Goal: Task Accomplishment & Management: Manage account settings

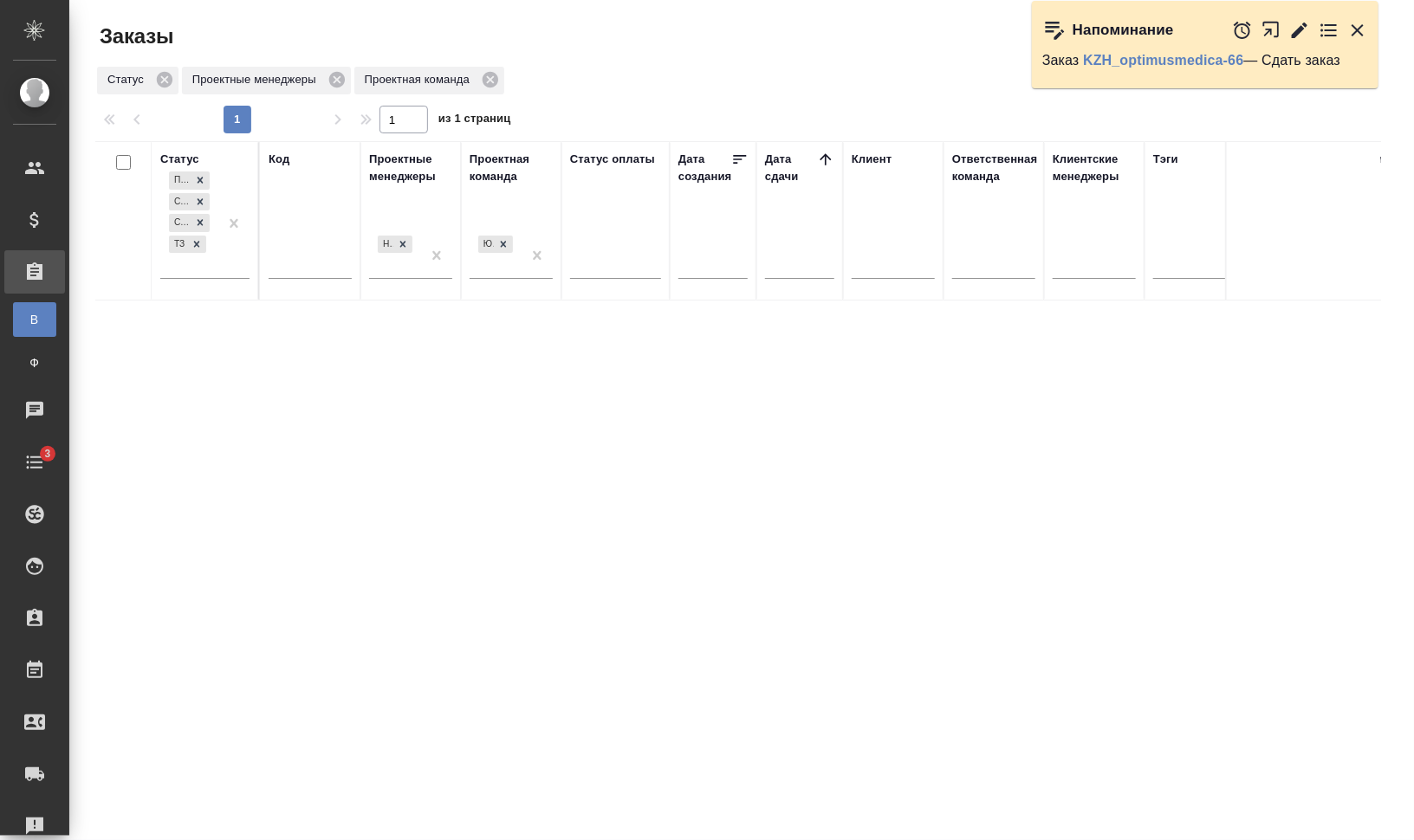
click at [1272, 27] on icon "button" at bounding box center [1275, 34] width 29 height 29
click at [200, 240] on icon at bounding box center [197, 244] width 12 height 12
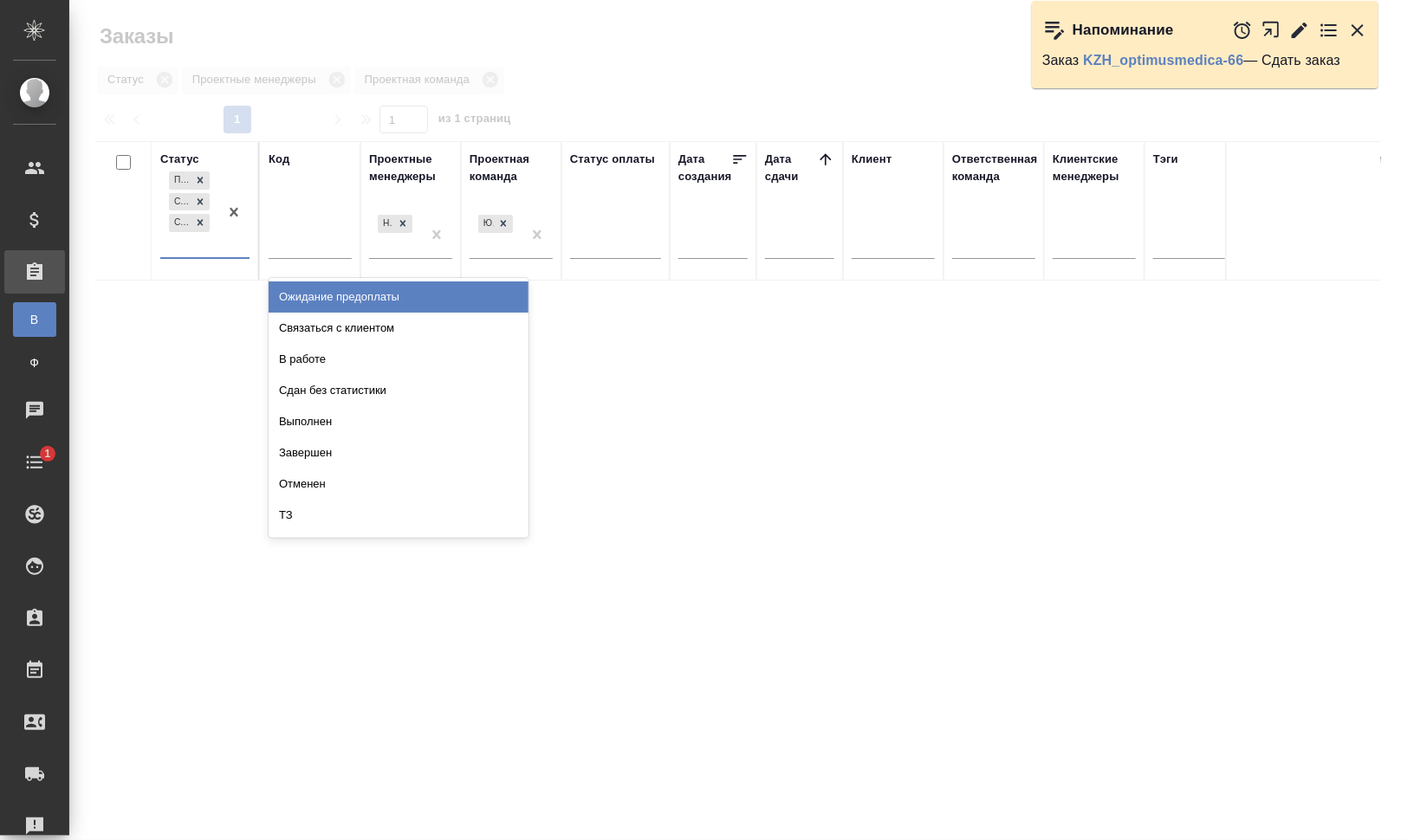
click at [201, 247] on div "Подтвержден Создан Согласование КП" at bounding box center [189, 213] width 58 height 89
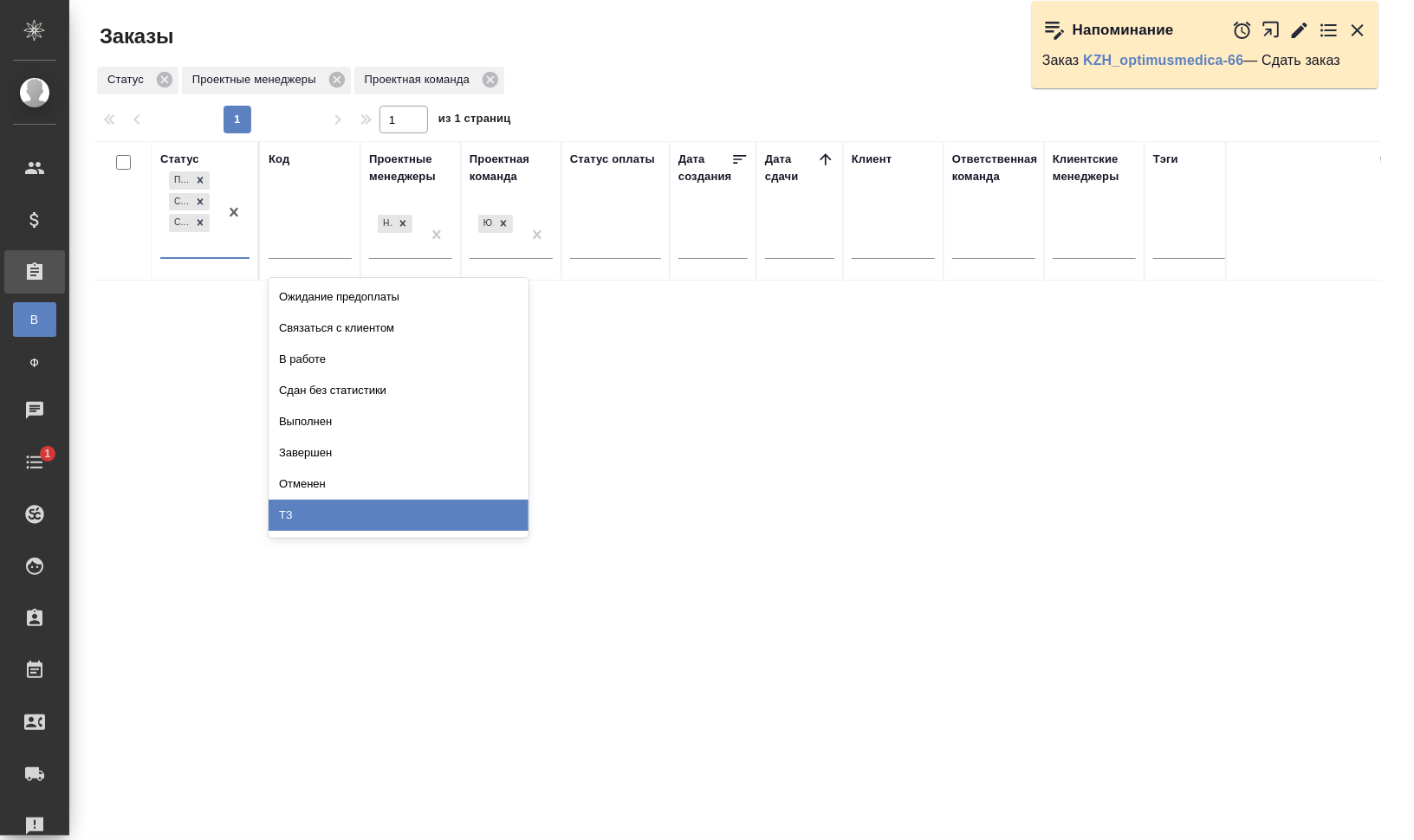
click at [321, 515] on div "ТЗ" at bounding box center [398, 515] width 260 height 31
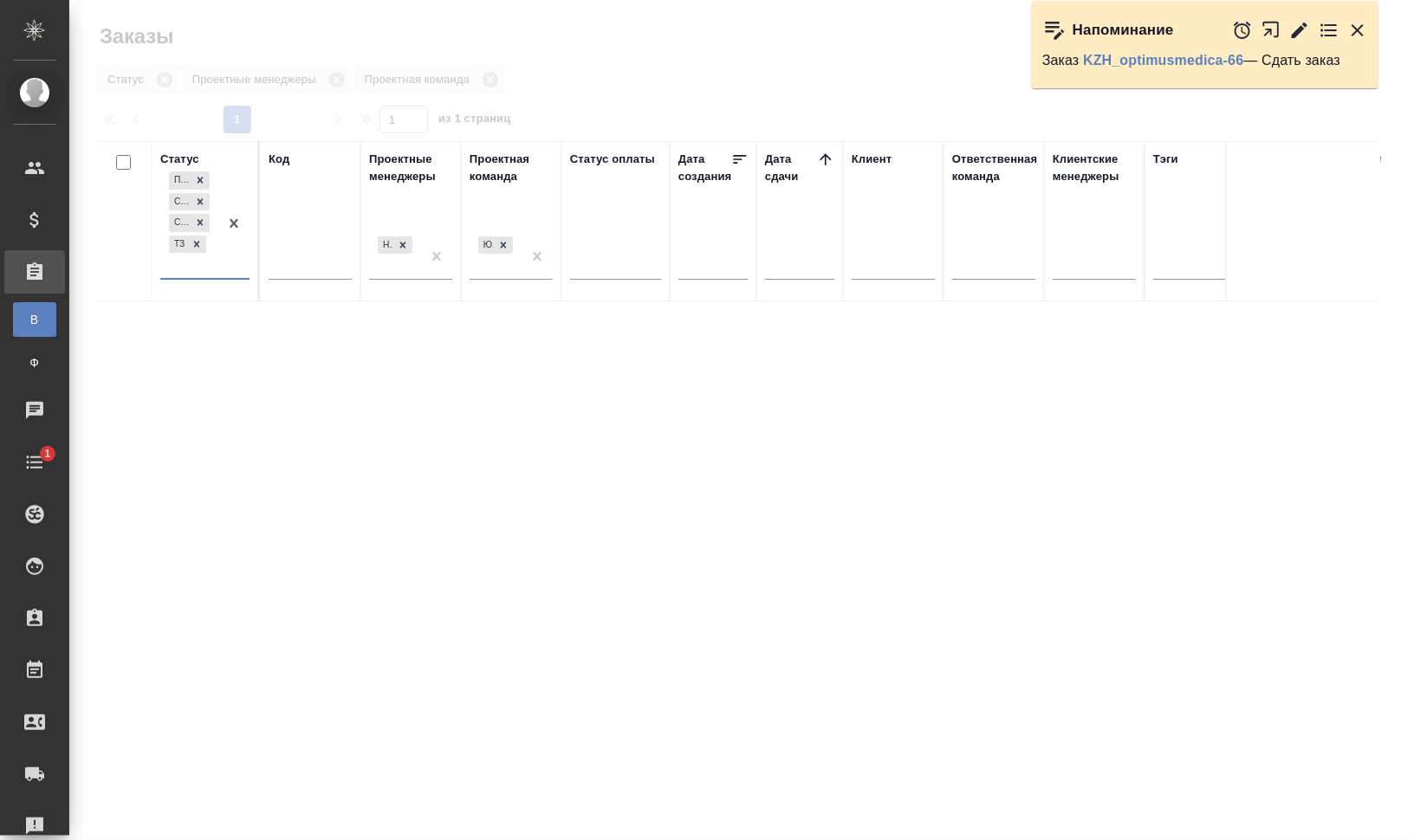
click at [398, 161] on div "Проектные менеджеры" at bounding box center [411, 168] width 83 height 35
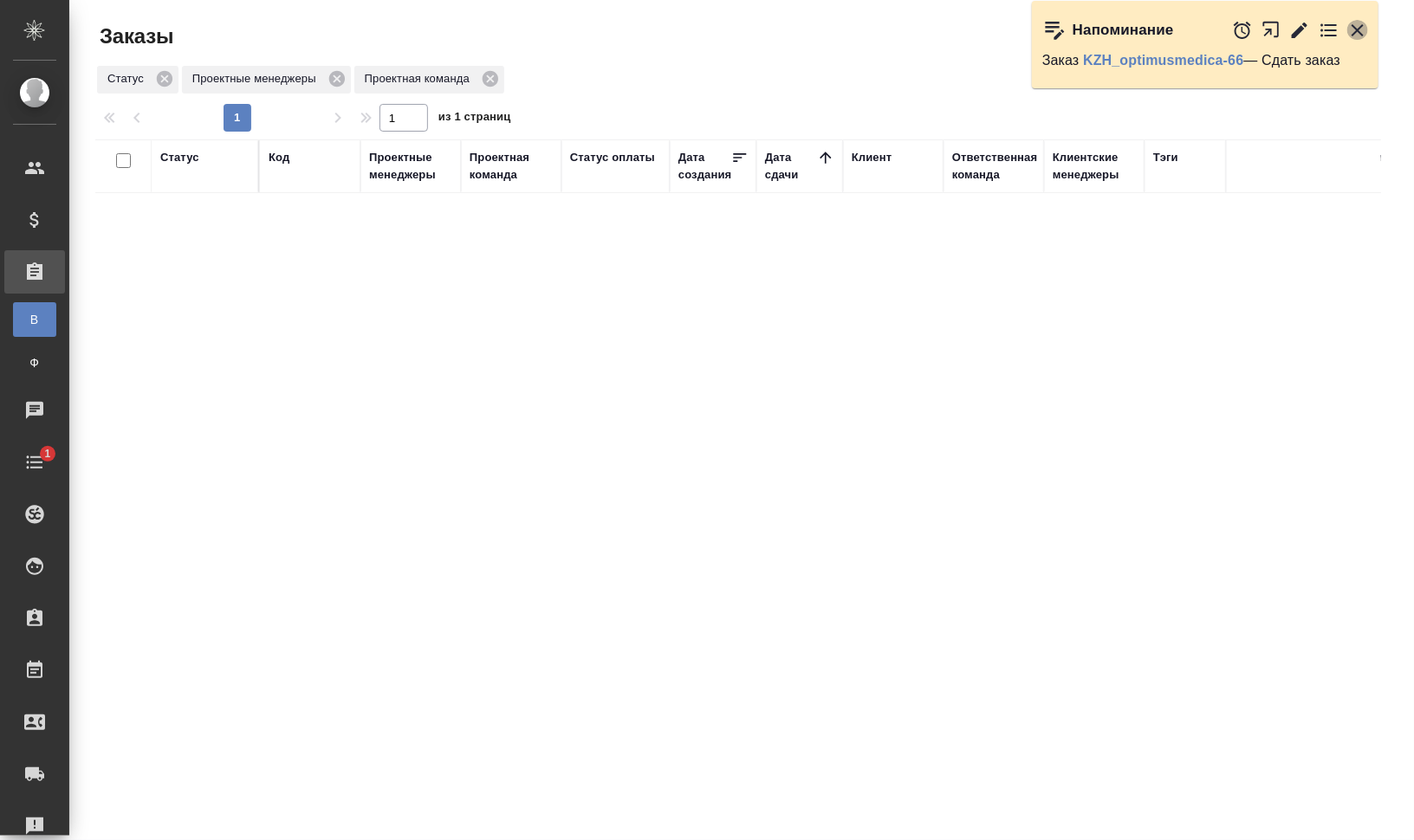
click at [1354, 22] on icon "button" at bounding box center [1358, 30] width 21 height 21
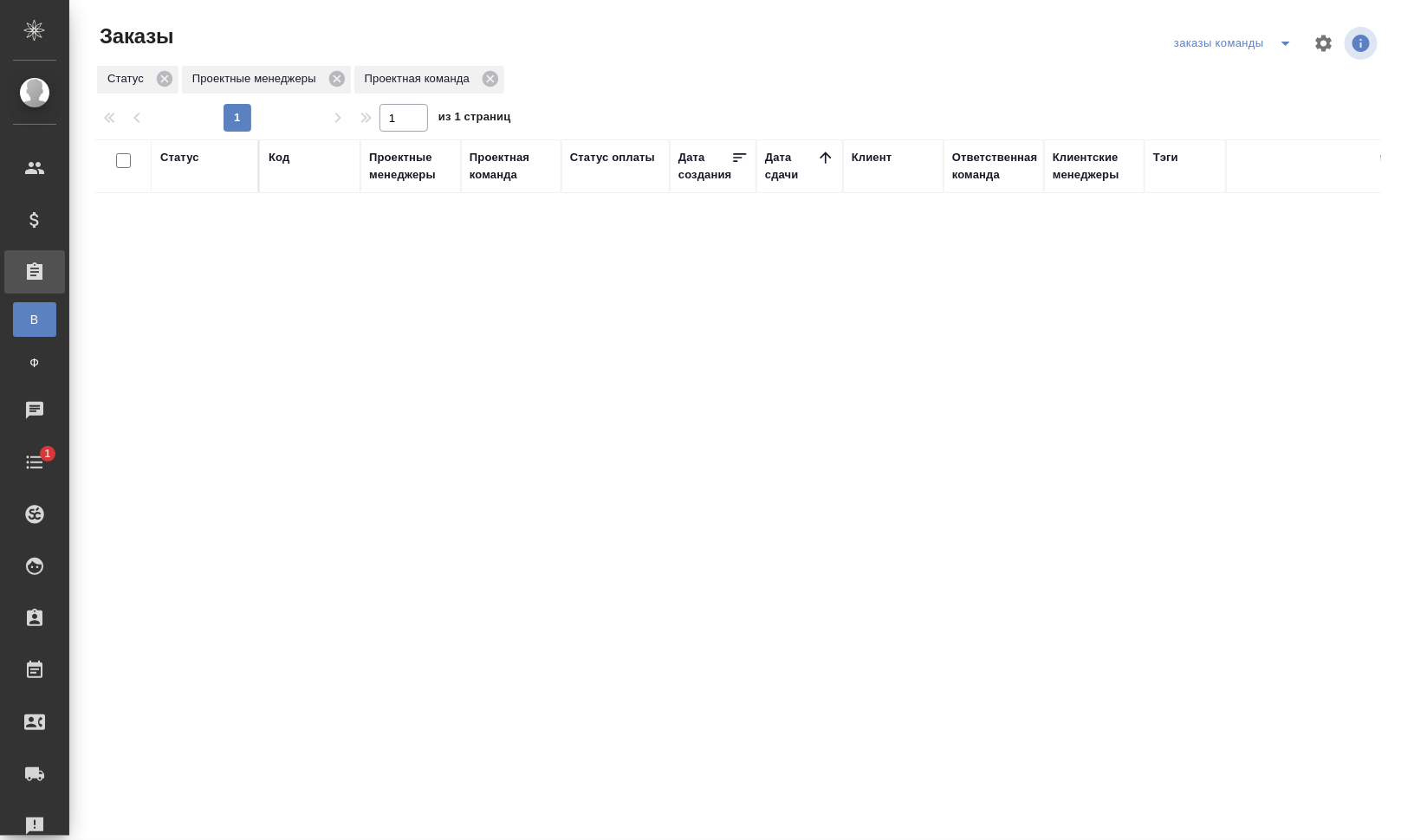
click at [273, 154] on div "Код" at bounding box center [279, 158] width 21 height 17
click at [201, 247] on icon at bounding box center [197, 244] width 12 height 12
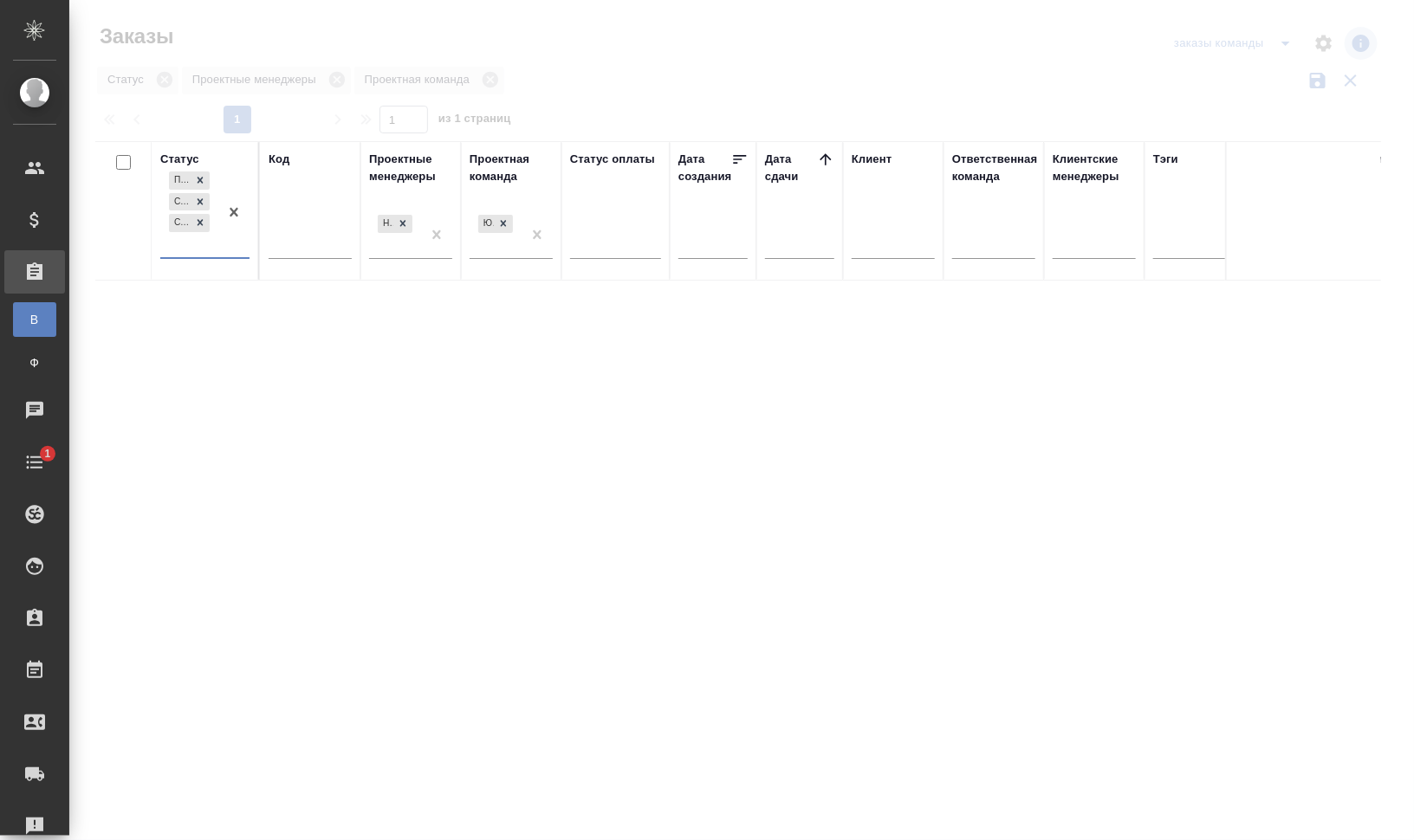
click at [217, 247] on div "Подтвержден Создан Согласование КП" at bounding box center [189, 213] width 58 height 89
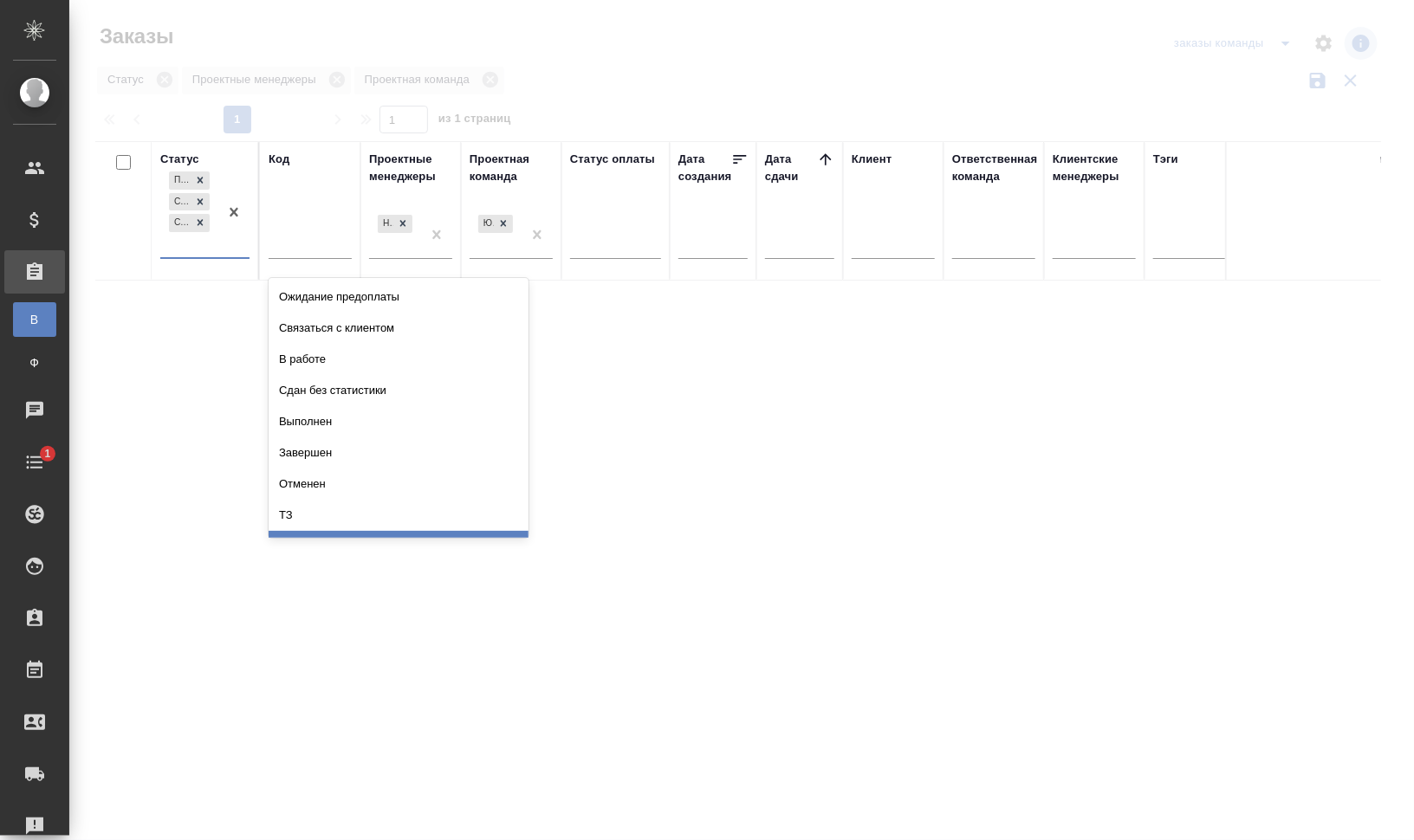
click at [348, 516] on div "ТЗ" at bounding box center [398, 515] width 260 height 31
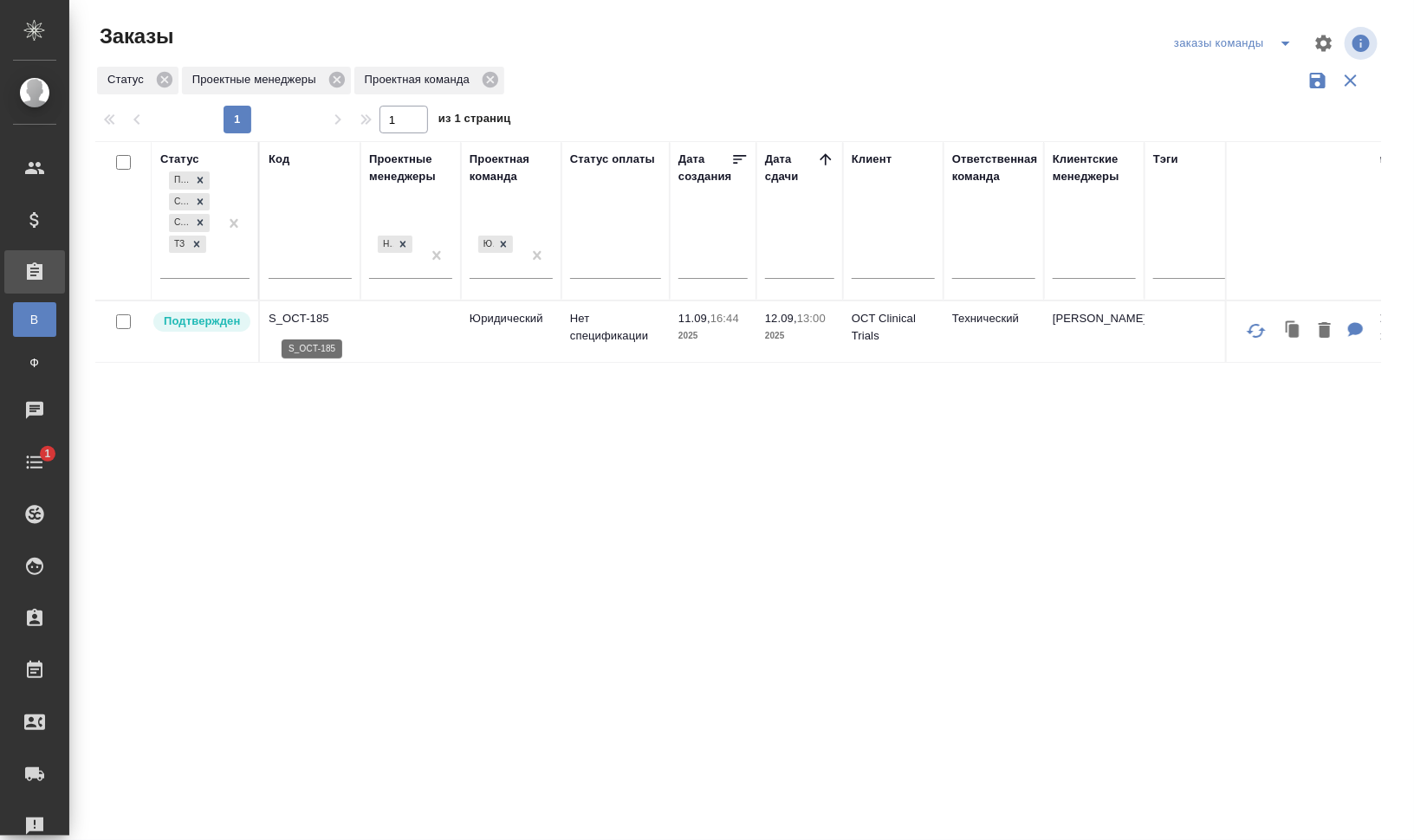
click at [311, 310] on p "S_OCT-185" at bounding box center [310, 318] width 83 height 17
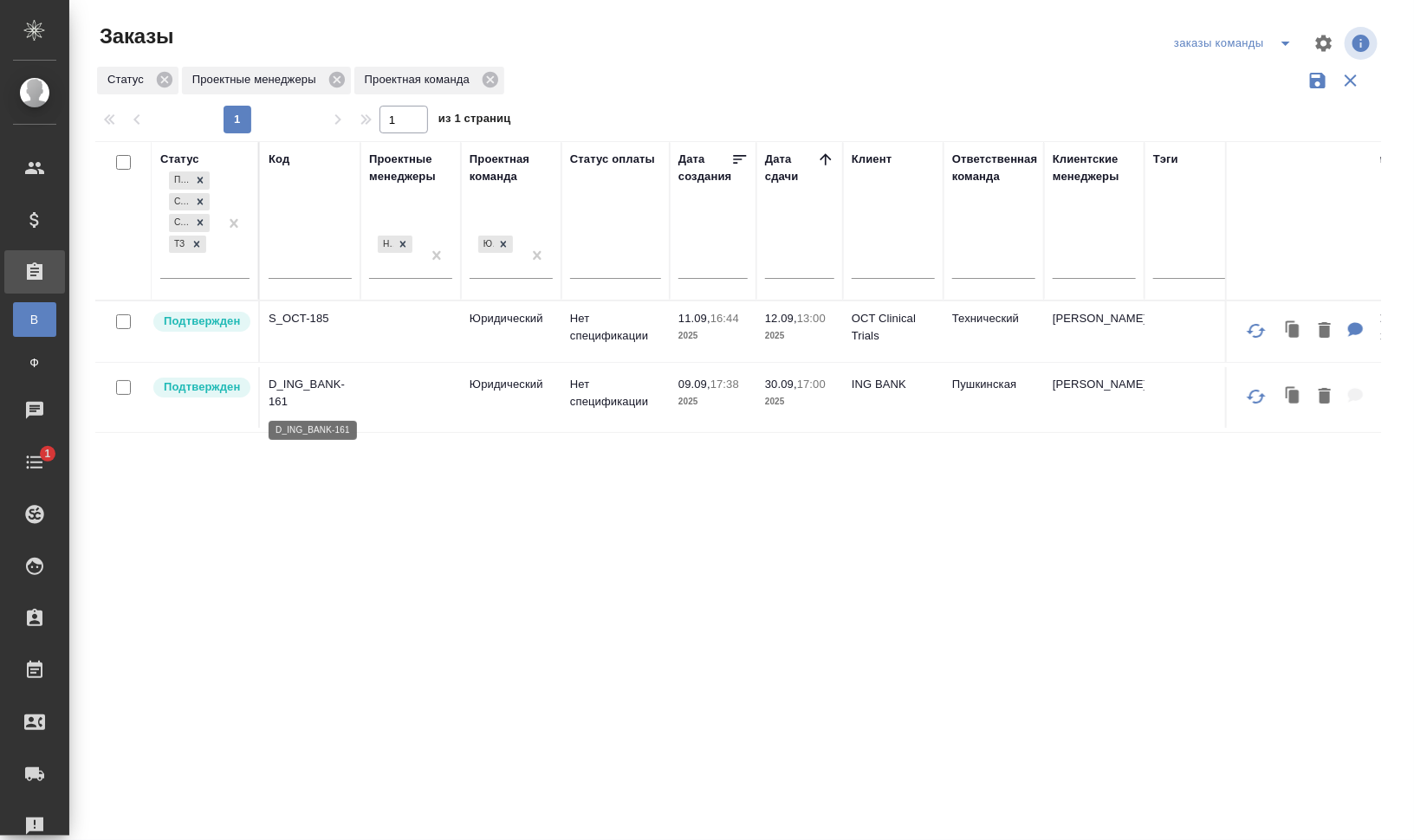
click at [304, 380] on p "D_ING_BANK-161" at bounding box center [310, 393] width 83 height 35
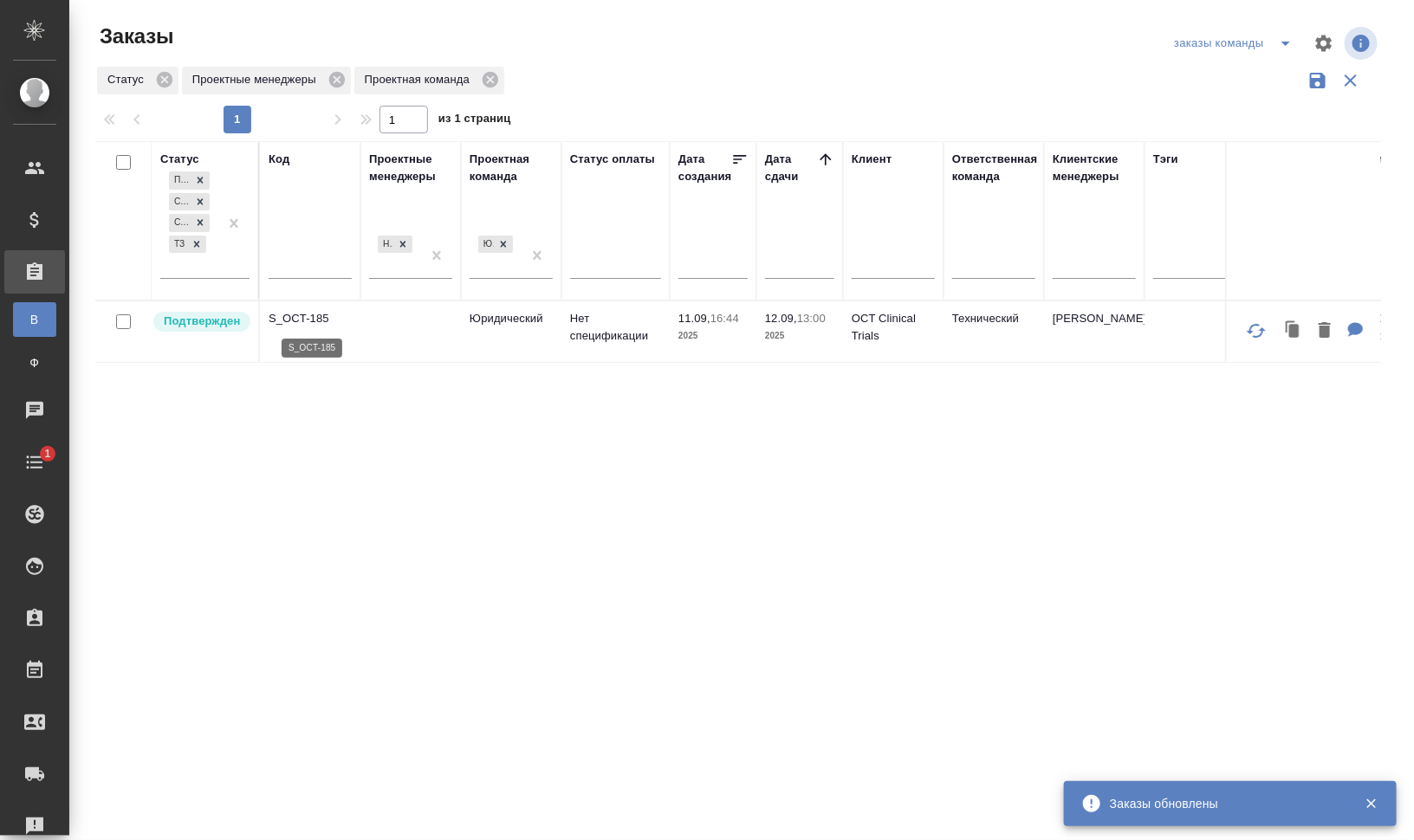
click at [299, 314] on p "S_OCT-185" at bounding box center [310, 318] width 83 height 17
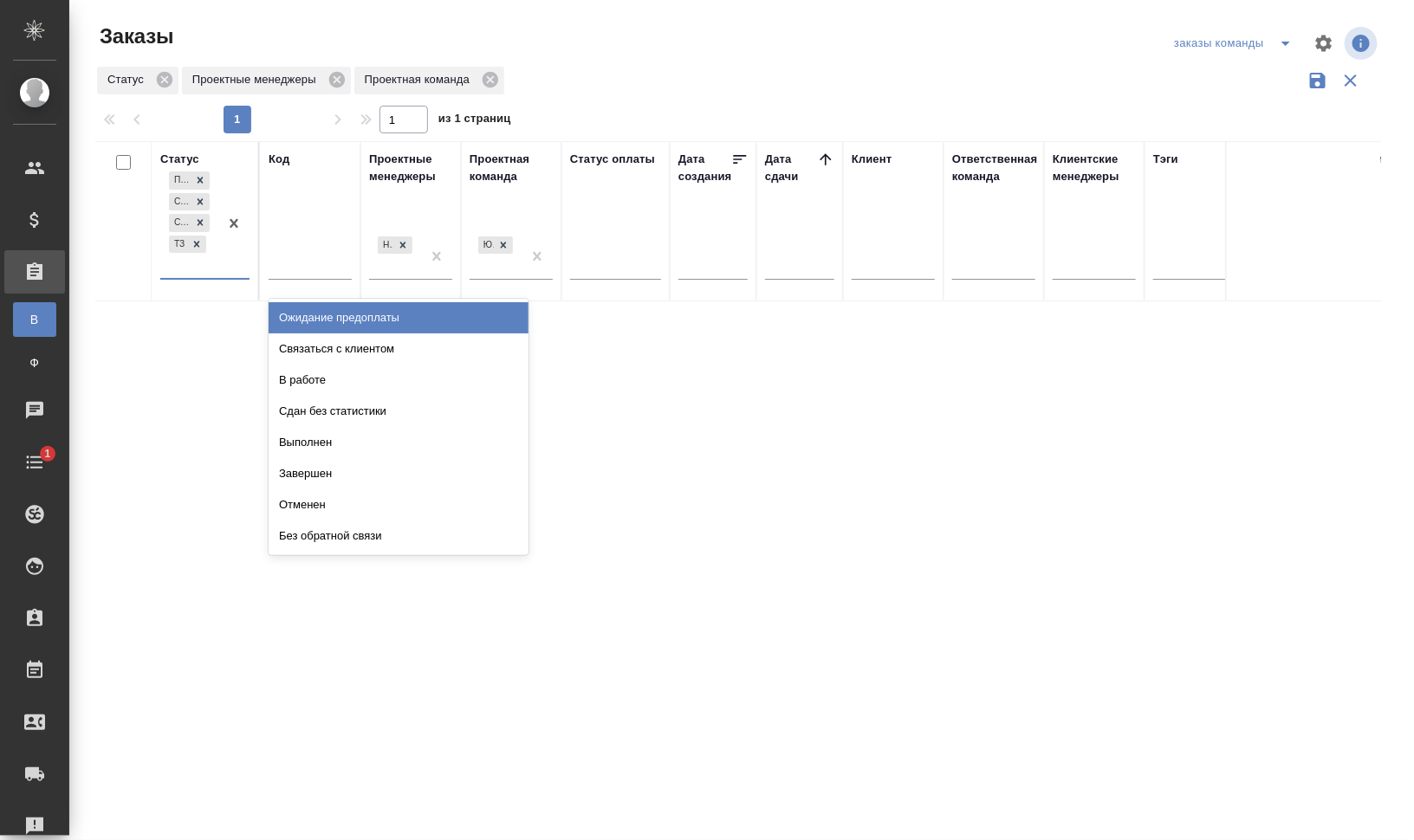
click at [207, 244] on div "ТЗ" at bounding box center [187, 244] width 41 height 22
click at [201, 239] on icon at bounding box center [197, 244] width 12 height 12
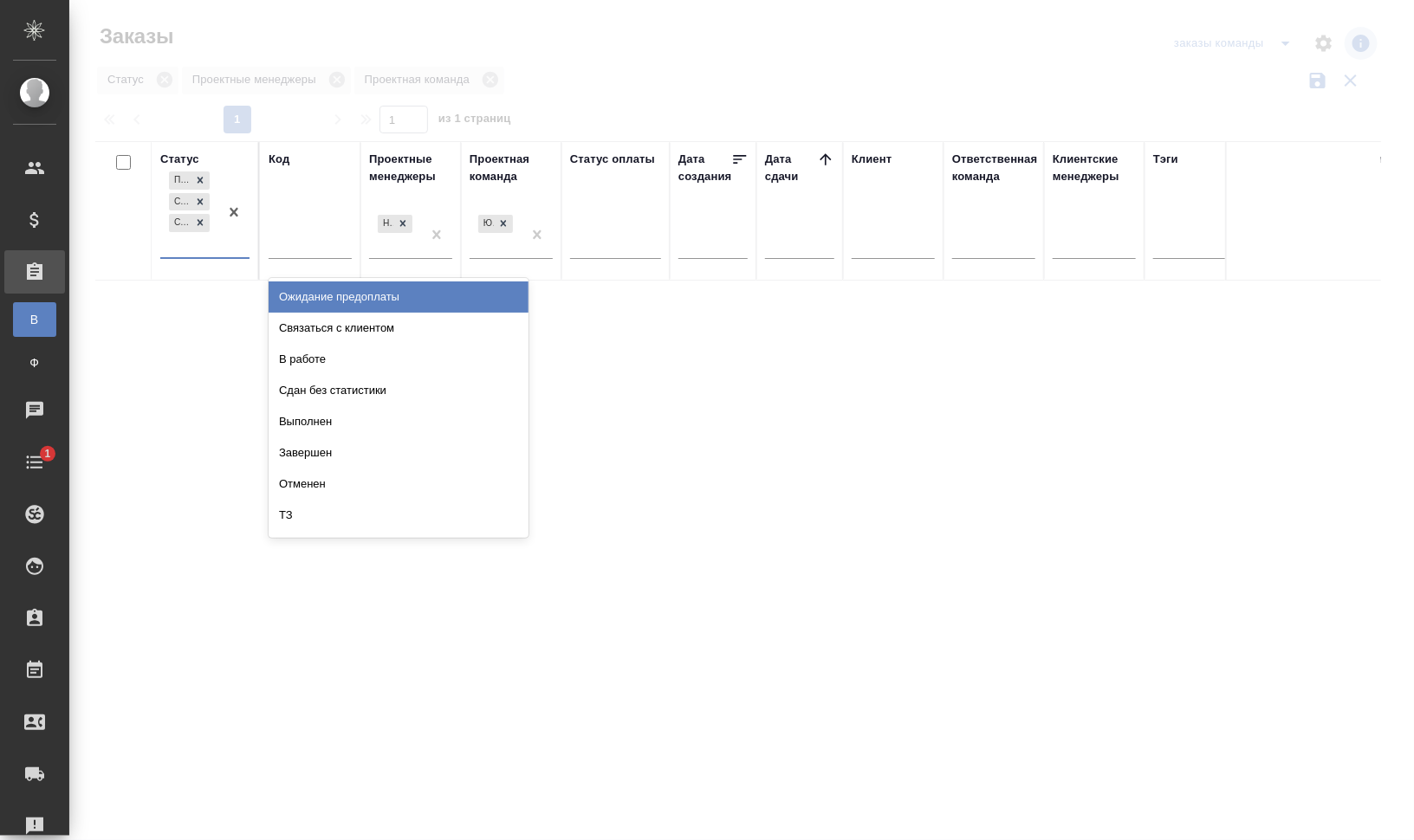
click at [207, 255] on div "Подтвержден Создан Согласование КП" at bounding box center [189, 213] width 58 height 89
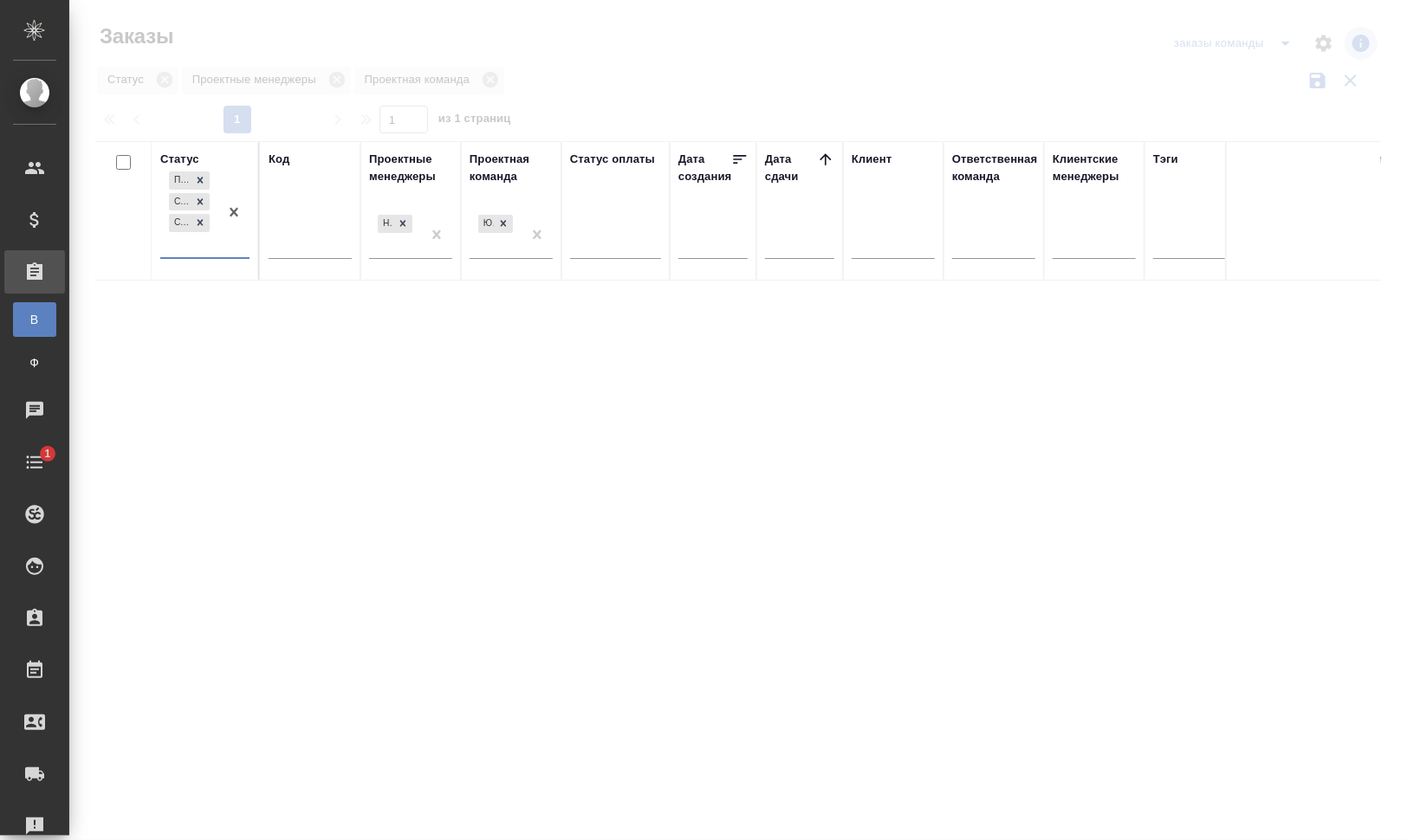
click at [193, 236] on div "Подтвержден Создан Согласование КП" at bounding box center [189, 213] width 58 height 89
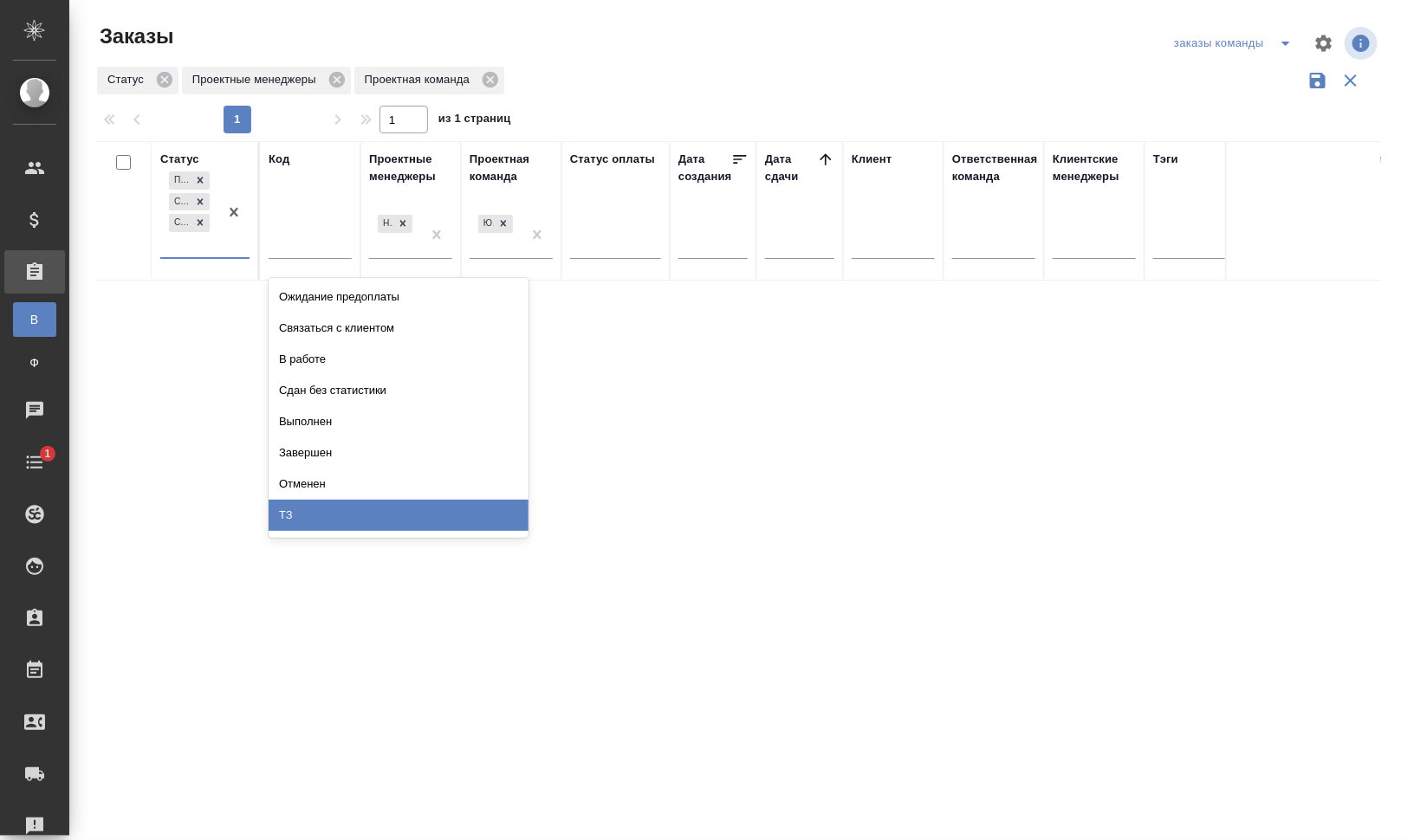
click at [360, 524] on div "ТЗ" at bounding box center [398, 515] width 260 height 31
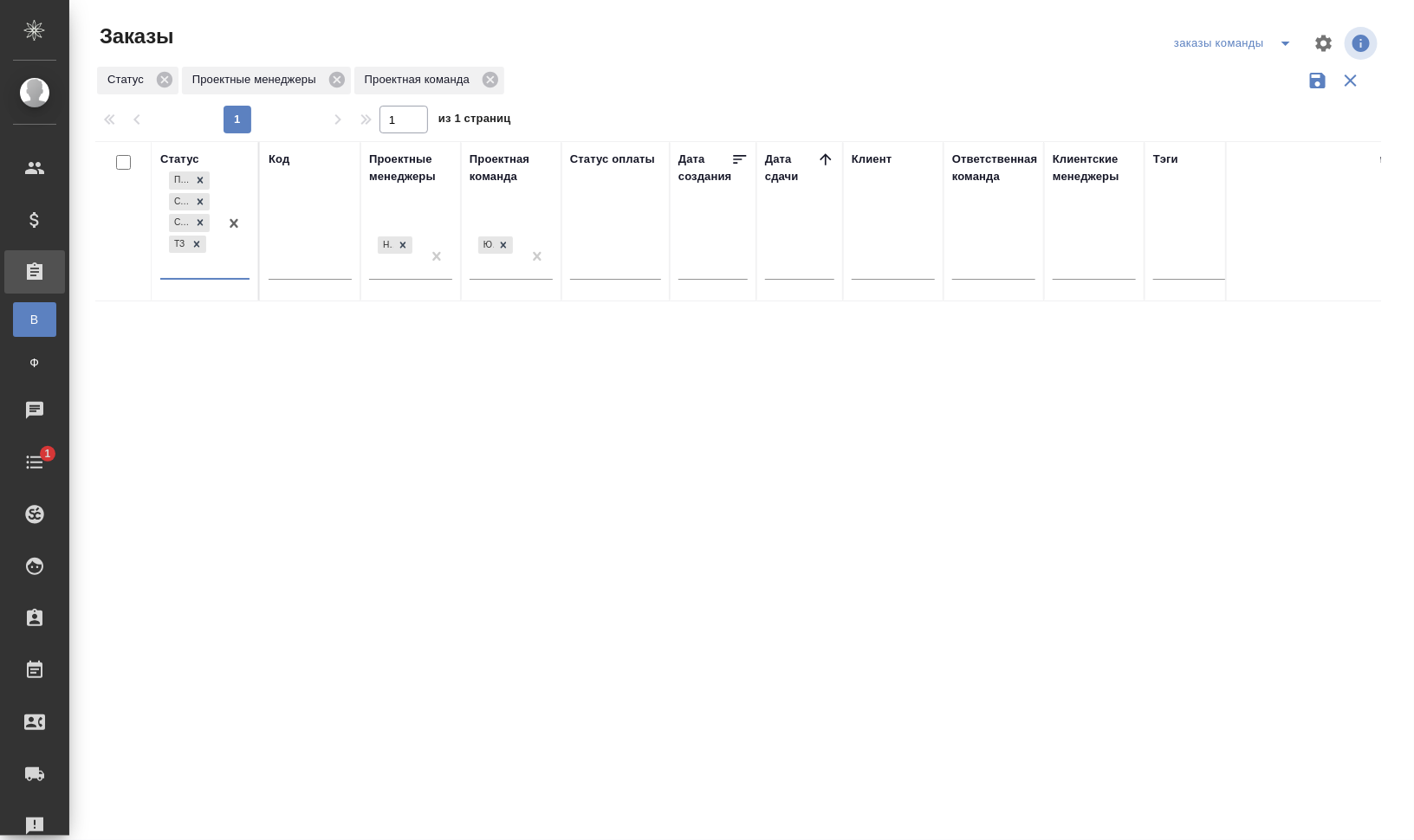
click at [414, 178] on div "Проектные менеджеры" at bounding box center [411, 168] width 83 height 35
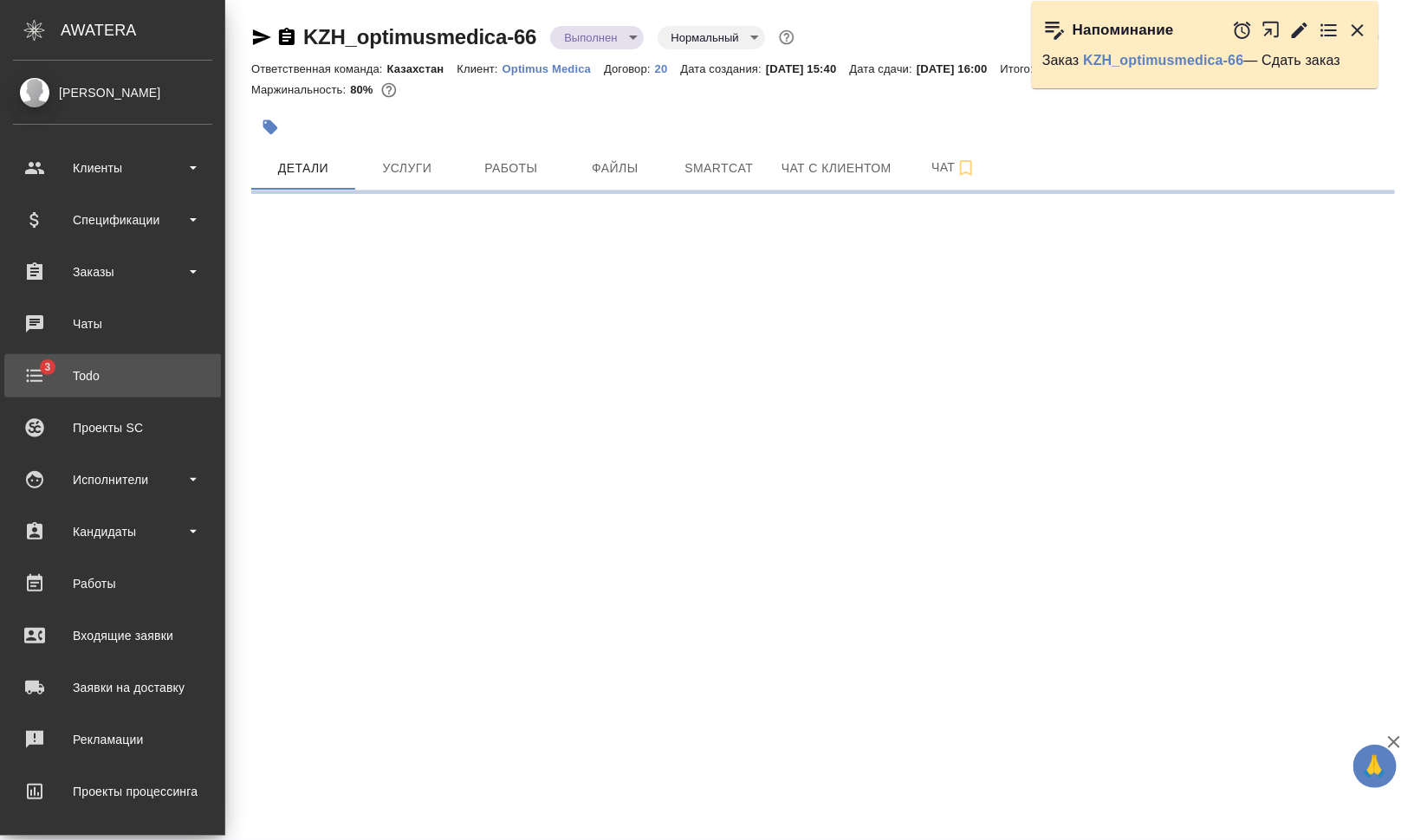
select select "RU"
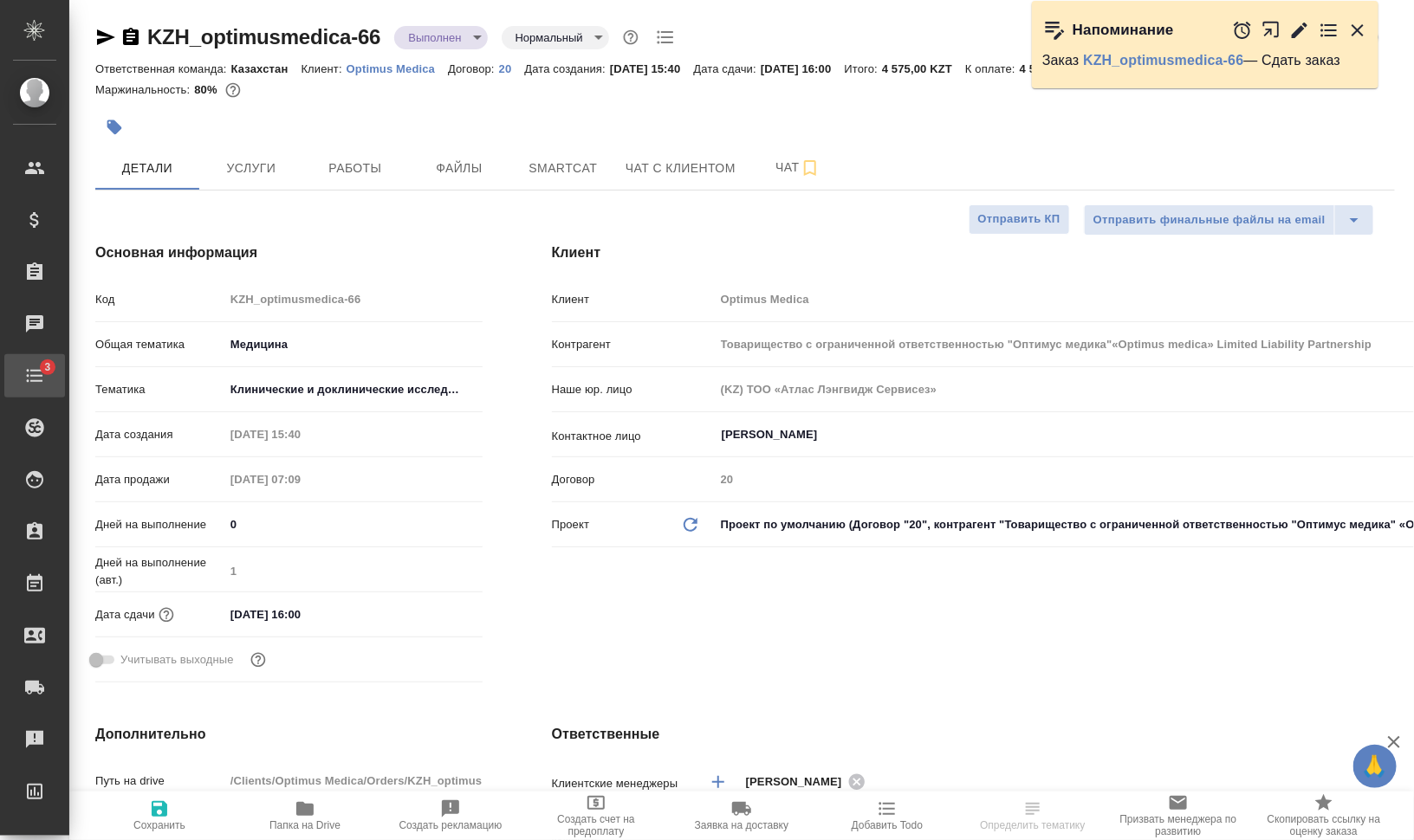
type textarea "x"
type input "Товарищество с ограниченной ответственностью "Оптимус медика"«Optimus medica» L…"
type textarea "x"
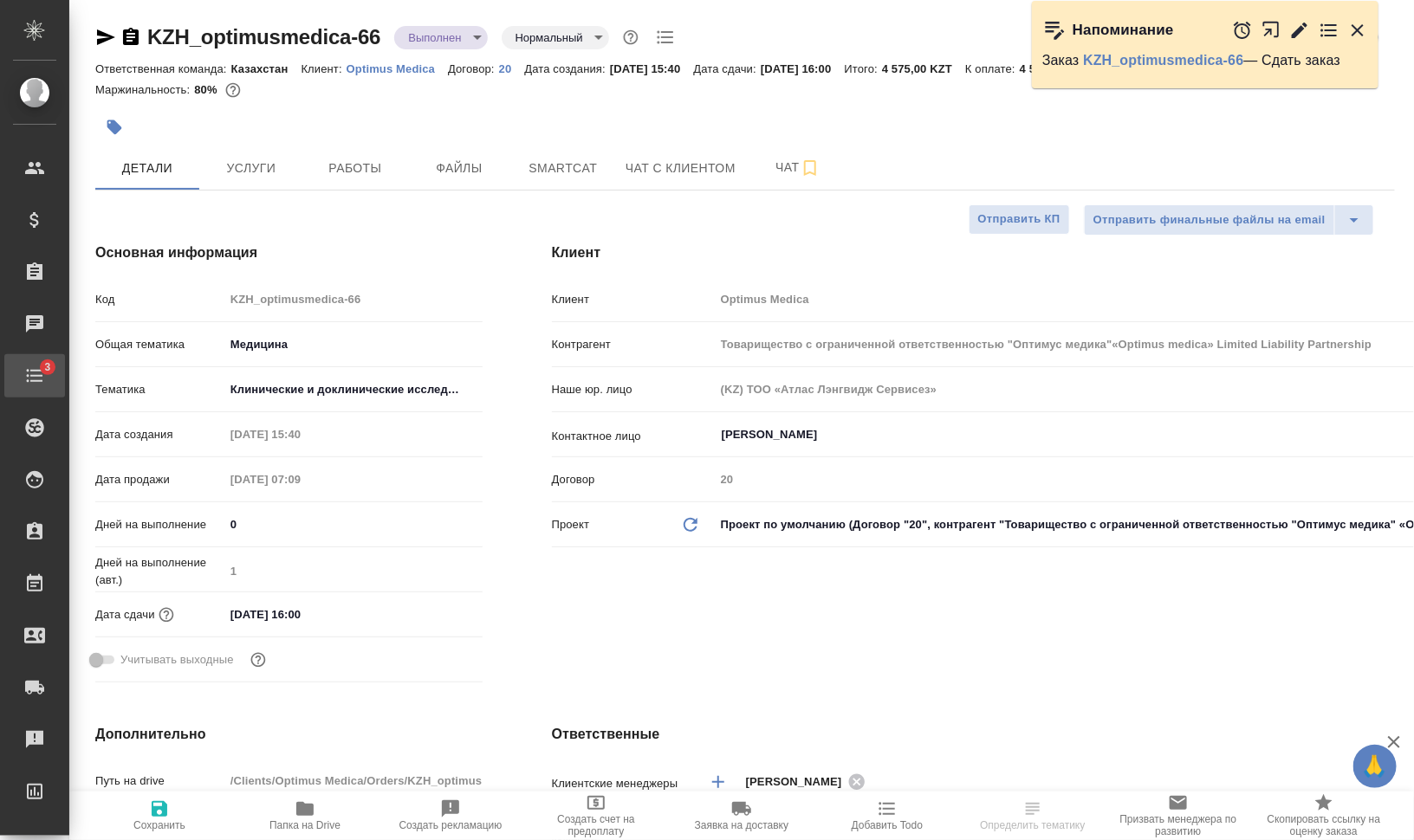
type textarea "x"
type input "Товарищество с ограниченной ответственностью "Оптимус медика"«Optimus medica» L…"
type textarea "x"
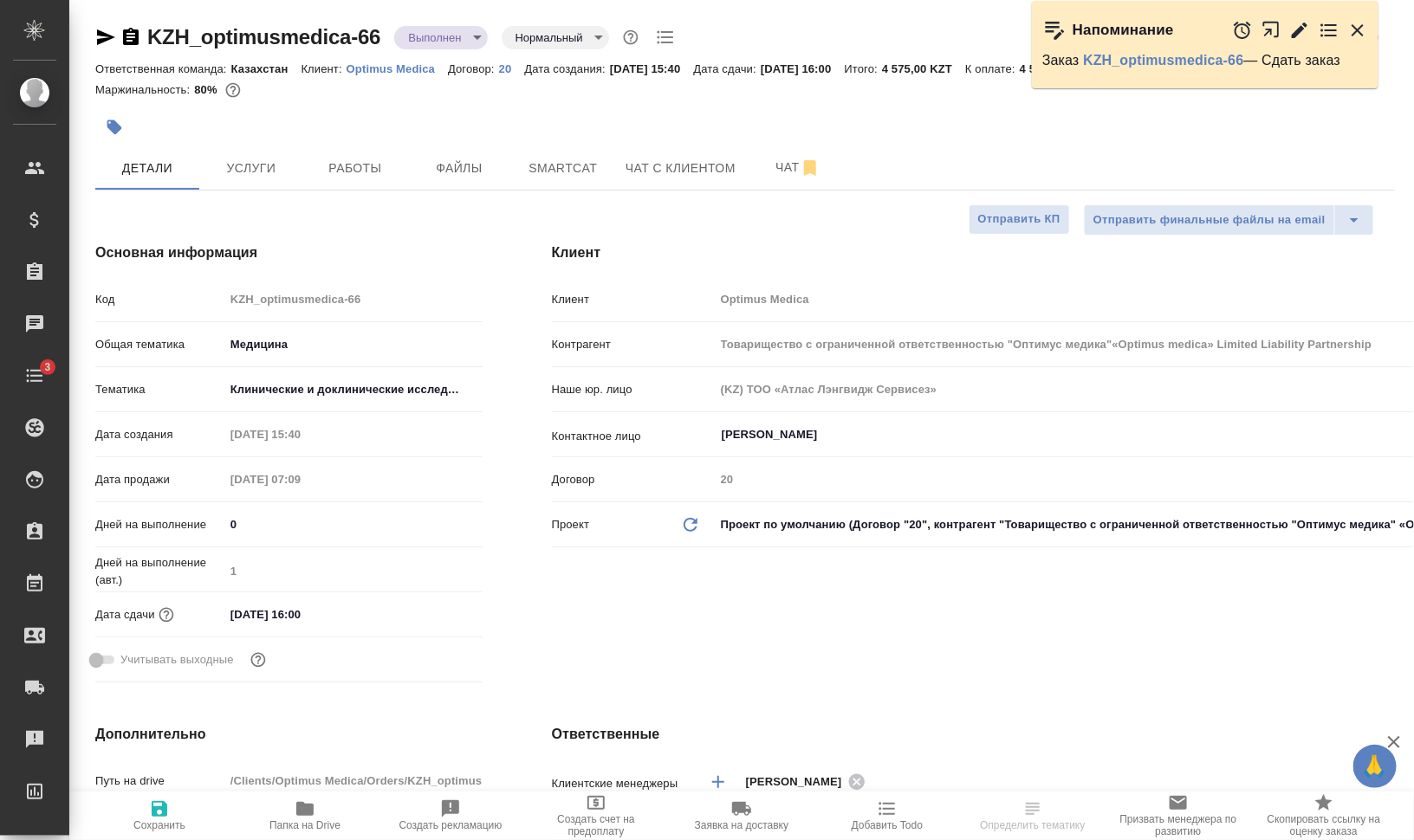
type textarea "x"
type input "Товарищество с ограниченной ответственностью "Оптимус медика"«Optimus medica» L…"
type textarea "x"
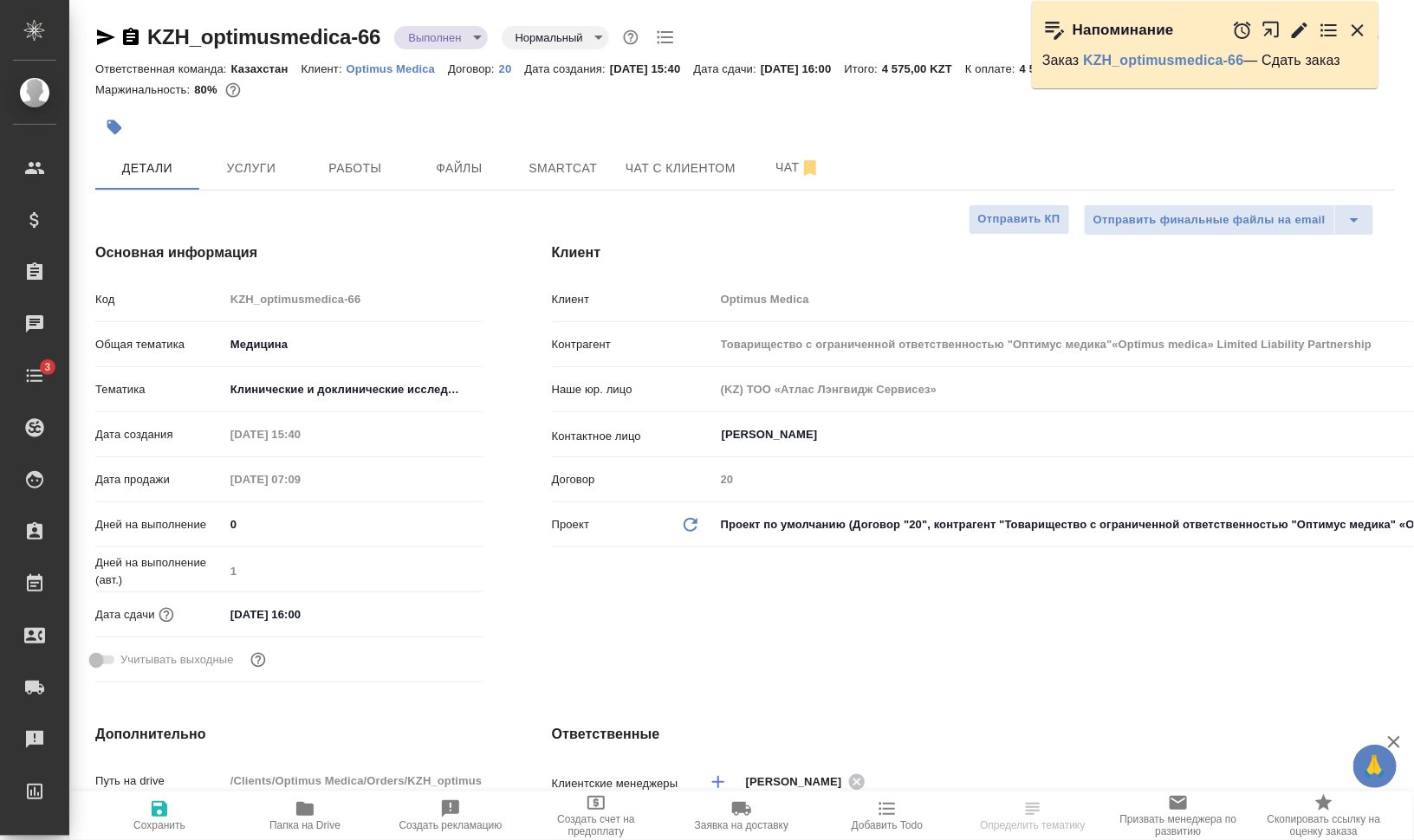
type input "Товарищество с ограниченной ответственностью "Оптимус медика"«Optimus medica» L…"
type textarea "x"
type input "Товарищество с ограниченной ответственностью "Оптимус медика"«Optimus medica» L…"
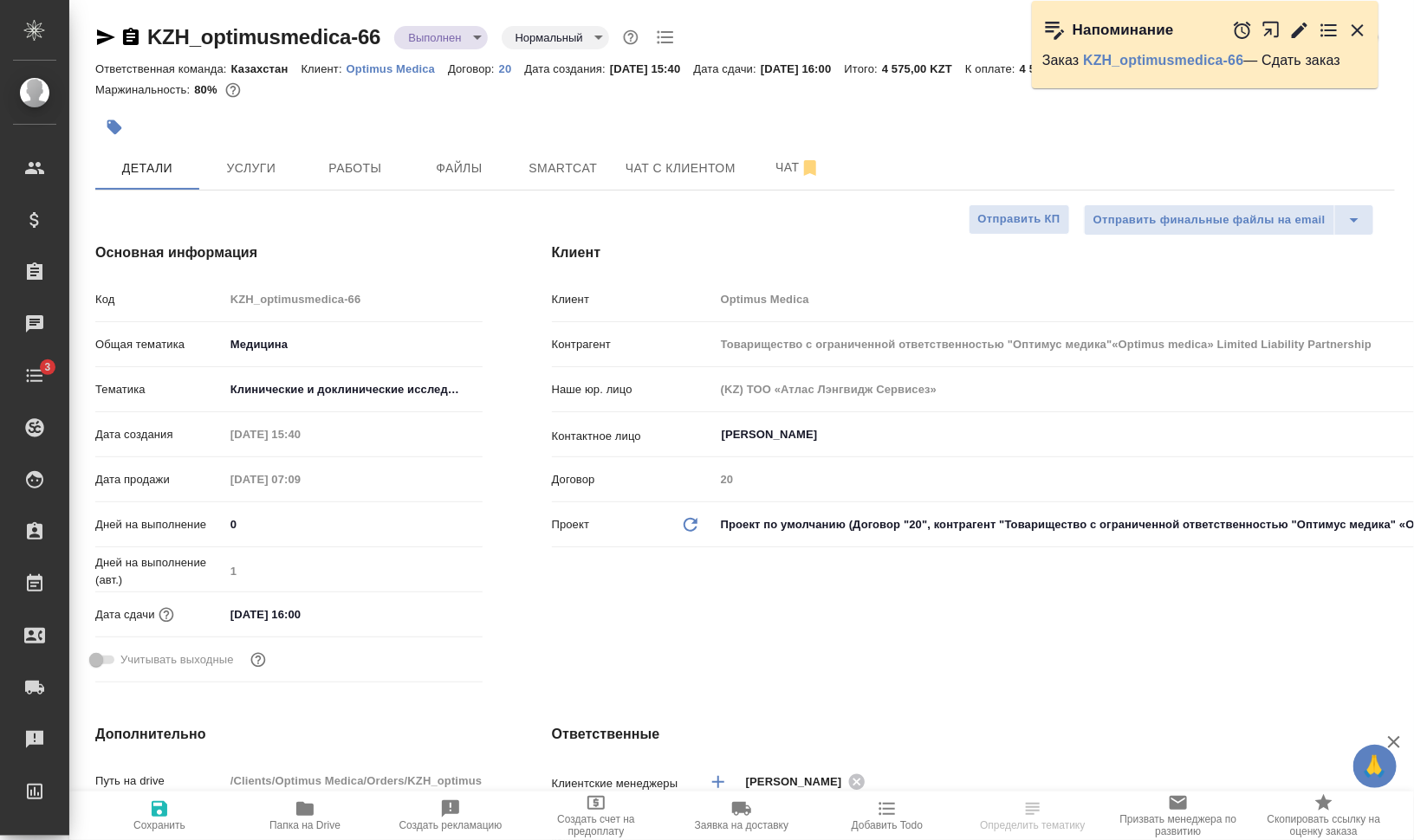
type textarea "x"
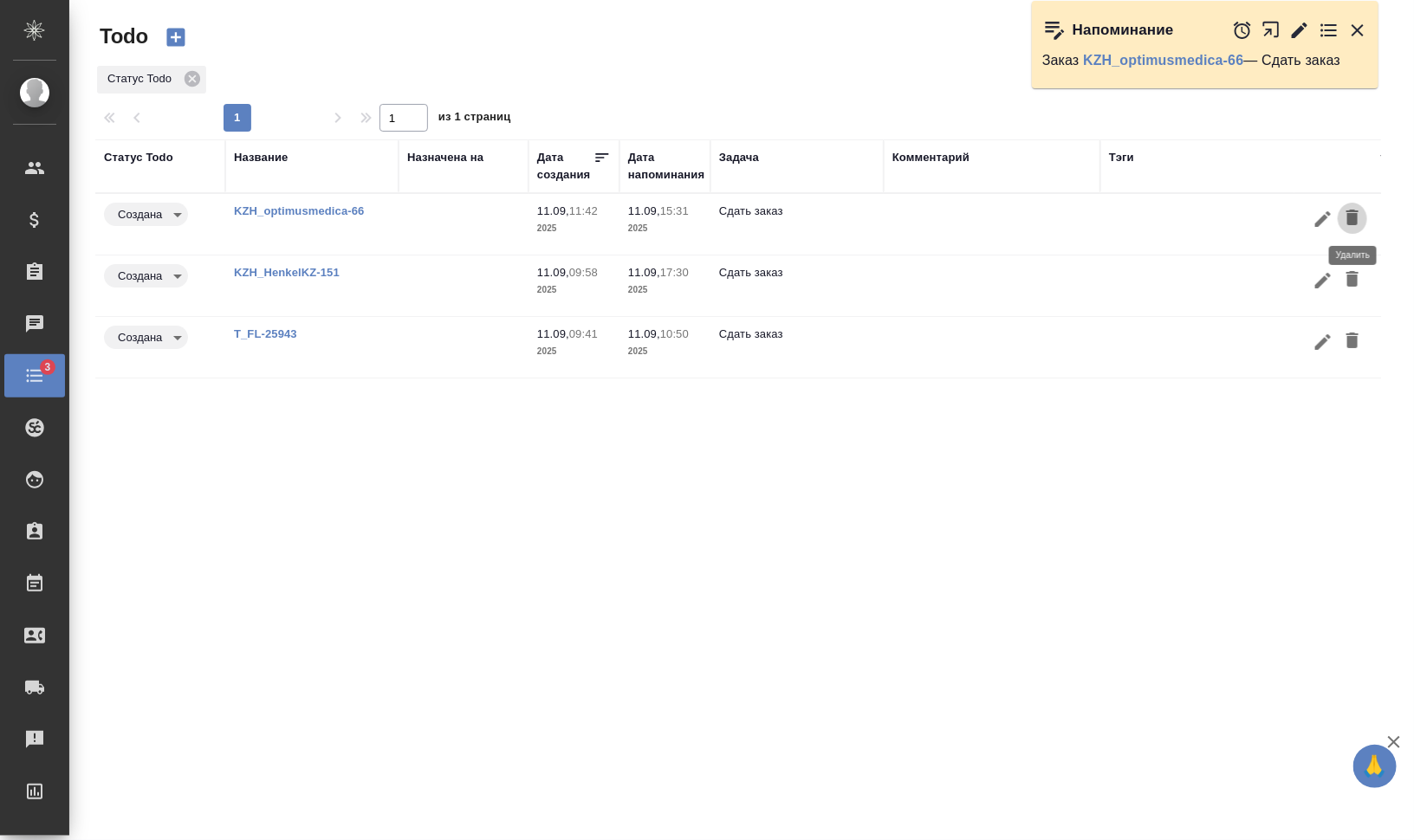
click at [1352, 216] on icon "button" at bounding box center [1352, 217] width 12 height 16
click at [283, 213] on link "KZH_HenkelKZ-151" at bounding box center [286, 211] width 106 height 13
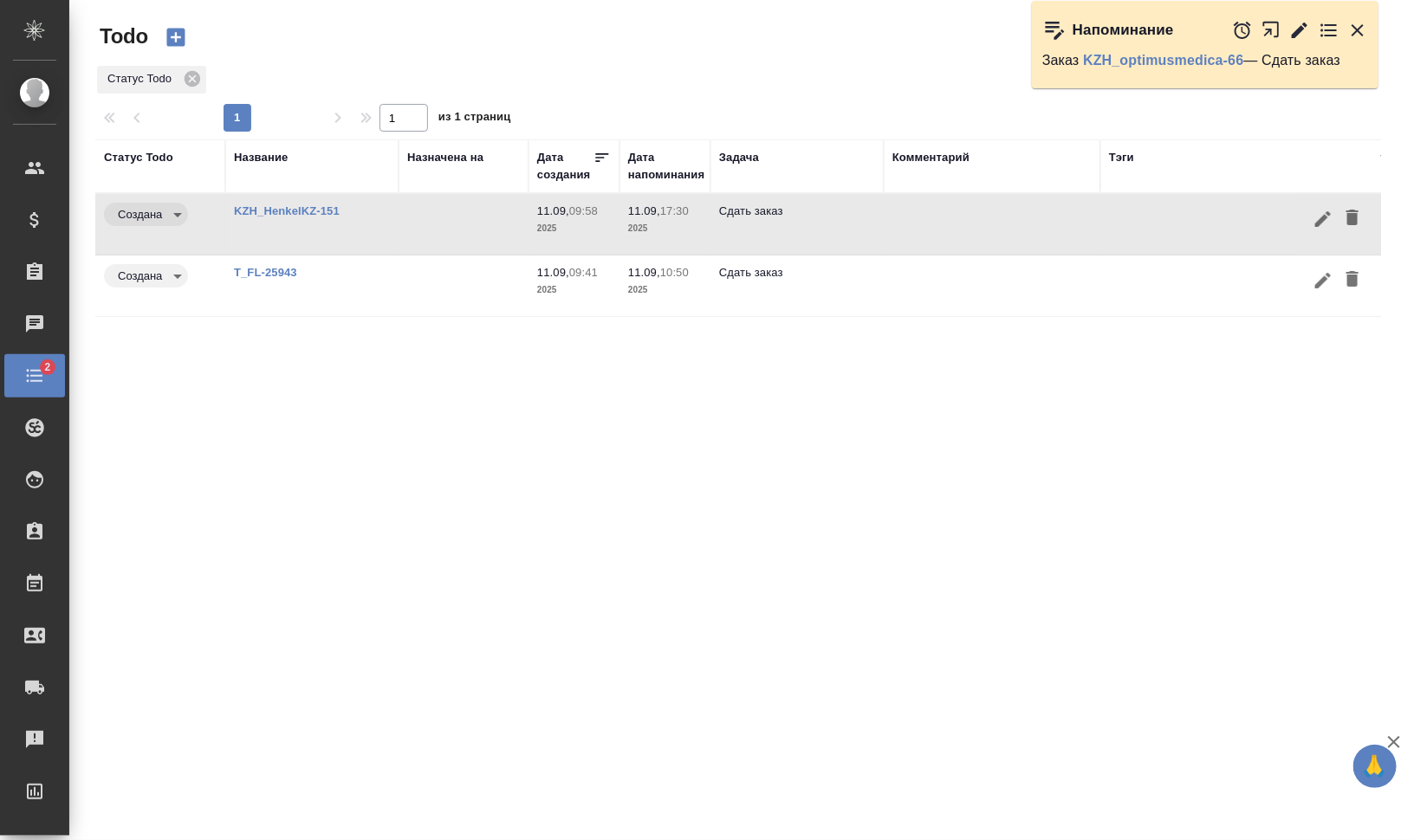
click at [267, 268] on link "T_FL-25943" at bounding box center [265, 272] width 63 height 13
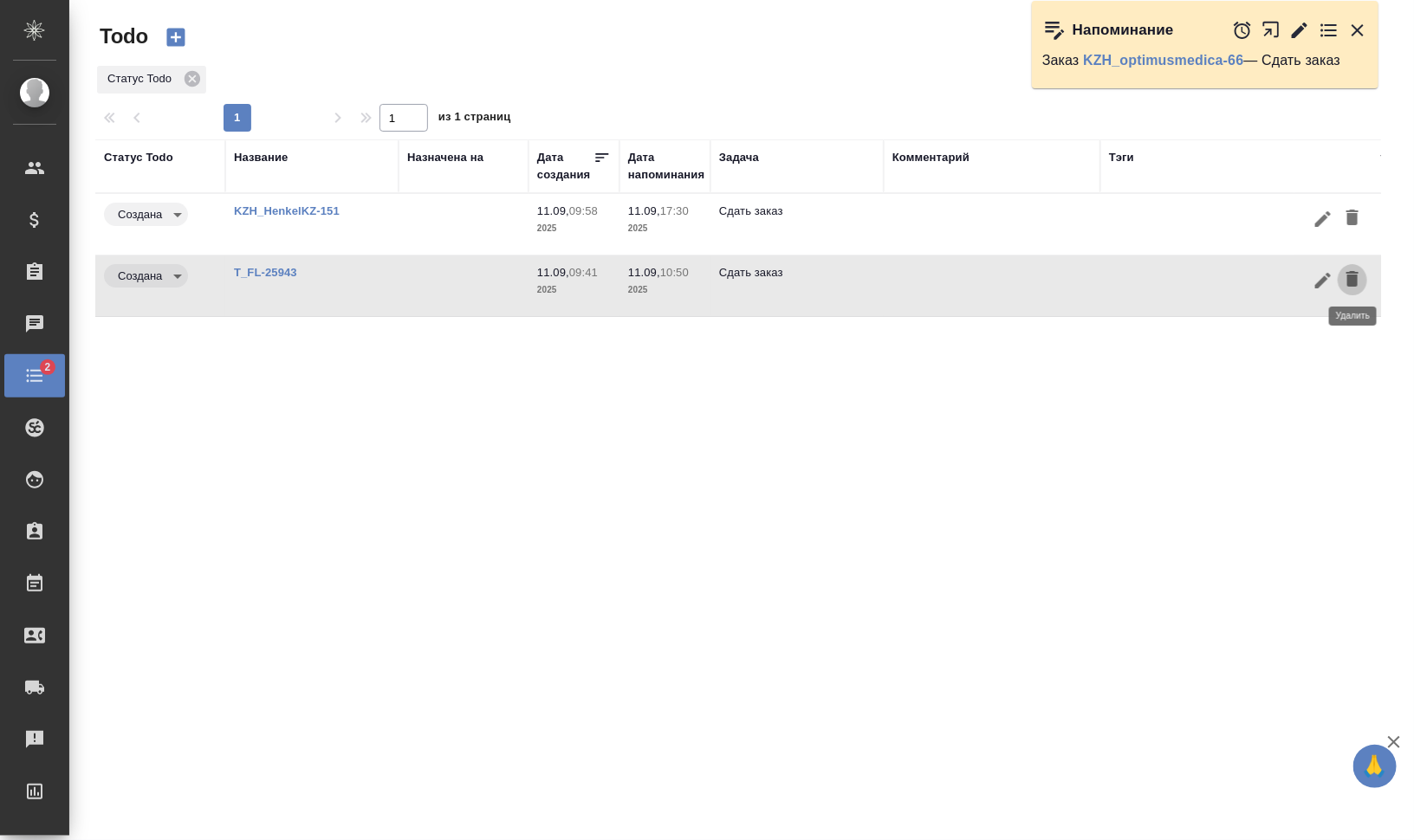
click at [1361, 279] on icon "button" at bounding box center [1352, 279] width 21 height 21
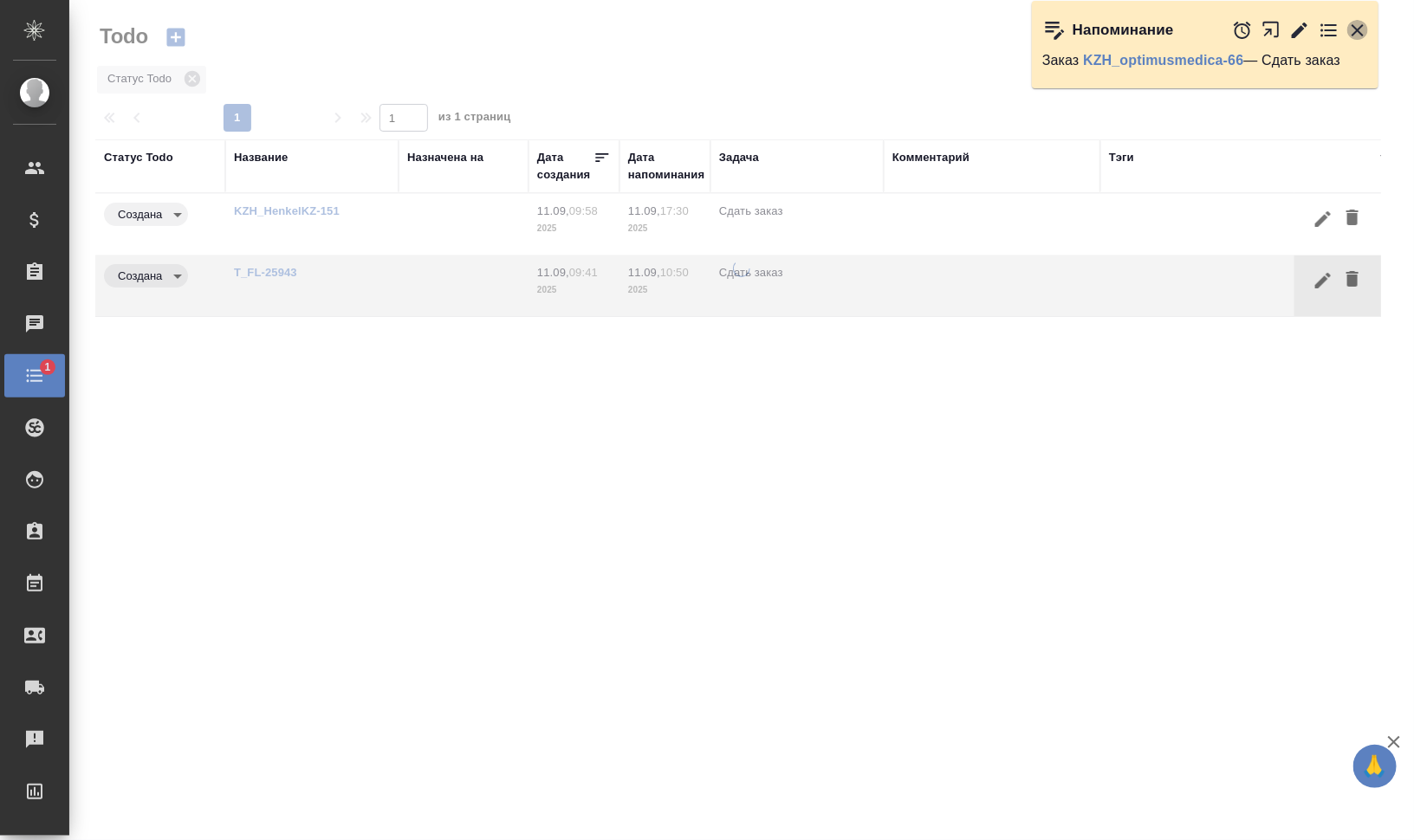
click at [1360, 27] on icon "button" at bounding box center [1358, 30] width 12 height 12
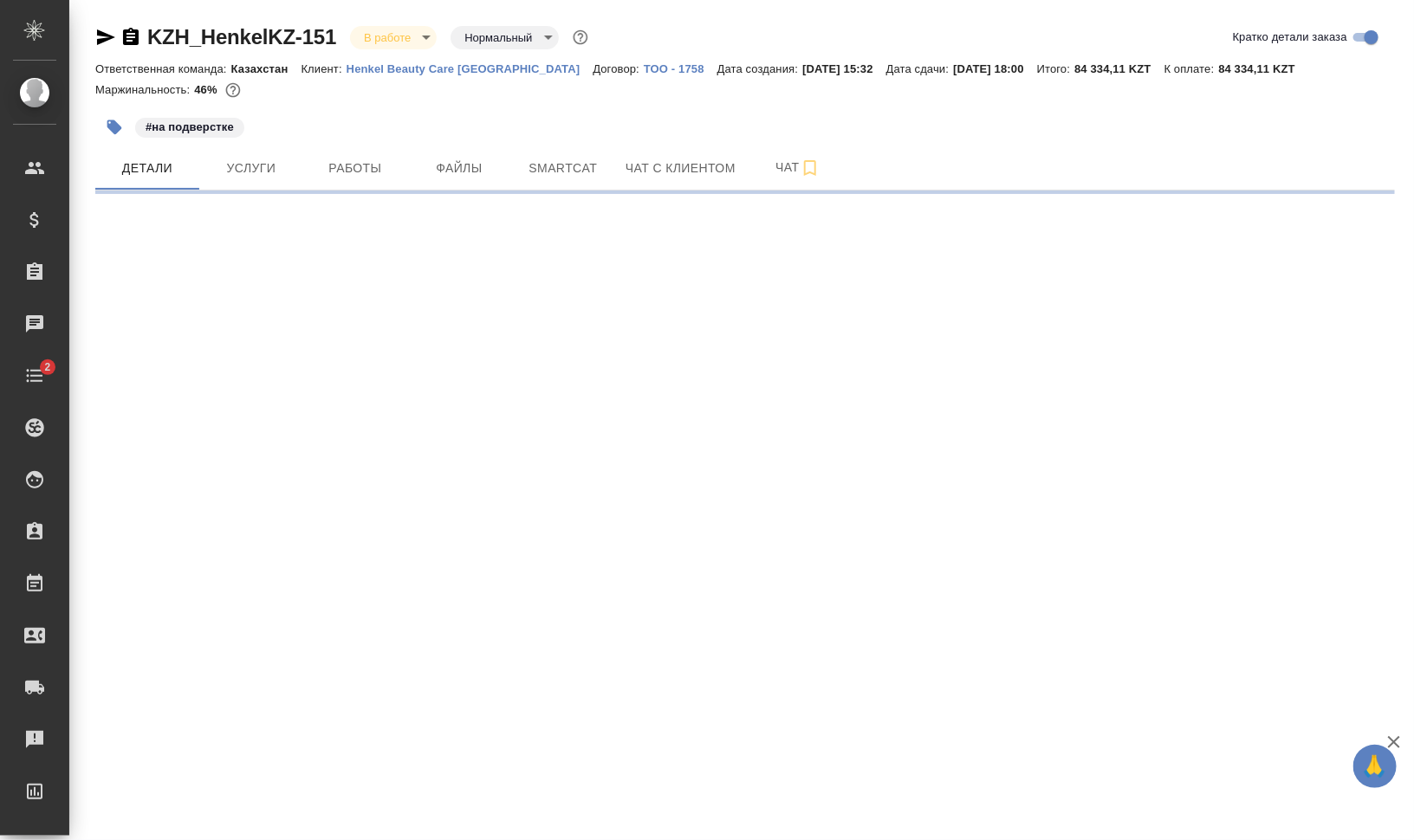
select select "RU"
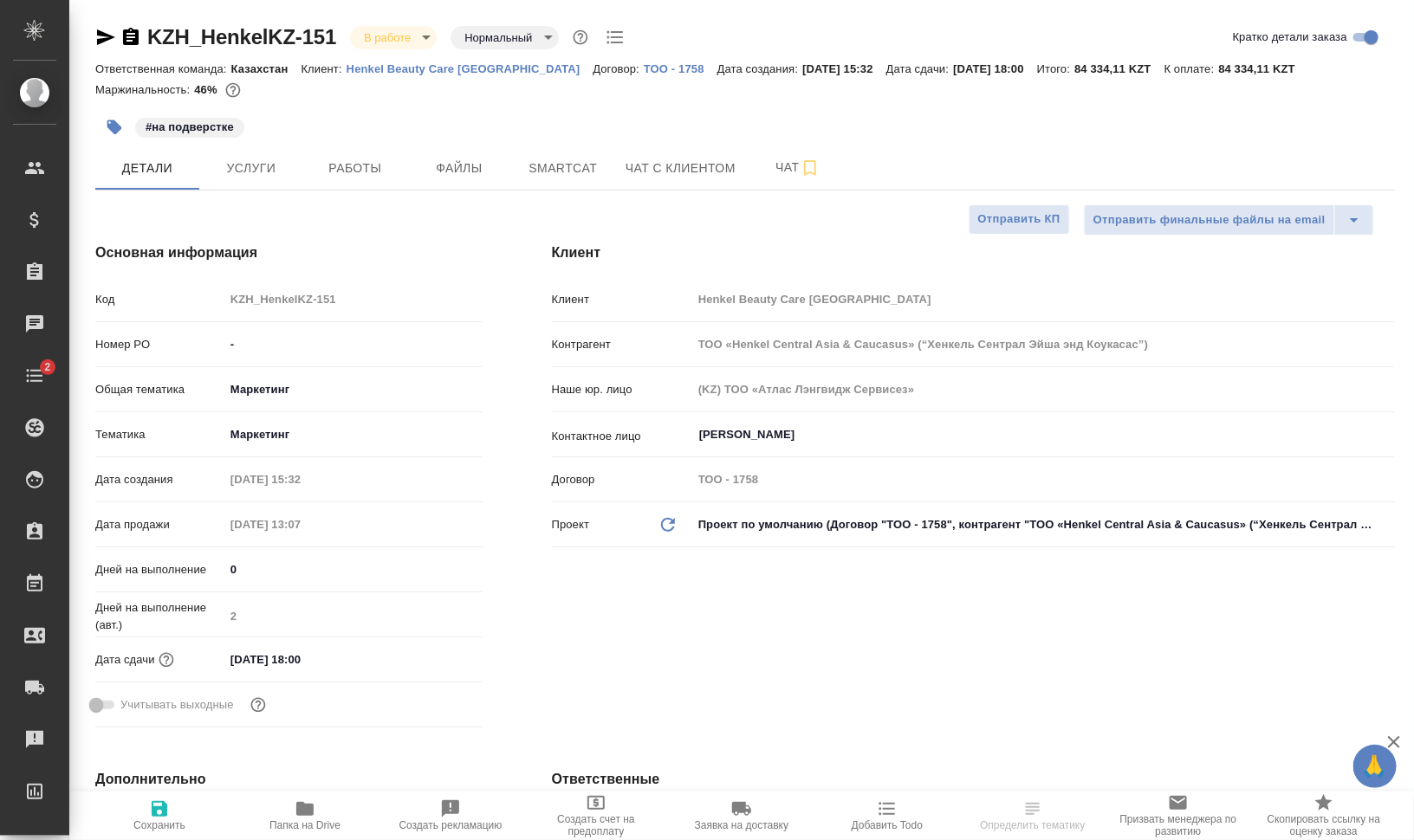
type textarea "x"
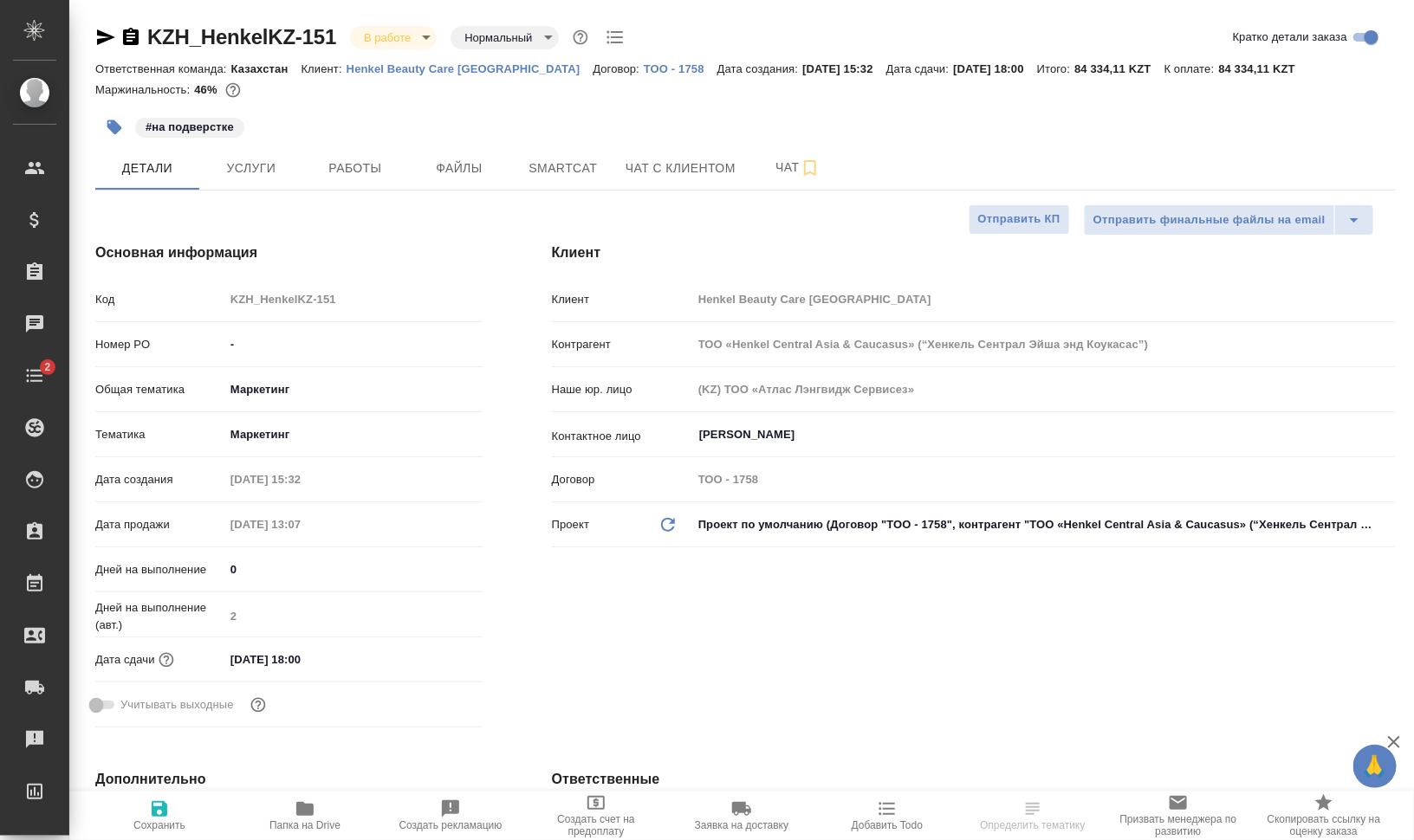
type textarea "x"
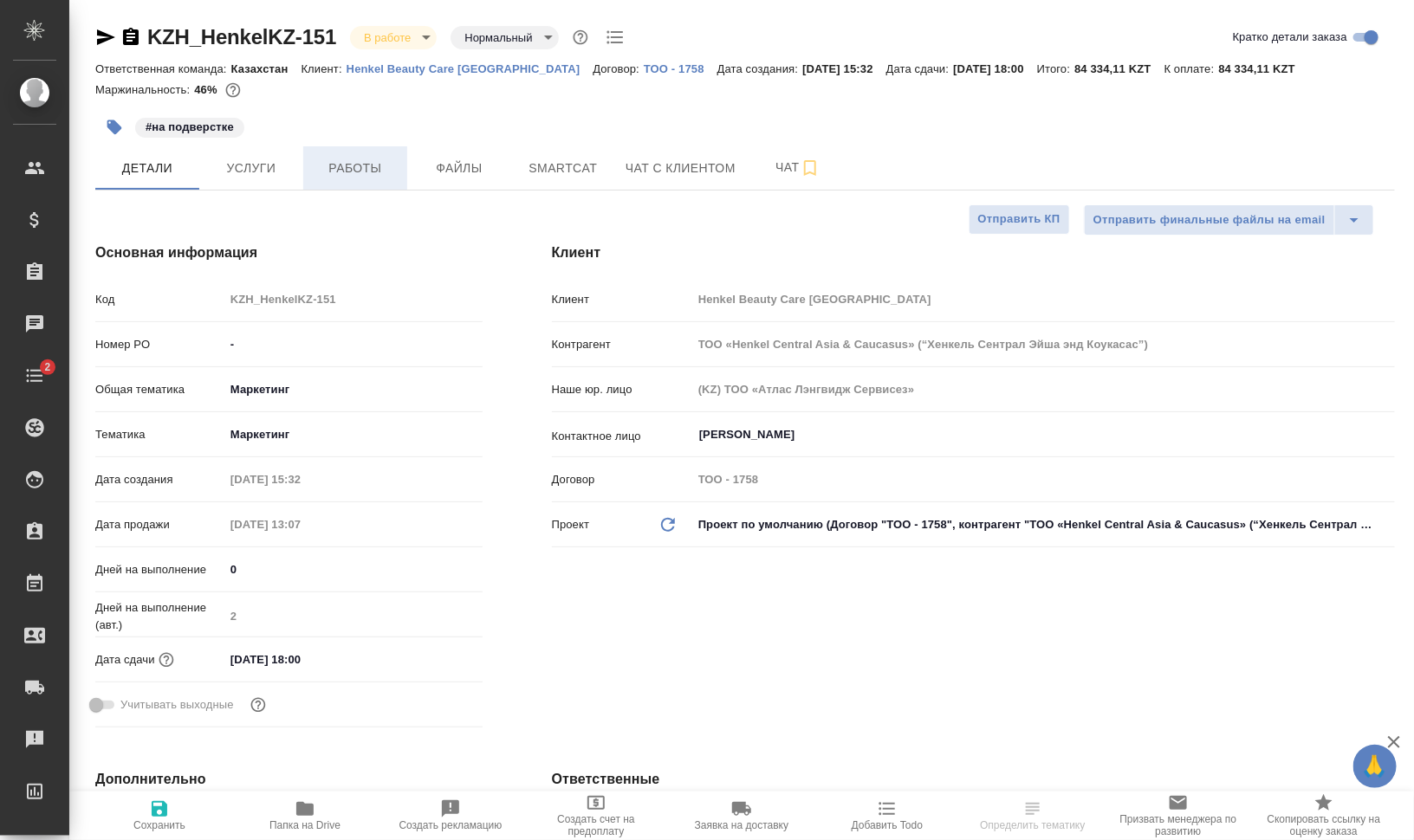
type textarea "x"
click at [349, 177] on span "Работы" at bounding box center [355, 168] width 83 height 22
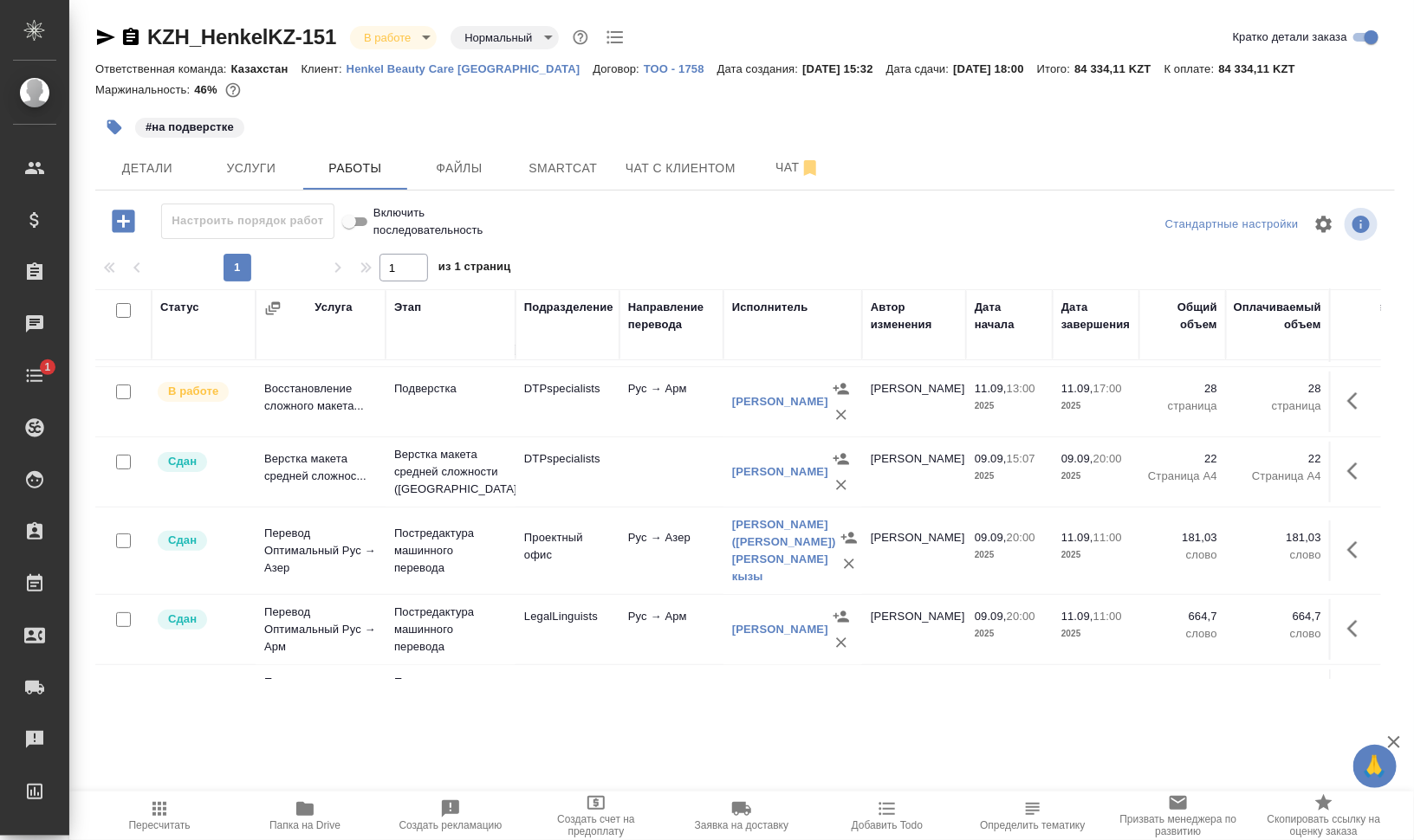
scroll to position [204, 0]
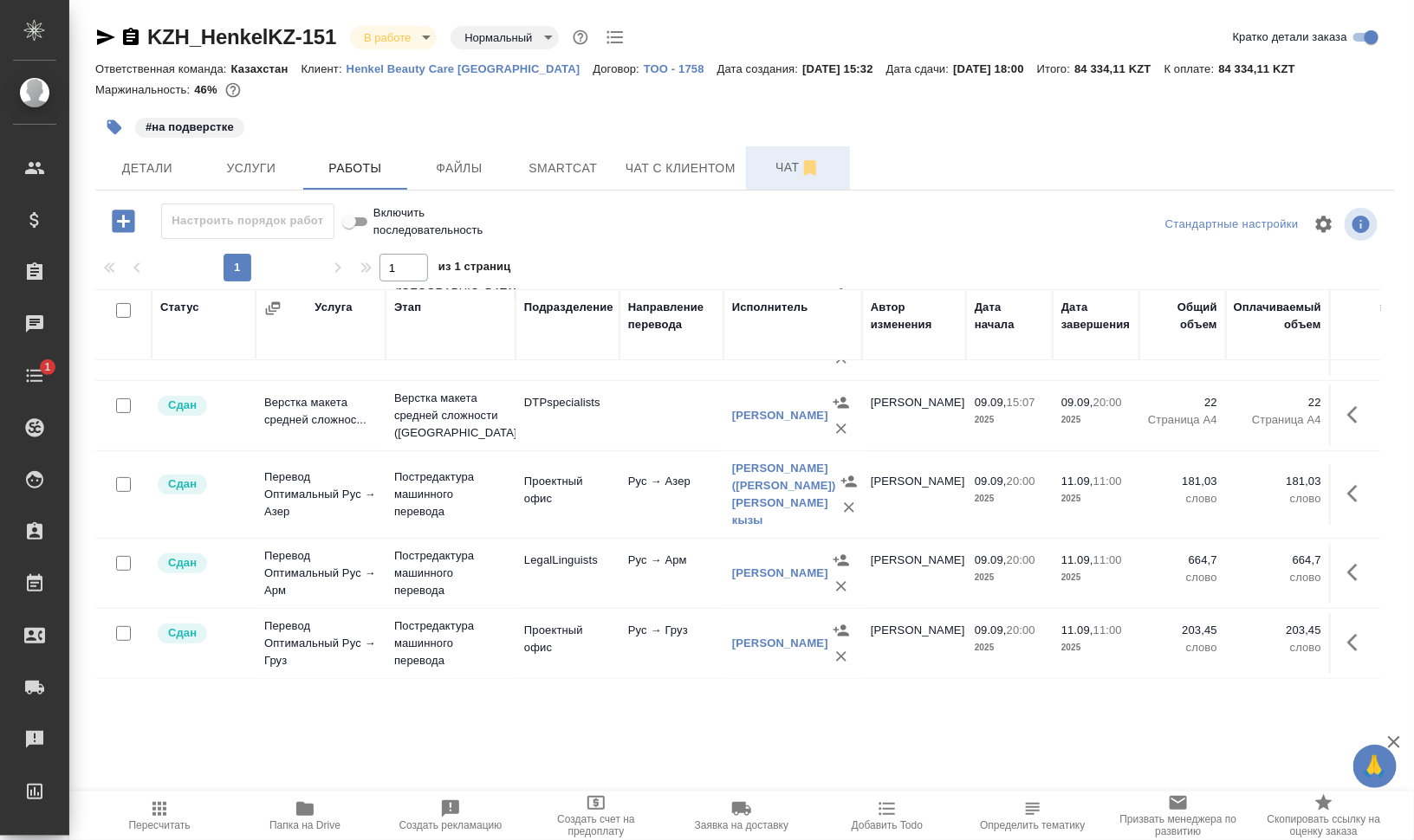
click at [768, 171] on span "Чат" at bounding box center [798, 167] width 83 height 22
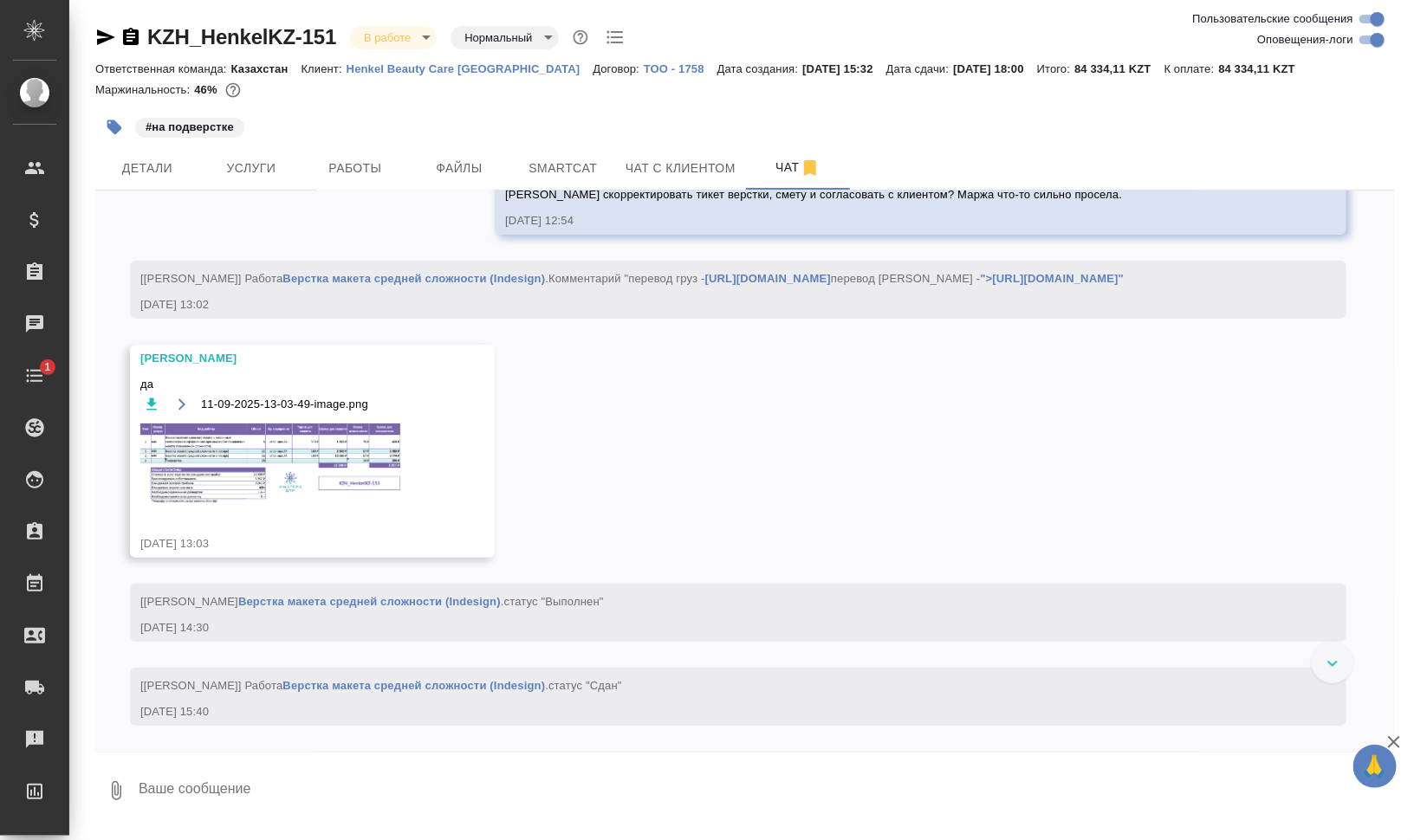
scroll to position [20267, 0]
click at [331, 505] on img at bounding box center [270, 464] width 260 height 82
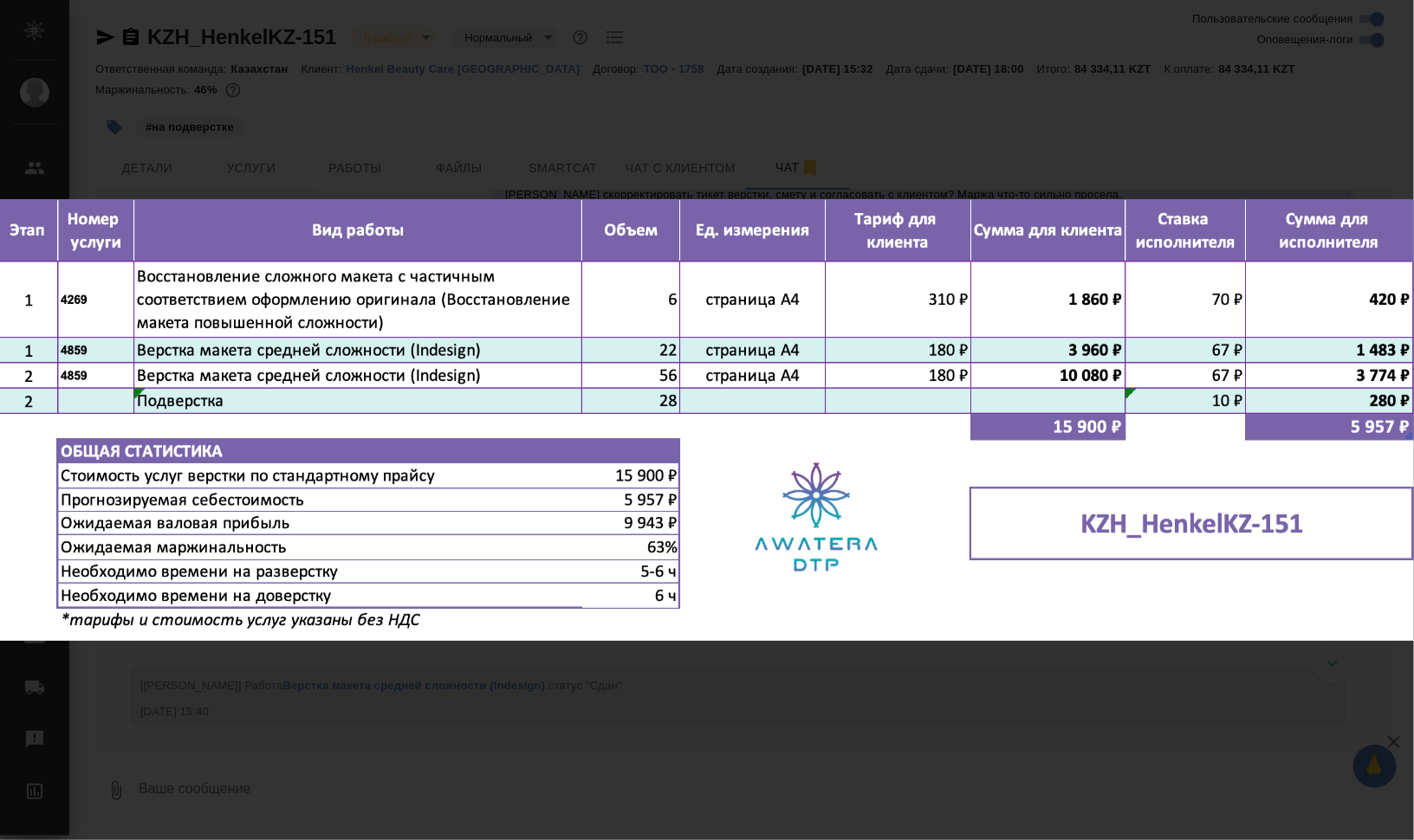
click at [848, 700] on div "11-09-2025-13-03-49-image.png 1 of 1" at bounding box center [707, 420] width 1414 height 840
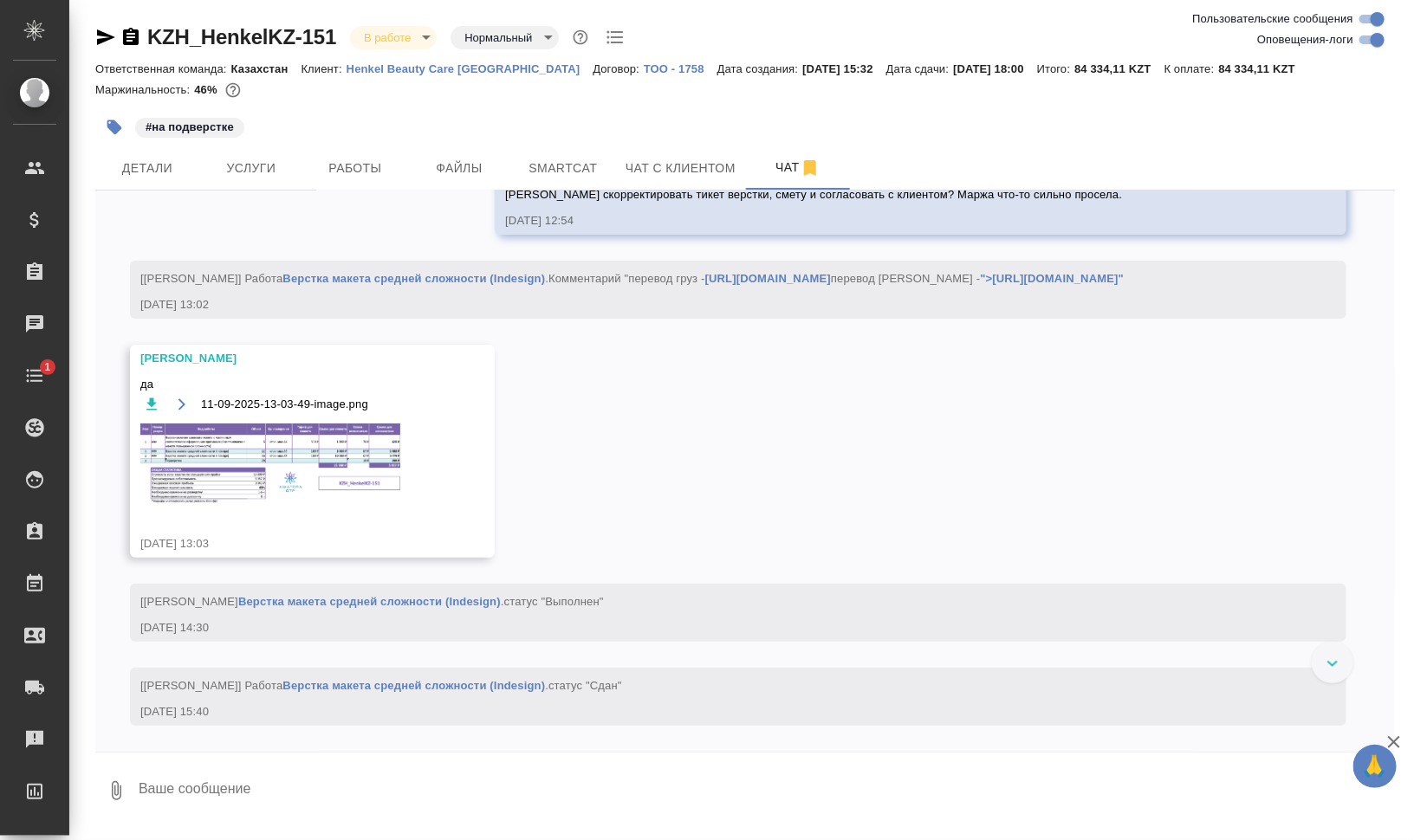
scroll to position [20240, 0]
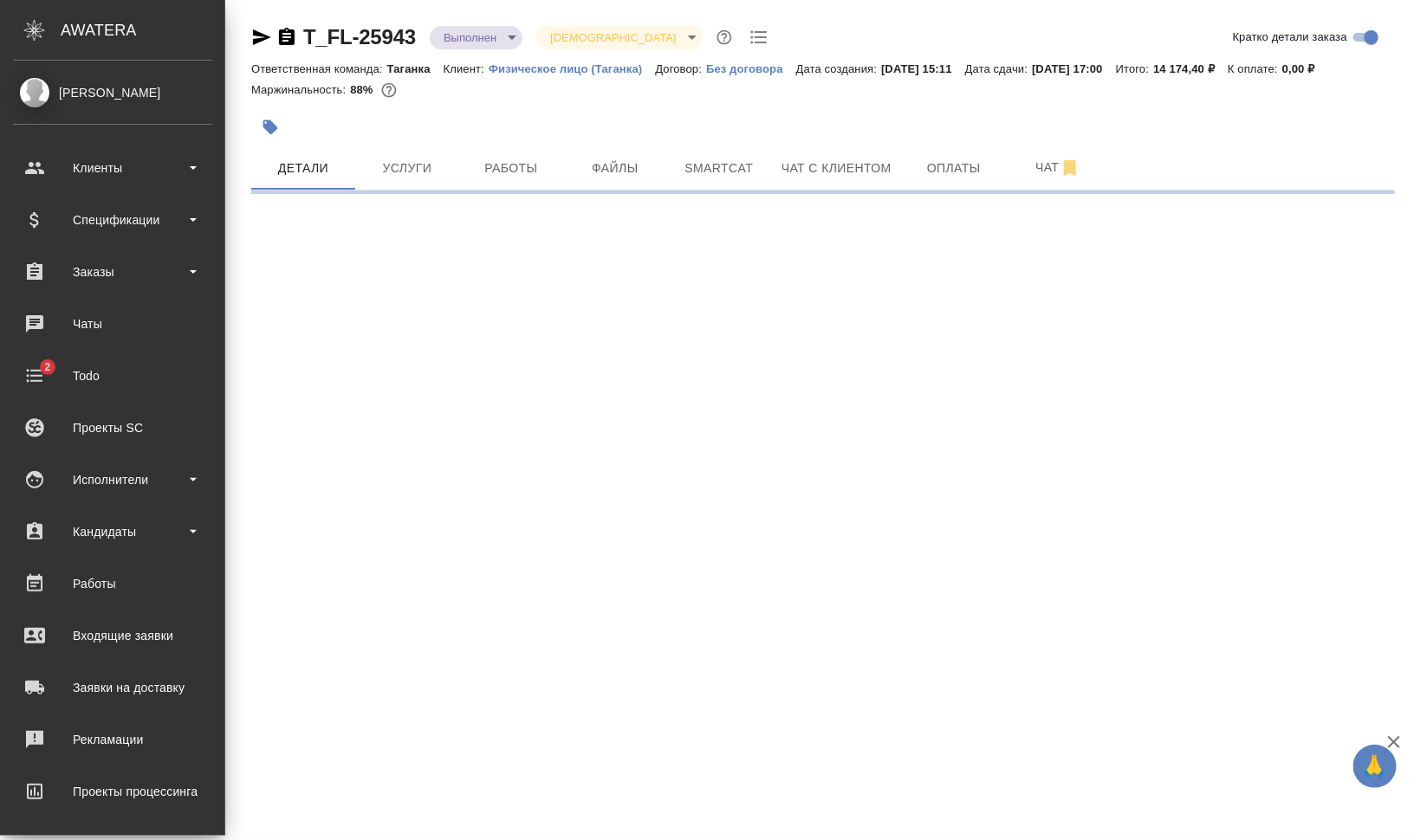
select select "RU"
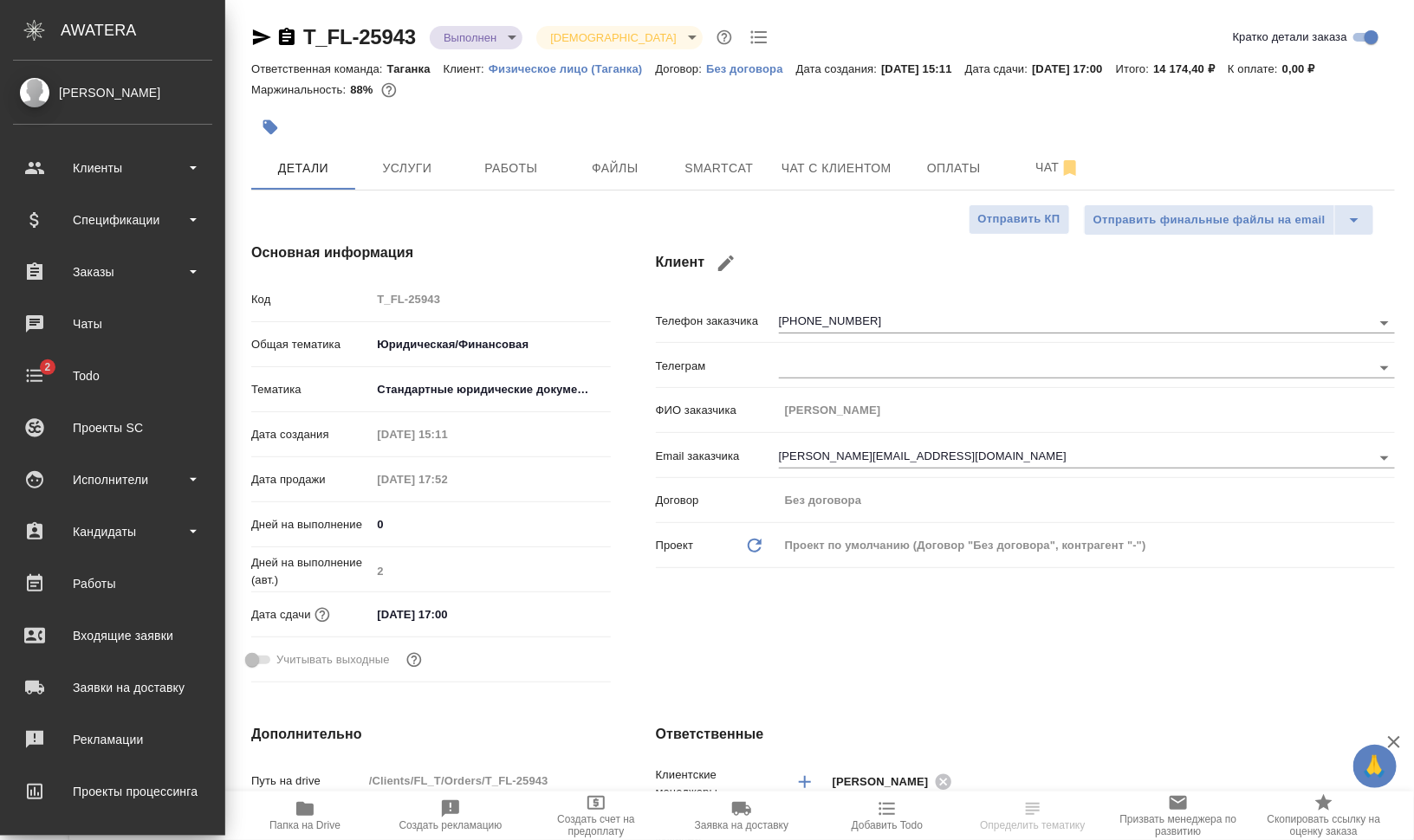
type textarea "x"
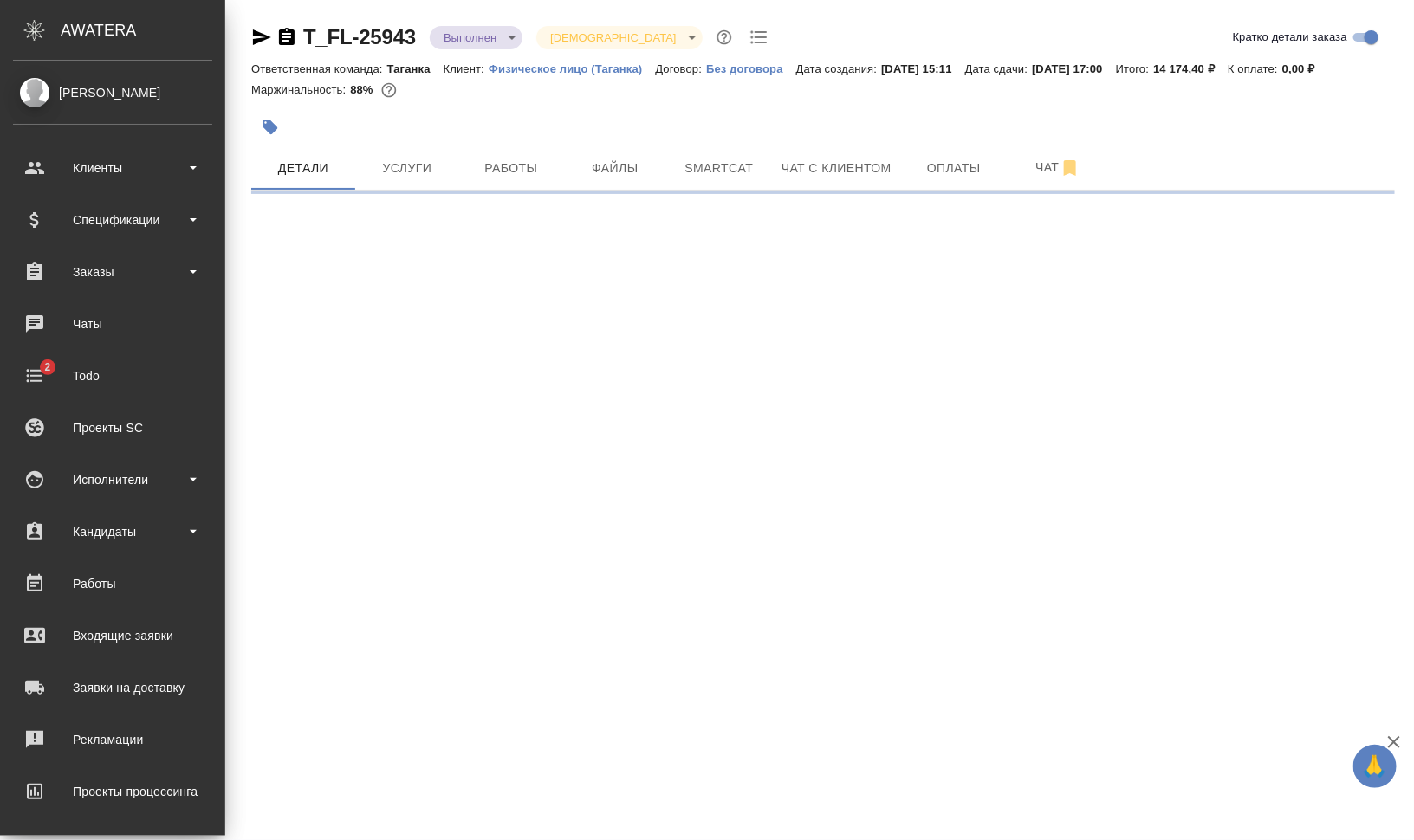
select select "RU"
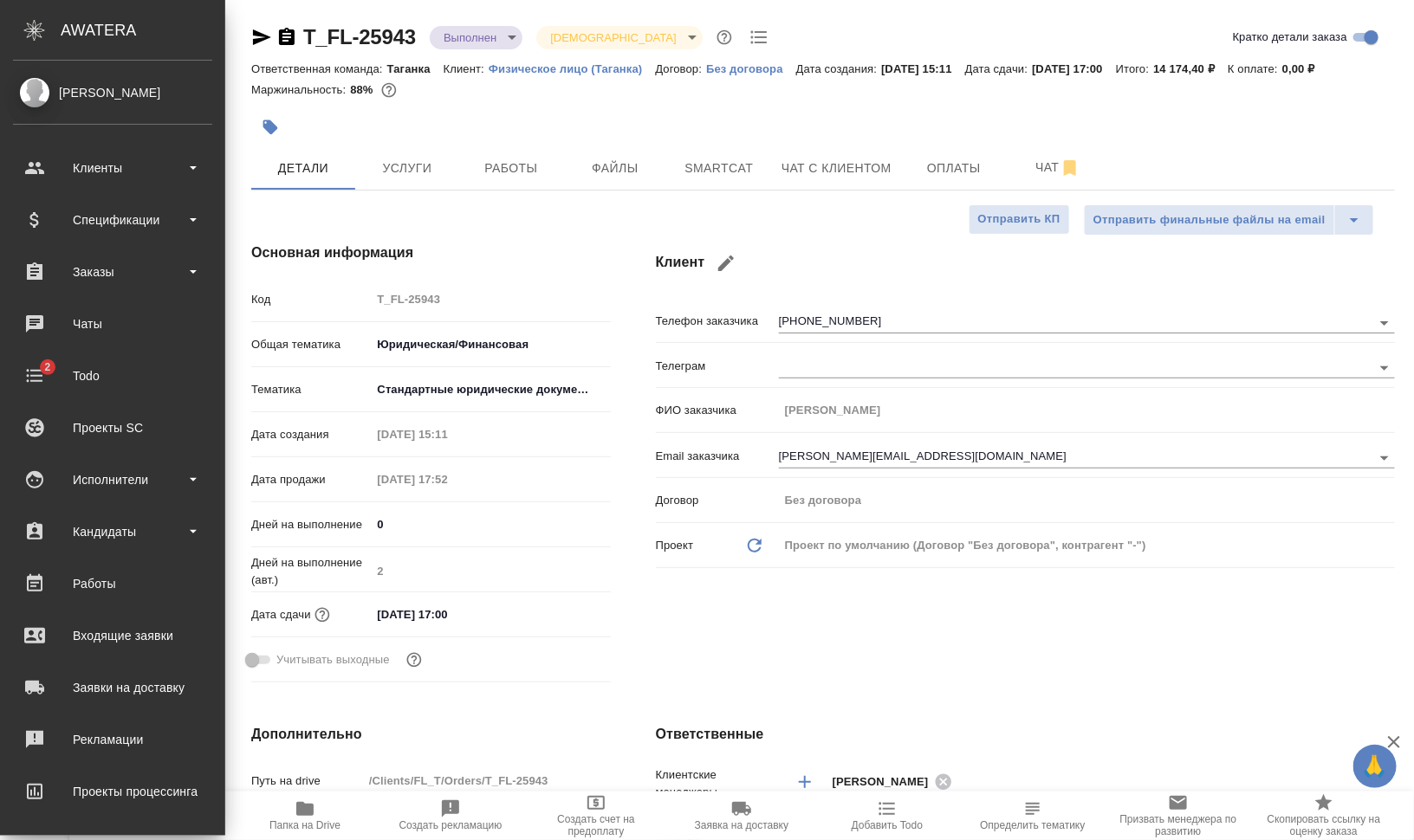
type textarea "x"
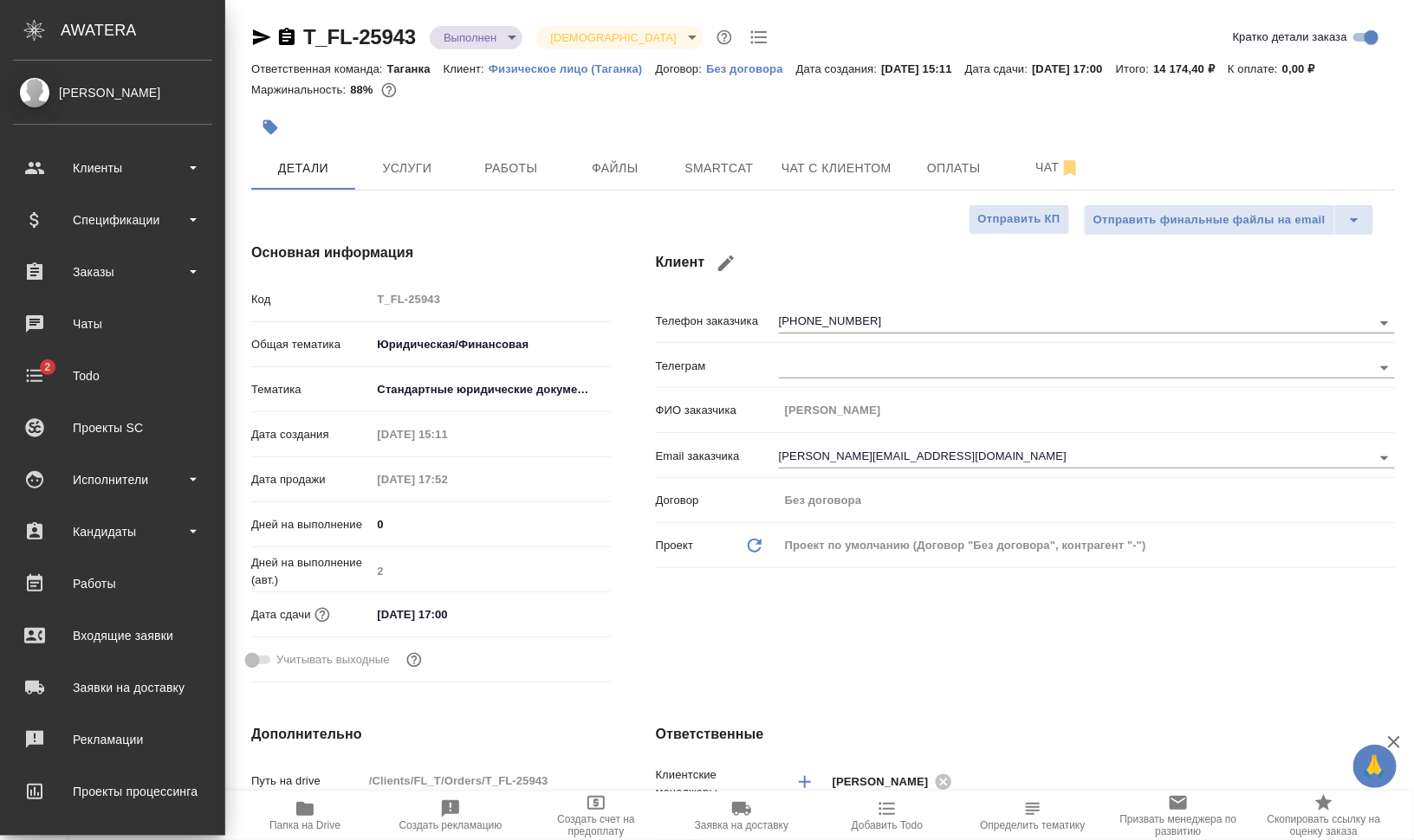
type textarea "x"
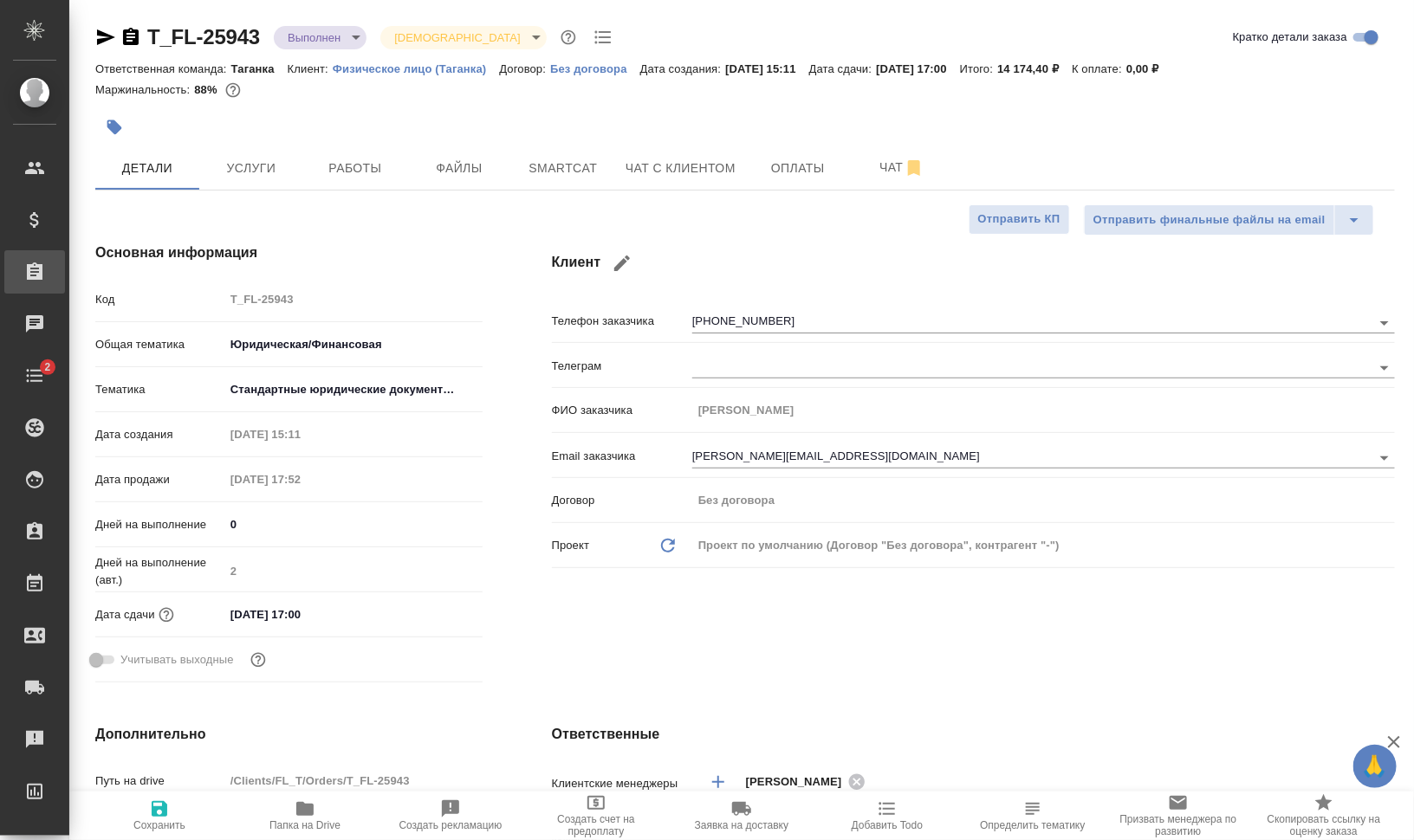
type textarea "x"
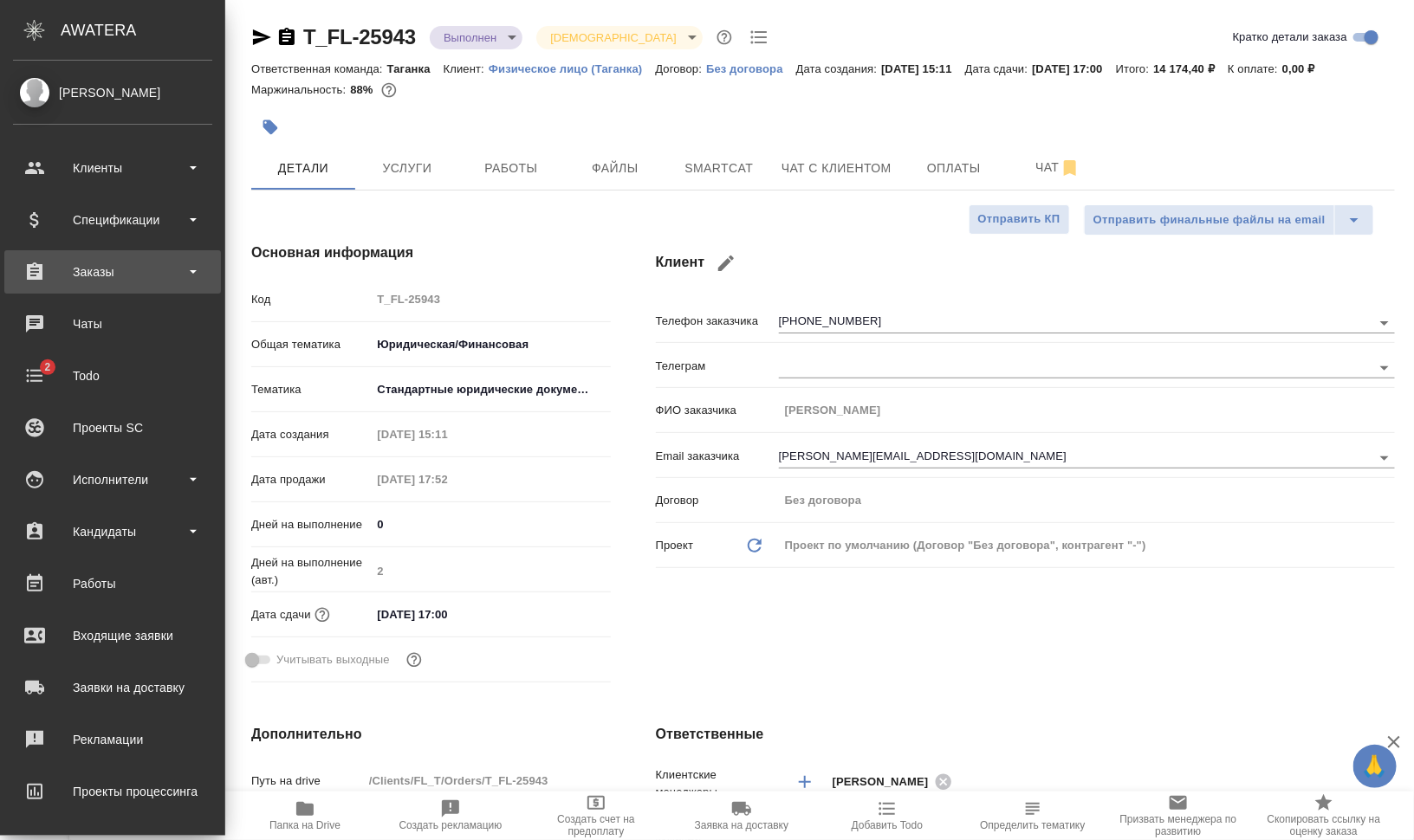
type textarea "x"
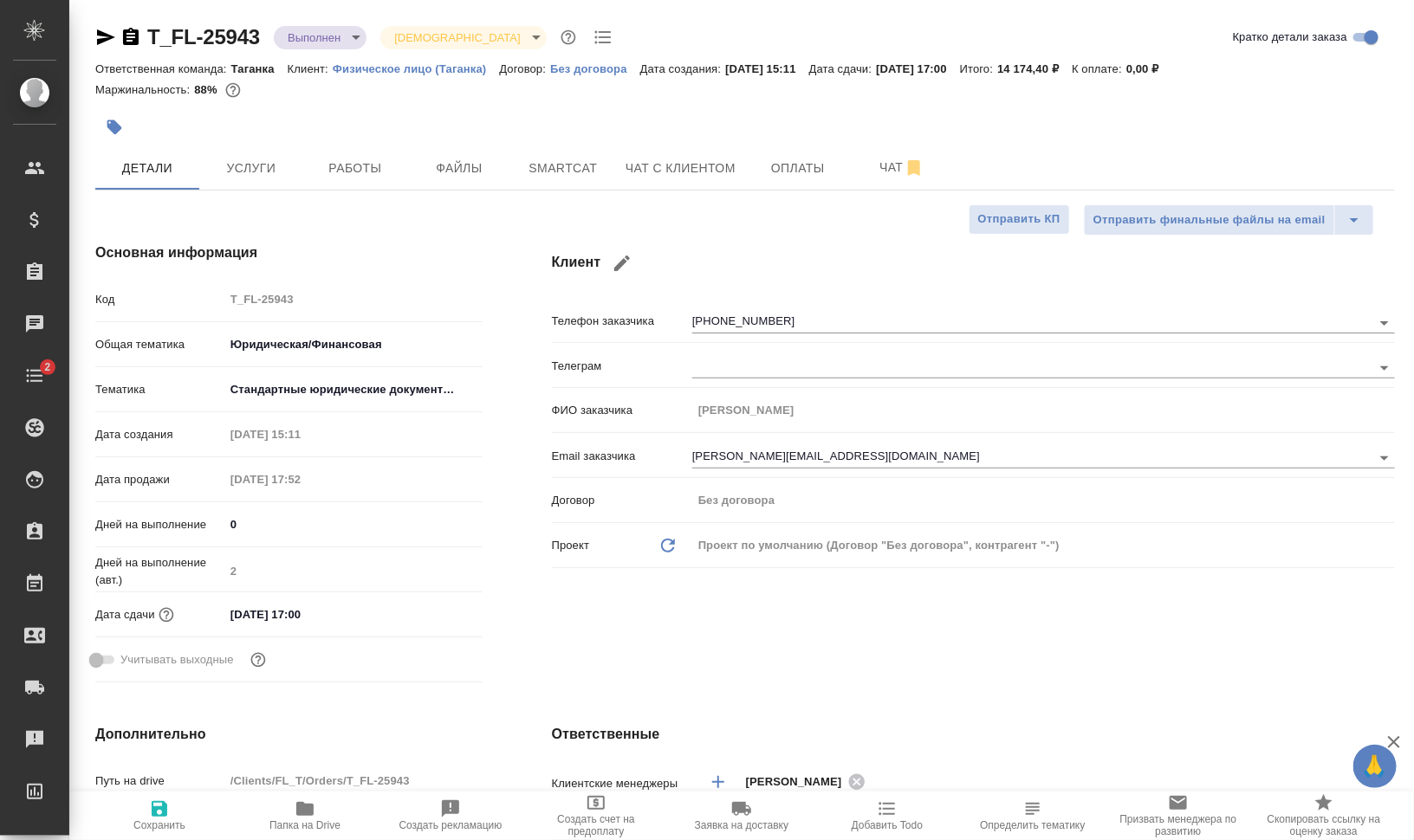
type textarea "x"
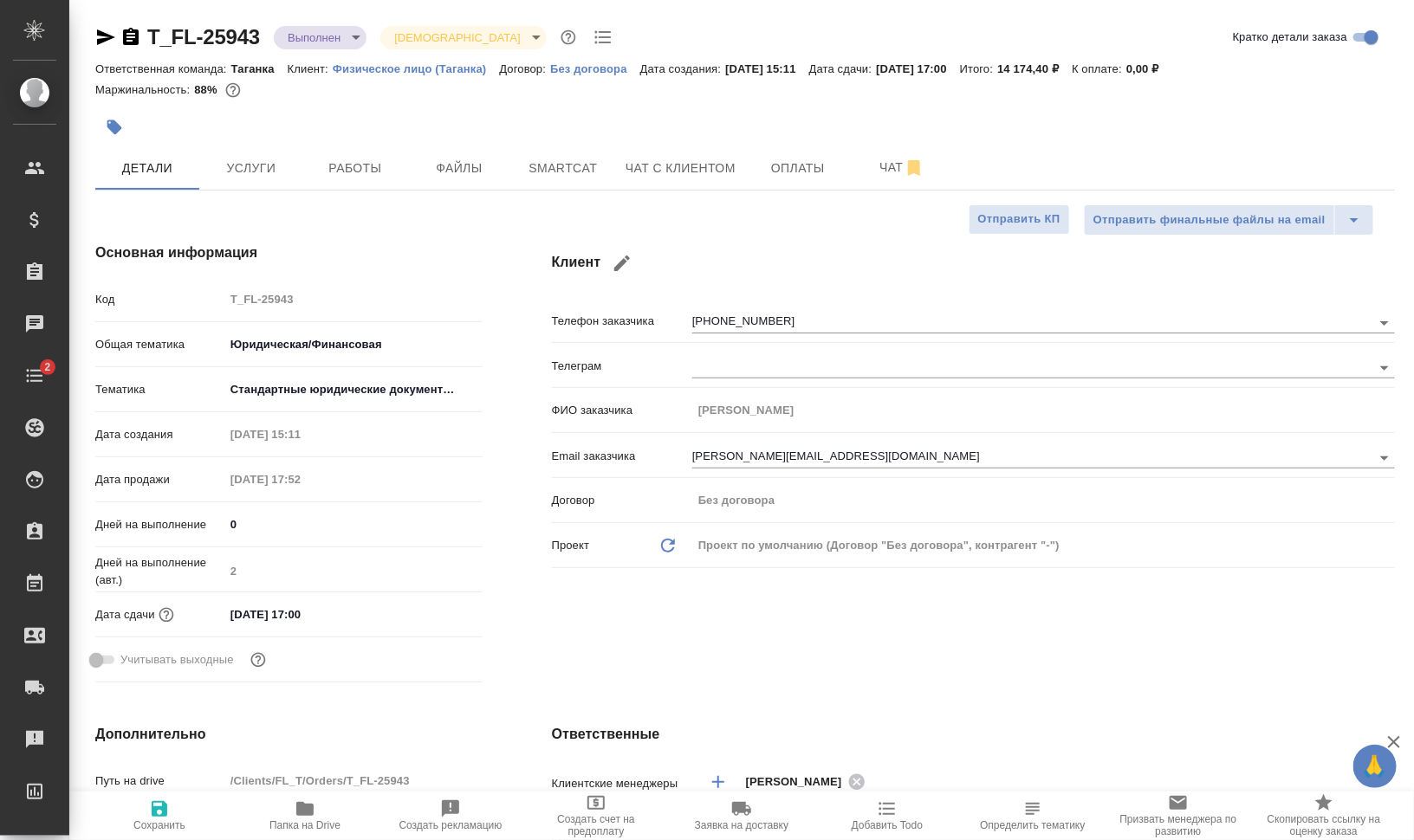
type textarea "x"
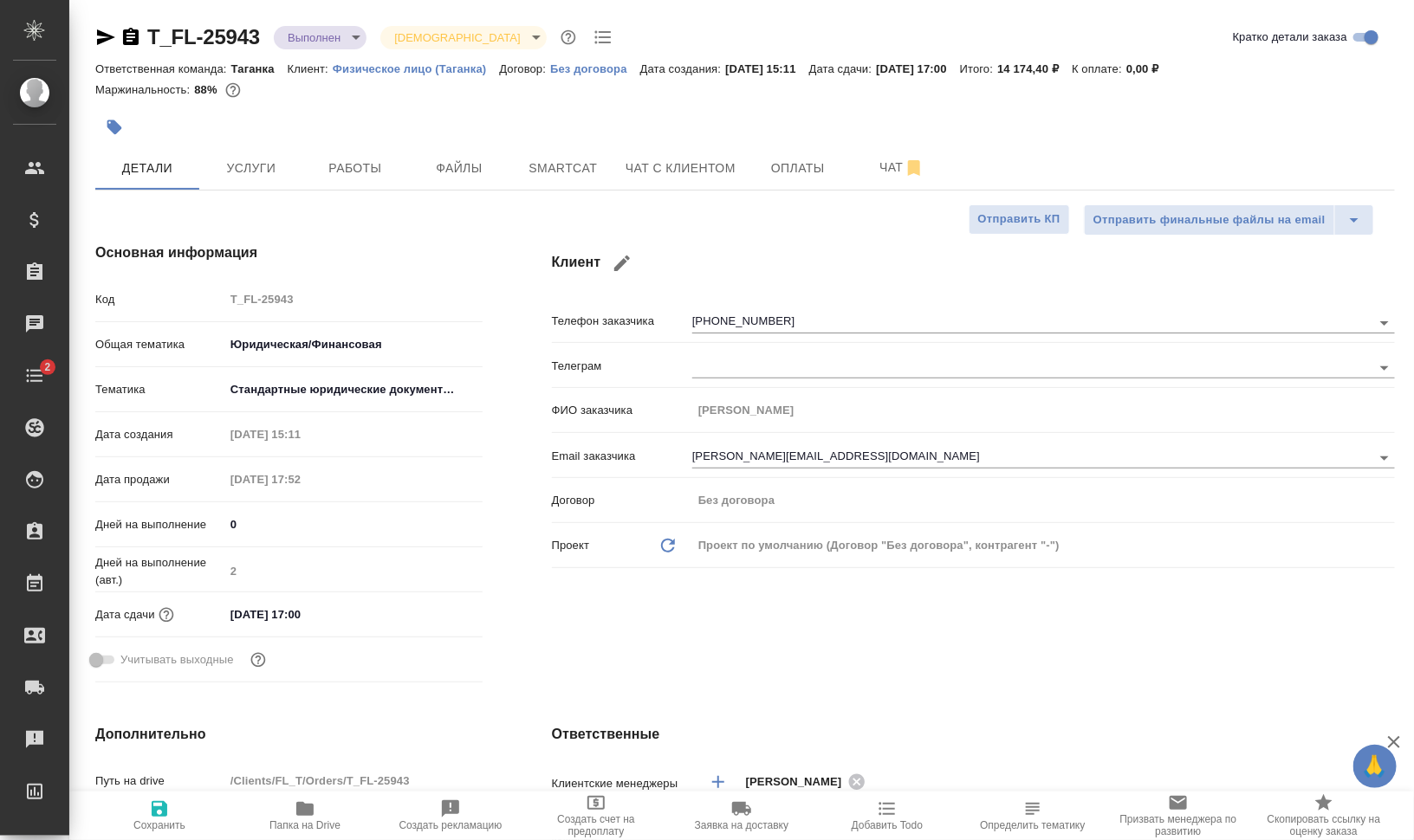
type textarea "x"
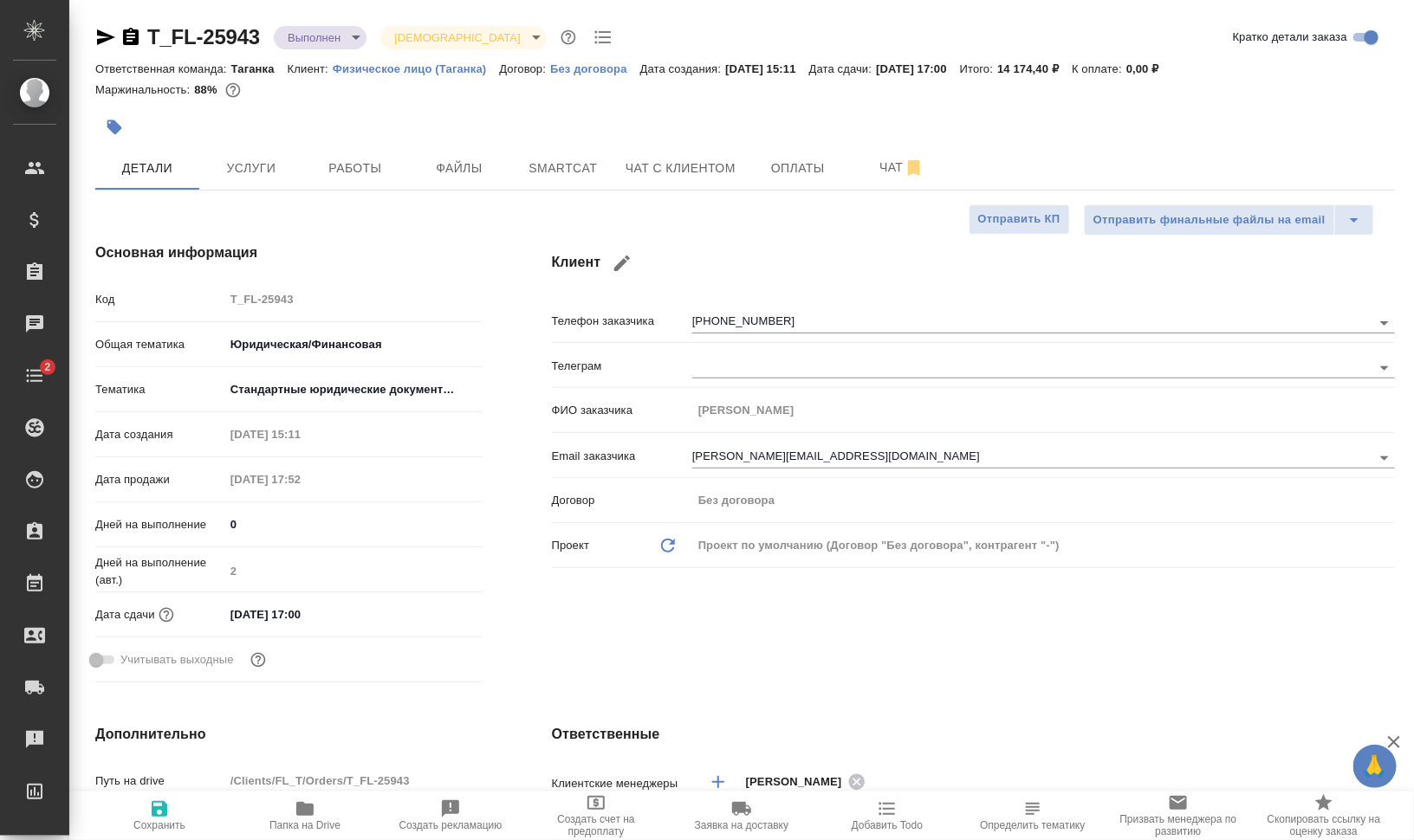
type textarea "x"
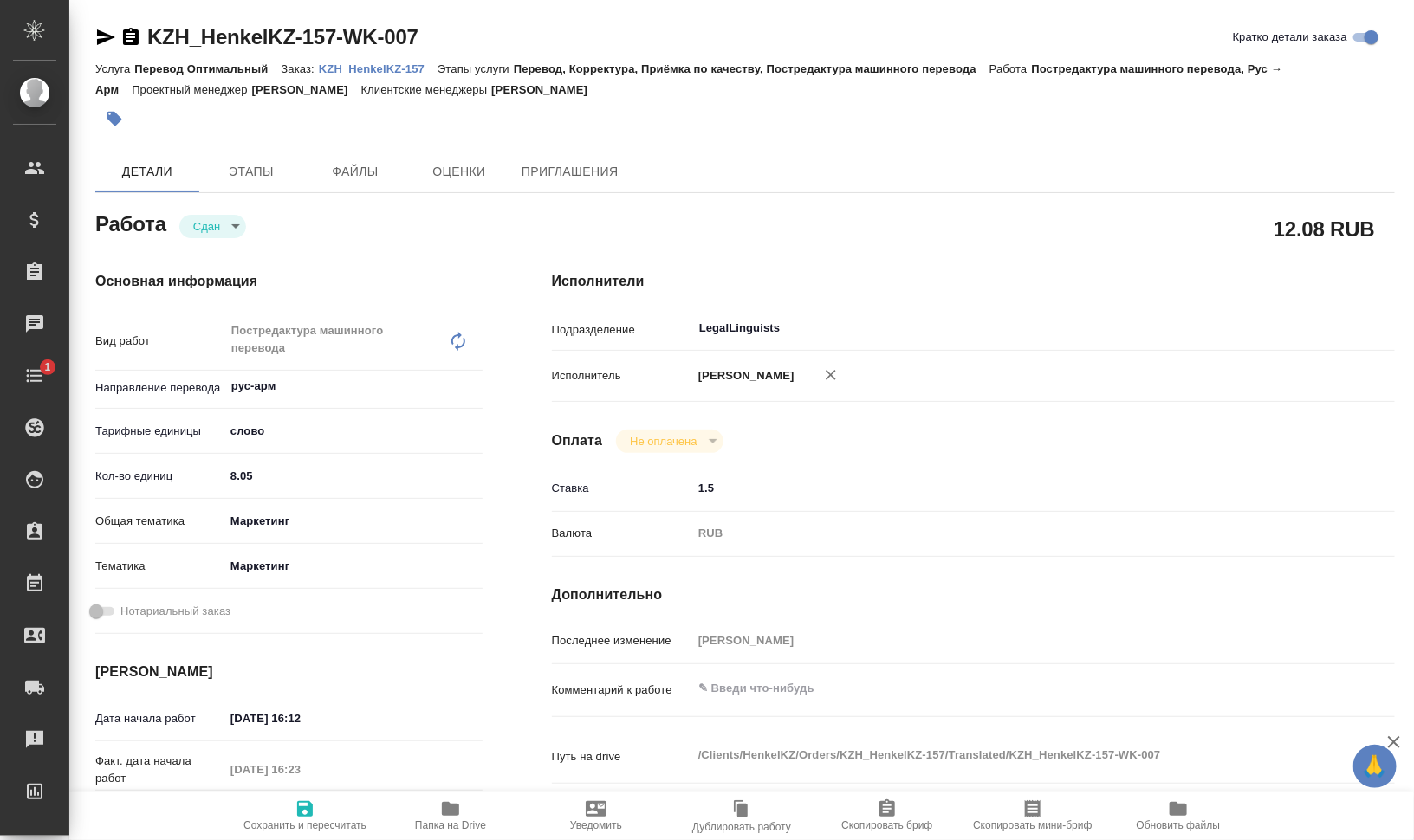
type textarea "x"
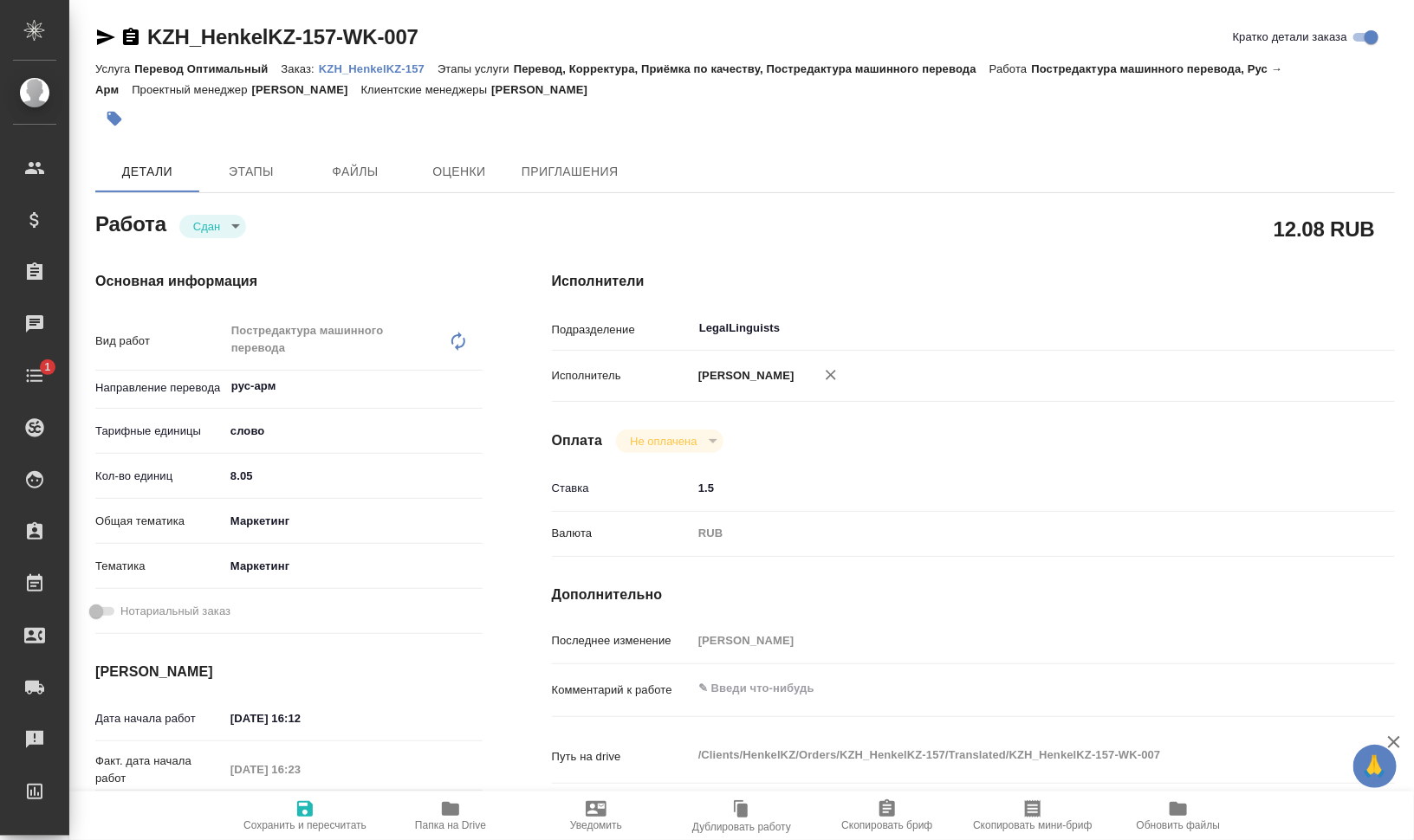
type textarea "x"
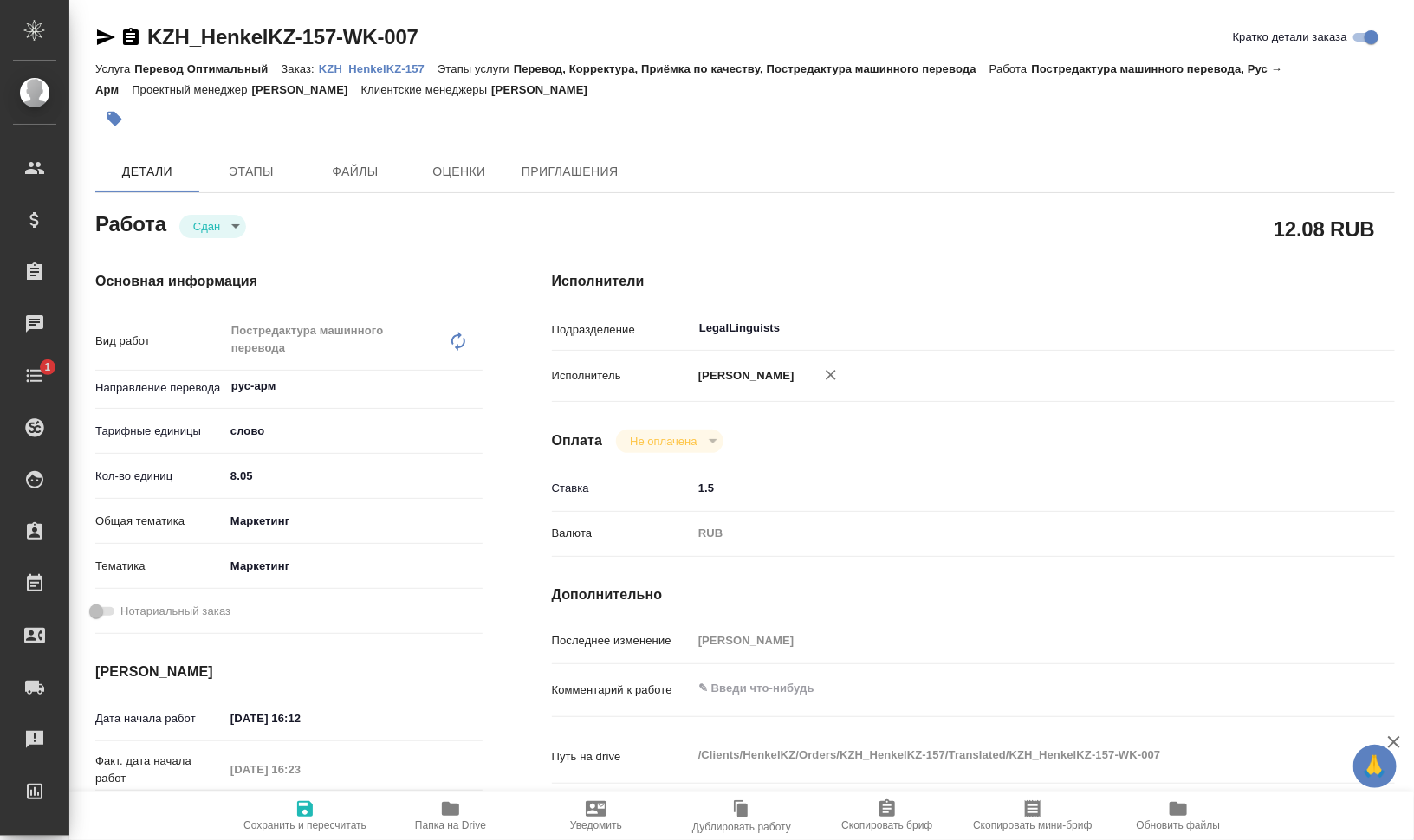
type textarea "x"
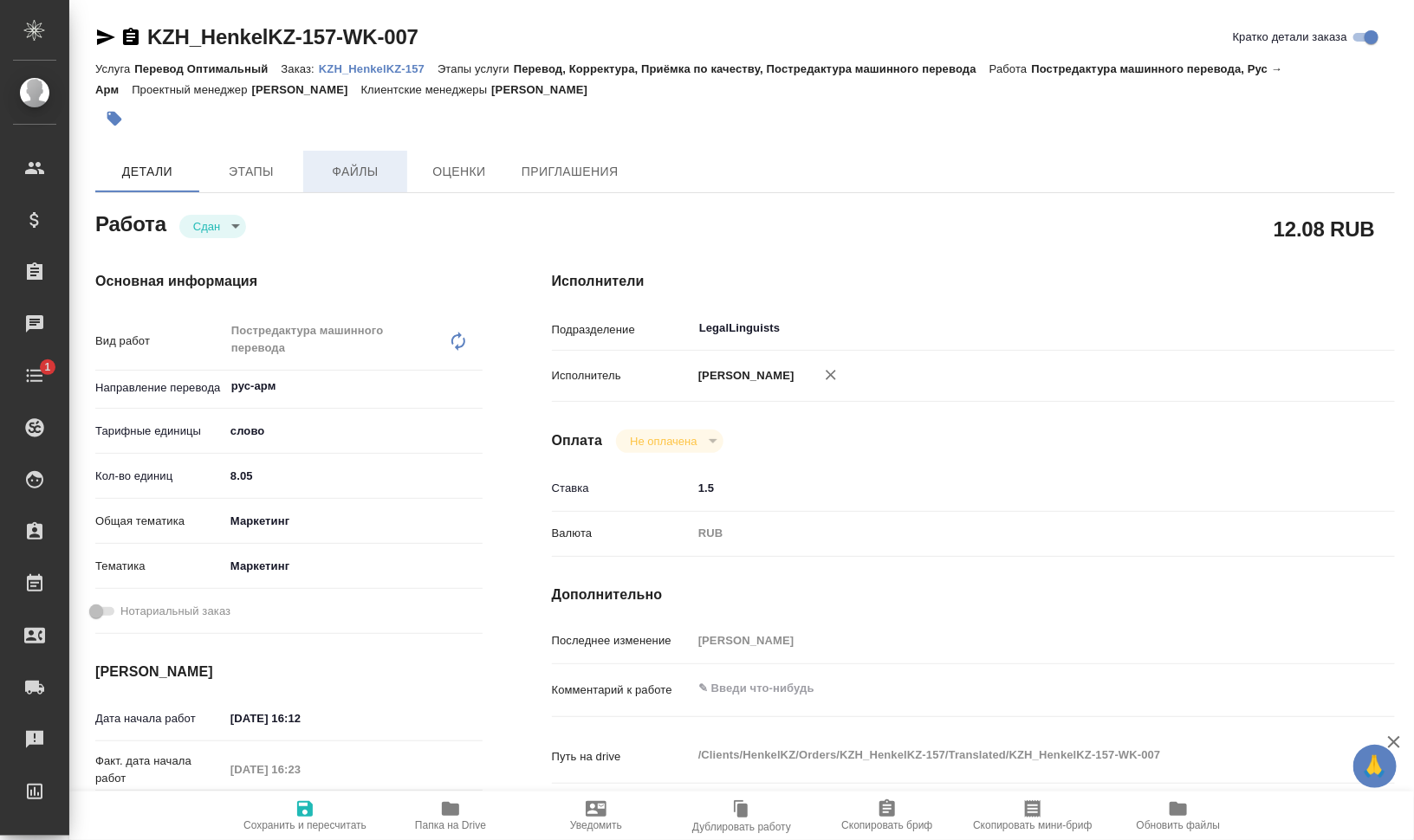
type textarea "x"
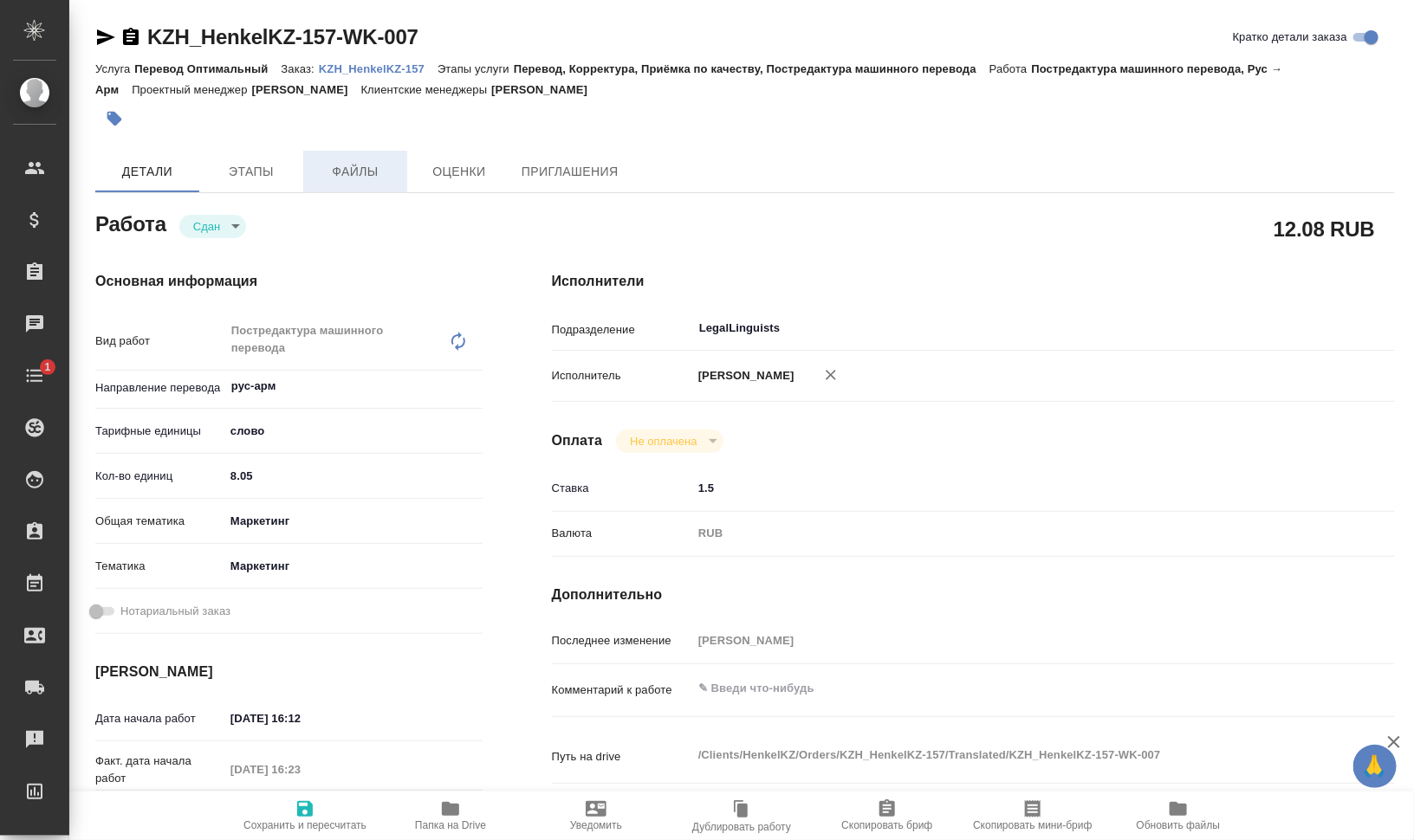
type textarea "x"
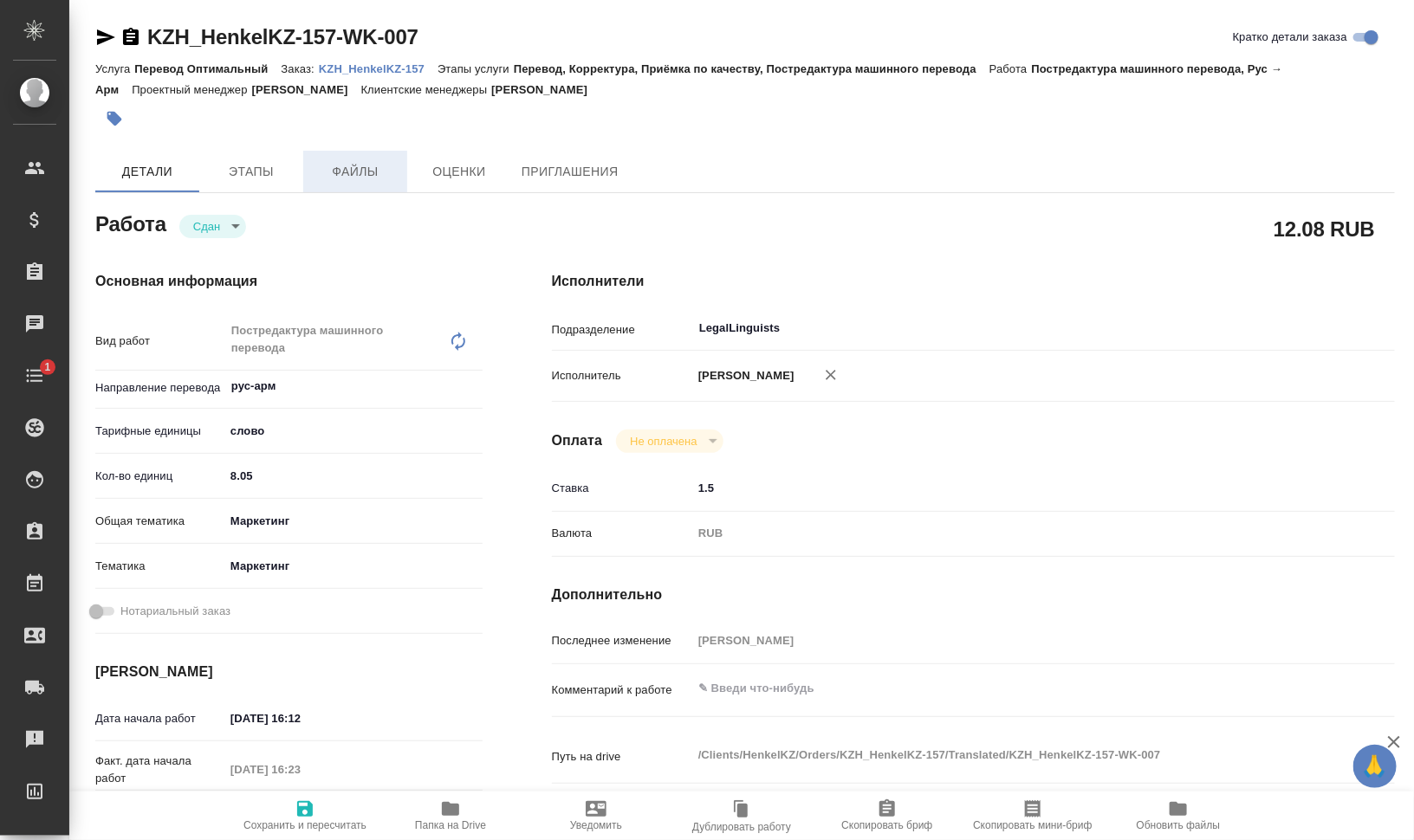
type textarea "x"
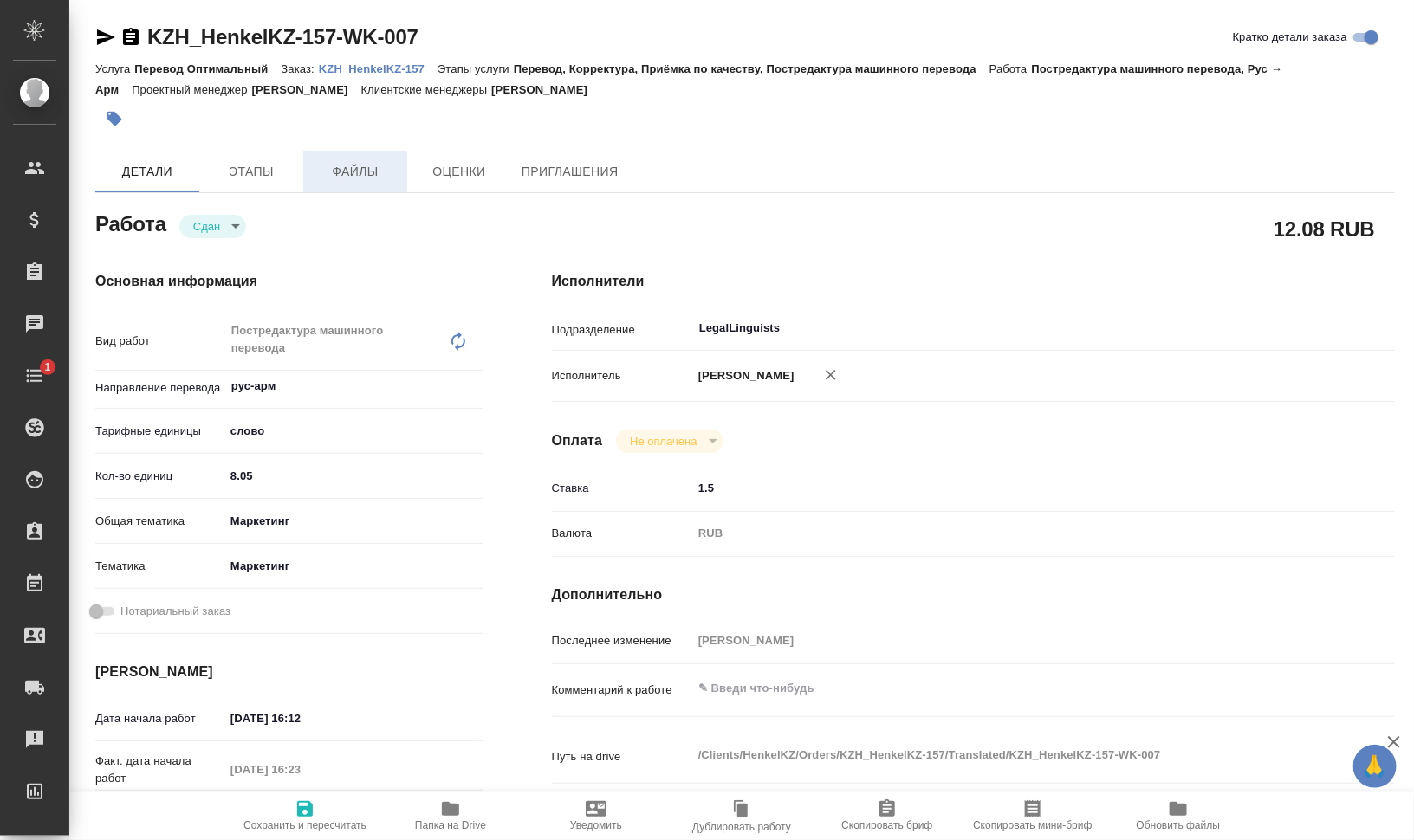
type textarea "x"
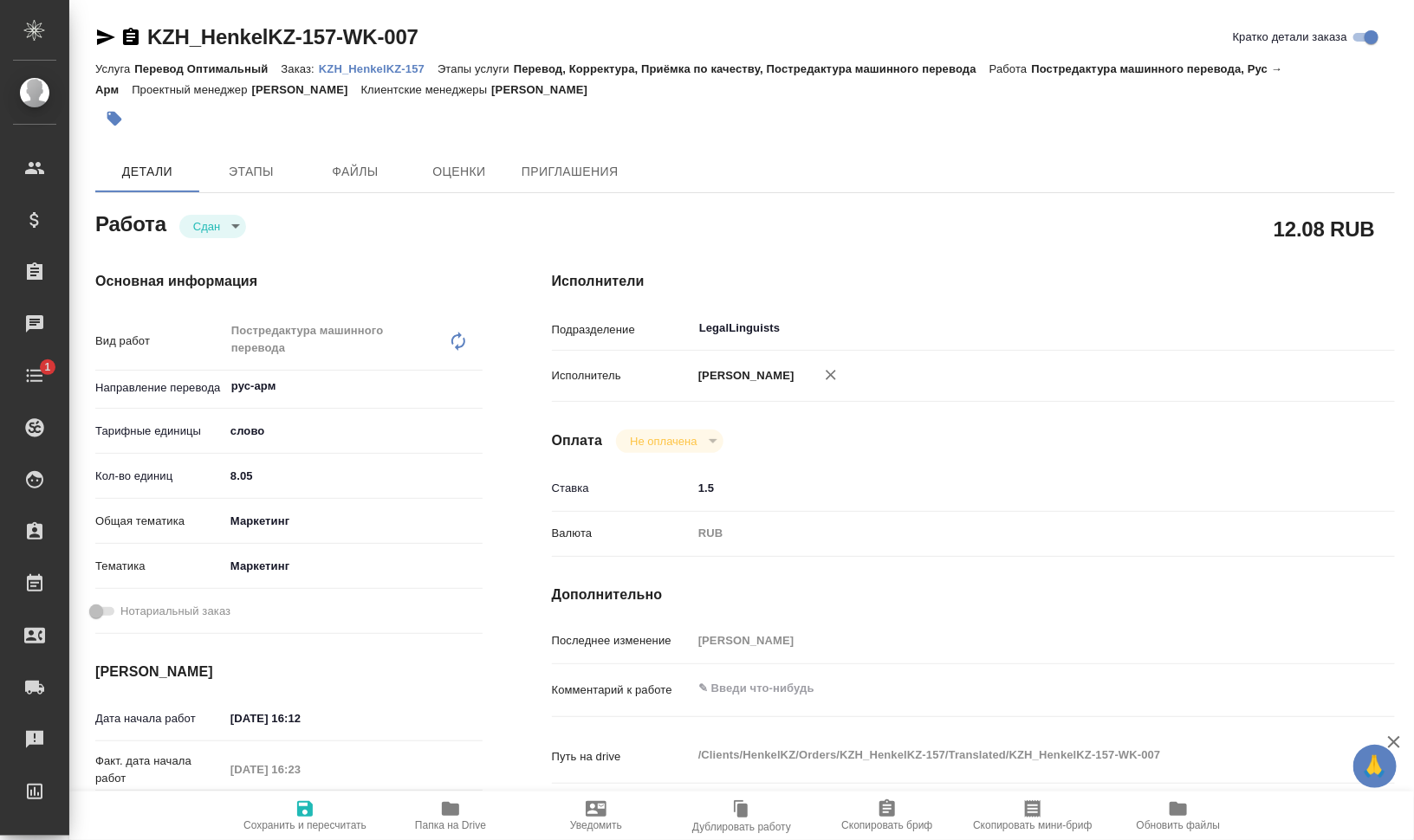
click at [360, 68] on p "KZH_HenkelKZ-157" at bounding box center [378, 69] width 119 height 13
type textarea "x"
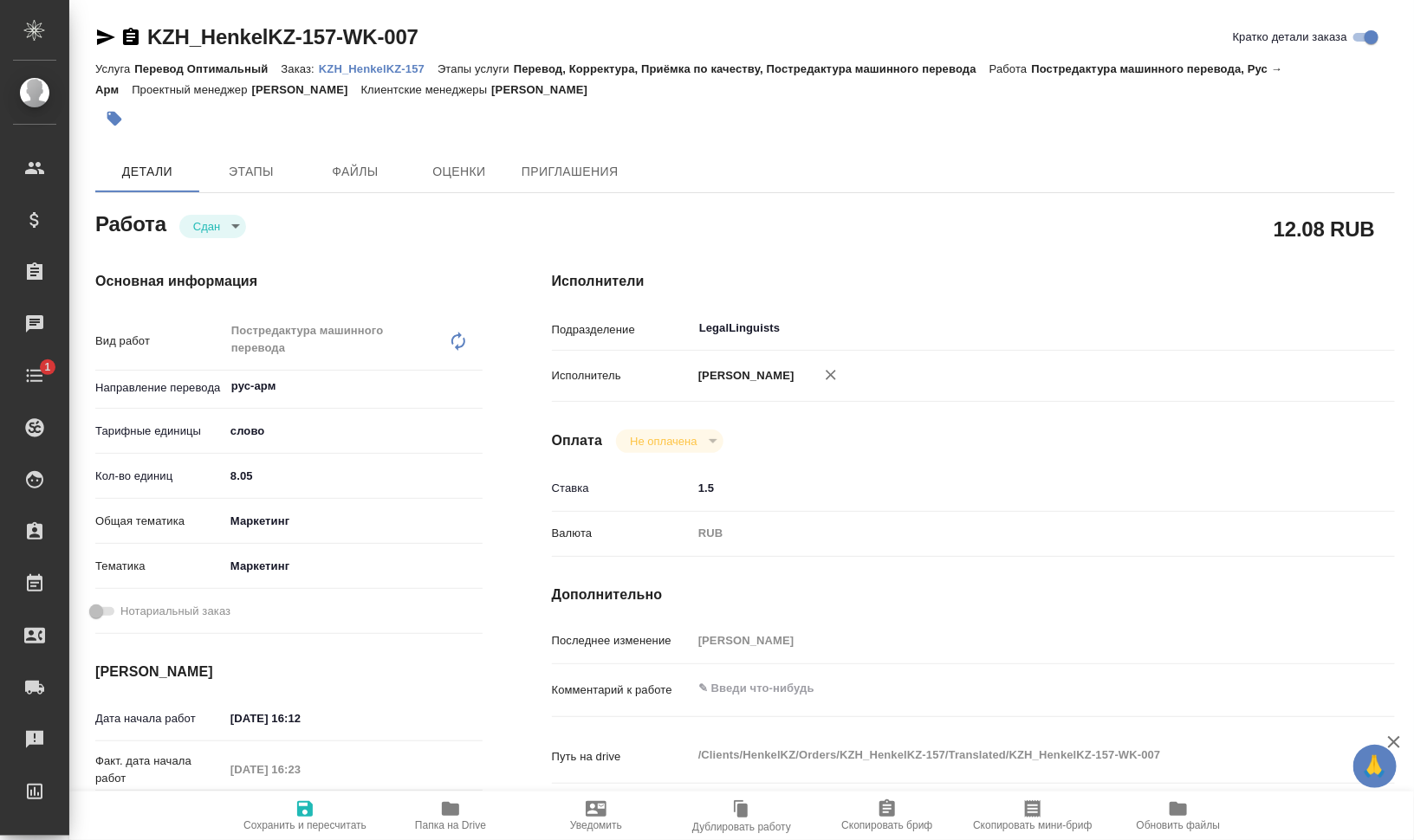
type textarea "x"
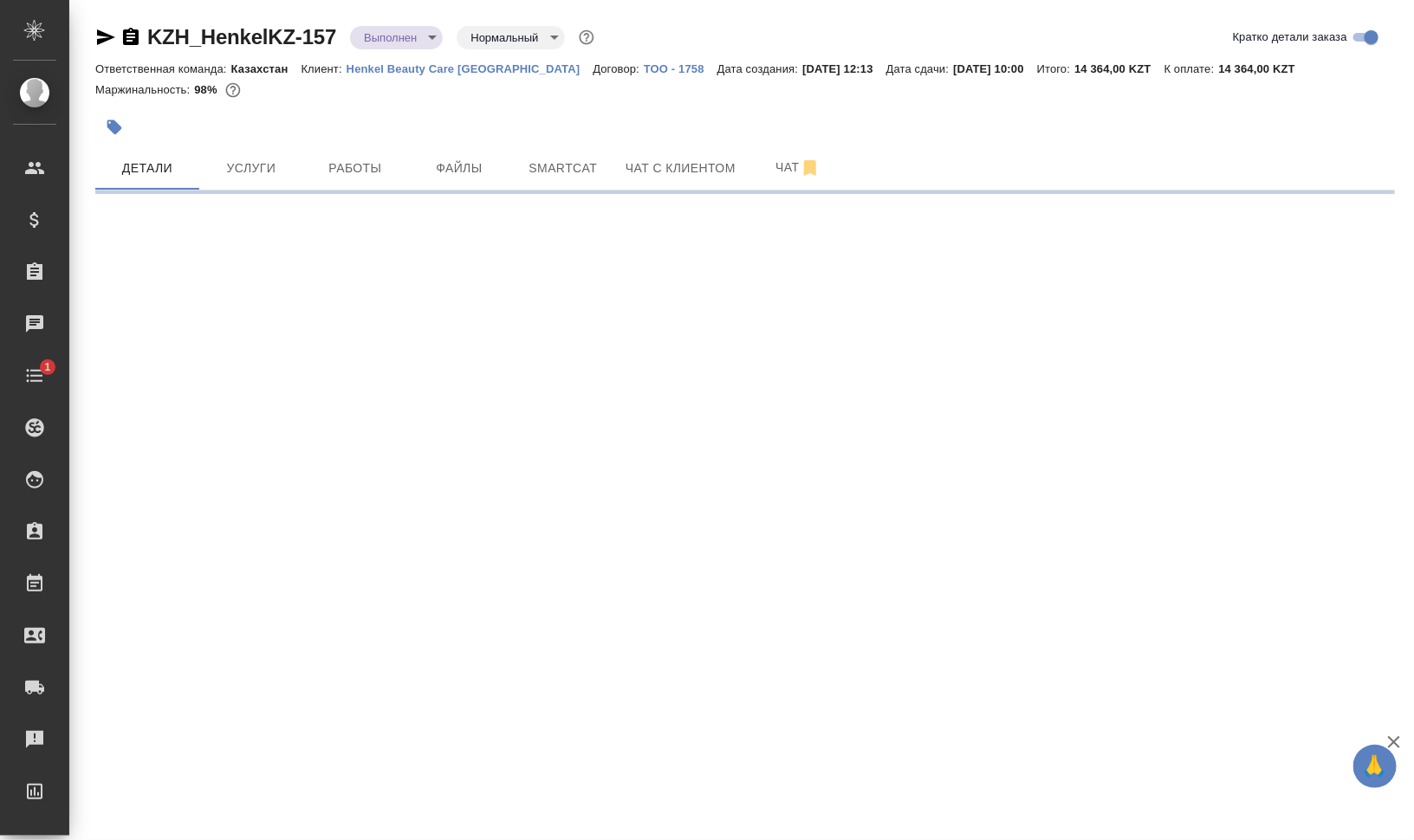
select select "RU"
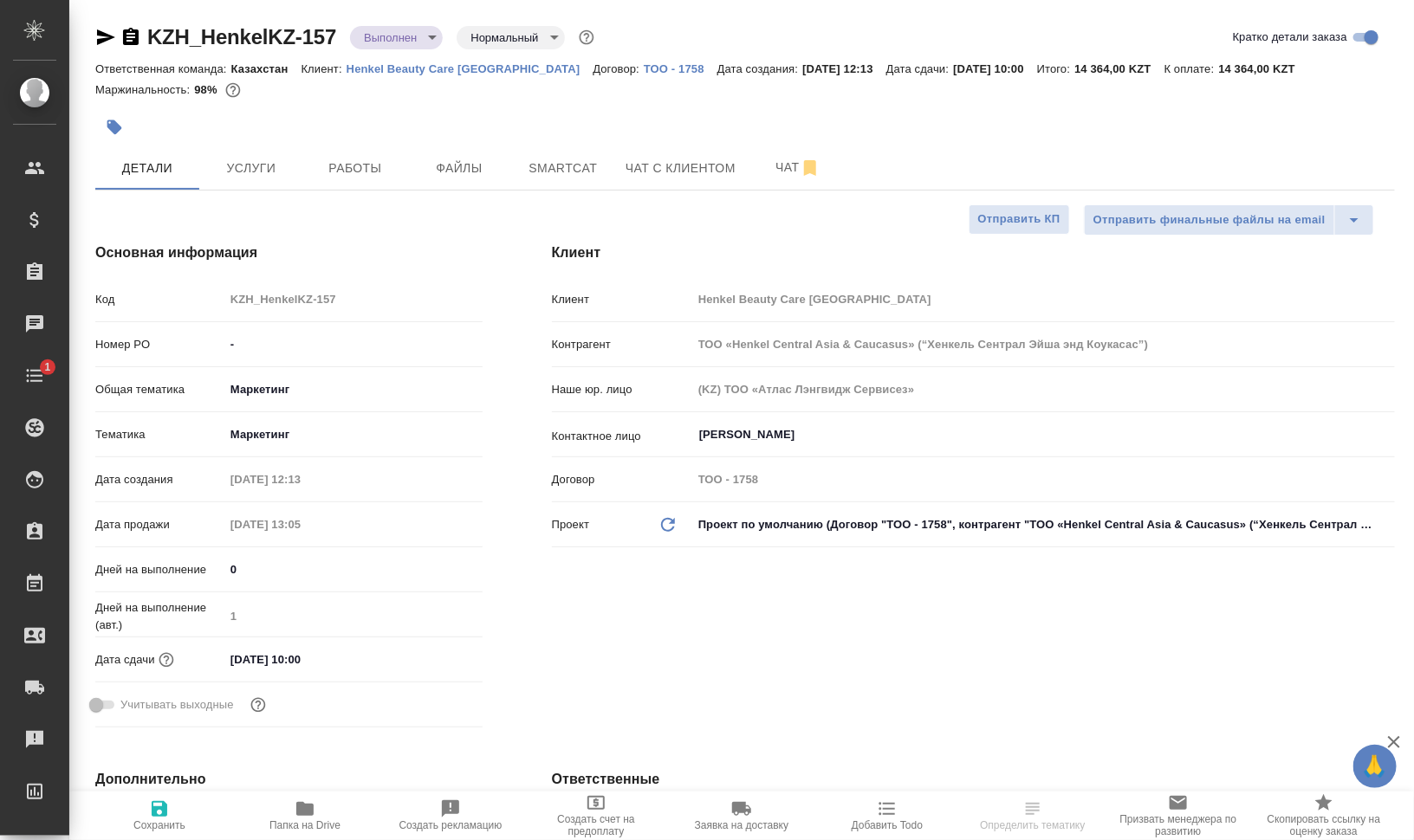
type textarea "x"
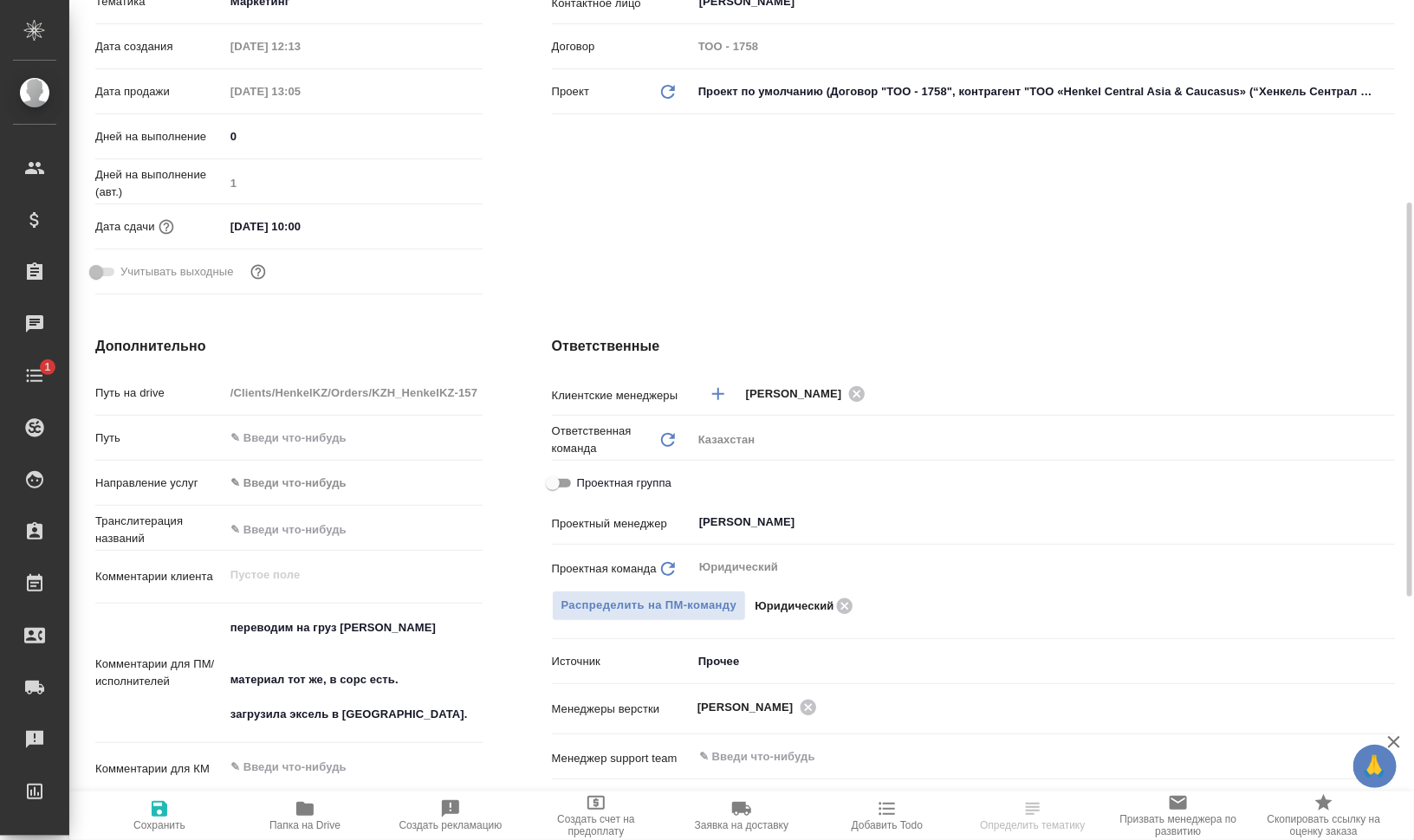
click at [314, 820] on span "Папка на Drive" at bounding box center [305, 825] width 71 height 12
type textarea "x"
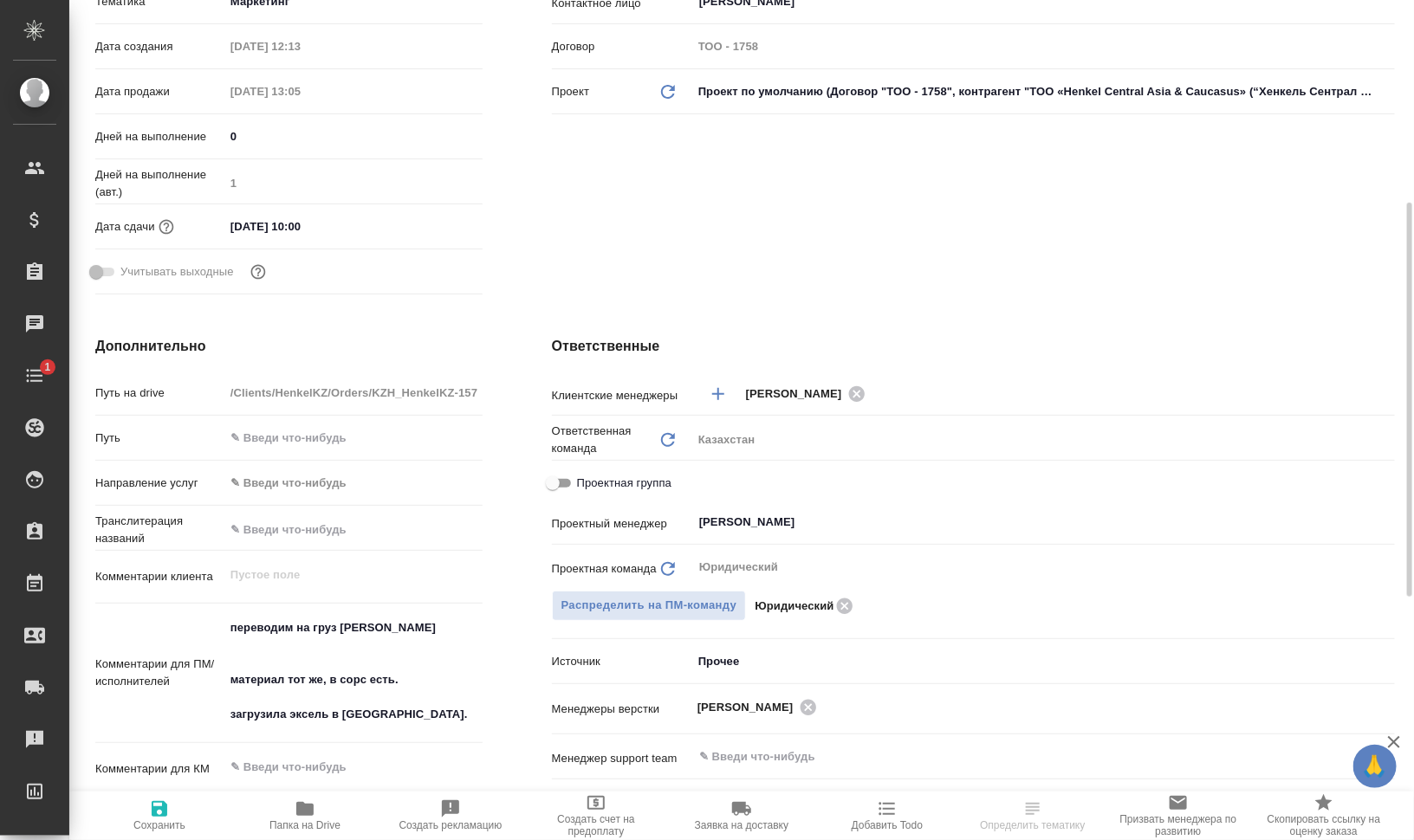
type textarea "x"
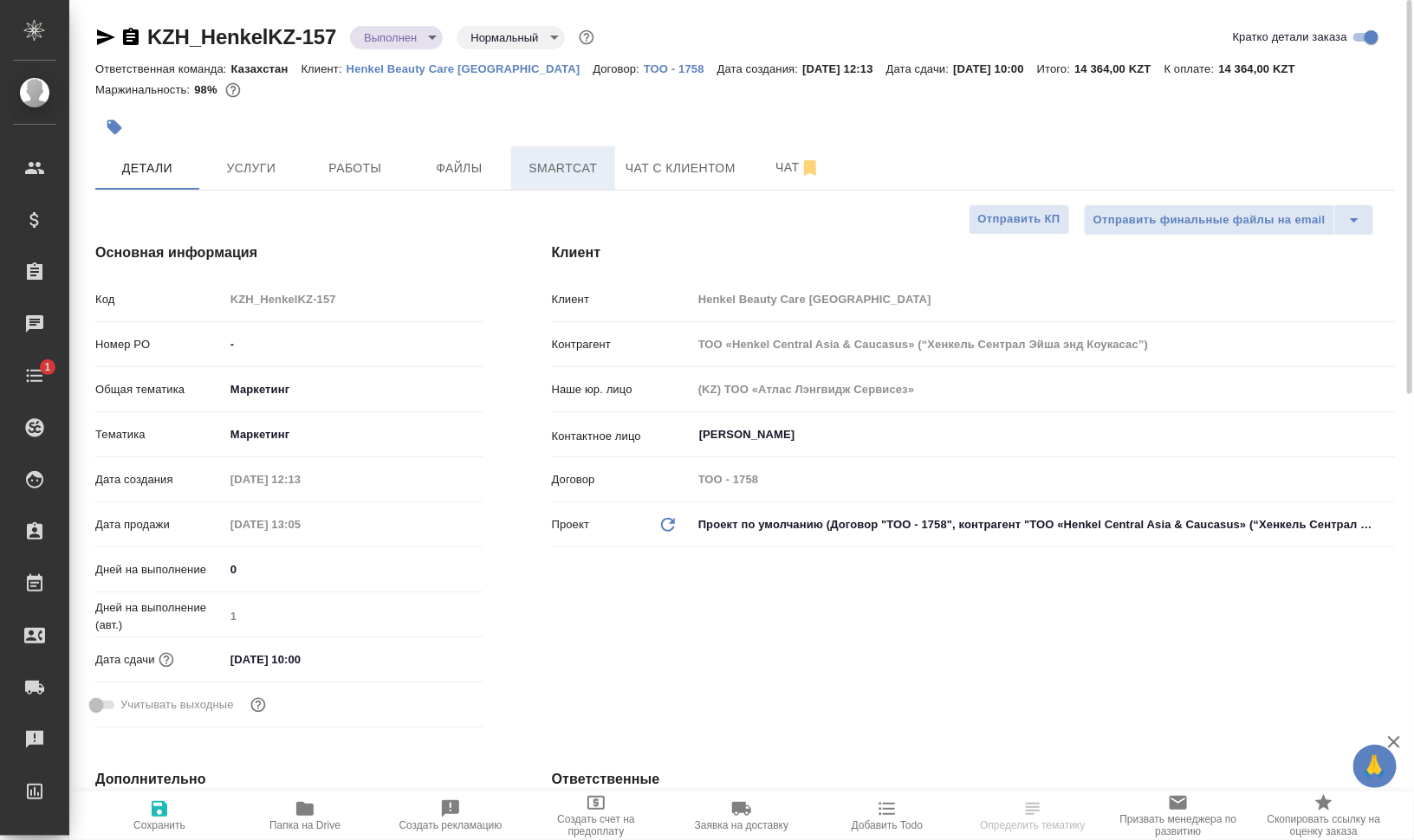
click at [592, 163] on span "Smartcat" at bounding box center [563, 168] width 83 height 22
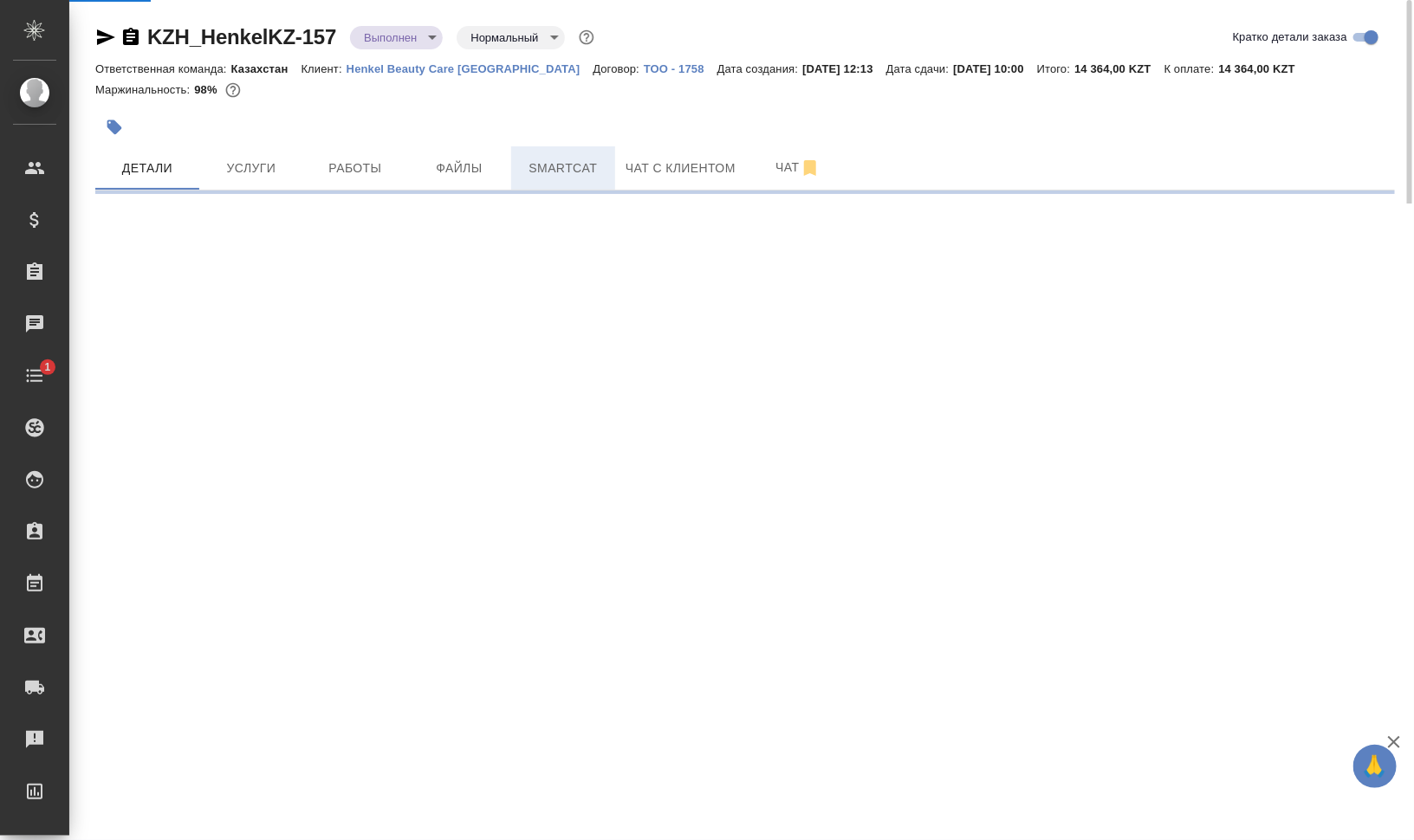
click at [561, 153] on button "Smartcat" at bounding box center [563, 168] width 104 height 43
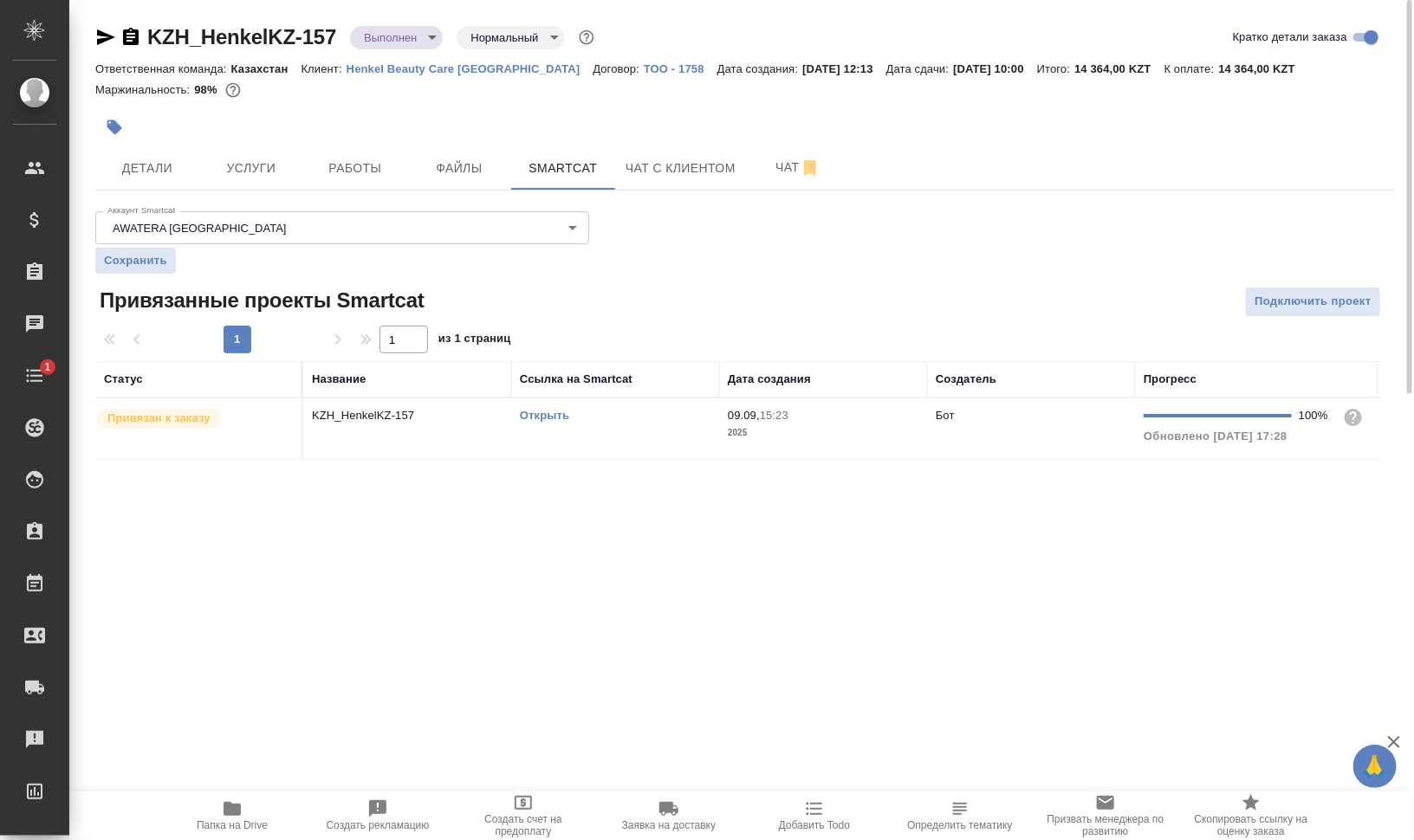
click at [558, 436] on td "Открыть" at bounding box center [615, 429] width 207 height 61
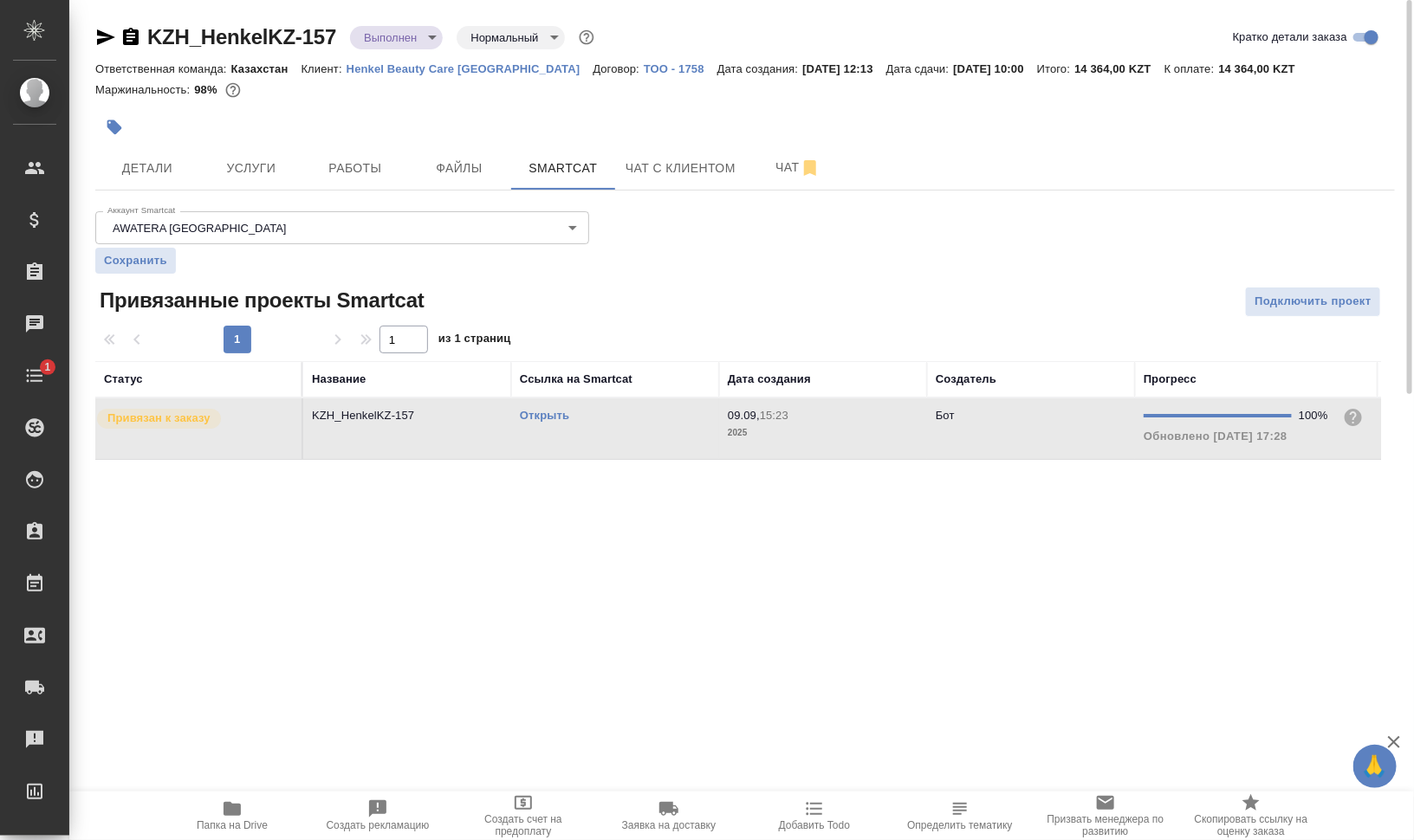
click at [558, 436] on td "Открыть" at bounding box center [615, 429] width 207 height 61
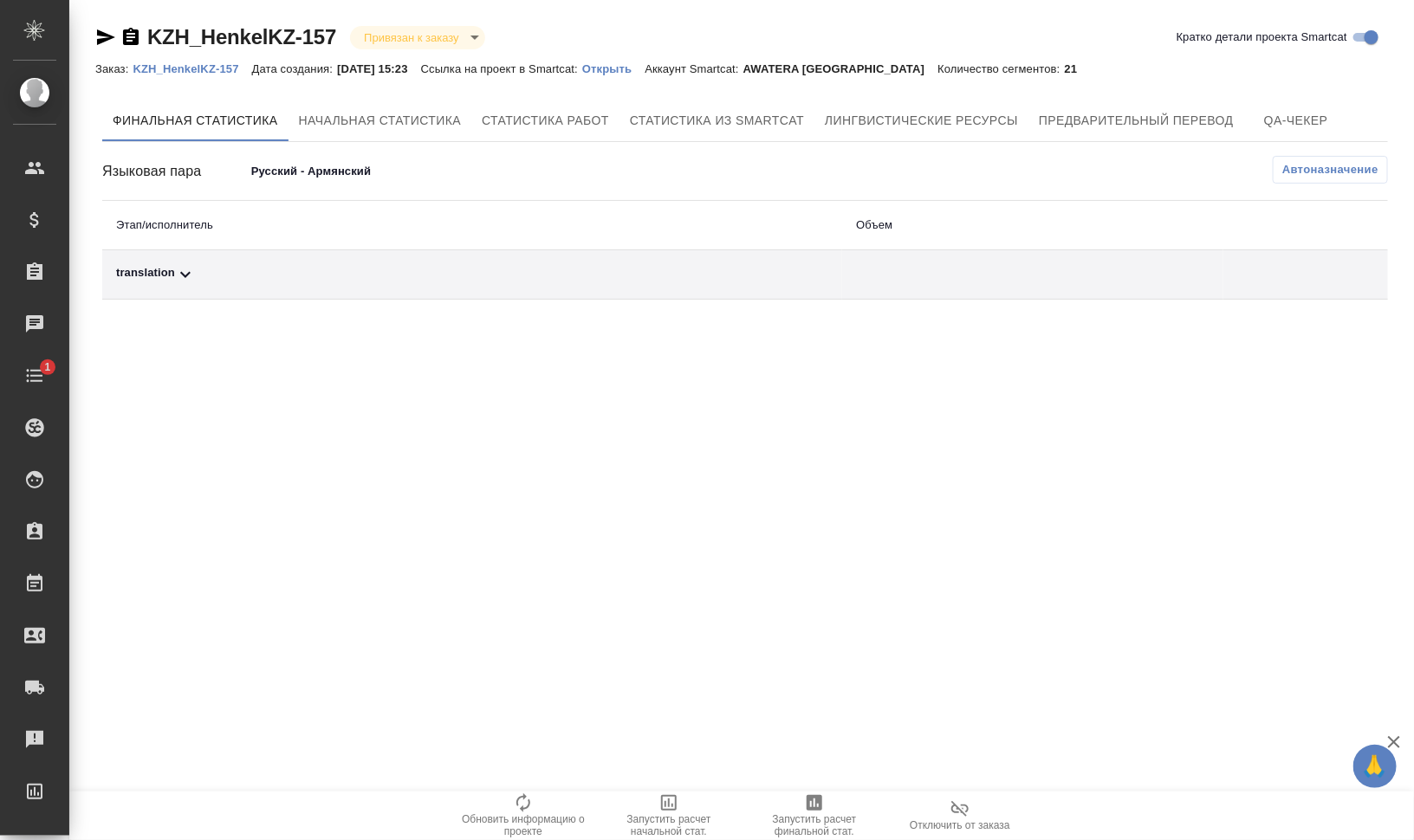
click at [161, 267] on div "translation" at bounding box center [472, 274] width 712 height 21
click at [1272, 334] on icon "button" at bounding box center [1270, 334] width 16 height 14
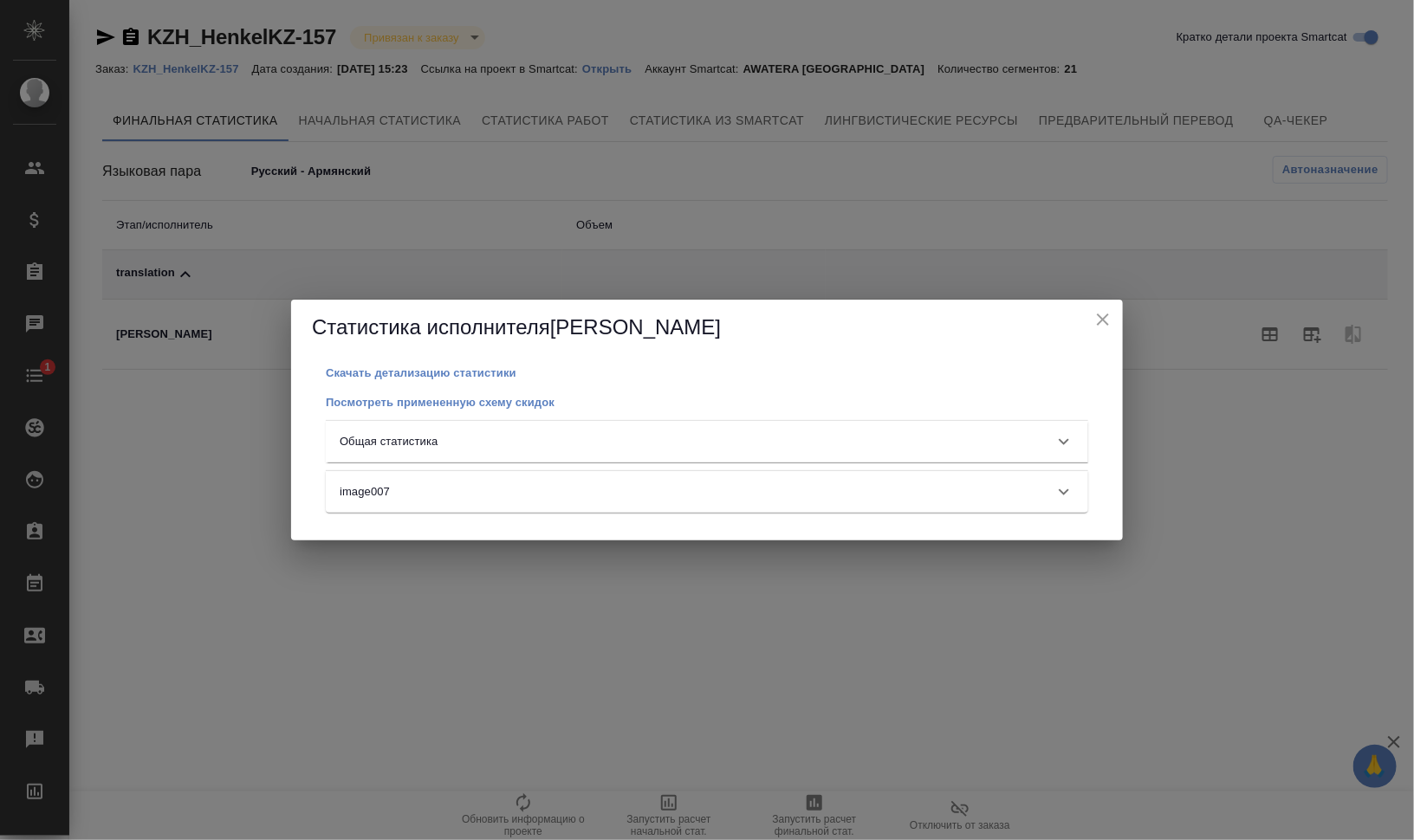
click at [816, 444] on div "Общая статистика" at bounding box center [691, 442] width 703 height 17
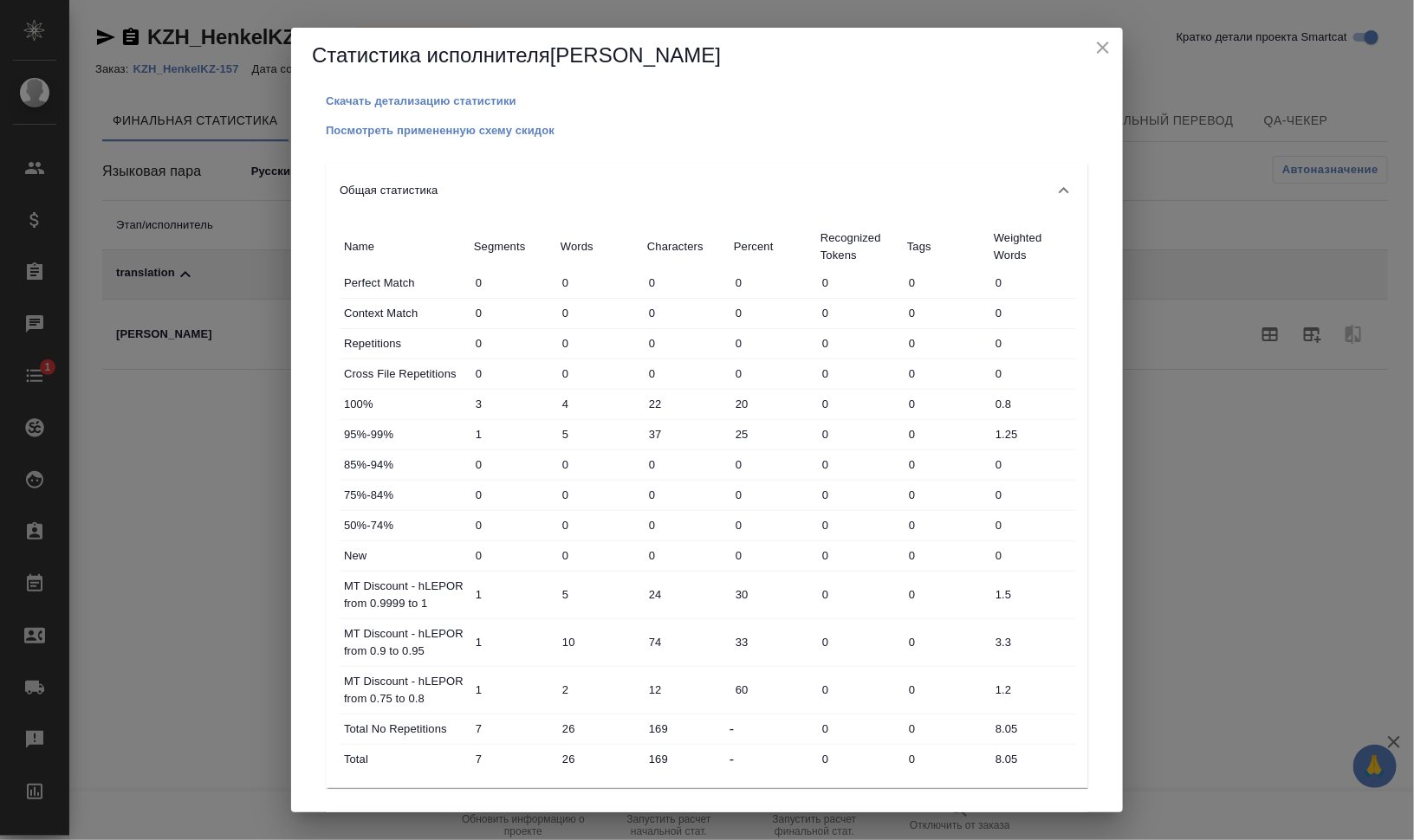
click at [1102, 43] on icon "close" at bounding box center [1102, 48] width 21 height 21
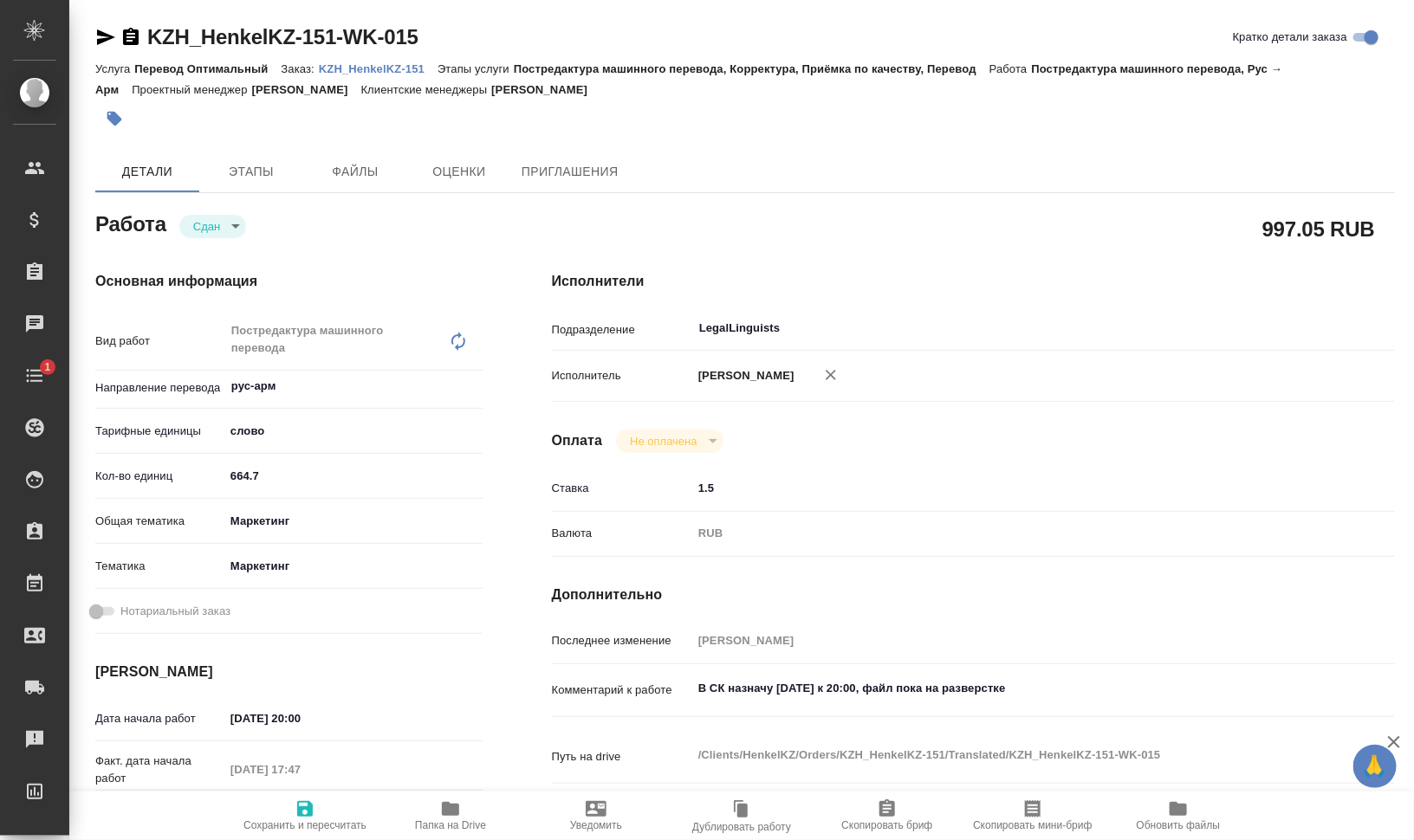
type textarea "x"
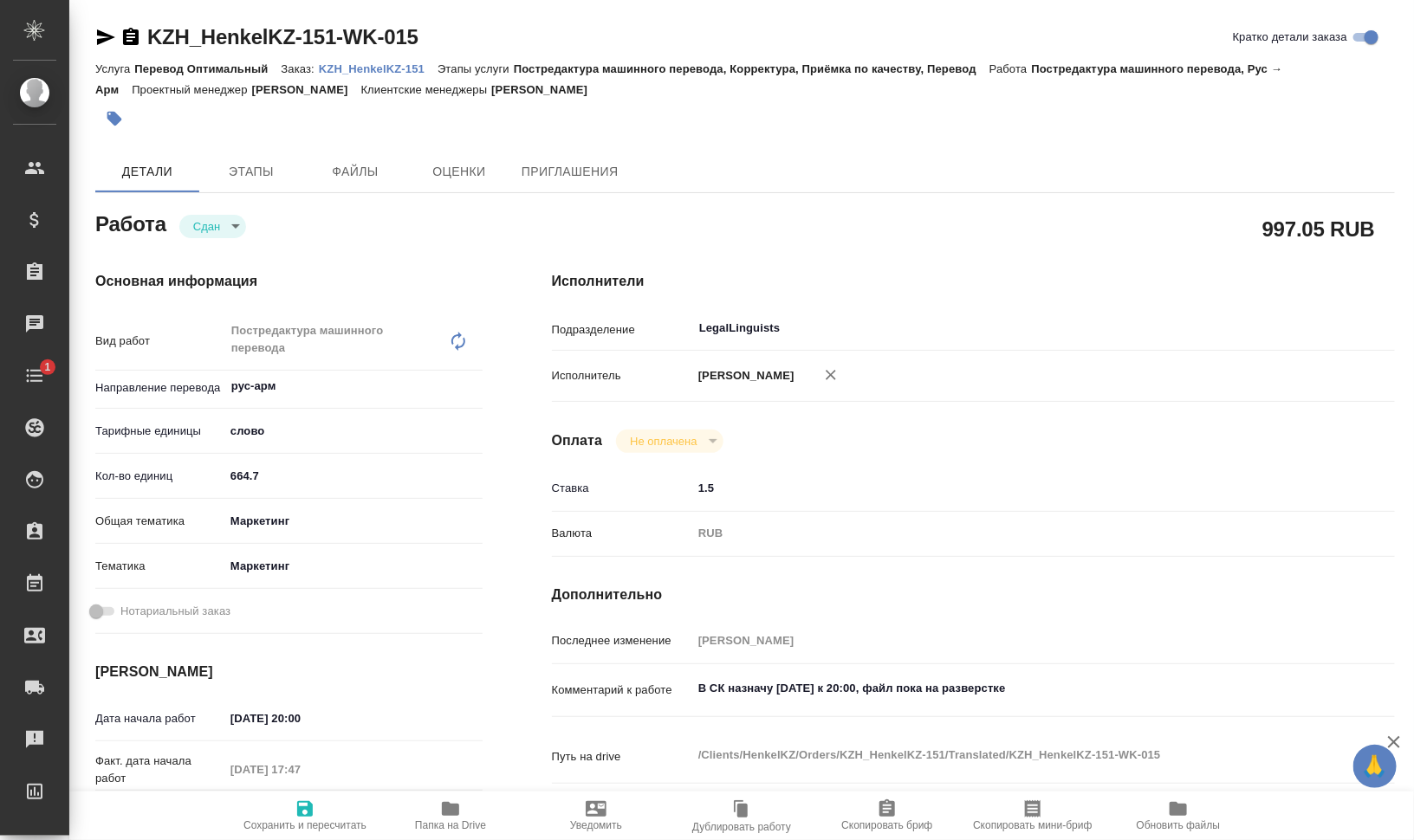
type textarea "x"
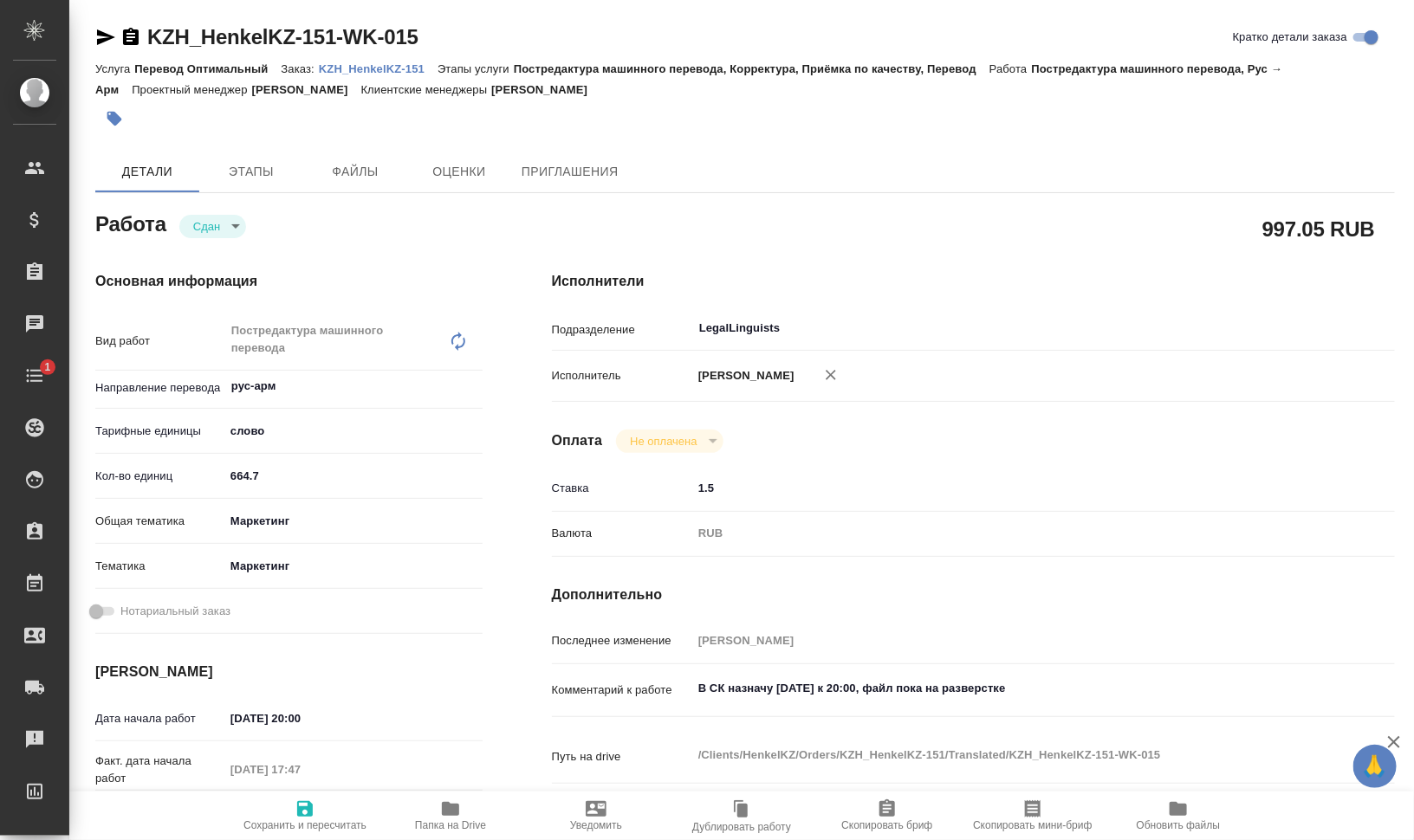
type textarea "x"
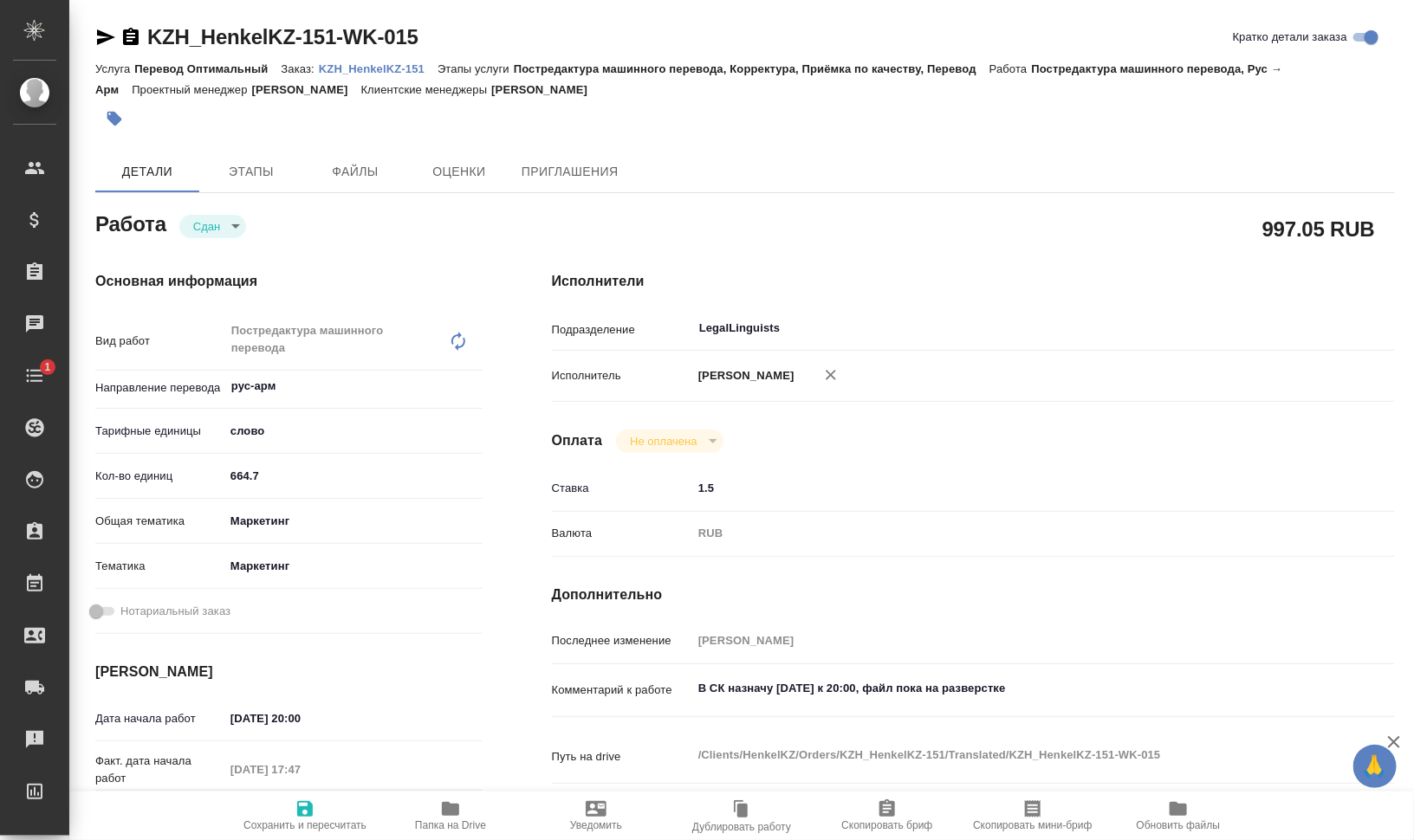
type textarea "x"
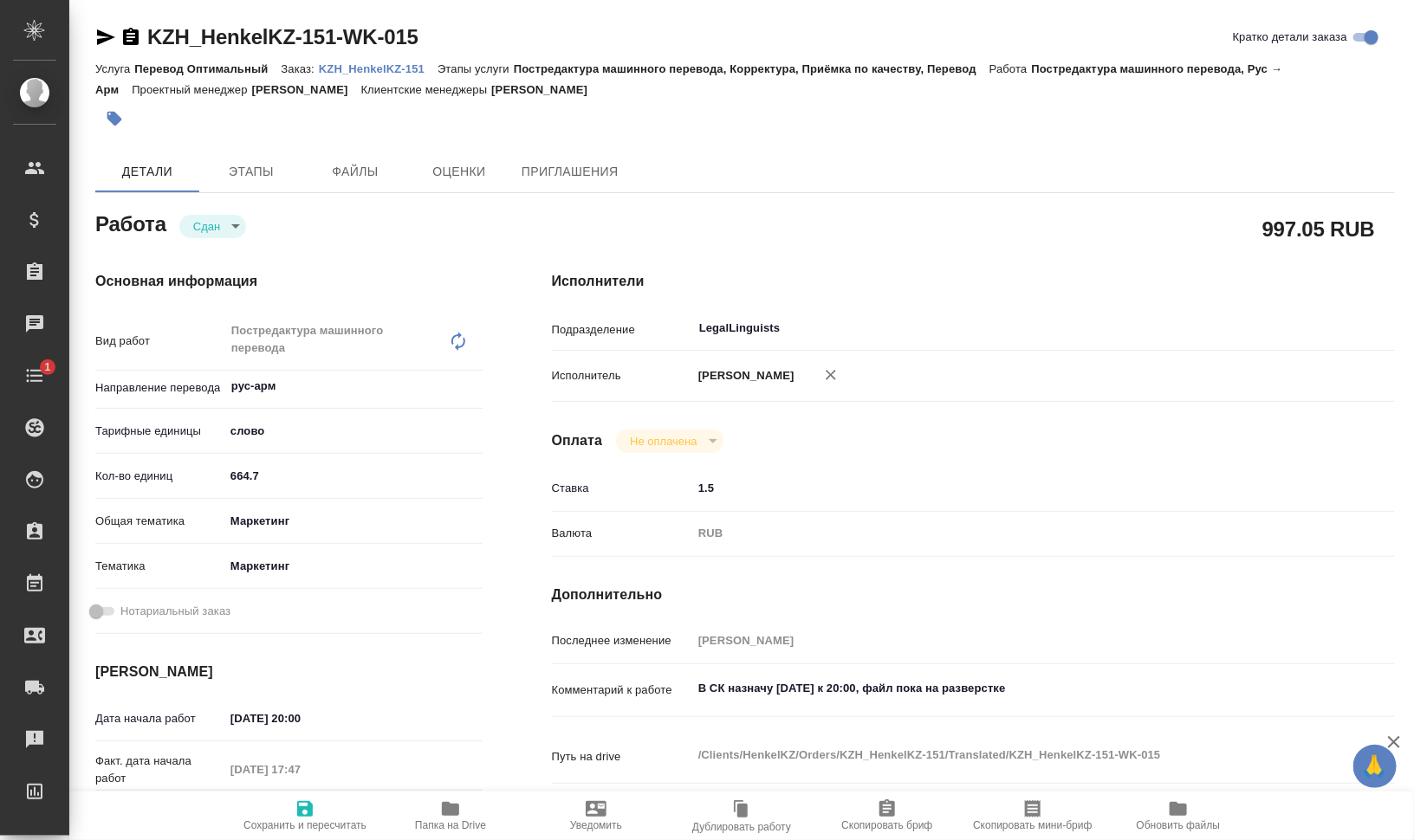
type textarea "x"
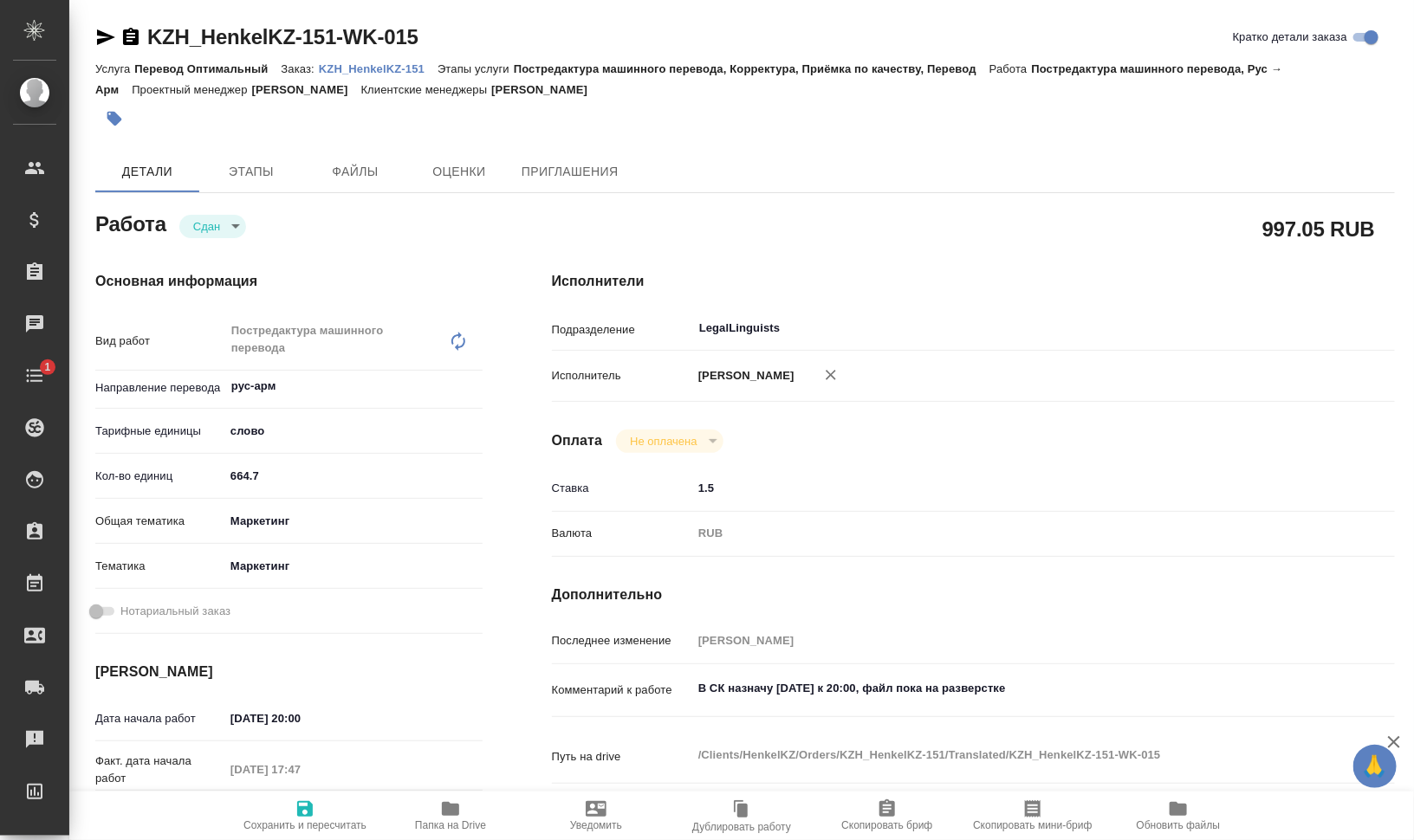
type textarea "x"
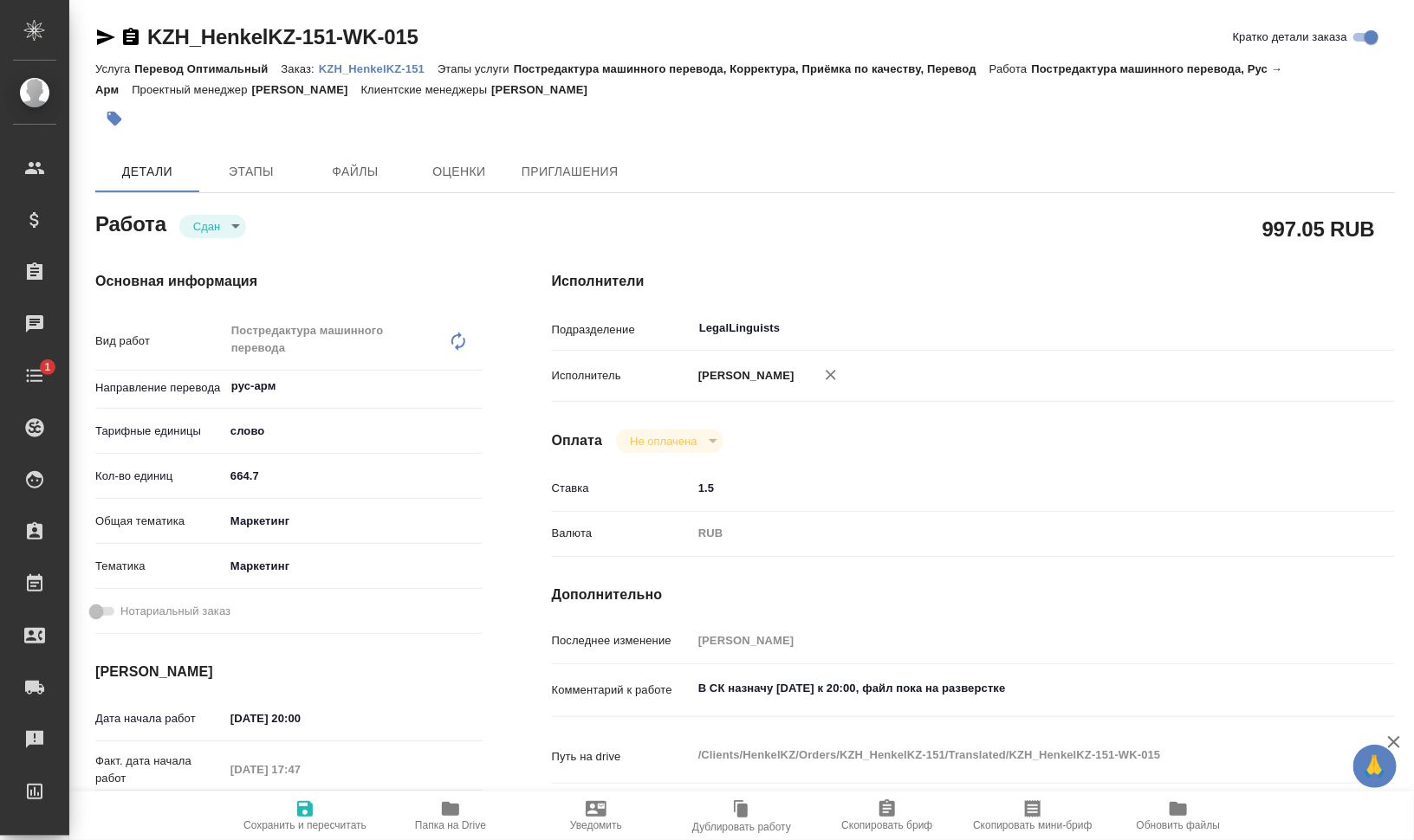
type textarea "x"
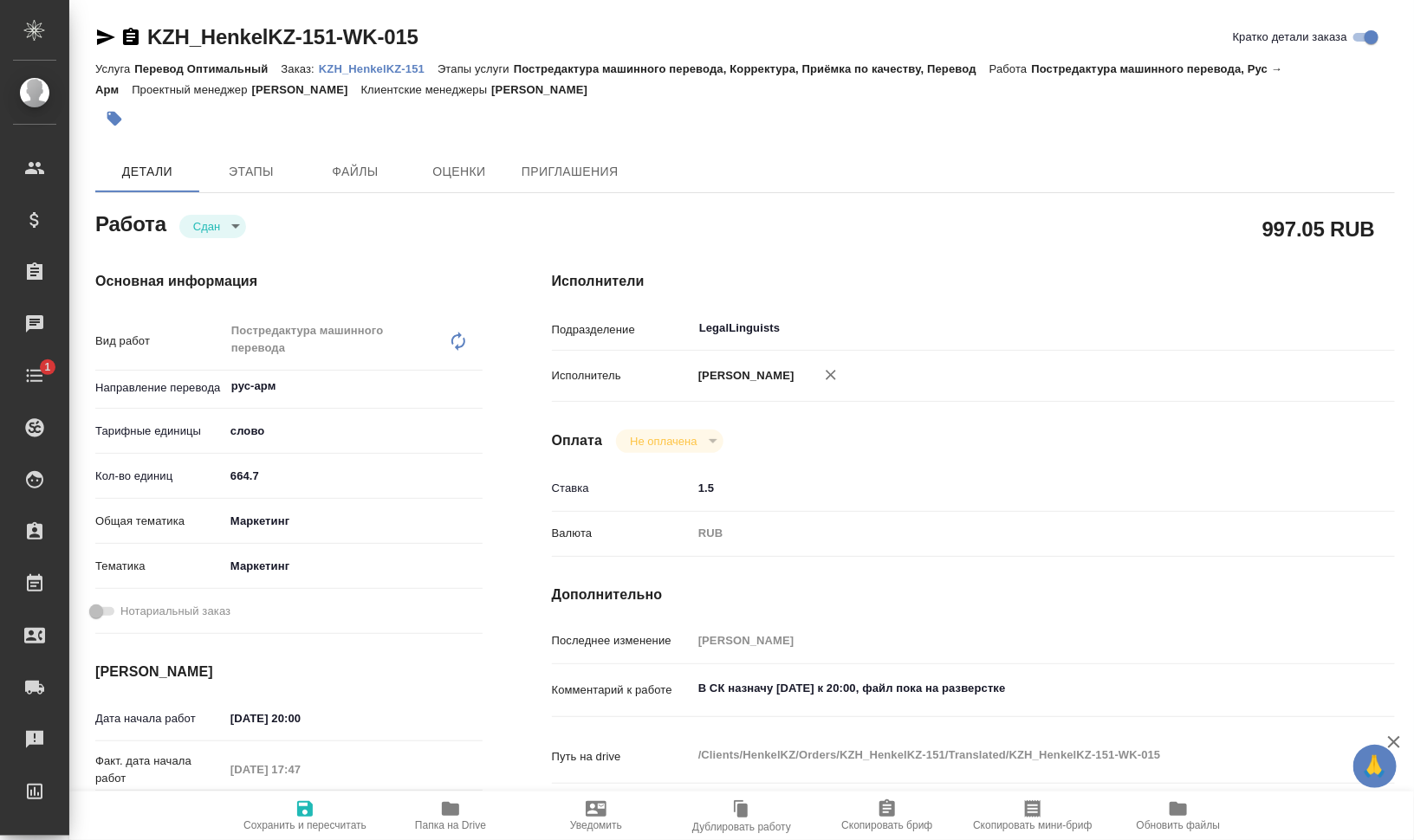
type textarea "x"
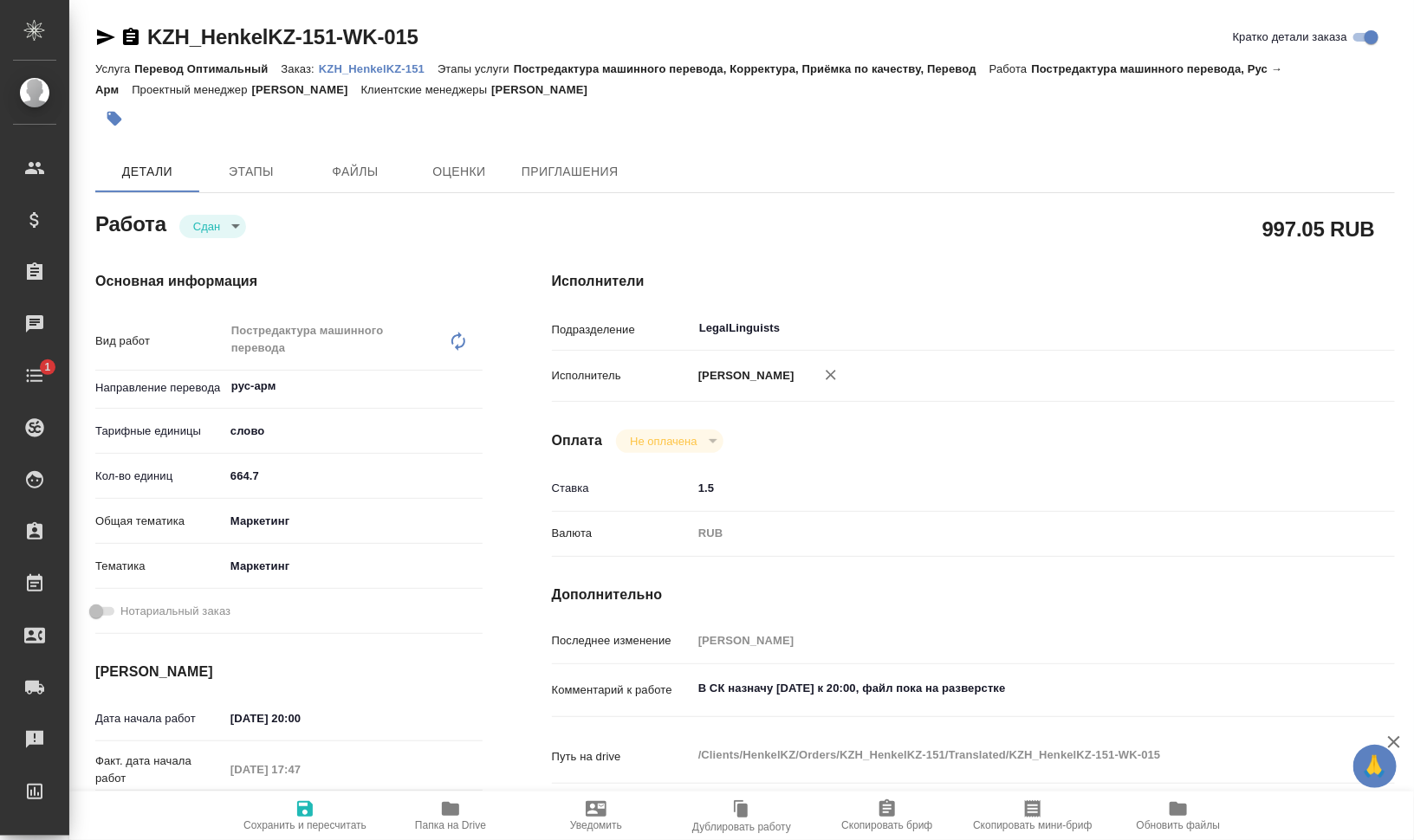
type textarea "x"
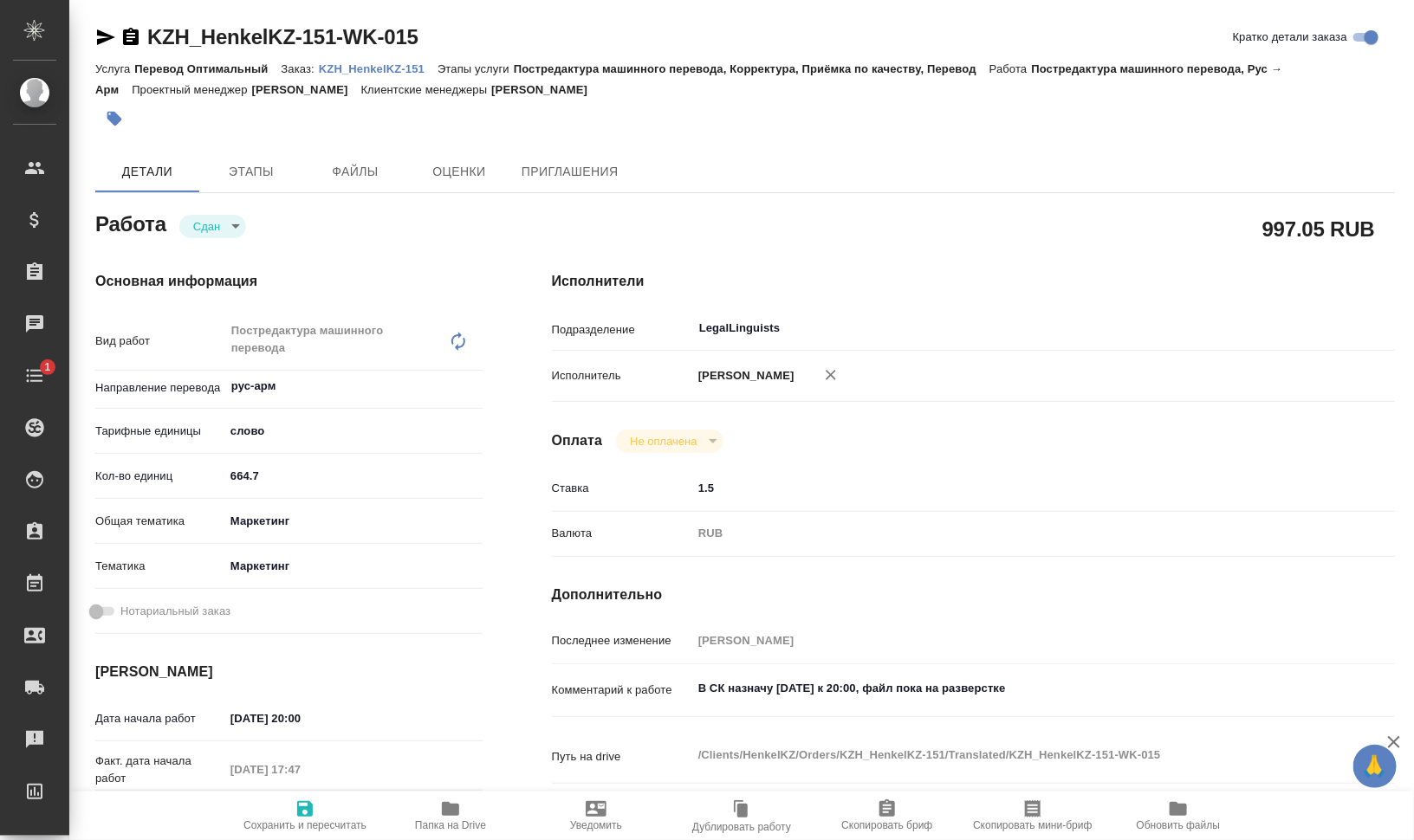
click at [384, 68] on p "KZH_HenkelKZ-151" at bounding box center [378, 69] width 119 height 13
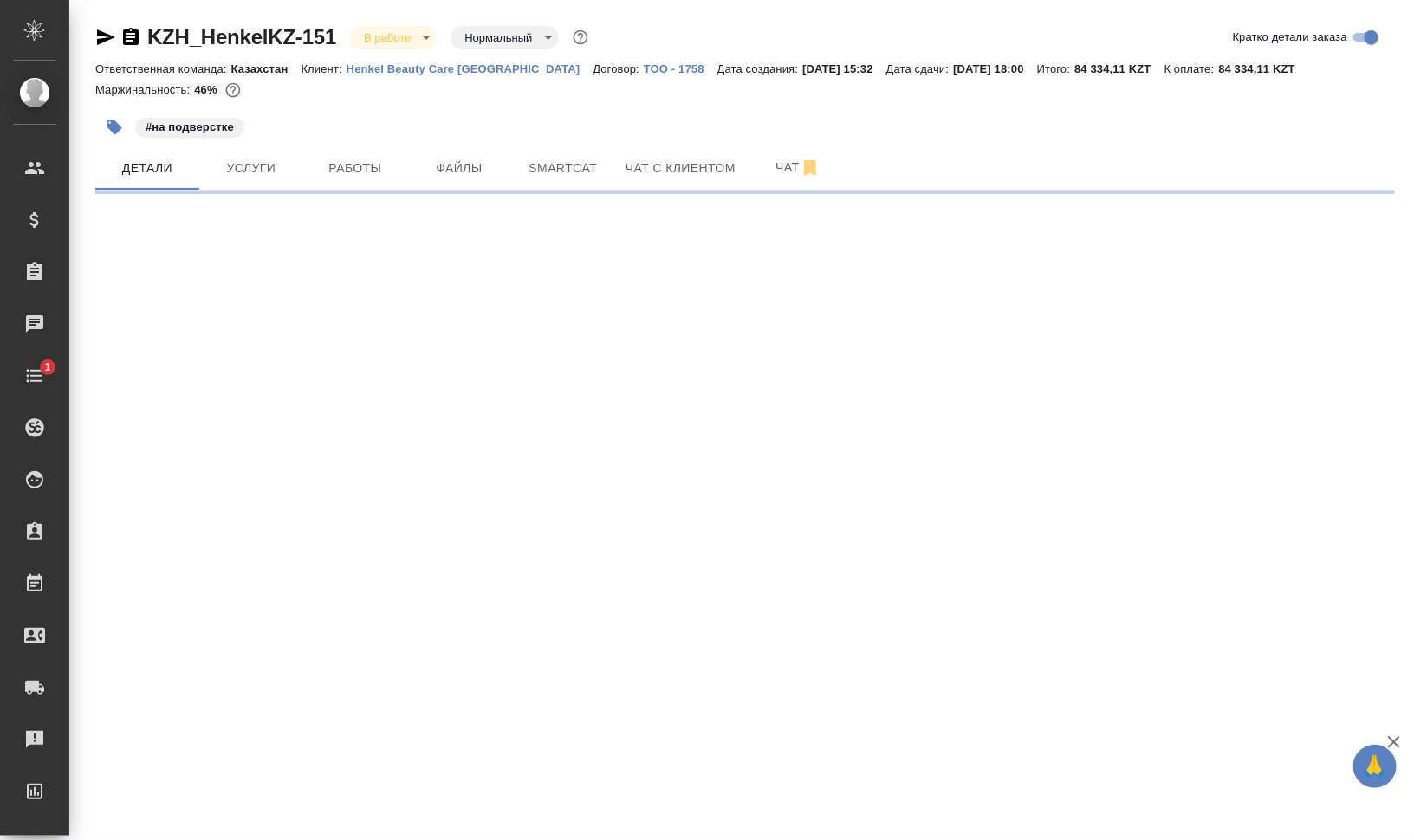
select select "RU"
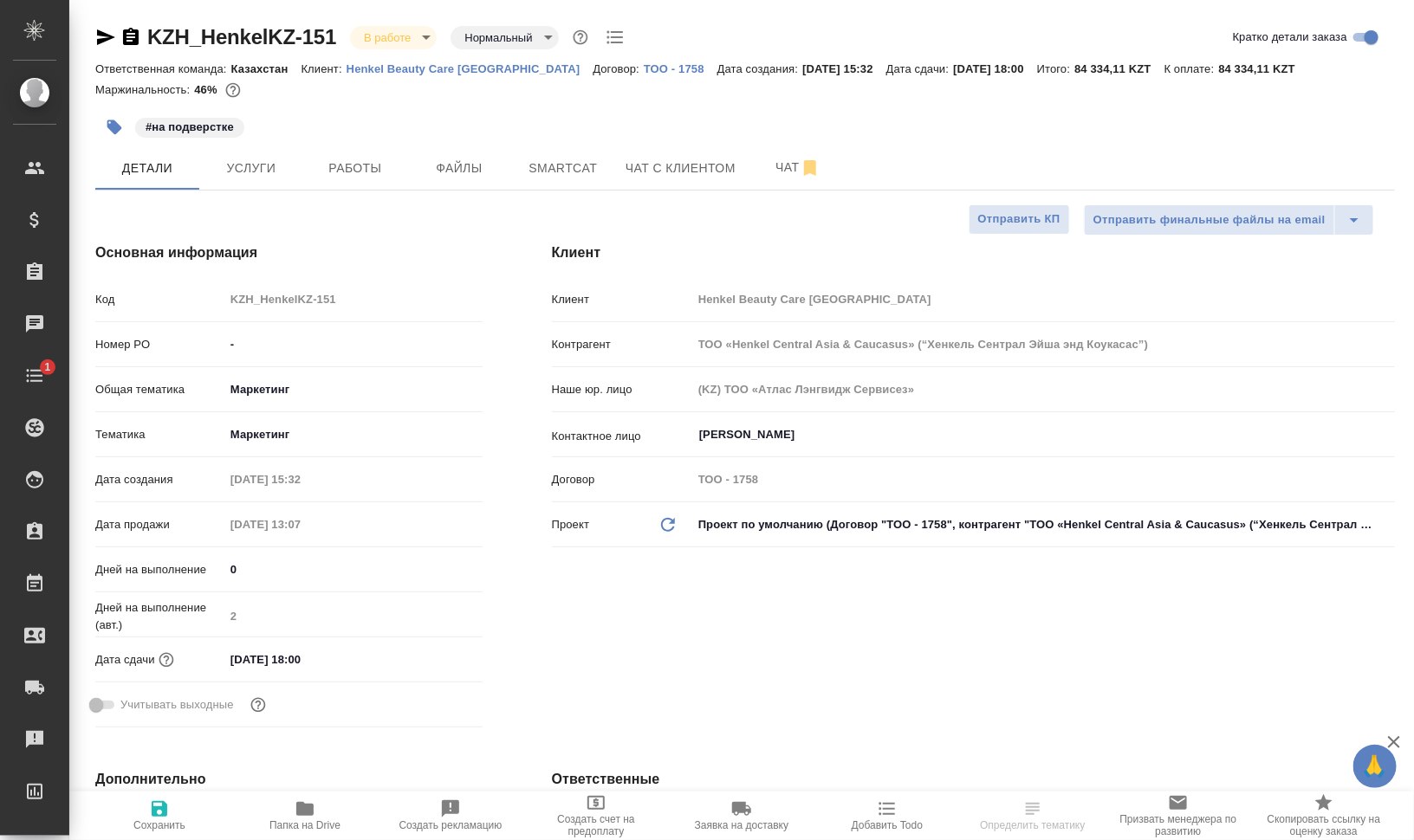
type textarea "x"
click at [575, 176] on span "Smartcat" at bounding box center [563, 168] width 83 height 22
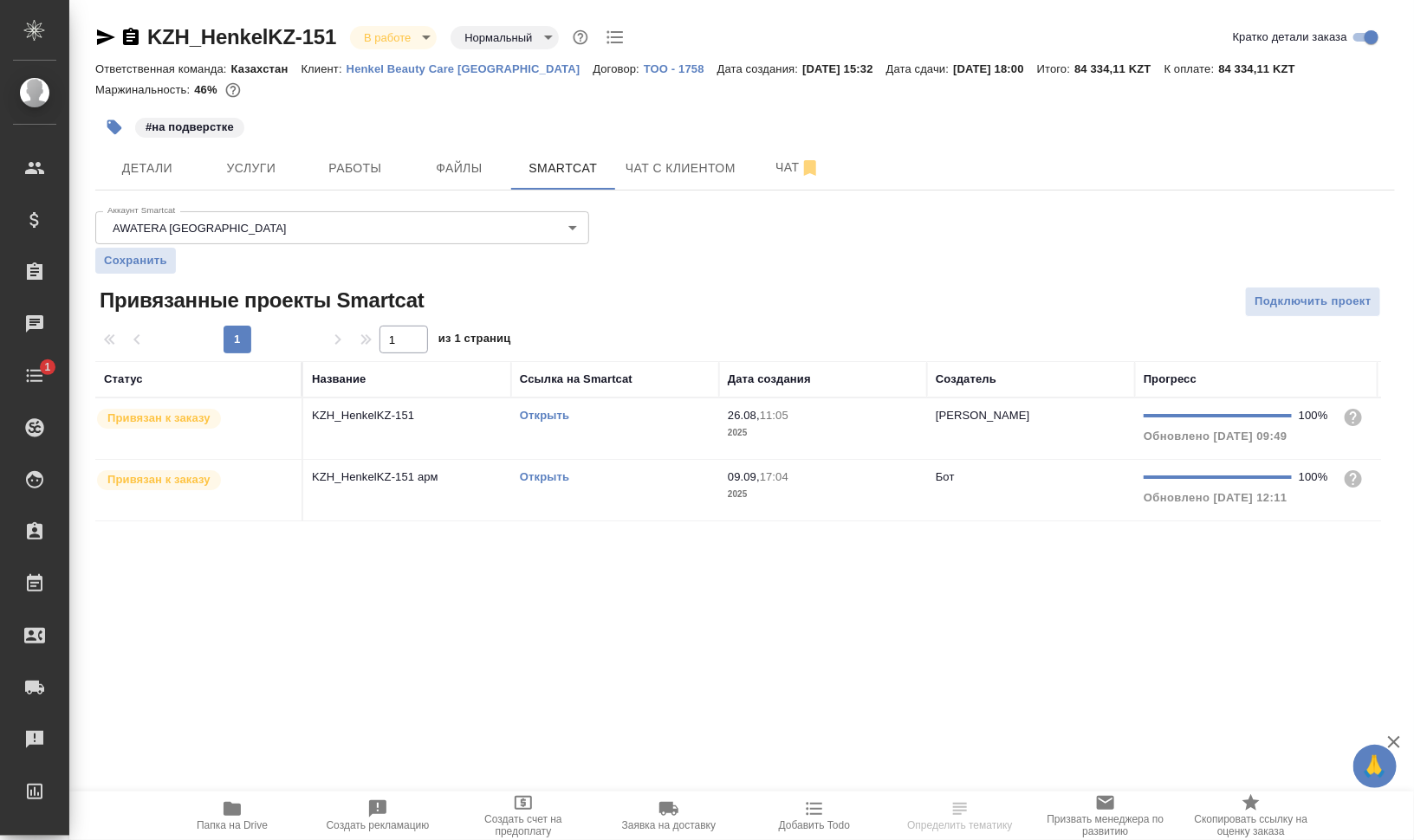
click at [591, 499] on td "Открыть" at bounding box center [615, 490] width 207 height 61
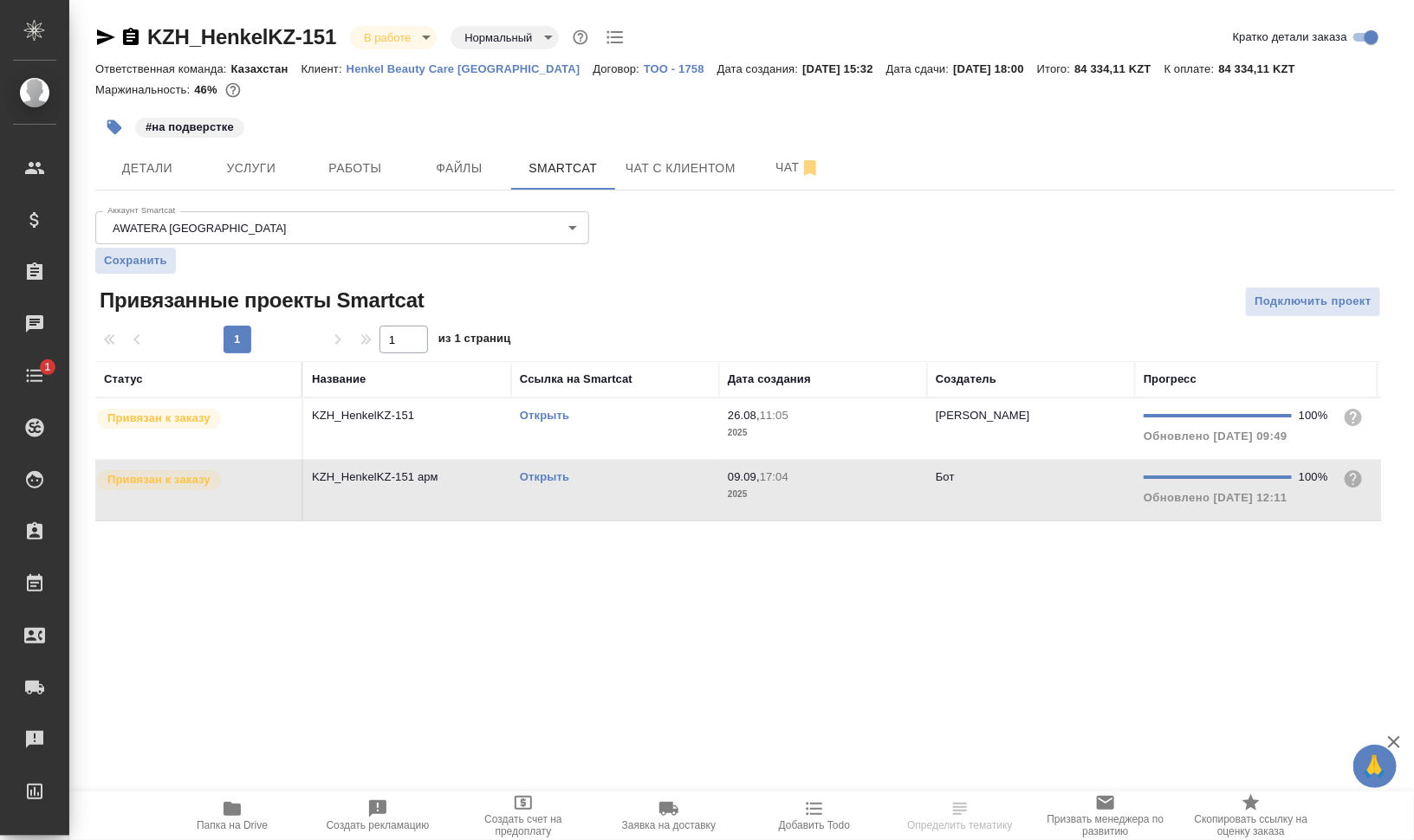
click at [591, 499] on td "Открыть" at bounding box center [615, 490] width 207 height 61
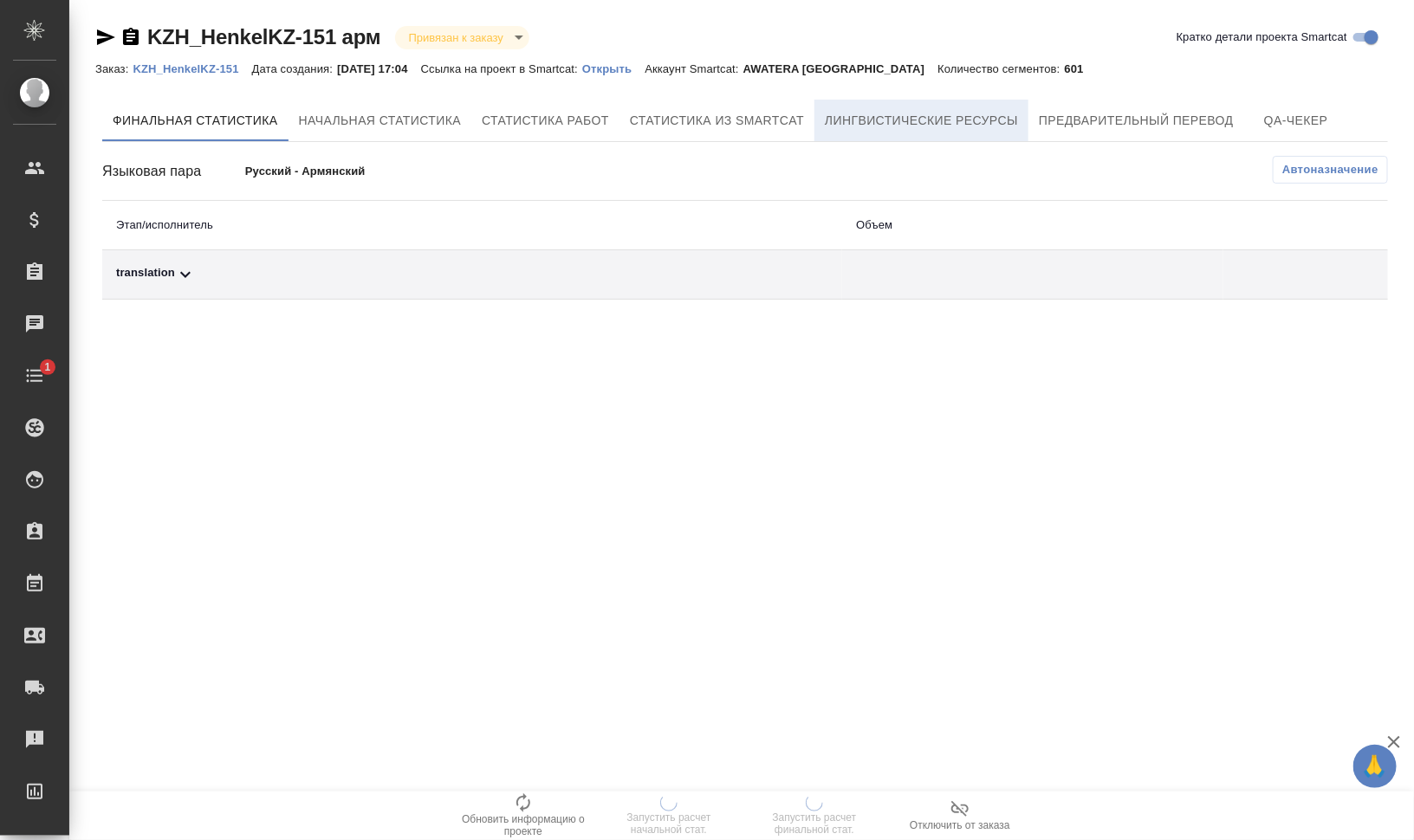
click at [882, 113] on span "Лингвистические ресурсы" at bounding box center [921, 121] width 194 height 22
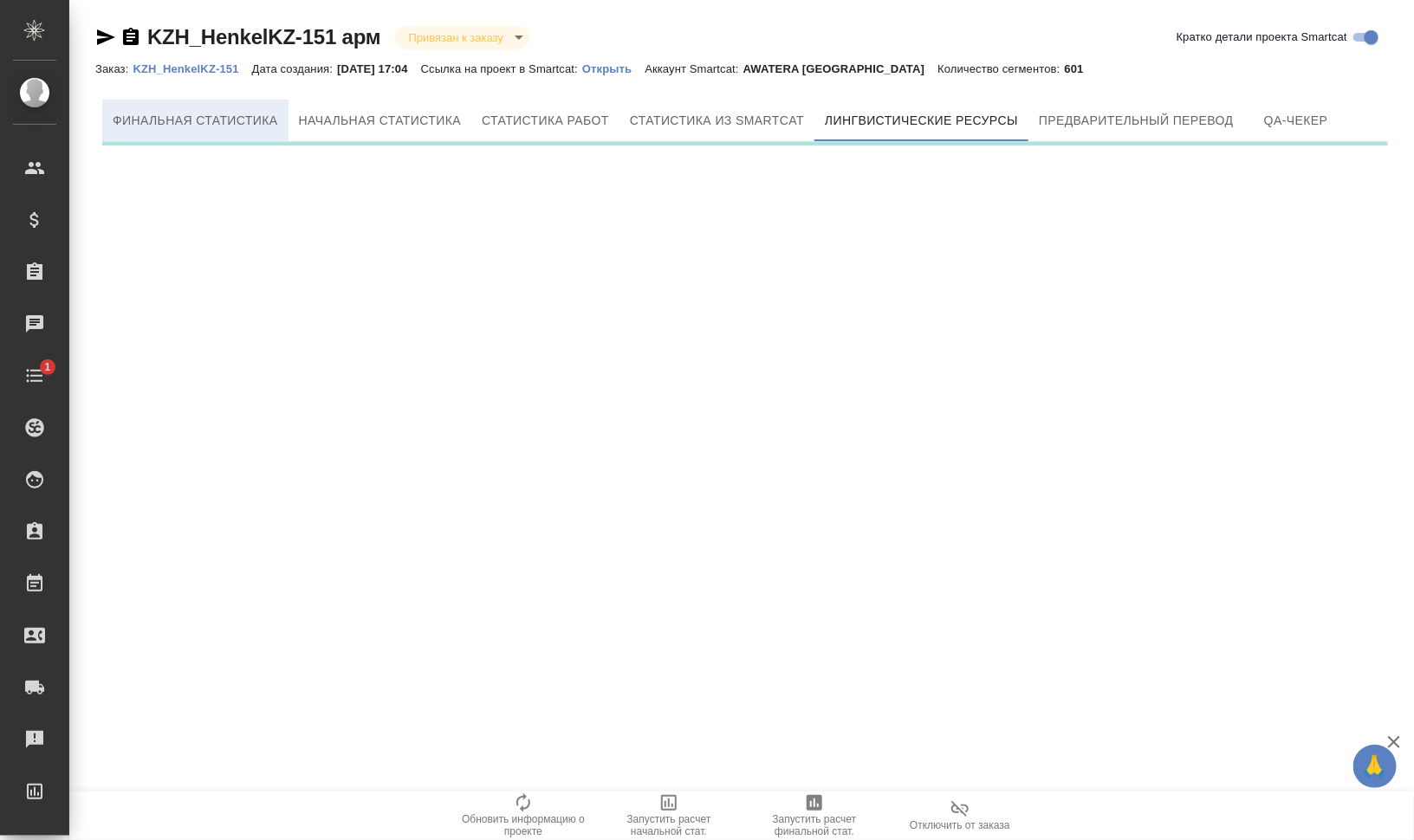
click at [181, 131] on button "Финальная статистика" at bounding box center [195, 121] width 187 height 42
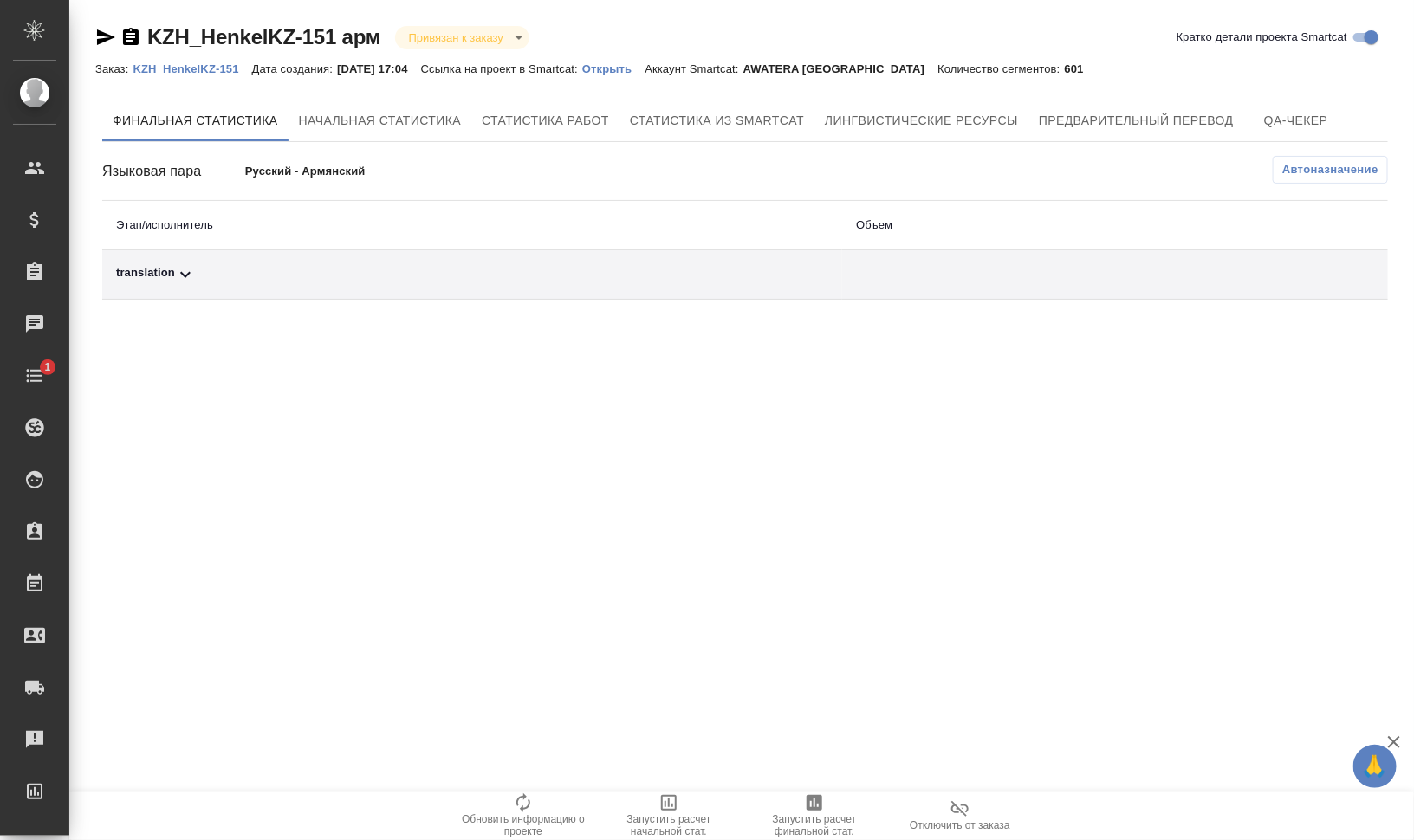
click at [973, 256] on td at bounding box center [1032, 274] width 381 height 49
click at [973, 269] on td at bounding box center [1032, 274] width 381 height 49
click at [146, 277] on div "translation" at bounding box center [472, 274] width 712 height 21
click at [1276, 336] on icon "button" at bounding box center [1270, 334] width 21 height 21
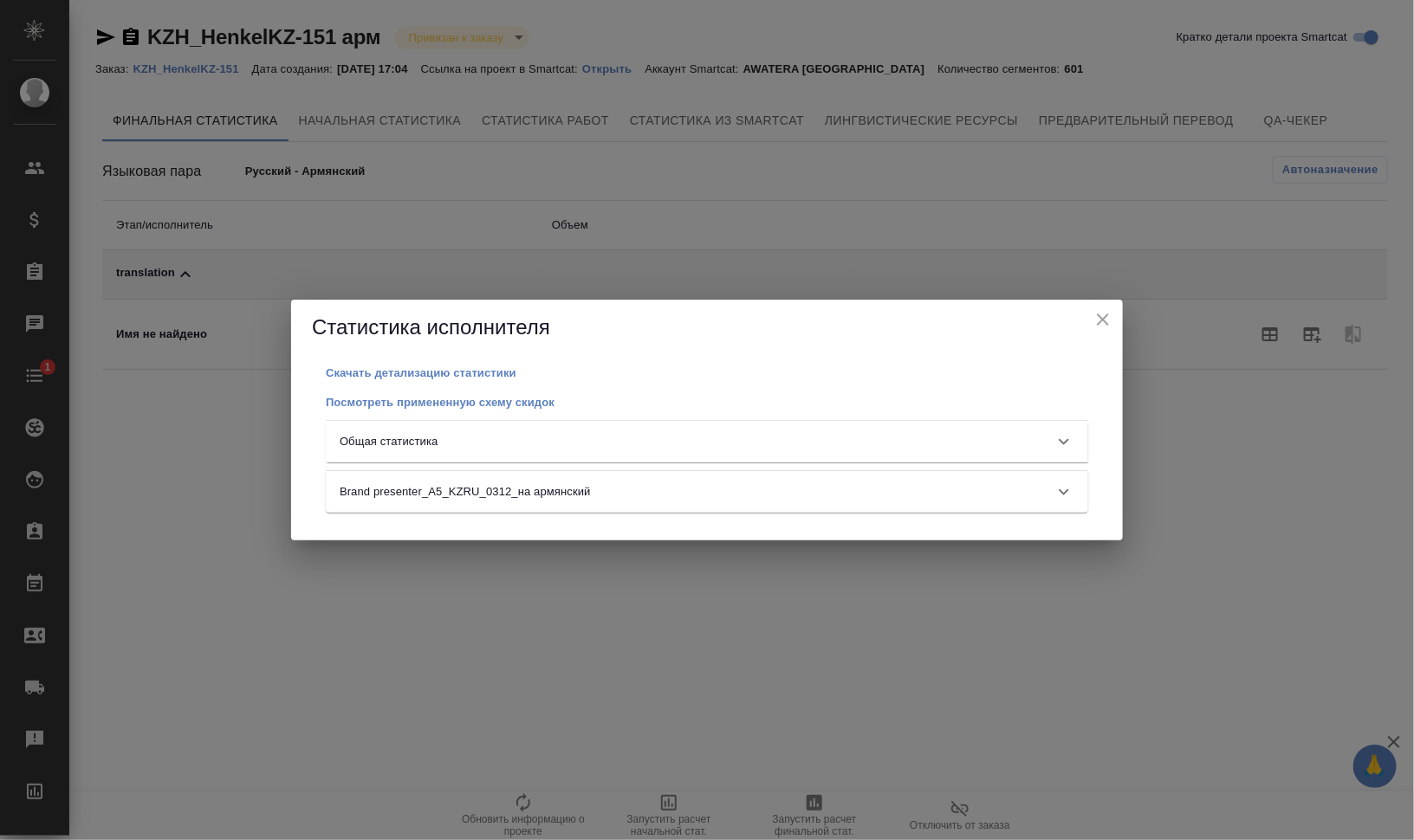
click at [628, 438] on div "Общая статистика" at bounding box center [691, 442] width 703 height 17
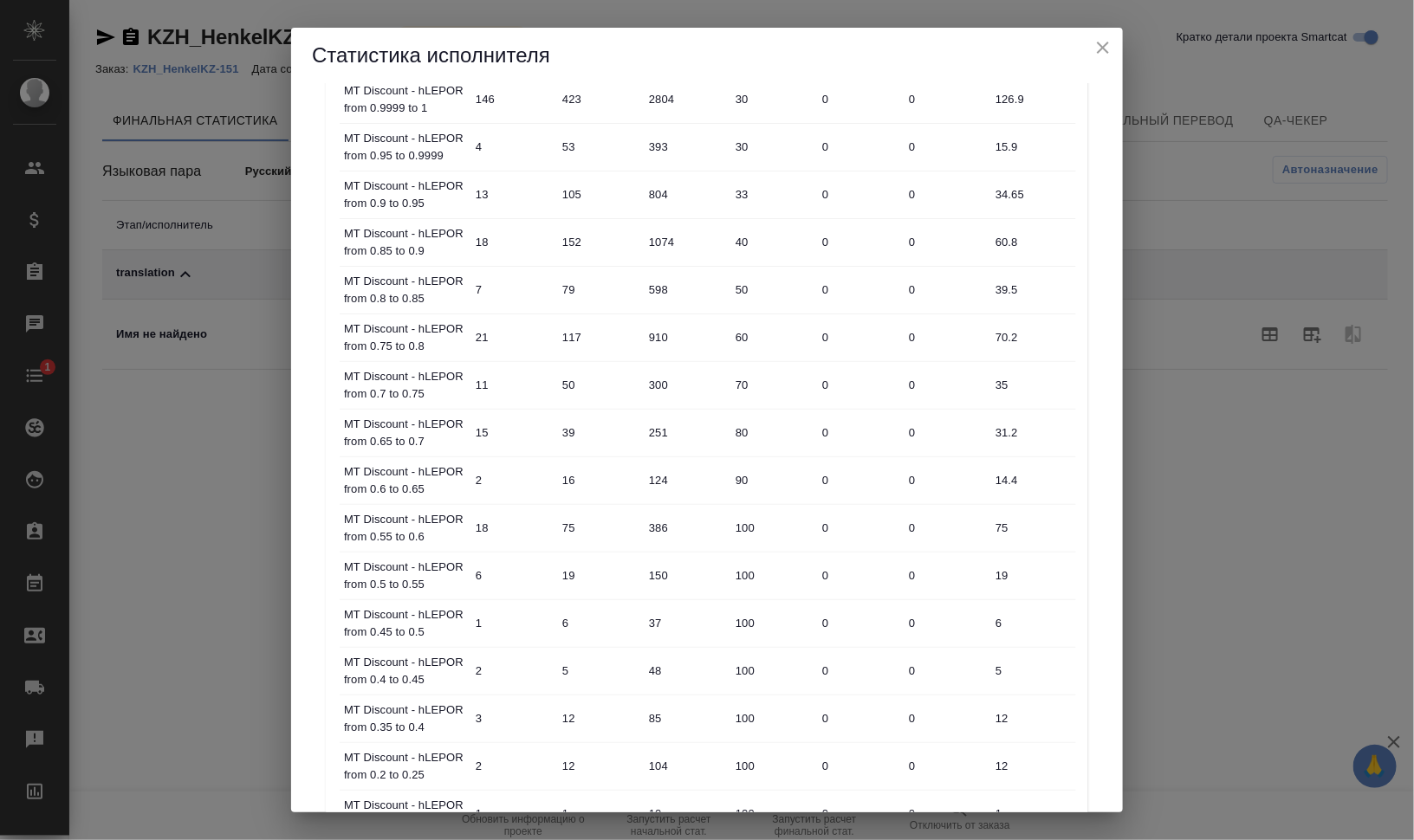
scroll to position [677, 0]
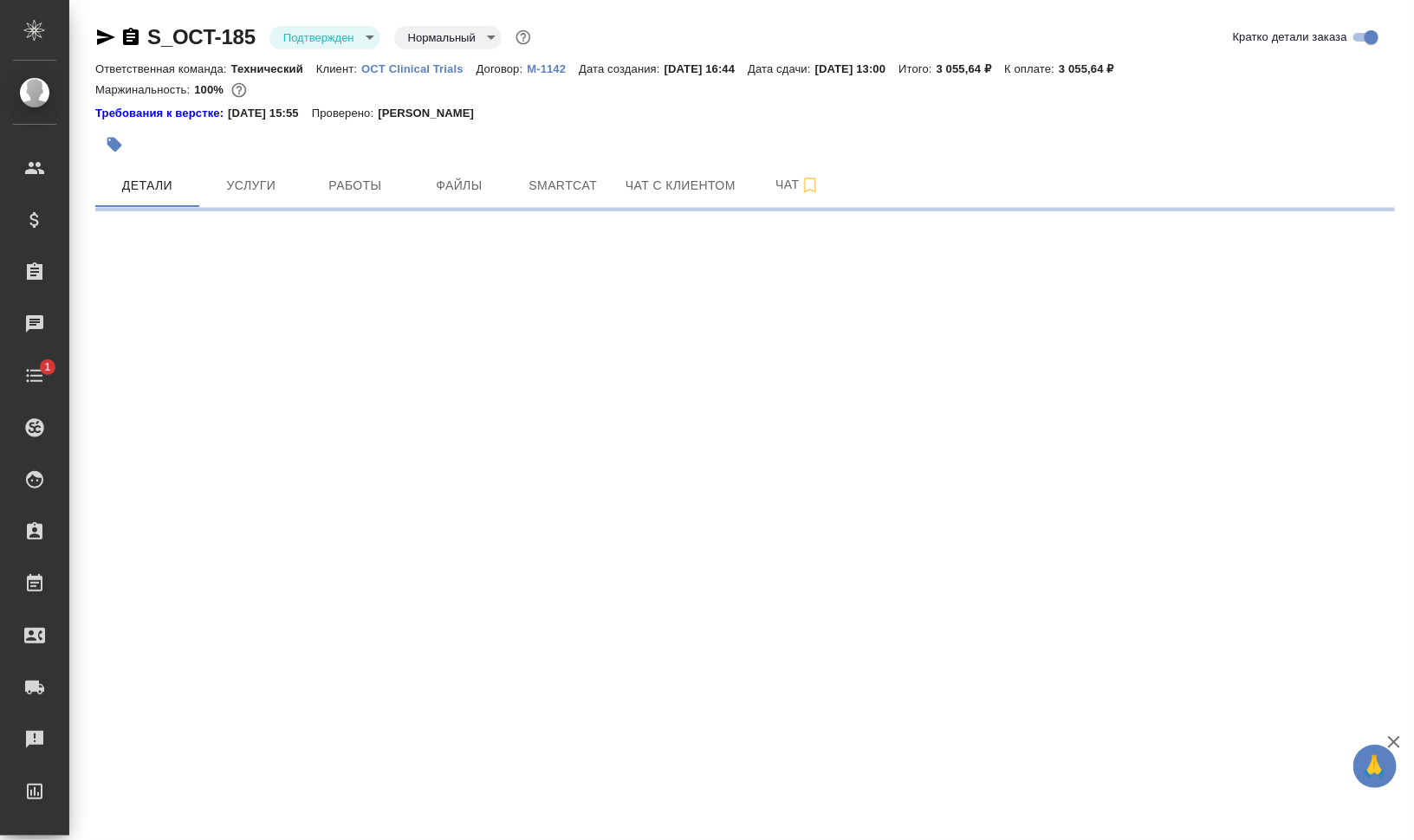
select select "RU"
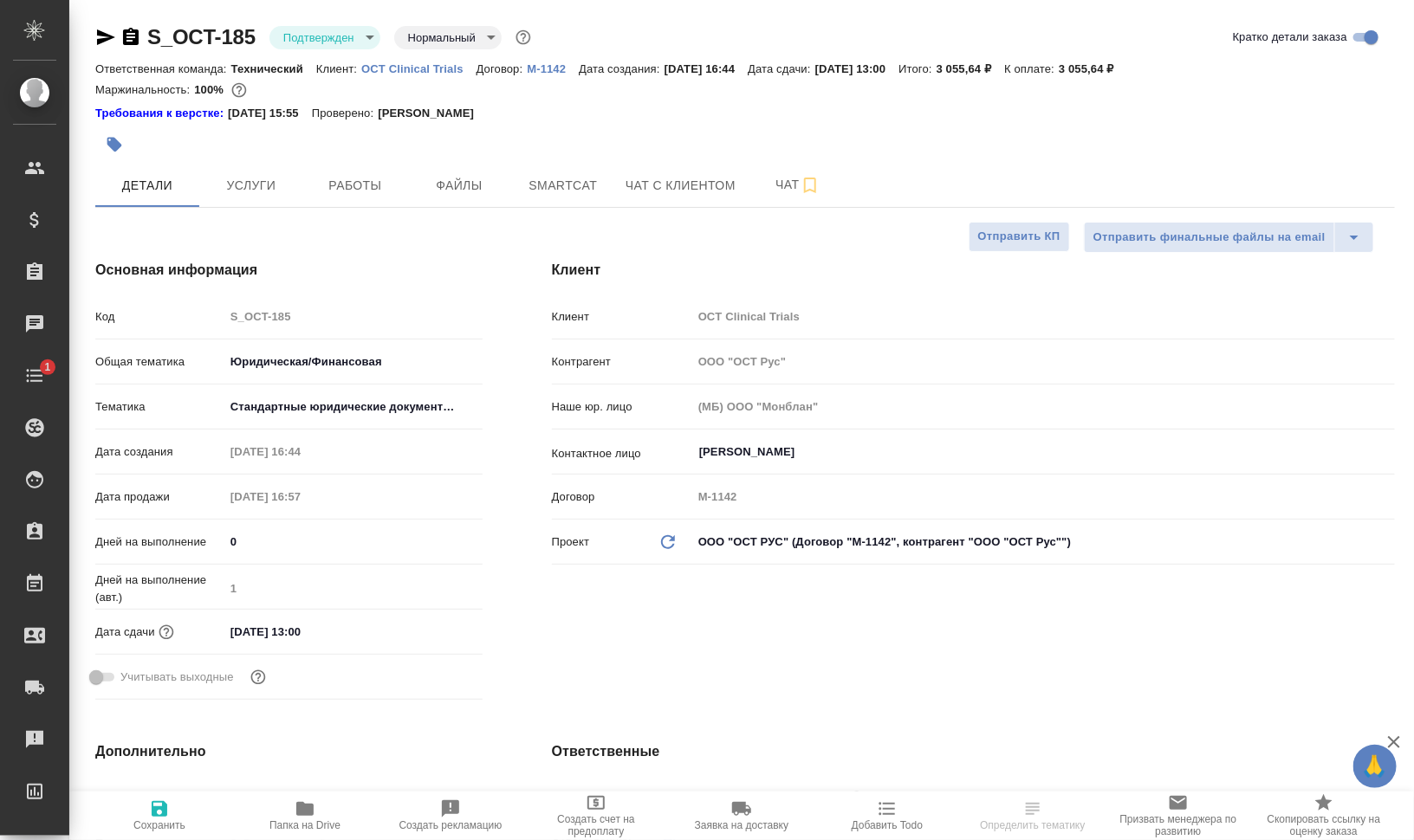
type textarea "x"
type input "[PERSON_NAME]"
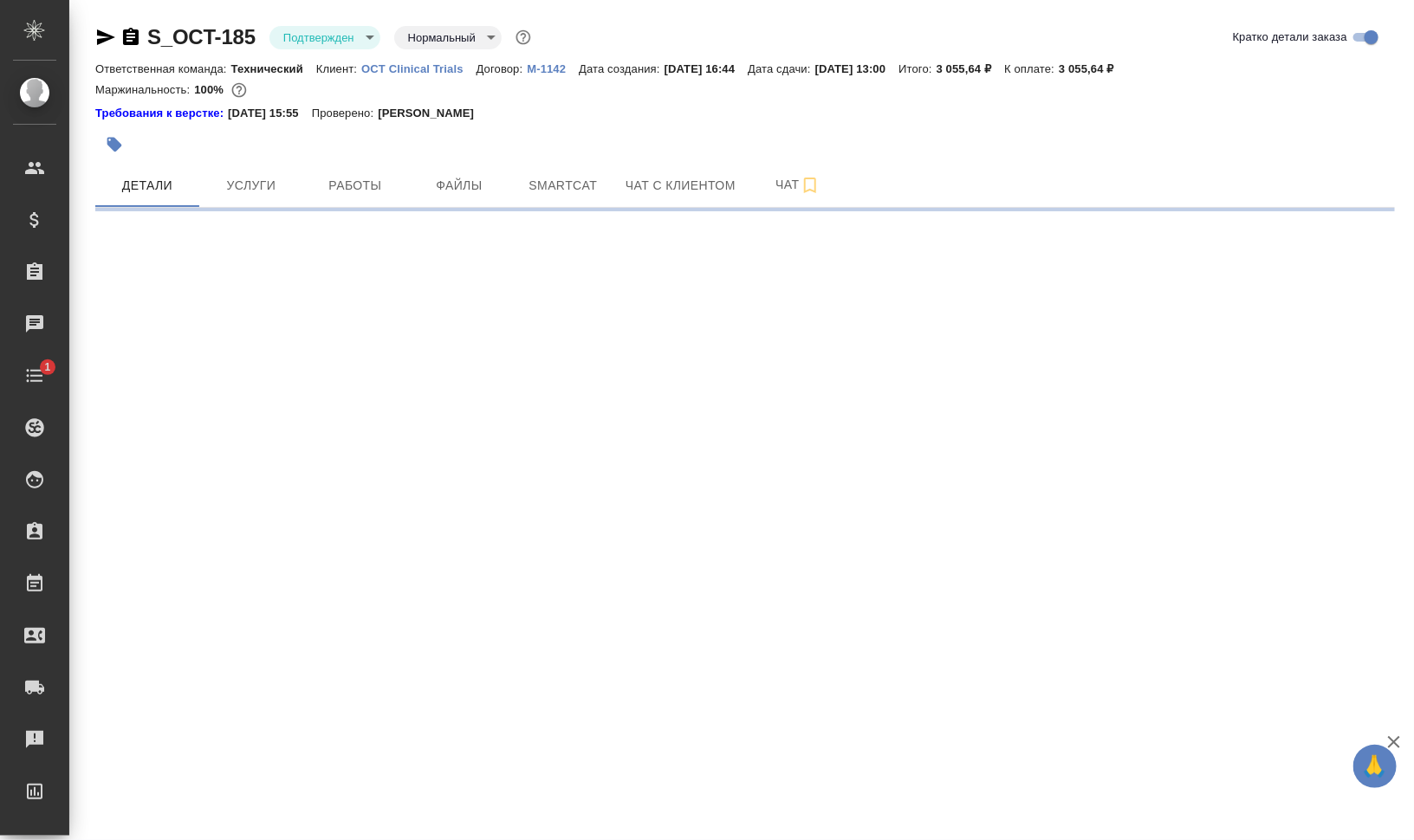
select select "RU"
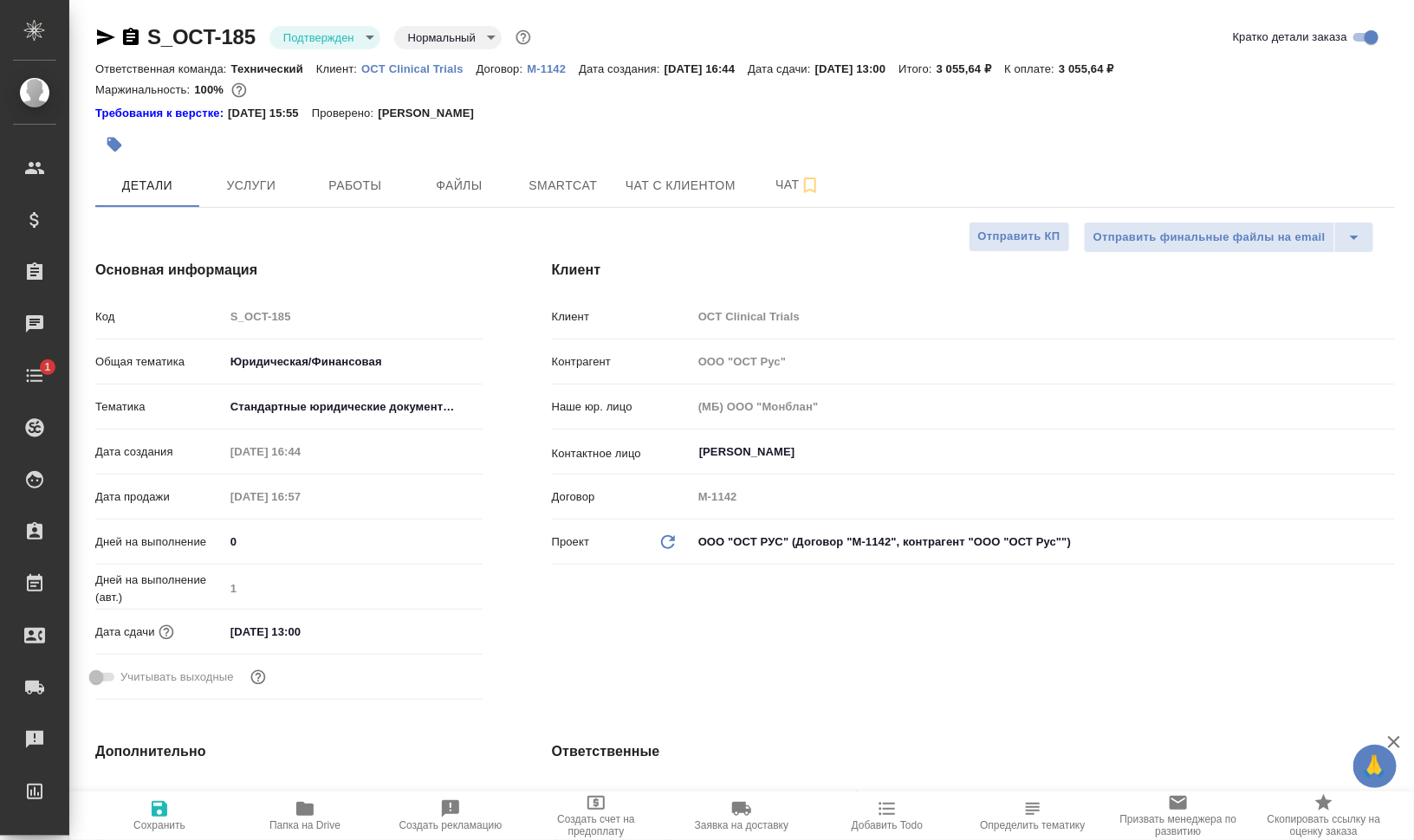
type textarea "x"
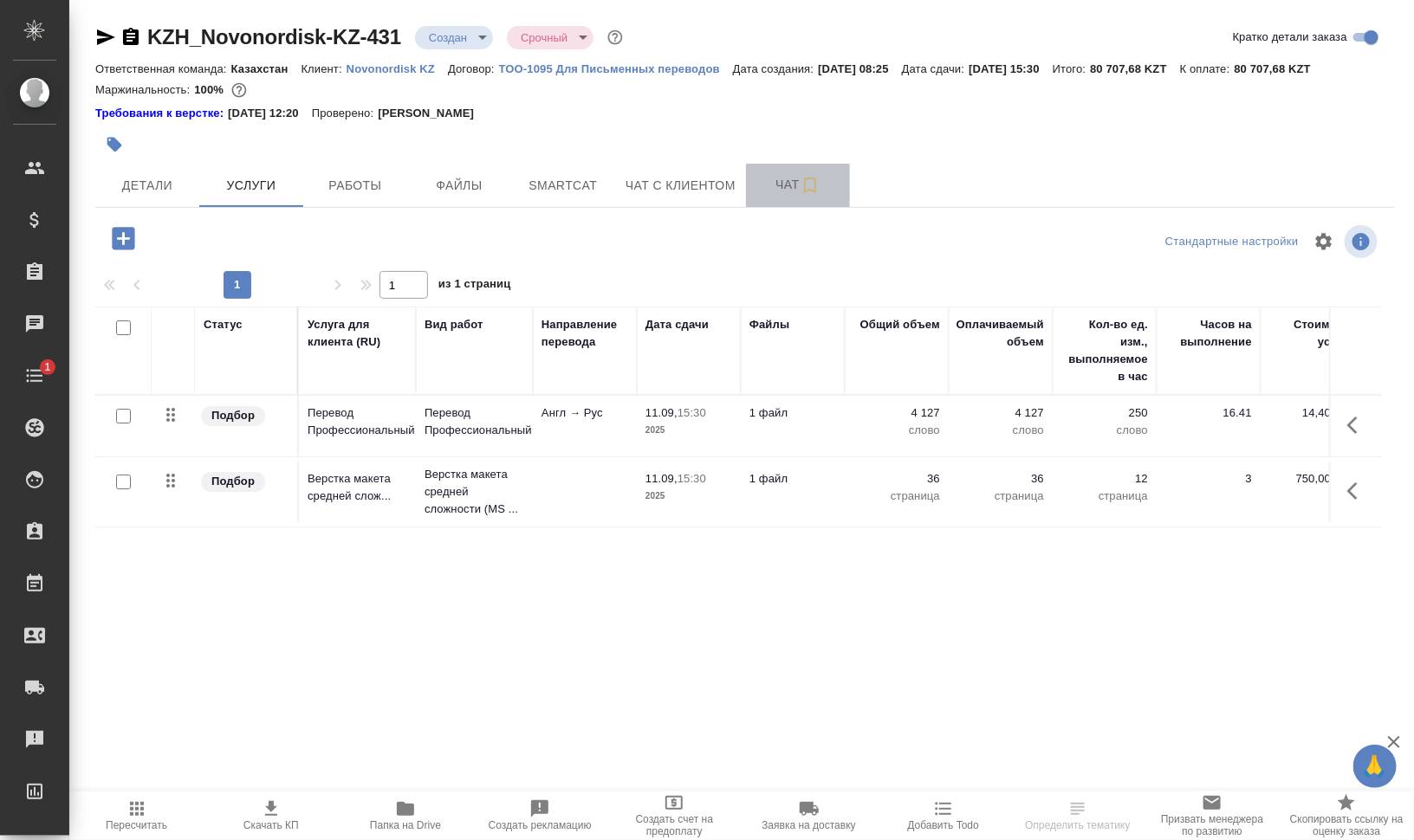
click at [781, 187] on span "Чат" at bounding box center [798, 185] width 83 height 22
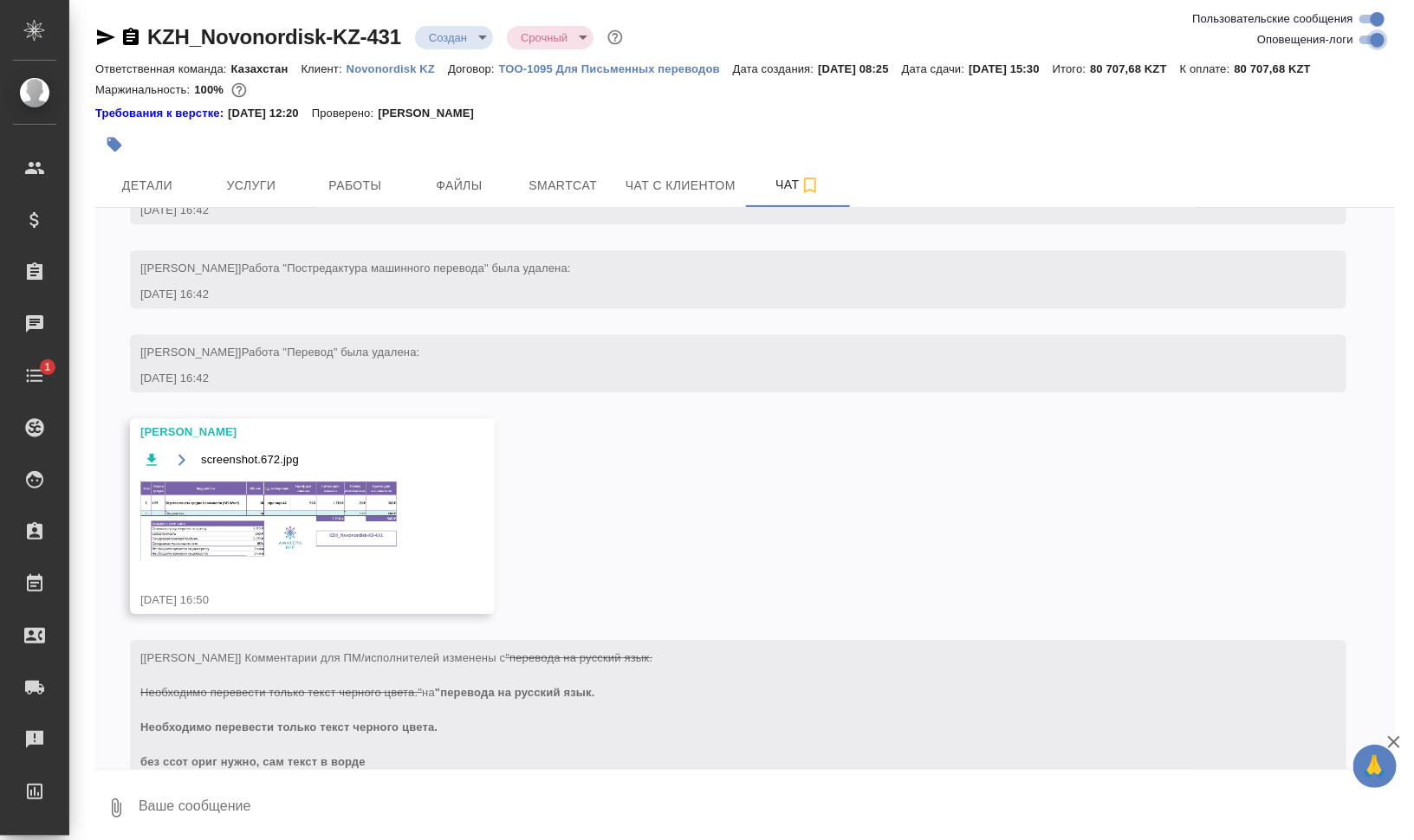
click at [1369, 41] on input "Оповещения-логи" at bounding box center [1378, 40] width 62 height 21
checkbox input "false"
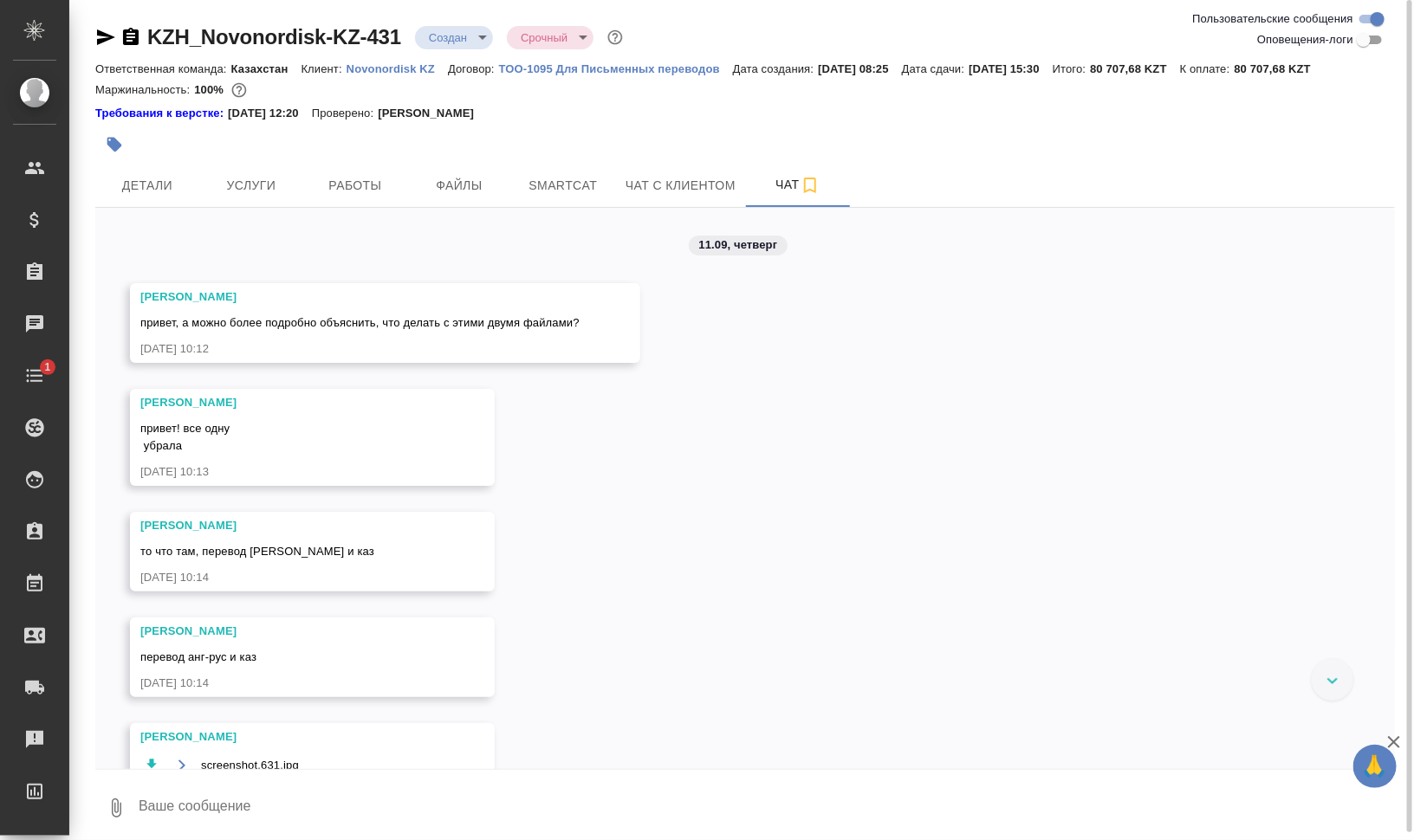
scroll to position [7, 0]
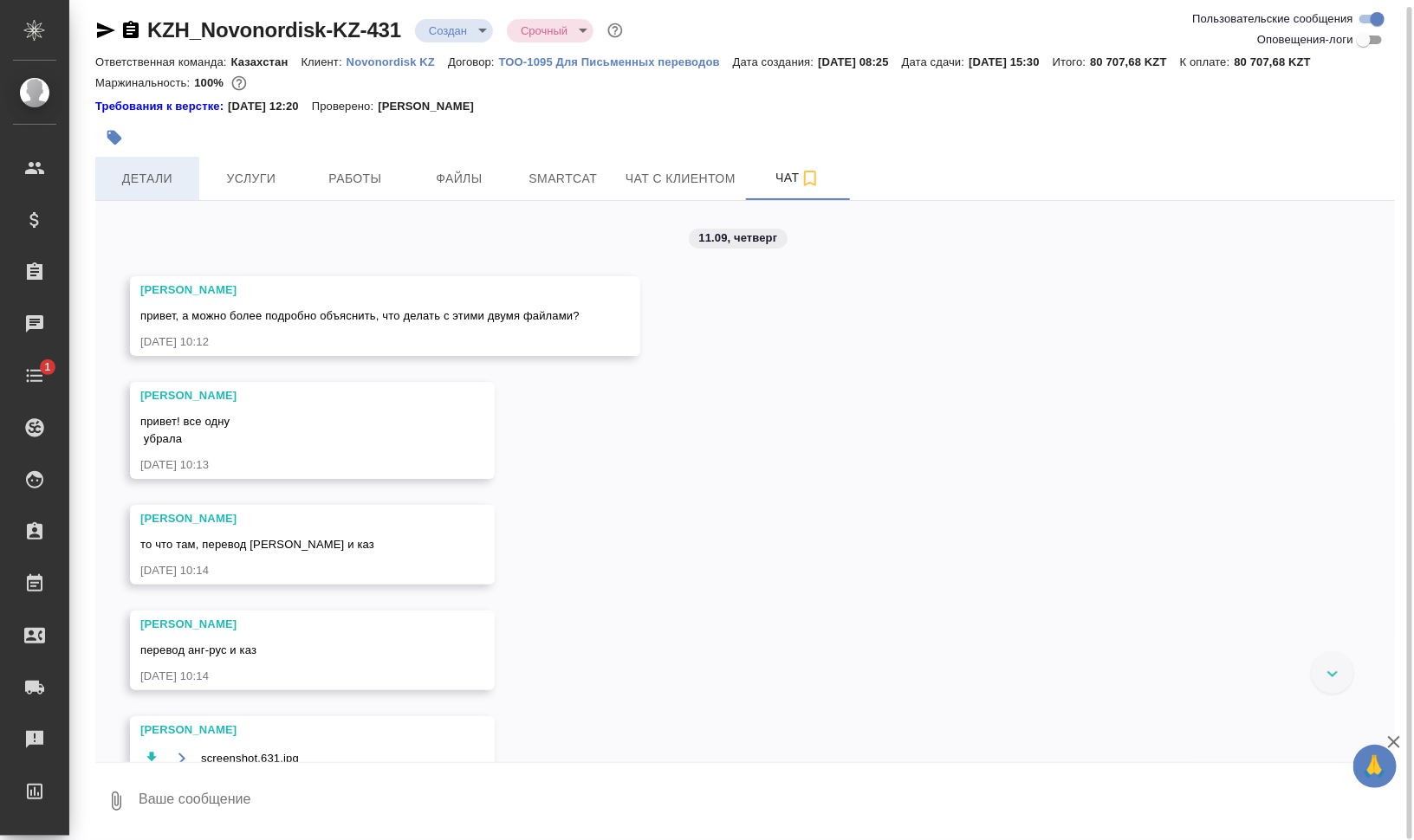
click at [139, 180] on span "Детали" at bounding box center [148, 179] width 83 height 22
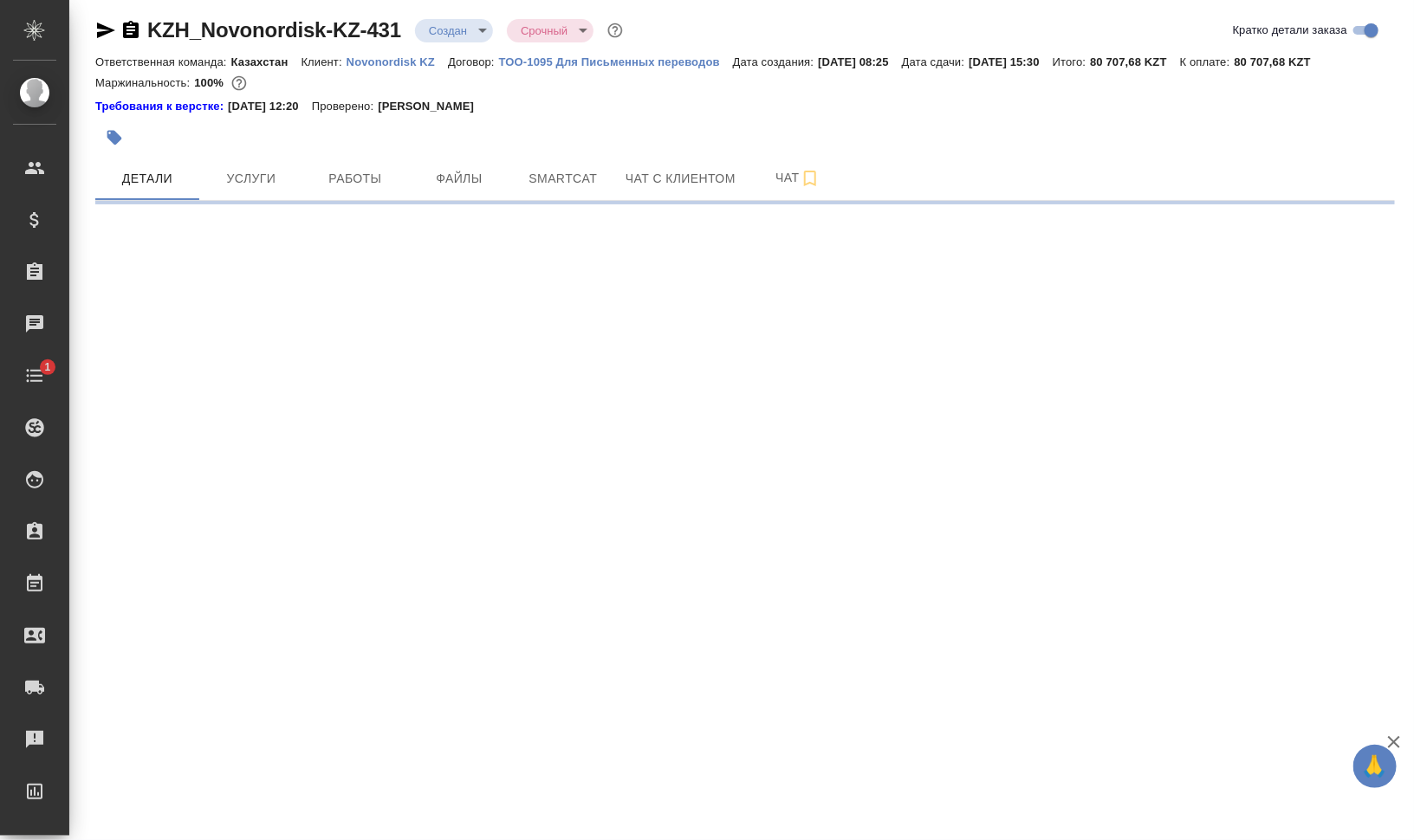
select select "RU"
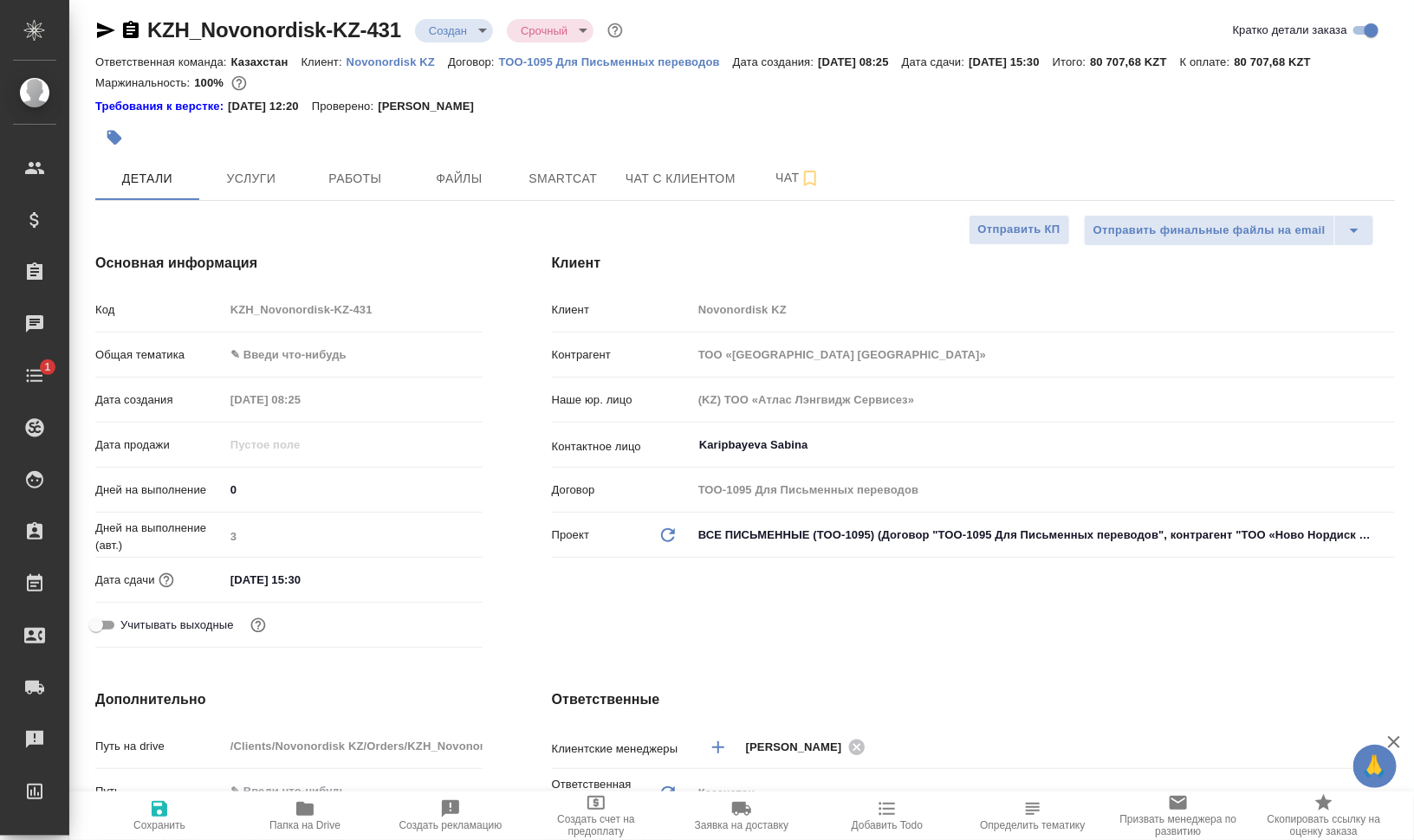
type textarea "x"
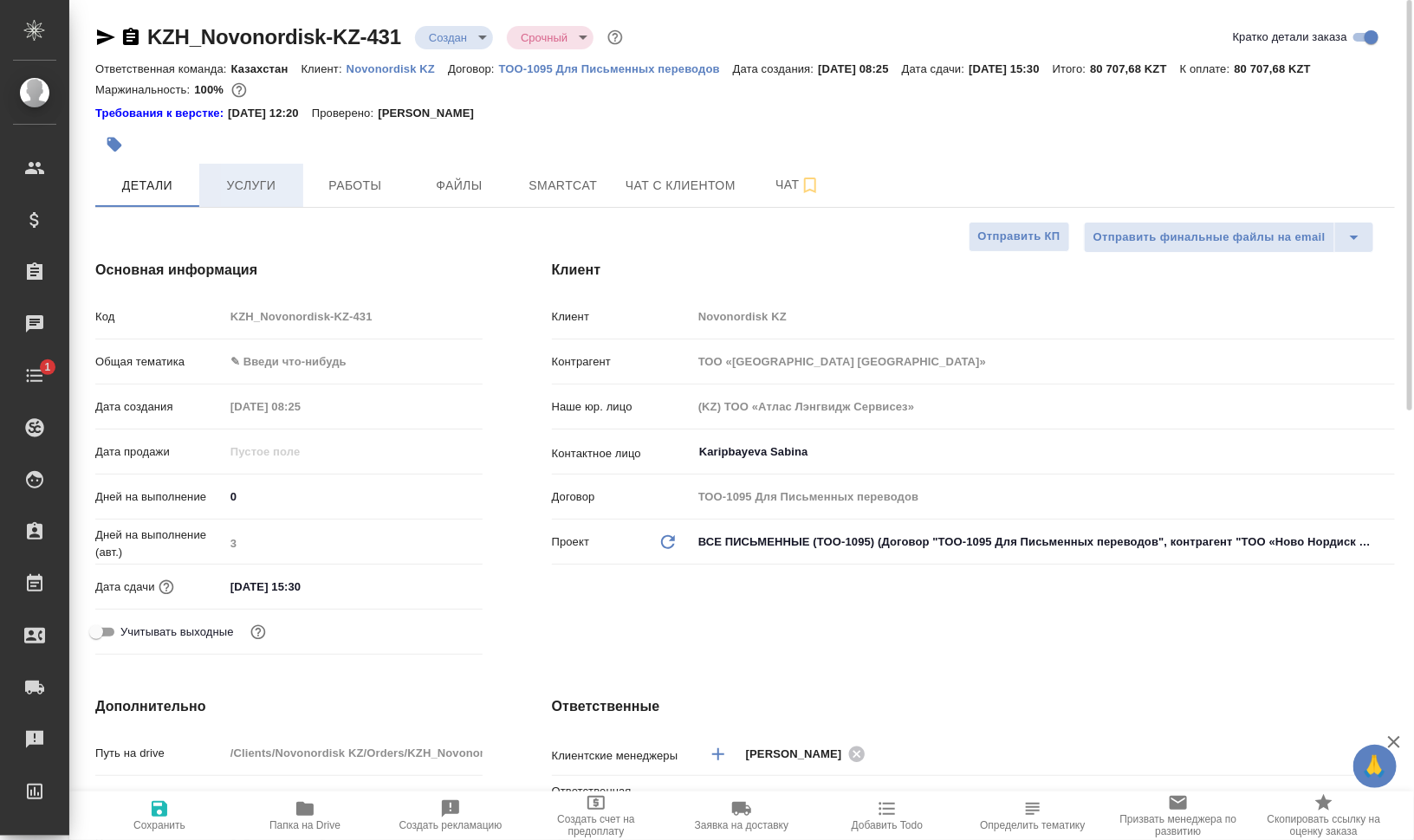
click at [251, 173] on button "Услуги" at bounding box center [252, 186] width 104 height 43
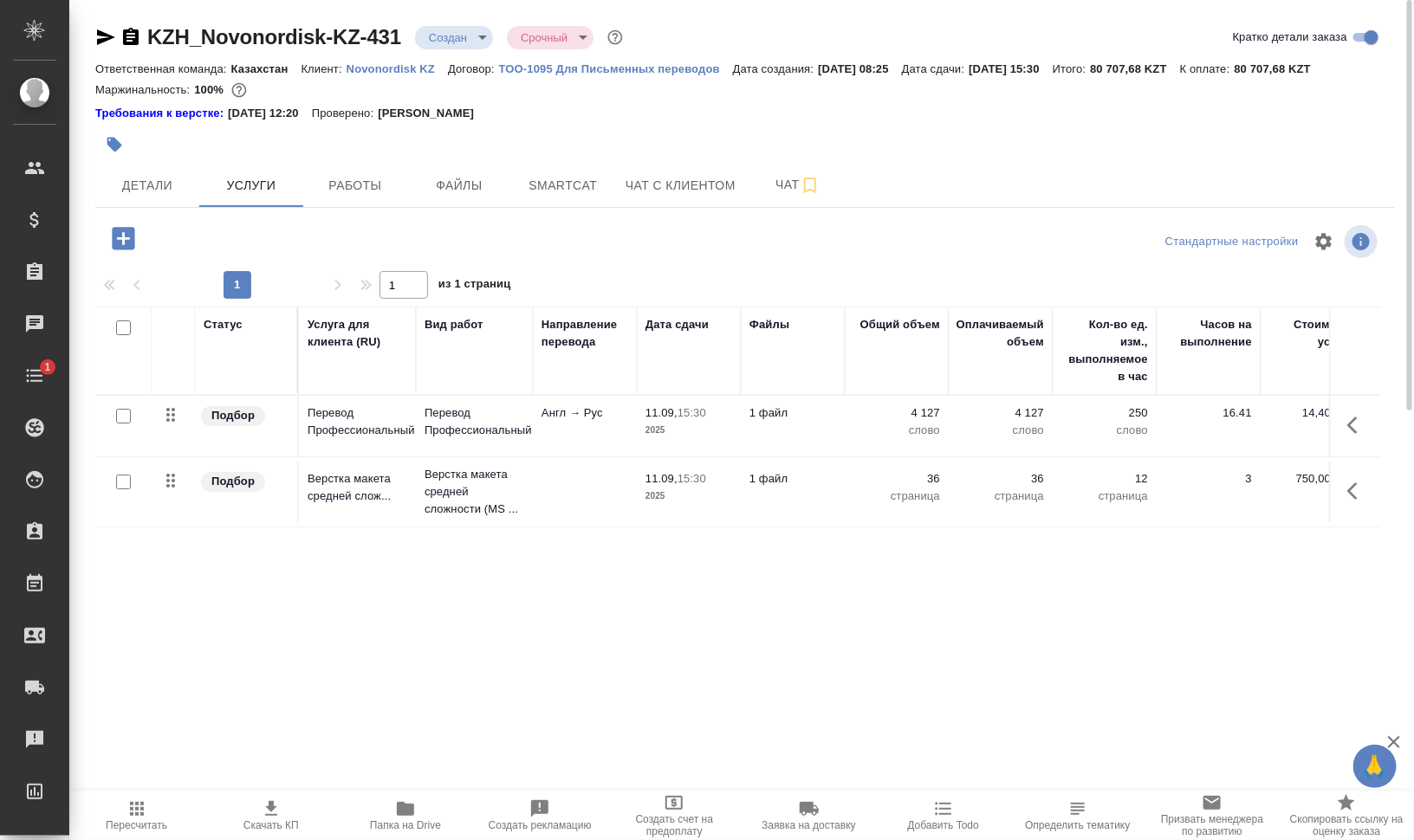
click at [397, 802] on icon "button" at bounding box center [405, 809] width 17 height 14
click at [773, 183] on span "Чат" at bounding box center [798, 185] width 83 height 22
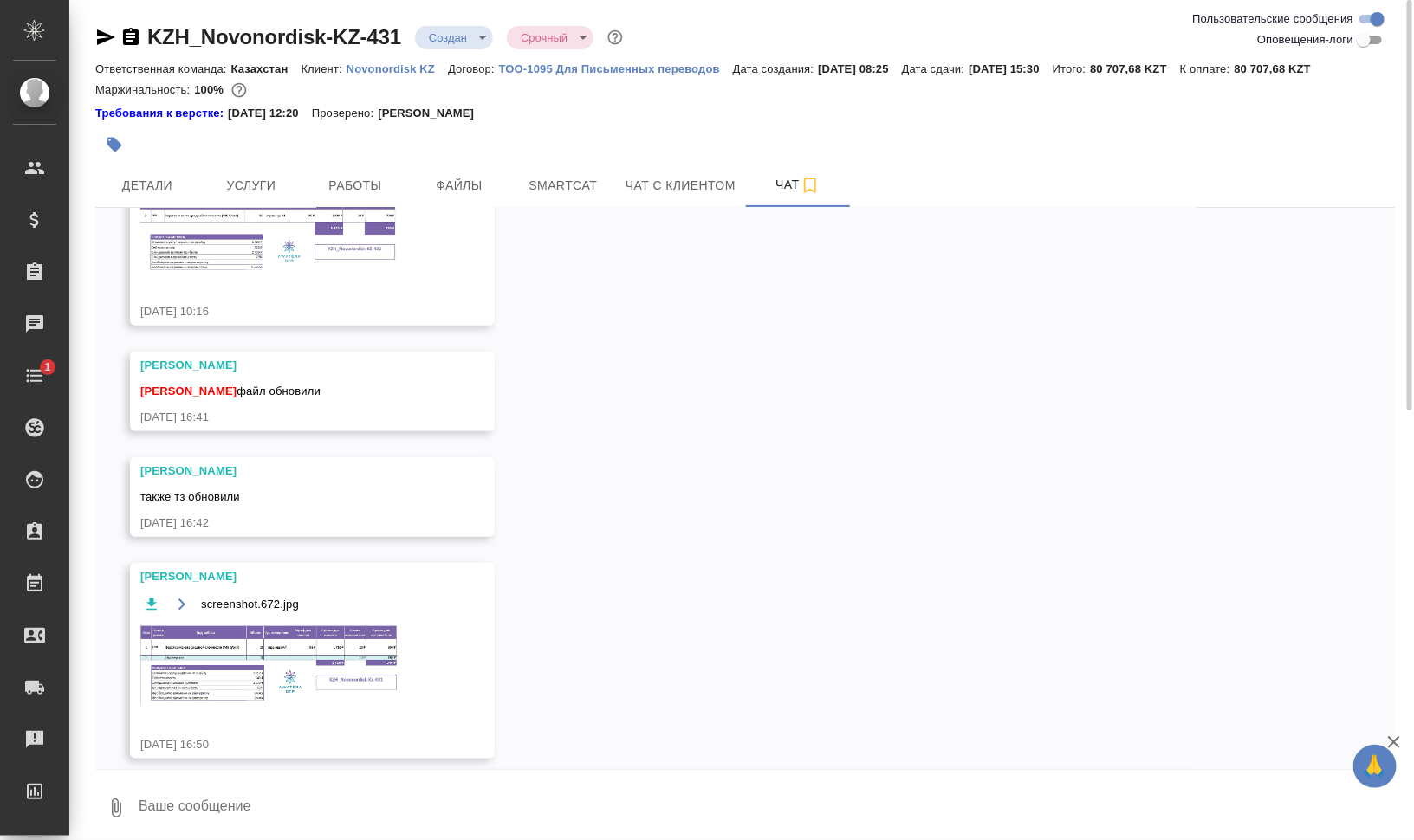
scroll to position [607, 0]
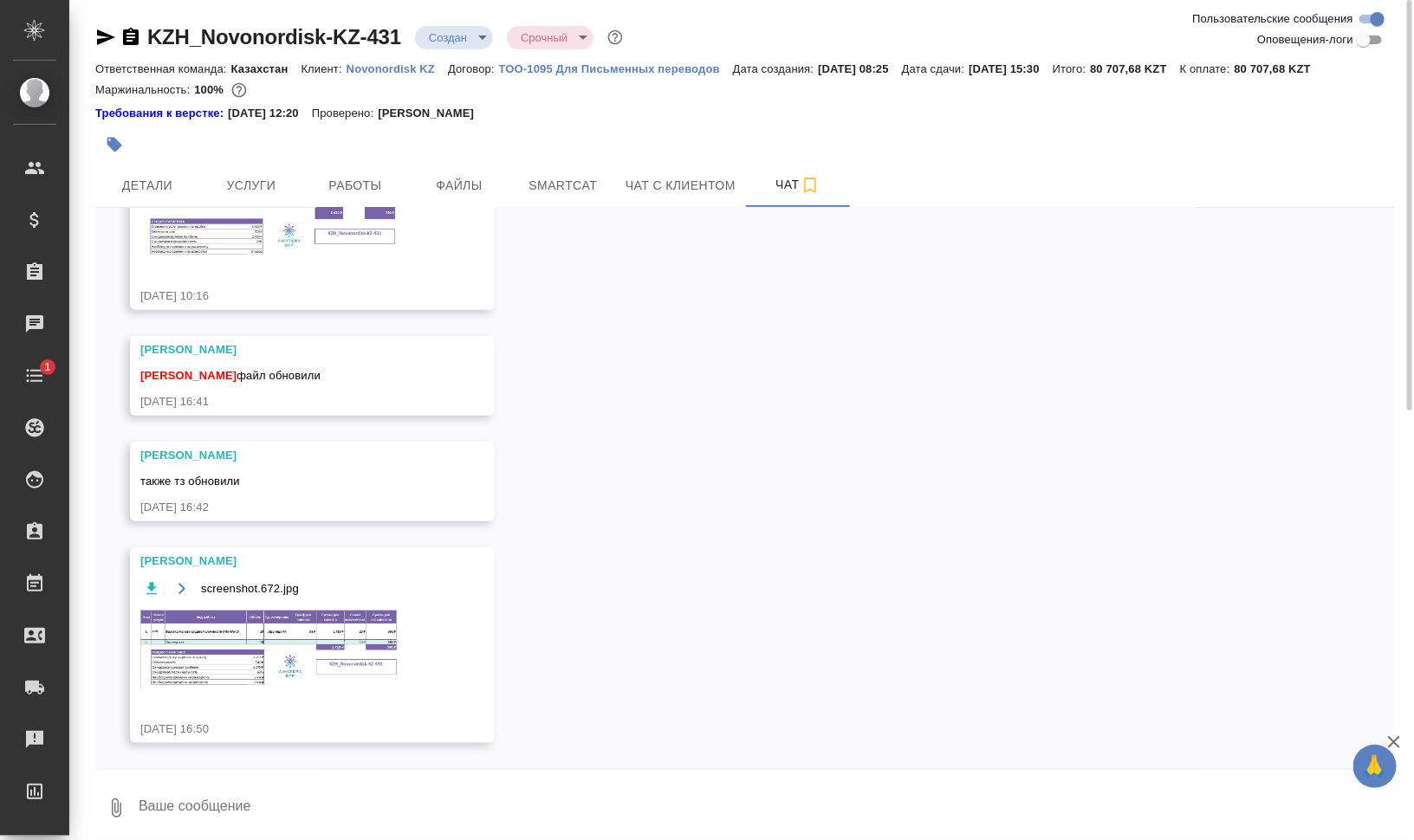
click at [294, 646] on img at bounding box center [270, 650] width 260 height 82
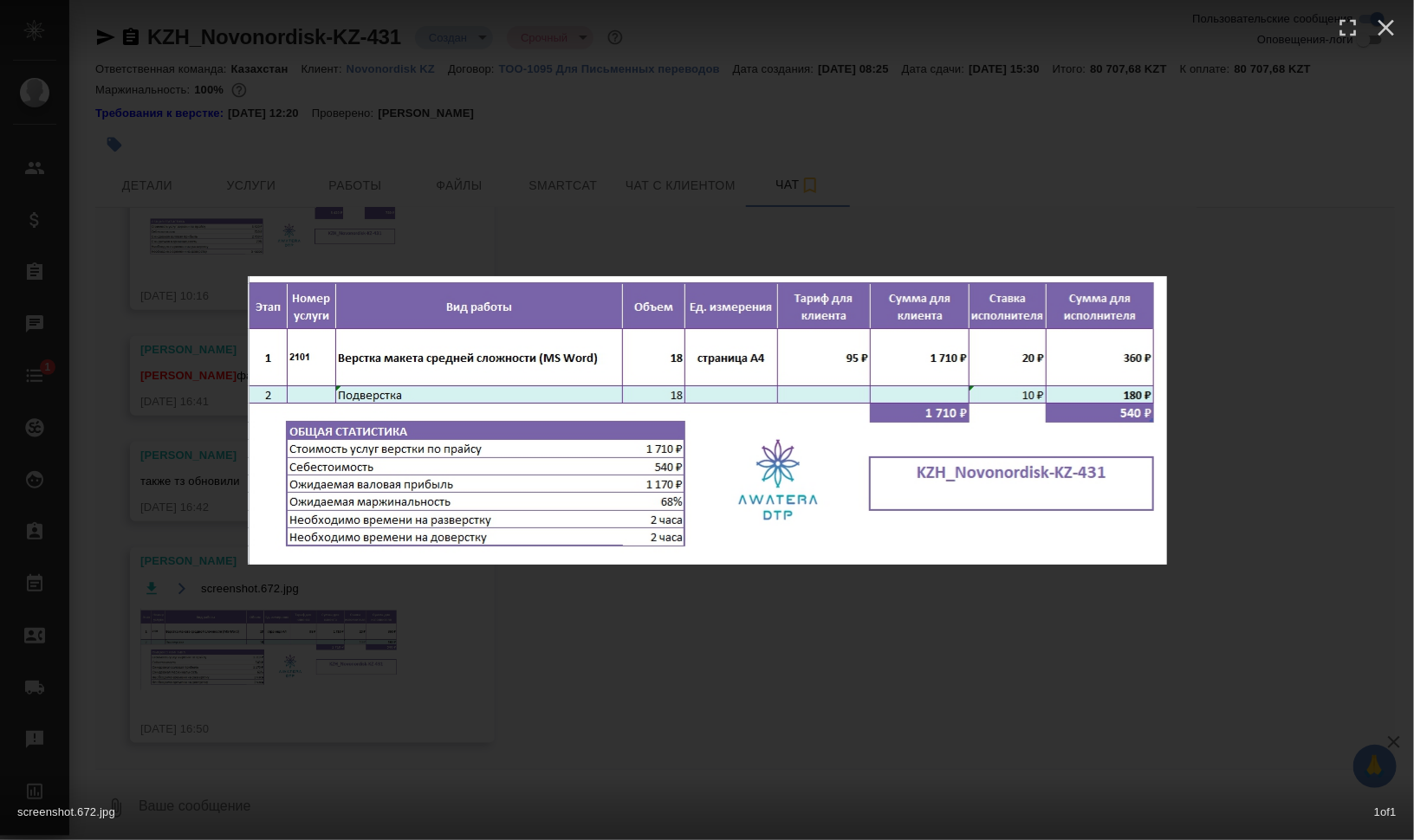
click at [783, 607] on div "screenshot.672.jpg 1 of 1" at bounding box center [707, 420] width 1414 height 840
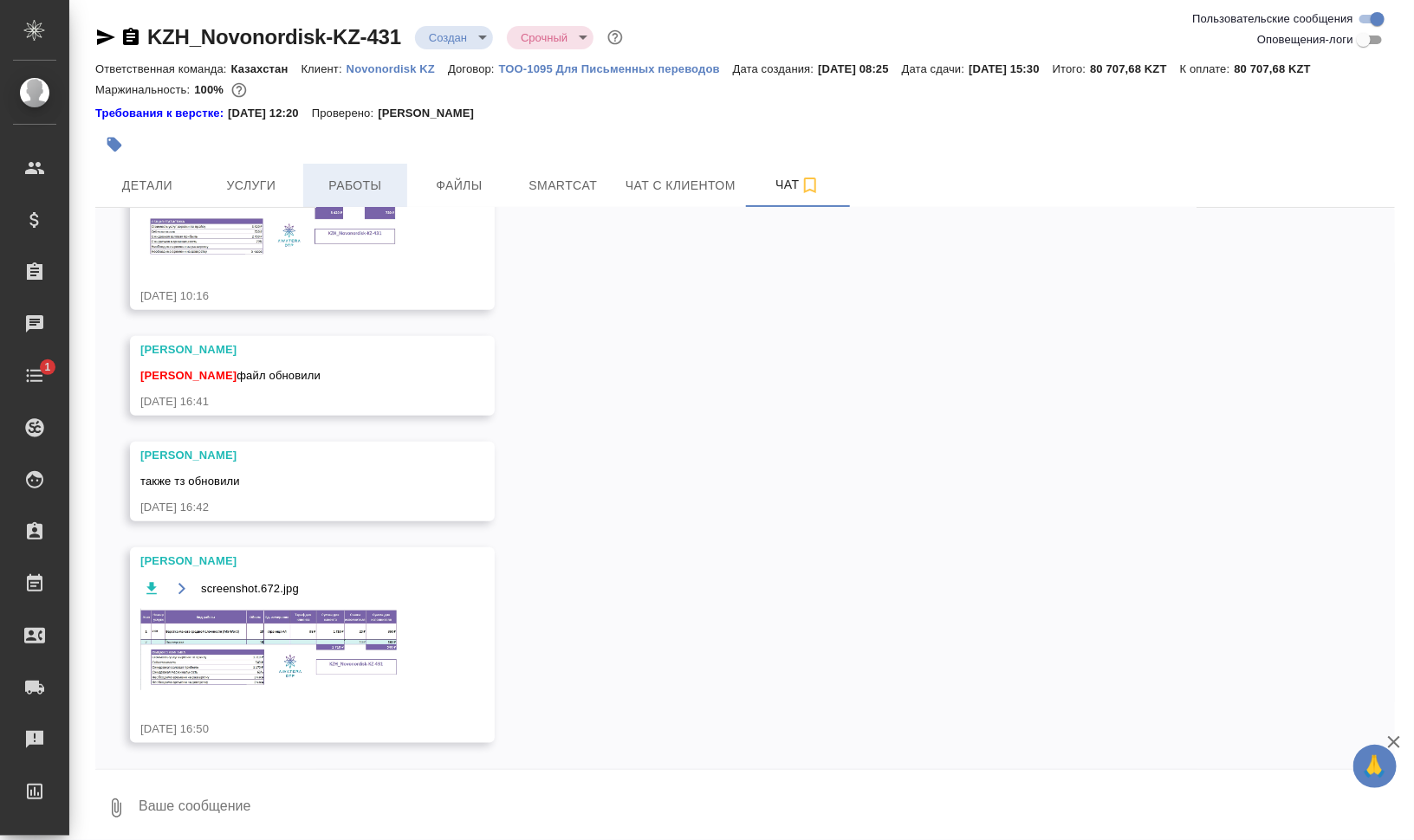
click at [342, 191] on span "Работы" at bounding box center [355, 186] width 83 height 22
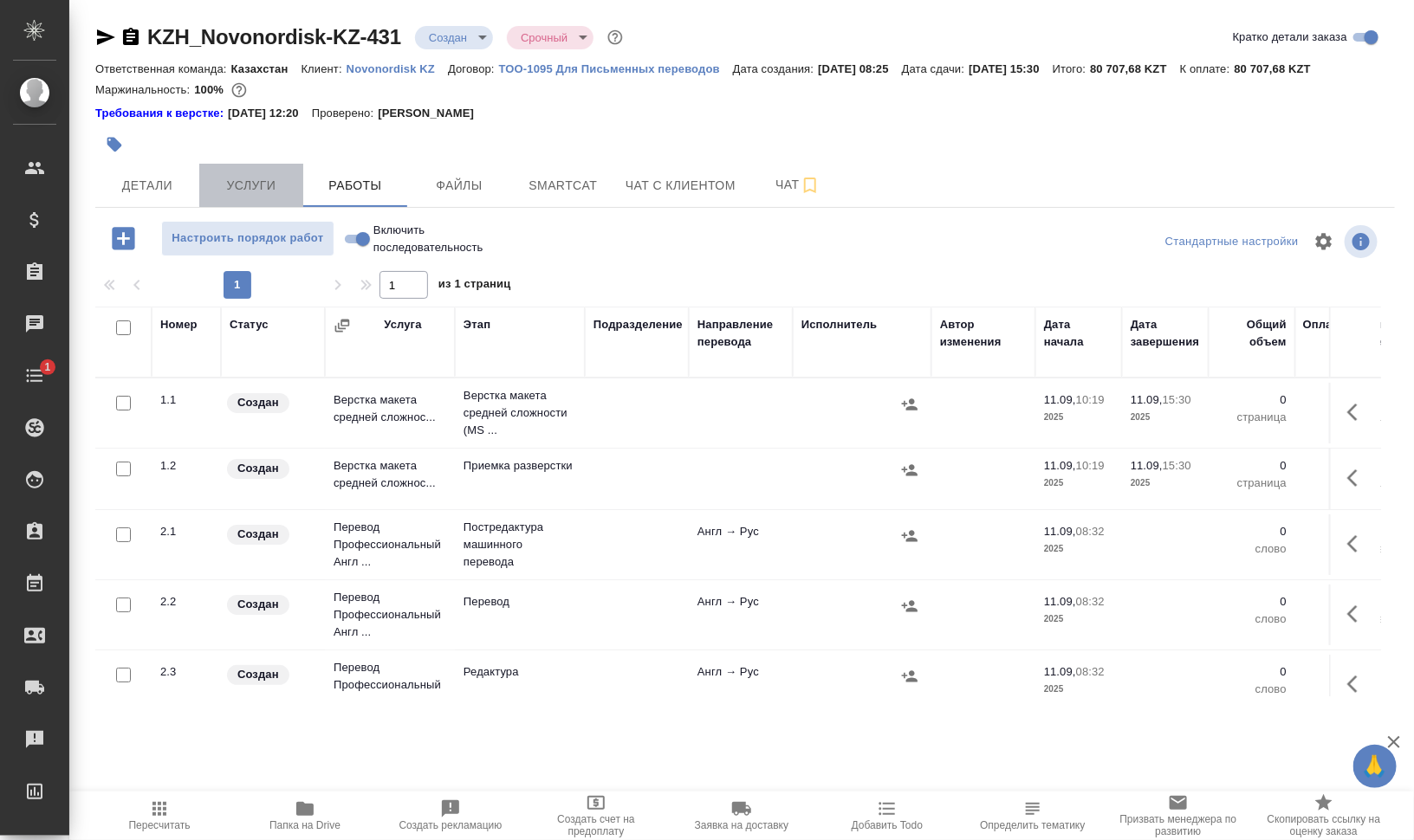
click at [260, 180] on span "Услуги" at bounding box center [251, 186] width 83 height 22
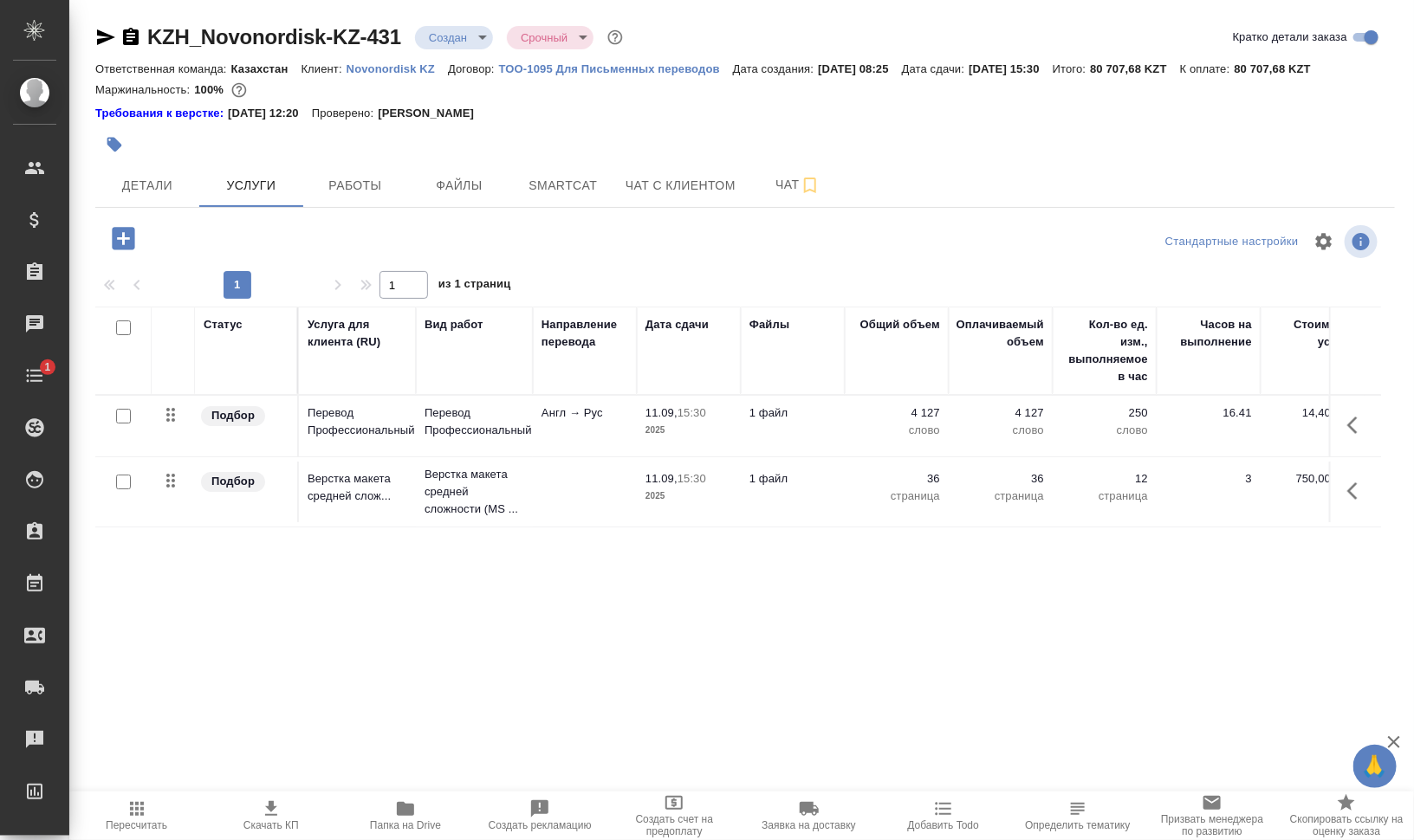
click at [1367, 429] on icon "button" at bounding box center [1358, 425] width 21 height 21
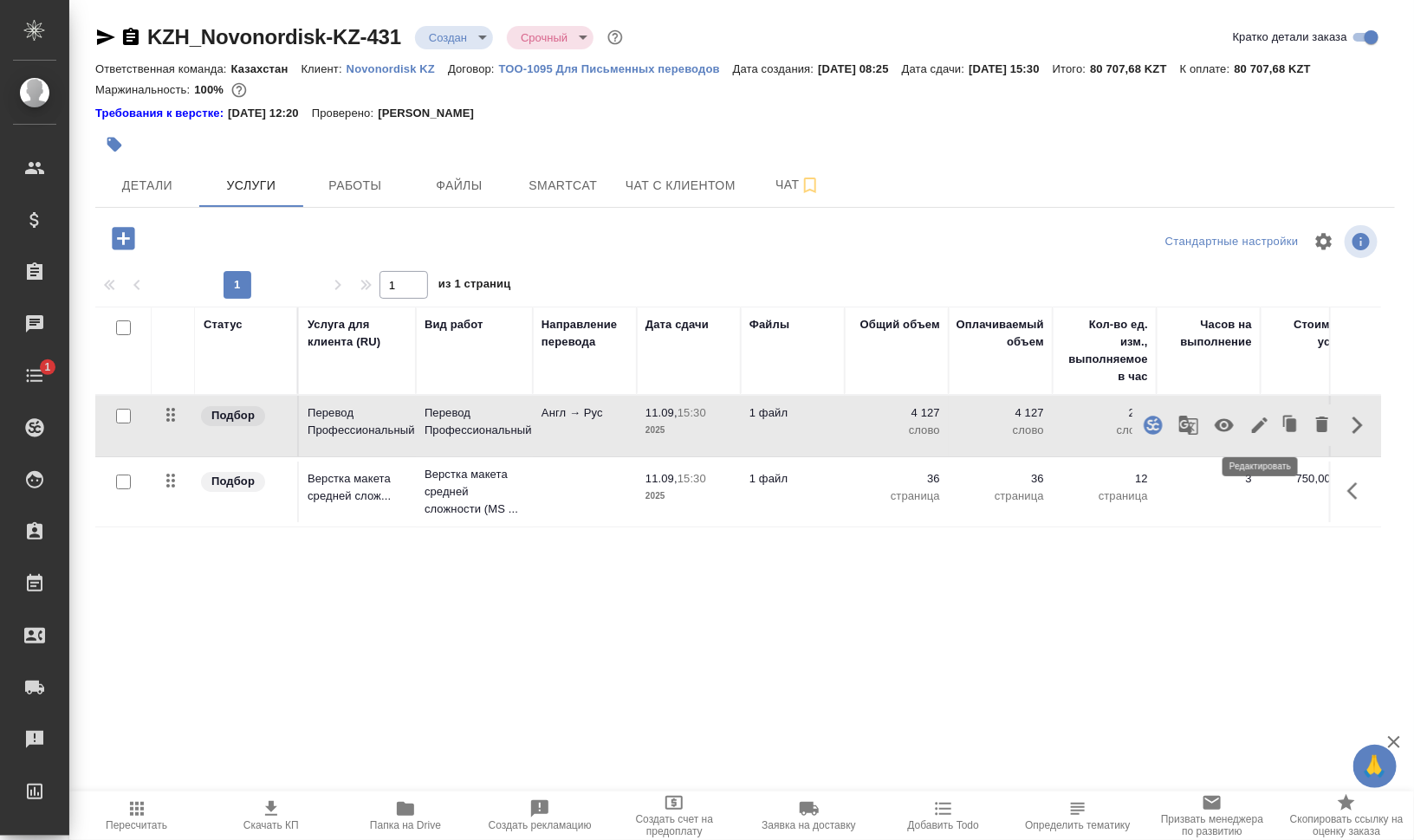
click at [1256, 421] on icon "button" at bounding box center [1259, 425] width 21 height 21
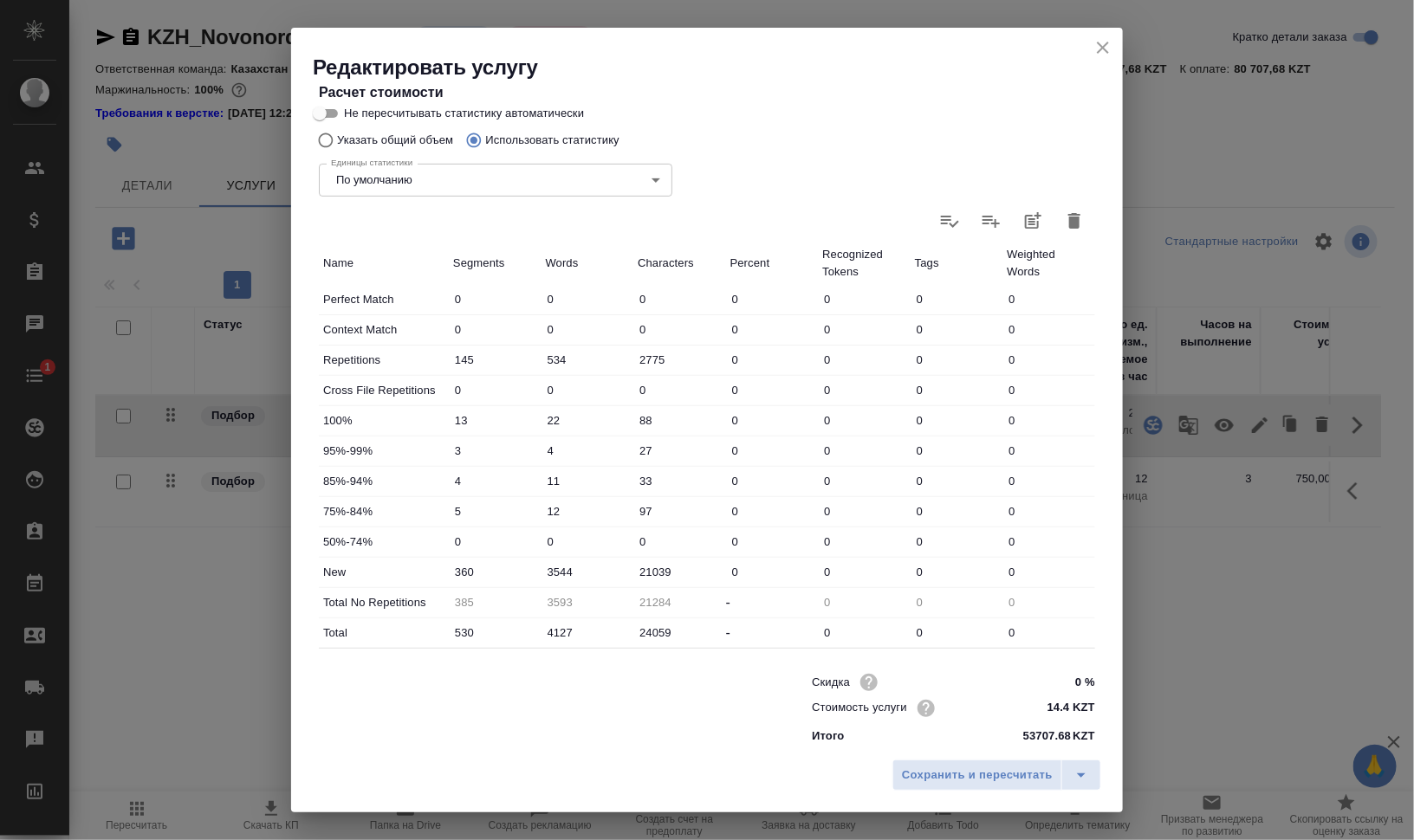
scroll to position [336, 0]
click at [1105, 49] on icon "close" at bounding box center [1102, 48] width 21 height 21
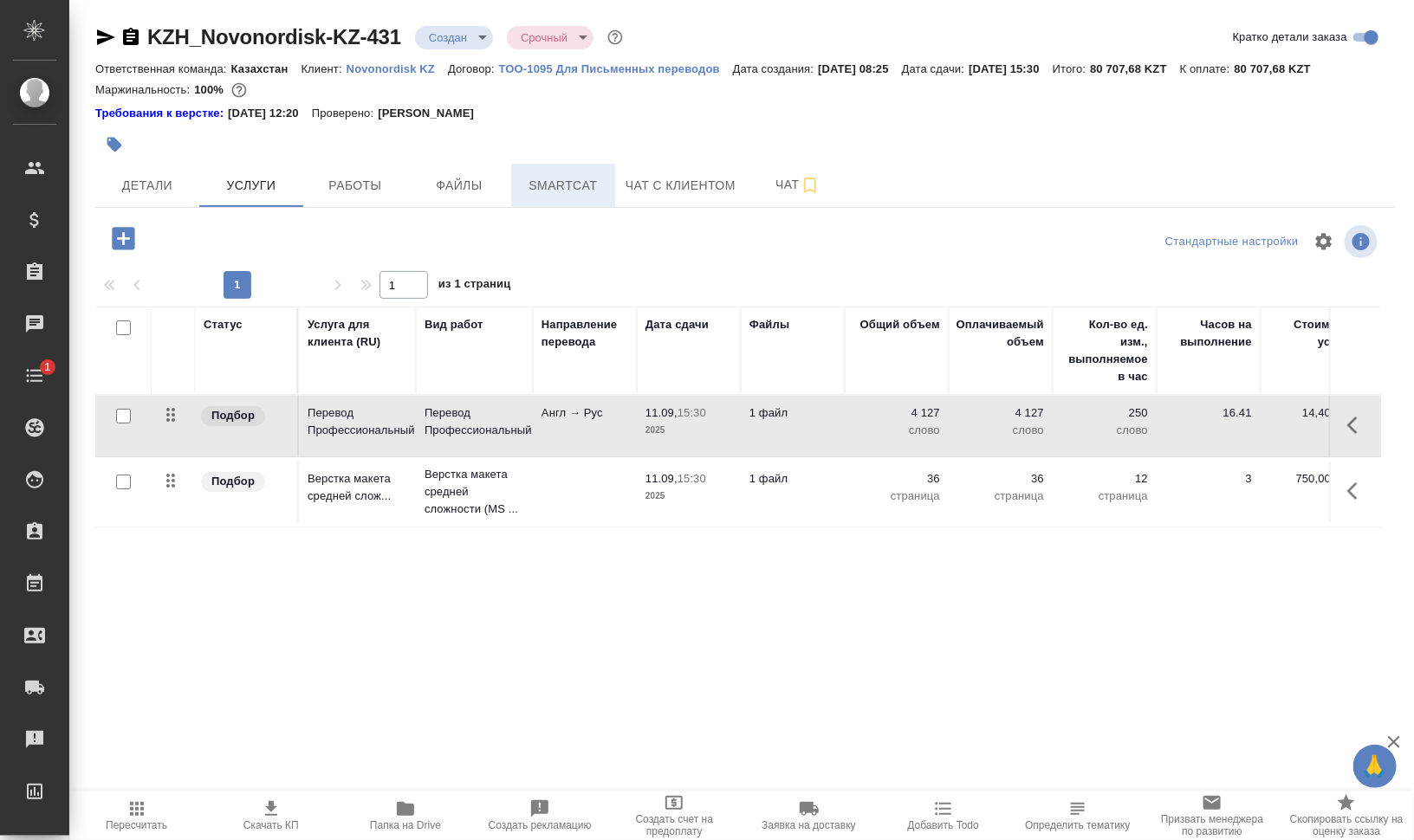
click at [575, 188] on span "Smartcat" at bounding box center [563, 186] width 83 height 22
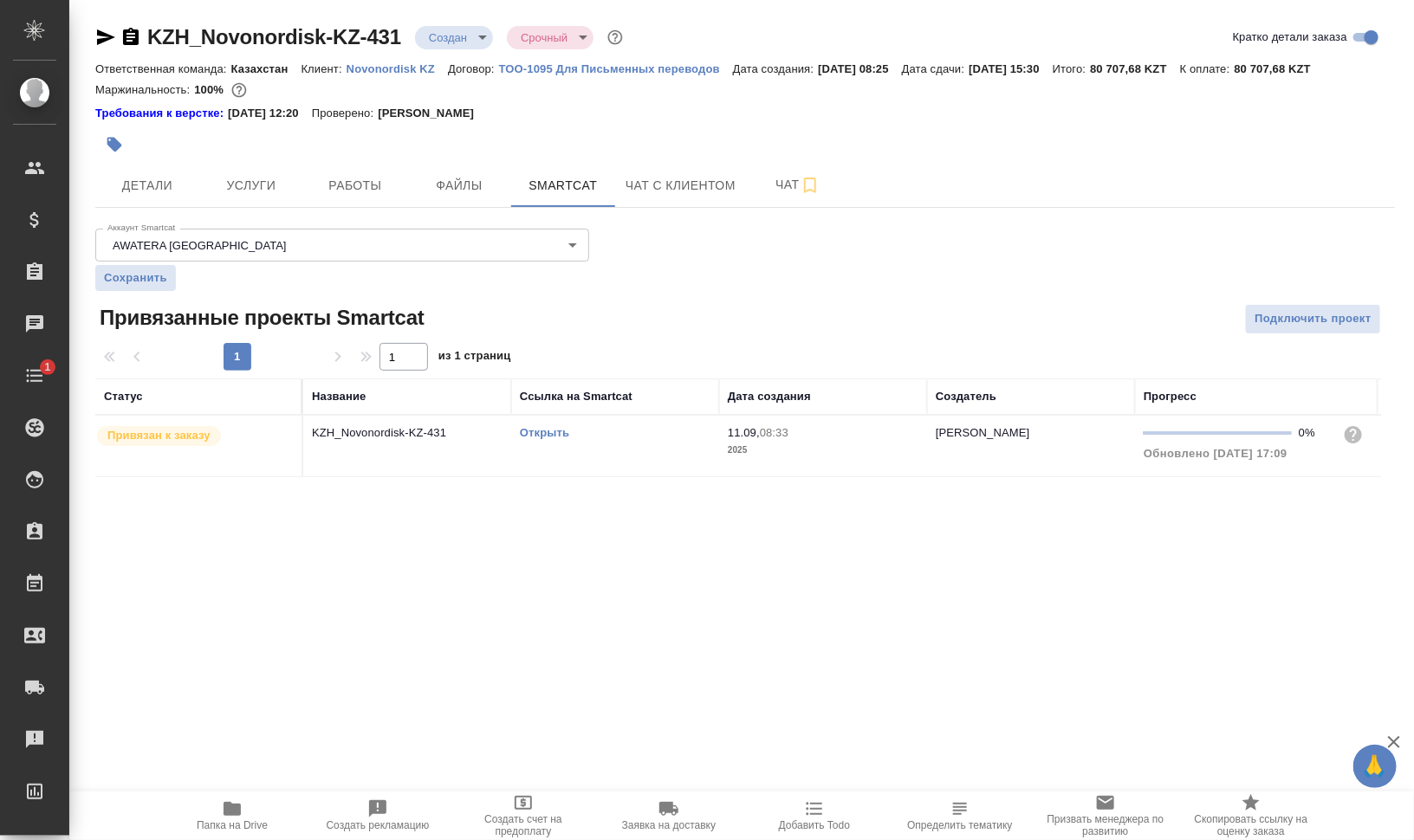
click at [549, 434] on link "Открыть" at bounding box center [544, 432] width 49 height 13
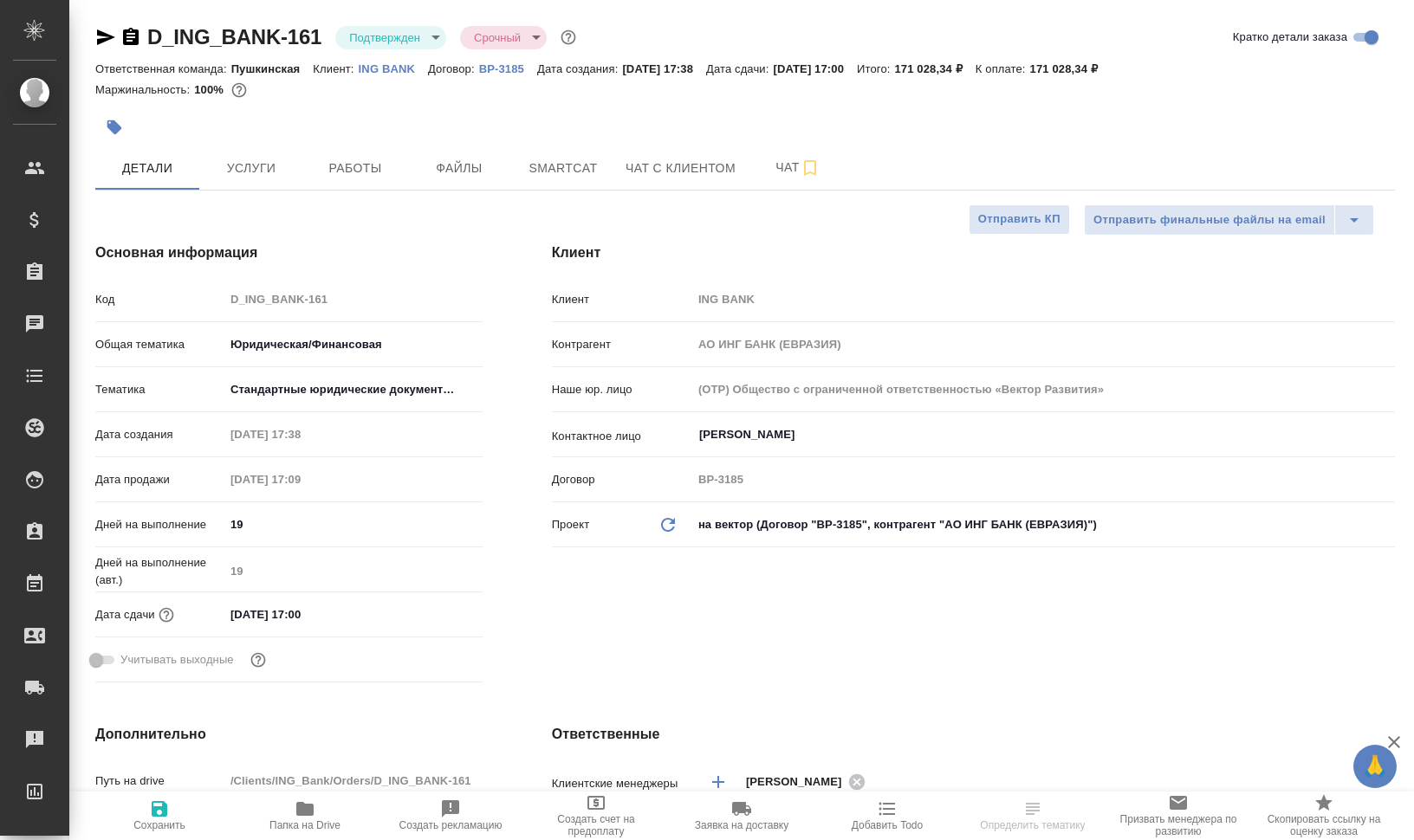
select select "RU"
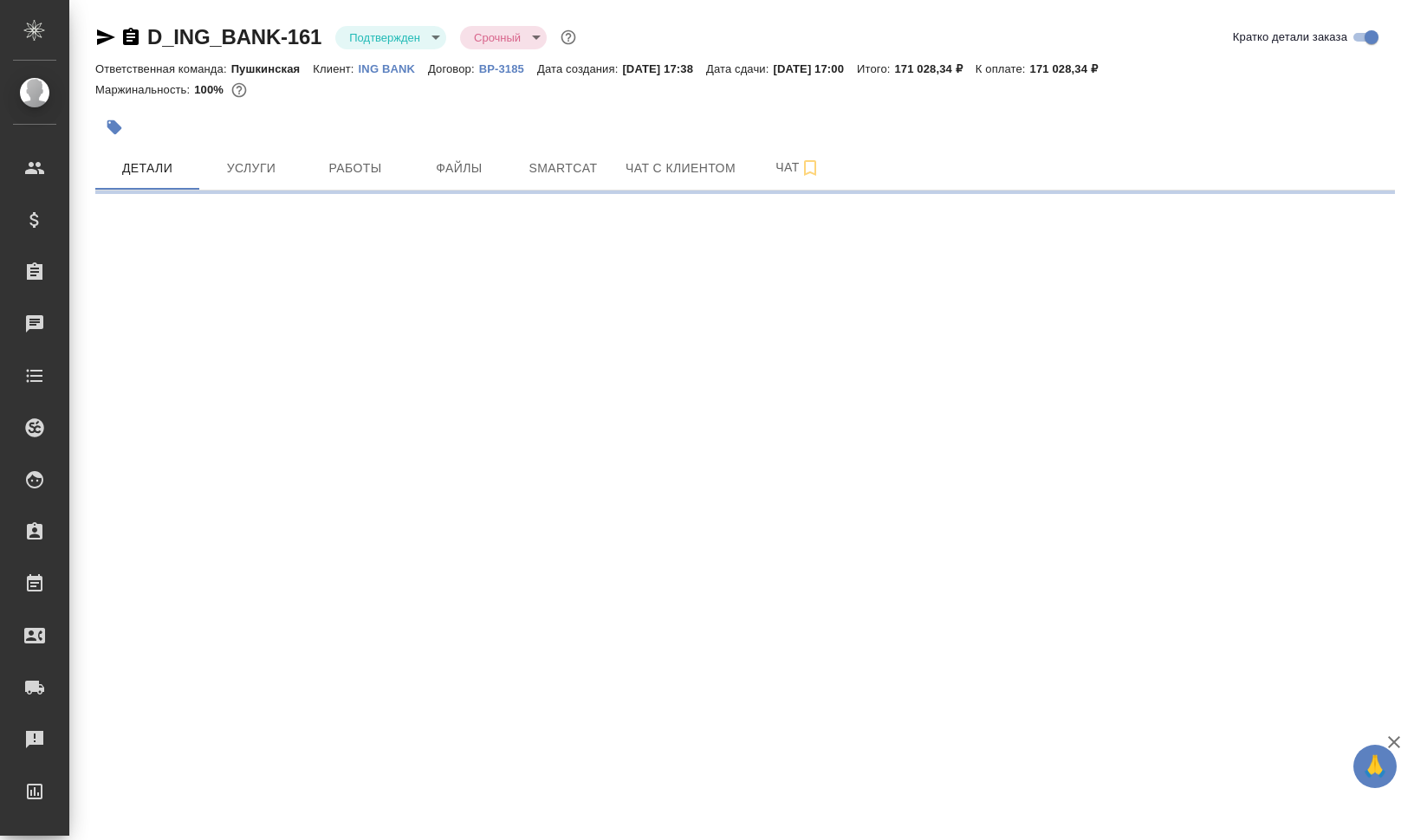
select select "RU"
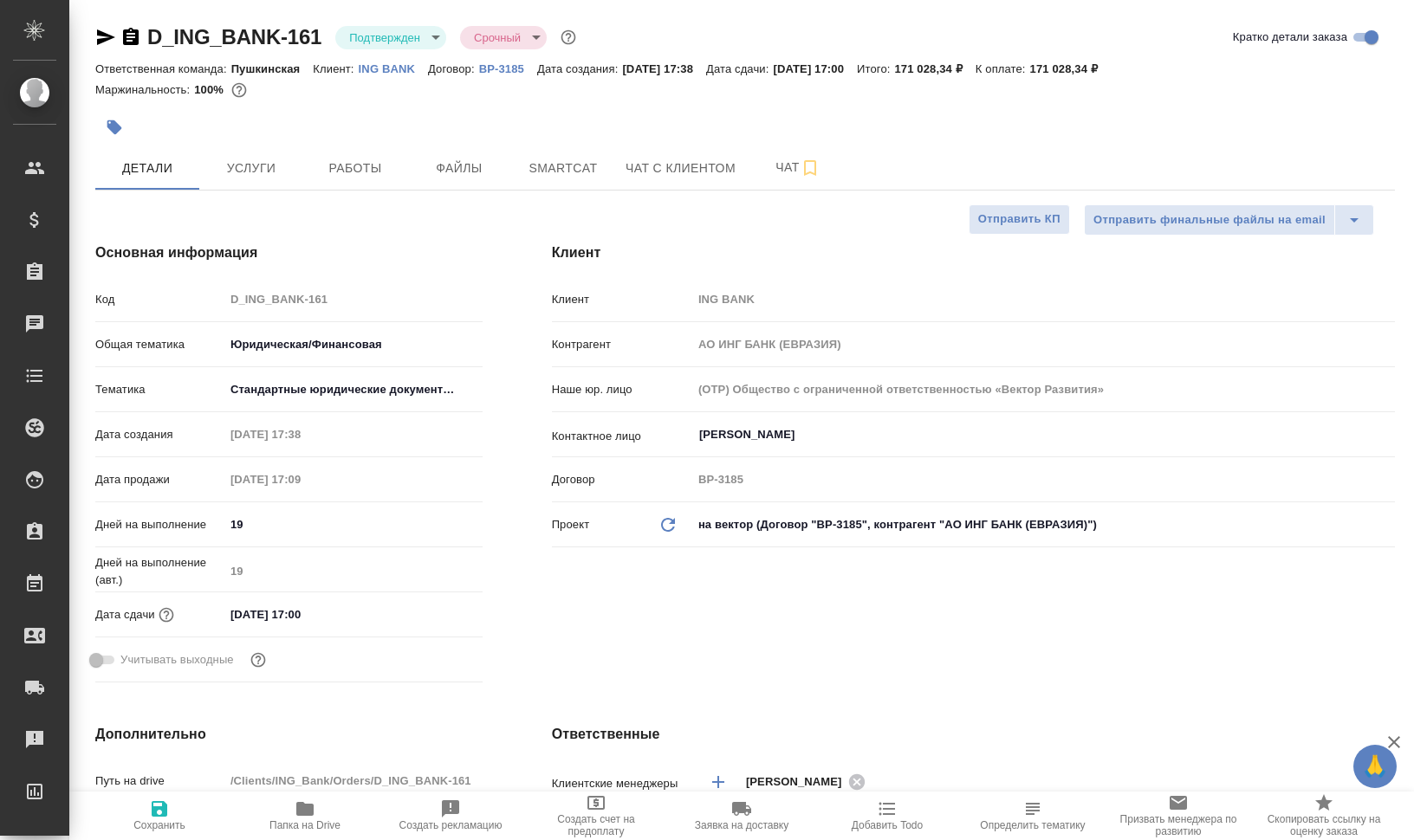
type textarea "x"
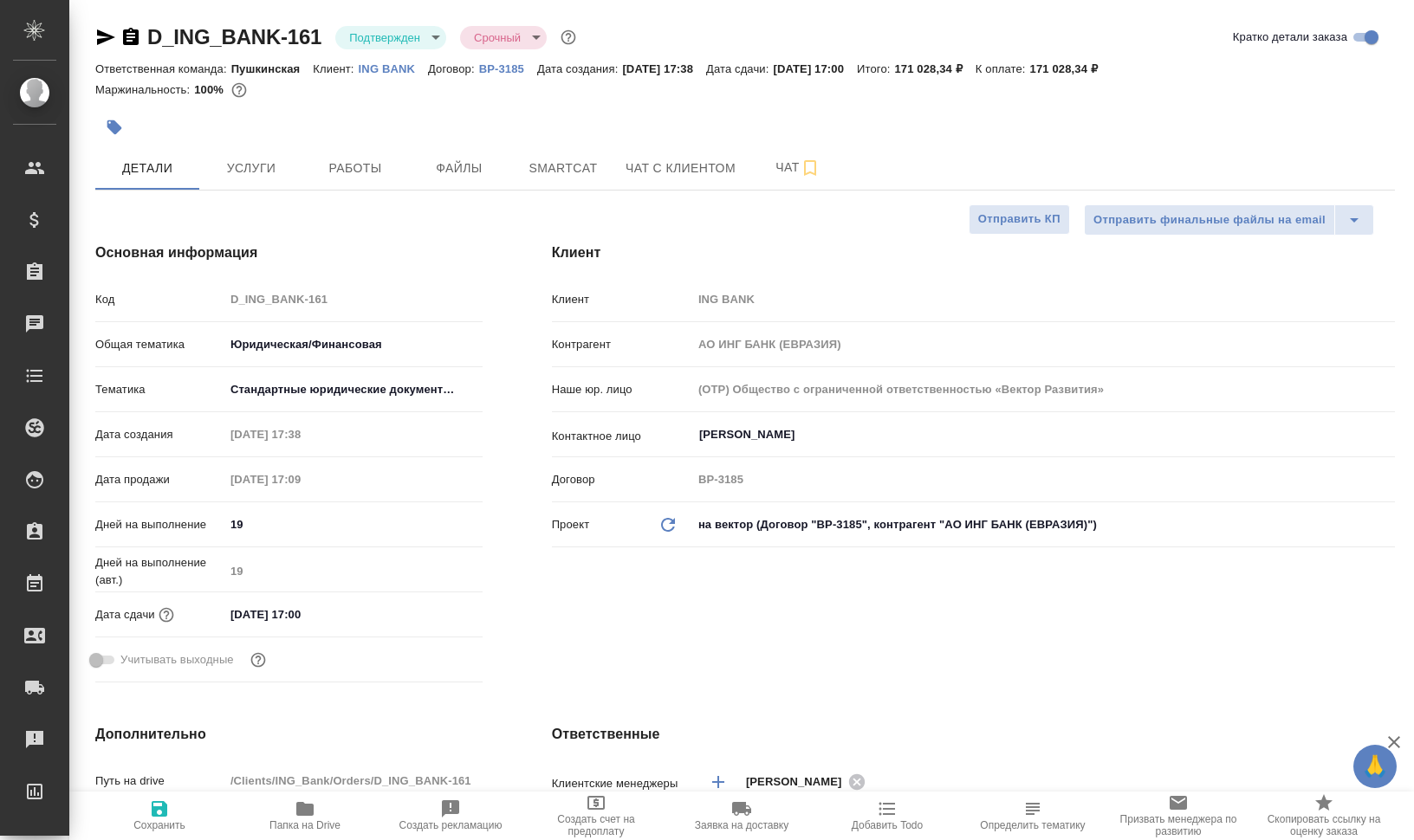
type textarea "x"
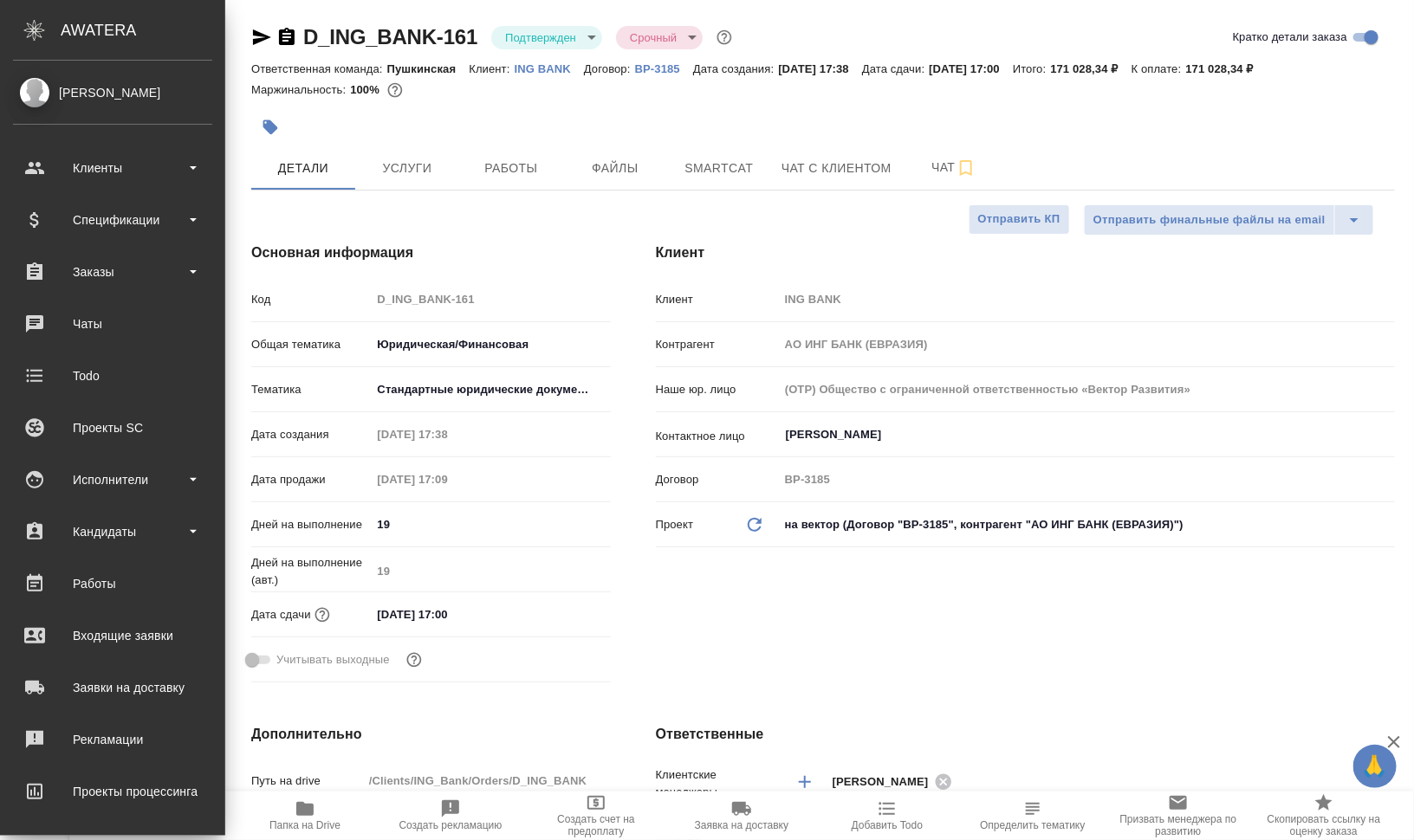
type textarea "x"
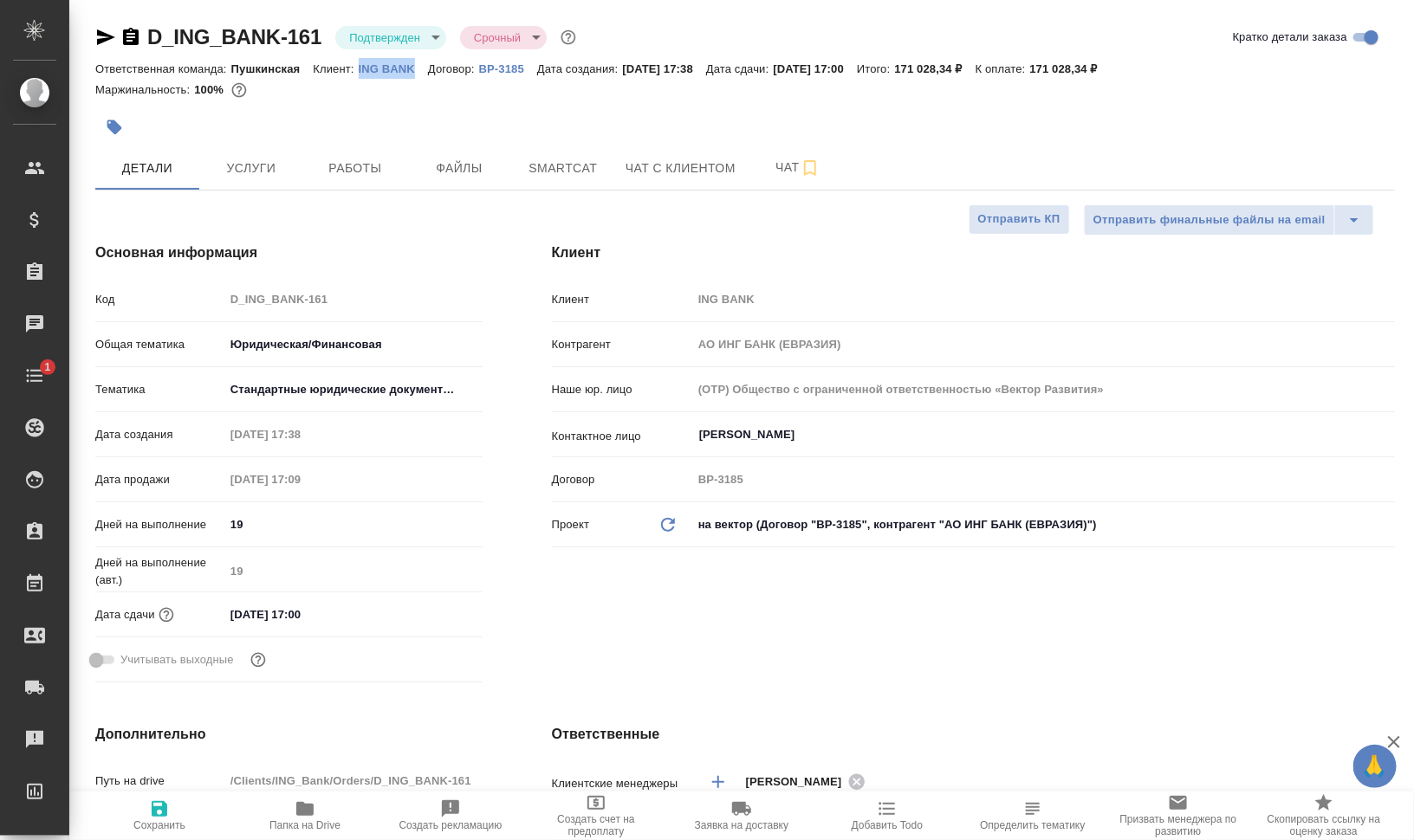
drag, startPoint x: 355, startPoint y: 68, endPoint x: 417, endPoint y: 65, distance: 62.1
click at [417, 65] on div "Ответственная команда: Пушкинская Клиент: ING BANK Договор: ВР-3185 Дата создан…" at bounding box center [745, 69] width 1299 height 21
copy p "ING BANK"
type textarea "x"
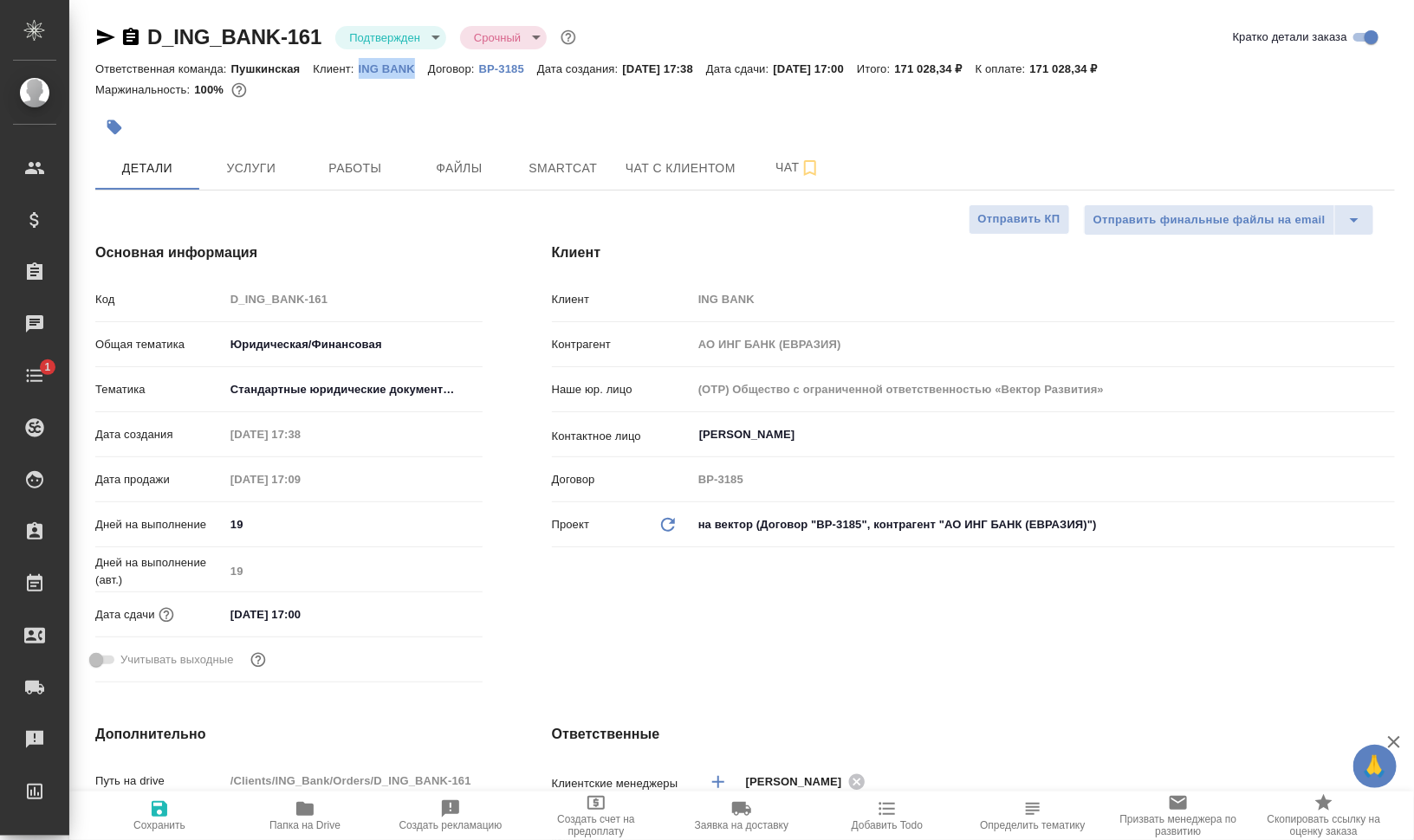
type textarea "x"
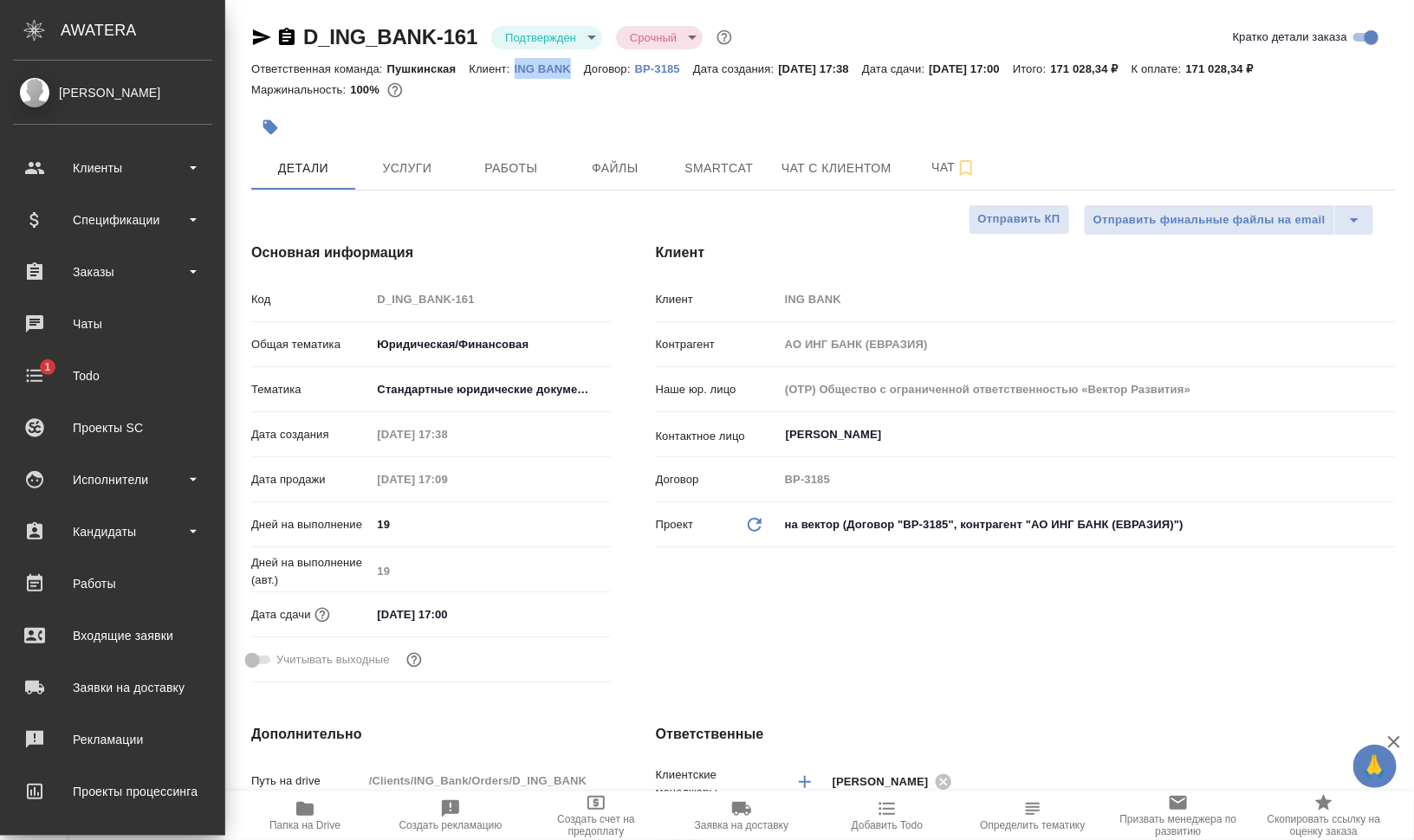
type textarea "x"
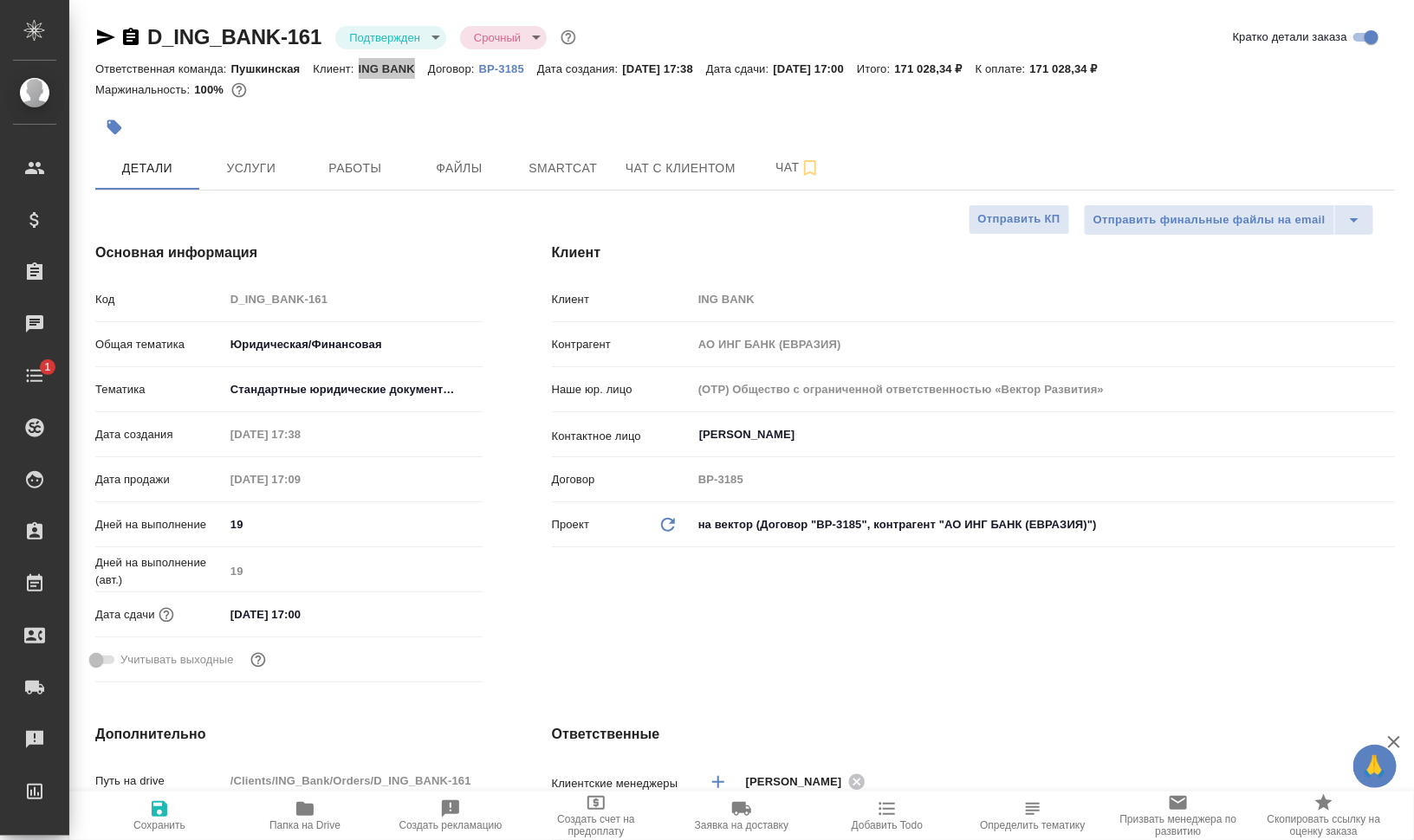
type textarea "x"
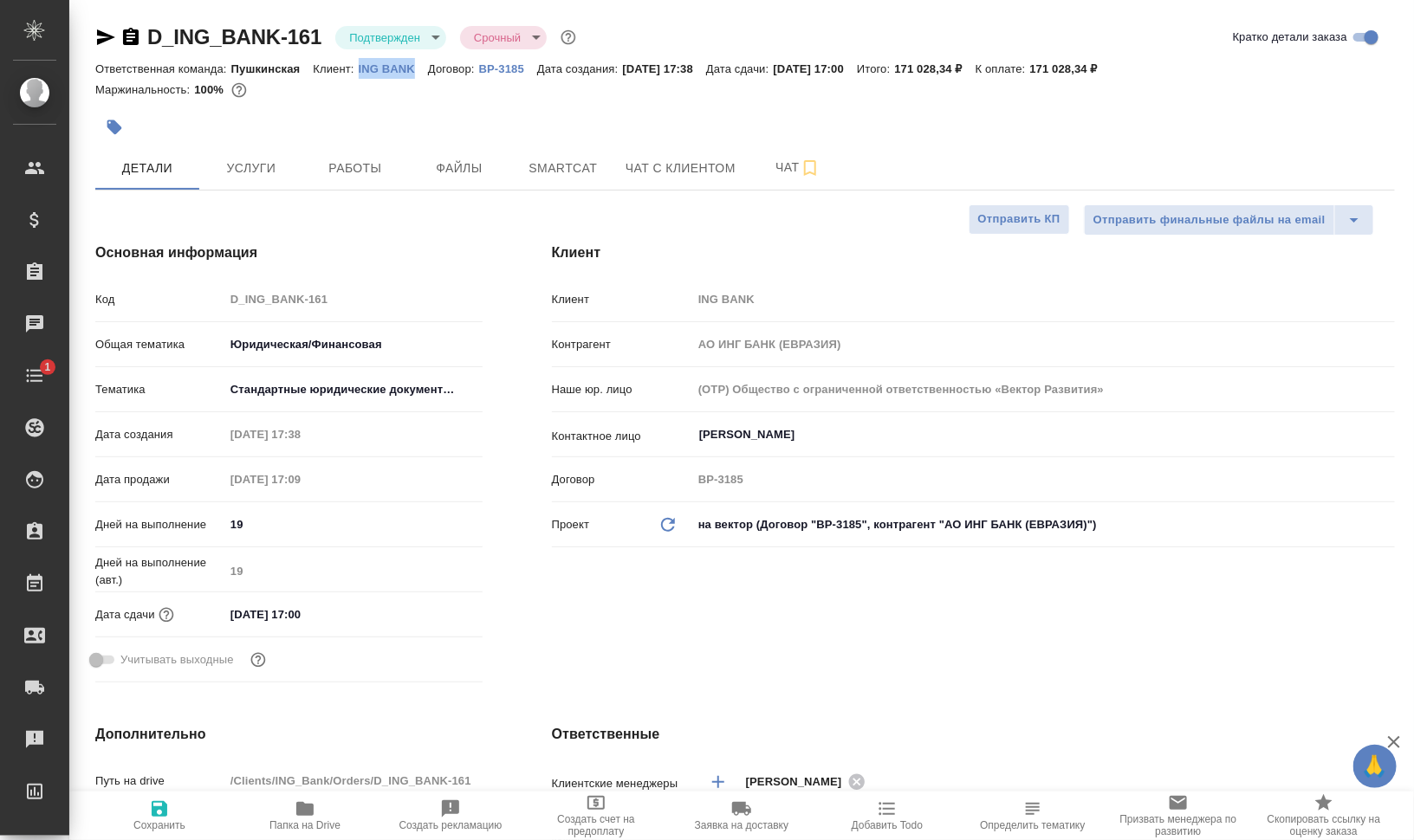
type textarea "x"
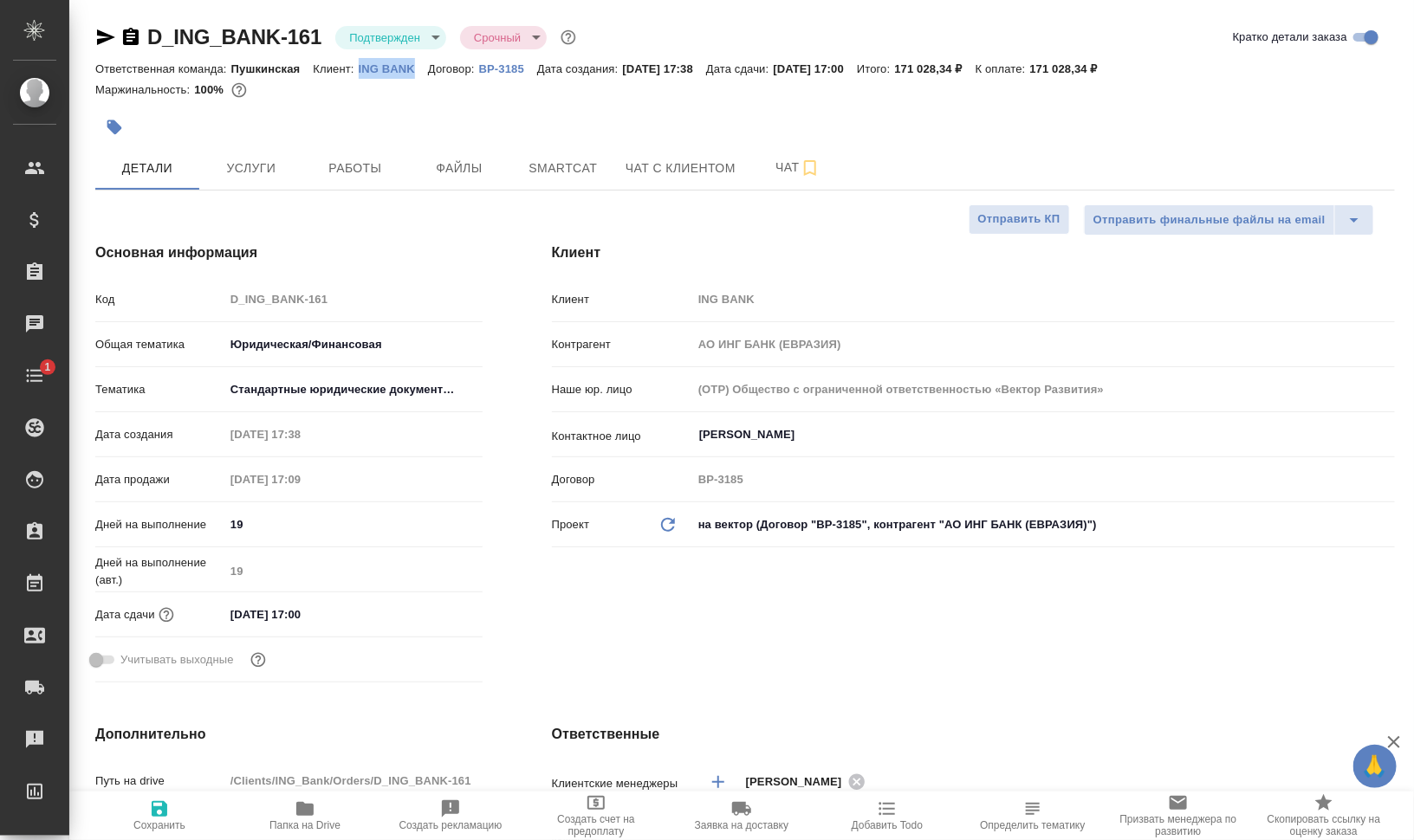
type textarea "x"
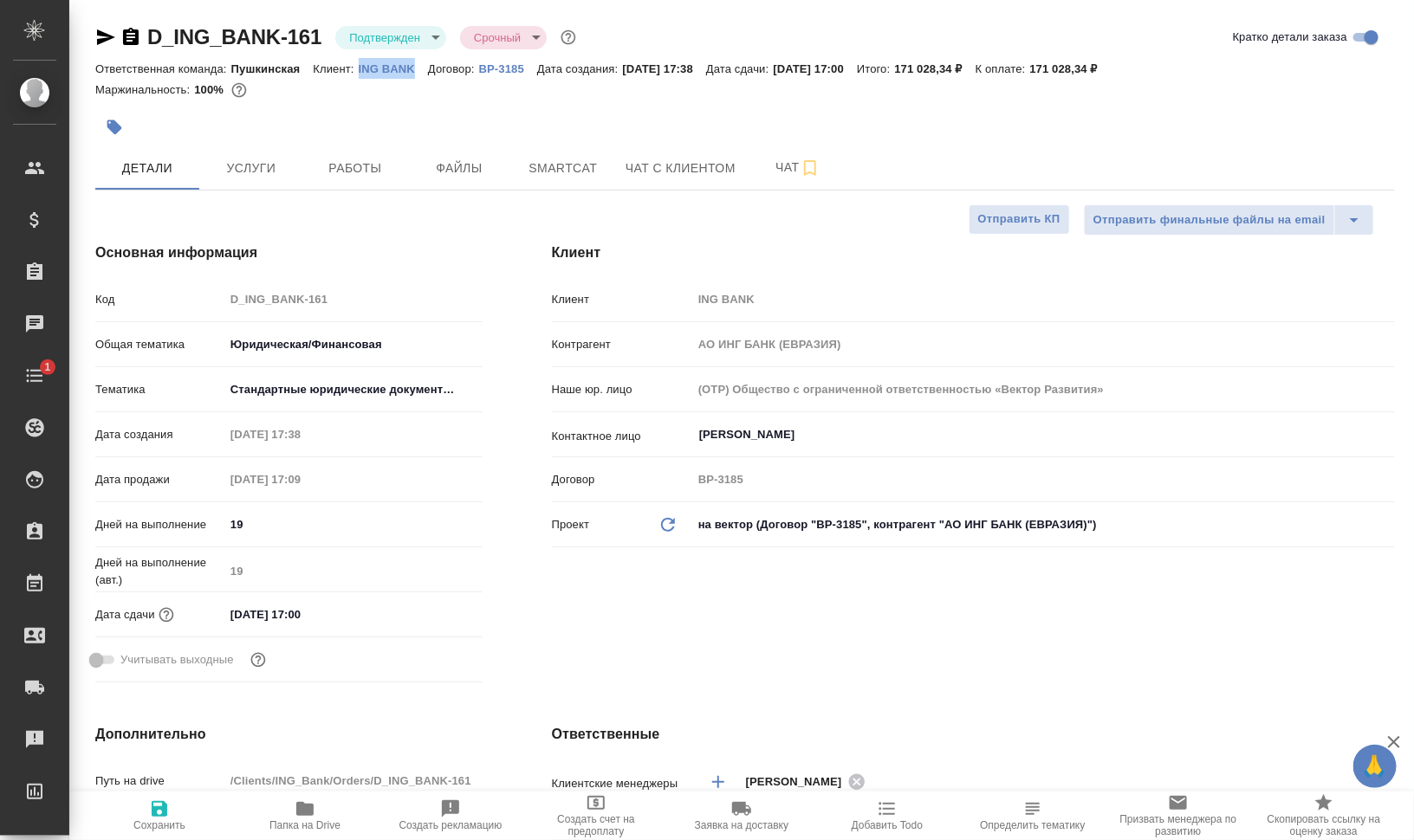
type textarea "x"
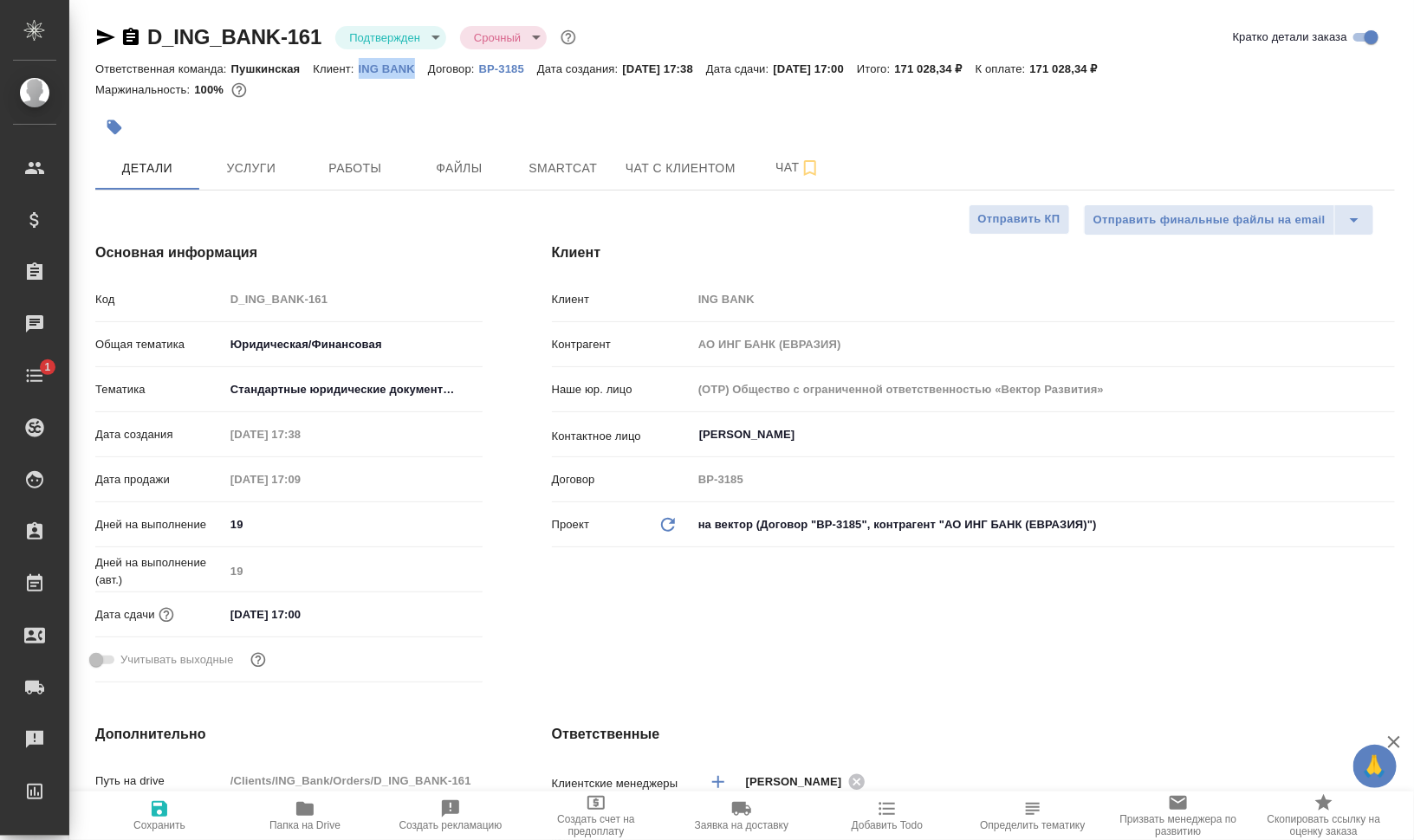
type textarea "x"
click at [304, 809] on icon "button" at bounding box center [305, 809] width 17 height 14
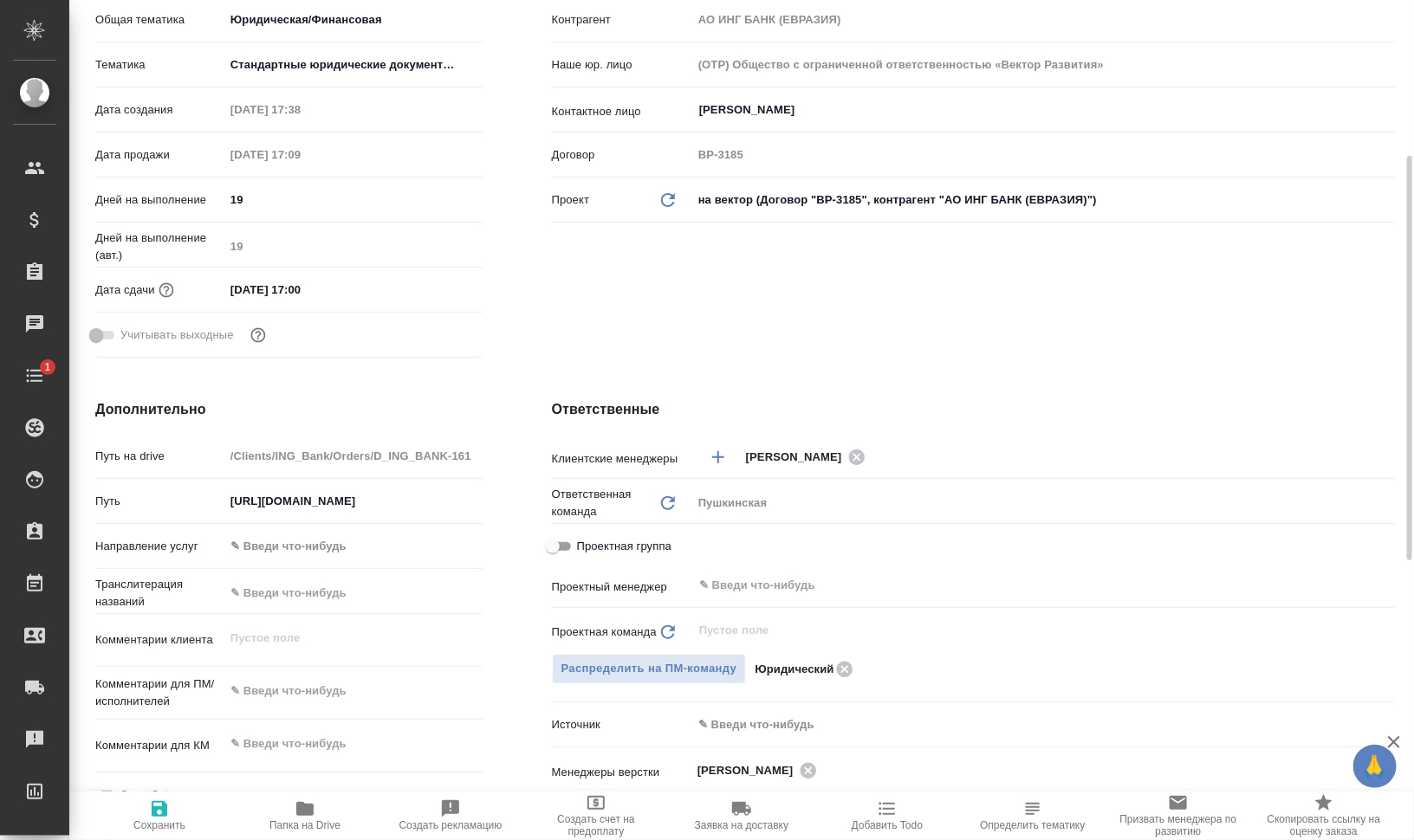
scroll to position [541, 0]
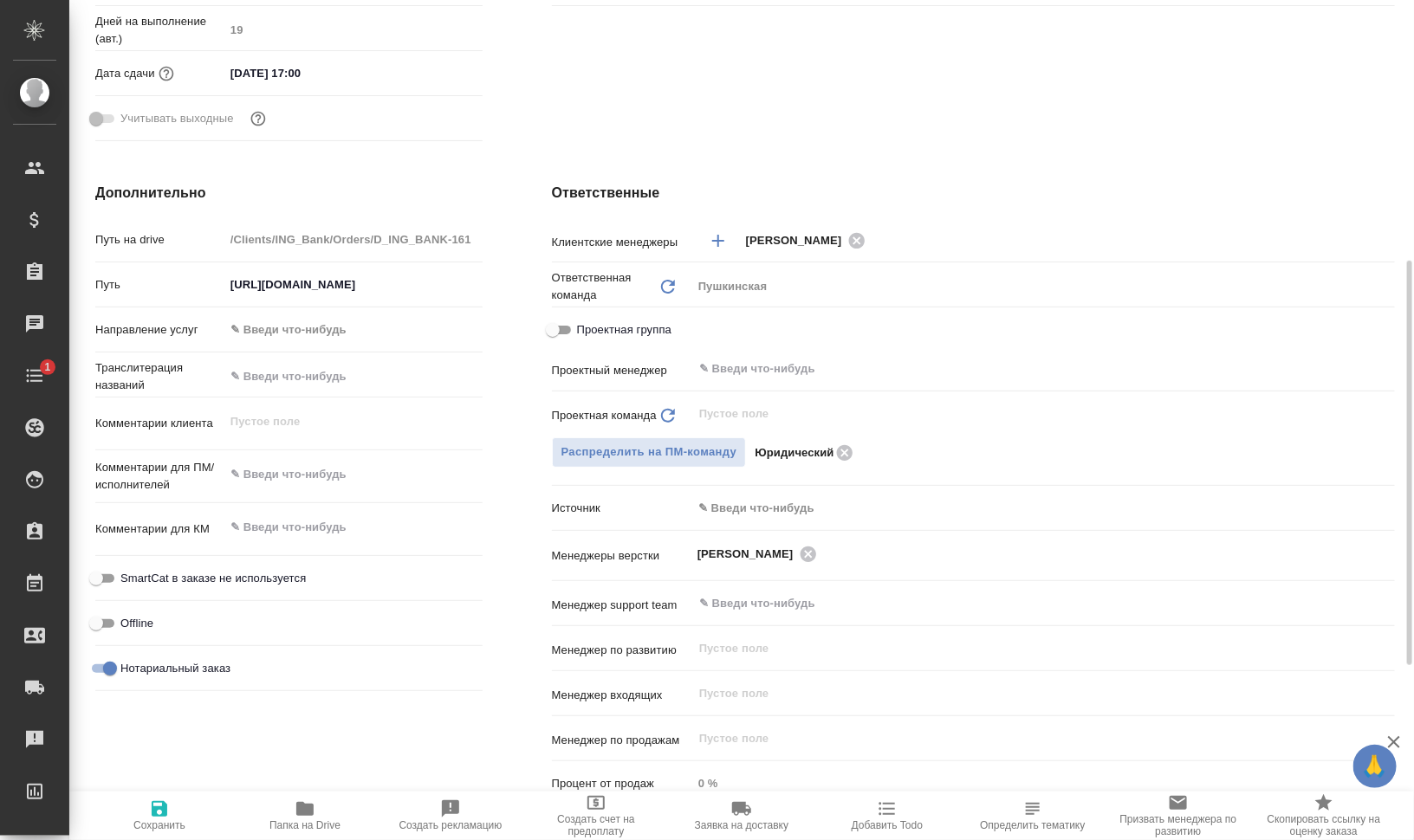
type textarea "x"
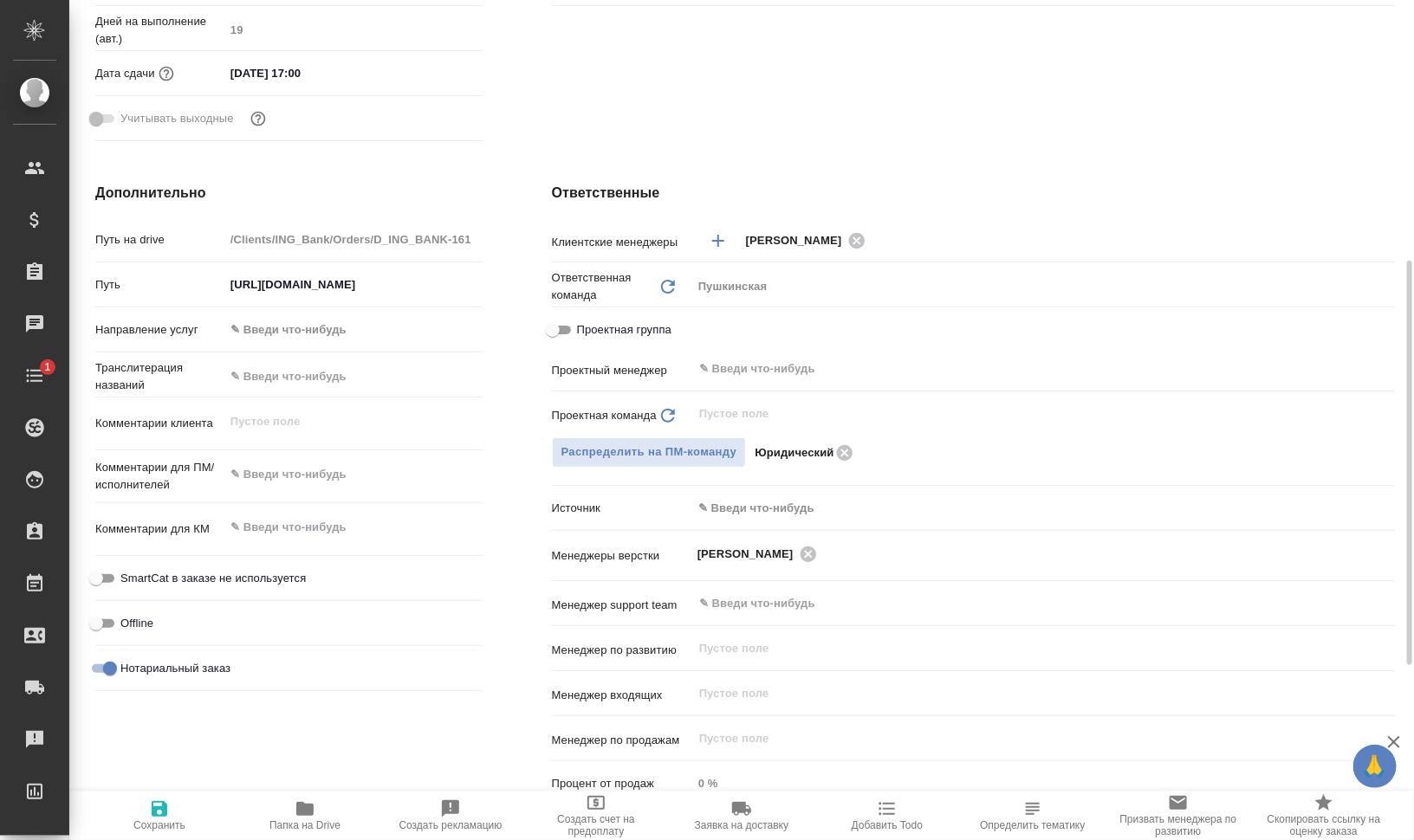
type textarea "x"
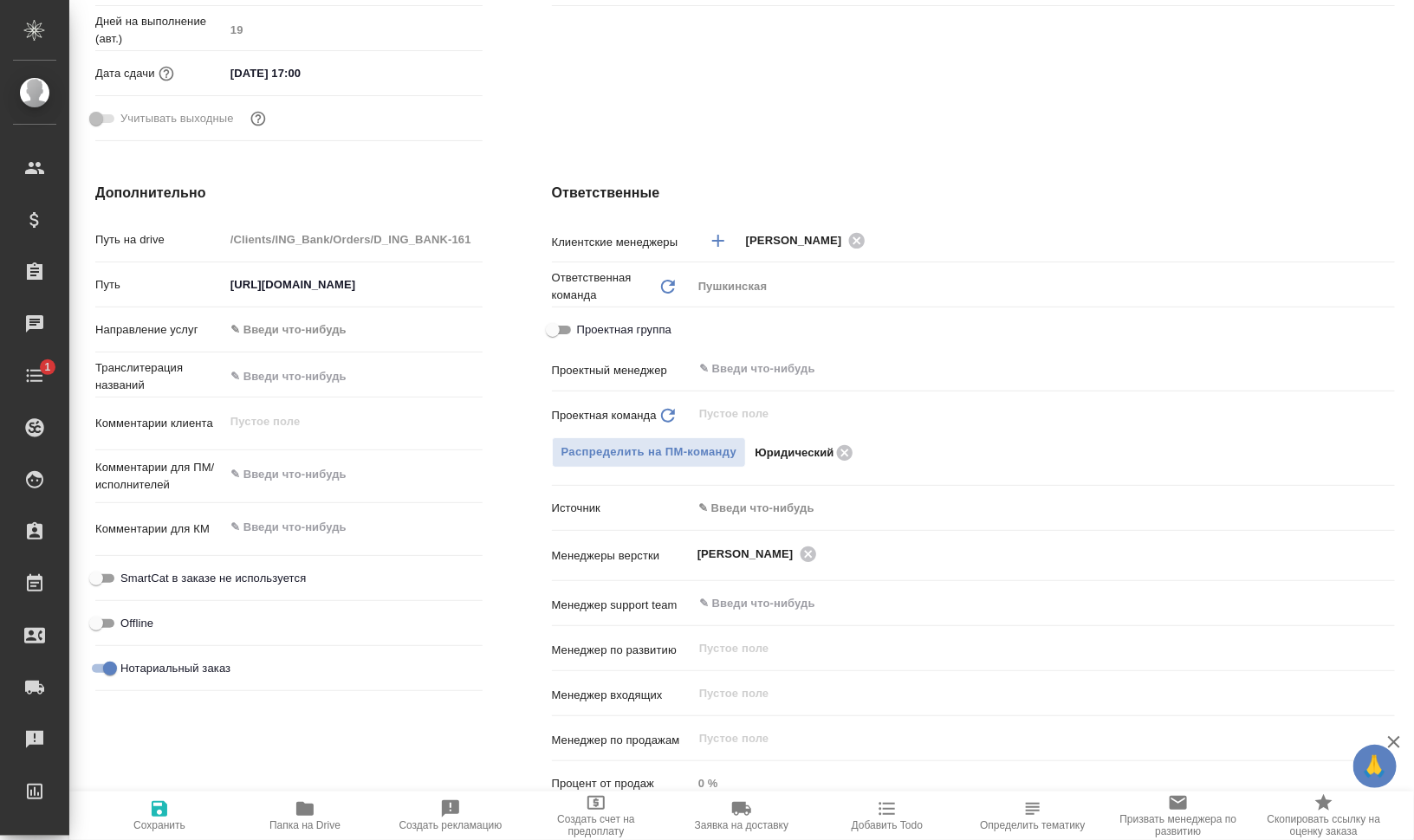
type textarea "x"
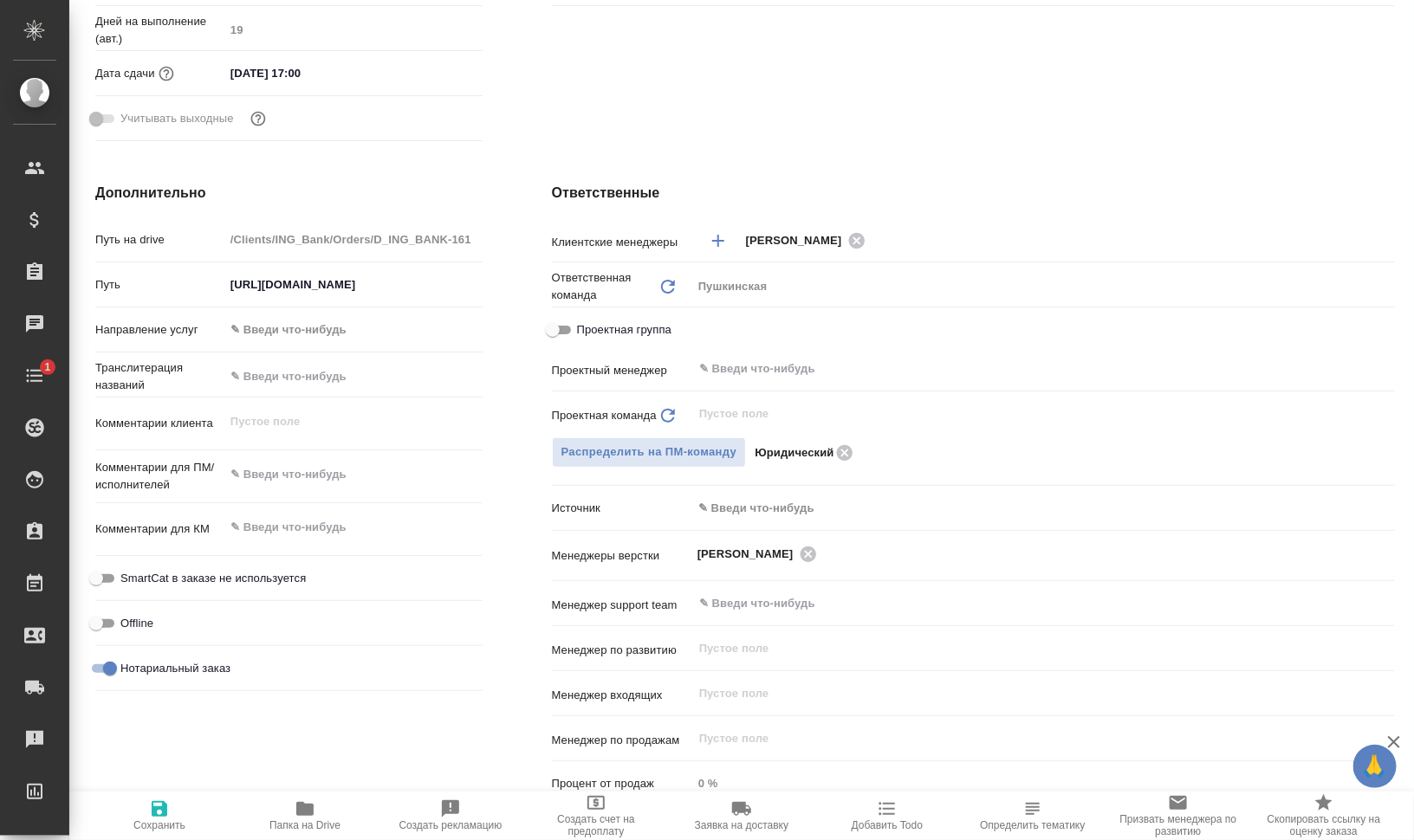
type textarea "x"
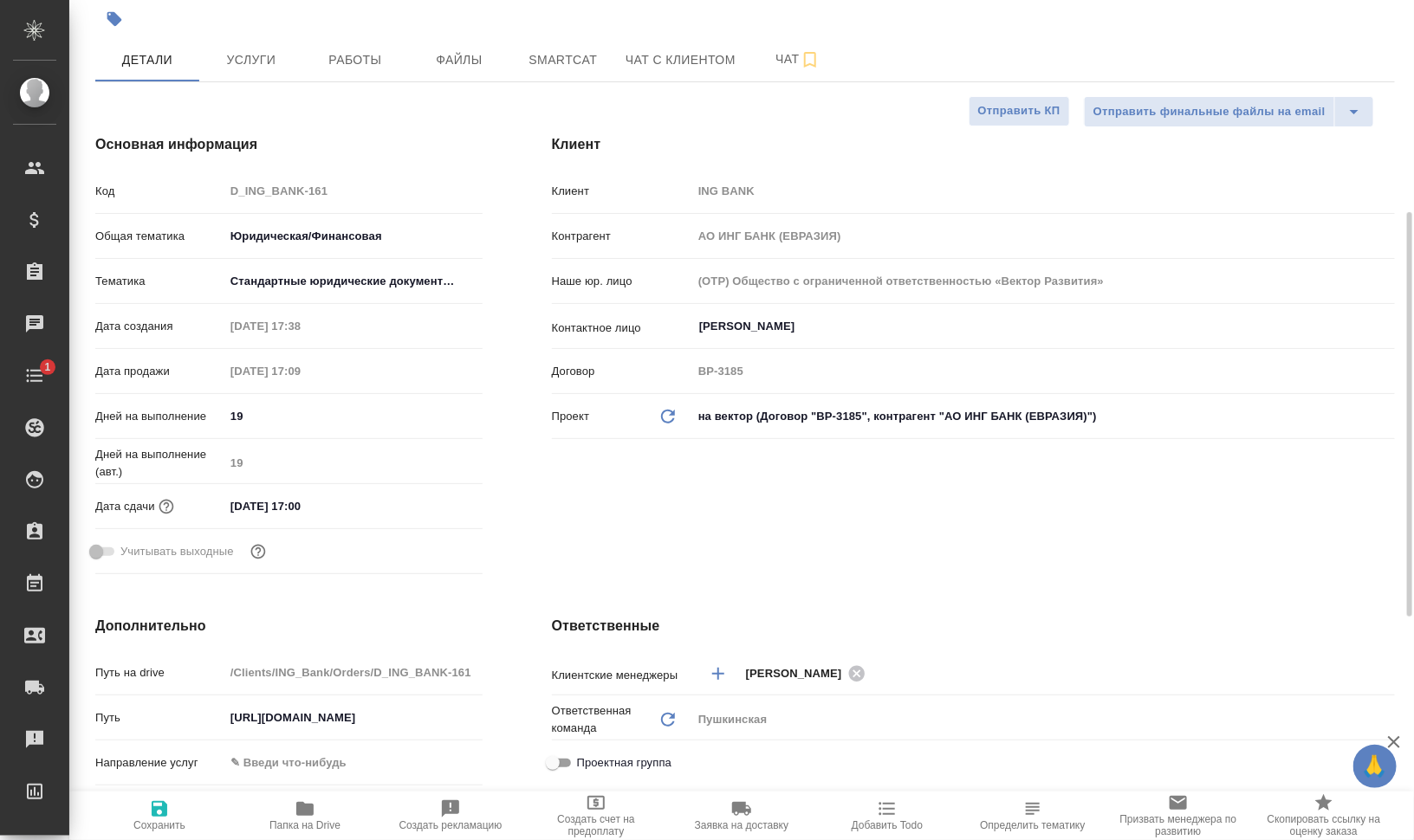
scroll to position [0, 0]
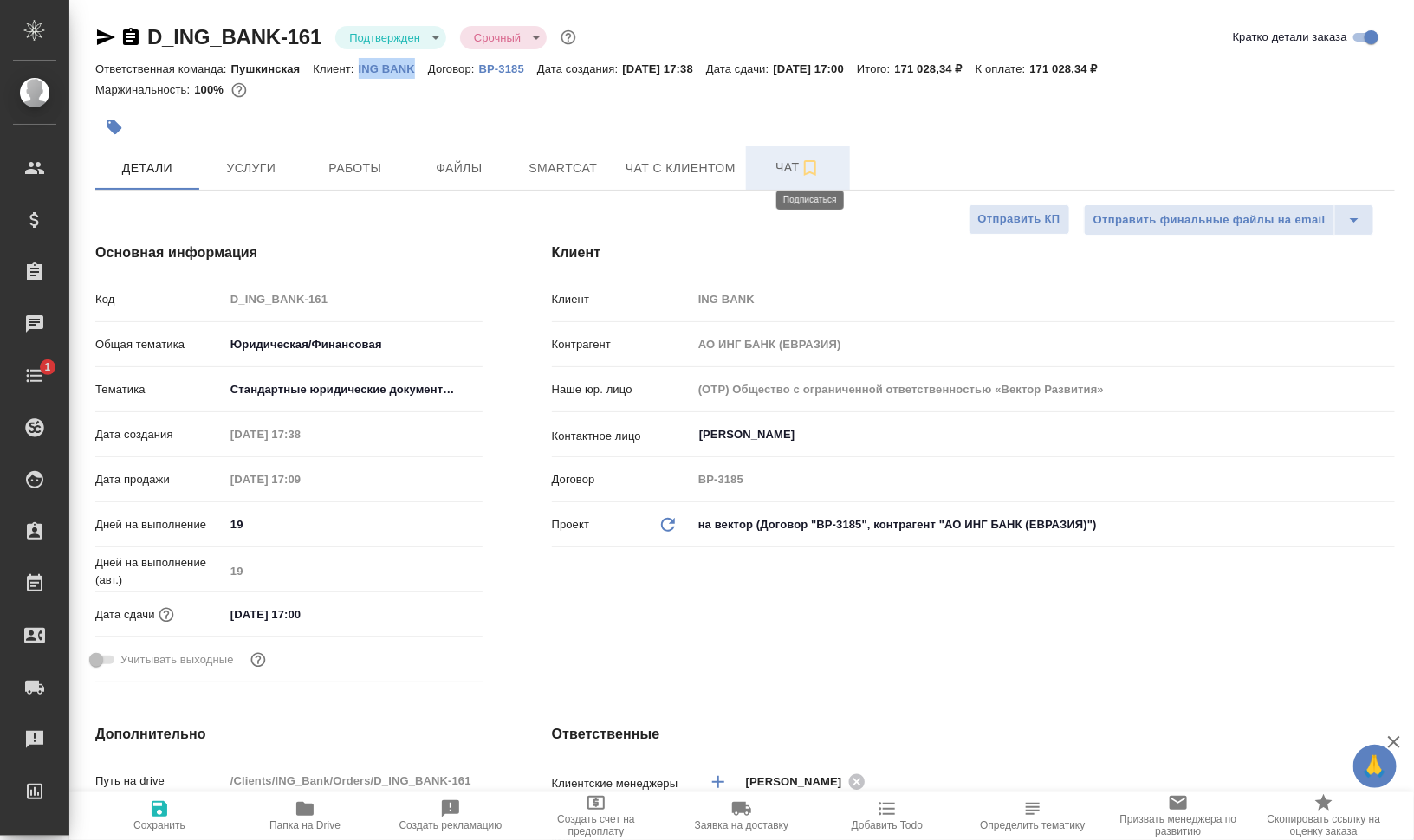
click at [811, 168] on icon "button" at bounding box center [810, 168] width 21 height 21
click at [524, 162] on span "Smartcat" at bounding box center [563, 168] width 83 height 22
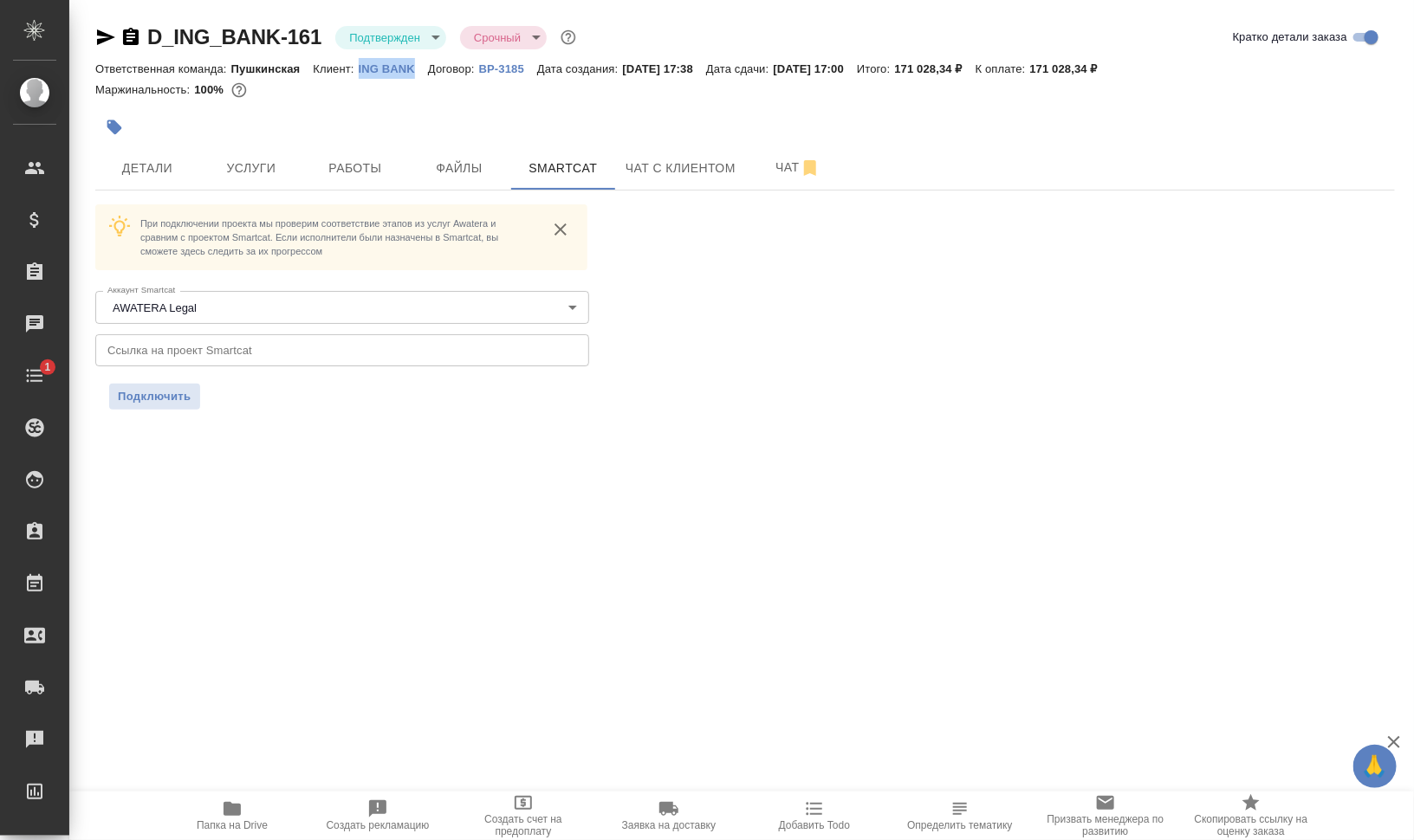
click at [135, 35] on icon "button" at bounding box center [131, 36] width 16 height 17
click at [316, 351] on input "text" at bounding box center [342, 350] width 494 height 31
click at [158, 400] on span "Подключить" at bounding box center [155, 397] width 74 height 17
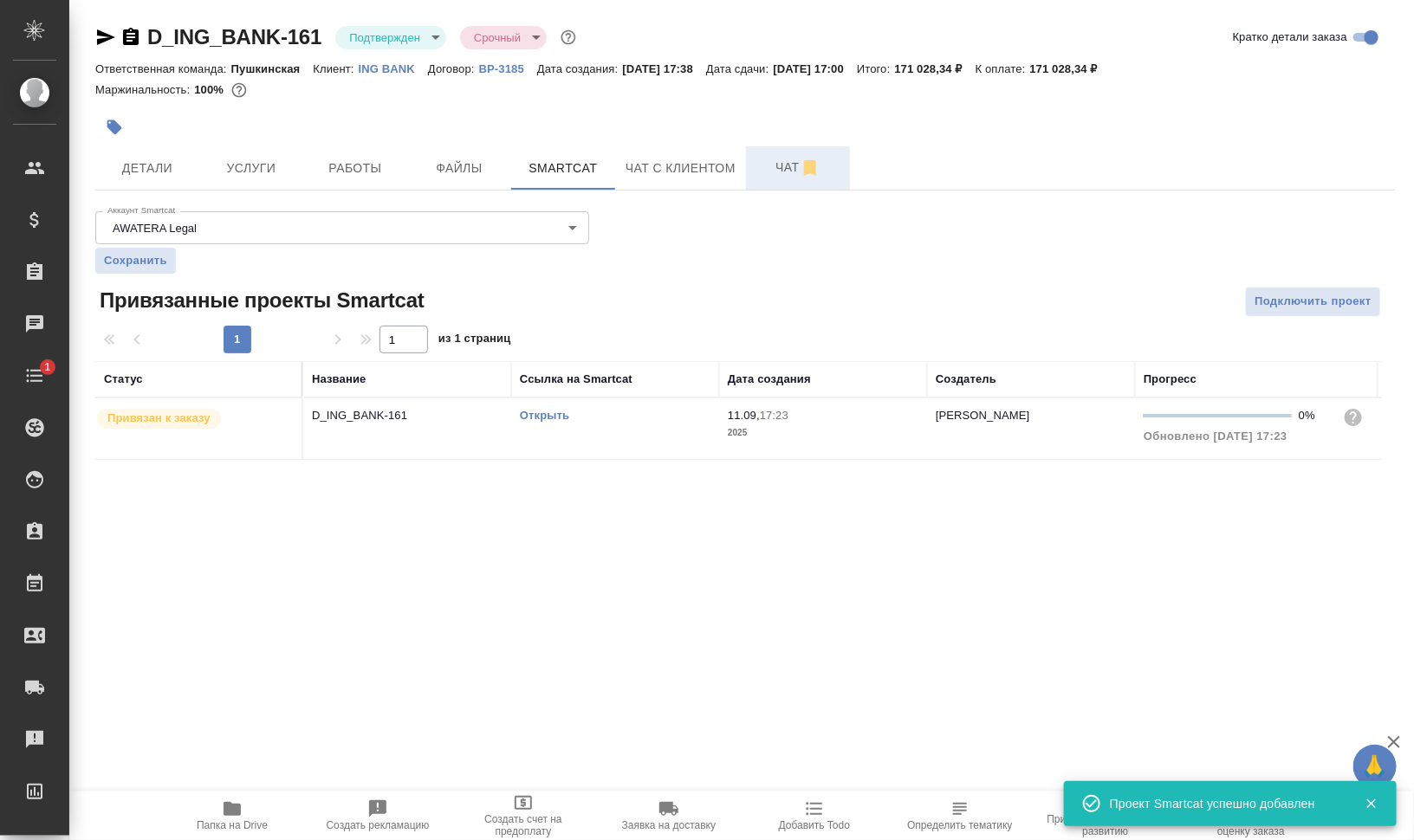
click at [766, 169] on span "Чат" at bounding box center [798, 167] width 83 height 22
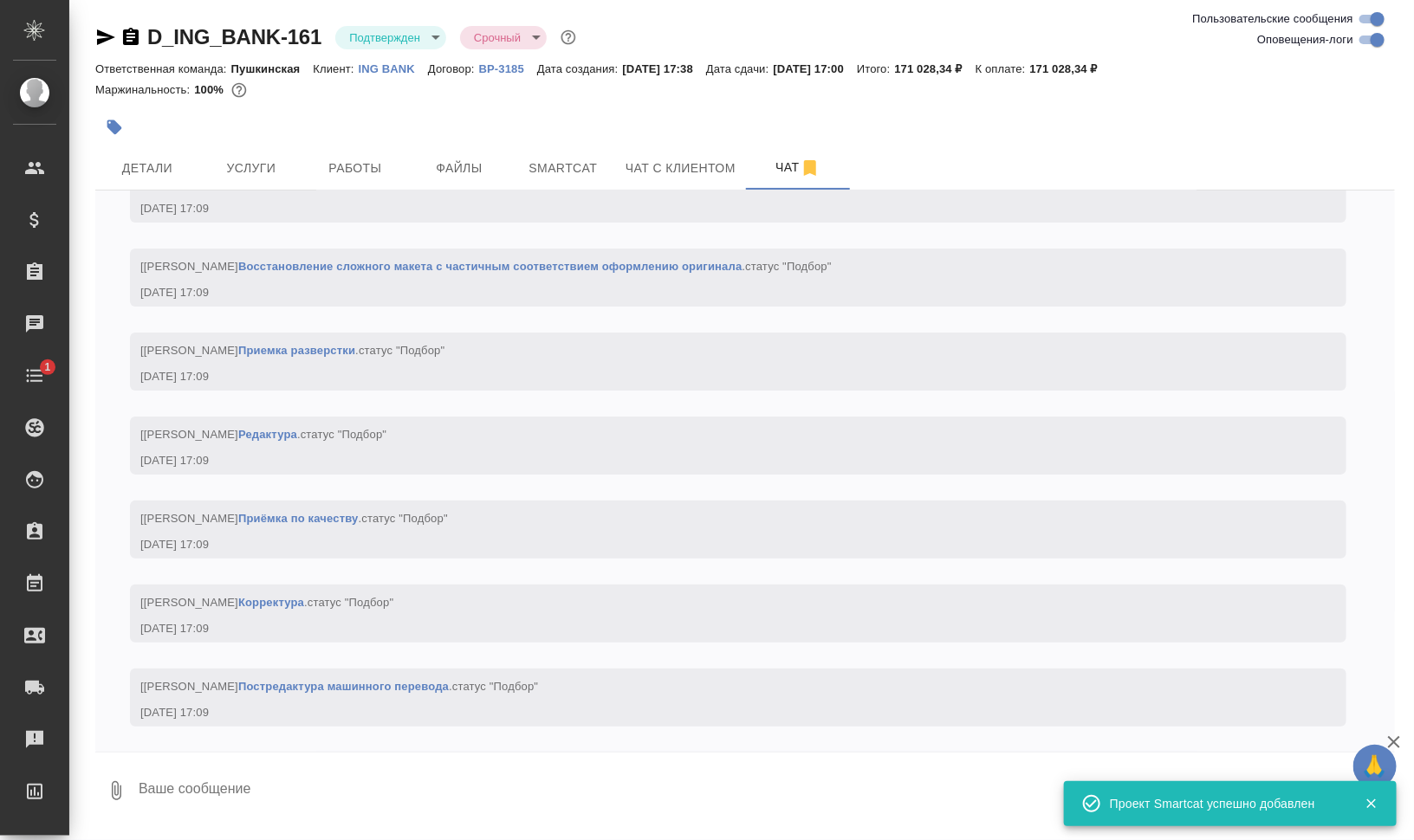
scroll to position [2964, 0]
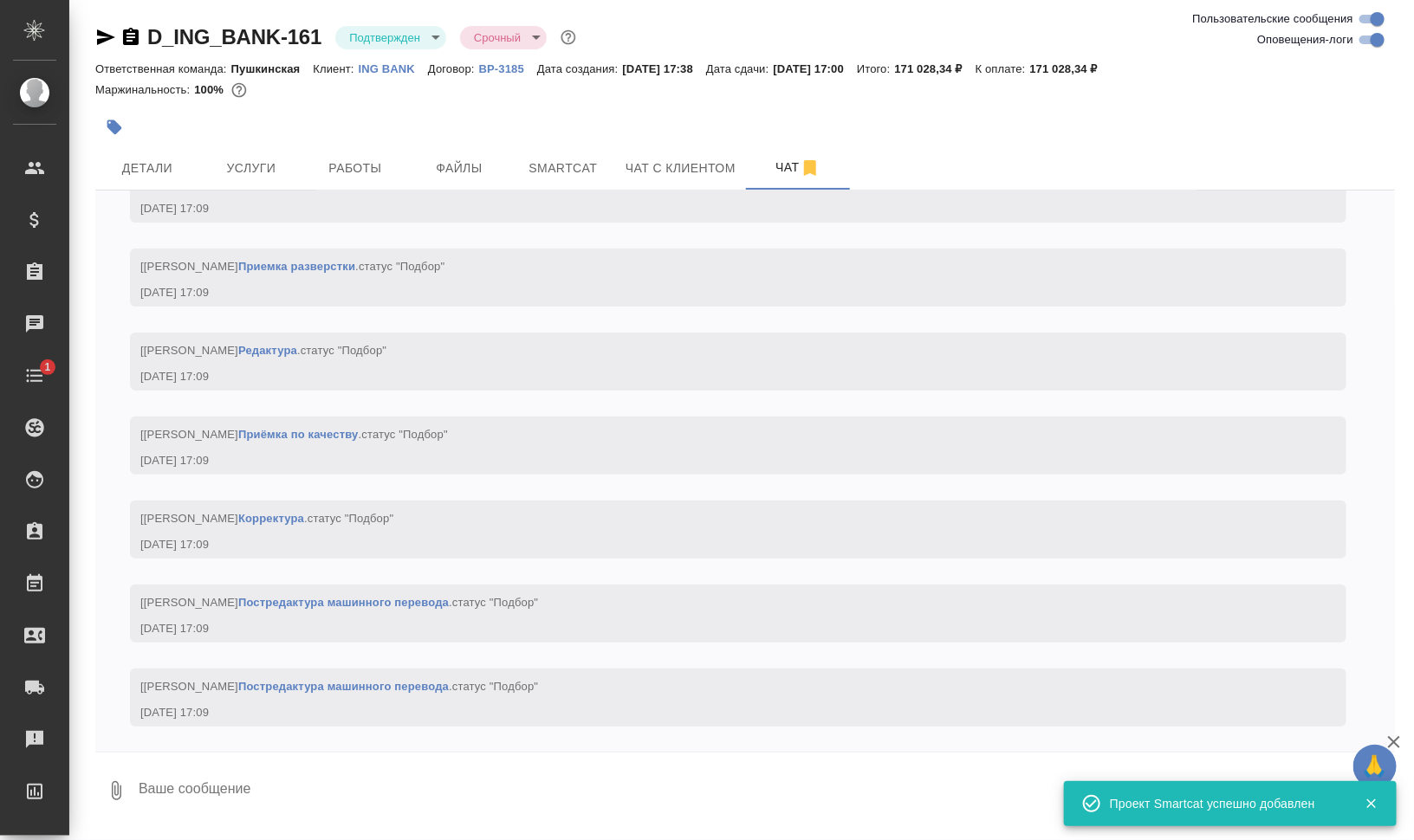
click at [1378, 37] on input "Оповещения-логи" at bounding box center [1378, 40] width 62 height 21
checkbox input "false"
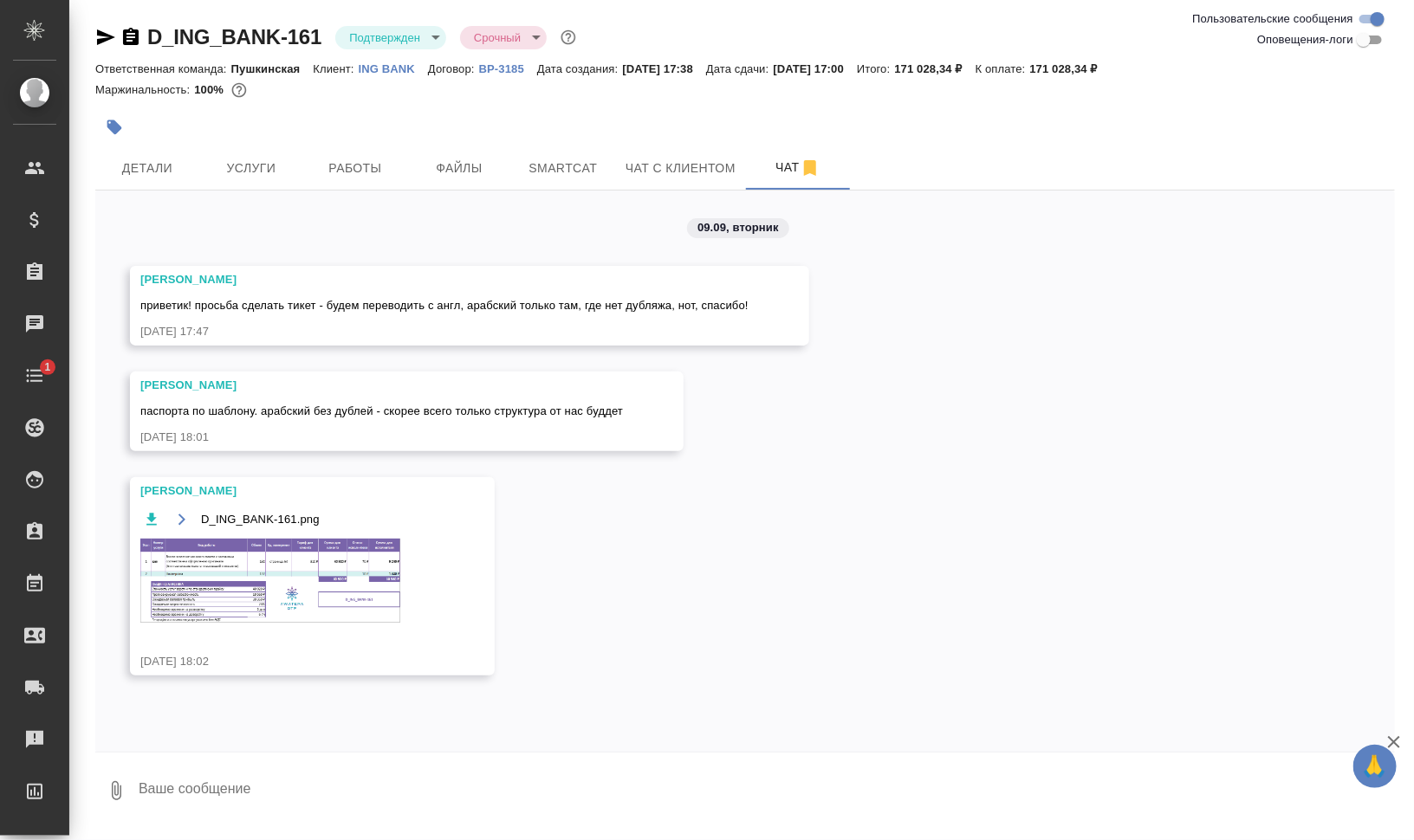
scroll to position [0, 0]
click at [336, 574] on img at bounding box center [270, 581] width 260 height 84
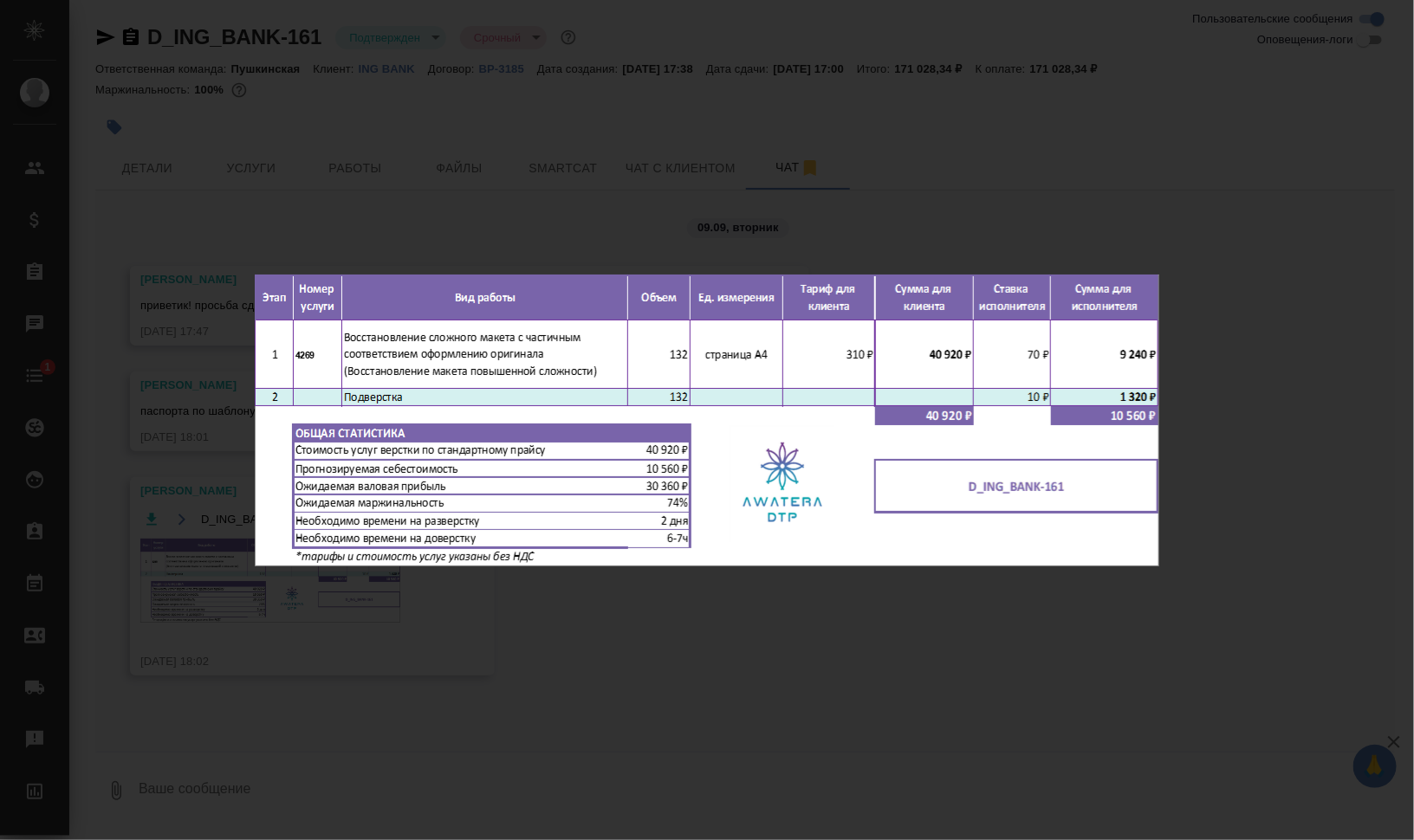
click at [1181, 630] on div "D_ING_BANK-161.png 1 of 1" at bounding box center [707, 420] width 1414 height 840
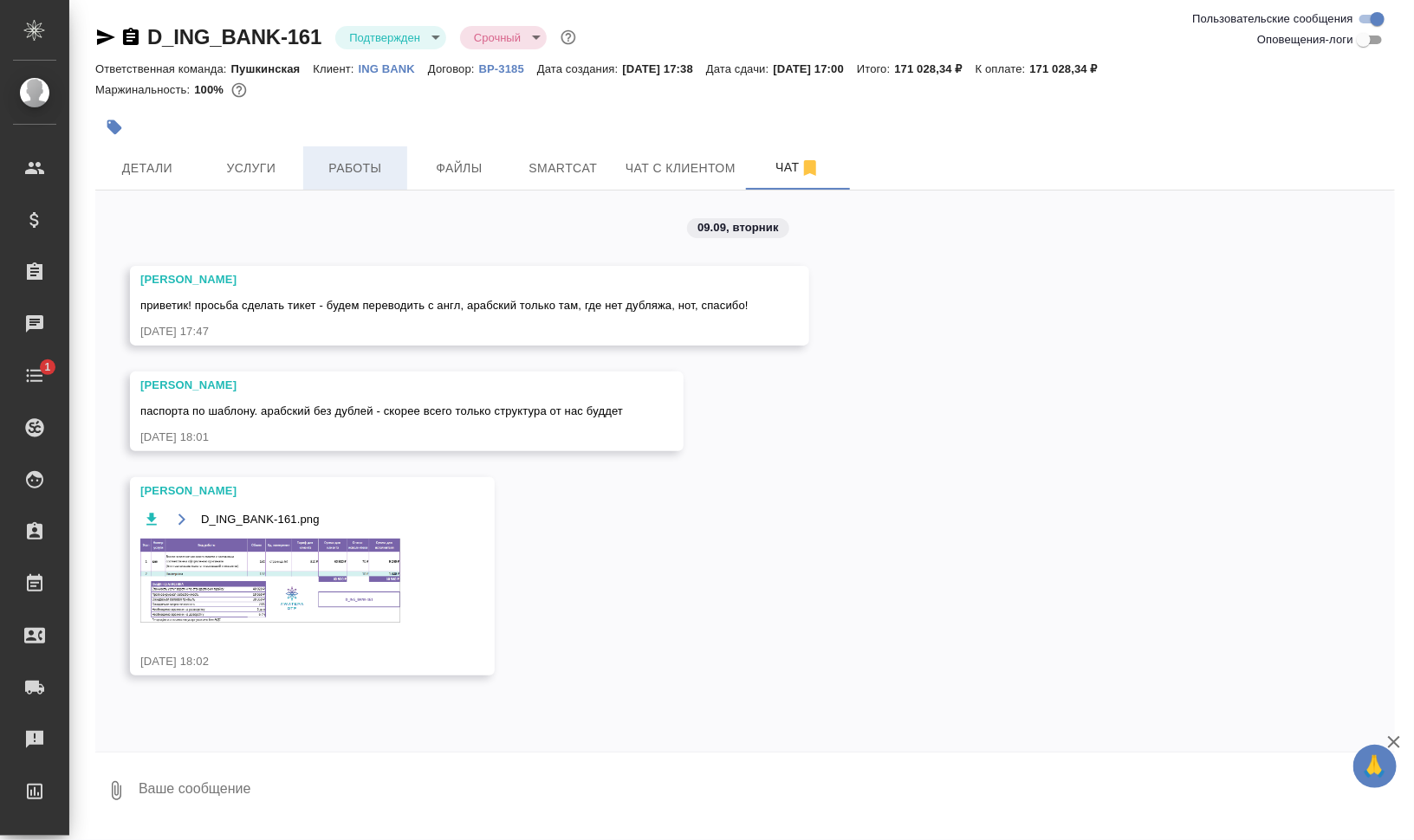
click at [349, 170] on span "Работы" at bounding box center [355, 168] width 83 height 22
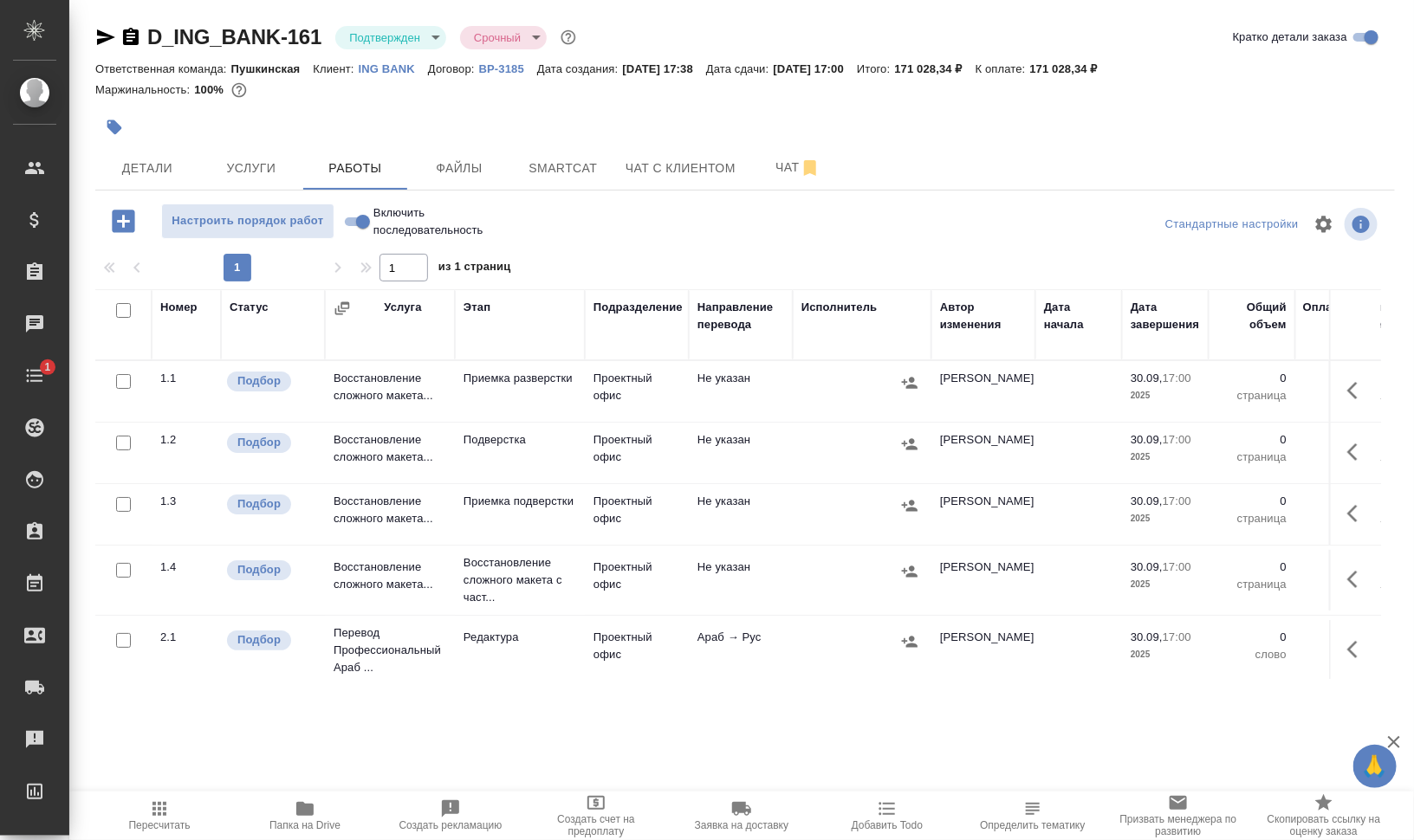
click at [122, 309] on input "checkbox" at bounding box center [123, 310] width 15 height 15
checkbox input "true"
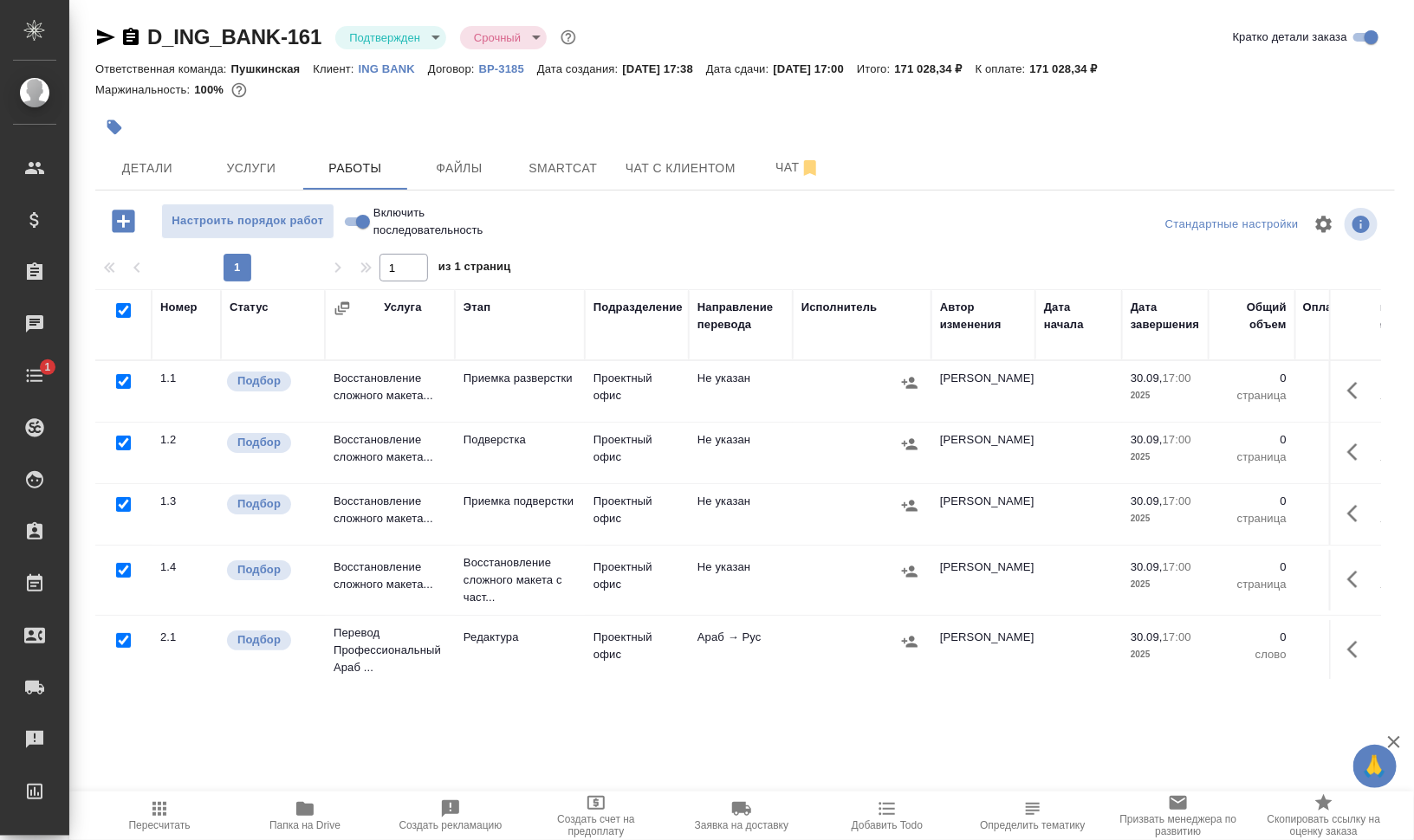
checkbox input "true"
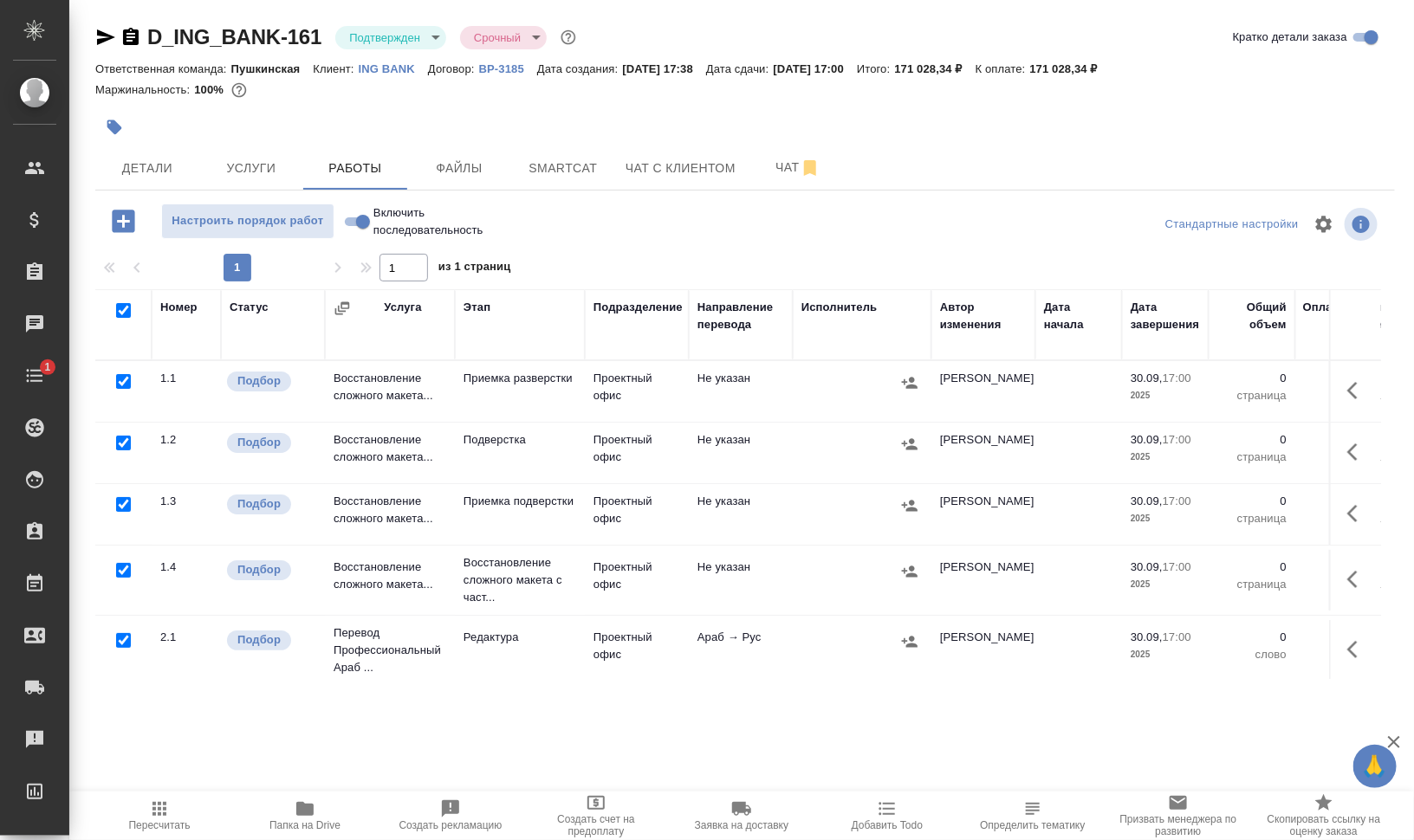
checkbox input "true"
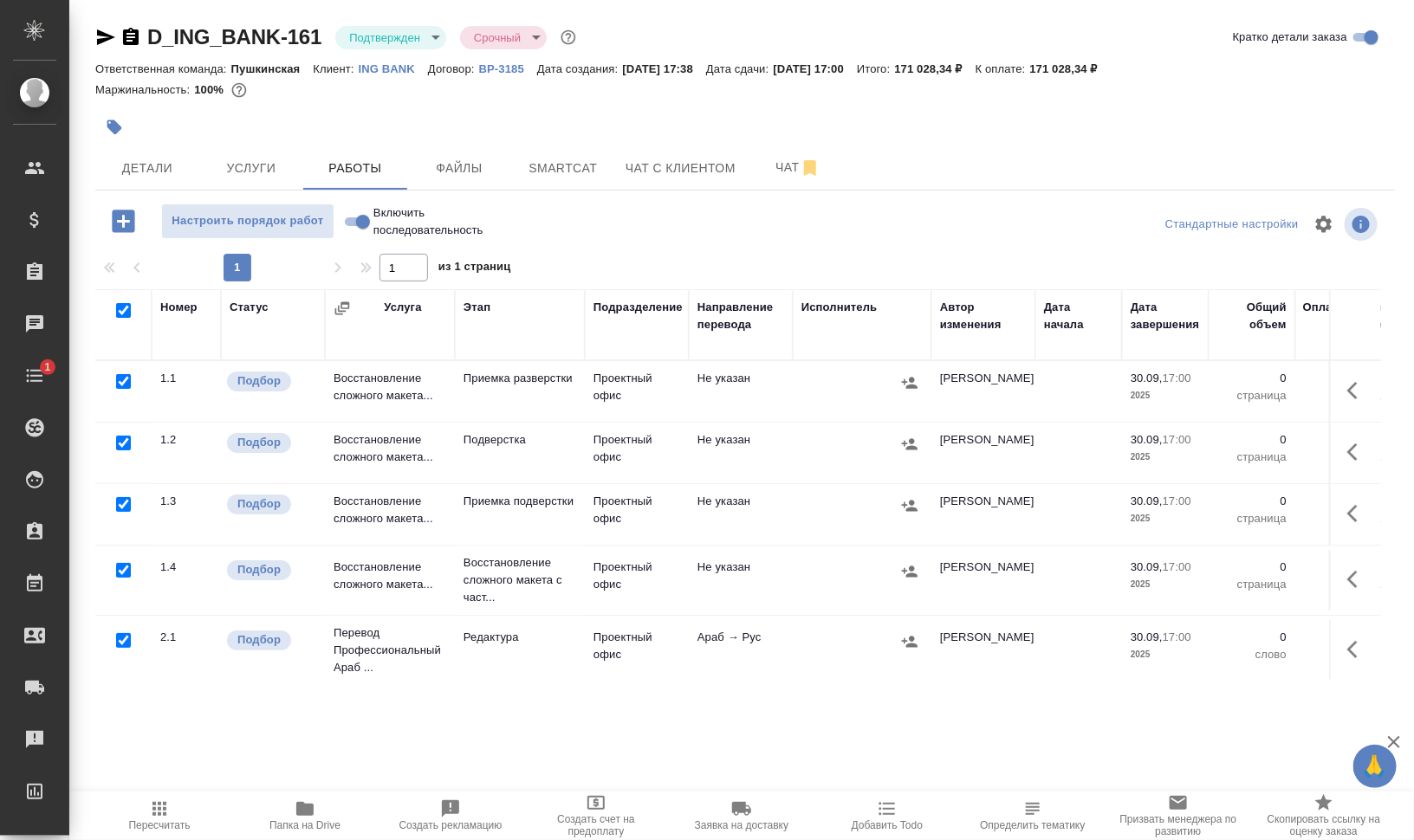
checkbox input "true"
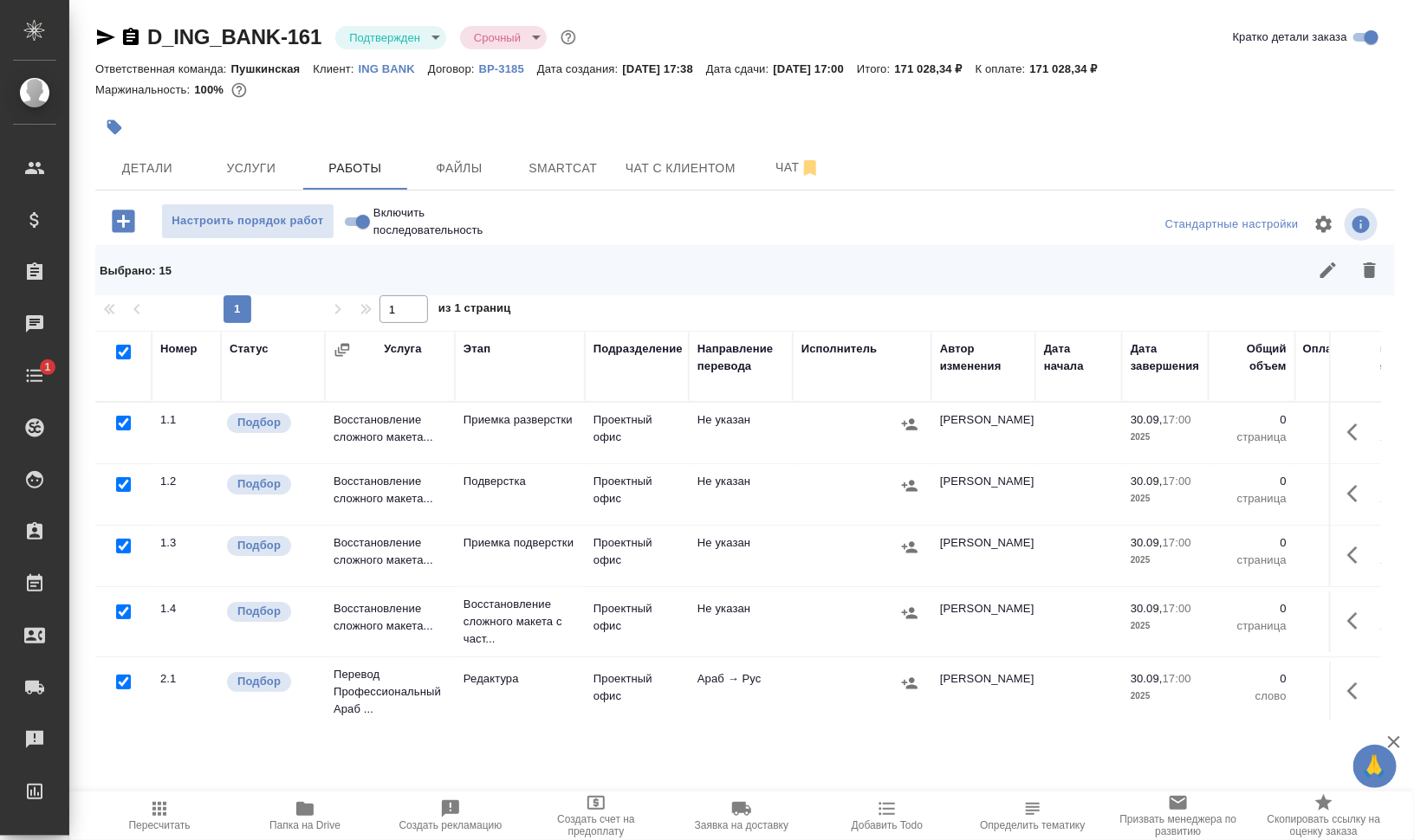
click at [120, 612] on input "checkbox" at bounding box center [123, 612] width 15 height 15
checkbox input "false"
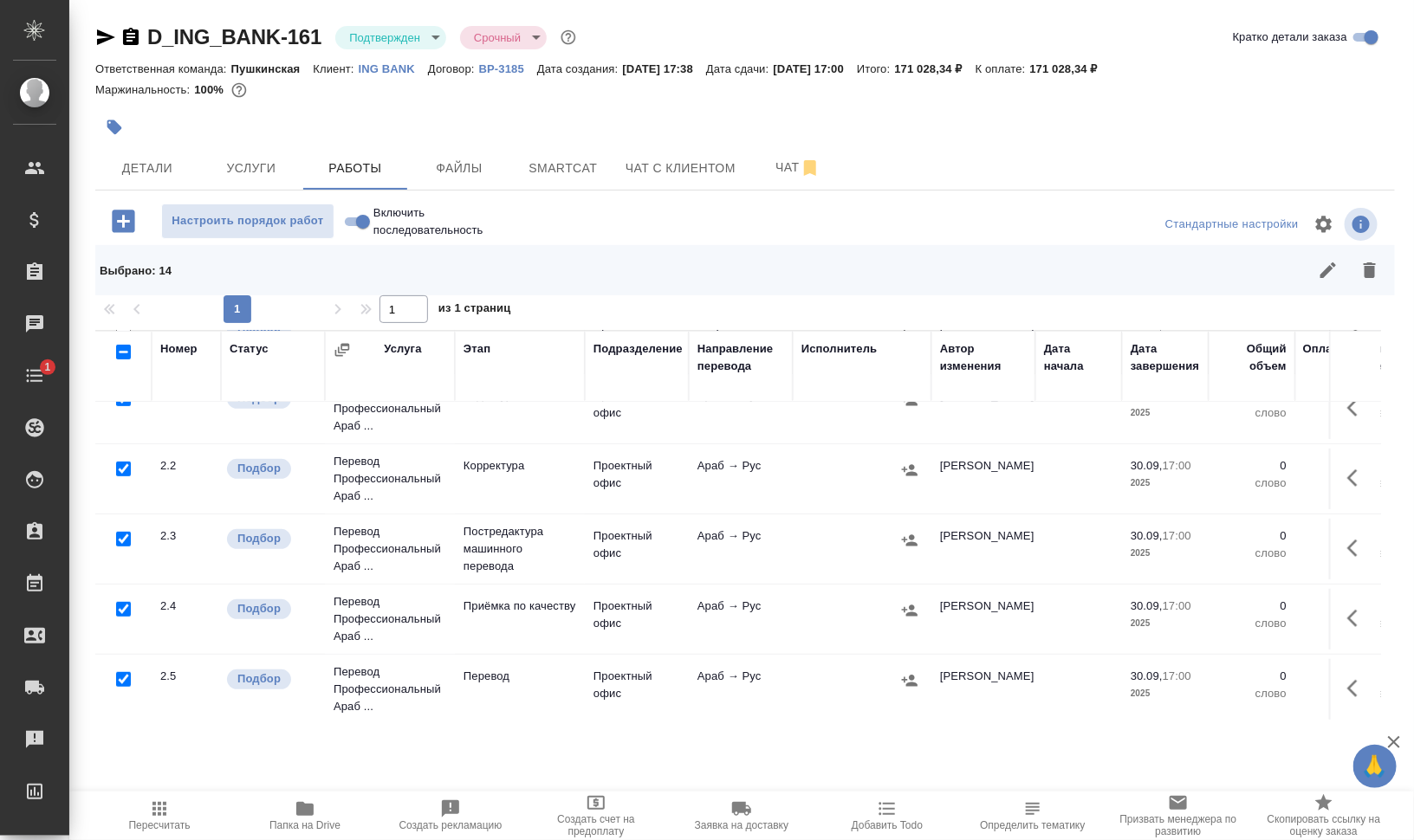
scroll to position [325, 0]
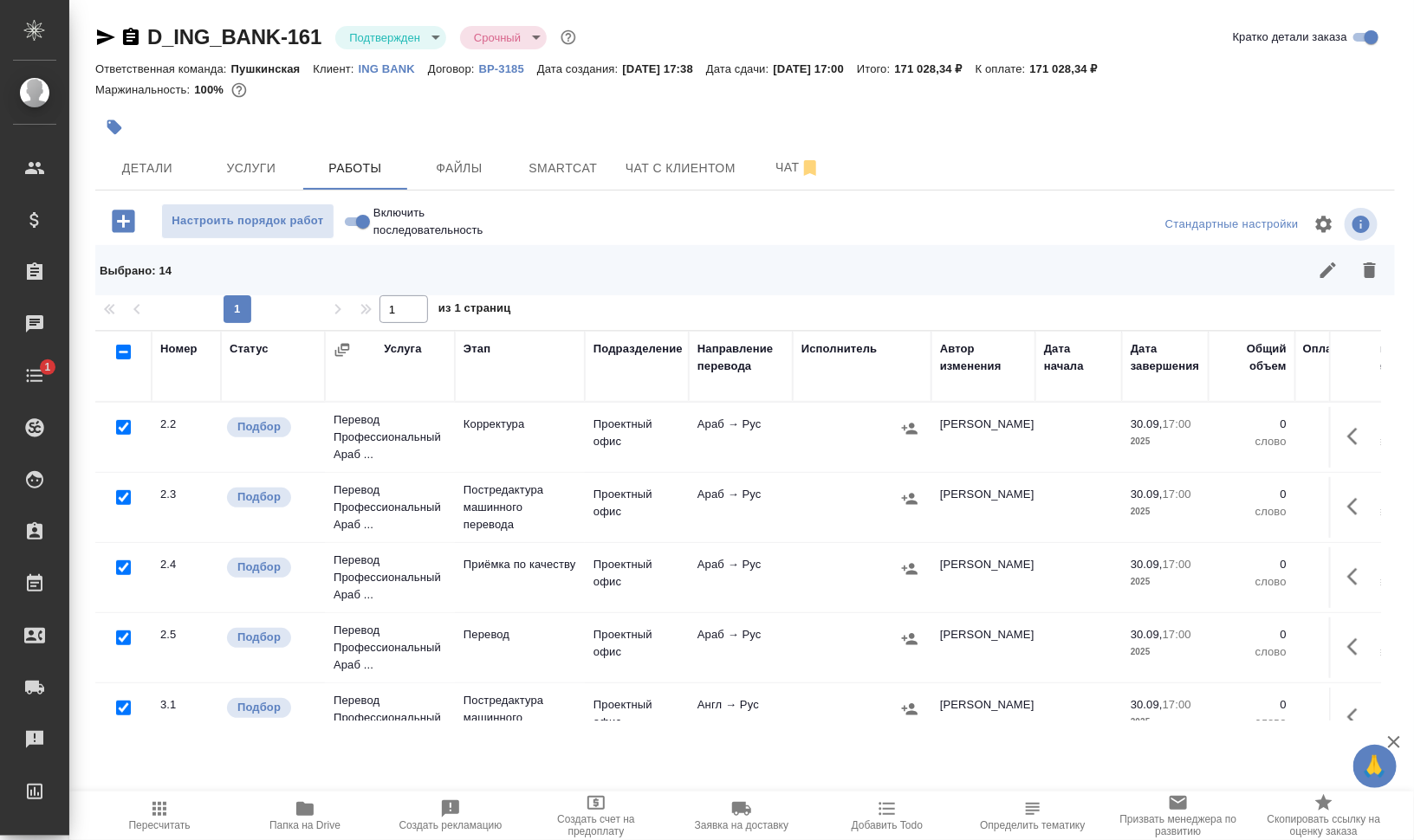
click at [122, 496] on input "checkbox" at bounding box center [123, 497] width 15 height 15
checkbox input "false"
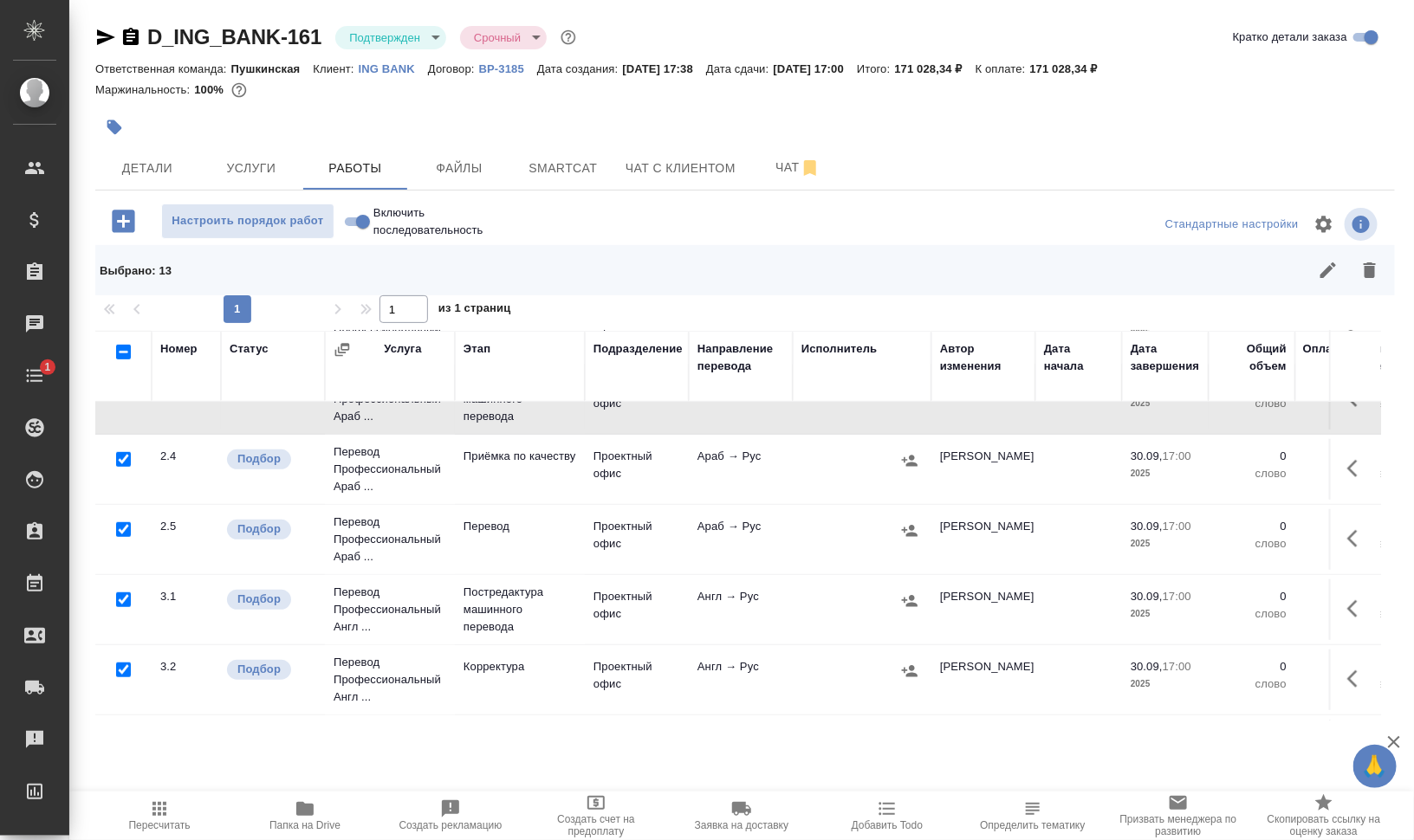
scroll to position [541, 0]
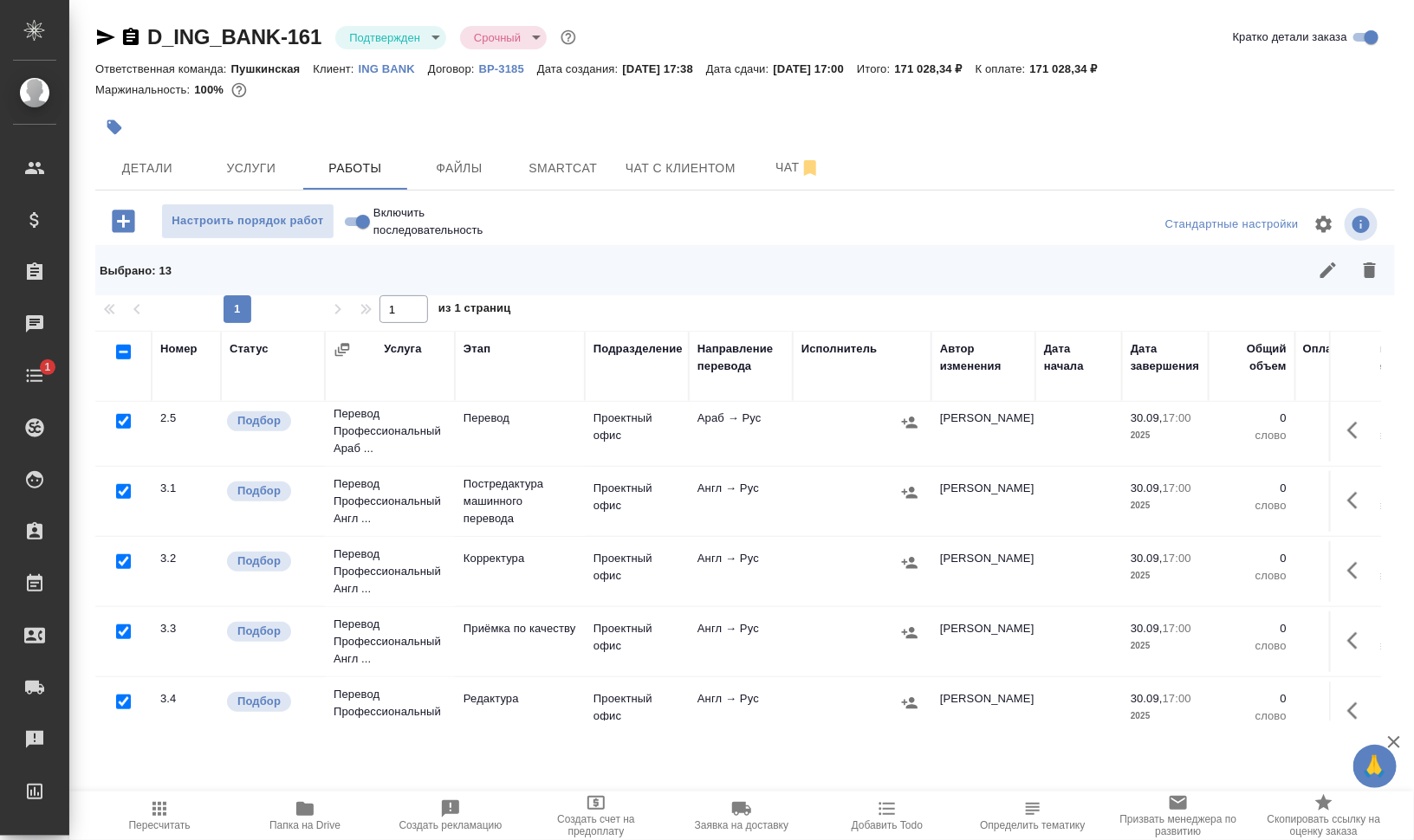
drag, startPoint x: 124, startPoint y: 488, endPoint x: 293, endPoint y: 533, distance: 174.9
click at [124, 489] on input "checkbox" at bounding box center [123, 491] width 15 height 15
checkbox input "false"
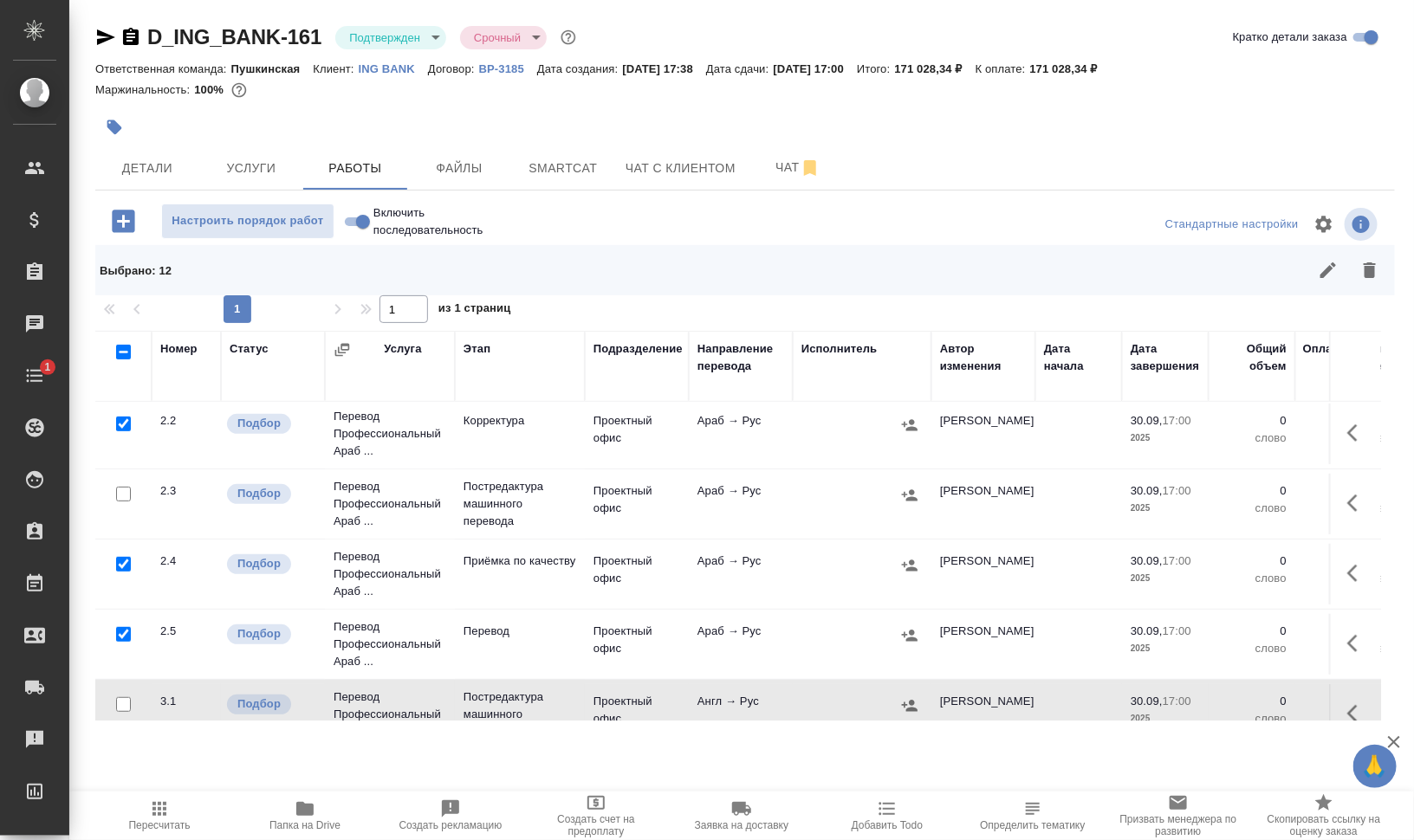
scroll to position [325, 0]
click at [122, 564] on input "checkbox" at bounding box center [123, 568] width 15 height 15
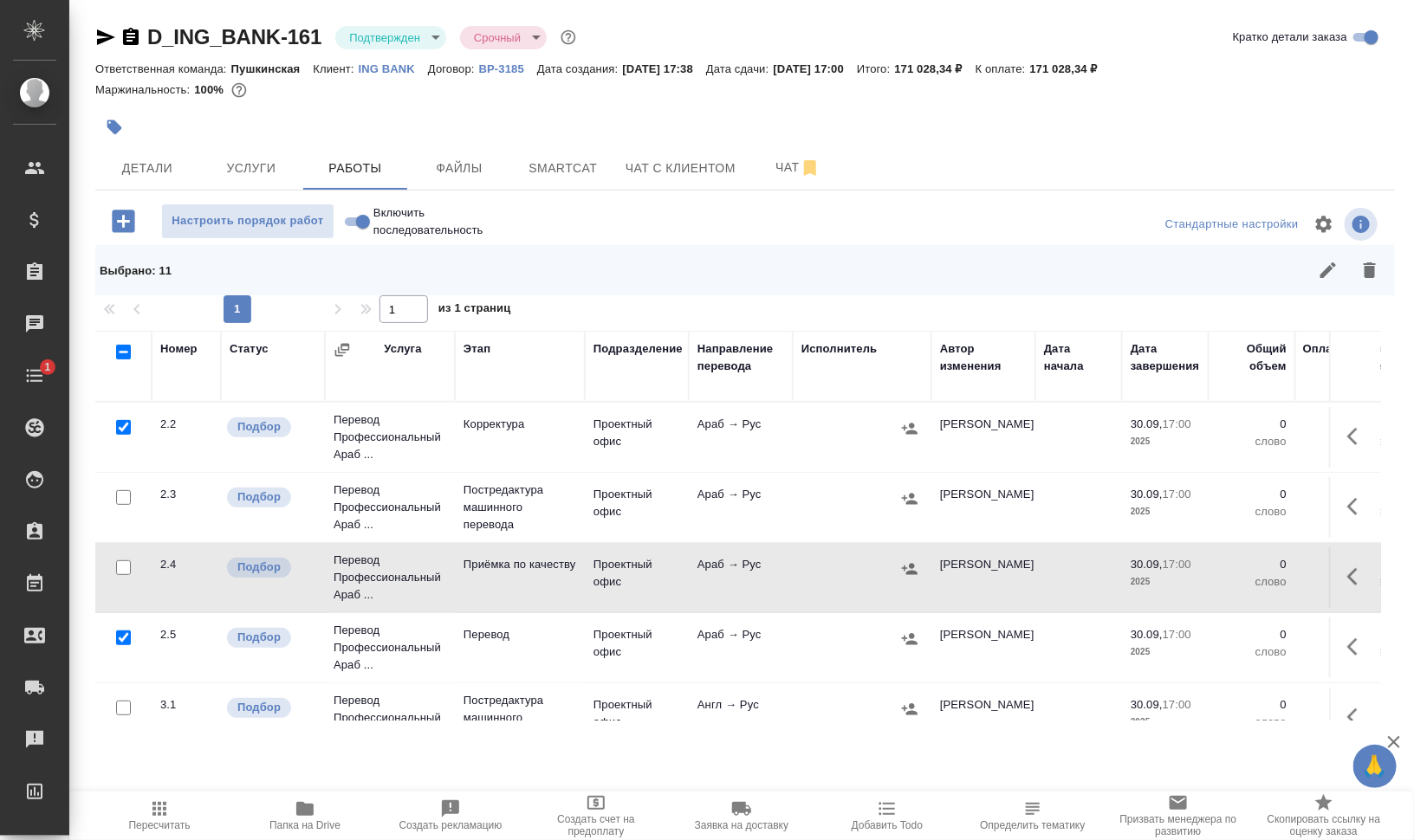
click at [124, 561] on input "checkbox" at bounding box center [123, 568] width 15 height 15
checkbox input "true"
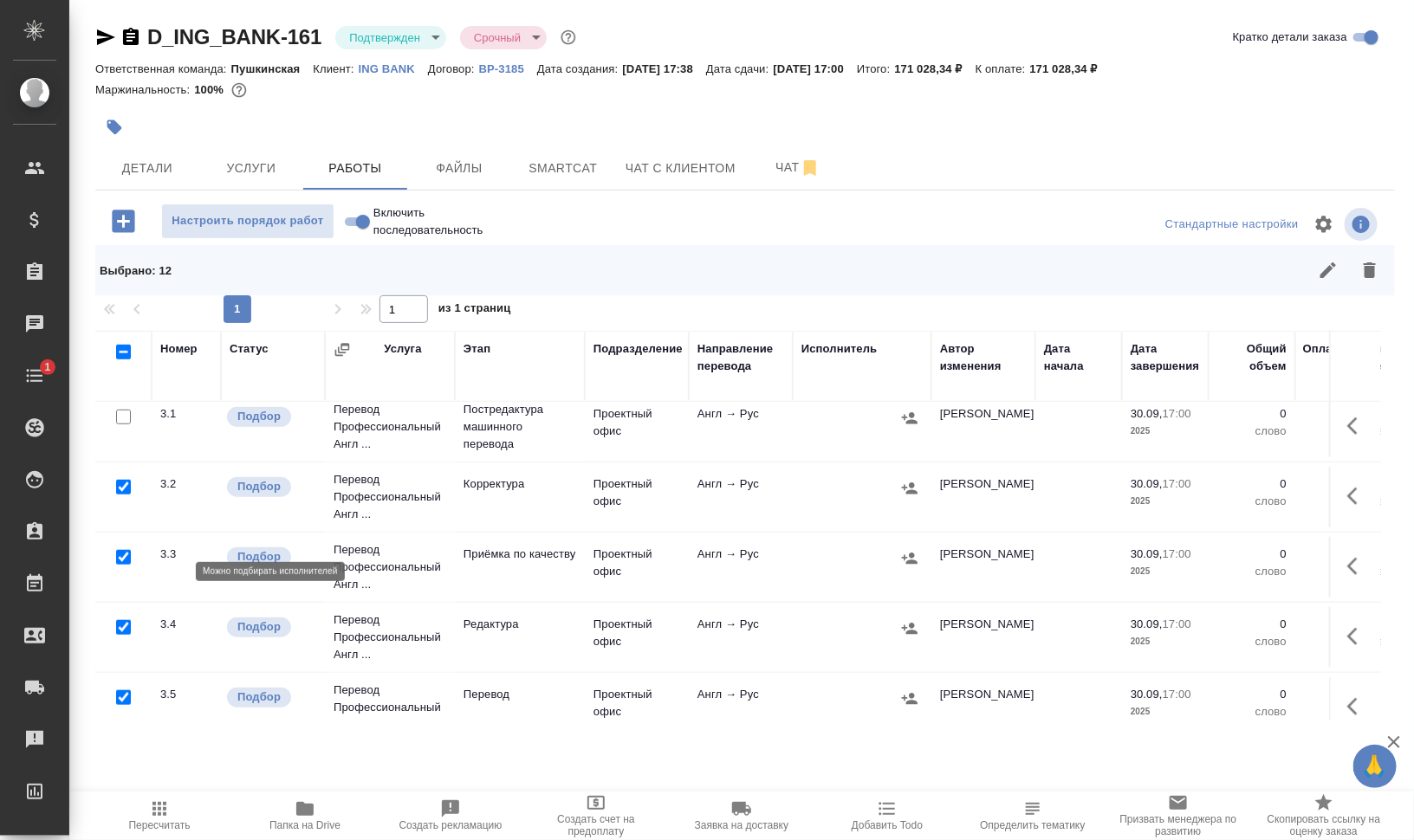
scroll to position [719, 0]
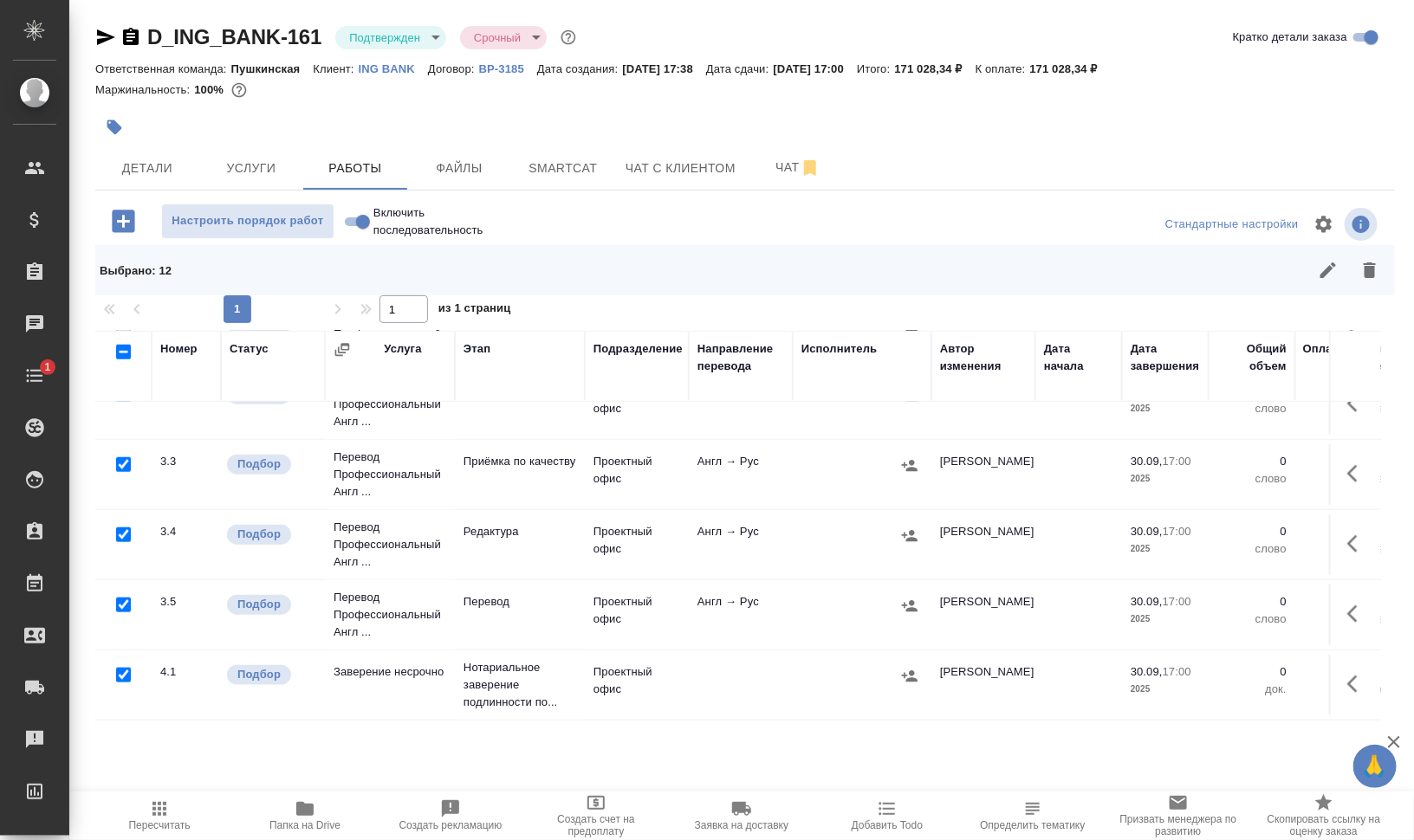
click at [122, 667] on input "checkbox" at bounding box center [123, 674] width 15 height 15
checkbox input "false"
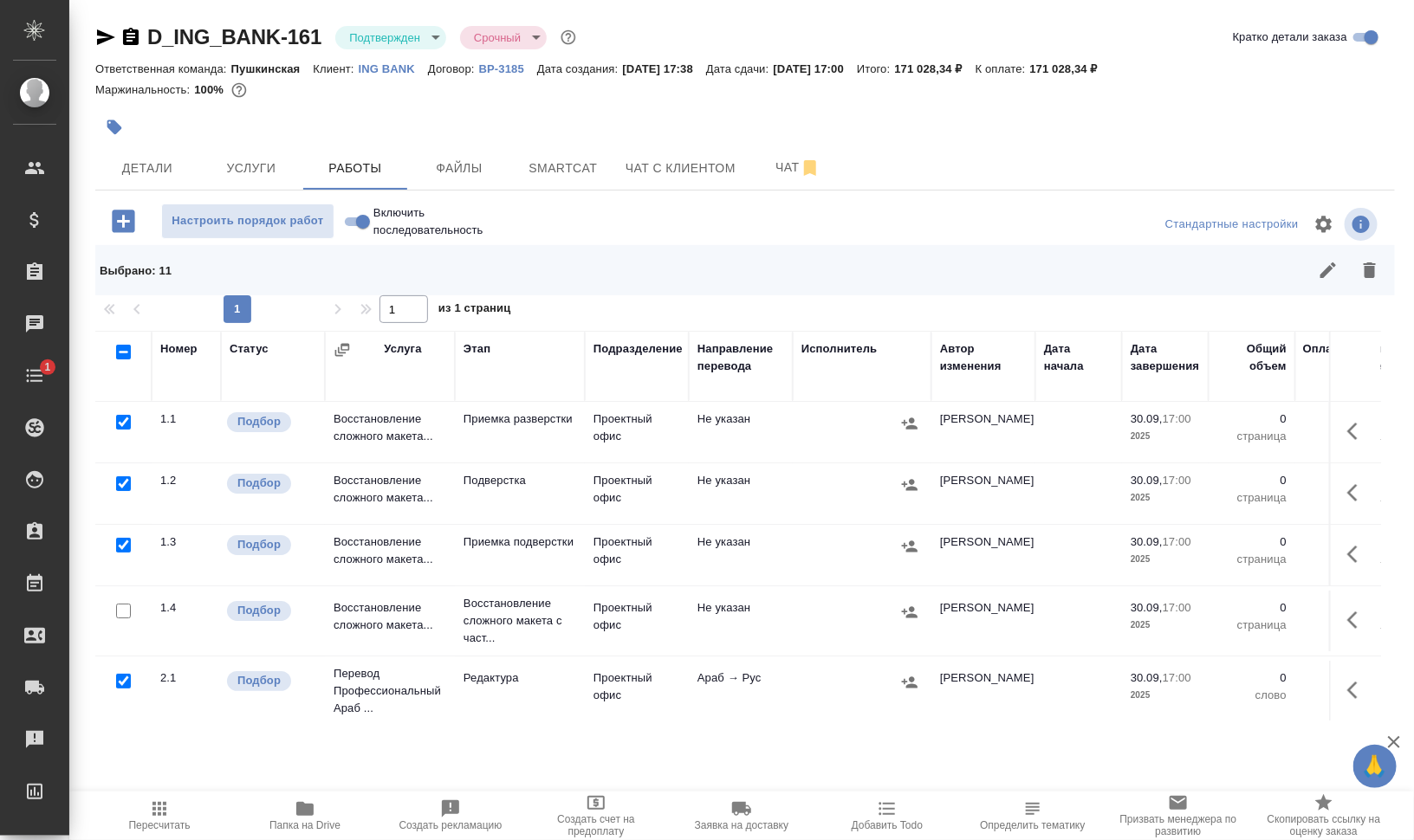
scroll to position [0, 0]
click at [128, 482] on input "checkbox" at bounding box center [123, 484] width 15 height 15
checkbox input "false"
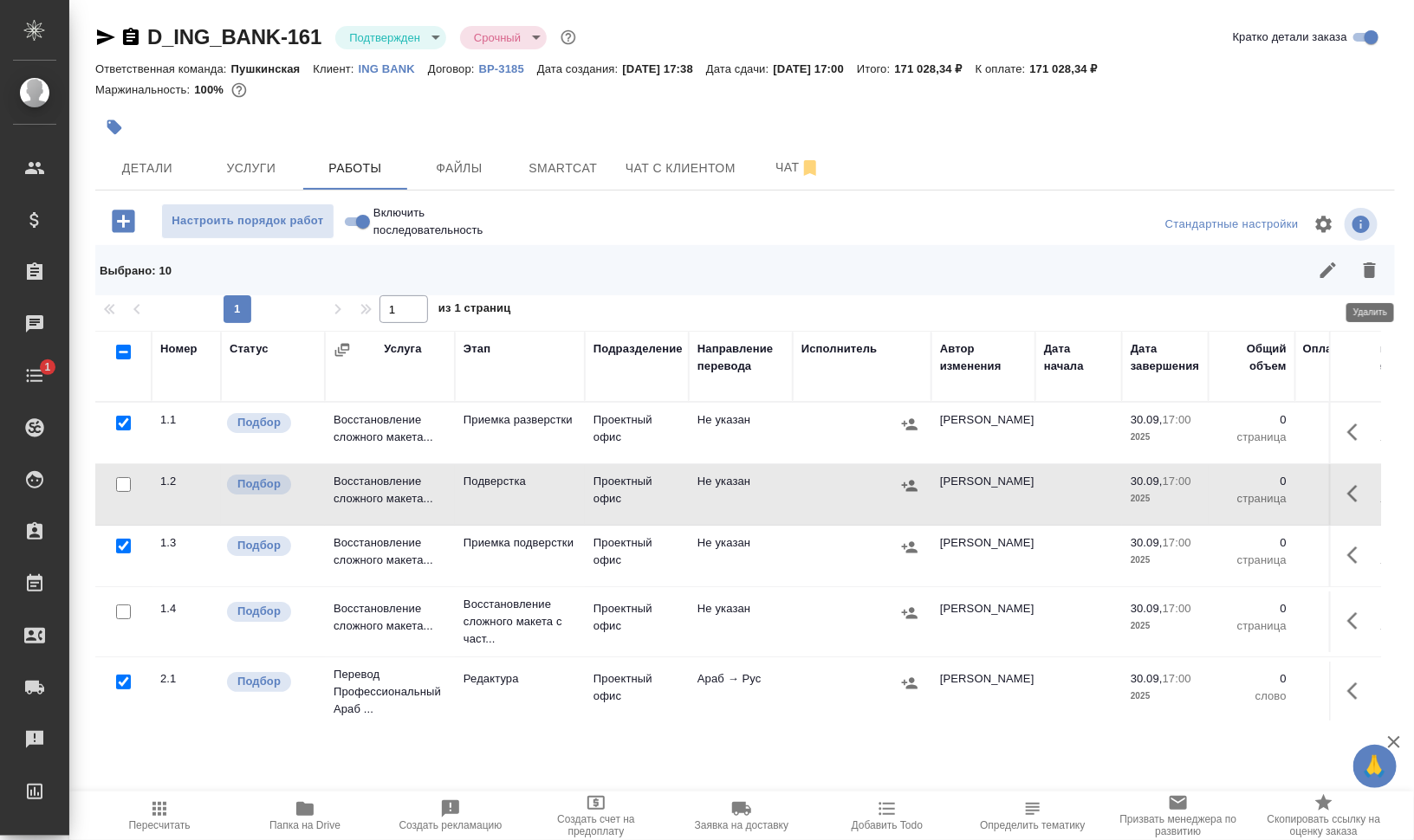
click at [1365, 267] on icon "button" at bounding box center [1370, 270] width 21 height 21
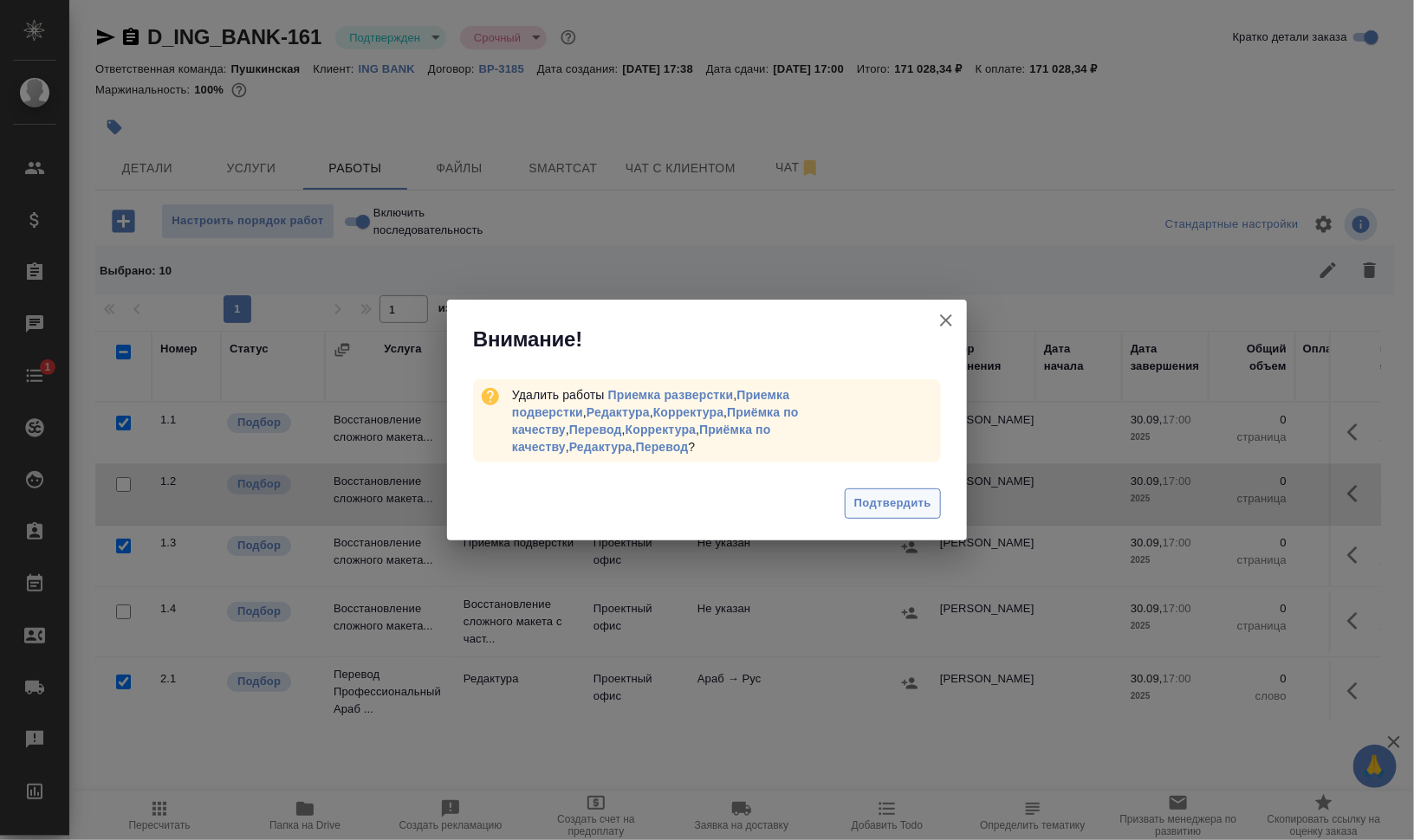
click at [878, 494] on span "Подтвердить" at bounding box center [892, 503] width 77 height 20
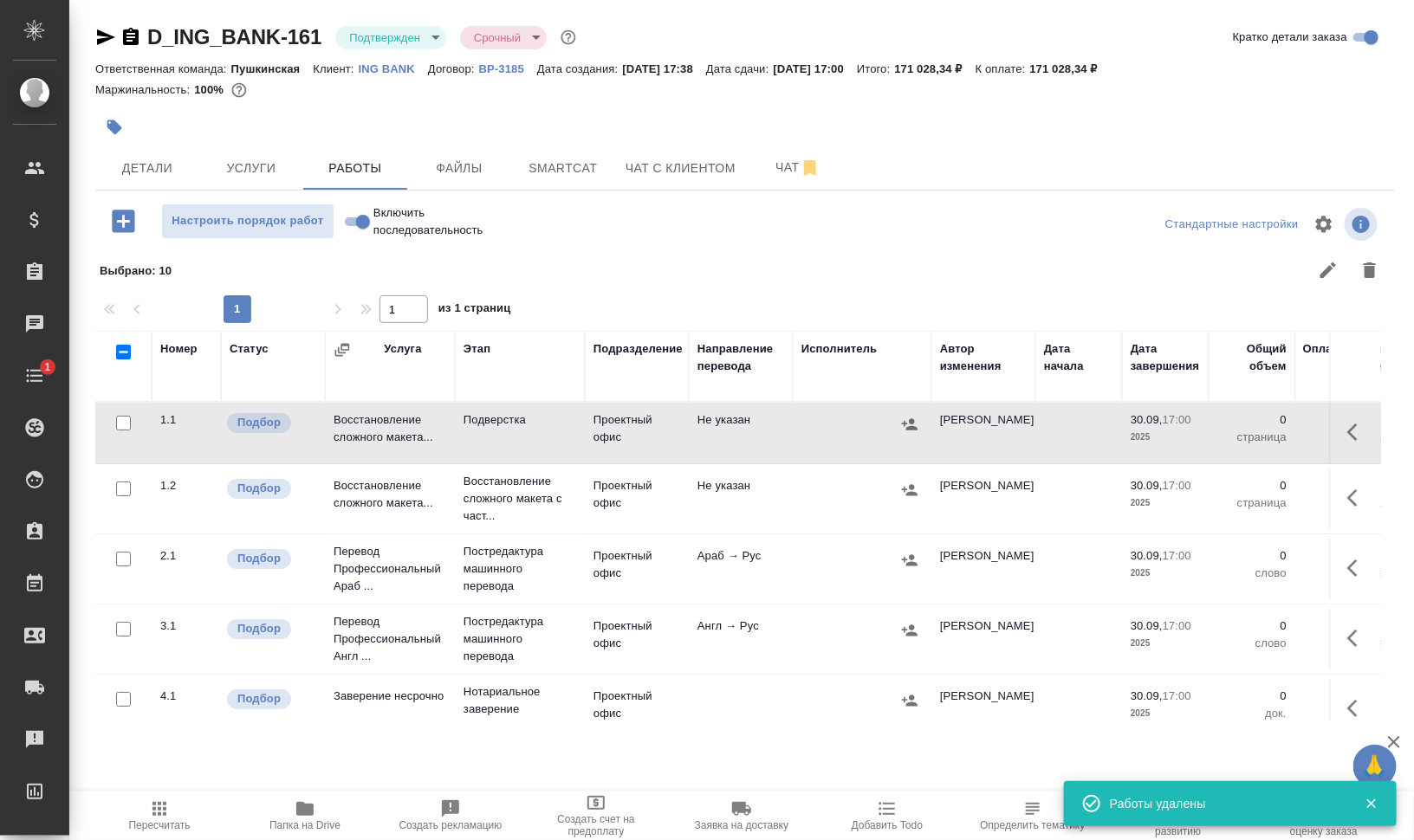
click at [353, 218] on input "Включить последовательность" at bounding box center [363, 221] width 62 height 21
checkbox input "true"
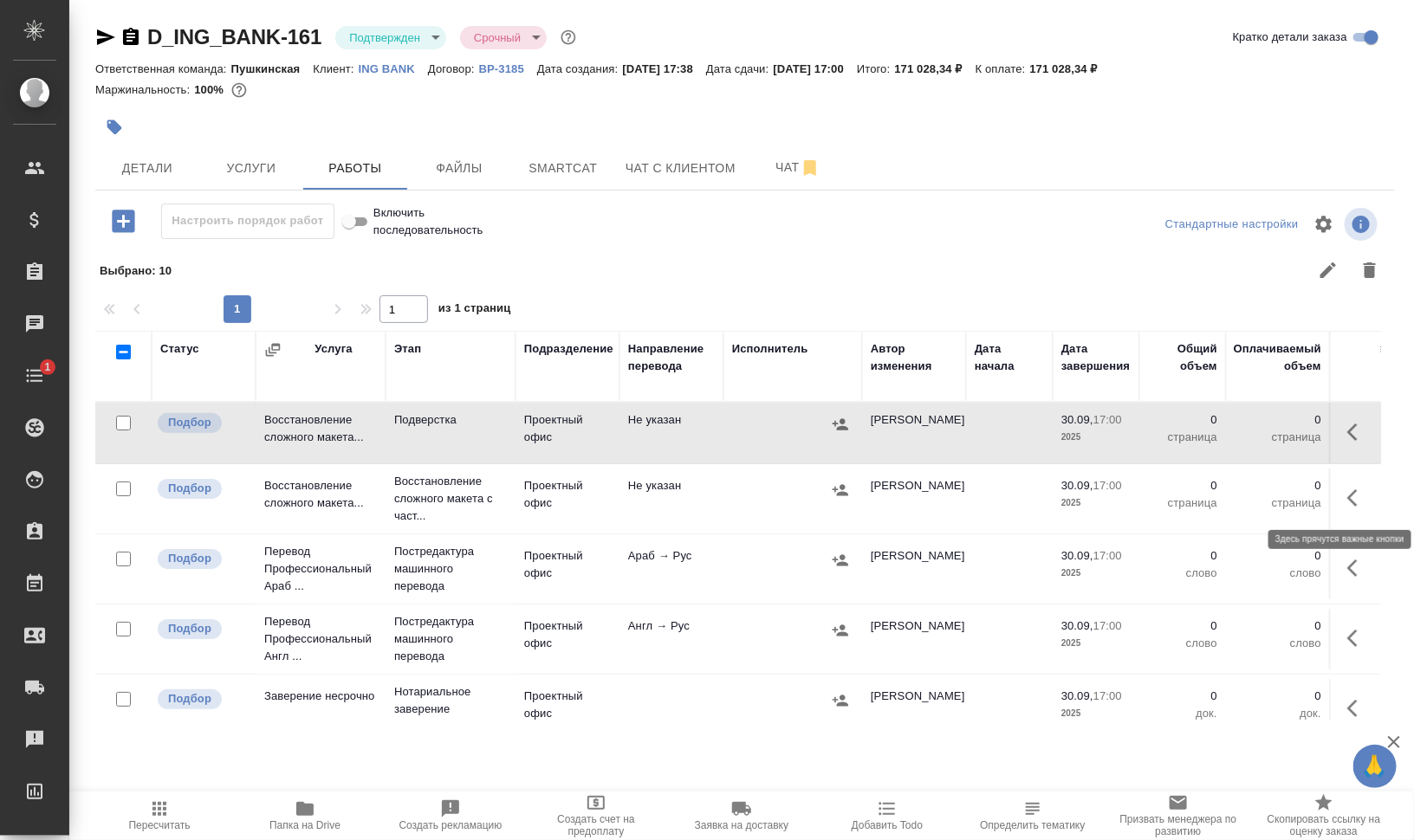
click at [1347, 499] on icon "button" at bounding box center [1358, 498] width 21 height 21
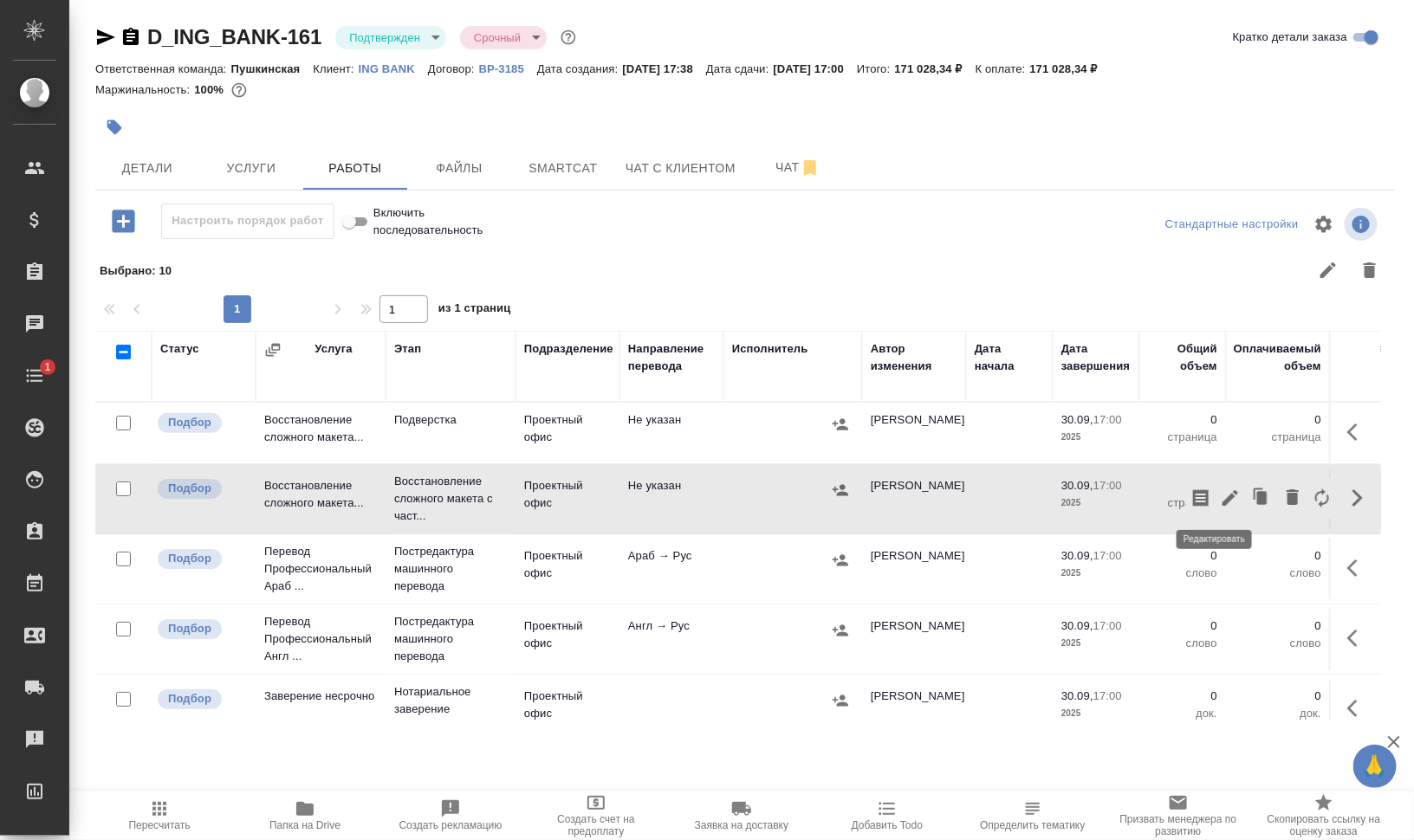
click at [1222, 499] on icon "button" at bounding box center [1230, 498] width 16 height 16
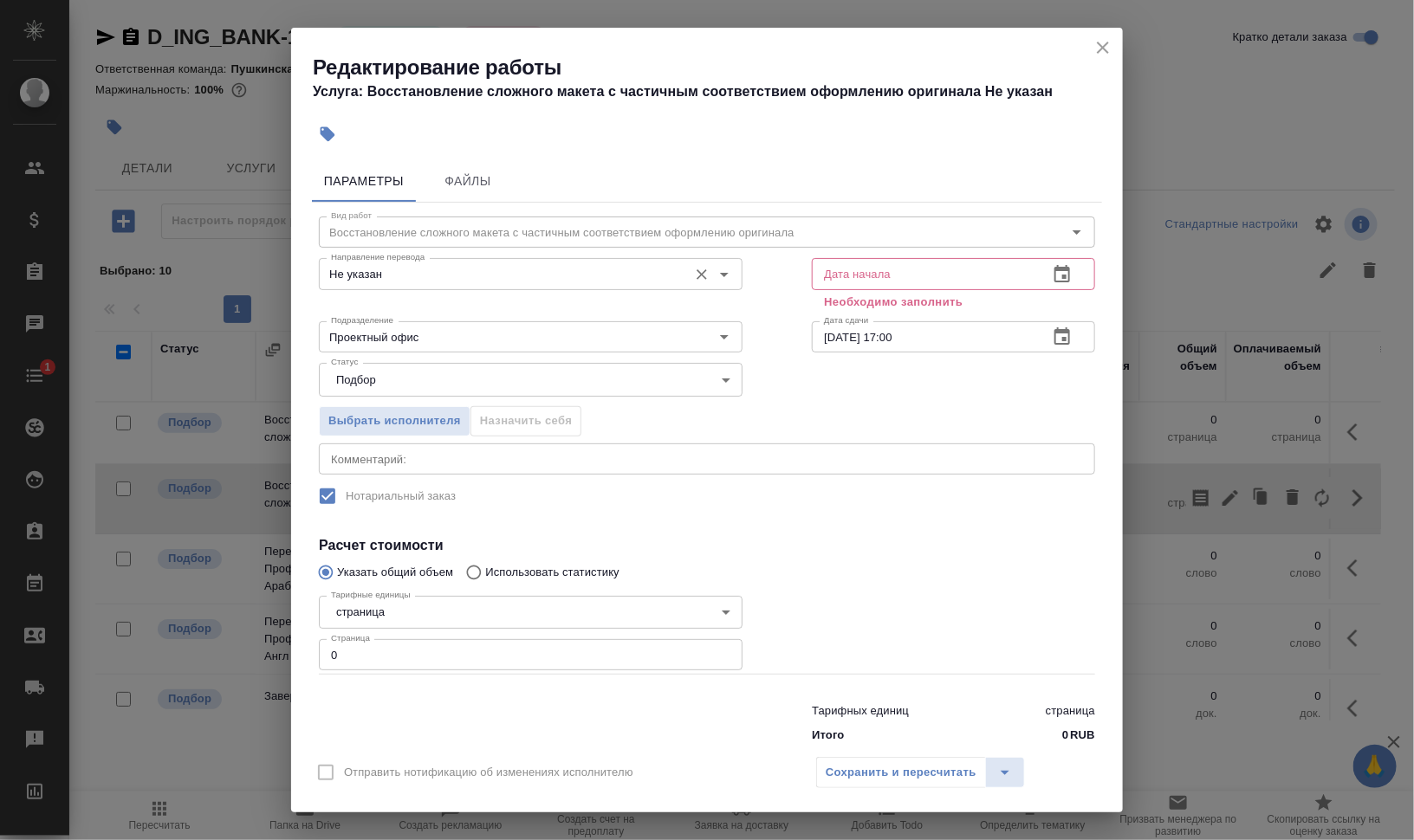
click at [394, 272] on input "Не указан" at bounding box center [501, 273] width 355 height 21
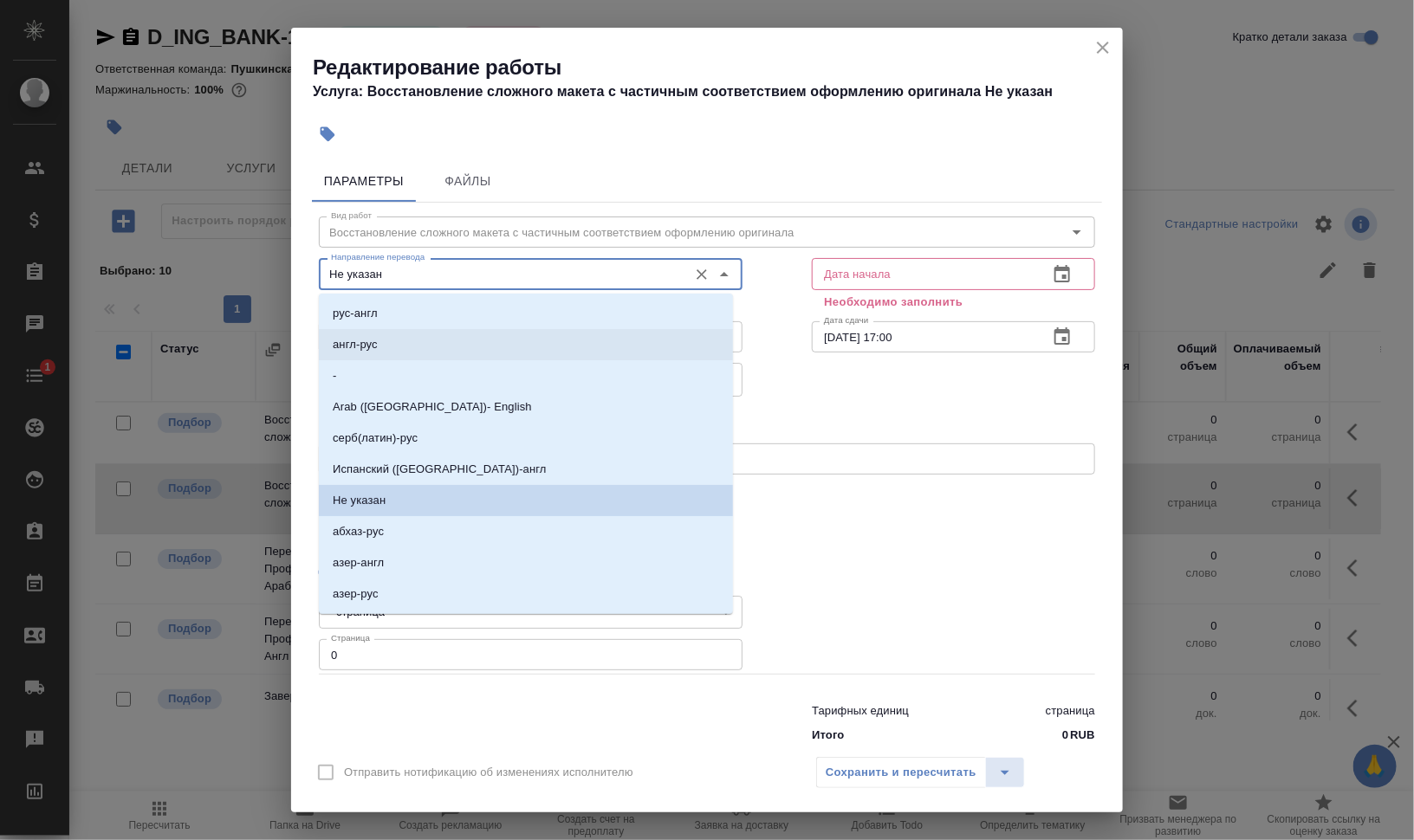
click at [420, 341] on li "англ-рус" at bounding box center [525, 345] width 414 height 31
type input "англ-рус"
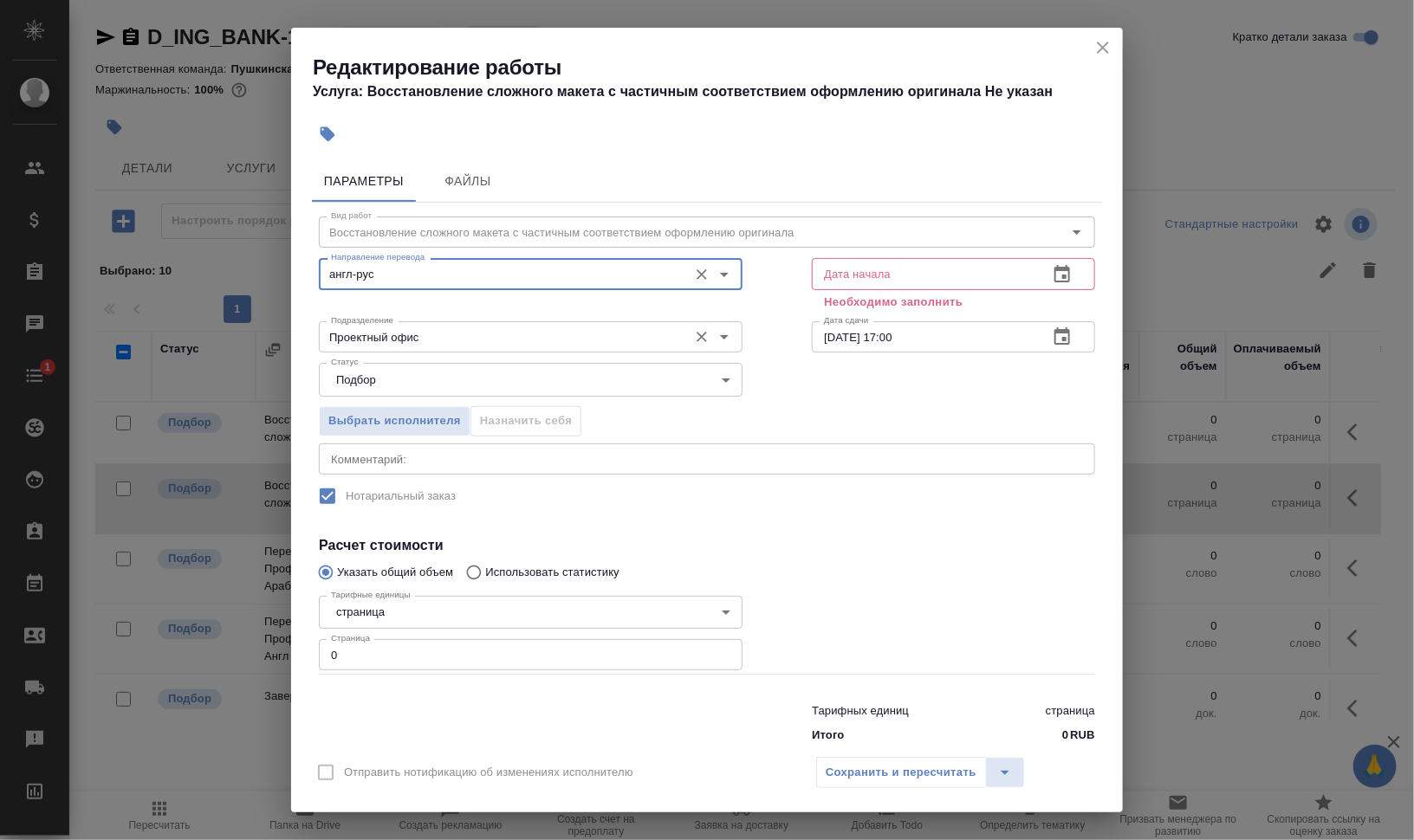
click at [416, 331] on input "Проектный офис" at bounding box center [501, 337] width 355 height 21
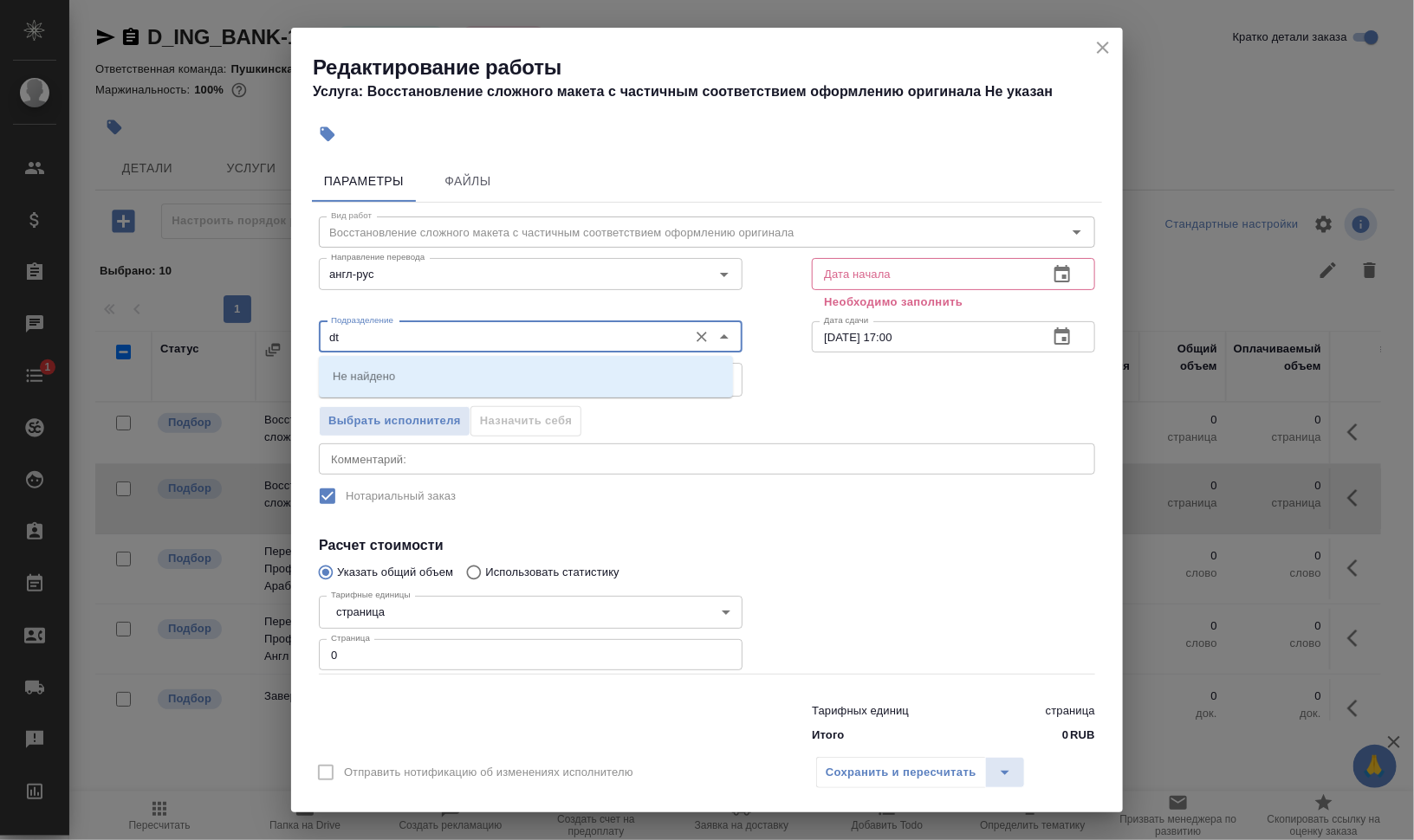
type input "d"
click at [406, 378] on p "Верстки и дизайна" at bounding box center [382, 376] width 100 height 17
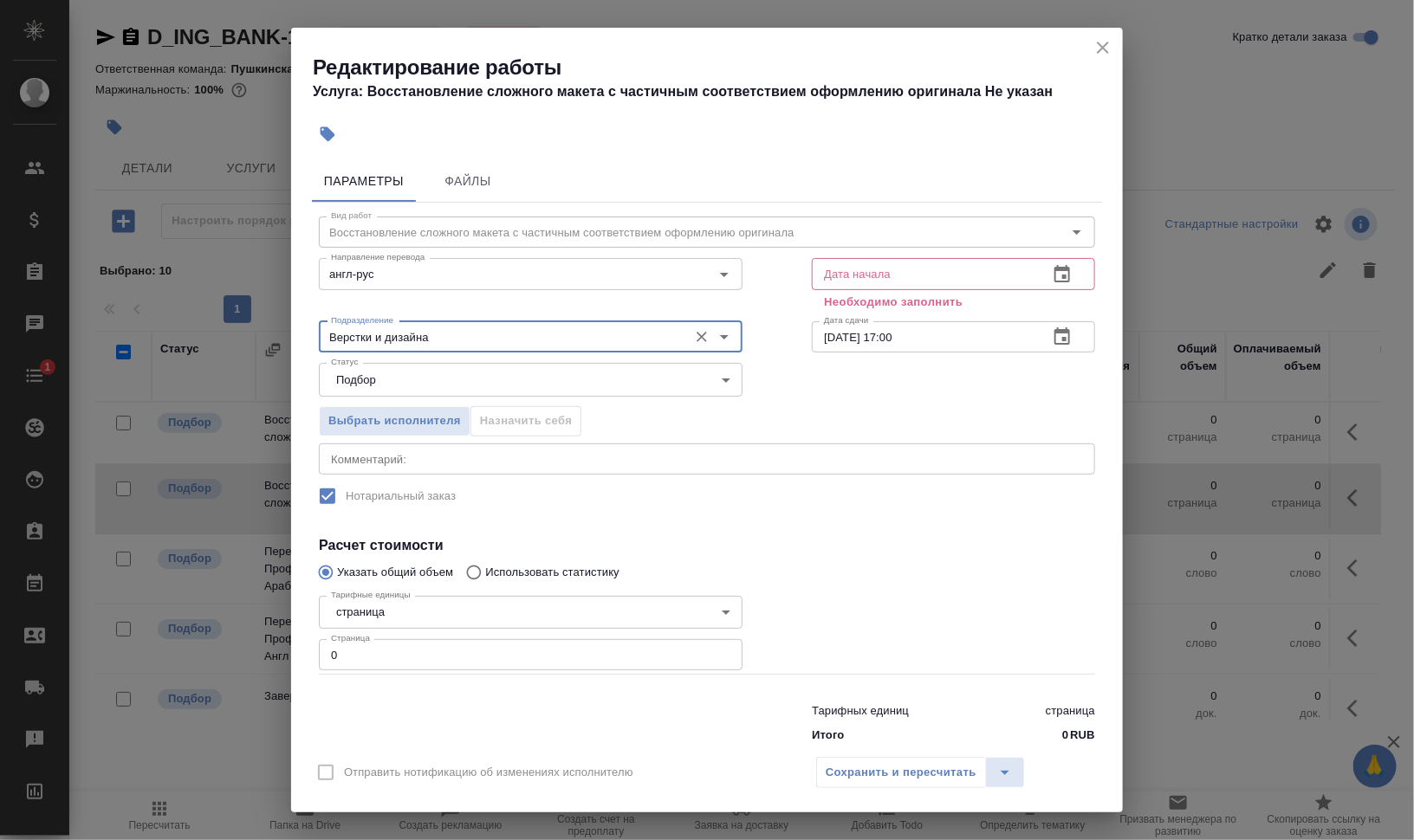
type input "Верстки и дизайна"
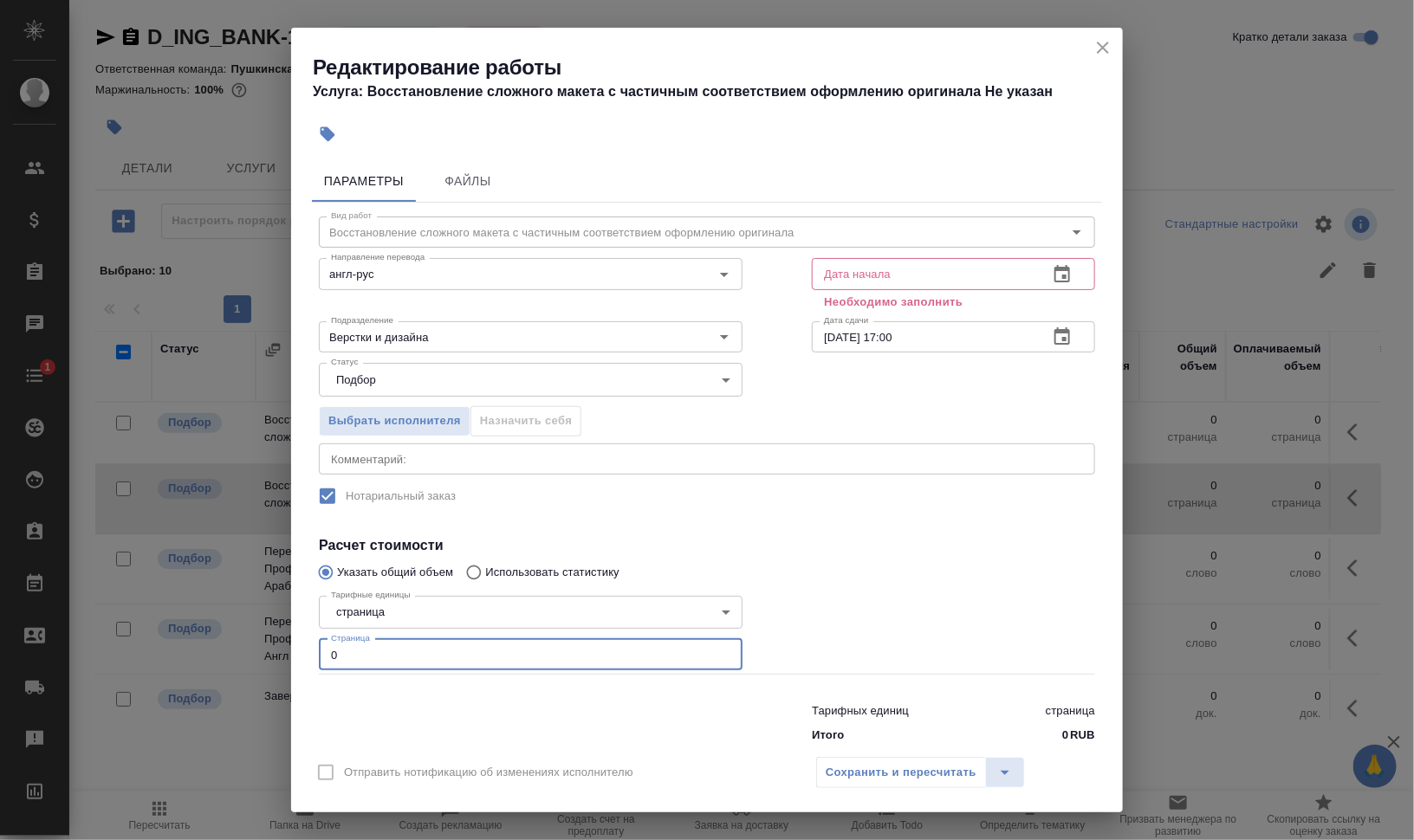
drag, startPoint x: 342, startPoint y: 653, endPoint x: 318, endPoint y: 652, distance: 24.0
click at [318, 652] on div "Тарифные единицы страница 5a8b1489cc6b4906c91bfdb2 Тарифные единицы Страница 0 …" at bounding box center [530, 632] width 493 height 155
type input "132"
click at [1054, 273] on icon "button" at bounding box center [1062, 273] width 16 height 17
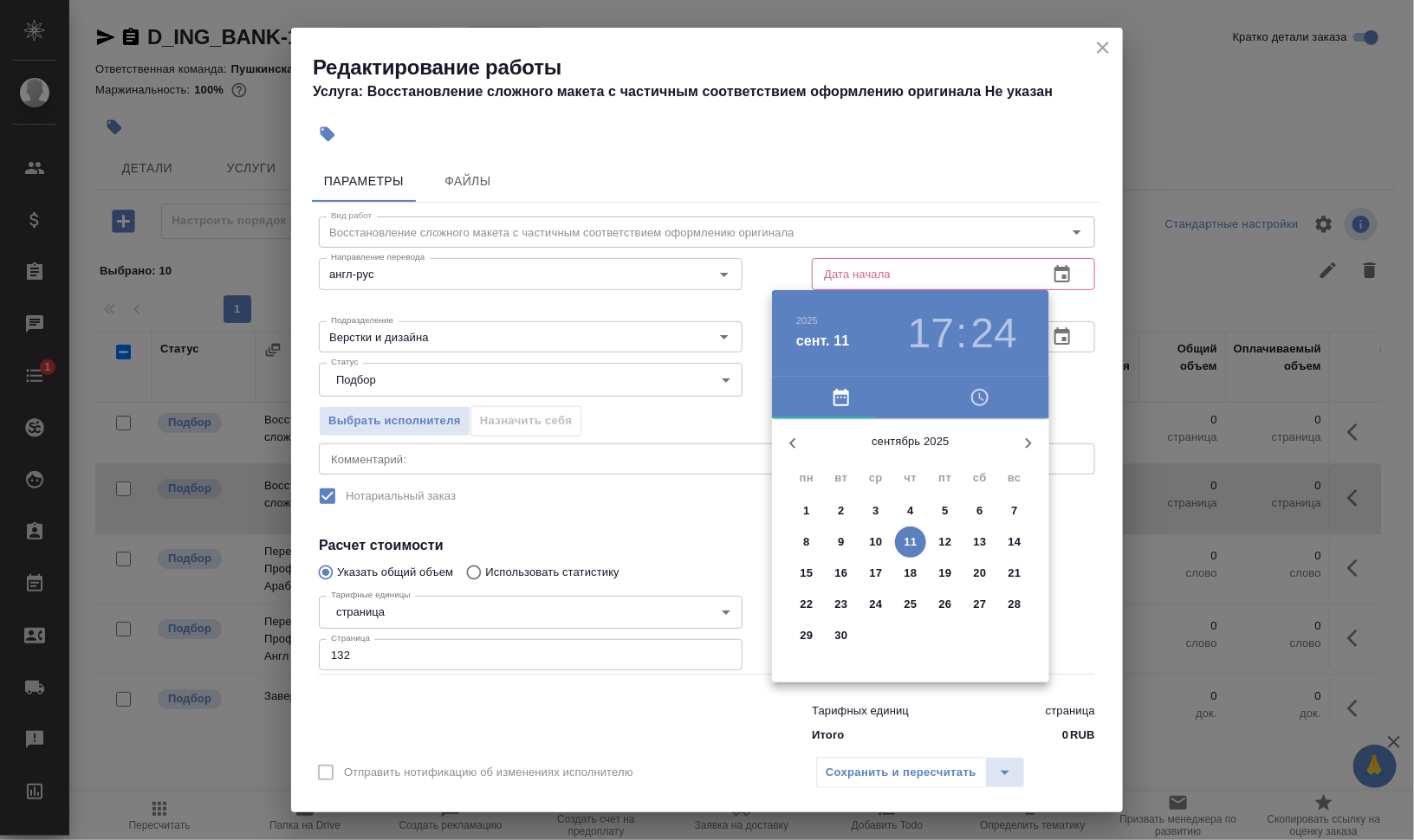
click at [919, 542] on span "11" at bounding box center [911, 542] width 31 height 17
type input "11.09.2025 17:24"
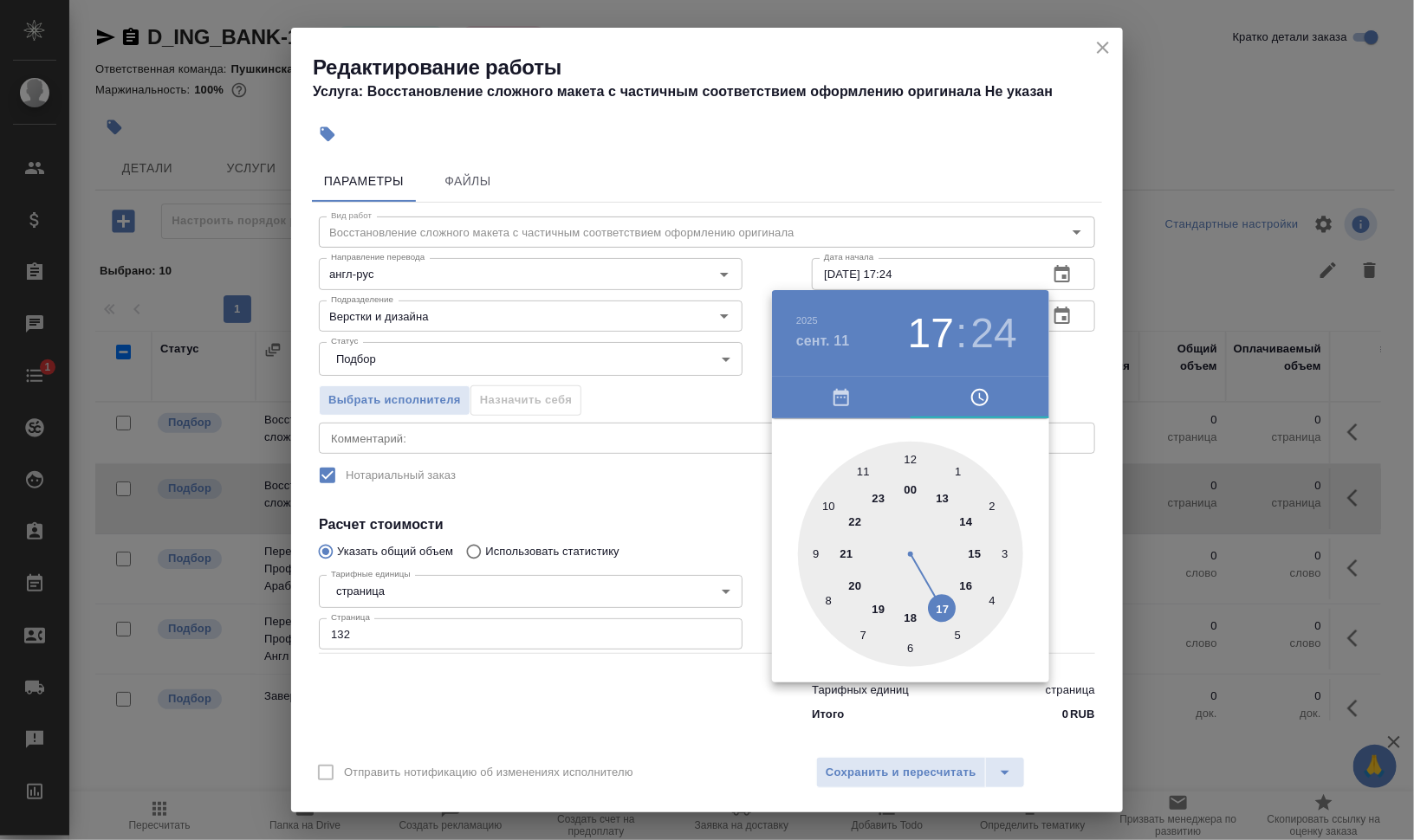
click at [1111, 388] on div at bounding box center [707, 420] width 1414 height 840
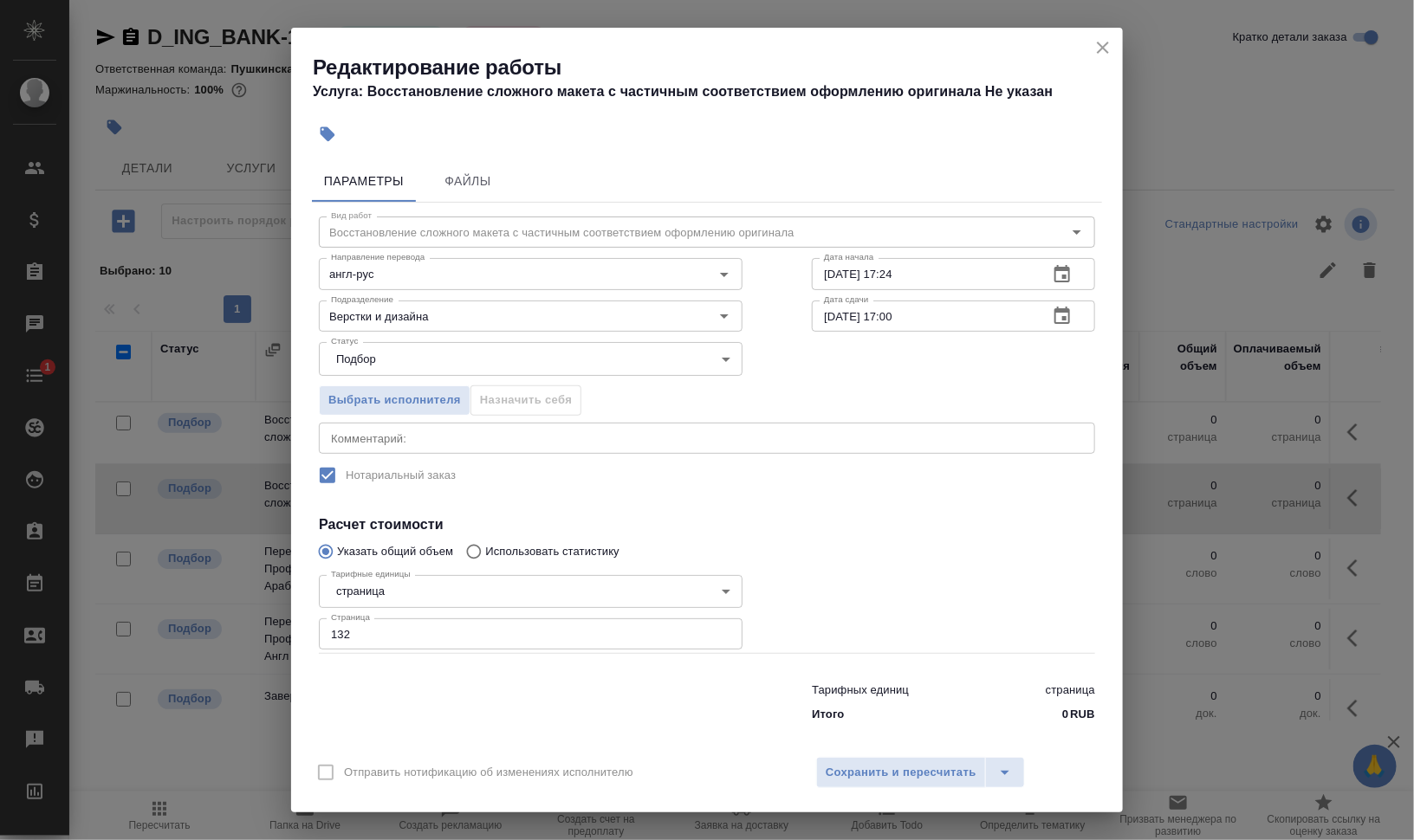
click at [1051, 306] on icon "button" at bounding box center [1062, 316] width 21 height 21
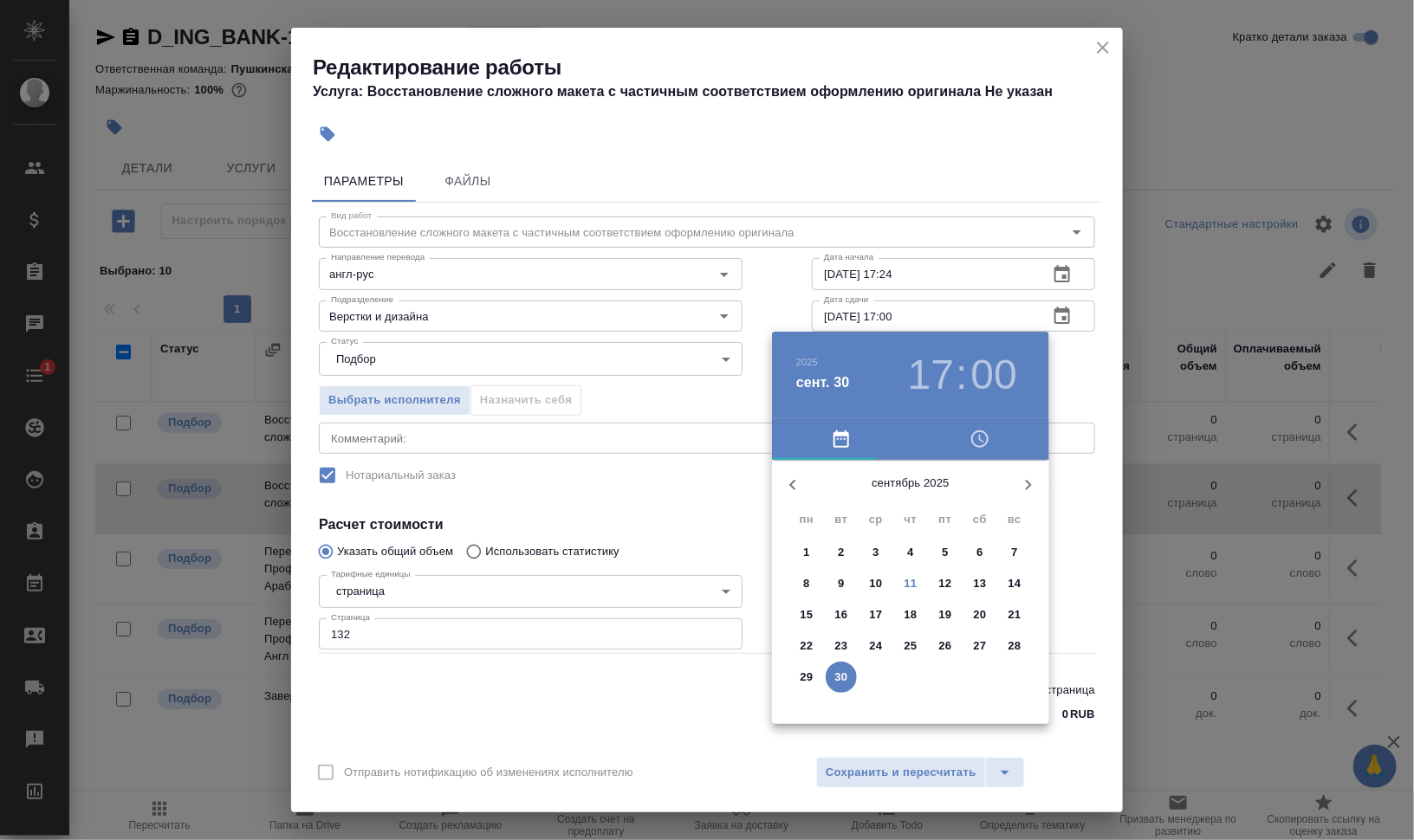
click at [828, 315] on div at bounding box center [707, 420] width 1414 height 840
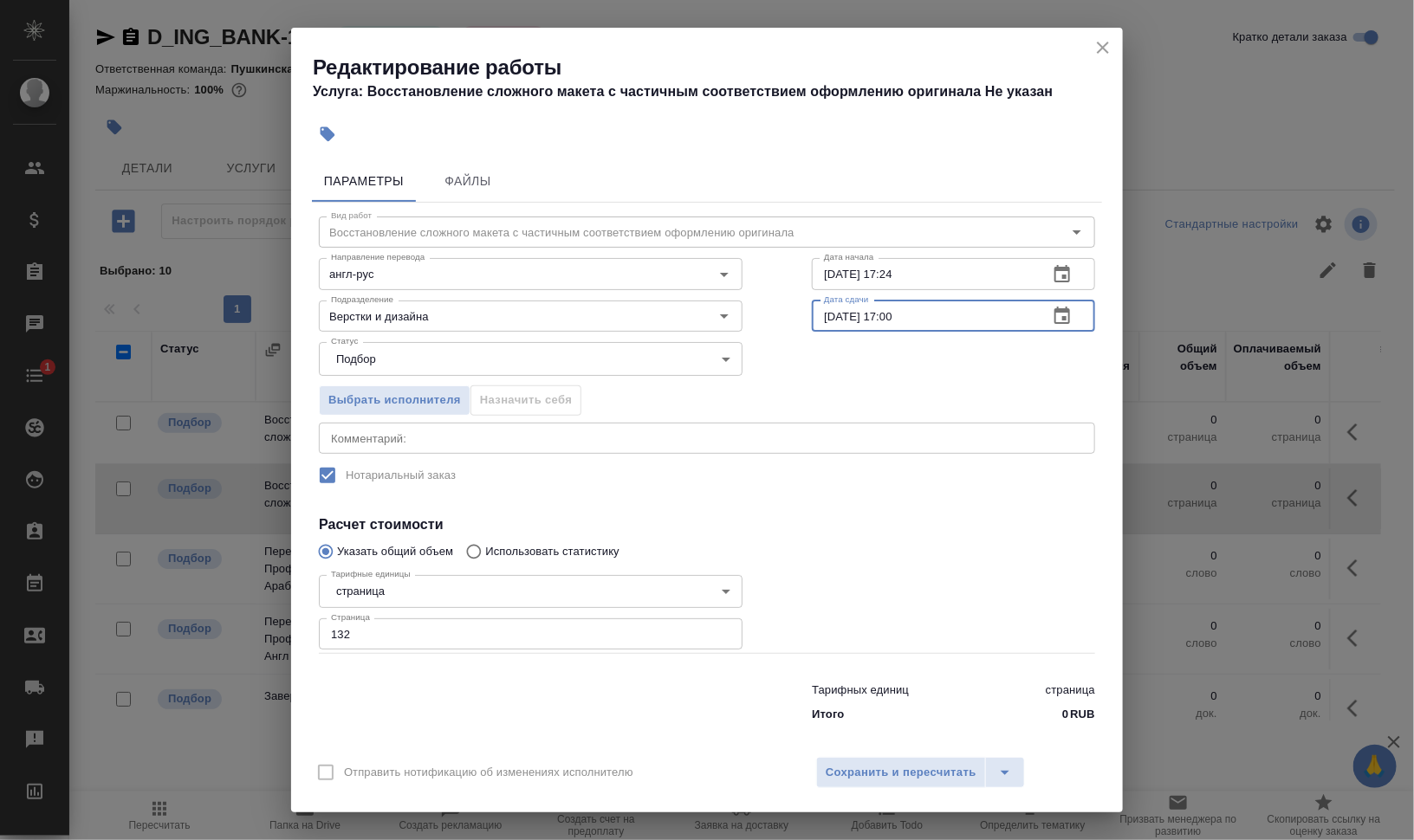
click at [825, 312] on input "30.09.2025 17:00" at bounding box center [923, 316] width 222 height 31
drag, startPoint x: 827, startPoint y: 314, endPoint x: 806, endPoint y: 317, distance: 21.2
click at [812, 317] on input "30.09.2025 17:00" at bounding box center [923, 316] width 222 height 31
click at [886, 305] on input "13.09.2025 17:00" at bounding box center [923, 316] width 222 height 31
type input "13.09.2025 10:00"
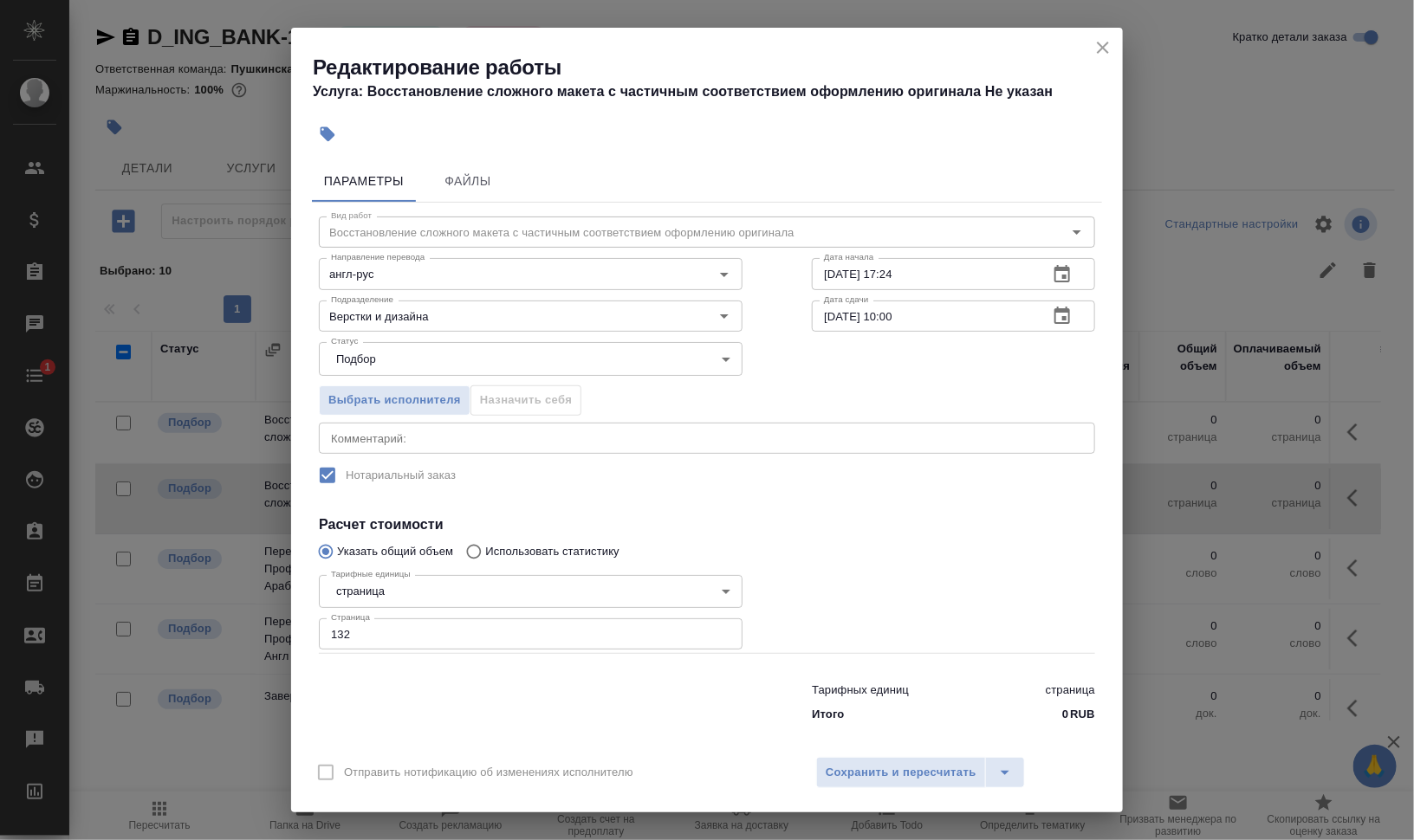
click at [931, 405] on div "Выбрать исполнителя Назначить себя" at bounding box center [707, 397] width 845 height 106
click at [867, 766] on span "Сохранить и пересчитать" at bounding box center [901, 772] width 151 height 20
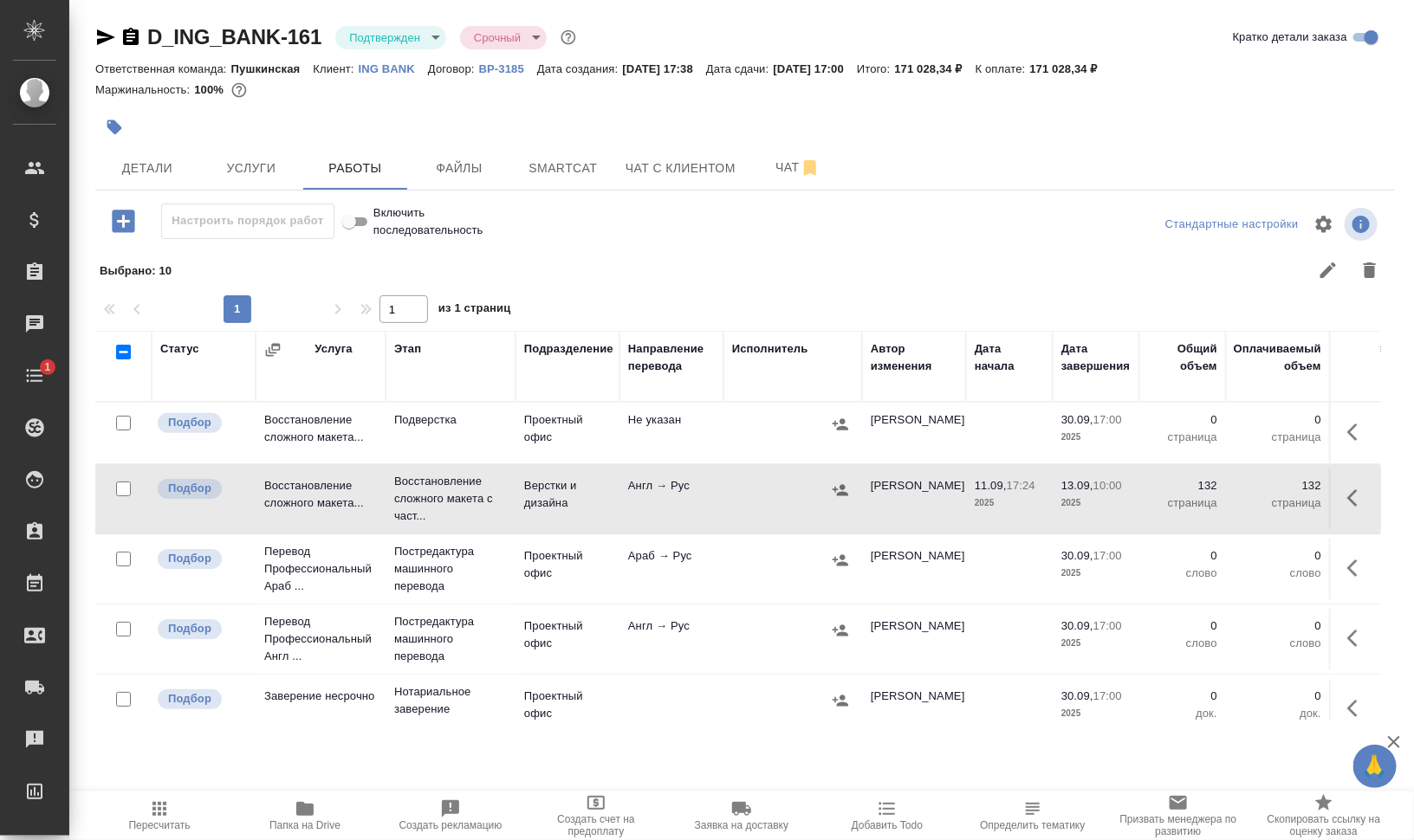
click at [96, 40] on icon "button" at bounding box center [106, 37] width 21 height 21
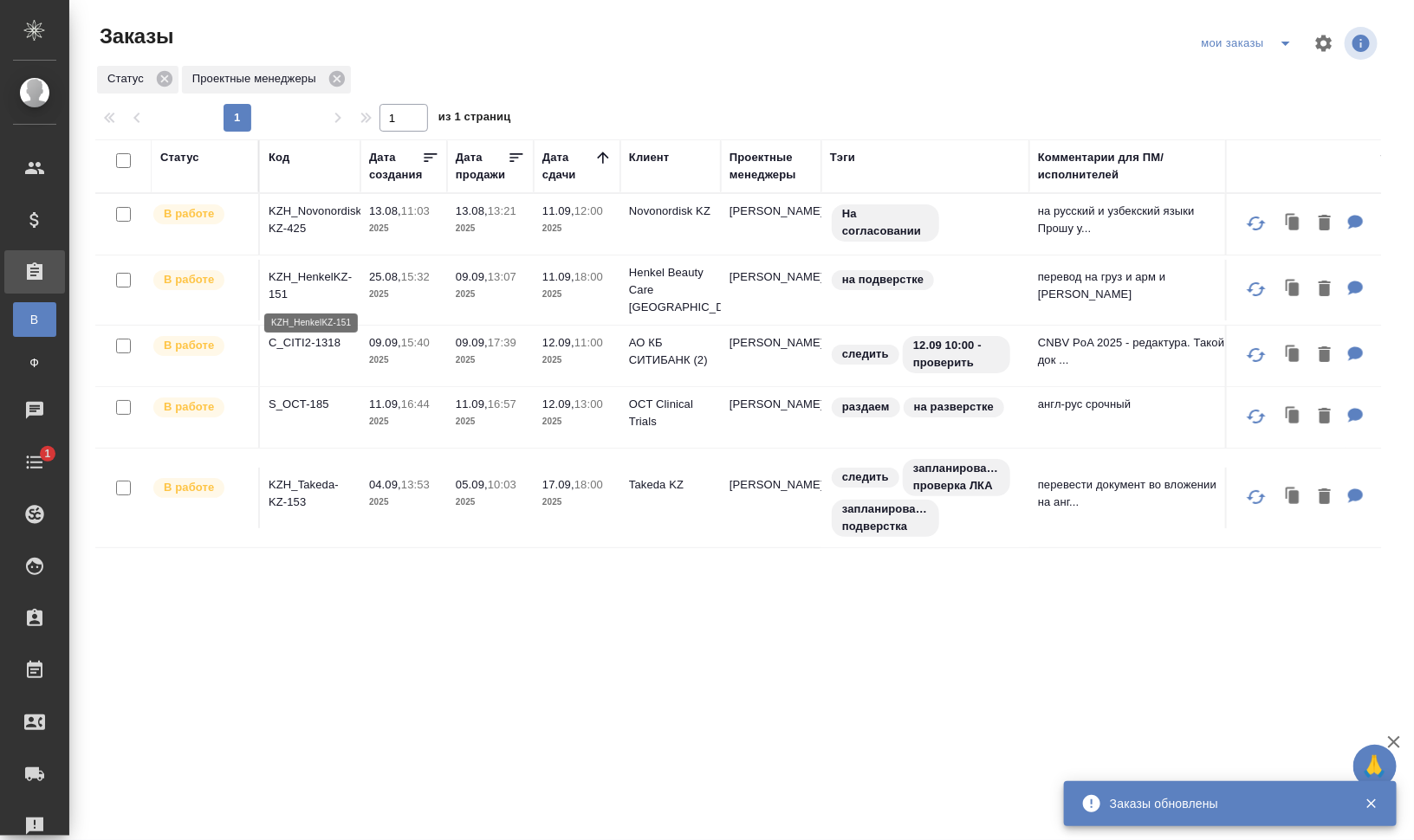
click at [273, 268] on p "KZH_HenkelKZ-151" at bounding box center [310, 285] width 83 height 35
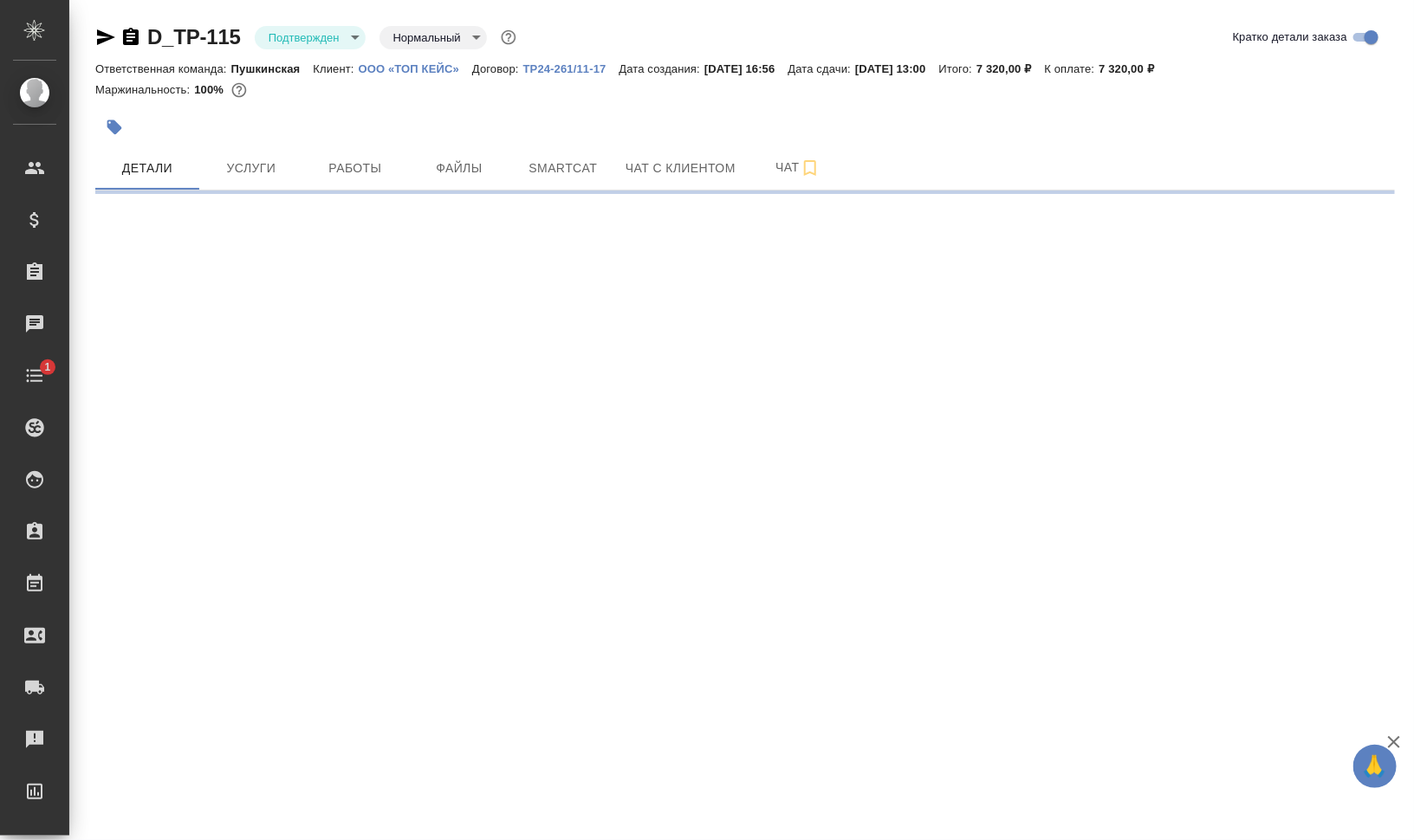
select select "RU"
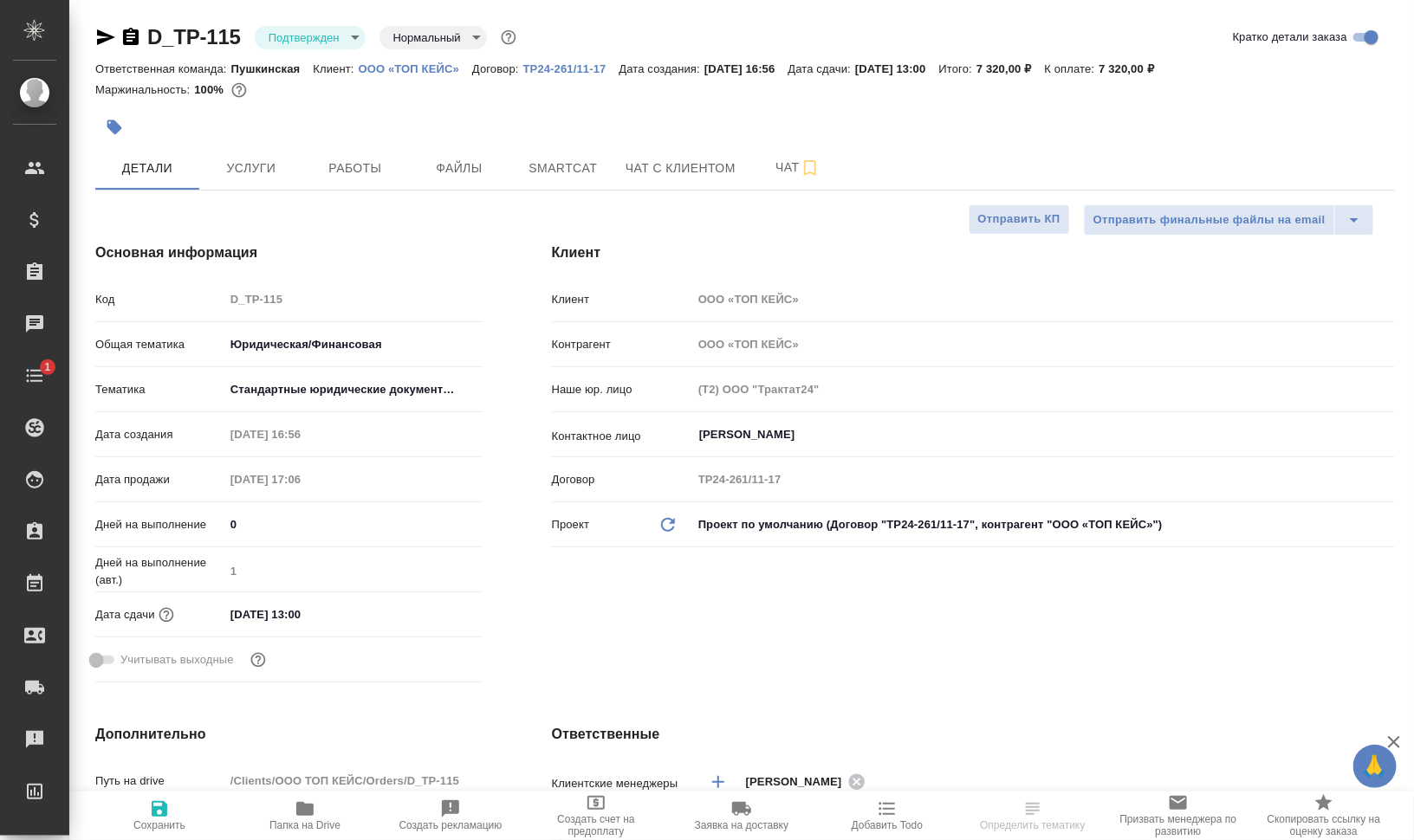
type textarea "x"
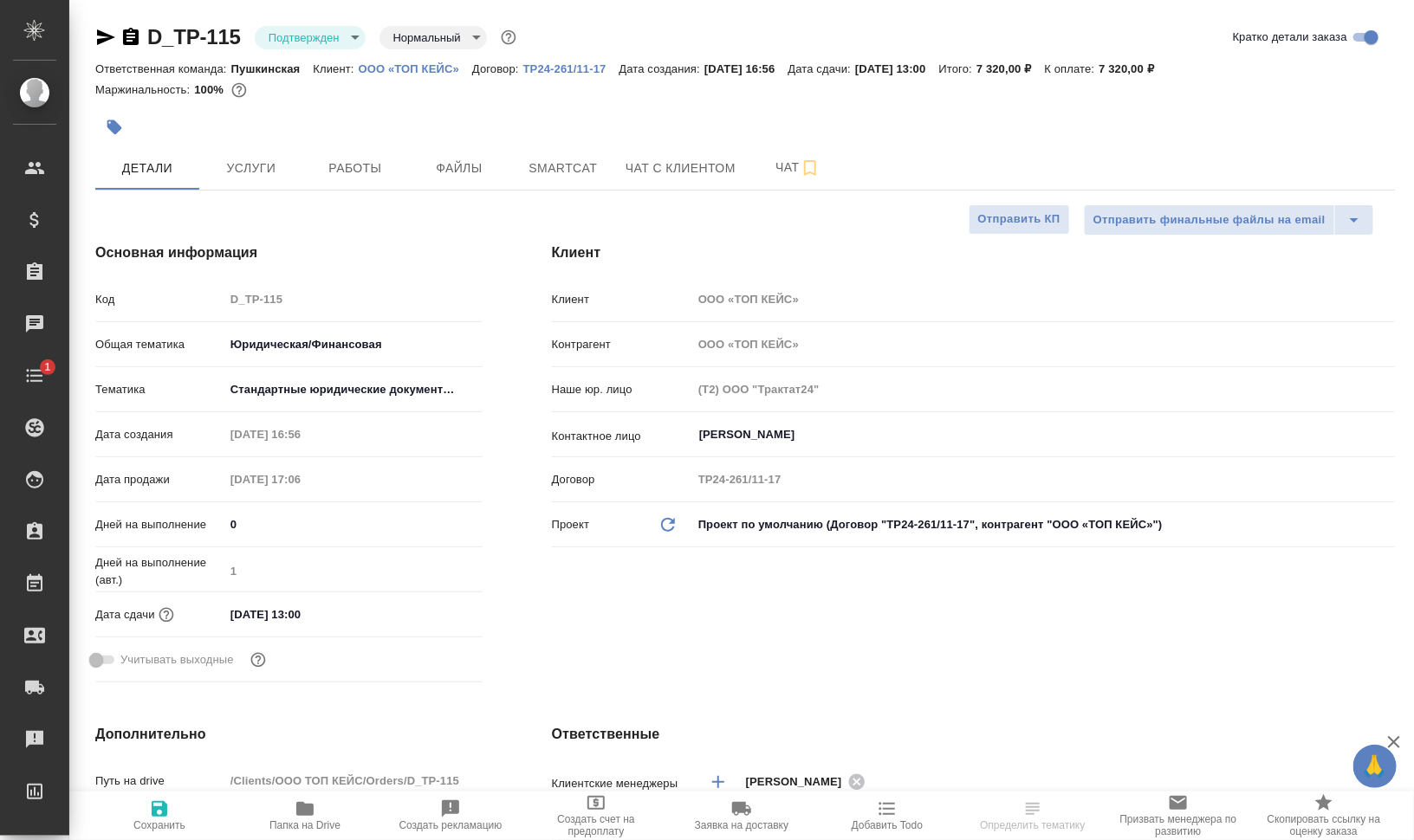
type textarea "x"
drag, startPoint x: 355, startPoint y: 65, endPoint x: 461, endPoint y: 62, distance: 106.0
click at [461, 62] on div "Ответственная команда: Пушкинская Клиент: ООО «ТОП КЕЙС» Договор: ТР24-261/11-1…" at bounding box center [745, 69] width 1299 height 21
copy p "ООО «ТОП КЕЙС»"
type textarea "x"
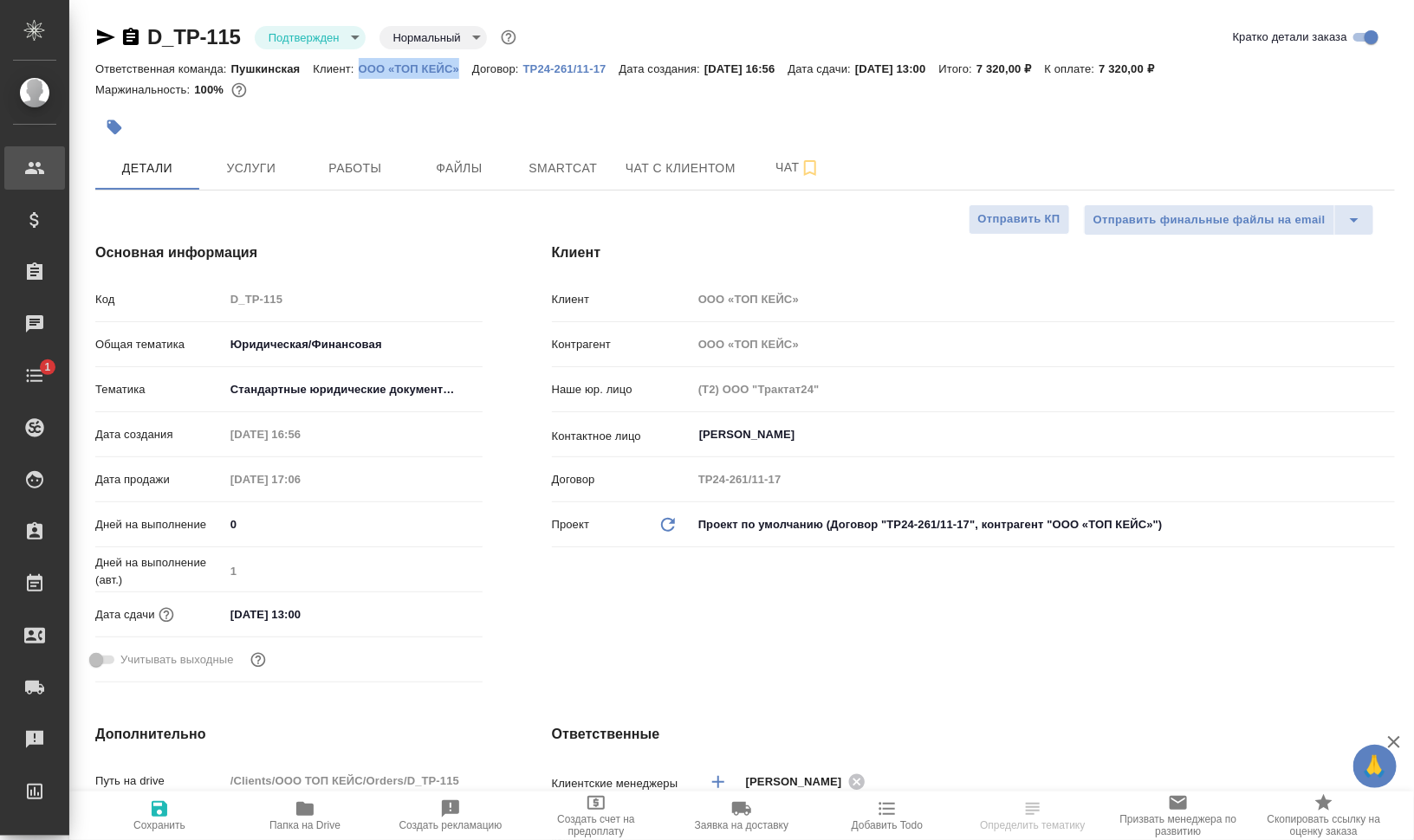
type textarea "x"
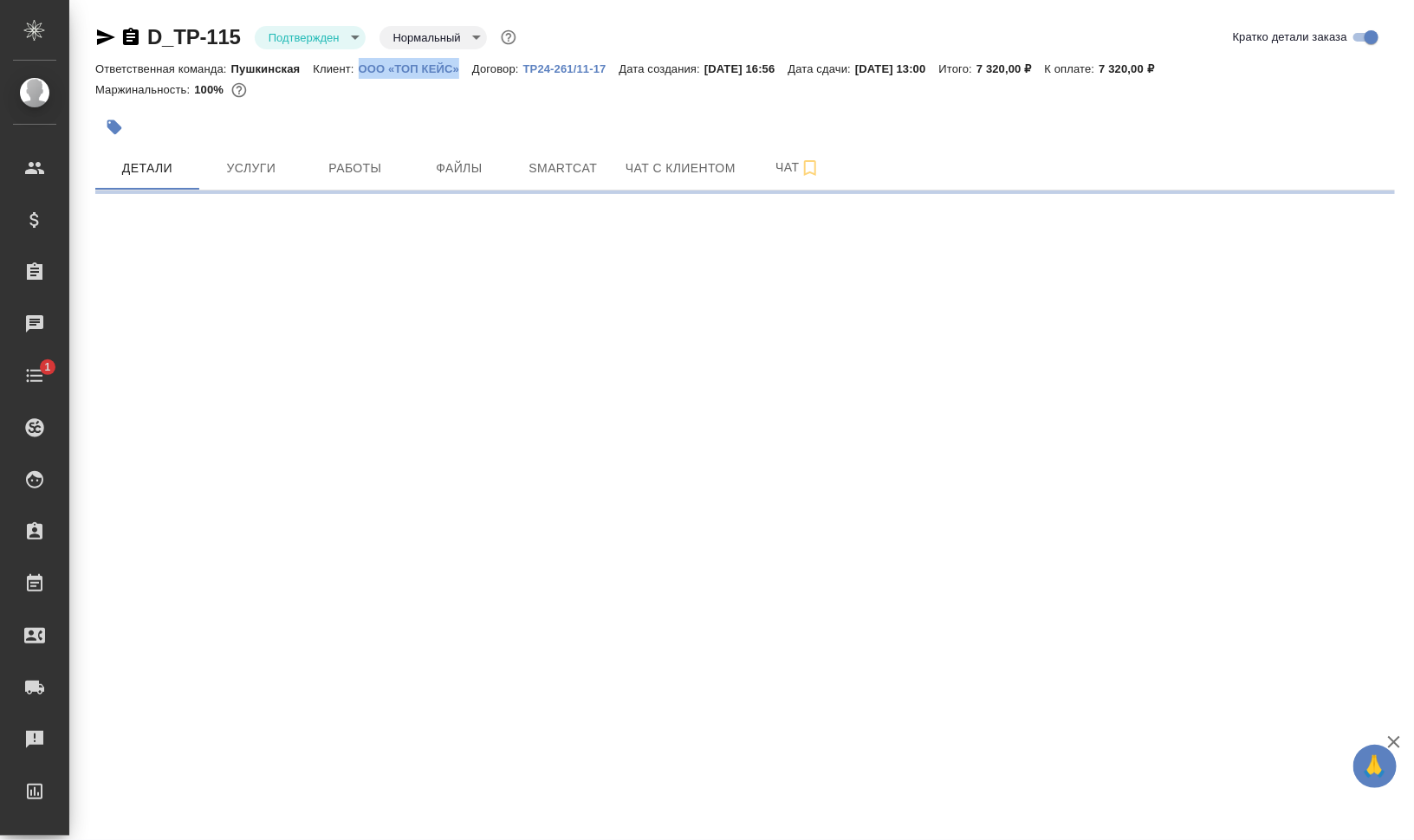
select select "RU"
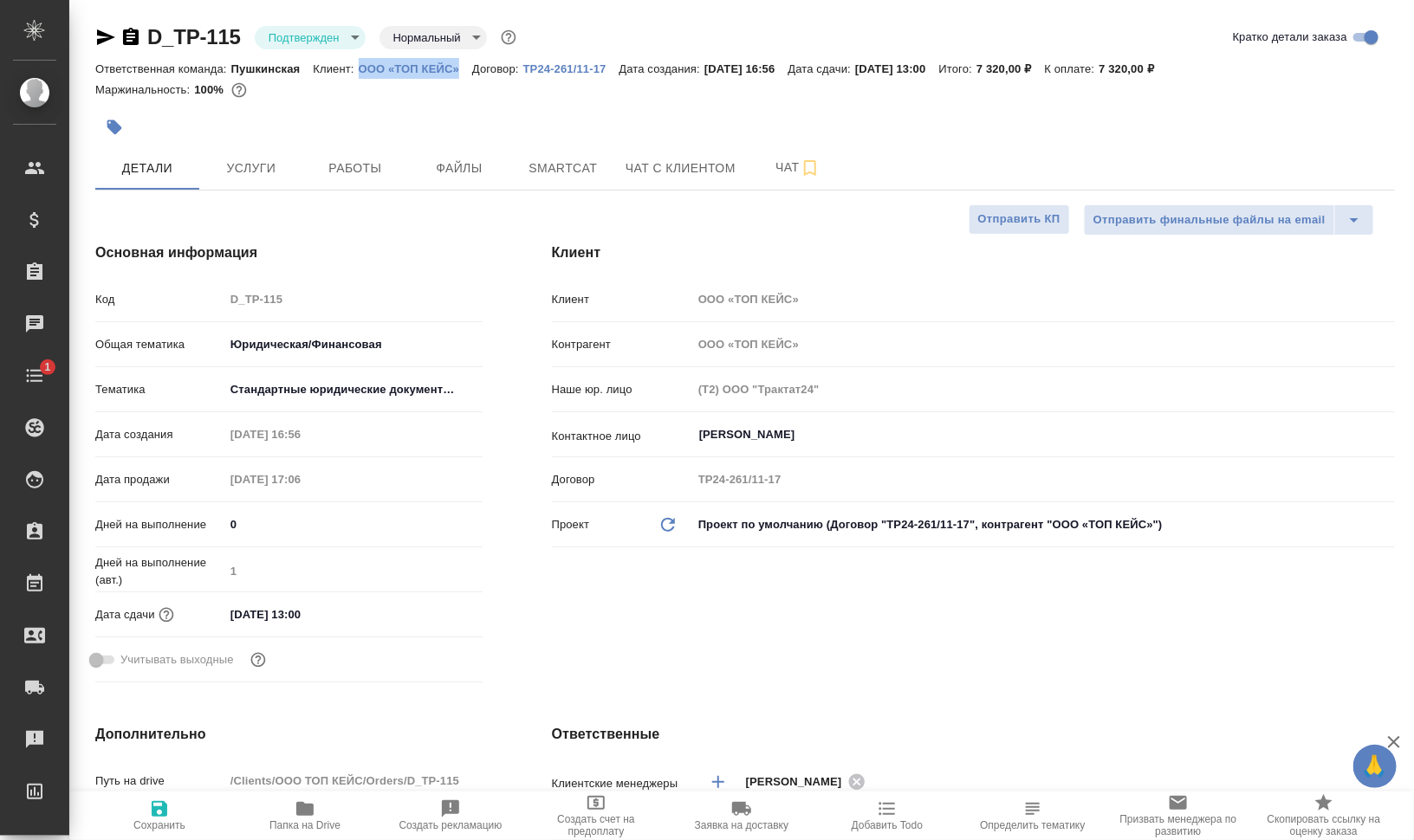
type textarea "x"
click at [107, 35] on icon "button" at bounding box center [106, 37] width 18 height 16
copy p "ООО «ТОП КЕЙС»"
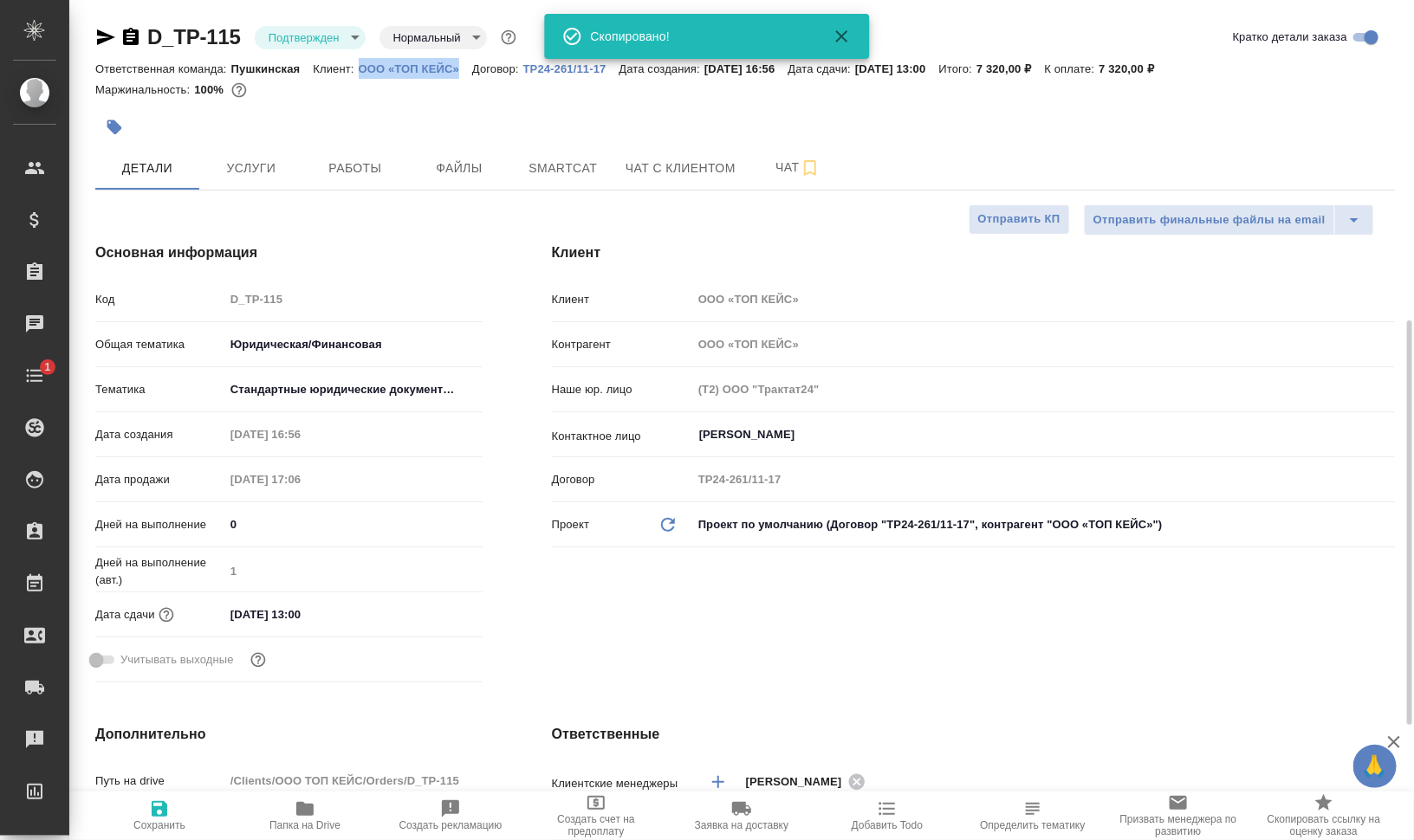
scroll to position [433, 0]
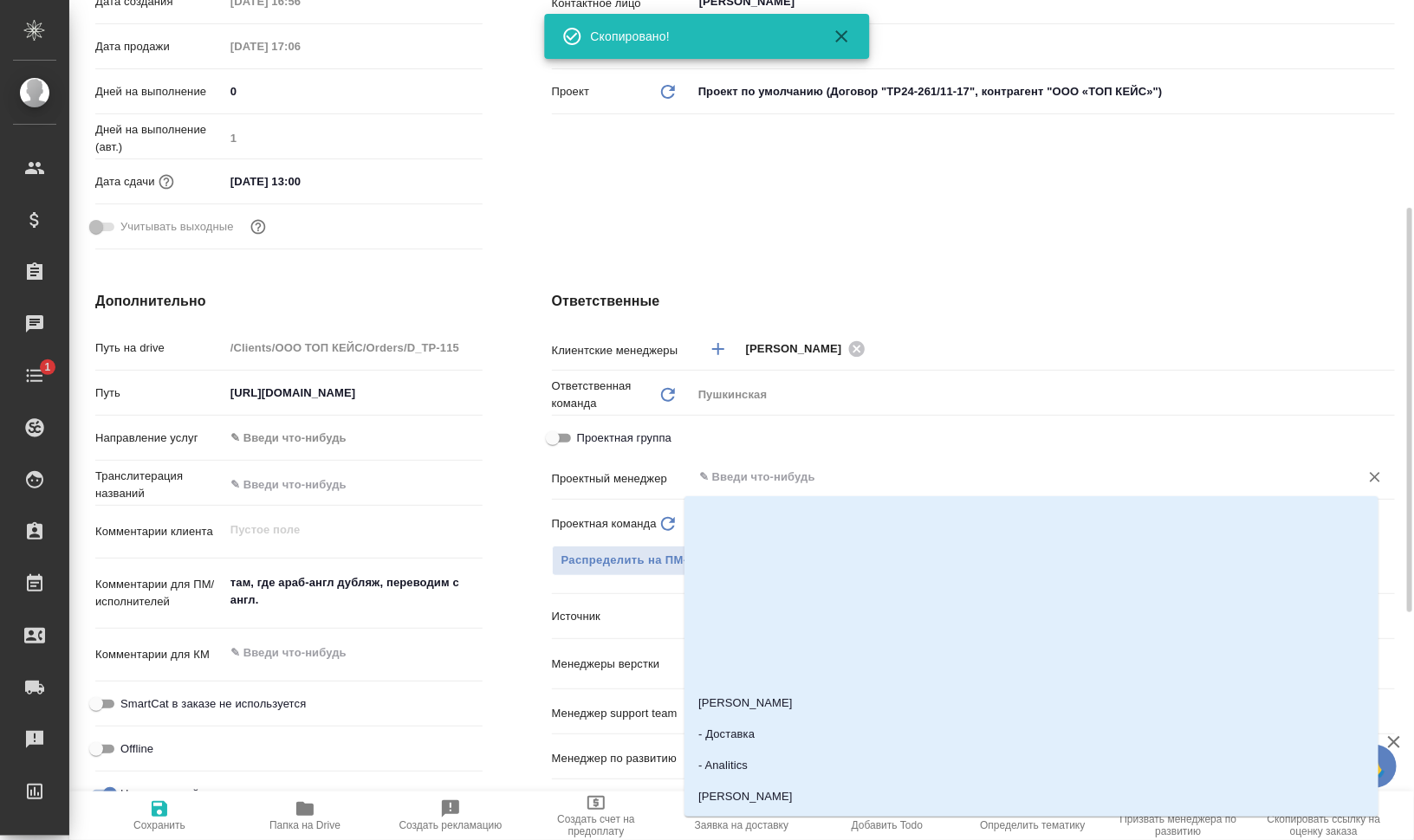
click at [813, 469] on input "text" at bounding box center [1014, 477] width 634 height 21
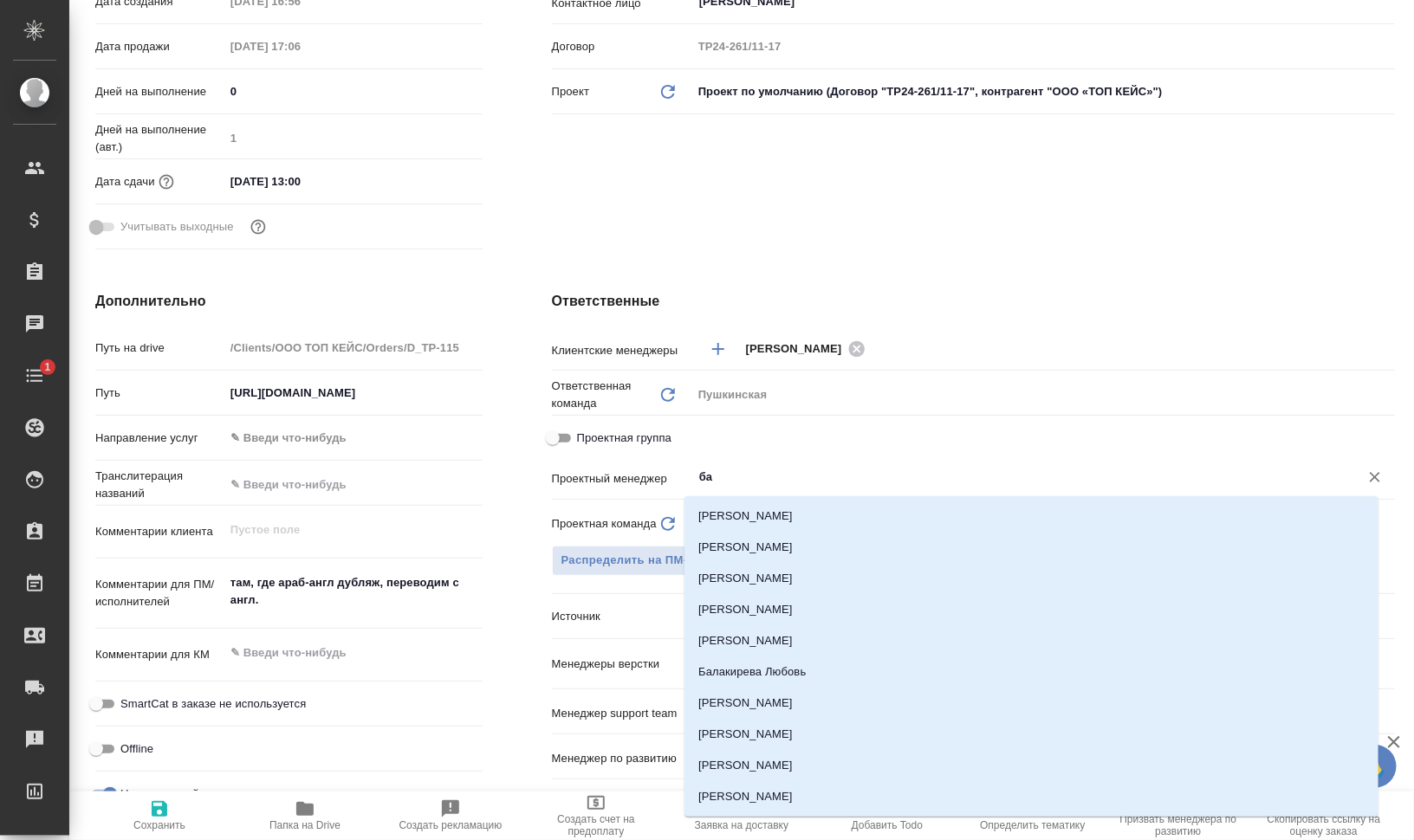
type input "баб"
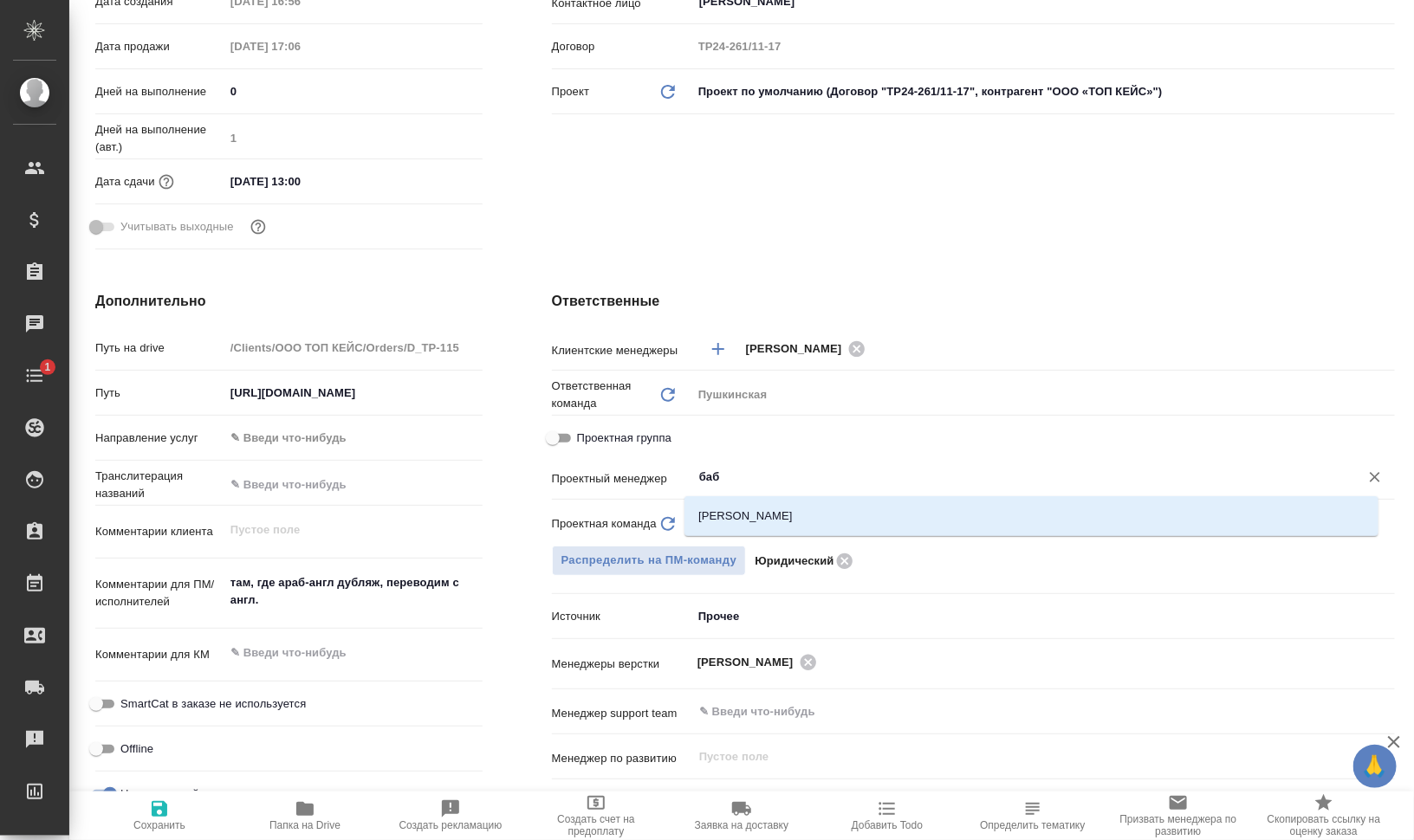
click at [845, 517] on li "[PERSON_NAME]" at bounding box center [1030, 516] width 694 height 31
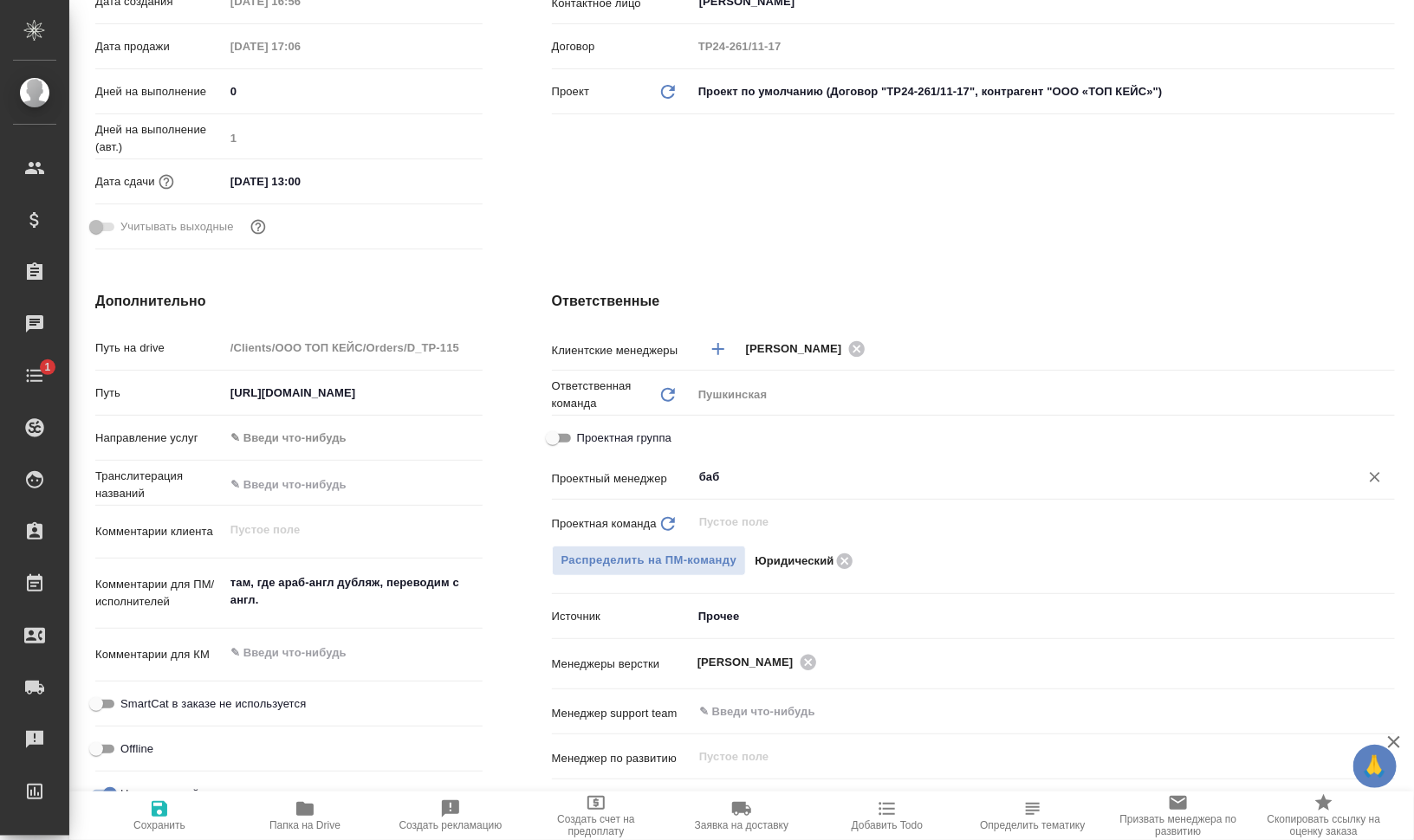
type textarea "x"
type input "[PERSON_NAME]"
click at [163, 804] on icon "button" at bounding box center [160, 809] width 16 height 16
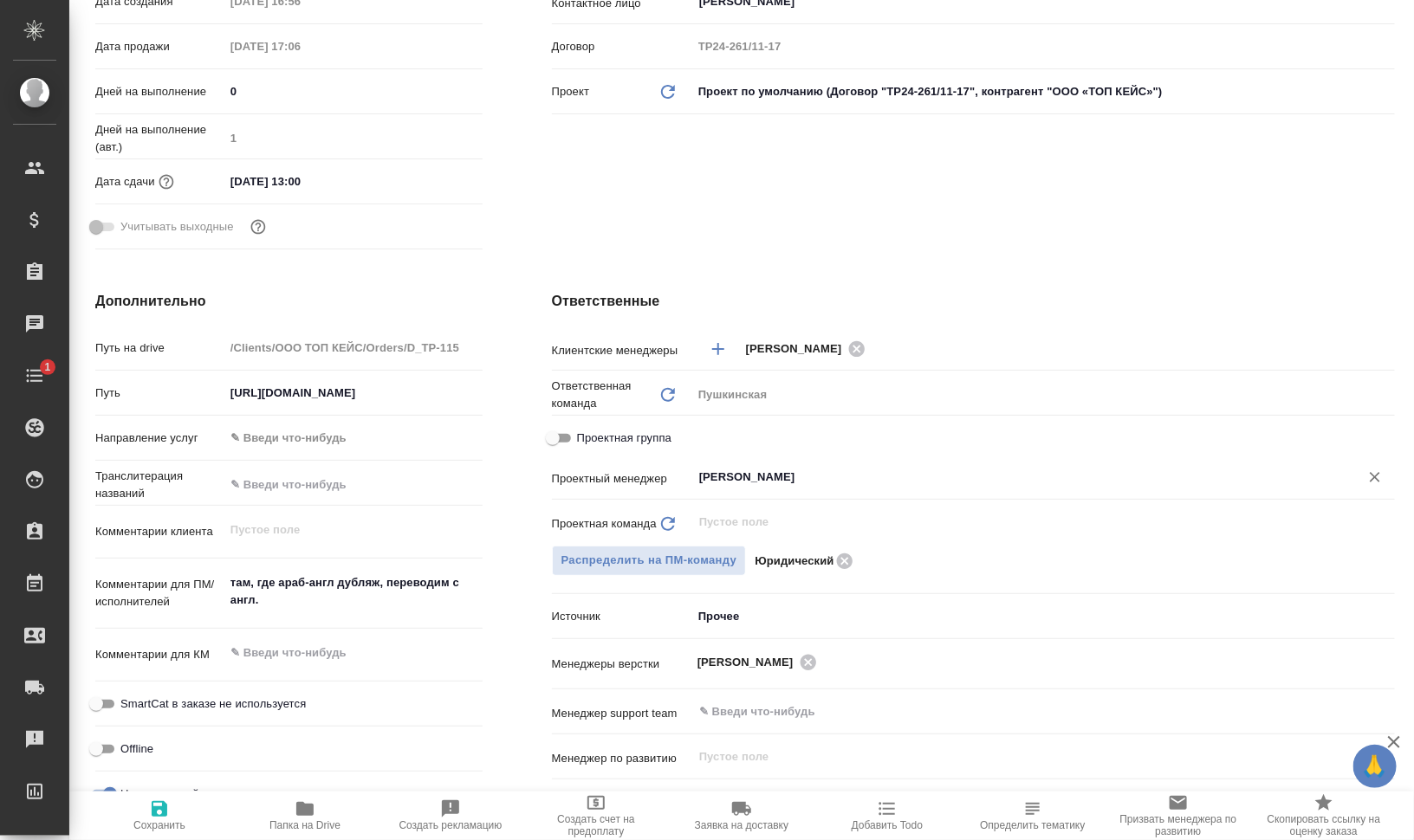
type textarea "x"
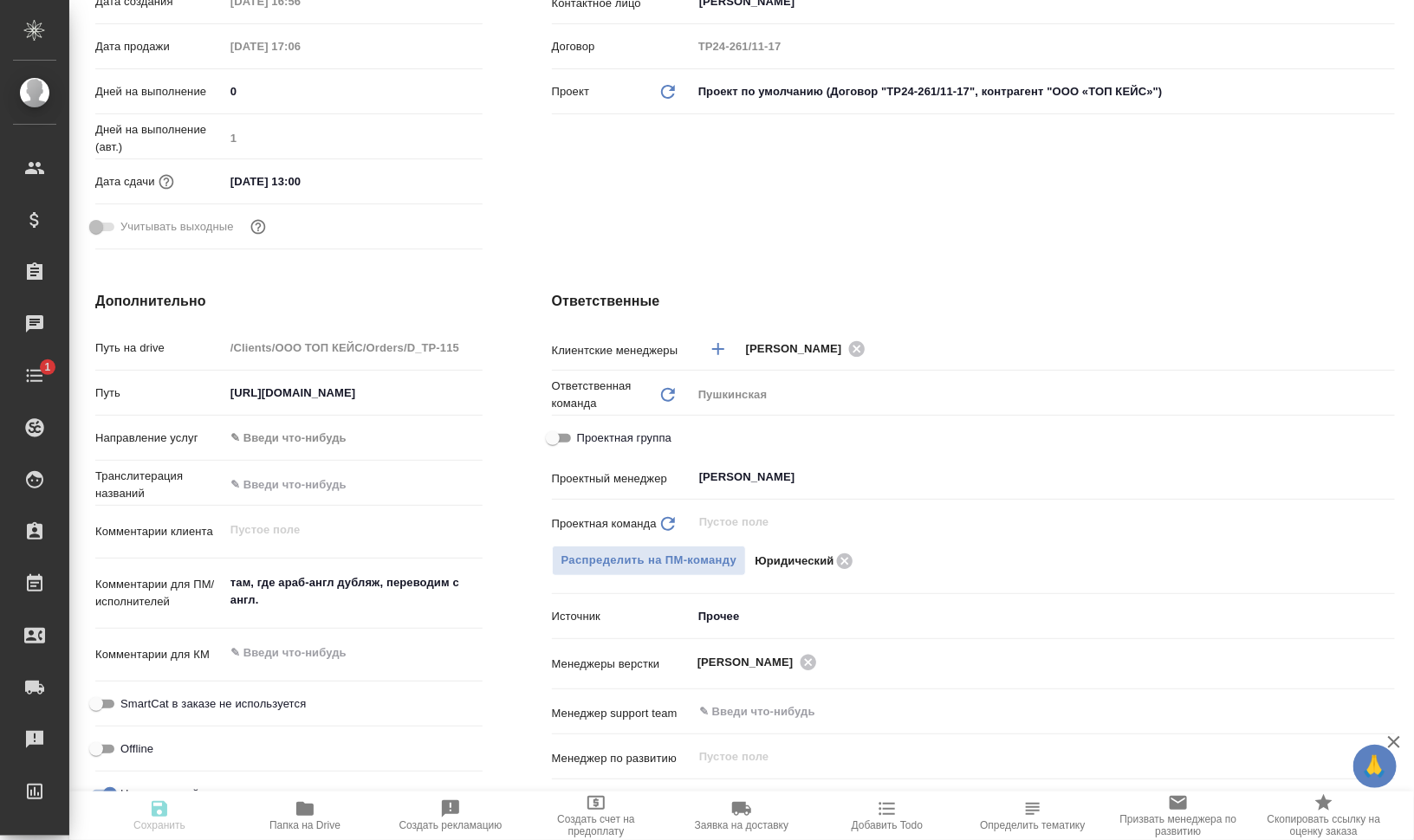
type textarea "x"
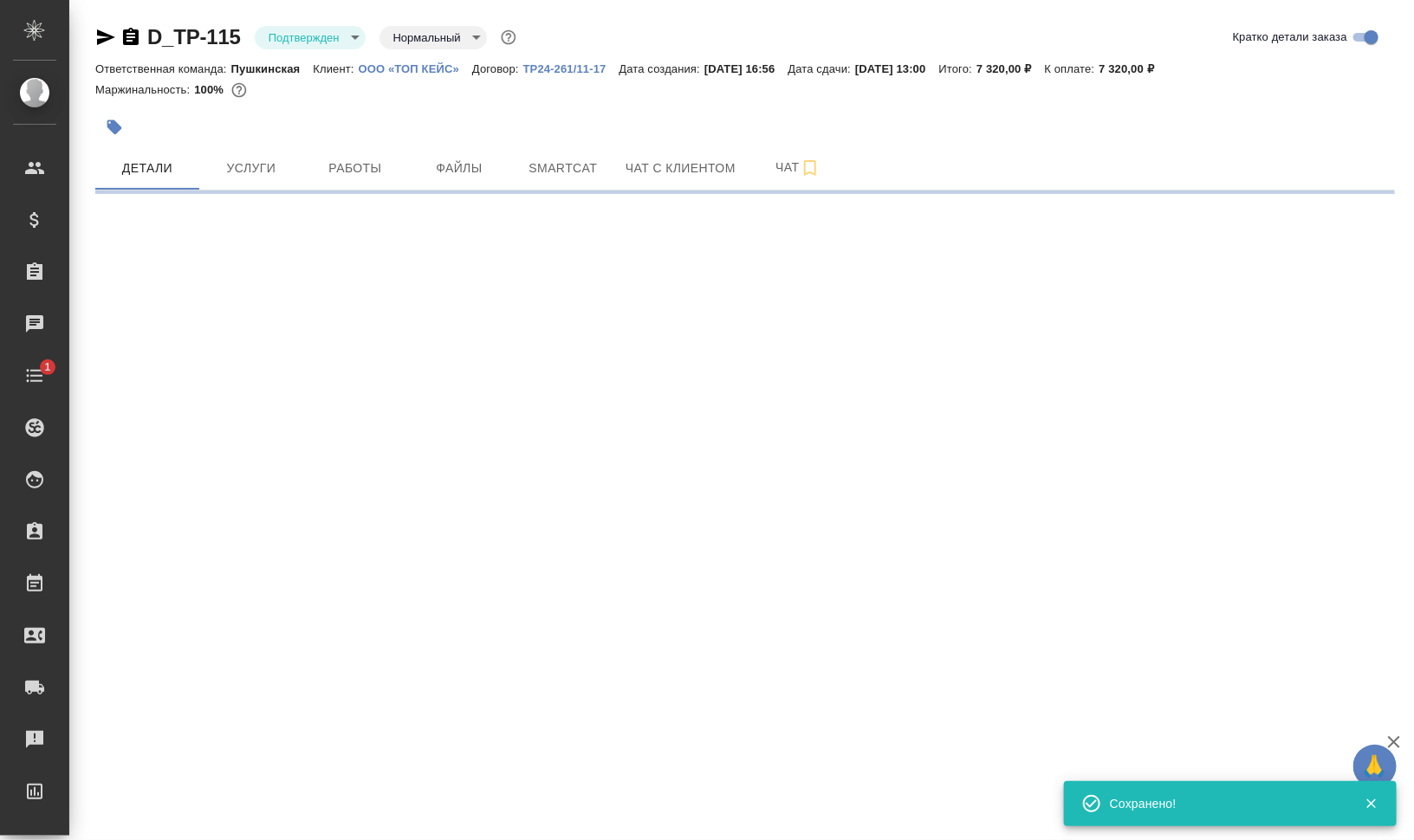
select select "RU"
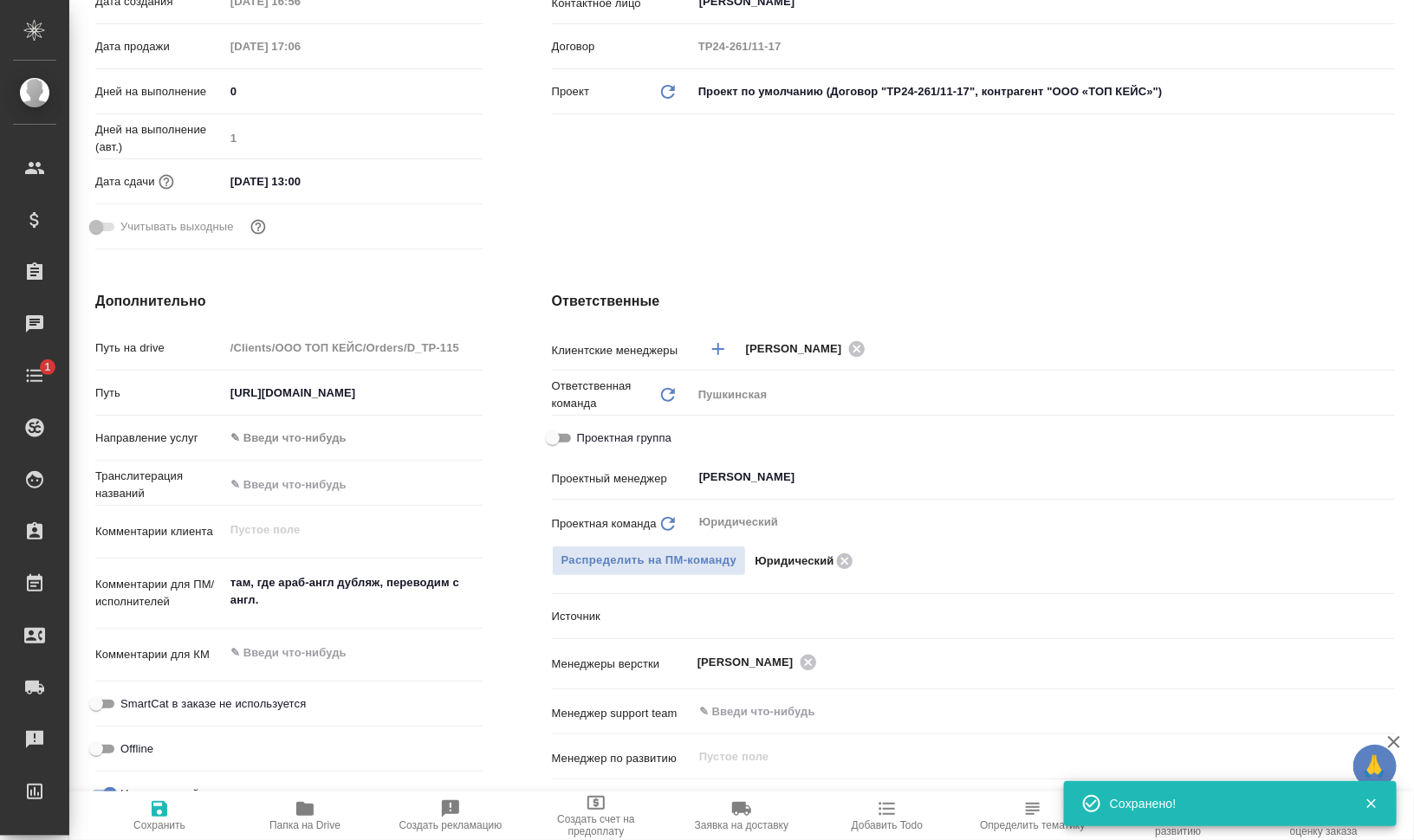
type textarea "x"
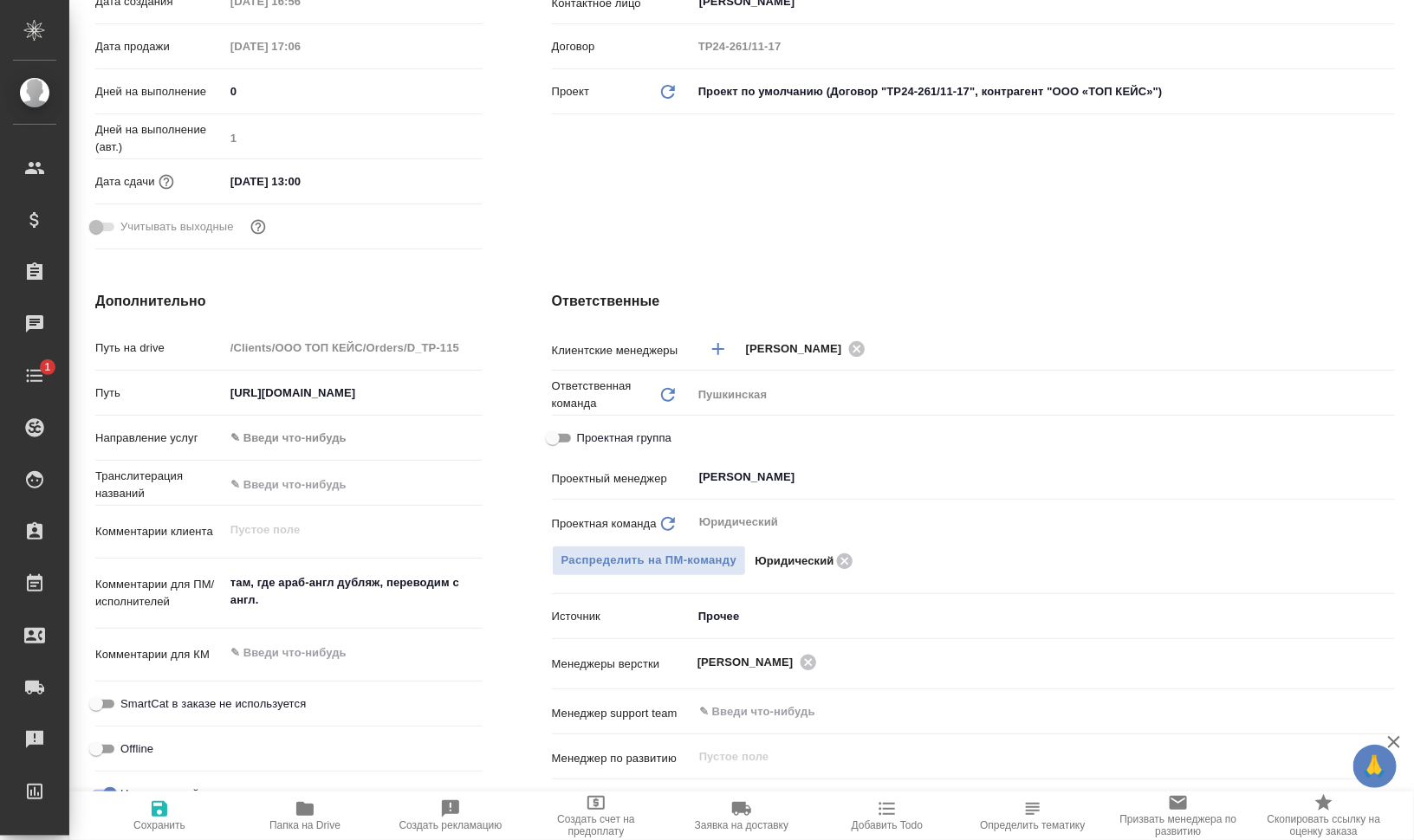
type textarea "x"
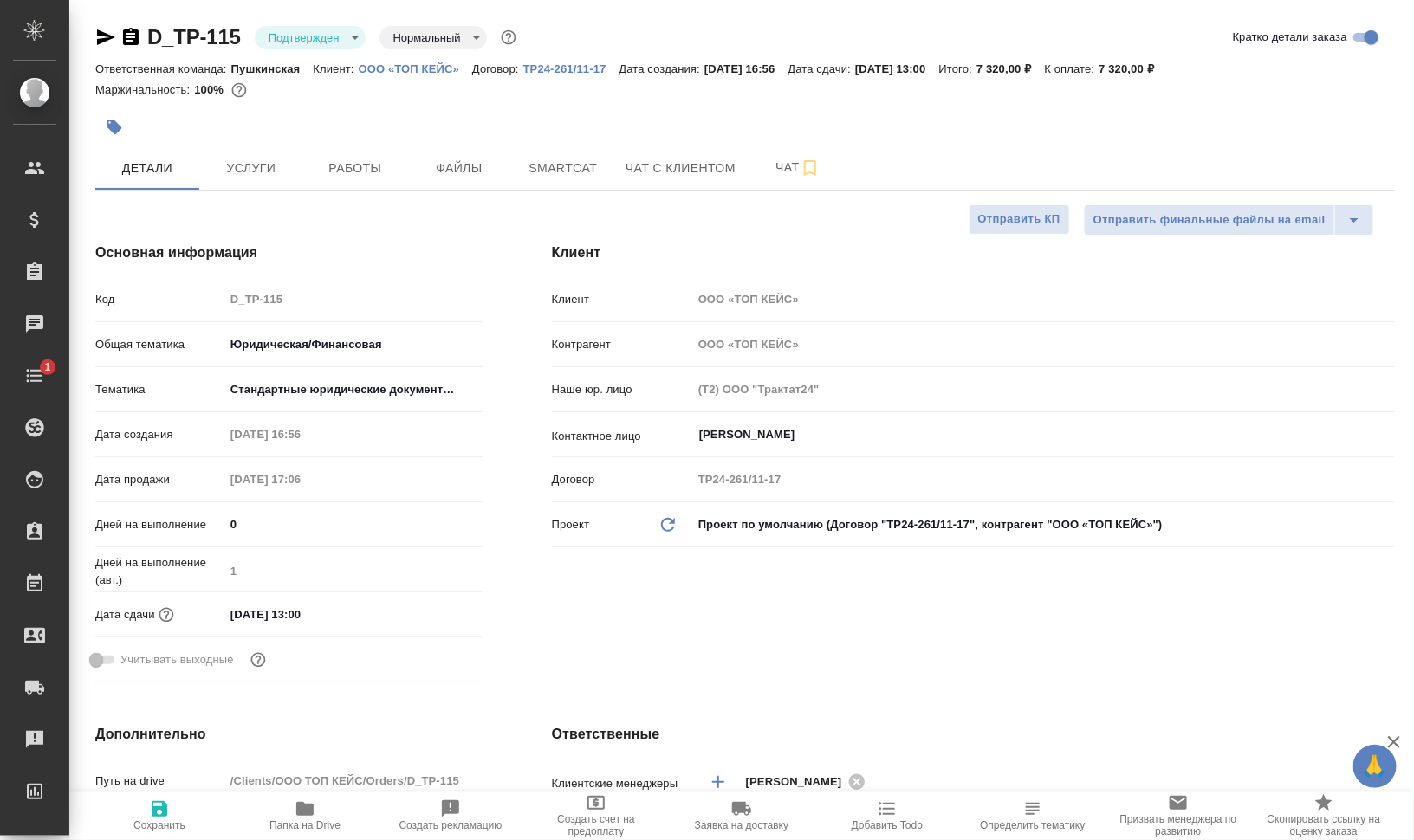
type textarea "x"
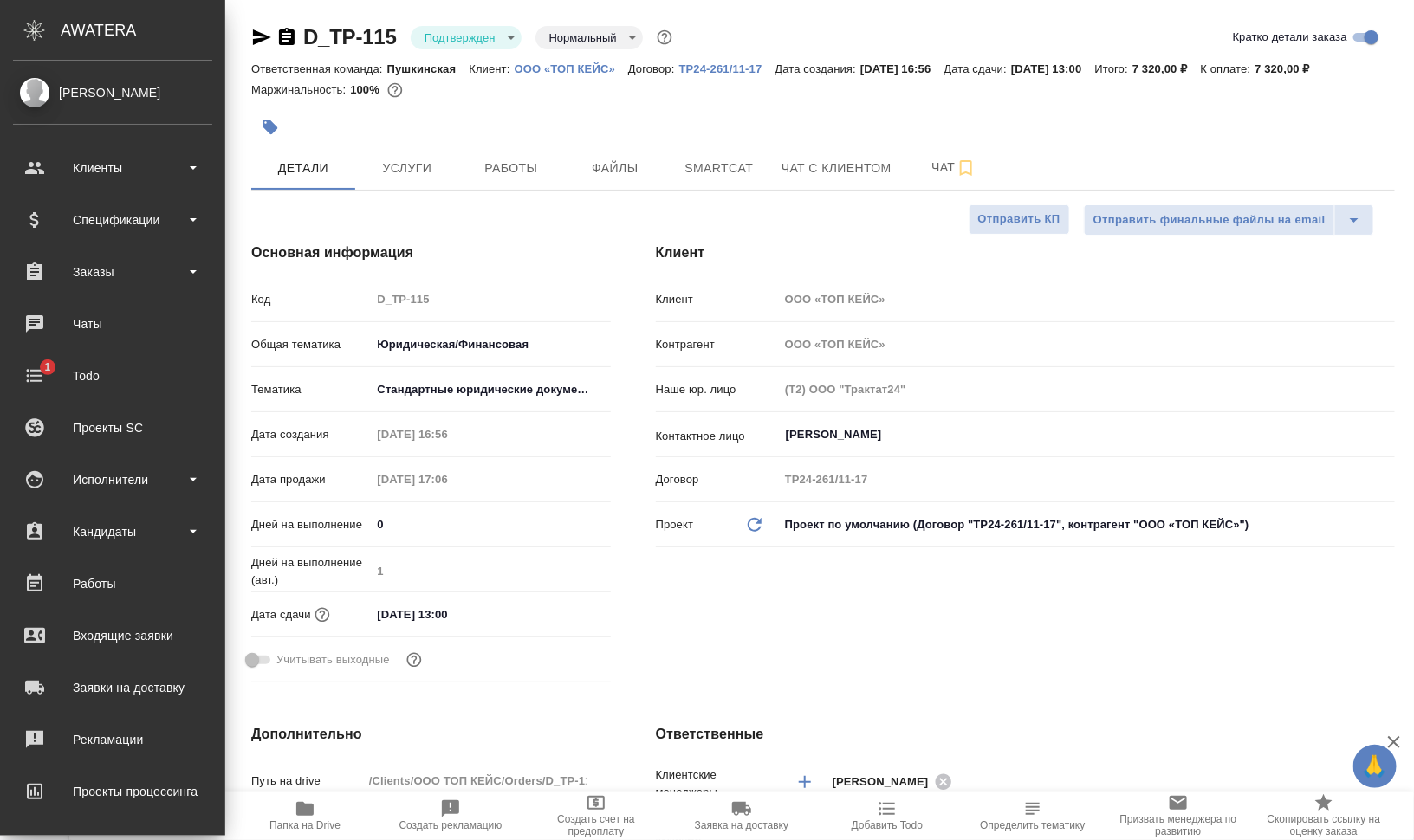
type textarea "x"
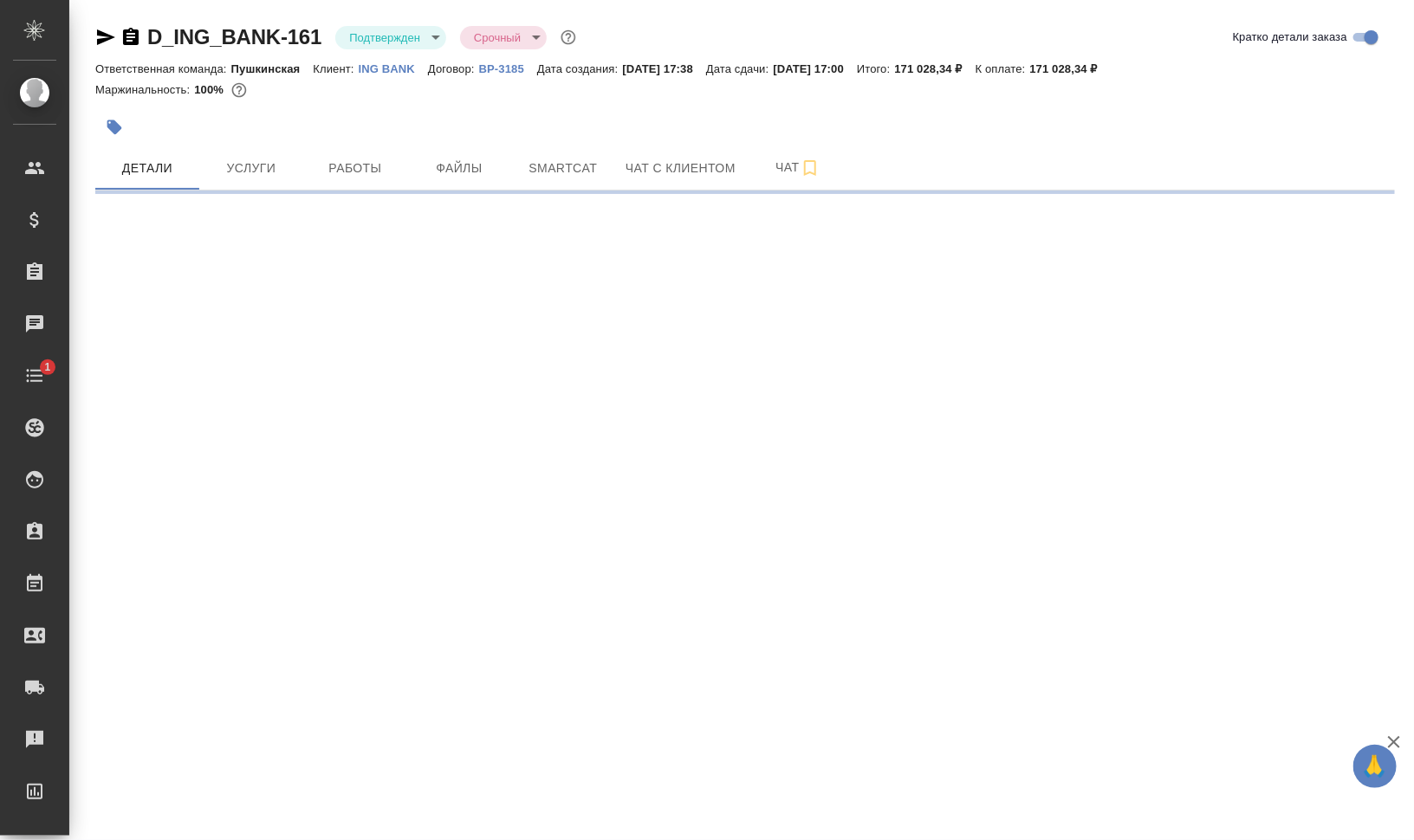
select select "RU"
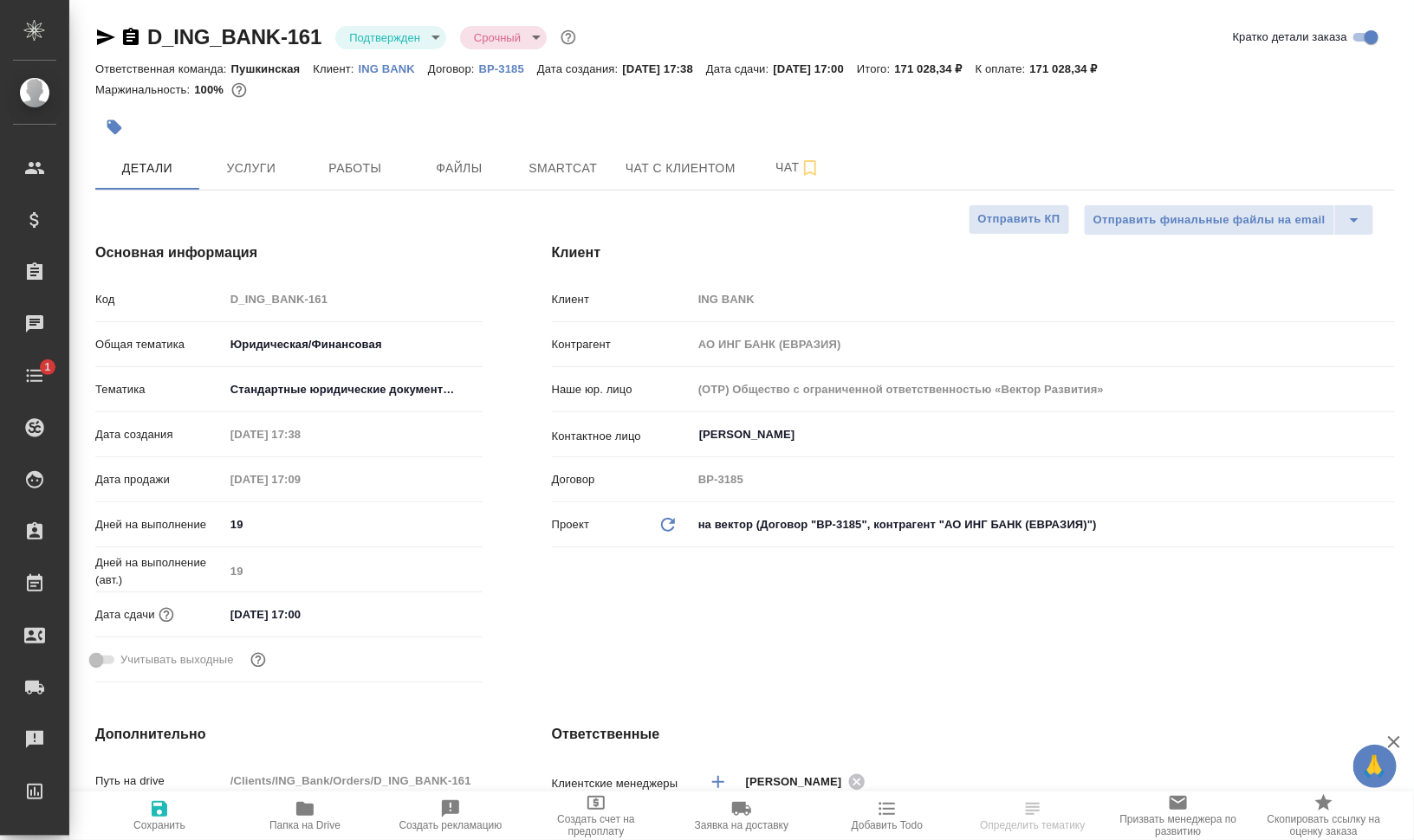
type textarea "x"
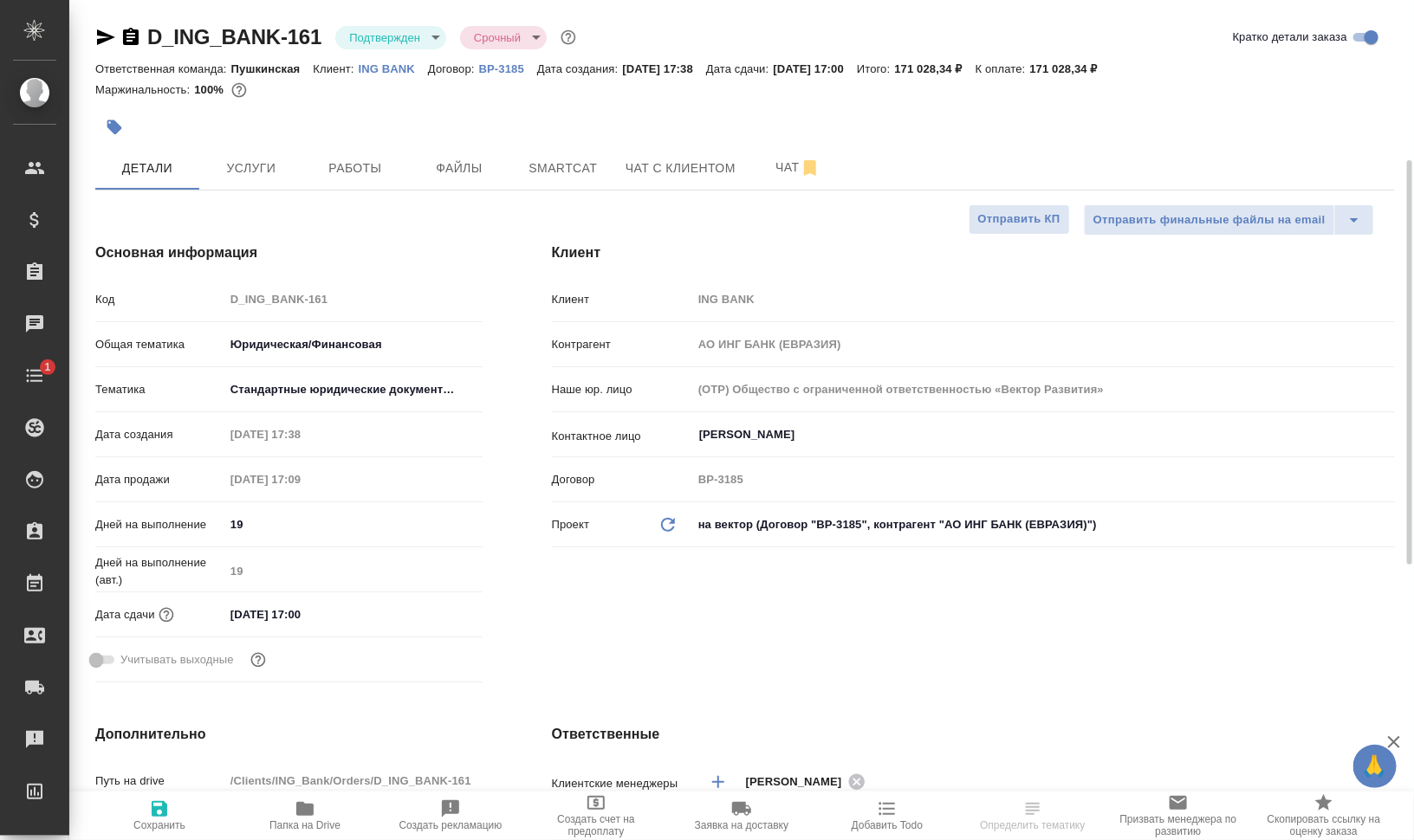
type textarea "x"
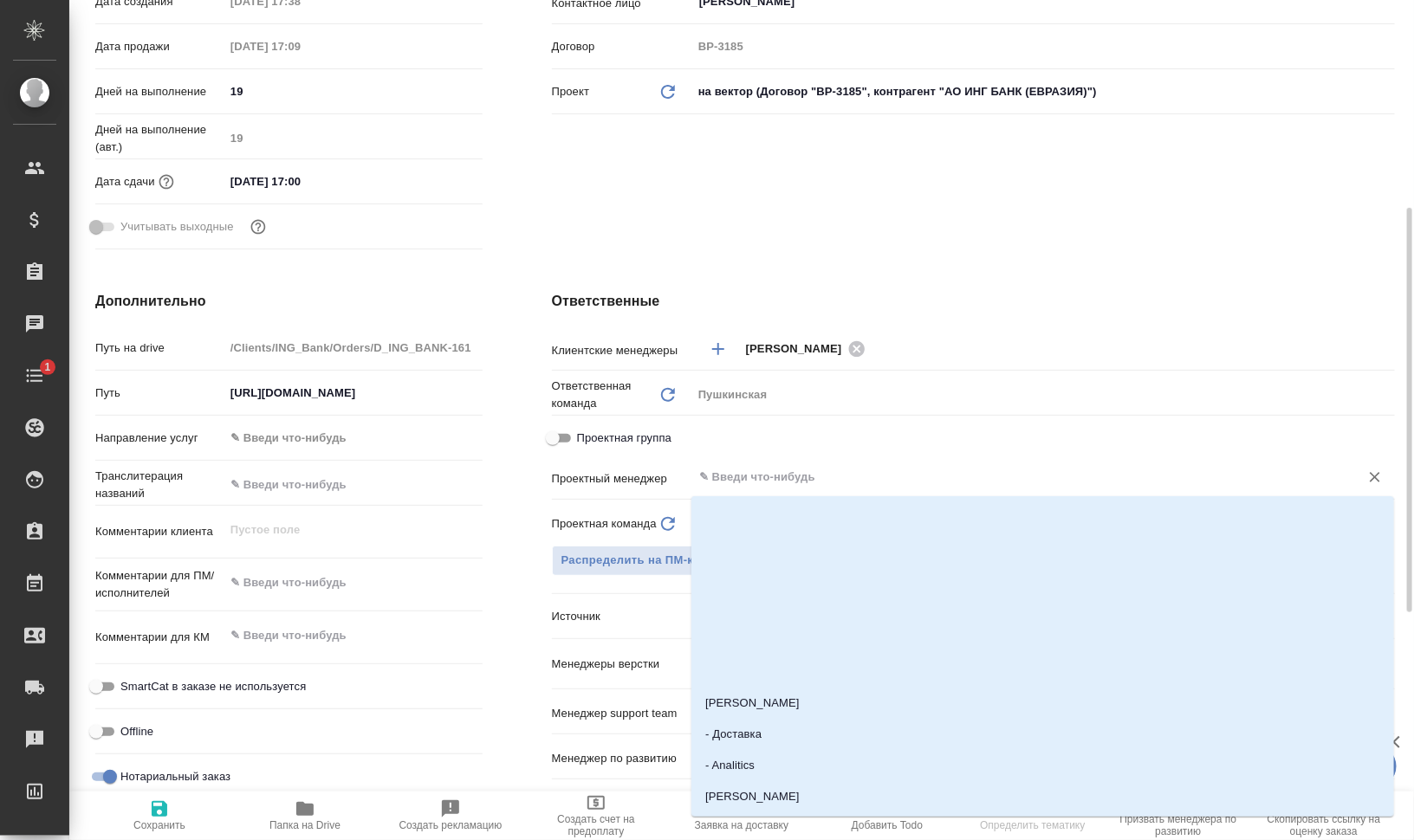
click at [850, 486] on input "text" at bounding box center [1014, 477] width 634 height 21
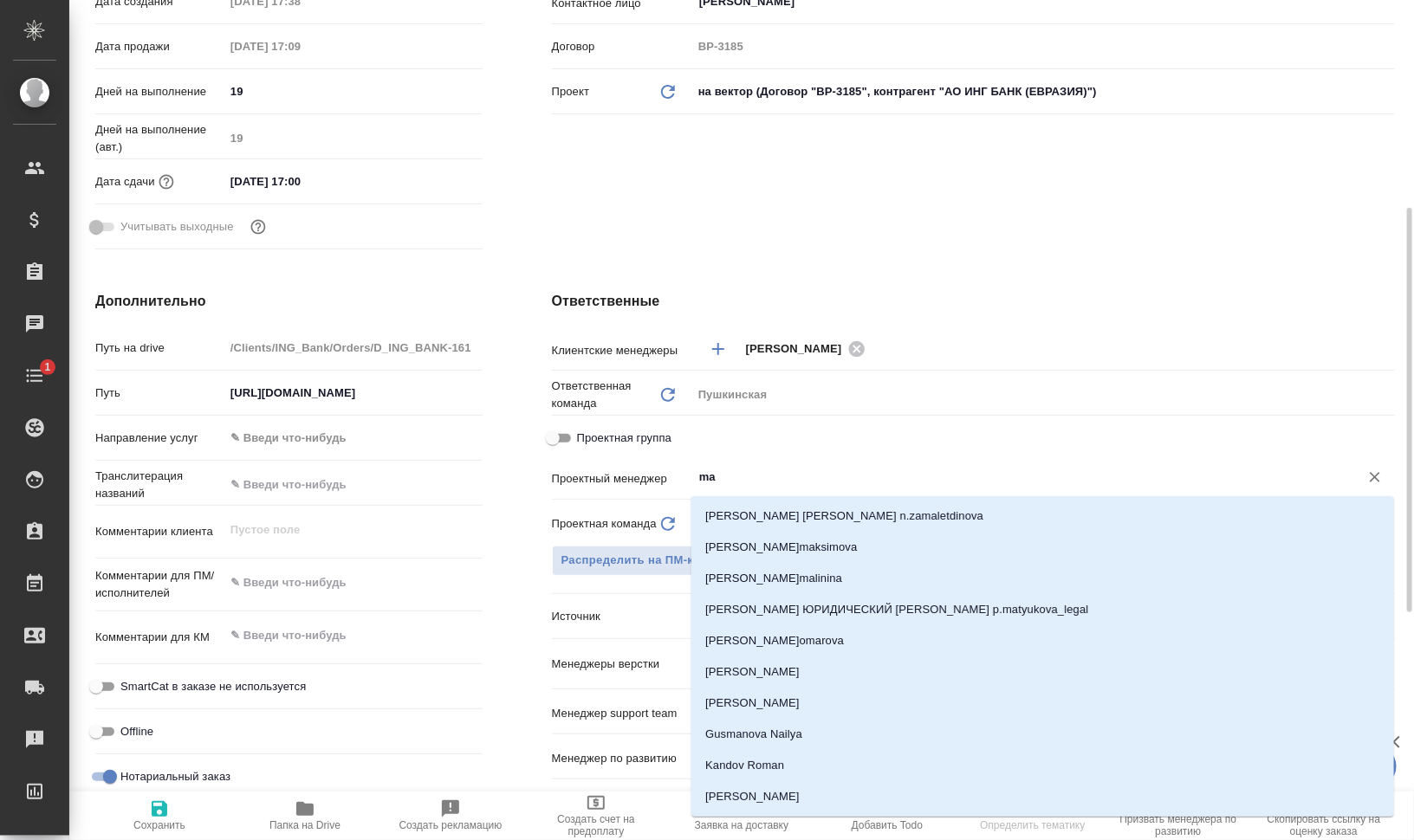
type input "mat"
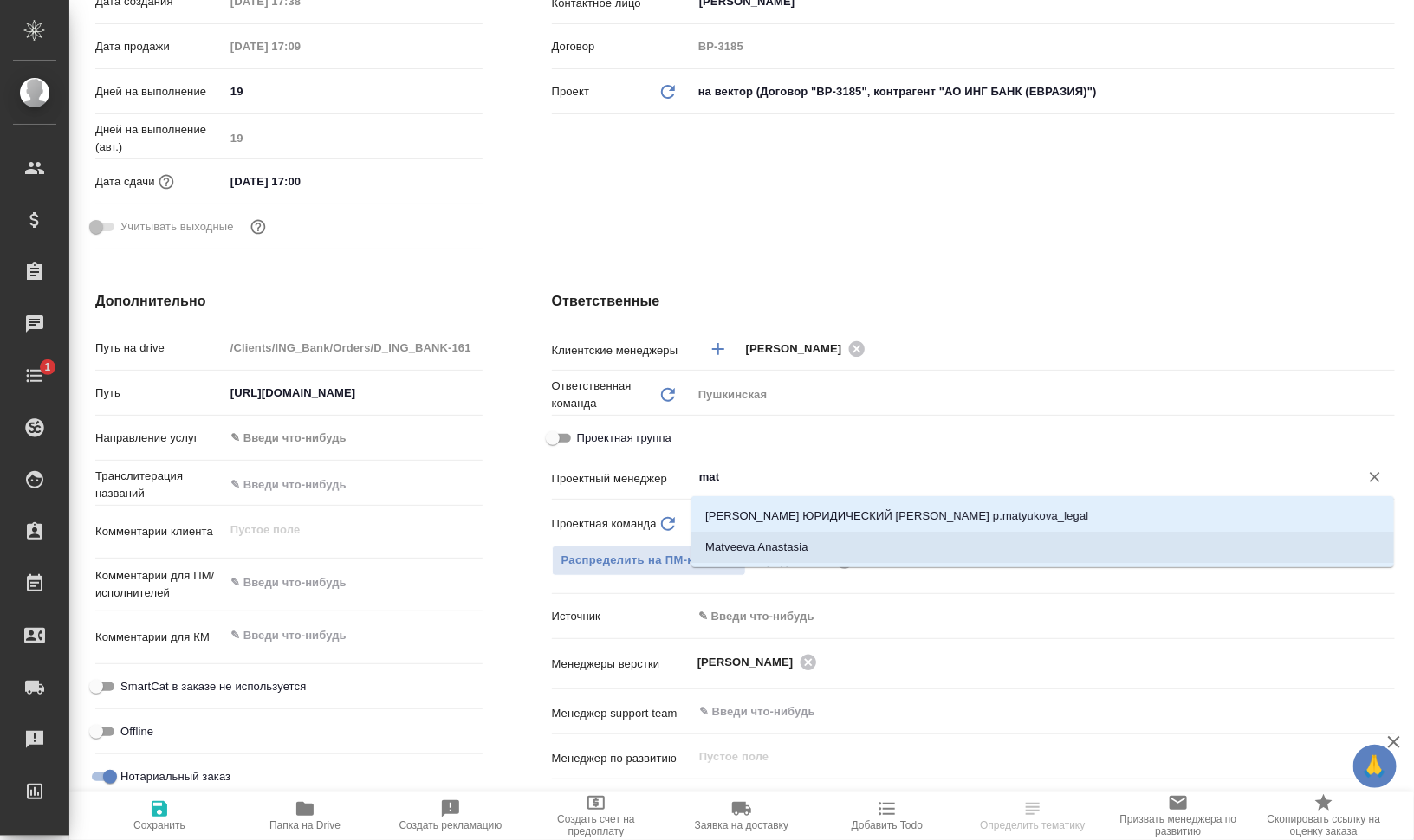
click at [852, 551] on li "Matveeva Anastasia" at bounding box center [1042, 548] width 702 height 31
type textarea "x"
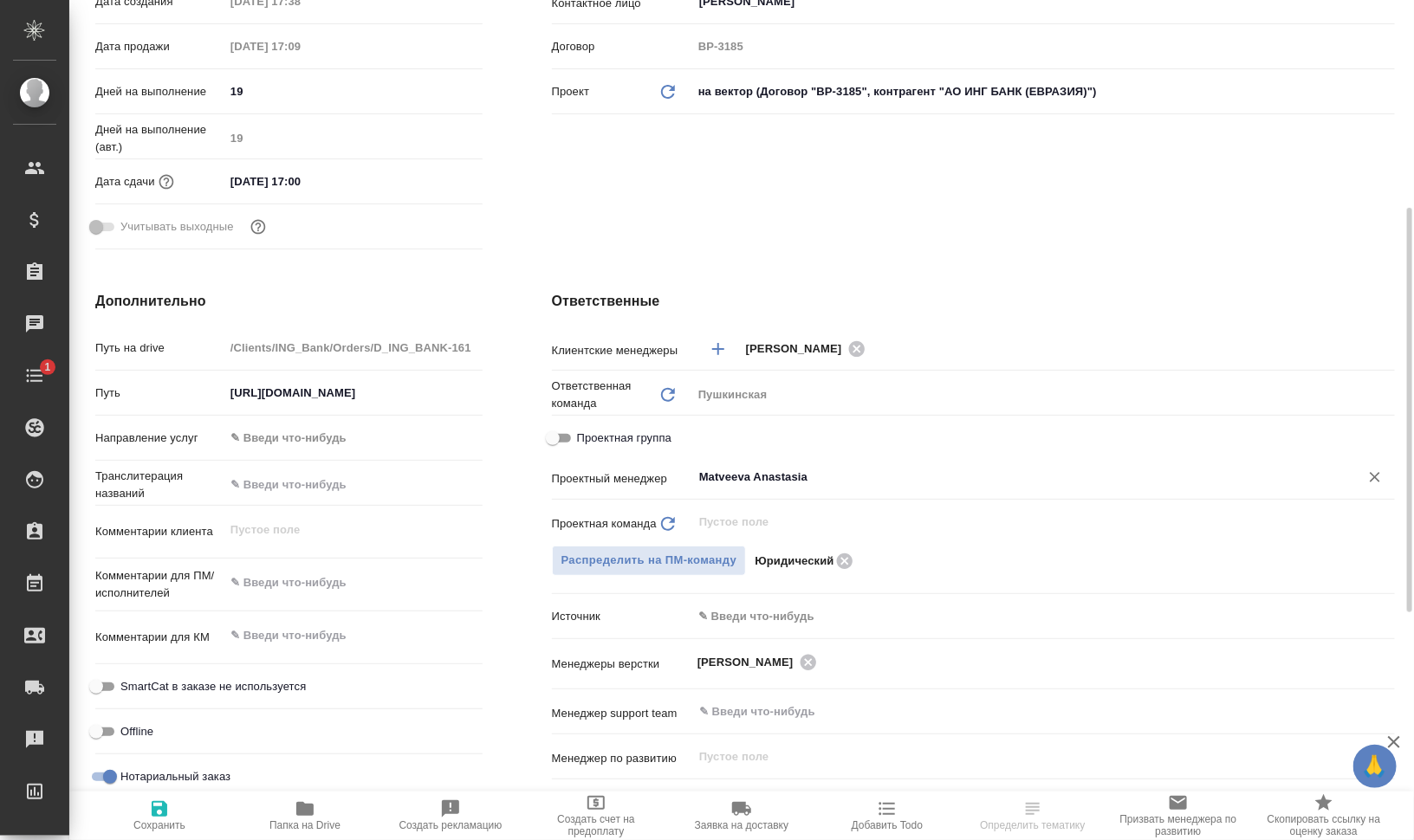
type input "Matveeva Anastasia"
click at [161, 821] on span "Сохранить" at bounding box center [160, 825] width 52 height 12
type textarea "x"
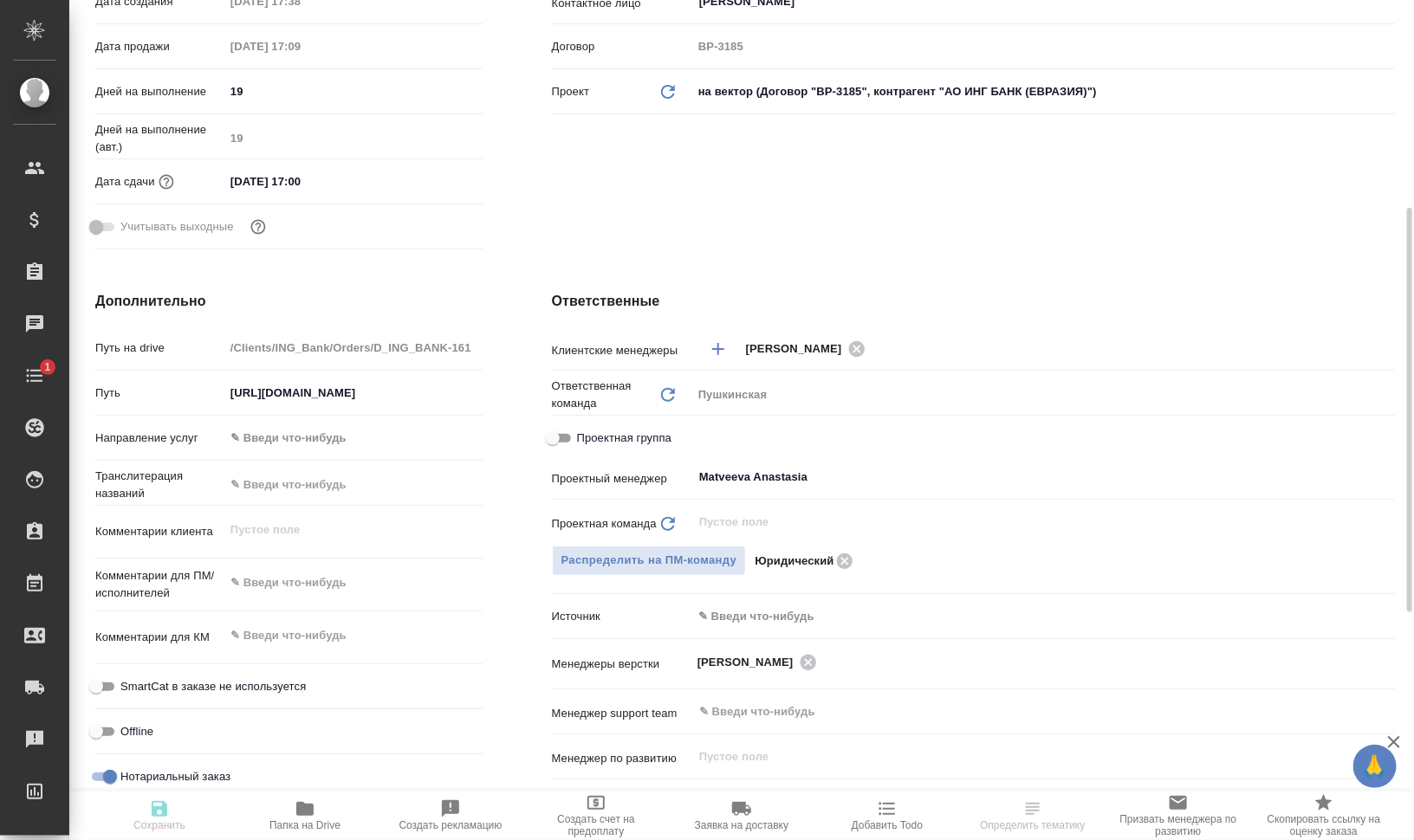
type textarea "x"
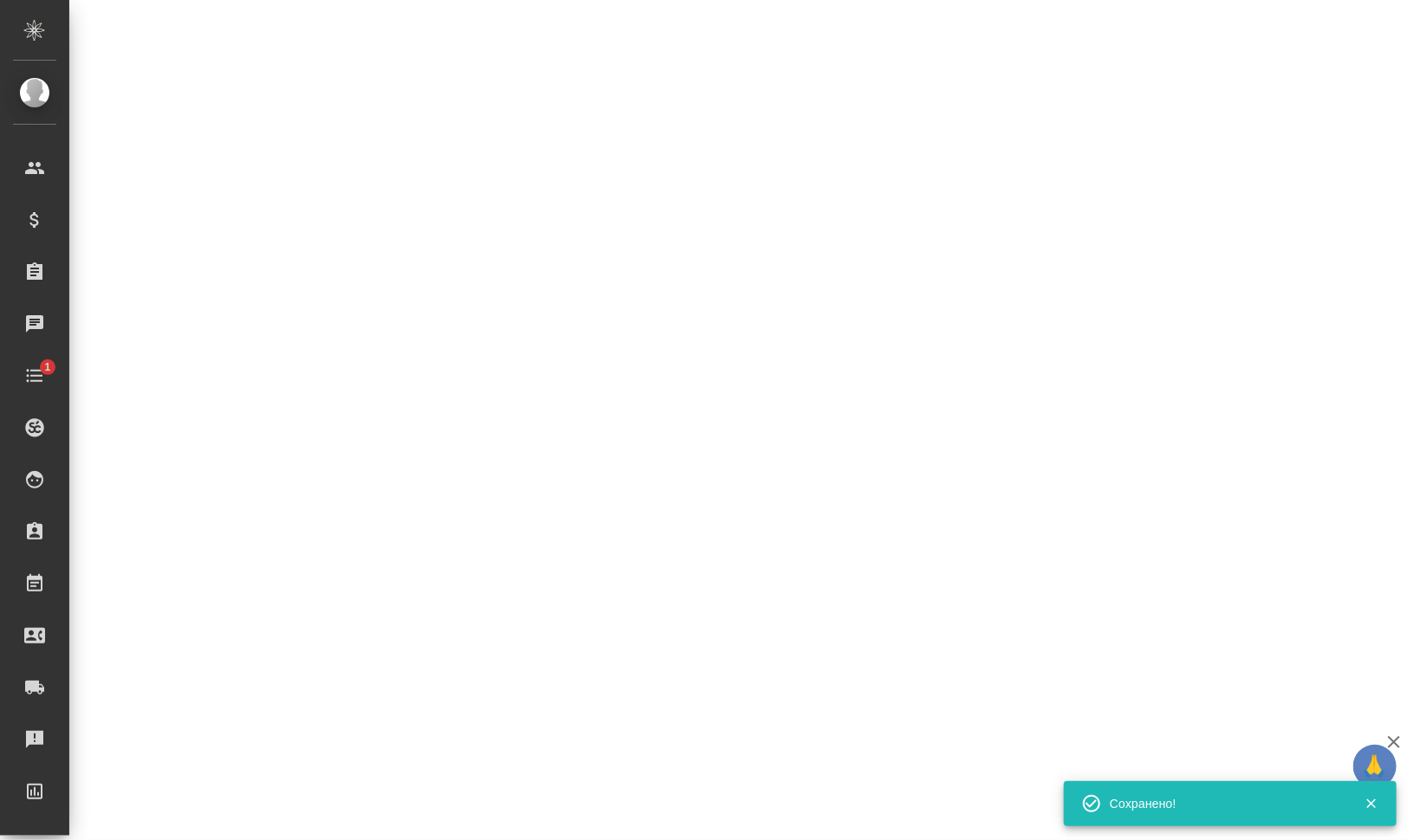
select select "RU"
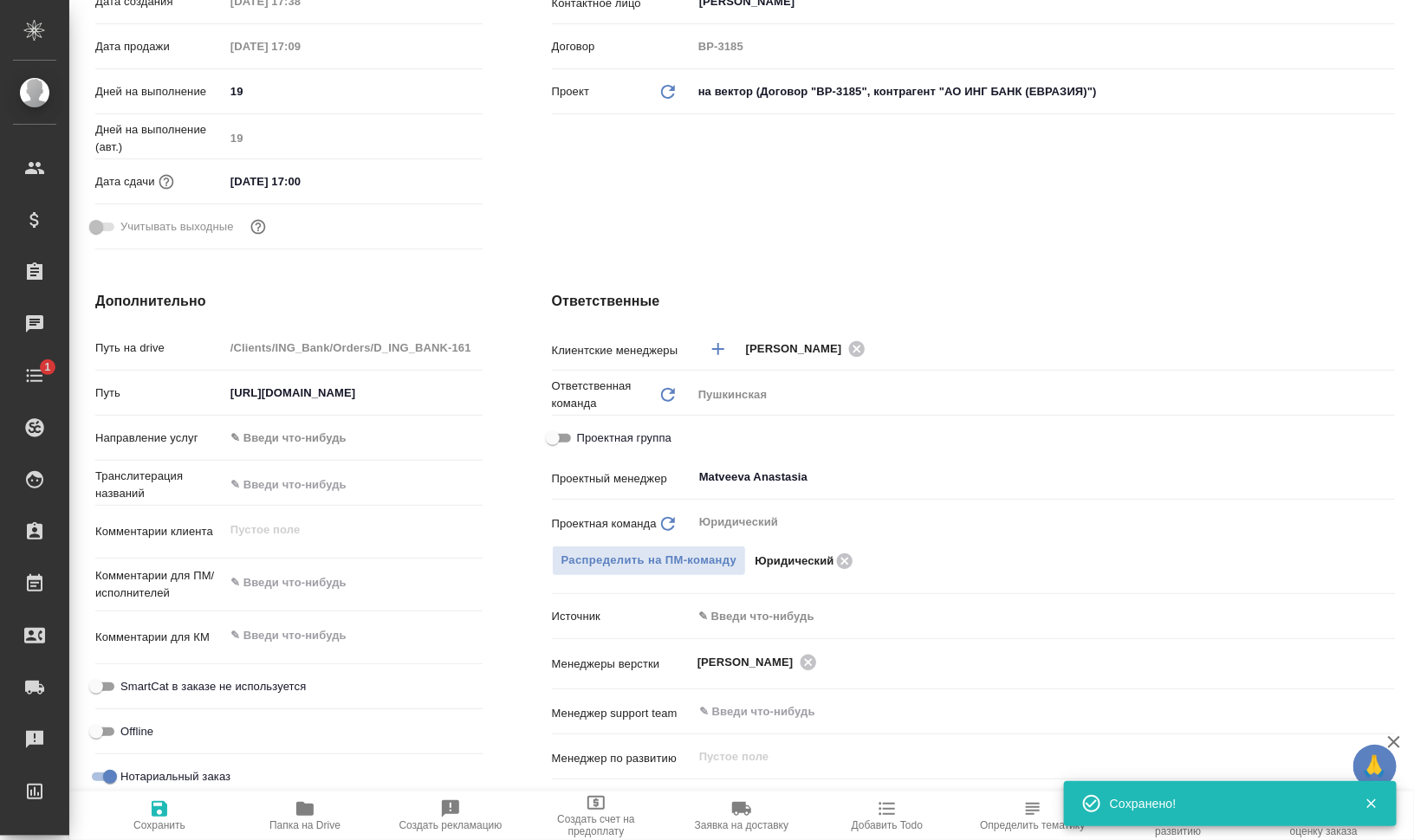
type textarea "x"
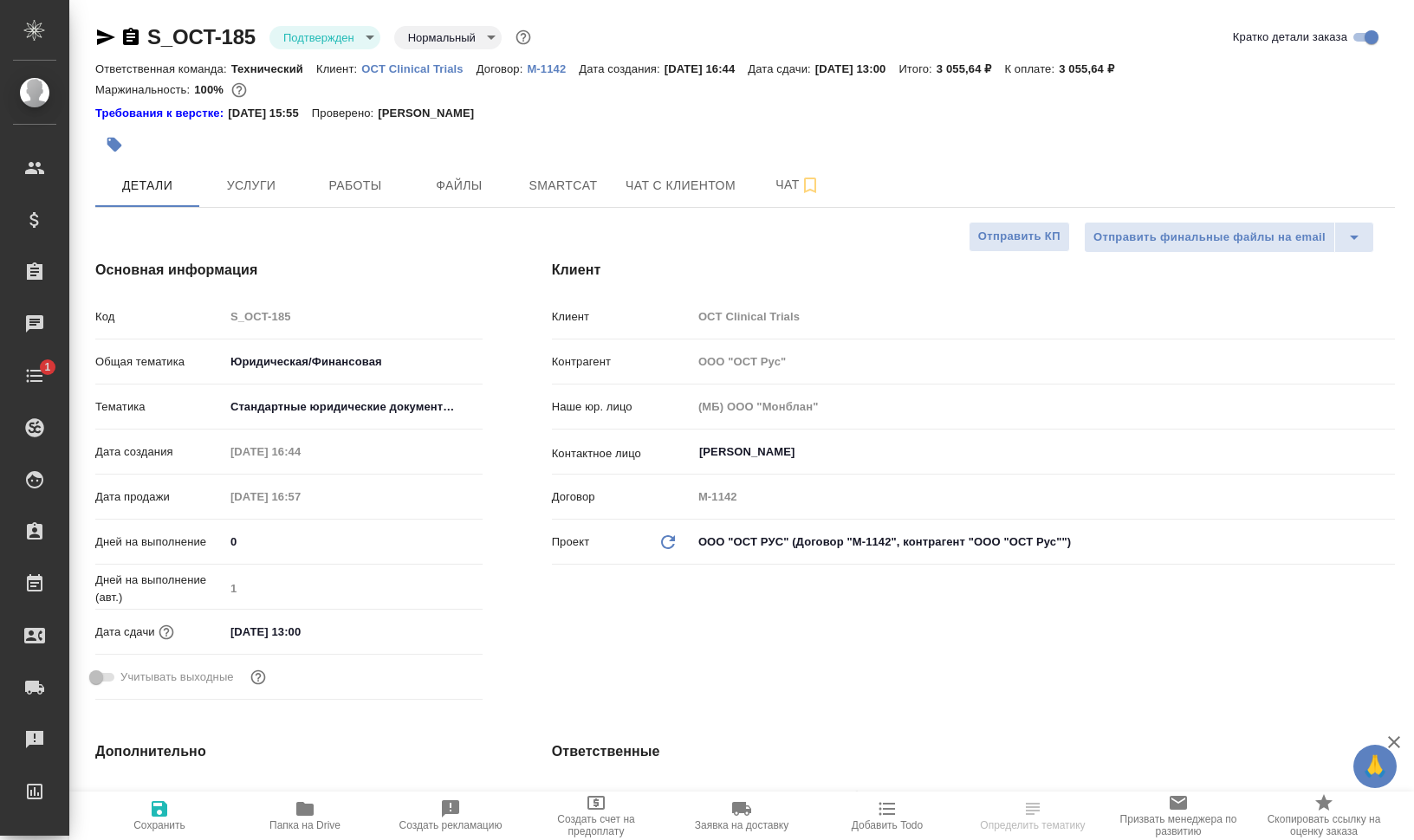
select select "RU"
type textarea "x"
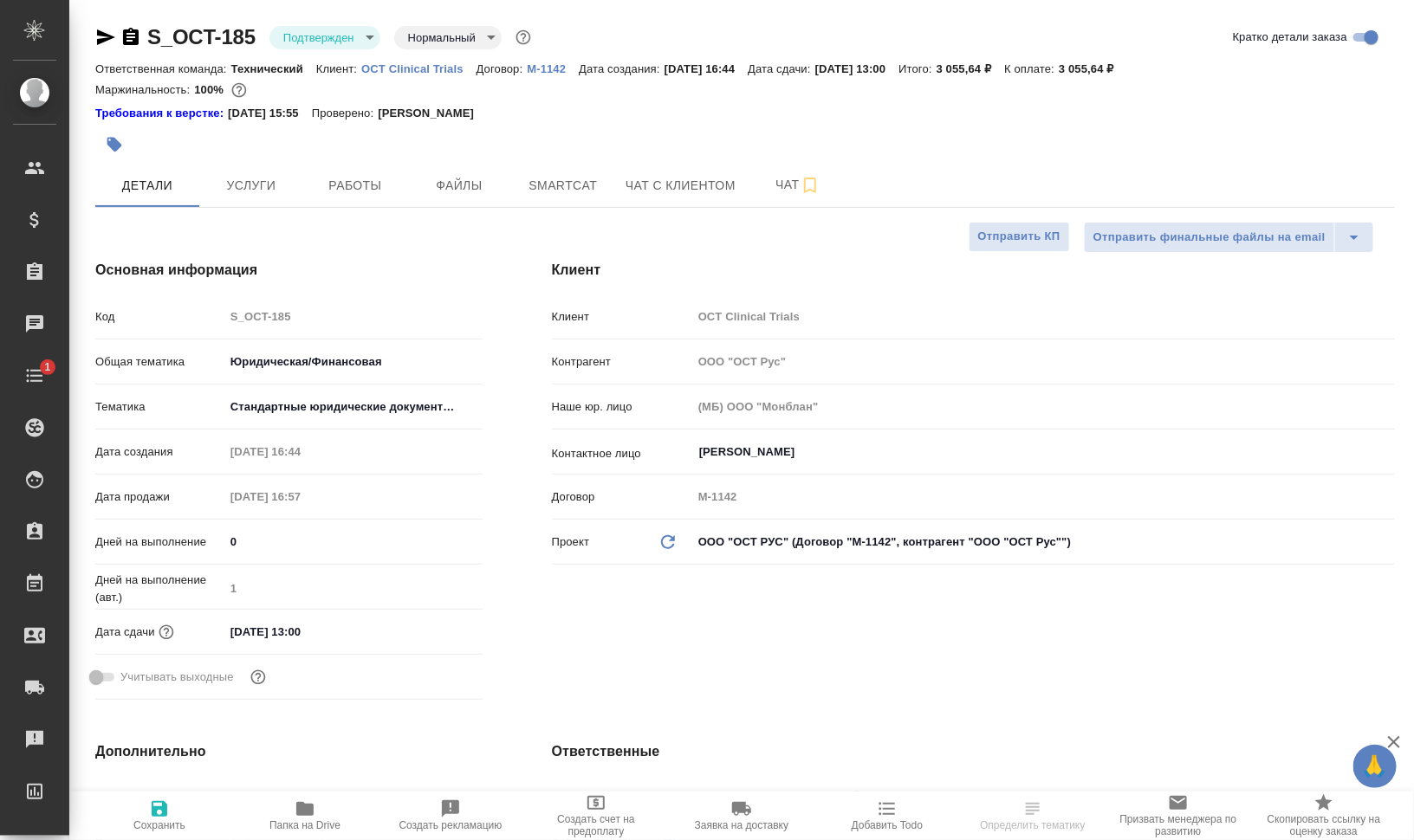
type textarea "x"
drag, startPoint x: 358, startPoint y: 71, endPoint x: 464, endPoint y: 65, distance: 106.2
click at [464, 65] on div "Ответственная команда: Технический Клиент: OCT Clinical Trials Договор: M-1142 …" at bounding box center [745, 69] width 1299 height 21
copy p "OCT Clinical Trials"
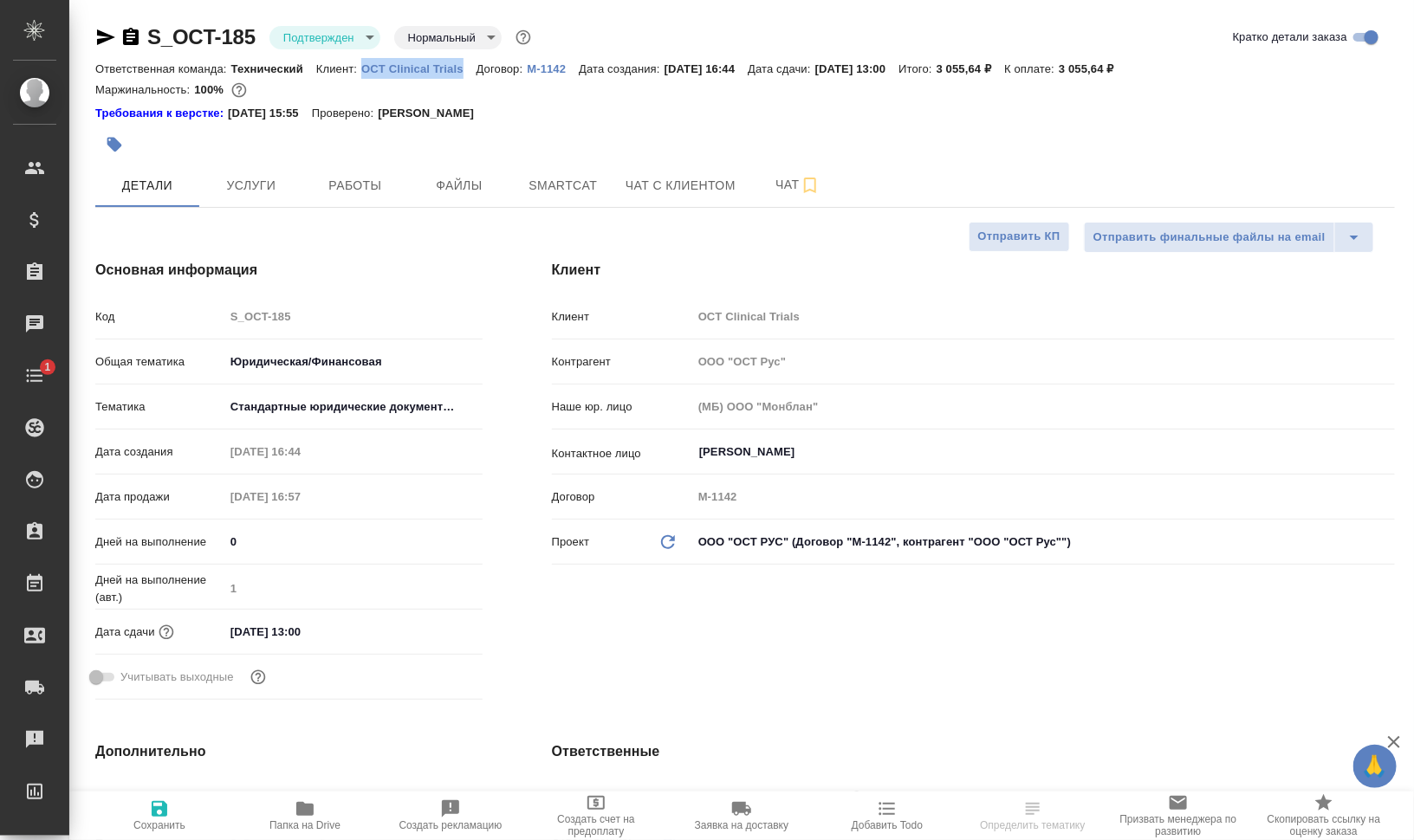
type textarea "x"
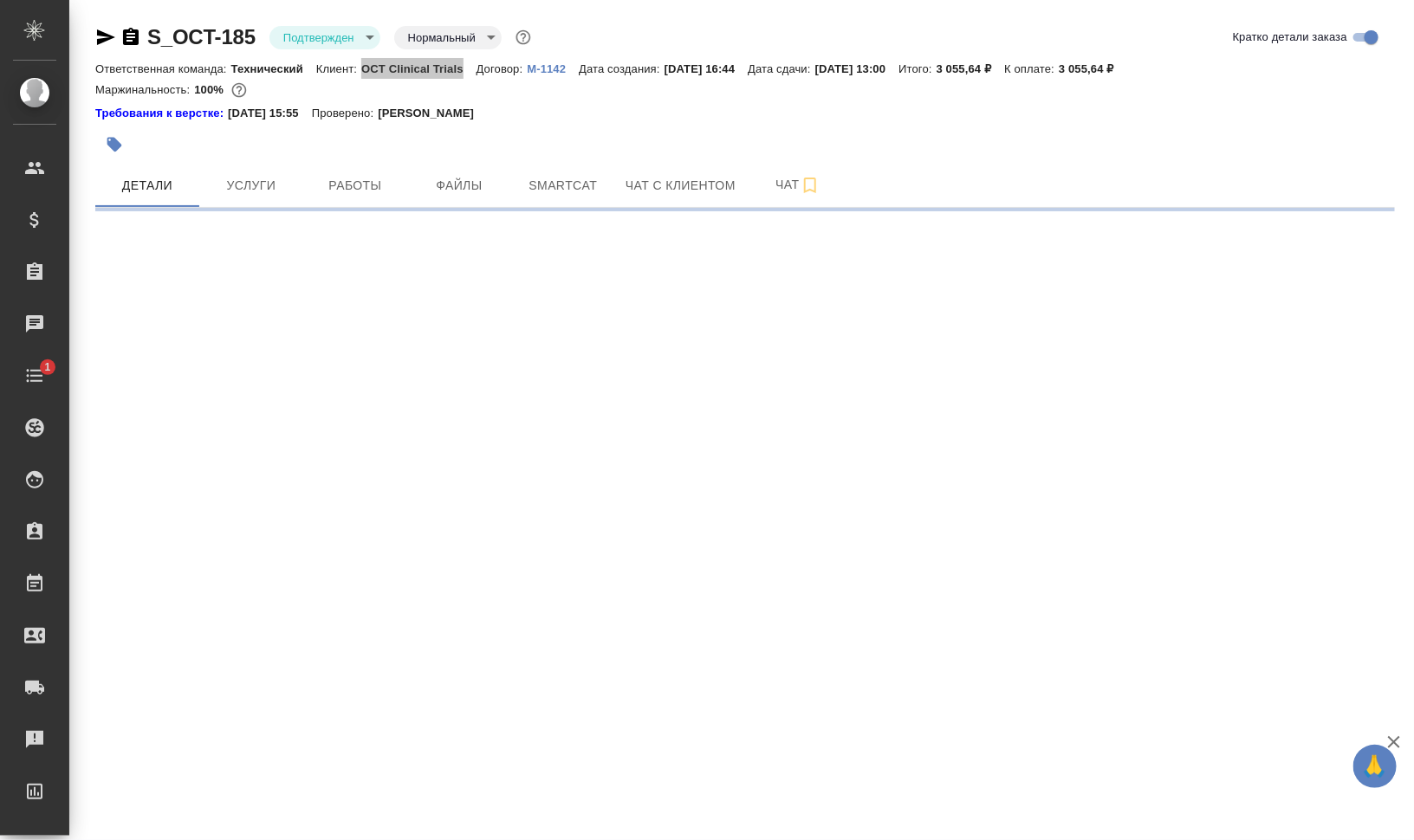
select select "RU"
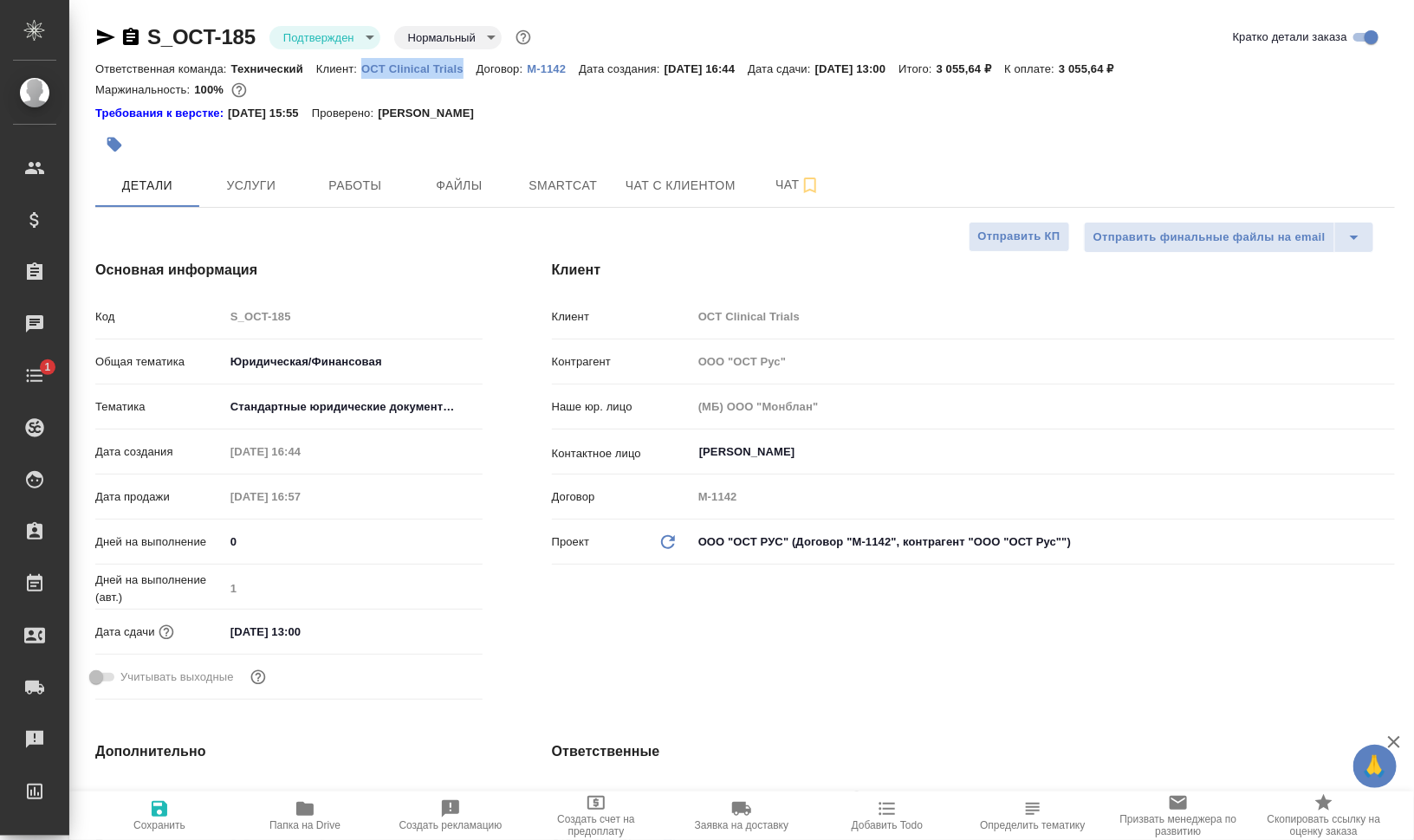
type textarea "x"
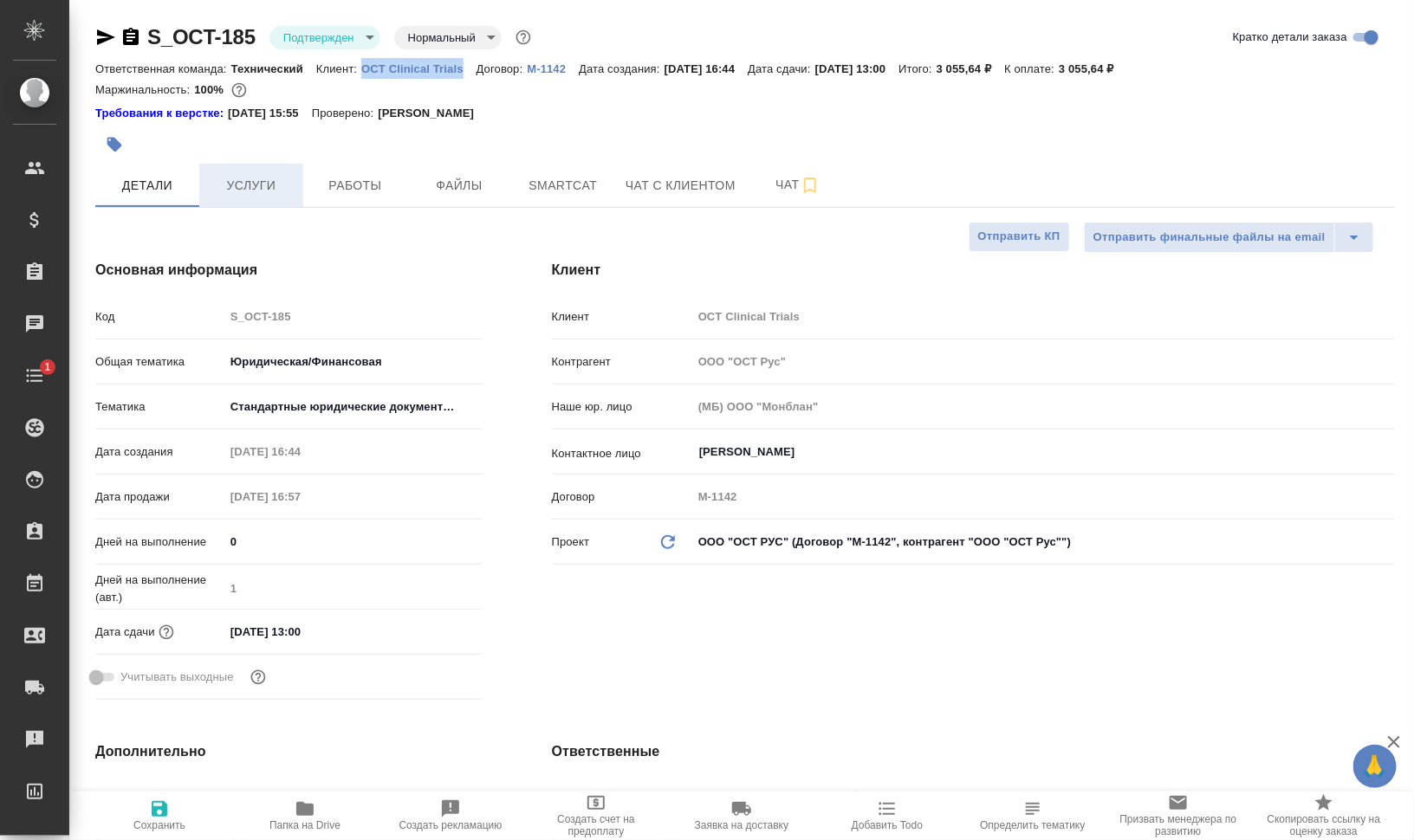
type textarea "x"
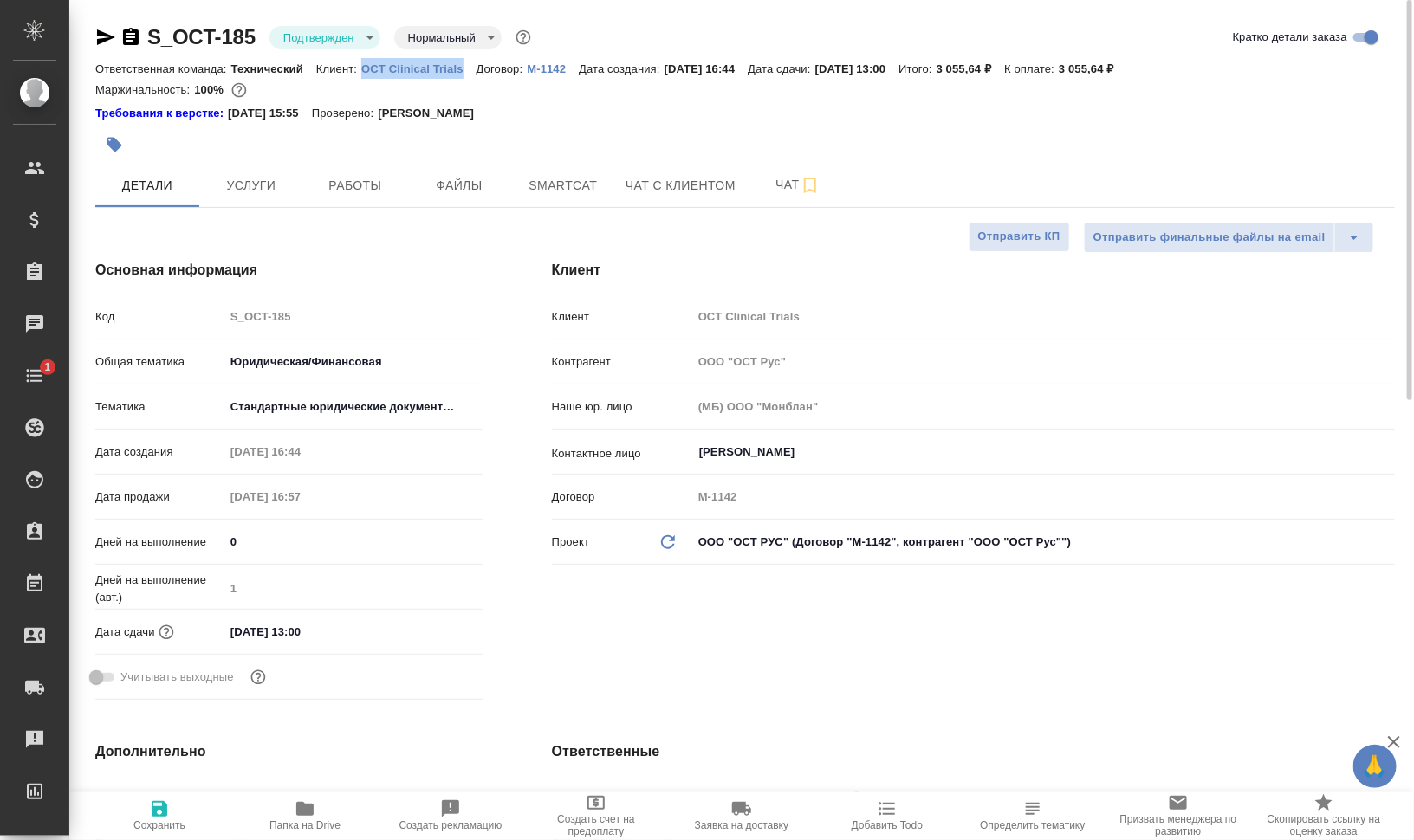
type textarea "x"
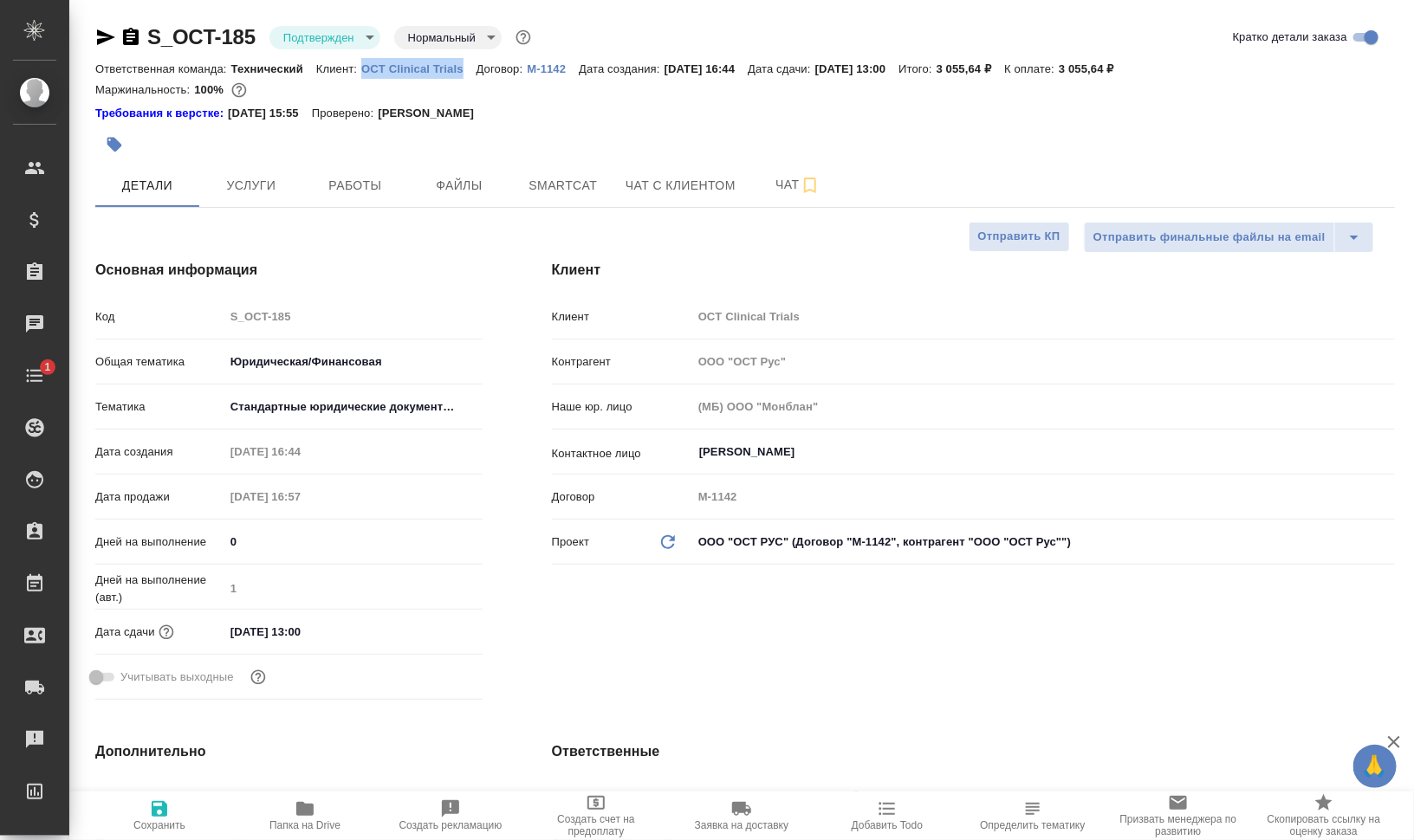
type textarea "x"
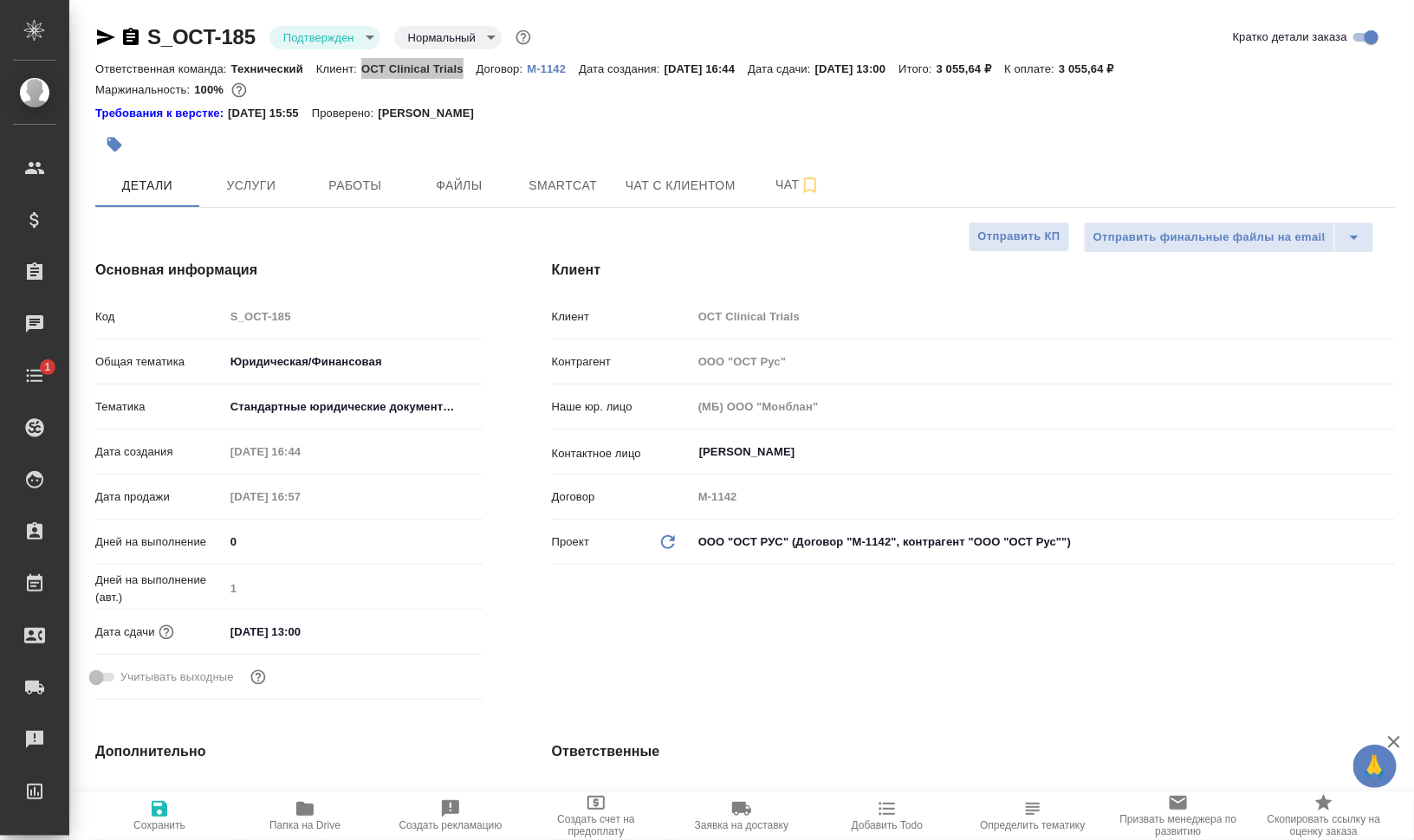
type textarea "x"
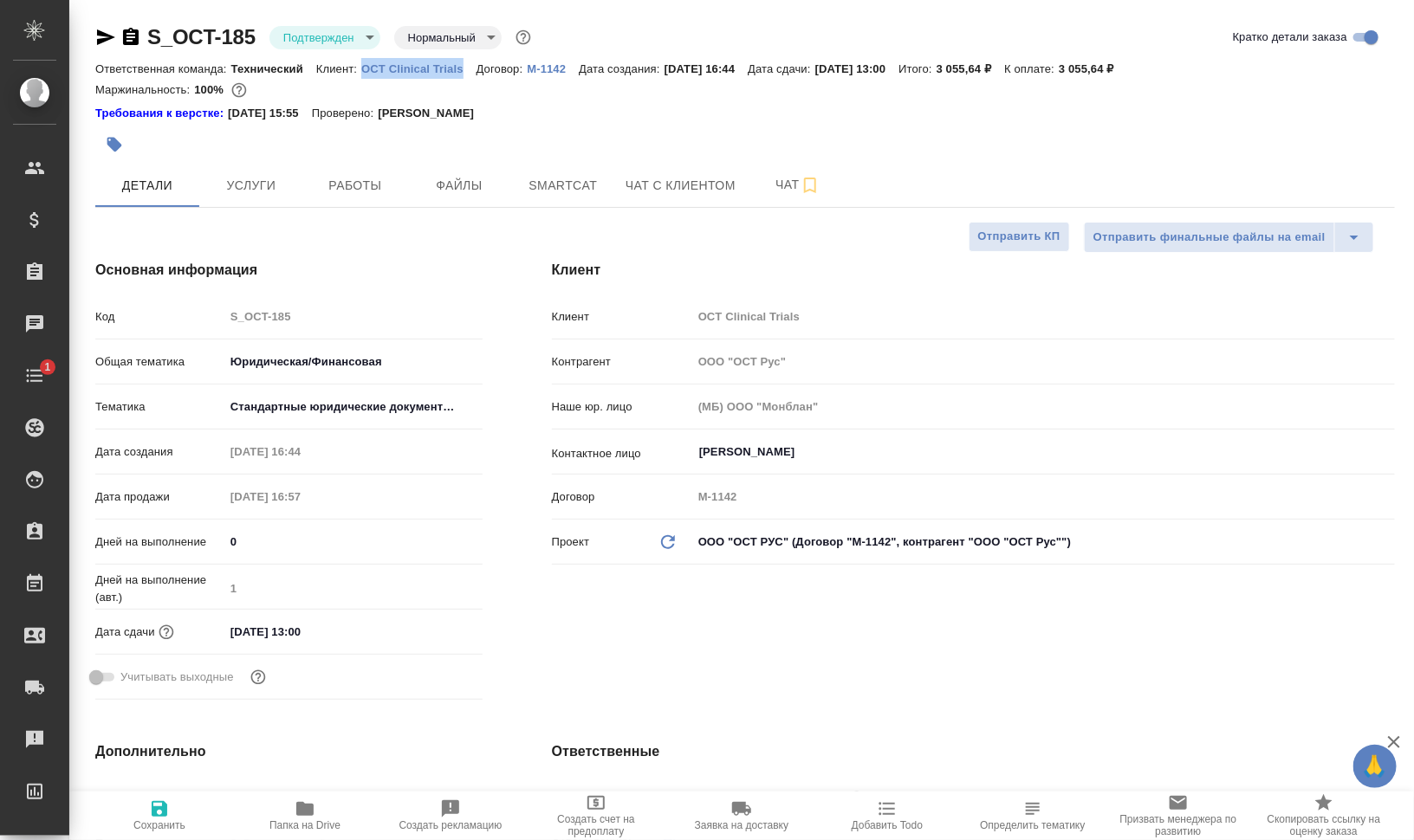
type textarea "x"
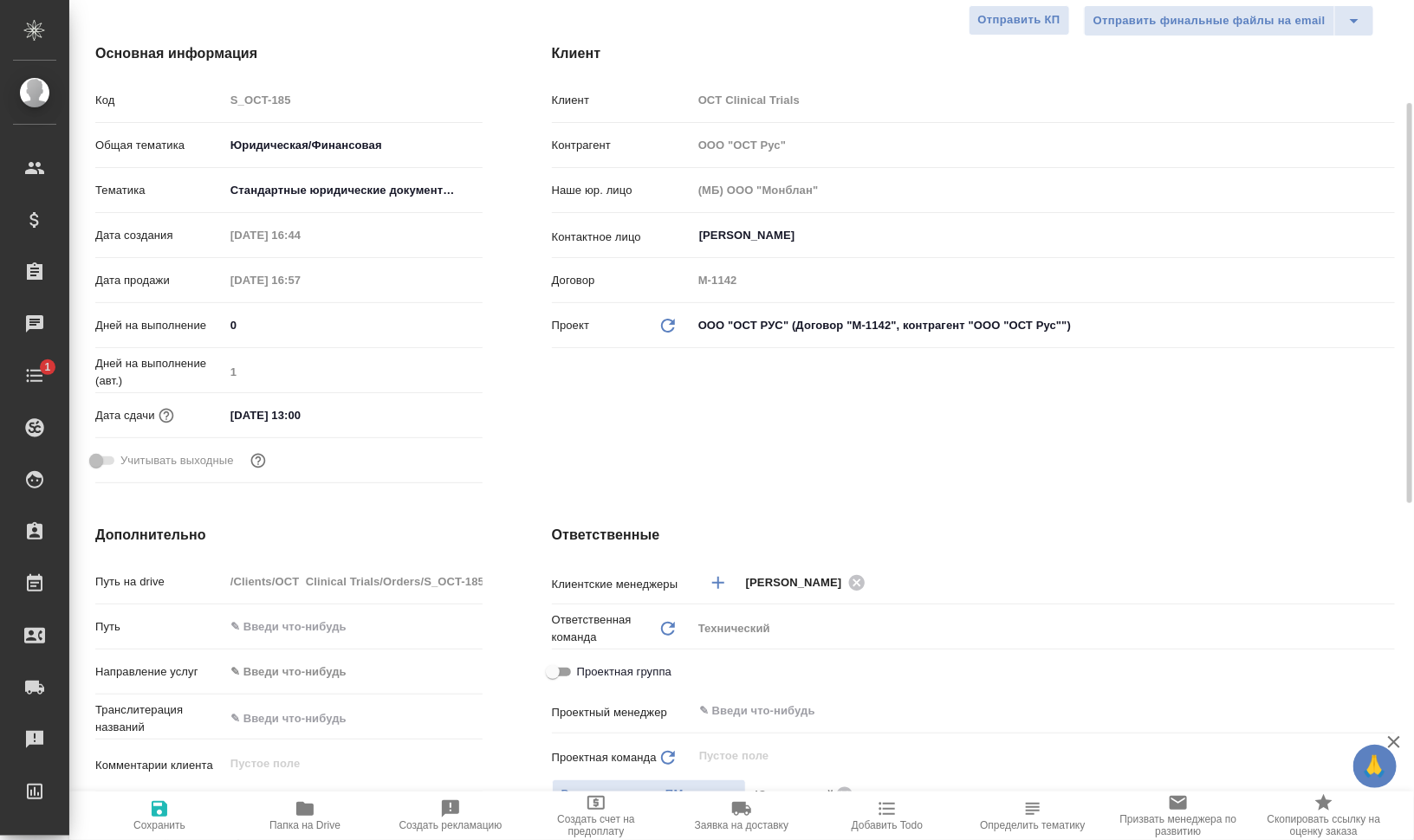
scroll to position [433, 0]
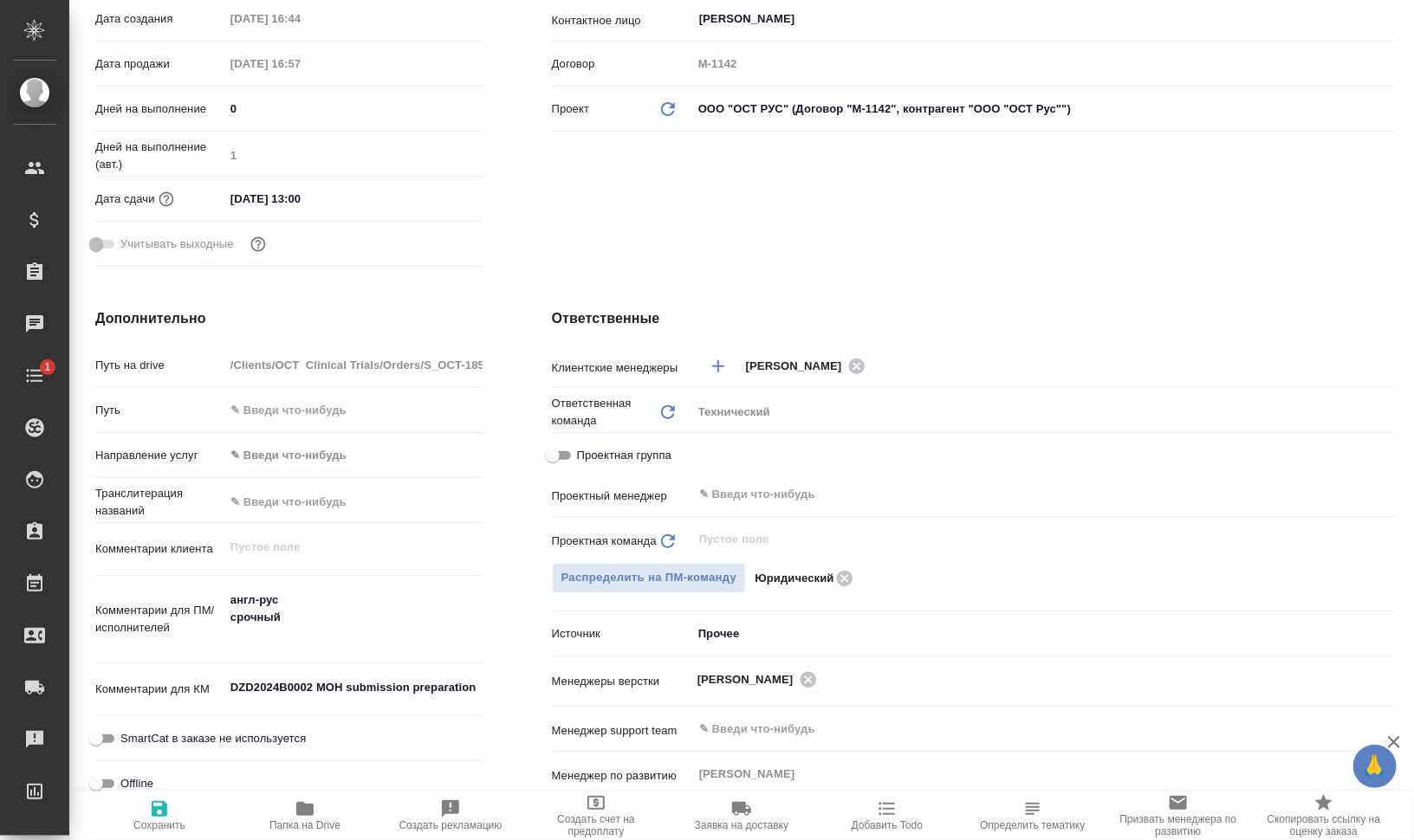
click at [330, 804] on span "Папка на Drive" at bounding box center [305, 815] width 125 height 33
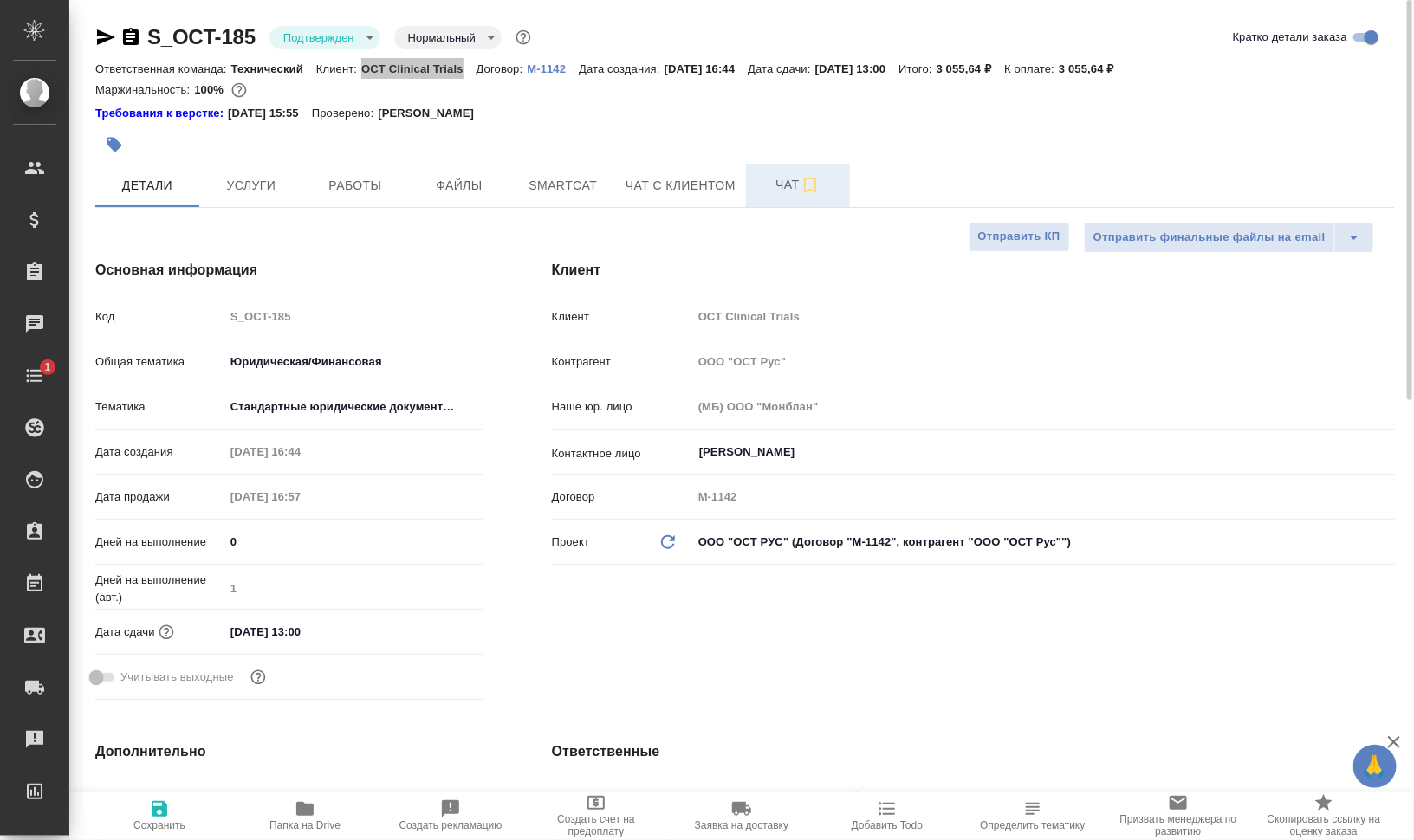
type textarea "x"
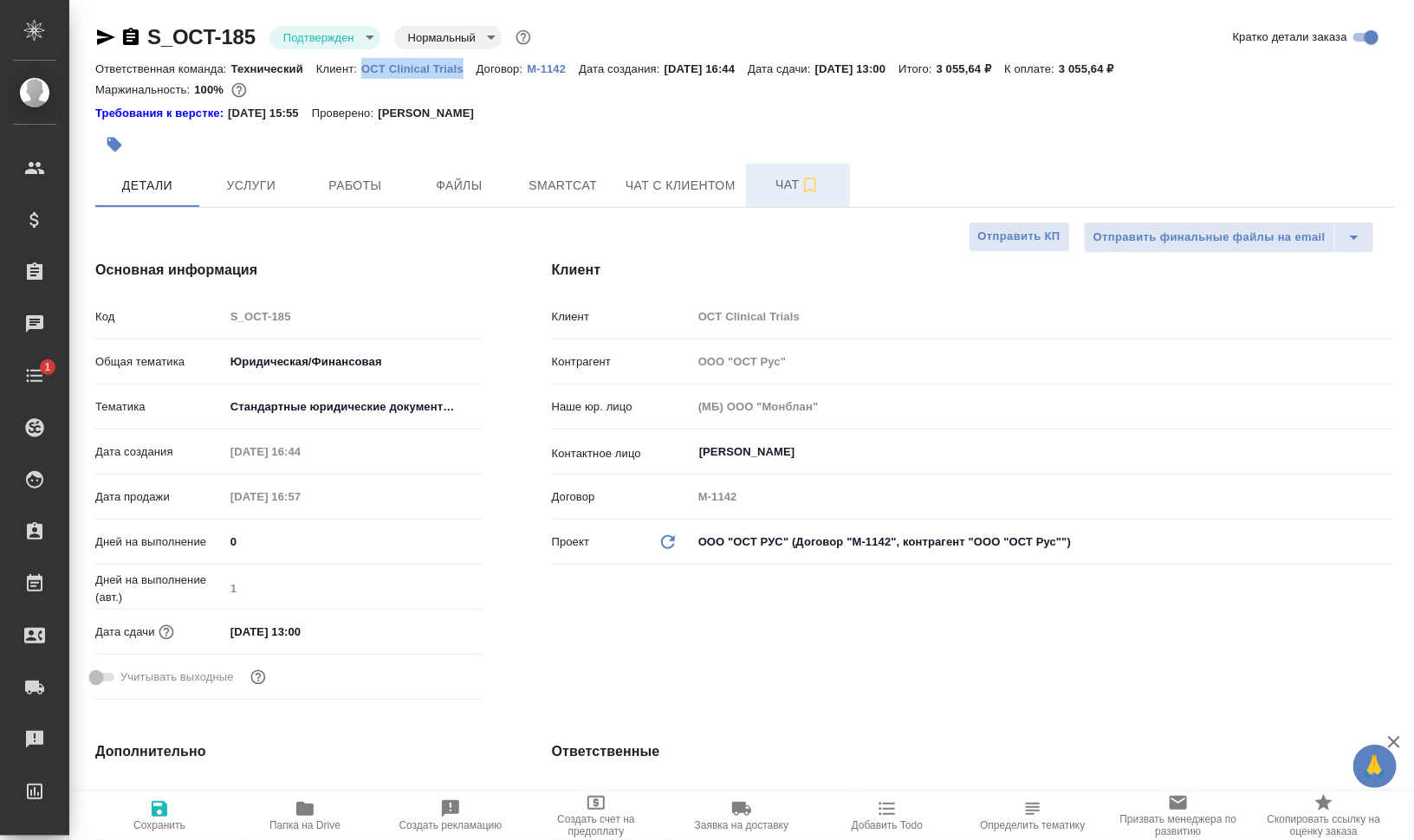
type textarea "x"
click at [284, 185] on span "Услуги" at bounding box center [251, 186] width 83 height 22
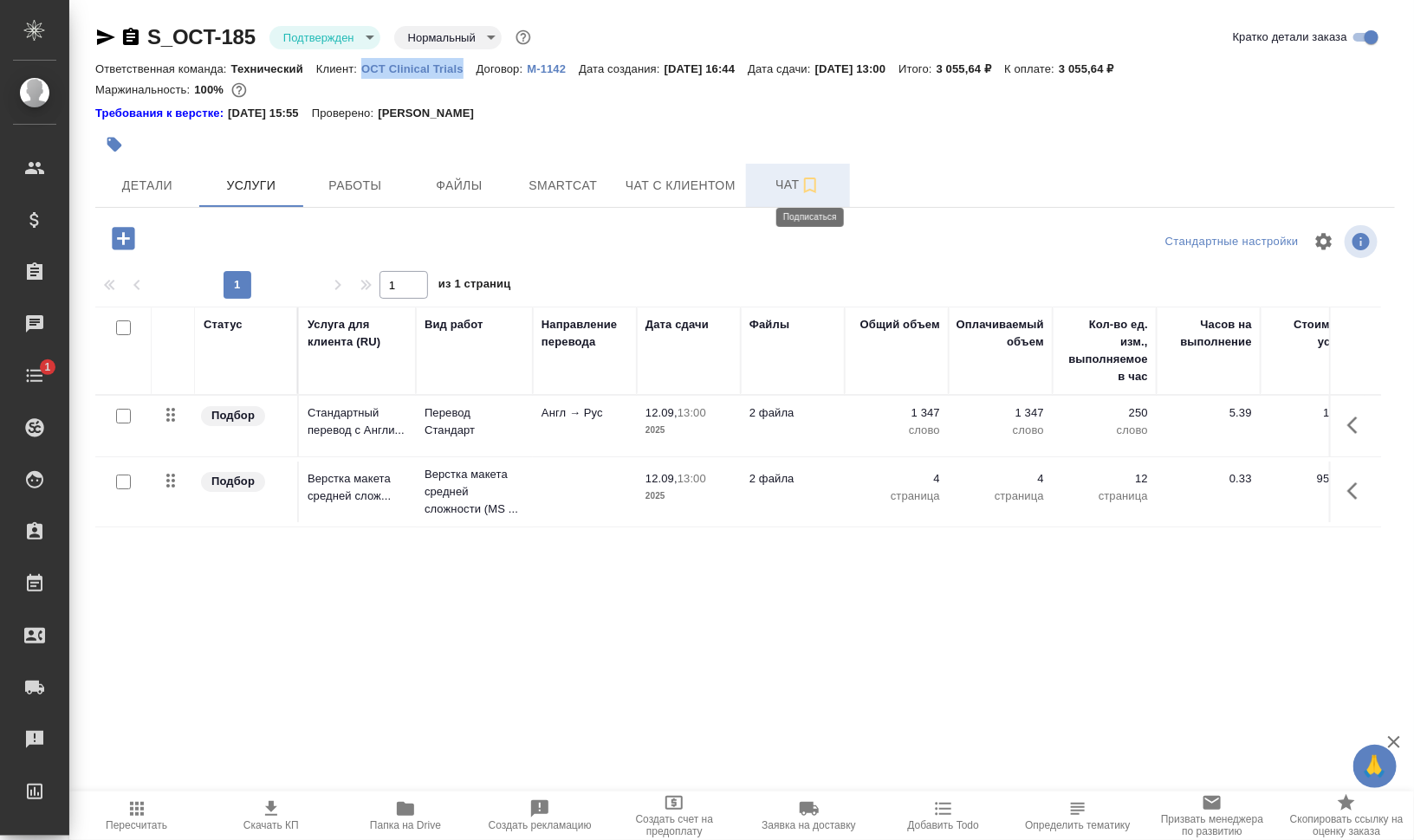
click at [806, 178] on icon "button" at bounding box center [810, 186] width 12 height 16
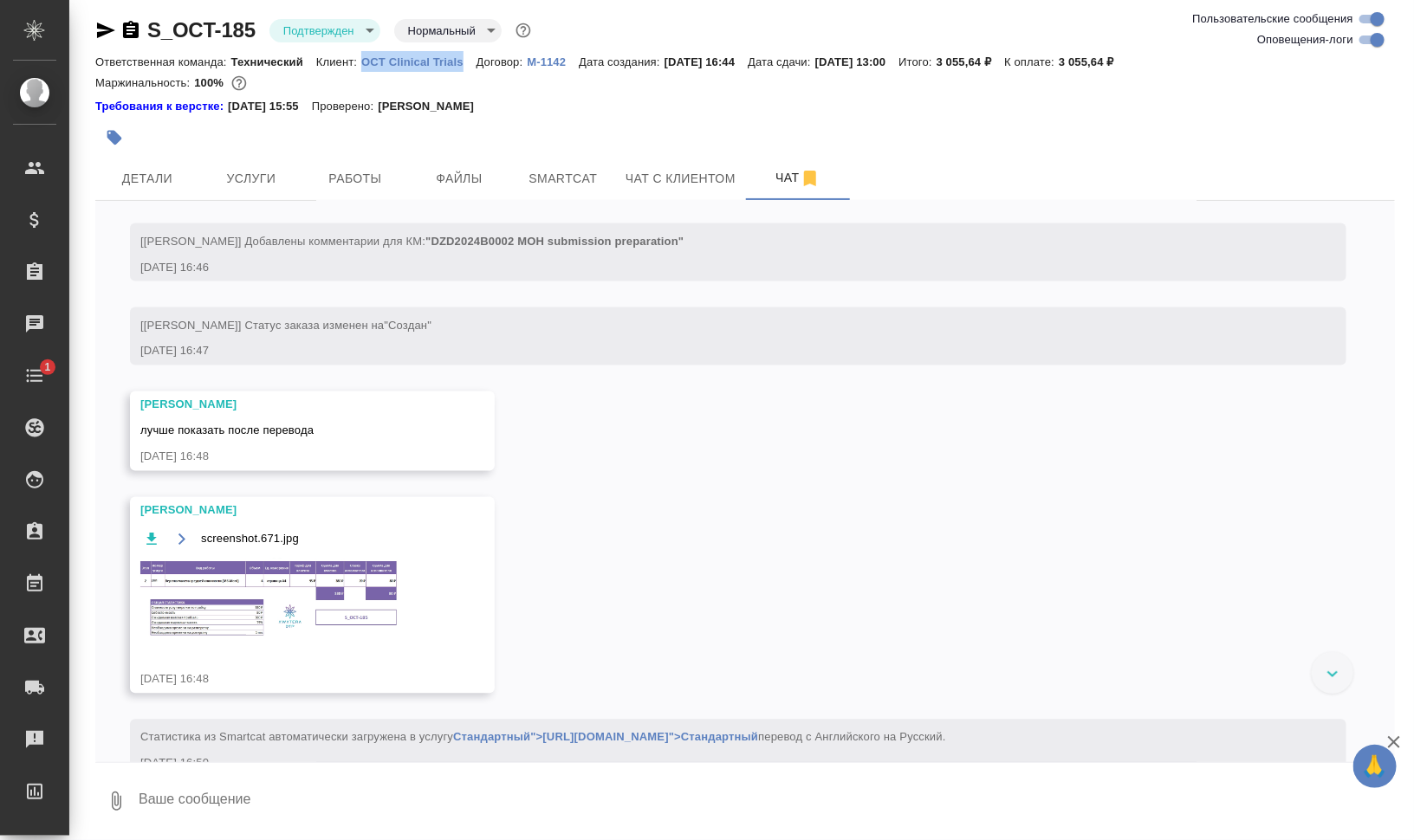
scroll to position [1515, 0]
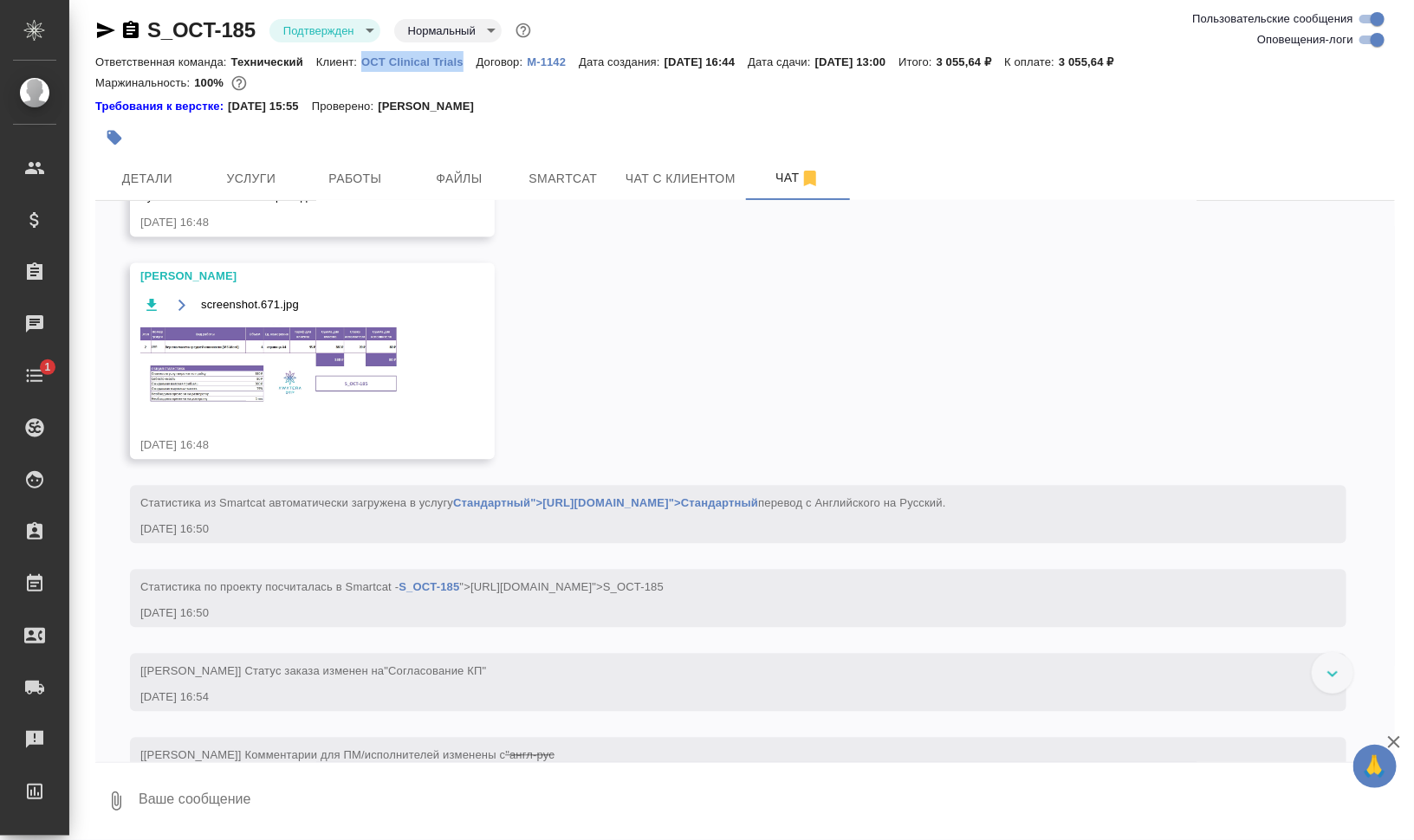
click at [347, 405] on img at bounding box center [270, 365] width 260 height 82
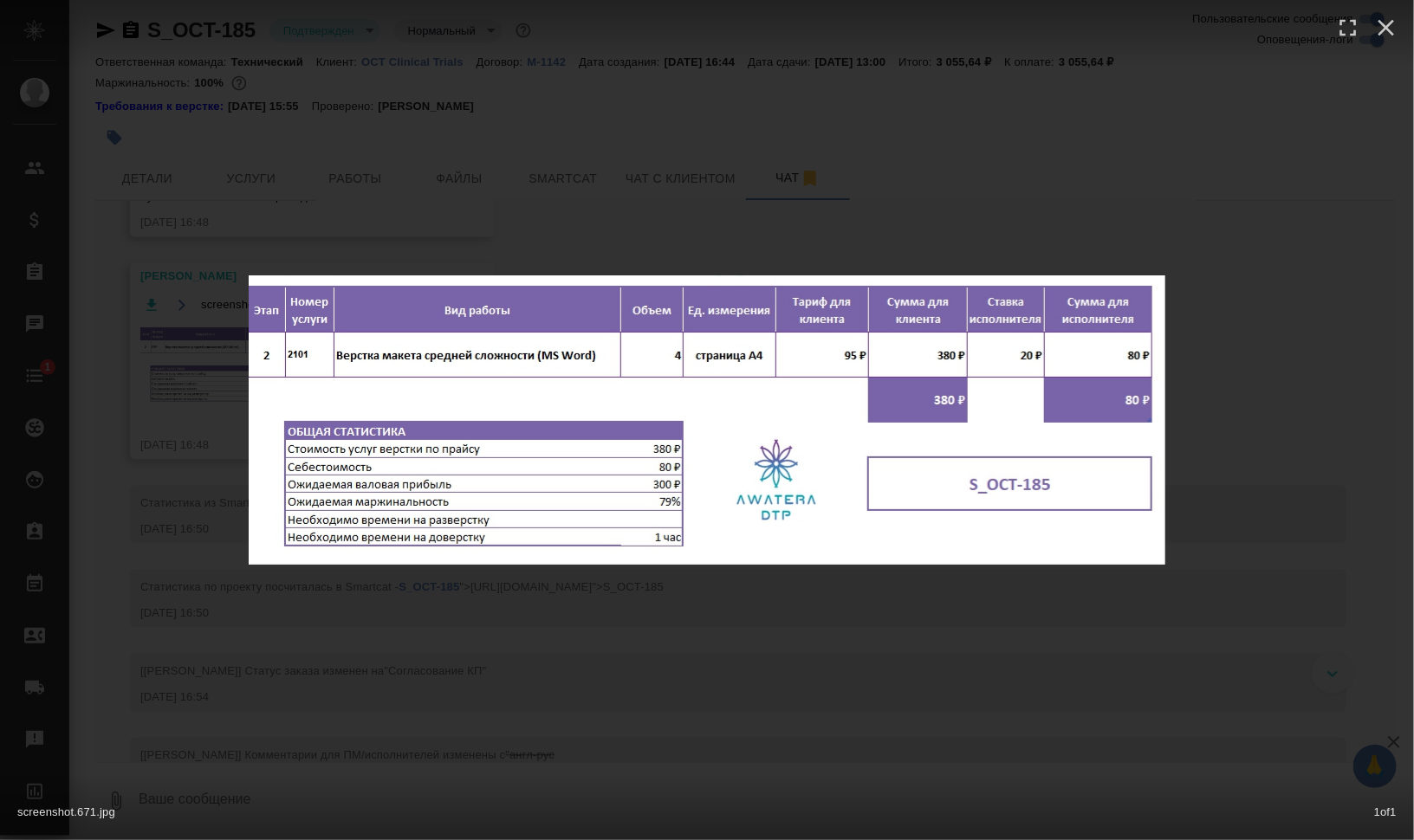
click at [1345, 418] on div "screenshot.671.jpg 1 of 1" at bounding box center [707, 420] width 1414 height 840
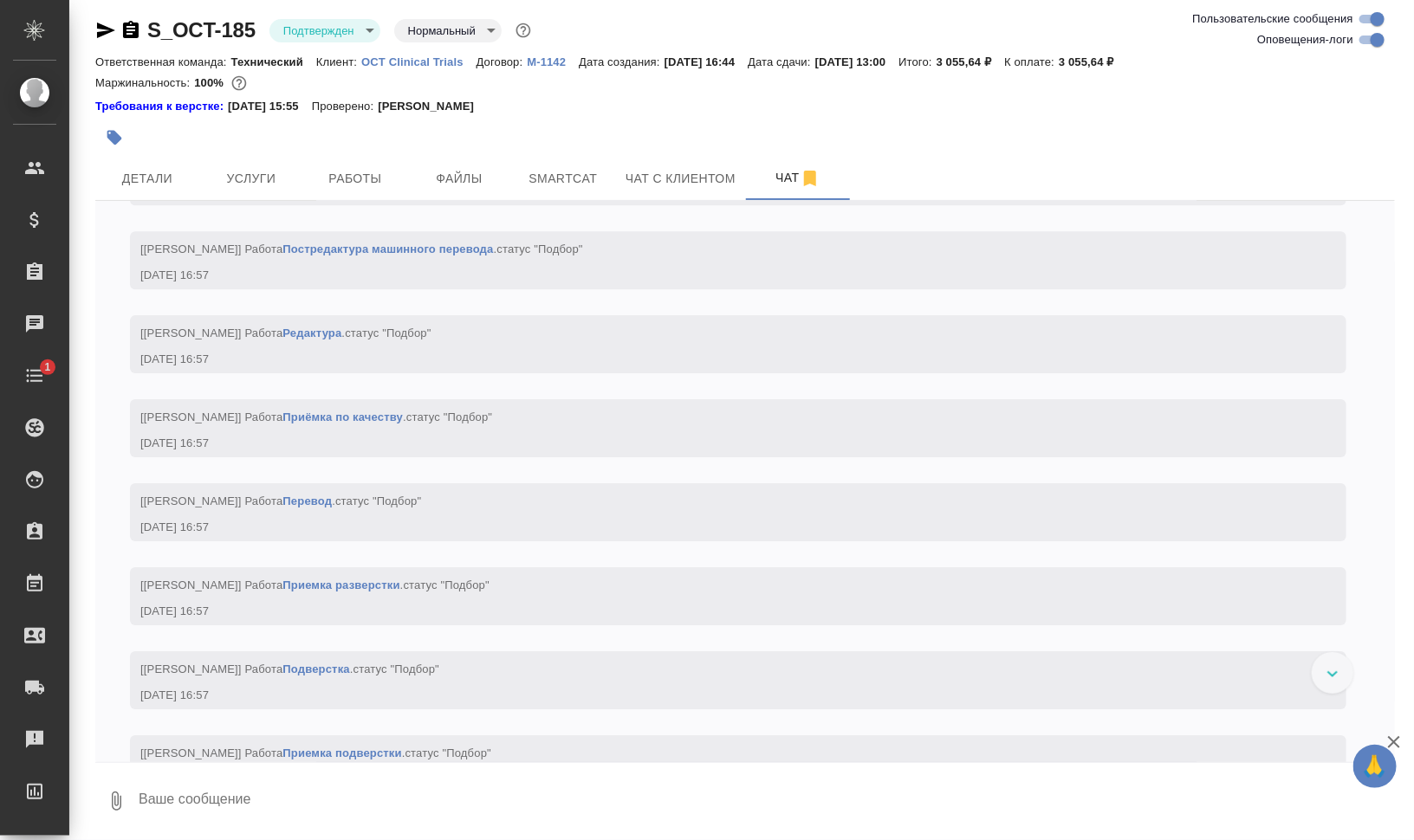
scroll to position [2518, 0]
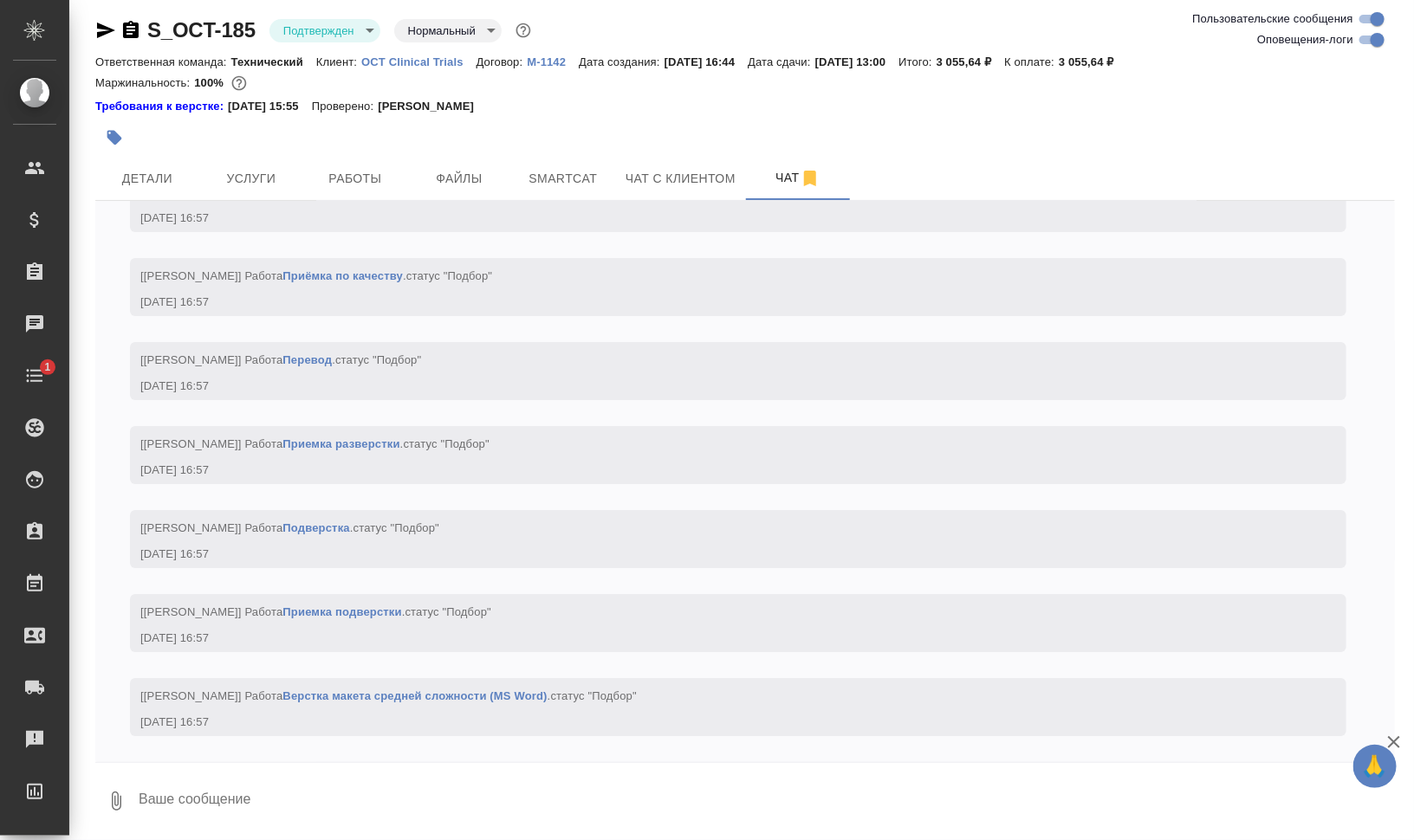
click at [372, 781] on textarea at bounding box center [766, 801] width 1258 height 59
type textarea """
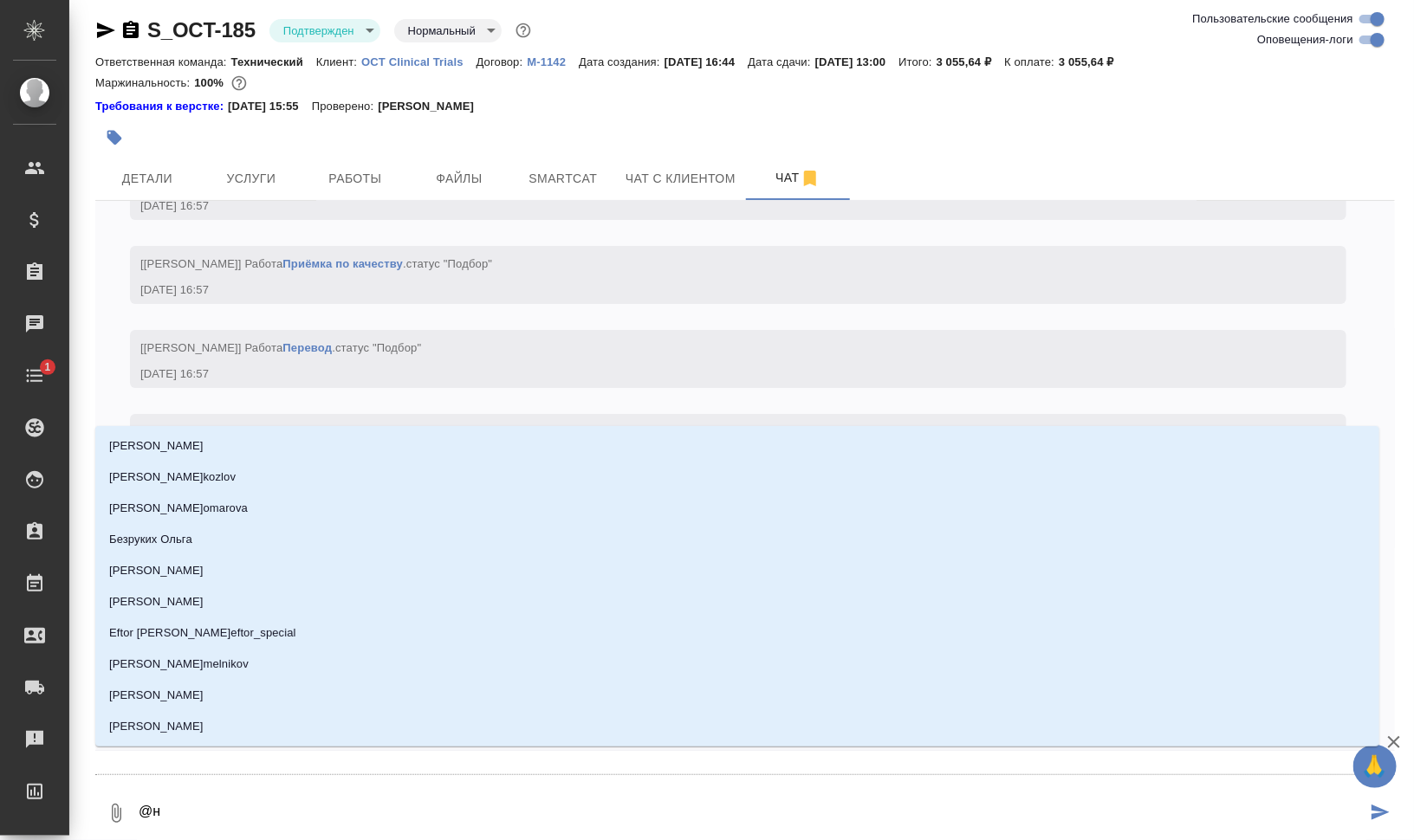
type textarea "@ни"
type input "ни"
type textarea "@ник"
type input "ник"
type textarea "@ники"
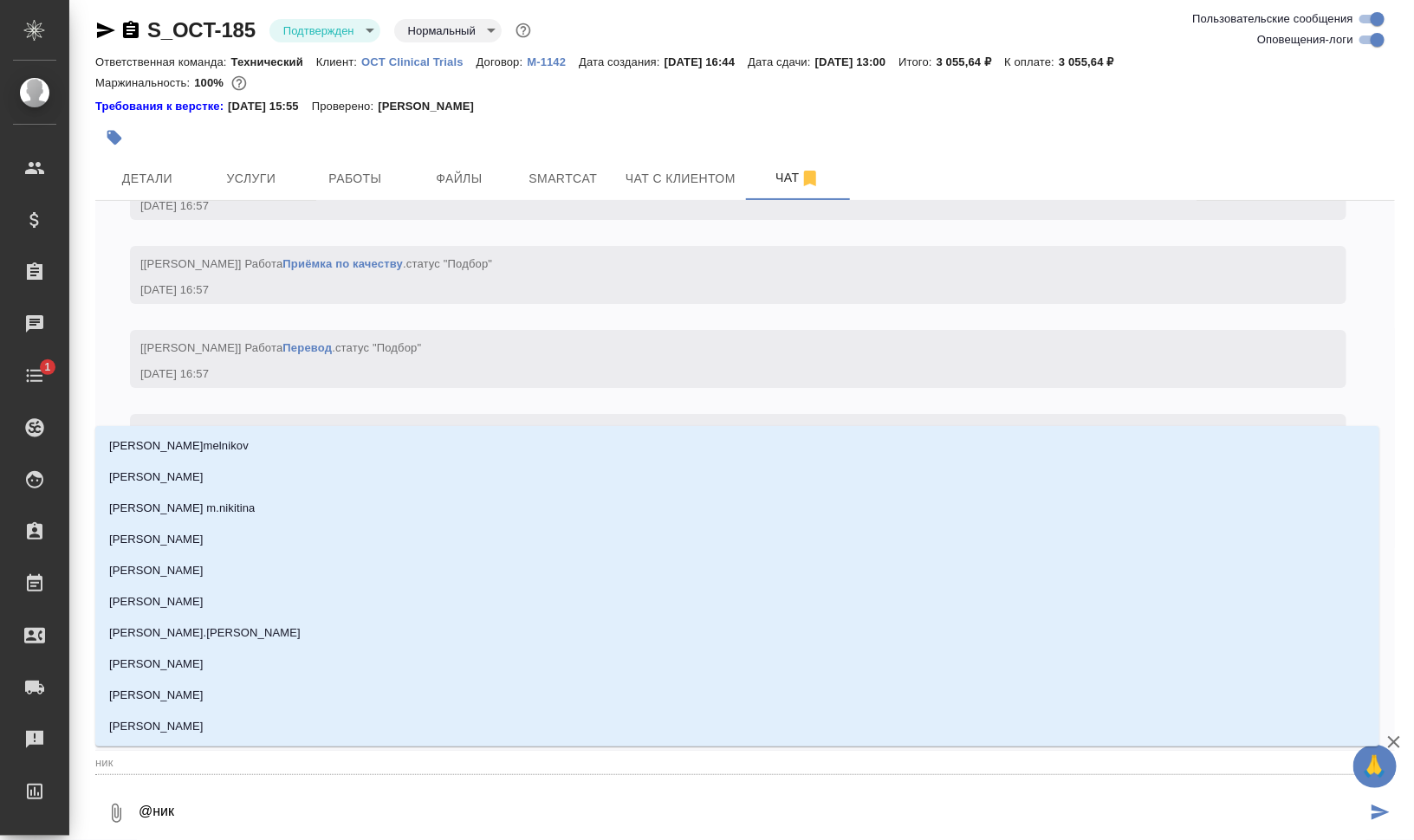
type input "ники"
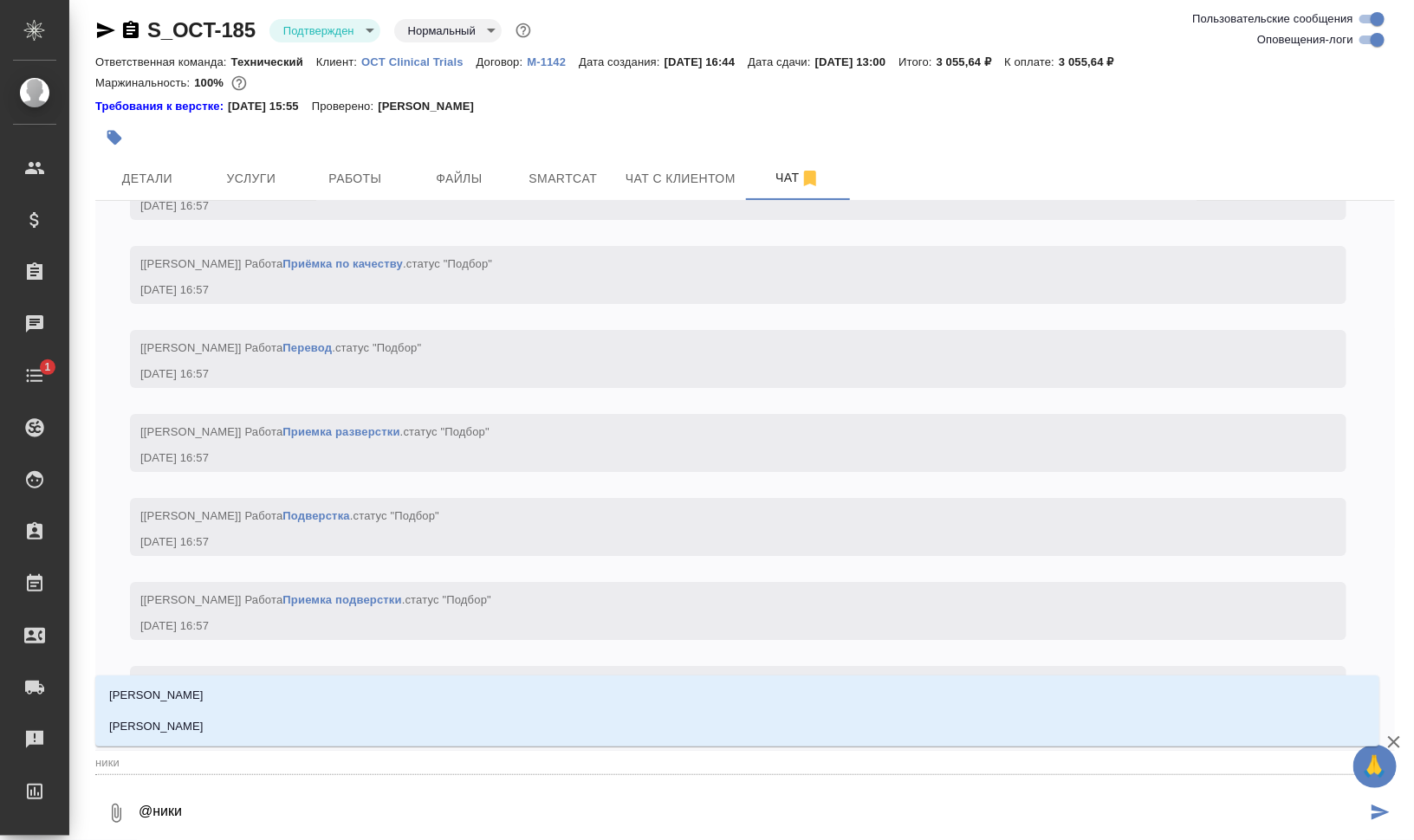
type textarea "@никиф"
type input "никиф"
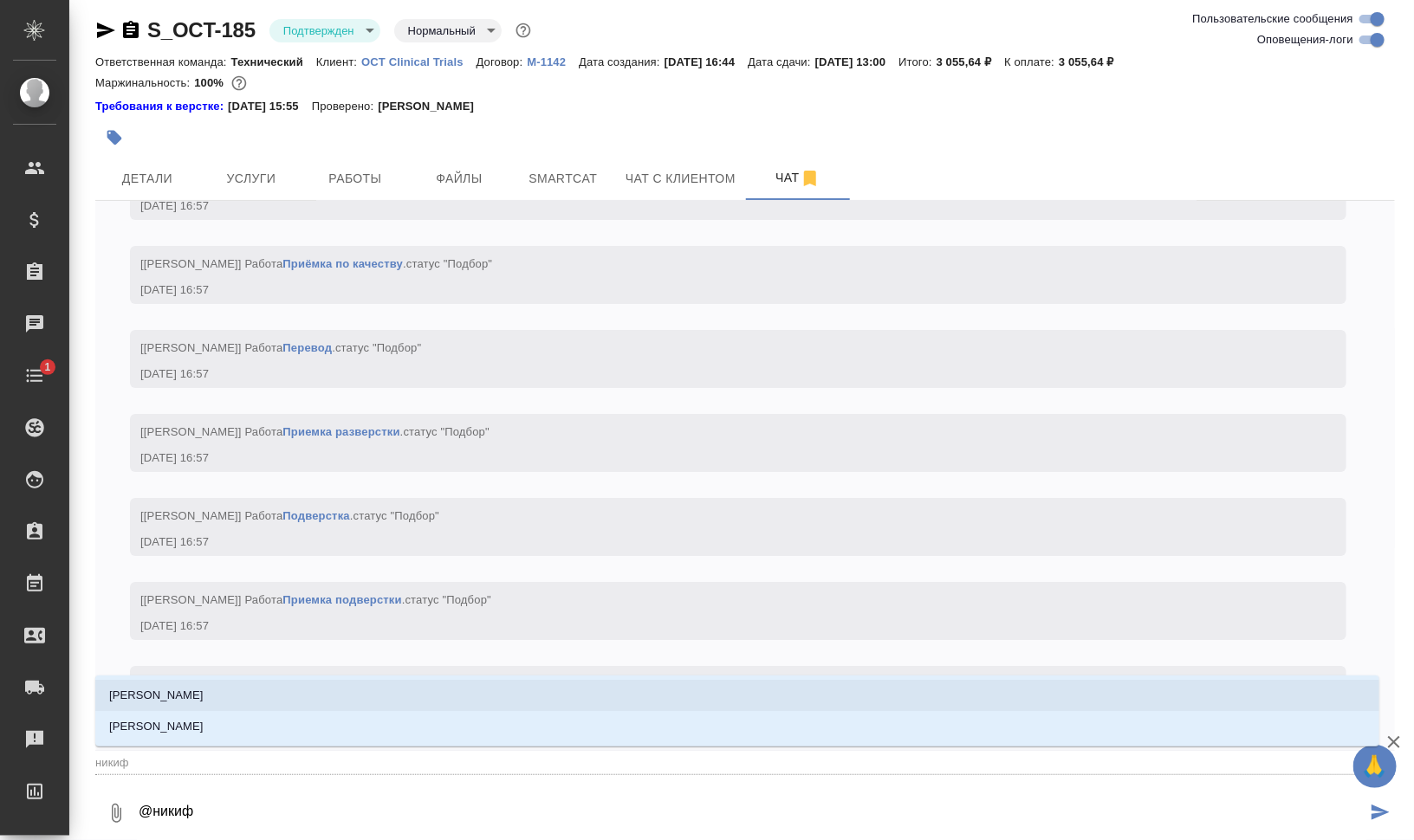
click at [314, 682] on li "[PERSON_NAME]" at bounding box center [737, 695] width 1284 height 31
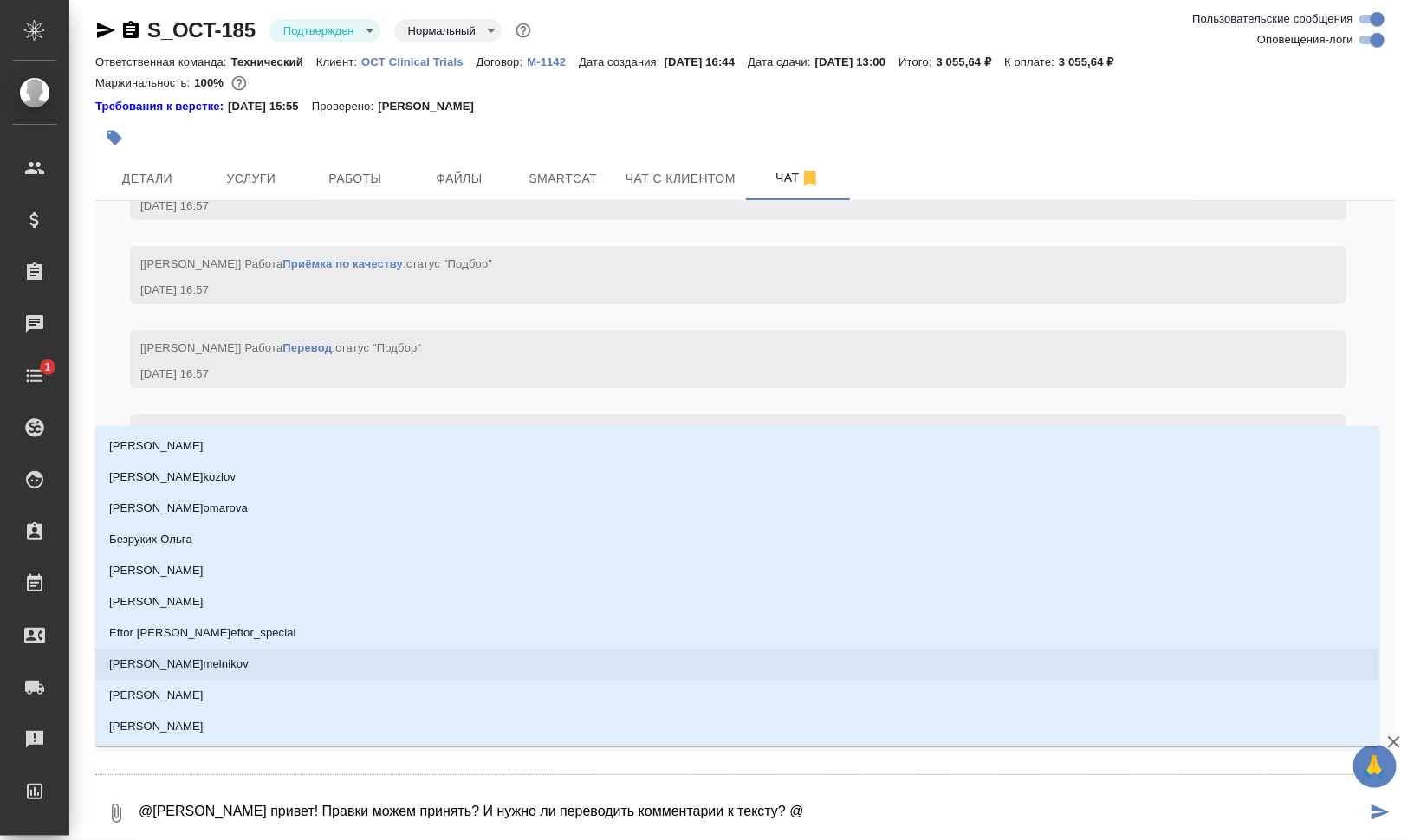
type textarea "@[PERSON_NAME] привет! Правки можем принять? И нужно ли переводить комментарии …"
type input "[PERSON_NAME]"
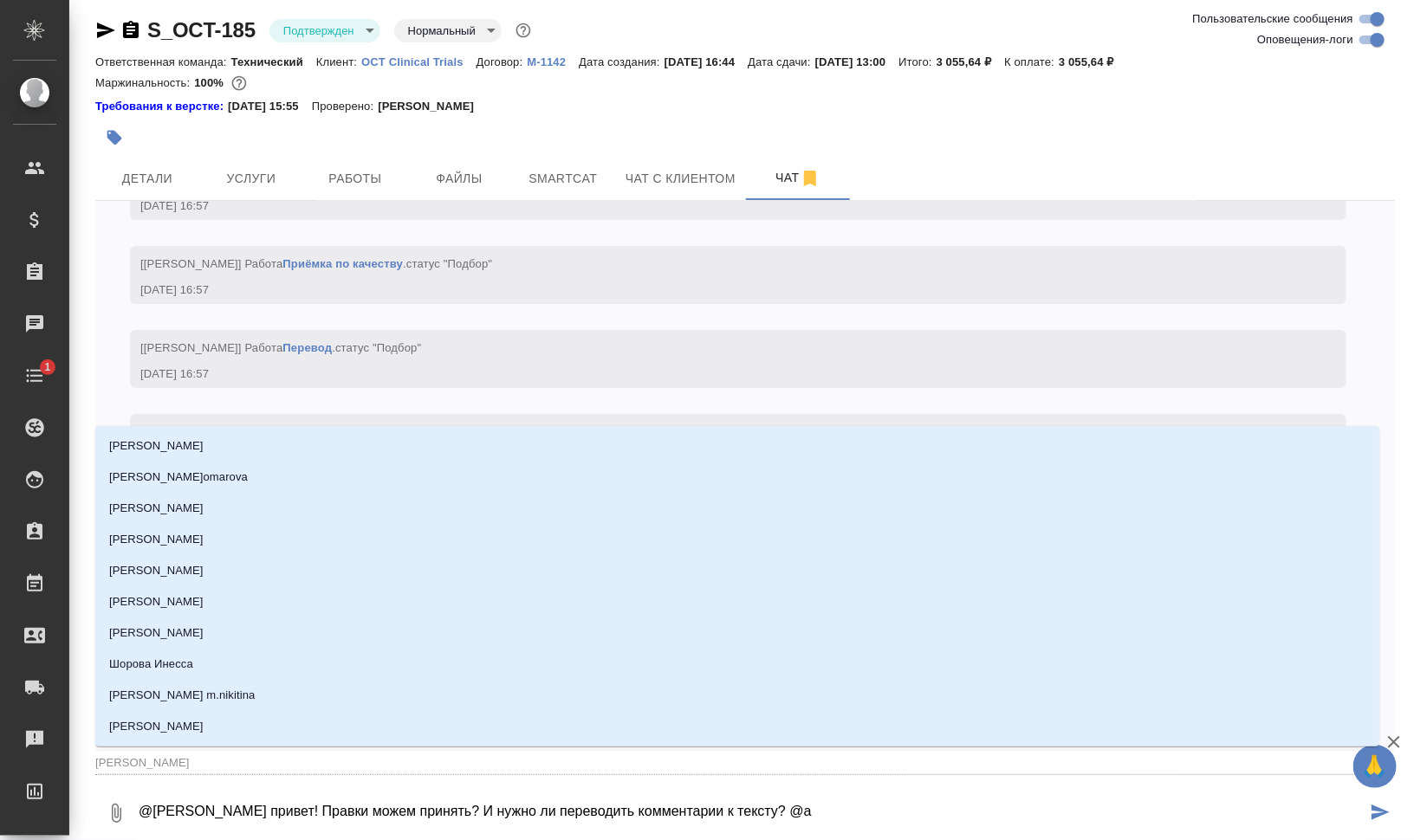
type textarea "@[PERSON_NAME] привет! Правки можем принять? И нужно ли переводить комментарии …"
type input "ар"
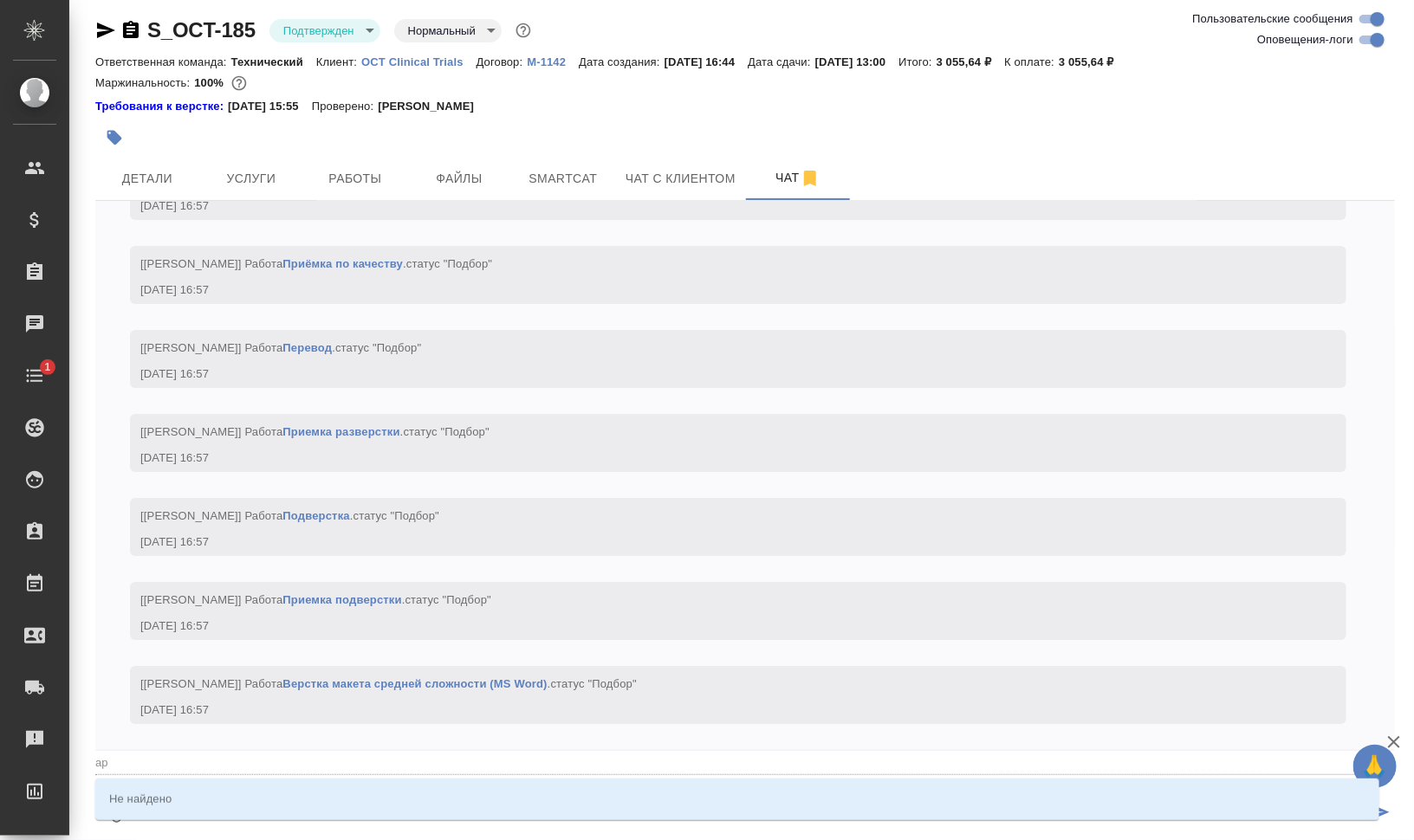
type textarea "@[PERSON_NAME] привет! Правки можем принять? И нужно ли переводить комментарии …"
type input "арс"
type textarea "@[PERSON_NAME] привет! Правки можем принять? И нужно ли переводить комментарии …"
type input "арсе"
type textarea "@[PERSON_NAME] привет! Правки можем принять? И нужно ли переводить комментарии …"
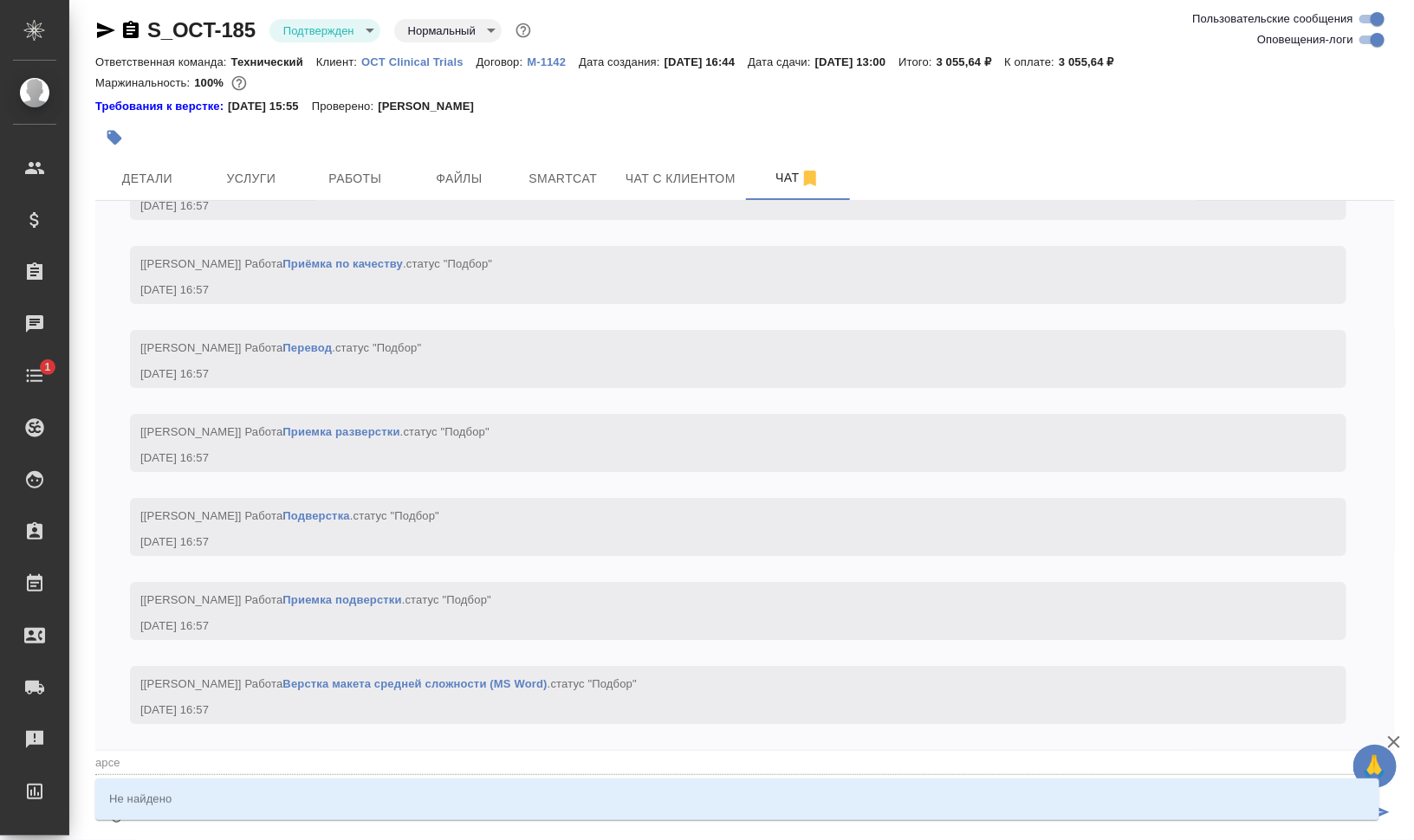
type input "арс"
type textarea "@[PERSON_NAME] привет! Правки можем принять? И нужно ли переводить комментарии …"
type input "ар"
type textarea "@[PERSON_NAME] привет! Правки можем принять? И нужно ли переводить комментарии …"
type input "[PERSON_NAME]"
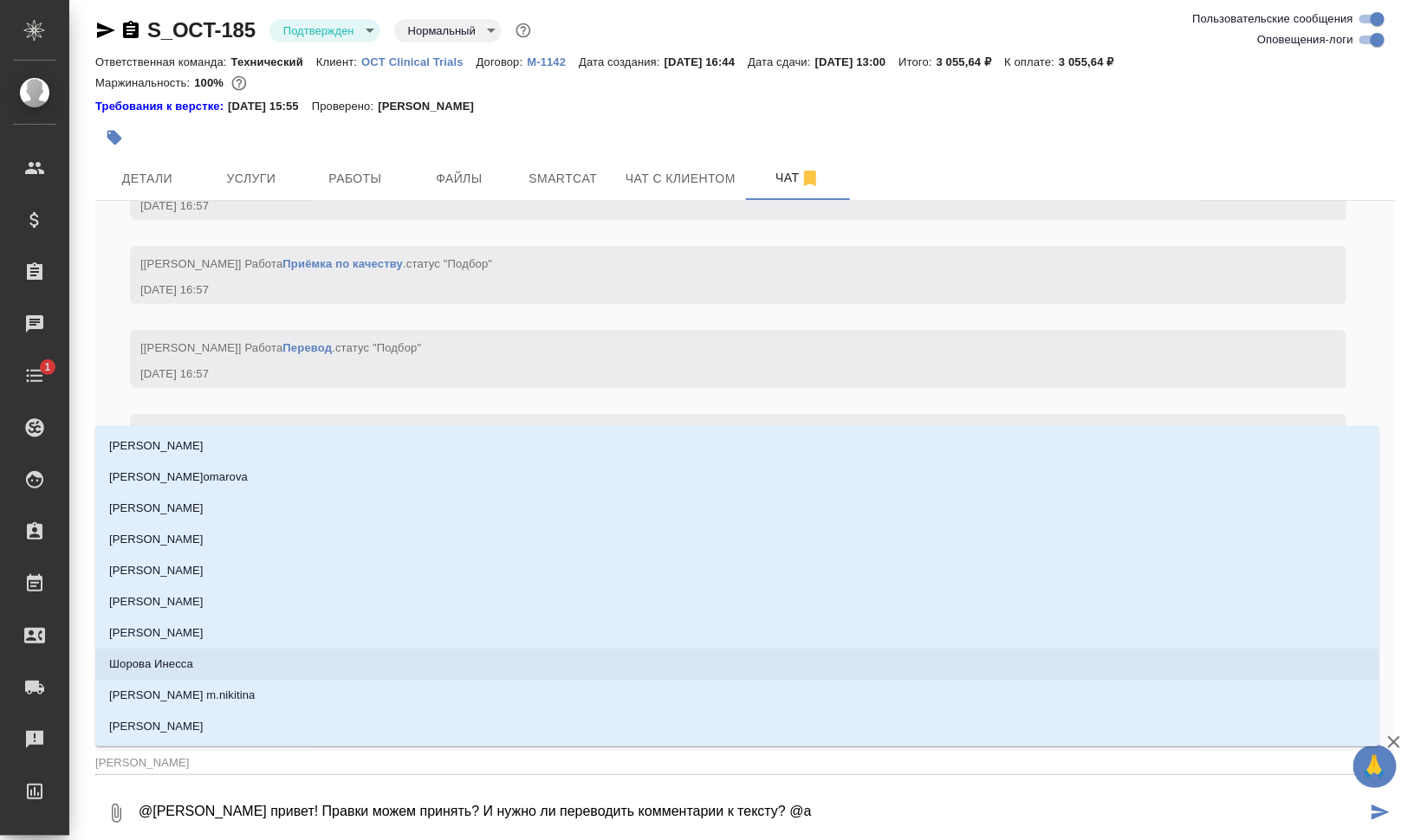
type textarea "@[PERSON_NAME] привет! Правки можем принять? И нужно ли переводить комментарии …"
type input "ар"
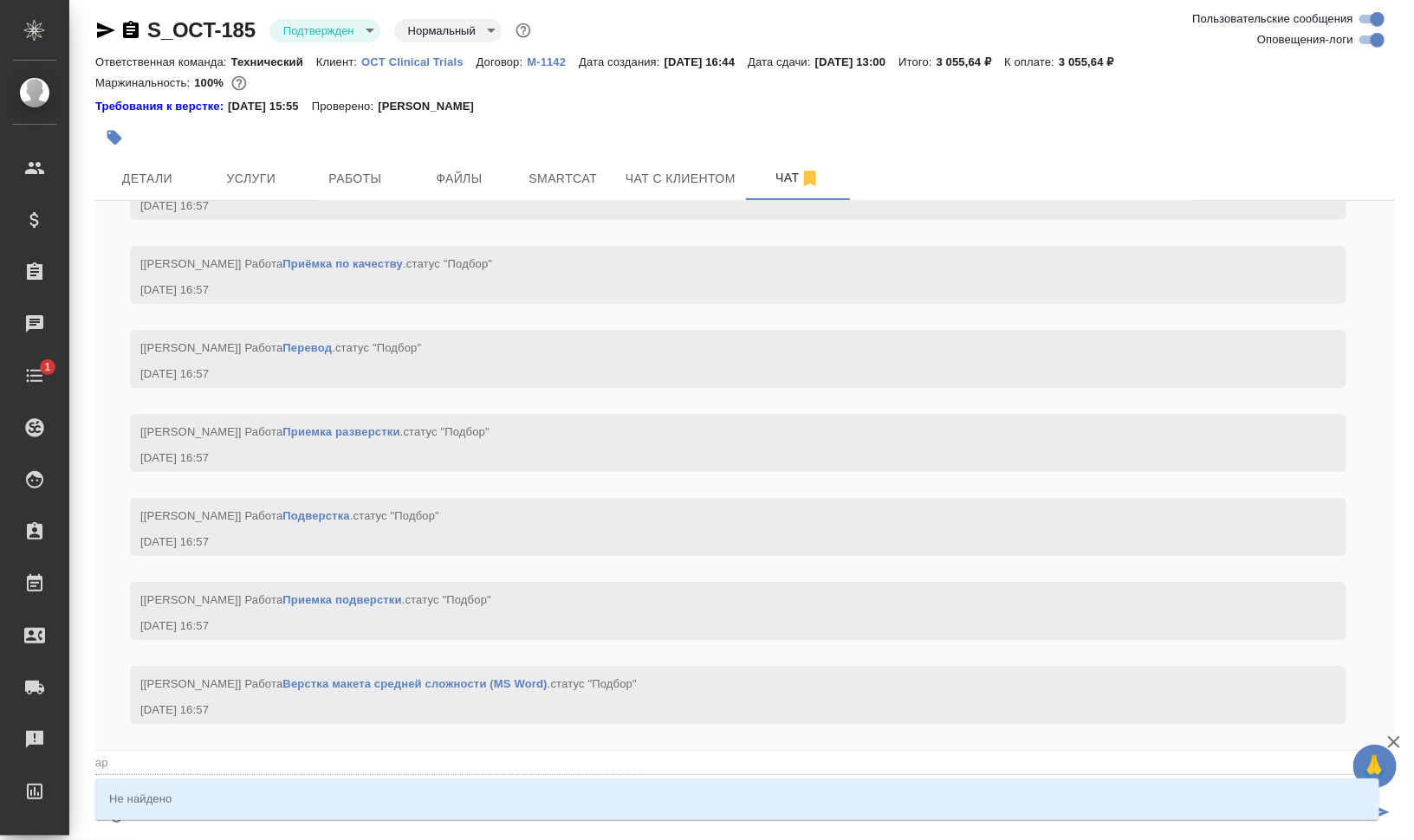
type textarea "@[PERSON_NAME] привет! Правки можем принять? И нужно ли переводить комментарии …"
type input "[PERSON_NAME]"
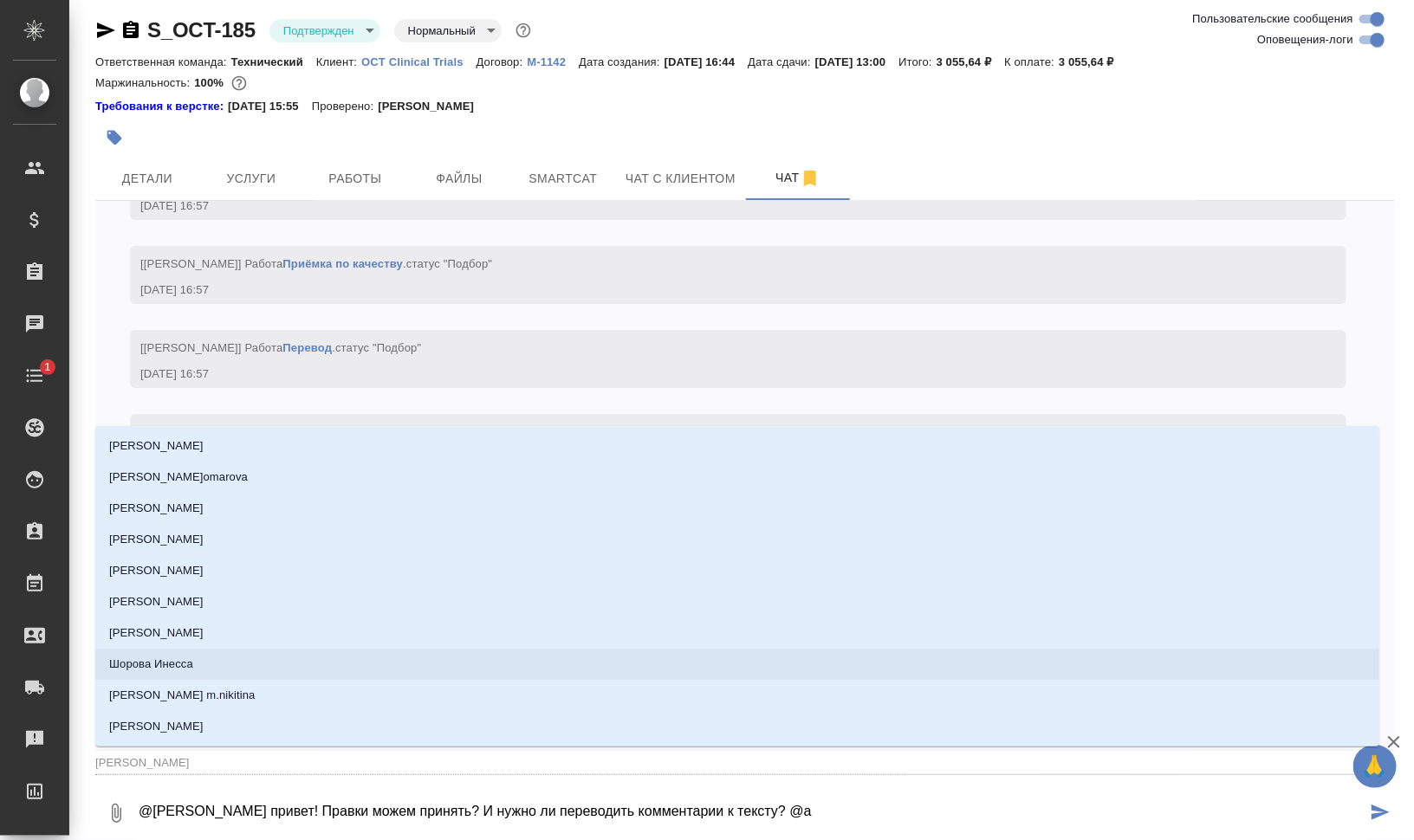
type textarea "@[PERSON_NAME] привет! Правки можем принять? И нужно ли переводить комментарии …"
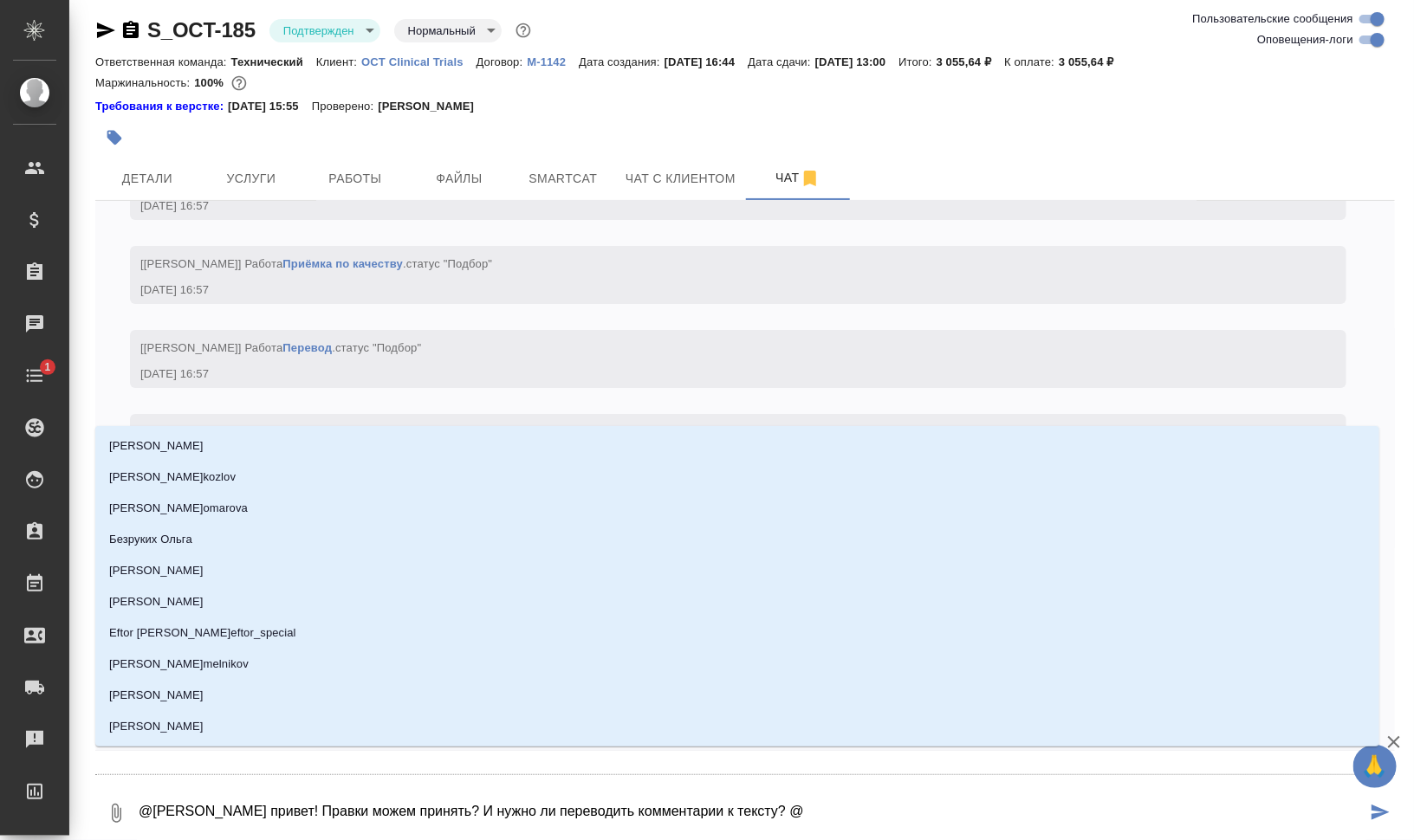
type textarea "@[PERSON_NAME] привет! Правки можем принять? И нужно ли переводить комментарии …"
type input "в"
type textarea "@[PERSON_NAME] привет! Правки можем принять? И нужно ли переводить комментарии …"
type input "ве"
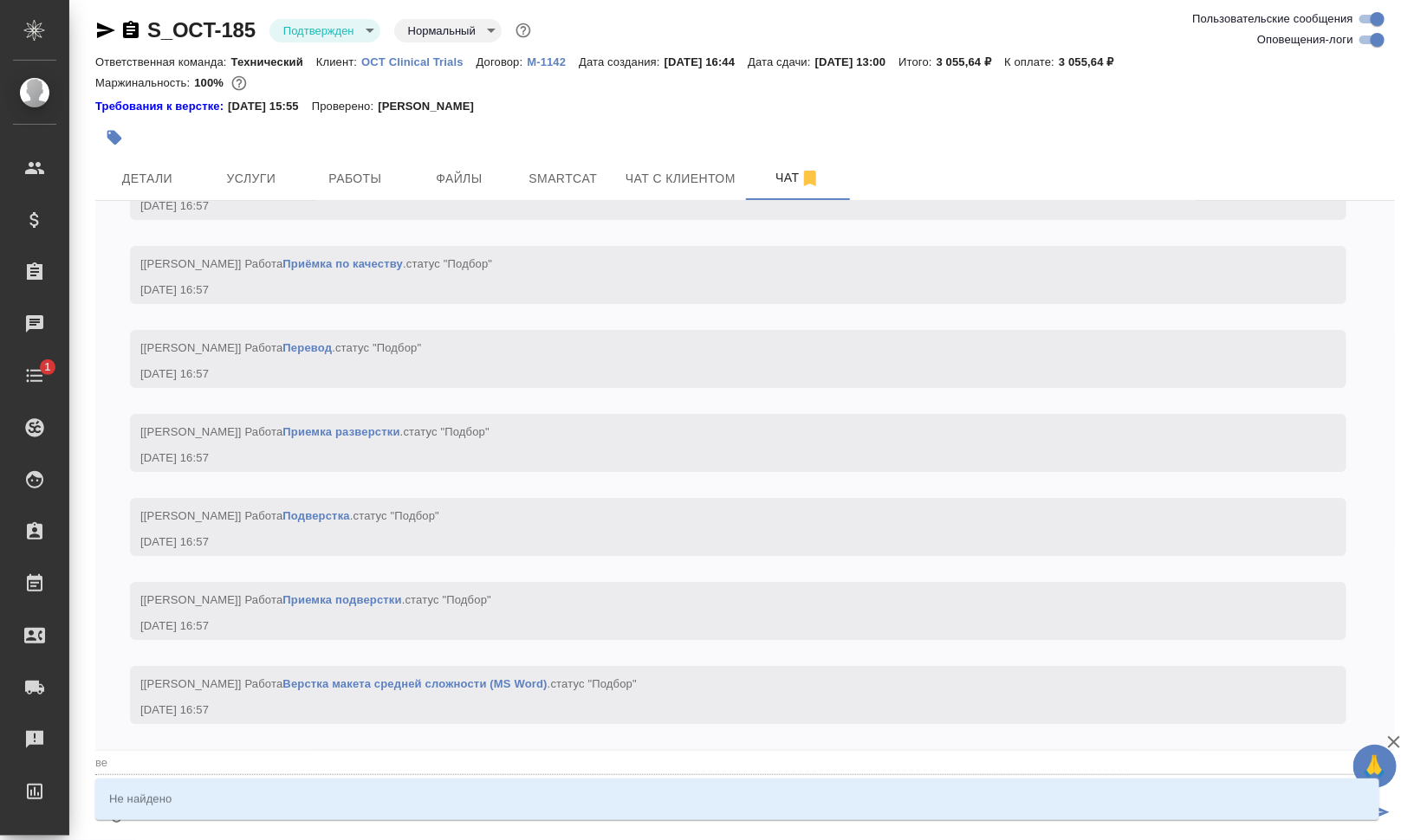
type textarea "@[PERSON_NAME] привет! Правки можем принять? И нужно ли переводить комментарии …"
type input "вер"
type textarea "@[PERSON_NAME] привет! Правки можем принять? И нужно ли переводить комментарии …"
type input "вера"
type textarea "@[PERSON_NAME] привет! Правки можем принять? И нужно ли переводить комментарии …"
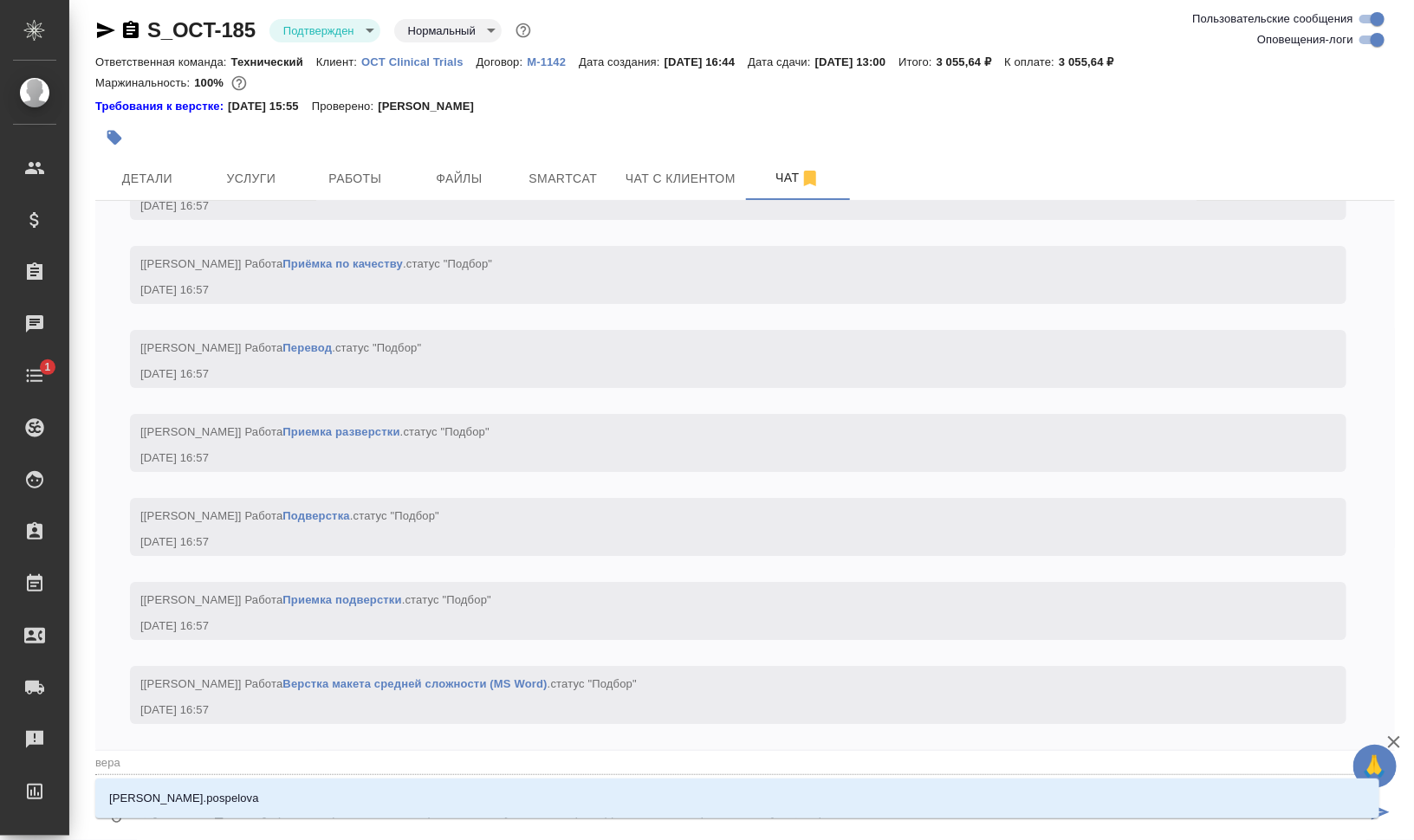
type input "вер"
type textarea "@[PERSON_NAME] привет! Правки можем принять? И нужно ли переводить комментарии …"
type input "ве"
type textarea "@[PERSON_NAME] привет! Правки можем принять? И нужно ли переводить комментарии …"
type input "в"
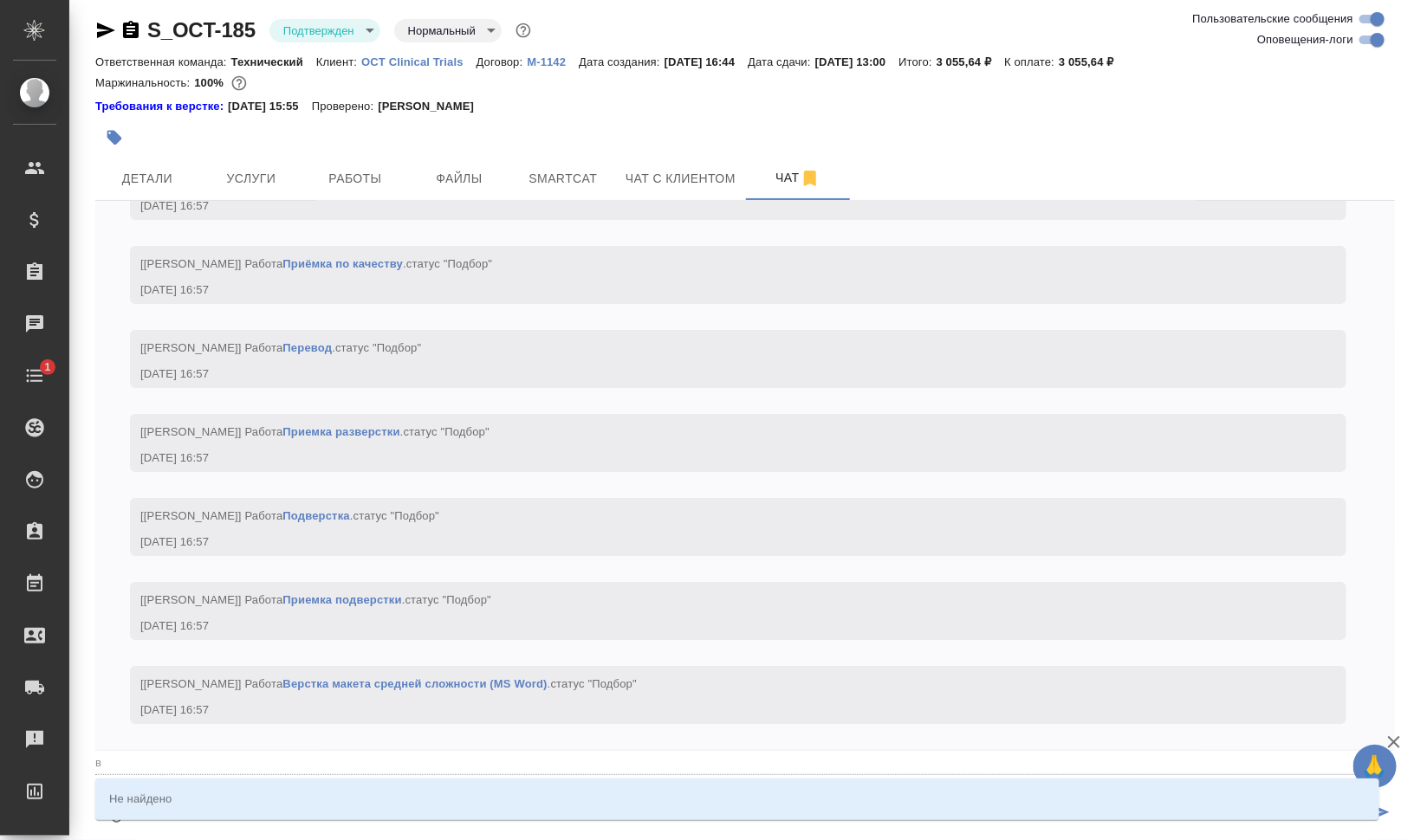
type textarea "@[PERSON_NAME] привет! Правки можем принять? И нужно ли переводить комментарии …"
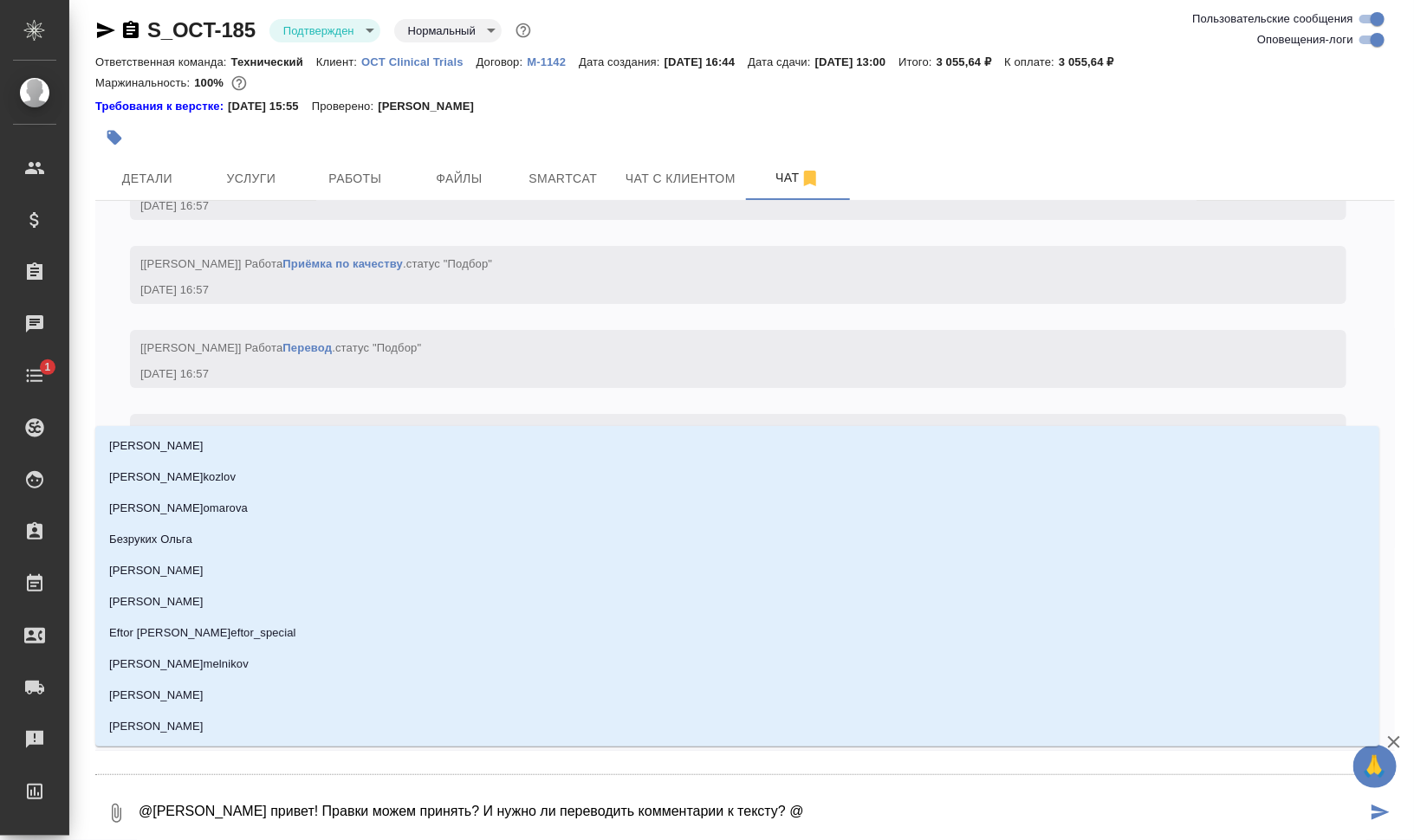
type textarea "@[PERSON_NAME] привет! Правки можем принять? И нужно ли переводить комментарии …"
type input "[PERSON_NAME] привет! Правки можем принять? И нужно ли переводить комментарии к…"
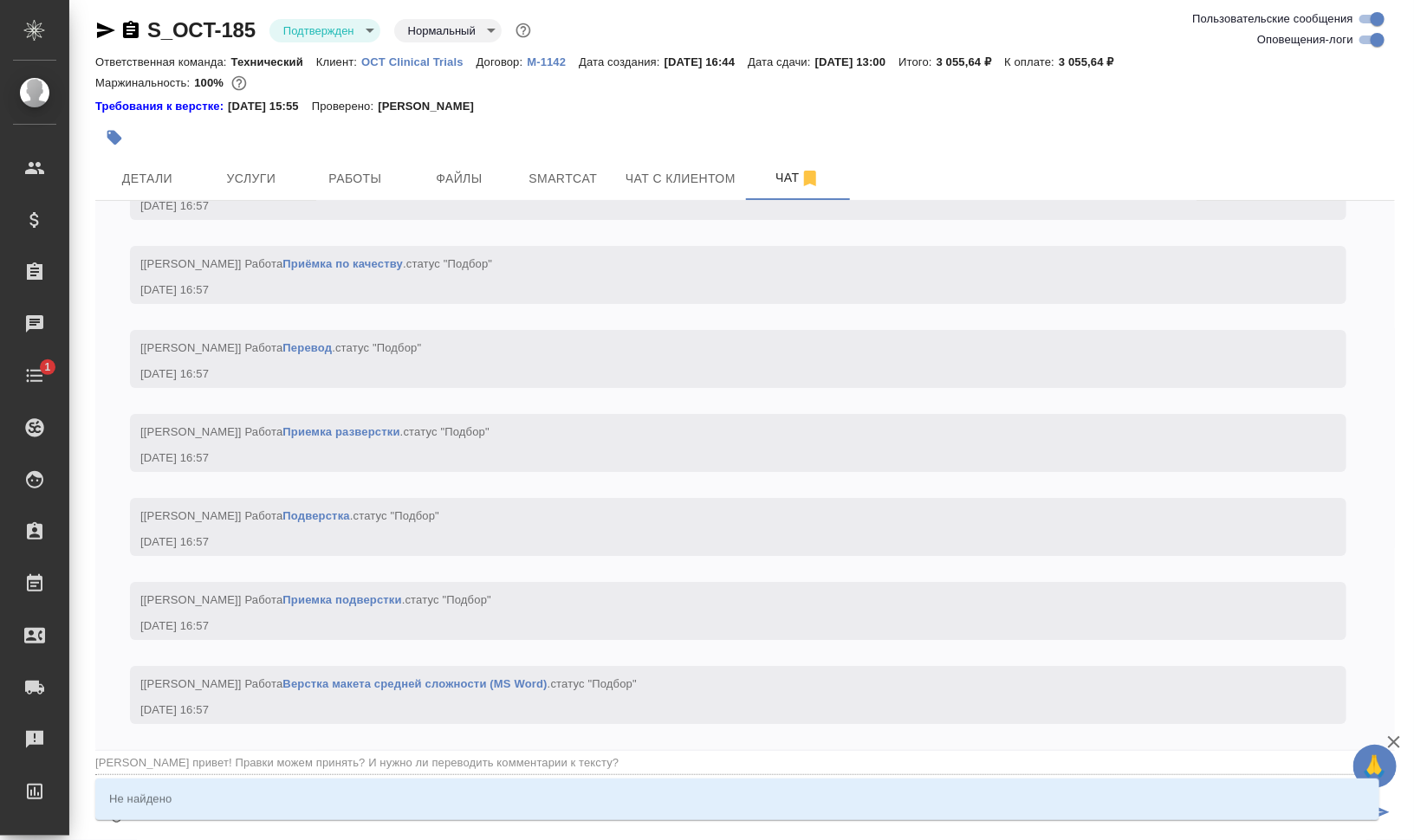
type textarea "@[PERSON_NAME] привет! Правки можем принять? И нужно ли переводить комментарии …"
type input "[PERSON_NAME] привет! Правки можем принять? И нужно ли переводить комментарии к…"
type textarea "@[PERSON_NAME] привет! Правки можем принять? И нужно ли переводить комментарии …"
type input "[PERSON_NAME] привет! Правки можем принять? И нужно ли переводить комментарии к…"
type textarea "@[PERSON_NAME] привет! Правки можем принять? И нужно ли переводить комментарии …"
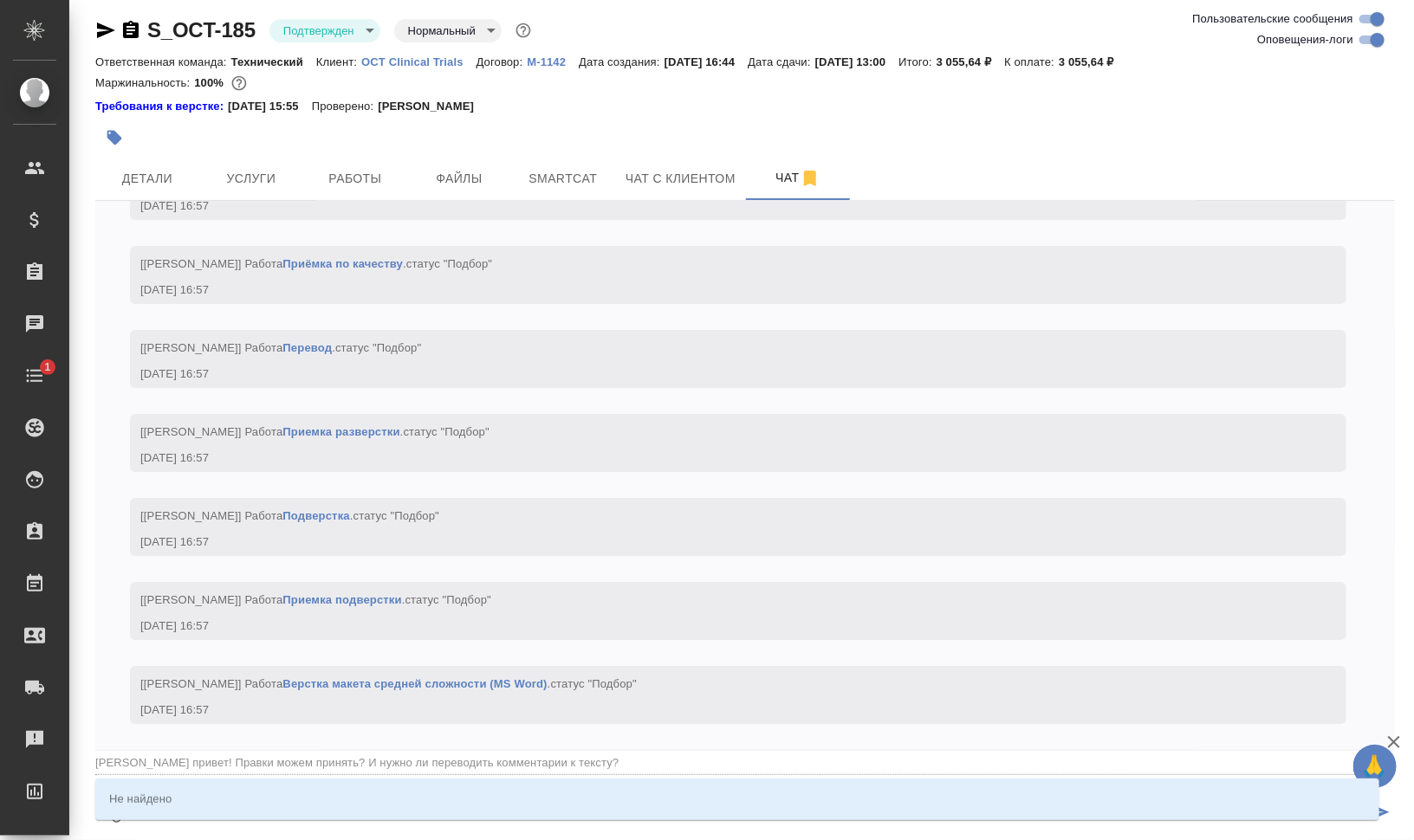
type input "[PERSON_NAME] привет! Правки можем принять? И нужно ли переводить комментарии к…"
type textarea "@[PERSON_NAME] привет! Правки можем принять? И нужно ли переводить комментарии …"
type input "[PERSON_NAME] привет! Правки можем принять? И нужно ли переводить комментарии к…"
click at [726, 763] on input "[PERSON_NAME] привет! Правки можем принять? И нужно ли переводить комментарии к…" at bounding box center [717, 762] width 1244 height 23
click at [677, 761] on input "[PERSON_NAME] привет! Правки можем принять? И нужно ли переводить комментарии к…" at bounding box center [717, 762] width 1244 height 23
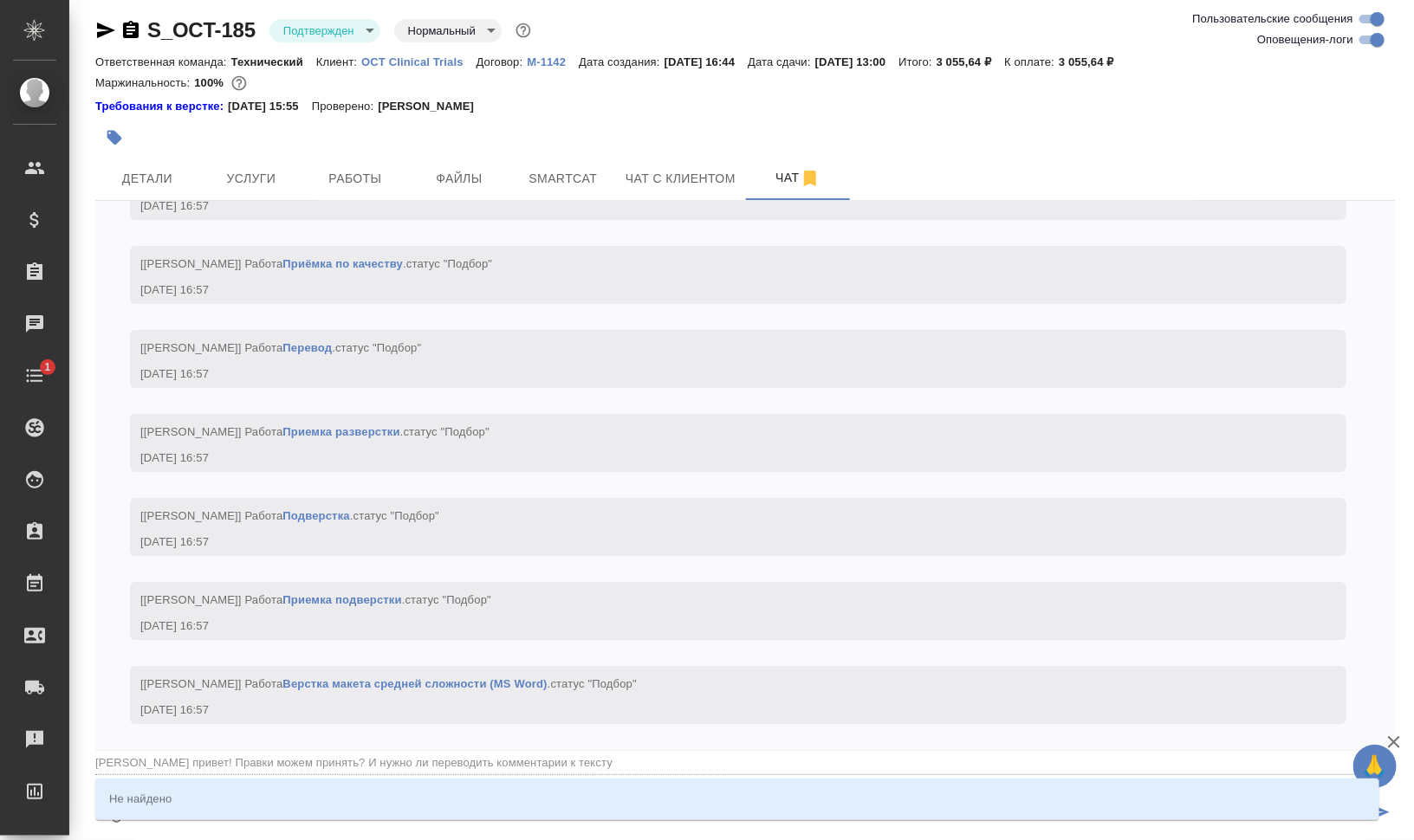
click at [728, 830] on textarea "@[PERSON_NAME] привет! Правки можем принять? И нужно ли переводить комментарии …" at bounding box center [752, 813] width 1229 height 59
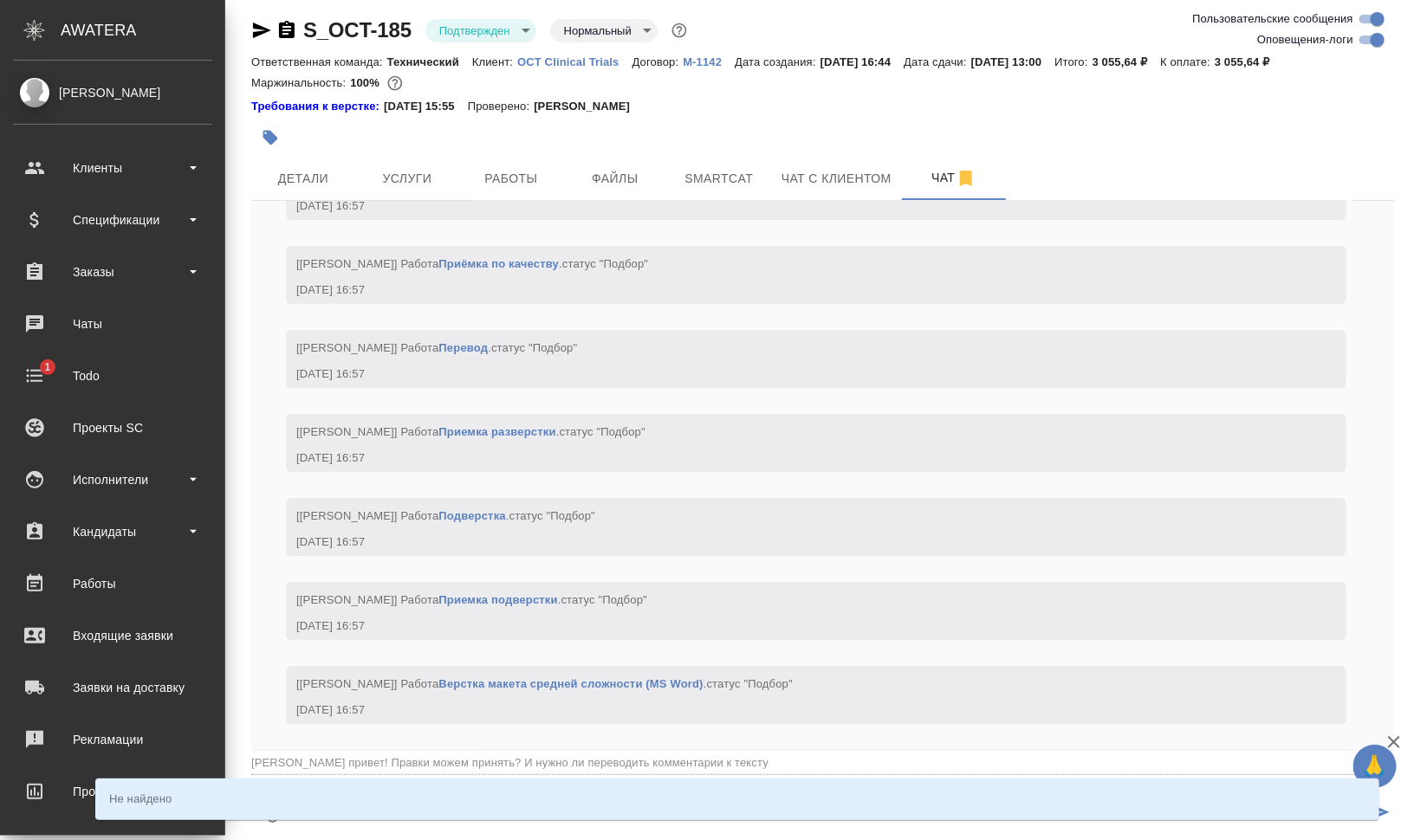
drag, startPoint x: 727, startPoint y: 826, endPoint x: -82, endPoint y: 782, distance: 810.2
click at [0, 782] on html "🙏 .cls-1 fill:#fff; AWATERA [PERSON_NAME] Спецификации Заказы 0 Чаты 1 Todo Про…" at bounding box center [707, 489] width 1414 height 980
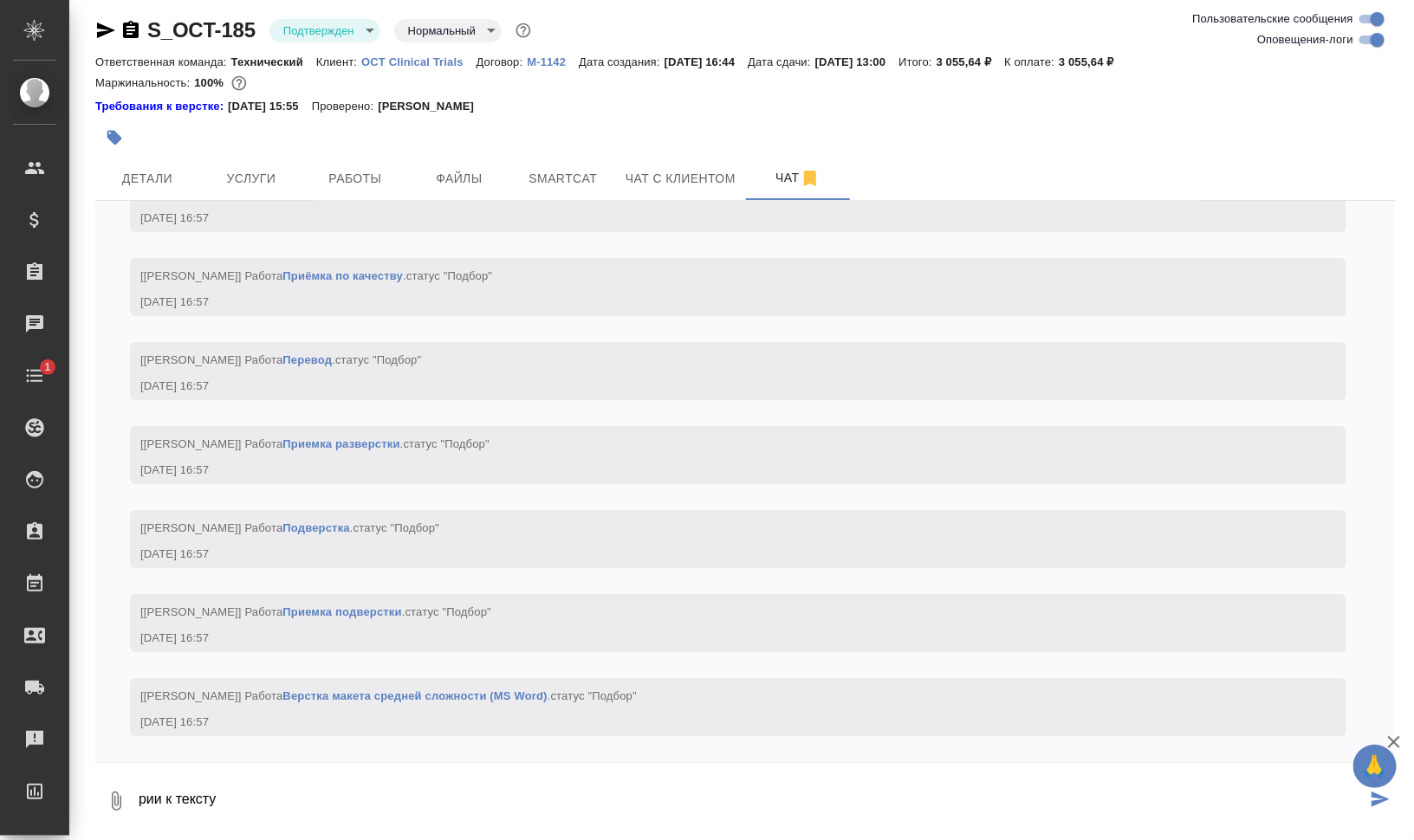
paste textarea "@[PERSON_NAME] привет! Правки можем принять? И нужно ли переводить коммента"
drag, startPoint x: 226, startPoint y: 793, endPoint x: 91, endPoint y: 789, distance: 135.1
click at [92, 789] on div "S_OCT-185 Подтвержден confirmed Нормальный normal Ответственная команда: Технич…" at bounding box center [745, 417] width 1319 height 848
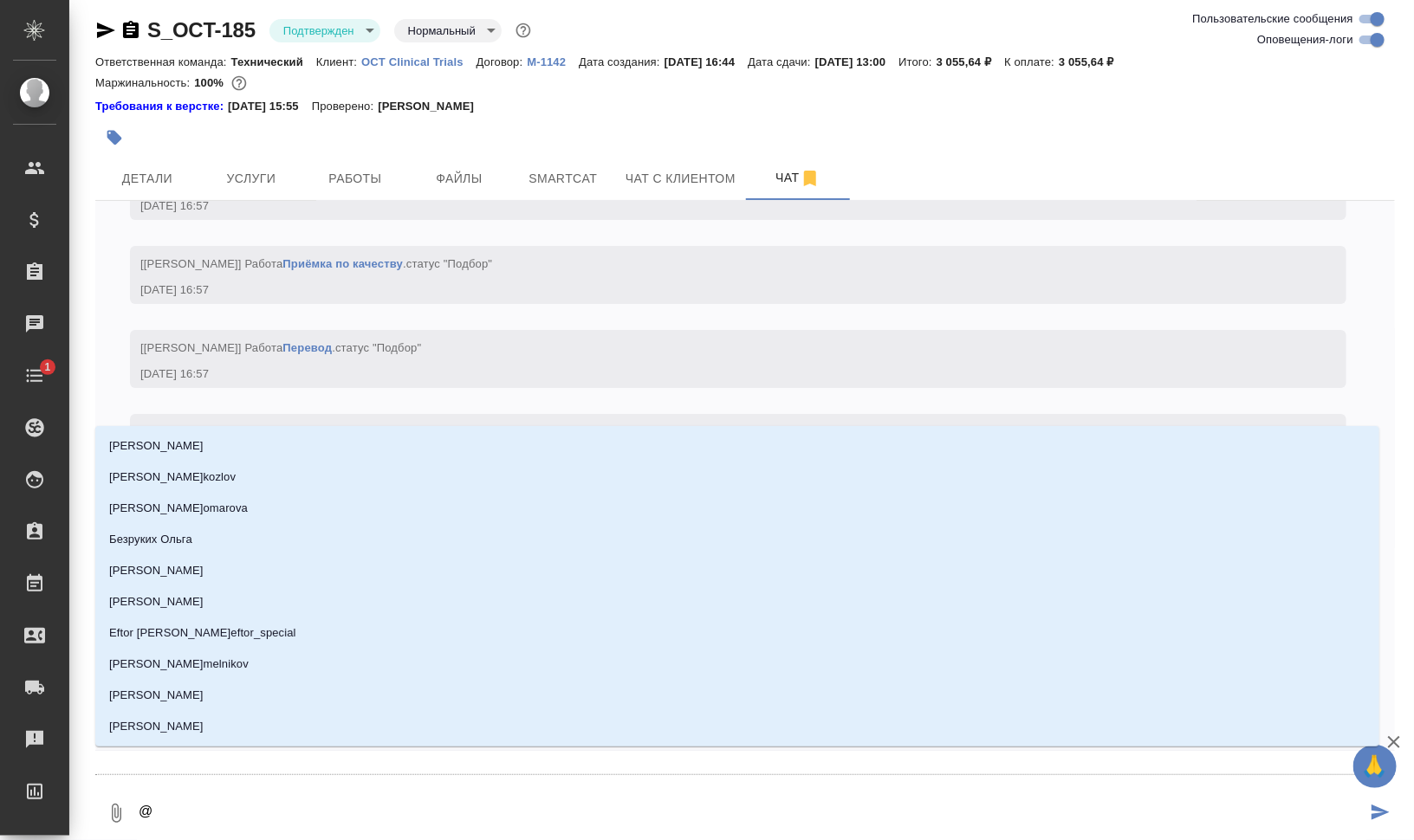
type textarea "@н"
type input "н"
type textarea "@ни"
type input "ни"
type textarea "@ник"
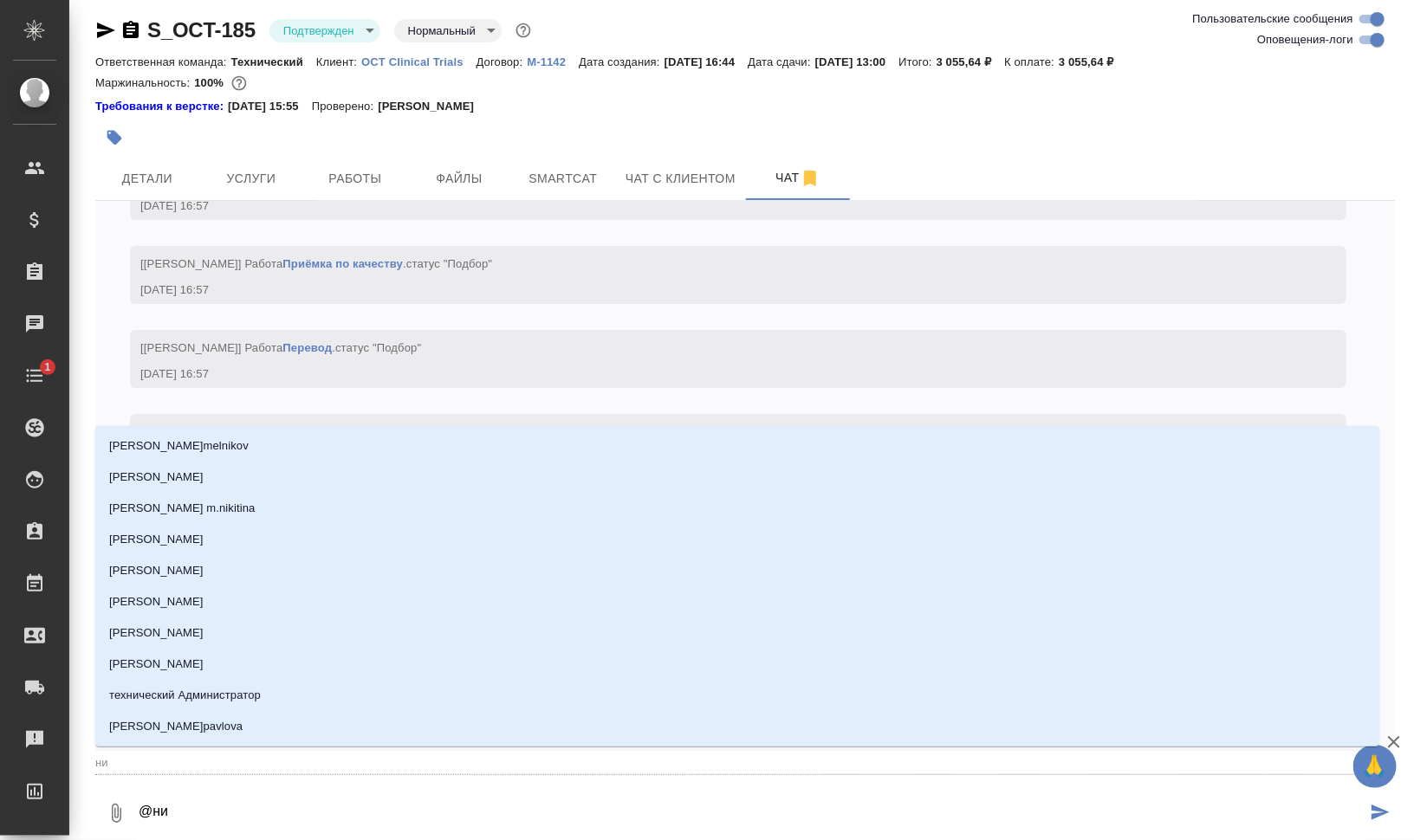
type input "ник"
type textarea "@ники"
type input "ники"
type textarea "@никиф"
type input "никиф"
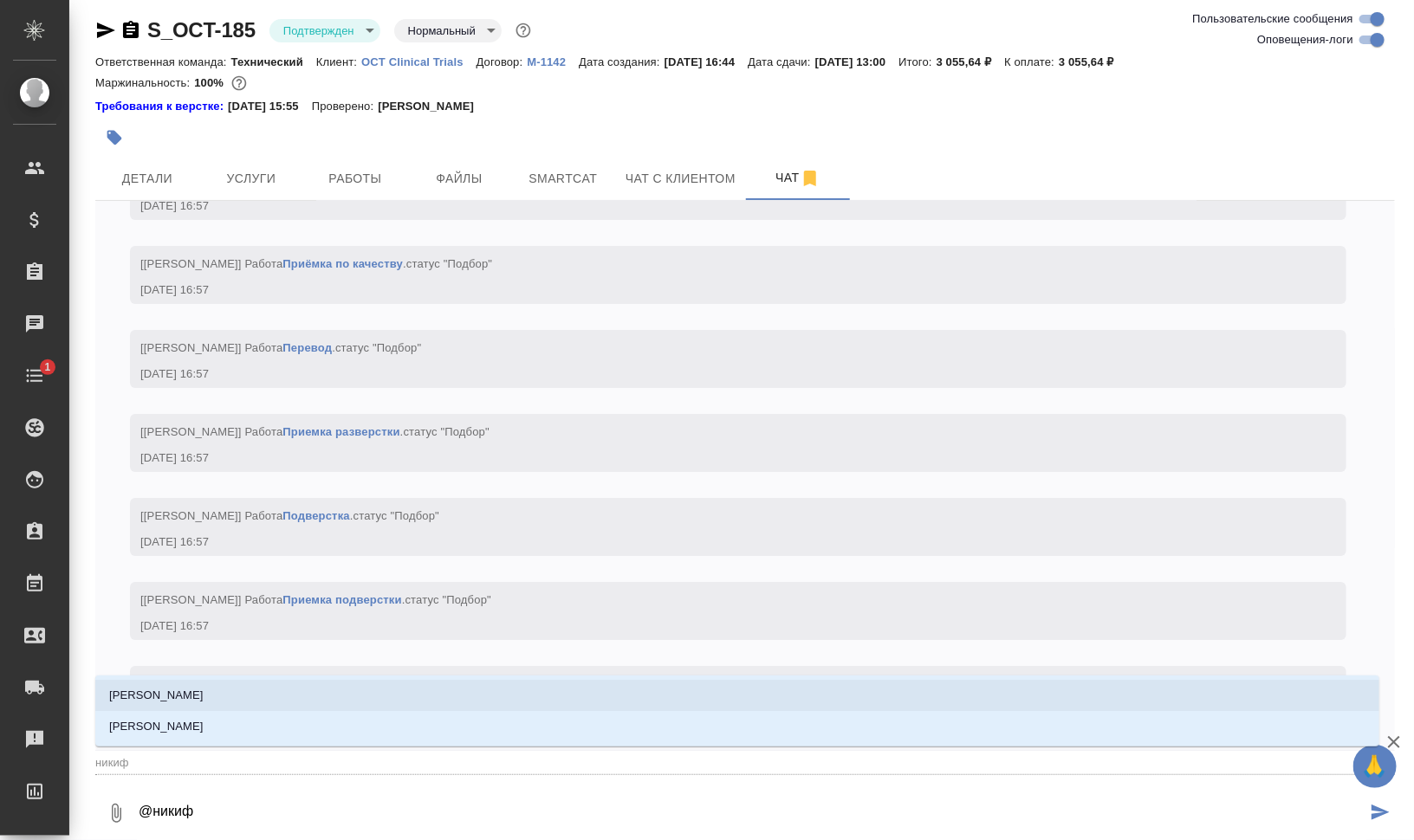
click at [242, 688] on li "[PERSON_NAME]" at bounding box center [737, 695] width 1284 height 31
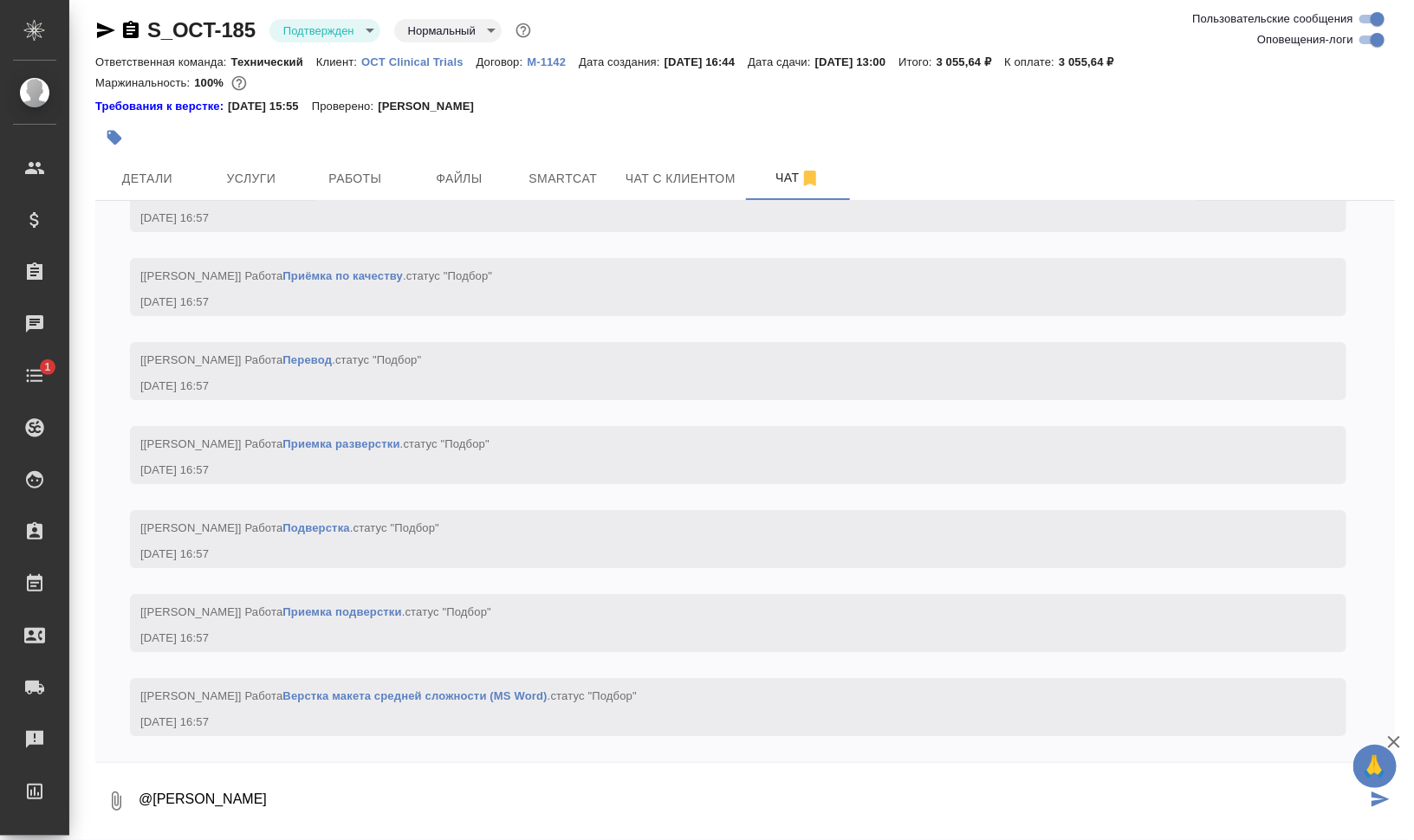
paste textarea "привет! Правки можем принять? И нужно ли переводить коммента"
type textarea "@[PERSON_NAME] привет! Правки можем принять? И нужно ли переводить комментарии …"
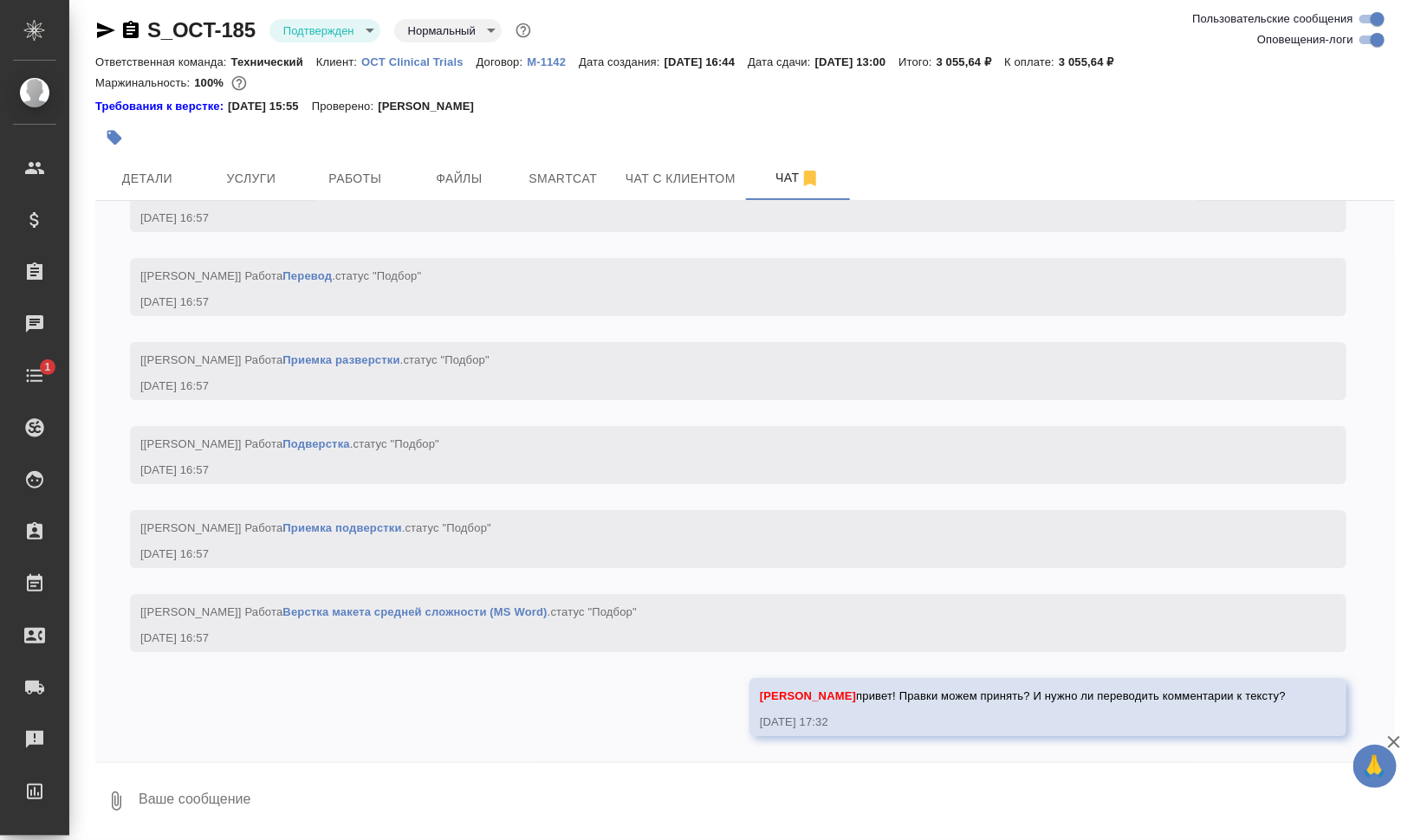
scroll to position [2602, 0]
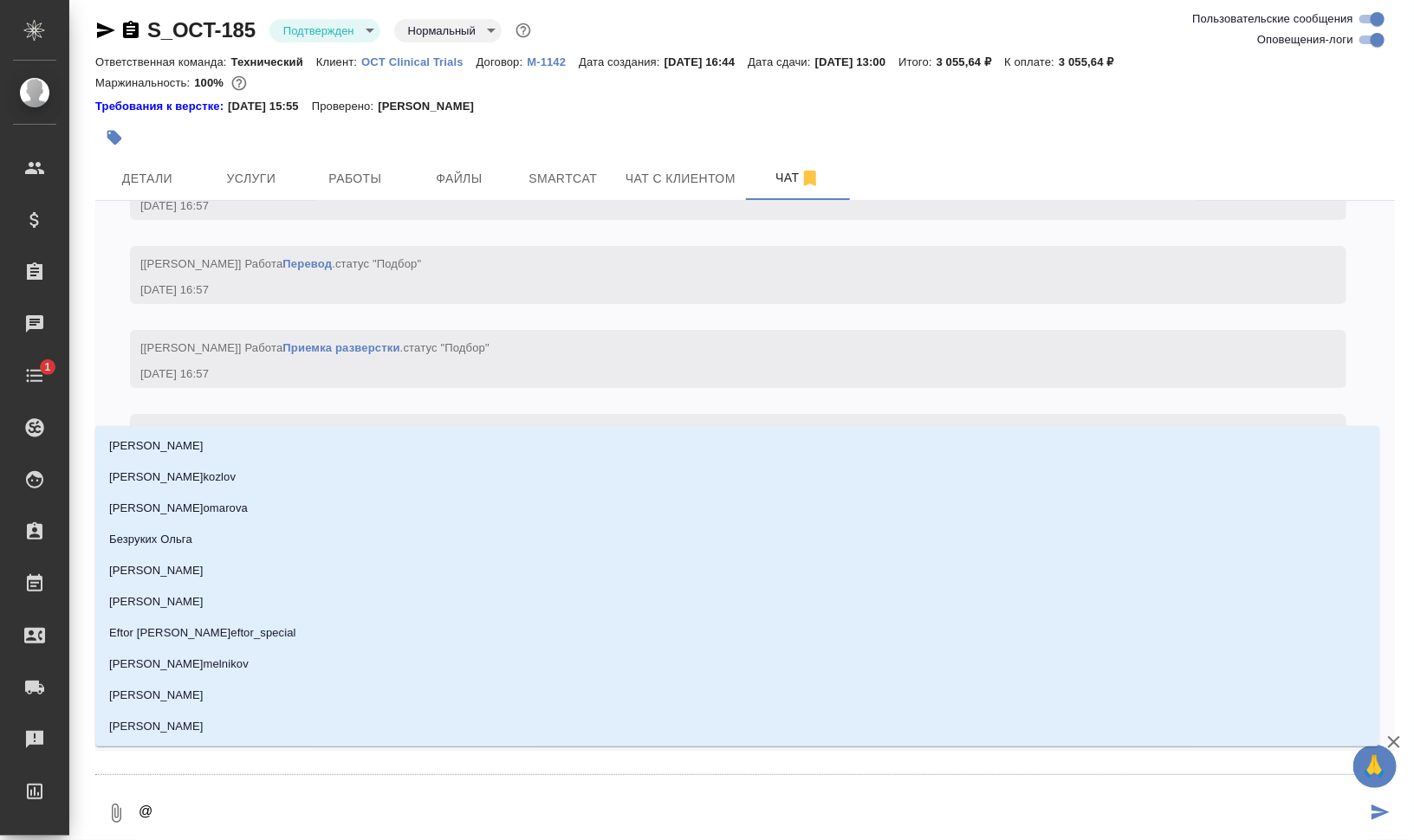
type textarea "@а"
type input "[PERSON_NAME]"
type textarea "@ар"
type input "ар"
type textarea "@арс"
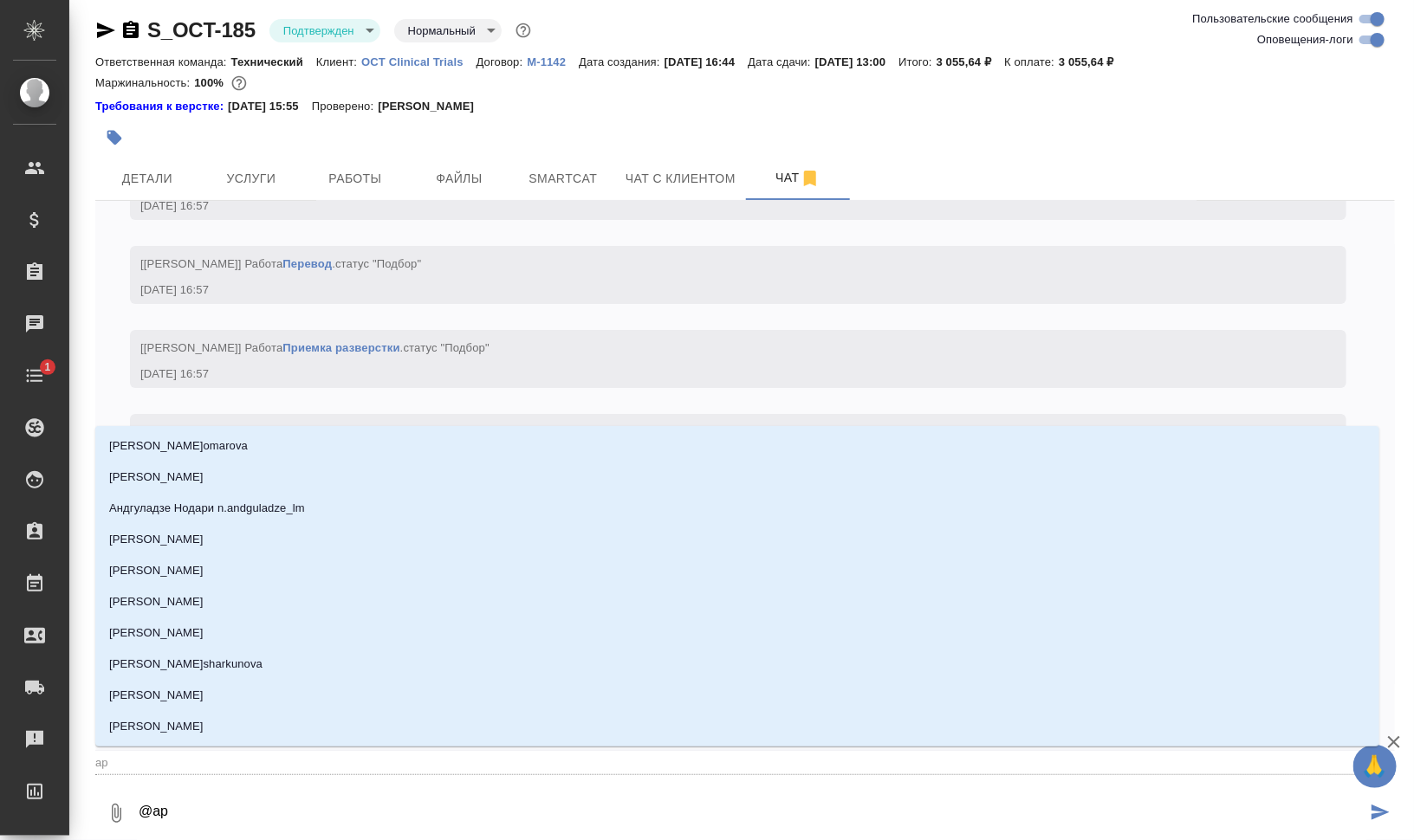
type input "арс"
type textarea "@арсе"
type input "арсе"
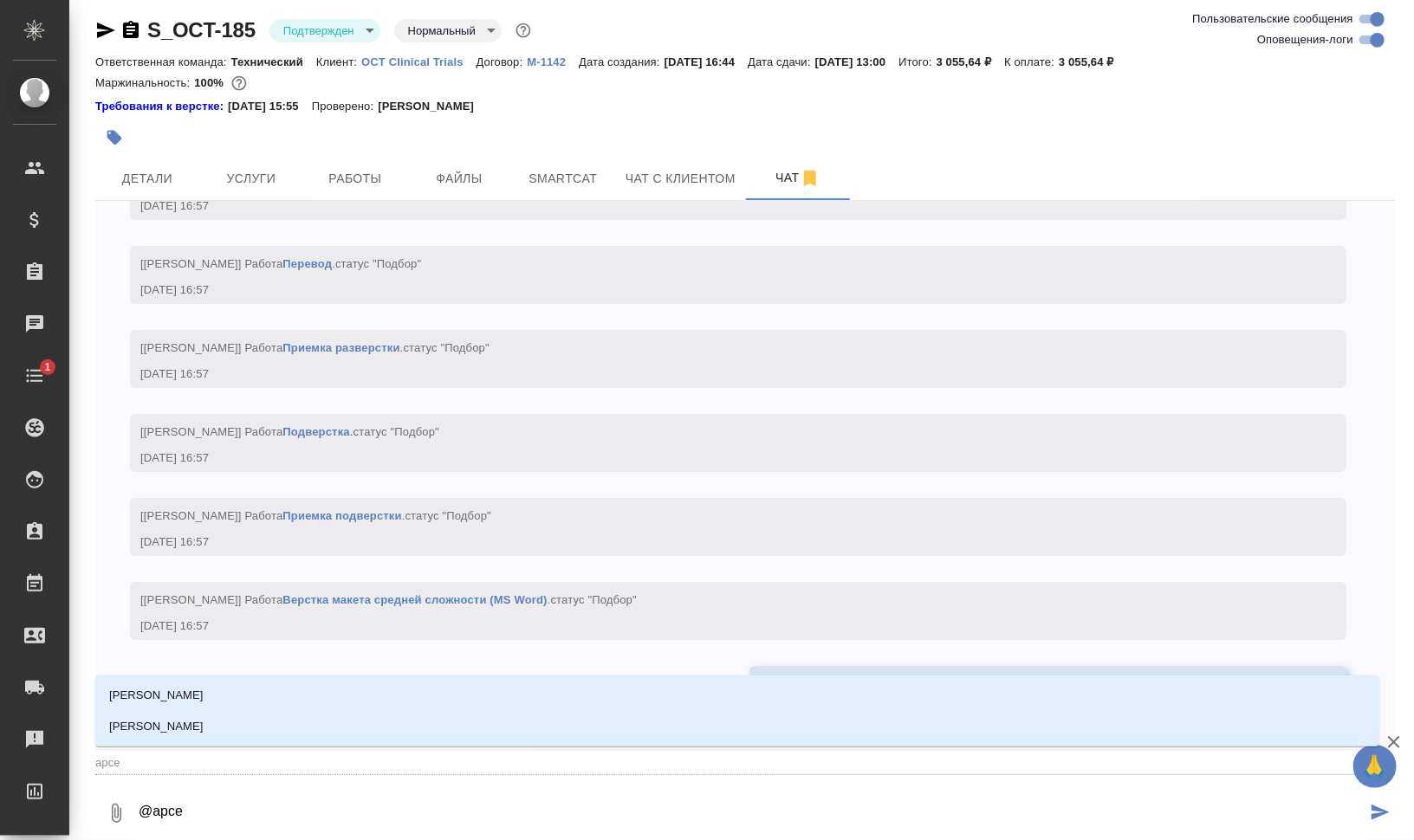
type textarea "@[PERSON_NAME]"
type input "[PERSON_NAME]"
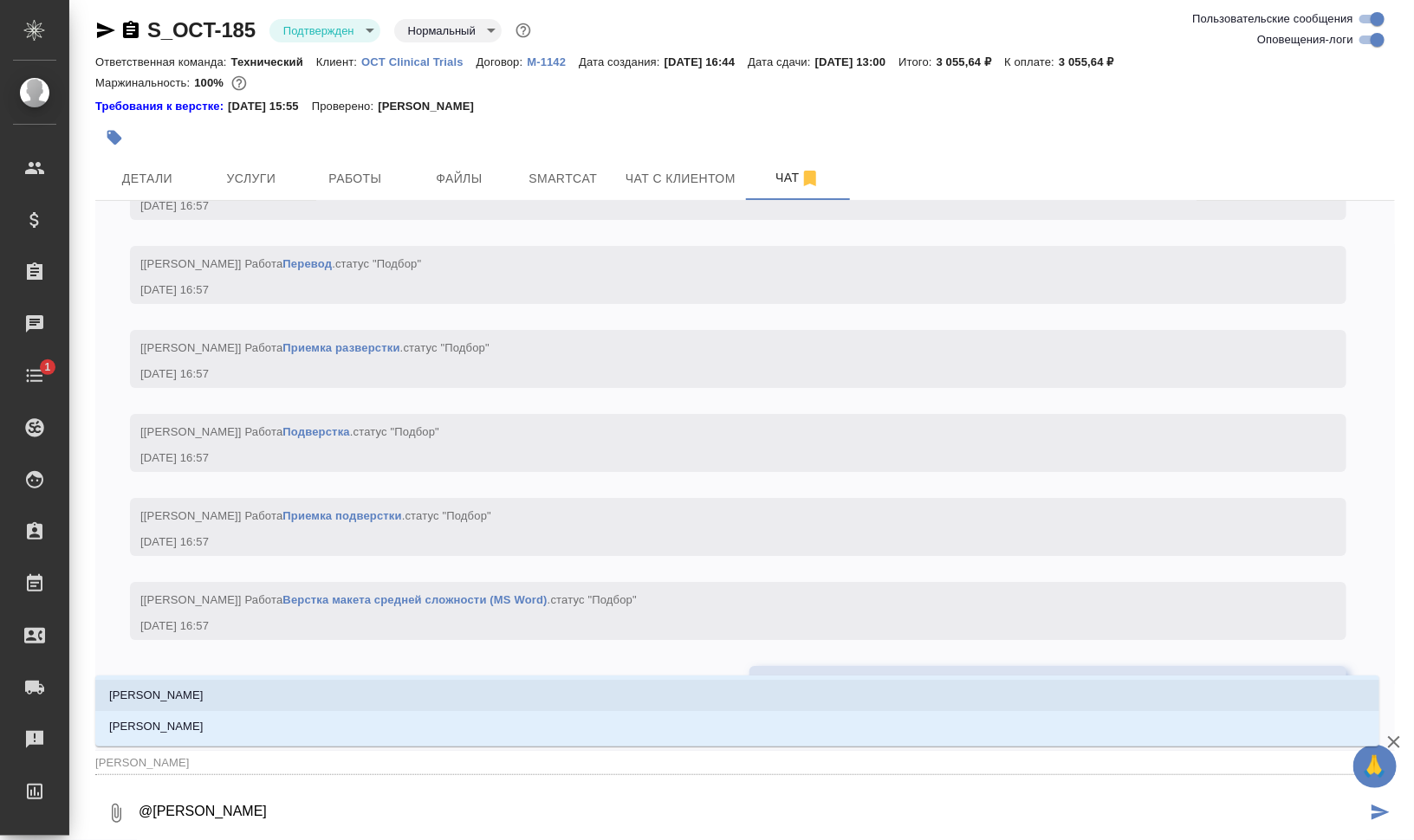
click at [352, 687] on li "[PERSON_NAME]" at bounding box center [737, 695] width 1284 height 31
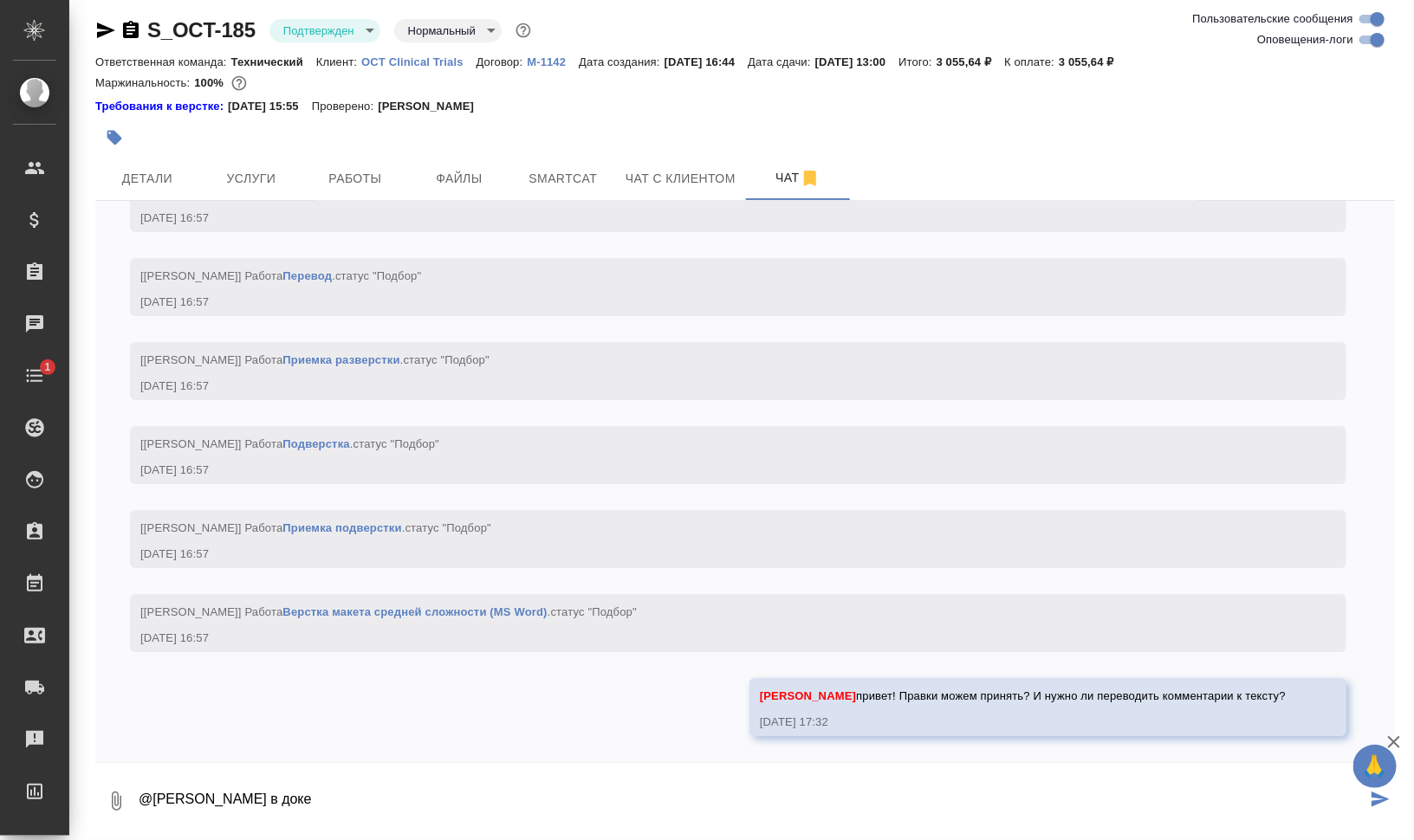
click at [982, 778] on textarea "@[PERSON_NAME] в доке" at bounding box center [752, 801] width 1229 height 59
paste textarea "[DATE]_PoA_Suzhou OCT-OCT Ltd DZ0910"
click at [710, 800] on textarea "@[PERSON_NAME] в доке "[DATE]_PoA_Suzhou OCT-OCT Ltd DZ0910"" at bounding box center [752, 801] width 1229 height 59
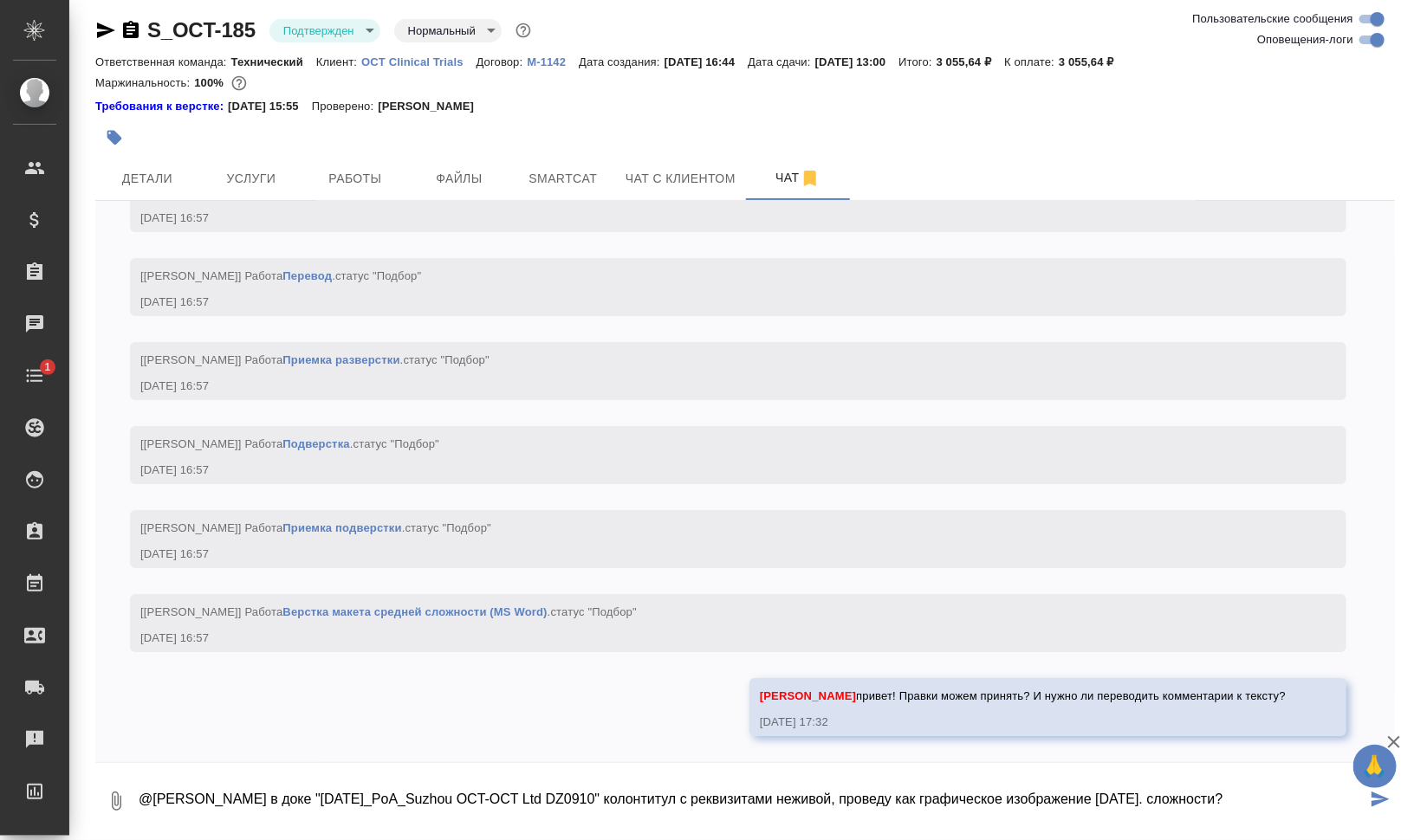
click at [1218, 794] on textarea "@[PERSON_NAME] в доке "[DATE]_PoA_Suzhou OCT-OCT Ltd DZ0910" колонтитул с рекви…" at bounding box center [752, 801] width 1229 height 59
click at [932, 795] on textarea "@[PERSON_NAME] в доке "[DATE]_PoA_Suzhou OCT-OCT Ltd DZ0910" колонтитул с рекви…" at bounding box center [752, 801] width 1229 height 59
click at [1215, 797] on textarea "@[PERSON_NAME] в доке "[DATE]_PoA_Suzhou OCT-OCT Ltd DZ0910" колонтитул с рекви…" at bounding box center [752, 801] width 1229 height 59
type textarea "@[PERSON_NAME] в доке "[DATE]_PoA_Suzhou OCT-OCT Ltd DZ0910" колонтитул с рекви…"
click at [1371, 798] on icon "submit" at bounding box center [1380, 799] width 18 height 16
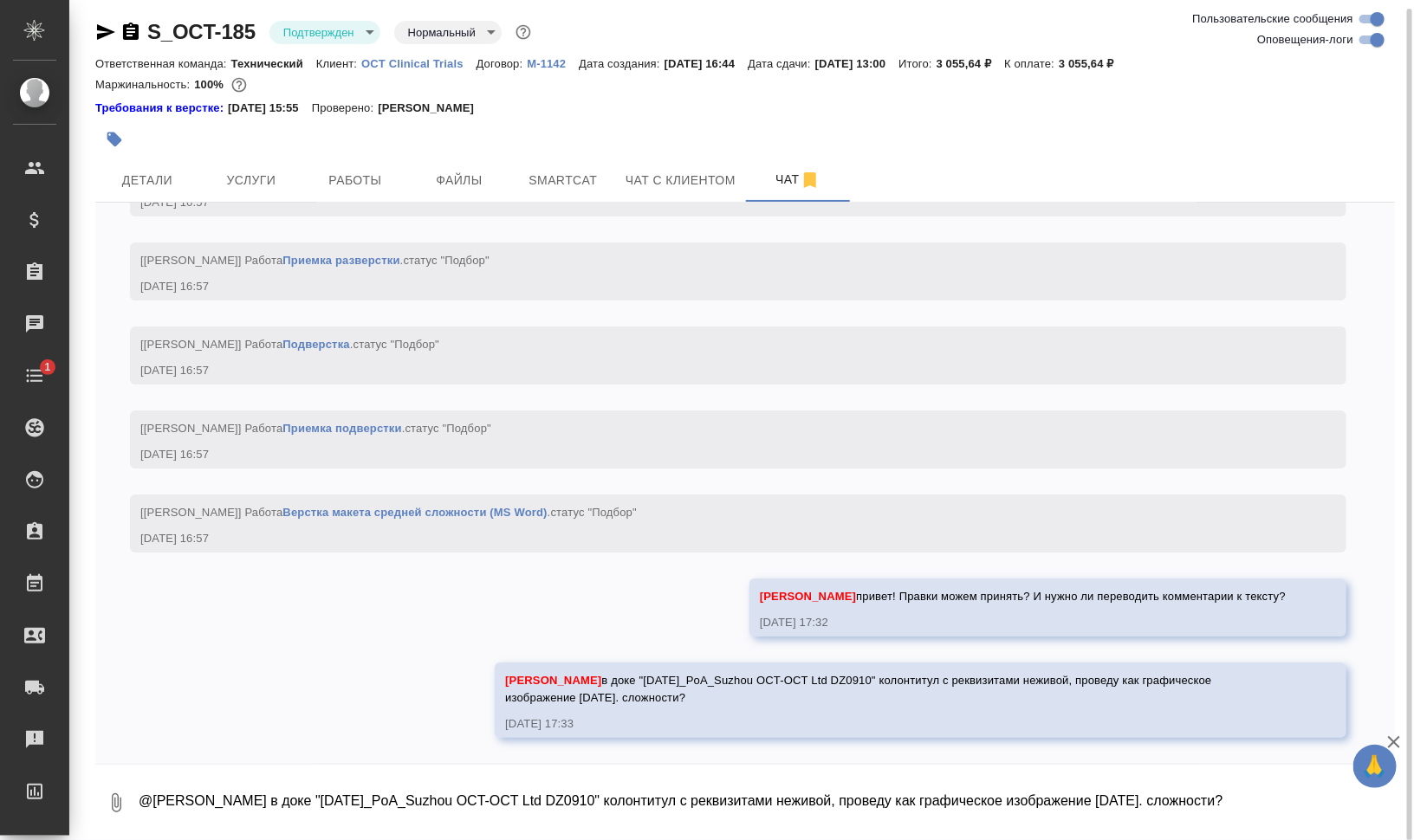
scroll to position [7, 0]
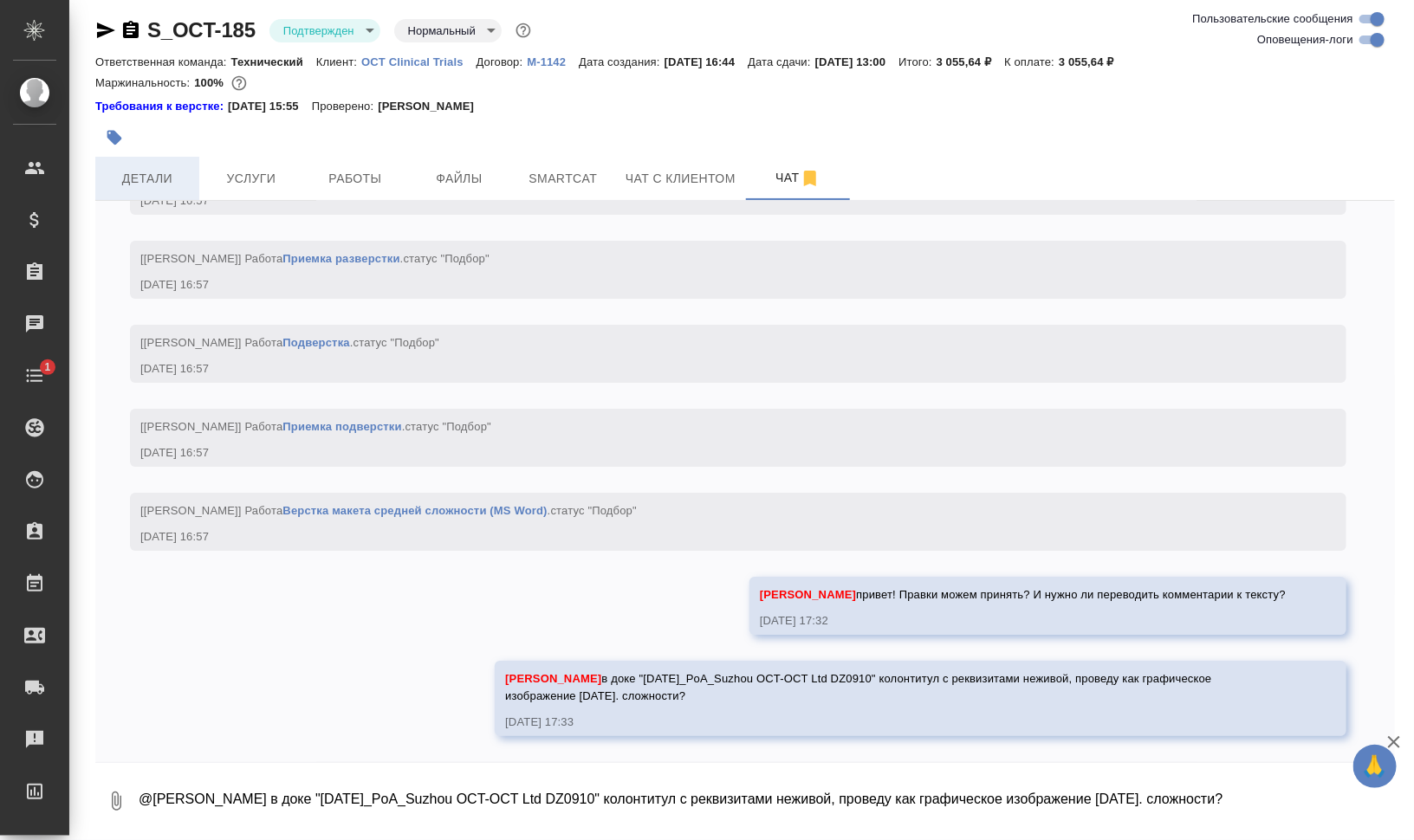
click at [131, 182] on span "Детали" at bounding box center [148, 179] width 83 height 22
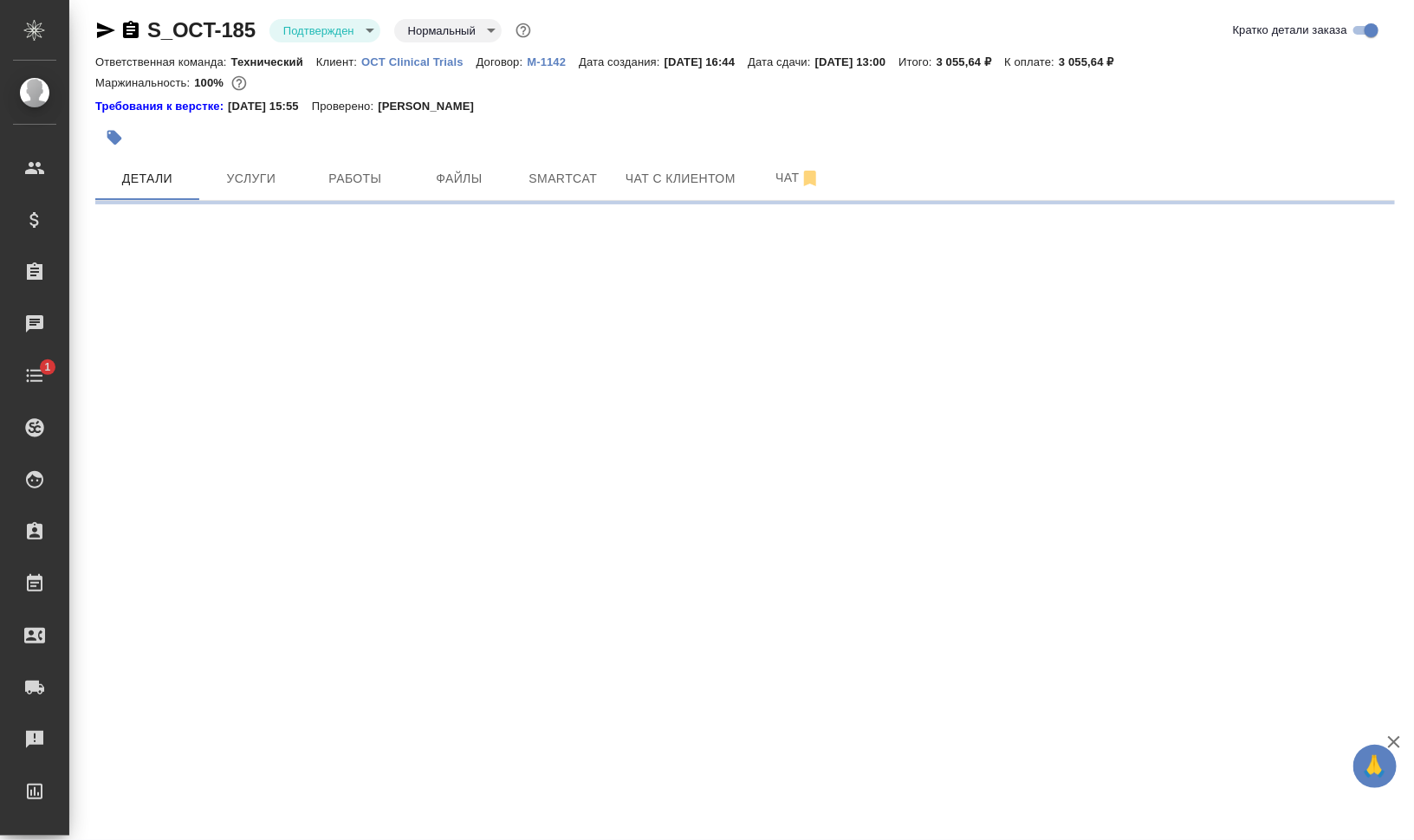
select select "RU"
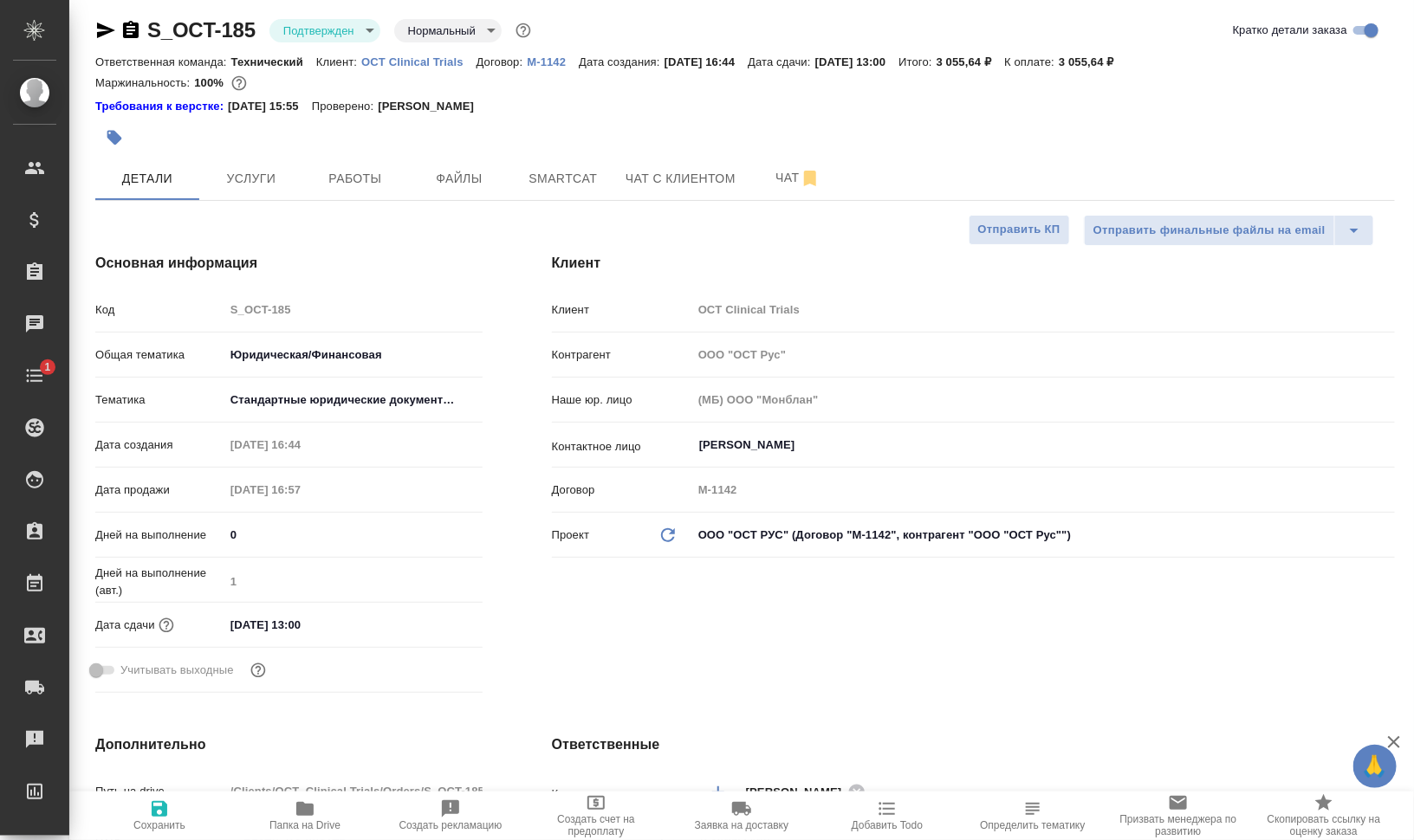
type textarea "x"
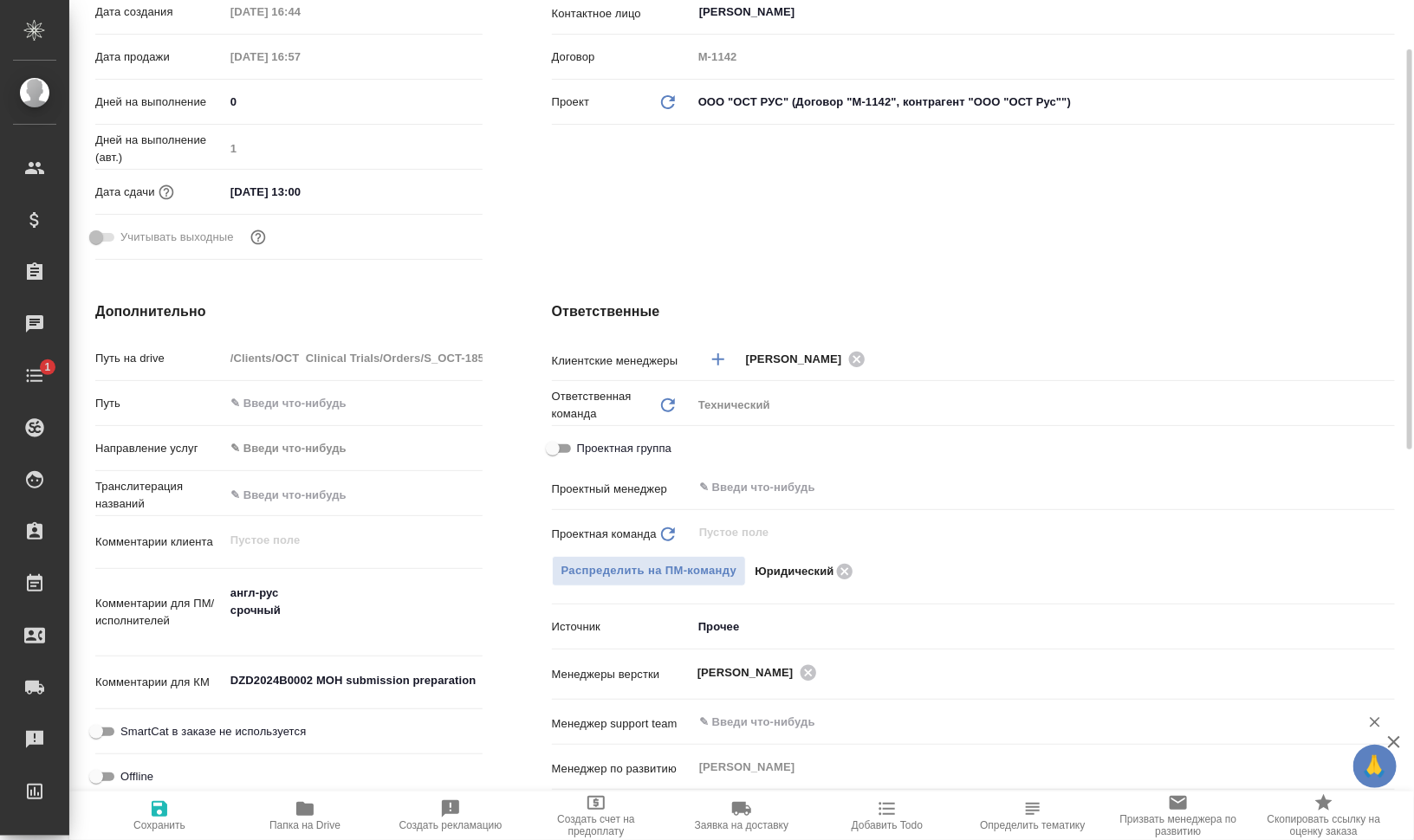
scroll to position [656, 0]
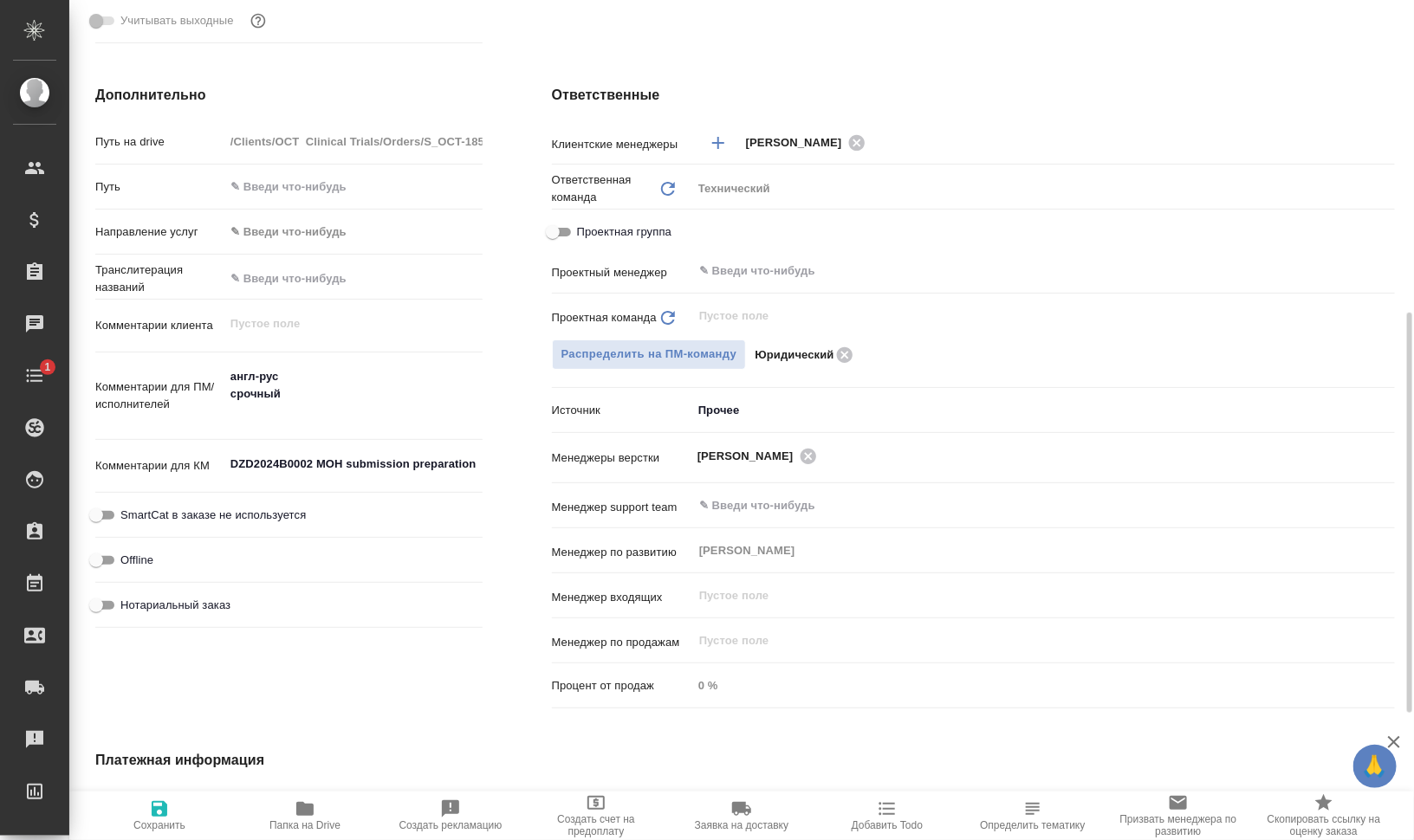
click at [837, 253] on div "Клиентские менеджеры [PERSON_NAME] ​ Ответственная команда Обновить Технический…" at bounding box center [973, 421] width 843 height 589
click at [888, 260] on input "text" at bounding box center [1014, 271] width 634 height 21
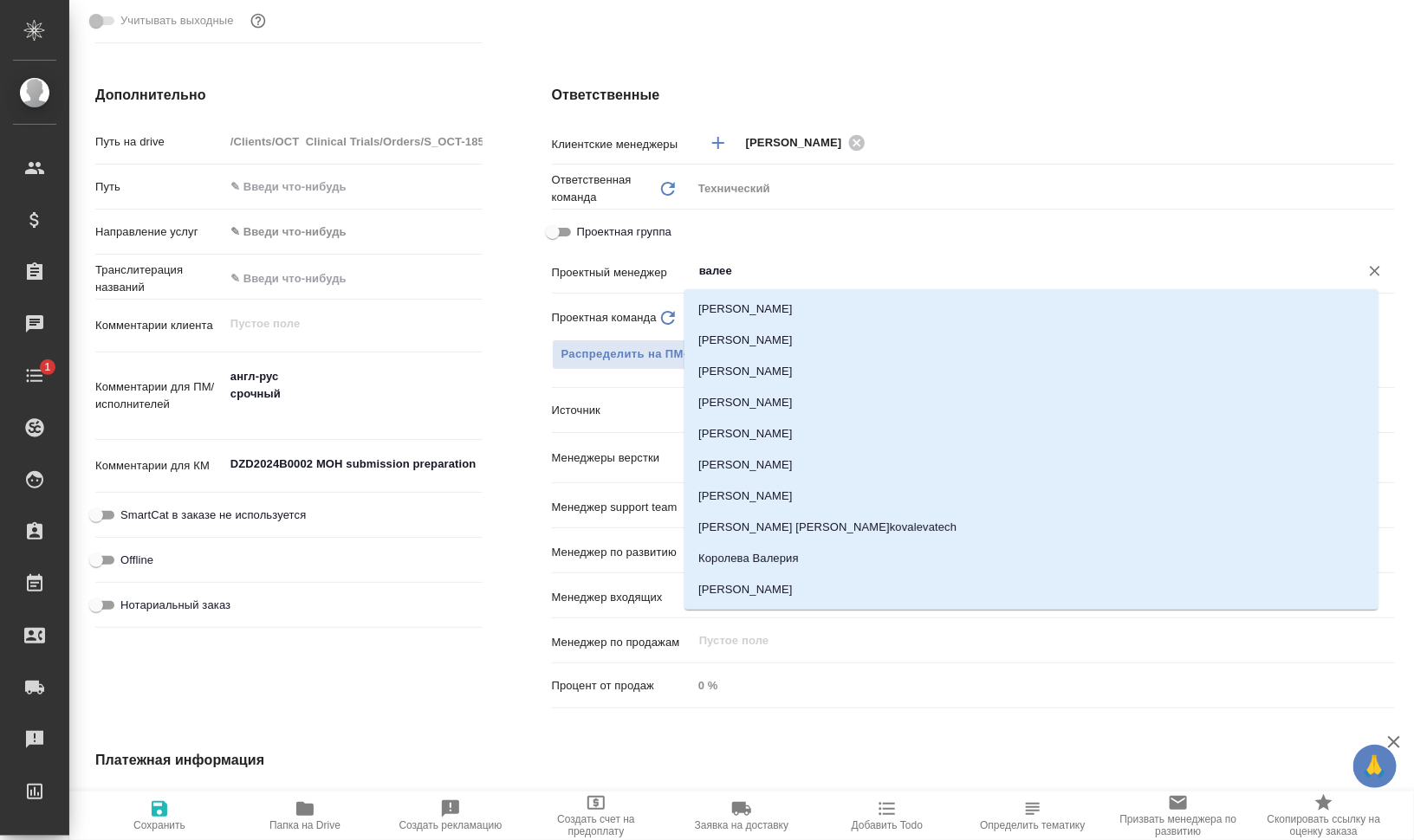
type input "[PERSON_NAME]"
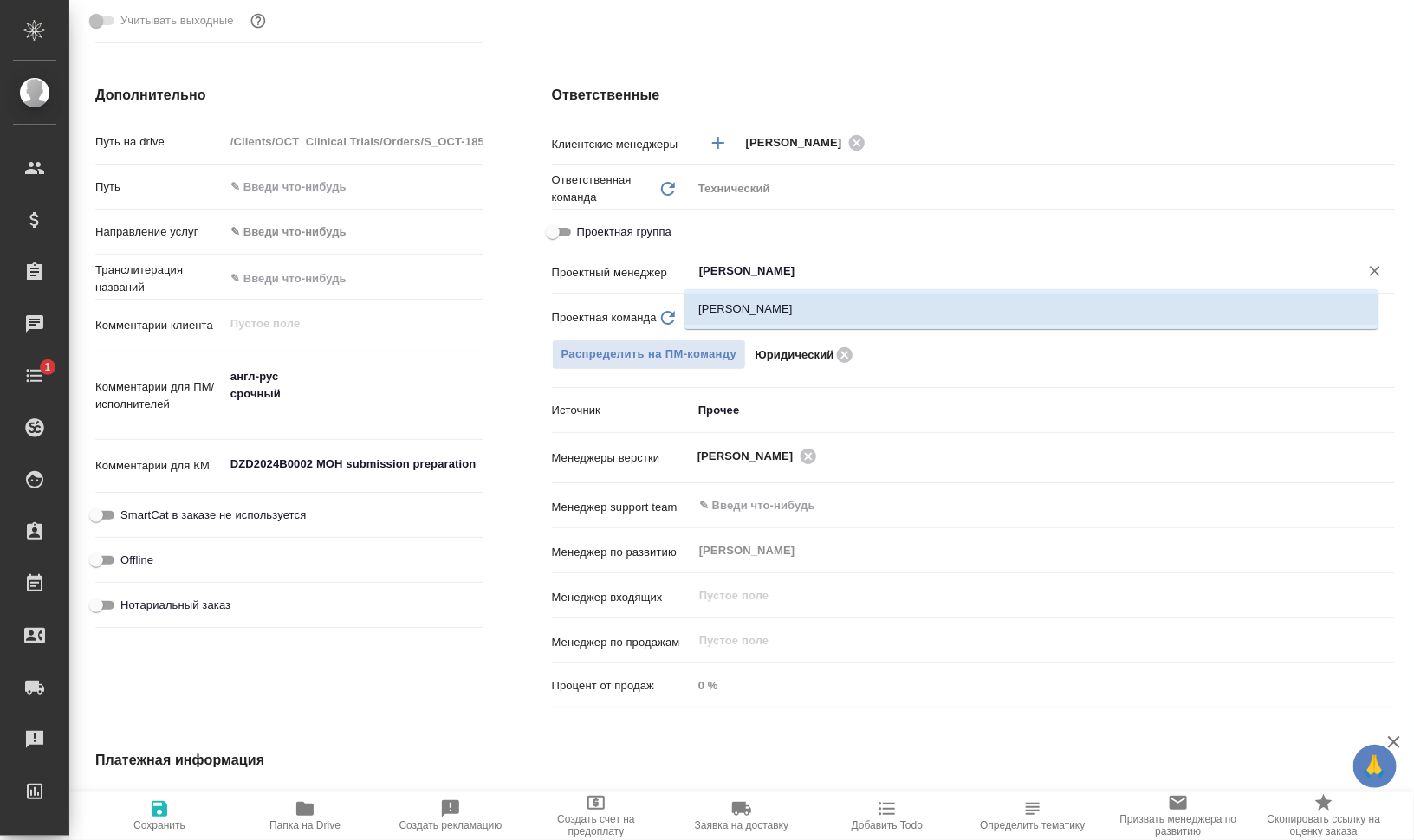
click at [871, 305] on li "[PERSON_NAME]" at bounding box center [1030, 309] width 694 height 31
type textarea "x"
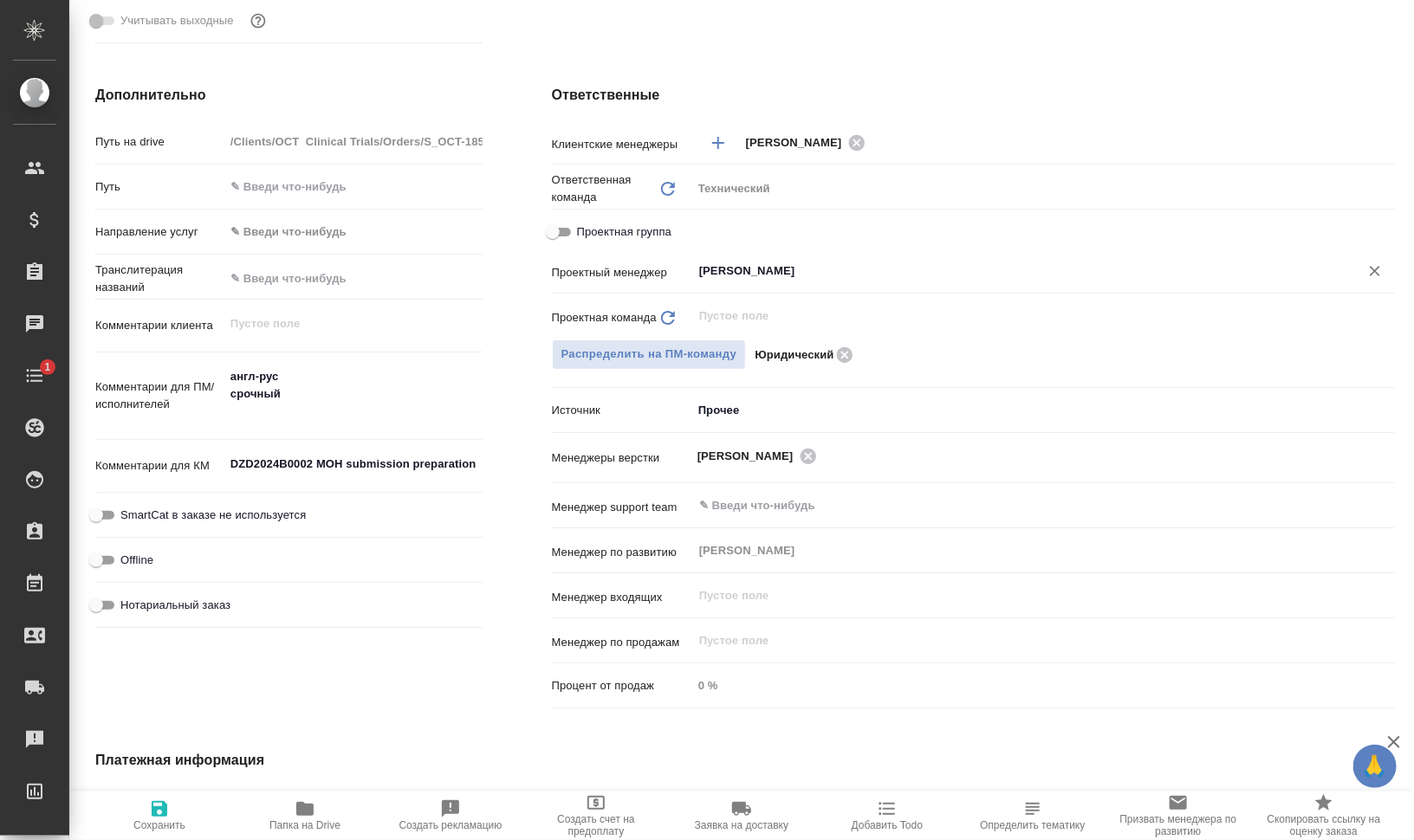
type input "[PERSON_NAME]"
click at [174, 810] on span "Сохранить" at bounding box center [160, 815] width 125 height 33
type textarea "x"
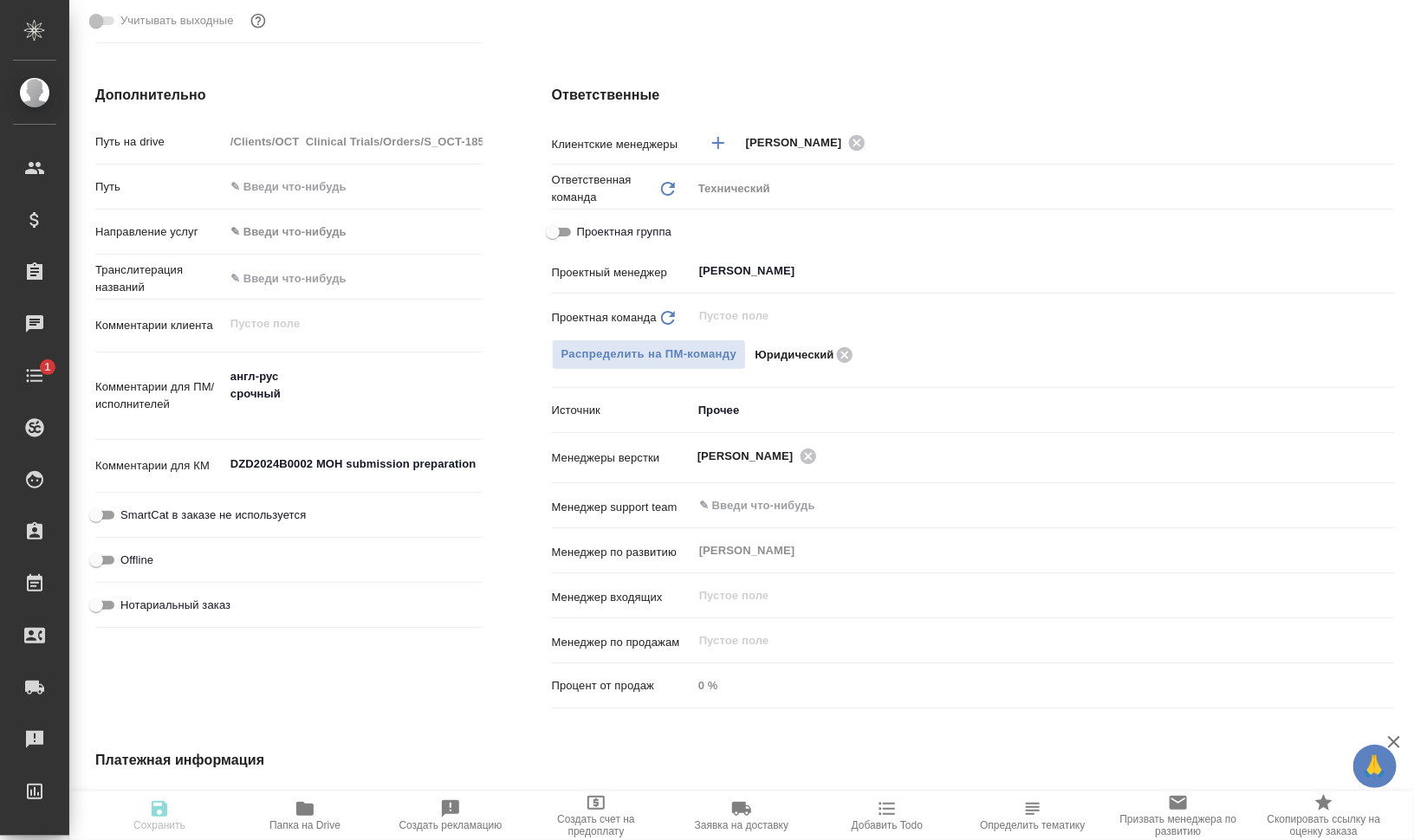
type textarea "x"
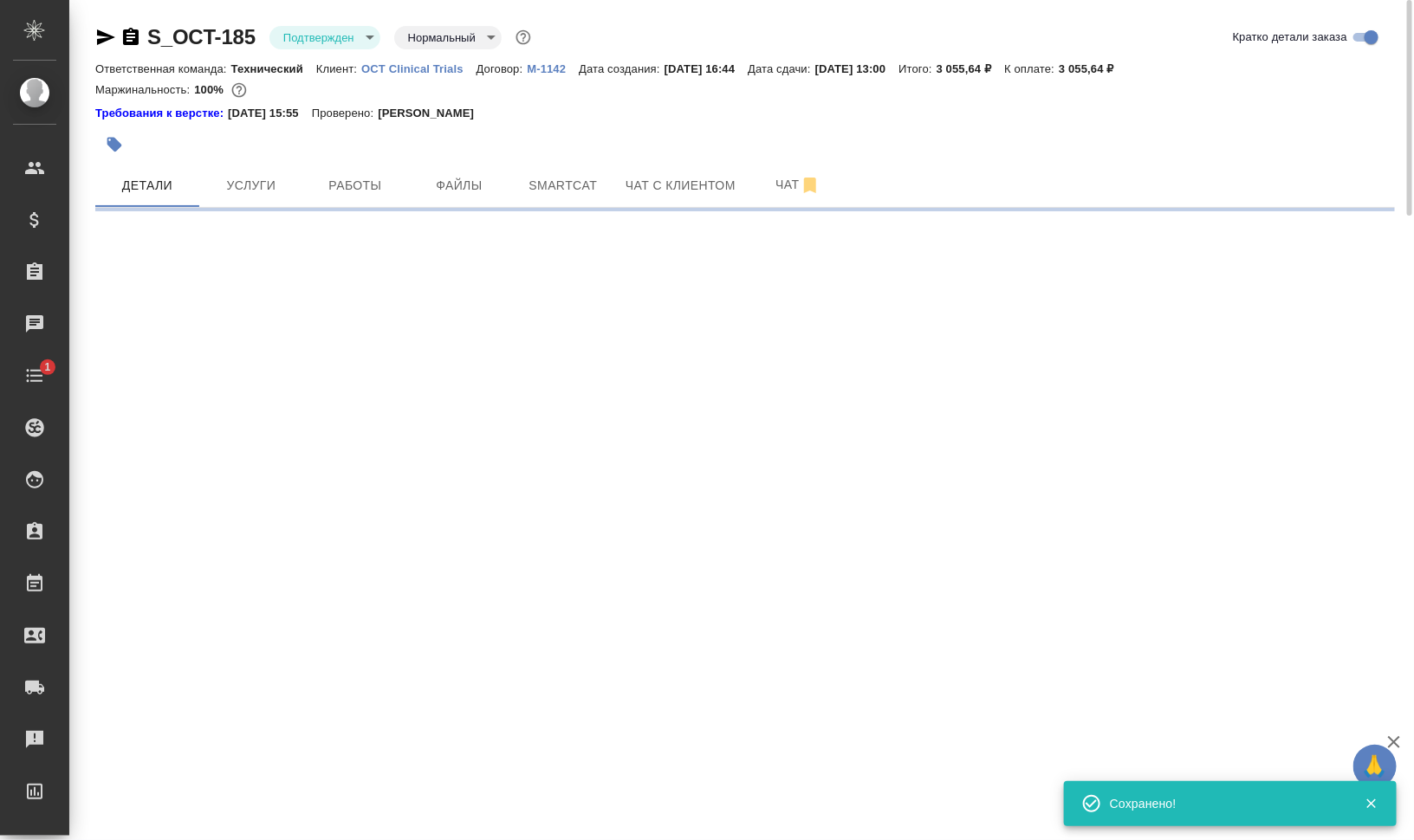
scroll to position [0, 0]
select select "RU"
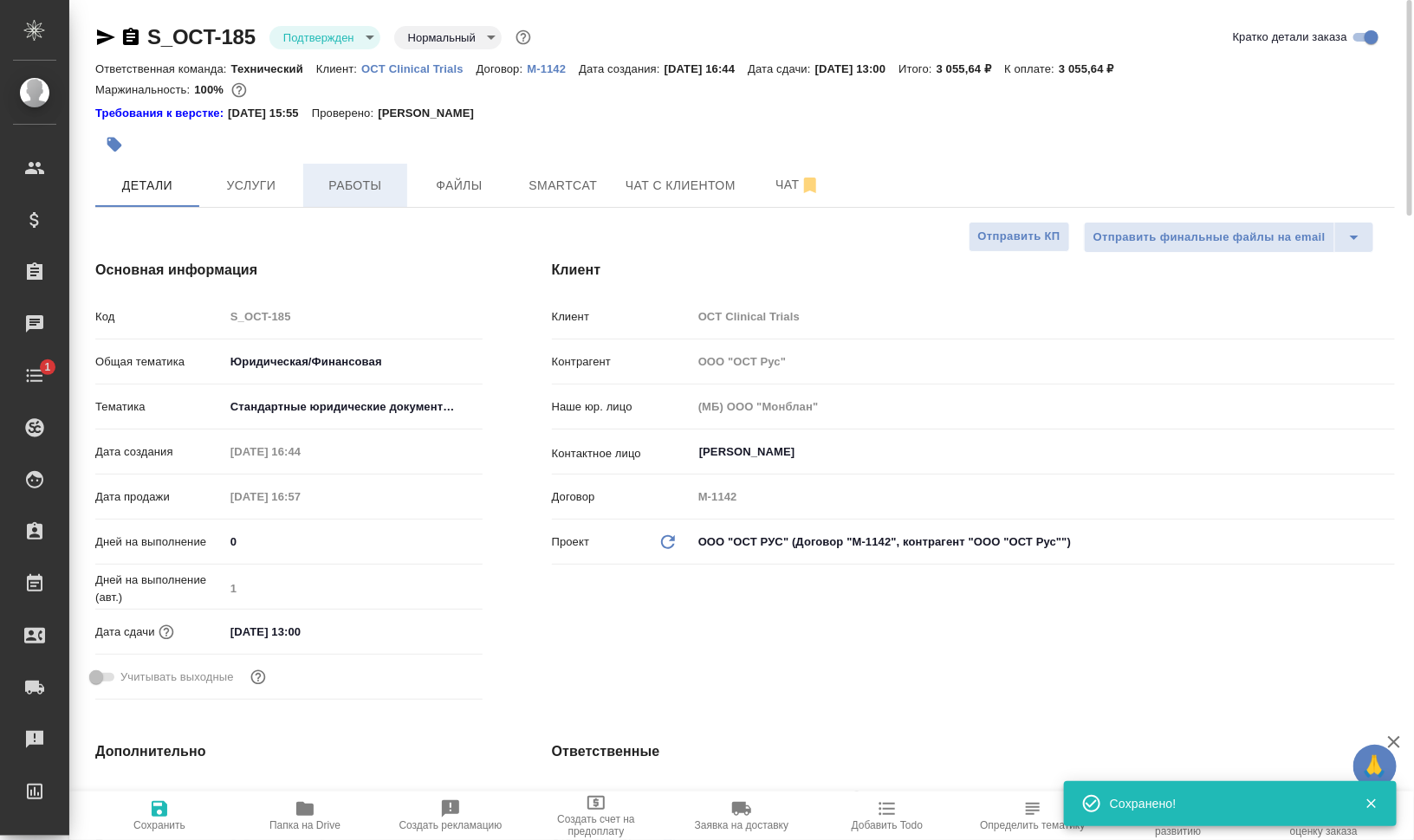
type textarea "x"
click at [372, 197] on button "Работы" at bounding box center [355, 186] width 104 height 43
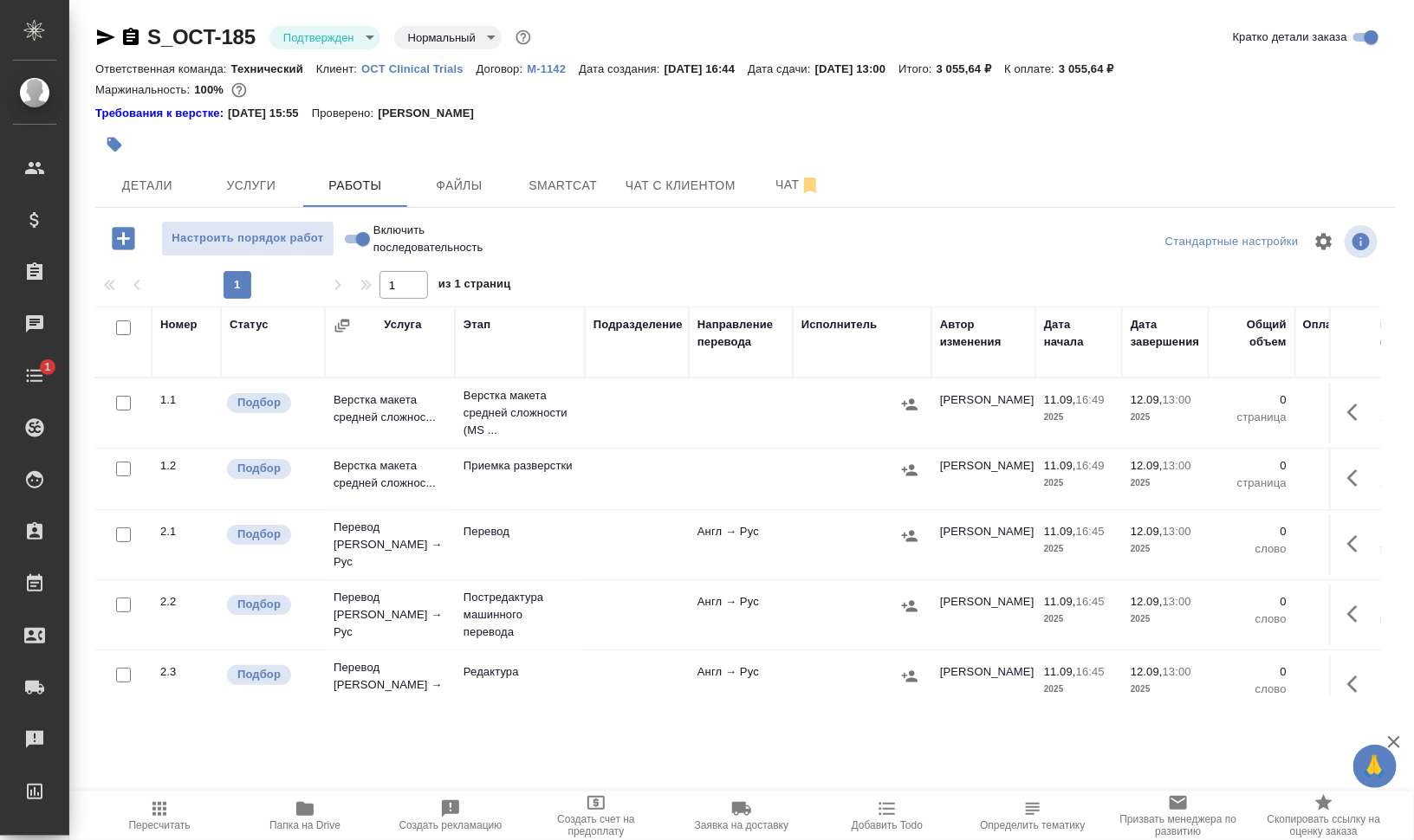
click at [122, 323] on input "checkbox" at bounding box center [123, 327] width 15 height 15
checkbox input "true"
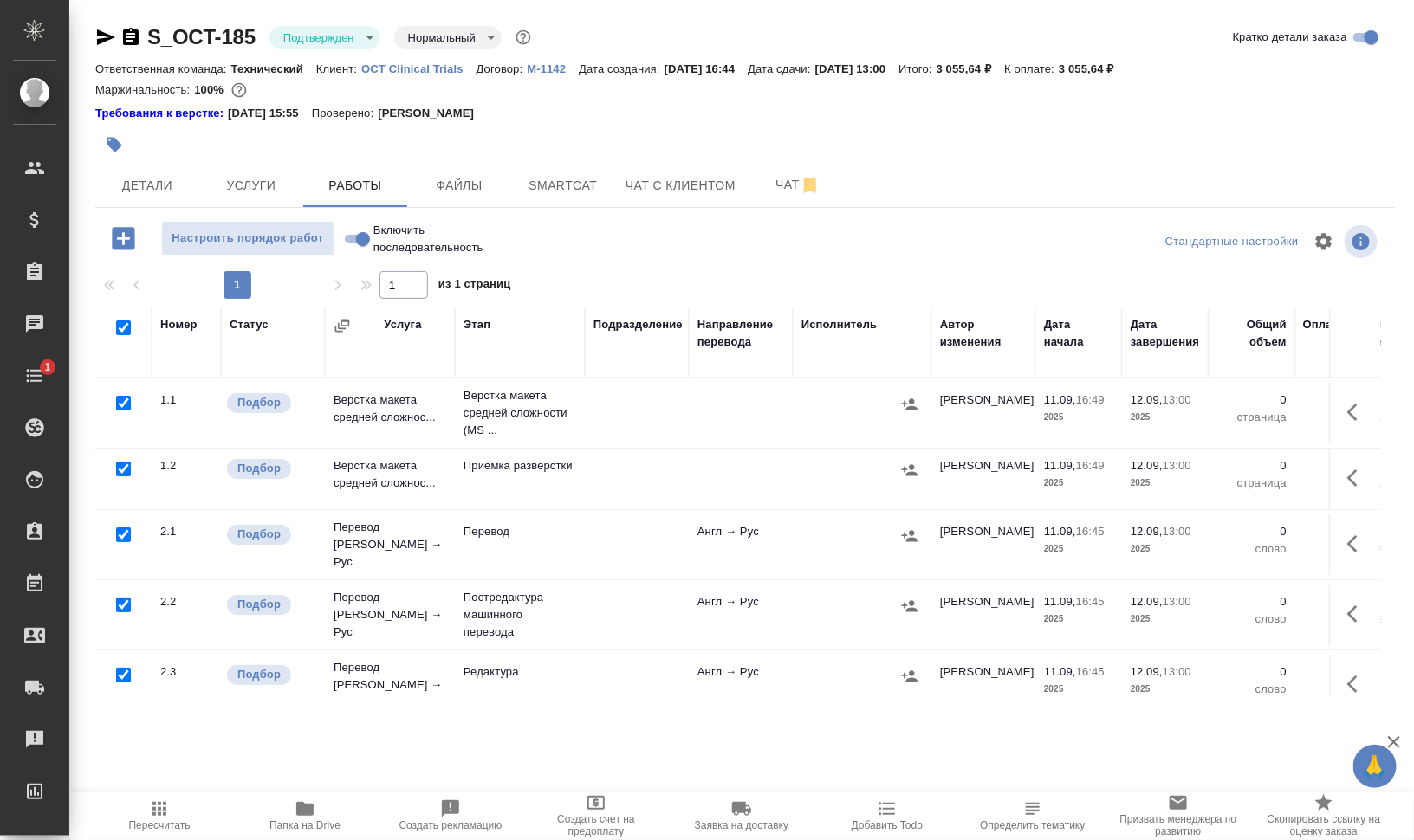
checkbox input "true"
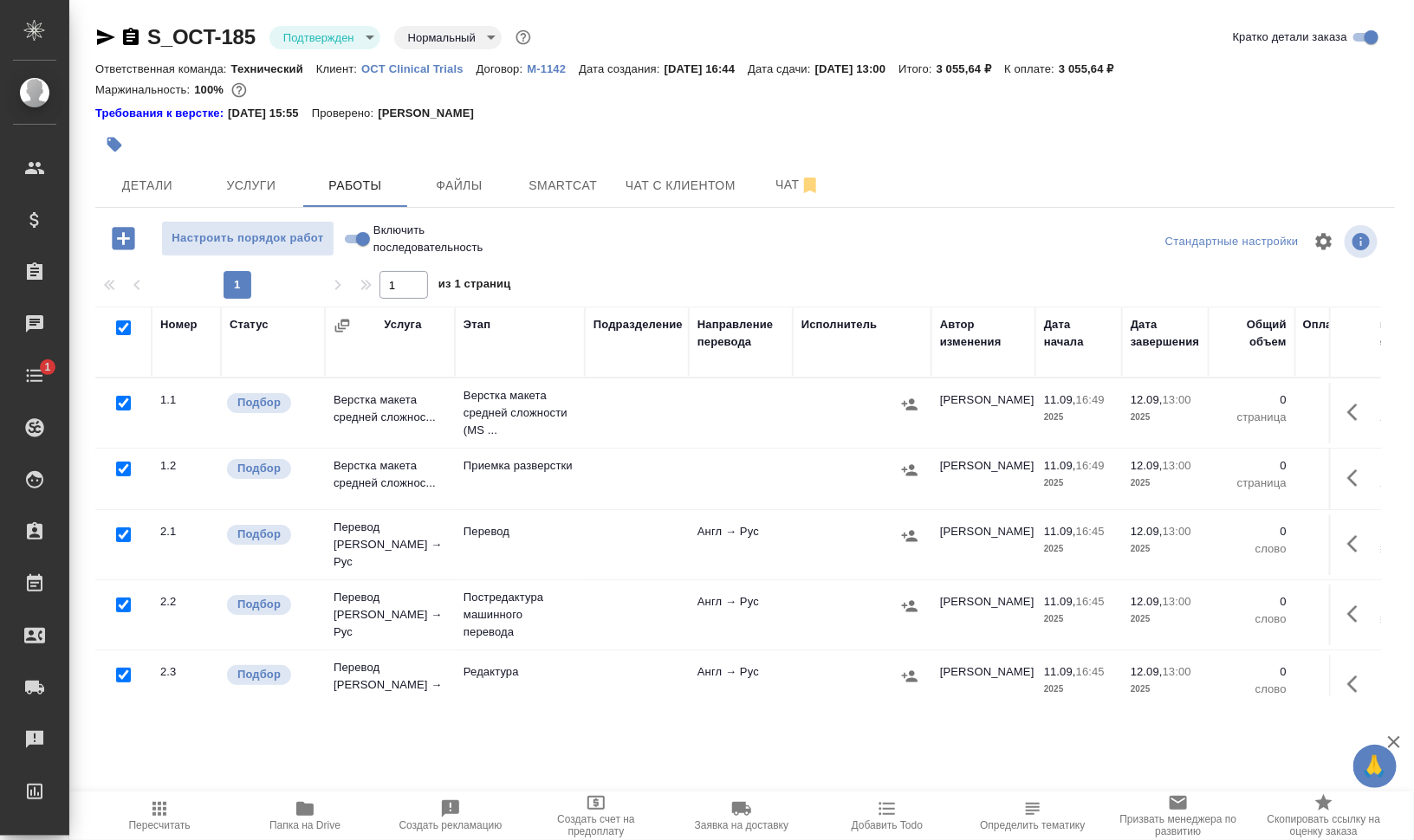
checkbox input "true"
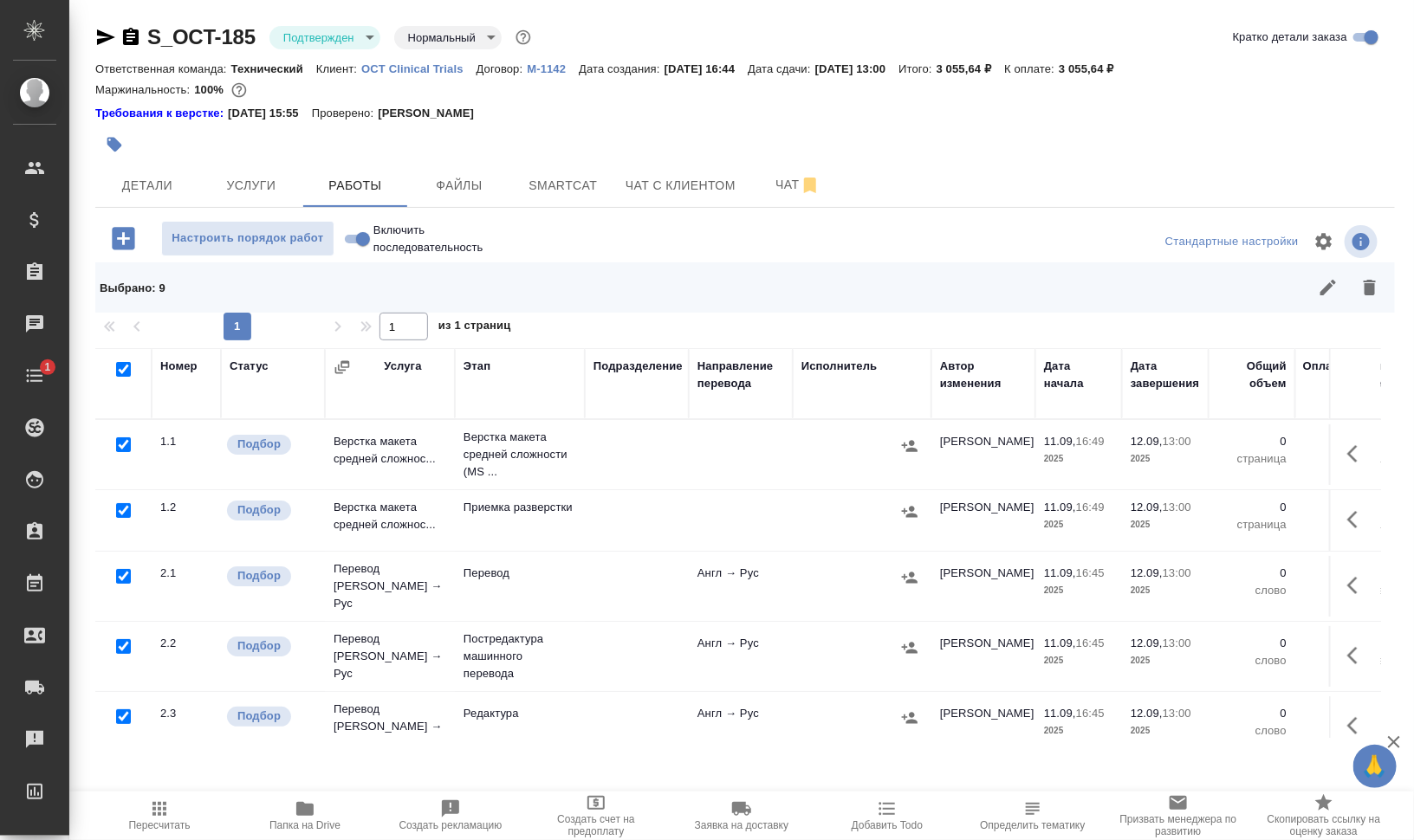
click at [122, 441] on input "checkbox" at bounding box center [123, 444] width 15 height 15
checkbox input "false"
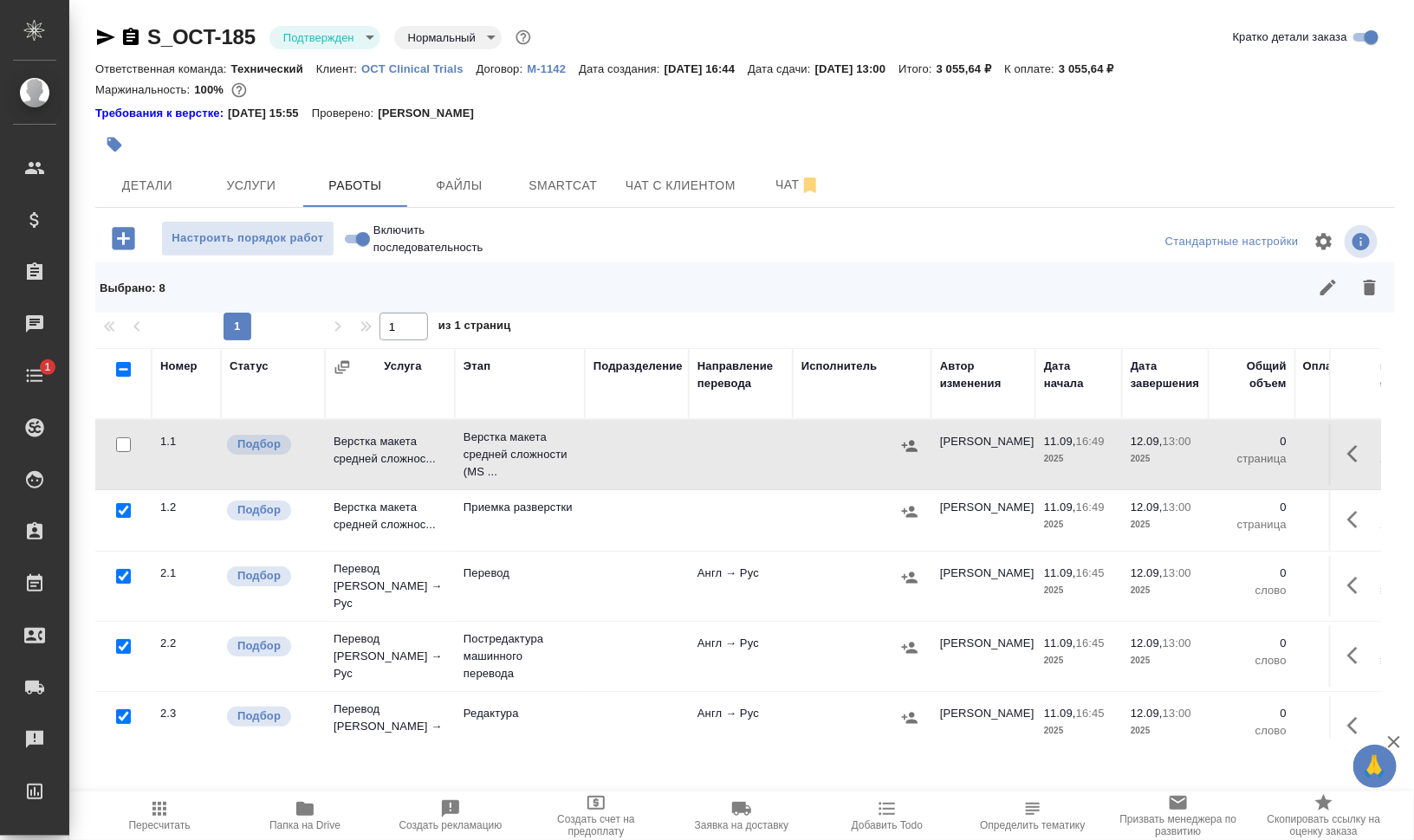
click at [125, 639] on input "checkbox" at bounding box center [123, 646] width 15 height 15
checkbox input "false"
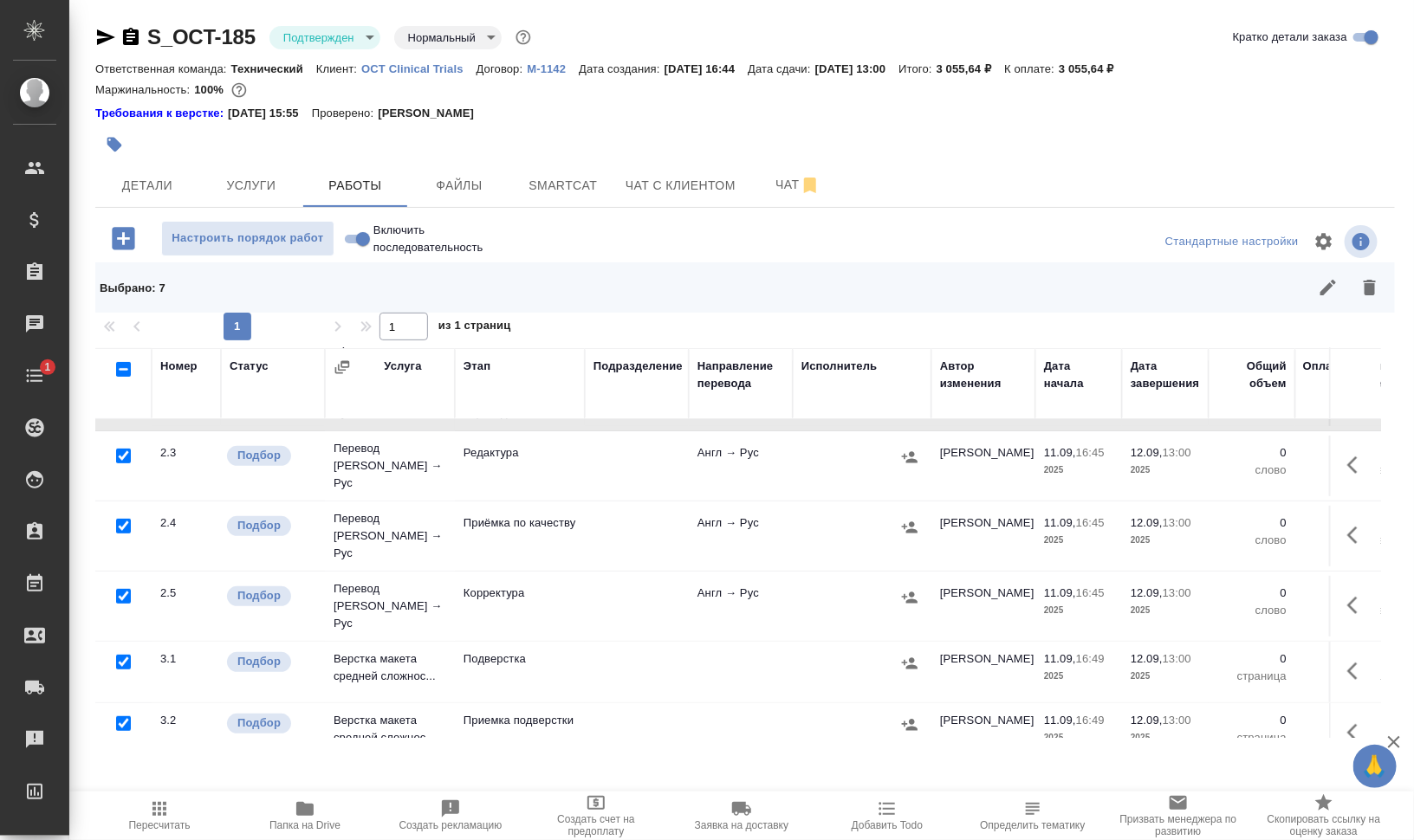
scroll to position [265, 0]
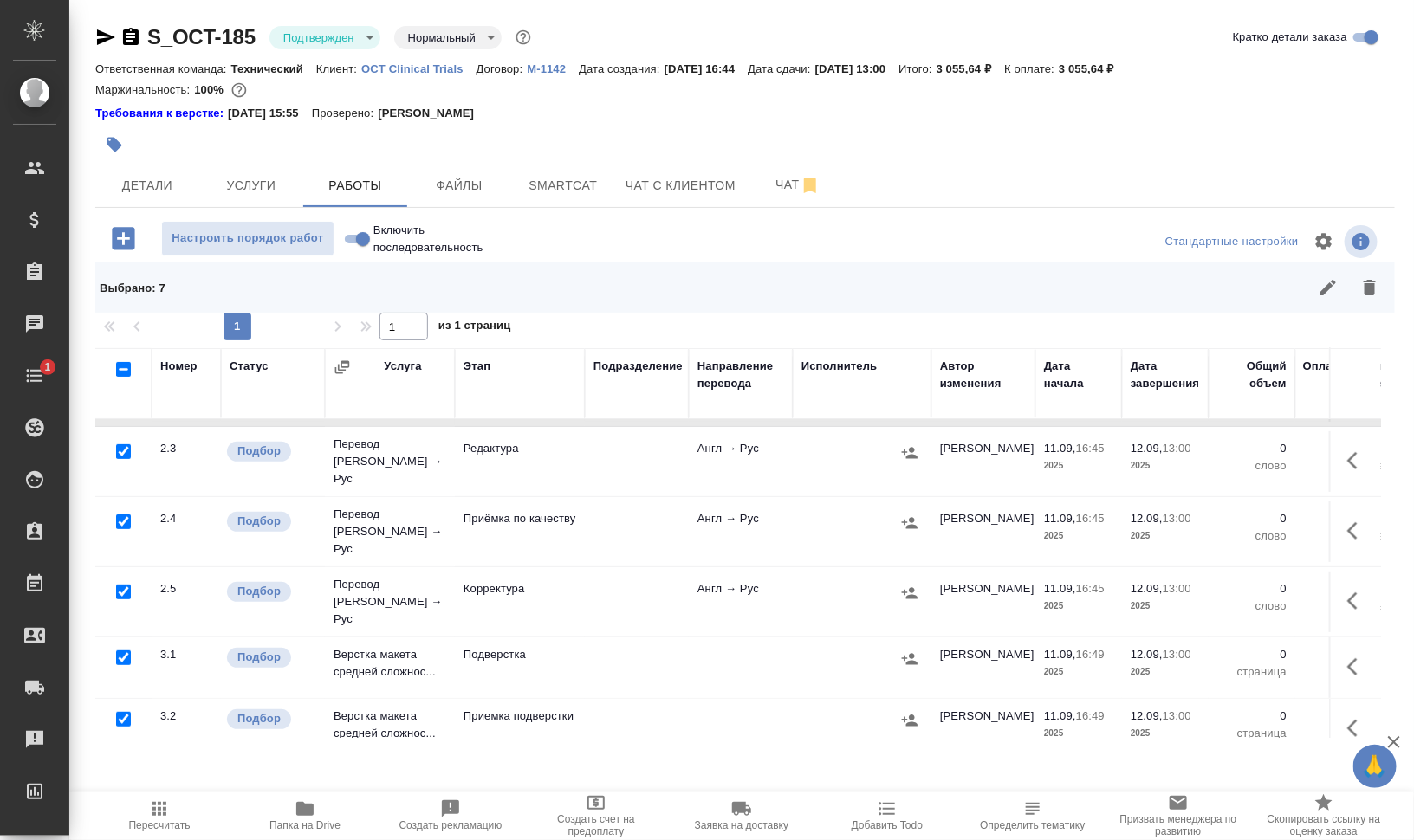
drag, startPoint x: 1367, startPoint y: 290, endPoint x: 1302, endPoint y: 359, distance: 94.8
click at [1368, 290] on icon "button" at bounding box center [1370, 287] width 12 height 16
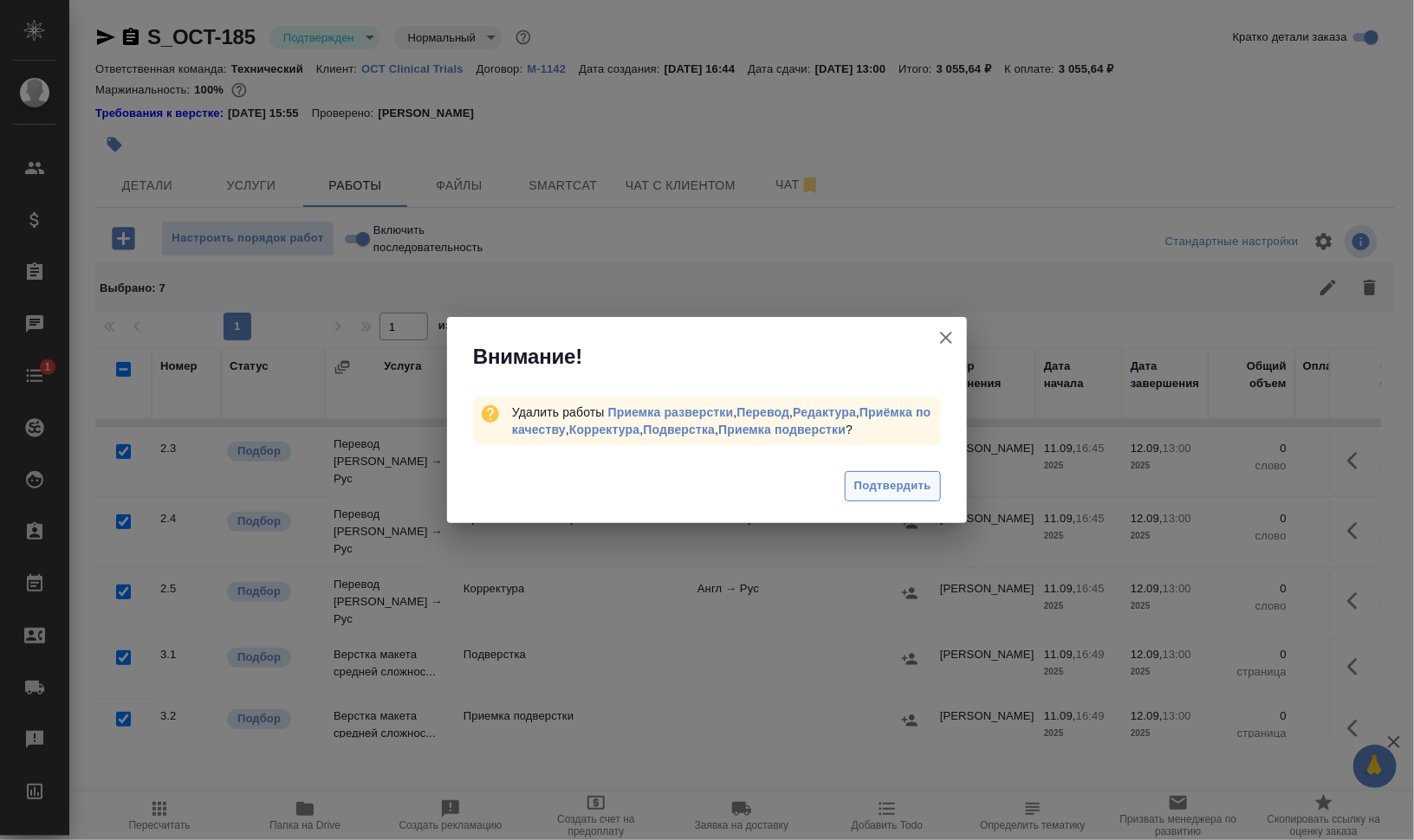
click at [898, 495] on span "Подтвердить" at bounding box center [892, 486] width 77 height 20
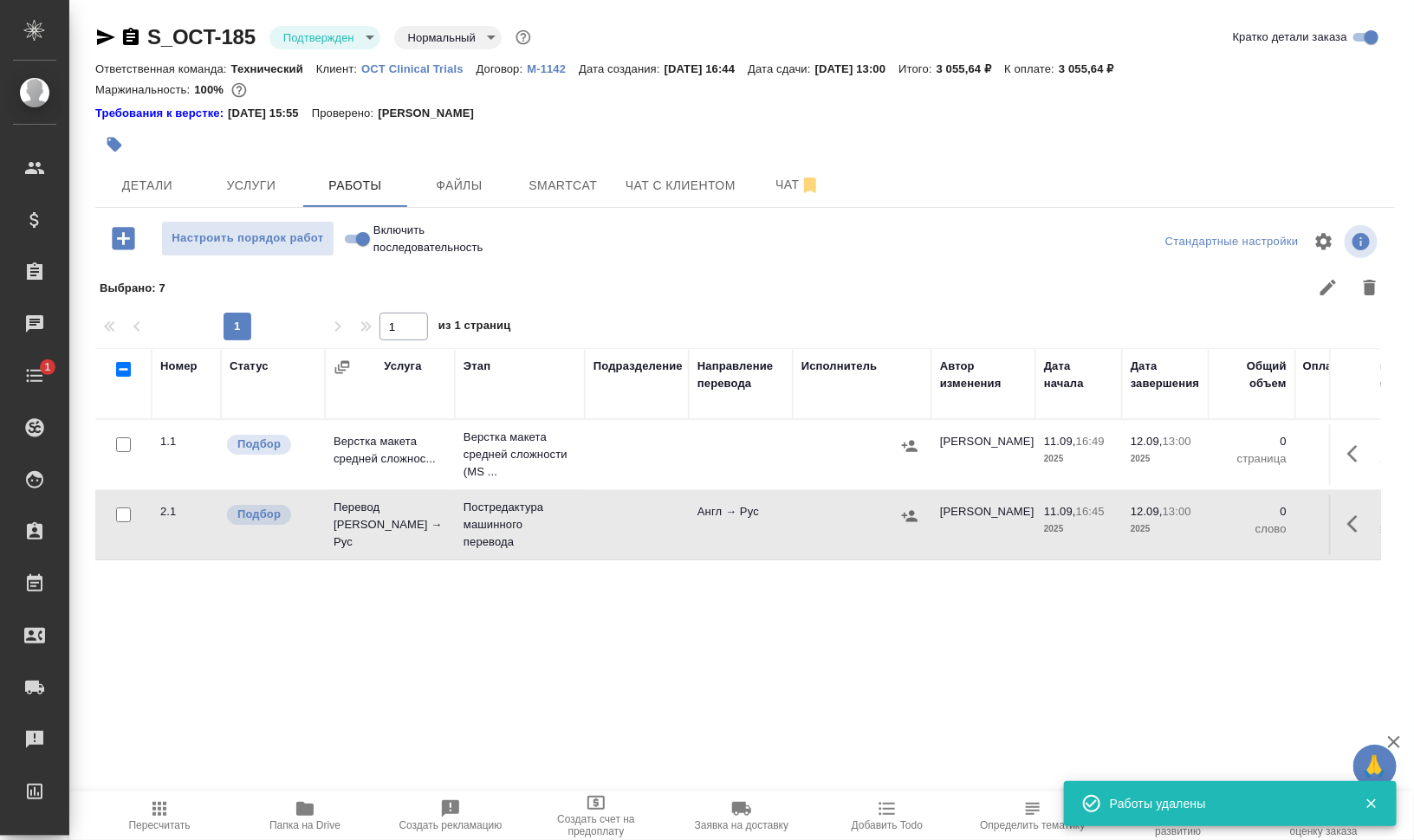
scroll to position [0, 0]
click at [1352, 451] on icon "button" at bounding box center [1358, 454] width 21 height 21
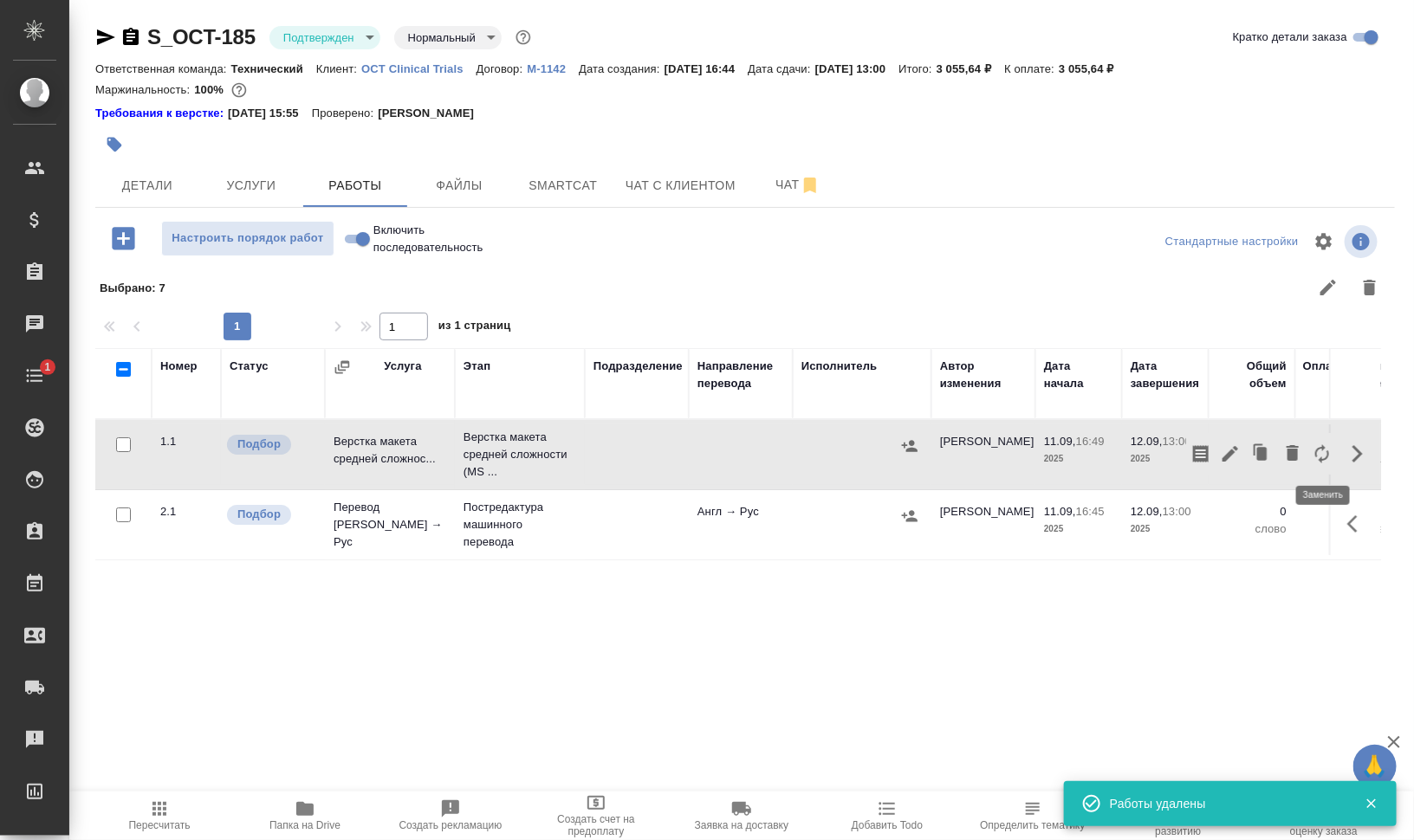
click at [1327, 451] on icon "button" at bounding box center [1322, 454] width 14 height 19
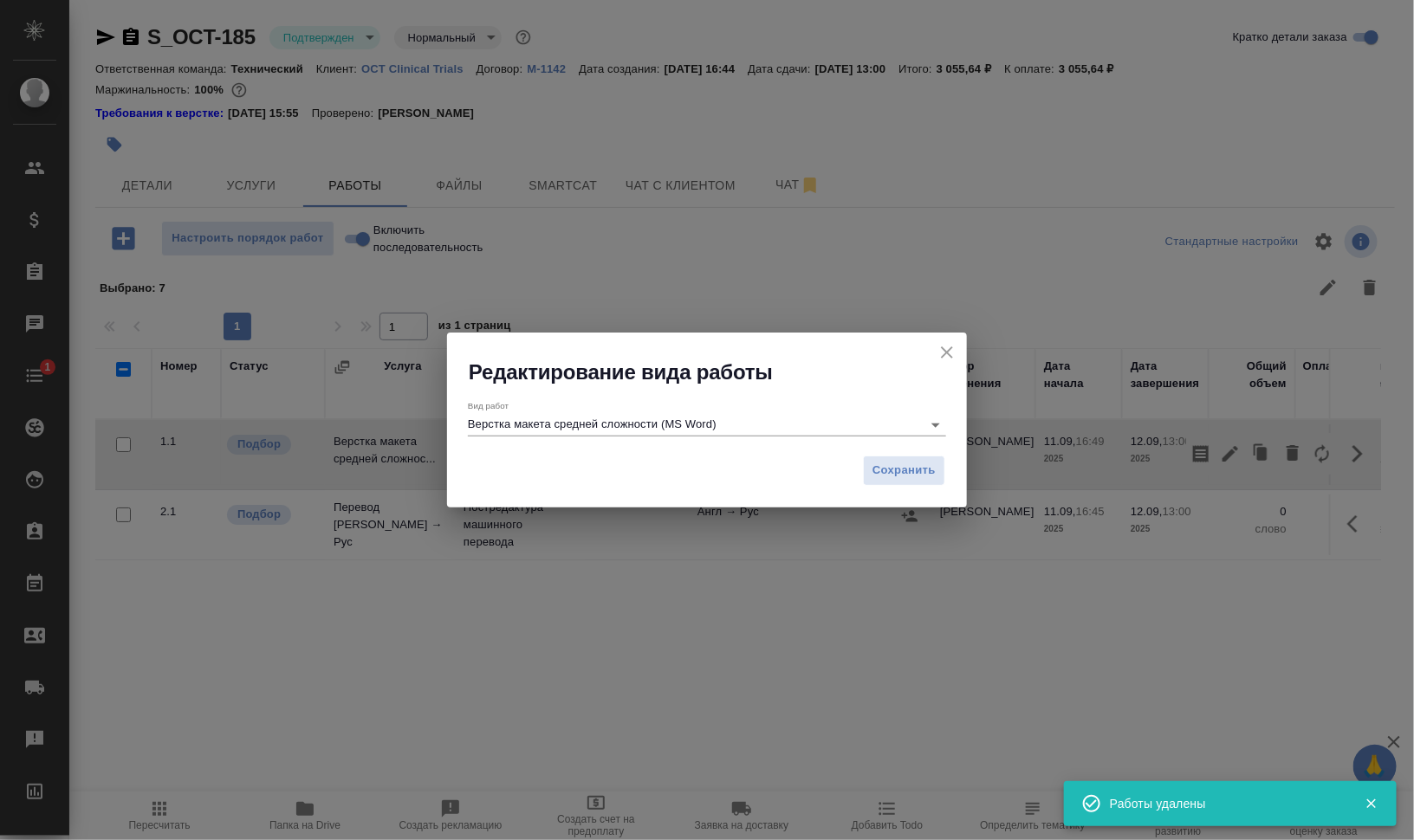
click at [663, 414] on div "Вид работ Верстка макета средней сложности (MS Word)" at bounding box center [707, 417] width 478 height 36
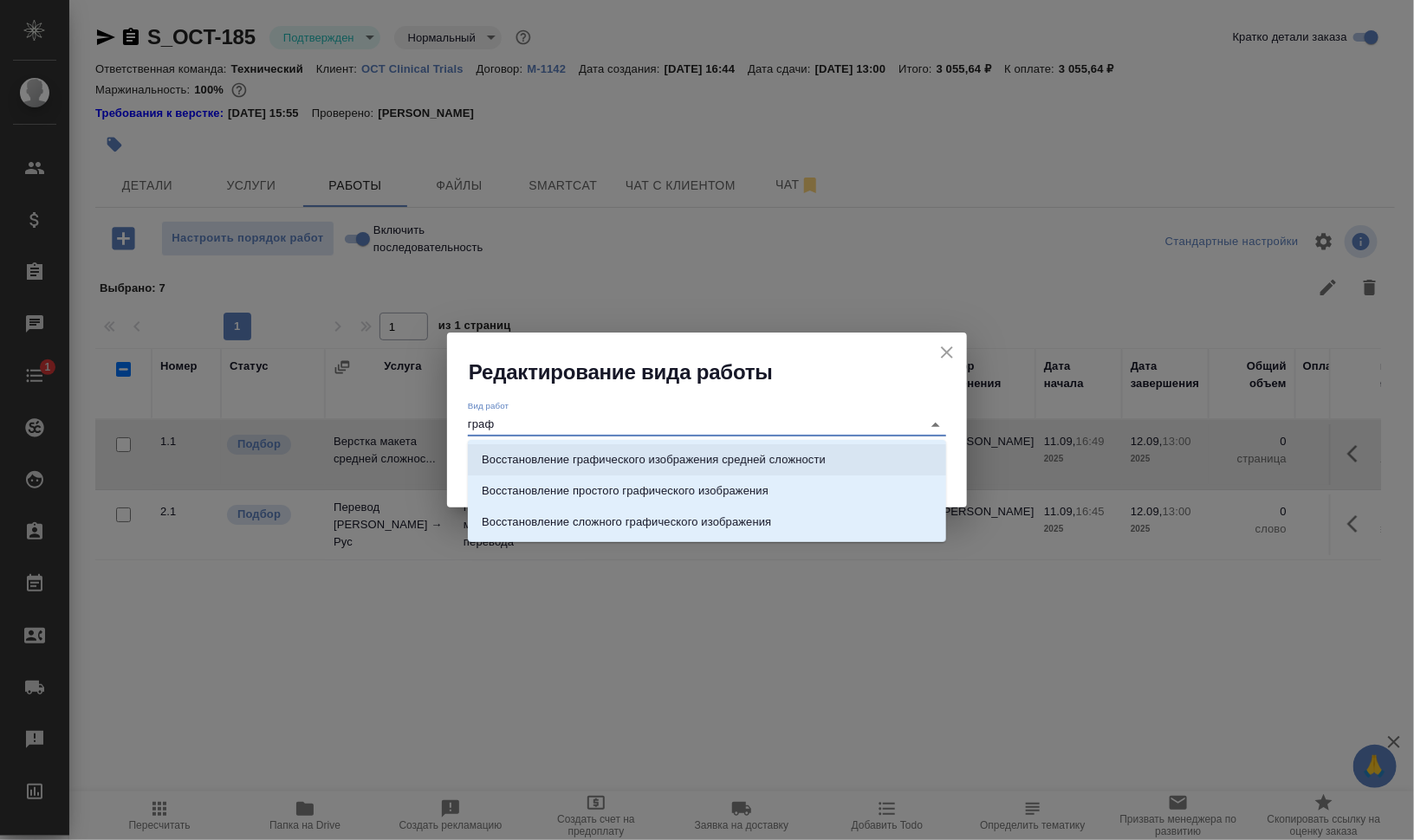
click at [812, 457] on p "Восстановление графического изображения средней сложности" at bounding box center [654, 460] width 344 height 17
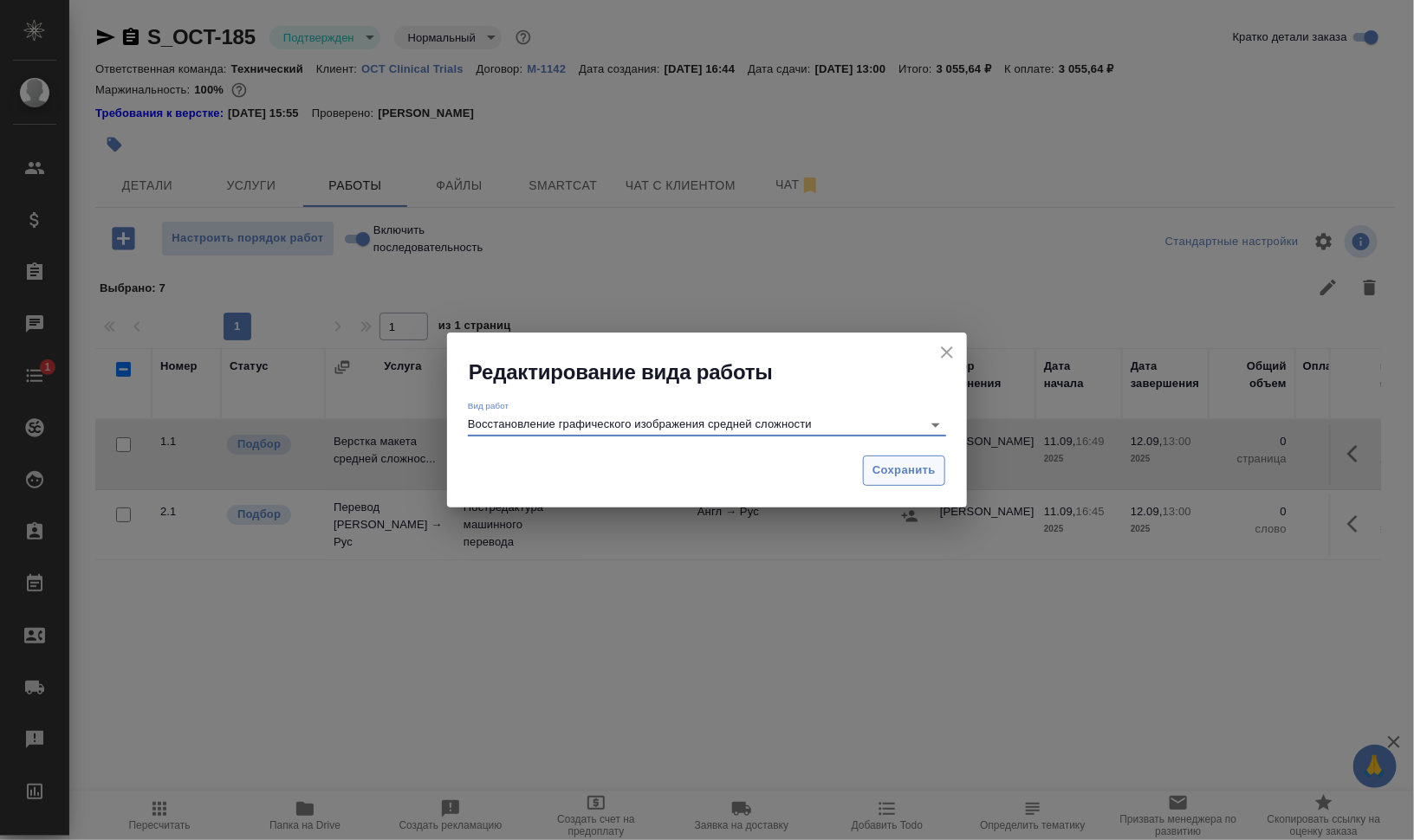
type input "Восстановление графического изображения средней сложности"
click at [910, 463] on span "Сохранить" at bounding box center [904, 470] width 63 height 20
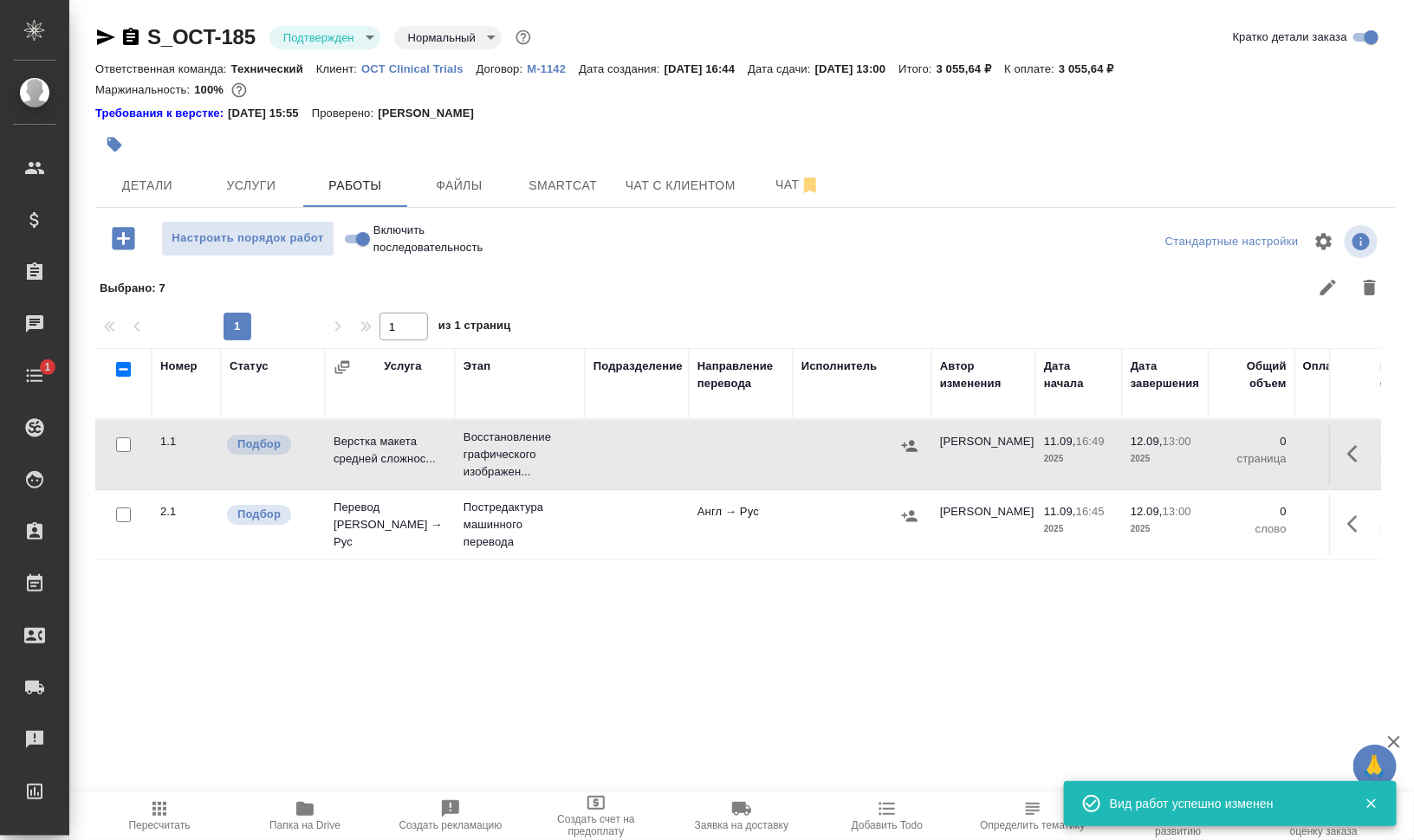
click at [1355, 450] on icon "button" at bounding box center [1358, 454] width 21 height 21
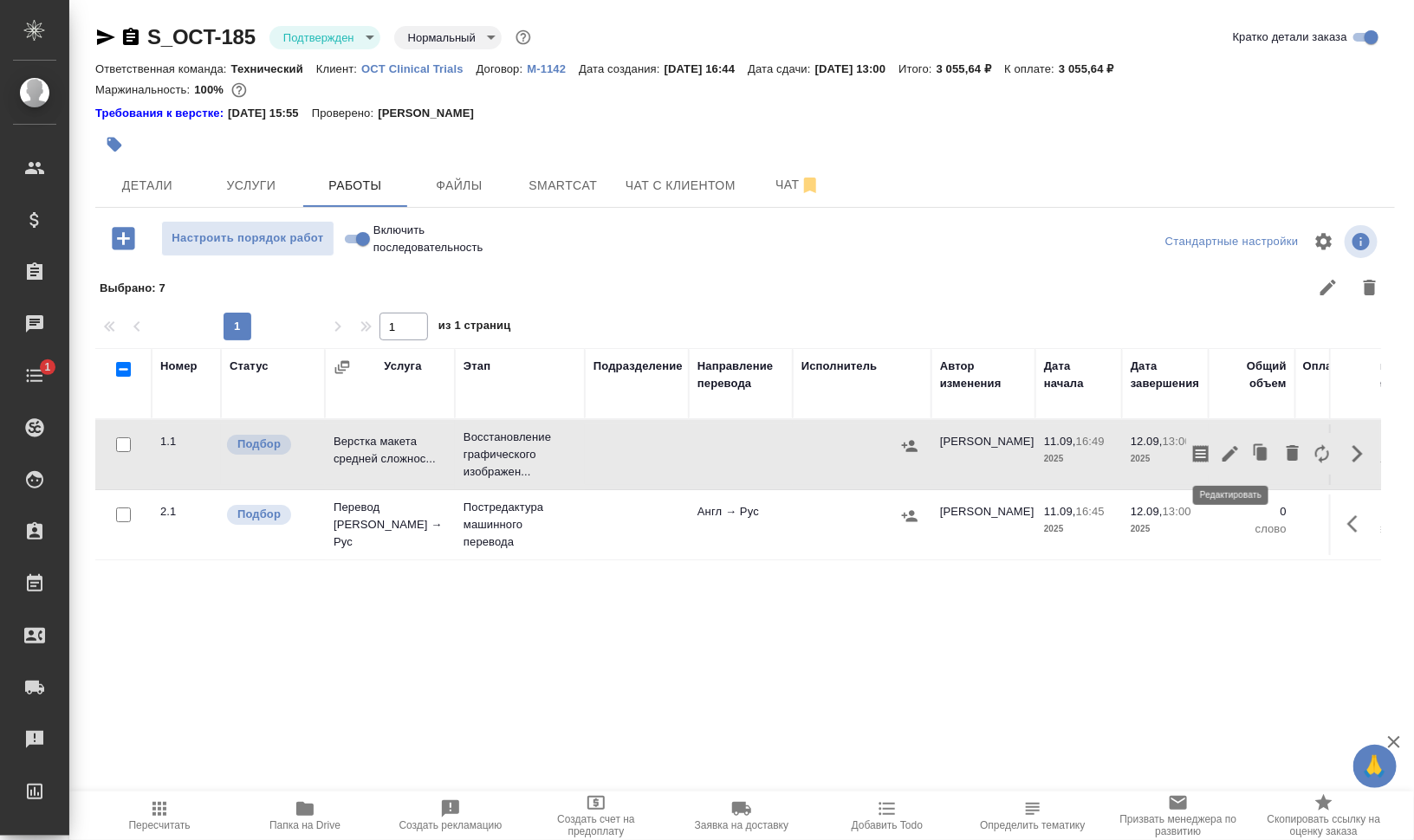
click at [1227, 453] on icon "button" at bounding box center [1230, 454] width 21 height 21
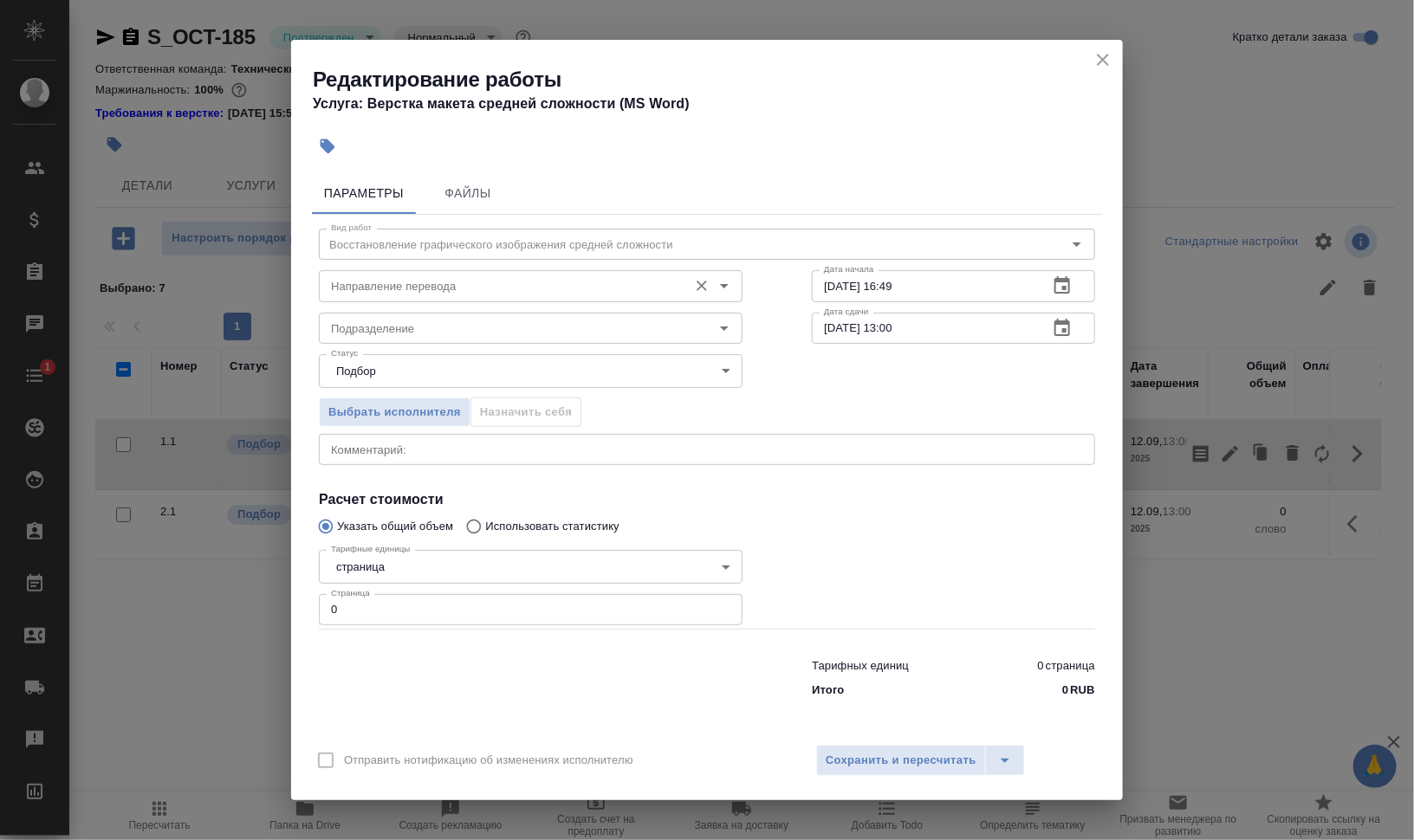
click at [464, 273] on div "Направление перевода" at bounding box center [530, 285] width 424 height 31
click at [461, 290] on input "Направление перевода" at bounding box center [501, 285] width 355 height 21
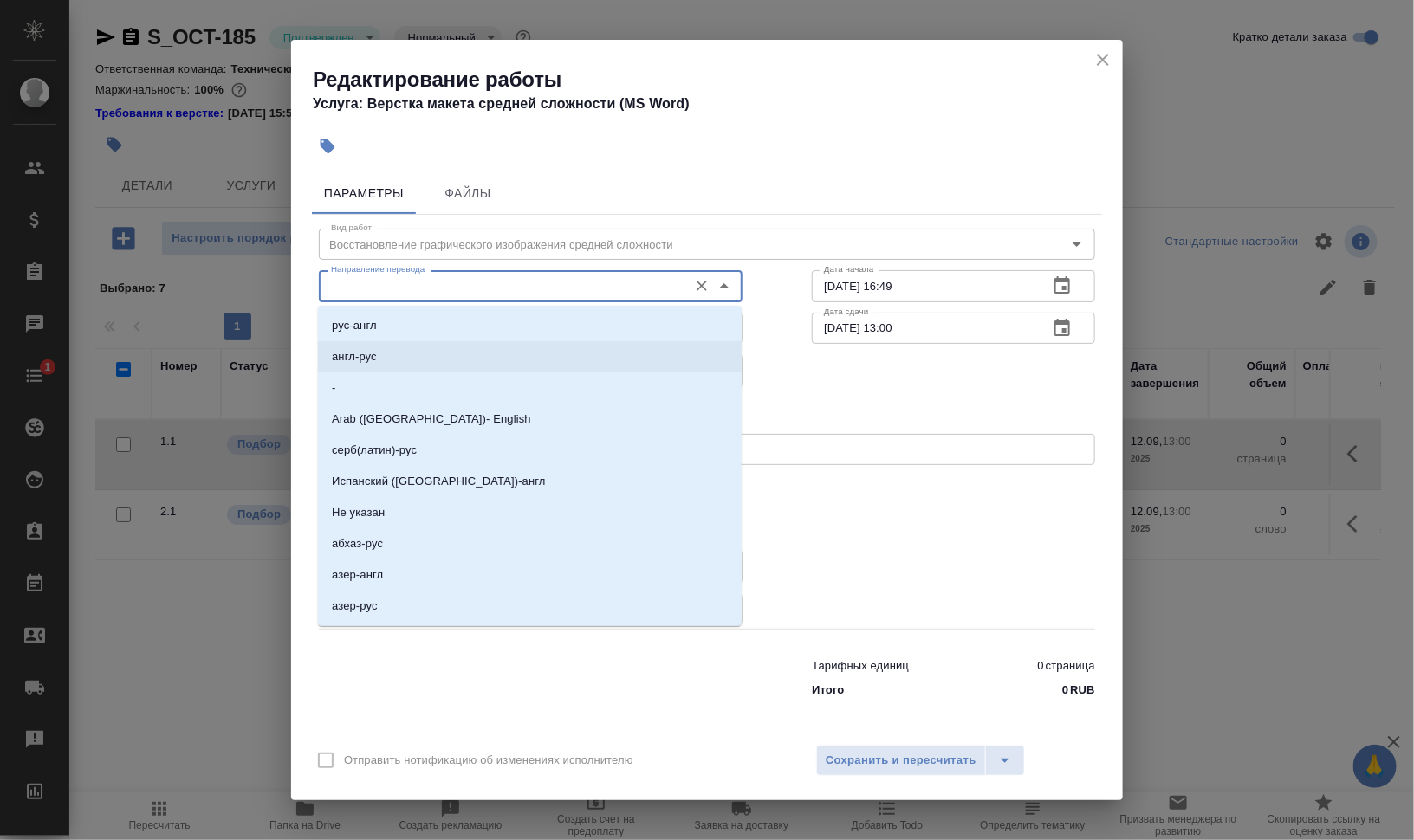
click at [451, 353] on li "англ-рус" at bounding box center [529, 357] width 424 height 31
type input "англ-рус"
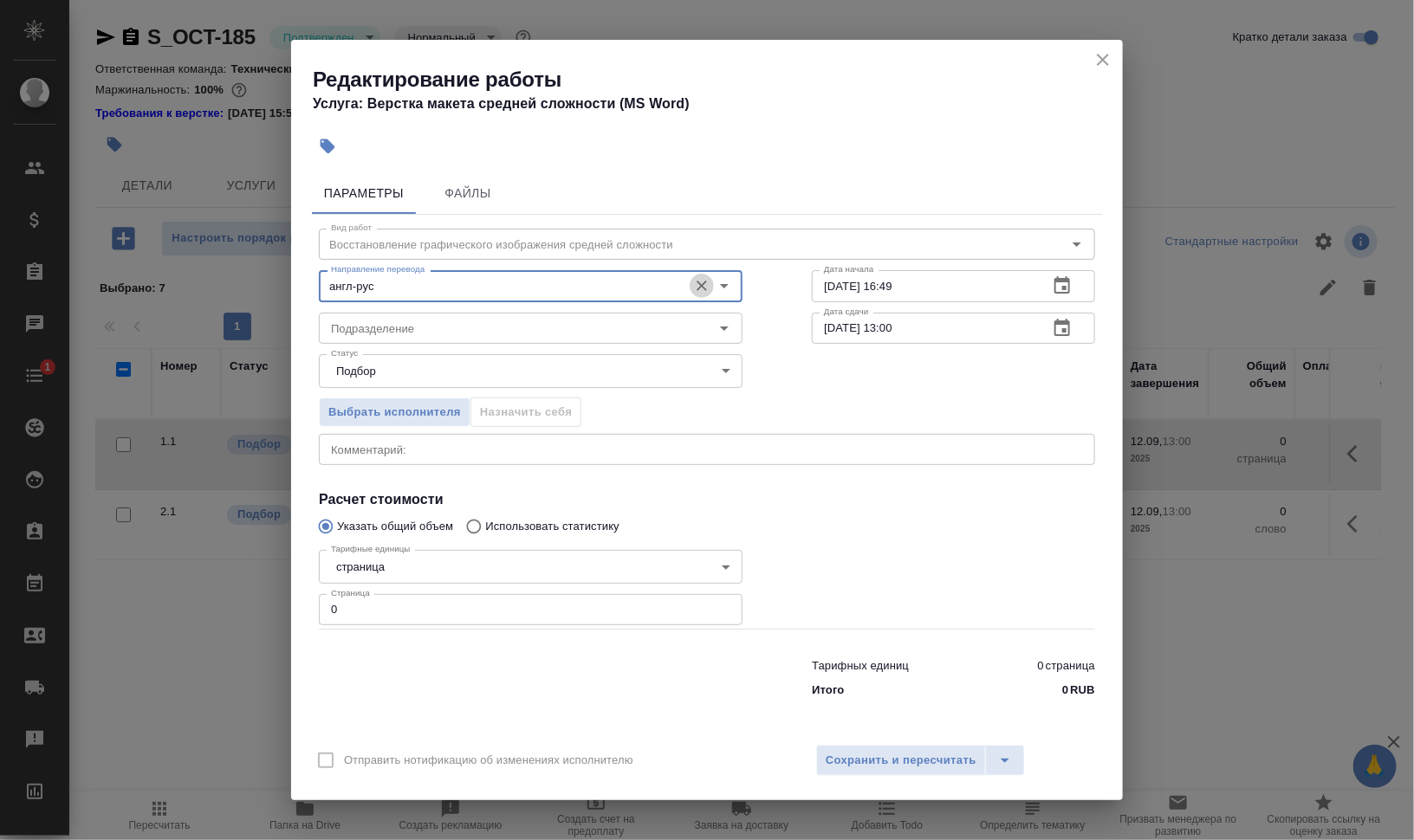
click at [697, 284] on icon "Очистить" at bounding box center [701, 285] width 17 height 17
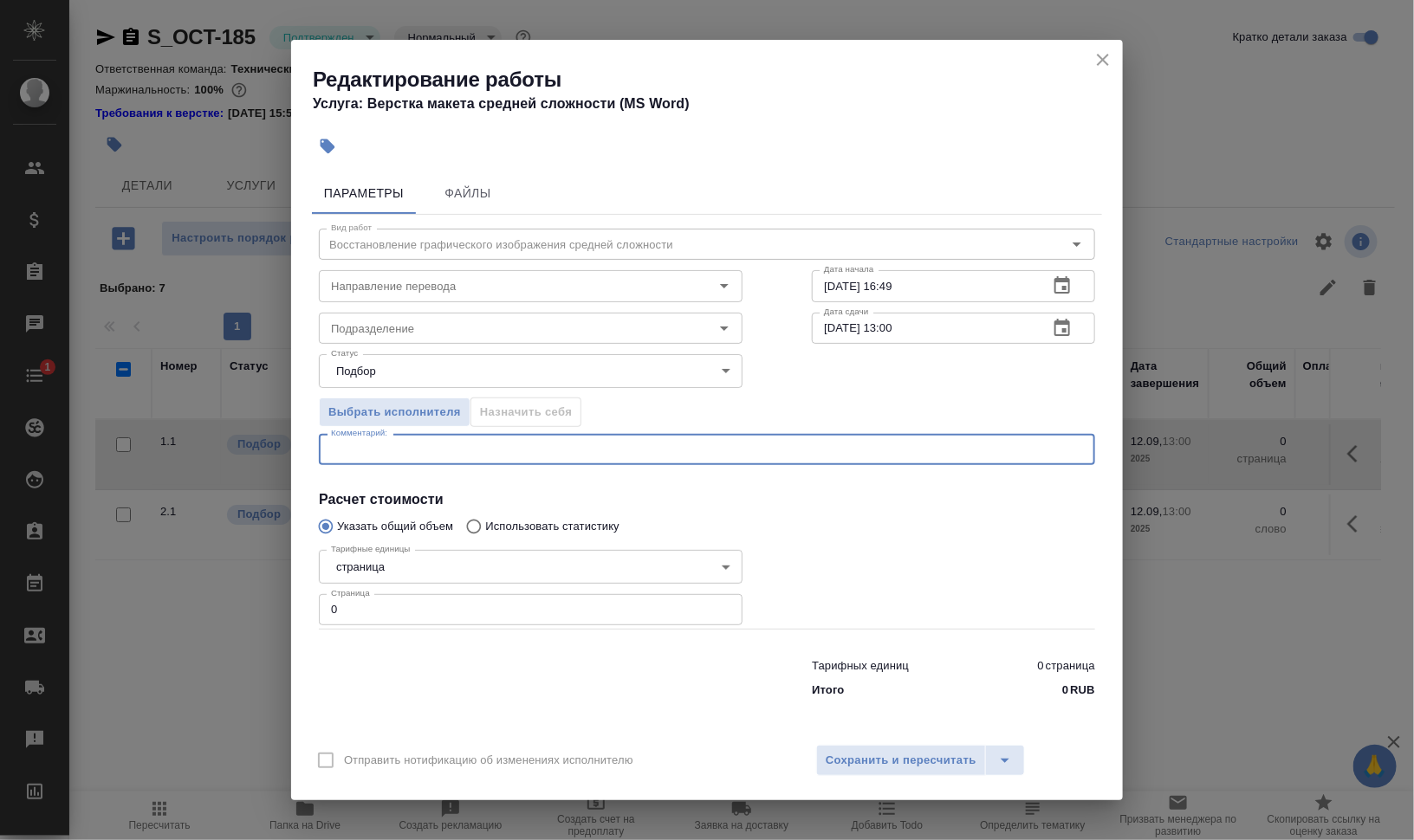
click at [503, 449] on textarea at bounding box center [707, 450] width 752 height 13
type textarea "р"
type textarea "к"
paste textarea "2025.09.11_PoA_Suzhou OCT-OCT Ltd DZ0910"
type textarea "верхний колонтитул в файле 2025.09.11_PoA_Suzhou OCT-OCT Ltd DZ0910"
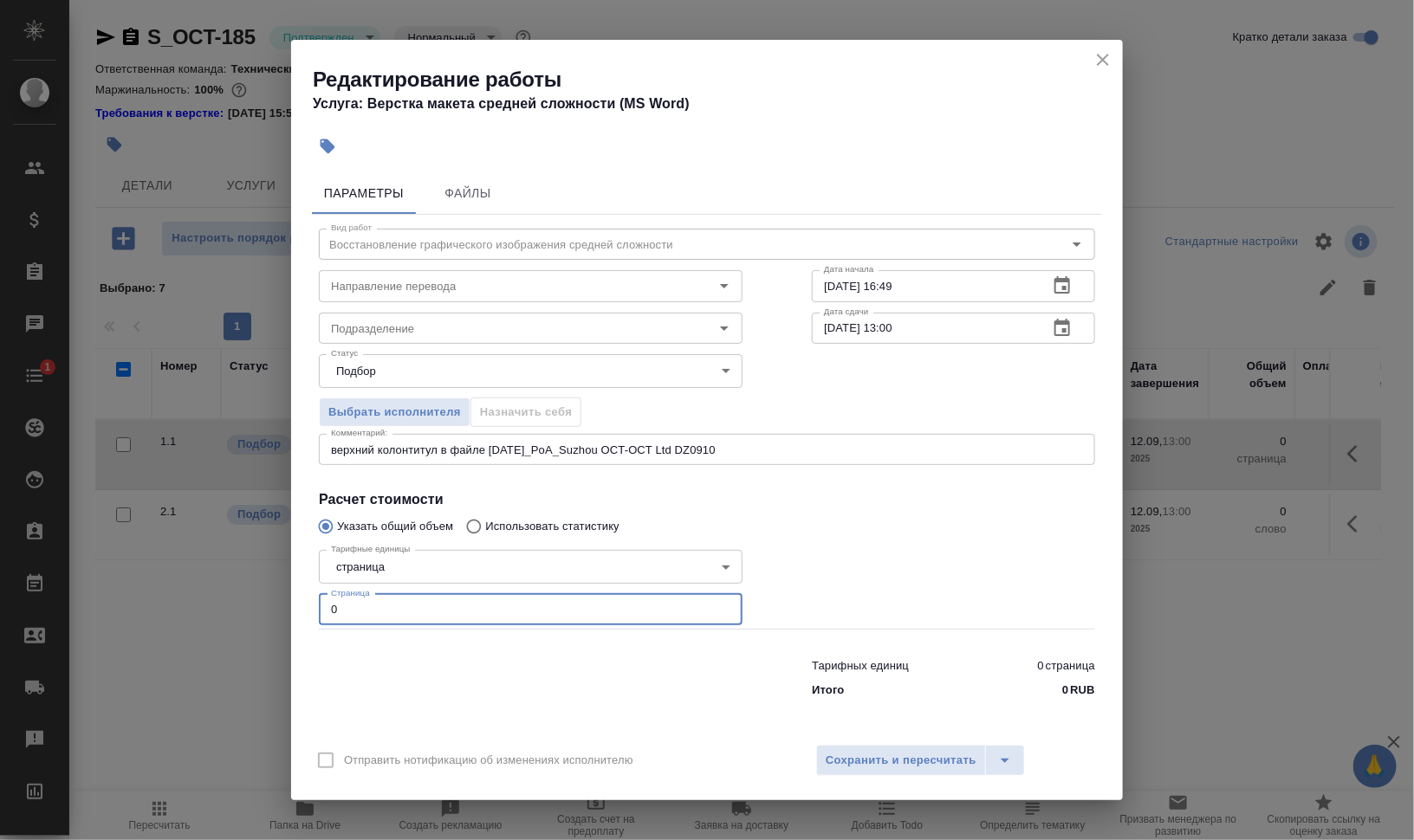
drag, startPoint x: 349, startPoint y: 607, endPoint x: 227, endPoint y: 602, distance: 122.1
click at [227, 602] on div "Редактирование работы Услуга: Верстка макета средней сложности (MS Word) Параме…" at bounding box center [707, 420] width 1414 height 840
type input "1"
click at [451, 568] on body "🙏 .cls-1 fill:#fff; AWATERA Валеев Динар Клиенты Спецификации Заказы 0 Чаты 1 T…" at bounding box center [707, 489] width 1414 height 980
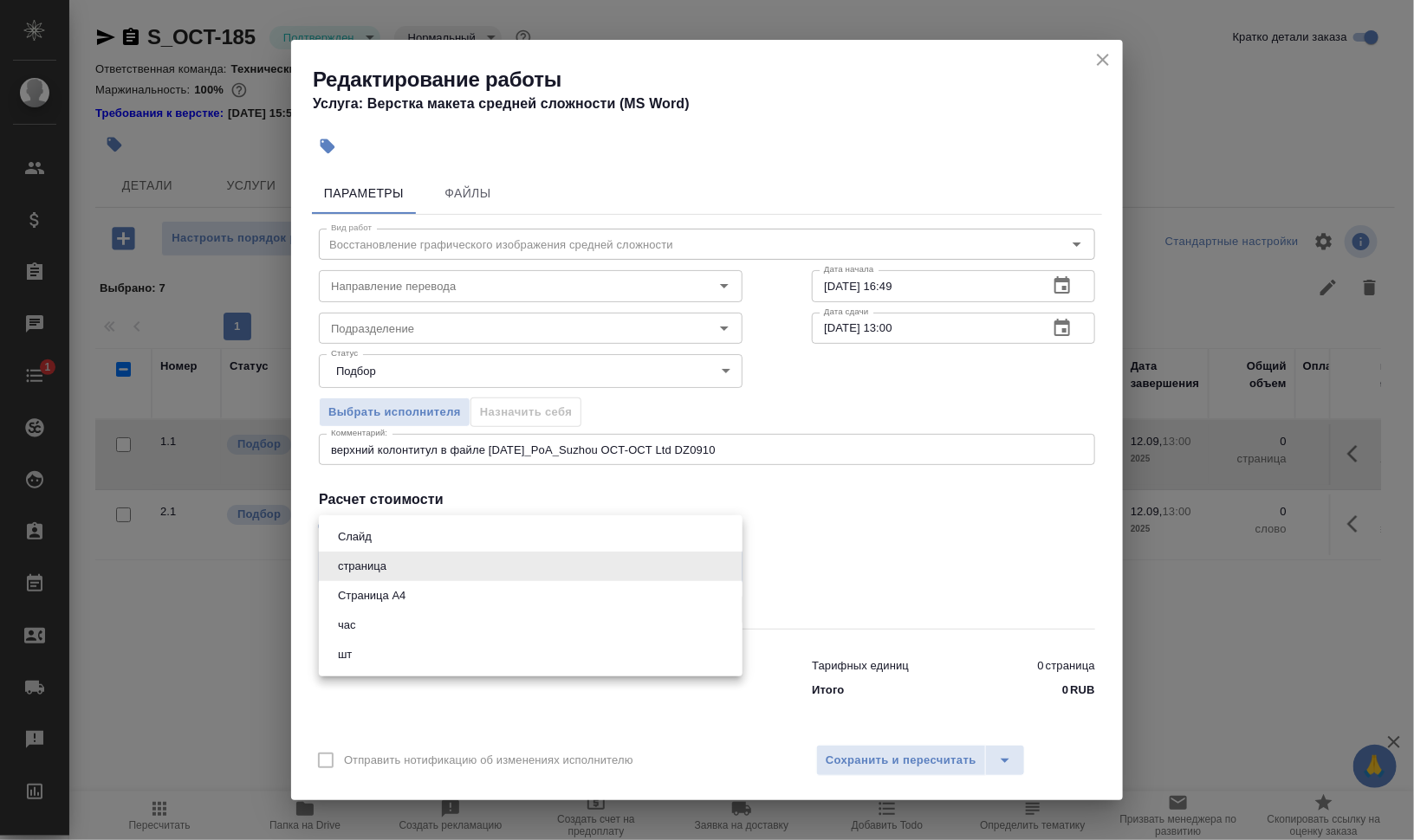
click at [443, 652] on li "шт" at bounding box center [530, 654] width 424 height 30
type input "5a8b1489cc6b4906c91bfdc1"
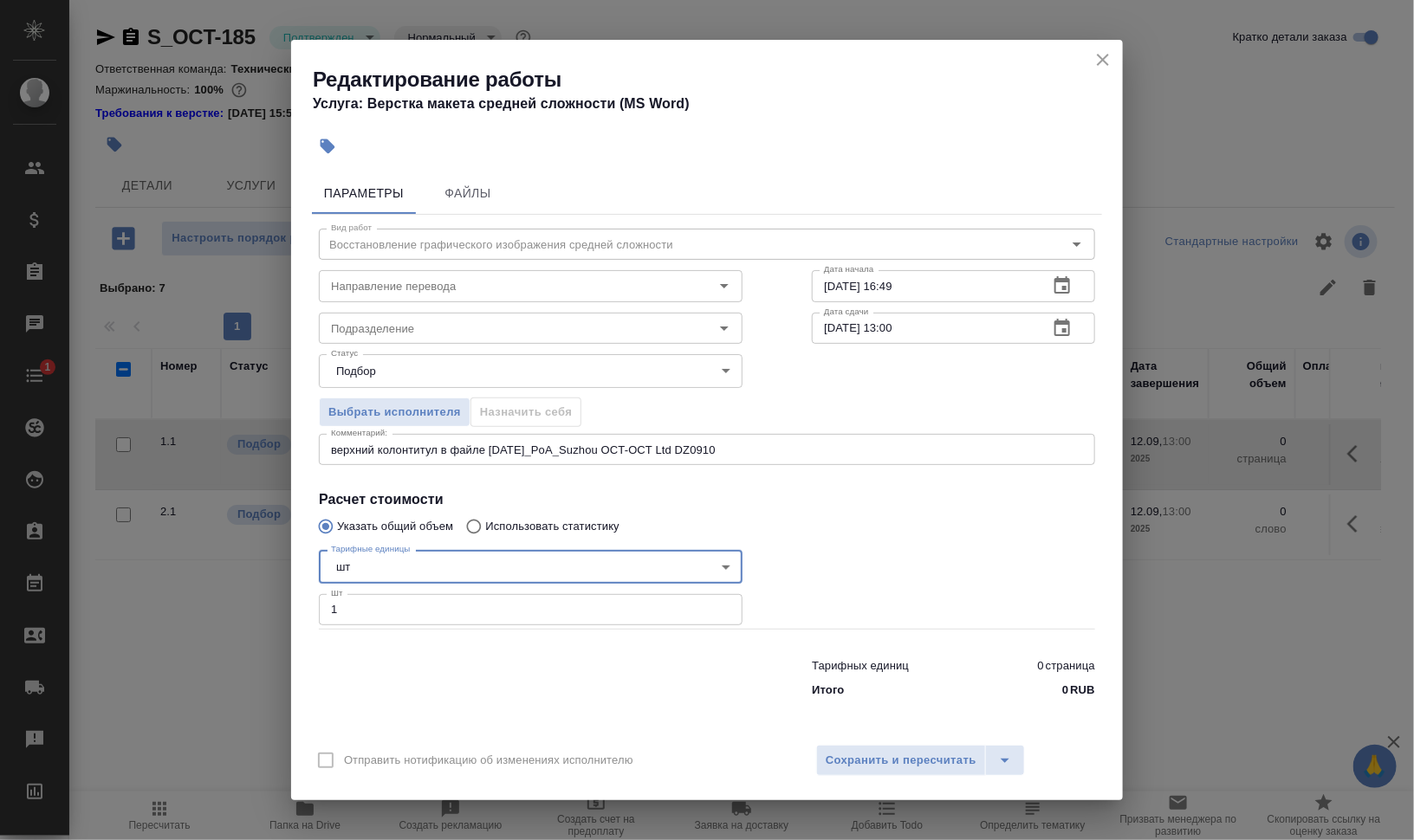
click at [963, 522] on div at bounding box center [953, 586] width 352 height 155
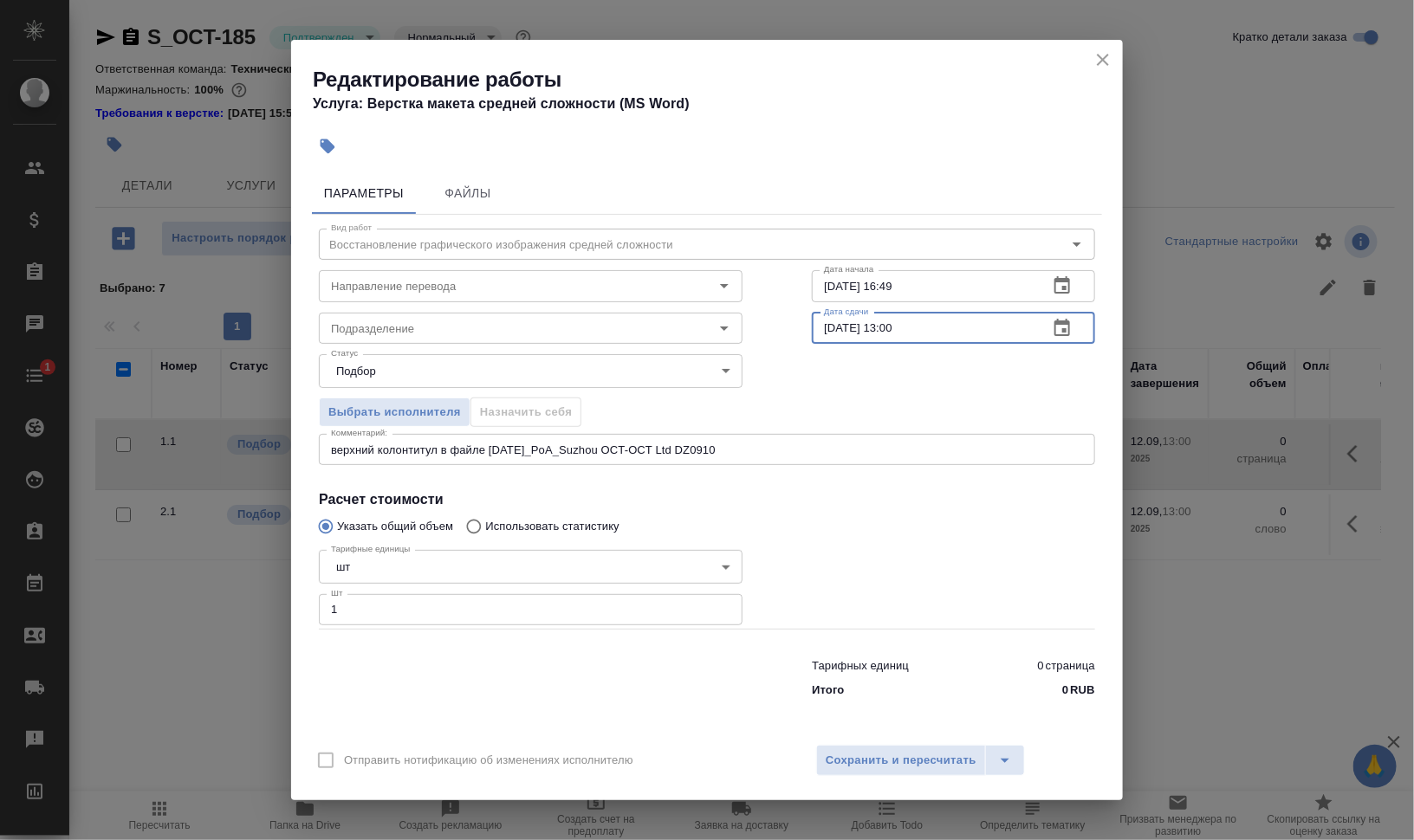
drag, startPoint x: 835, startPoint y: 329, endPoint x: 766, endPoint y: 332, distance: 69.1
click at [766, 332] on div "Вид работ Восстановление графического изображения средней сложности Вид работ Н…" at bounding box center [707, 460] width 790 height 491
type input "11.09.2025 19:00"
click at [797, 377] on div "Выбрать исполнителя Назначить себя" at bounding box center [707, 410] width 845 height 106
click at [418, 318] on input "Подразделение" at bounding box center [501, 328] width 355 height 21
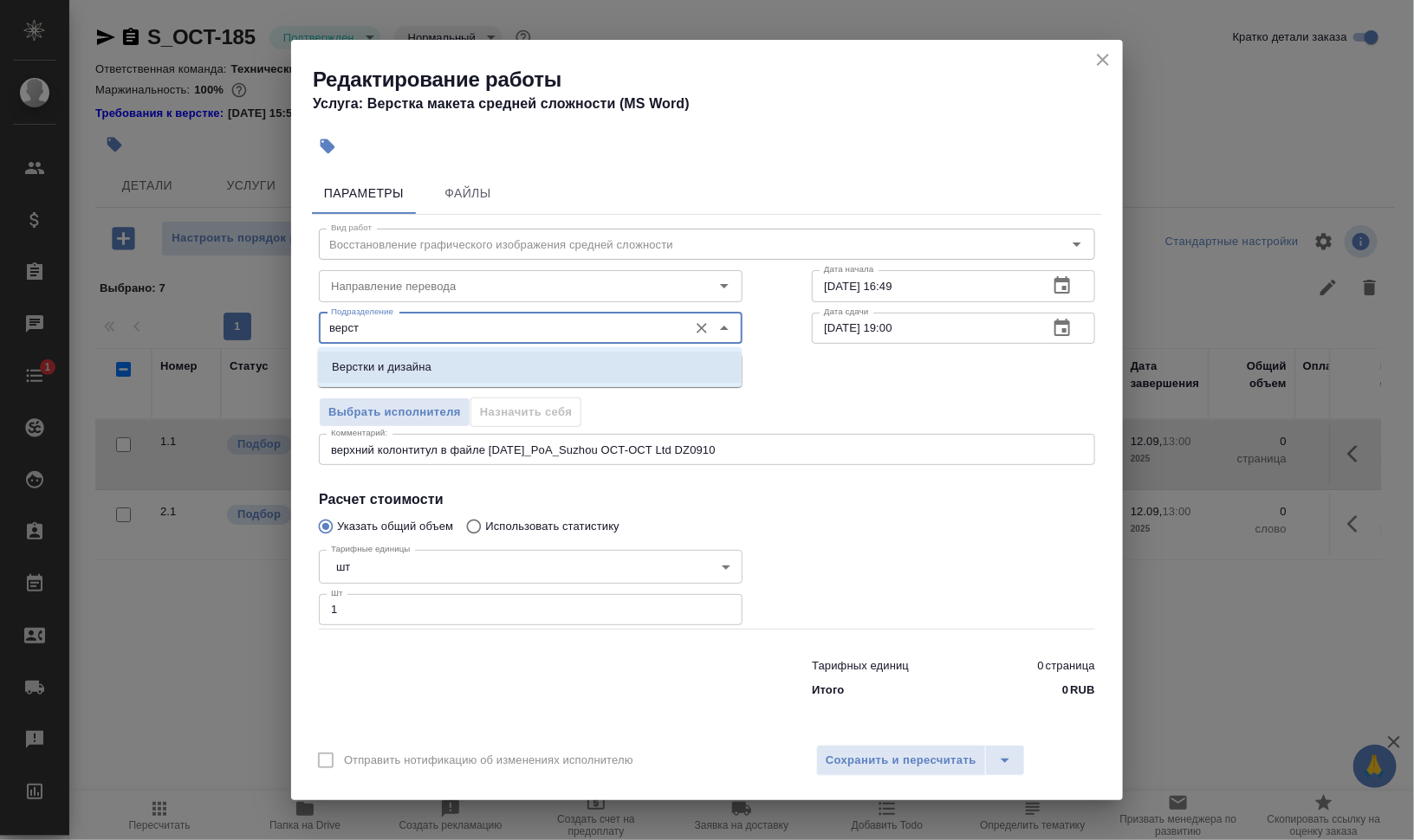
click at [437, 364] on li "Верстки и дизайна" at bounding box center [529, 367] width 424 height 31
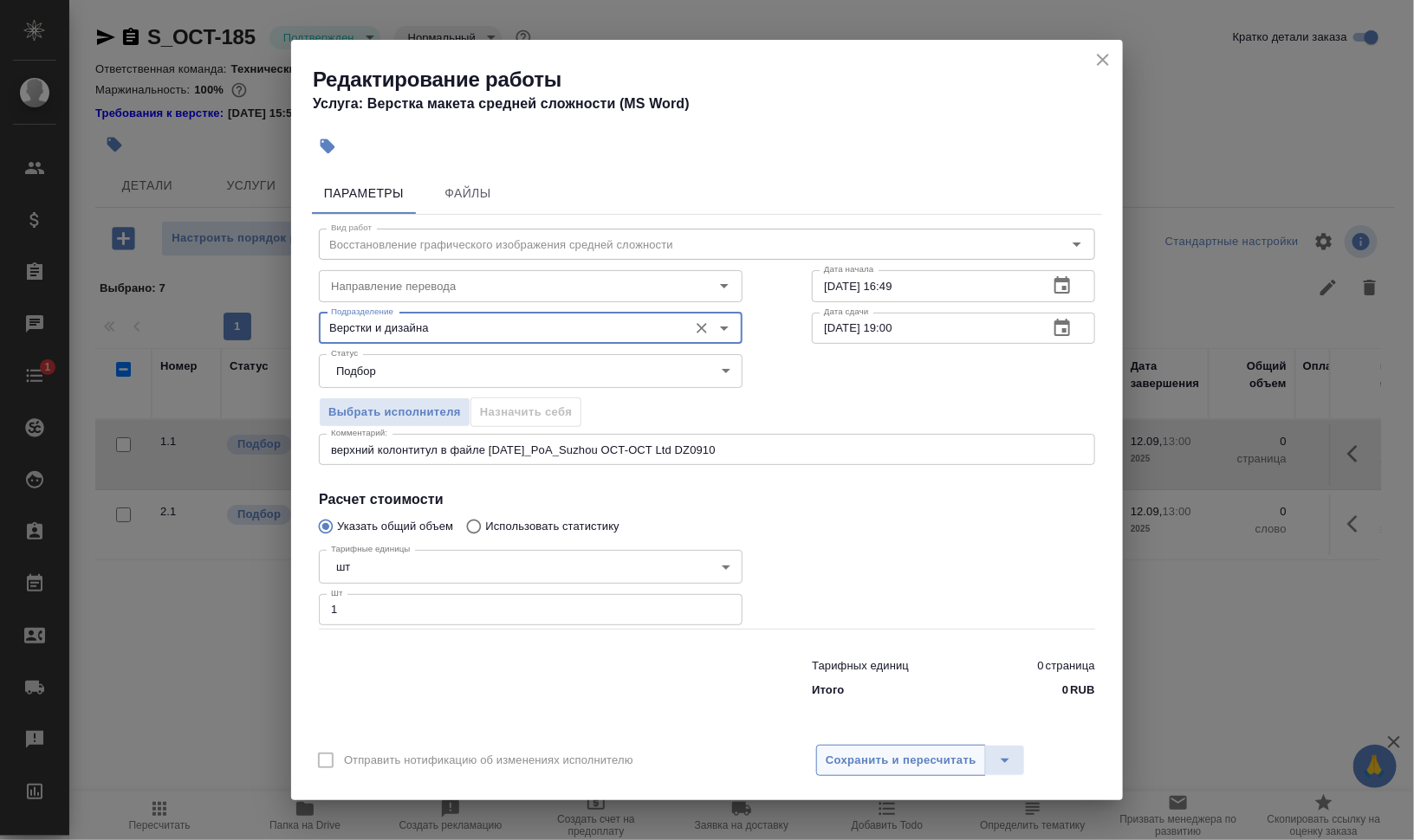
type input "Верстки и дизайна"
click at [839, 758] on span "Сохранить и пересчитать" at bounding box center [901, 760] width 151 height 20
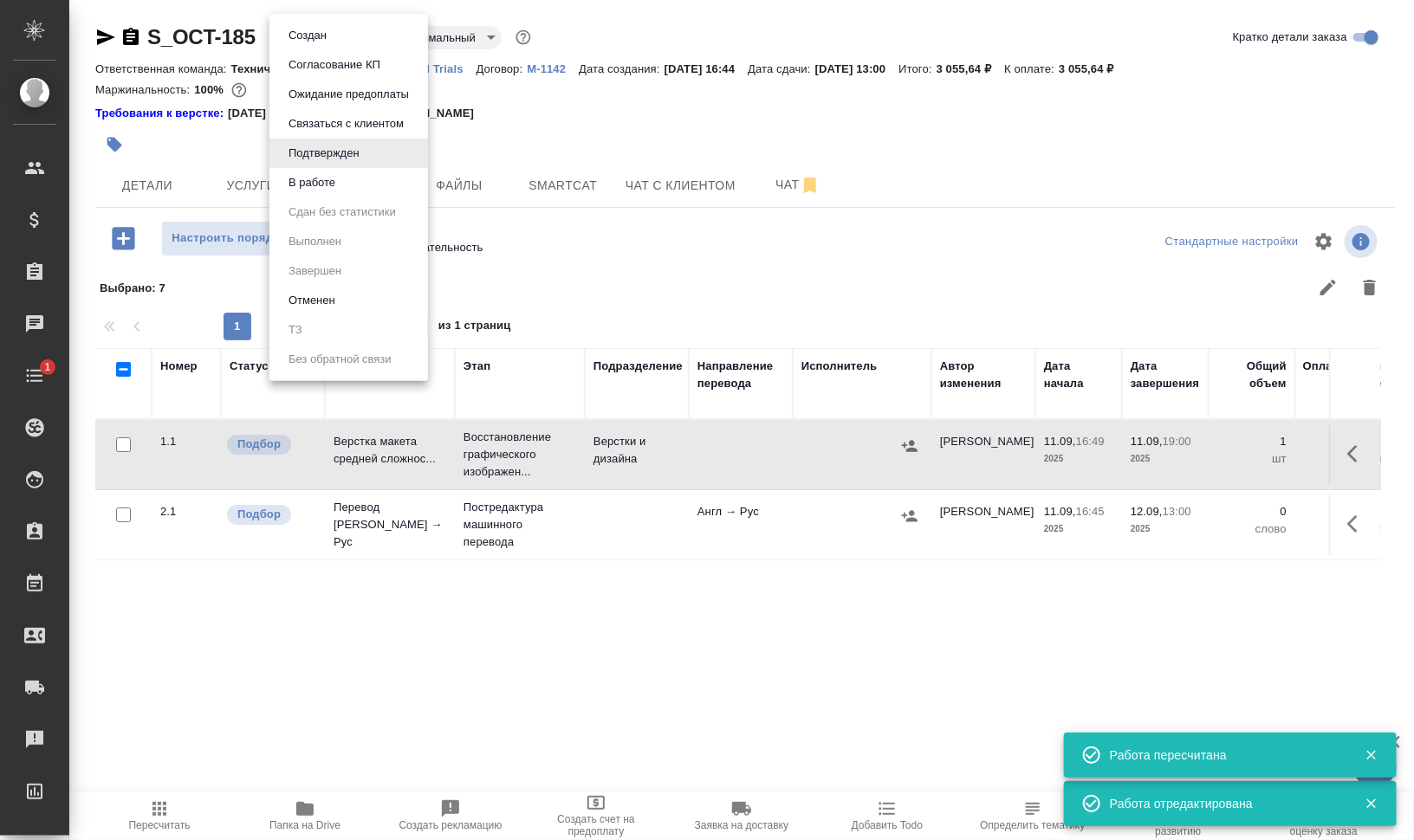
click at [359, 36] on body "🙏 .cls-1 fill:#fff; AWATERA Валеев Динар Клиенты Спецификации Заказы 0 Чаты 1 T…" at bounding box center [707, 489] width 1414 height 980
click at [366, 185] on li "В работе" at bounding box center [348, 183] width 159 height 30
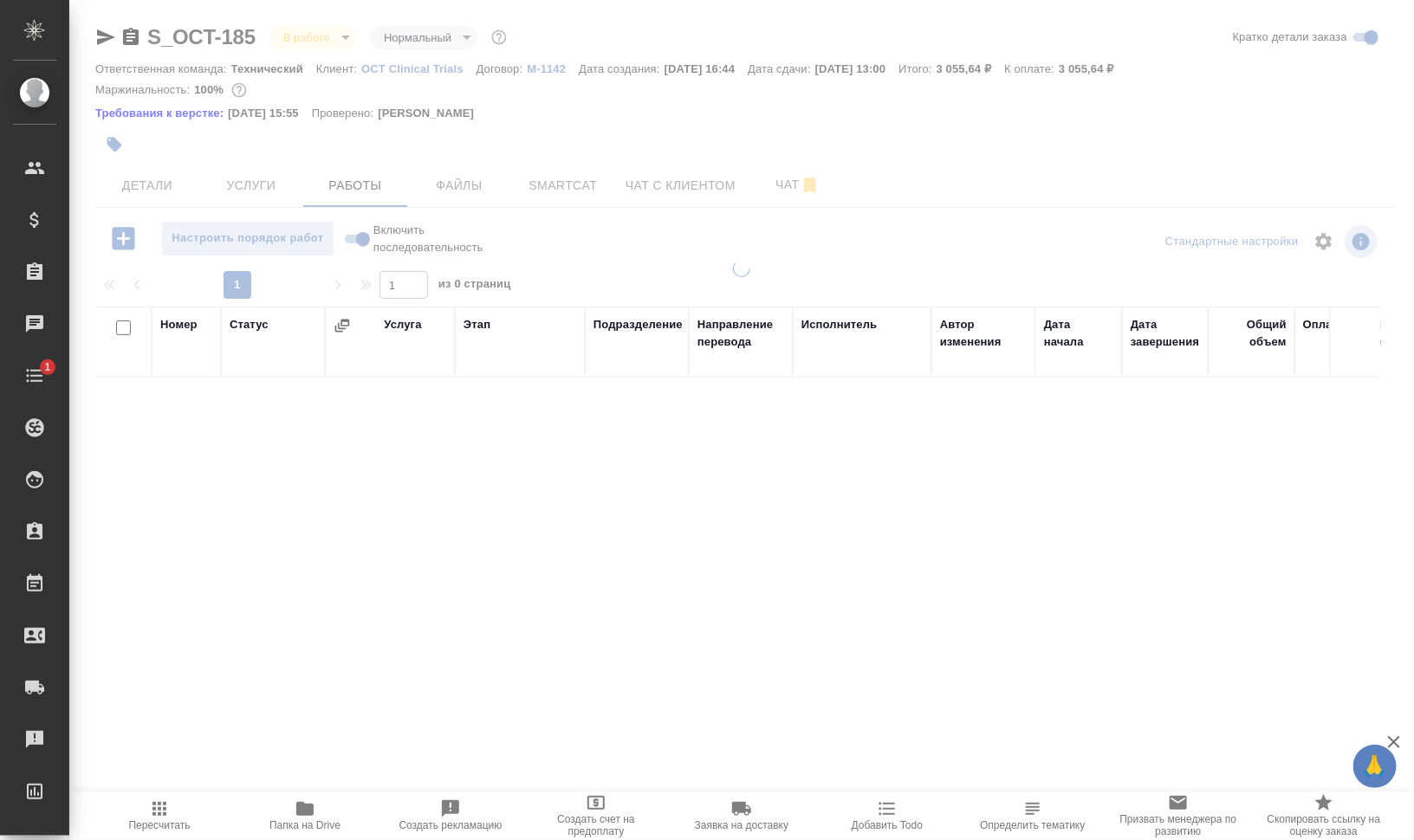
click at [109, 148] on div at bounding box center [741, 370] width 1345 height 740
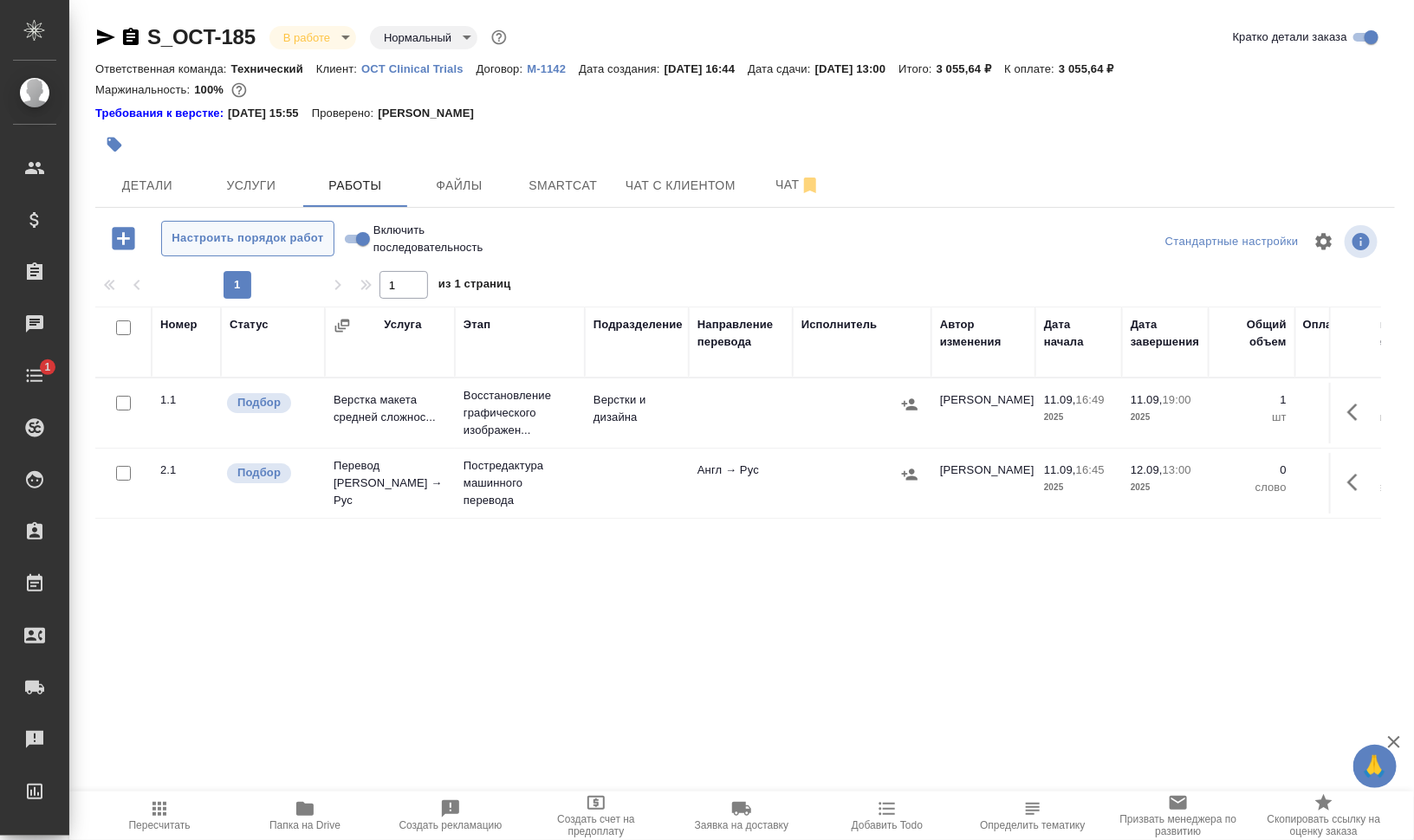
click at [301, 230] on span "Настроить порядок работ" at bounding box center [248, 238] width 155 height 20
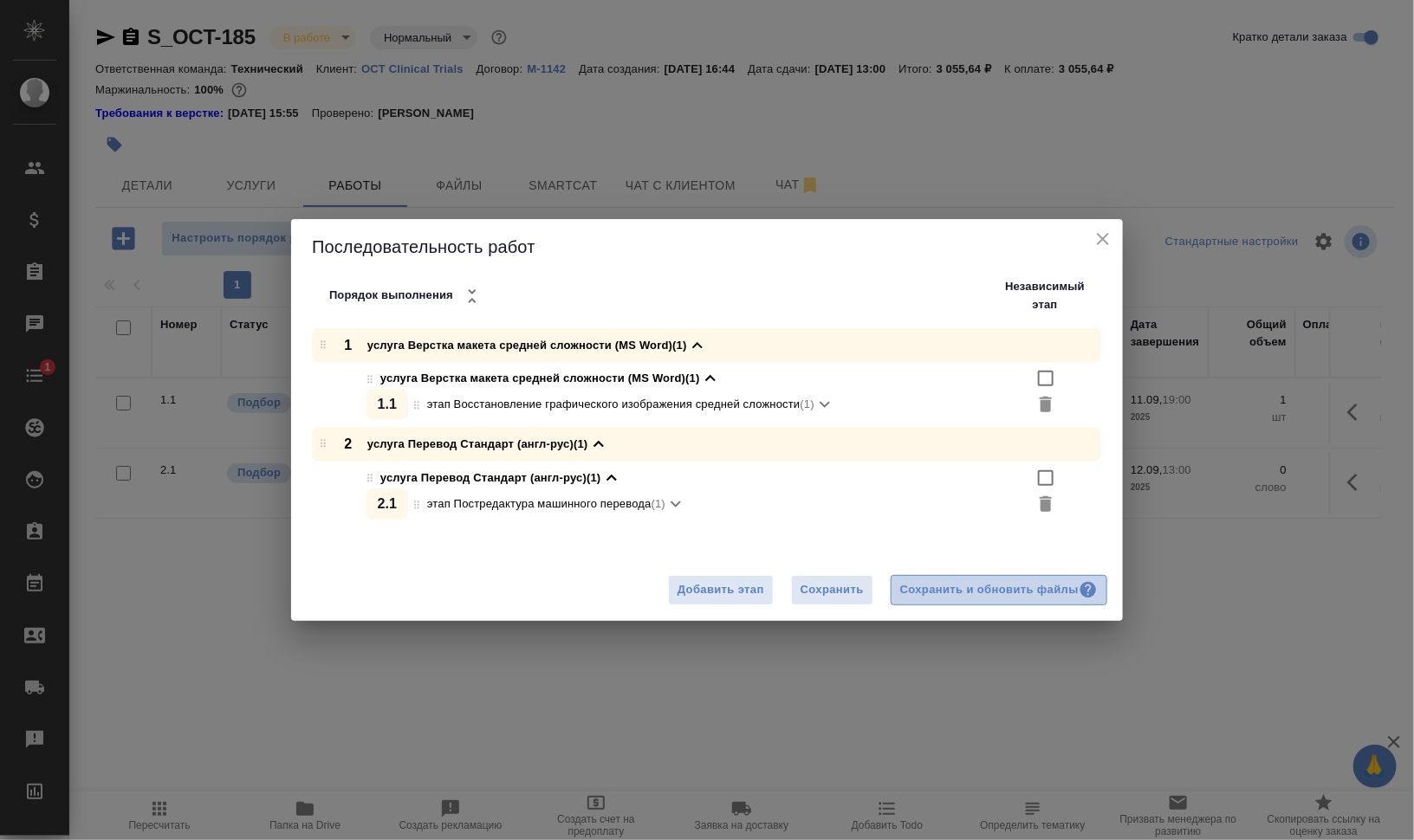
click at [1001, 597] on div "Сохранить и обновить файлы" at bounding box center [999, 590] width 198 height 20
click at [109, 140] on div "Последовательность работ Порядок выполнения Независимый этап 1 услуга Верстка м…" at bounding box center [707, 420] width 1414 height 840
click at [107, 134] on div "Последовательность работ Порядок выполнения Независимый этап 1 услуга Верстка м…" at bounding box center [707, 420] width 1414 height 840
click at [108, 145] on div "S_OCT-185 В работе inProgress Нормальный normal Кратко детали заказа Ответствен…" at bounding box center [745, 370] width 1319 height 740
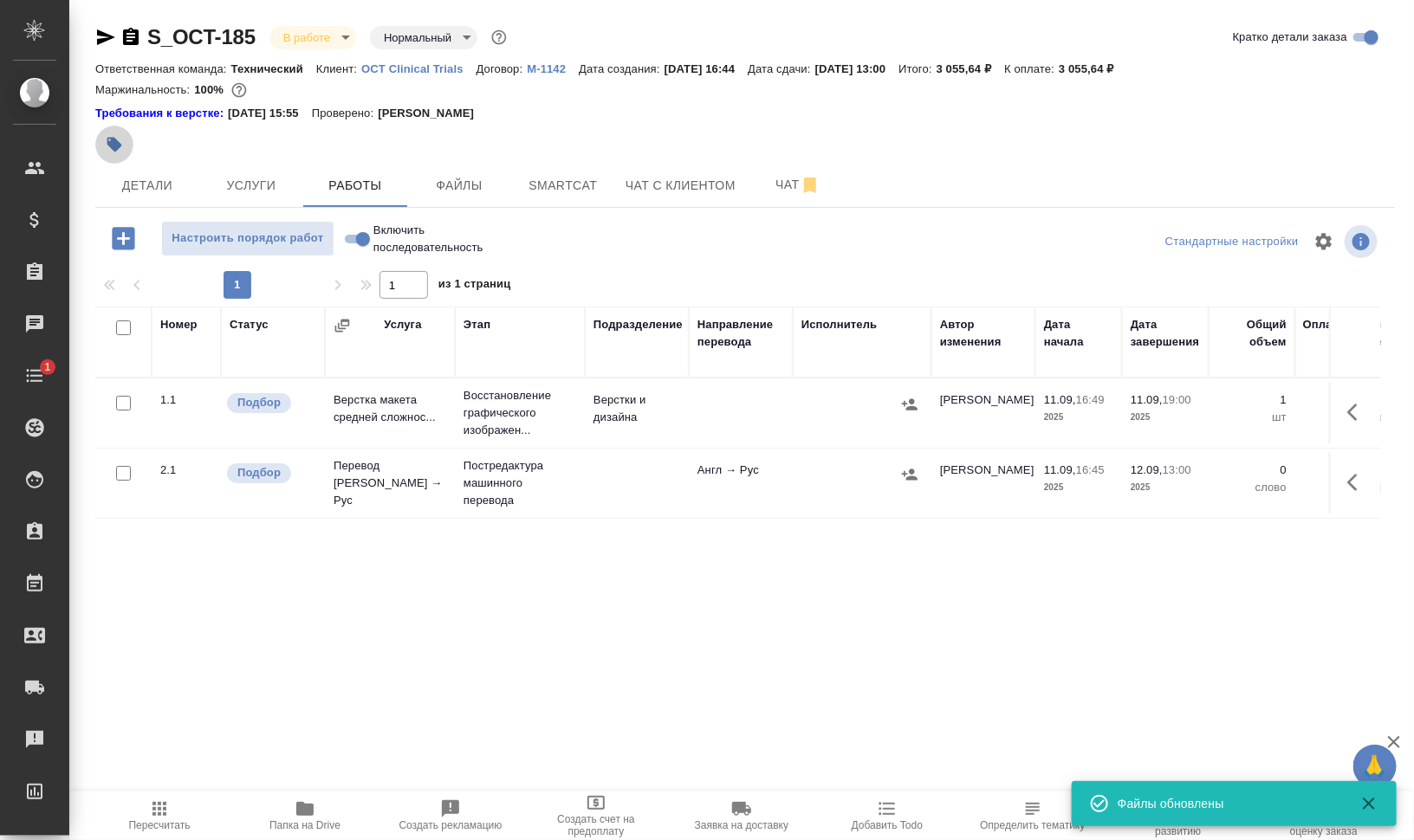
click at [108, 144] on icon "button" at bounding box center [115, 145] width 15 height 15
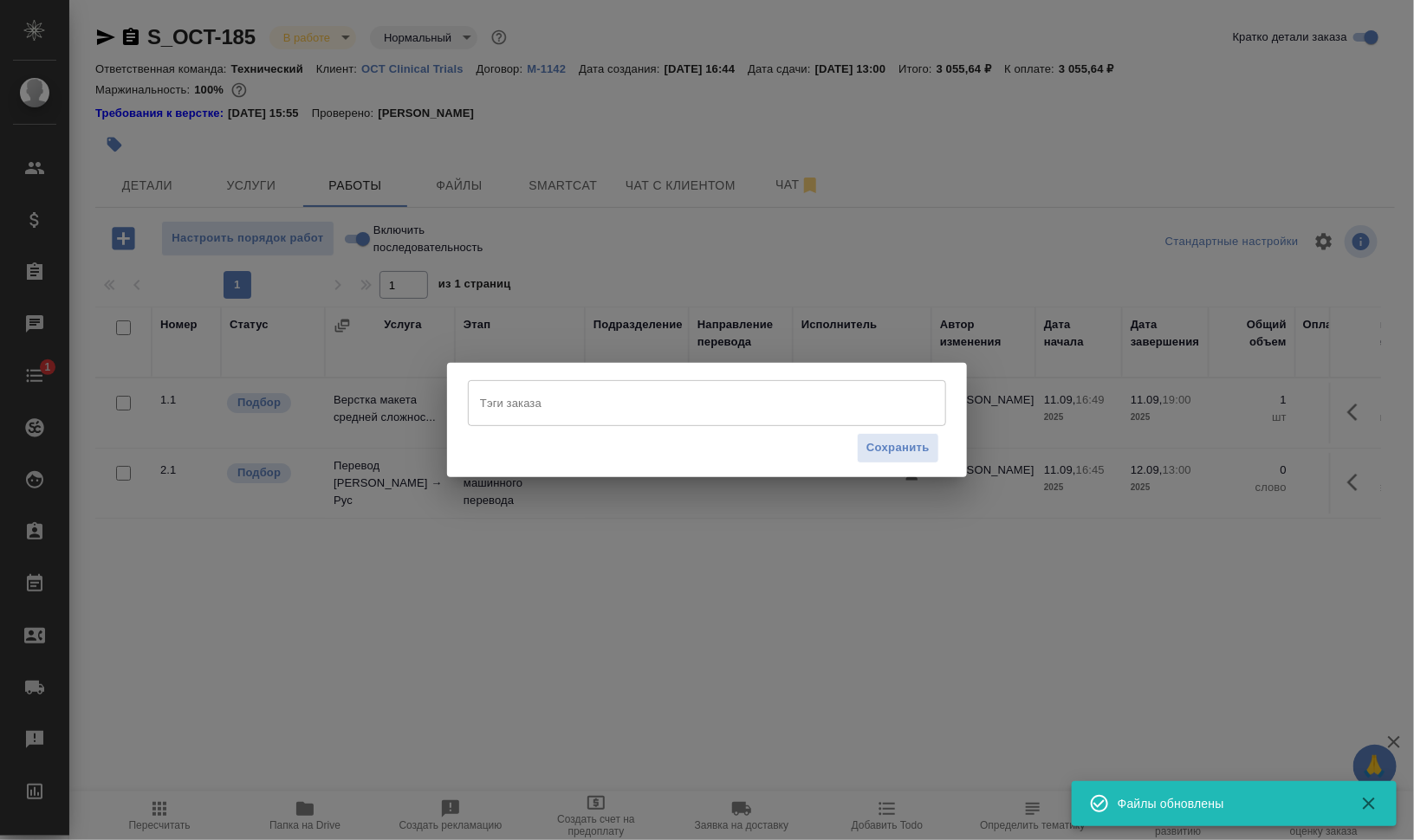
click at [596, 414] on input "Тэги заказа" at bounding box center [690, 403] width 430 height 30
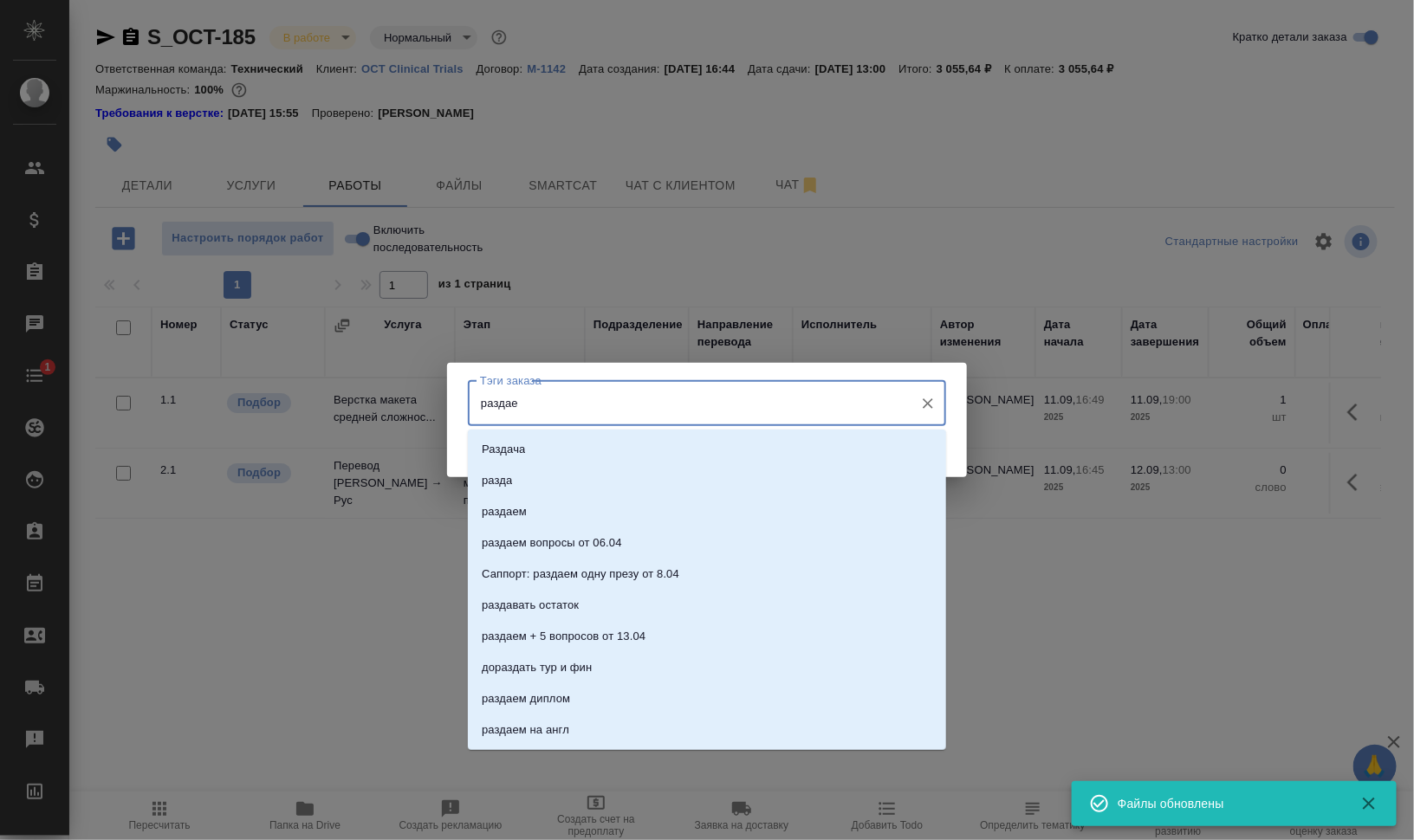
type input "раздаем"
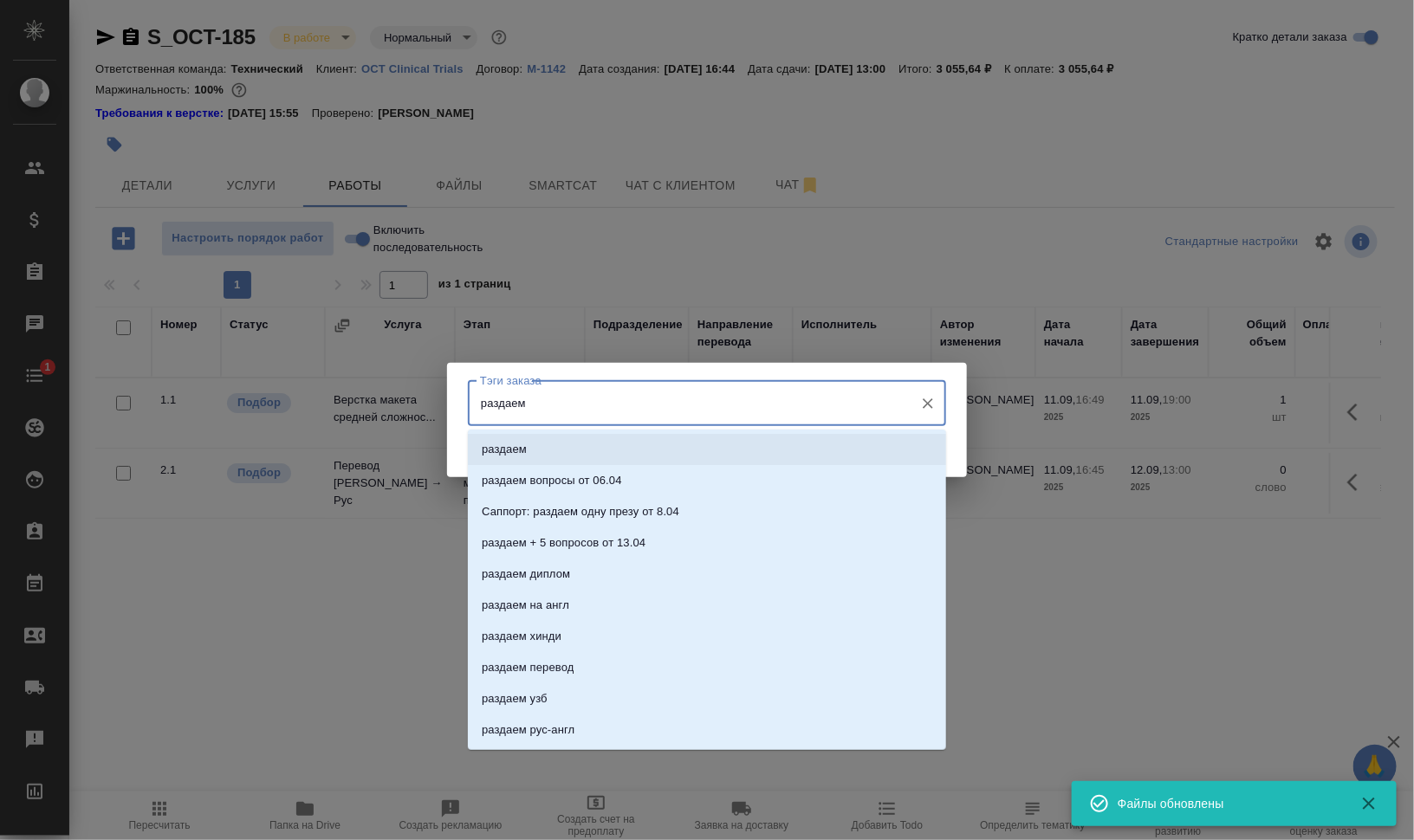
click at [520, 445] on p "раздаем" at bounding box center [504, 450] width 45 height 17
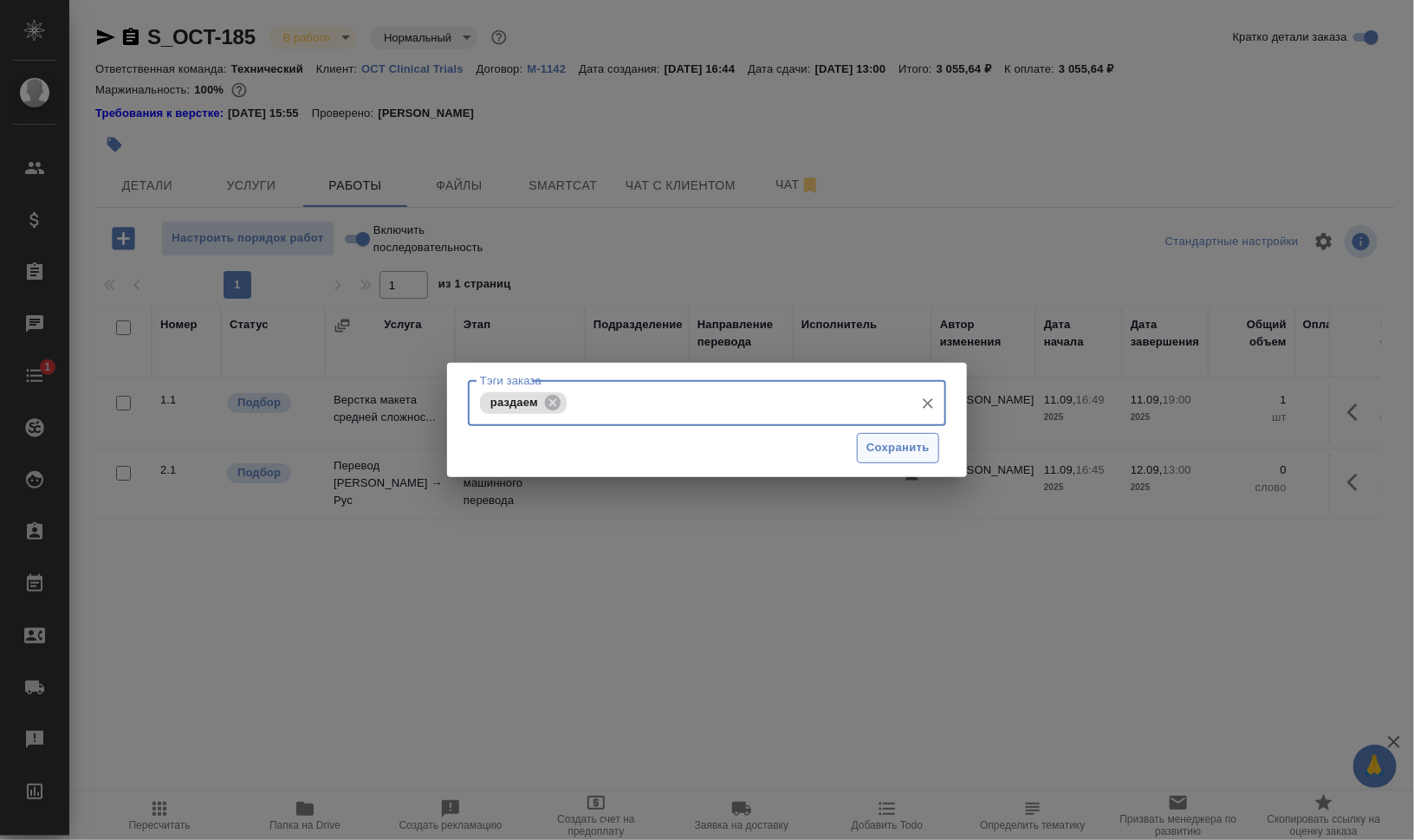
click at [901, 453] on span "Сохранить" at bounding box center [898, 448] width 63 height 20
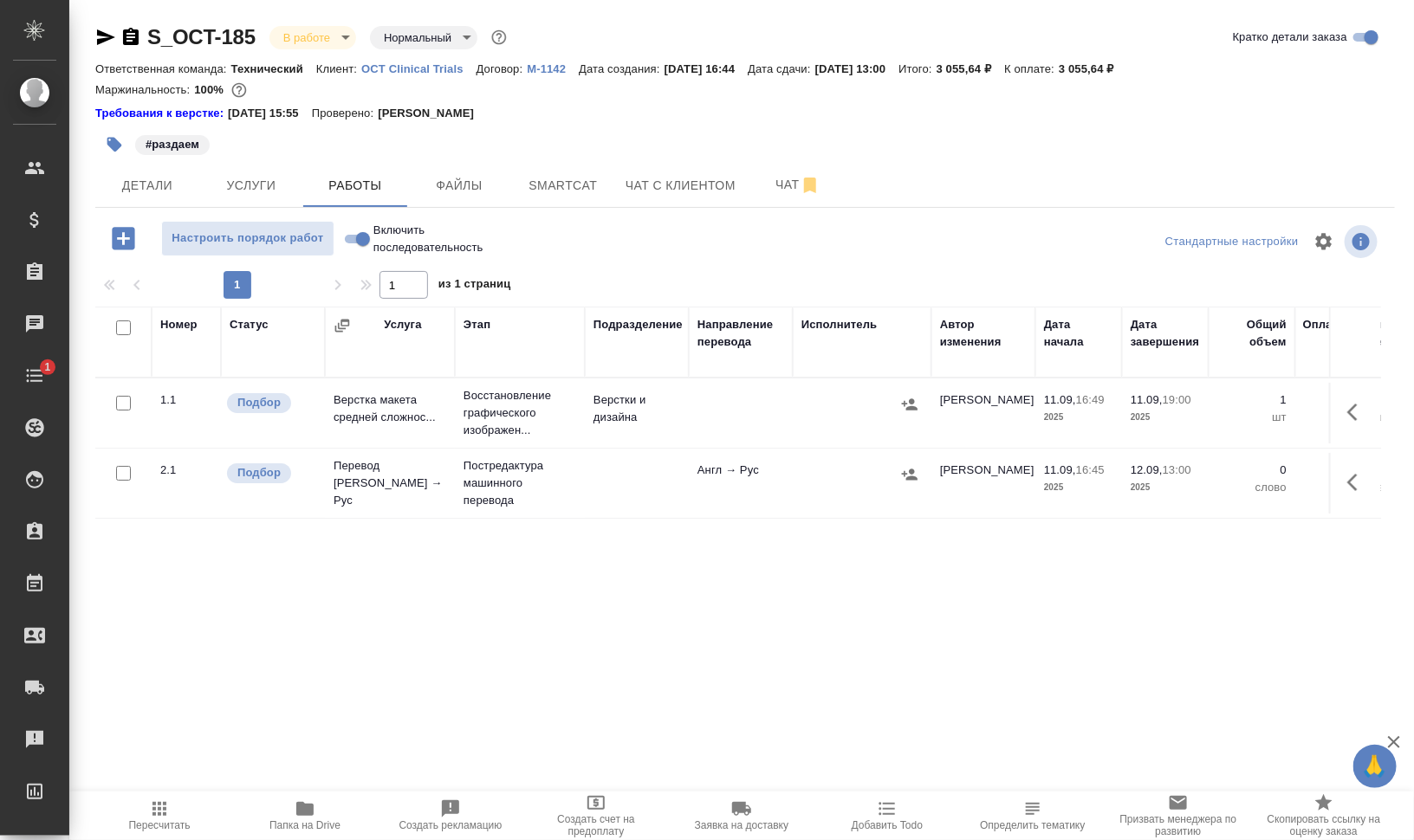
click at [113, 146] on icon "button" at bounding box center [115, 145] width 15 height 15
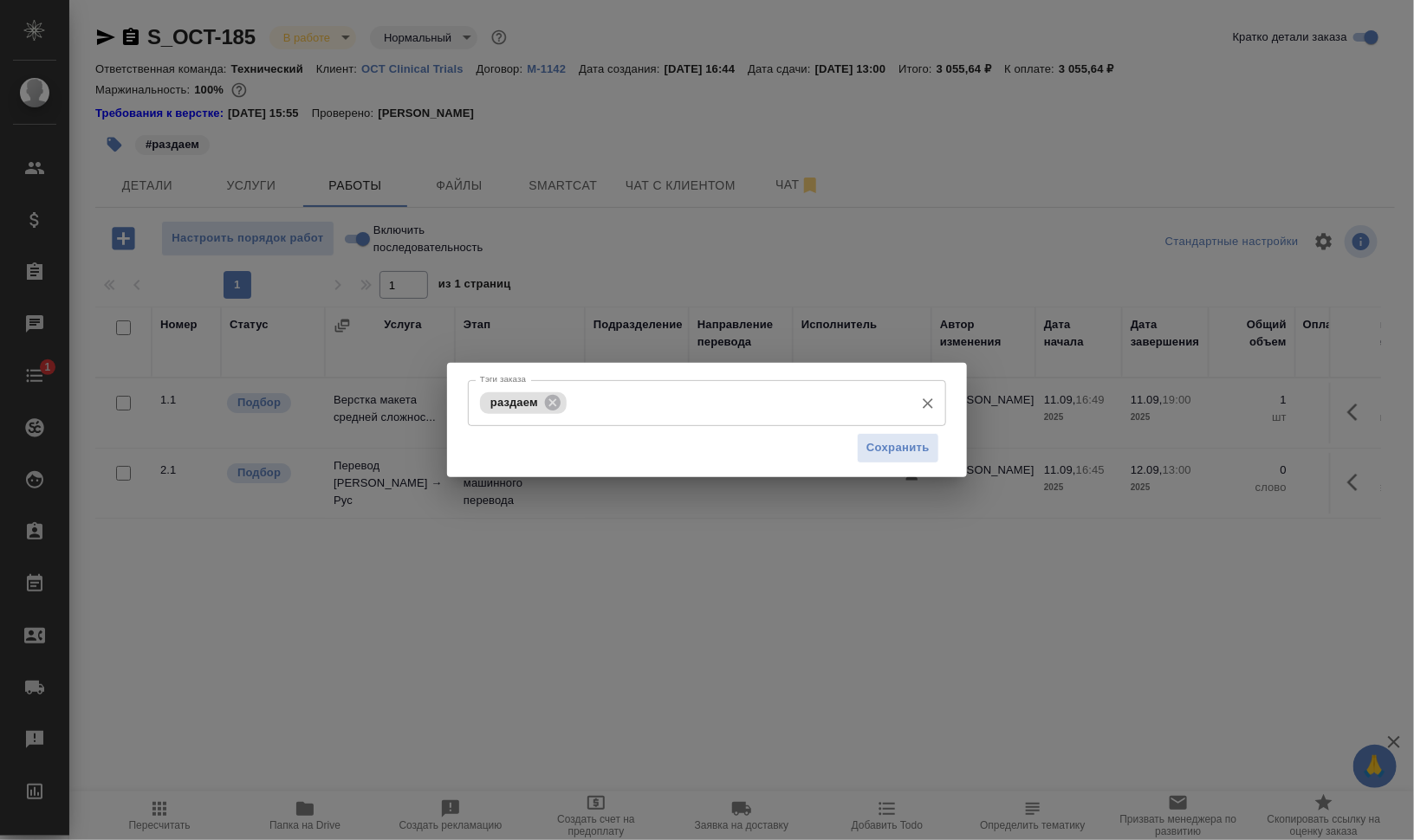
click at [779, 397] on input "Тэги заказа" at bounding box center [738, 403] width 334 height 30
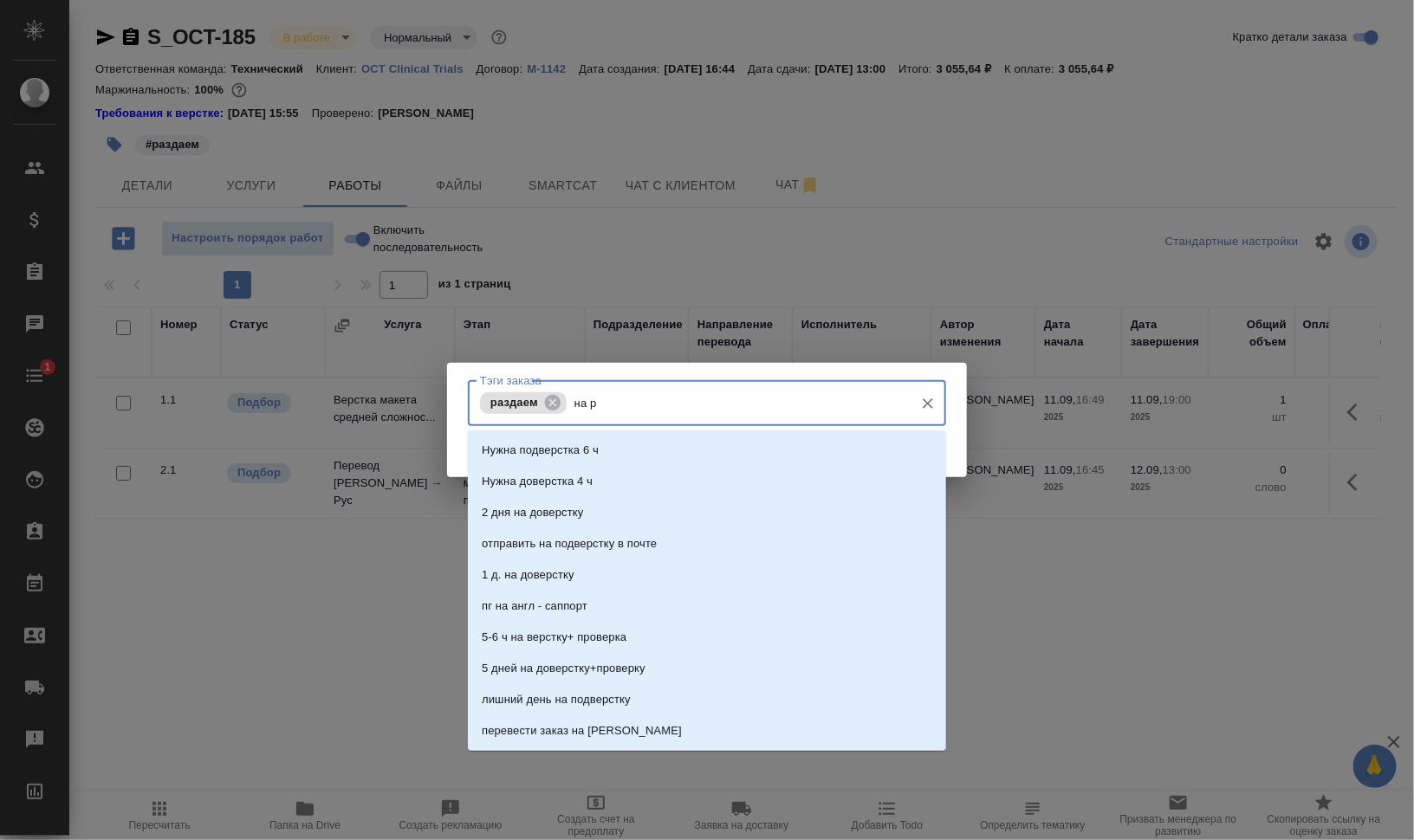
type input "на ра"
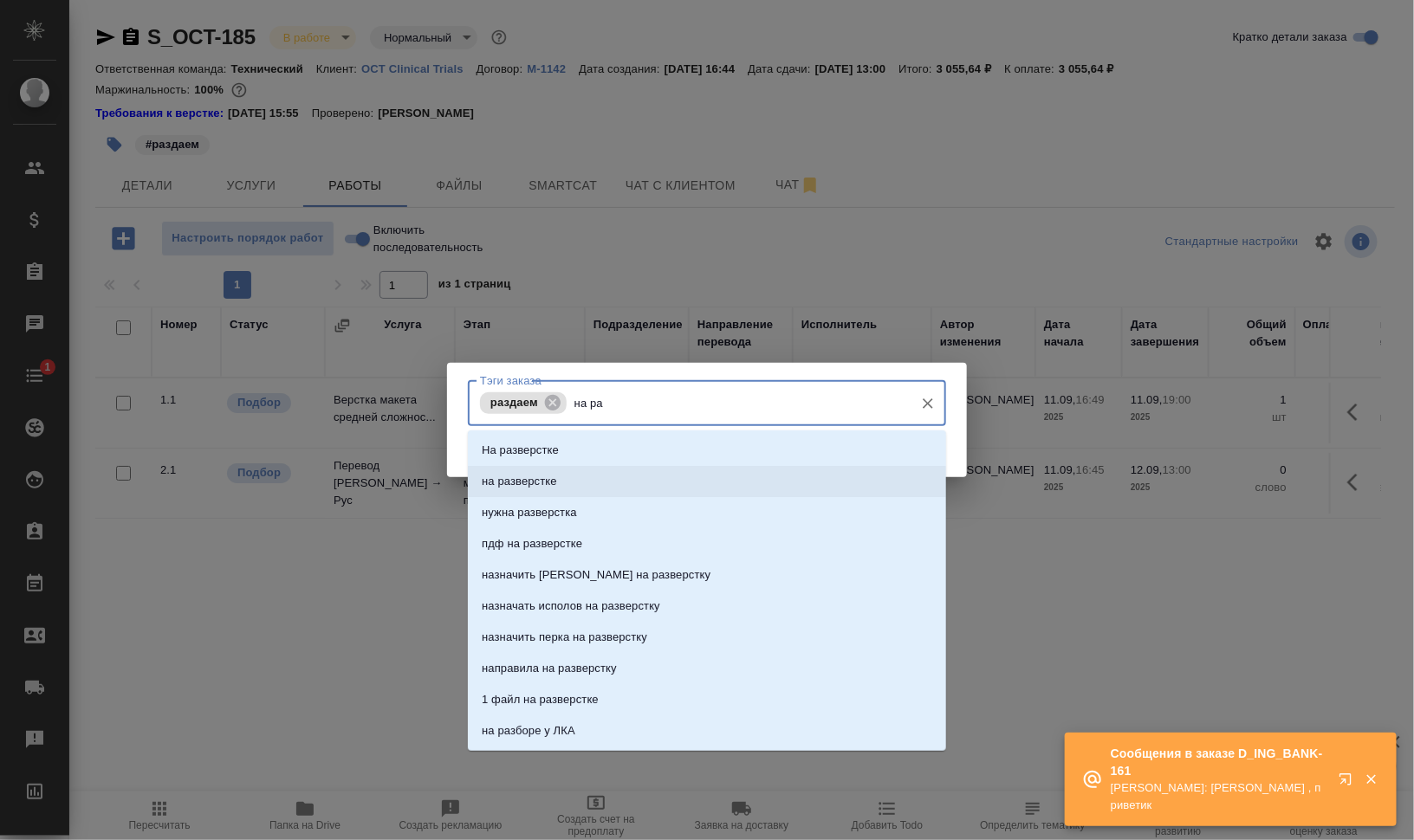
click at [723, 472] on li "на разверстке" at bounding box center [707, 482] width 478 height 31
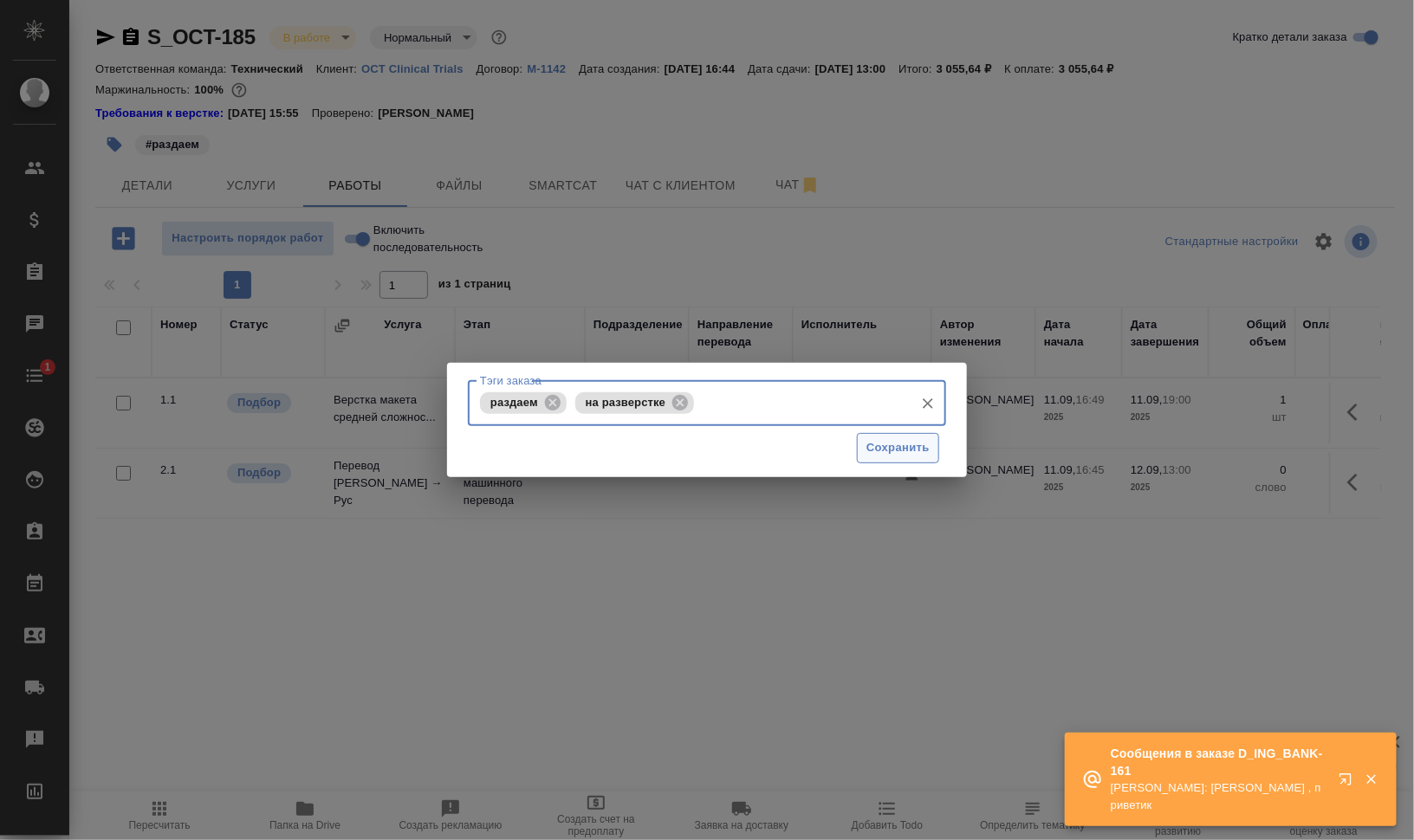
click at [900, 447] on span "Сохранить" at bounding box center [898, 448] width 63 height 20
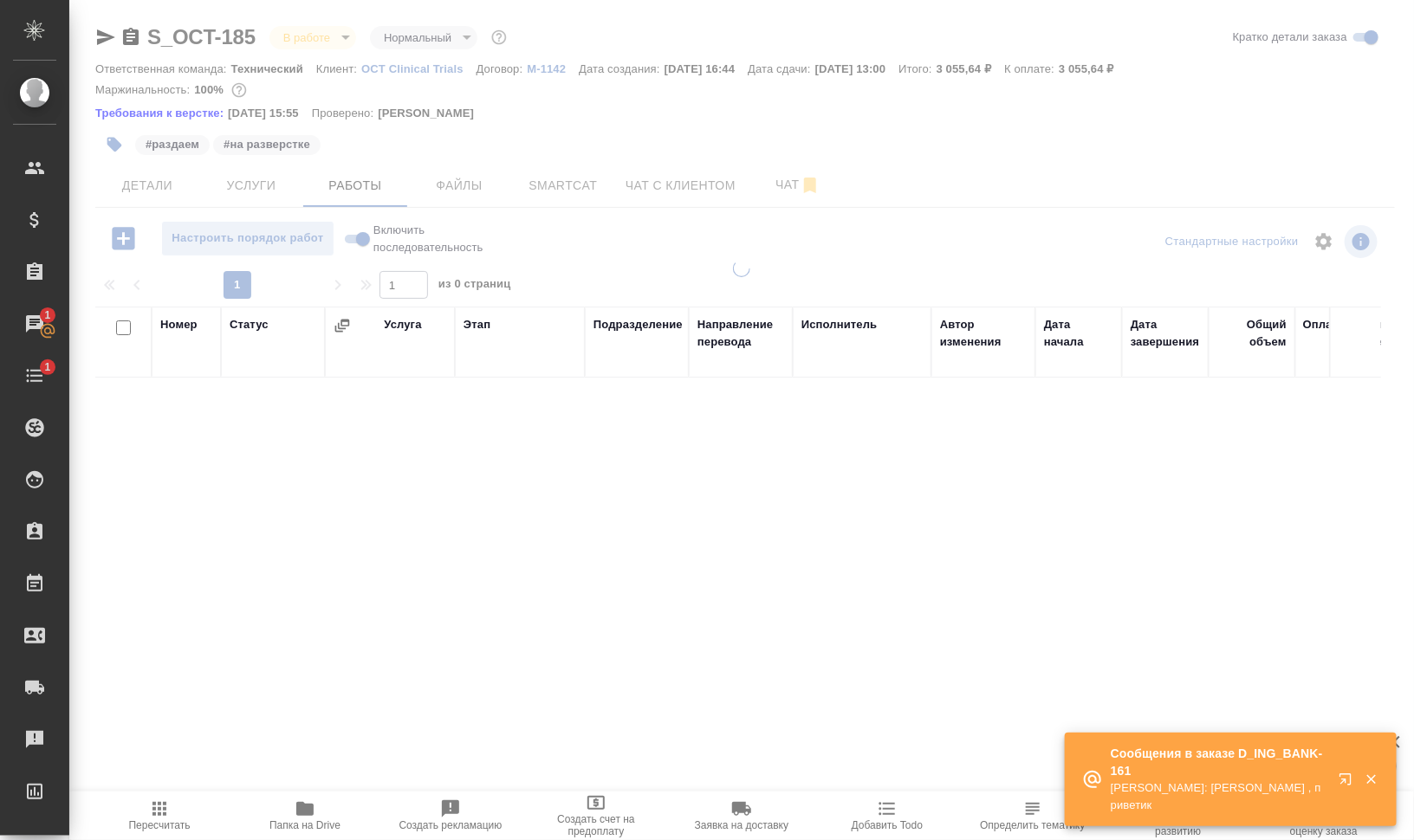
click at [779, 186] on div at bounding box center [741, 370] width 1345 height 740
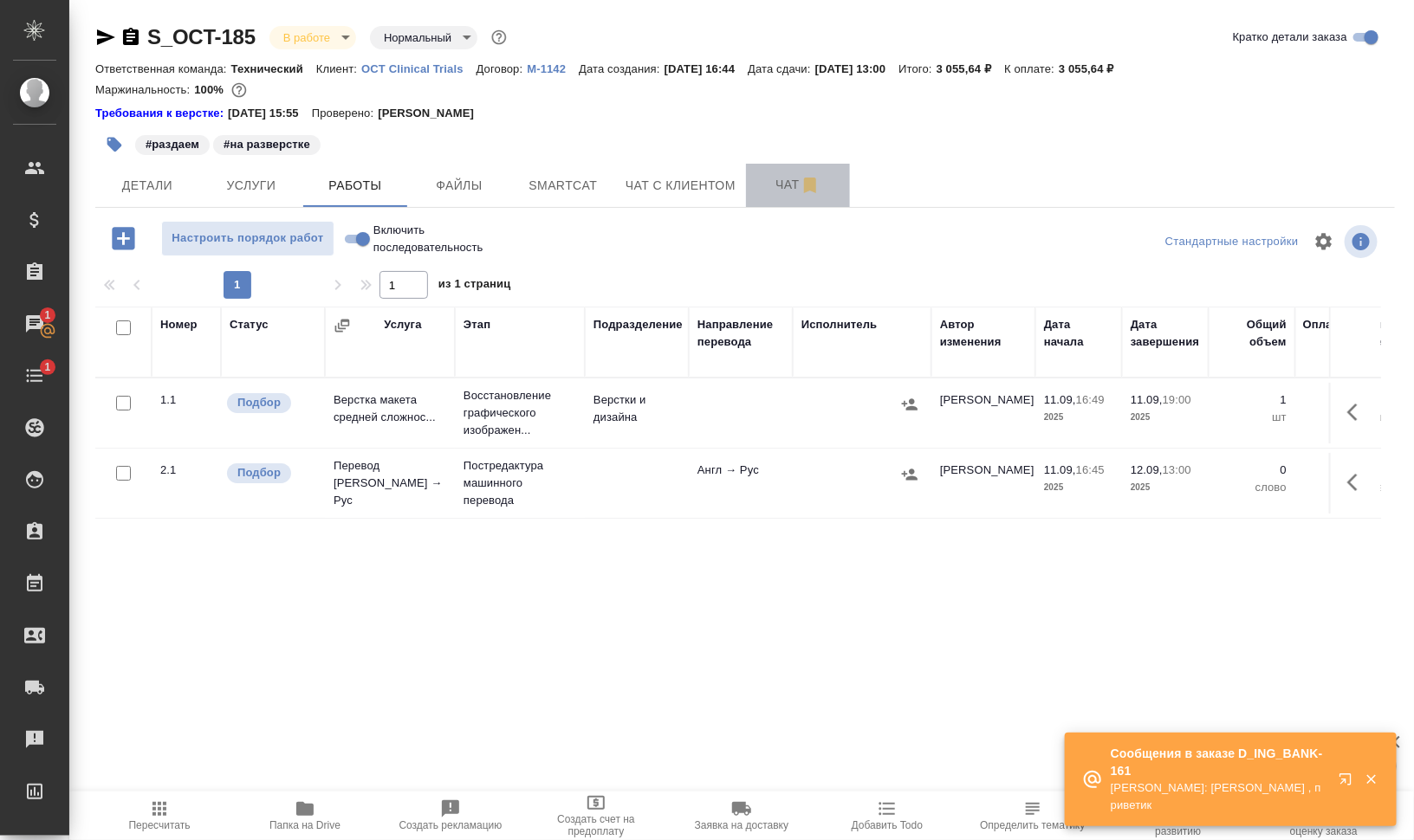
click at [785, 187] on span "Чат" at bounding box center [798, 185] width 83 height 22
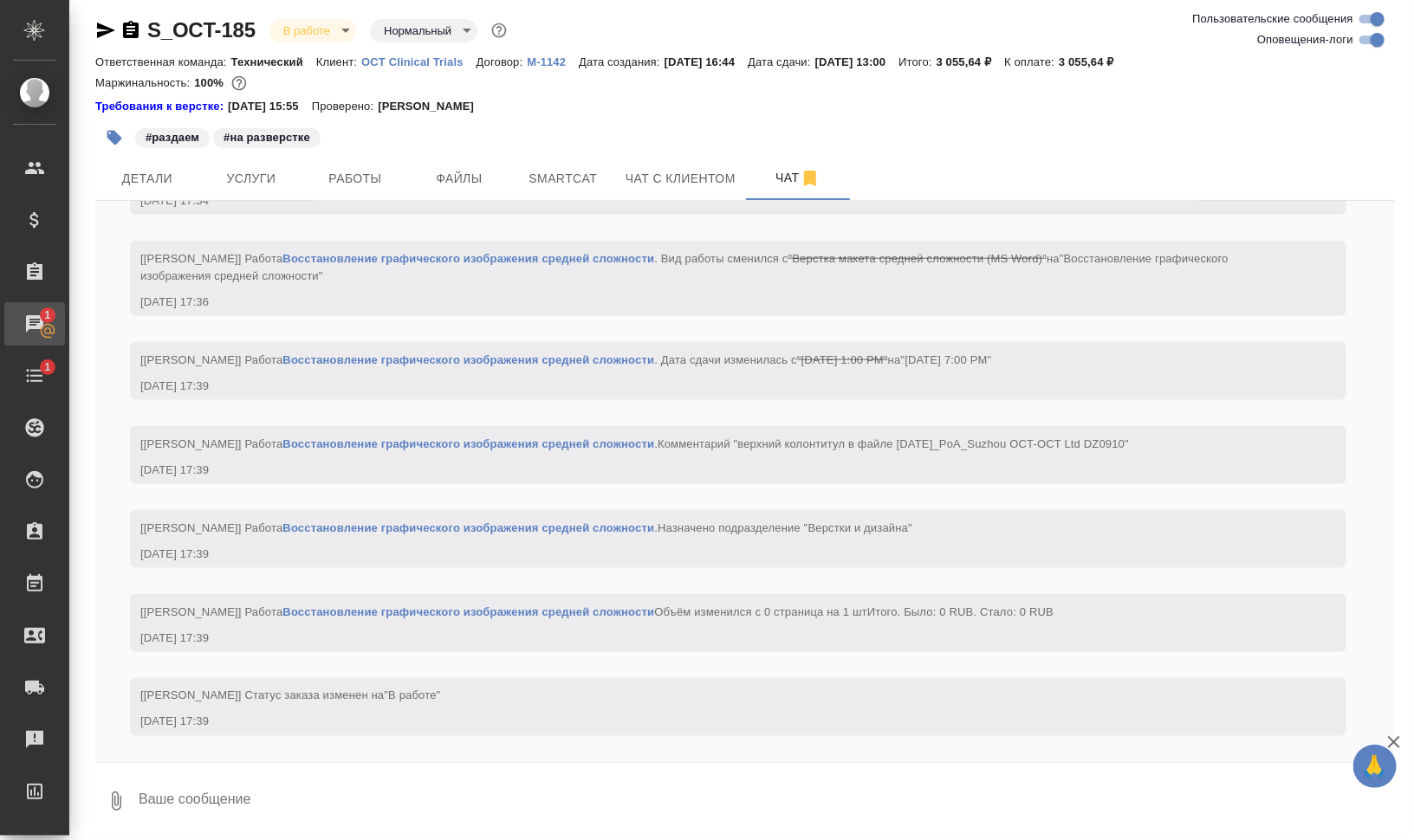
scroll to position [3830, 0]
click at [381, 169] on span "Работы" at bounding box center [355, 179] width 83 height 22
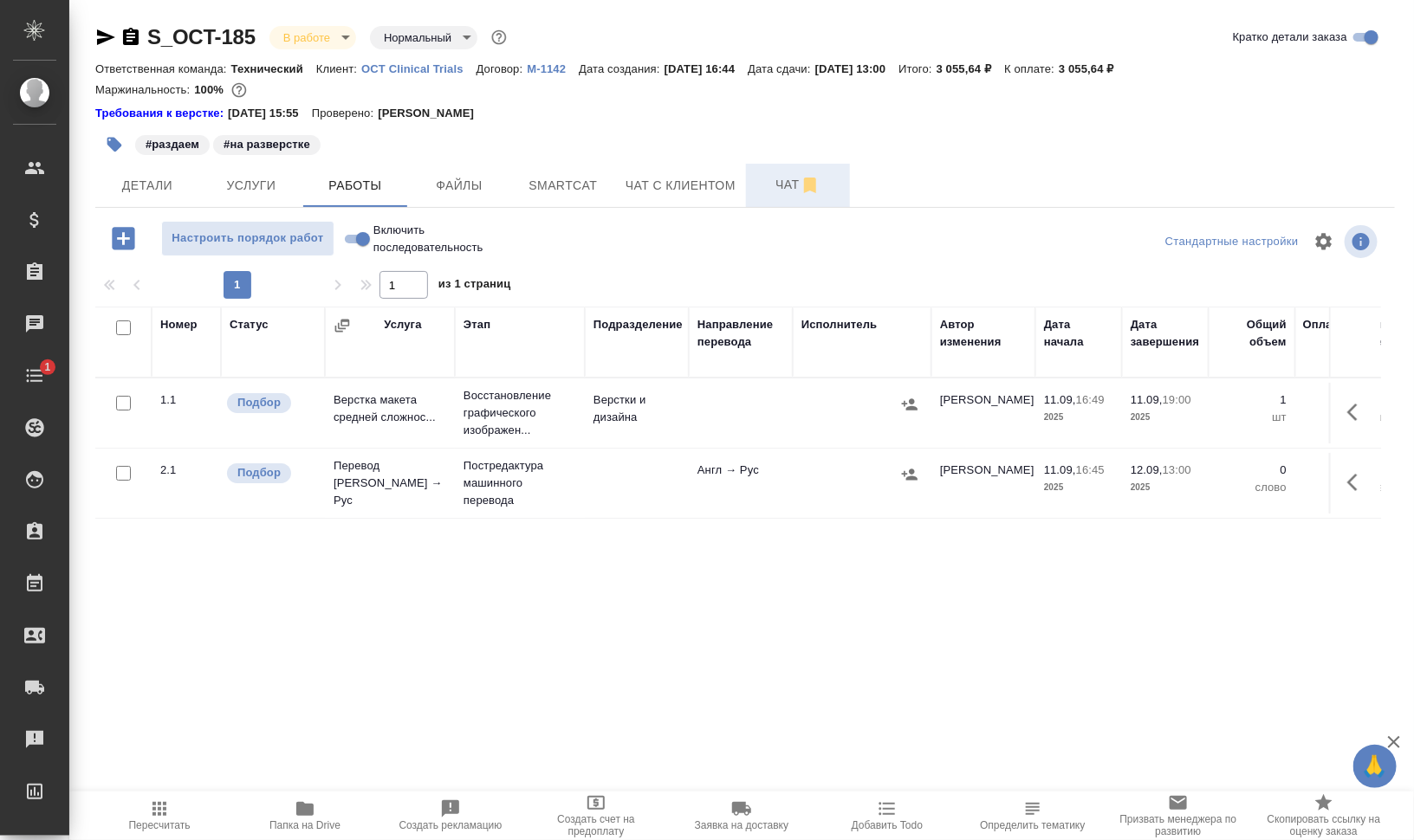
click at [765, 178] on span "Чат" at bounding box center [798, 185] width 83 height 22
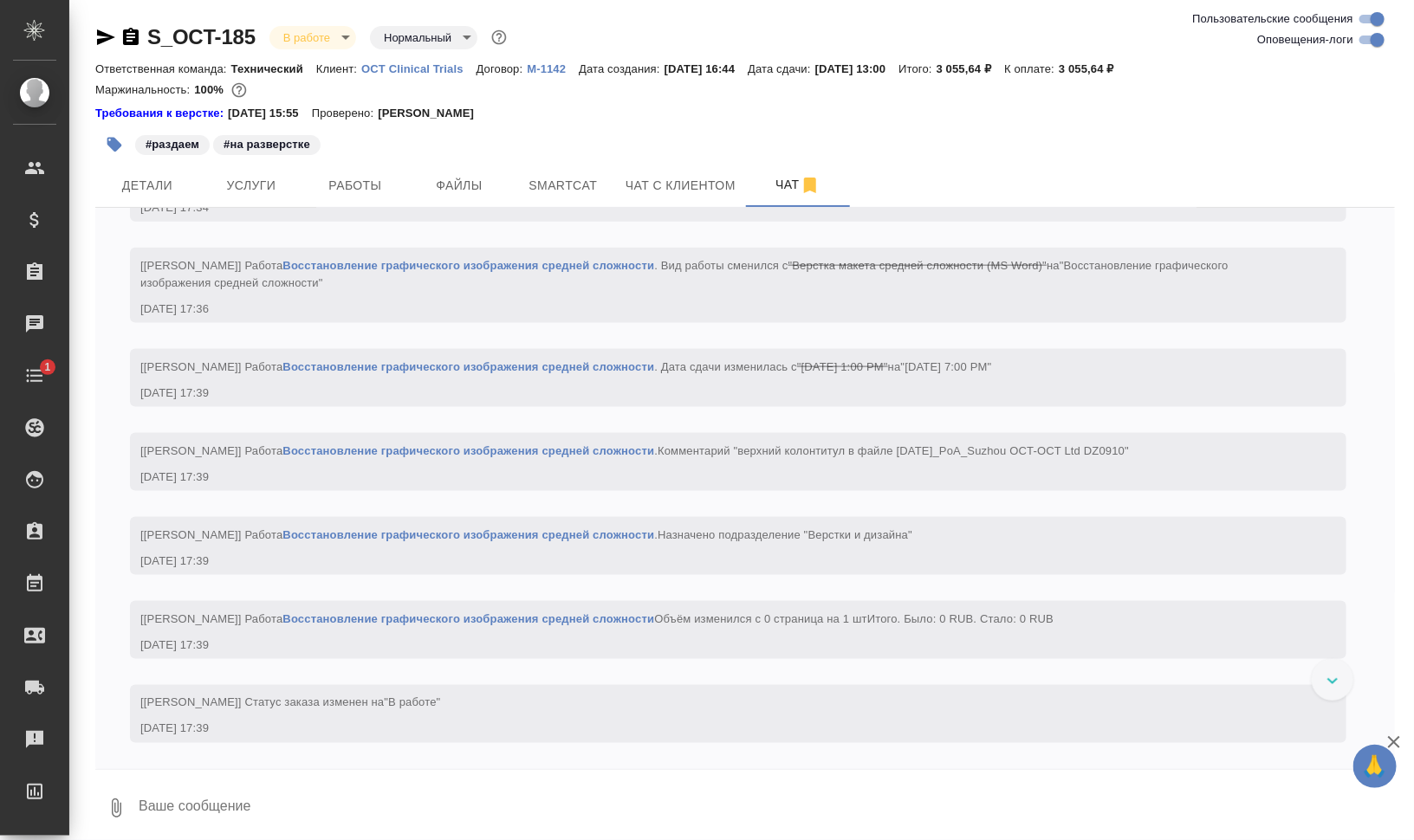
scroll to position [3830, 0]
click at [1382, 33] on input "Оповещения-логи" at bounding box center [1378, 40] width 62 height 21
checkbox input "false"
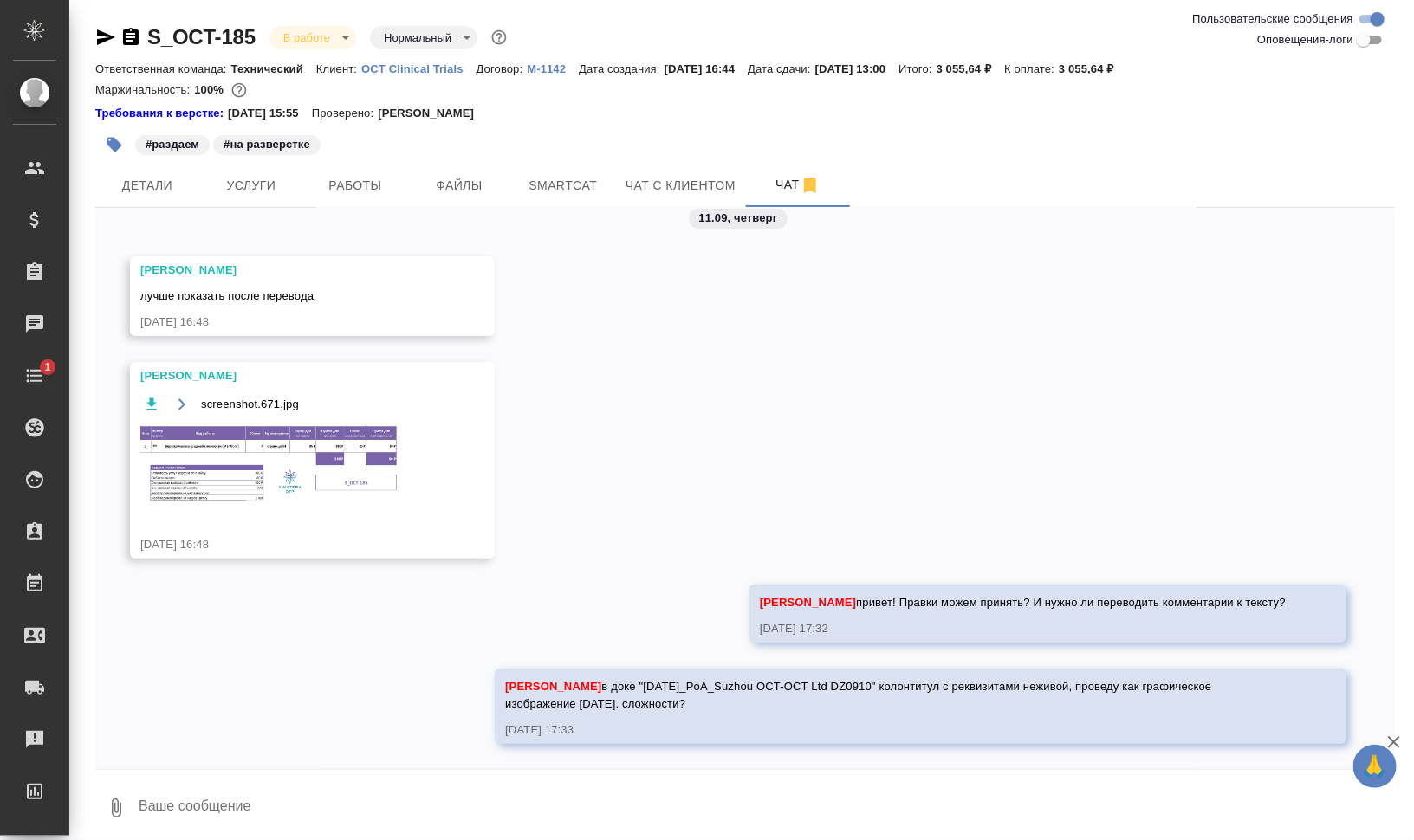
scroll to position [0, 0]
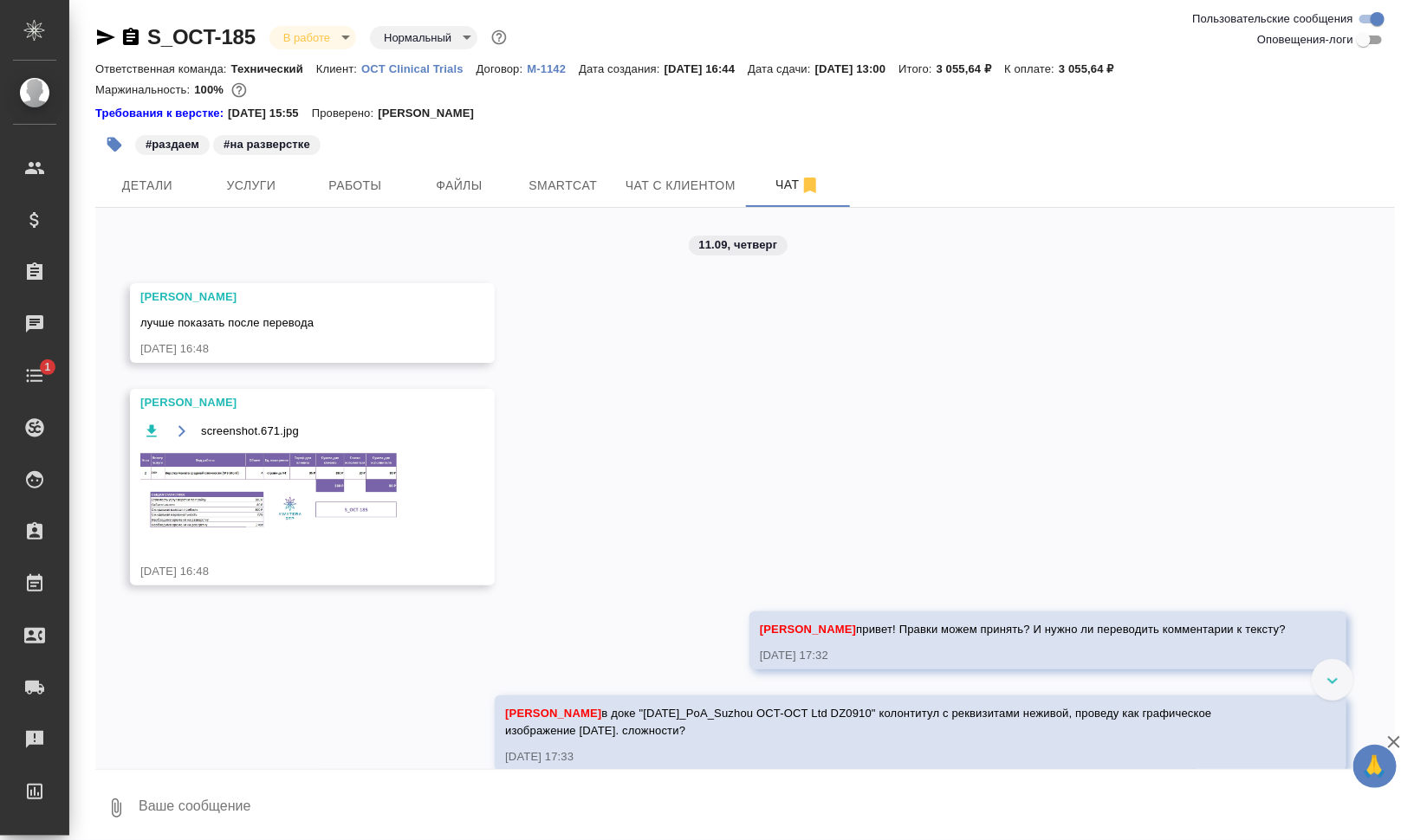
click at [258, 495] on img at bounding box center [270, 491] width 260 height 82
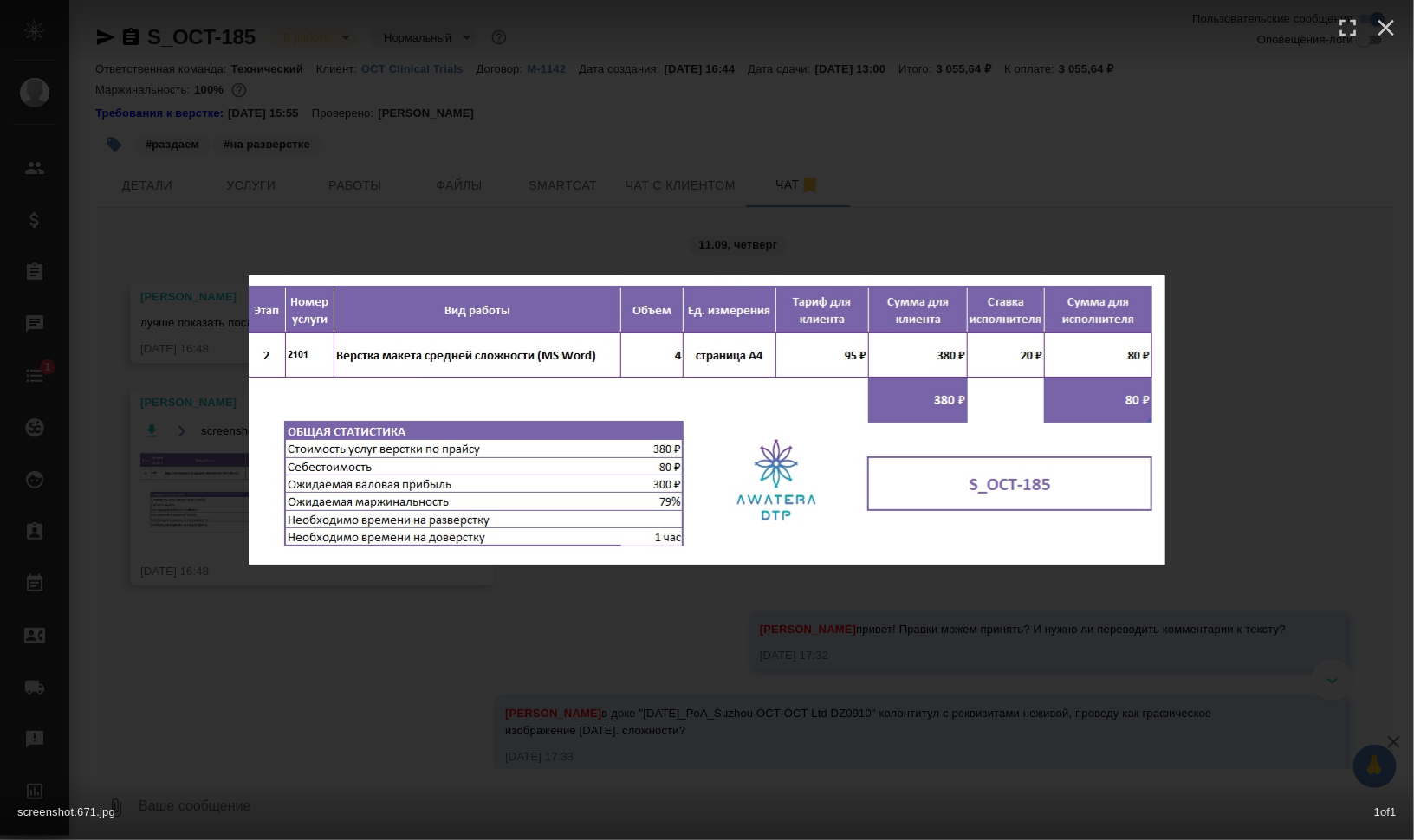
click at [1095, 626] on div "screenshot.671.jpg 1 of 1" at bounding box center [707, 420] width 1414 height 840
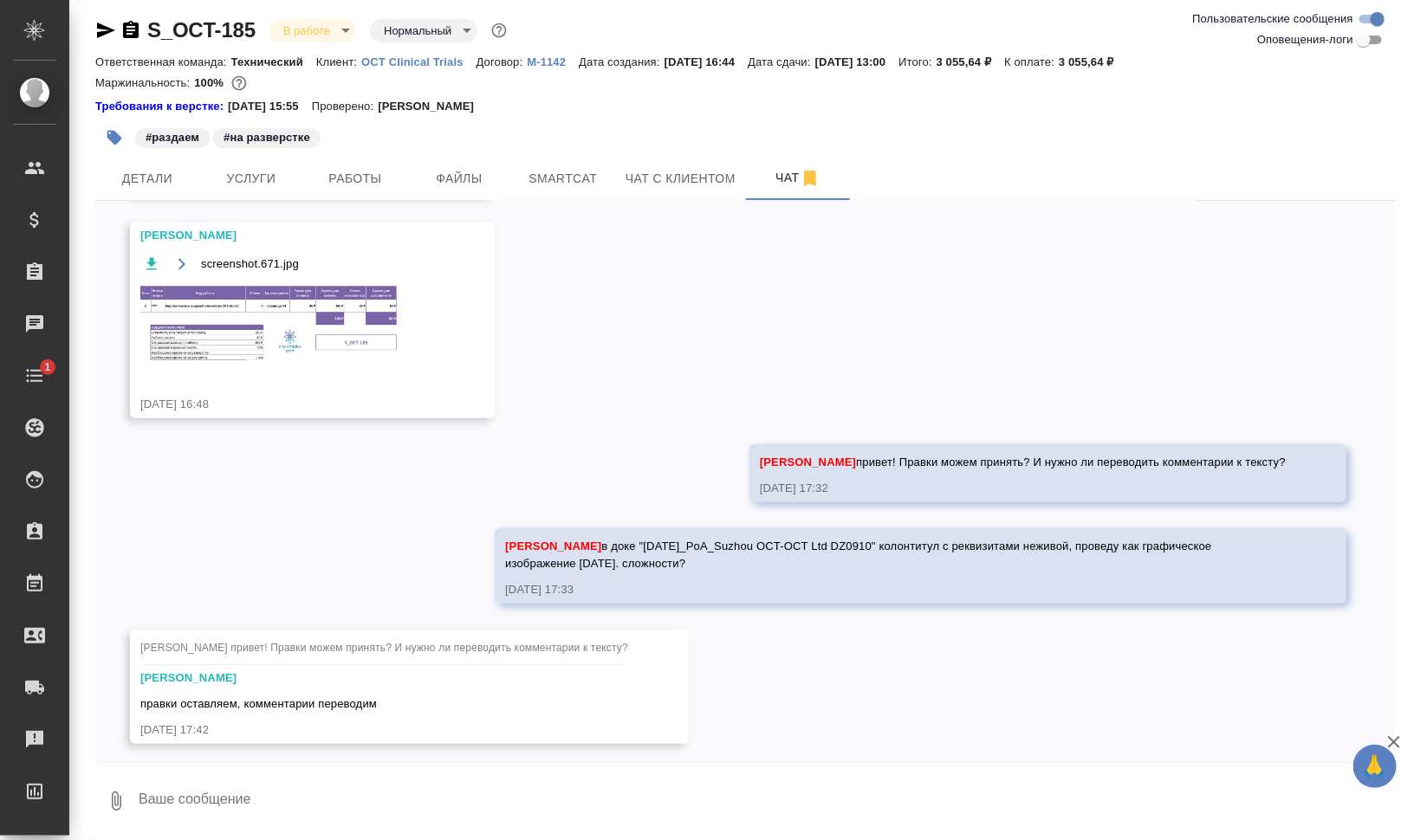
scroll to position [168, 0]
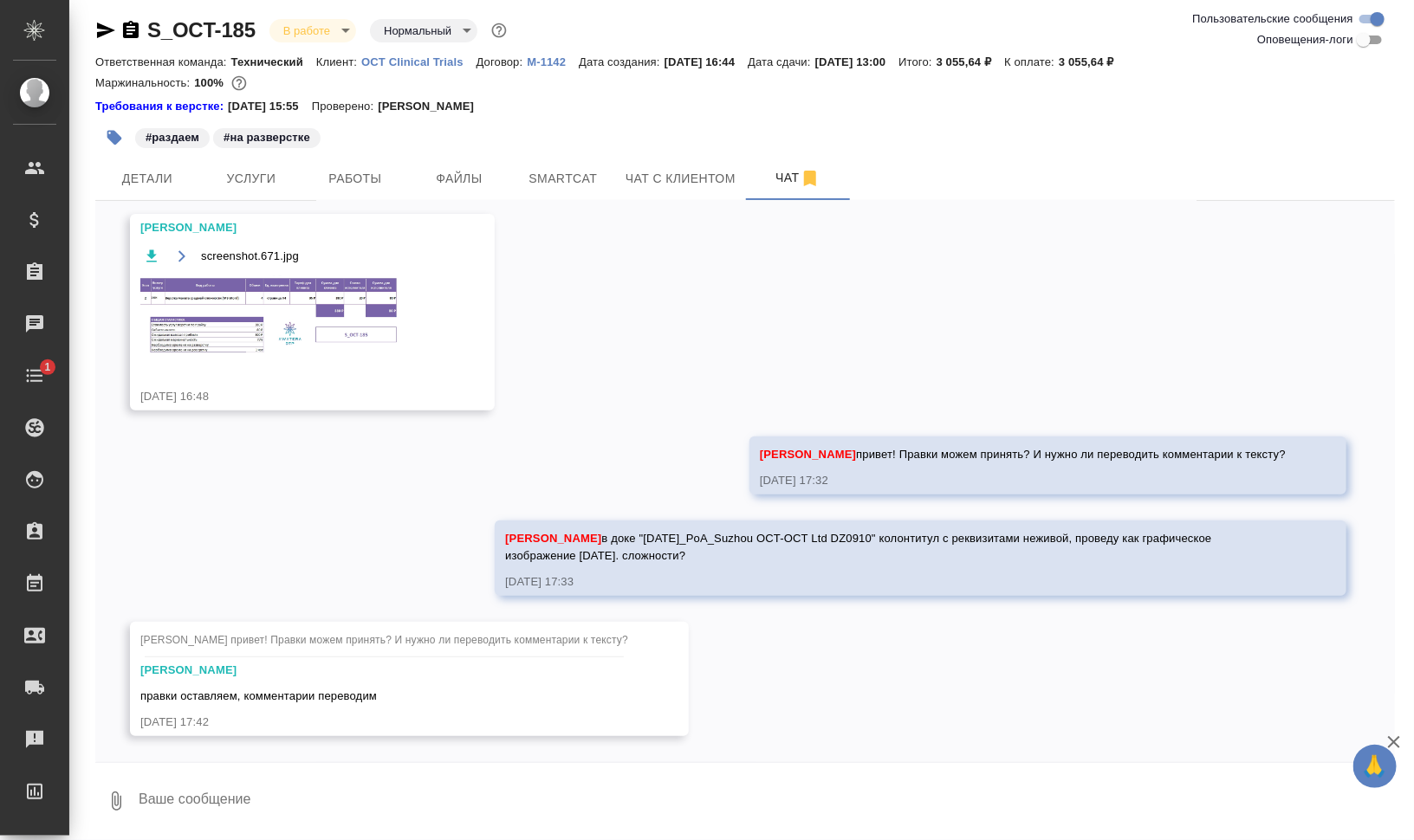
click at [399, 776] on textarea at bounding box center [766, 801] width 1258 height 59
drag, startPoint x: 372, startPoint y: 695, endPoint x: 143, endPoint y: 688, distance: 229.1
click at [143, 689] on span "правки оставляем, комментарии переводим" at bounding box center [259, 695] width 236 height 13
drag, startPoint x: 143, startPoint y: 688, endPoint x: 373, endPoint y: 687, distance: 230.0
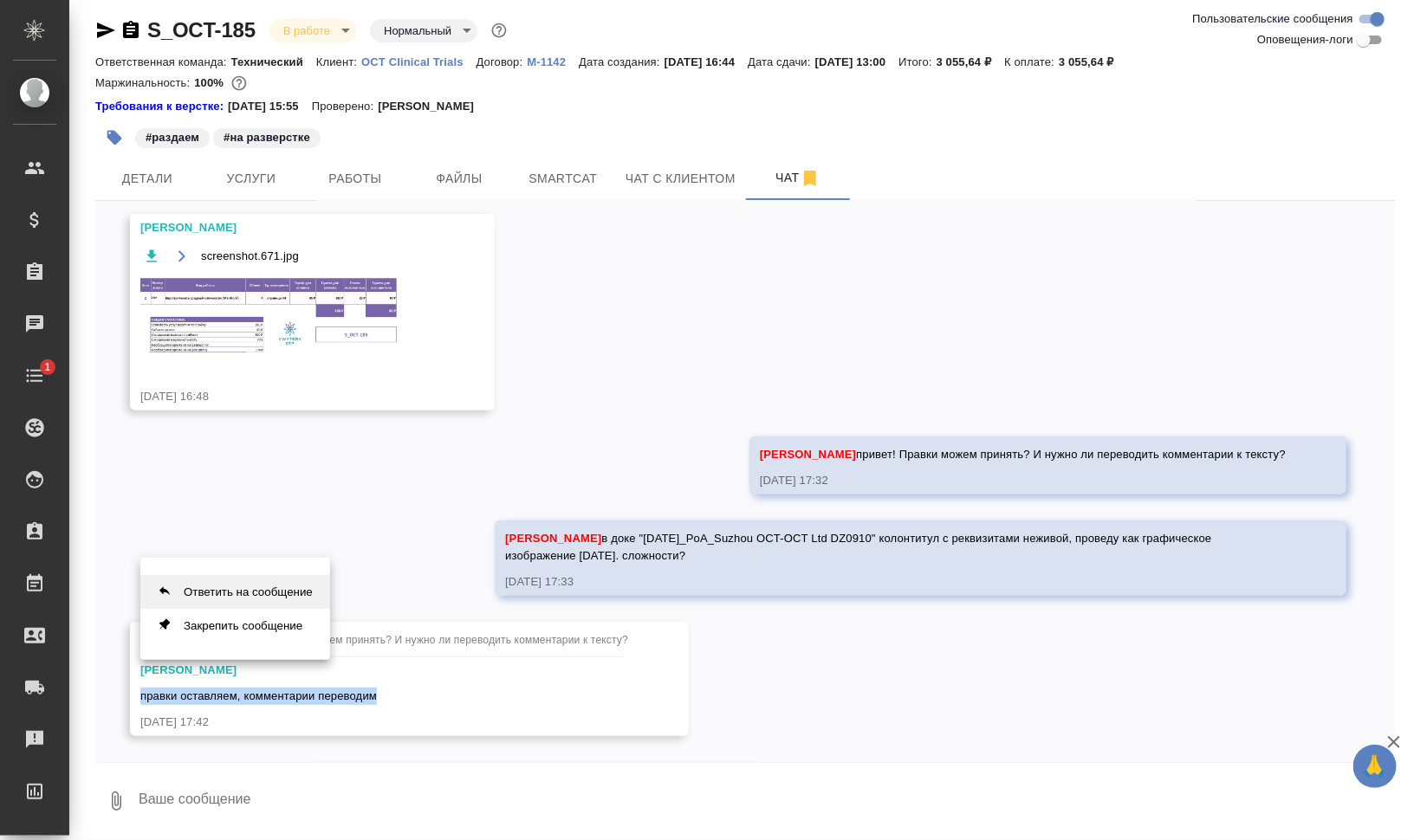
click at [263, 580] on button "Ответить на сообщение" at bounding box center [235, 592] width 190 height 34
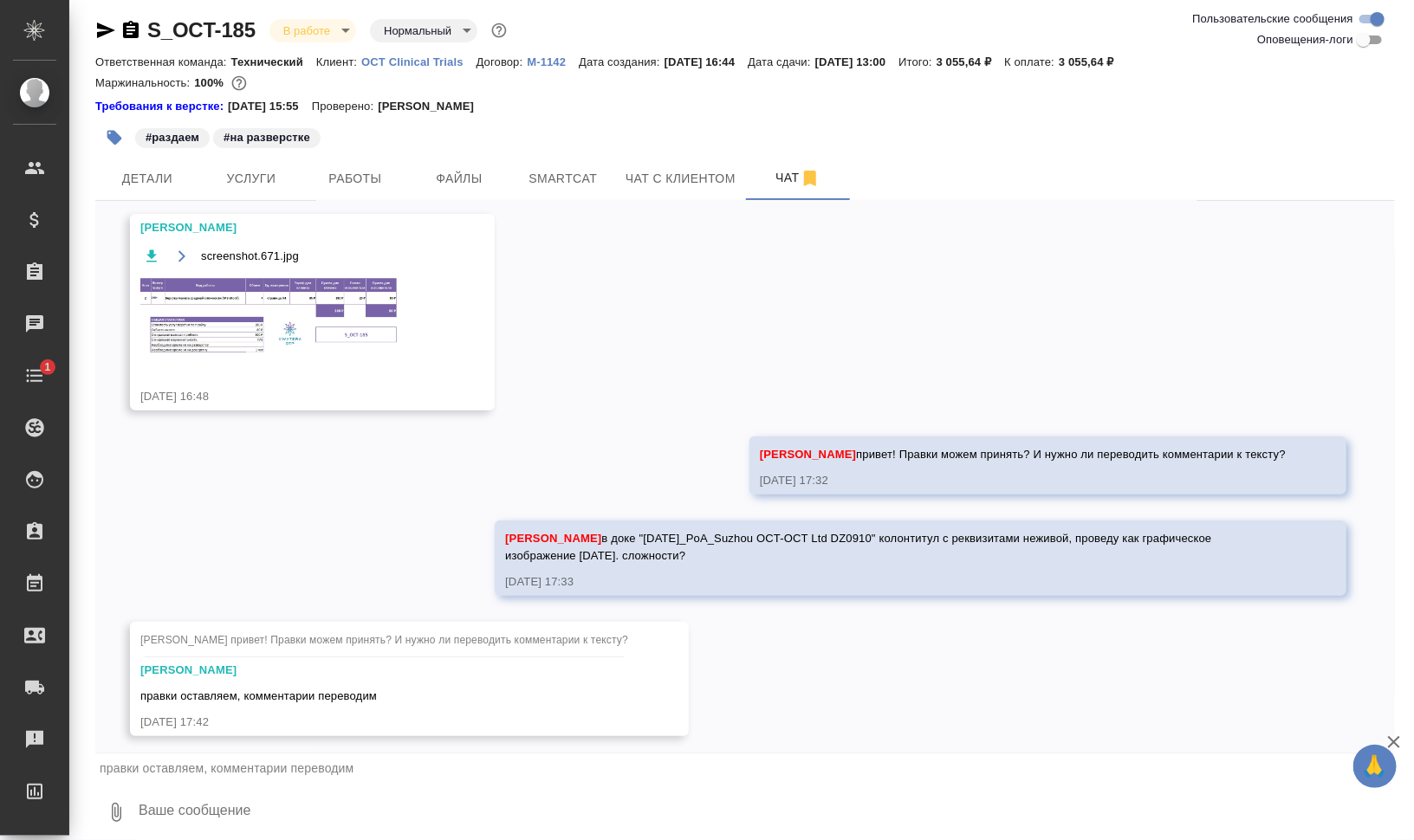
click at [384, 804] on textarea at bounding box center [766, 812] width 1258 height 59
type textarea "спасибо"
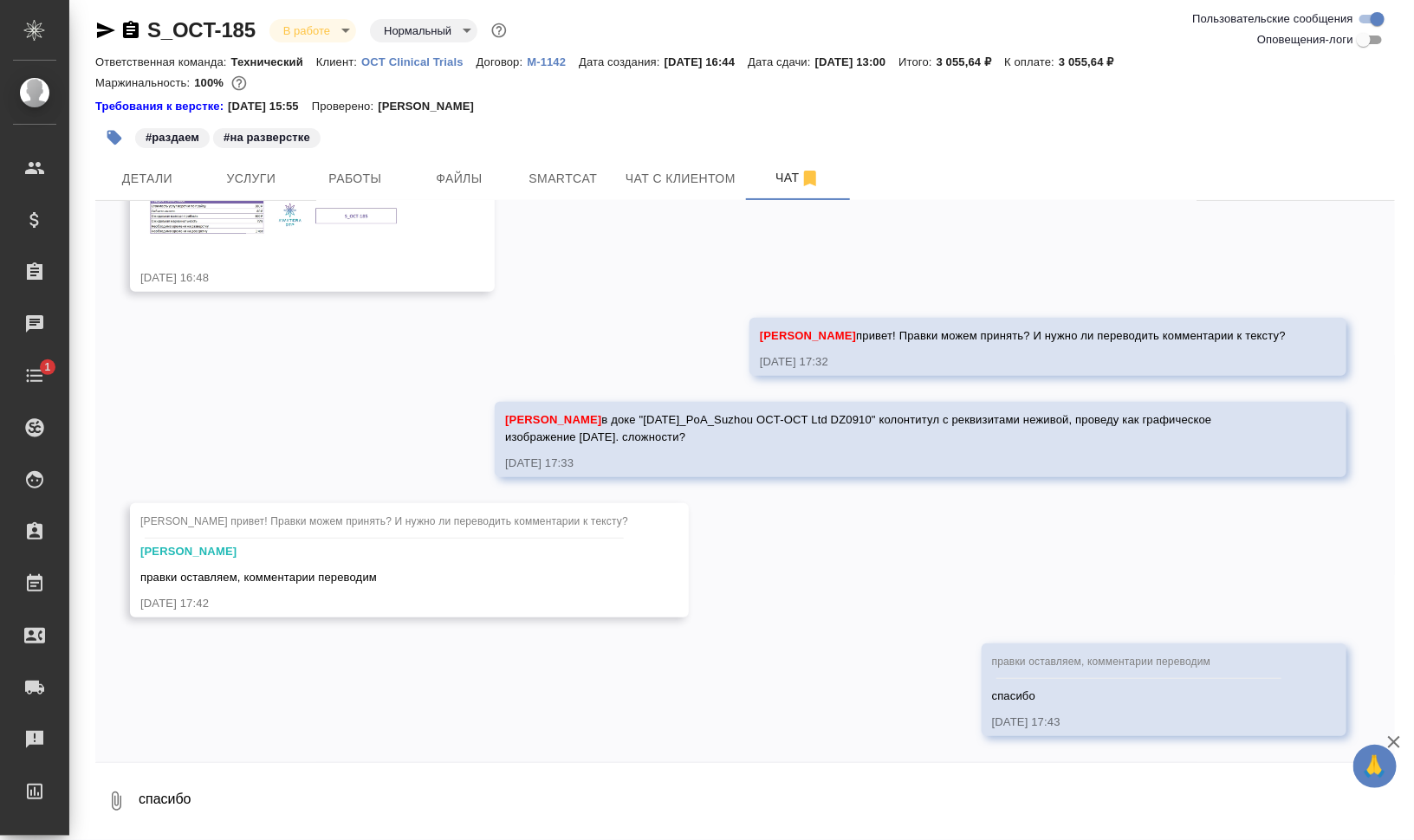
scroll to position [286, 0]
click at [570, 174] on span "Smartcat" at bounding box center [563, 179] width 83 height 22
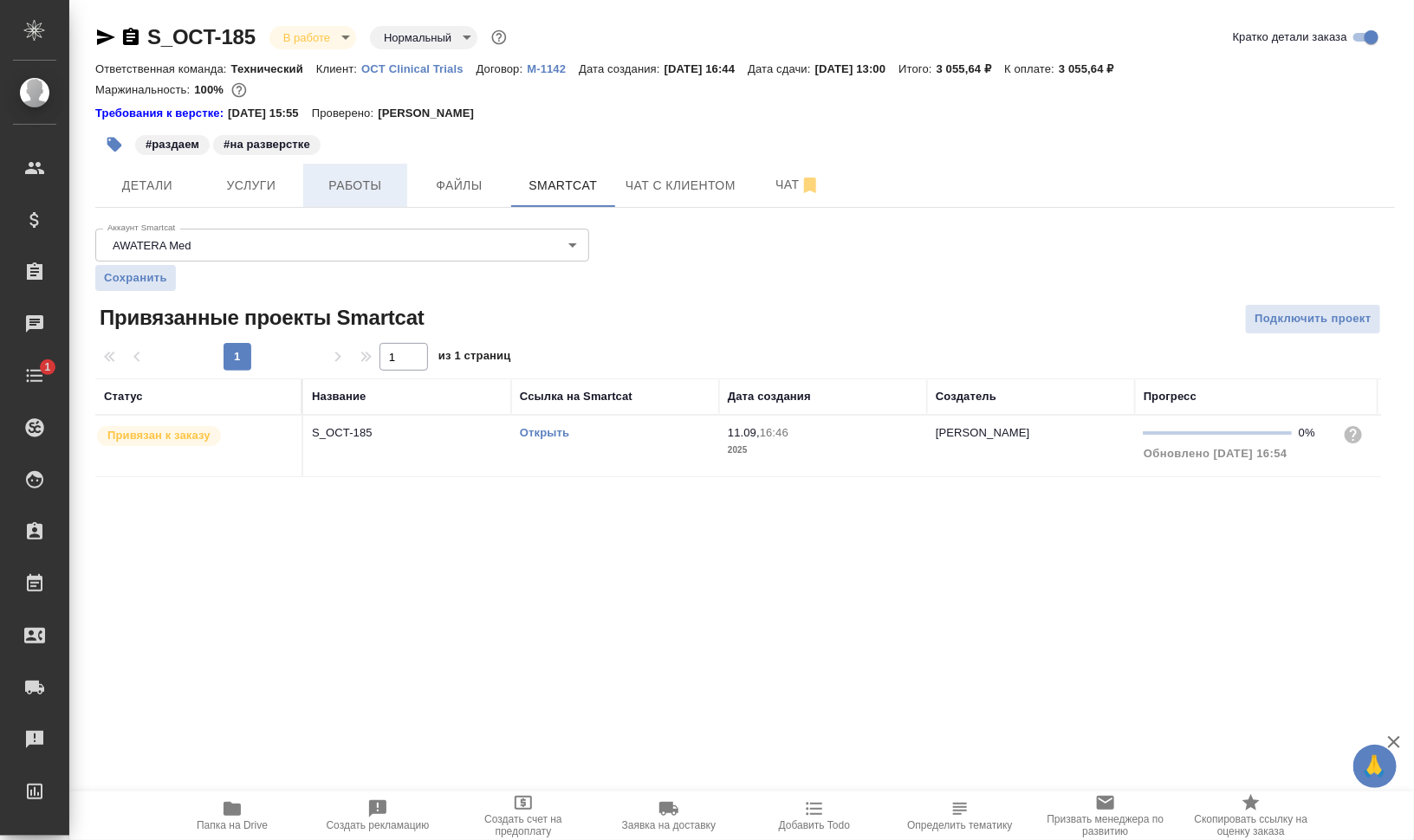
click at [360, 196] on span "Работы" at bounding box center [355, 186] width 83 height 22
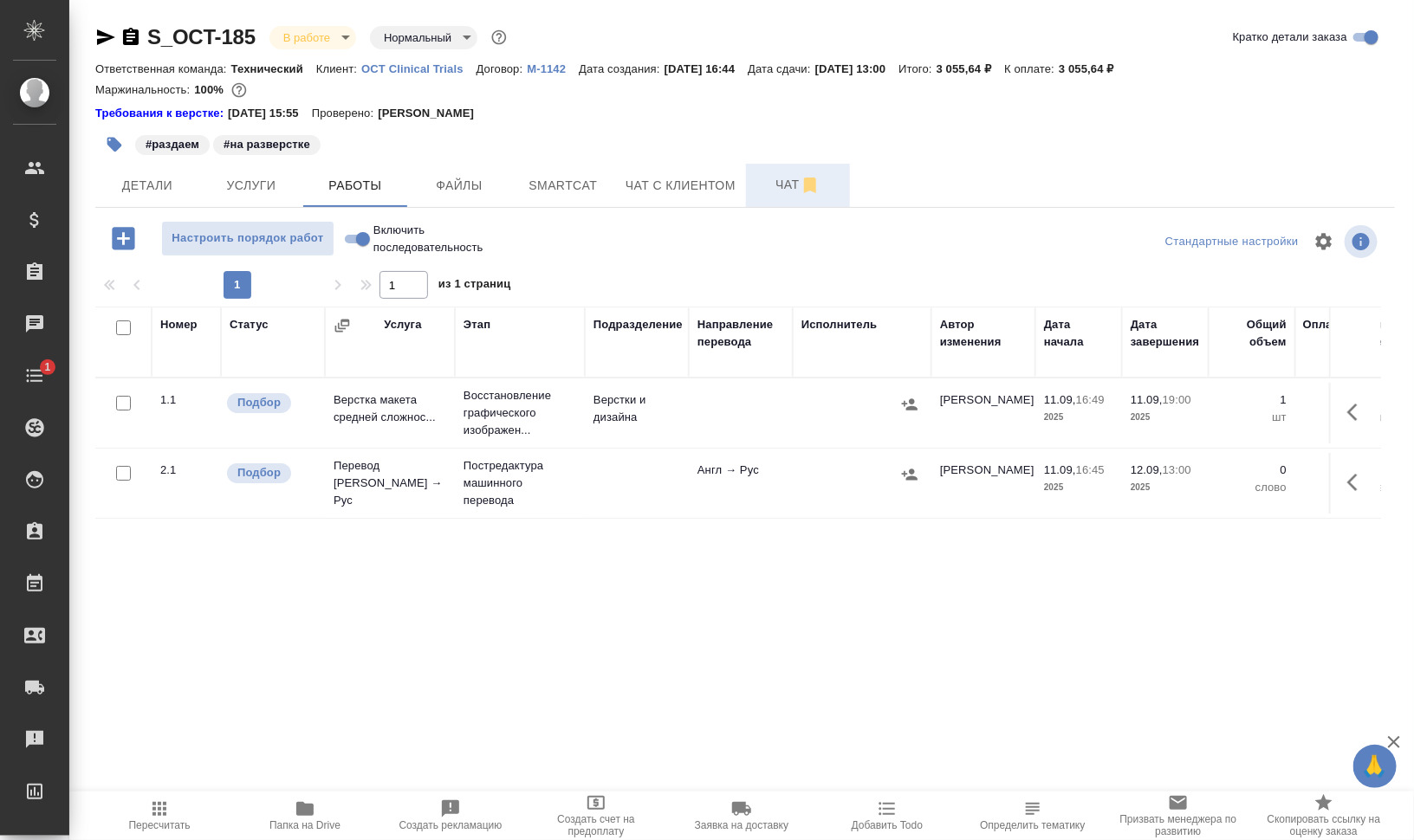
click at [782, 189] on span "Чат" at bounding box center [798, 185] width 83 height 22
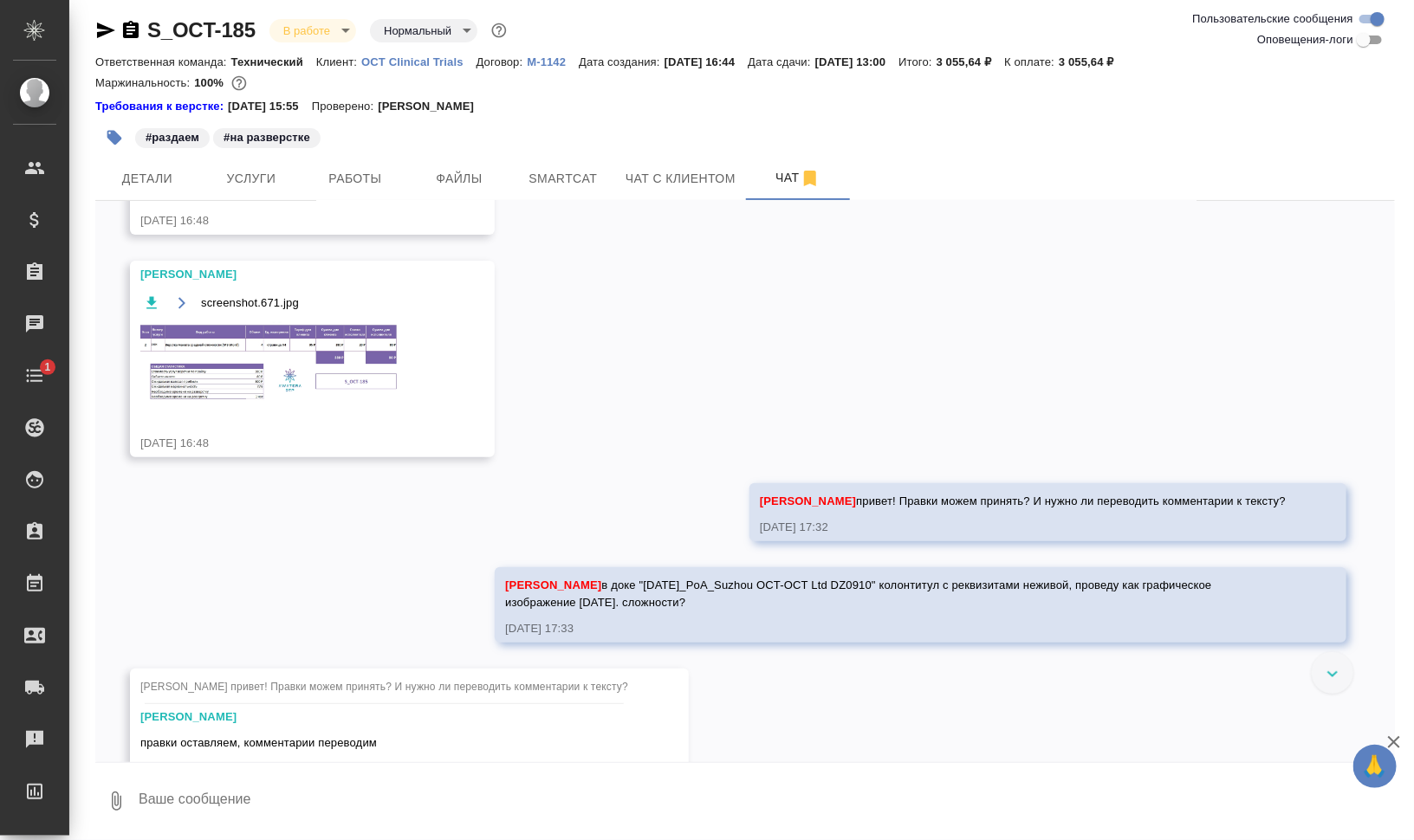
scroll to position [70, 0]
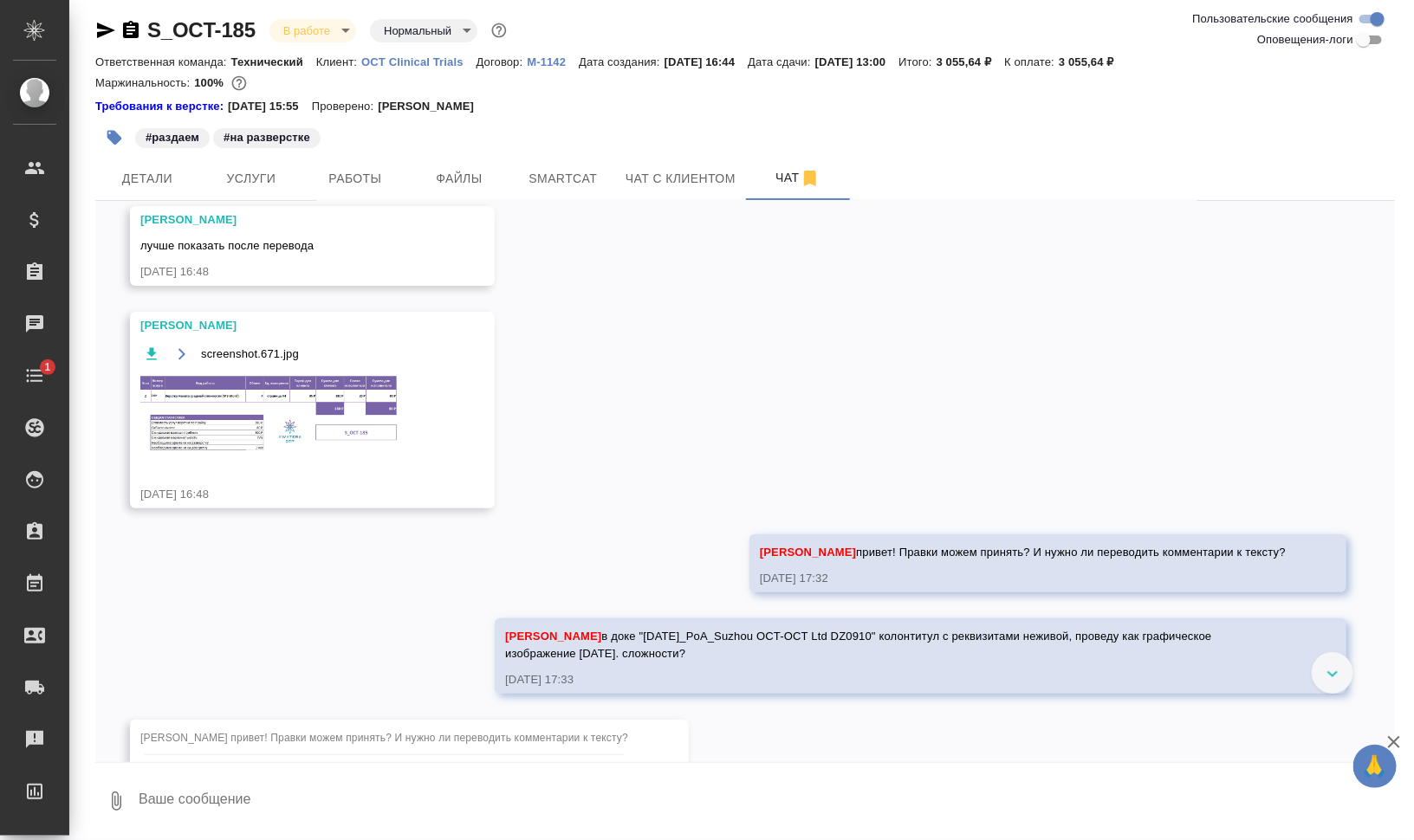
click at [94, 26] on div "S_OCT-185 В работе inProgress Нормальный normal Ответственная команда: Техничес…" at bounding box center [745, 417] width 1319 height 848
click at [102, 31] on icon "button" at bounding box center [106, 30] width 18 height 16
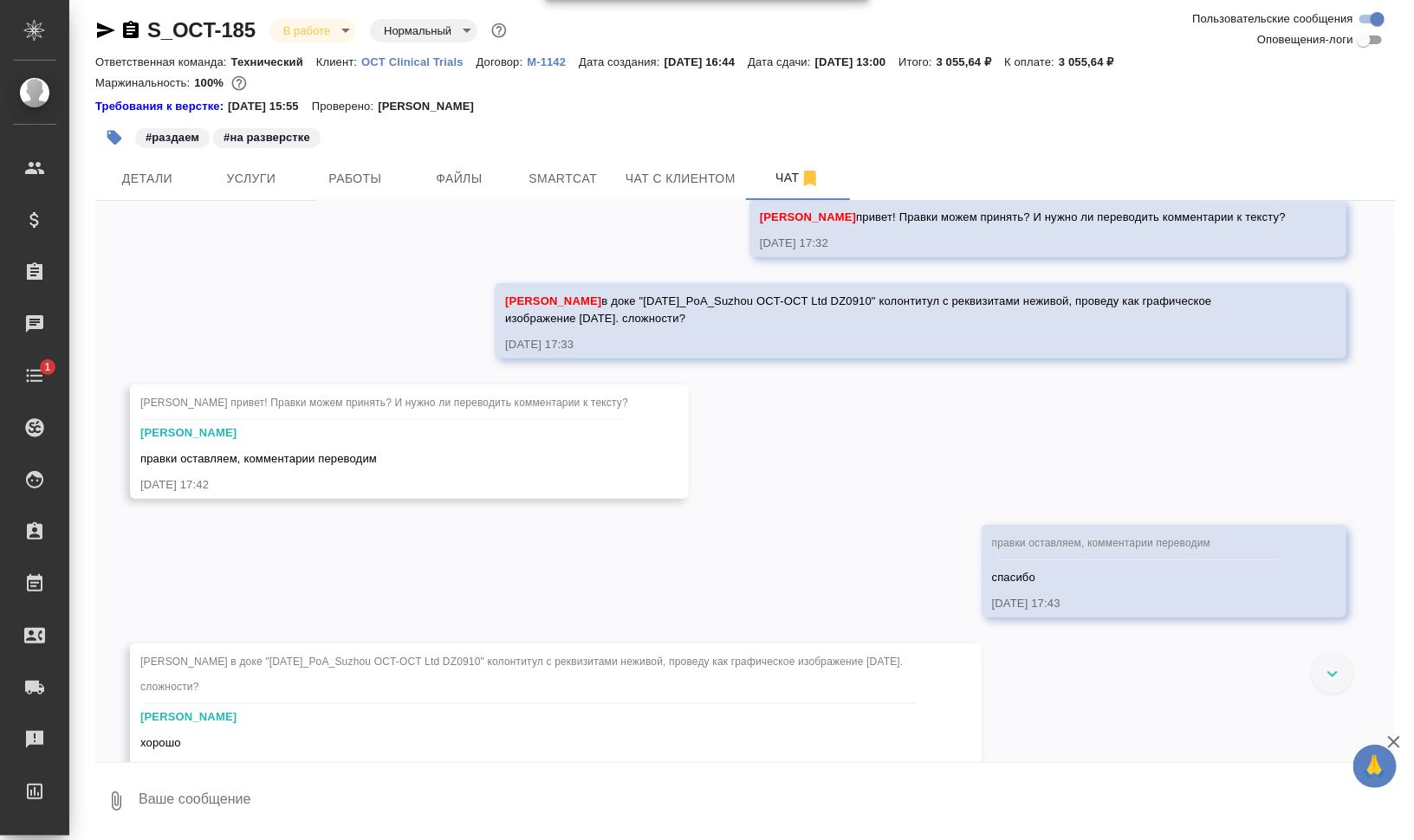
scroll to position [454, 0]
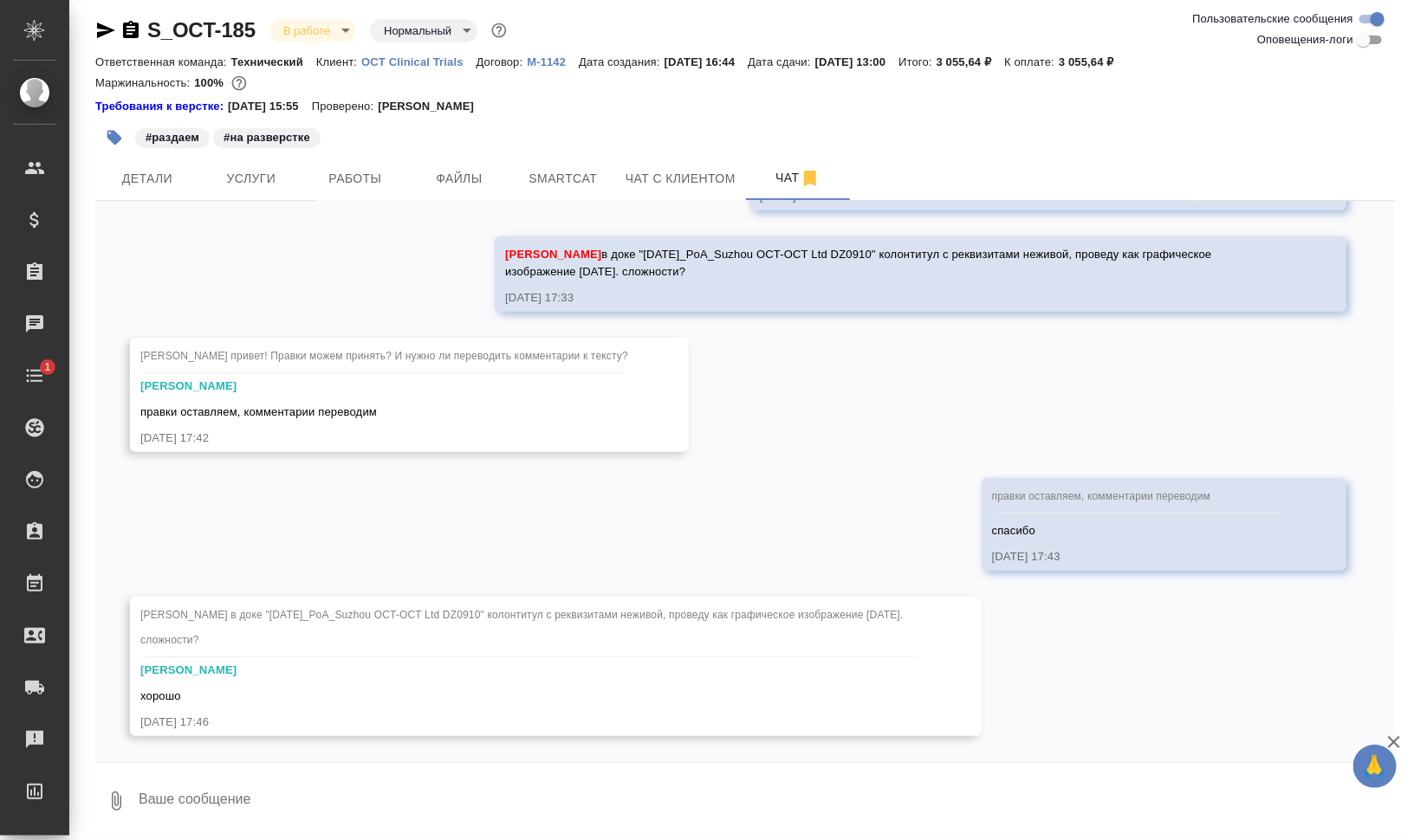
click at [297, 782] on textarea at bounding box center [766, 801] width 1258 height 59
click at [308, 784] on textarea at bounding box center [766, 801] width 1258 height 59
type textarea "спасибо"
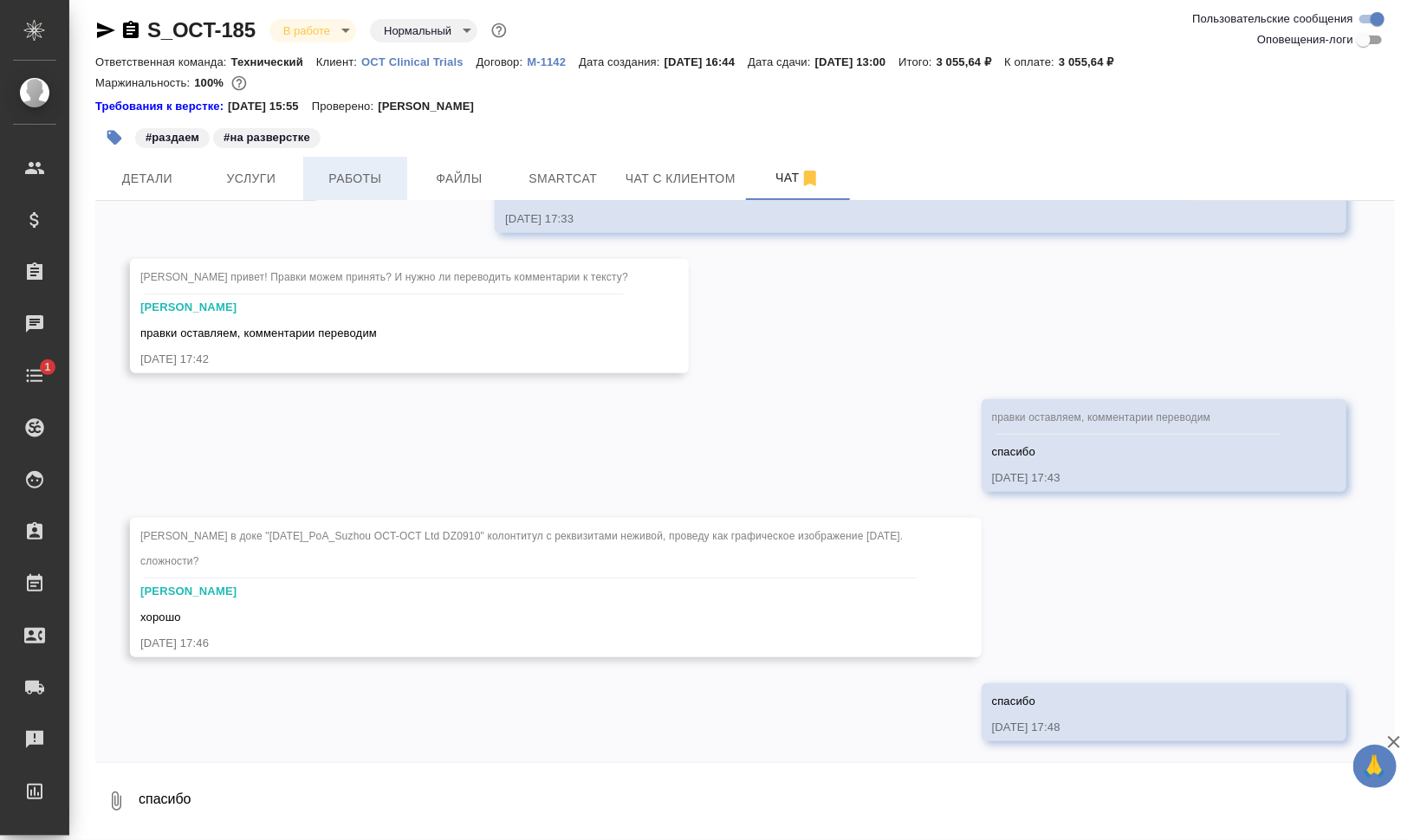
scroll to position [538, 0]
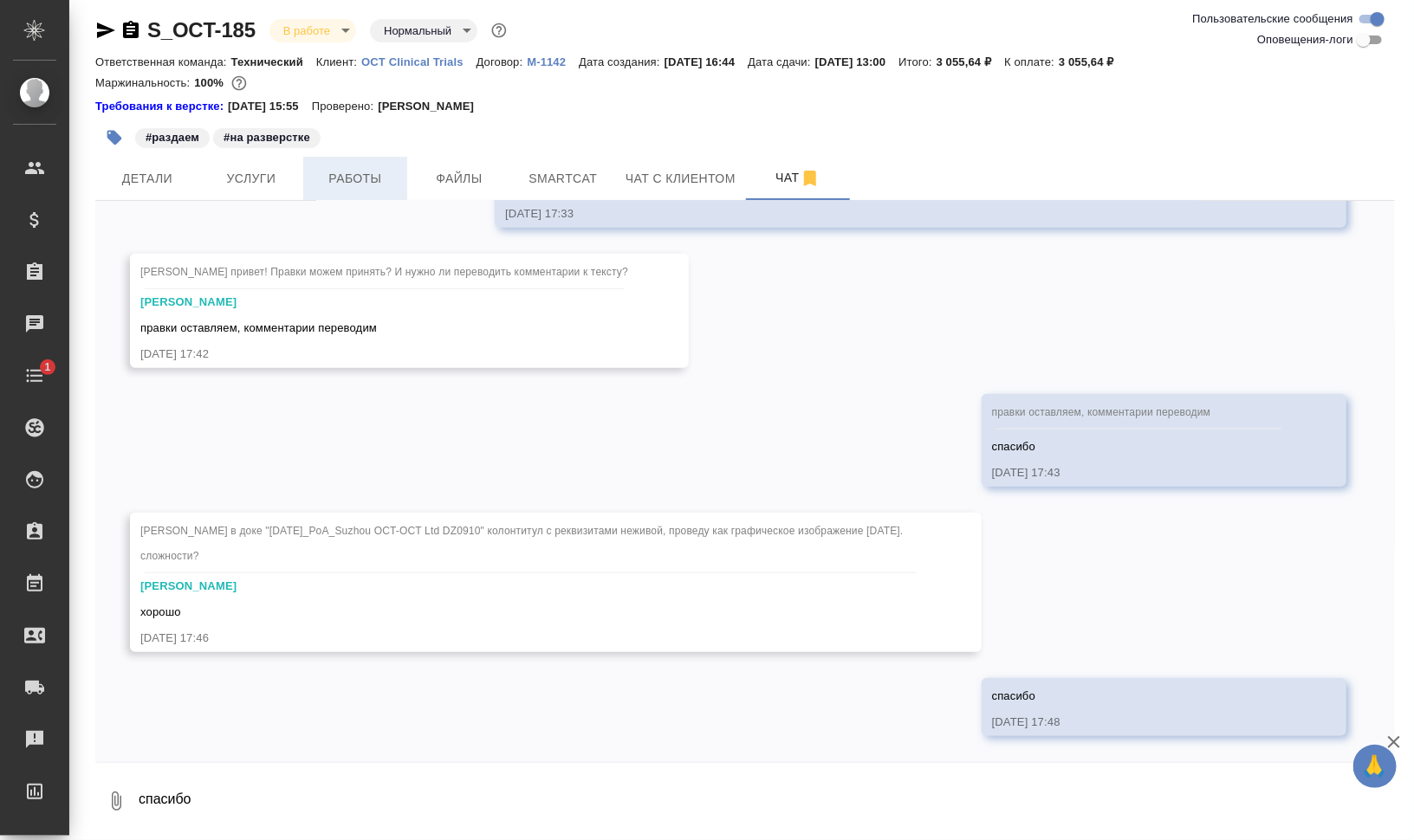
click at [364, 172] on span "Работы" at bounding box center [355, 179] width 83 height 22
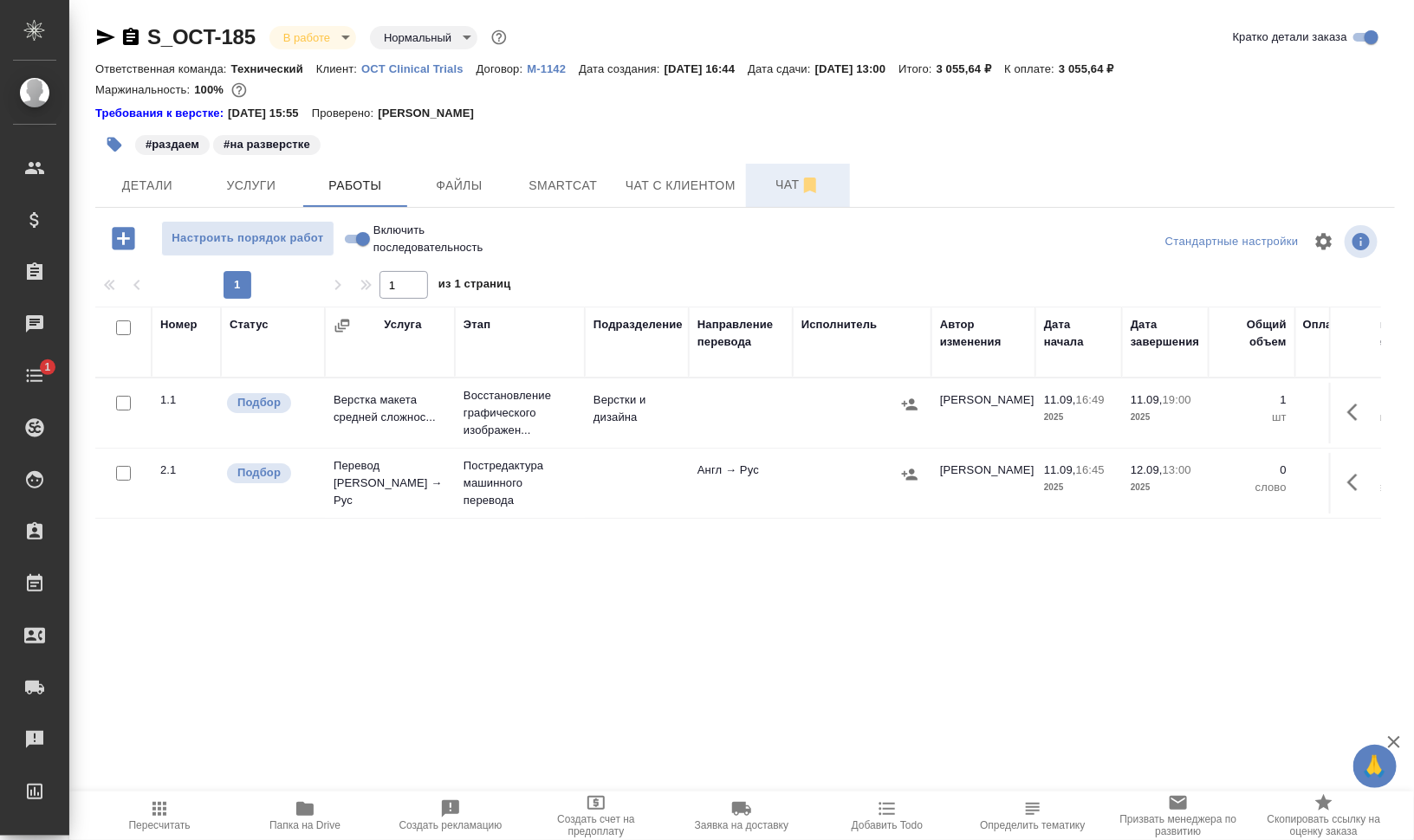
click at [762, 178] on span "Чат" at bounding box center [798, 185] width 83 height 22
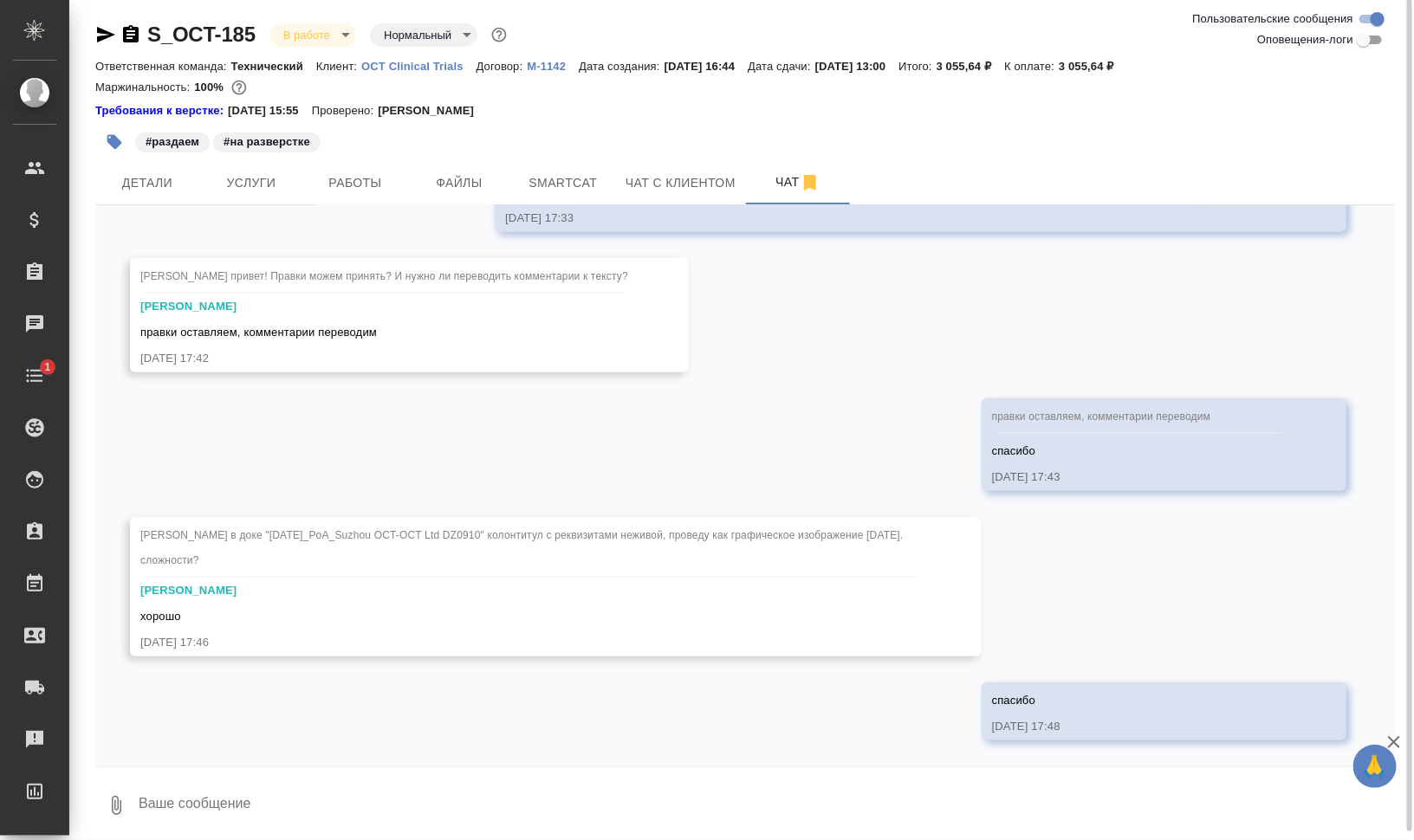
scroll to position [7, 0]
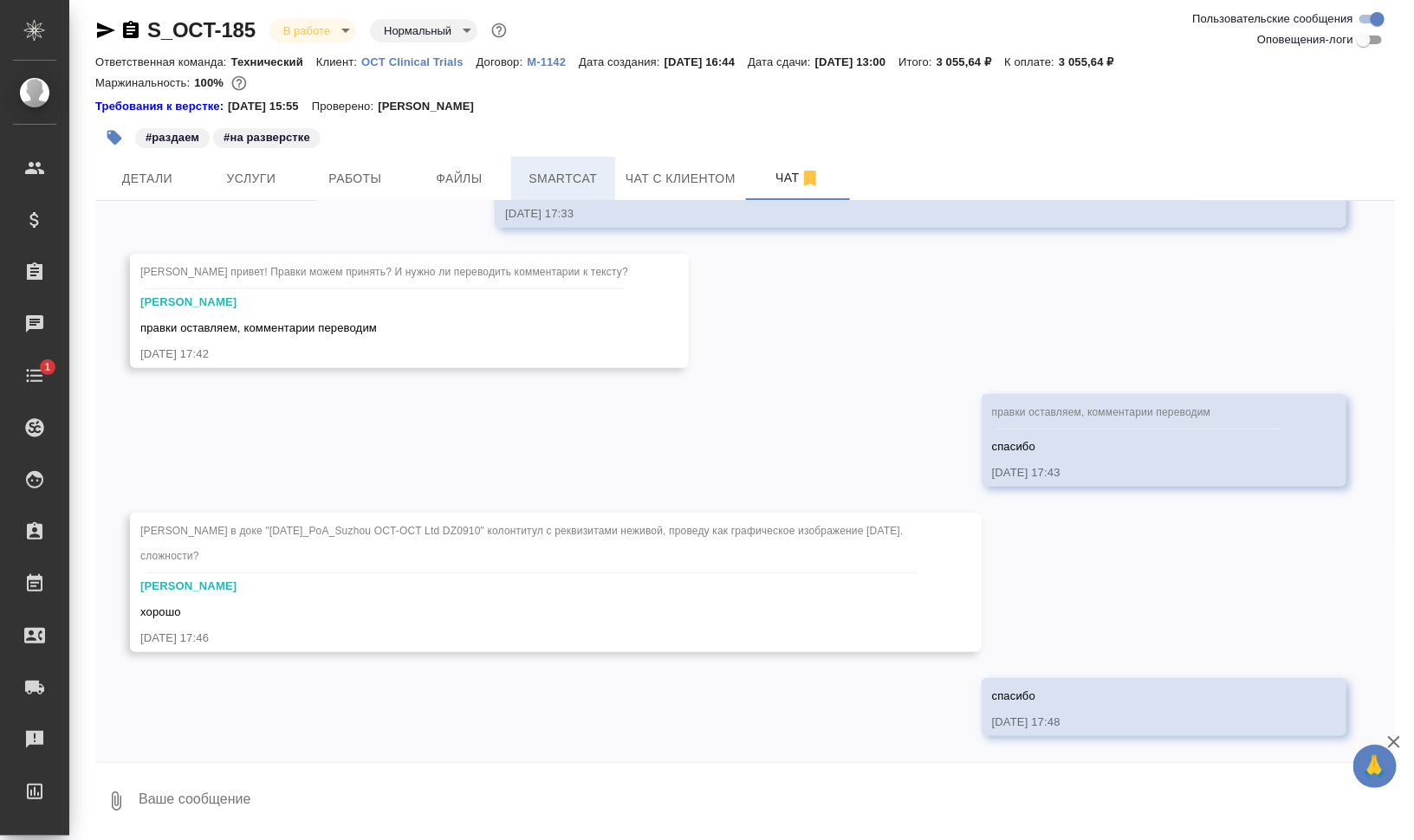
click at [569, 174] on span "Smartcat" at bounding box center [563, 179] width 83 height 22
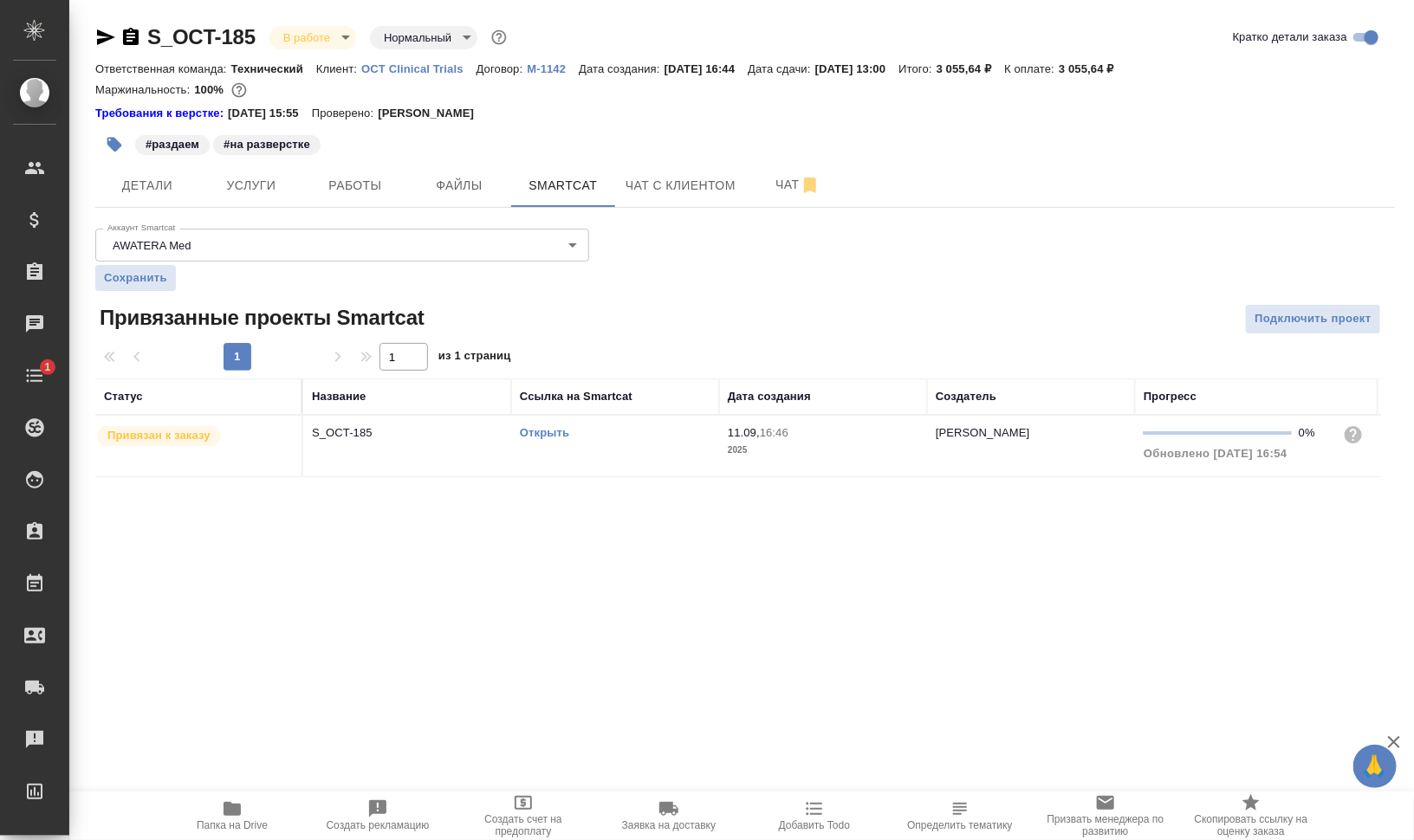
click at [562, 436] on link "Открыть" at bounding box center [544, 432] width 49 height 13
click at [267, 176] on span "Услуги" at bounding box center [251, 186] width 83 height 22
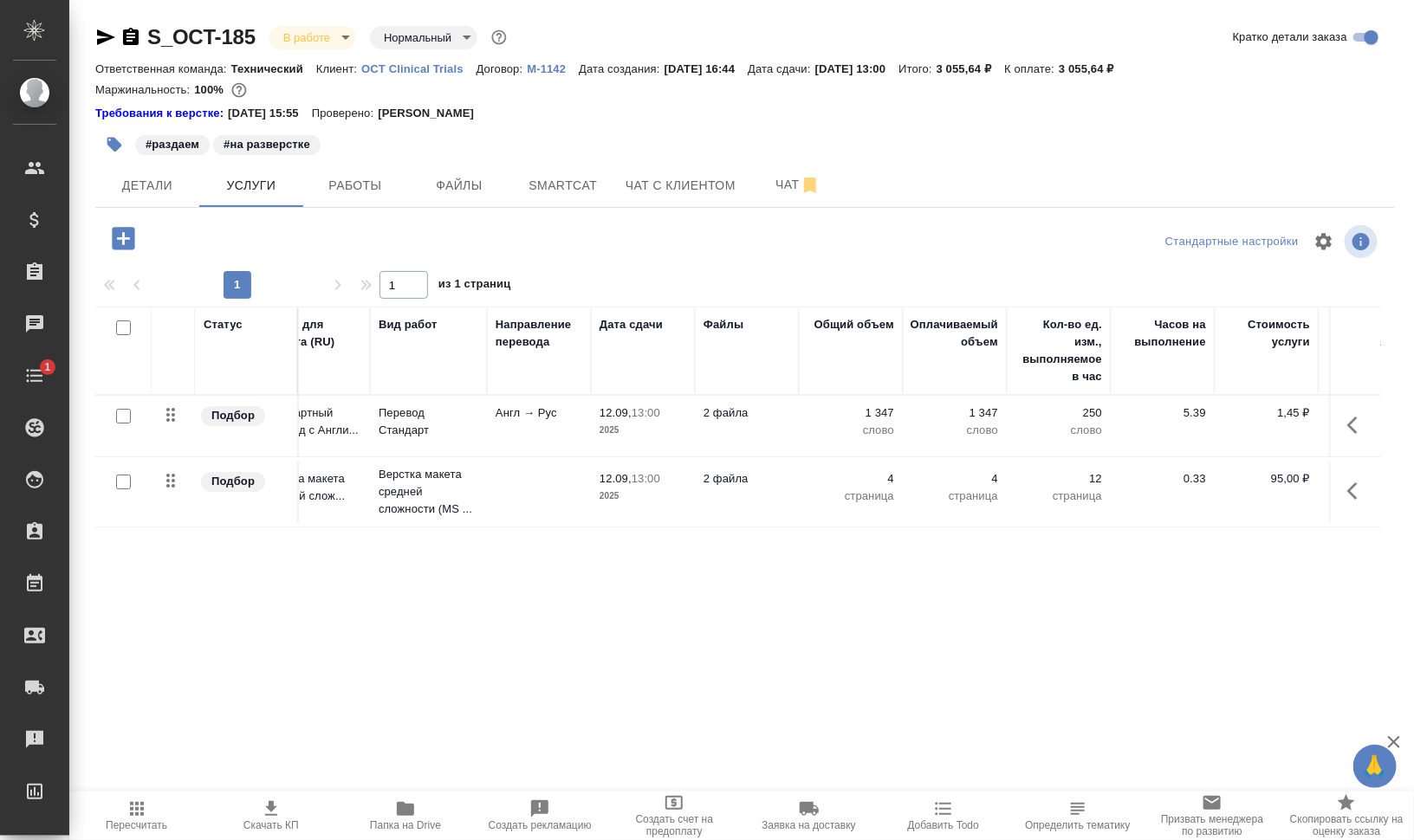
scroll to position [0, 70]
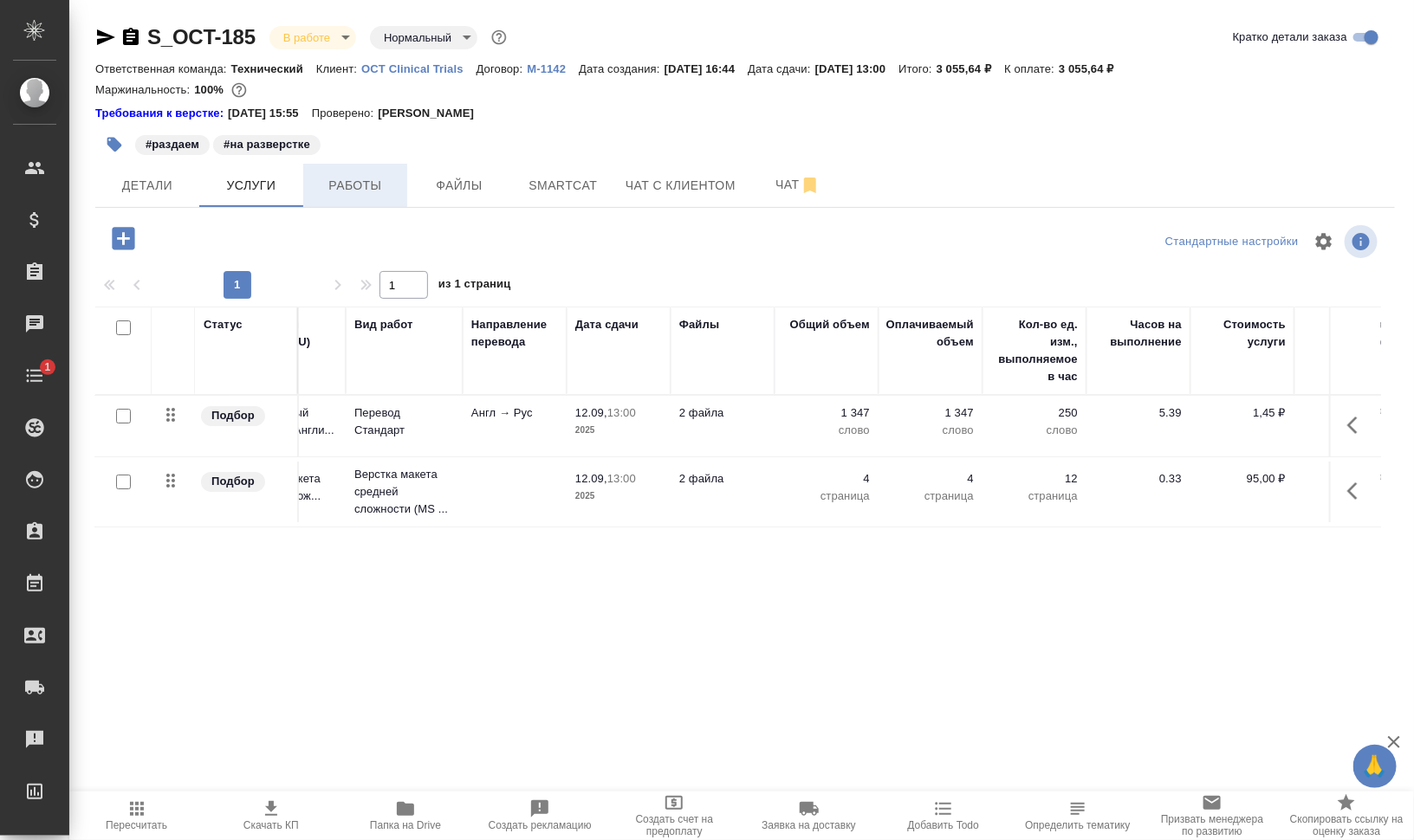
click at [364, 169] on button "Работы" at bounding box center [355, 186] width 104 height 43
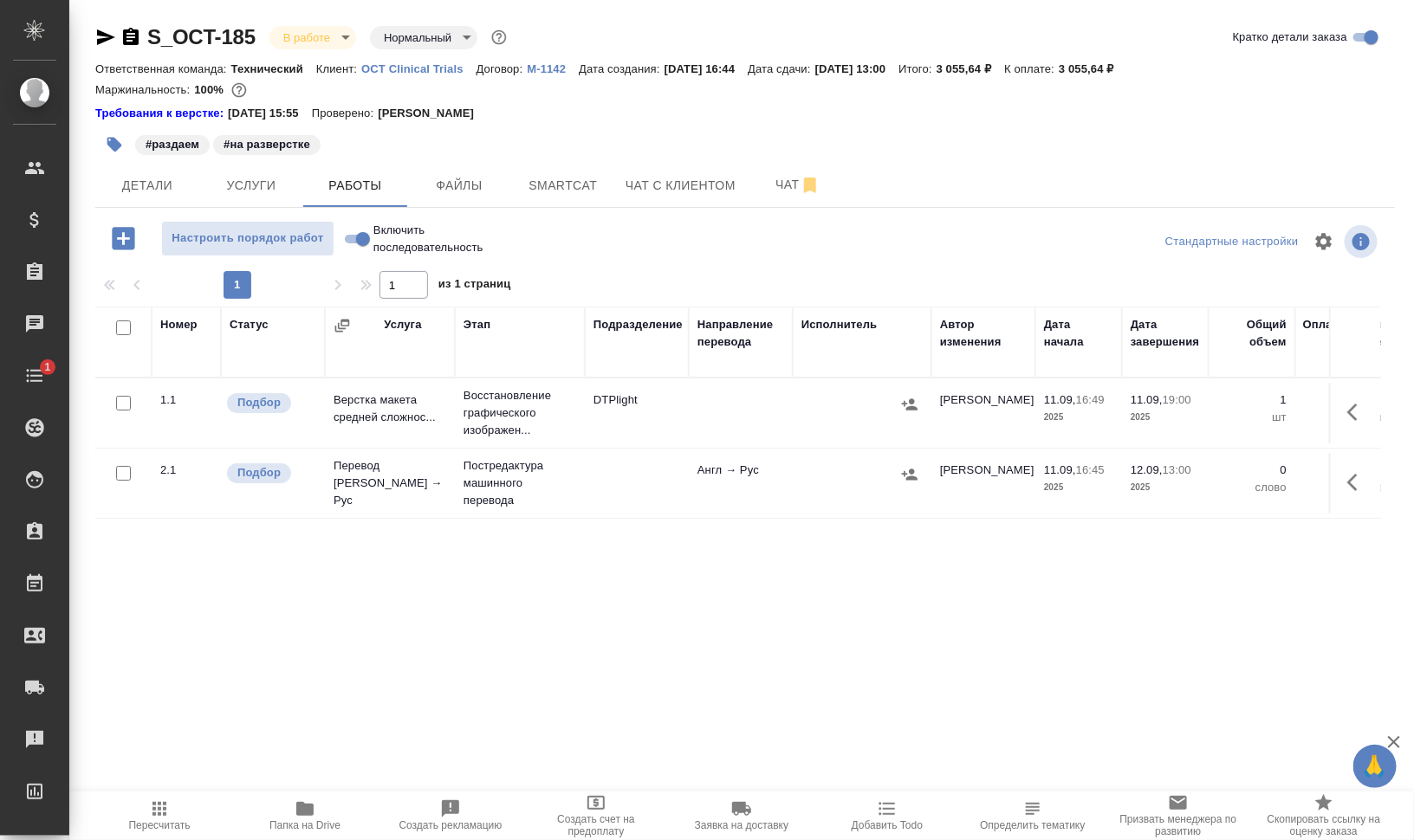
click at [1373, 476] on button "button" at bounding box center [1358, 482] width 42 height 42
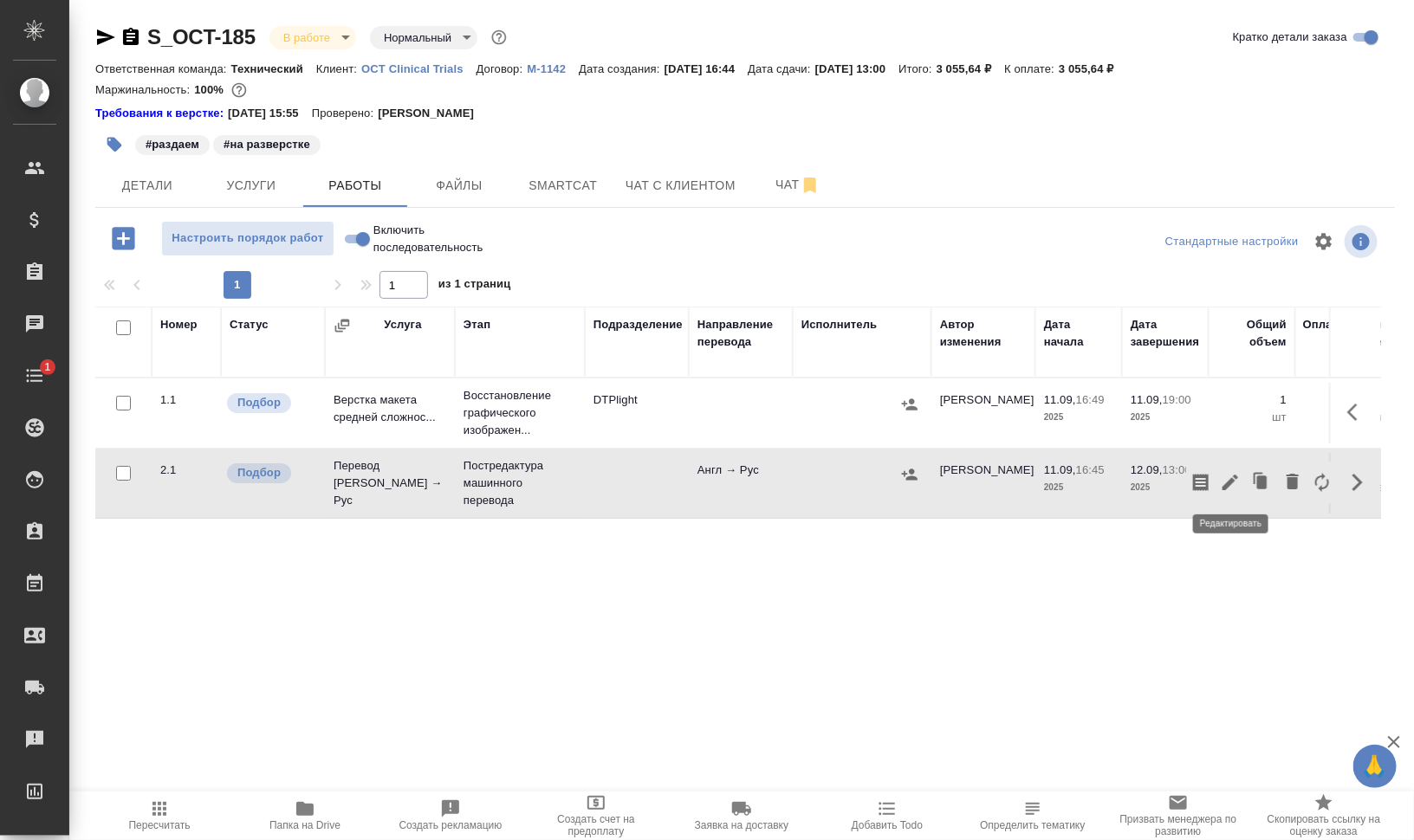
click at [1224, 477] on icon "button" at bounding box center [1230, 482] width 21 height 21
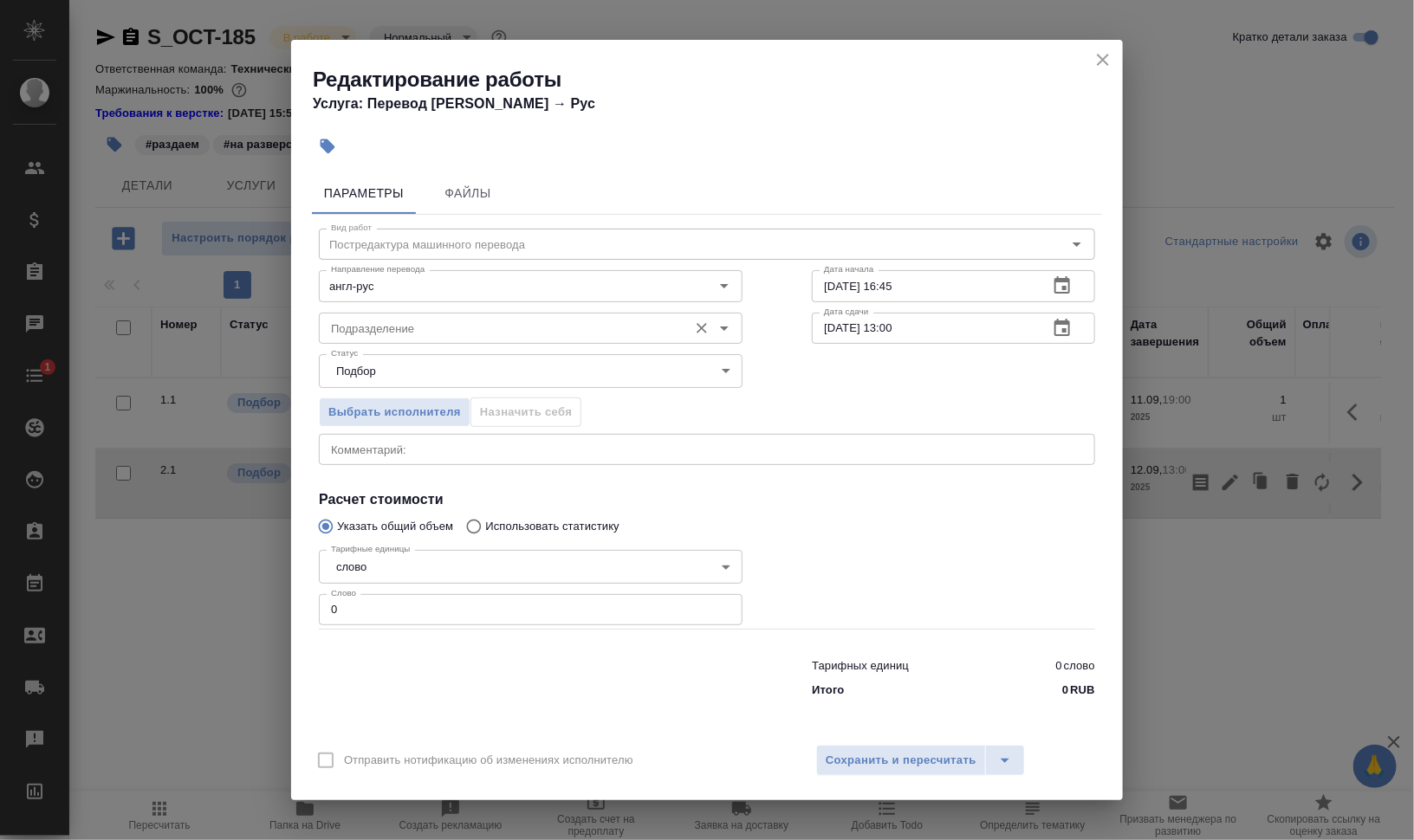
click at [388, 315] on div "Подразделение" at bounding box center [530, 328] width 424 height 31
click at [1099, 61] on icon "close" at bounding box center [1102, 60] width 21 height 21
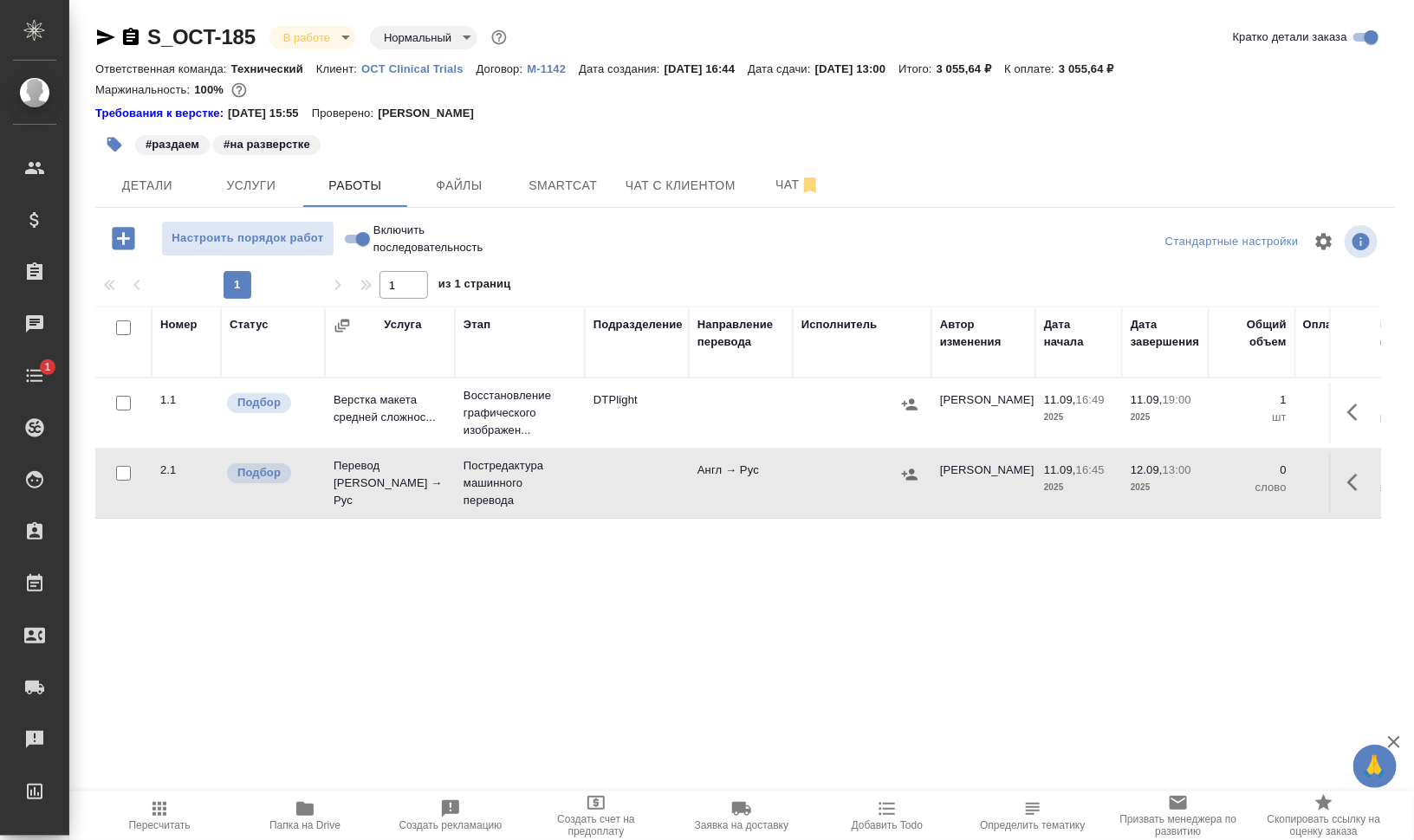
click at [141, 239] on button "button" at bounding box center [123, 238] width 48 height 36
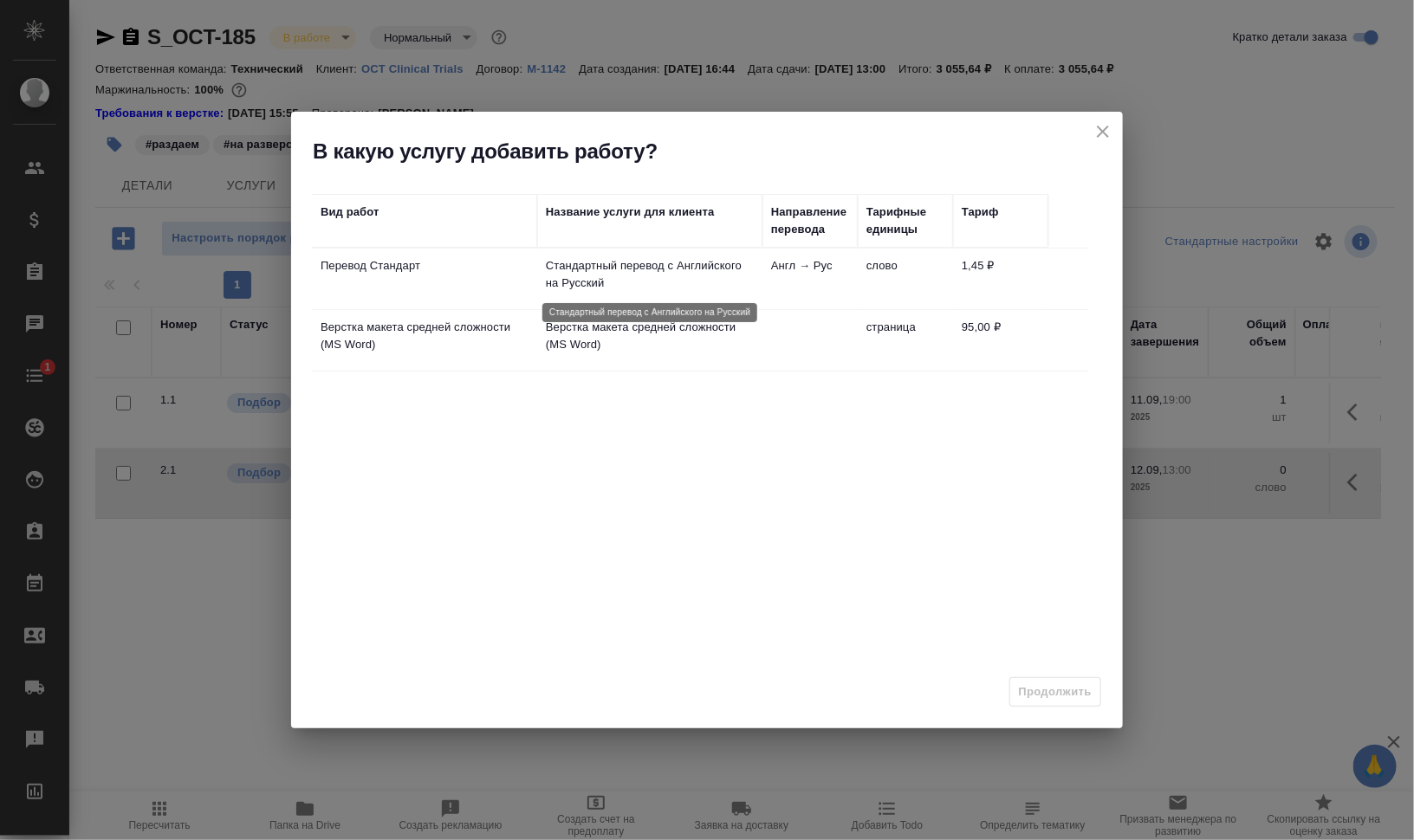
click at [619, 268] on p "Стандартный перевод с Английского на Русский" at bounding box center [649, 274] width 207 height 35
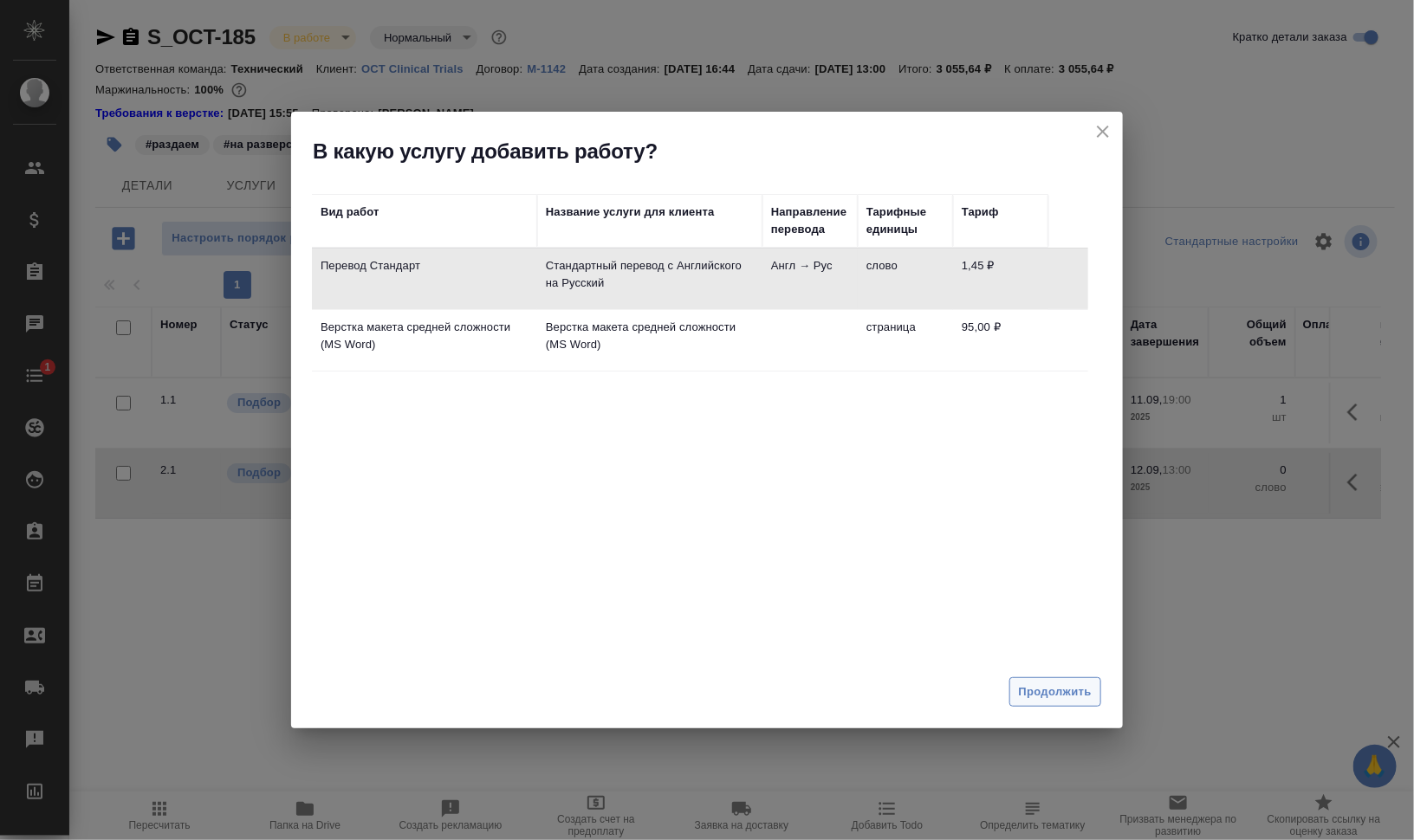
click at [1049, 705] on button "Продолжить" at bounding box center [1056, 692] width 92 height 30
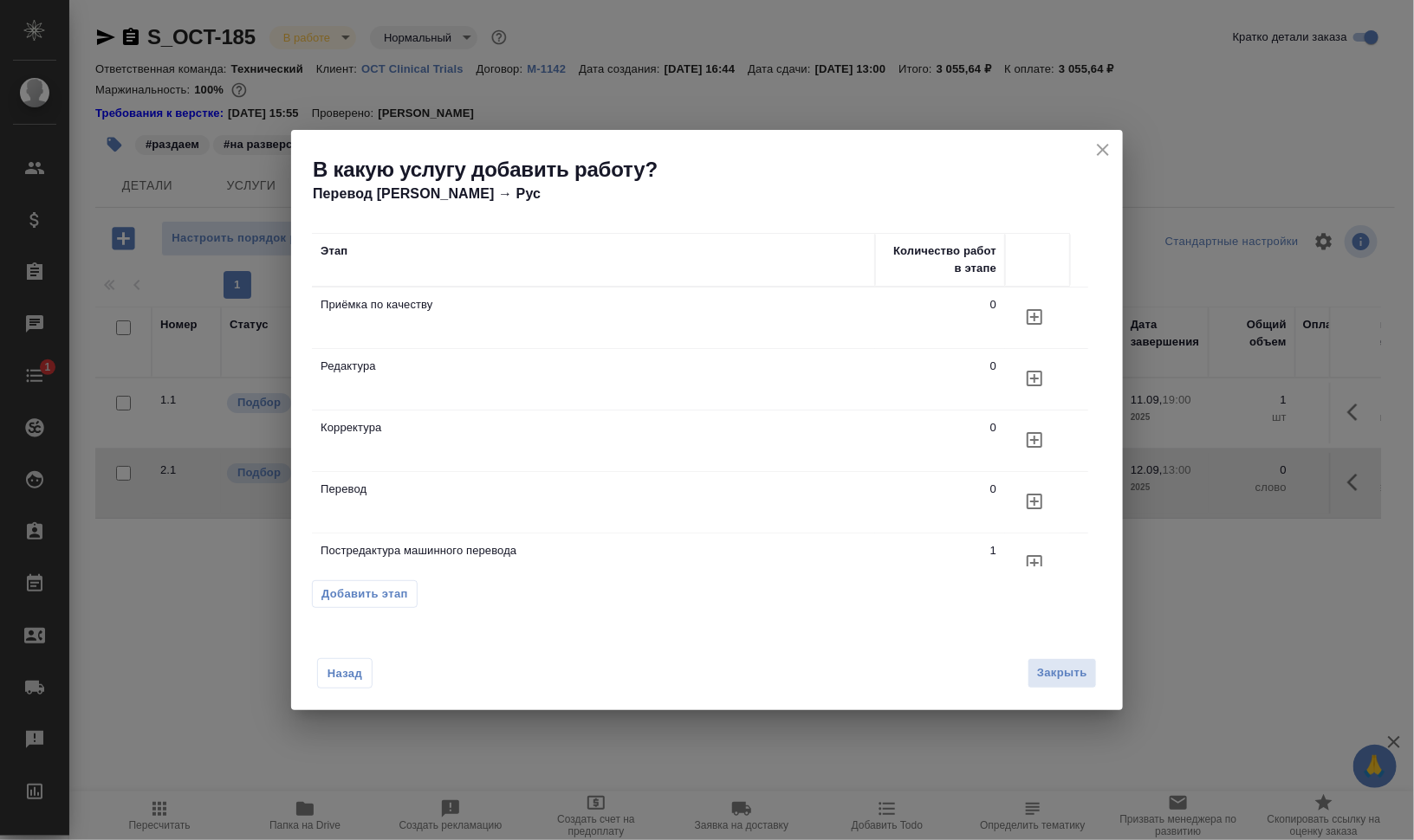
click at [1035, 442] on icon "button" at bounding box center [1035, 440] width 16 height 16
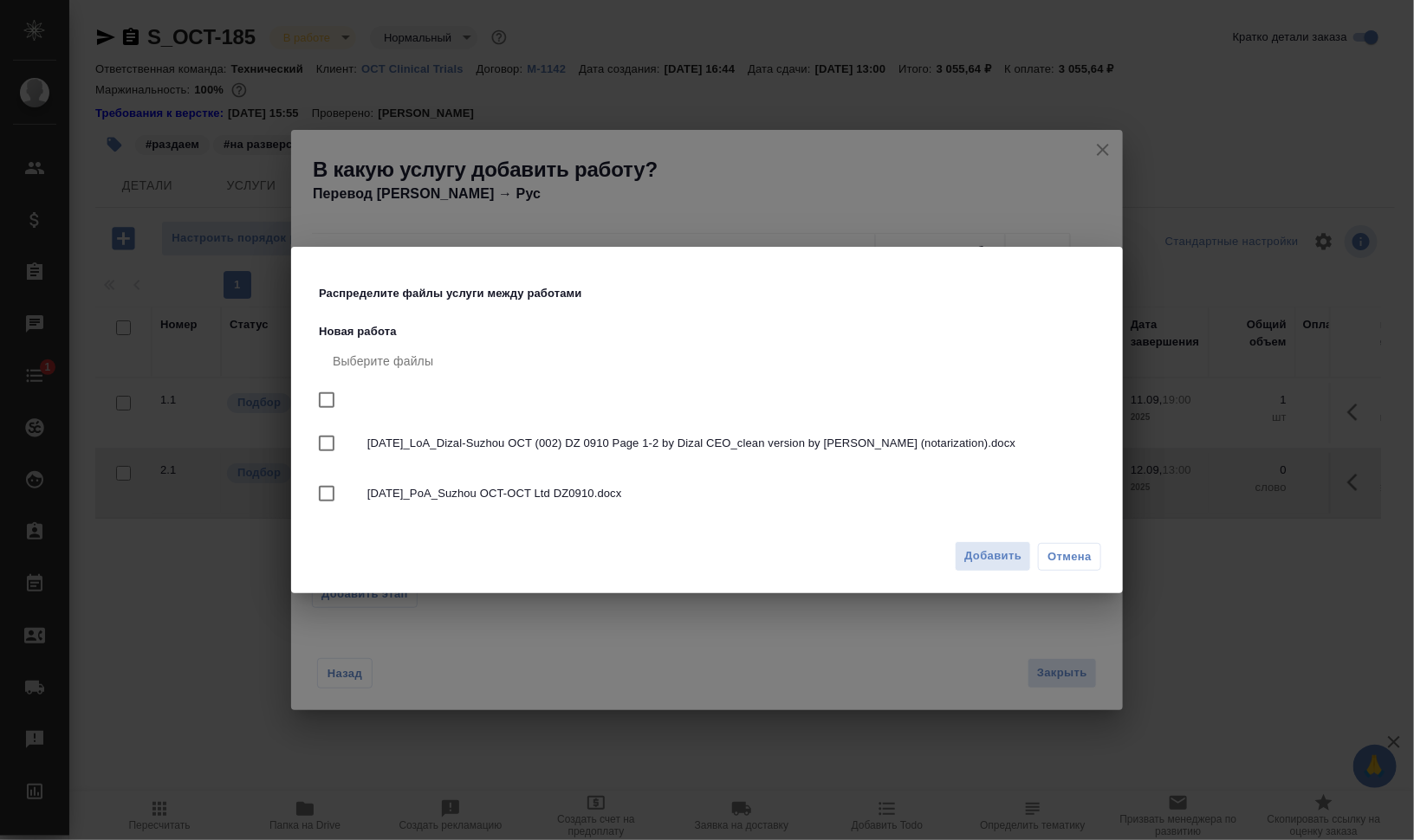
click at [332, 391] on input "checkbox" at bounding box center [326, 400] width 36 height 36
checkbox input "true"
click at [992, 558] on span "Добавить" at bounding box center [993, 556] width 57 height 20
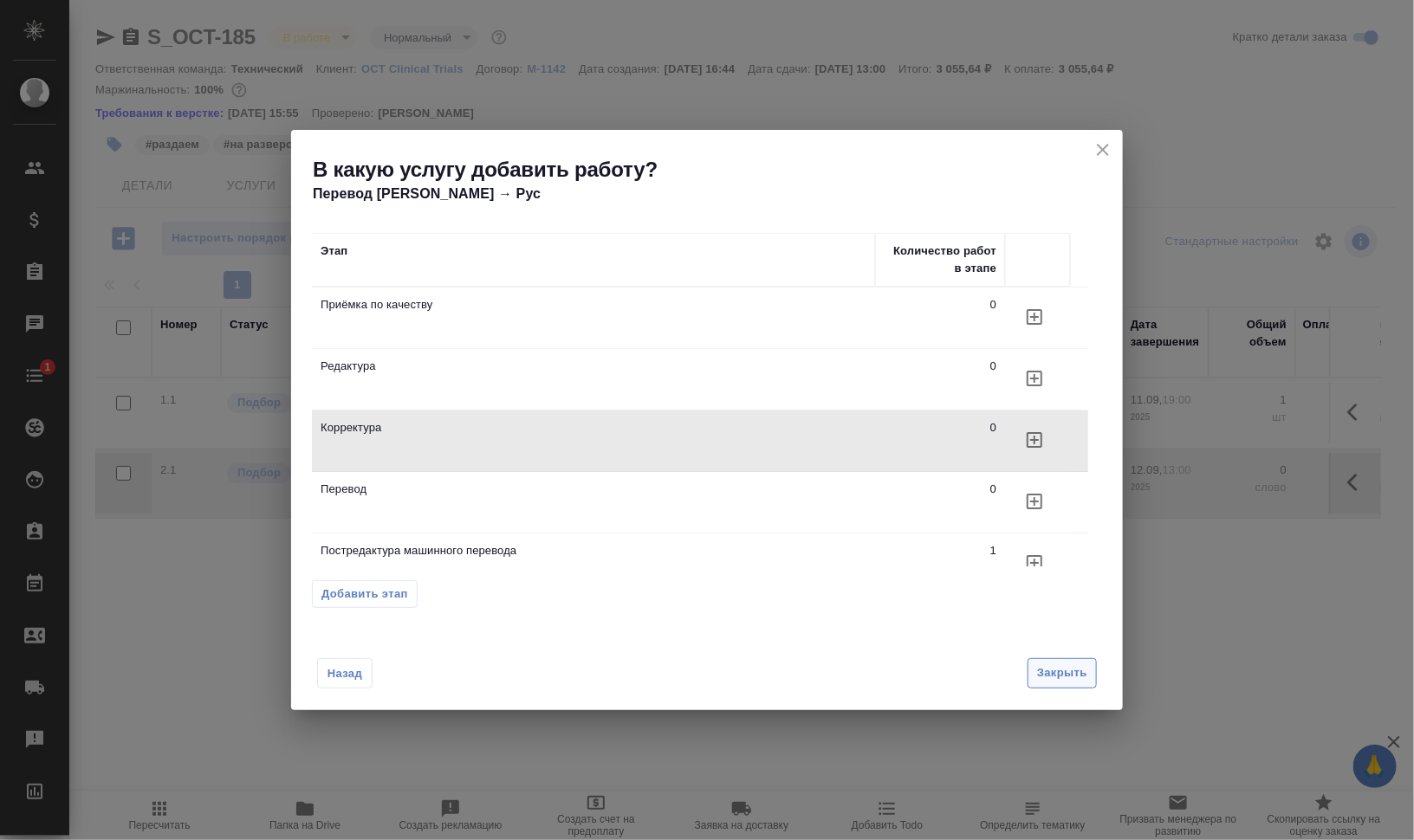
click at [1056, 671] on span "Закрыть" at bounding box center [1062, 673] width 50 height 20
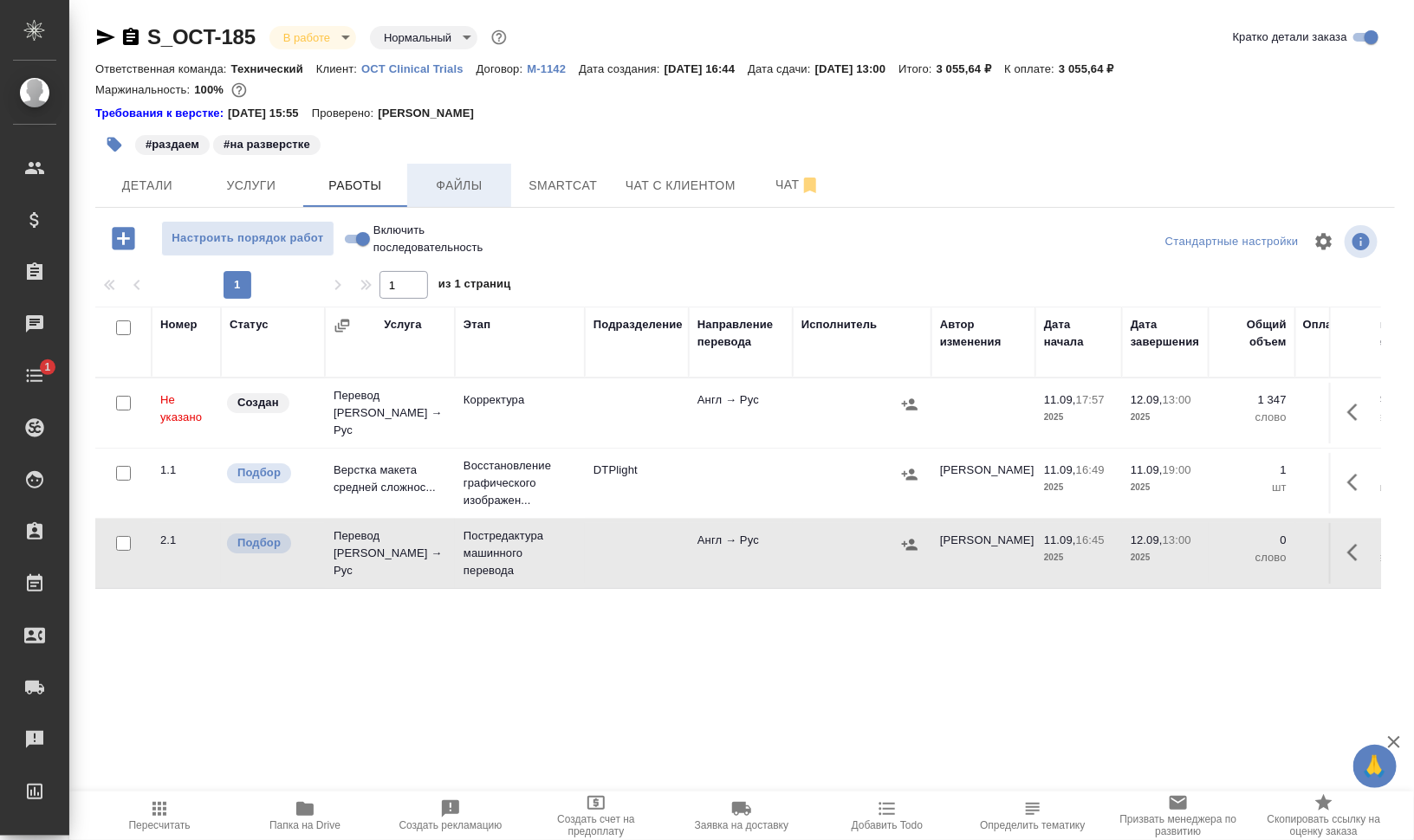
click at [446, 191] on span "Файлы" at bounding box center [459, 186] width 83 height 22
click at [361, 187] on span "Работы" at bounding box center [355, 186] width 83 height 22
click at [359, 185] on span "Работы" at bounding box center [355, 186] width 83 height 22
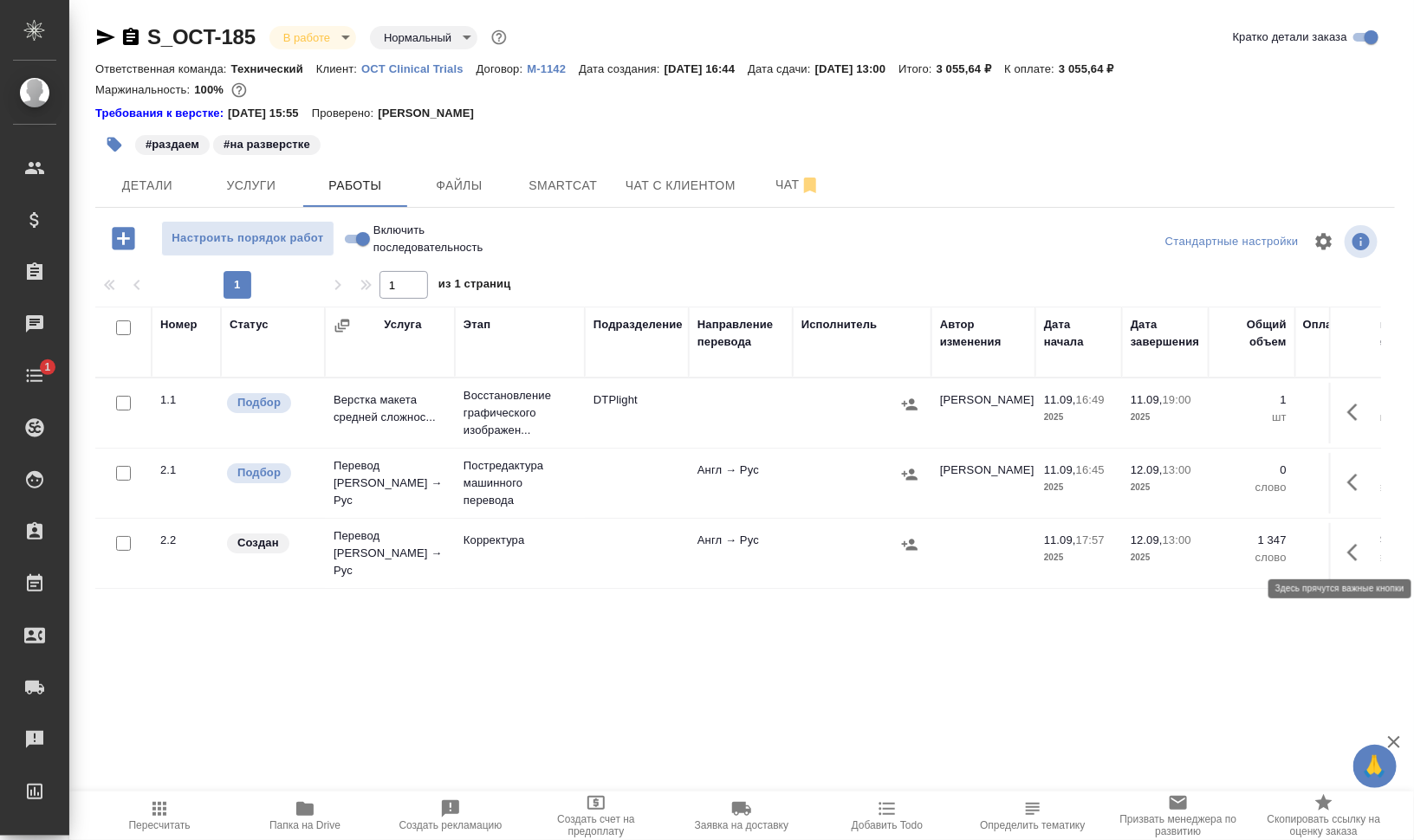
click at [1364, 548] on icon "button" at bounding box center [1358, 553] width 21 height 21
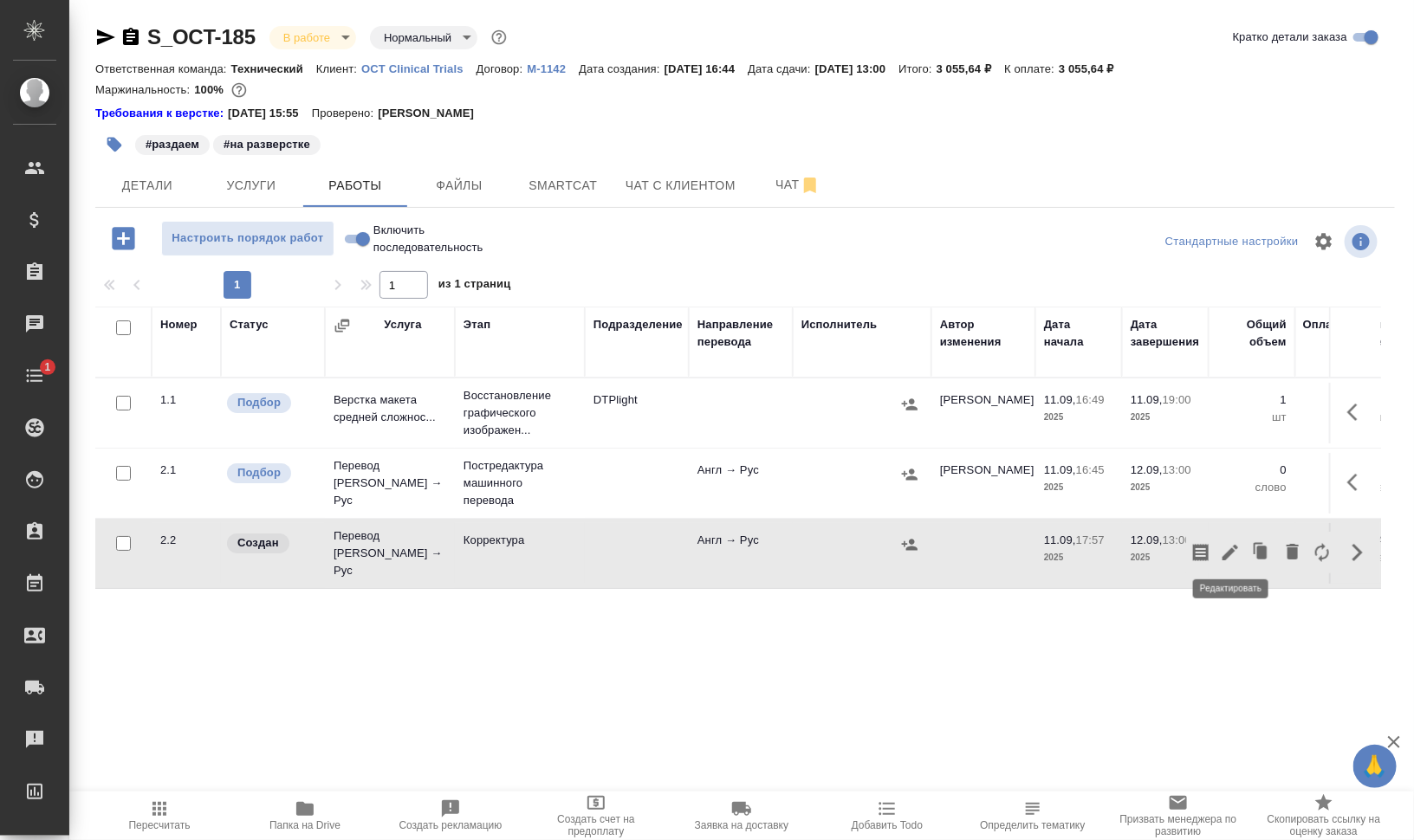
click at [1233, 542] on icon "button" at bounding box center [1230, 553] width 21 height 21
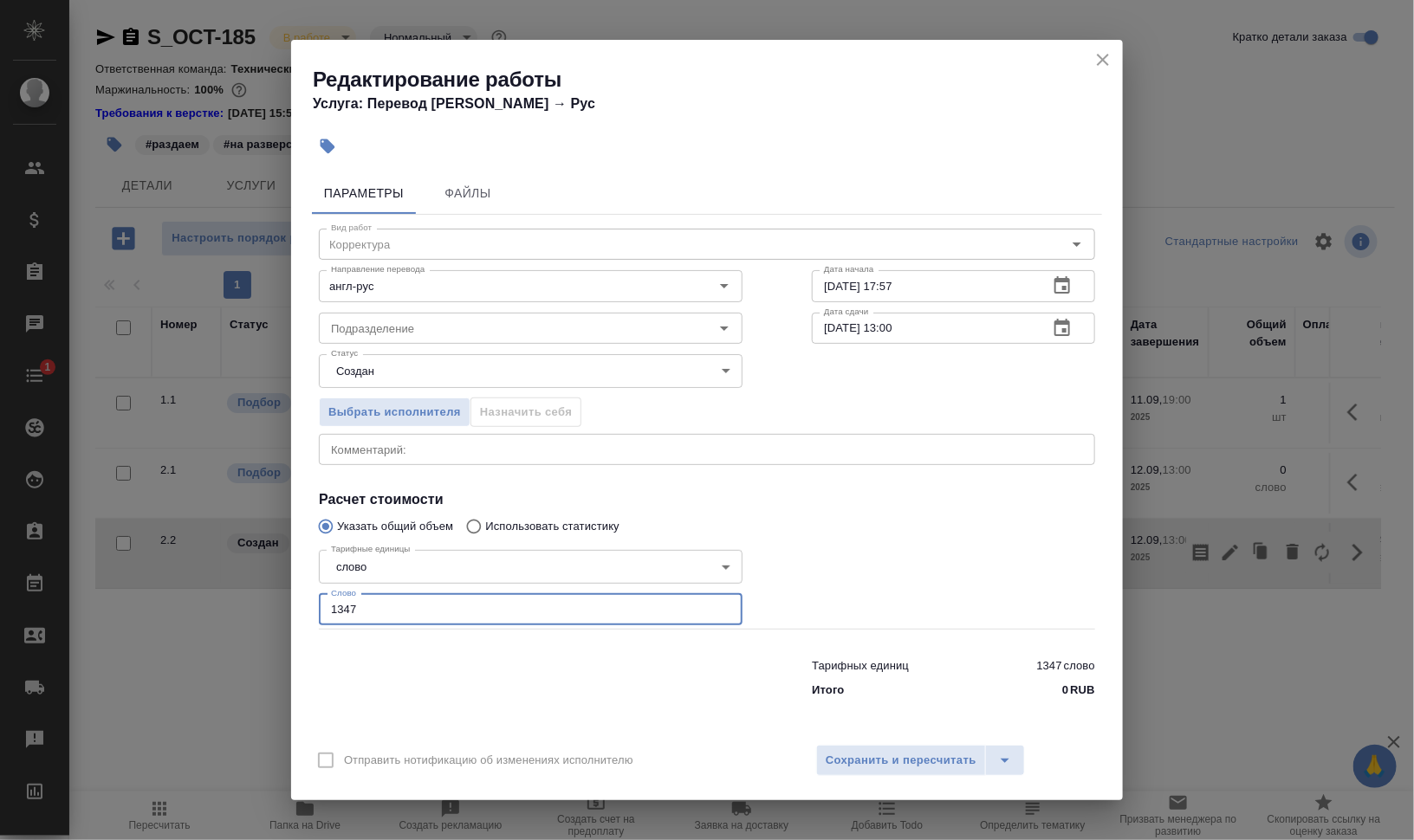
drag, startPoint x: 365, startPoint y: 612, endPoint x: 303, endPoint y: 602, distance: 62.8
click at [321, 602] on input "1347" at bounding box center [530, 610] width 424 height 31
type input "1060"
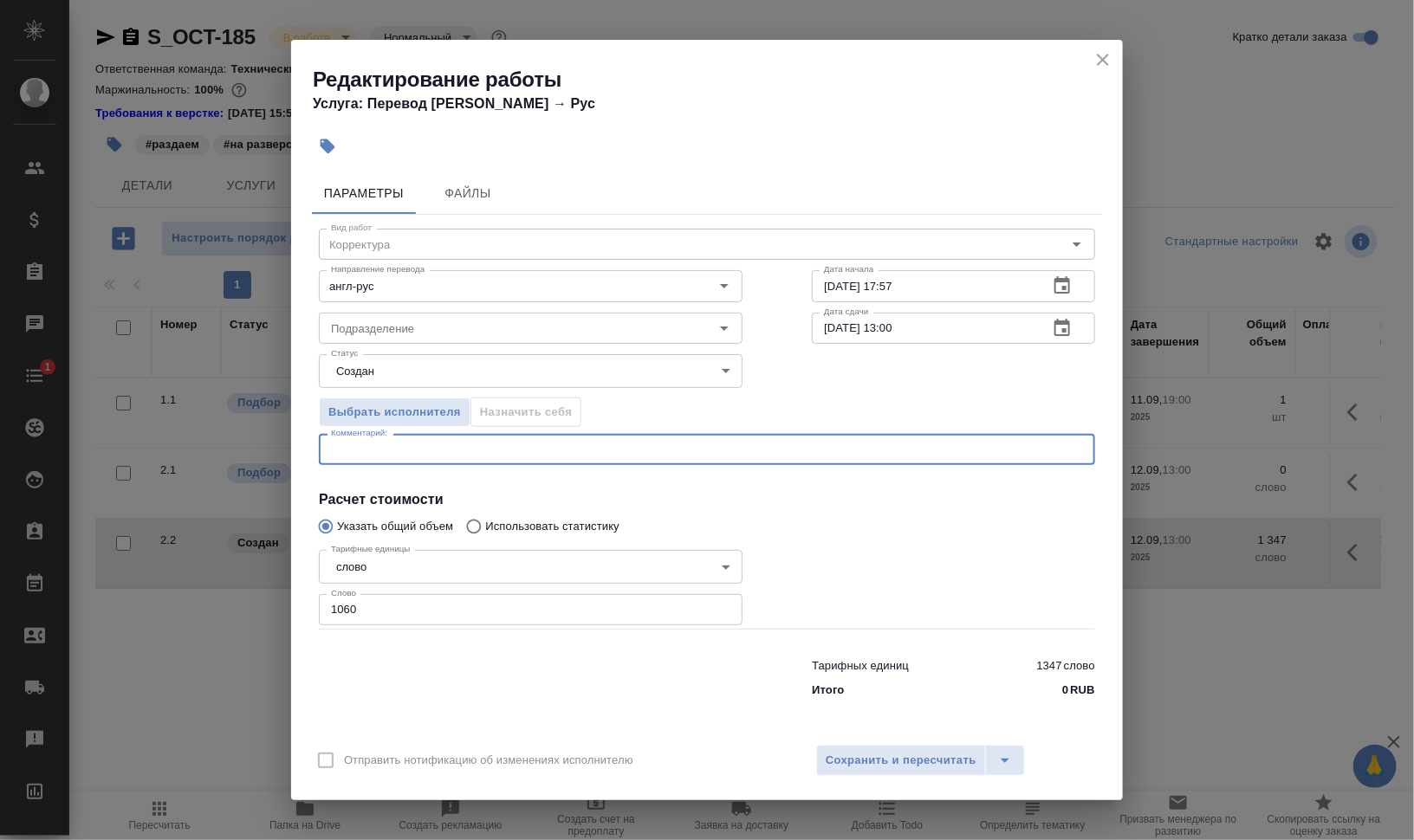
click at [429, 447] on textarea at bounding box center [707, 450] width 752 height 13
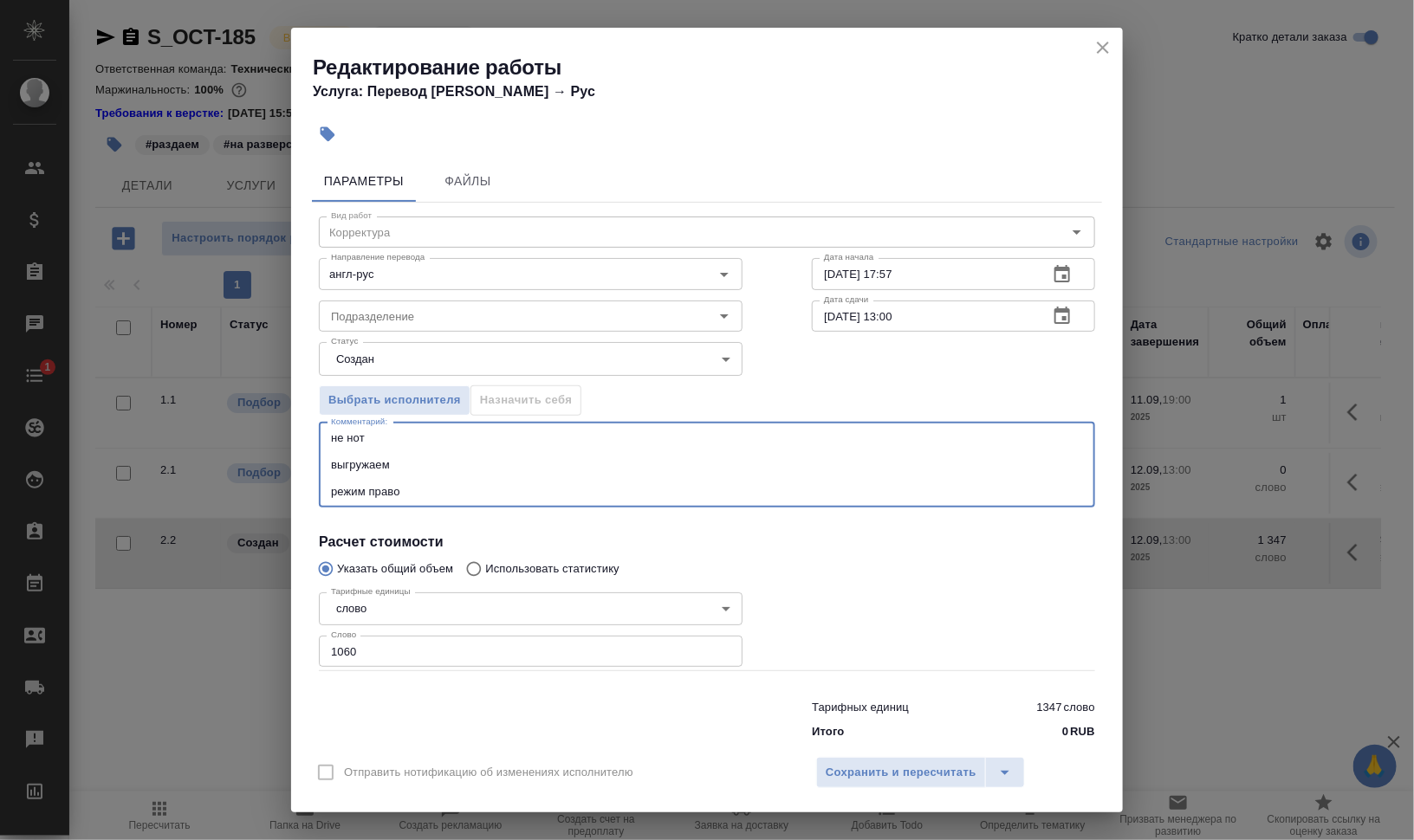
click at [789, 488] on textarea "не нот выгружаем режим право" at bounding box center [707, 464] width 752 height 67
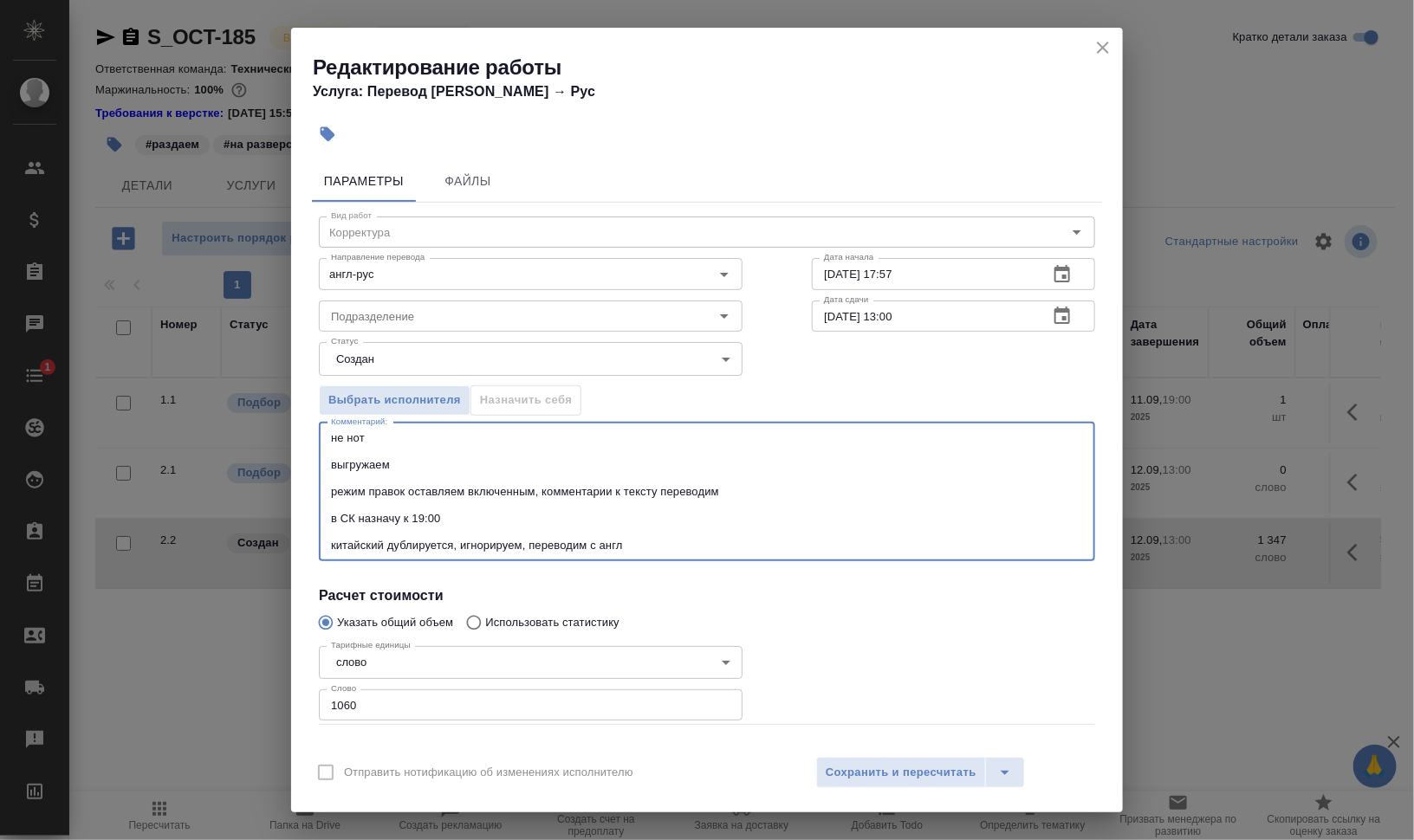
type textarea "не нот выгружаем режим правок оставляем включенным, комментарии к тексту перево…"
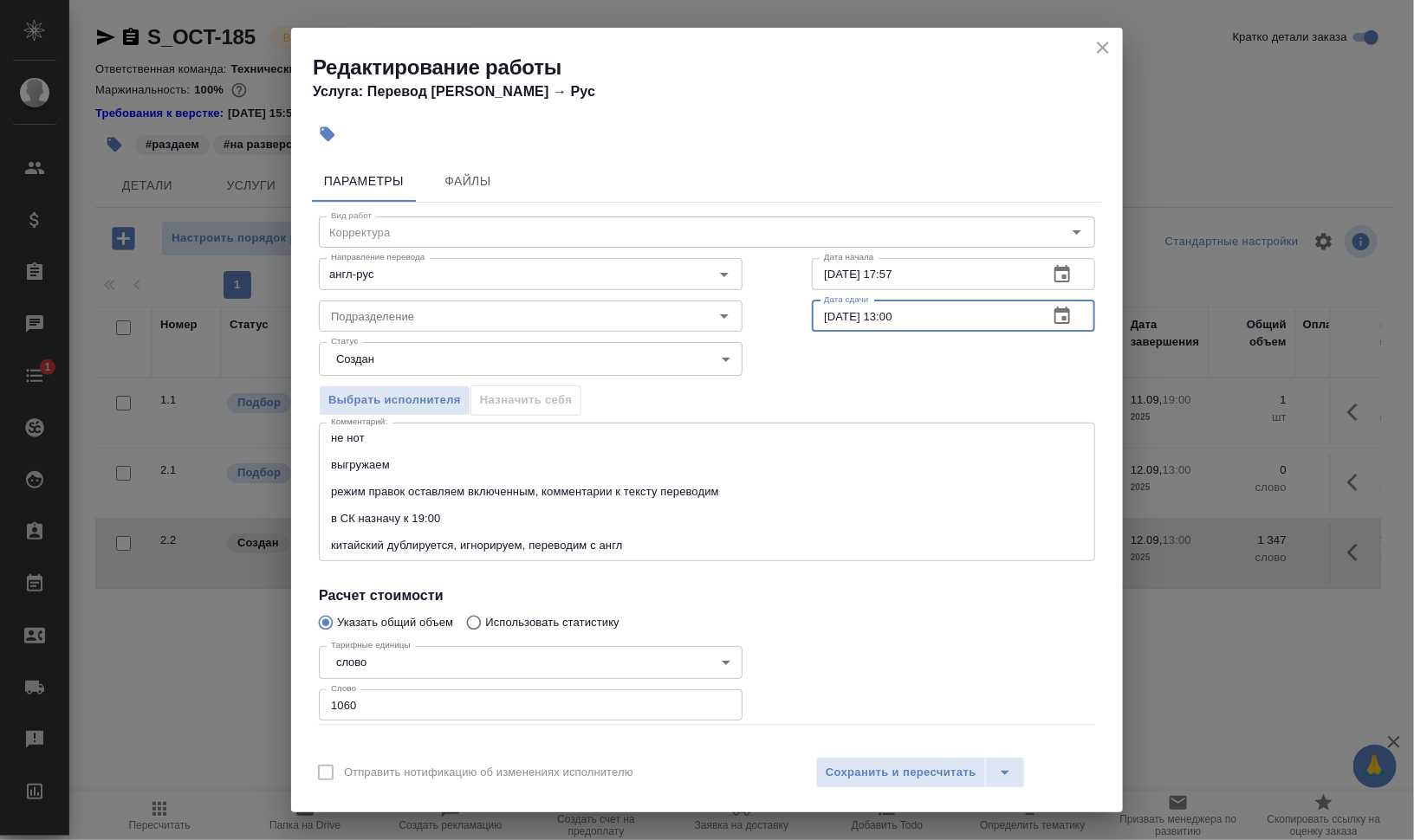
click at [884, 314] on input "12.09.2025 13:00" at bounding box center [923, 316] width 222 height 31
click at [904, 320] on input "12.09.2025 13:00" at bounding box center [923, 316] width 222 height 31
click at [821, 277] on input "11.09.2025 17:57" at bounding box center [923, 273] width 222 height 31
click at [871, 282] on input "11.09.2025 17:57" at bounding box center [923, 273] width 222 height 31
click at [949, 265] on input "11.09.2025 17:57" at bounding box center [923, 273] width 222 height 31
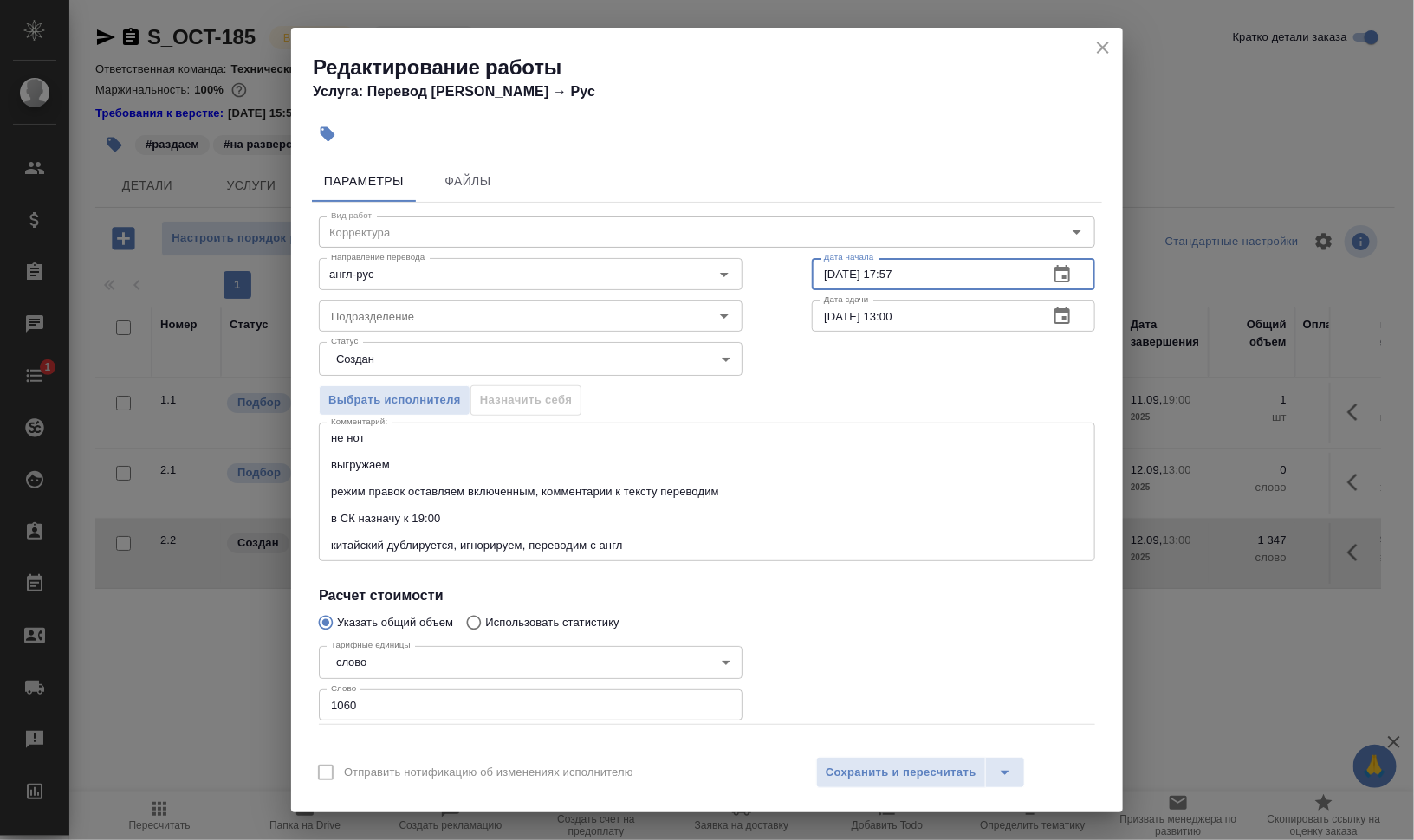
drag, startPoint x: 882, startPoint y: 274, endPoint x: 953, endPoint y: 274, distance: 71.0
click at [950, 274] on input "11.09.2025 17:57" at bounding box center [923, 273] width 222 height 31
type input "11.09.2025 19:00"
click at [950, 614] on div at bounding box center [953, 682] width 352 height 155
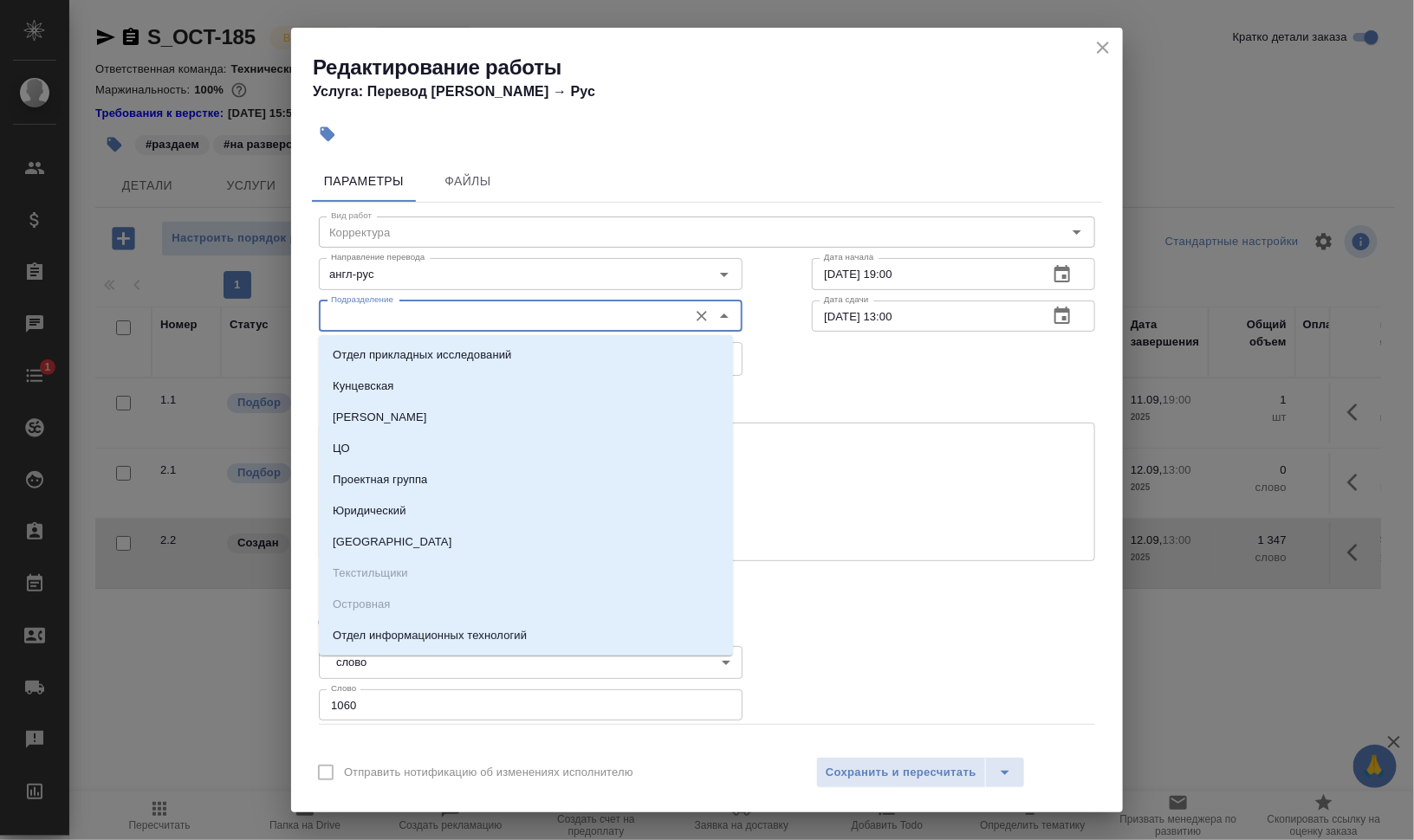
click at [525, 317] on input "Подразделение" at bounding box center [501, 316] width 355 height 21
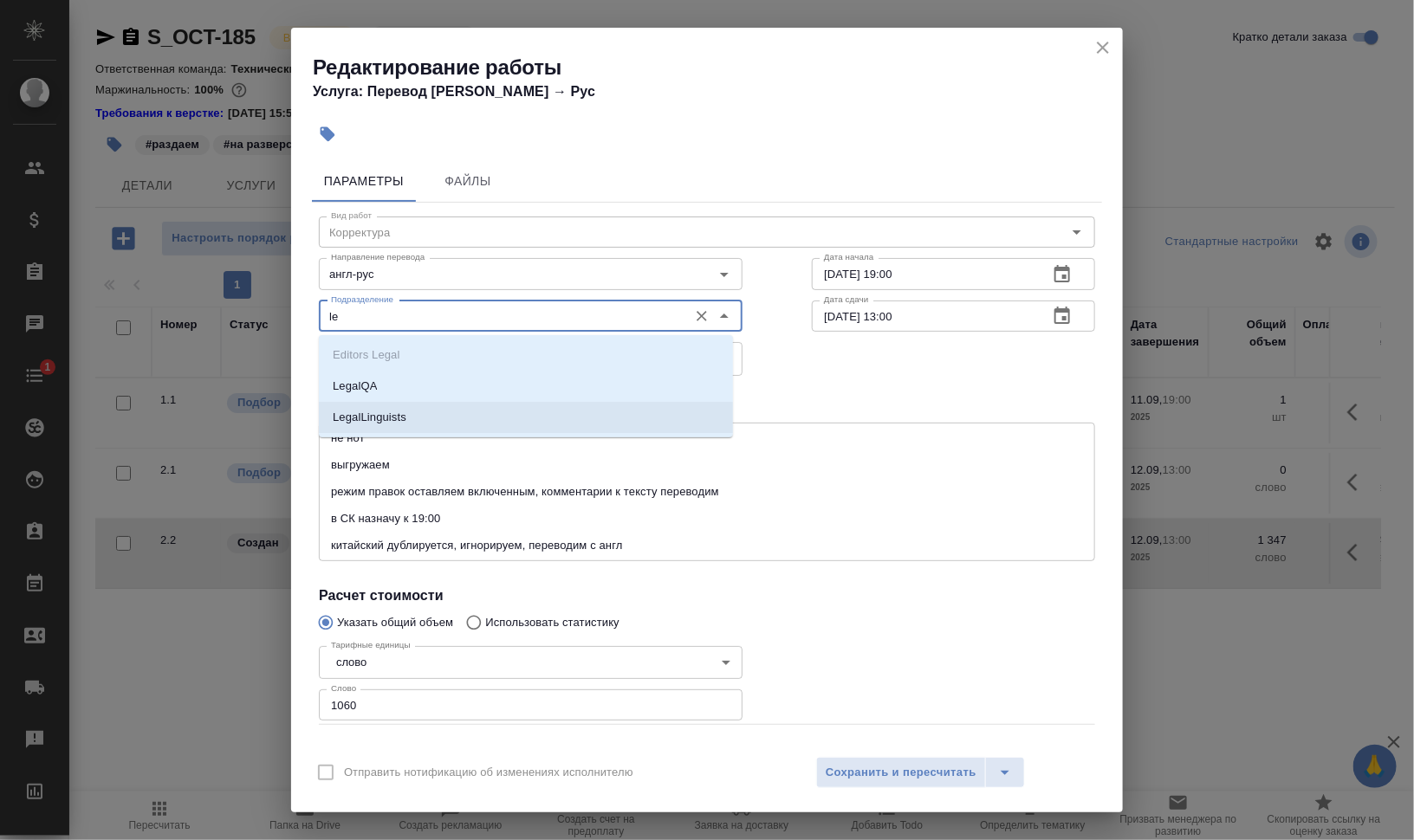
click at [427, 414] on li "LegalLinguists" at bounding box center [525, 417] width 414 height 31
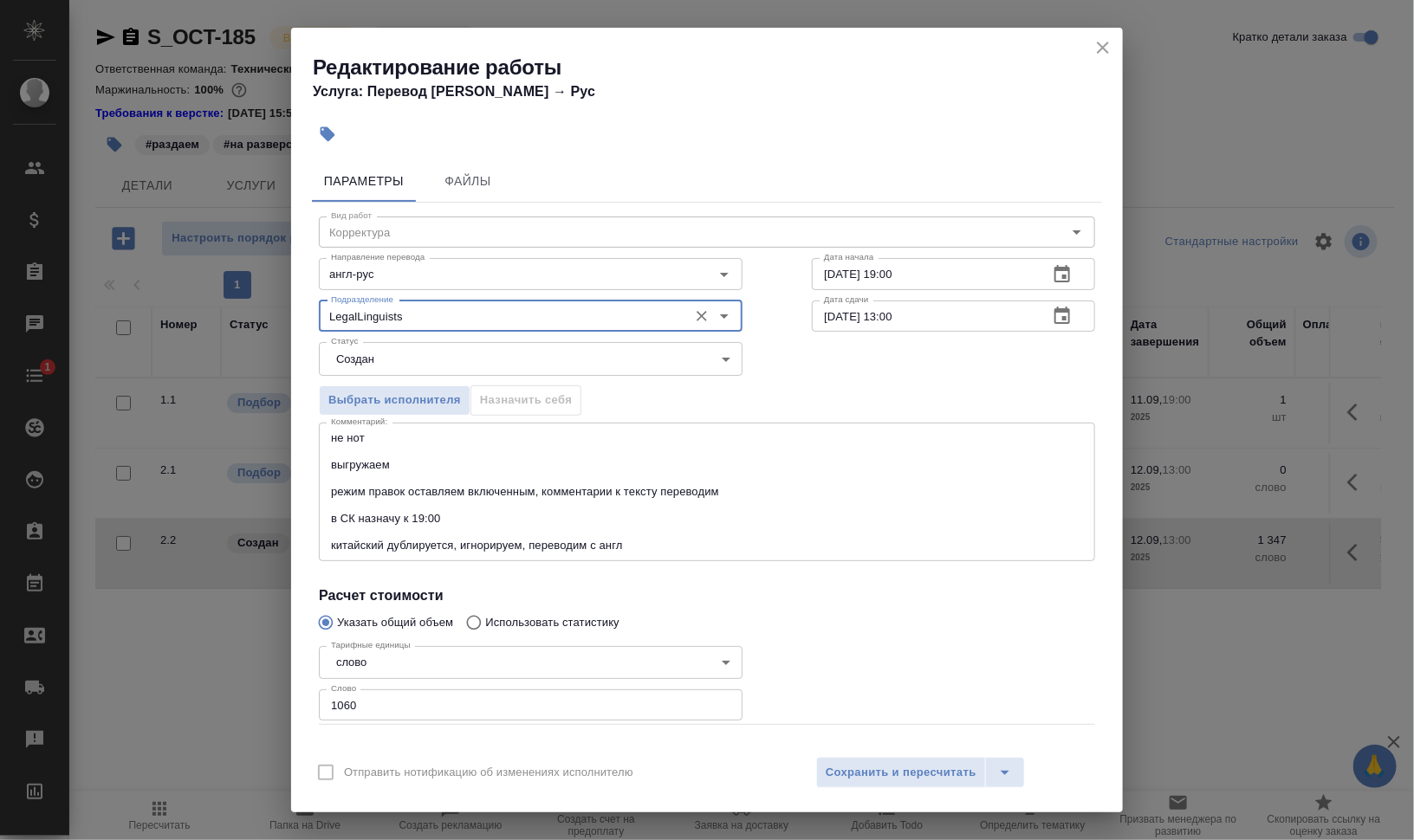
type input "LegalLinguists"
drag, startPoint x: 333, startPoint y: 440, endPoint x: 347, endPoint y: 442, distance: 14.1
click at [333, 440] on textarea "не нот выгружаем режим правок оставляем включенным, комментарии к тексту перево…" at bounding box center [707, 491] width 752 height 121
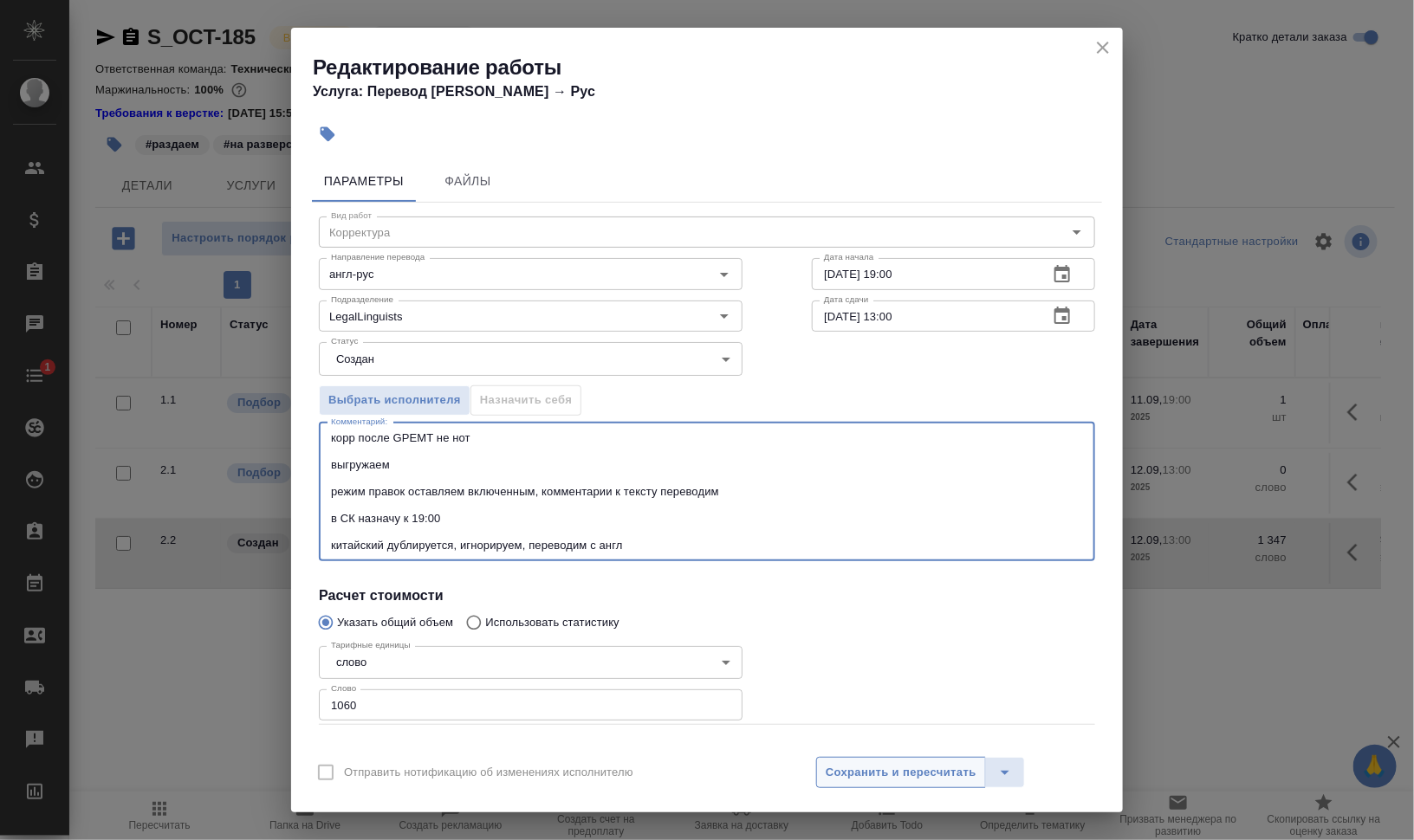
type textarea "корр после GPEMT не нот выгружаем режим правок оставляем включенным, комментари…"
click at [870, 759] on button "Сохранить и пересчитать" at bounding box center [901, 772] width 170 height 31
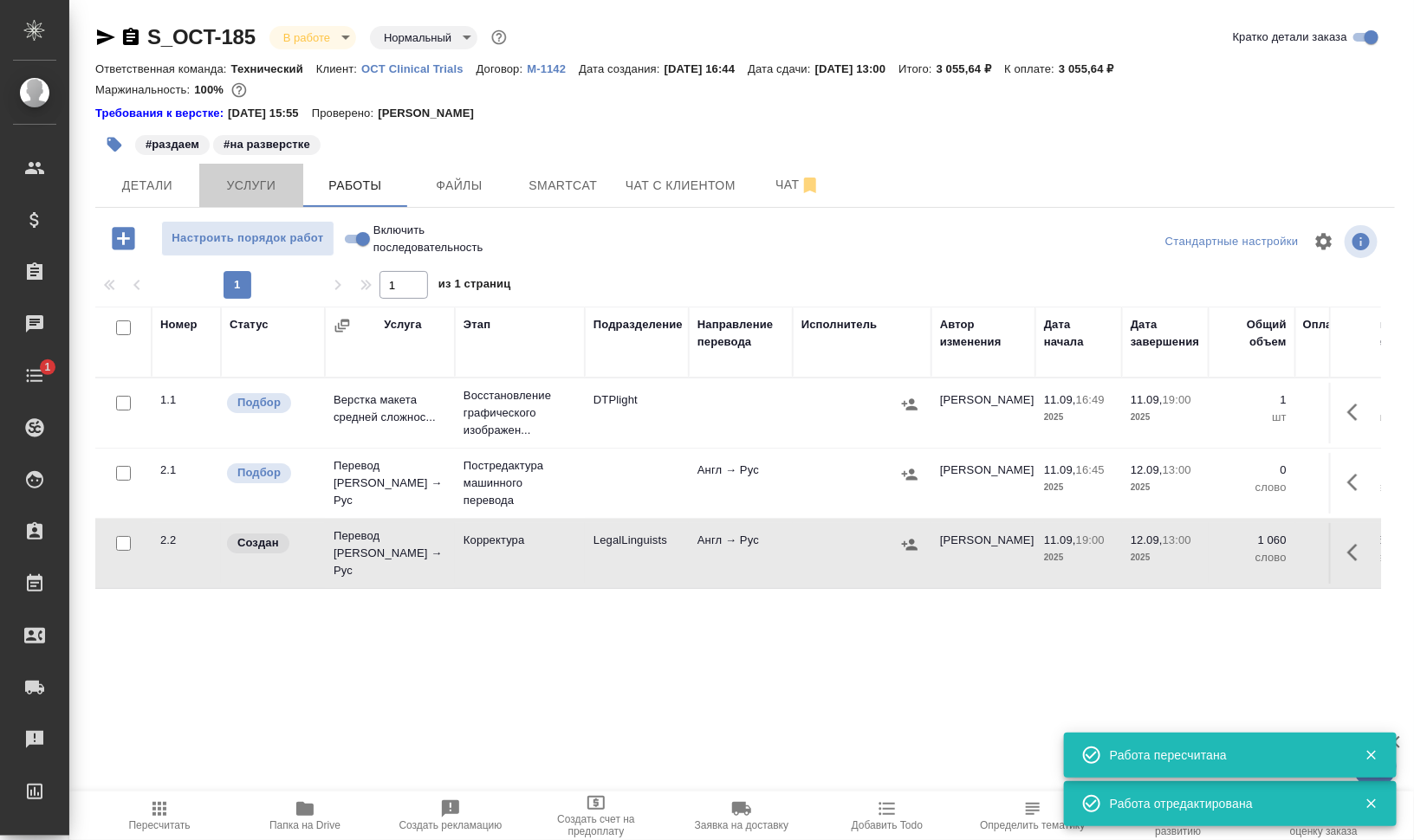
click at [245, 180] on span "Услуги" at bounding box center [251, 186] width 83 height 22
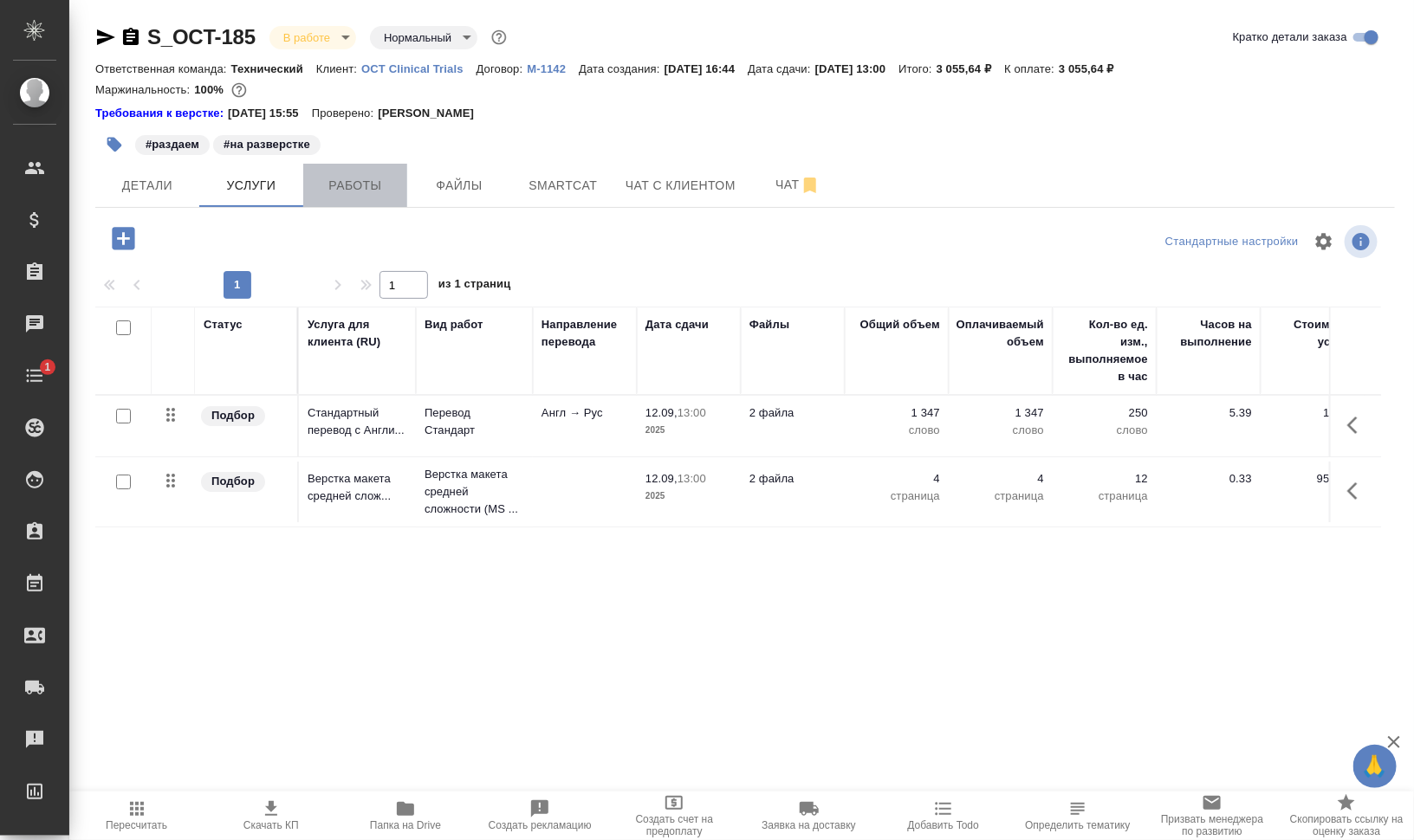
click at [378, 188] on span "Работы" at bounding box center [355, 186] width 83 height 22
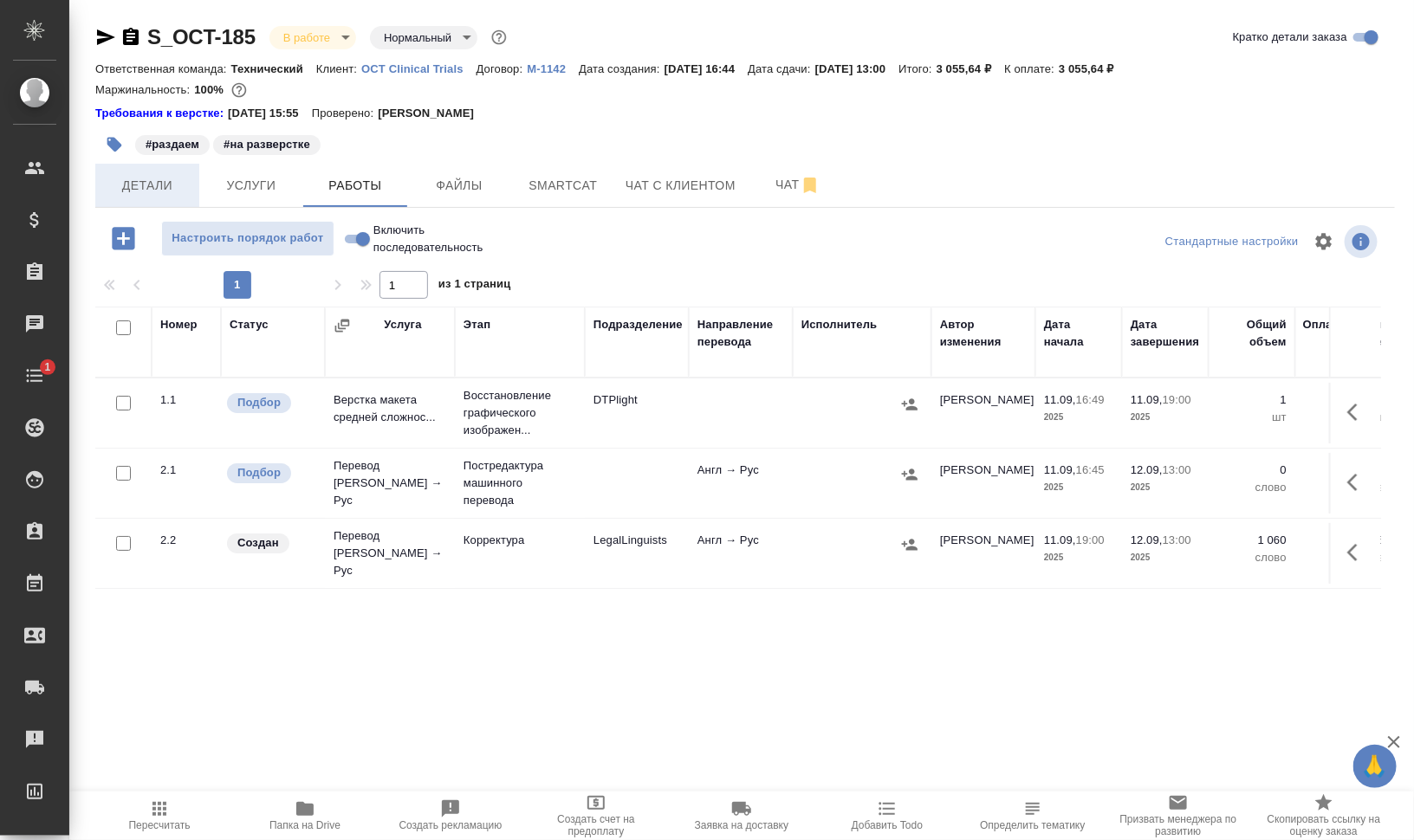
click at [142, 186] on span "Детали" at bounding box center [148, 186] width 83 height 22
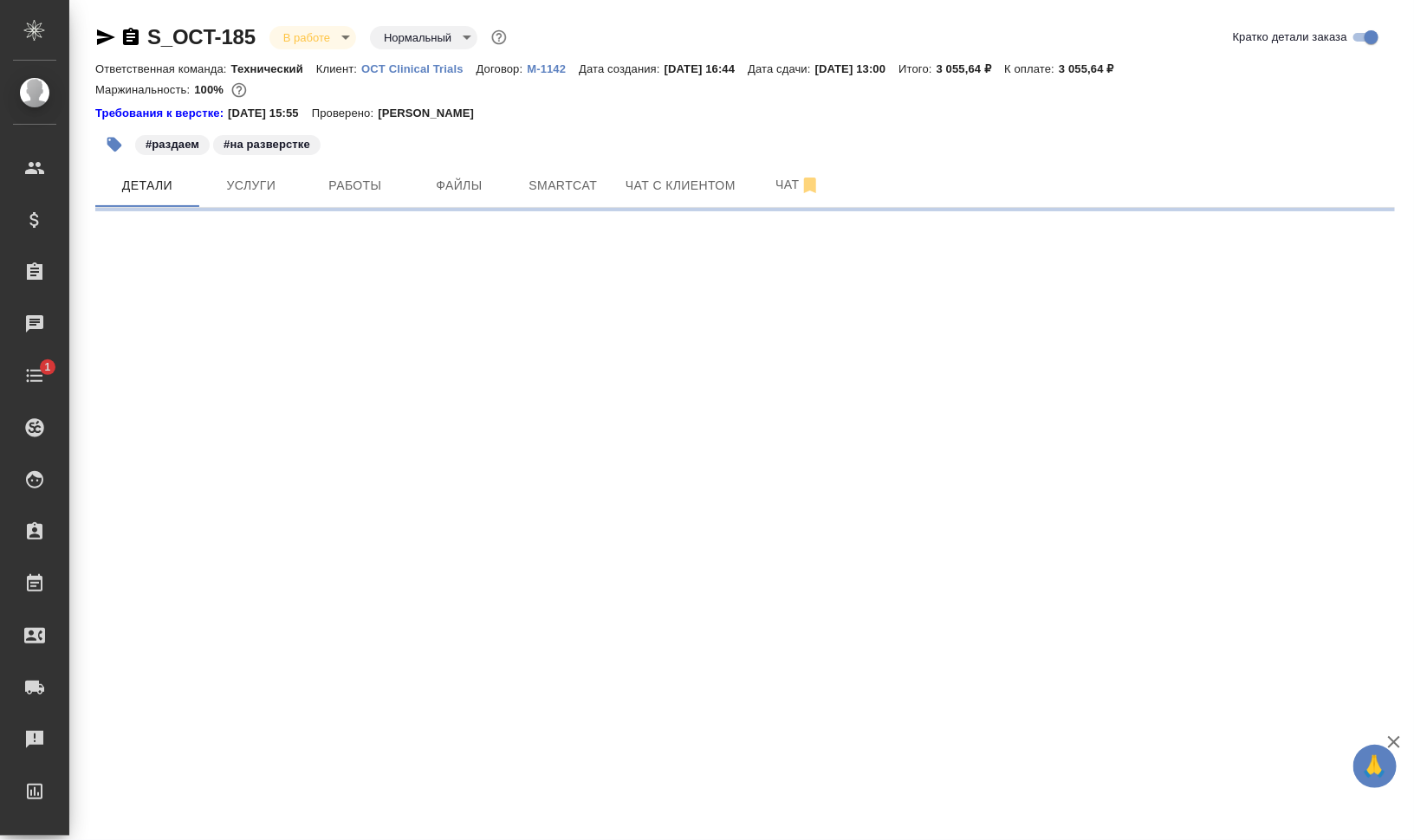
select select "RU"
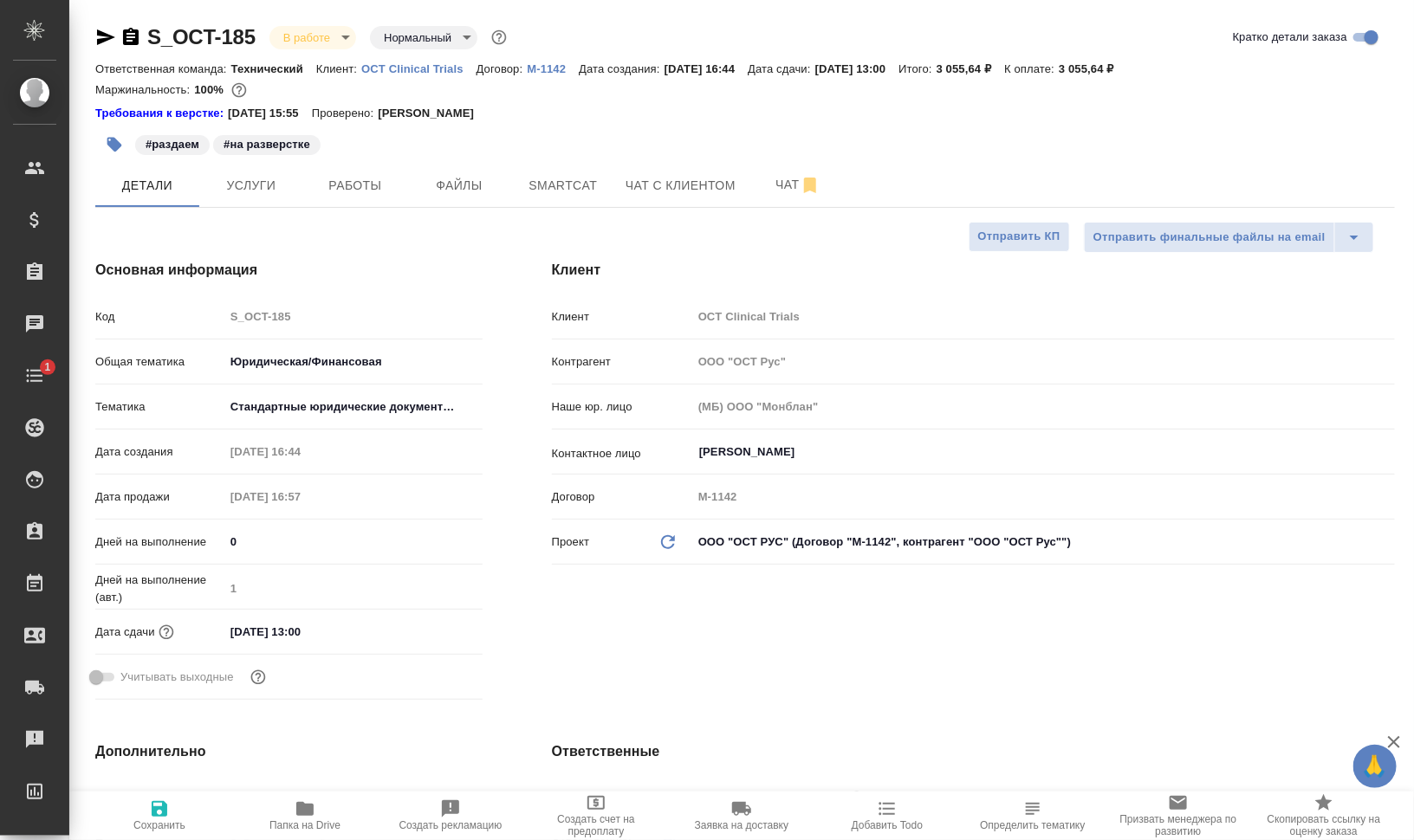
type textarea "x"
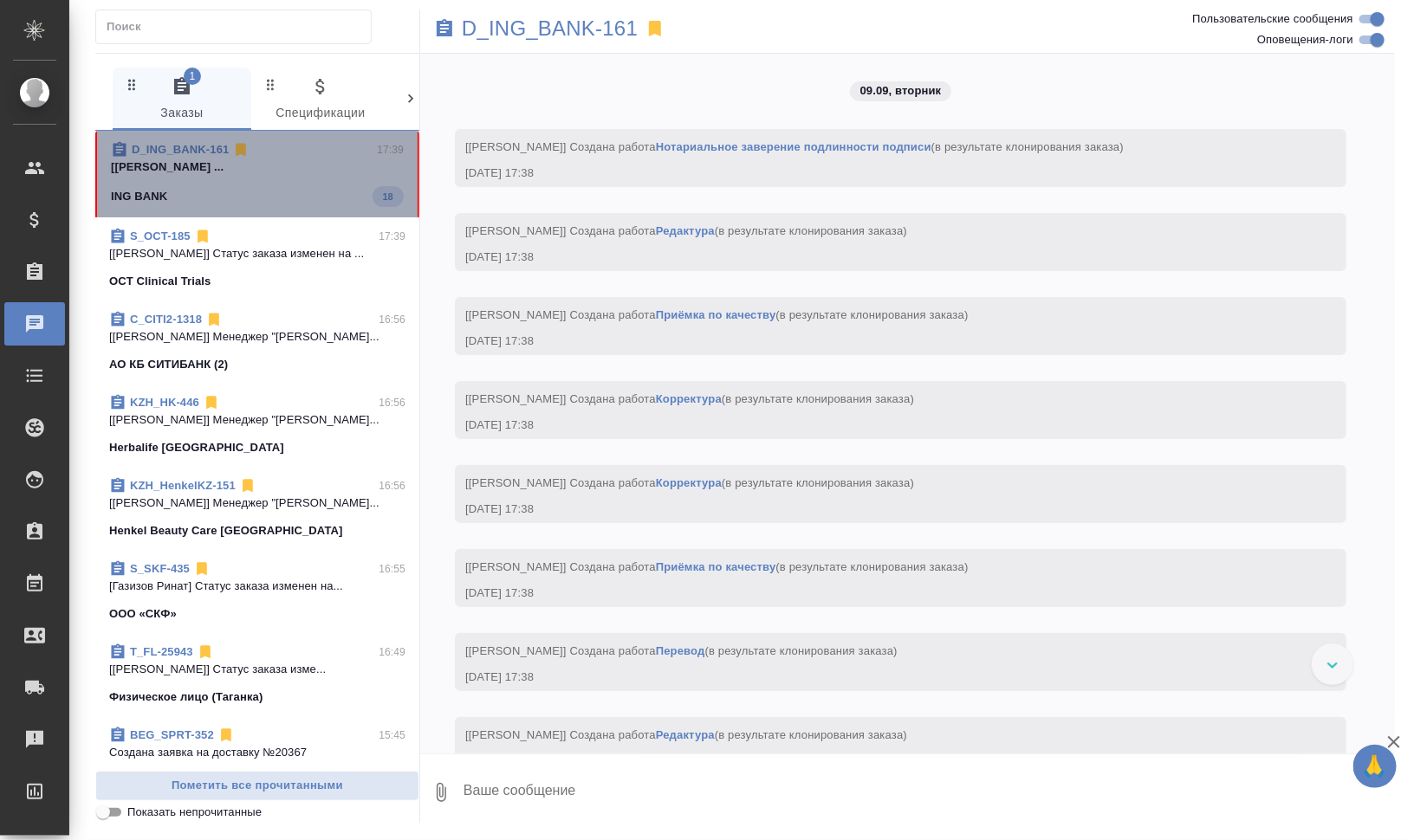
click at [299, 175] on span "D_ING_BANK-161 17:39 [[PERSON_NAME] ... ING BANK 18" at bounding box center [257, 174] width 293 height 66
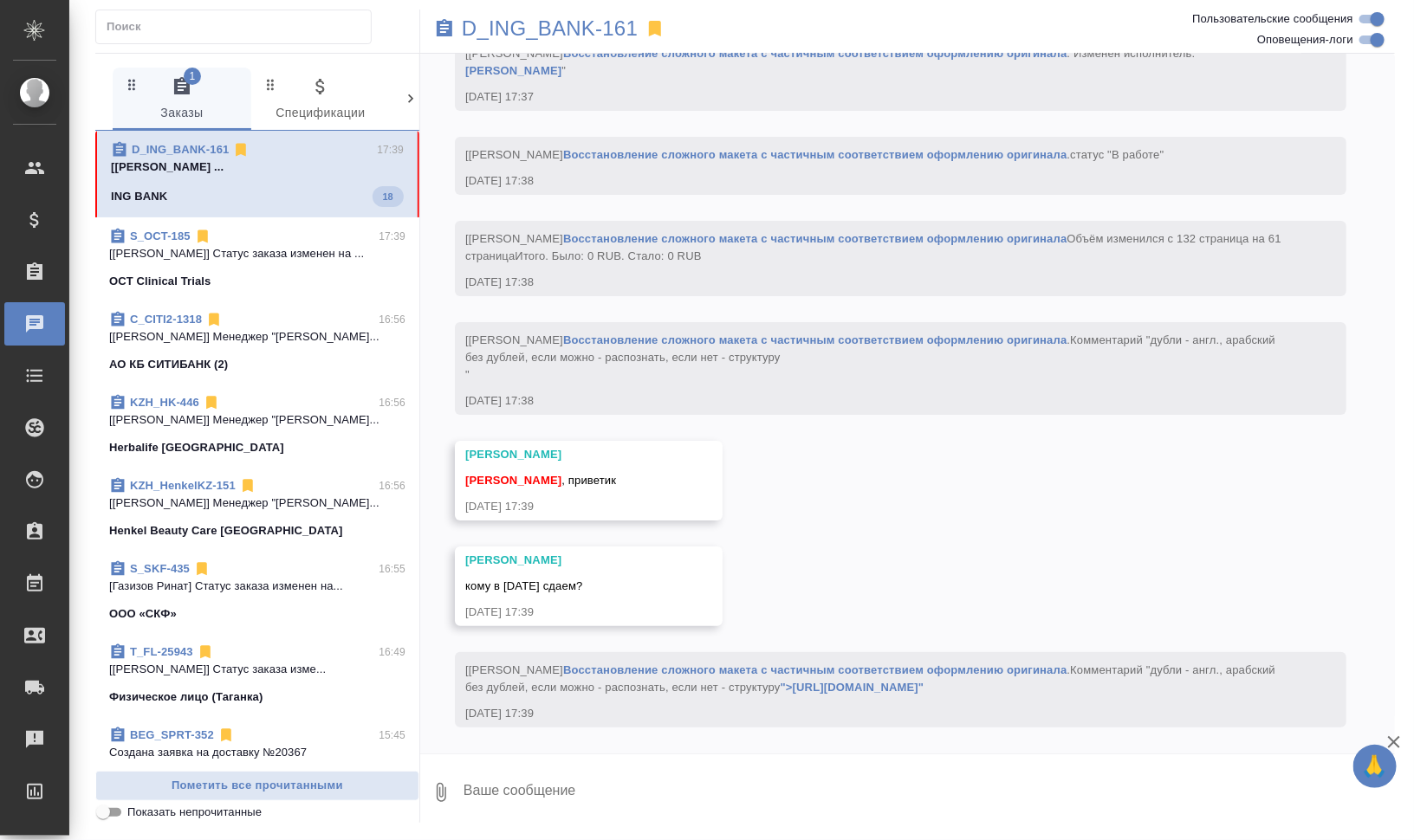
scroll to position [5619, 0]
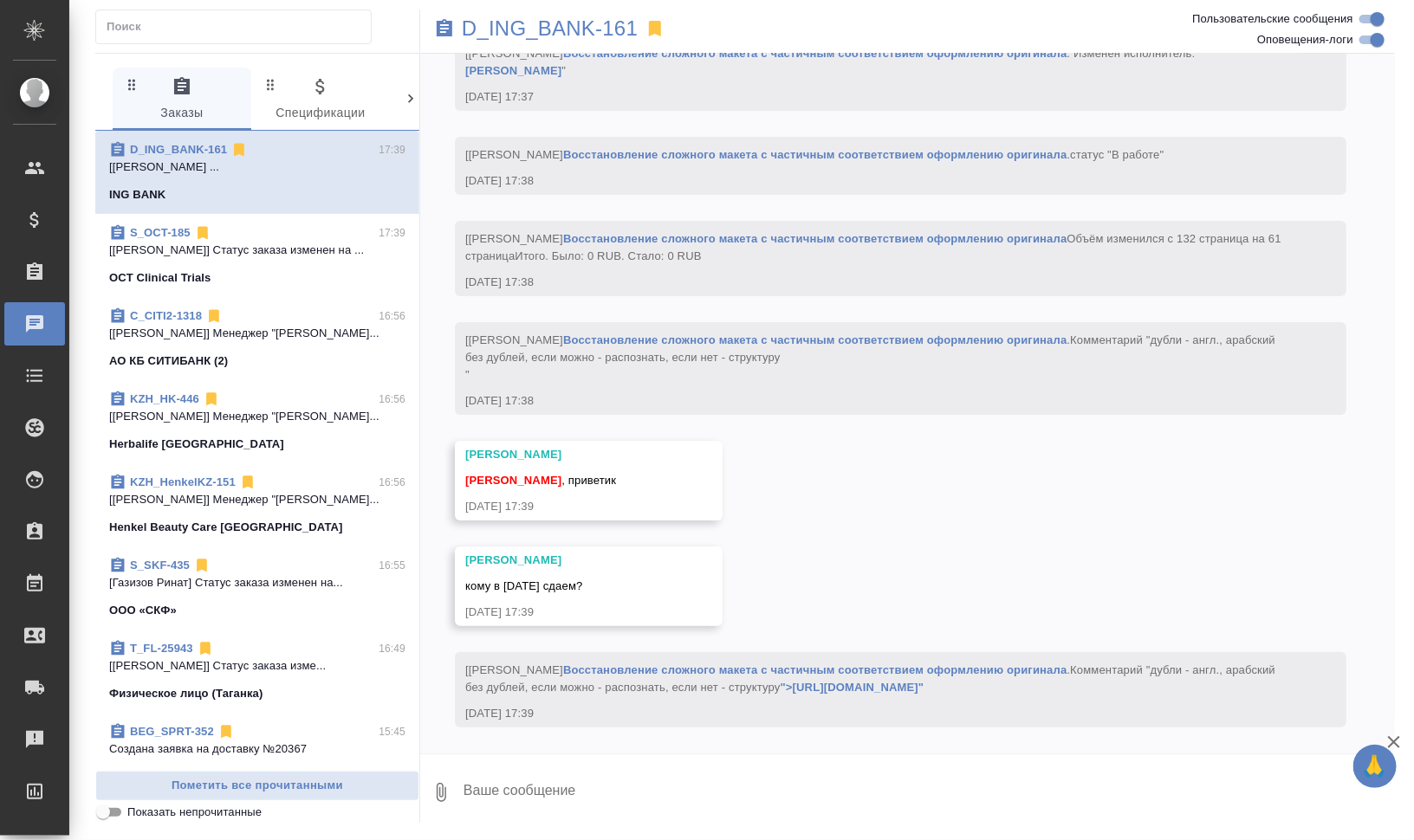
click at [656, 765] on textarea at bounding box center [928, 792] width 933 height 59
type textarea "B"
click at [574, 795] on textarea "Ира, привет!" at bounding box center [914, 792] width 904 height 59
type textarea "Ира, привет! Черновой Ане"
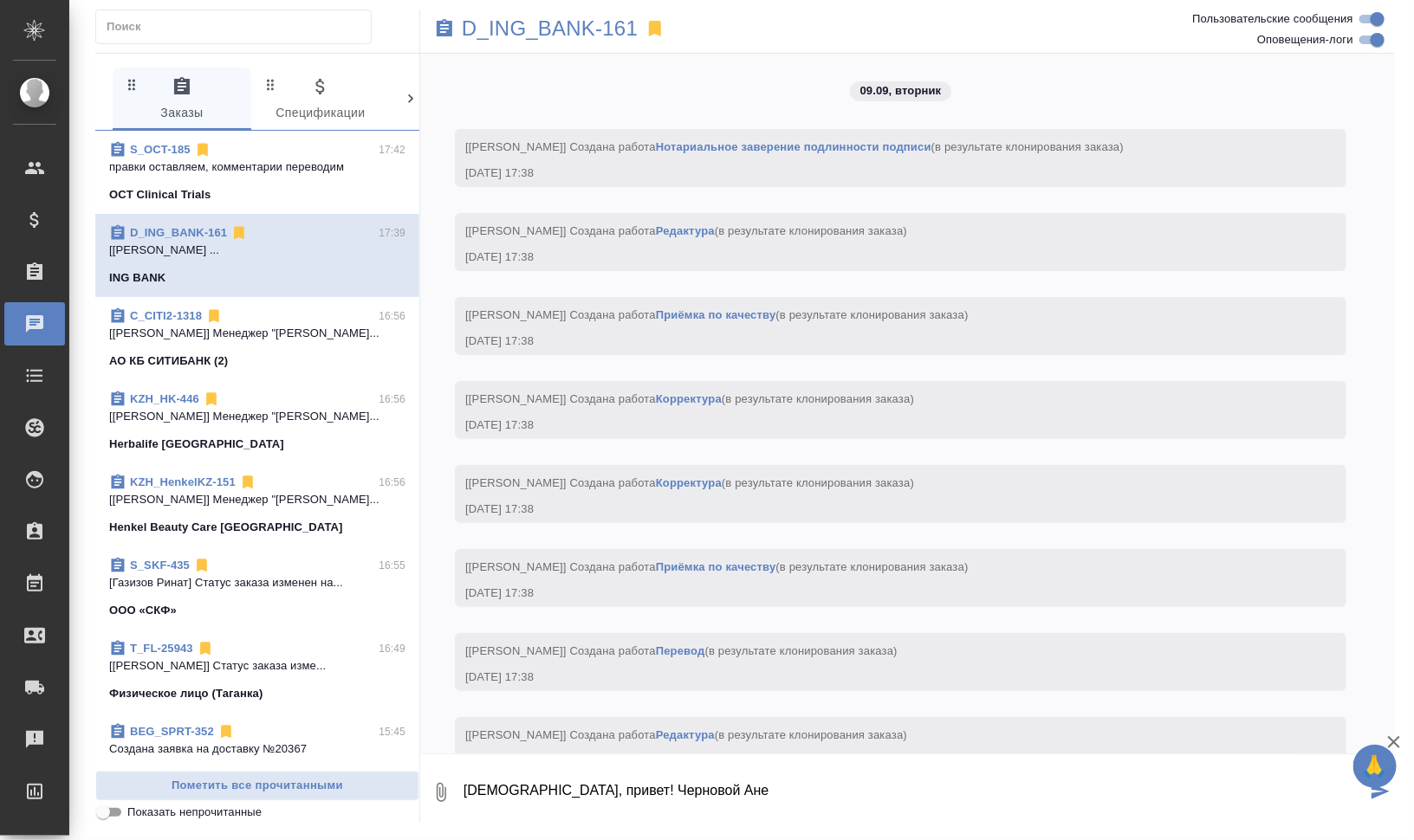
scroll to position [5619, 0]
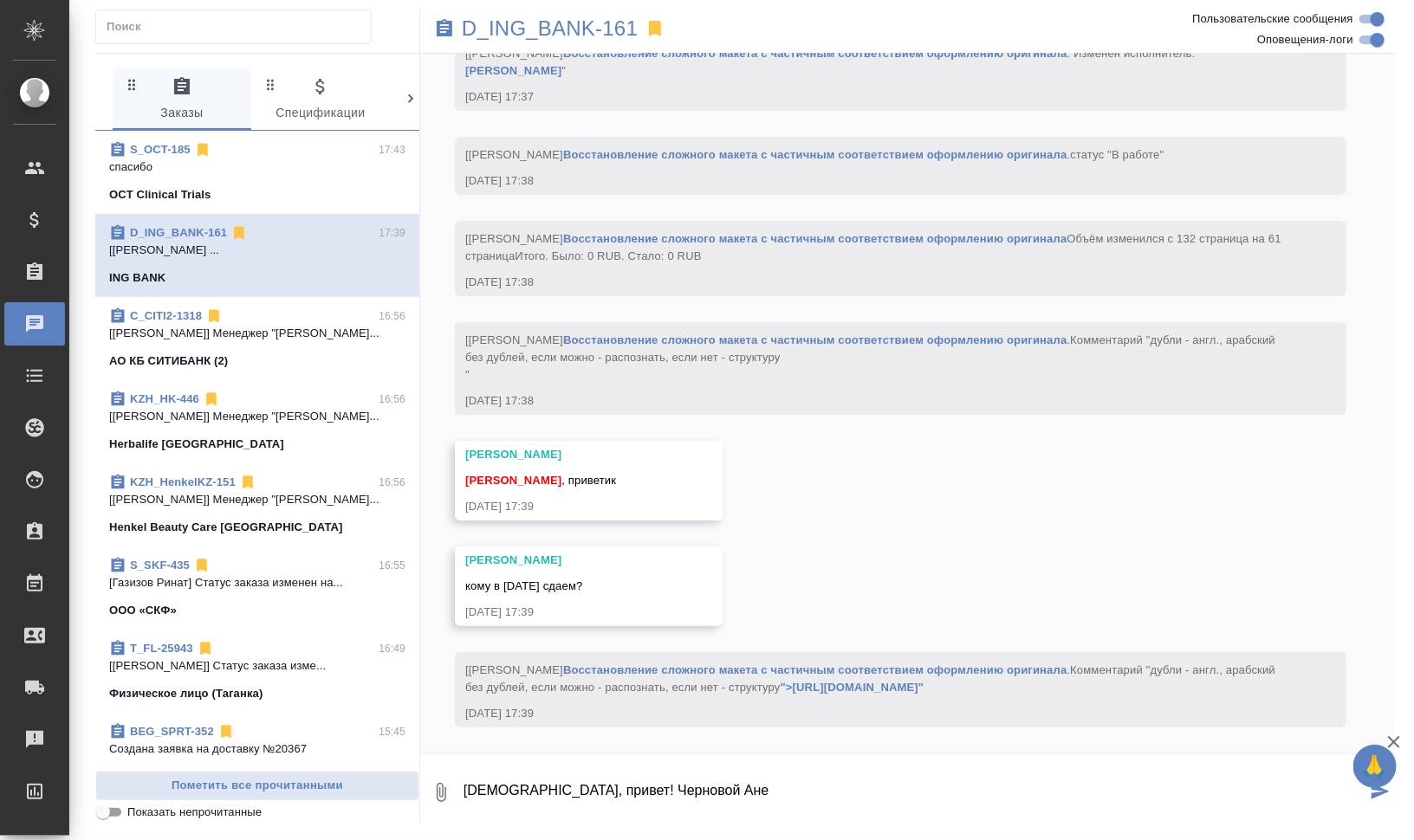
click at [671, 785] on textarea "[DEMOGRAPHIC_DATA], привет! Черновой Ане" at bounding box center [914, 792] width 904 height 59
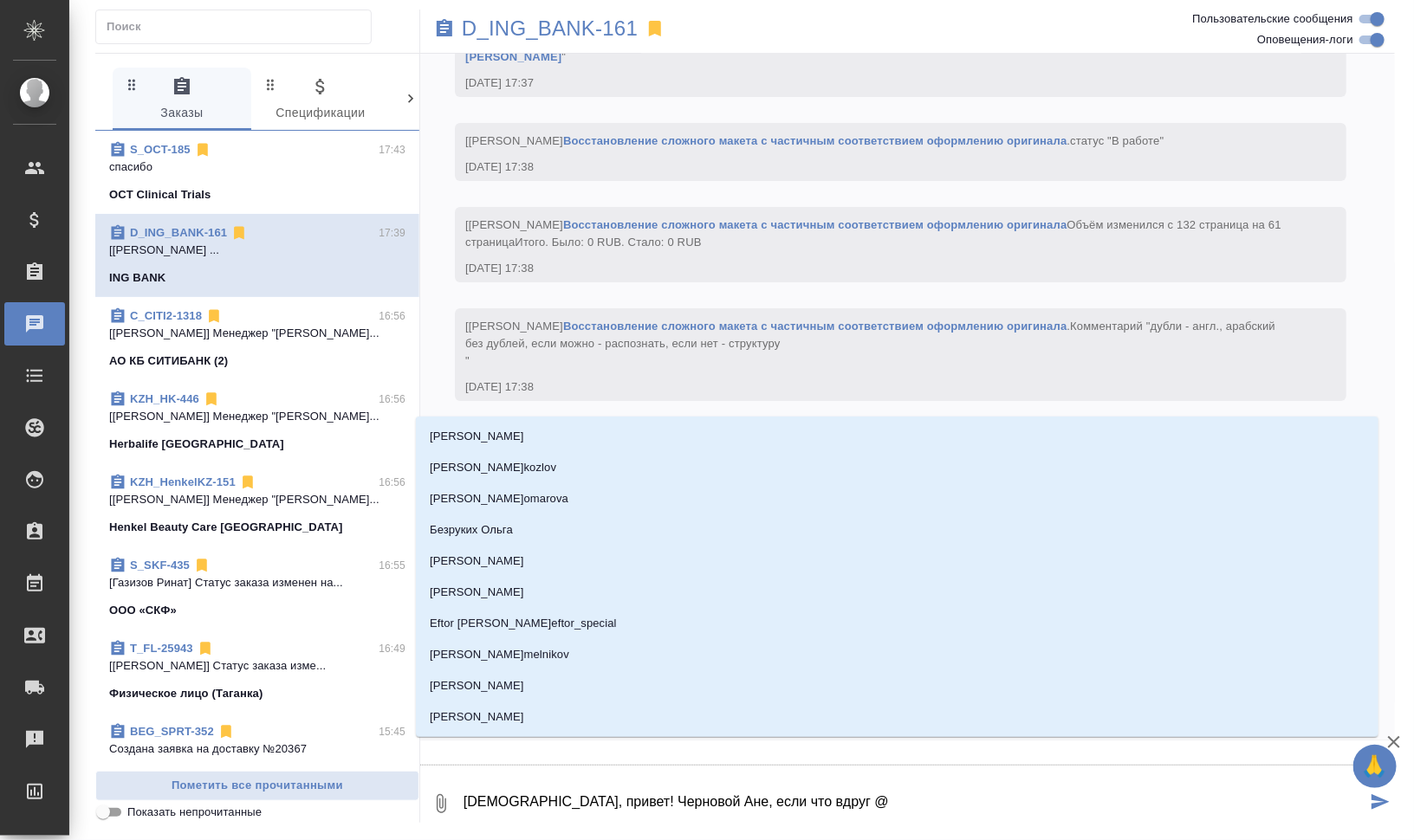
type textarea "[DEMOGRAPHIC_DATA], привет! Черновой Ане, если что вдруг @м"
type input "м"
type textarea "[DEMOGRAPHIC_DATA], привет! Черновой Ане, если что вдруг @"
type textarea "[DEMOGRAPHIC_DATA], привет! Черновой Ане, если что вдруг @m"
type input "m"
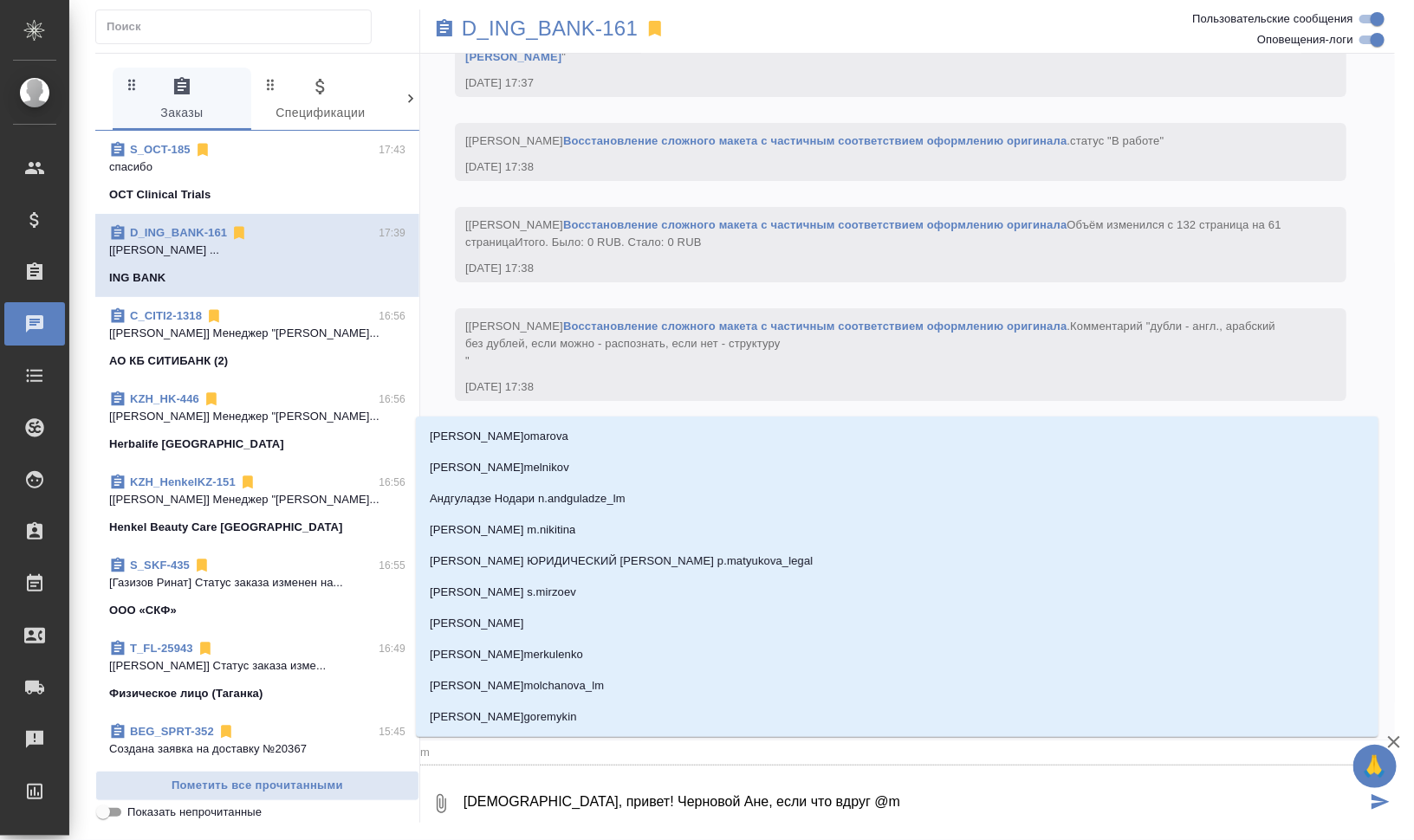
type textarea "[DEMOGRAPHIC_DATA], привет! Черновой Ане, если что вдруг @ma"
type input "ma"
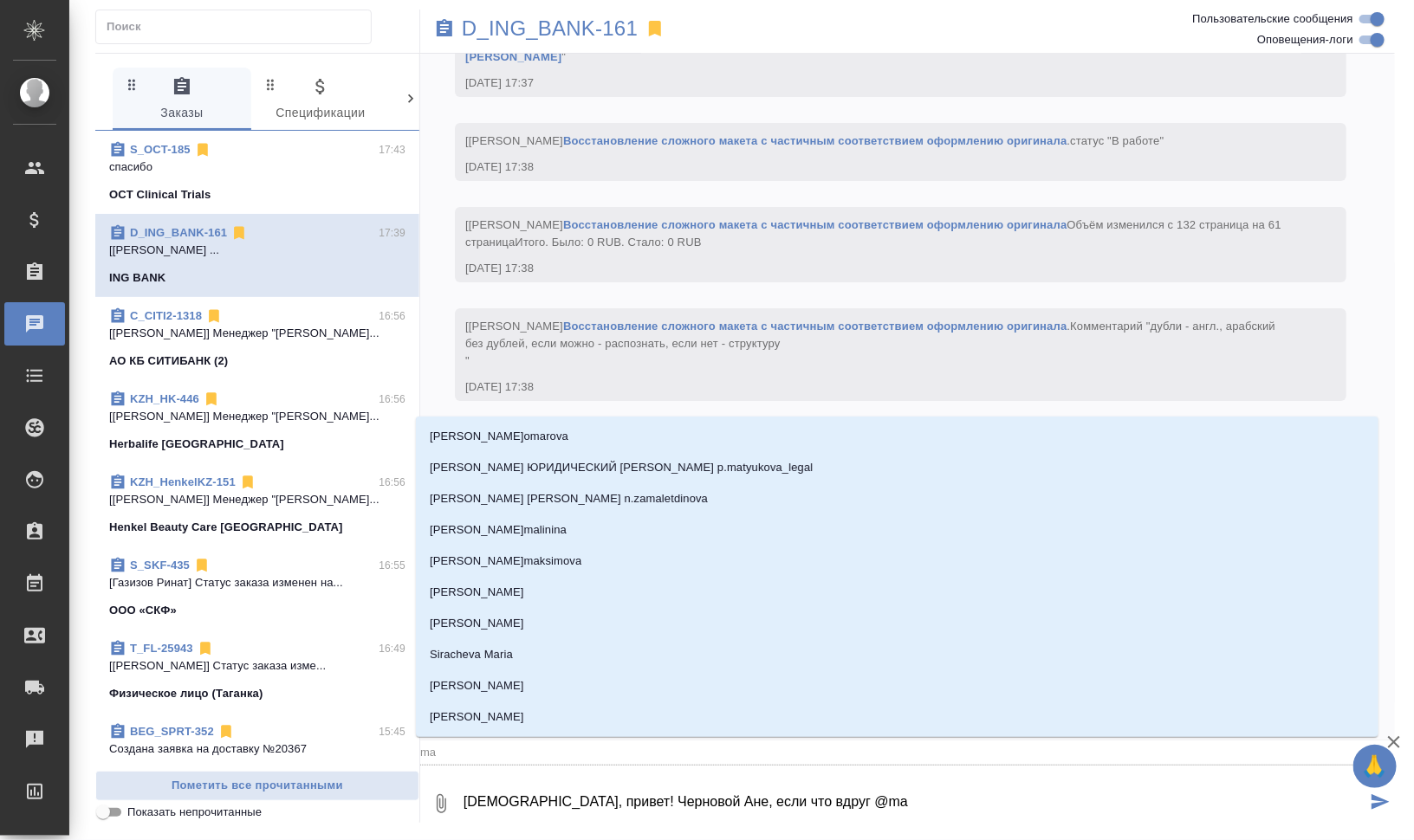
type textarea "[DEMOGRAPHIC_DATA], привет! Черновой Ане, если что вдруг @mat"
type input "mat"
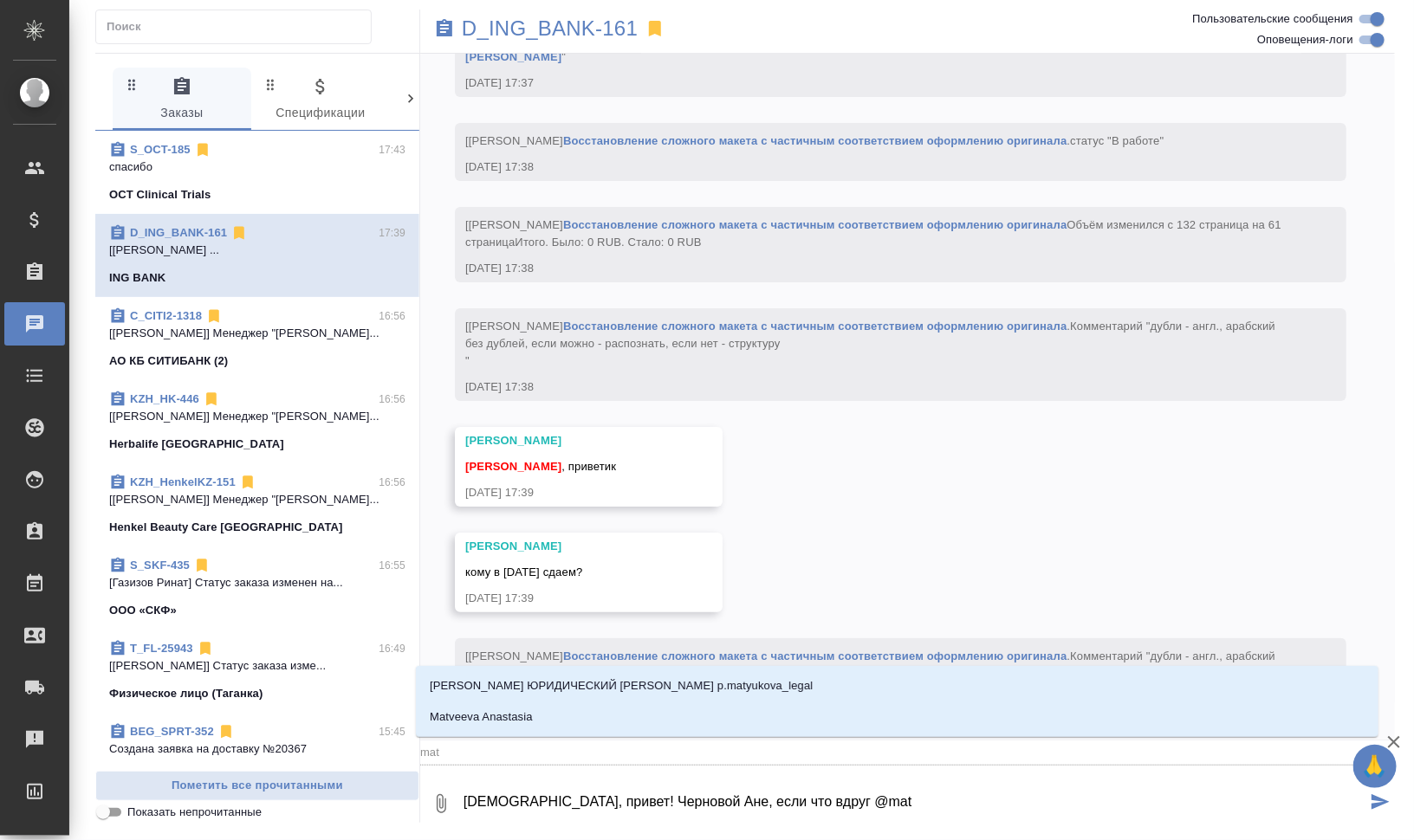
type textarea "[DEMOGRAPHIC_DATA], привет! Черновой Ане, если что вдруг @matv"
type input "matv"
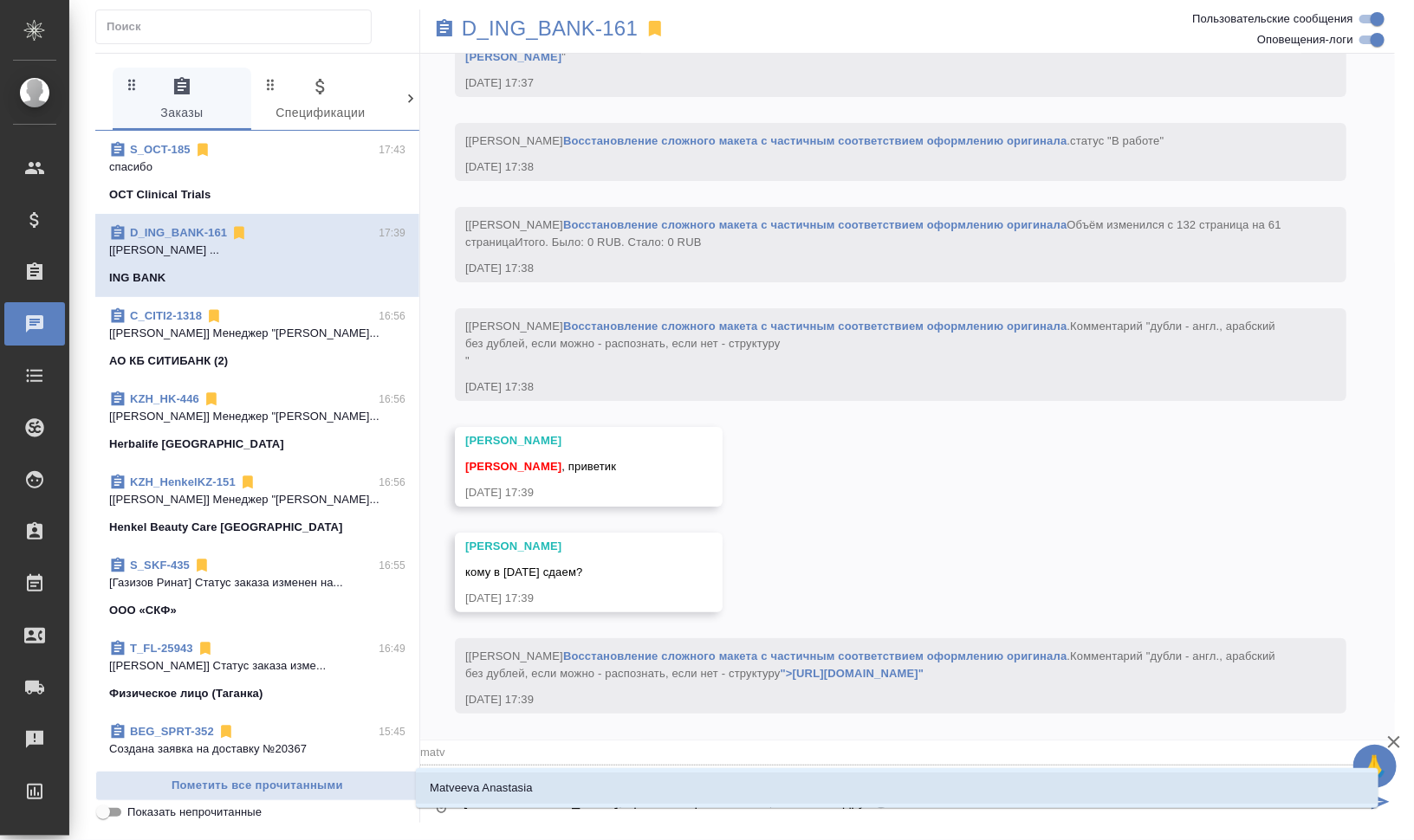
click at [691, 785] on li "Matveeva Anastasia" at bounding box center [897, 788] width 963 height 31
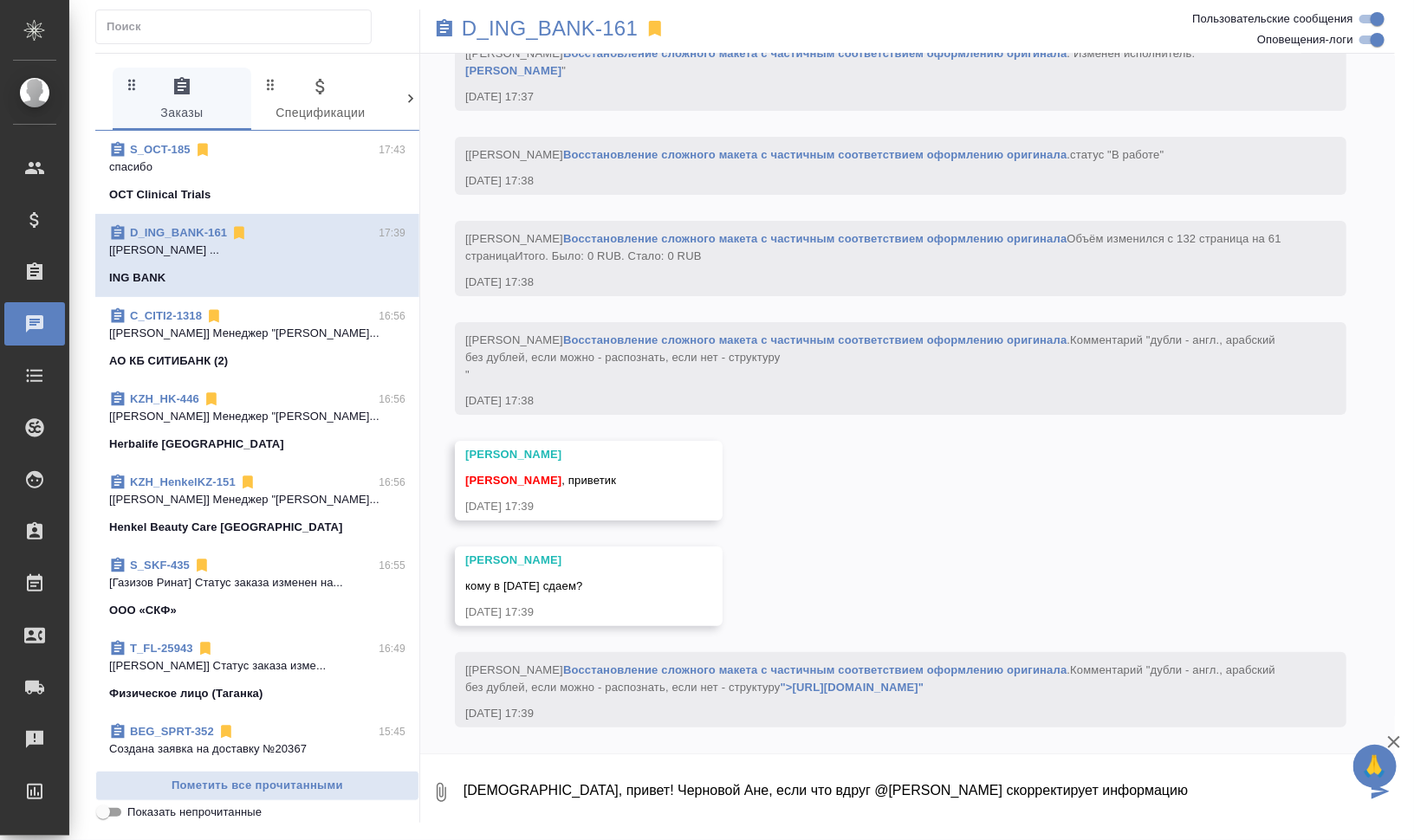
click at [738, 786] on textarea "[DEMOGRAPHIC_DATA], привет! Черновой Ане, если что вдруг @[PERSON_NAME] скоррек…" at bounding box center [914, 792] width 904 height 59
click at [742, 784] on textarea "[DEMOGRAPHIC_DATA], привет! Черновой Ане, если что вдруг @[PERSON_NAME] скоррек…" at bounding box center [914, 792] width 904 height 59
click at [1194, 791] on textarea "[DEMOGRAPHIC_DATA], привет! Черновой [PERSON_NAME], если что вдруг [PERSON_NAME…" at bounding box center [914, 792] width 904 height 59
type textarea "[DEMOGRAPHIC_DATA], привет! Черновой [PERSON_NAME], если что вдруг [PERSON_NAME…"
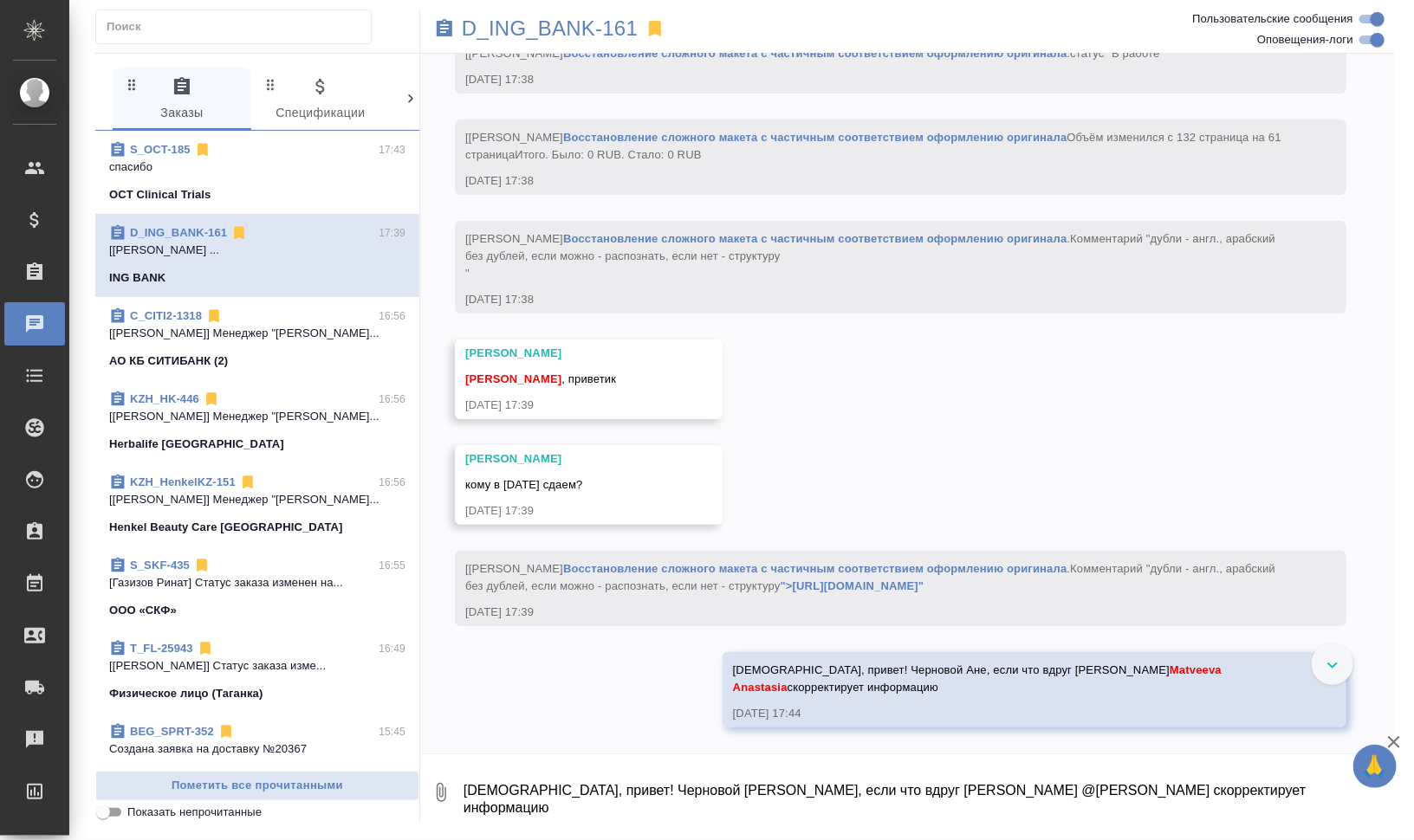
scroll to position [5703, 0]
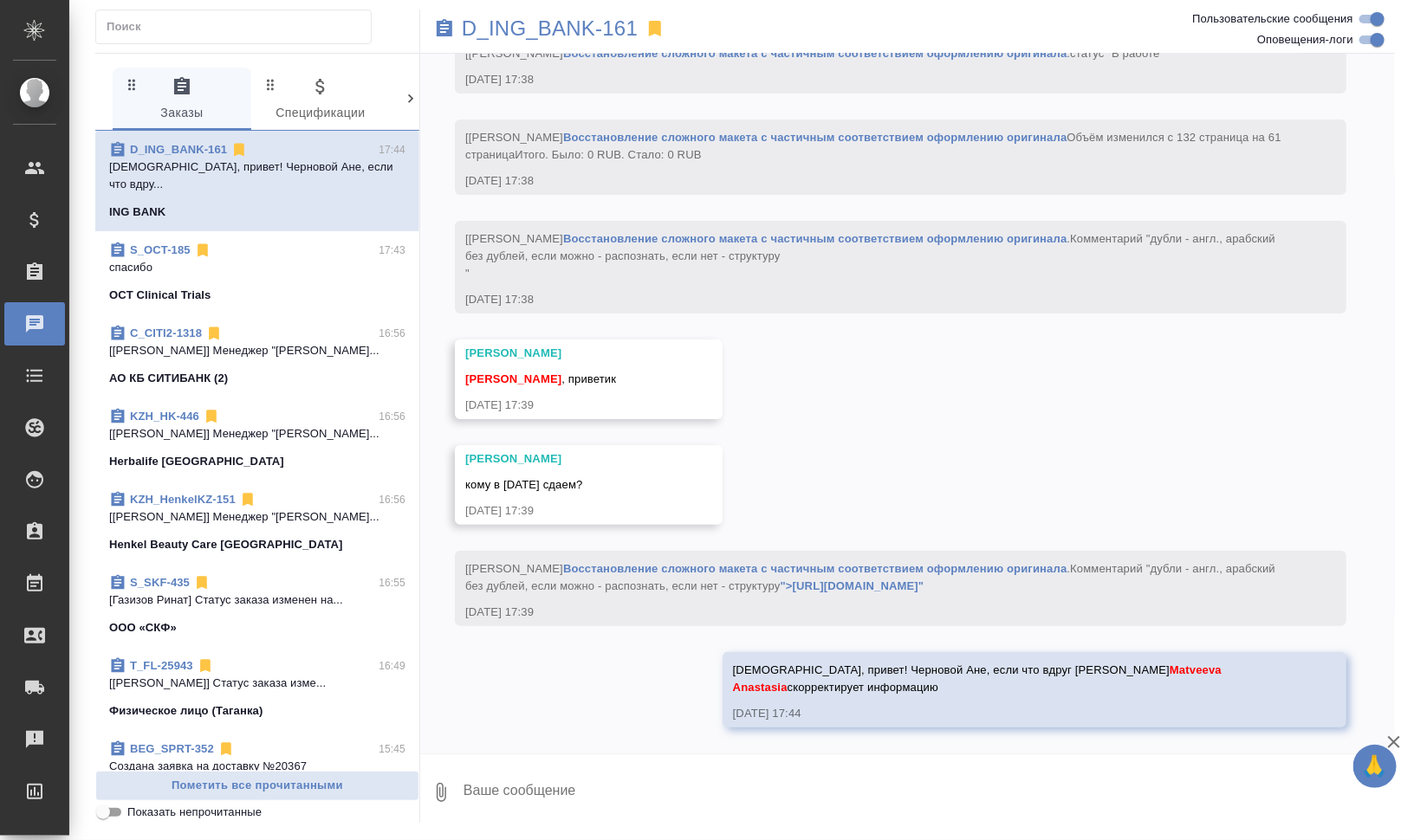
click at [1401, 740] on icon "button" at bounding box center [1394, 742] width 21 height 21
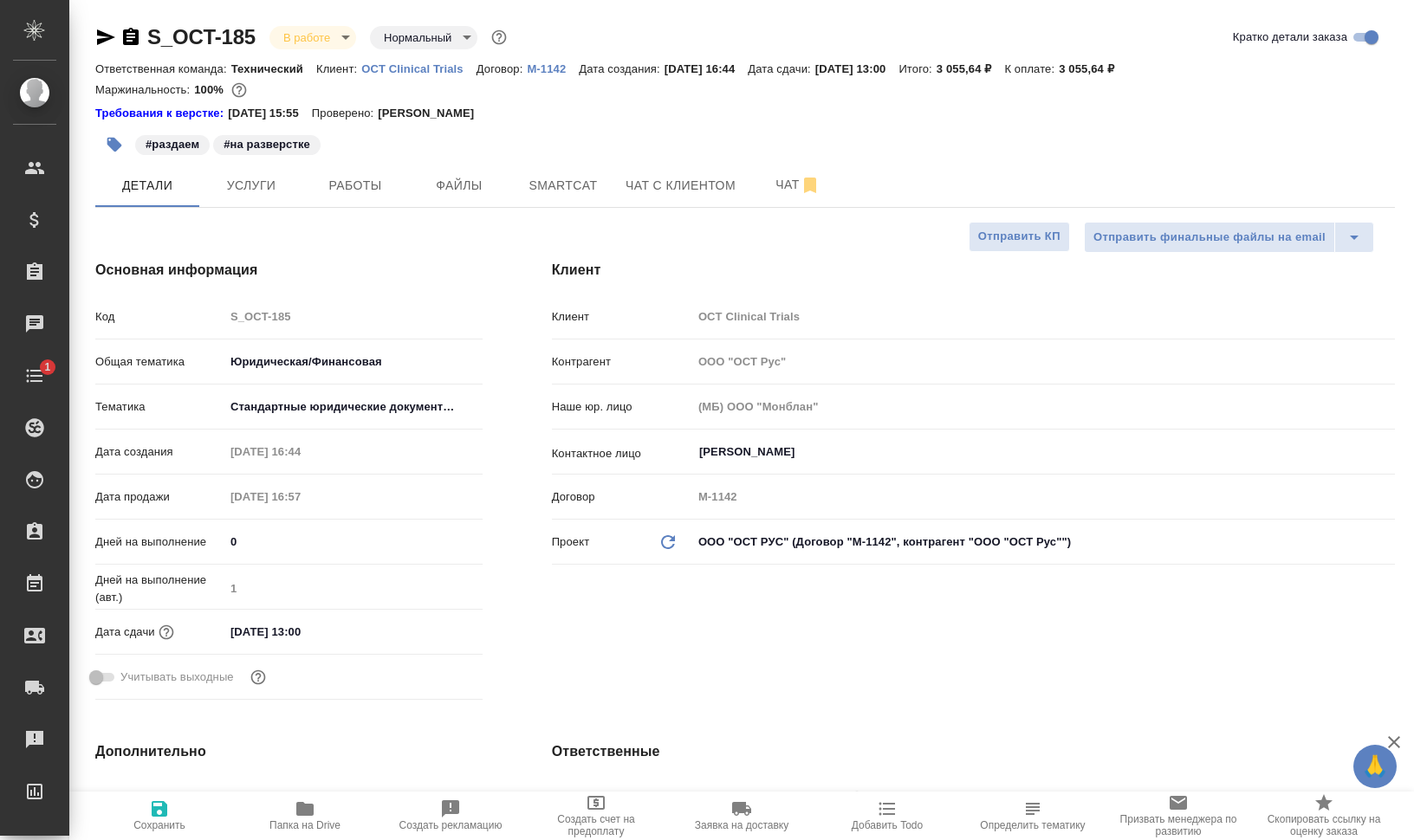
select select "RU"
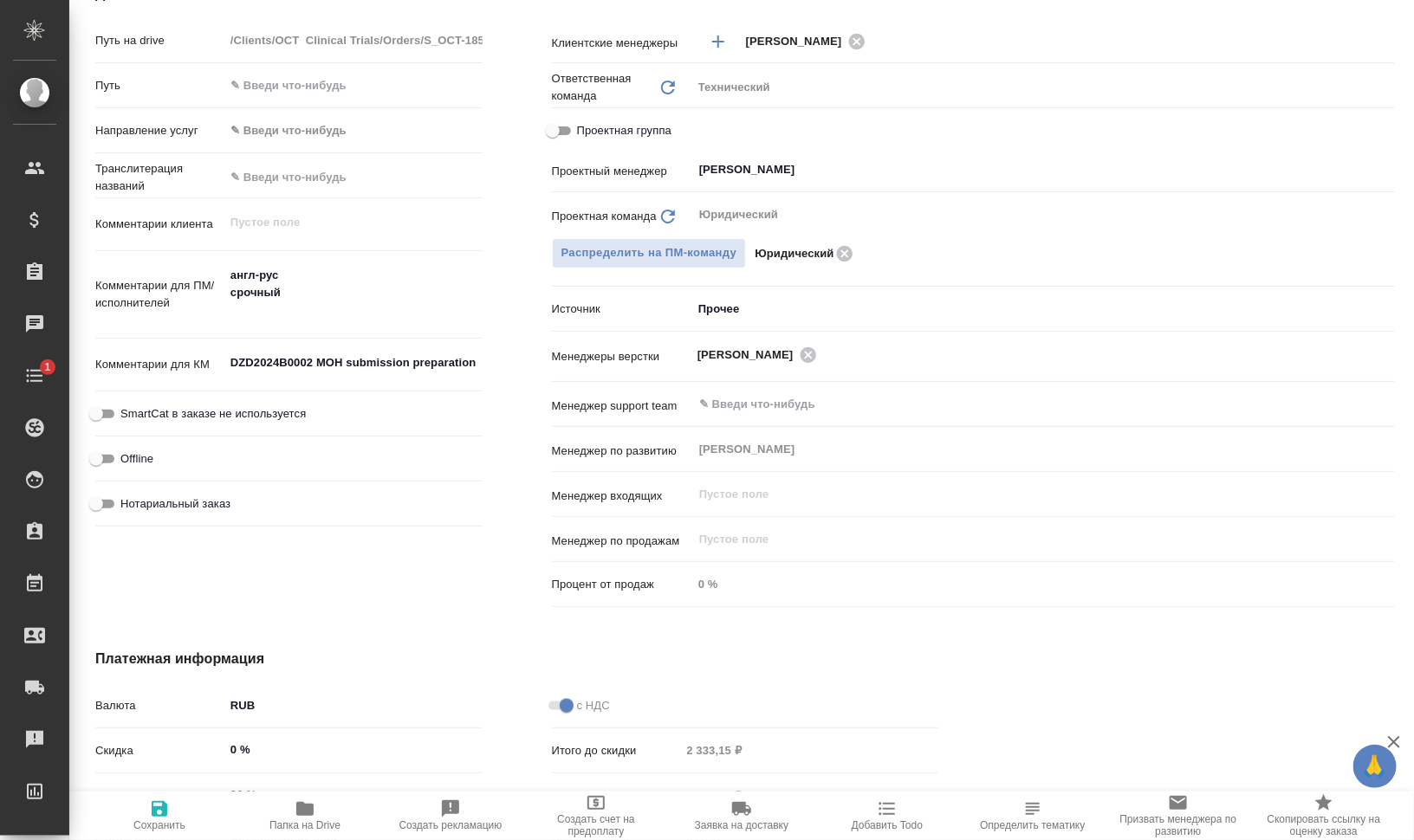
scroll to position [108, 0]
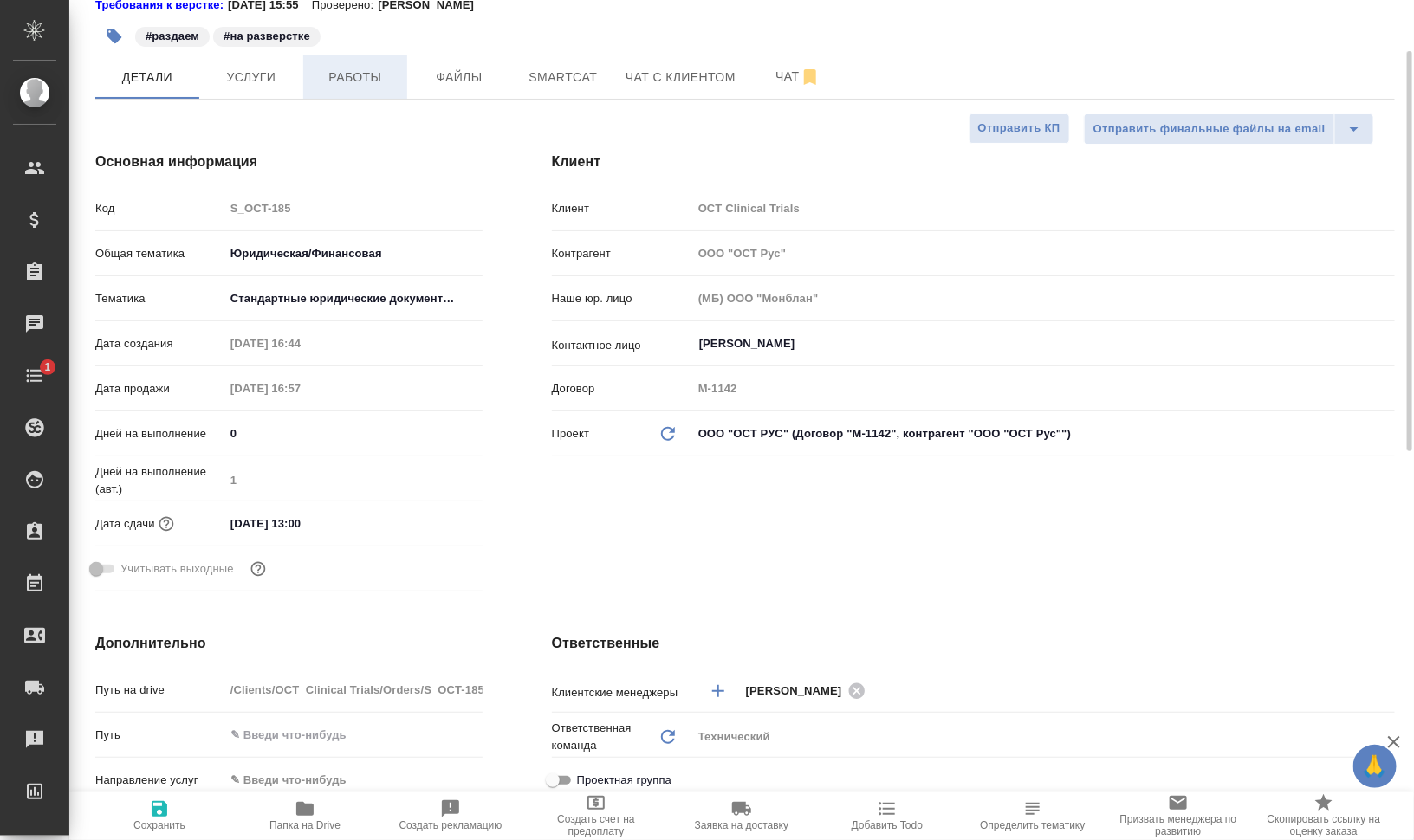
click at [347, 86] on span "Работы" at bounding box center [355, 77] width 83 height 22
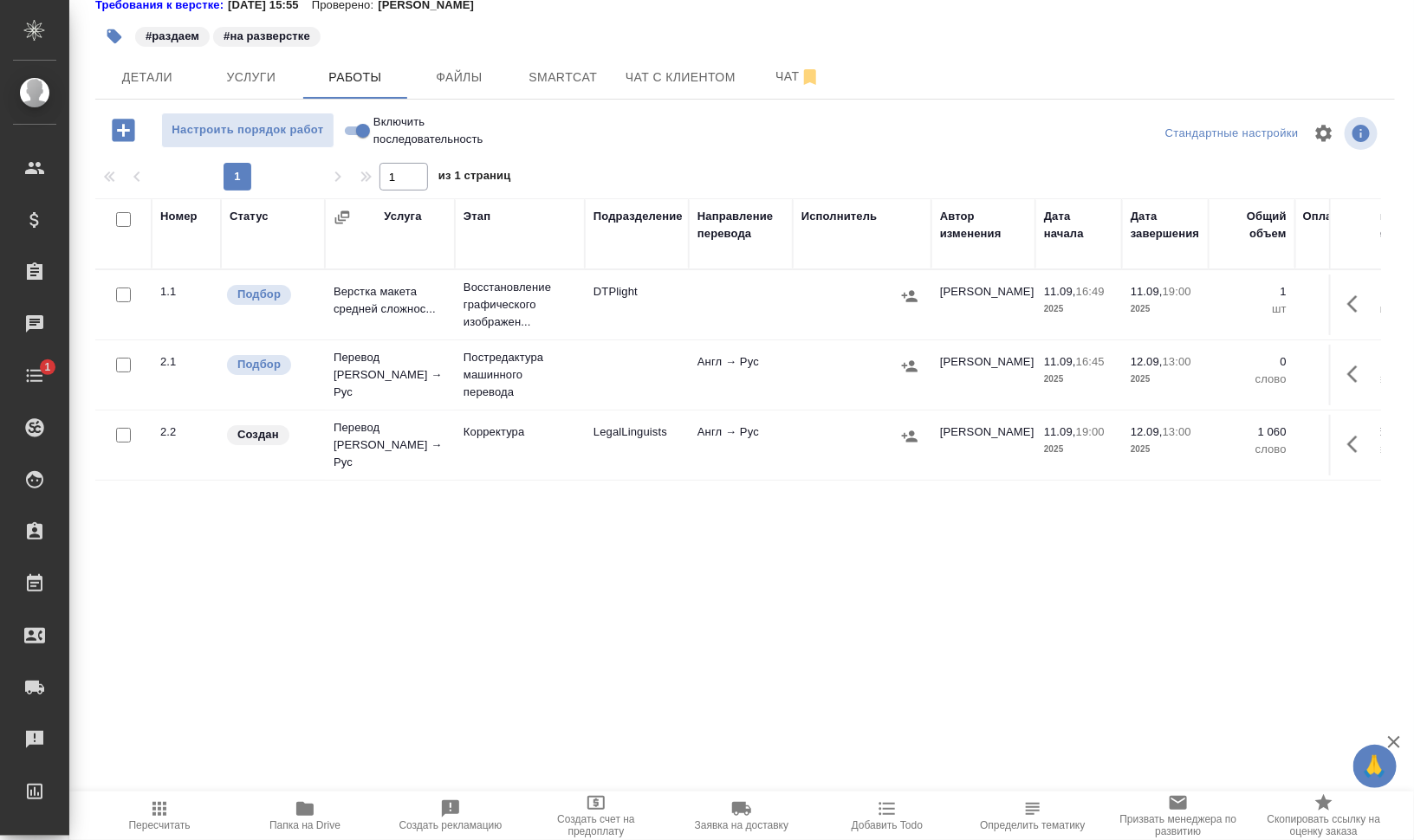
click at [1347, 442] on icon "button" at bounding box center [1358, 444] width 21 height 21
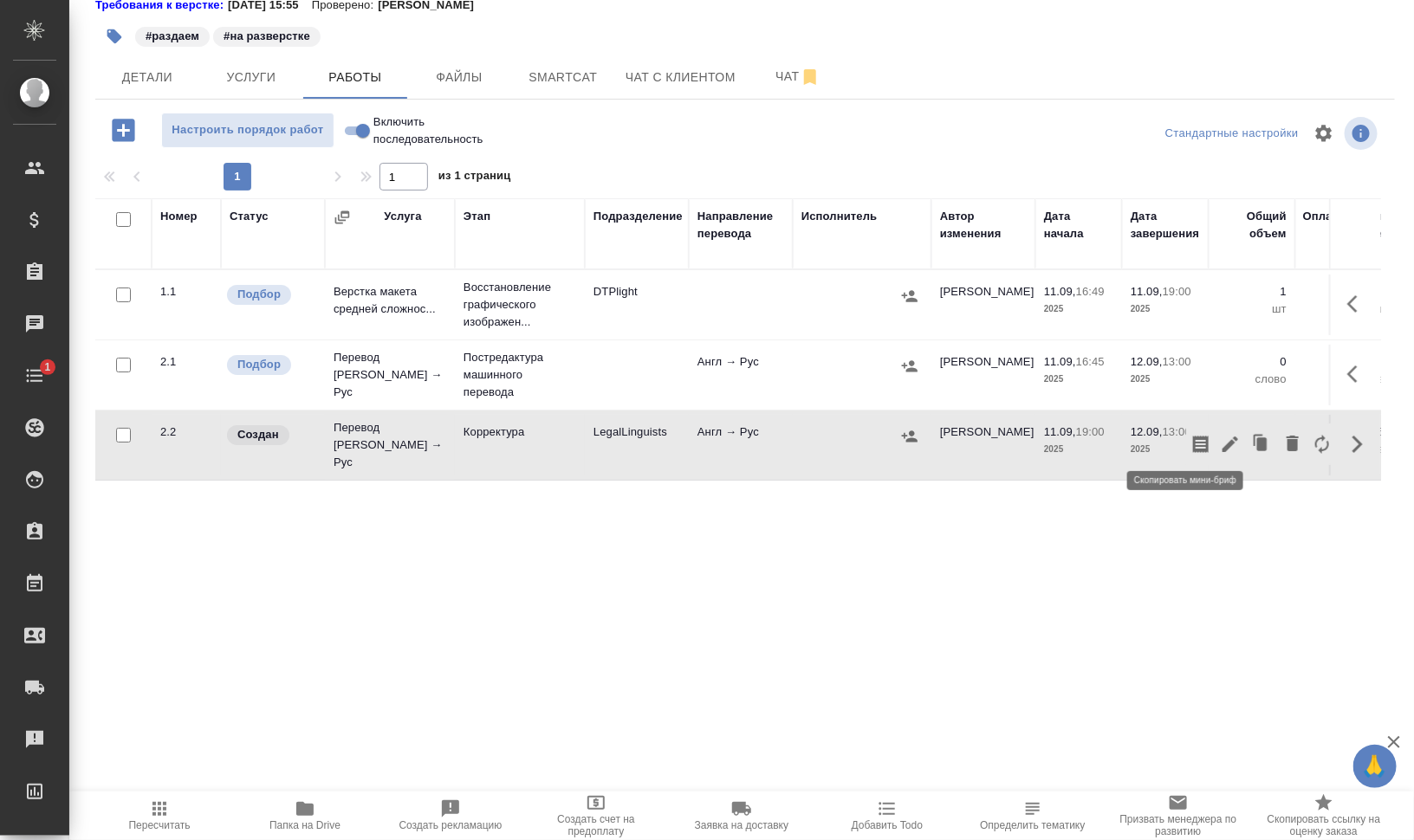
click at [1193, 437] on icon "button" at bounding box center [1200, 444] width 16 height 17
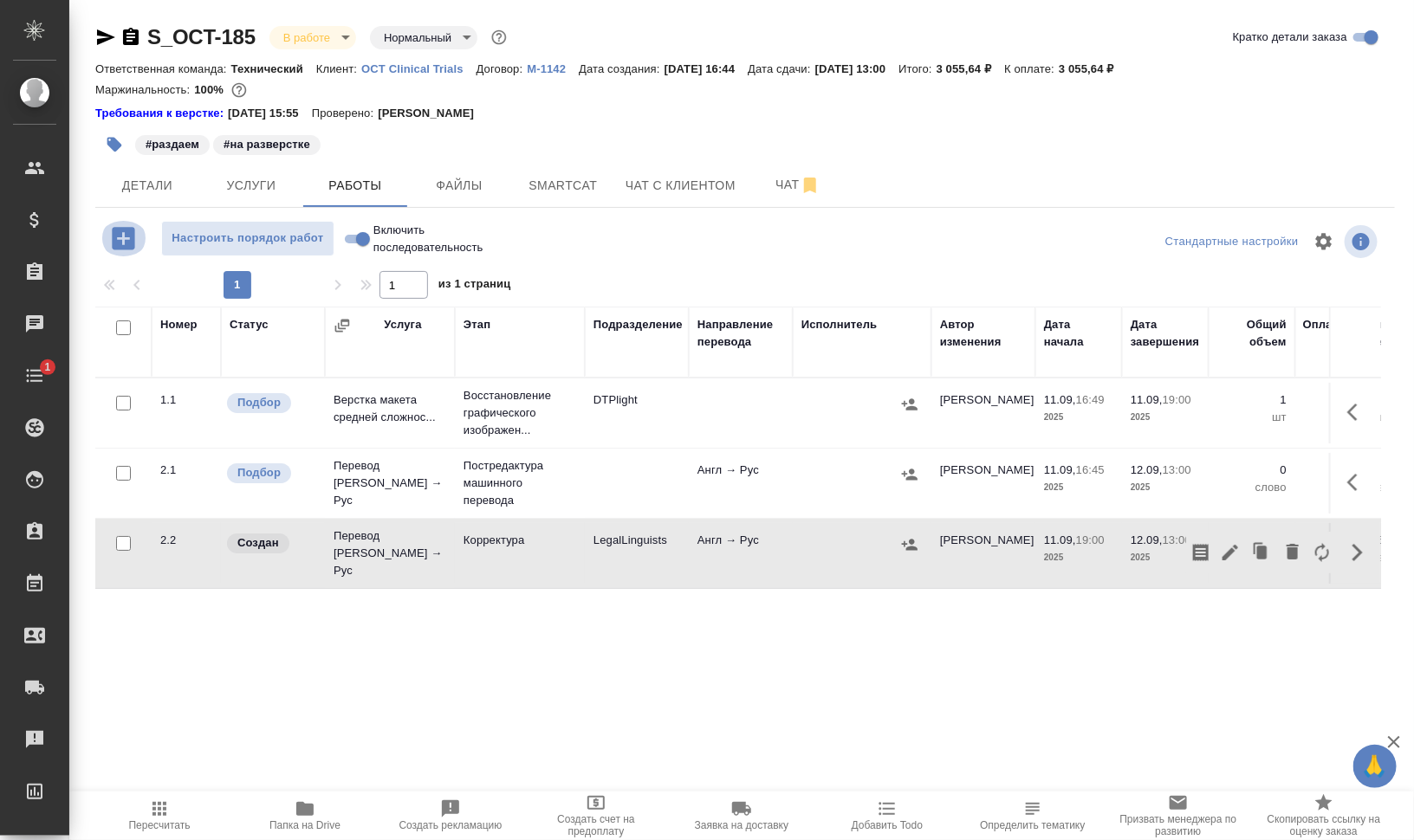
click at [111, 231] on icon "button" at bounding box center [123, 238] width 30 height 30
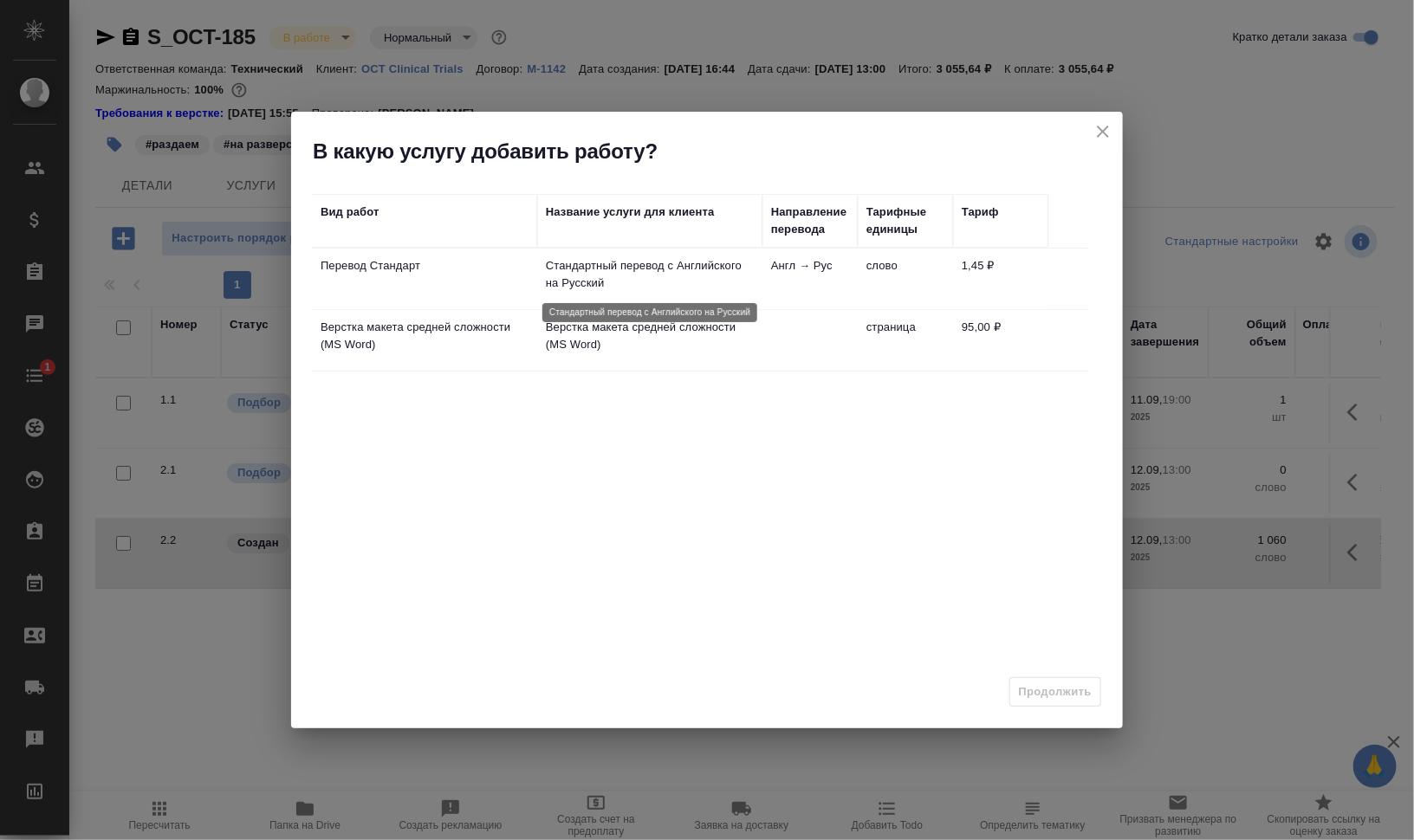
click at [647, 272] on p "Стандартный перевод с Английского на Русский" at bounding box center [649, 274] width 207 height 35
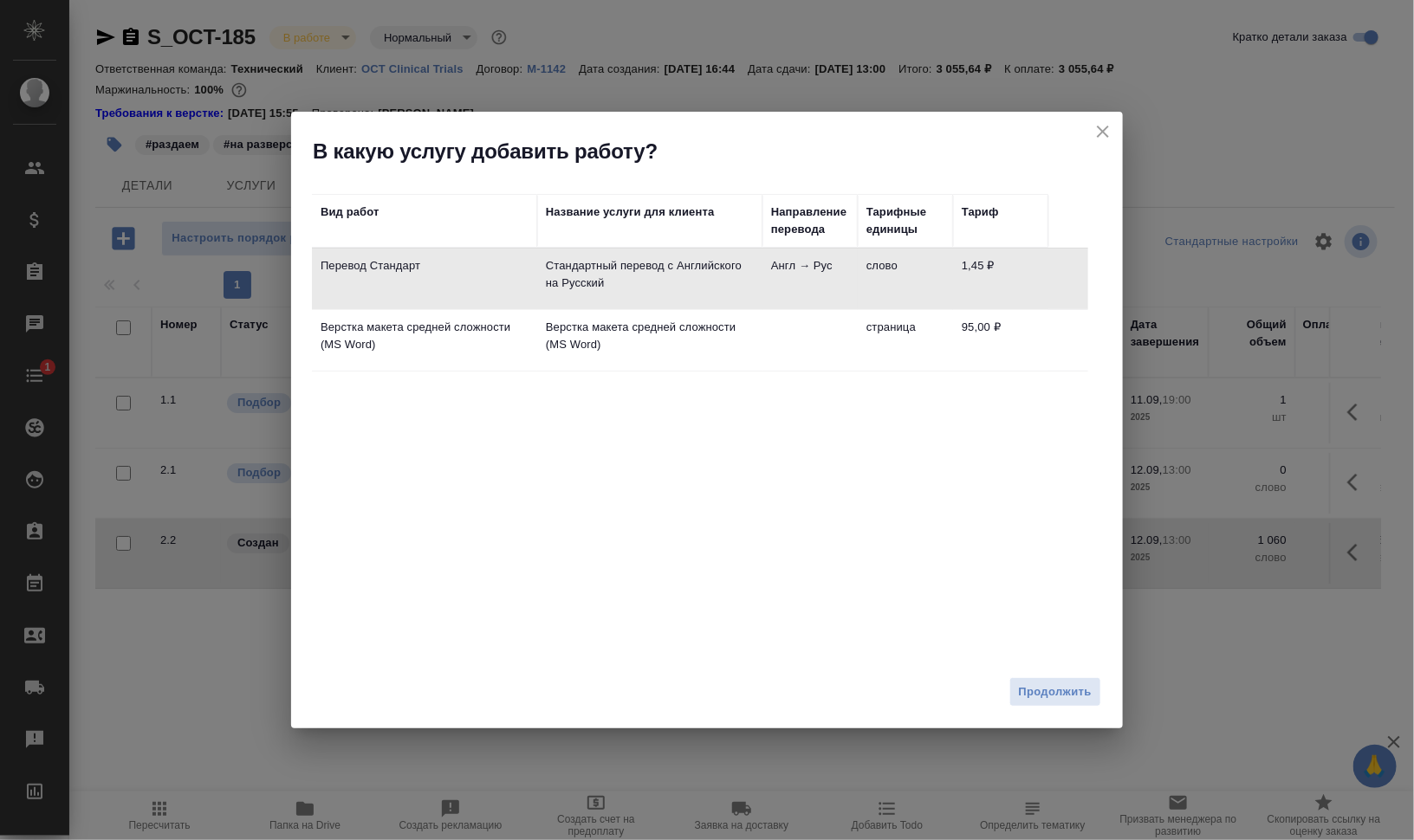
click at [1031, 674] on div "Продолжить" at bounding box center [707, 699] width 832 height 61
click at [1079, 700] on span "Продолжить" at bounding box center [1056, 692] width 73 height 20
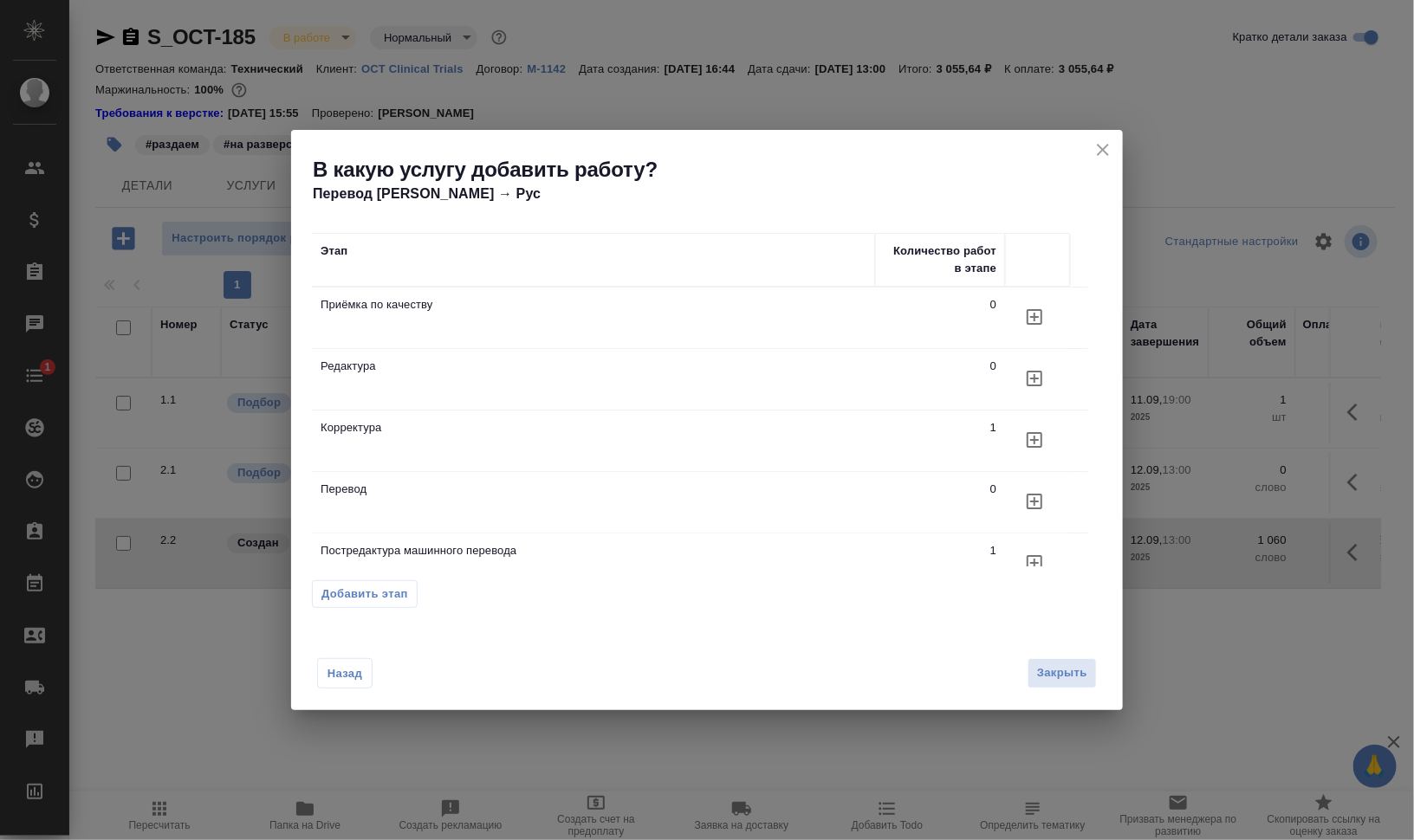
click at [1029, 372] on icon "button" at bounding box center [1035, 378] width 21 height 21
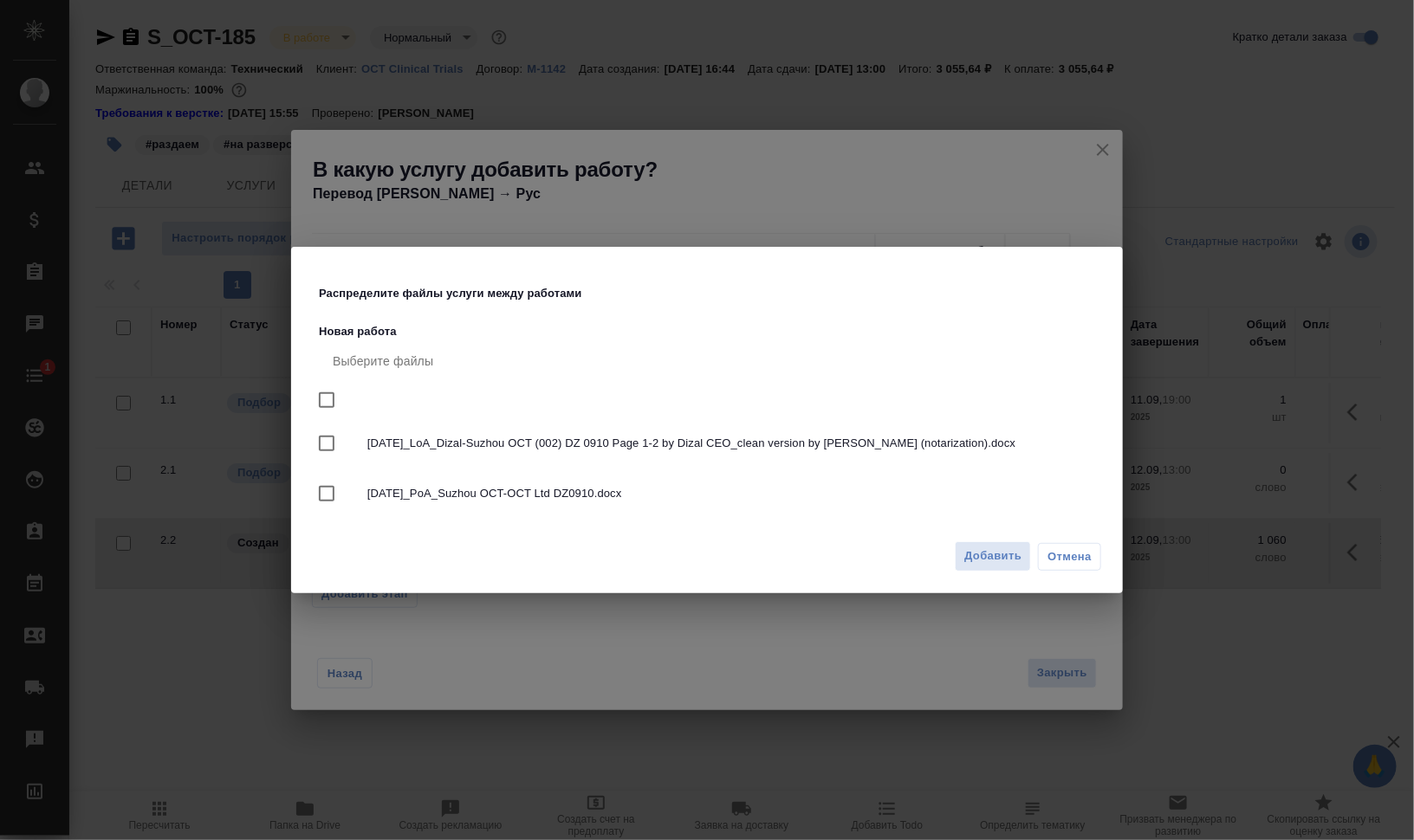
click at [638, 442] on span "2025.09.11_LoA_Dizal-Suzhou OCT (002) DZ 0910 Page 1-2 by Dizal CEO_clean versi…" at bounding box center [727, 443] width 720 height 17
checkbox input "true"
click at [612, 494] on span "2025.09.11_PoA_Suzhou OCT-OCT Ltd DZ0910.docx" at bounding box center [727, 494] width 720 height 17
checkbox input "true"
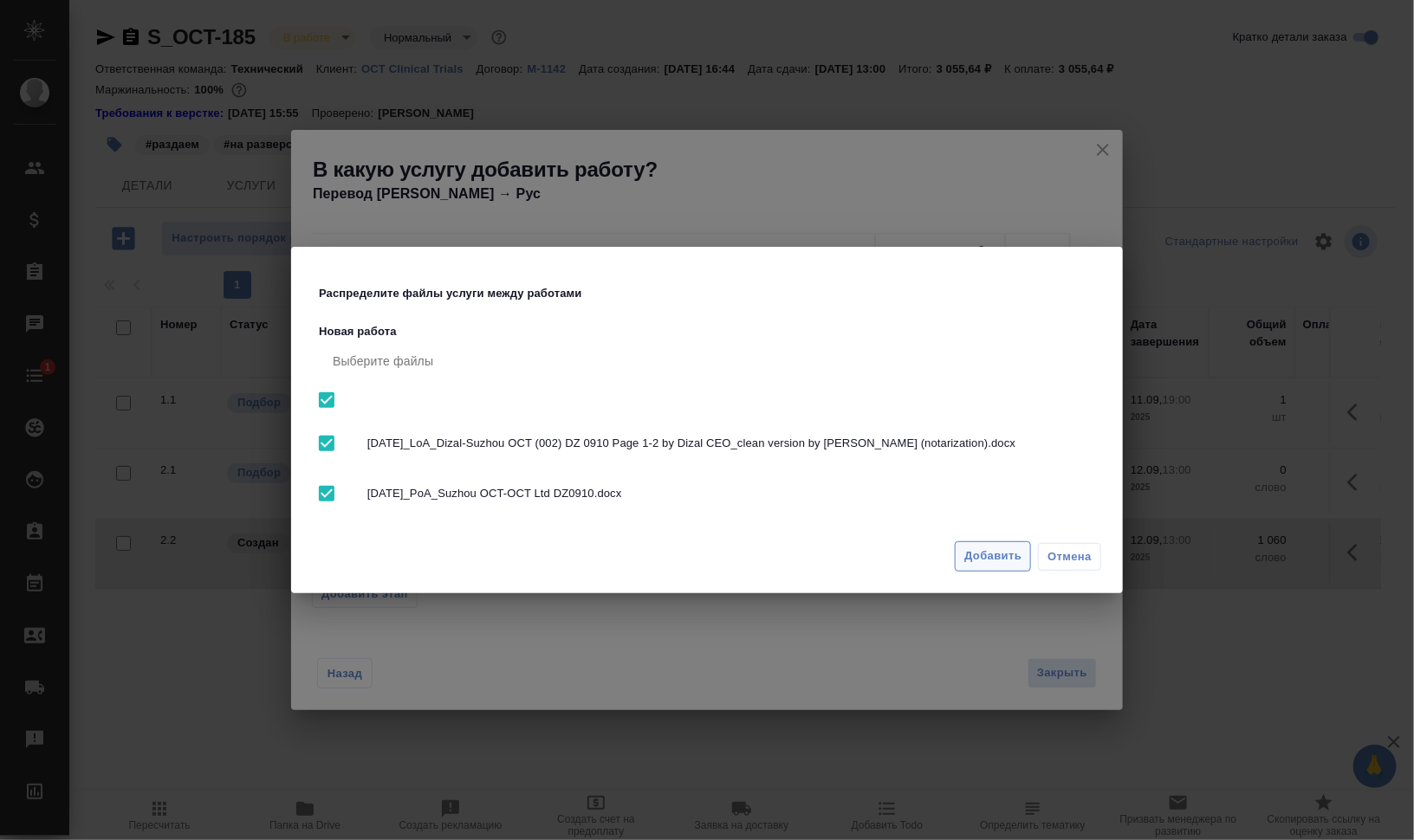
click at [1029, 556] on button "Добавить" at bounding box center [993, 556] width 76 height 30
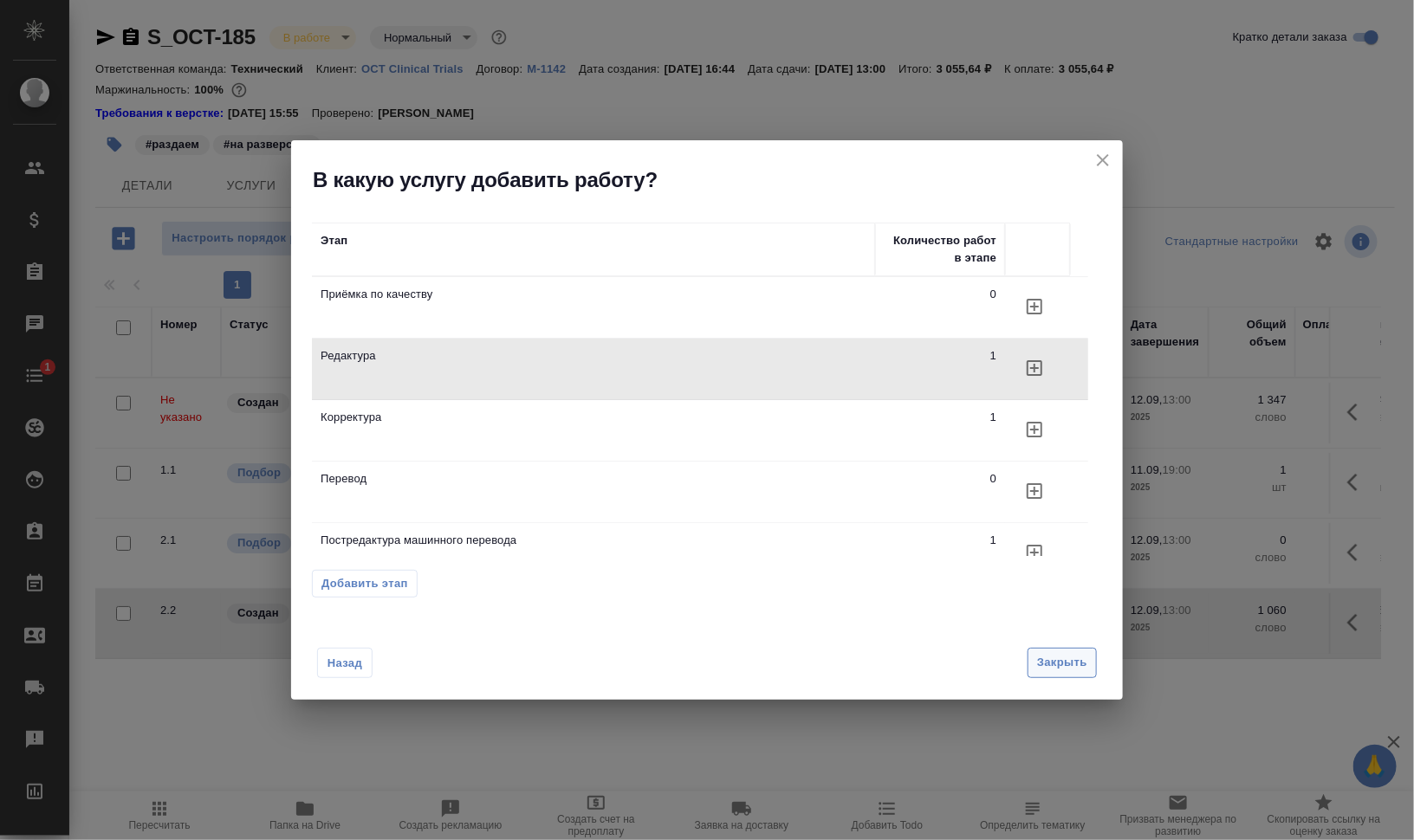
click at [1062, 665] on span "Закрыть" at bounding box center [1062, 662] width 50 height 20
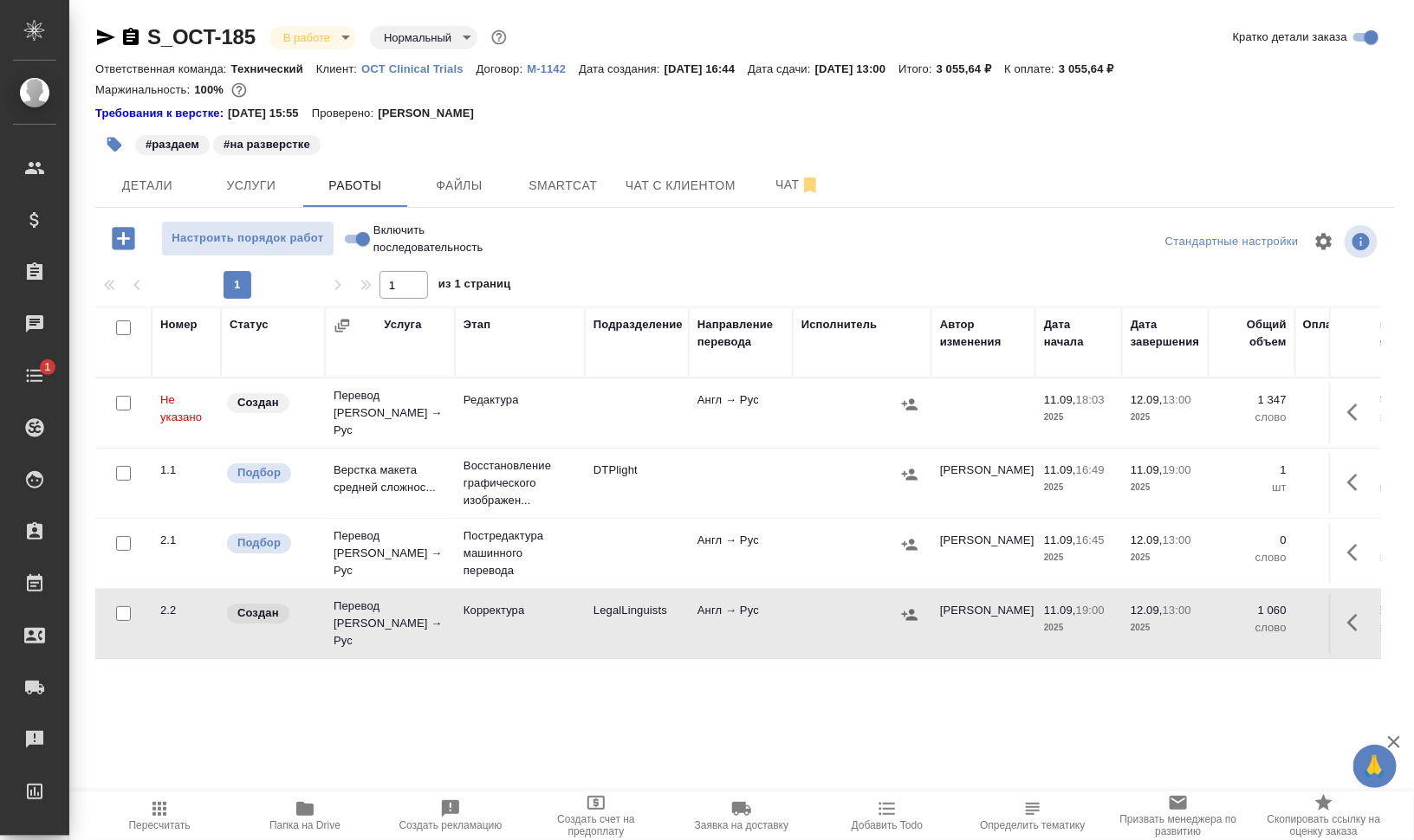
click at [1358, 542] on icon "button" at bounding box center [1358, 553] width 21 height 21
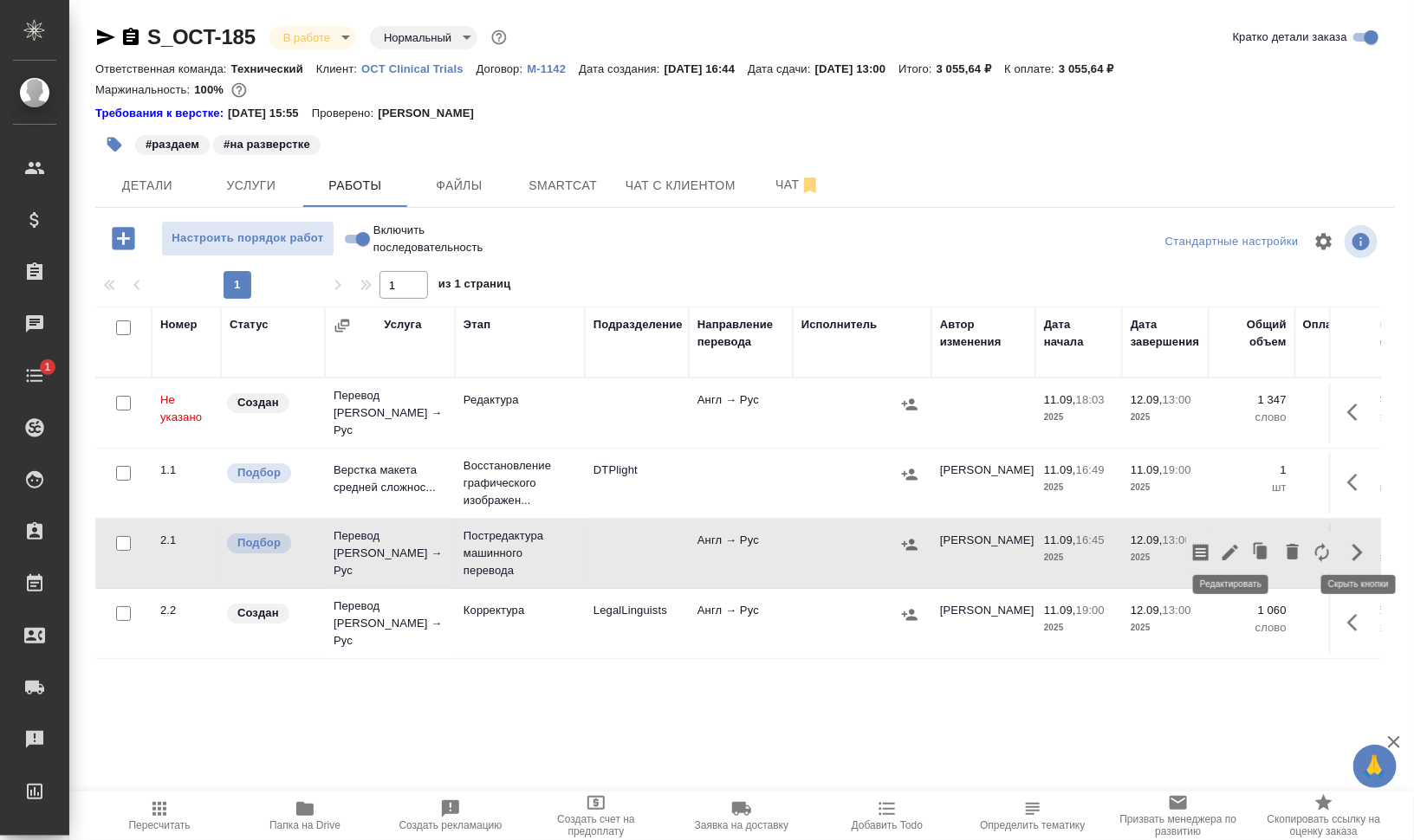
click at [1232, 545] on icon "button" at bounding box center [1230, 553] width 16 height 16
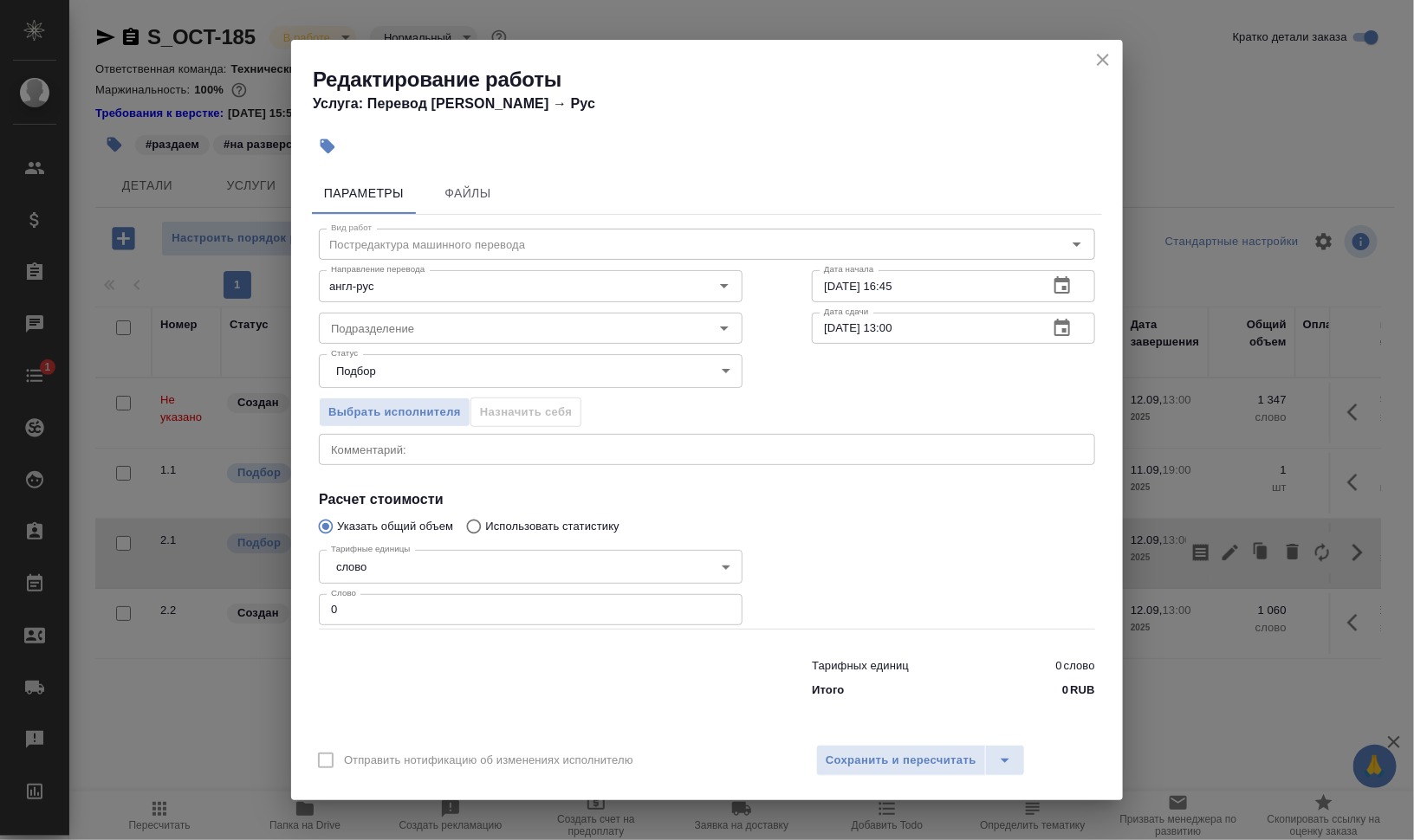
click at [280, 611] on div "Редактирование работы Услуга: Перевод Стандарт Англ → Рус Параметры Файлы Вид р…" at bounding box center [707, 420] width 1414 height 840
type input "1060"
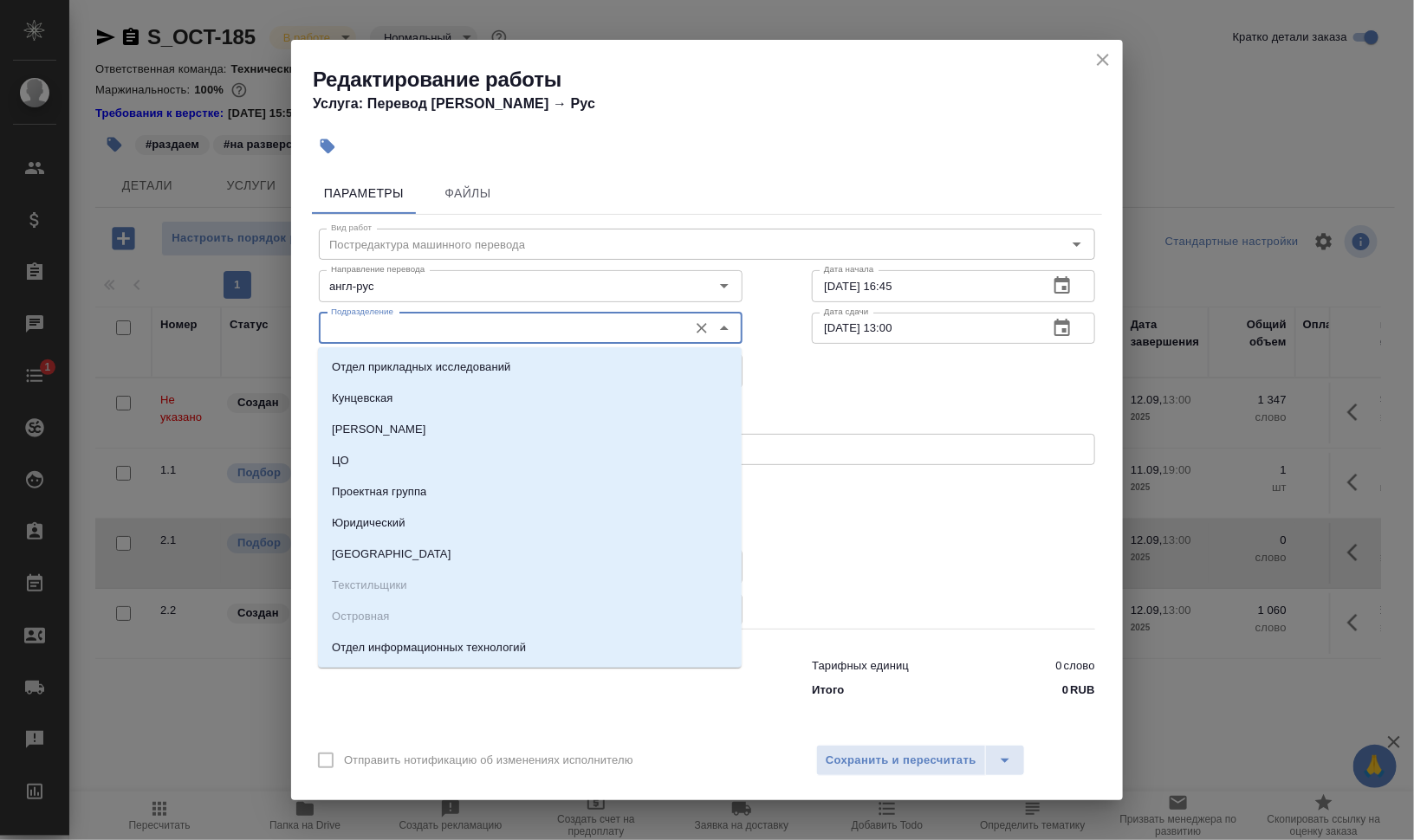
click at [403, 337] on input "Подразделение" at bounding box center [501, 328] width 355 height 21
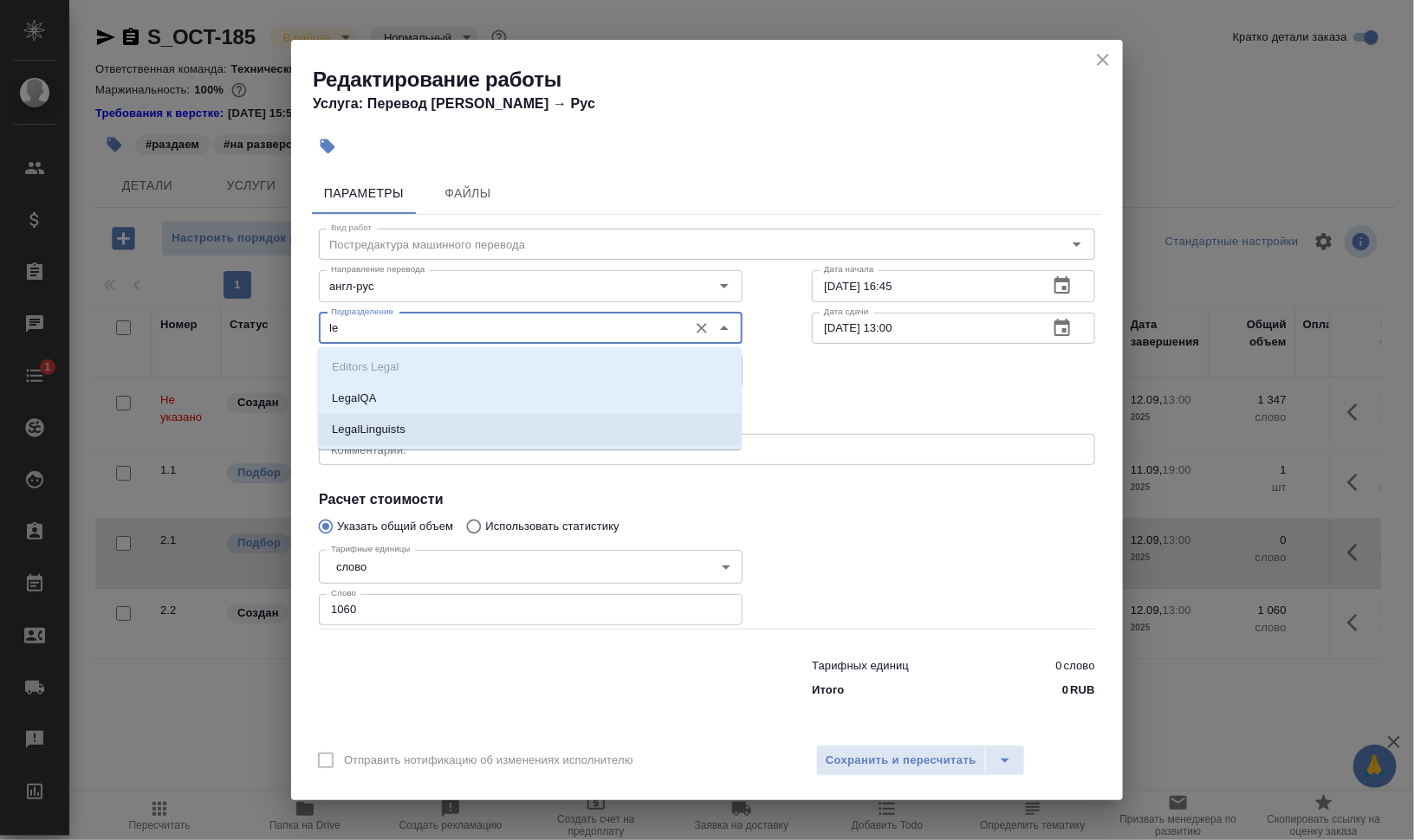
click at [392, 423] on p "LegalLinguists" at bounding box center [368, 430] width 74 height 17
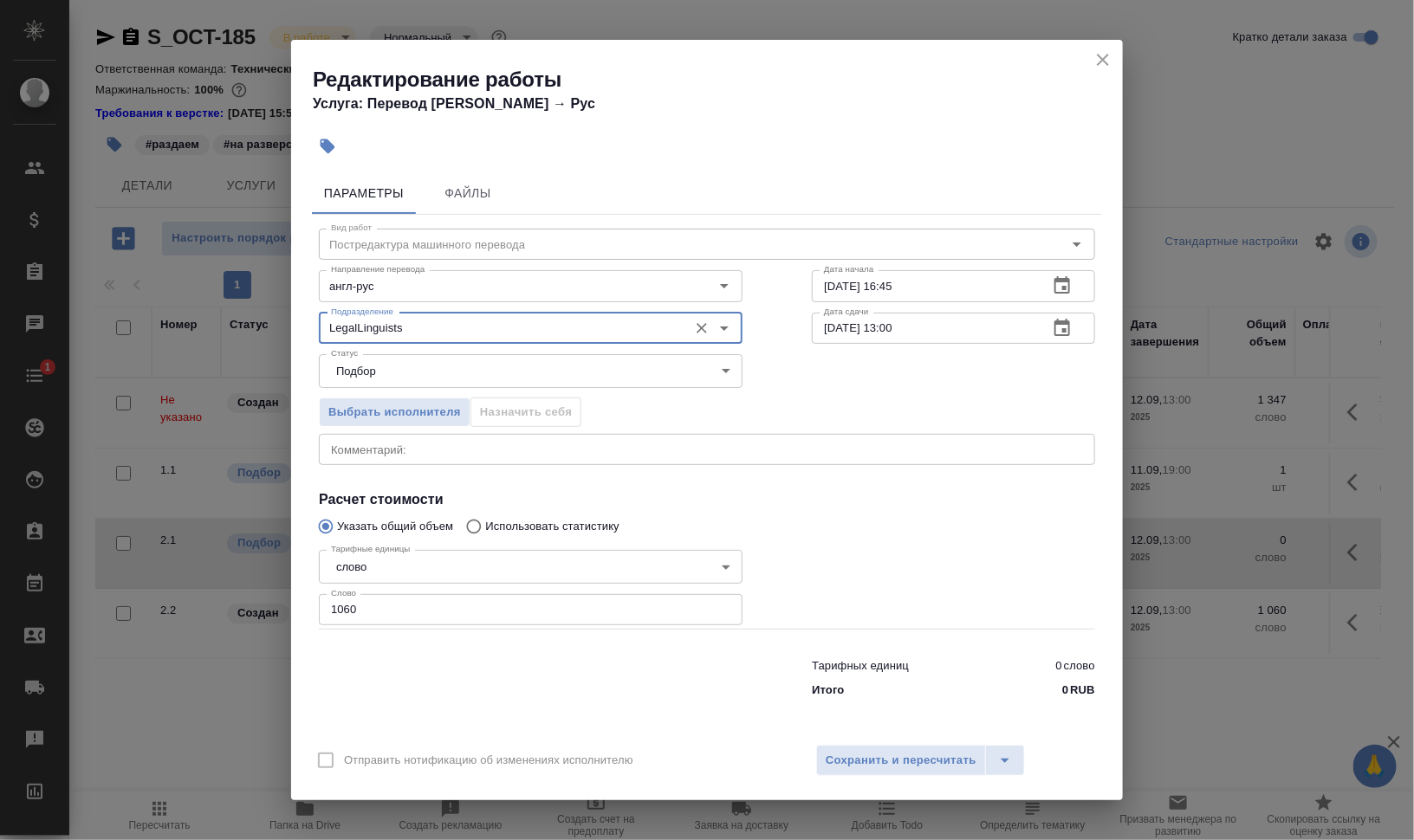
type input "LegalLinguists"
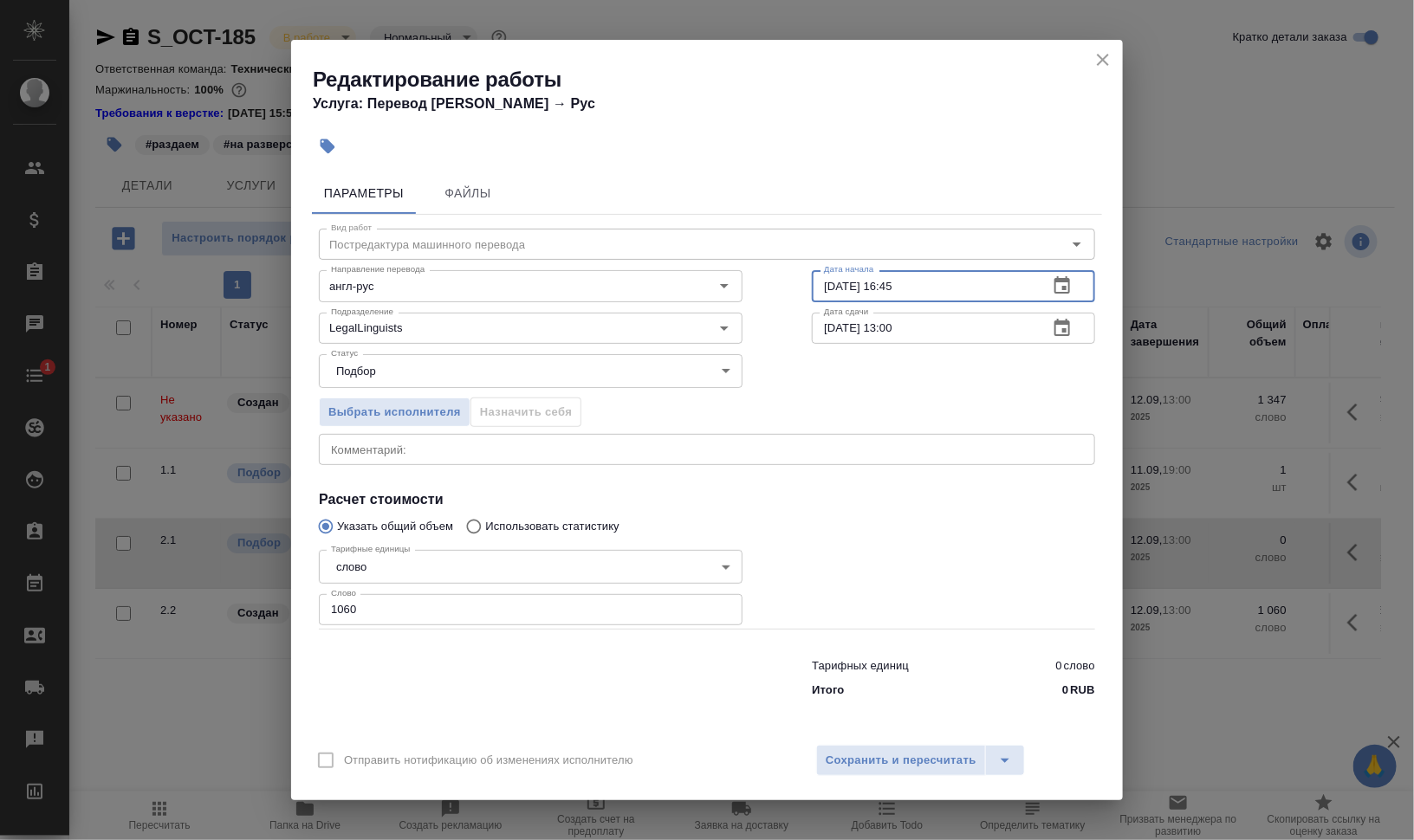
drag, startPoint x: 890, startPoint y: 281, endPoint x: 957, endPoint y: 286, distance: 67.2
click at [957, 285] on input "11.09.2025 16:45" at bounding box center [923, 285] width 222 height 31
type input "11.09.2025 19:00"
click at [914, 749] on button "Сохранить и пересчитать" at bounding box center [901, 760] width 170 height 31
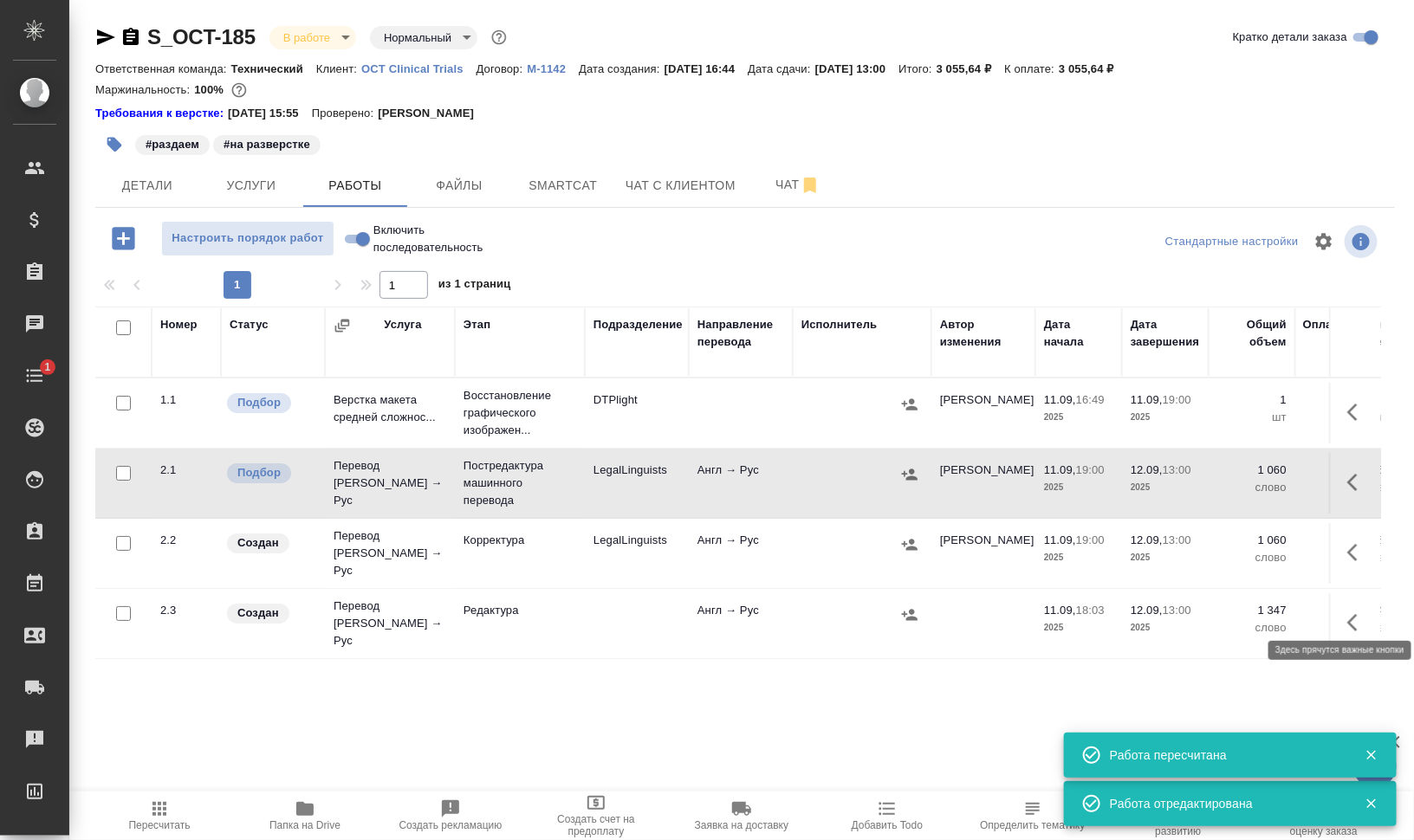
click at [1363, 614] on icon "button" at bounding box center [1358, 623] width 21 height 21
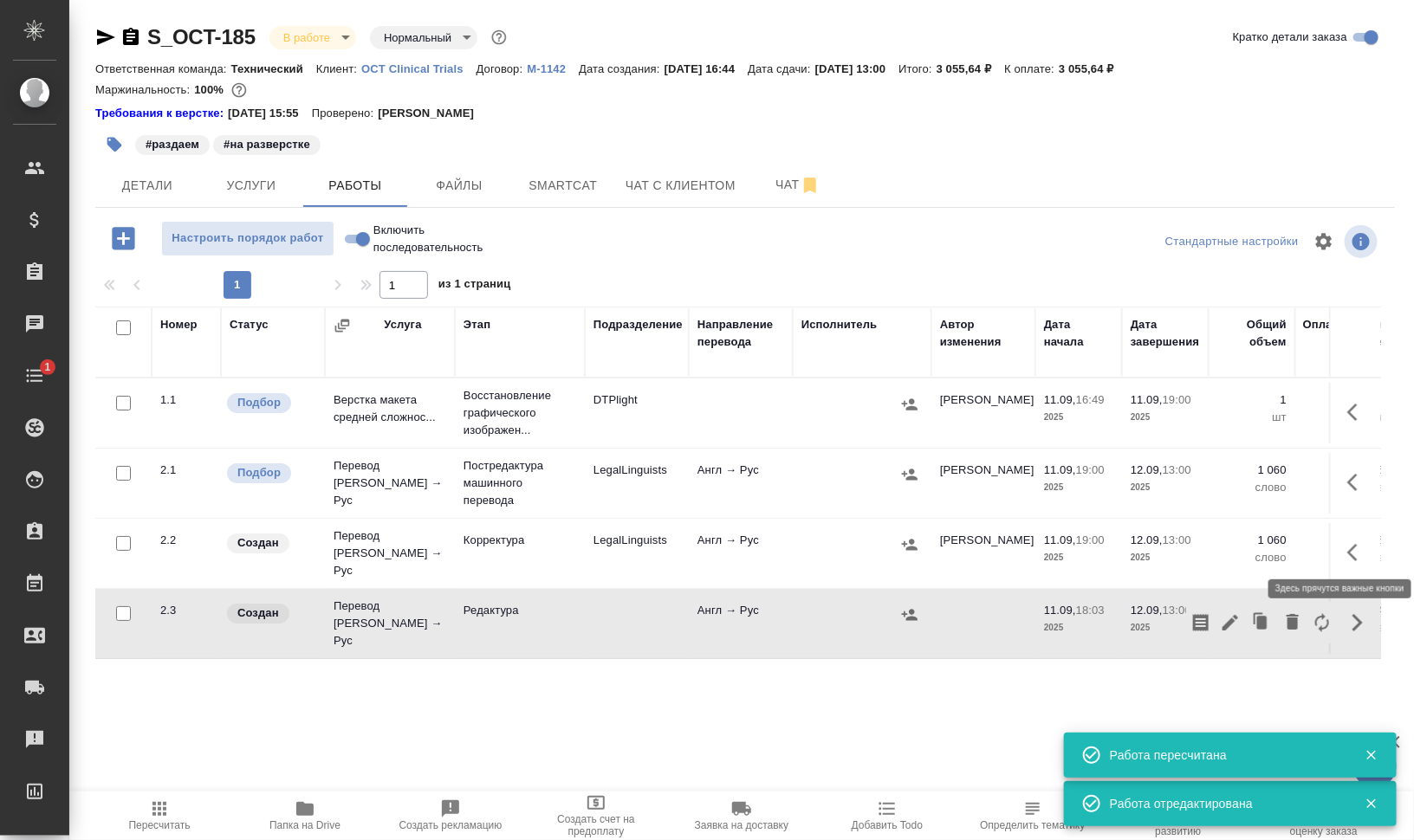
click at [1368, 543] on icon "button" at bounding box center [1358, 553] width 21 height 21
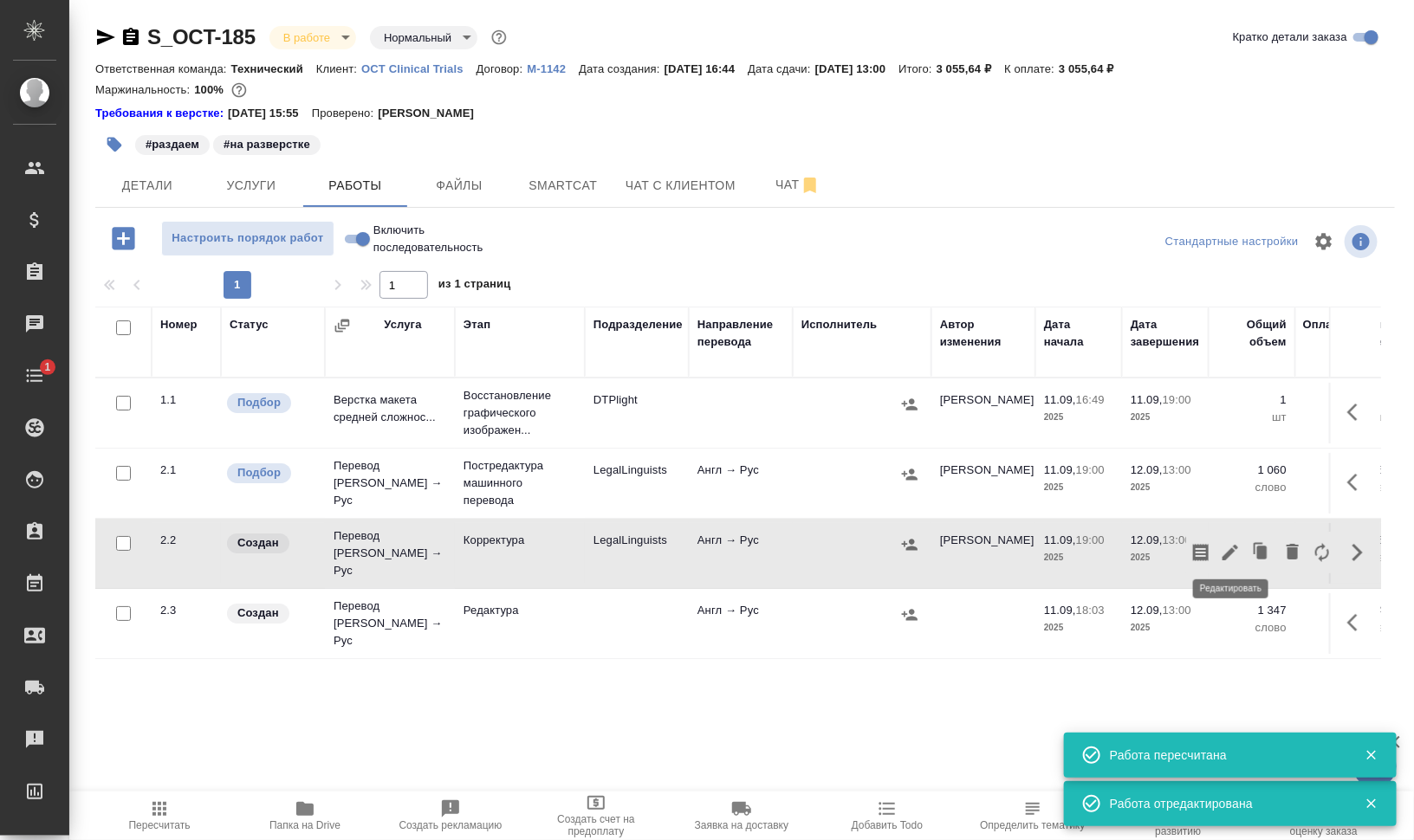
click at [1236, 545] on icon "button" at bounding box center [1230, 553] width 16 height 16
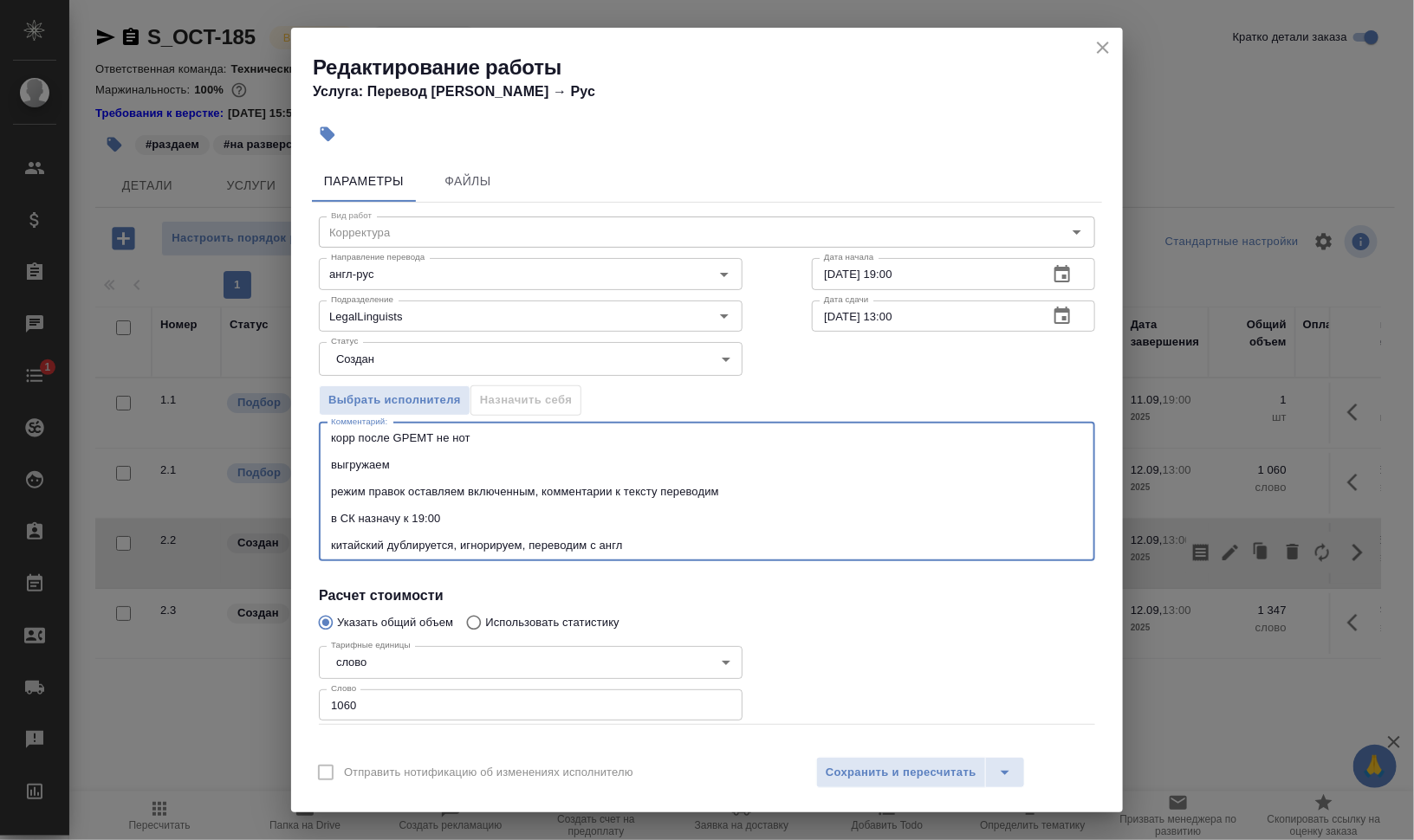
drag, startPoint x: 678, startPoint y: 538, endPoint x: 260, endPoint y: 418, distance: 434.9
click at [260, 418] on div "Редактирование работы Услуга: Перевод Стандарт Англ → Рус Параметры Файлы Вид р…" at bounding box center [707, 420] width 1414 height 840
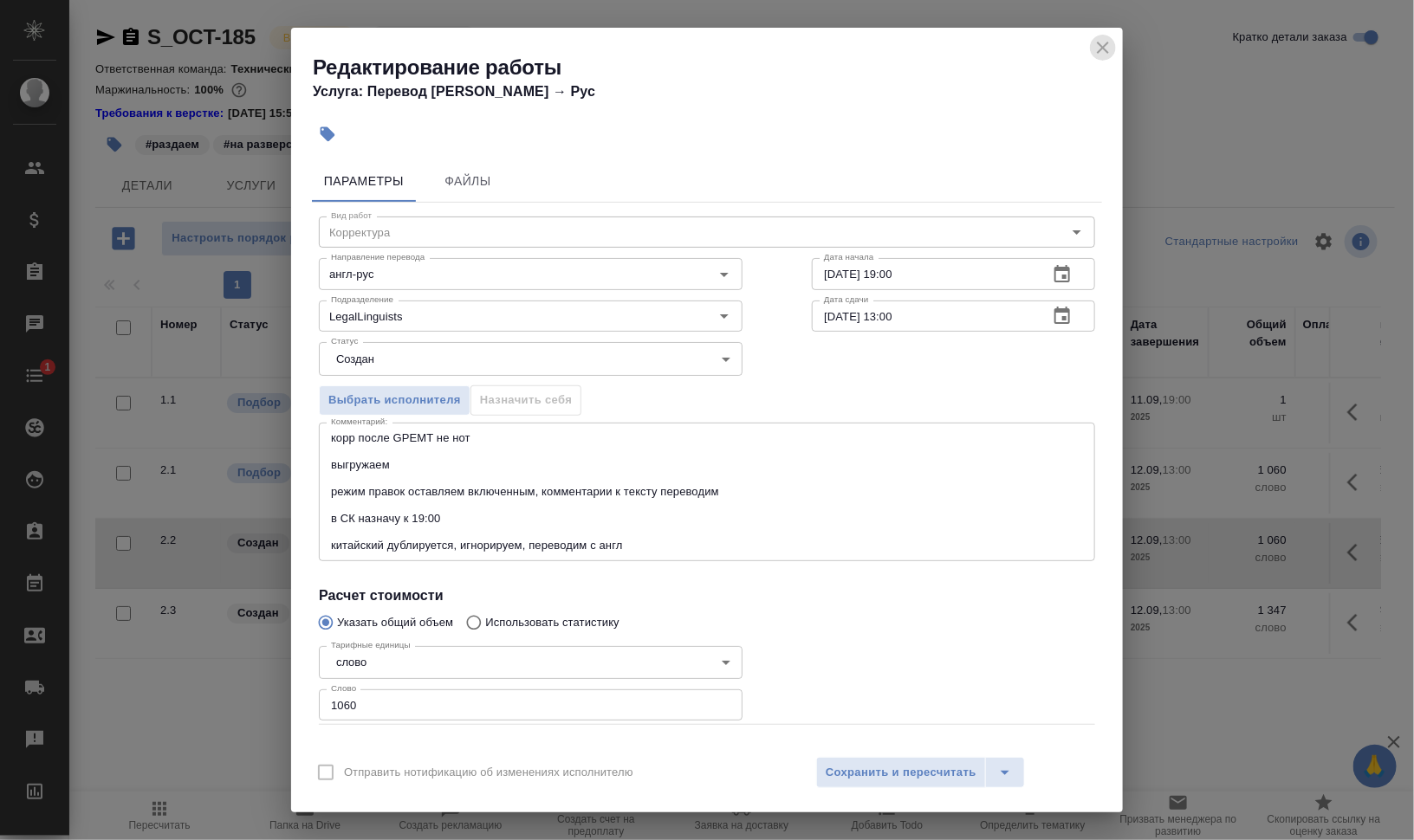
click at [1104, 42] on icon "close" at bounding box center [1102, 48] width 21 height 21
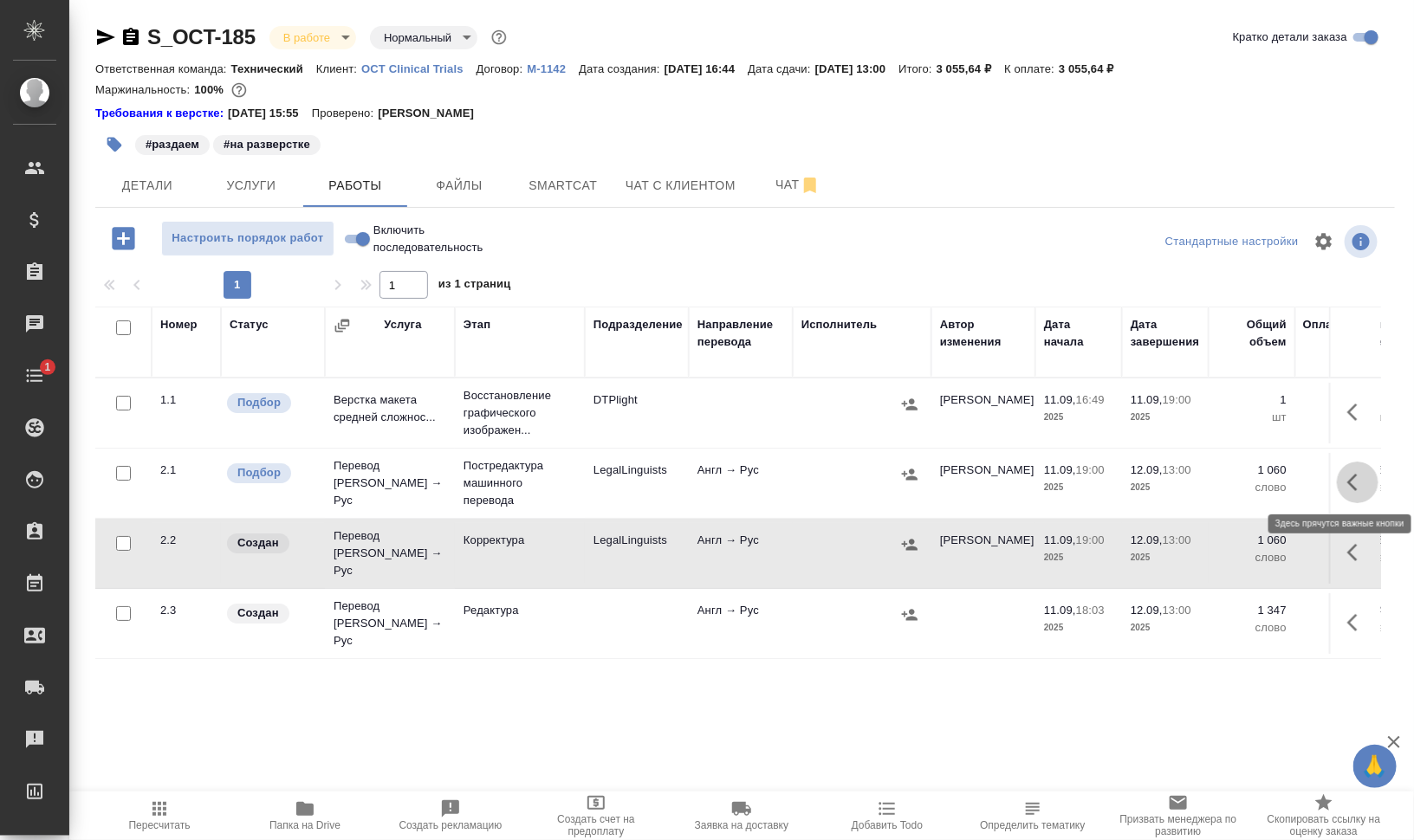
click at [1358, 481] on icon "button" at bounding box center [1358, 482] width 21 height 21
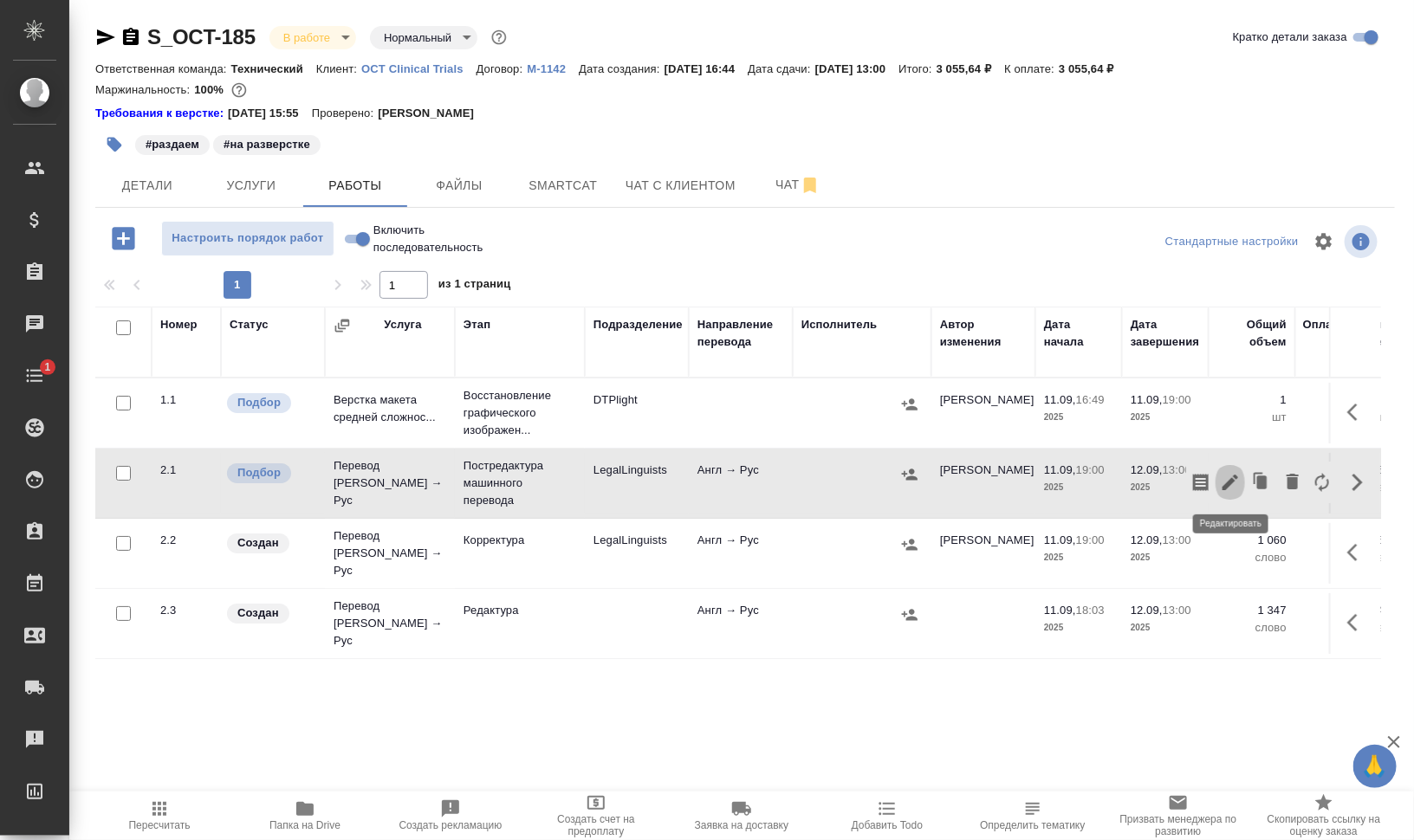
click at [1230, 475] on icon "button" at bounding box center [1230, 482] width 21 height 21
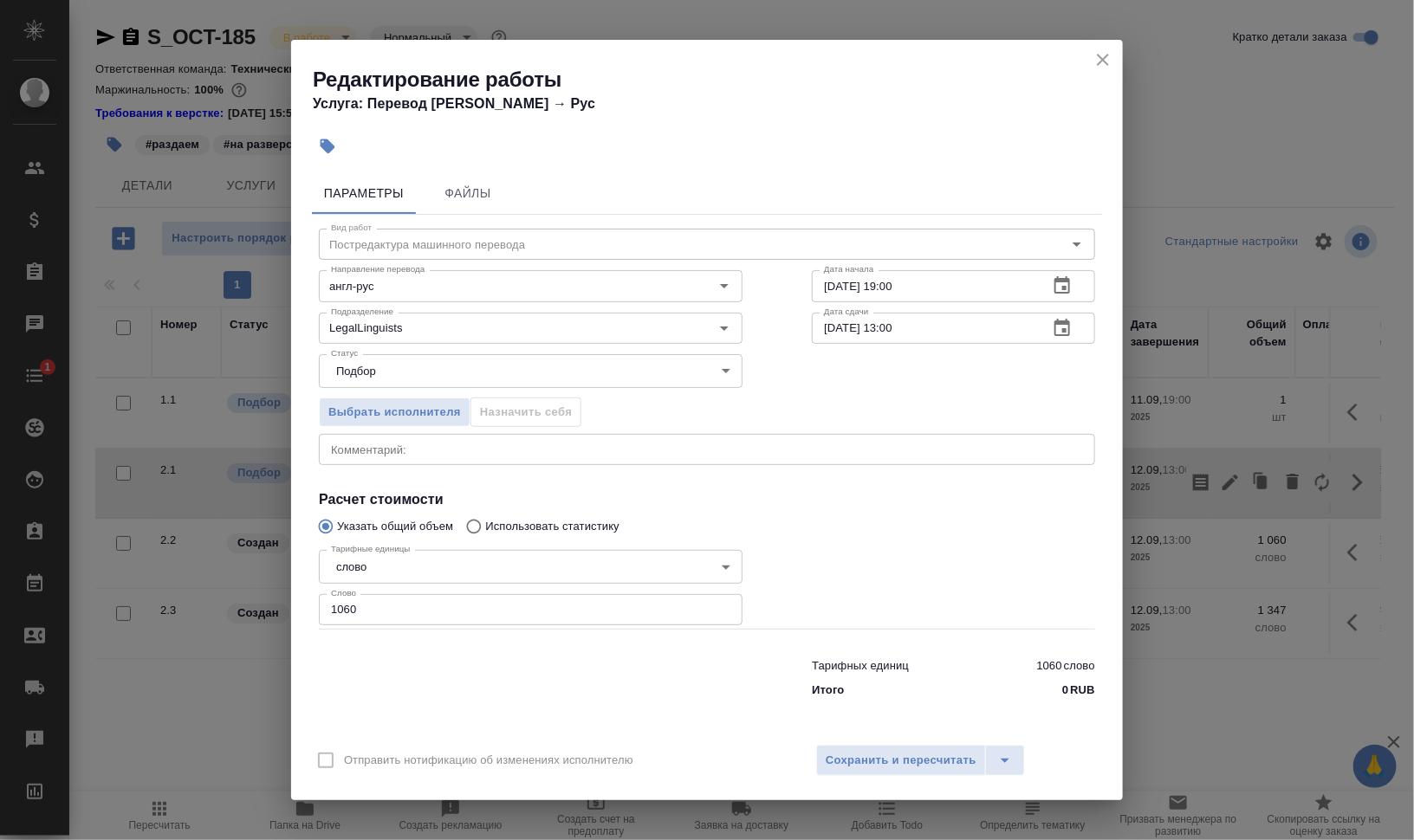
click at [451, 441] on div "x Комментарий:" at bounding box center [707, 450] width 776 height 31
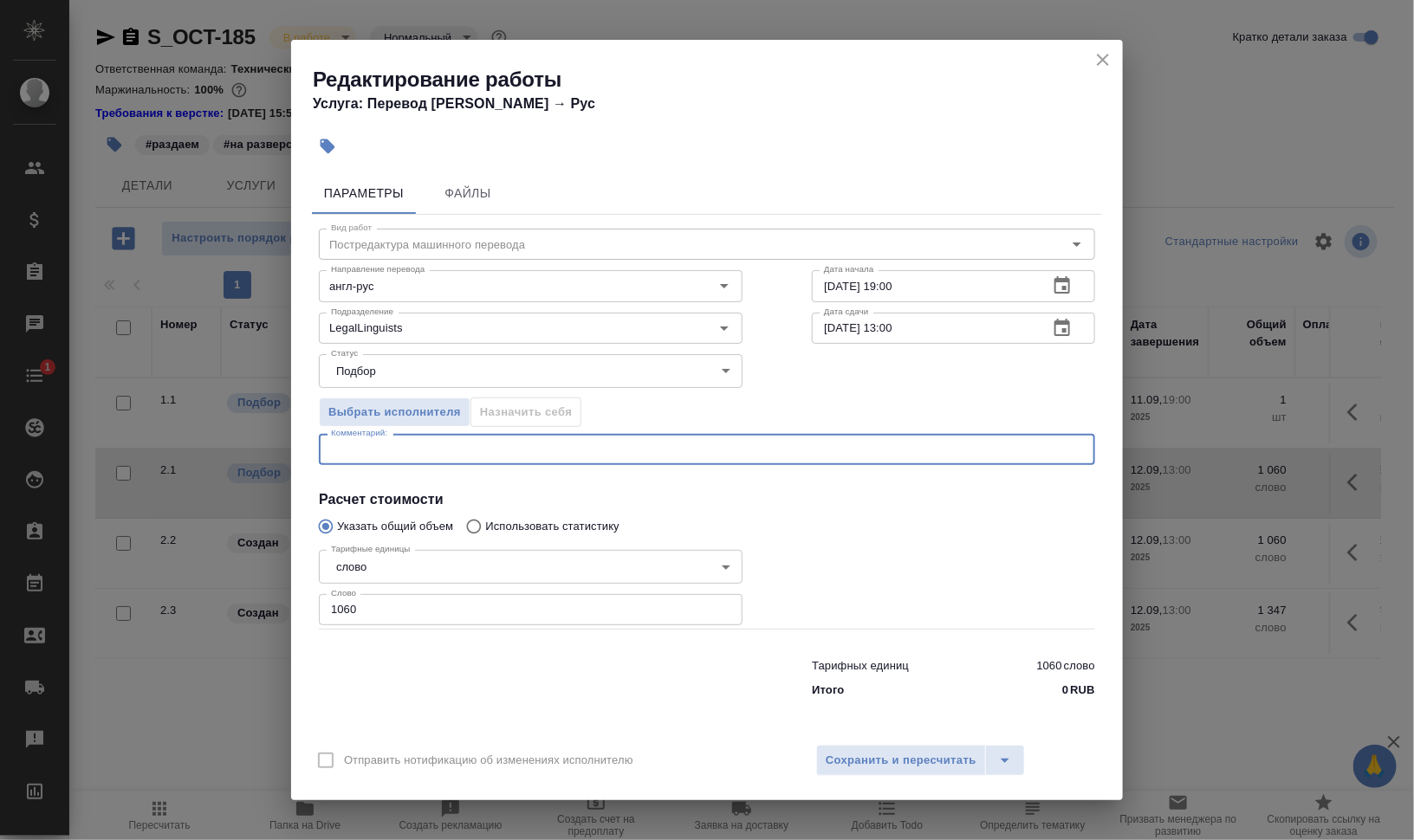
paste textarea "корр после GPEMT не нот выгружаем режим правок оставляем включенным, комментари…"
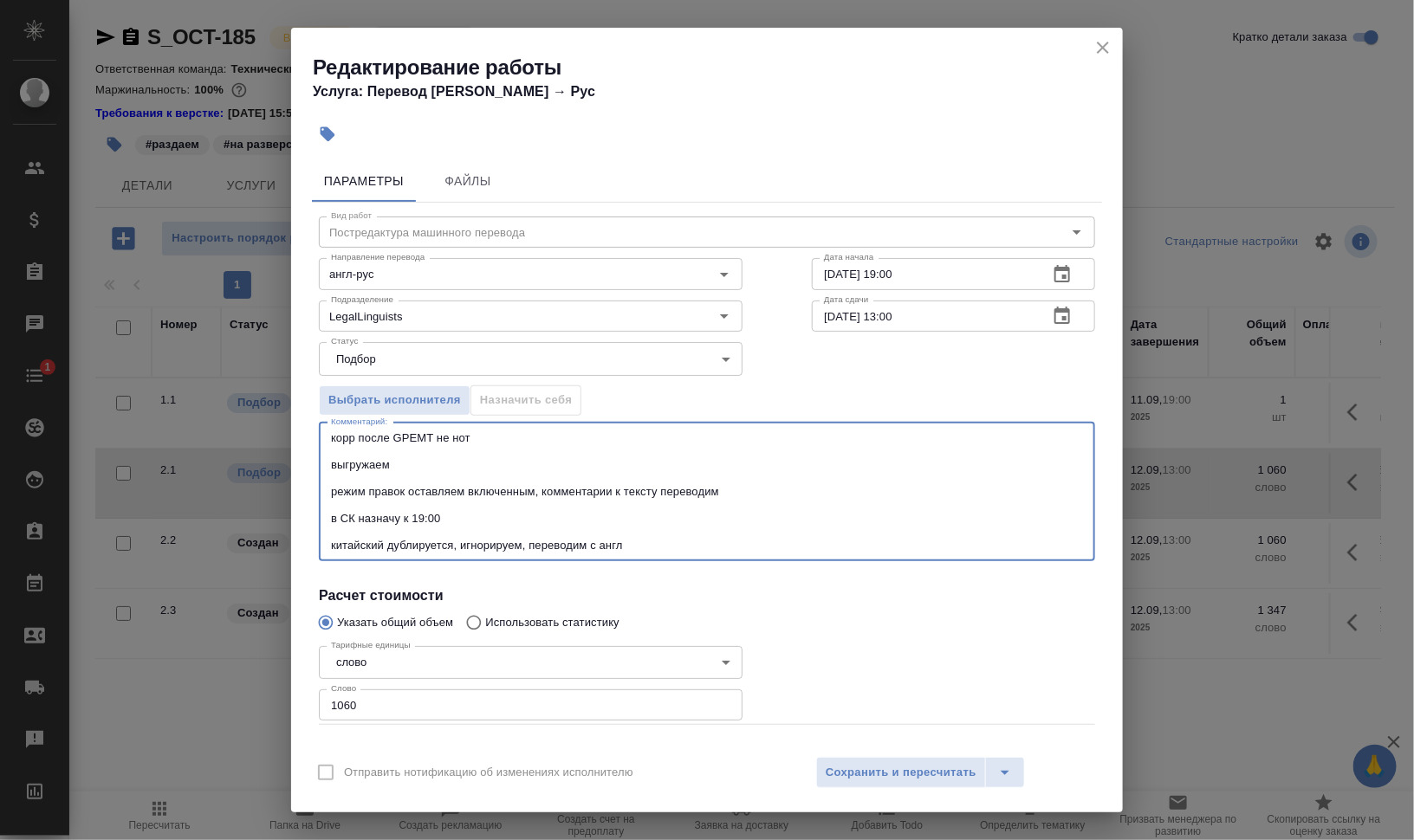
drag, startPoint x: 352, startPoint y: 437, endPoint x: 304, endPoint y: 440, distance: 48.1
click at [304, 440] on div "Параметры Файлы Вид работ Постредактура машинного перевода Вид работ Направлени…" at bounding box center [707, 450] width 832 height 593
click at [435, 463] on textarea "ред после GPEMT не нот выгружаем режим правок оставляем включенным, комментарии…" at bounding box center [707, 491] width 752 height 121
click at [654, 492] on textarea "ред после GPEMT не нот выгружаем режим правок оставляем включенным, комментарии…" at bounding box center [707, 491] width 752 height 121
click at [746, 493] on textarea "ред после GPEMT не нот выгружаем режим правок оставляем включенным, комментарии…" at bounding box center [707, 491] width 752 height 121
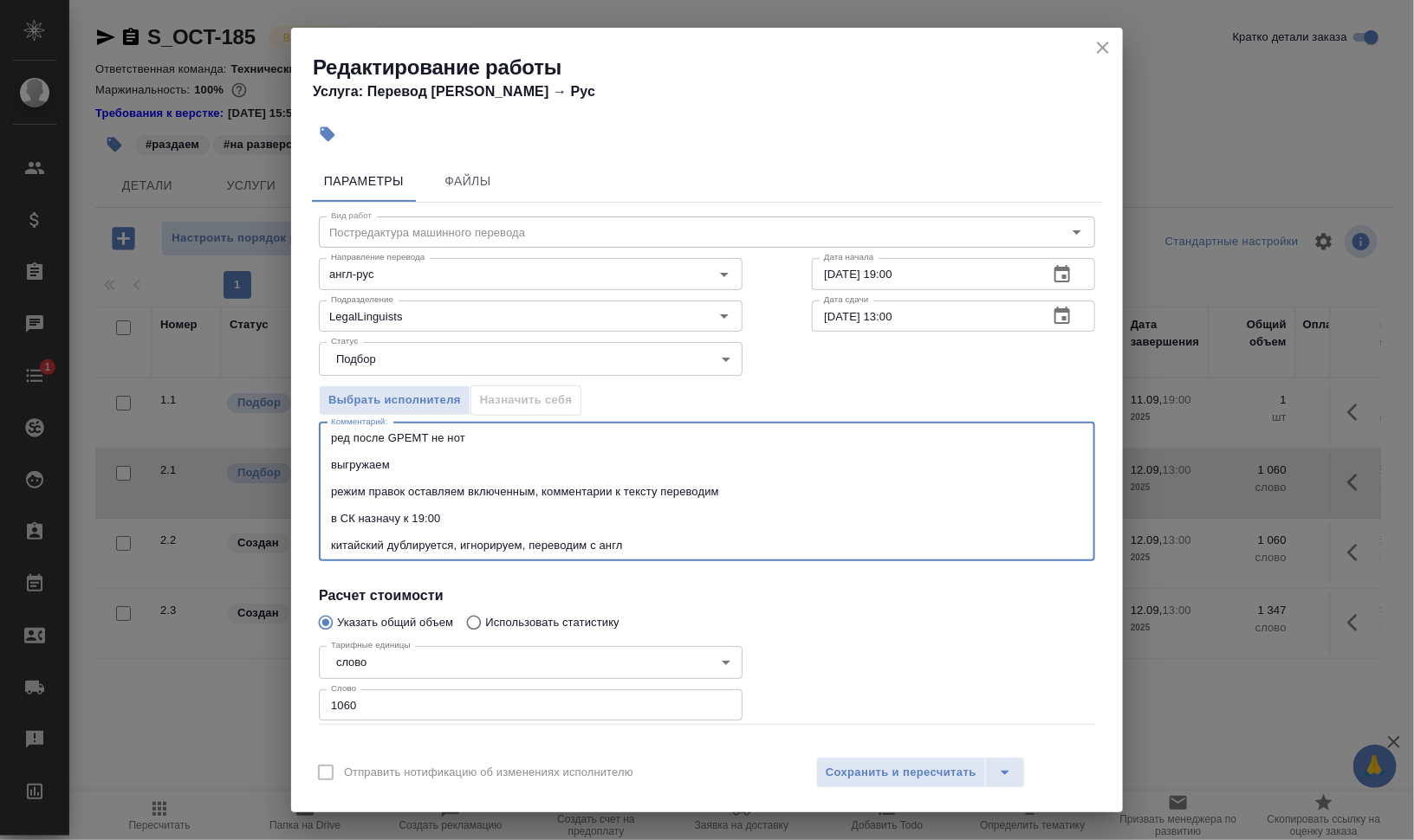
click at [476, 490] on textarea "ред после GPEMT не нот выгружаем режим правок оставляем включенным, комментарии…" at bounding box center [707, 491] width 752 height 121
click at [531, 492] on textarea "ред после GPEMT не нот выгружаем режим правок оставляем включенным, комментарии…" at bounding box center [707, 491] width 752 height 121
type textarea "ред после GPEMT не нот выгружаем режим правок оставляем включенным, комментарии…"
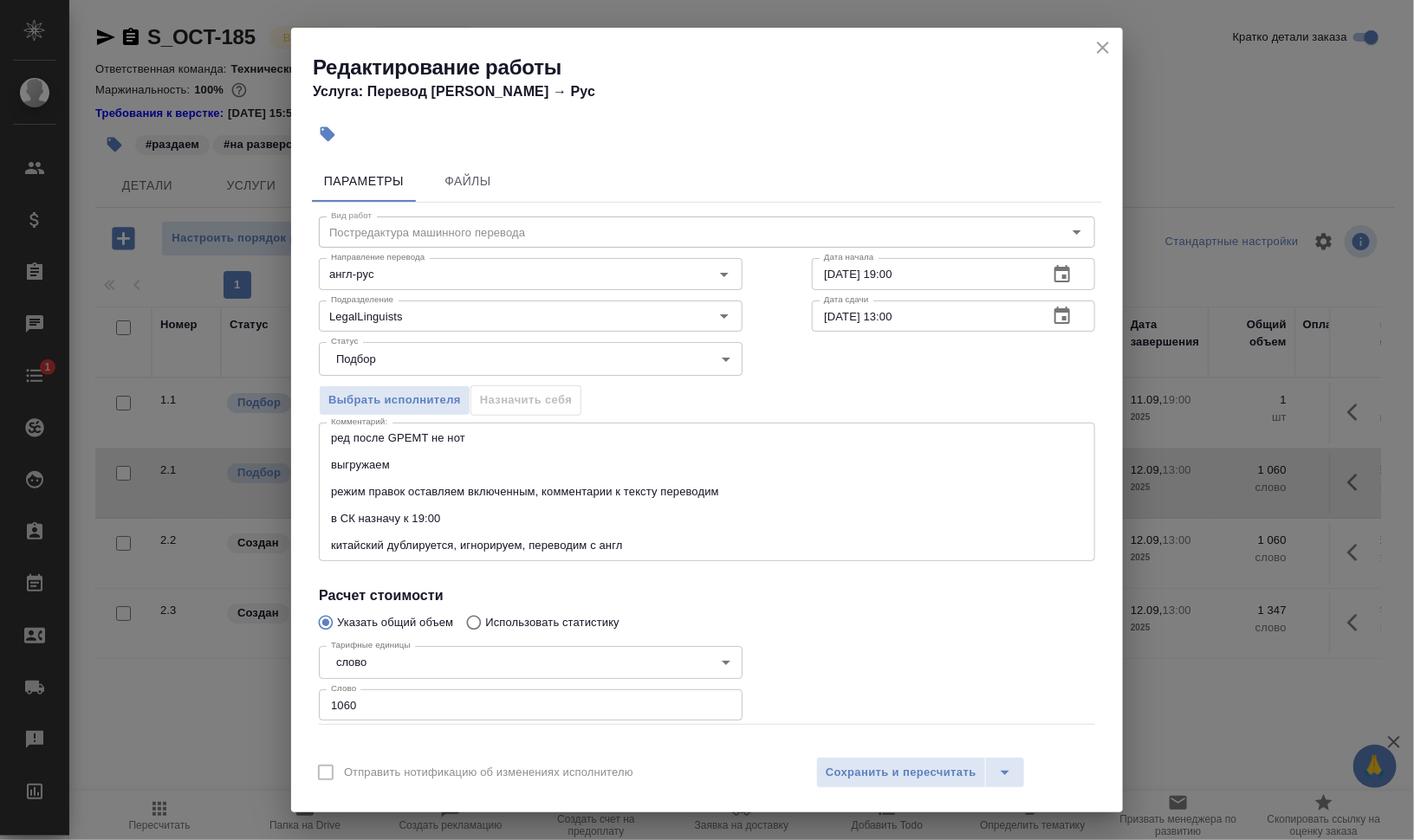
click at [875, 756] on div "Отправить нотификацию об изменениях исполнителю Сохранить и пересчитать" at bounding box center [707, 778] width 832 height 67
click at [915, 751] on div "Отправить нотификацию об изменениях исполнителю Сохранить и пересчитать" at bounding box center [707, 778] width 832 height 67
click at [916, 771] on span "Сохранить и пересчитать" at bounding box center [901, 772] width 151 height 20
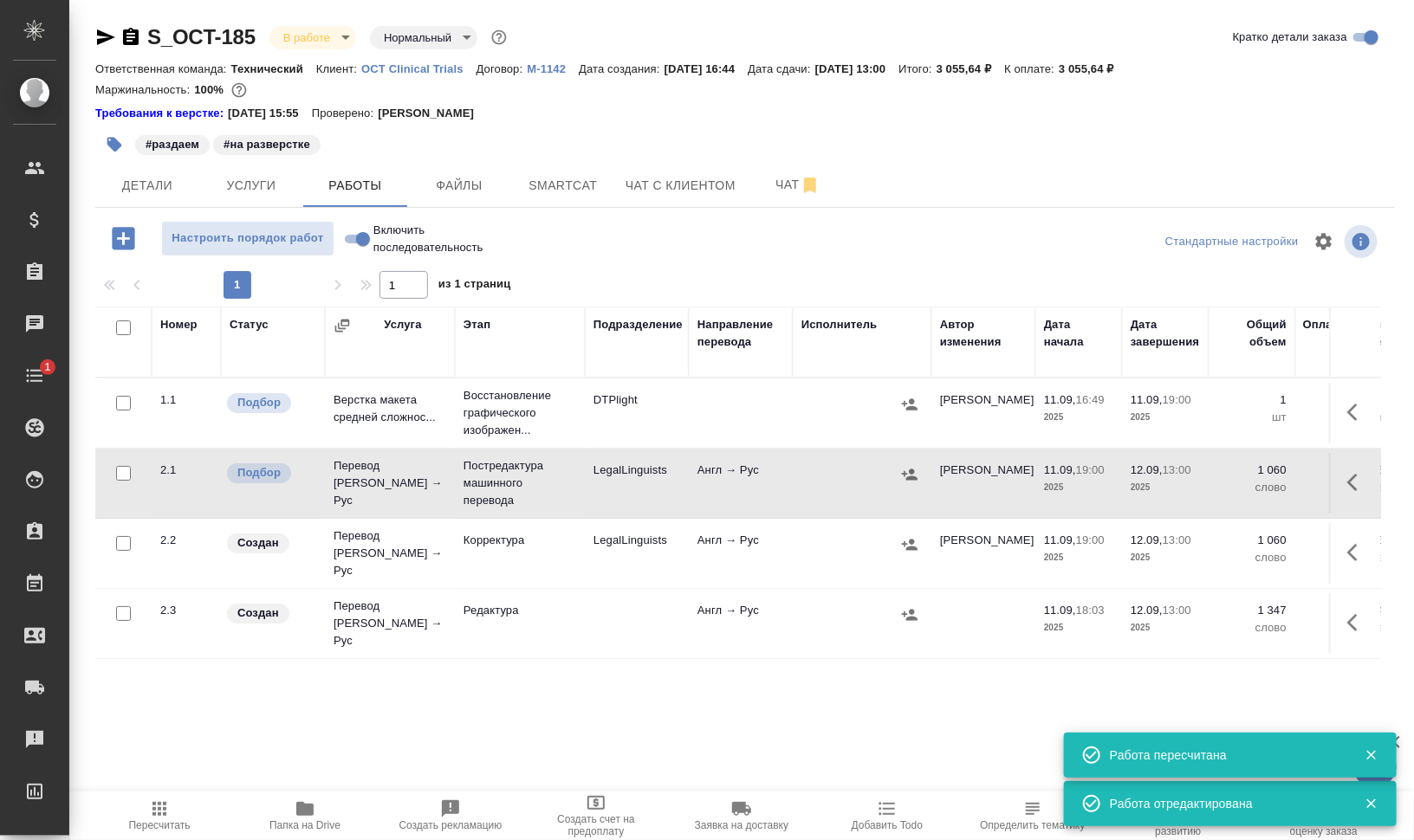
click at [1370, 482] on button "button" at bounding box center [1358, 482] width 42 height 42
click at [1200, 485] on icon "button" at bounding box center [1200, 482] width 21 height 21
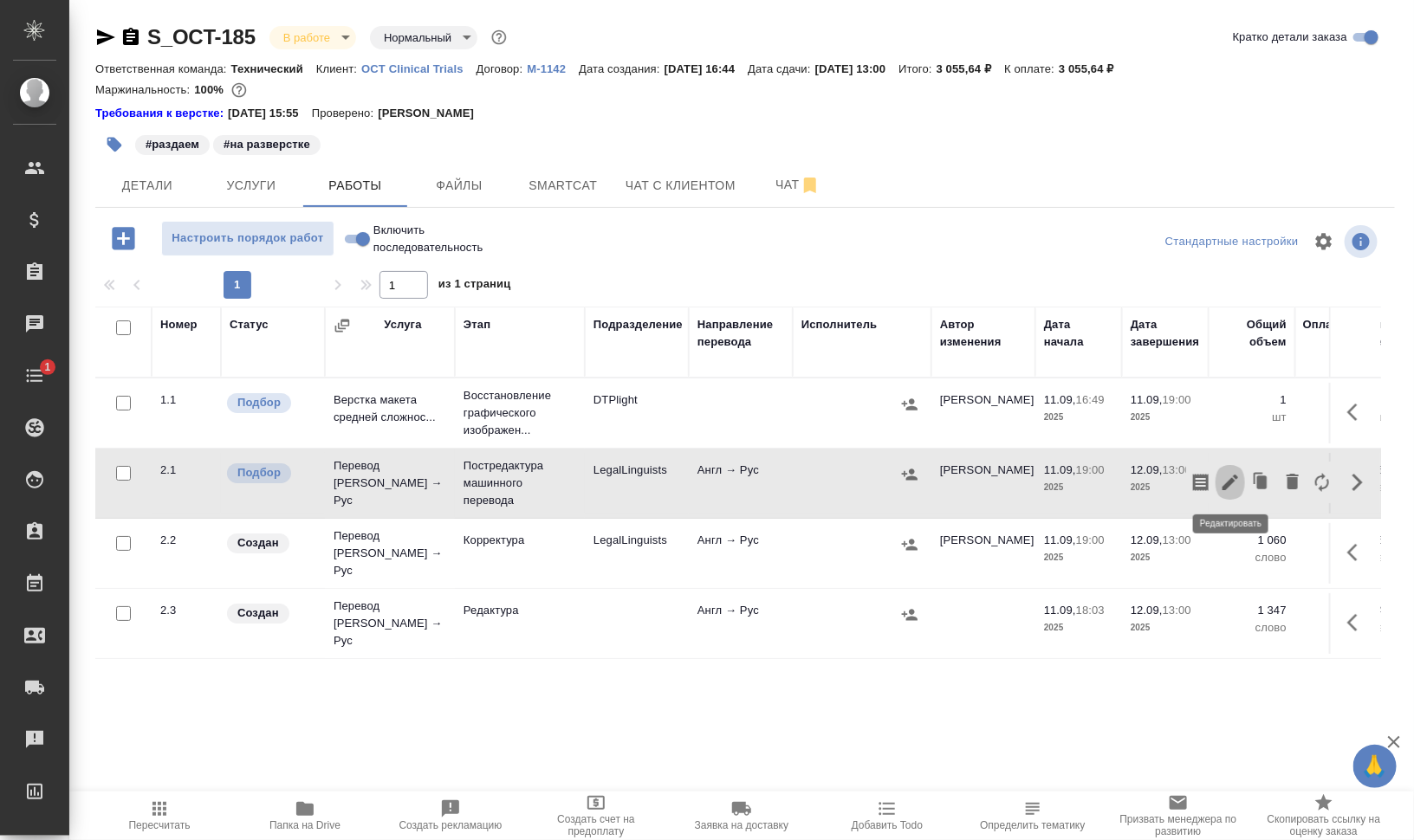
click at [1238, 477] on icon "button" at bounding box center [1230, 482] width 21 height 21
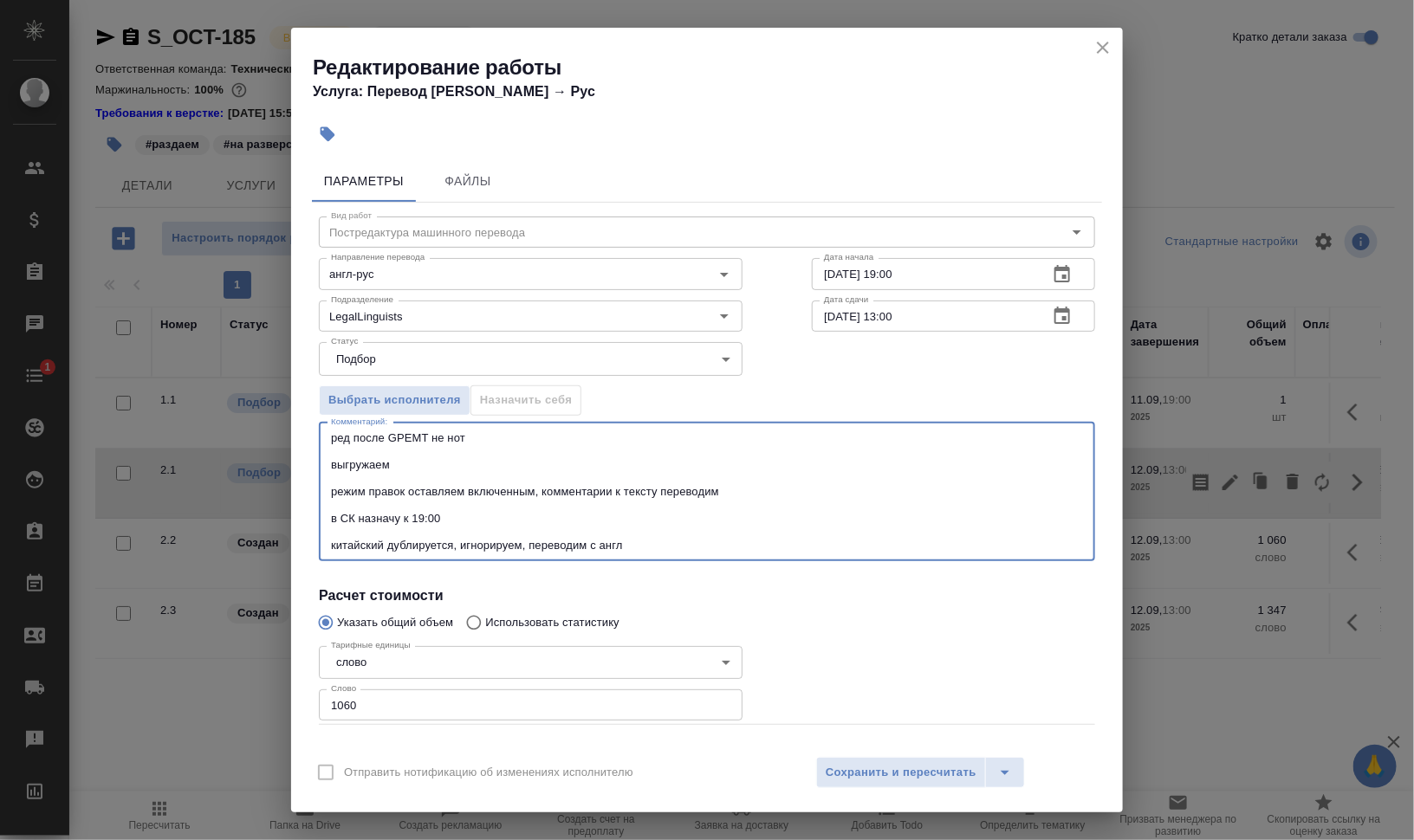
drag, startPoint x: 684, startPoint y: 544, endPoint x: 157, endPoint y: 377, distance: 552.8
click at [157, 377] on div "Редактирование работы Услуга: Перевод Стандарт Англ → Рус Параметры Файлы Вид р…" at bounding box center [707, 420] width 1414 height 840
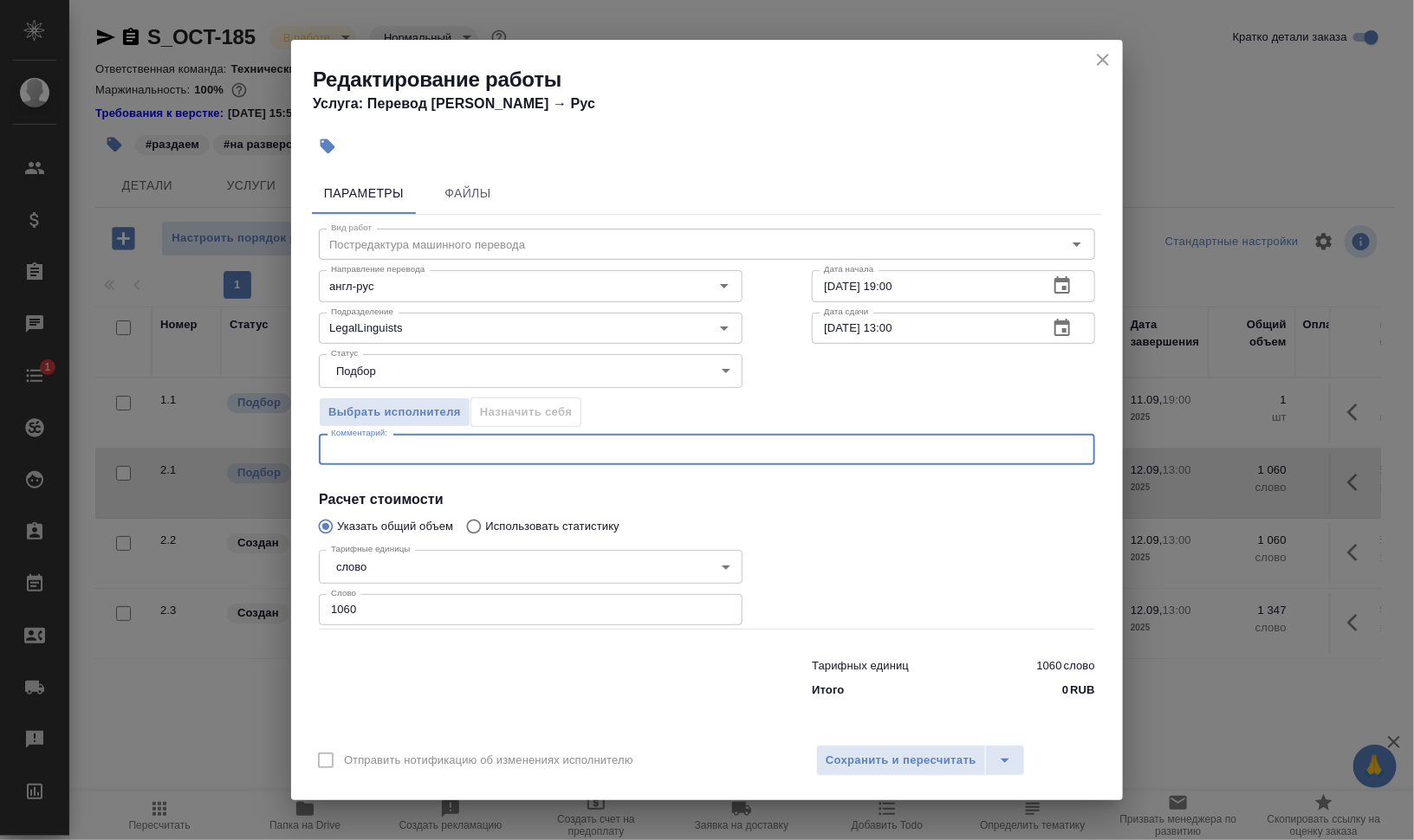
click at [1099, 56] on icon "close" at bounding box center [1102, 60] width 12 height 12
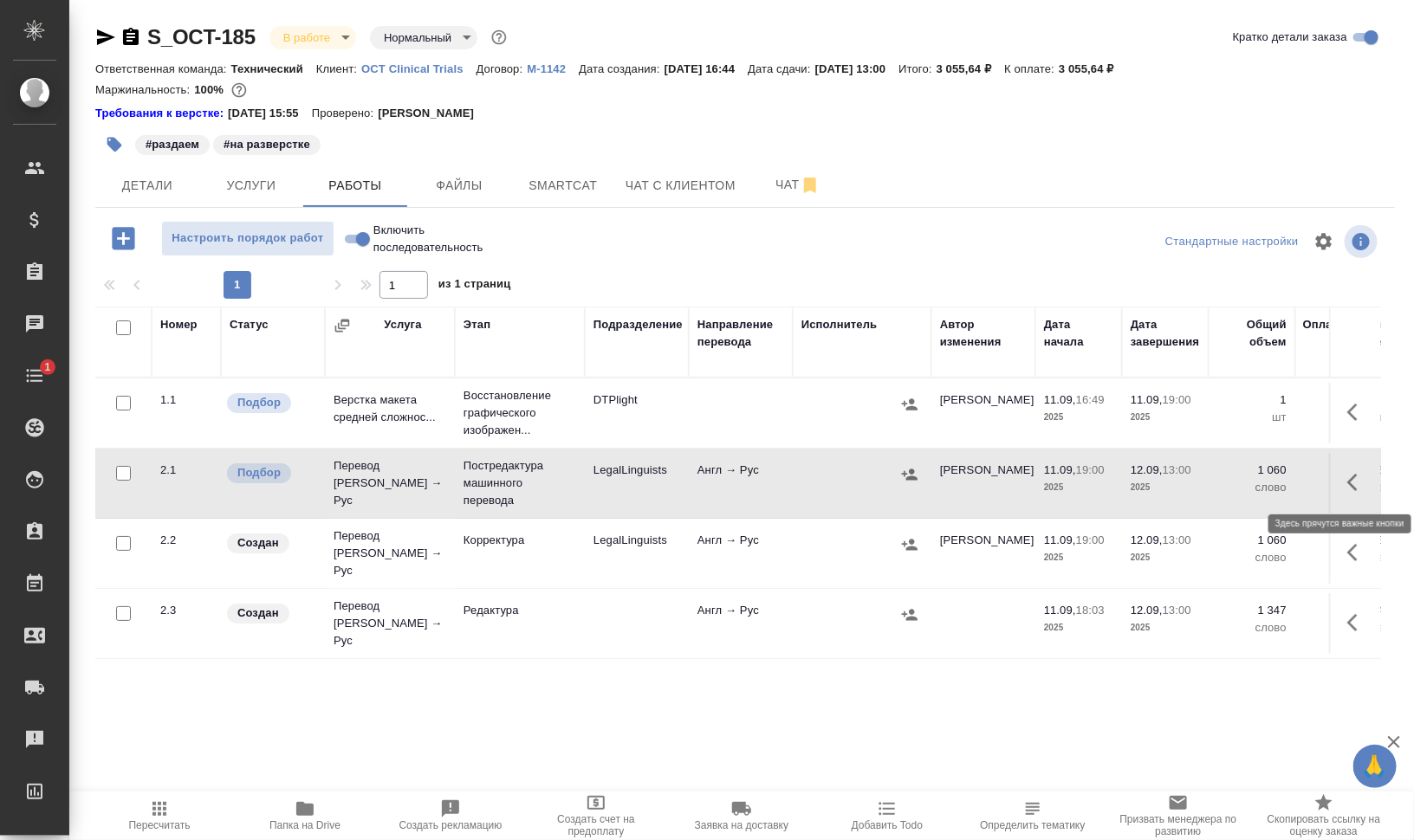
click at [1352, 482] on icon "button" at bounding box center [1358, 482] width 21 height 21
click at [1298, 481] on icon "button" at bounding box center [1292, 482] width 21 height 21
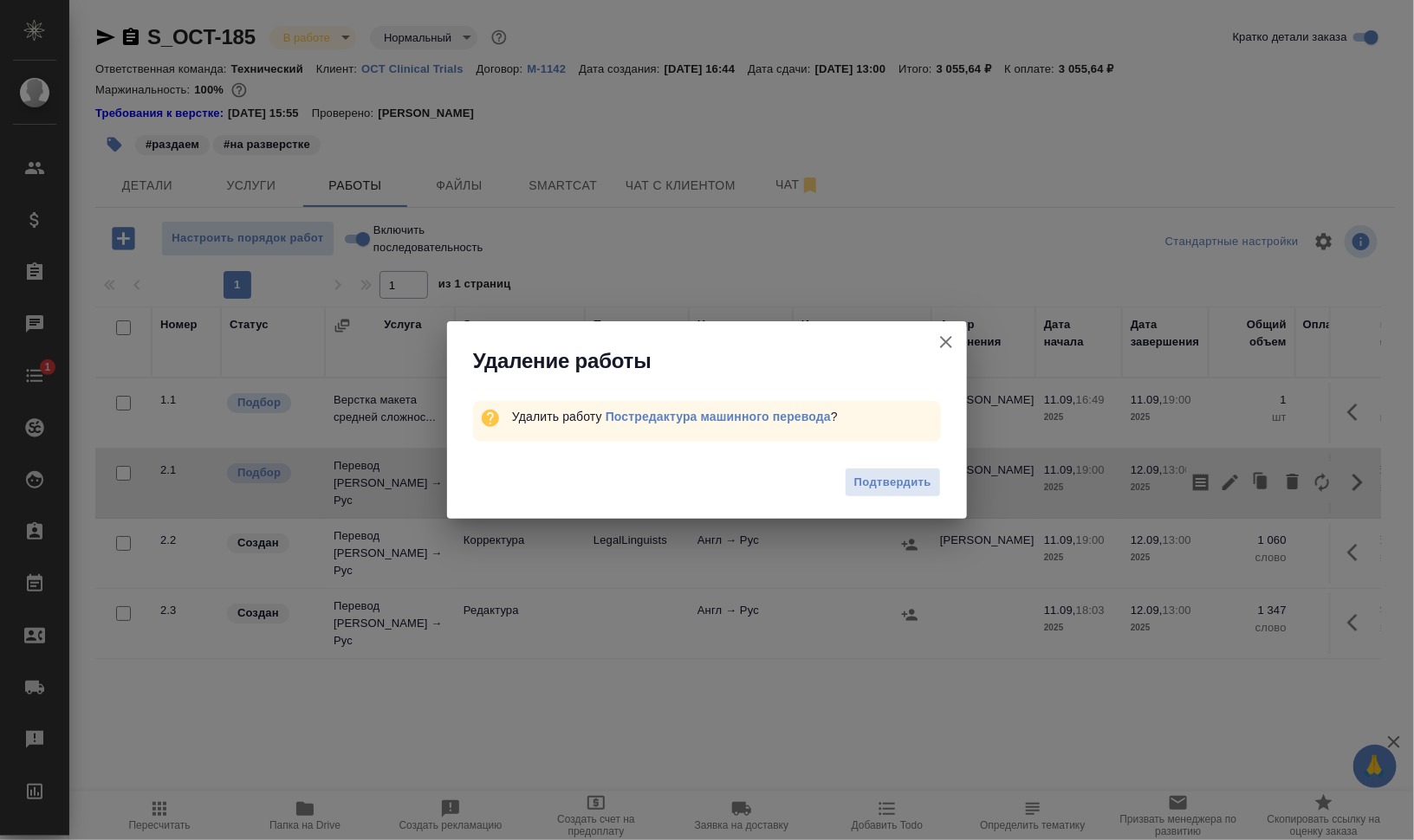
click at [947, 337] on icon "button" at bounding box center [946, 342] width 21 height 21
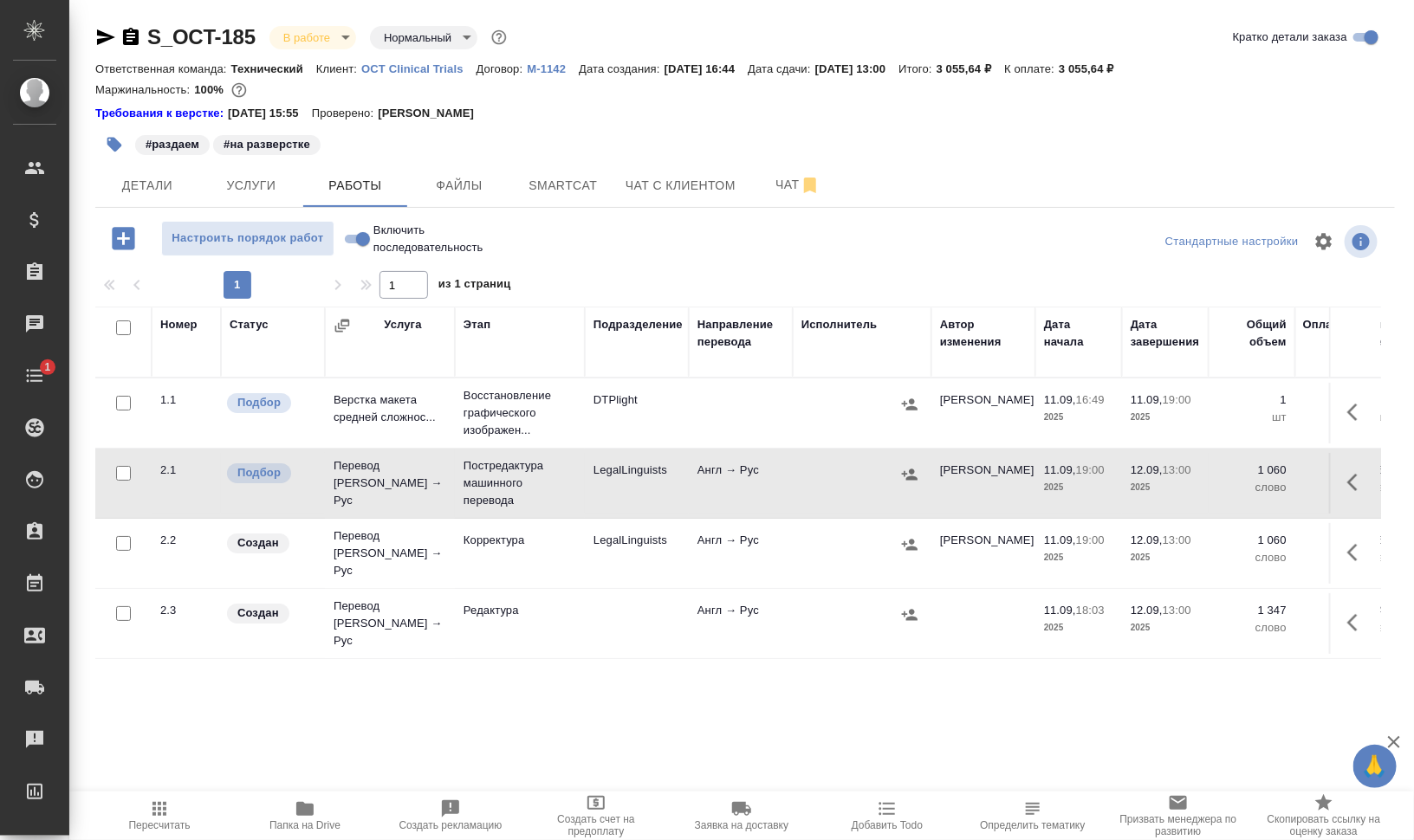
click at [1359, 483] on icon "button" at bounding box center [1358, 482] width 21 height 21
click at [1232, 482] on icon "button" at bounding box center [1230, 482] width 16 height 16
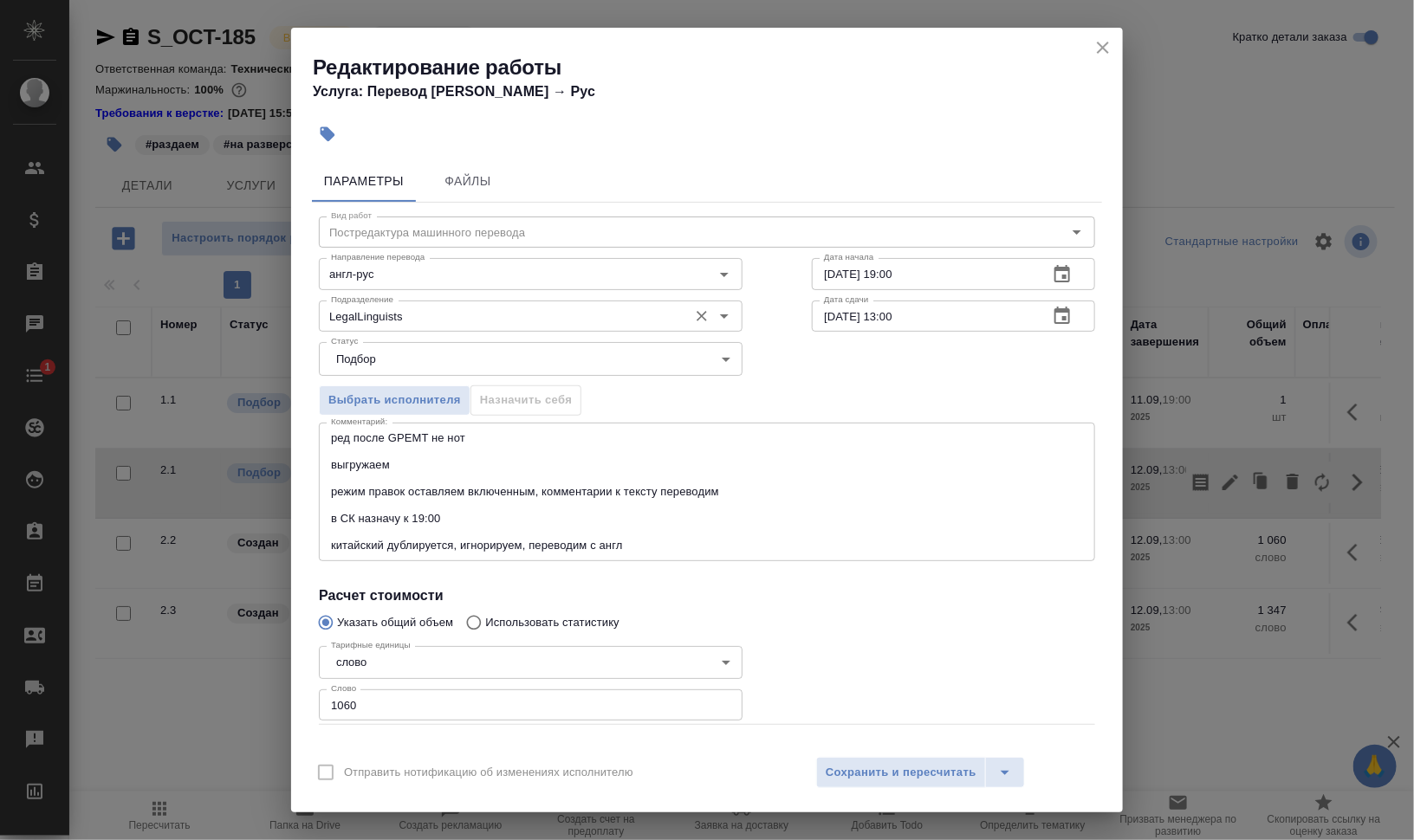
click at [451, 314] on input "LegalLinguists" at bounding box center [501, 316] width 355 height 21
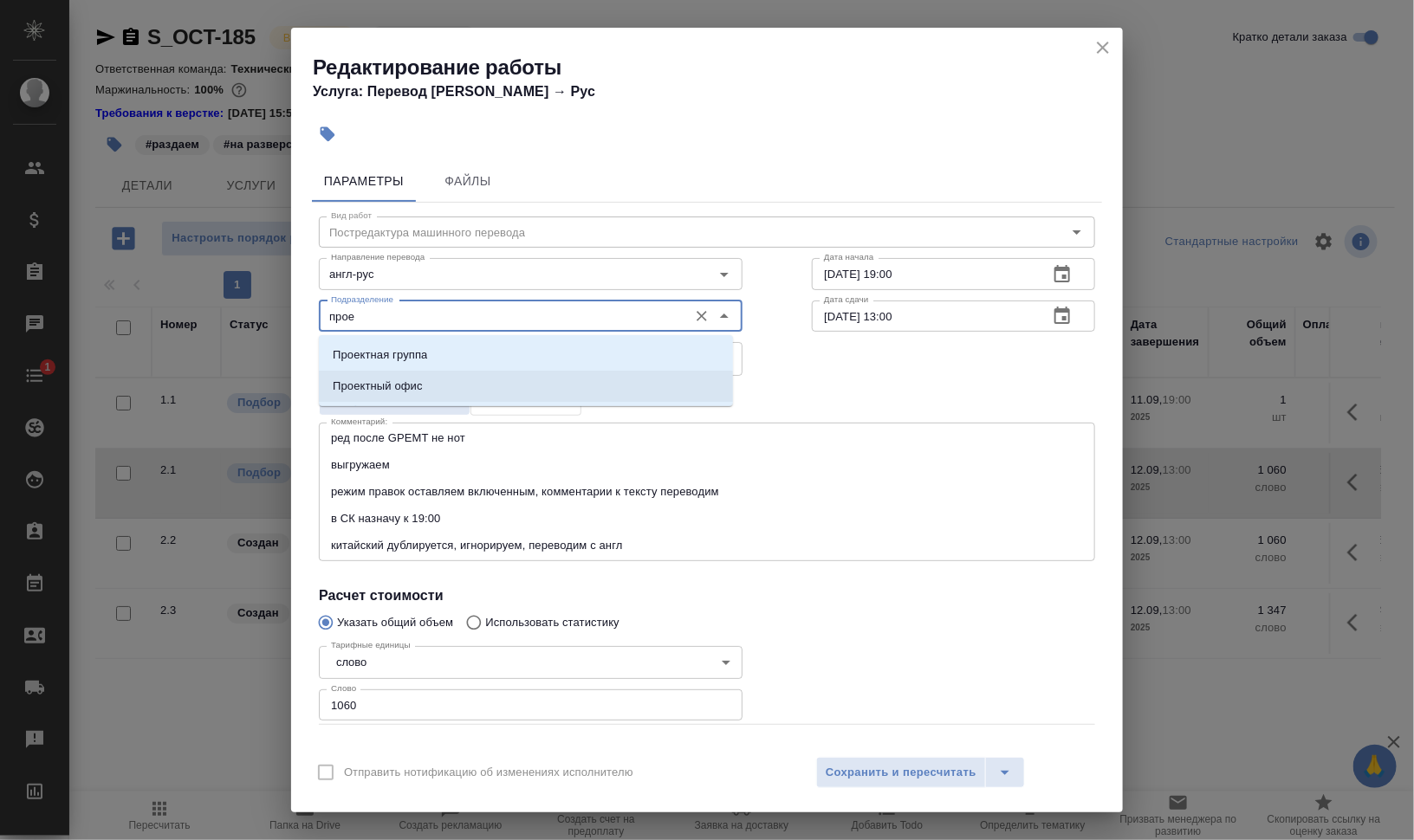
click at [404, 379] on p "Проектный офис" at bounding box center [378, 386] width 90 height 17
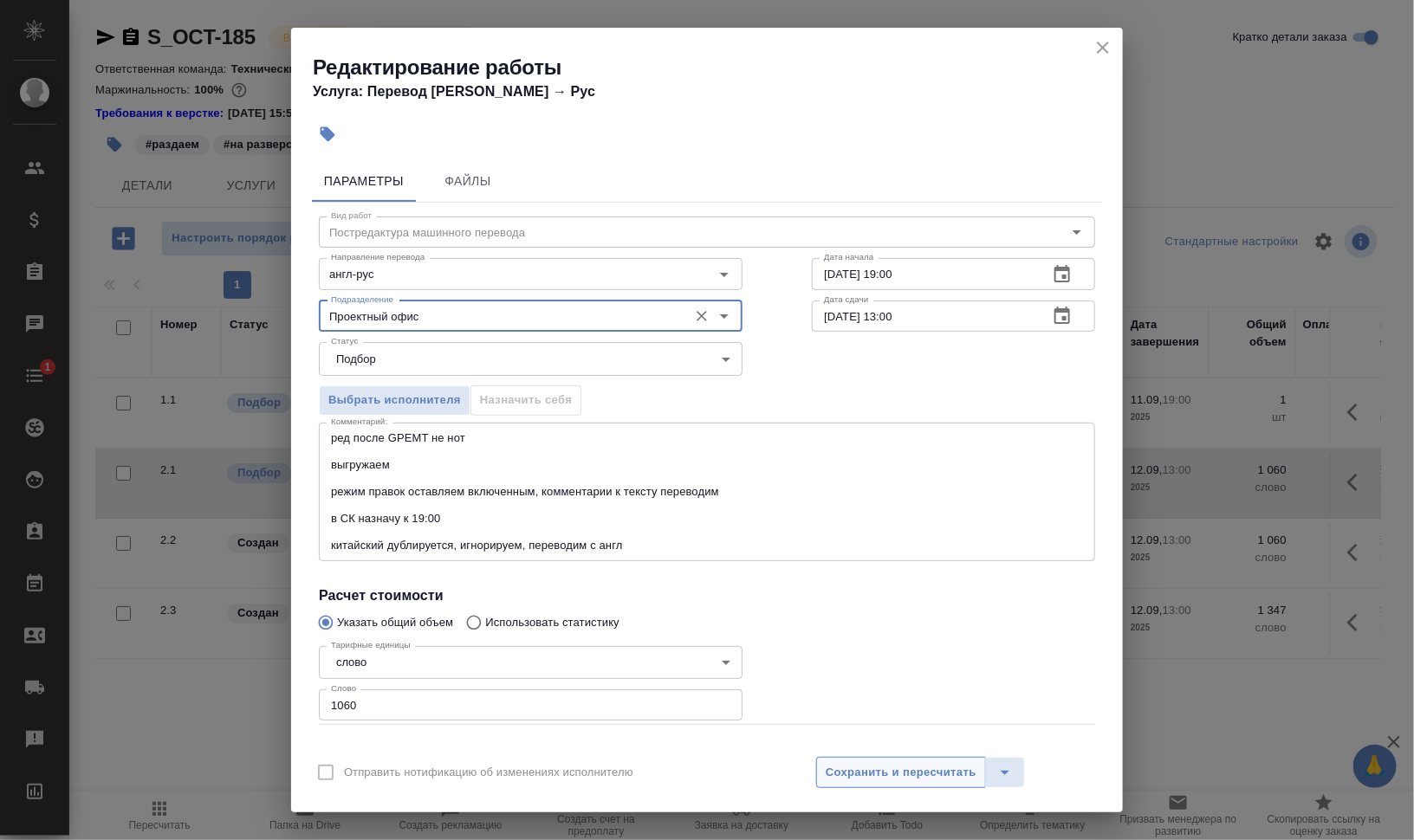
type input "Проектный офис"
click at [847, 765] on span "Сохранить и пересчитать" at bounding box center [901, 772] width 151 height 20
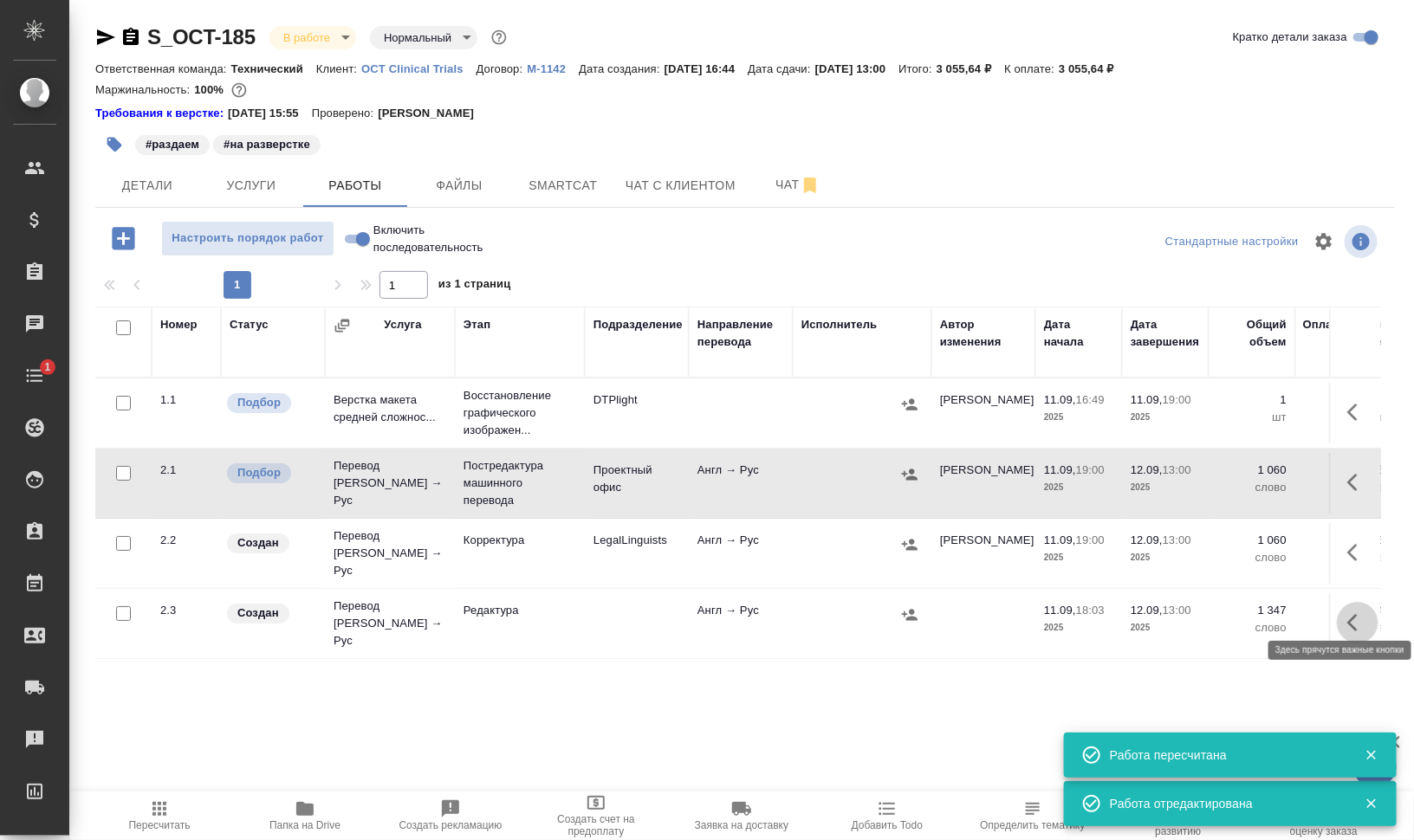
click at [1358, 602] on button "button" at bounding box center [1358, 623] width 42 height 42
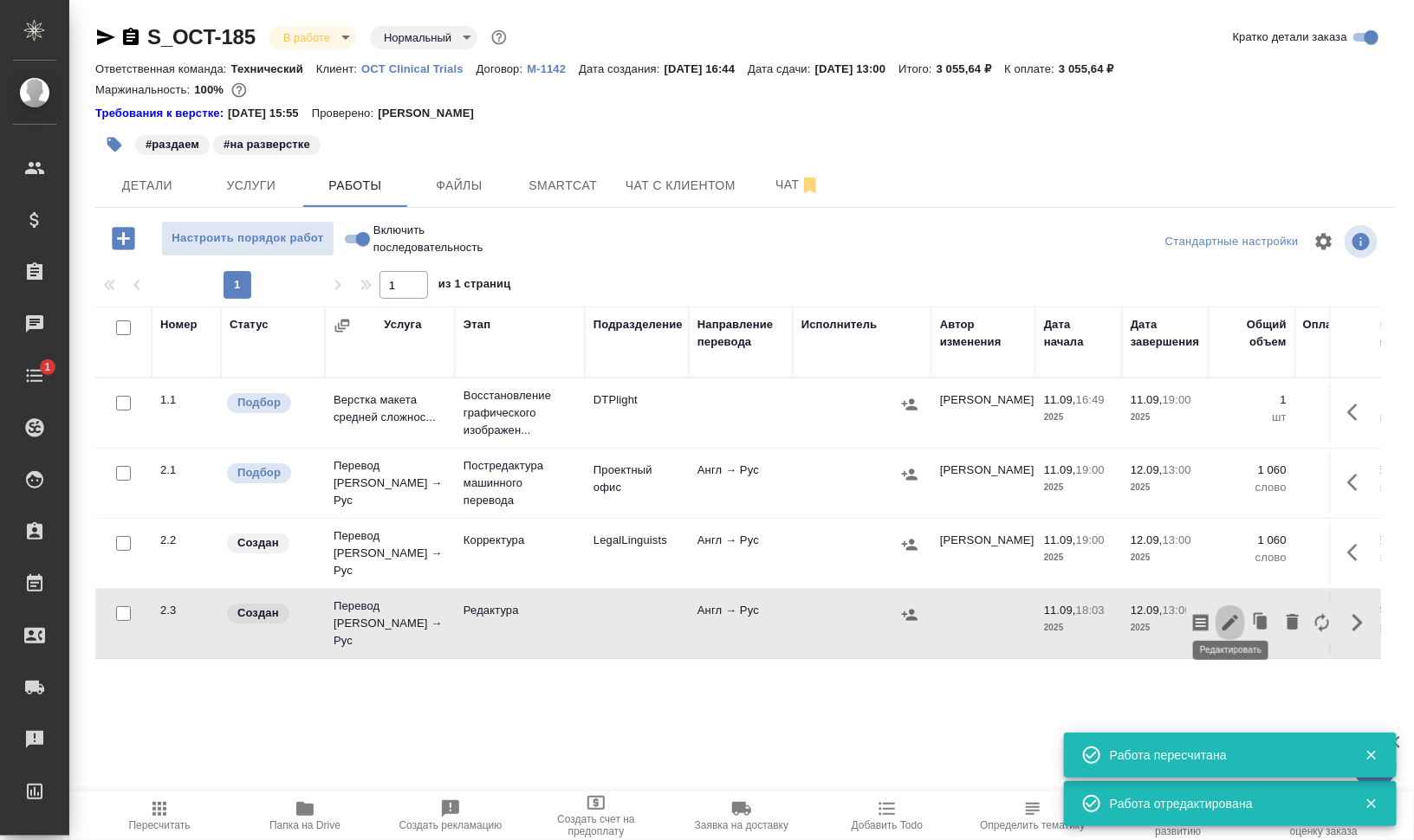
click at [1227, 613] on icon "button" at bounding box center [1230, 623] width 21 height 21
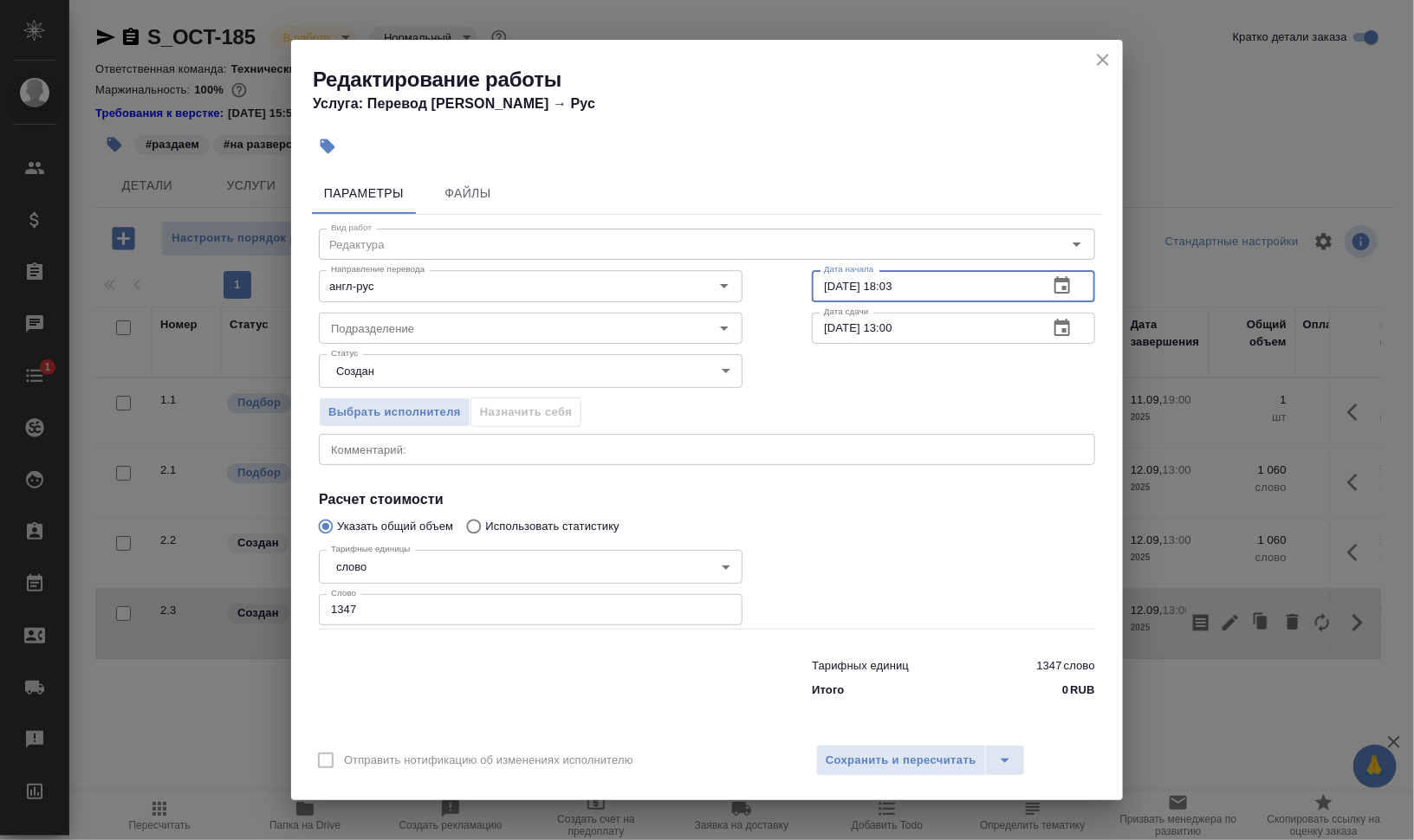
drag, startPoint x: 891, startPoint y: 283, endPoint x: 1078, endPoint y: 317, distance: 190.1
click at [1052, 313] on div "Вид работ Редактура Вид работ Направление перевода англ-рус Направление перевод…" at bounding box center [707, 460] width 790 height 491
type input "11.09.2025 19:00"
click at [618, 330] on input "Подразделение" at bounding box center [501, 328] width 355 height 21
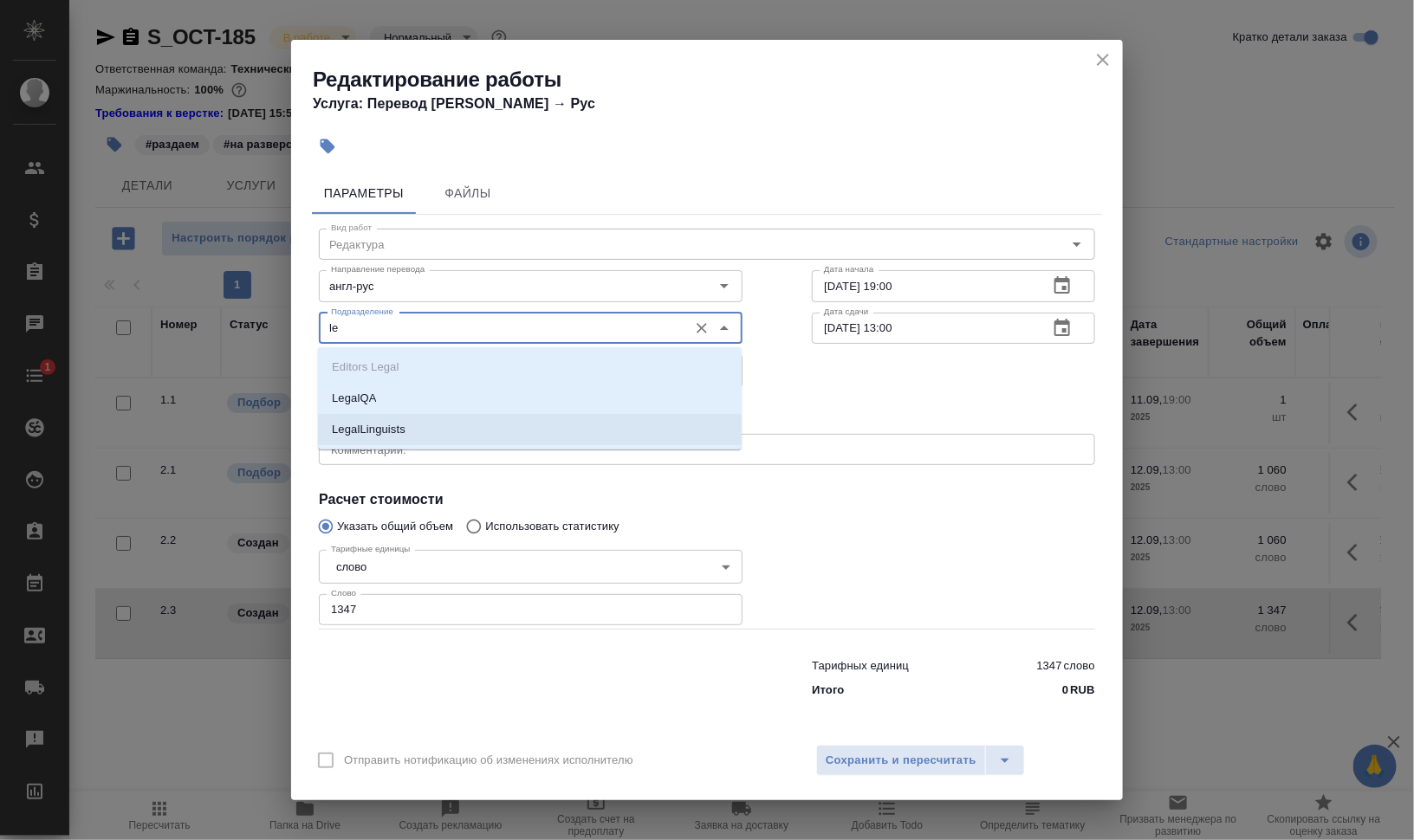
click at [510, 424] on li "LegalLinguists" at bounding box center [529, 430] width 424 height 31
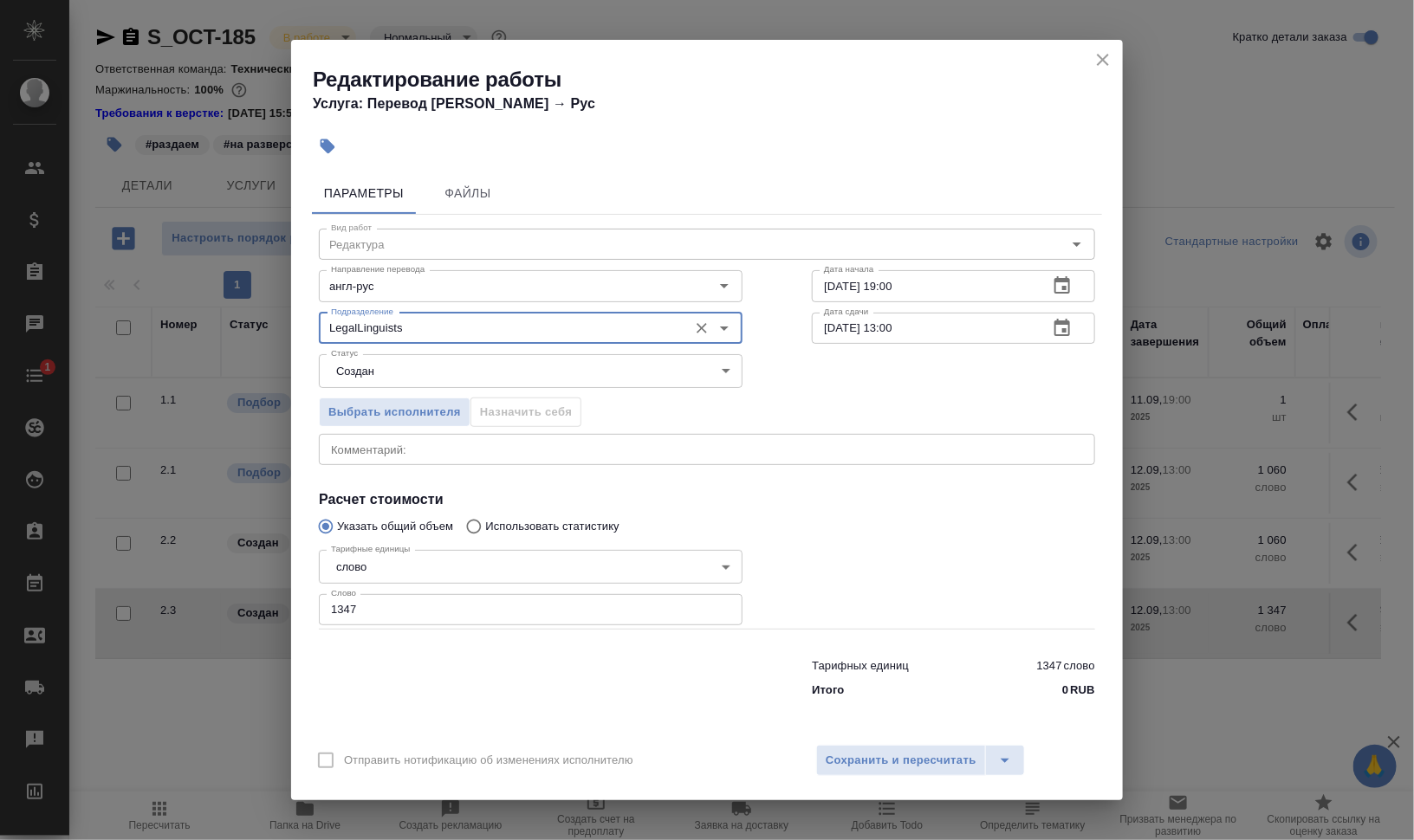
type input "LegalLinguists"
click at [513, 438] on div "x Комментарий:" at bounding box center [707, 450] width 776 height 31
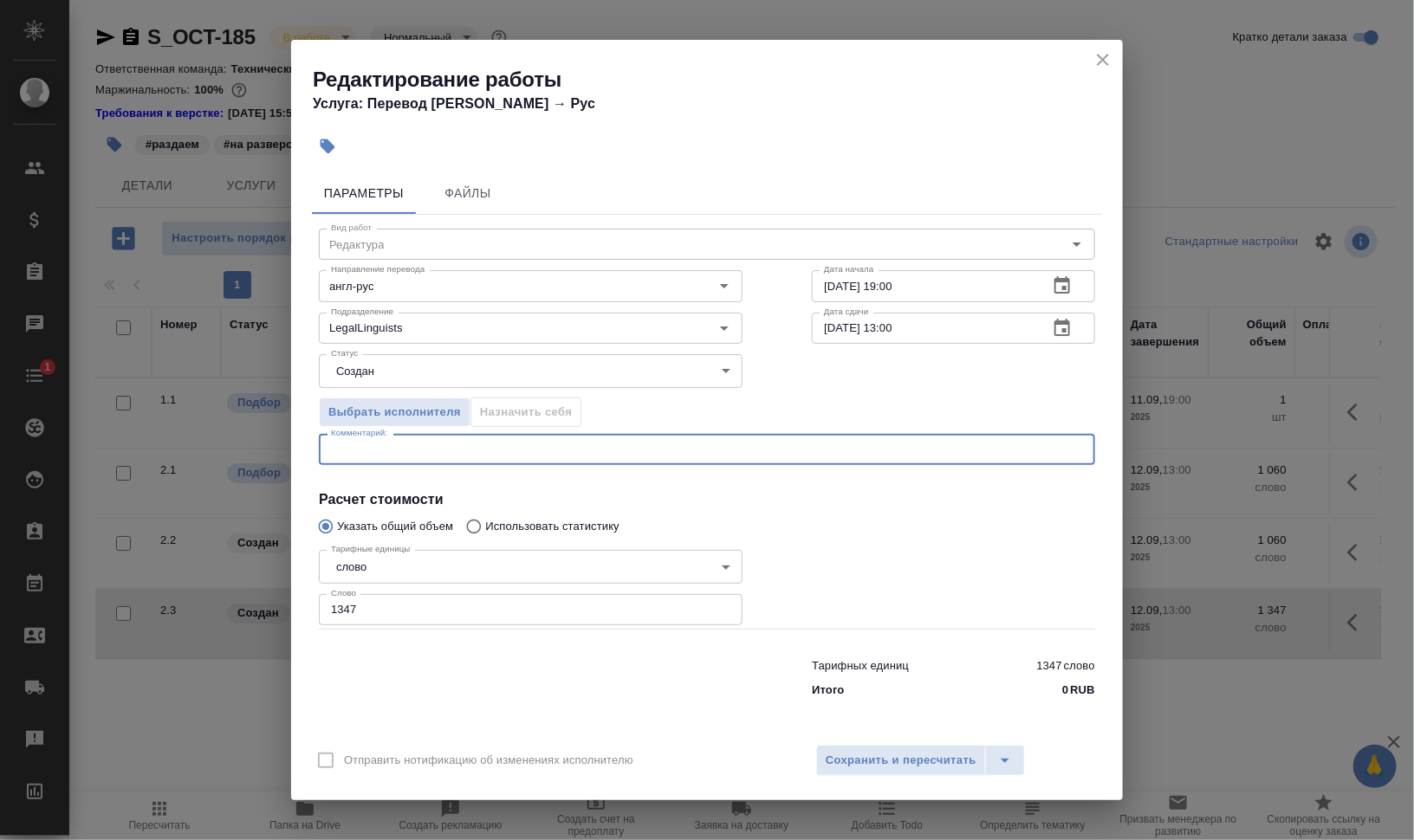
paste textarea "ред после GPEMT не нот выгружаем режим правок оставляем включенным, комментарии…"
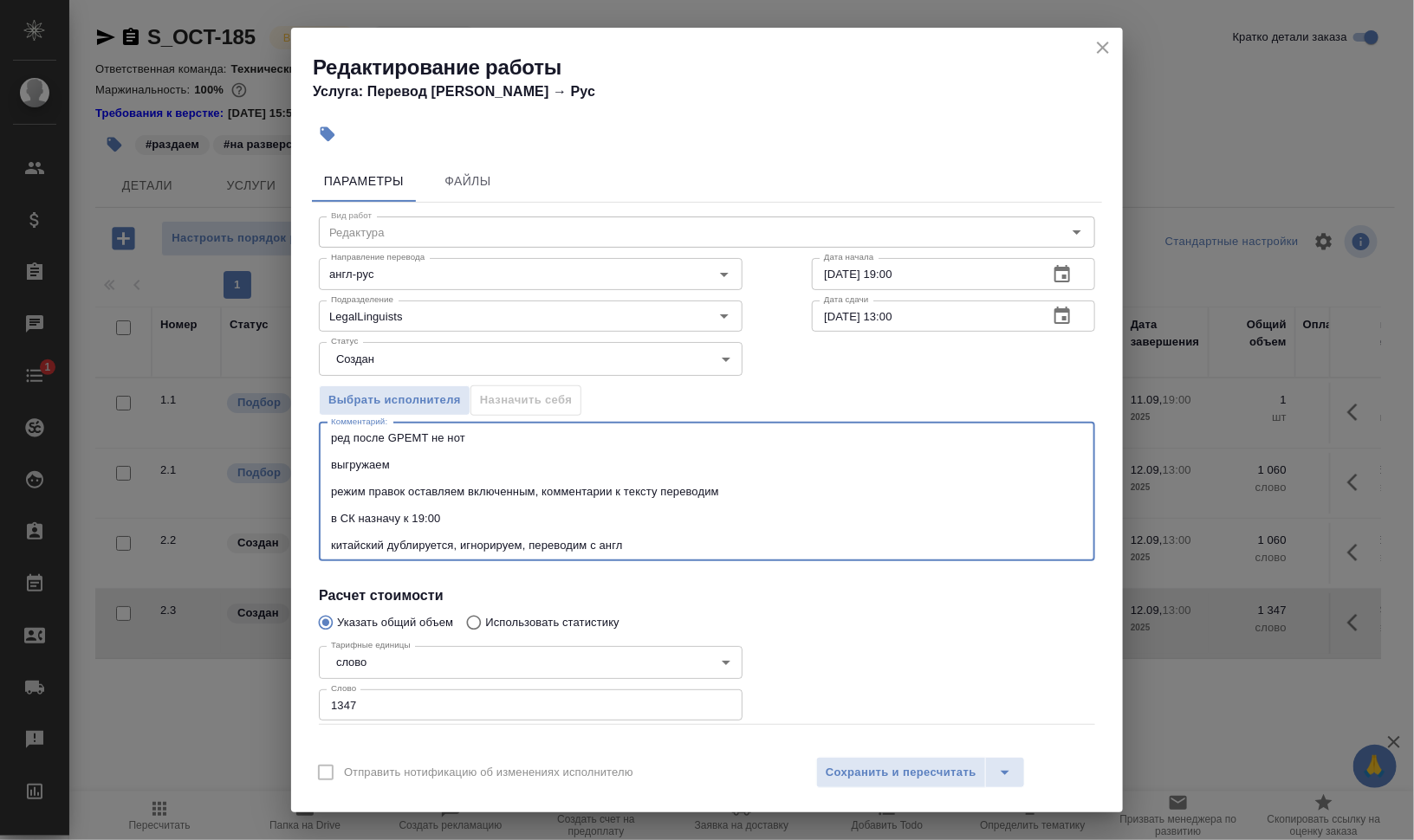
type textarea "ред после GPEMT не нот выгружаем режим правок оставляем включенным, комментарии…"
click at [410, 353] on body "🙏 .cls-1 fill:#fff; AWATERA Валеев Динар Клиенты Спецификации Заказы 0 Чаты 1 T…" at bounding box center [707, 489] width 1414 height 980
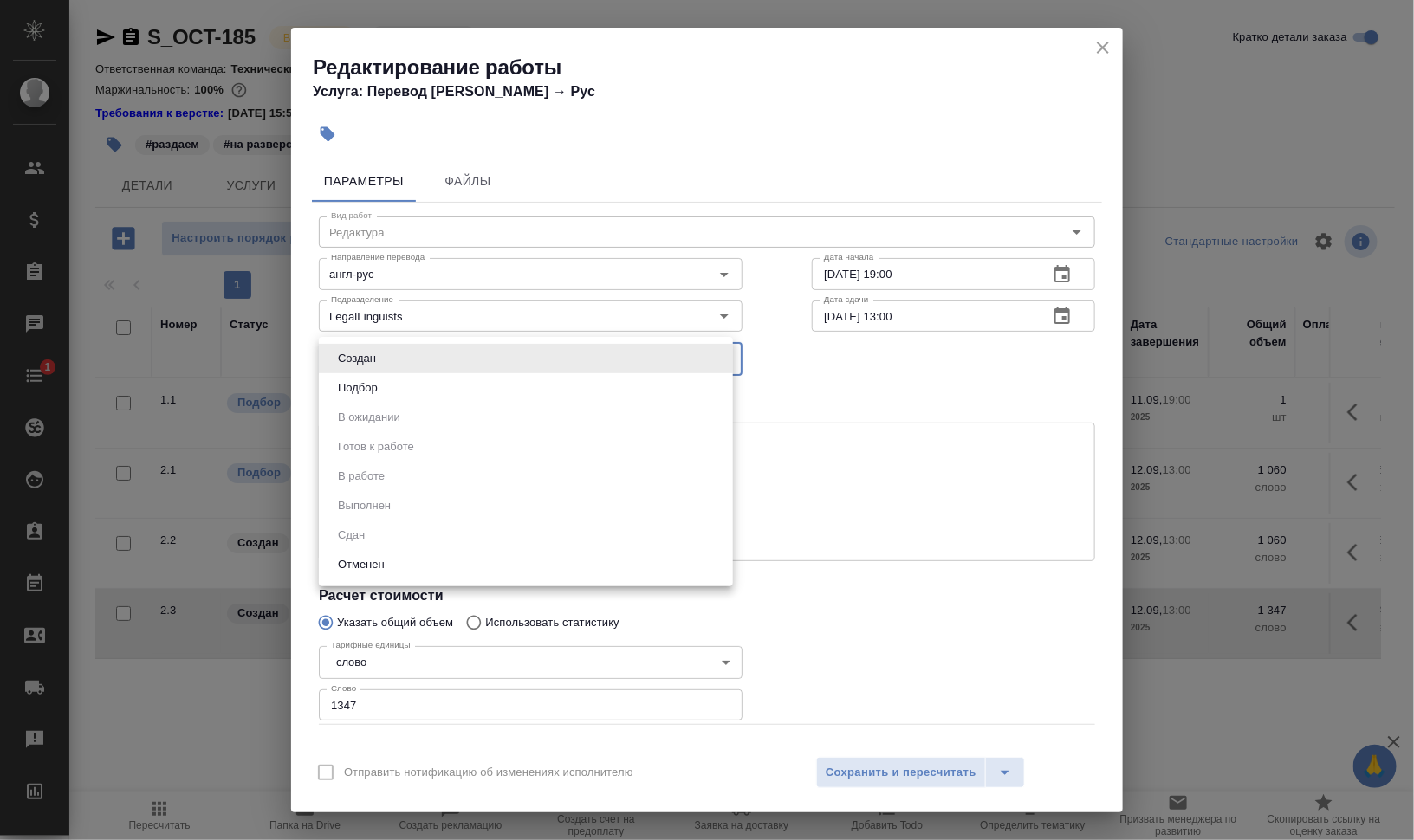
click at [407, 379] on li "Подбор" at bounding box center [525, 388] width 414 height 30
type input "recruiting"
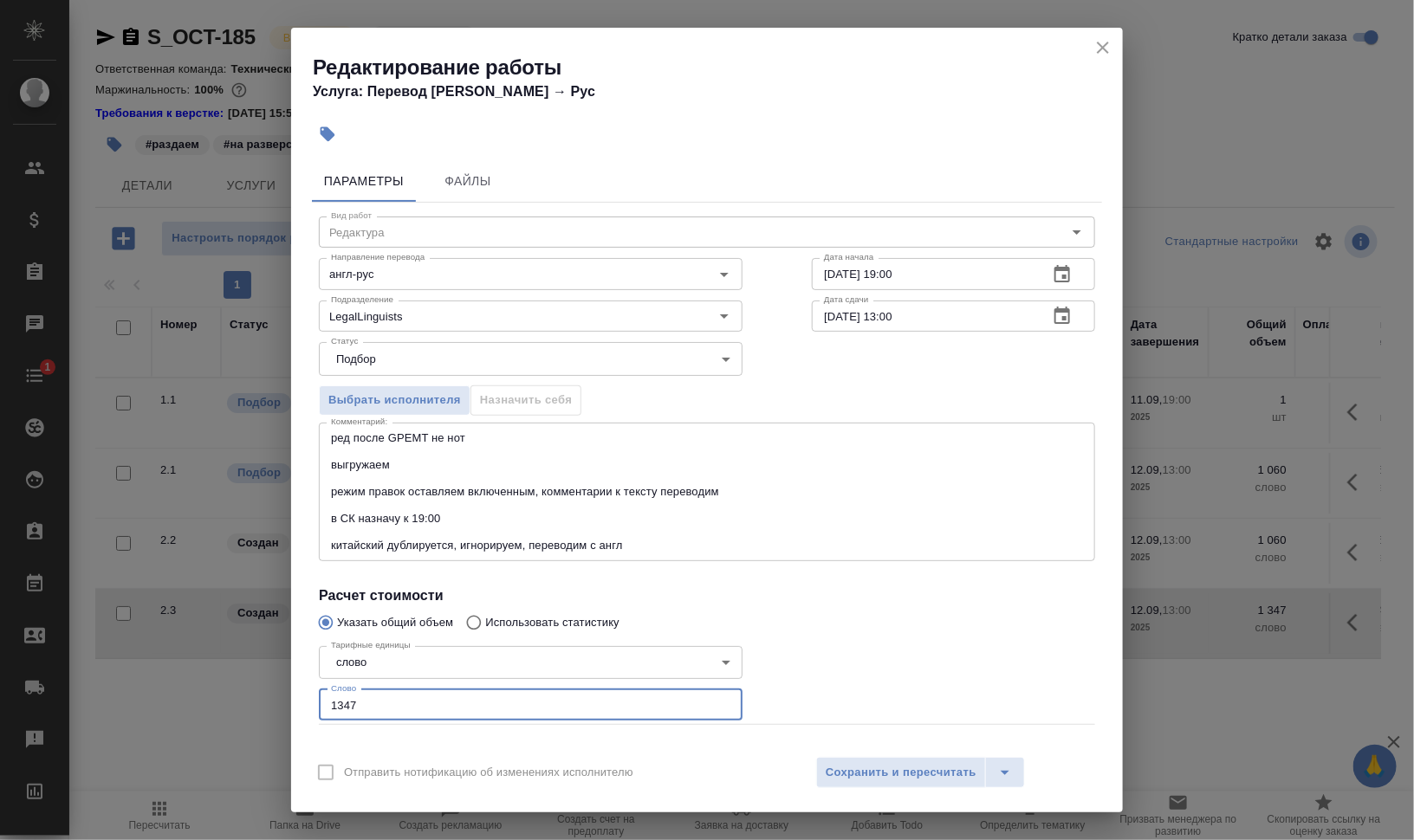
drag, startPoint x: 368, startPoint y: 705, endPoint x: 273, endPoint y: 705, distance: 95.0
click at [279, 705] on div "Редактирование работы Услуга: Перевод Стандарт Англ → Рус Параметры Файлы Вид р…" at bounding box center [707, 420] width 1414 height 840
type input "1000"
click at [921, 647] on div at bounding box center [953, 682] width 352 height 155
click at [457, 540] on textarea "ред после GPEMT не нот выгружаем режим правок оставляем включенным, комментарии…" at bounding box center [707, 491] width 752 height 121
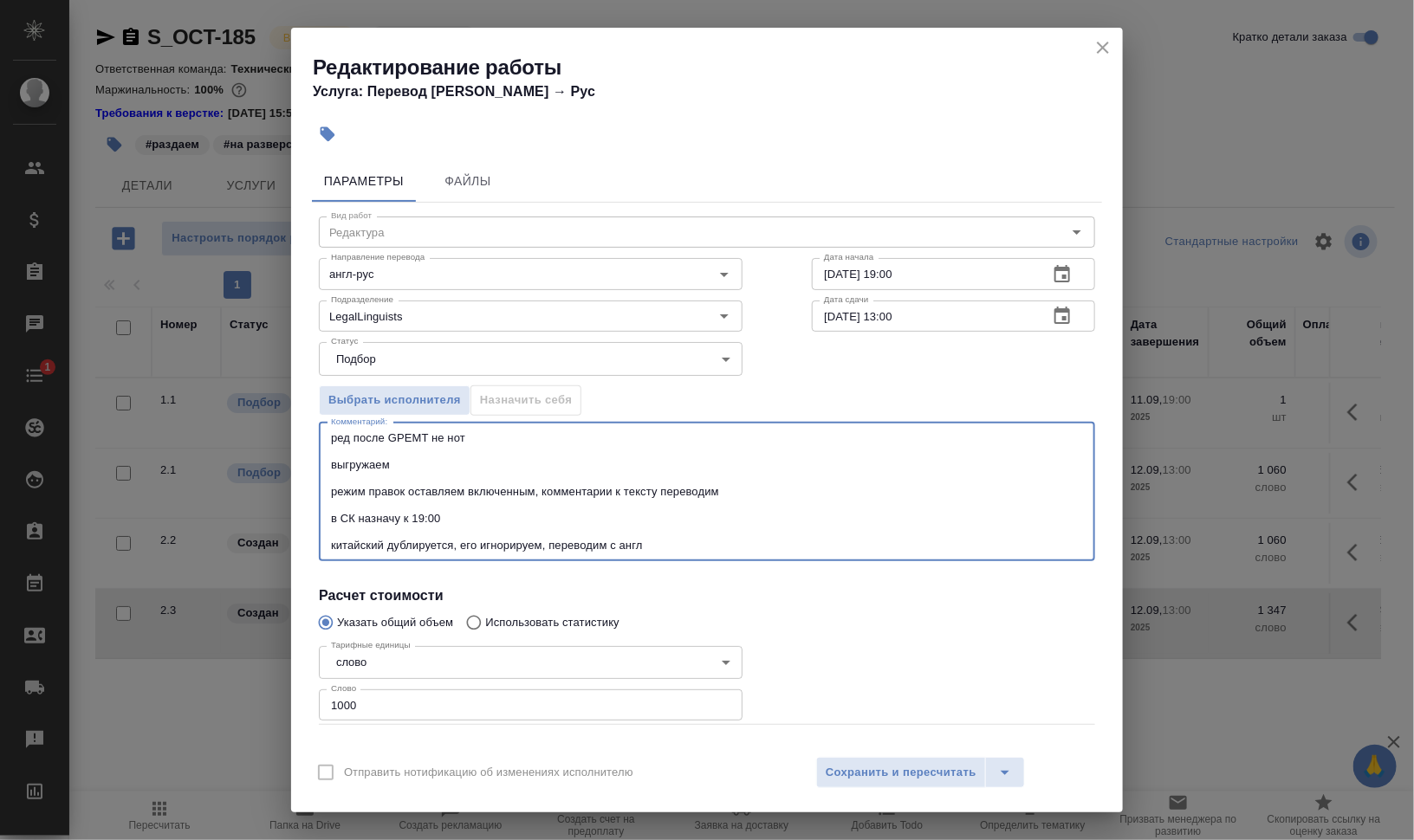
type textarea "ред после GPEMT не нот выгружаем режим правок оставляем включенным, комментарии…"
click at [909, 607] on div at bounding box center [953, 682] width 352 height 155
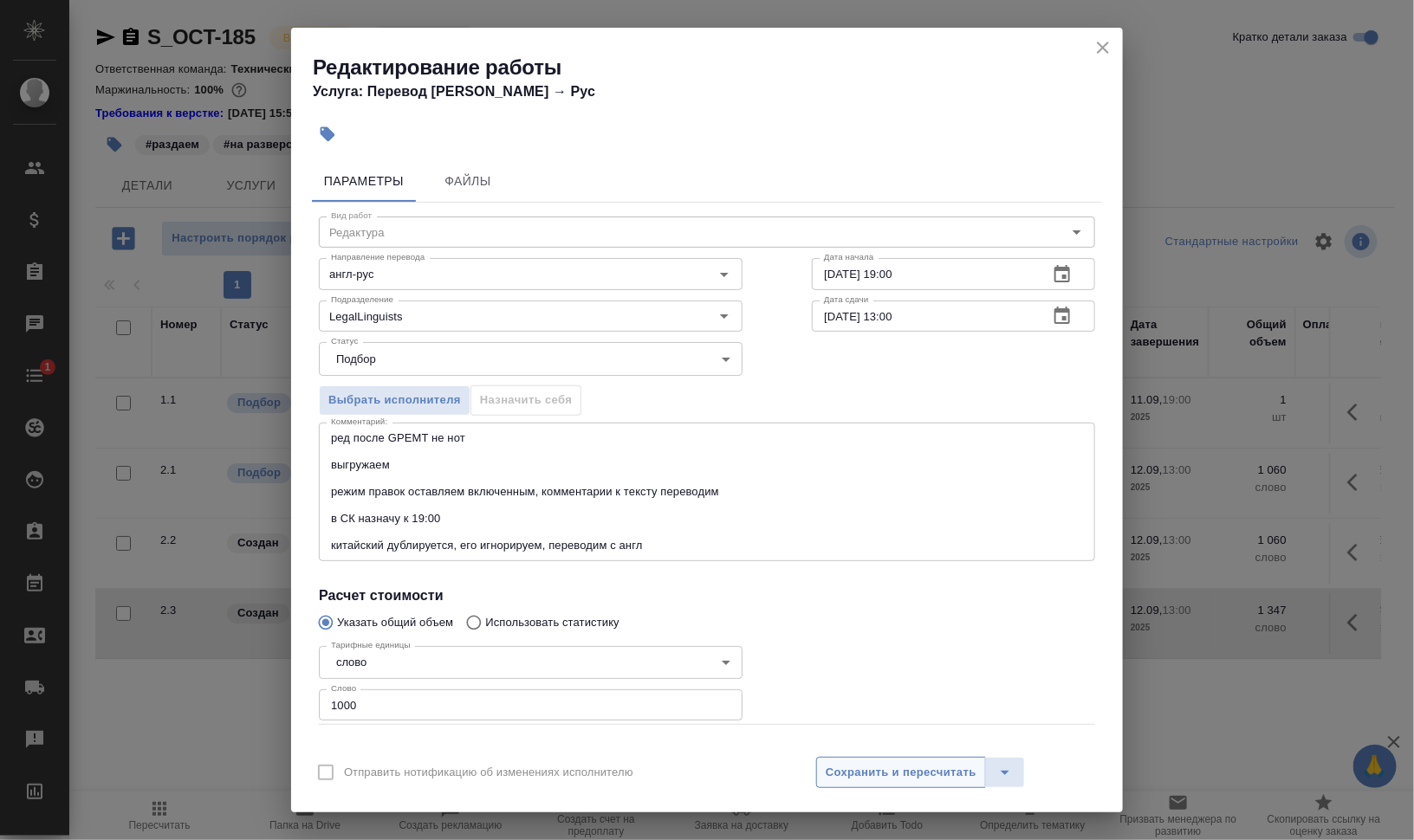
click at [925, 775] on span "Сохранить и пересчитать" at bounding box center [901, 772] width 151 height 20
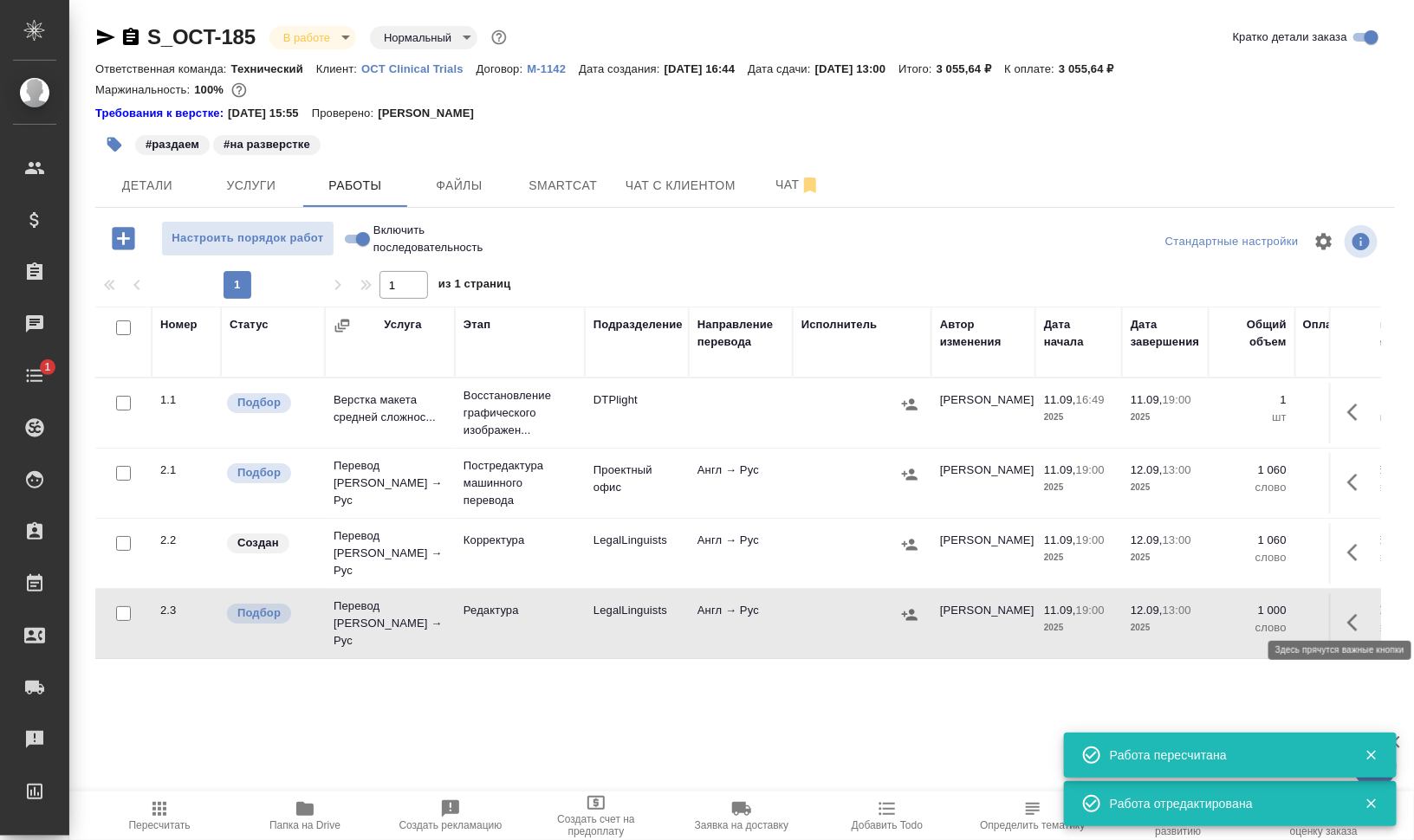
click at [1359, 613] on icon "button" at bounding box center [1358, 623] width 21 height 21
click at [1257, 616] on icon "button" at bounding box center [1262, 622] width 10 height 13
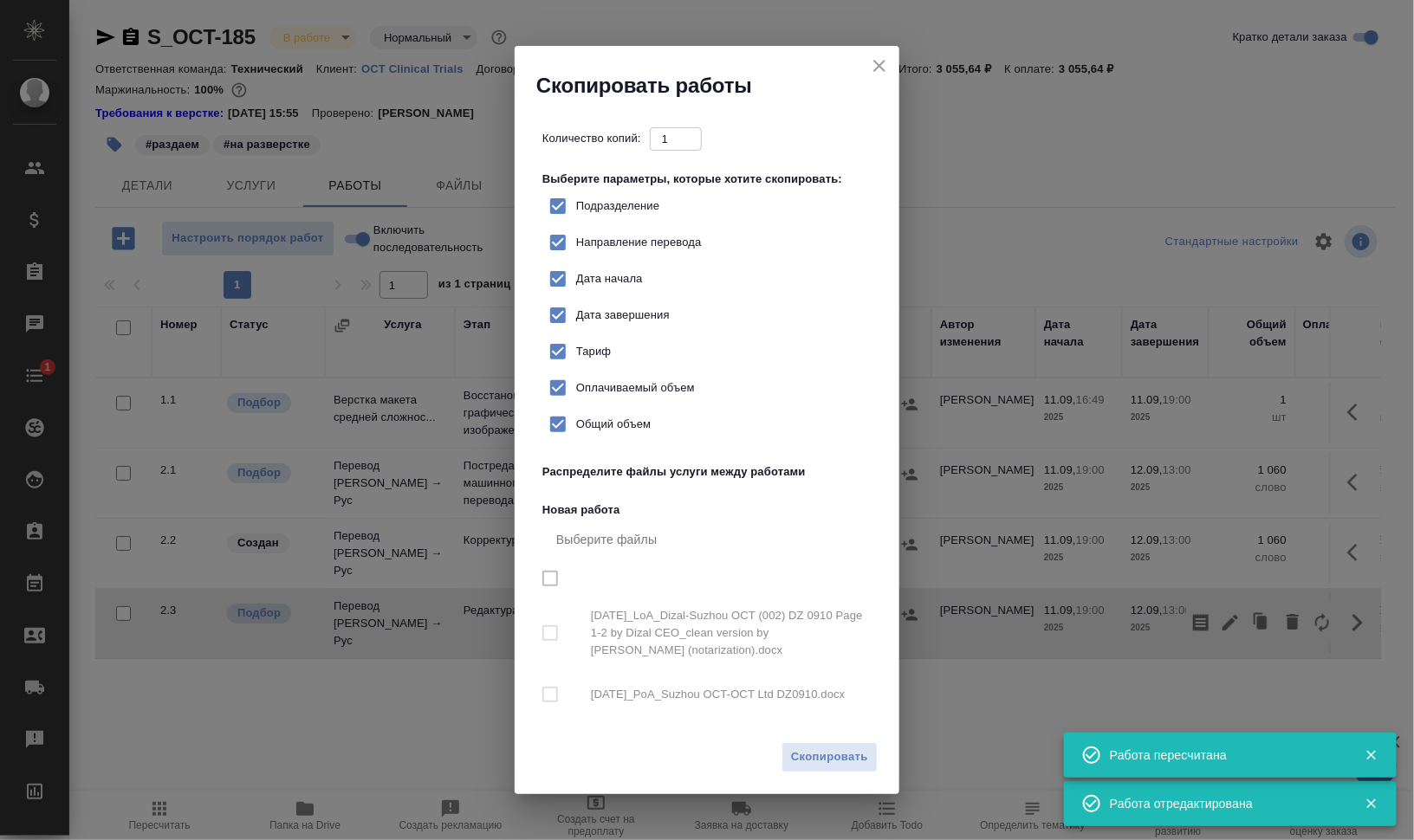
checkbox input "true"
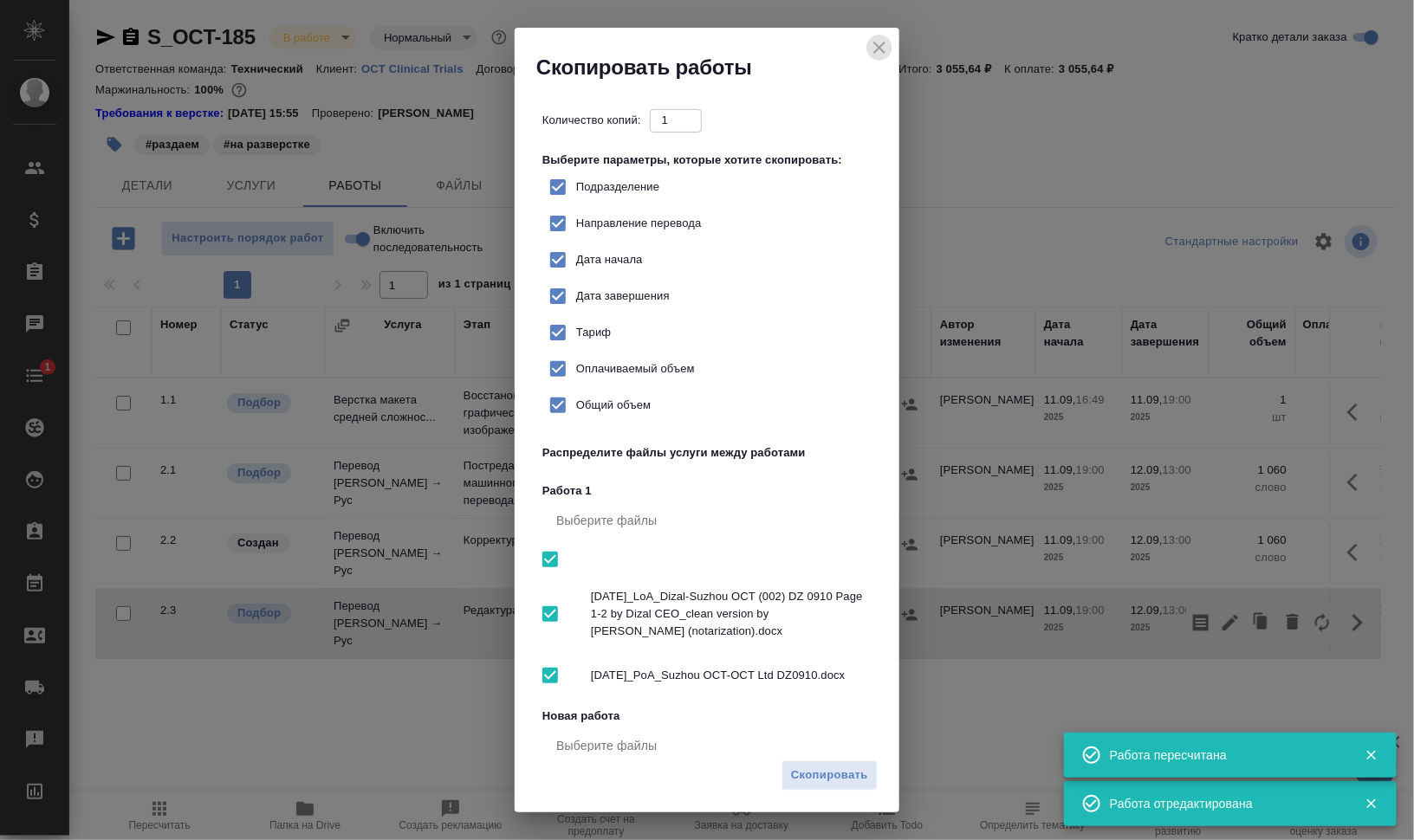
click at [871, 40] on icon "close" at bounding box center [879, 48] width 21 height 21
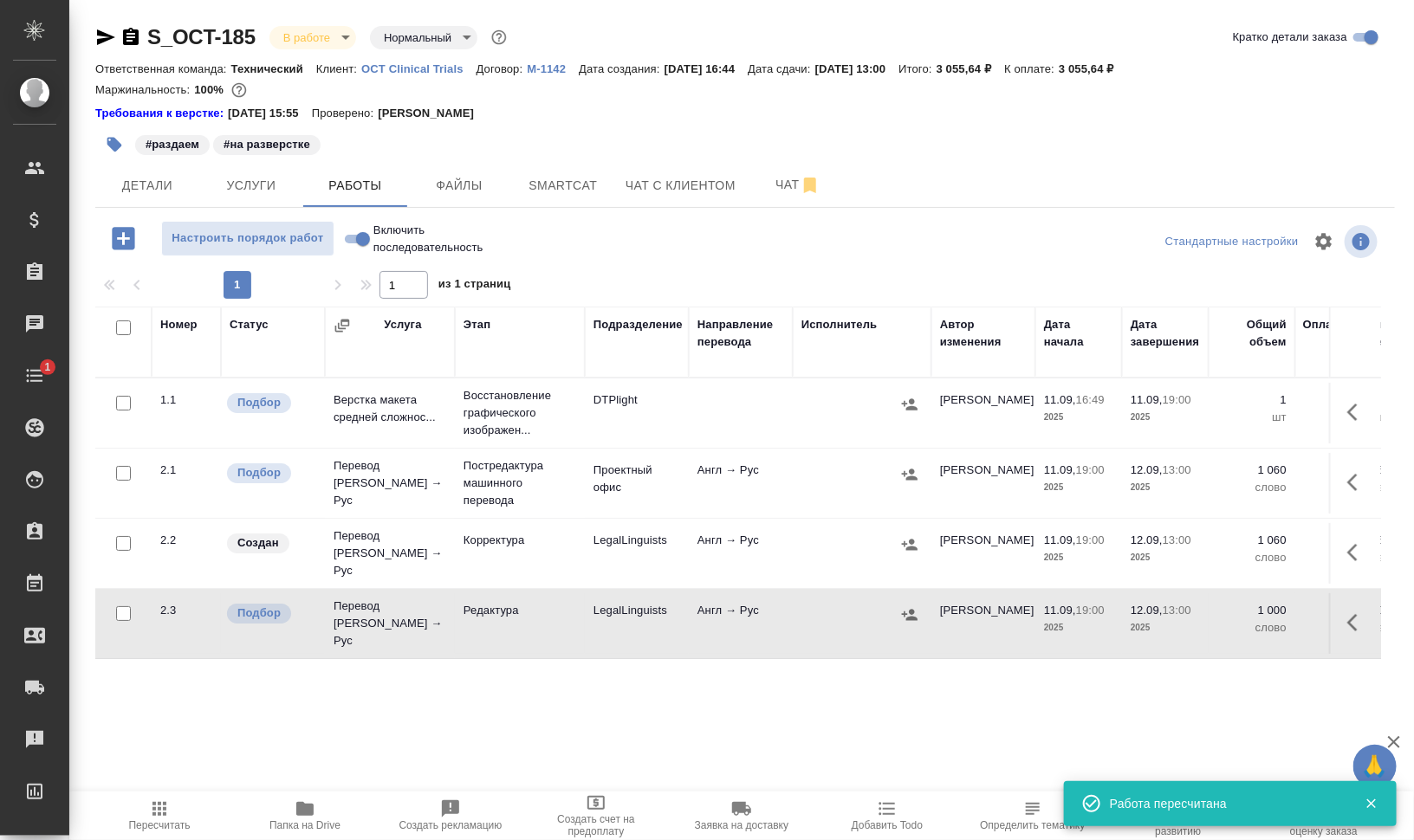
click at [1363, 613] on icon "button" at bounding box center [1358, 623] width 21 height 21
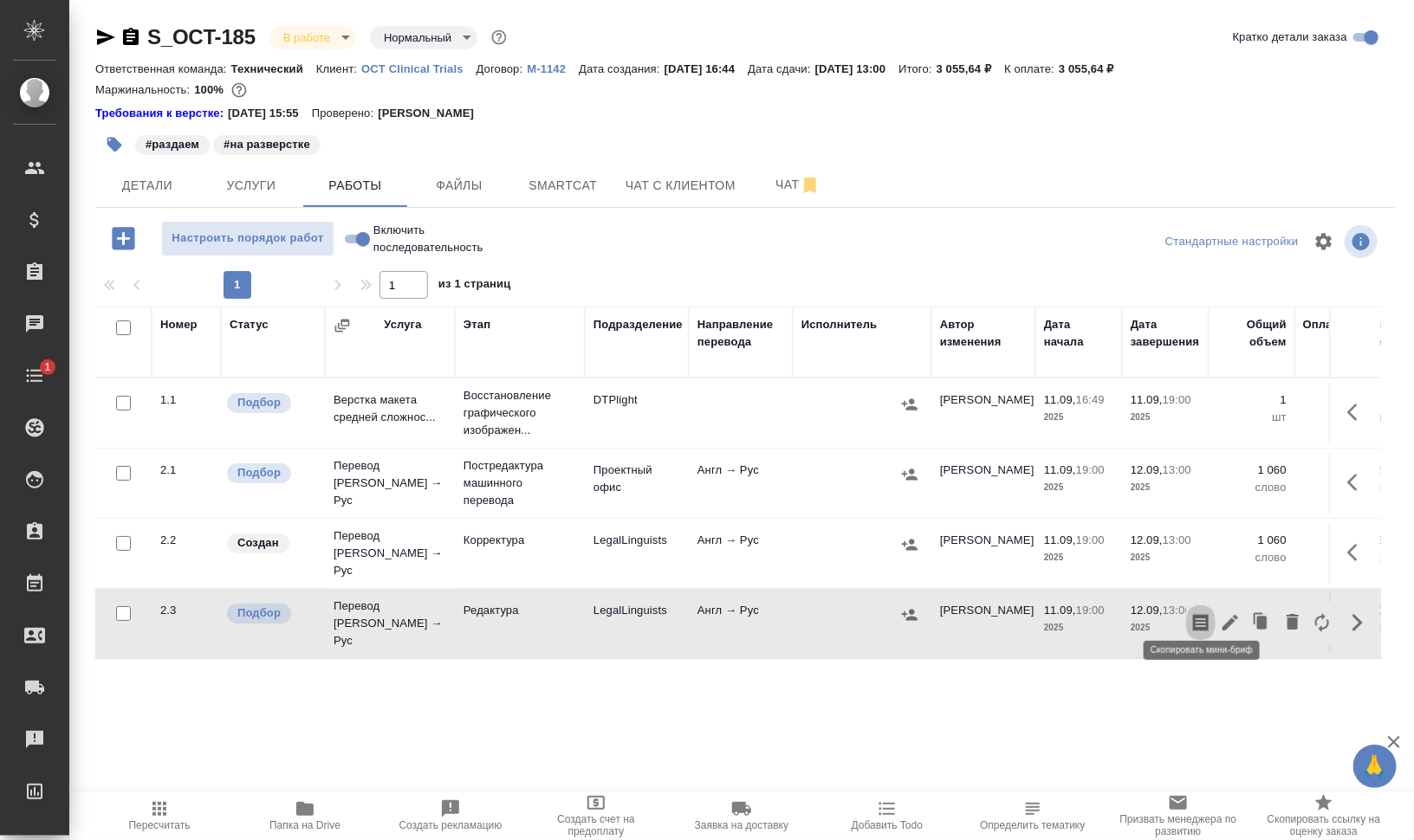
click at [1200, 614] on icon "button" at bounding box center [1200, 623] width 16 height 17
click at [470, 187] on span "Файлы" at bounding box center [459, 186] width 83 height 22
click at [378, 180] on span "Работы" at bounding box center [355, 186] width 83 height 22
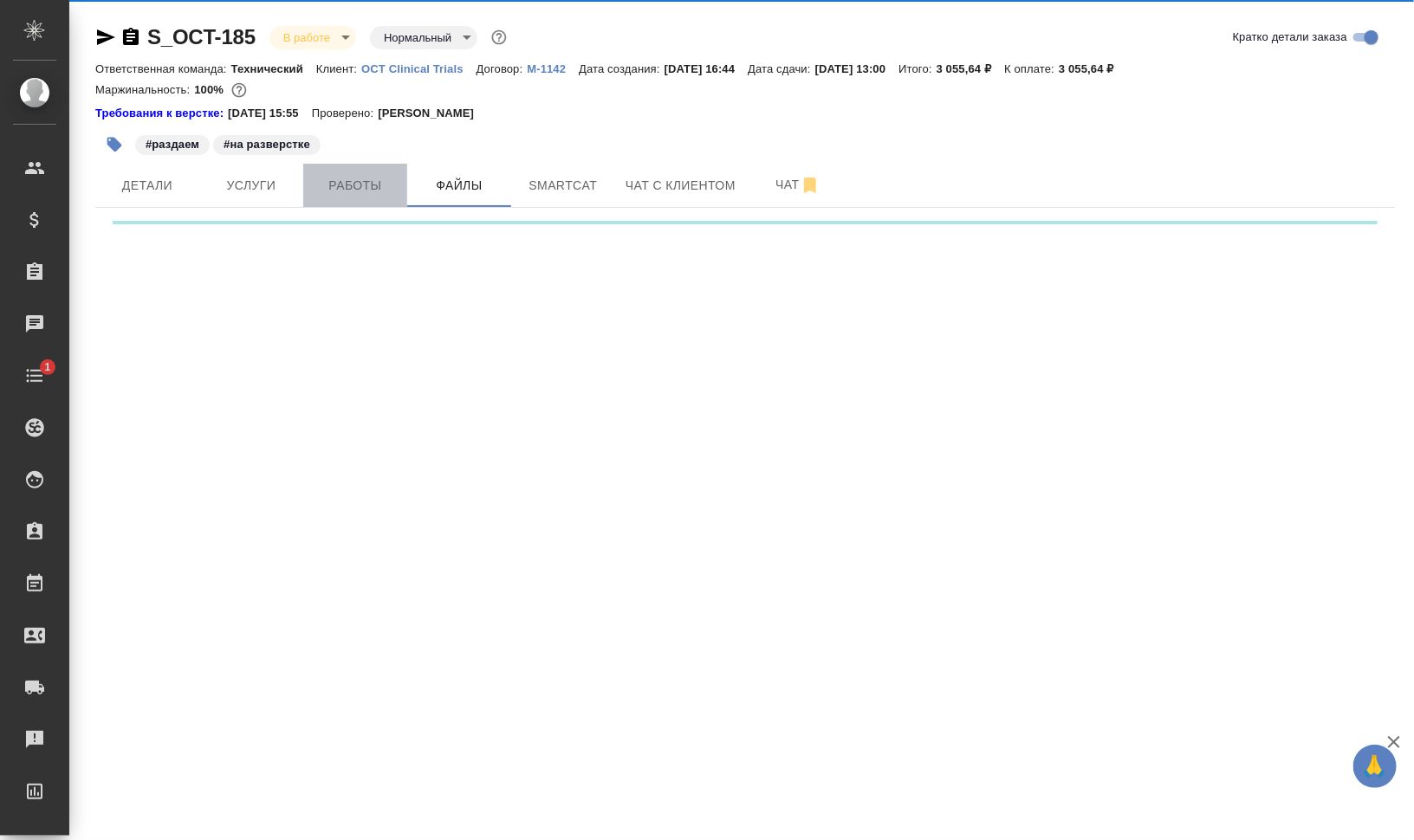
click at [378, 180] on span "Работы" at bounding box center [355, 186] width 83 height 22
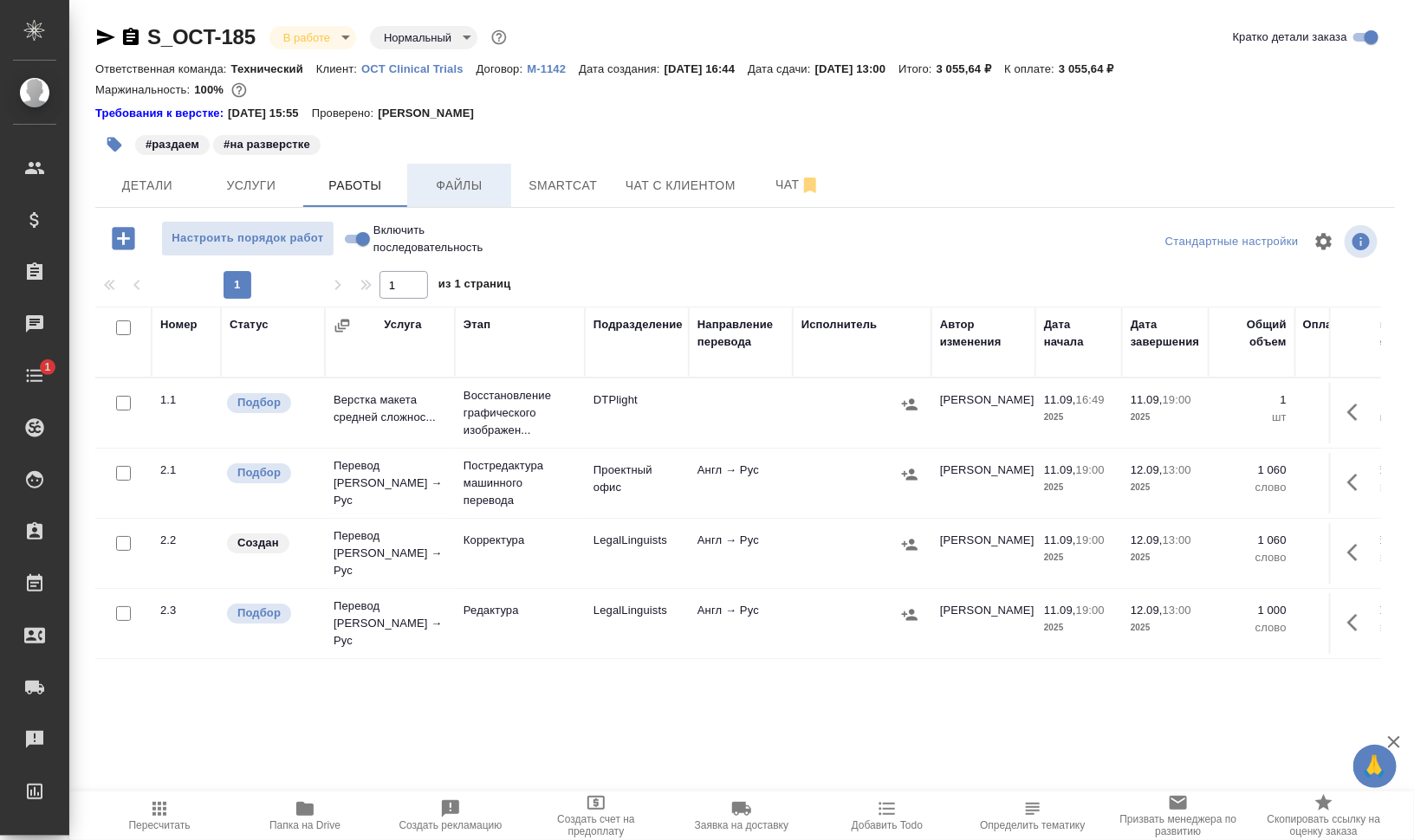
click at [452, 166] on button "Файлы" at bounding box center [459, 186] width 104 height 43
click at [377, 175] on span "Работы" at bounding box center [355, 186] width 83 height 22
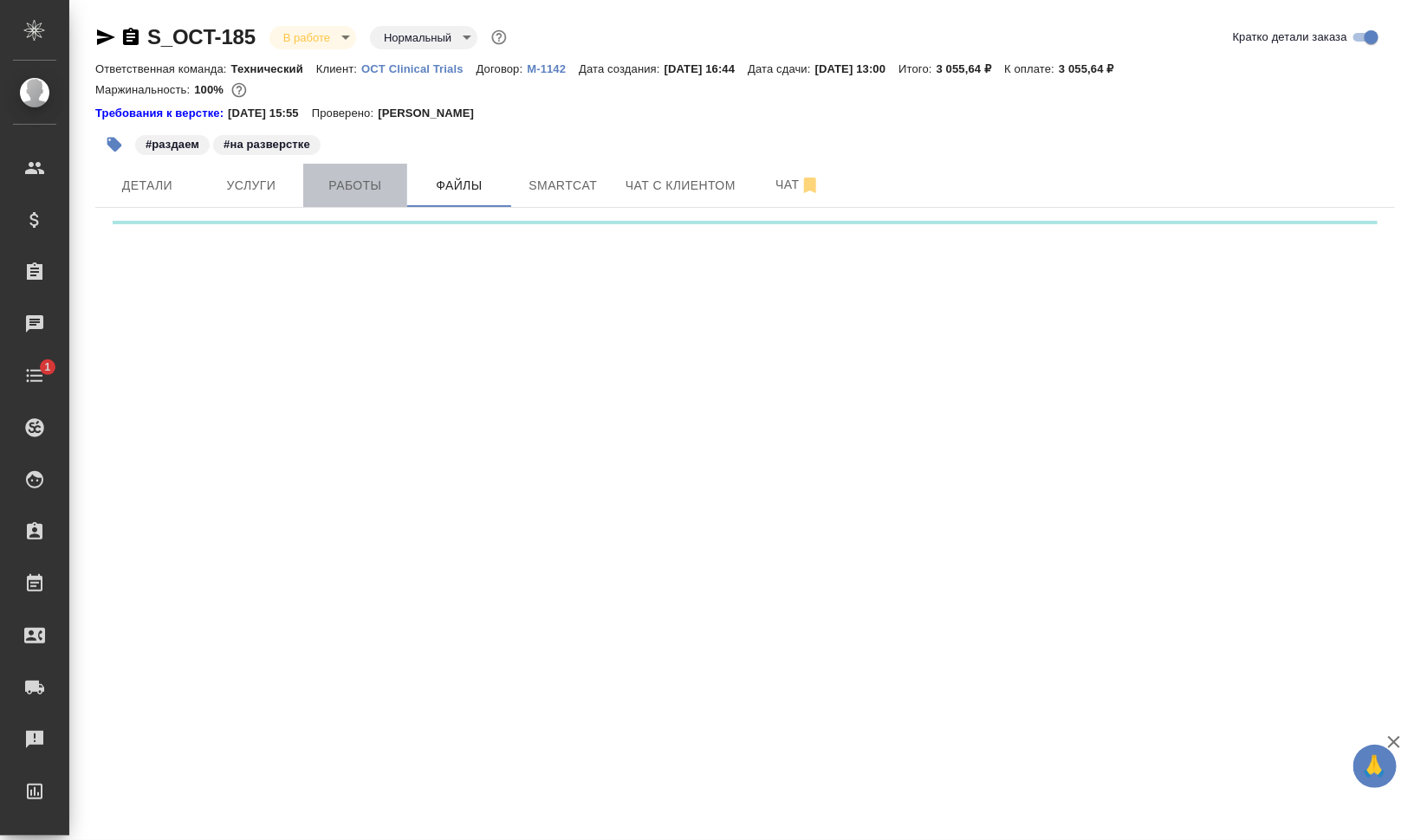
click at [377, 175] on span "Работы" at bounding box center [355, 186] width 83 height 22
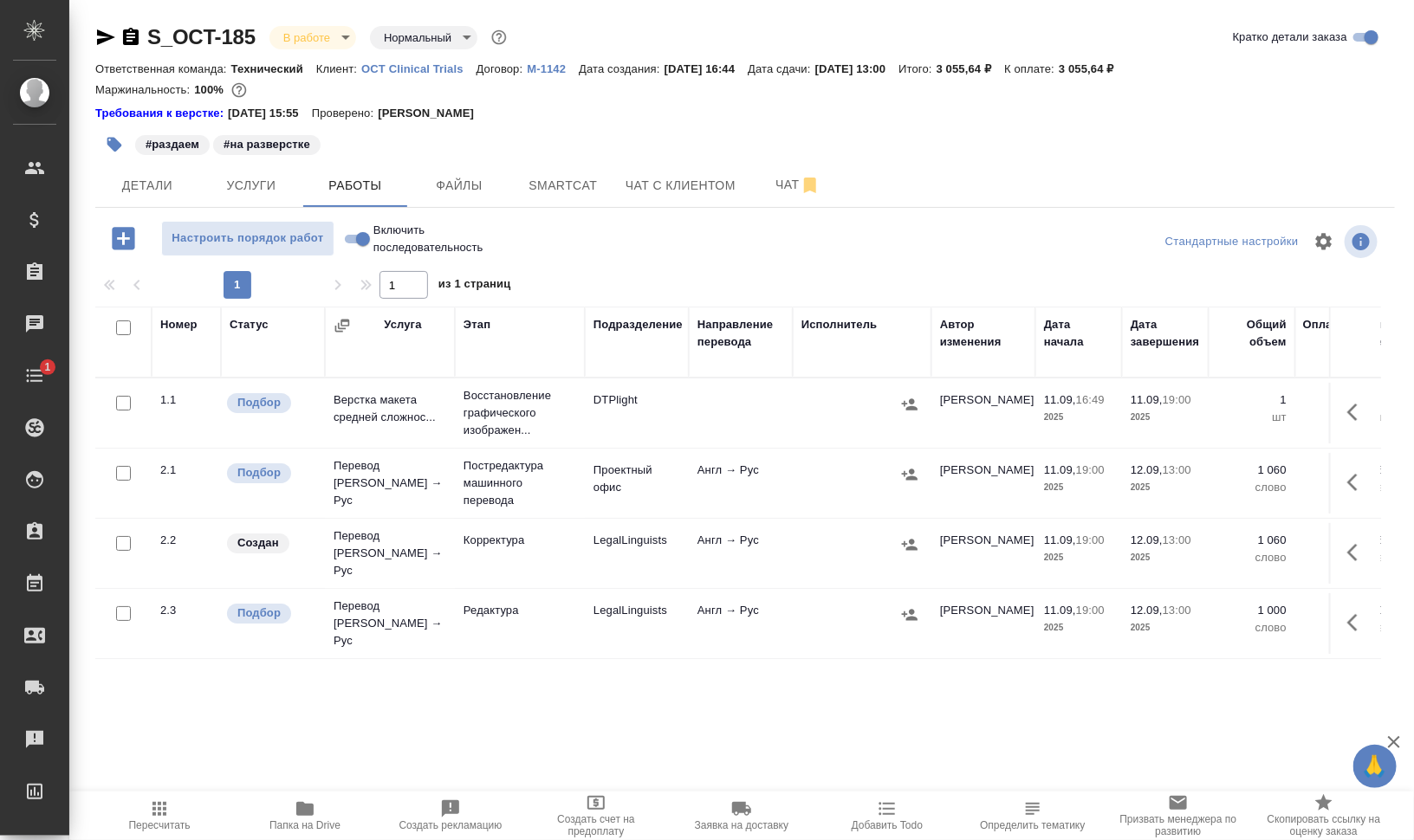
click at [311, 819] on span "Папка на Drive" at bounding box center [305, 825] width 71 height 12
click at [1359, 613] on icon "button" at bounding box center [1358, 623] width 21 height 21
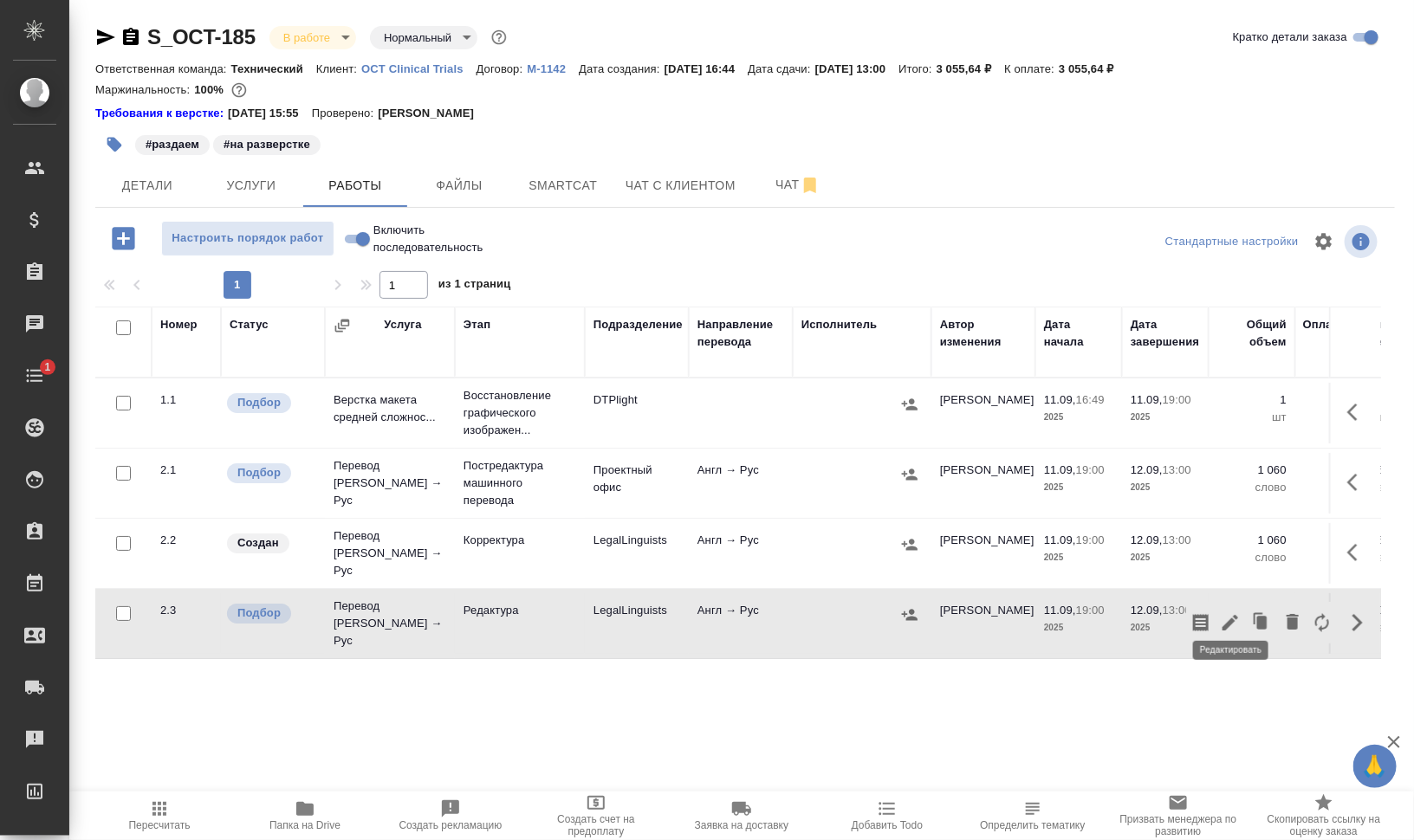
click at [1230, 615] on icon "button" at bounding box center [1230, 623] width 16 height 16
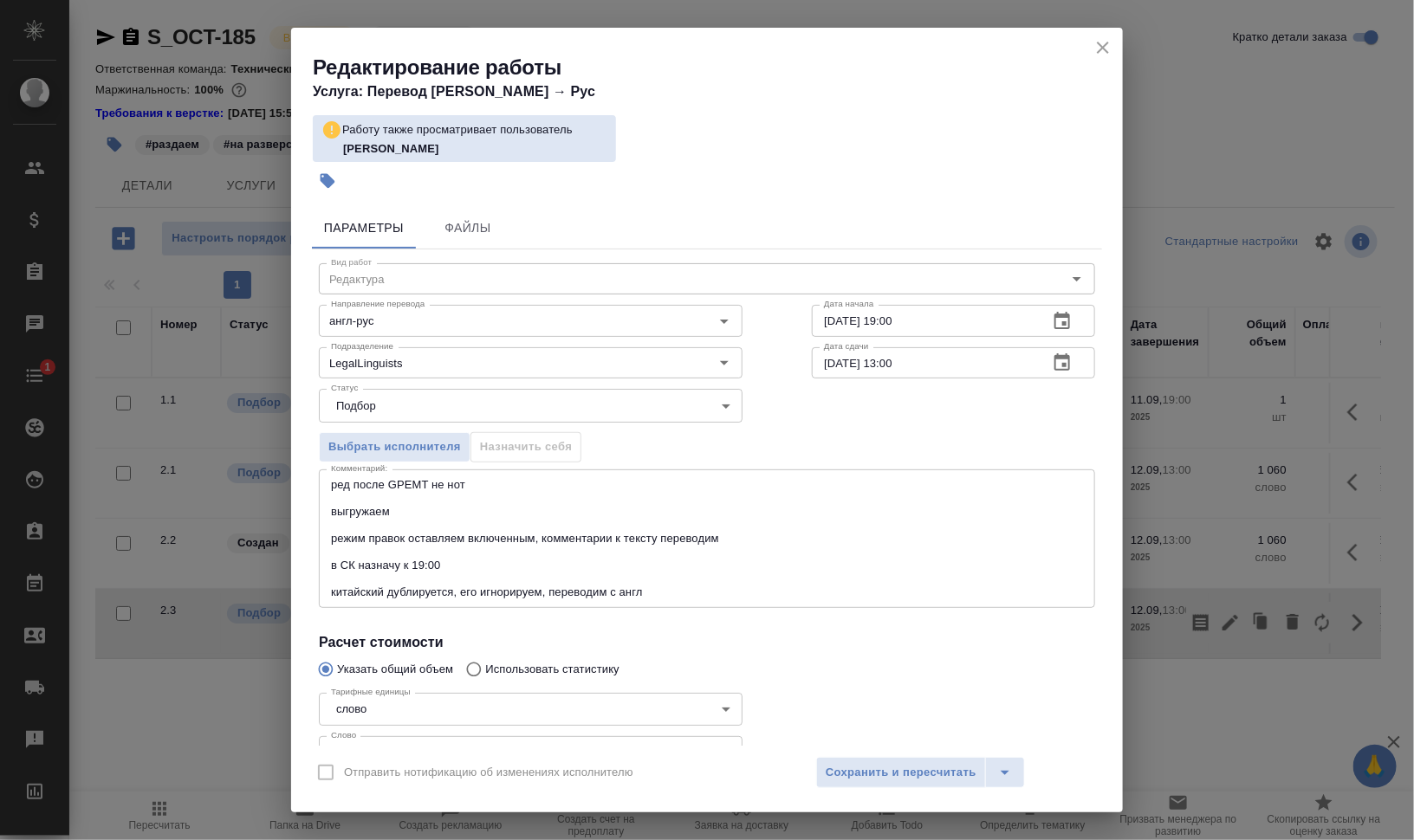
click at [1108, 44] on icon "close" at bounding box center [1102, 48] width 21 height 21
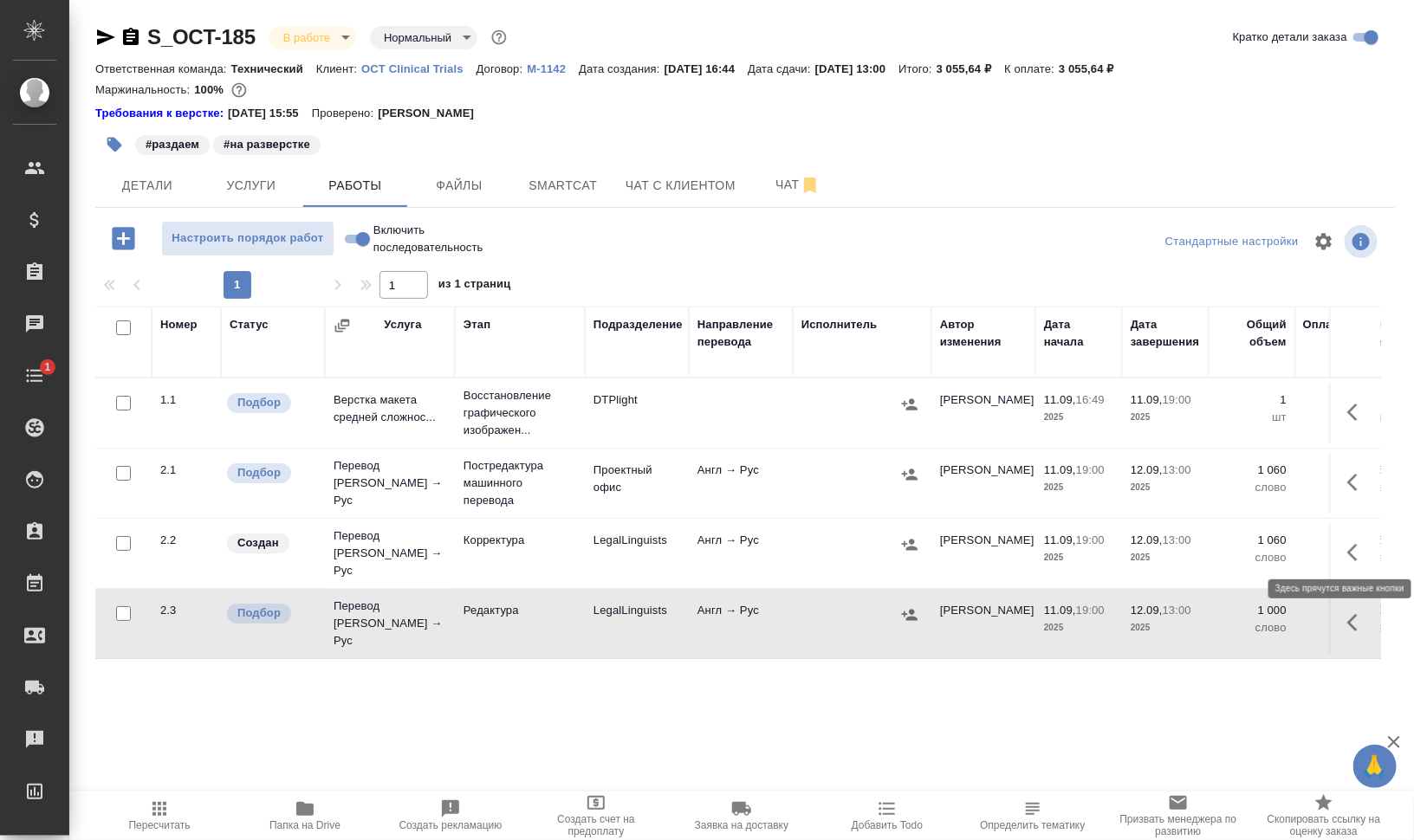
click at [1353, 542] on icon "button" at bounding box center [1358, 553] width 21 height 21
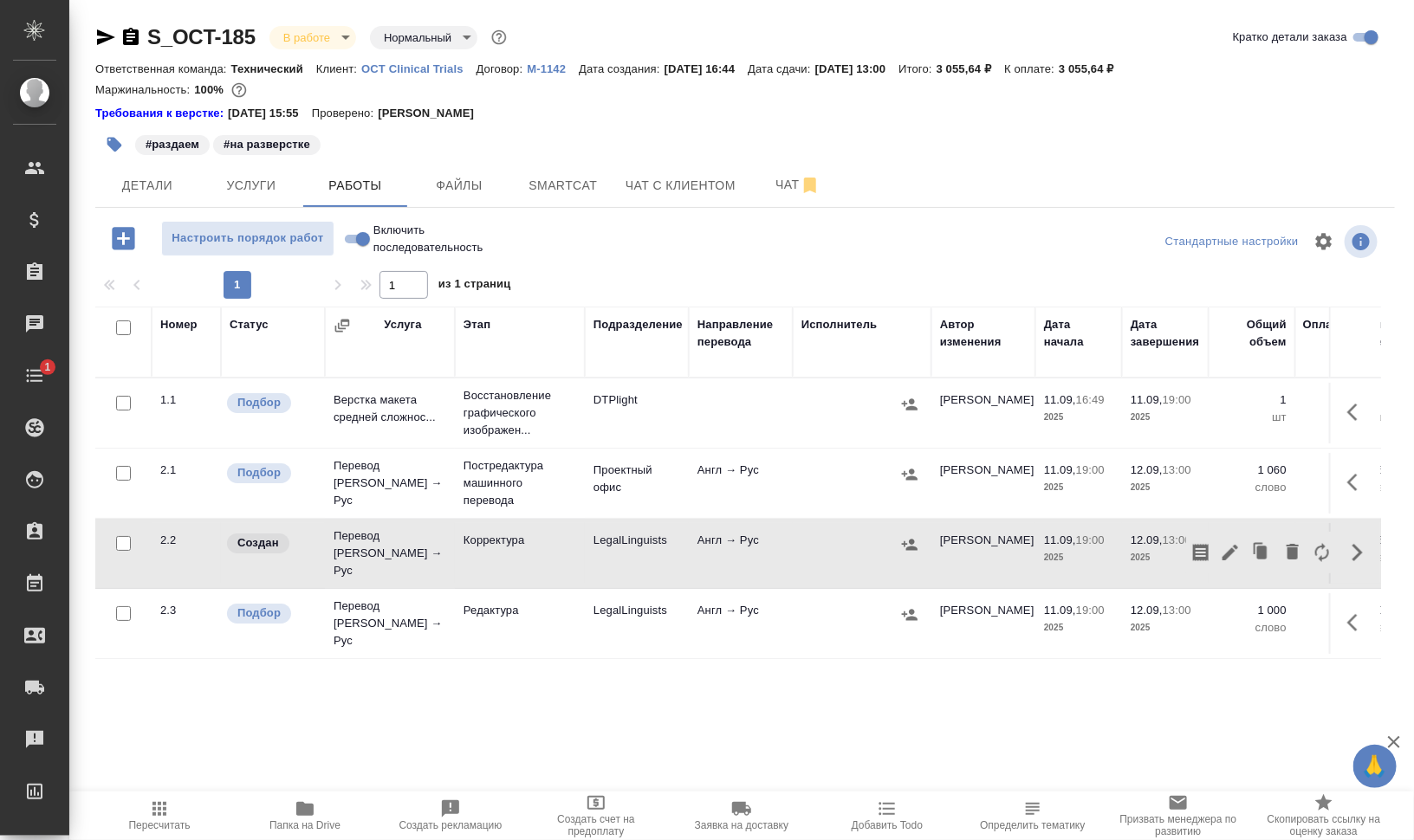
drag, startPoint x: 1299, startPoint y: 541, endPoint x: 1417, endPoint y: 540, distance: 118.0
click at [1413, 540] on html "🙏 .cls-1 fill:#fff; AWATERA Валеев Динар Клиенты Спецификации Заказы 0 Чаты 1 T…" at bounding box center [707, 489] width 1414 height 980
click at [1300, 541] on icon "button" at bounding box center [1292, 552] width 21 height 21
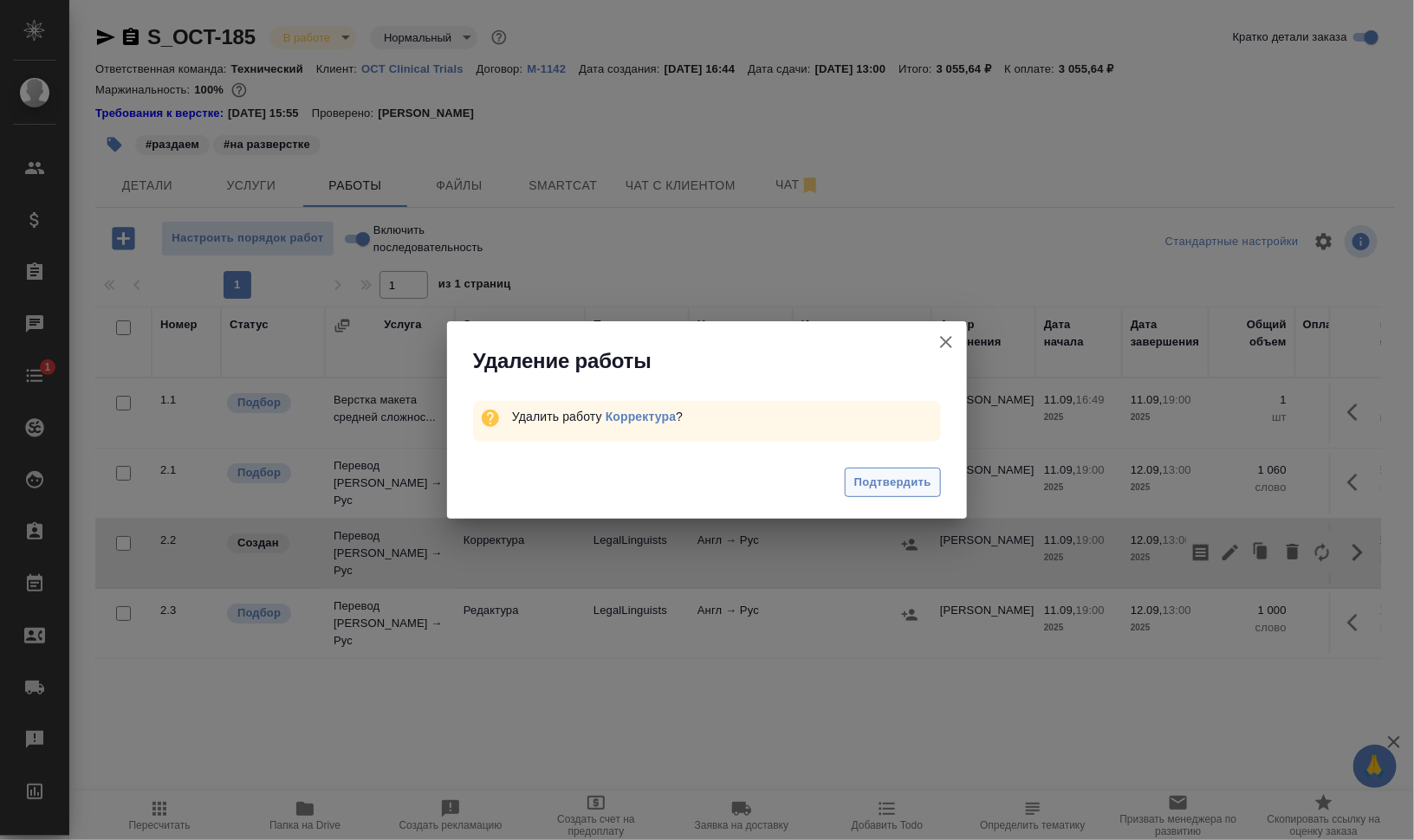
click at [884, 478] on span "Подтвердить" at bounding box center [892, 482] width 77 height 20
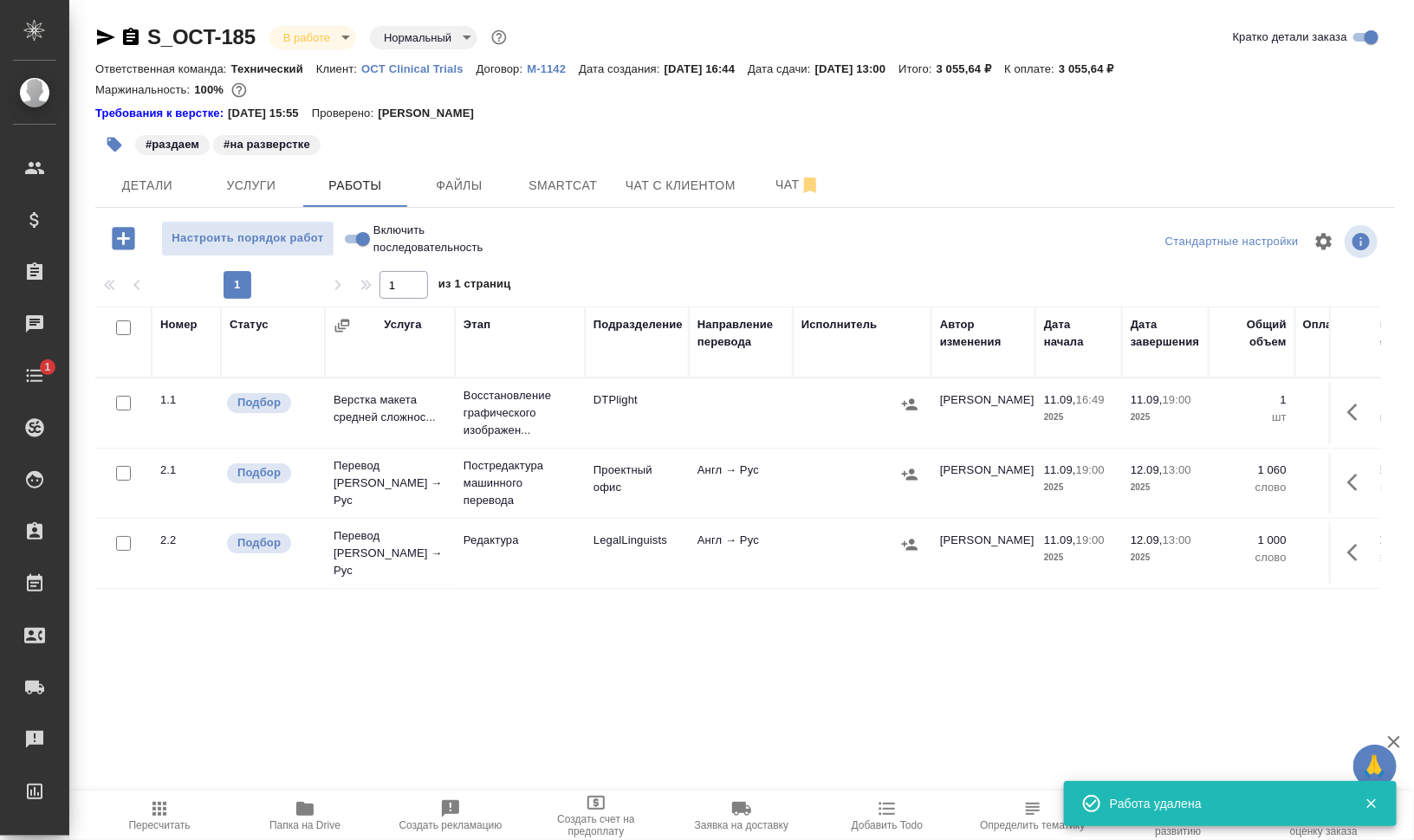
click at [1350, 550] on icon "button" at bounding box center [1358, 553] width 21 height 21
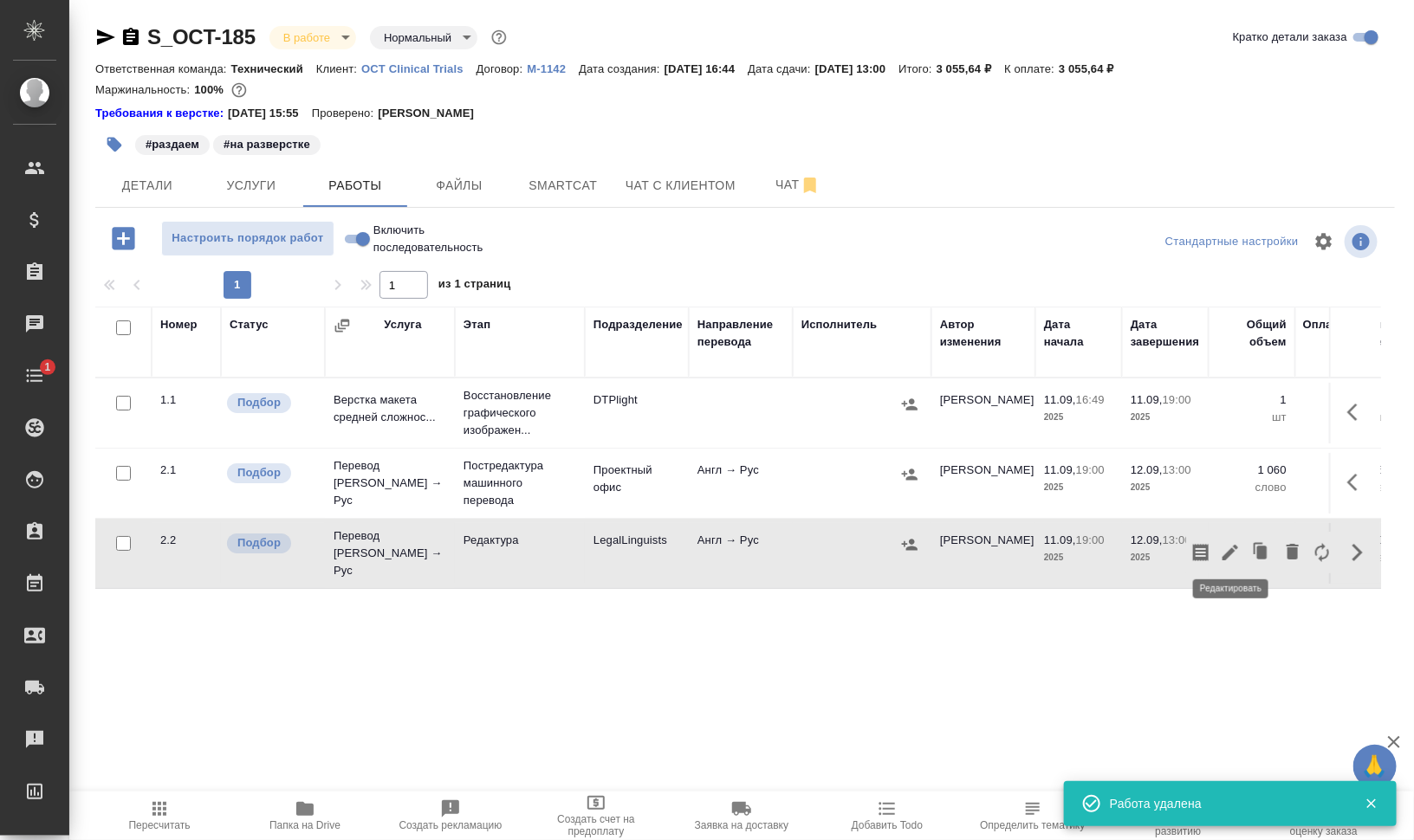
click at [1235, 551] on icon "button" at bounding box center [1230, 553] width 21 height 21
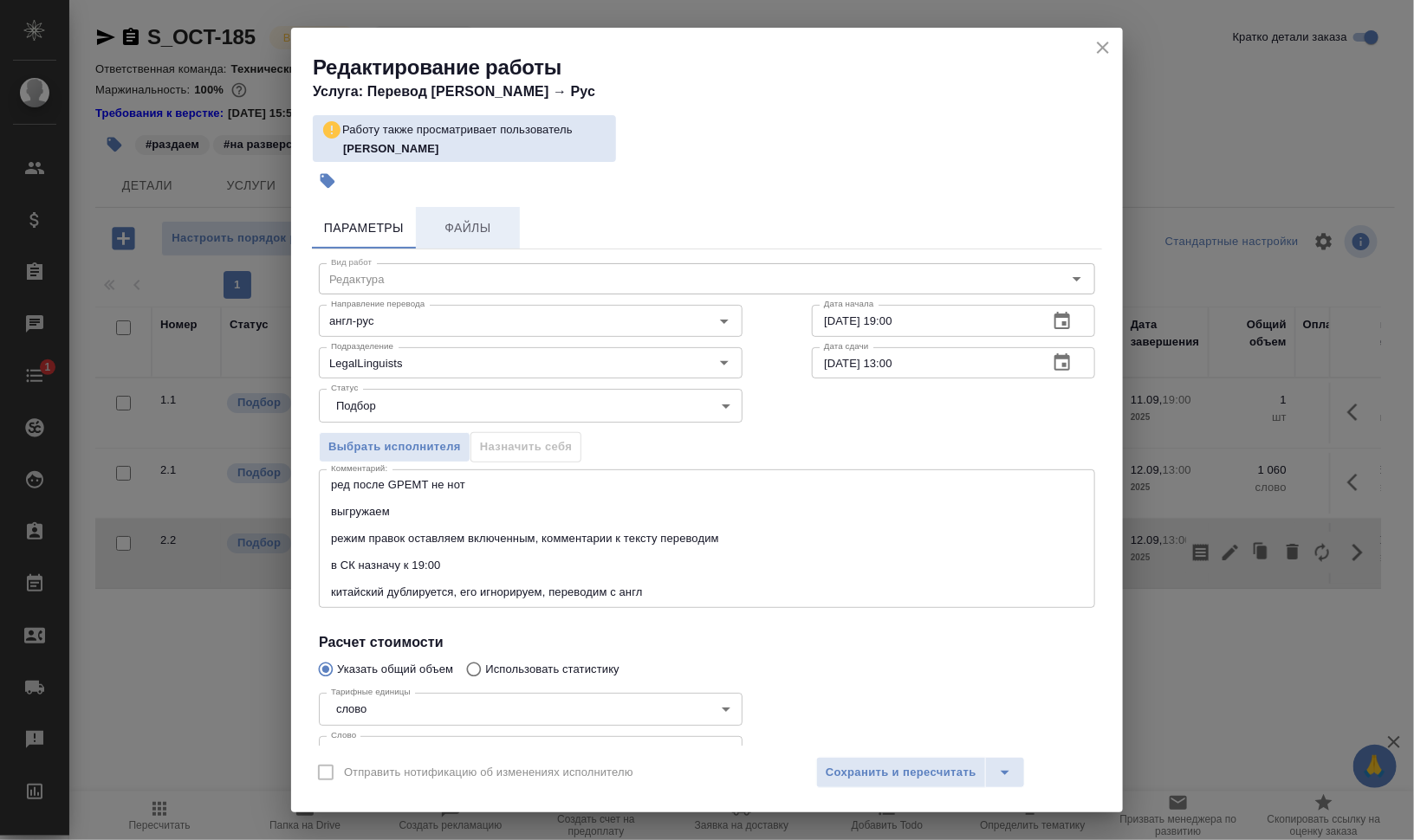
click at [467, 226] on span "Файлы" at bounding box center [468, 227] width 83 height 22
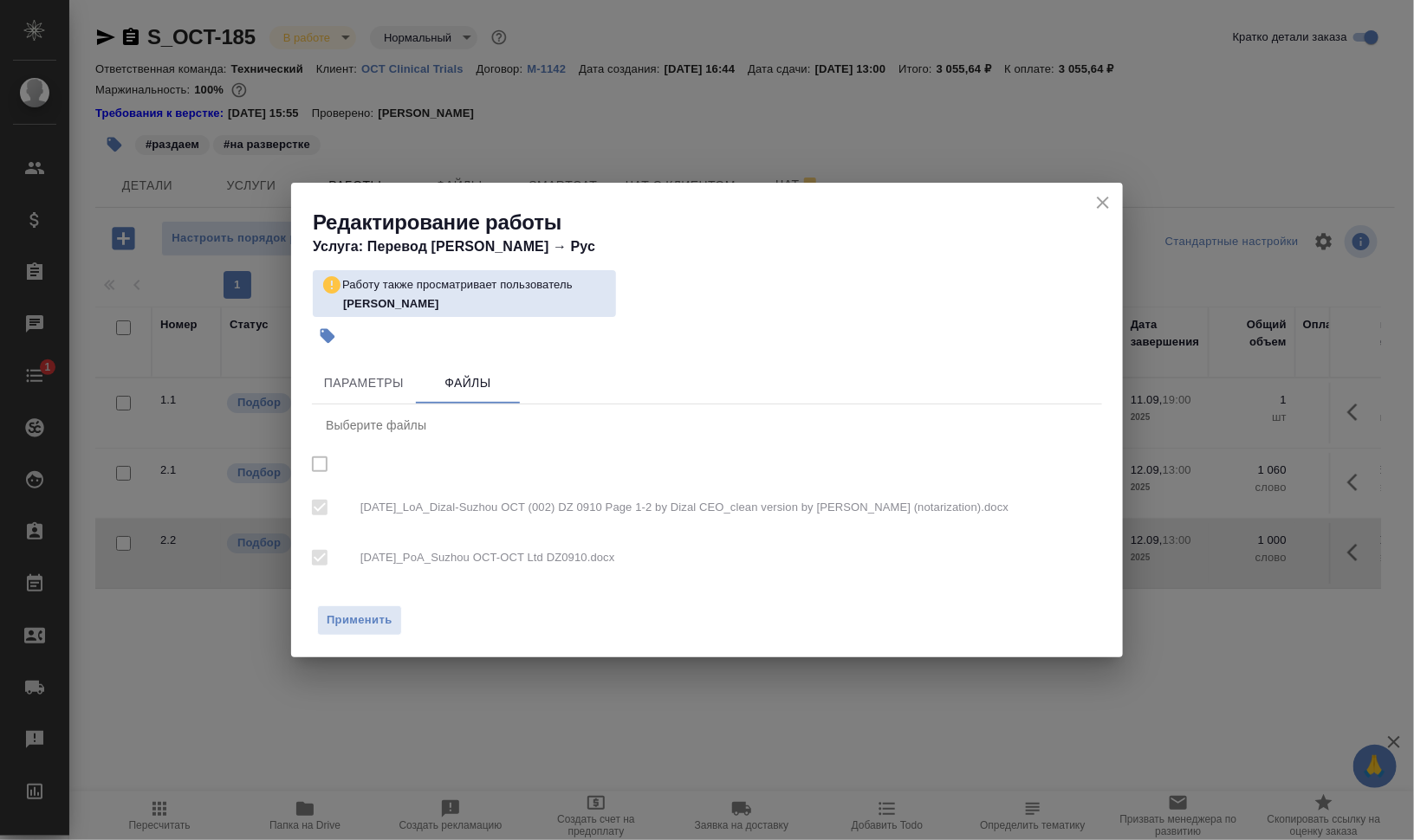
checkbox input "true"
click at [383, 226] on h2 "Редактирование работы" at bounding box center [717, 222] width 810 height 28
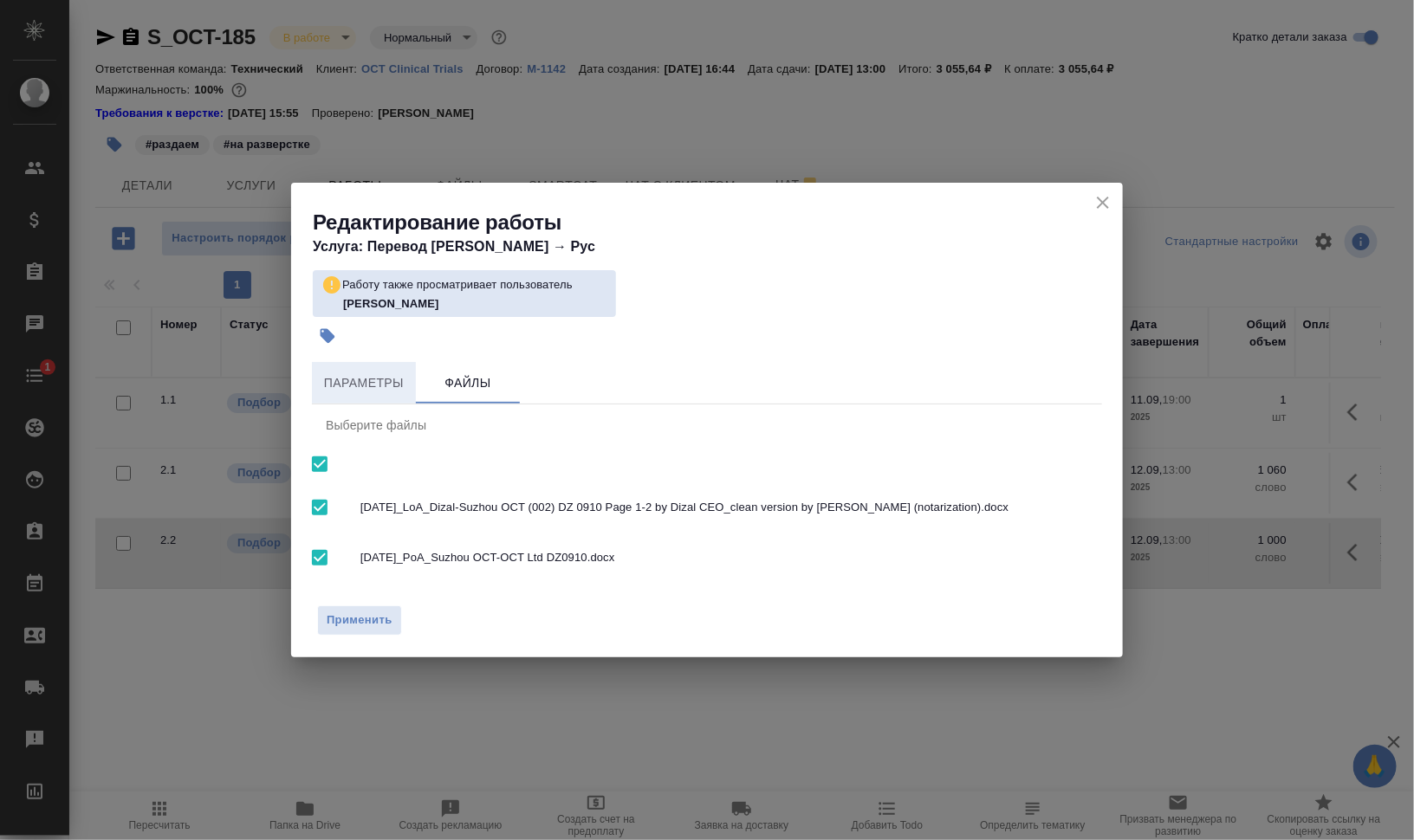
click at [388, 380] on span "Параметры" at bounding box center [364, 383] width 83 height 22
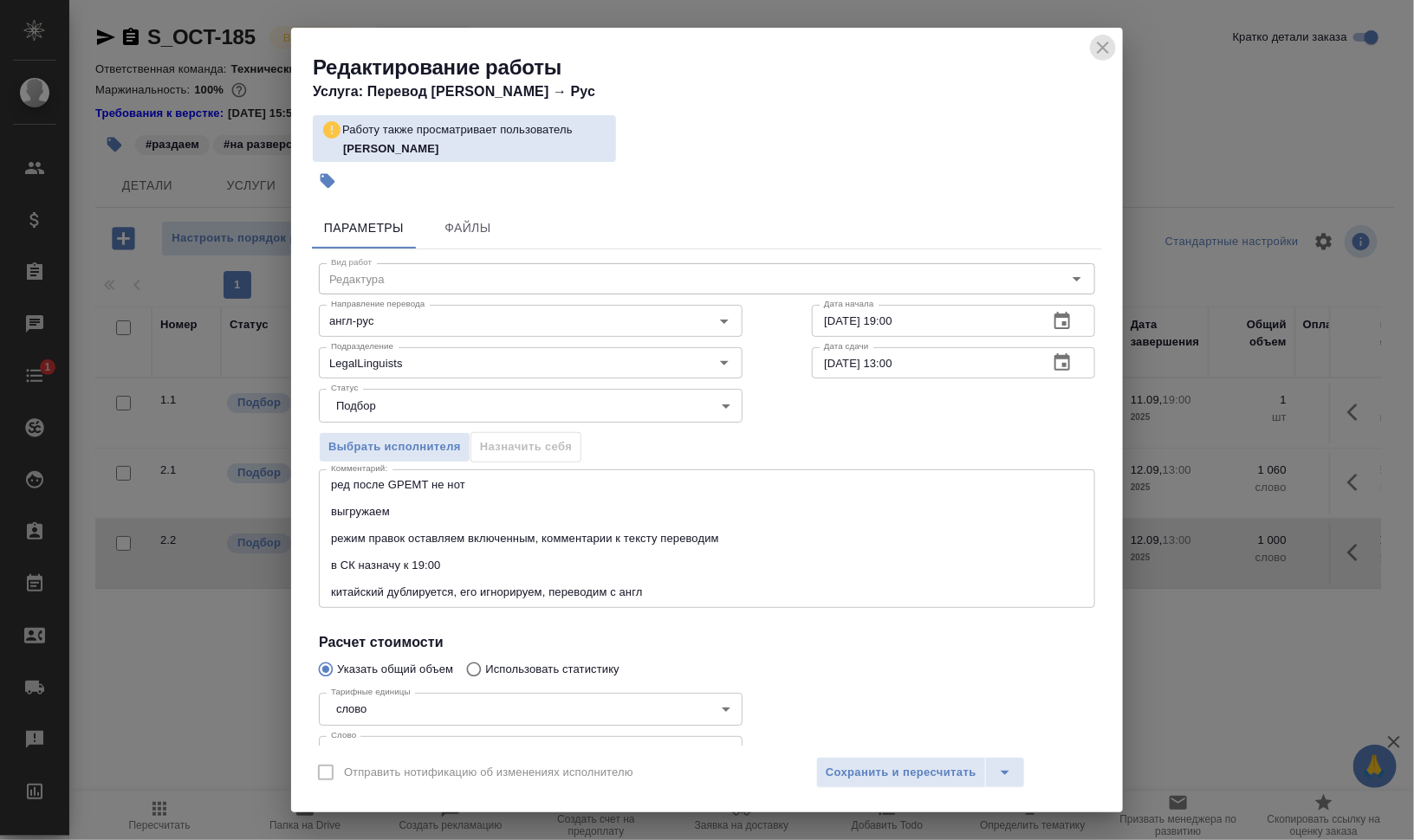
click at [1098, 42] on icon "close" at bounding box center [1102, 48] width 21 height 21
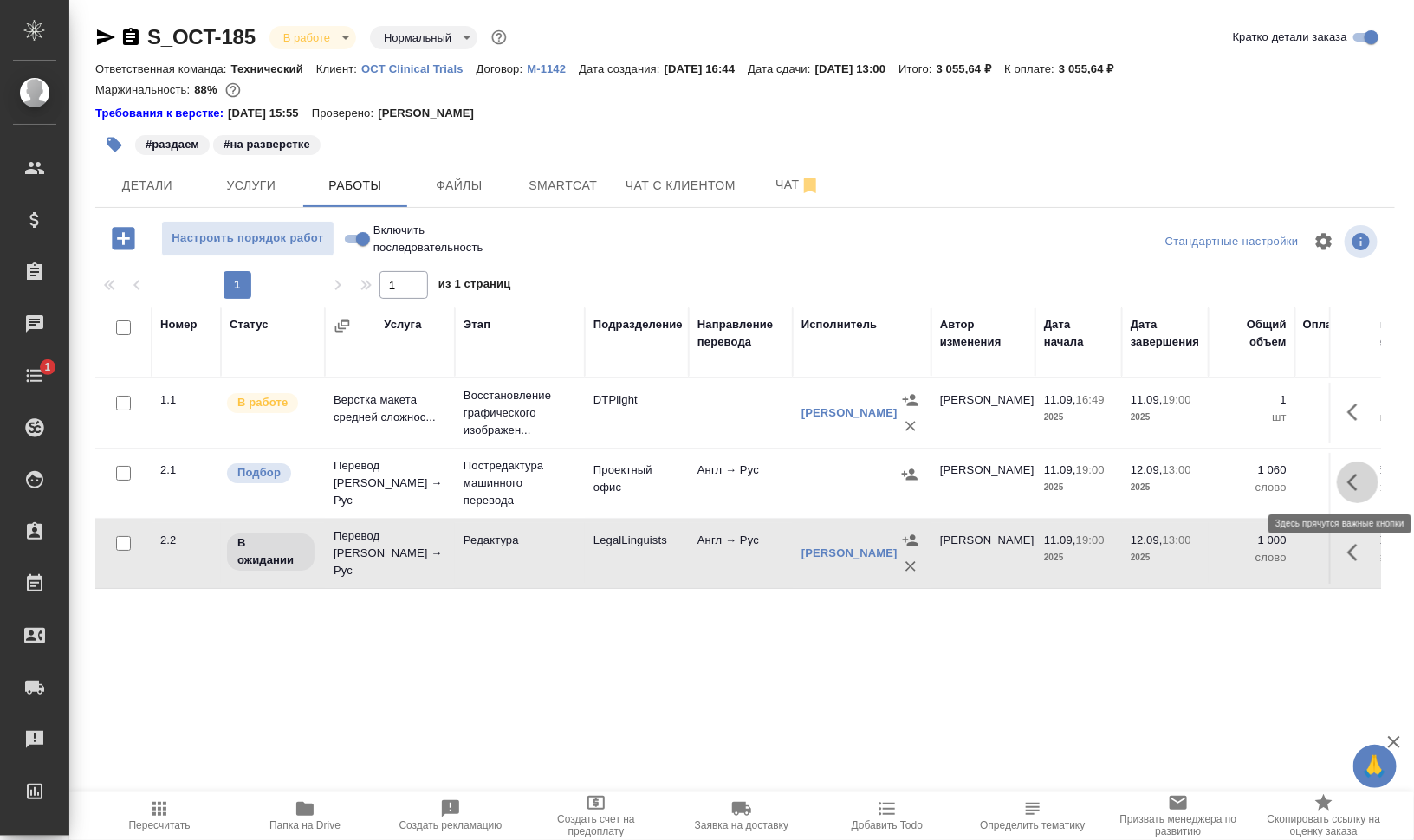
click at [1343, 482] on button "button" at bounding box center [1358, 482] width 42 height 42
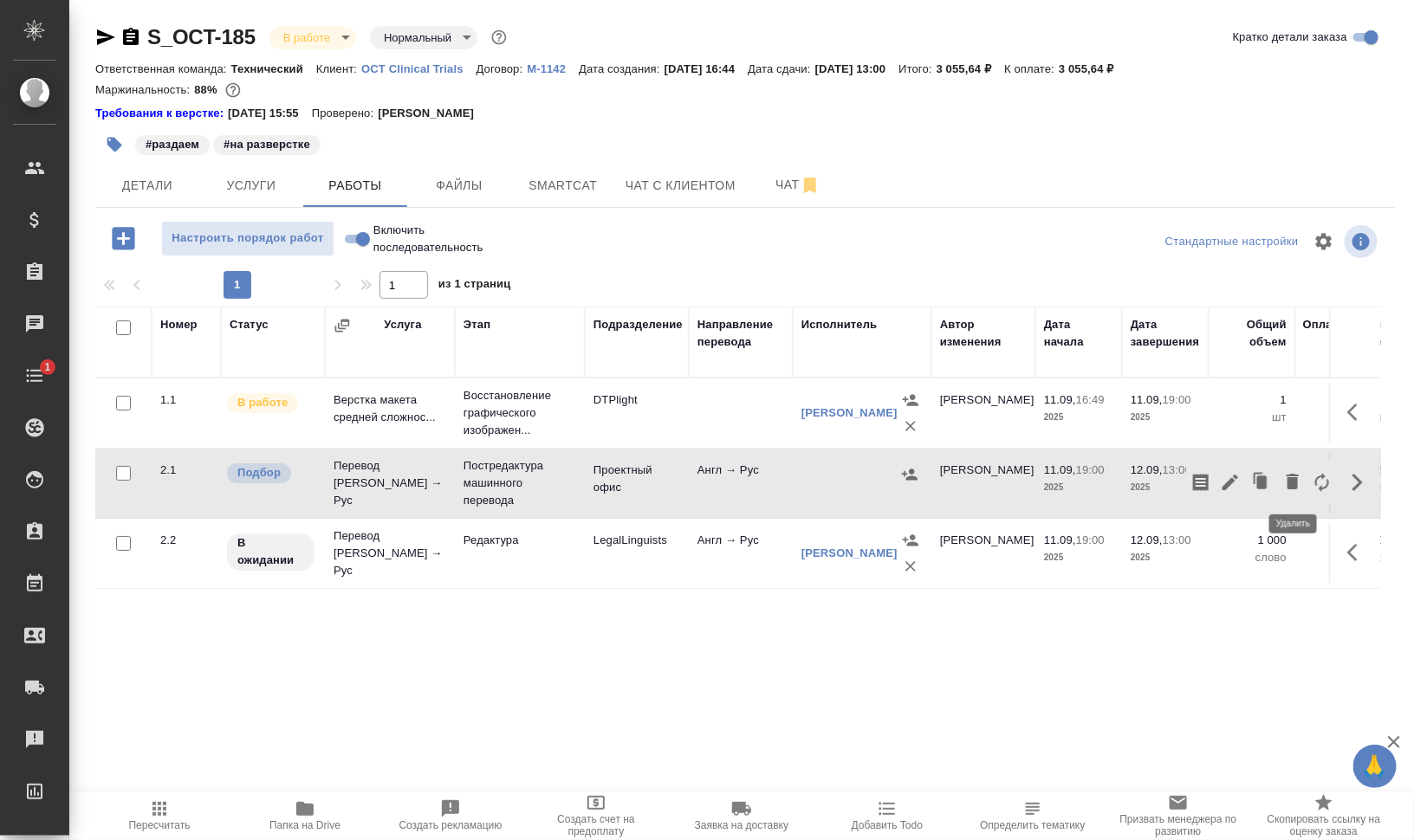
click at [1292, 481] on icon "button" at bounding box center [1292, 482] width 12 height 16
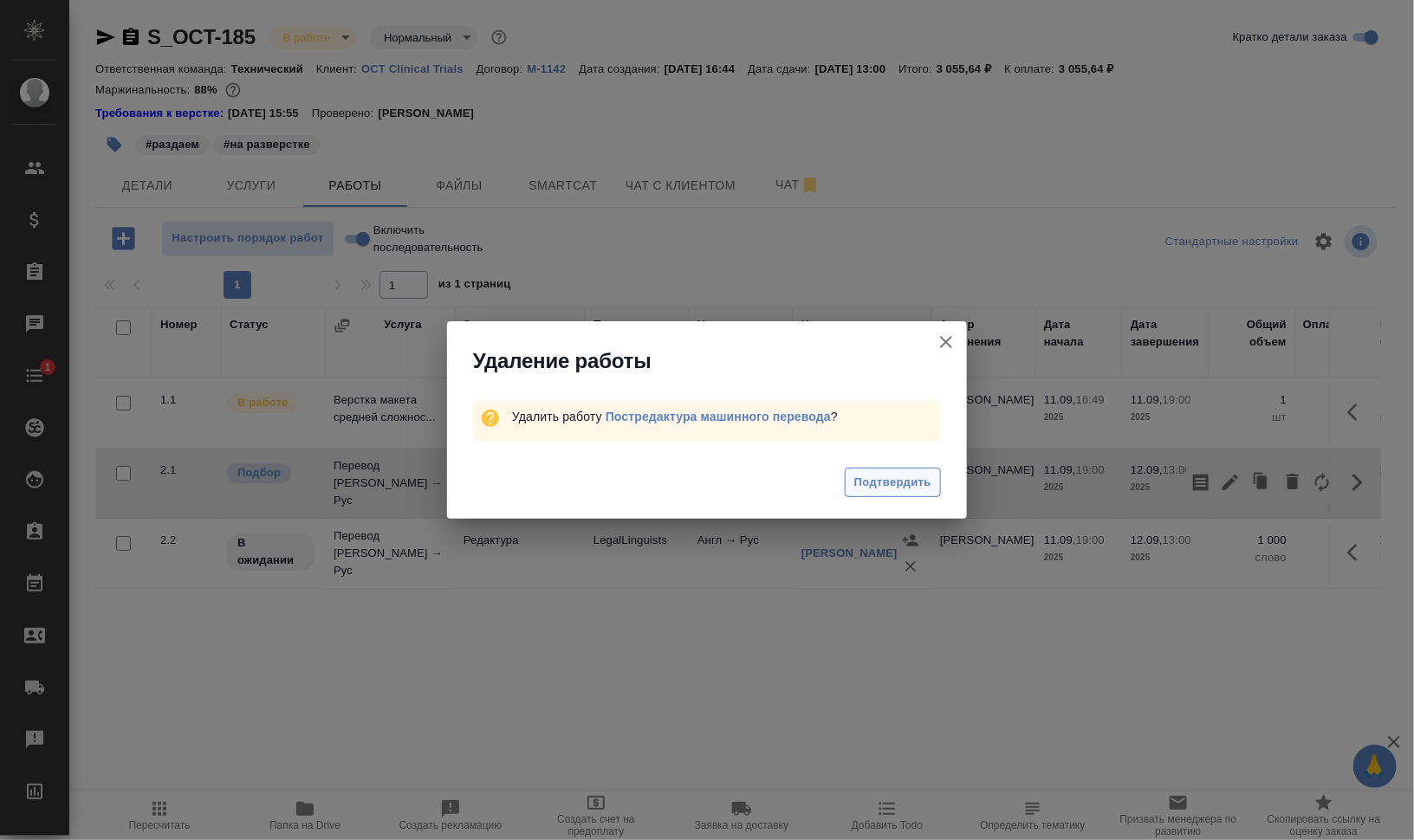
click at [907, 478] on span "Подтвердить" at bounding box center [892, 482] width 77 height 20
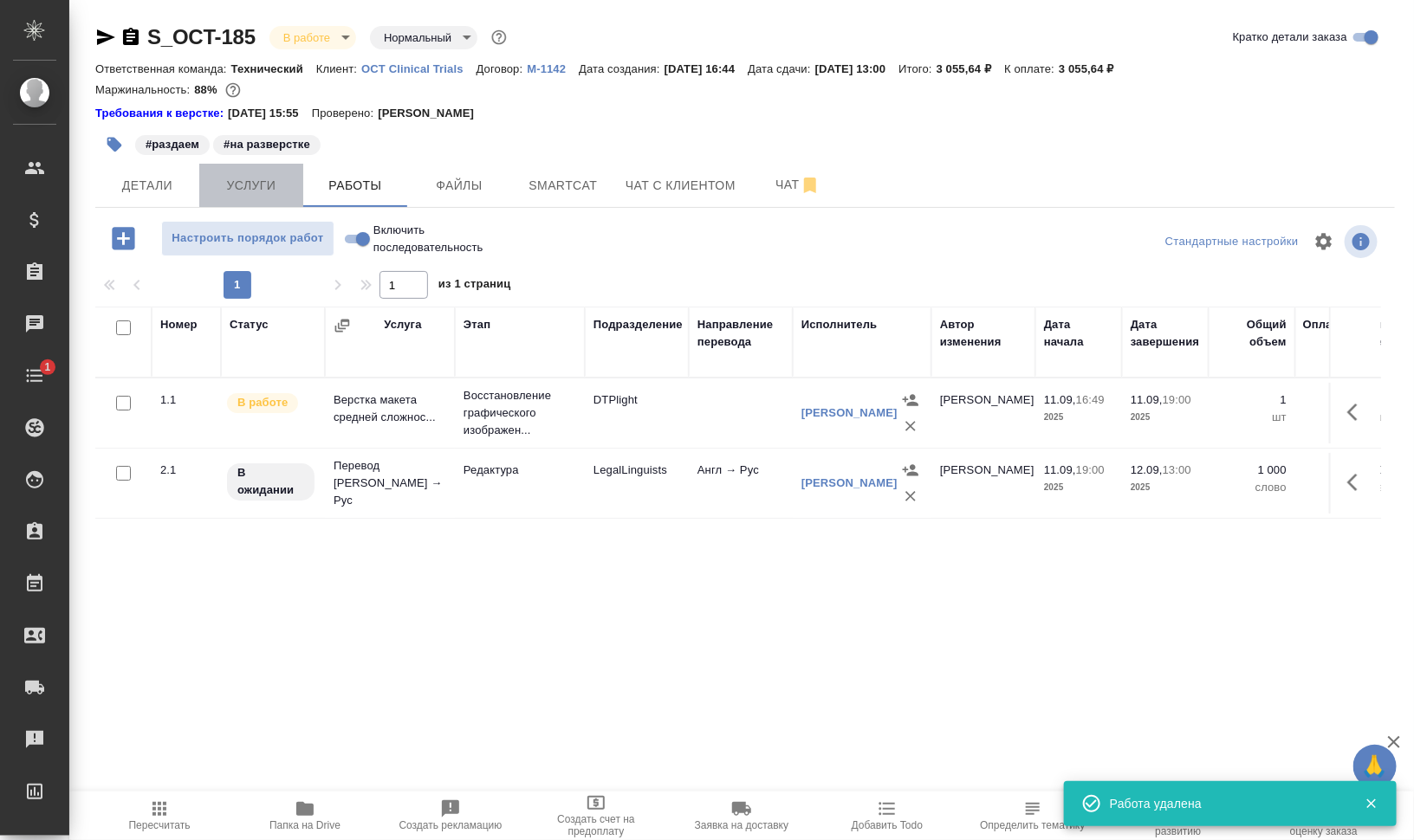
click at [232, 185] on span "Услуги" at bounding box center [251, 186] width 83 height 22
click at [335, 180] on span "Работы" at bounding box center [355, 186] width 83 height 22
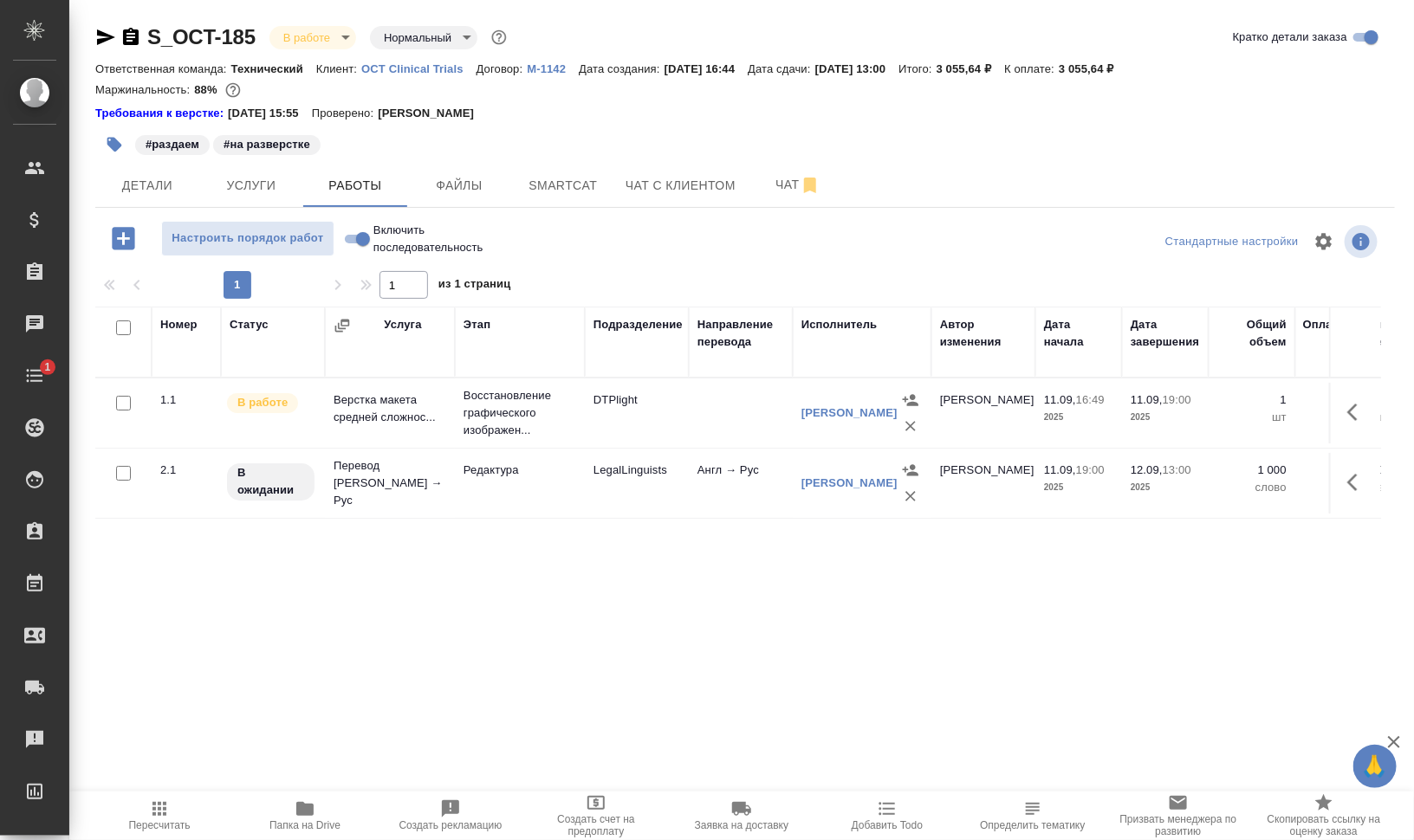
click at [176, 827] on span "Пересчитать" at bounding box center [160, 825] width 62 height 12
click at [109, 142] on icon "button" at bounding box center [115, 145] width 15 height 15
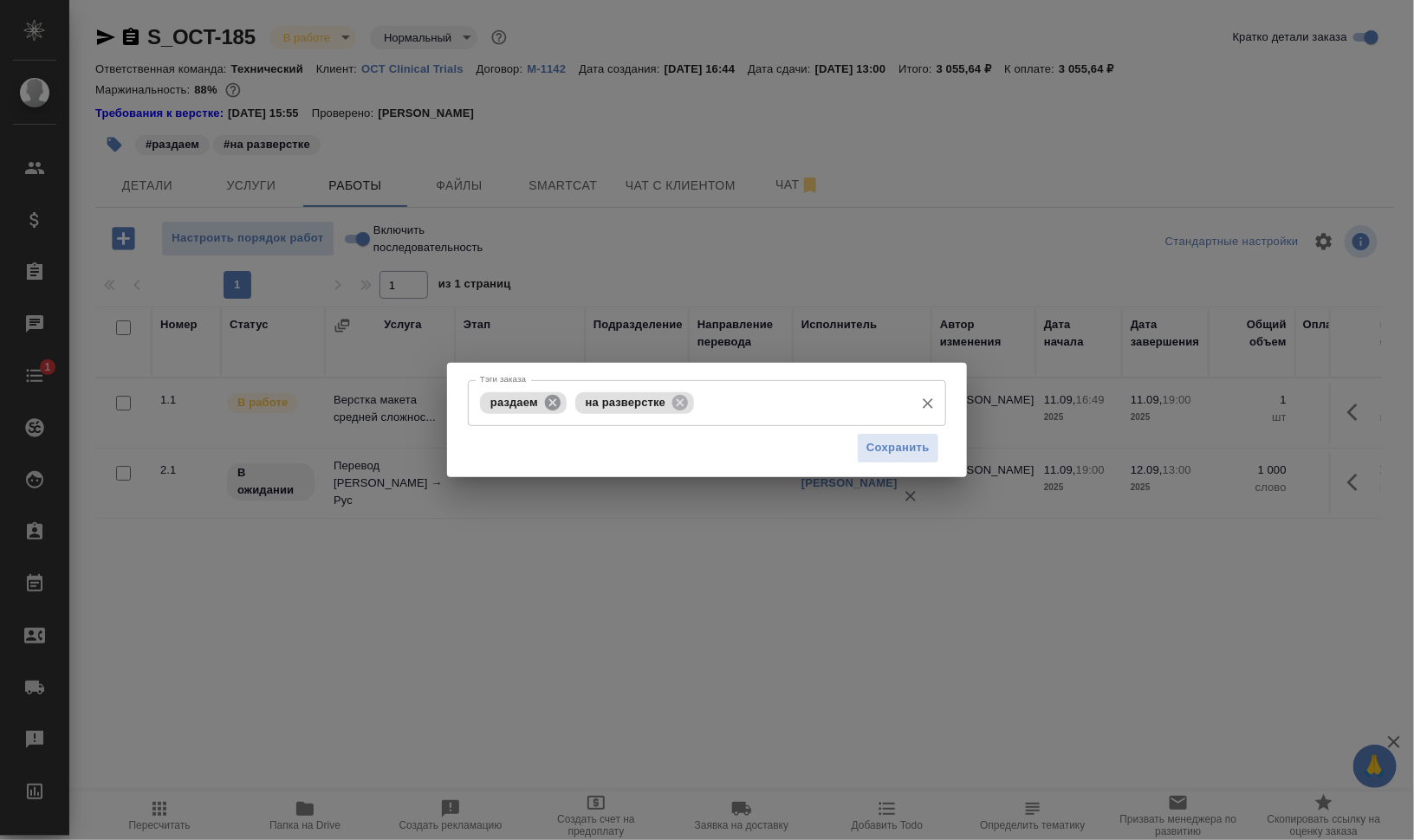
click at [559, 405] on icon at bounding box center [553, 402] width 16 height 16
click at [732, 405] on input "Тэги заказа" at bounding box center [754, 403] width 302 height 30
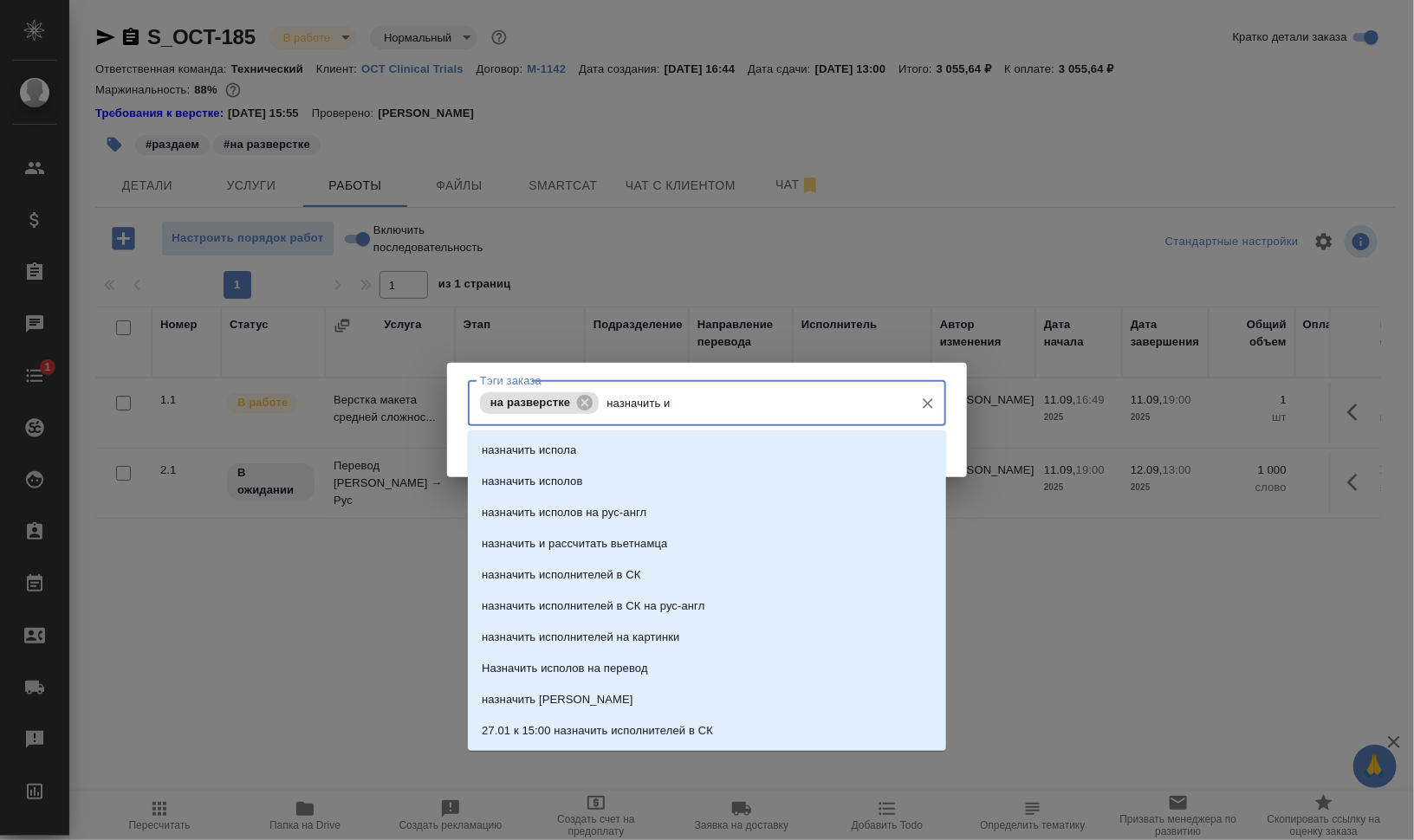
type input "назначить ис"
click at [690, 450] on li "назначить испола" at bounding box center [707, 450] width 478 height 31
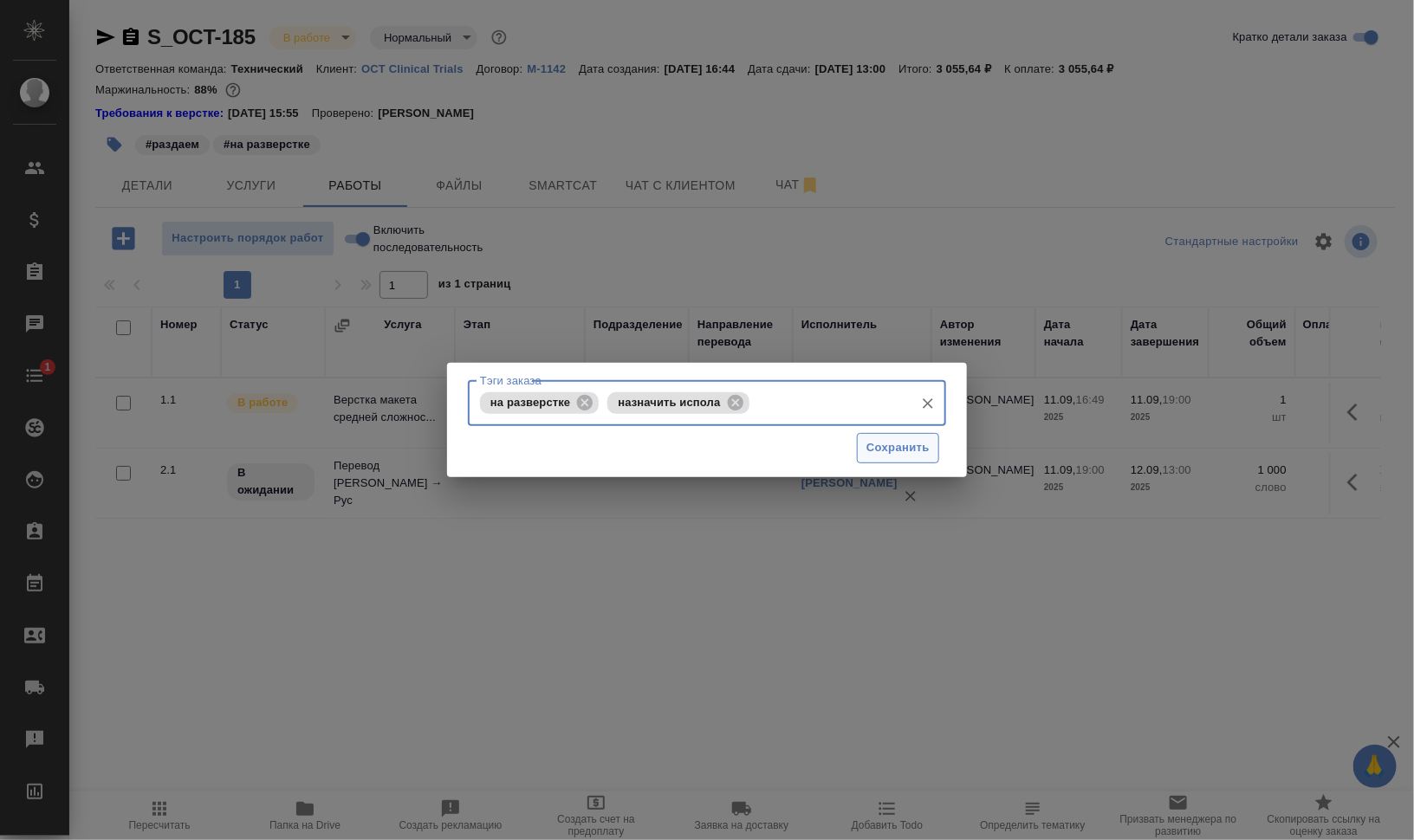
click at [885, 450] on span "Сохранить" at bounding box center [898, 448] width 63 height 20
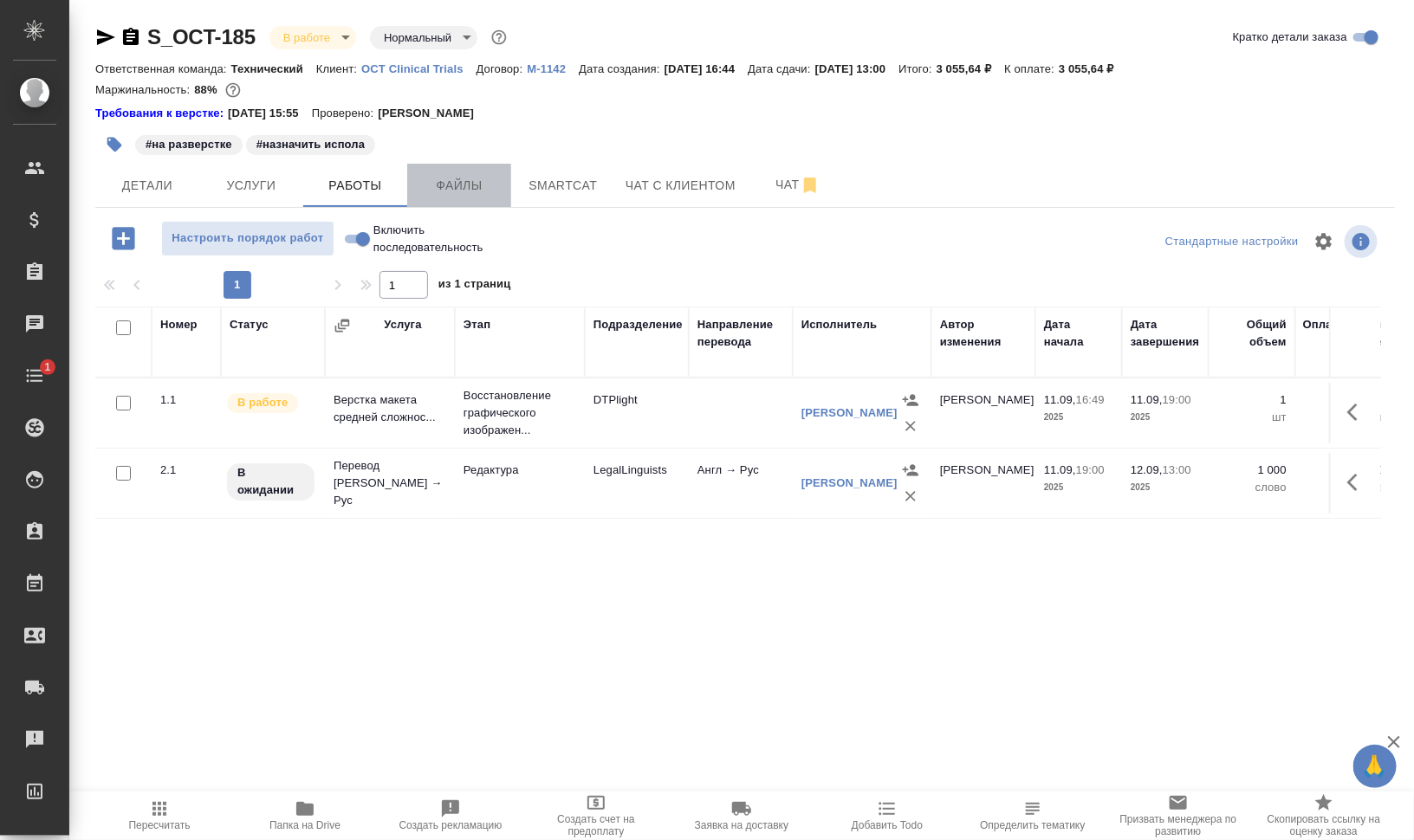
click at [457, 166] on button "Файлы" at bounding box center [459, 186] width 104 height 43
click at [364, 187] on span "Работы" at bounding box center [355, 186] width 83 height 22
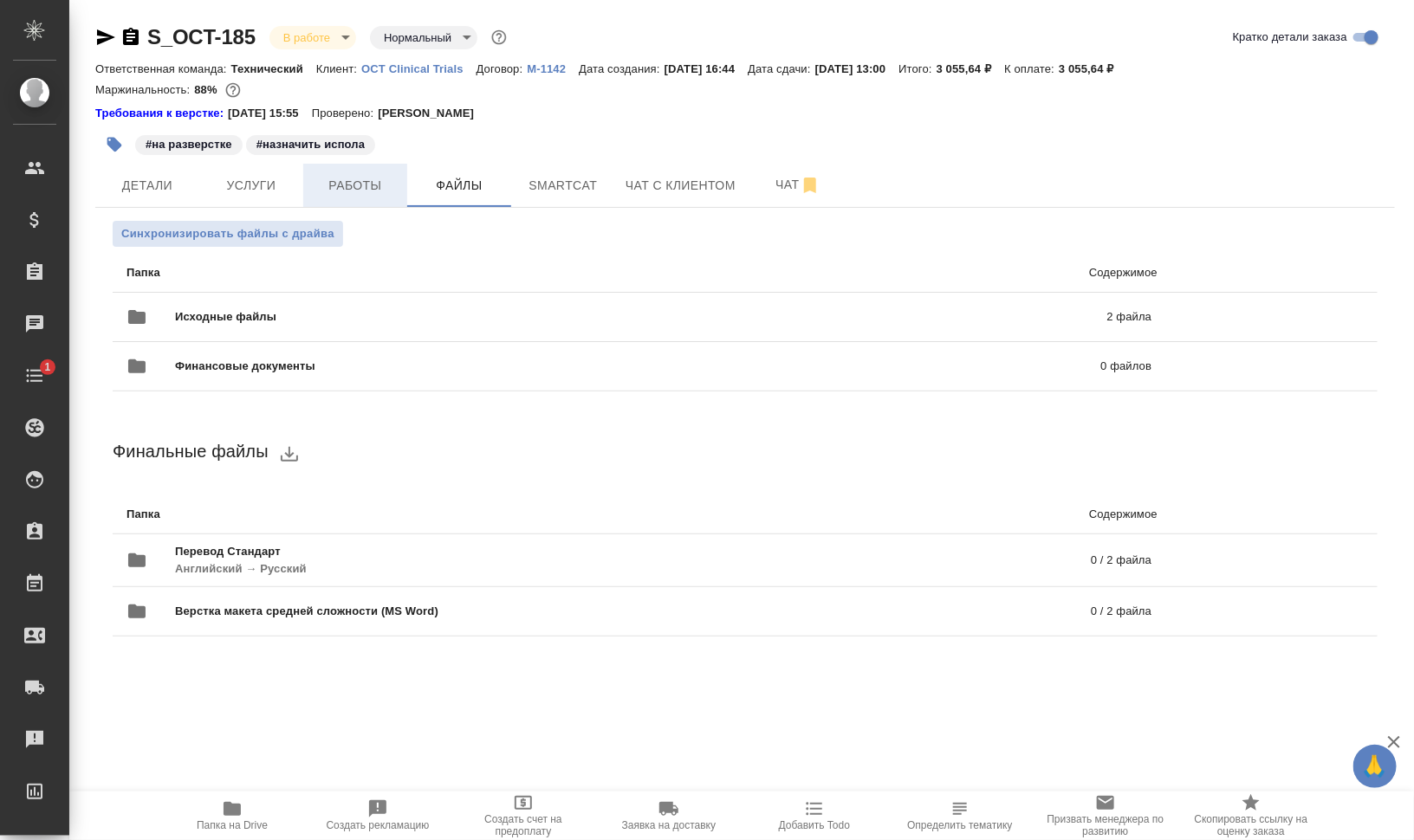
click at [364, 187] on span "Работы" at bounding box center [355, 186] width 83 height 22
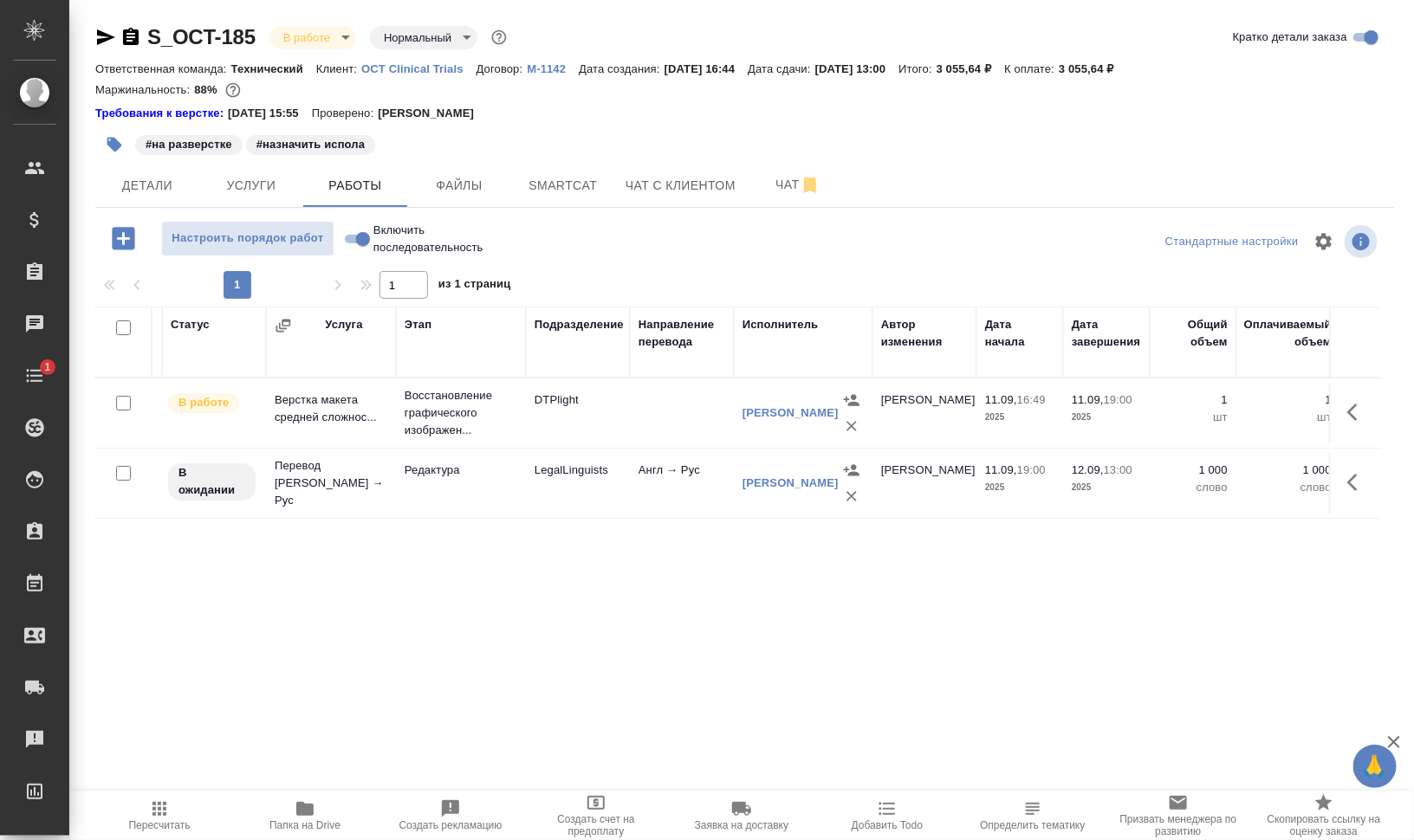
scroll to position [0, 58]
drag, startPoint x: 247, startPoint y: 92, endPoint x: 74, endPoint y: 95, distance: 173.0
click at [74, 95] on div "S_OCT-185 В работе inProgress Нормальный normal Кратко детали заказа Ответствен…" at bounding box center [741, 370] width 1345 height 740
drag, startPoint x: 74, startPoint y: 95, endPoint x: 431, endPoint y: 93, distance: 357.0
click at [431, 93] on div "Маржинальность: 88%" at bounding box center [745, 90] width 1299 height 23
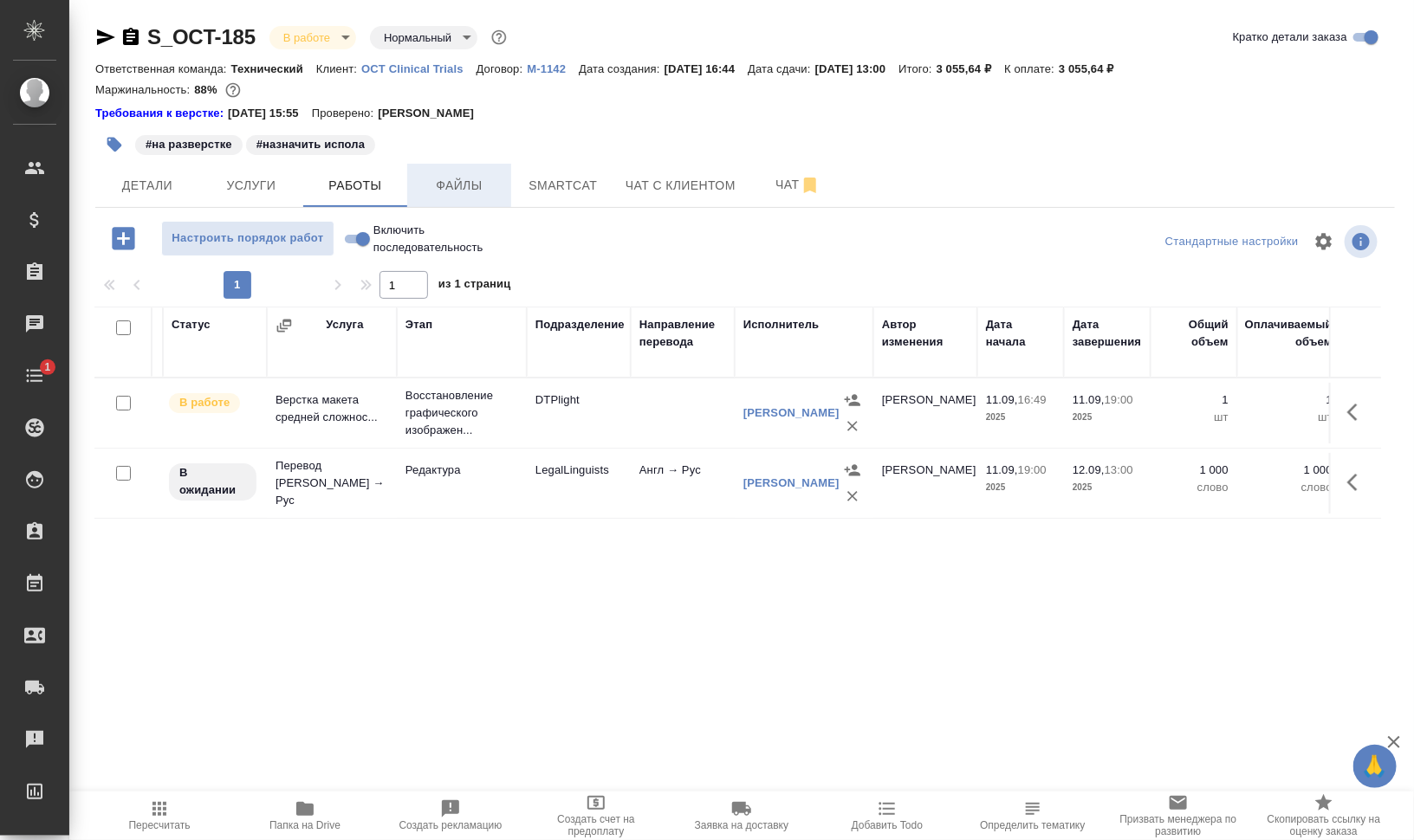
click at [477, 188] on span "Файлы" at bounding box center [459, 186] width 83 height 22
click at [385, 184] on span "Работы" at bounding box center [355, 186] width 83 height 22
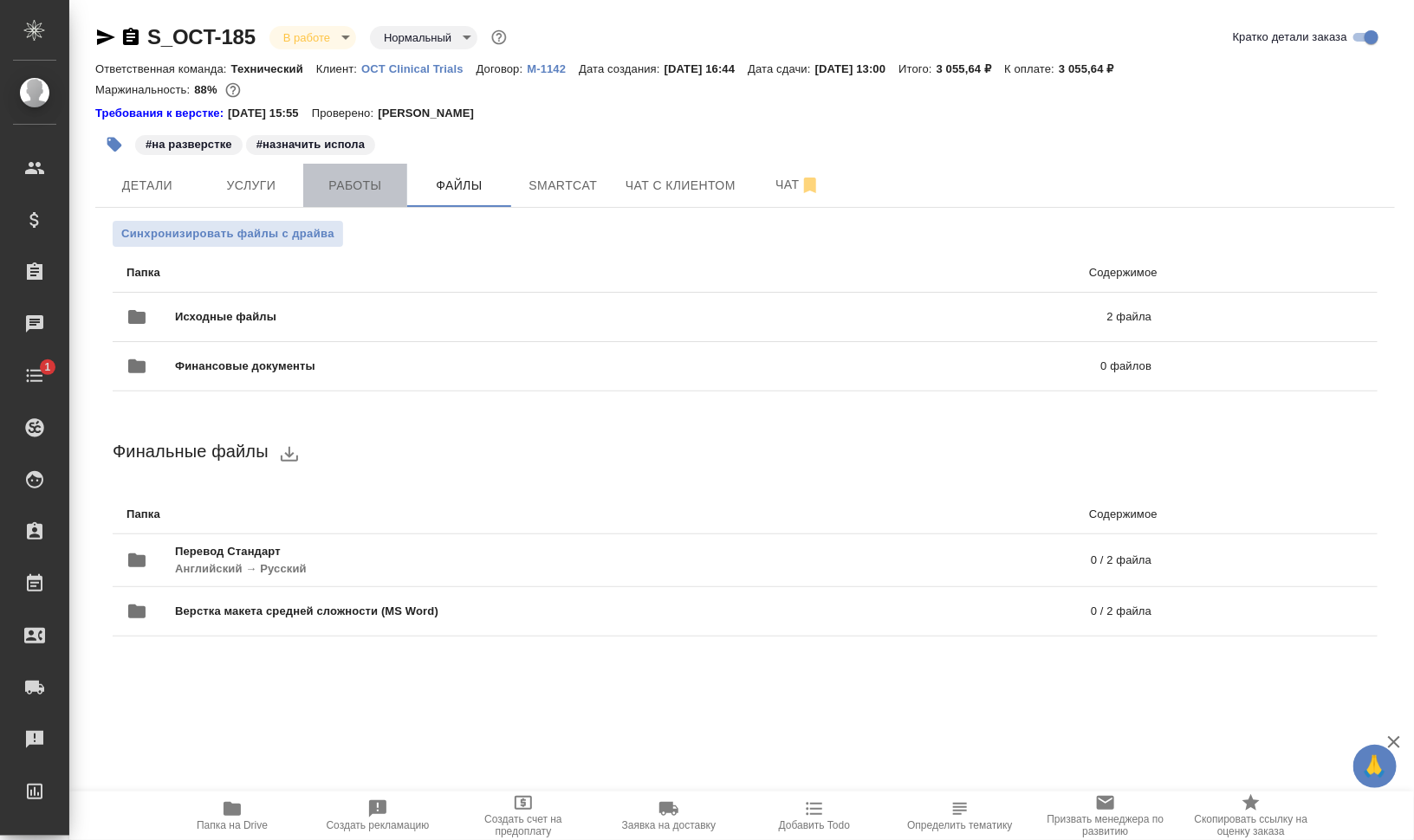
click at [371, 182] on span "Работы" at bounding box center [355, 186] width 83 height 22
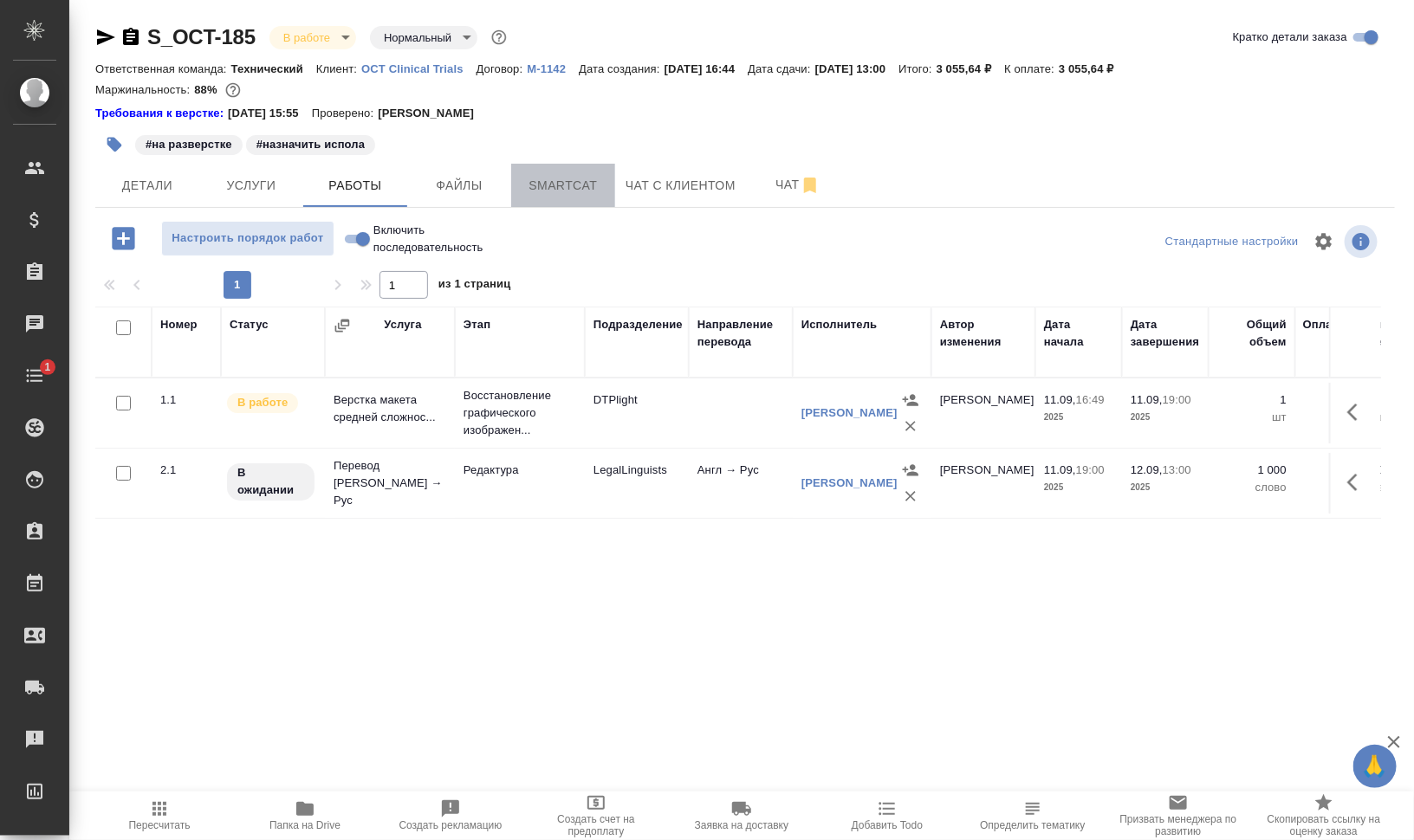
click at [585, 187] on span "Smartcat" at bounding box center [563, 186] width 83 height 22
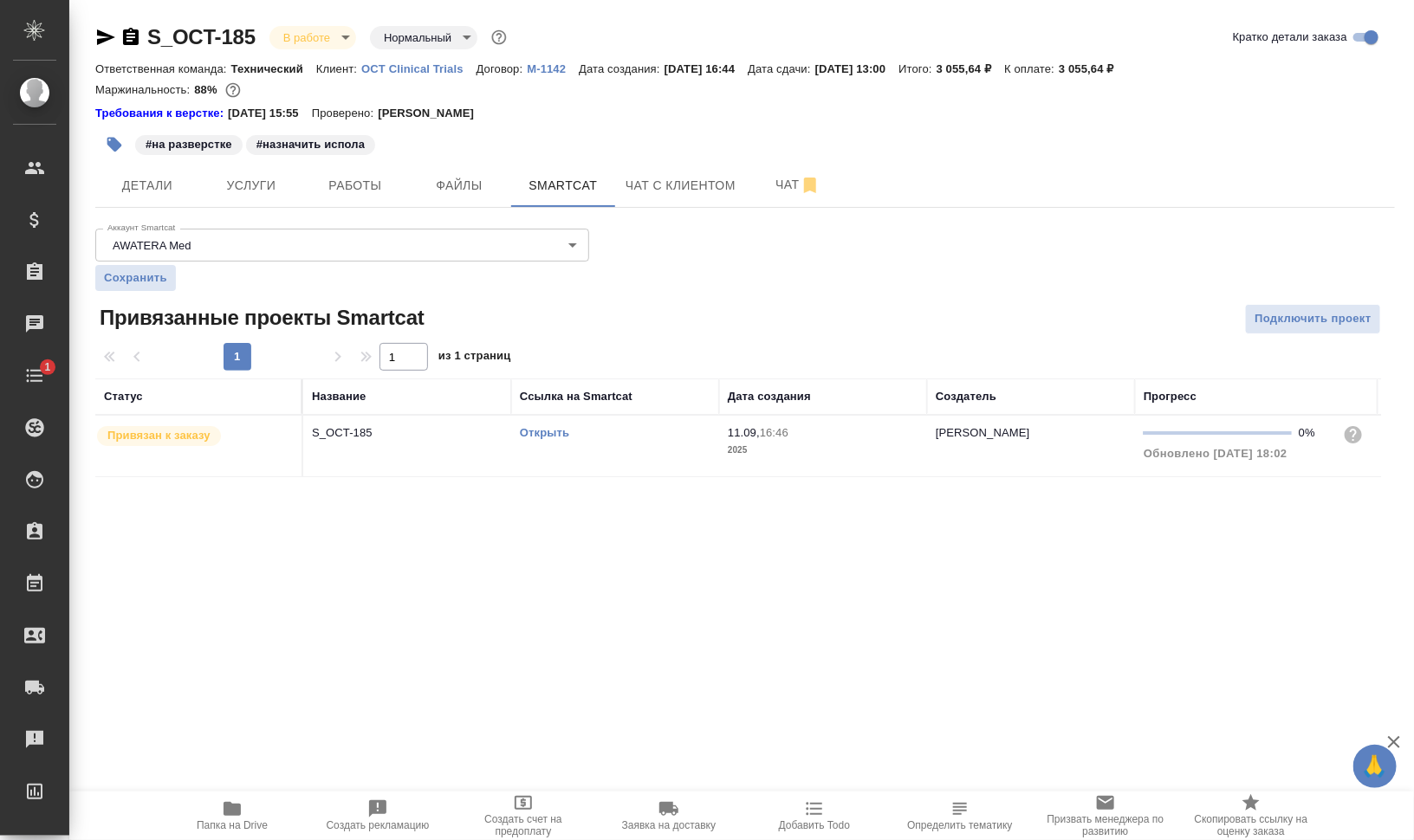
click at [536, 429] on link "Открыть" at bounding box center [544, 432] width 49 height 13
click at [365, 202] on button "Работы" at bounding box center [355, 186] width 104 height 43
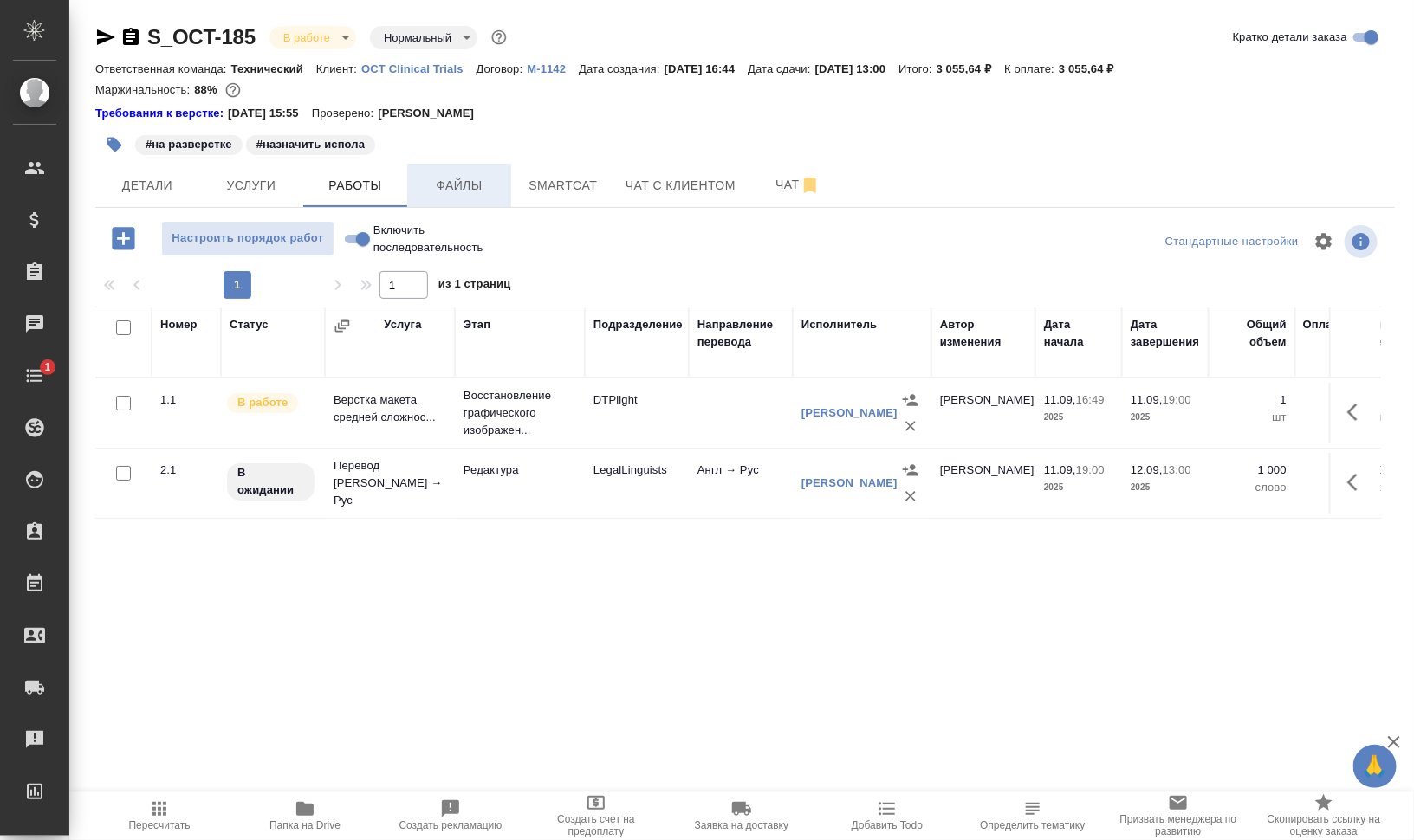
click at [449, 187] on span "Файлы" at bounding box center [459, 186] width 83 height 22
click at [375, 185] on span "Работы" at bounding box center [355, 186] width 83 height 22
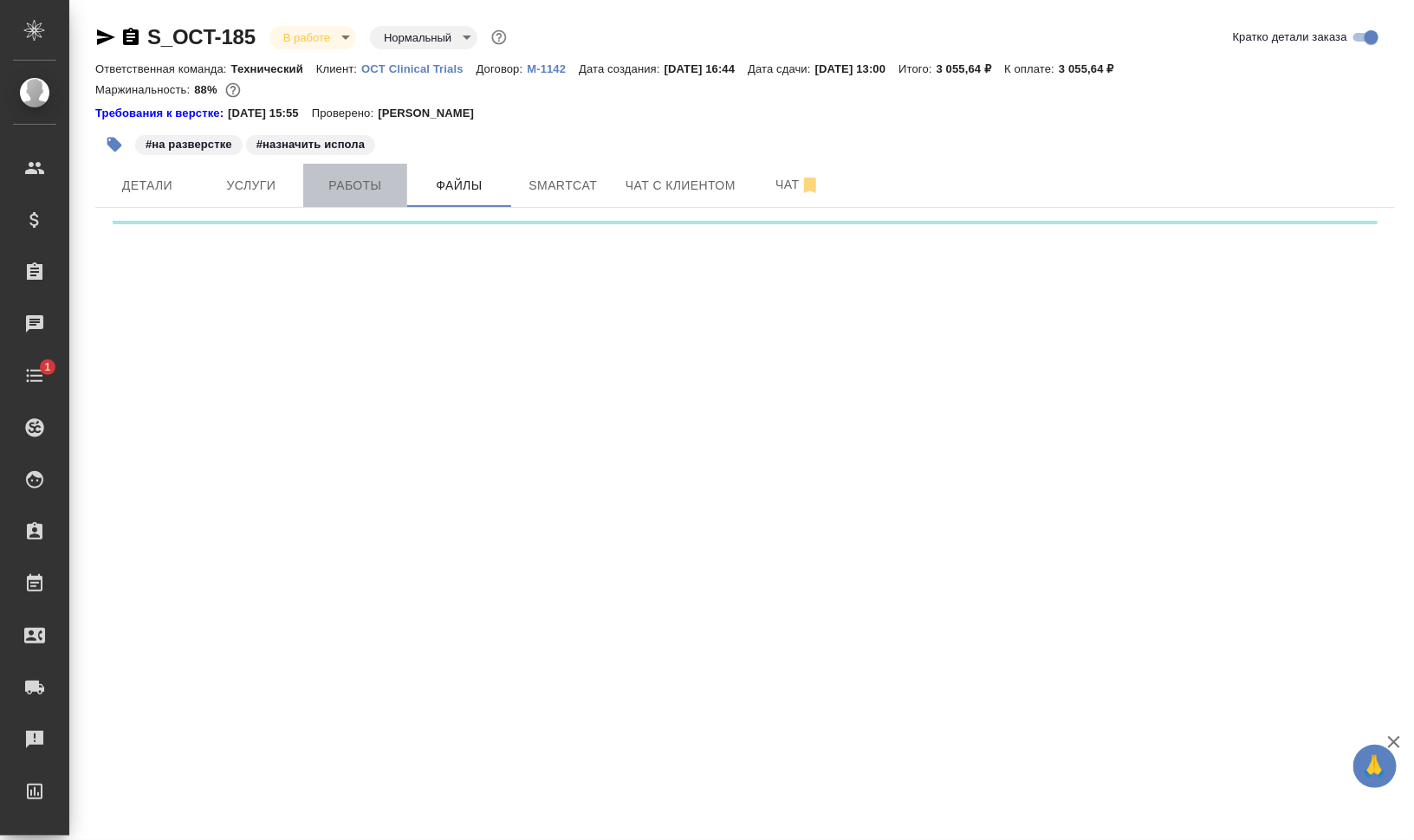
click at [375, 185] on span "Работы" at bounding box center [355, 186] width 83 height 22
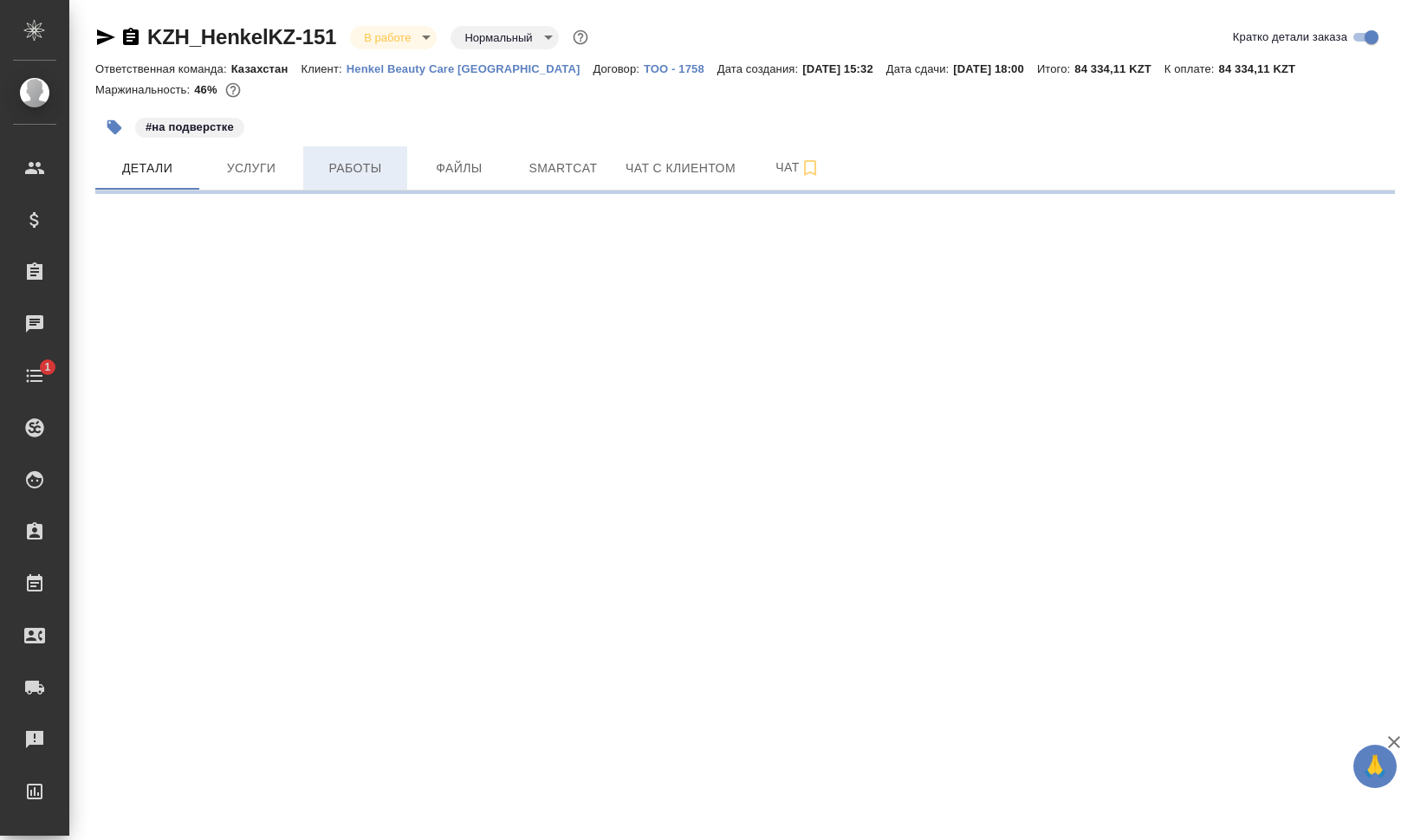
click at [334, 163] on span "Работы" at bounding box center [355, 168] width 83 height 22
select select "RU"
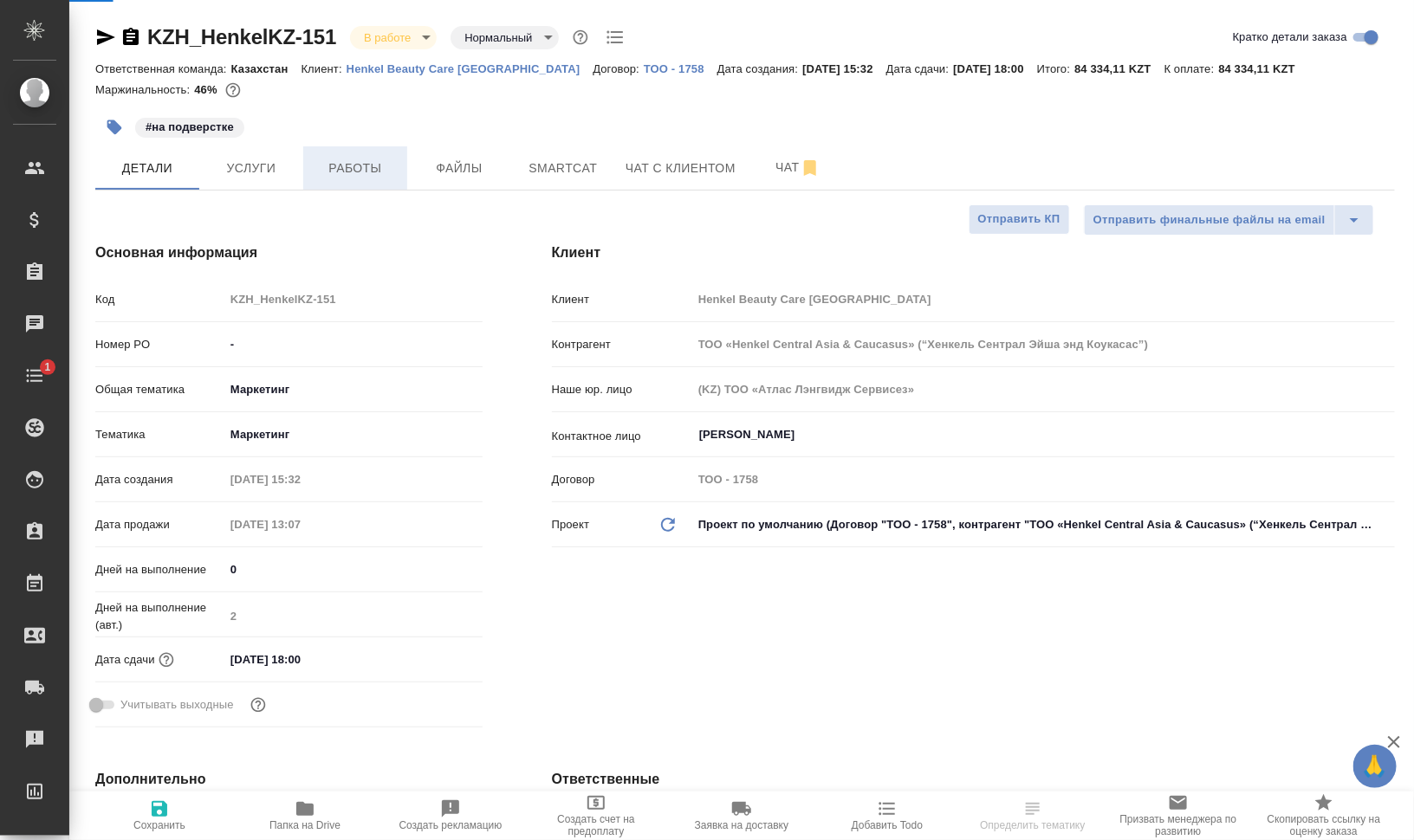
type textarea "x"
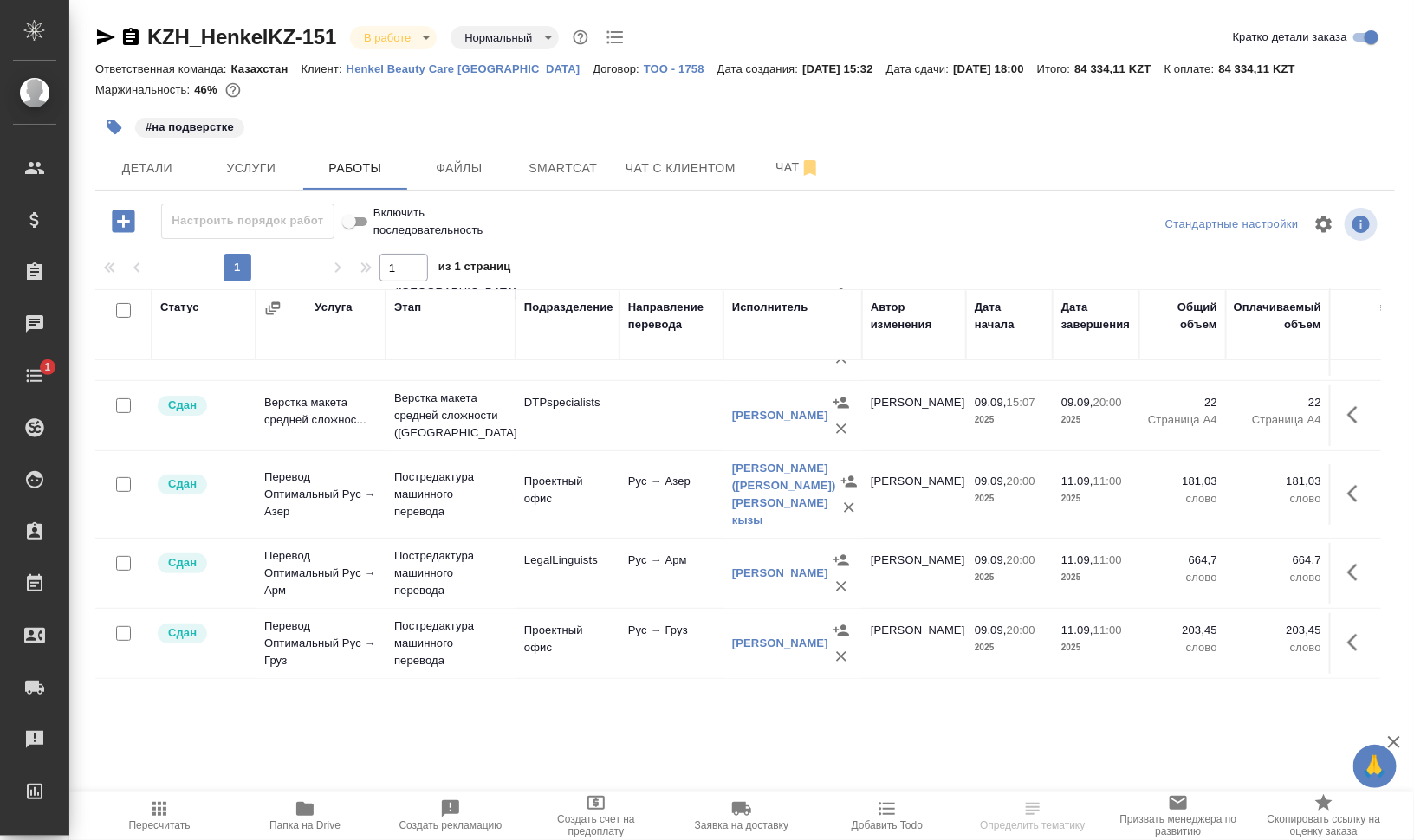
scroll to position [204, 0]
click at [769, 158] on span "Чат" at bounding box center [798, 167] width 83 height 22
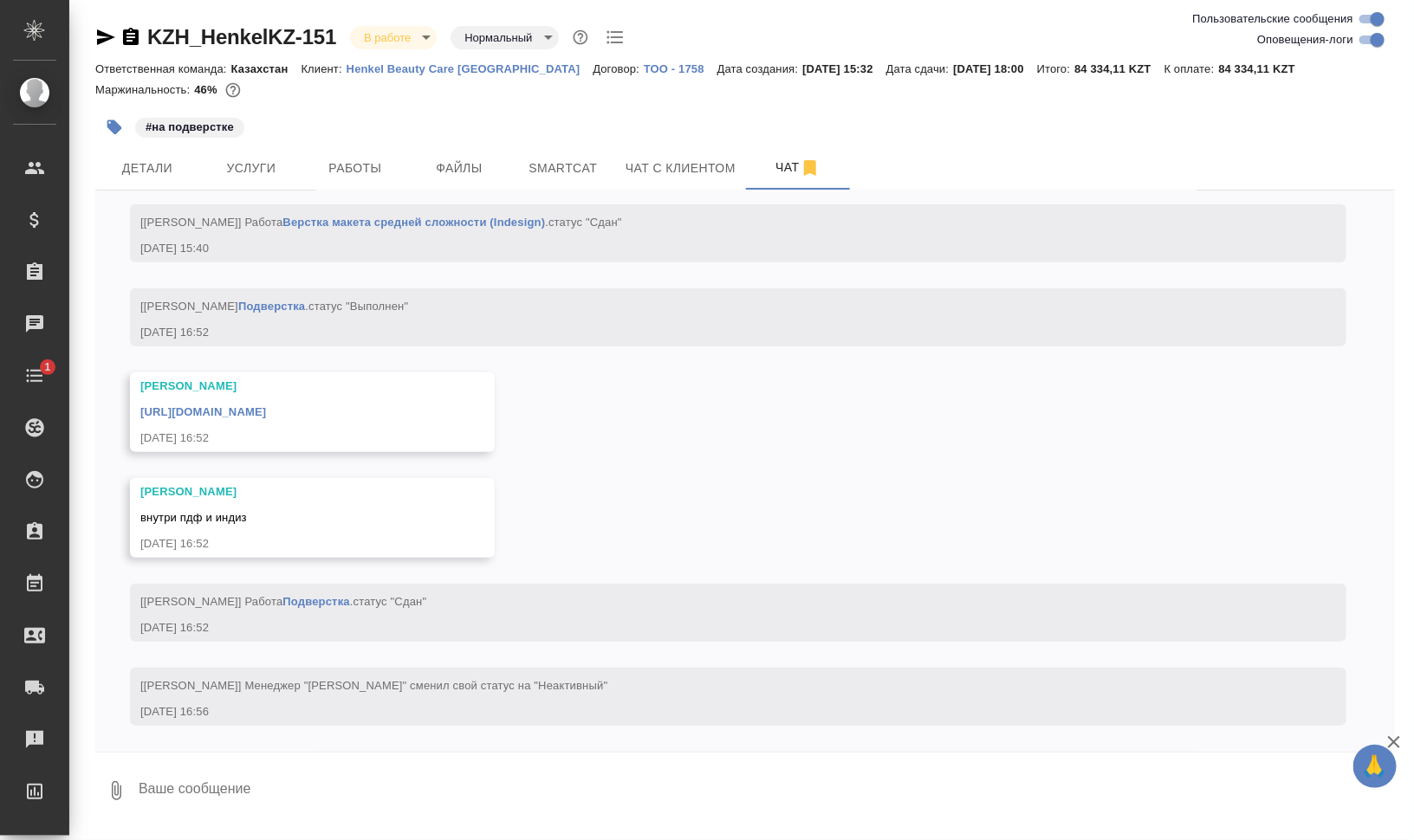
scroll to position [20731, 0]
click at [237, 408] on link "[URL][DOMAIN_NAME]" at bounding box center [203, 411] width 126 height 13
click at [404, 33] on body "🙏 .cls-1 fill:#fff; AWATERA [PERSON_NAME] Динар Клиенты Спецификации Заказы 0 Ч…" at bounding box center [707, 489] width 1414 height 980
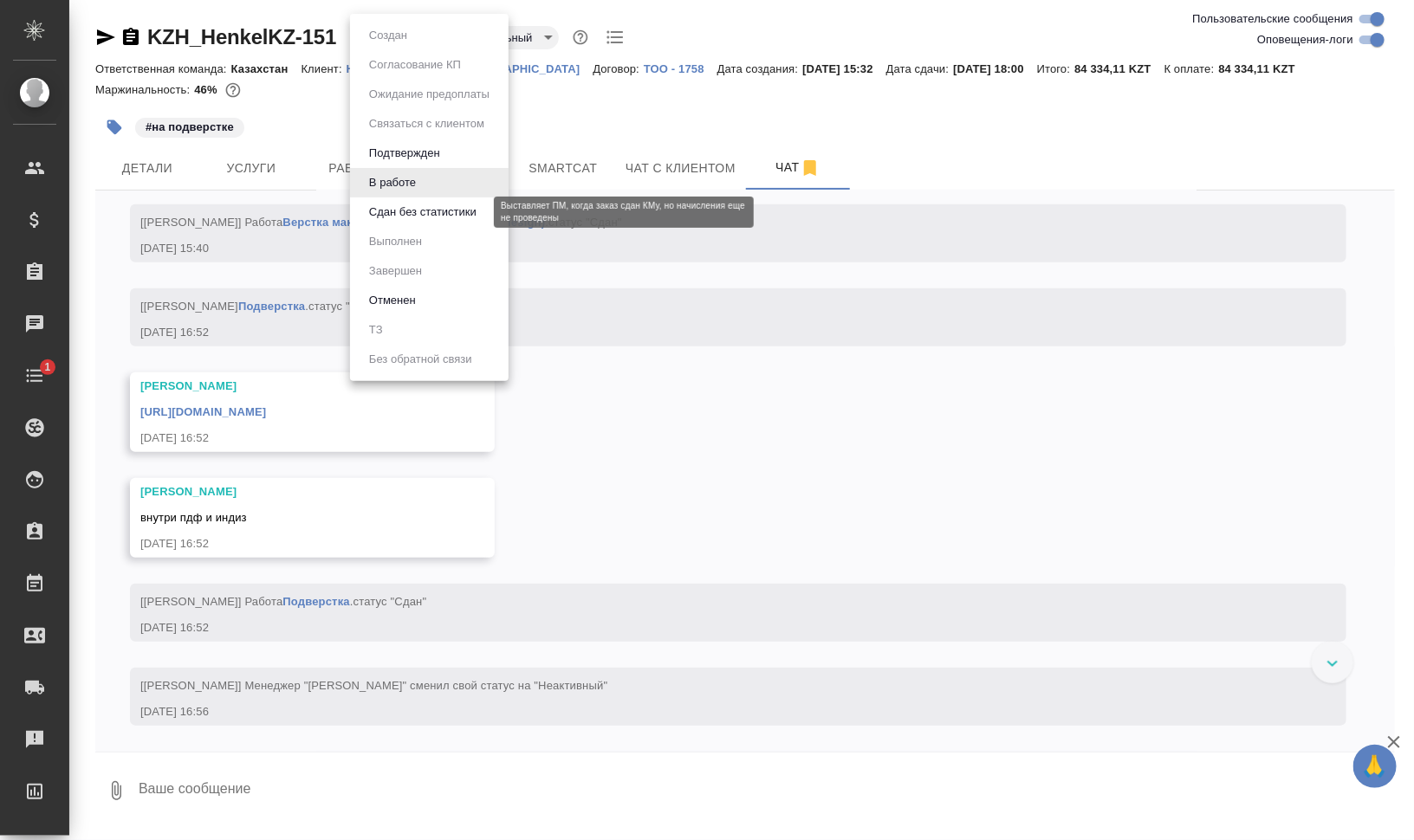
click at [475, 209] on button "Сдан без статистики" at bounding box center [423, 213] width 118 height 19
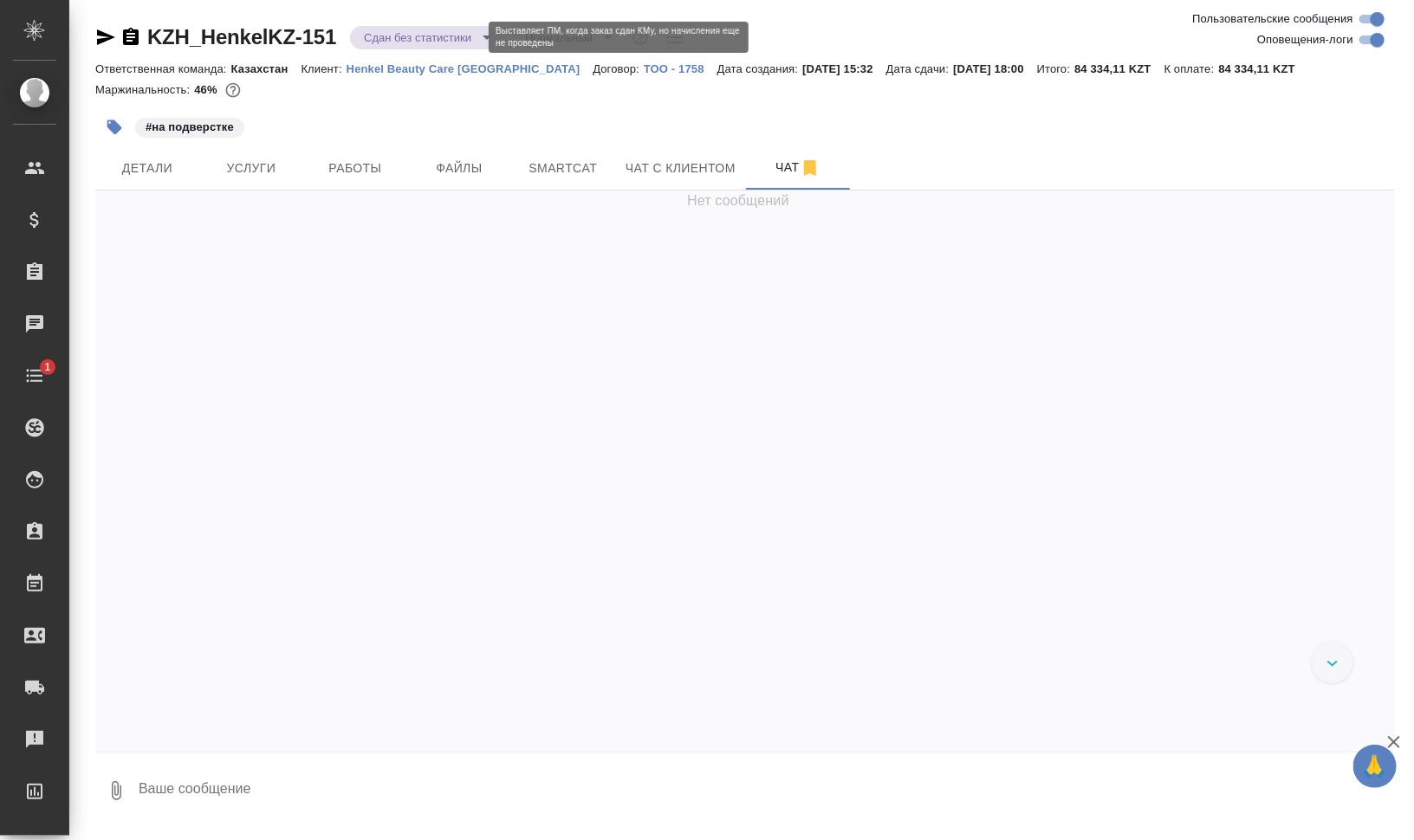
click at [438, 35] on body "🙏 .cls-1 fill:#fff; AWATERA [PERSON_NAME] Динар Клиенты Спецификации Заказы 0 Ч…" at bounding box center [707, 489] width 1414 height 980
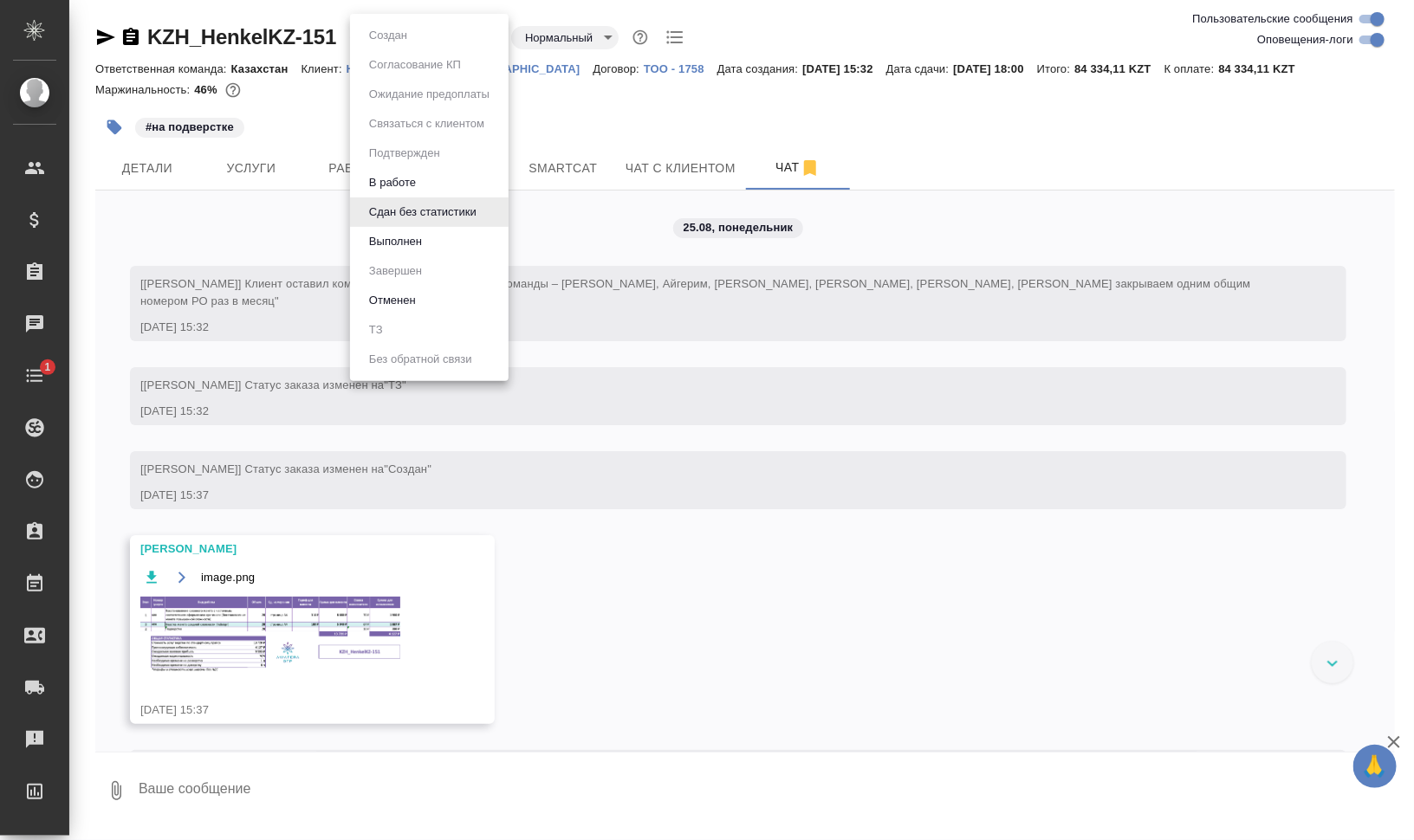
click at [437, 253] on li "Выполнен" at bounding box center [429, 241] width 159 height 30
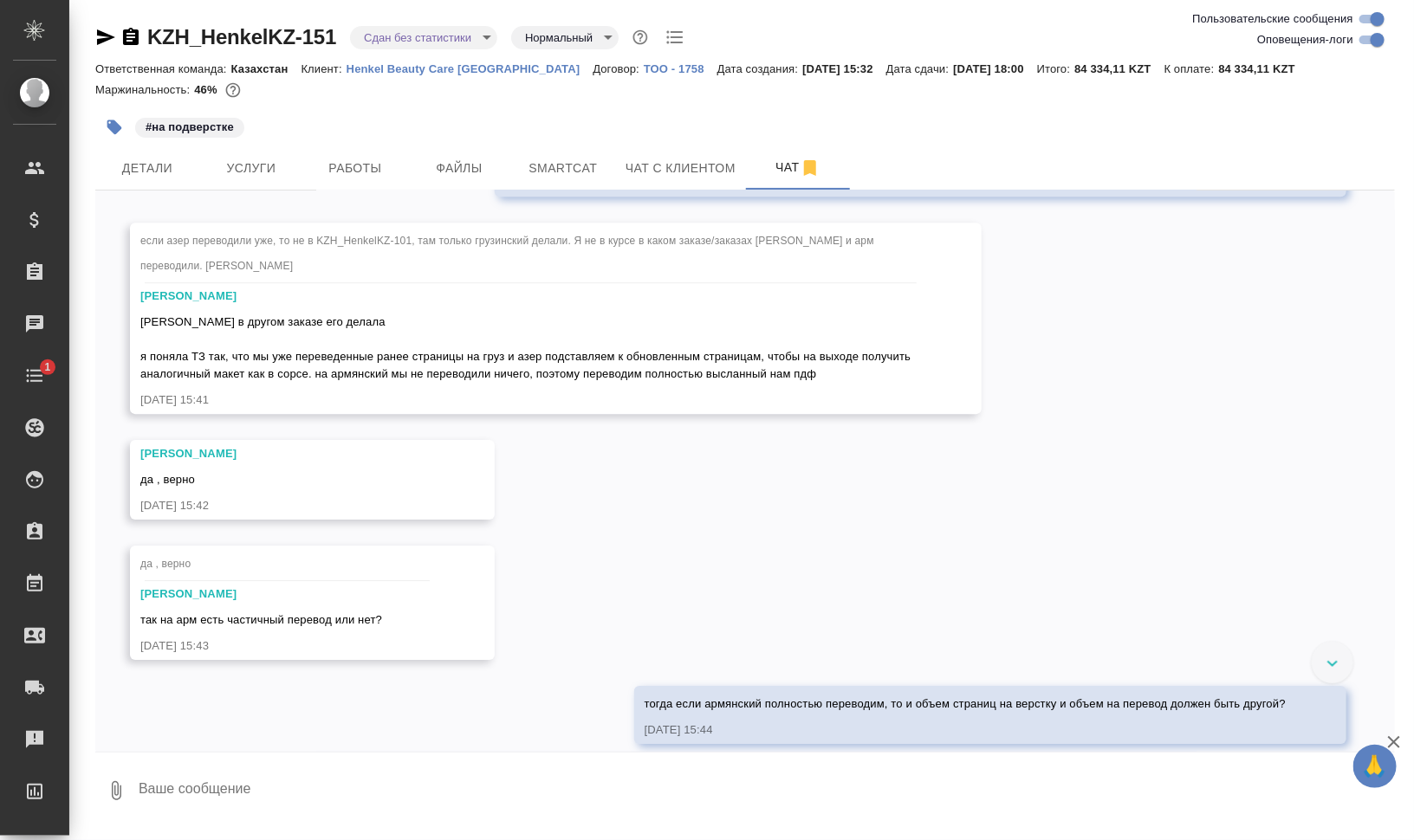
scroll to position [0, 0]
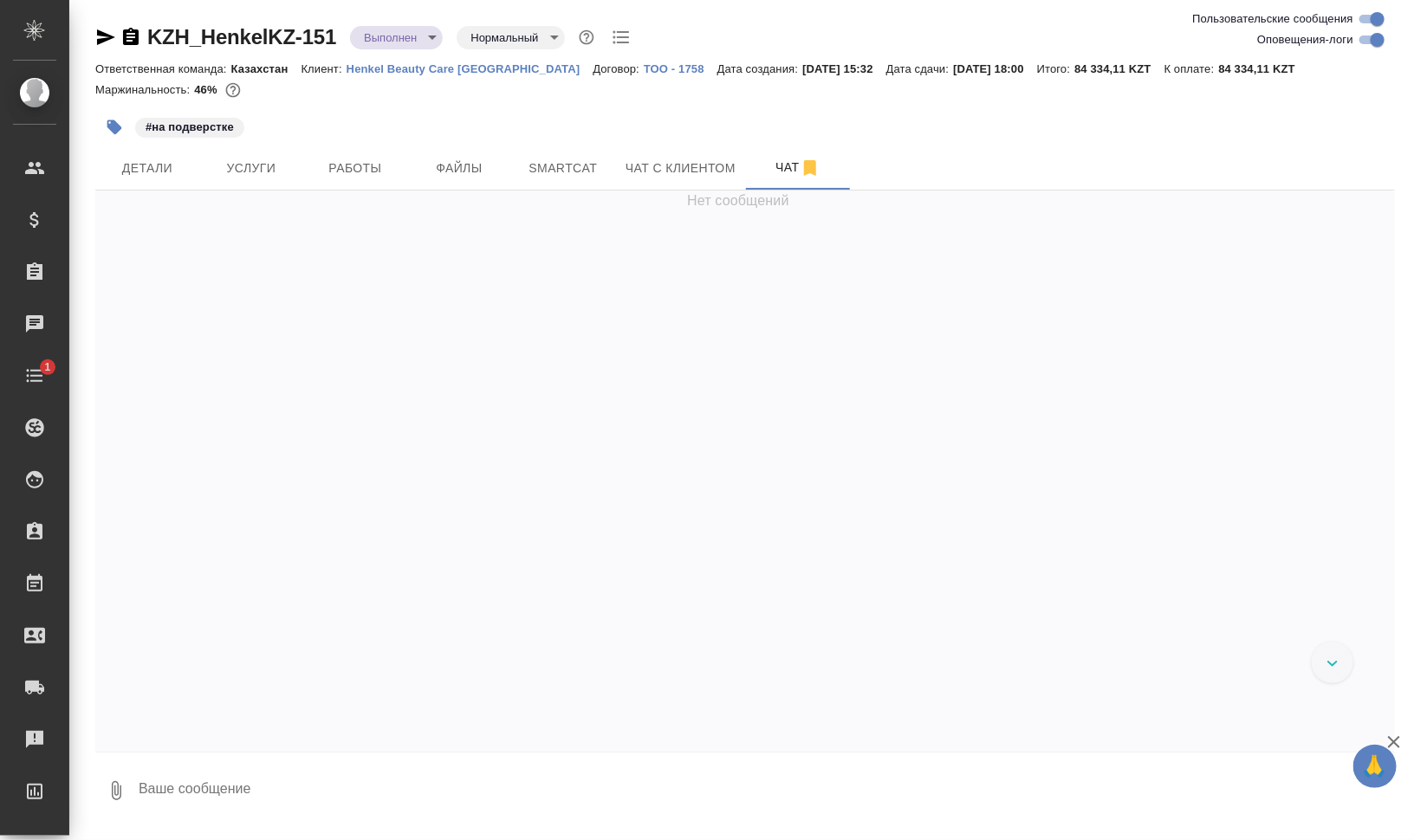
click at [109, 121] on icon "button" at bounding box center [115, 128] width 17 height 17
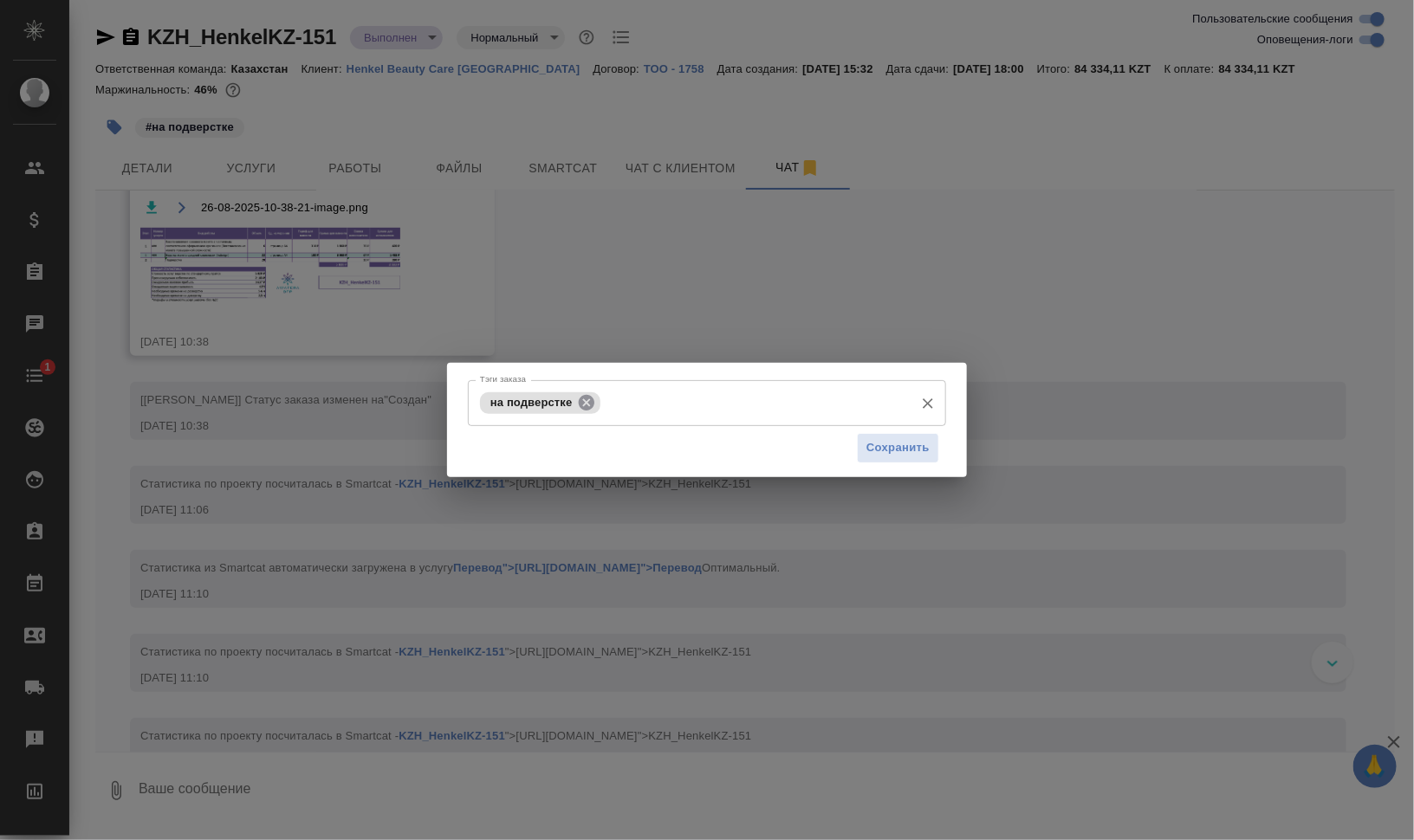
click at [583, 398] on icon at bounding box center [587, 402] width 16 height 16
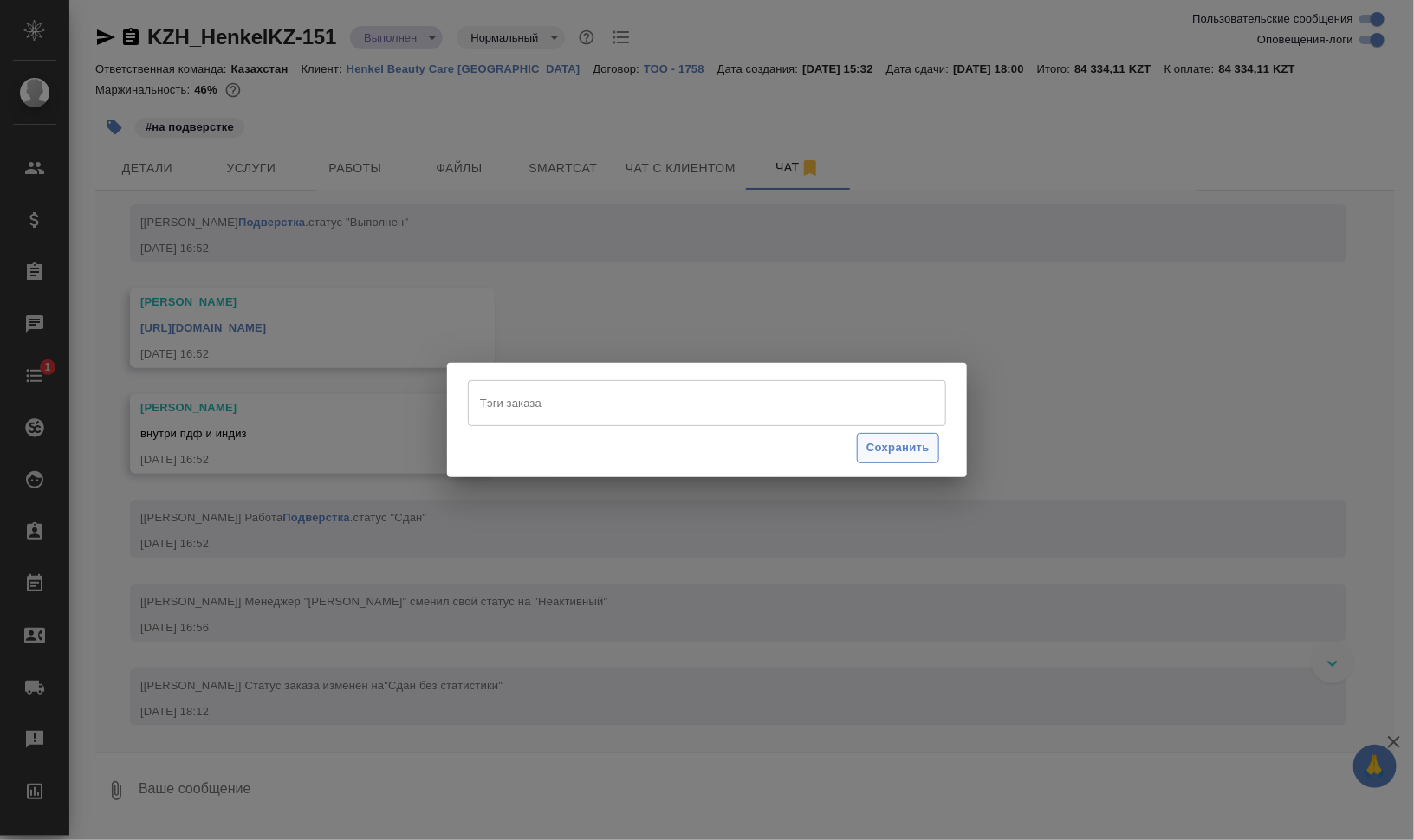
scroll to position [20895, 0]
click at [901, 446] on span "Сохранить" at bounding box center [898, 448] width 63 height 20
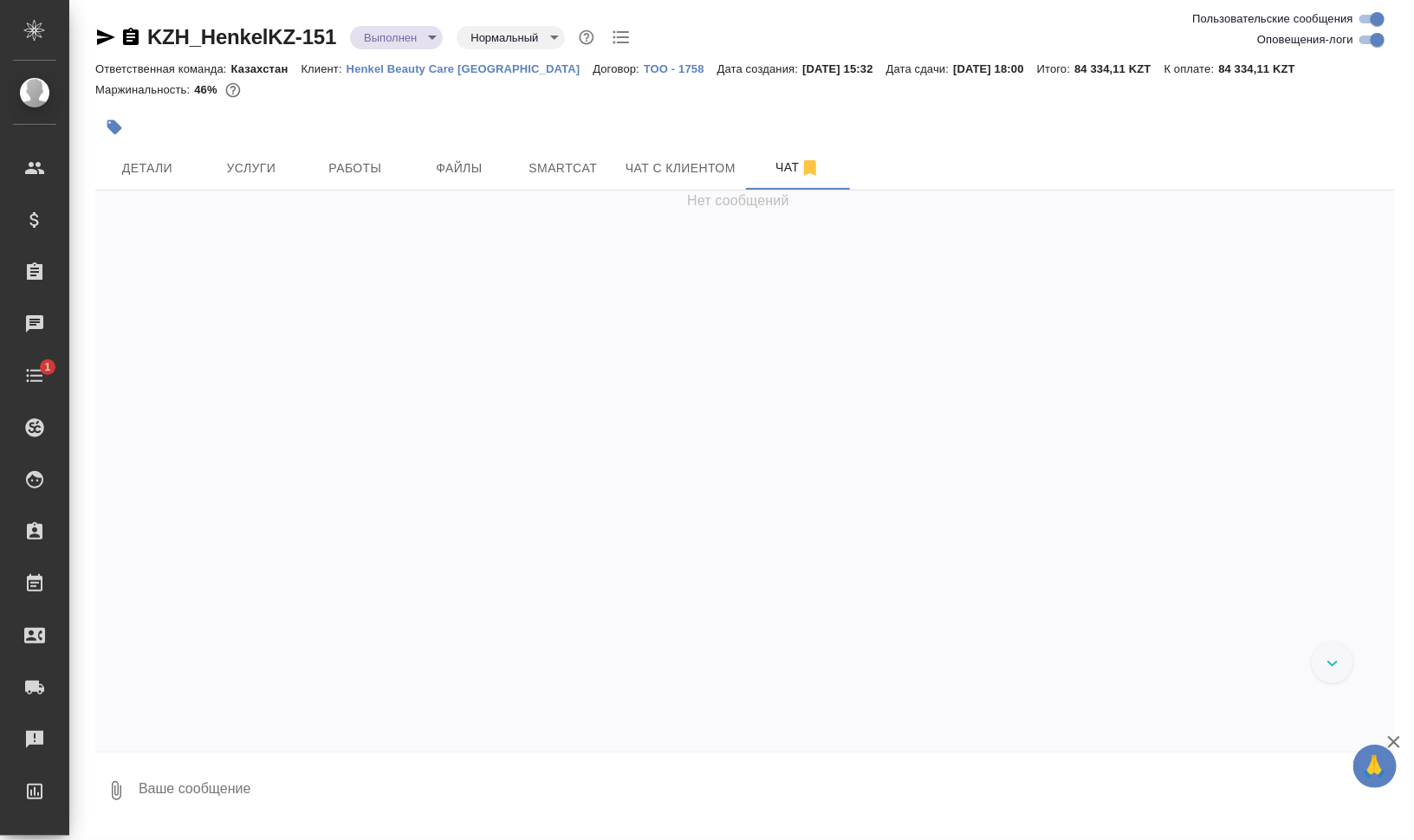
click at [128, 35] on icon "button" at bounding box center [131, 36] width 16 height 17
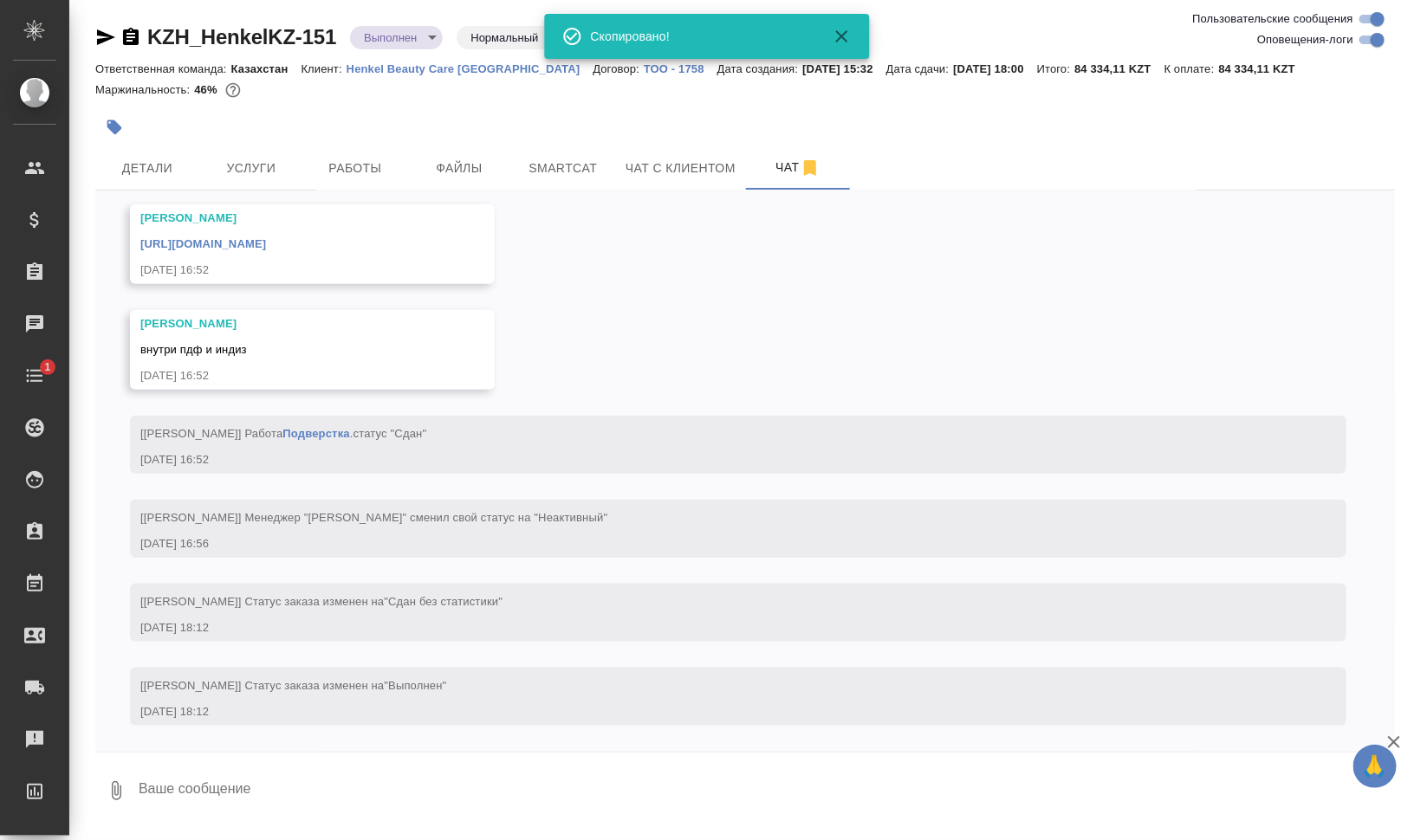
scroll to position [20979, 0]
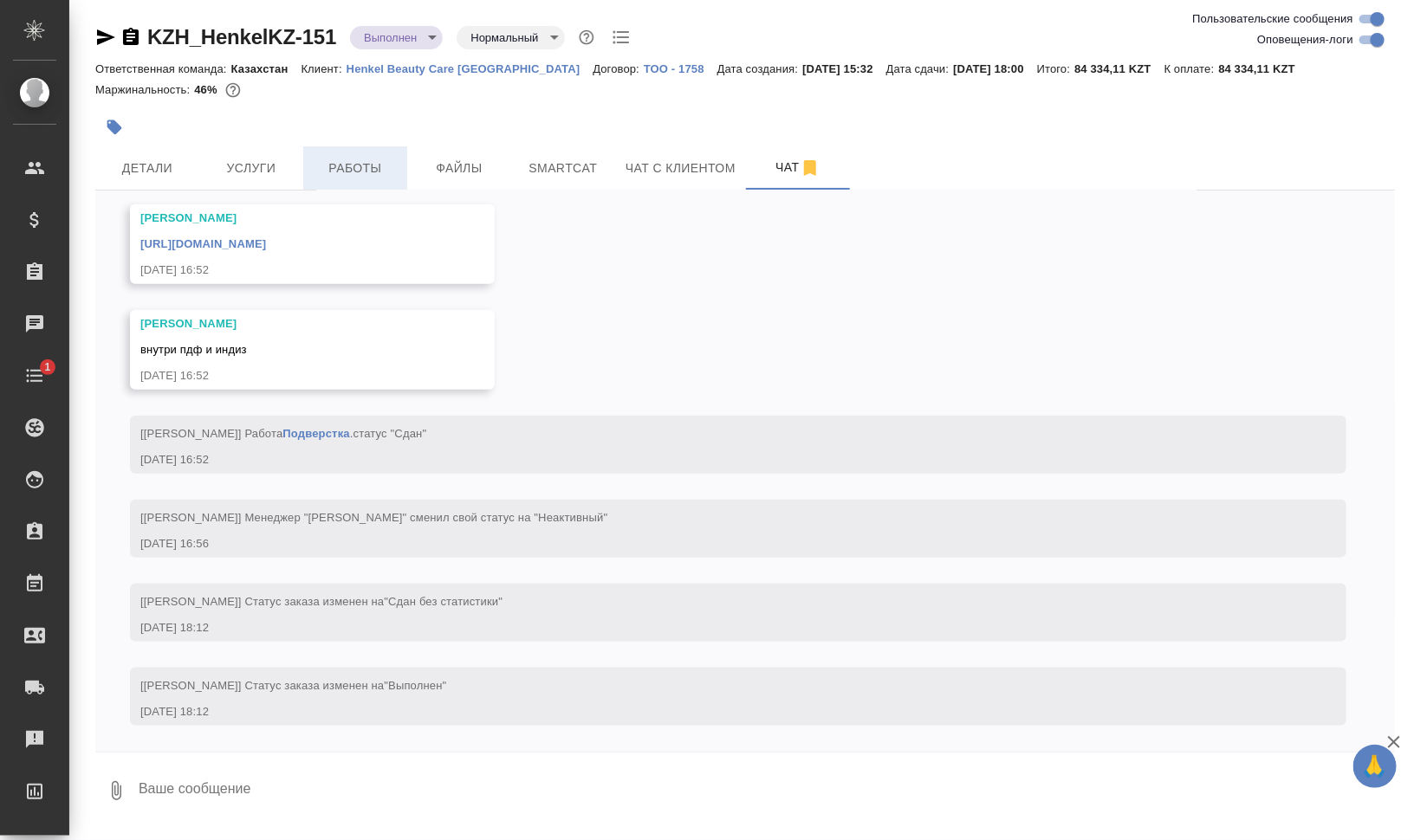
click at [363, 158] on span "Работы" at bounding box center [355, 168] width 83 height 22
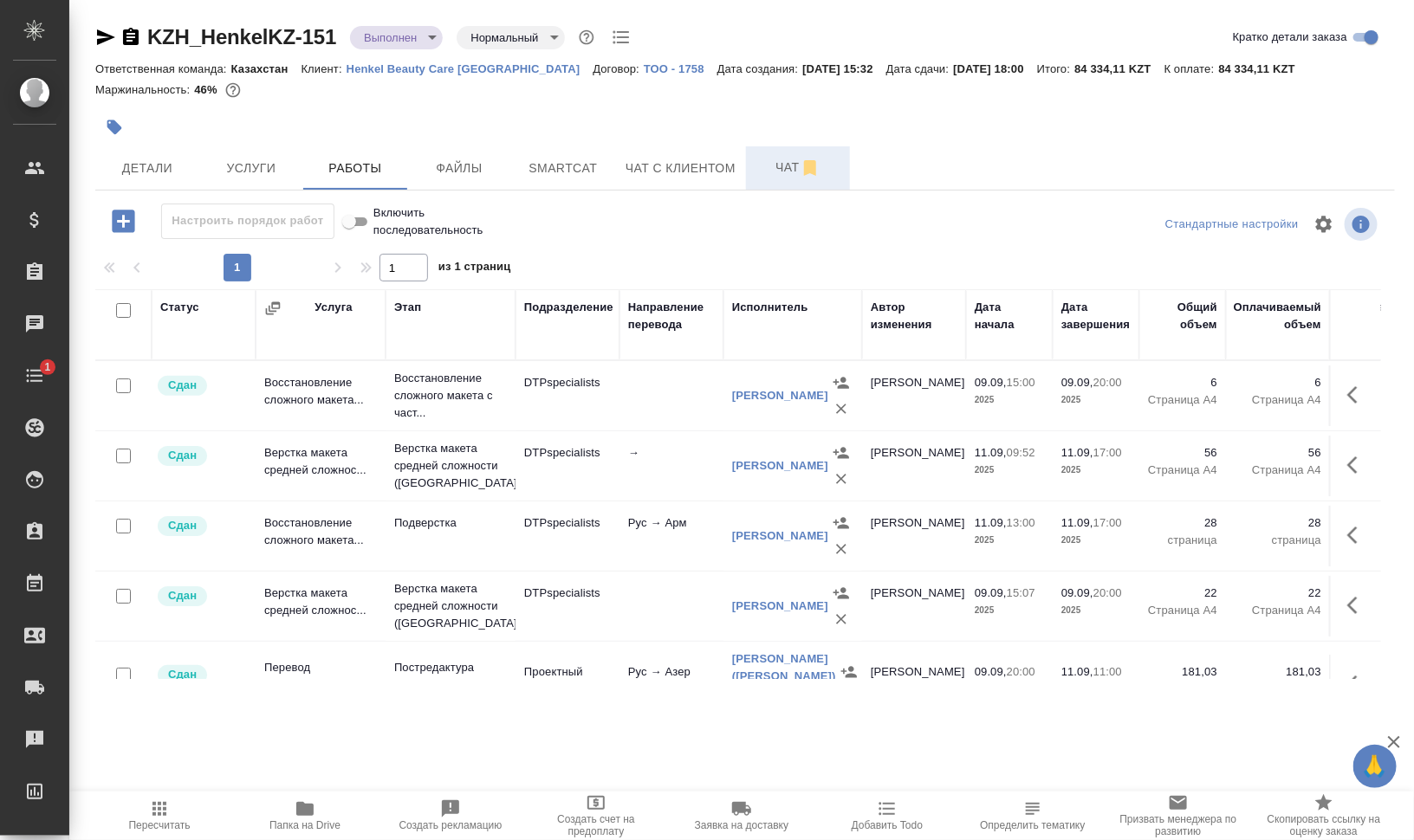
click at [771, 154] on button "Чат" at bounding box center [798, 168] width 104 height 43
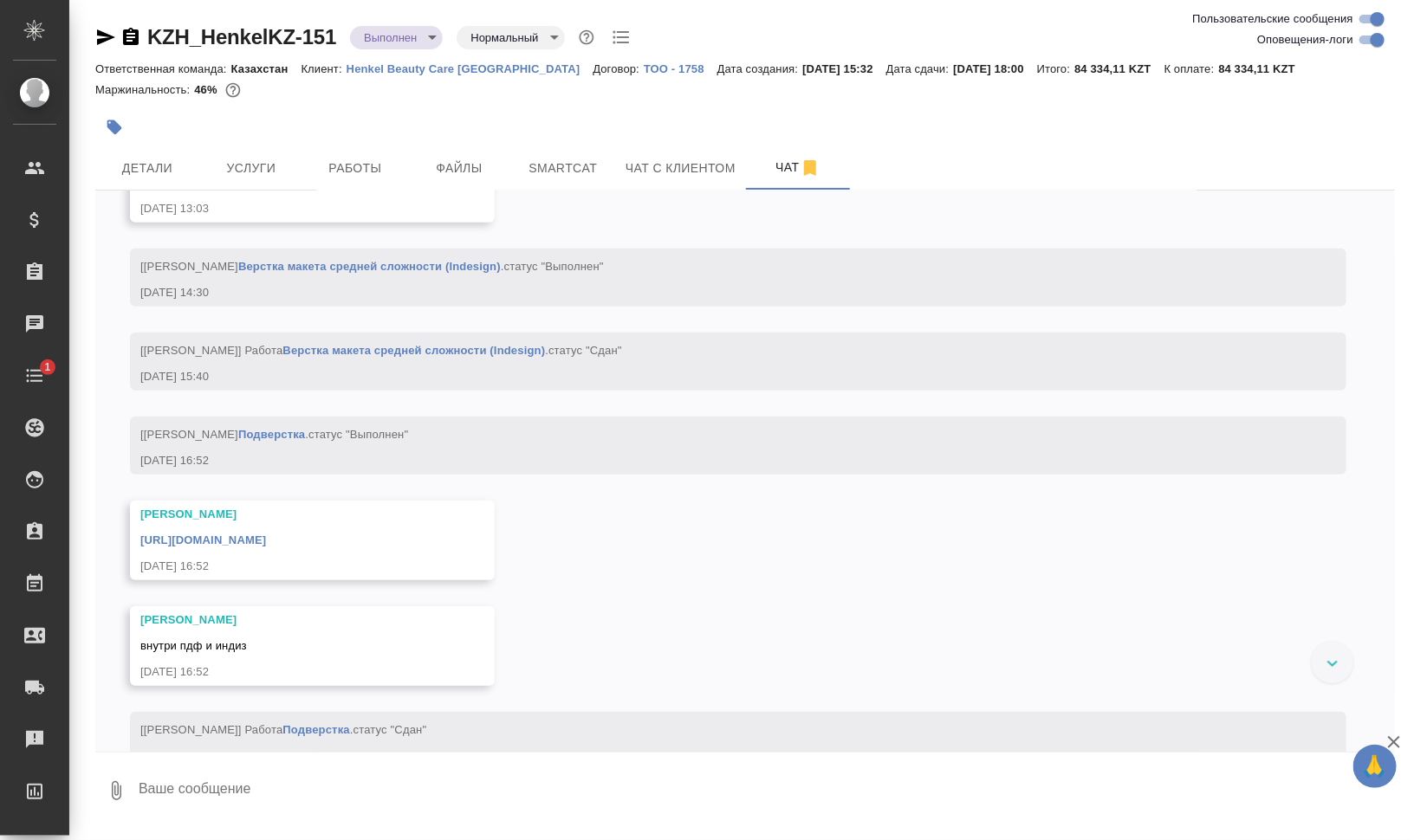
scroll to position [20113, 0]
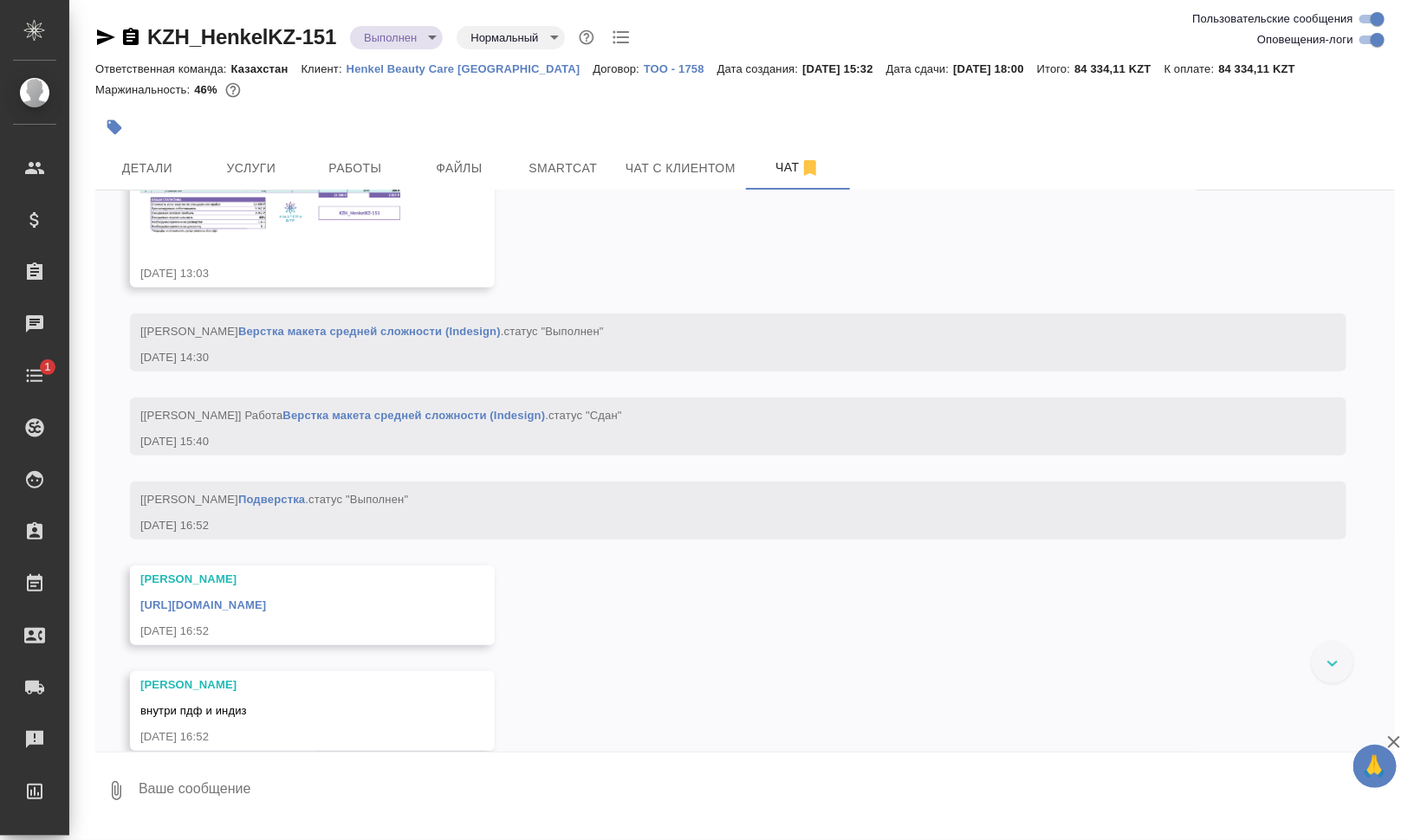
click at [293, 234] on img at bounding box center [270, 194] width 260 height 82
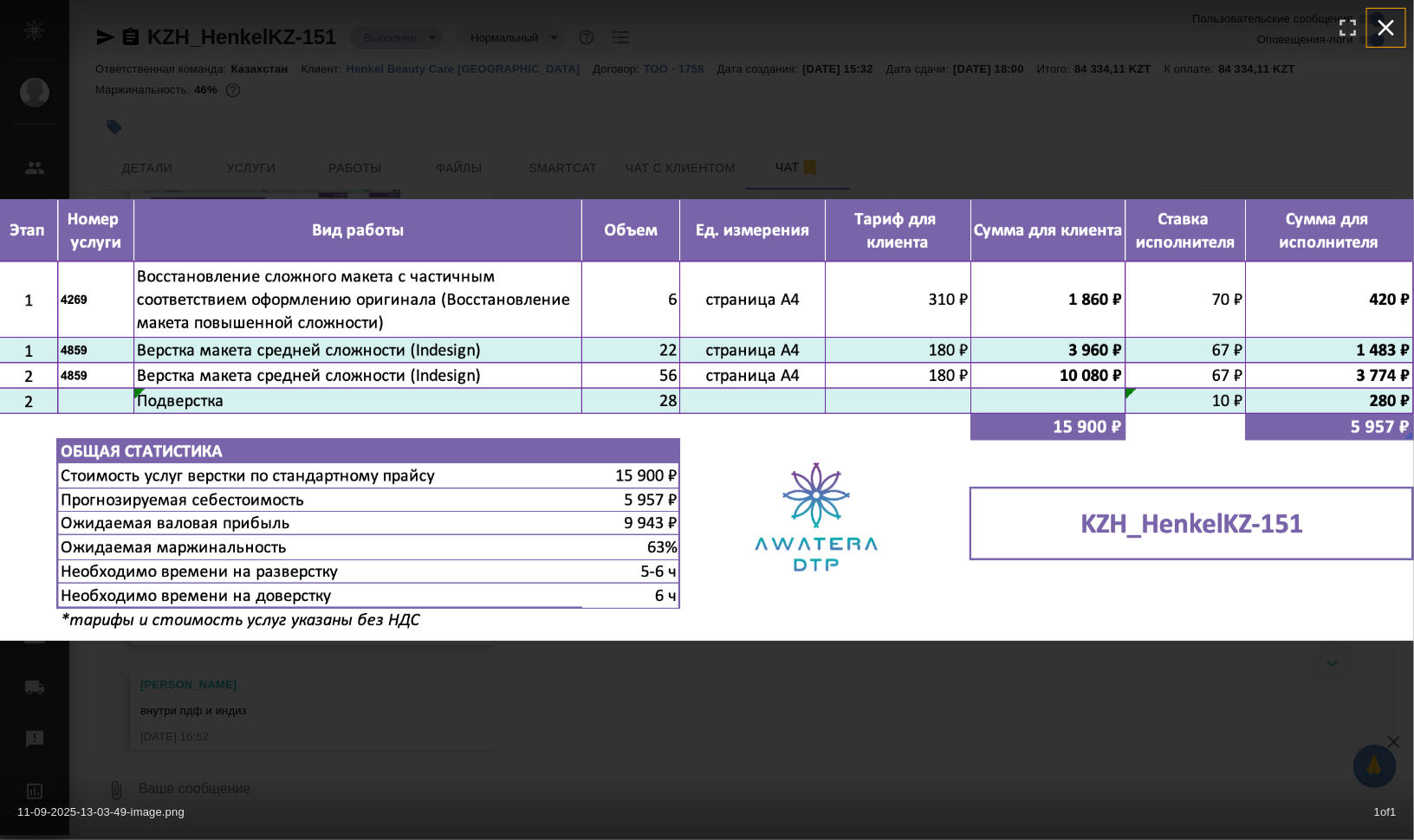
click at [1384, 39] on icon "button" at bounding box center [1386, 28] width 28 height 28
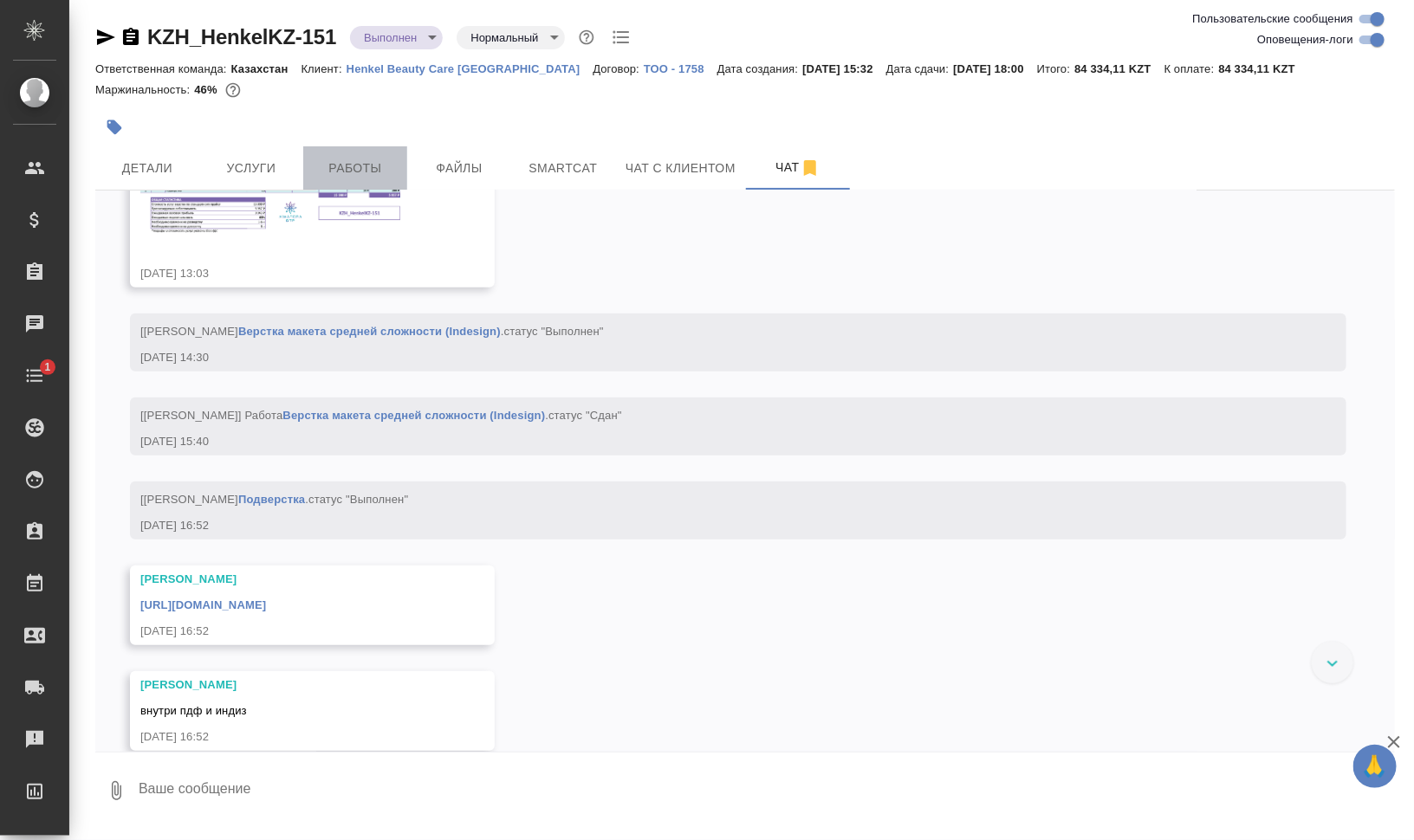
click at [372, 152] on button "Работы" at bounding box center [355, 168] width 104 height 43
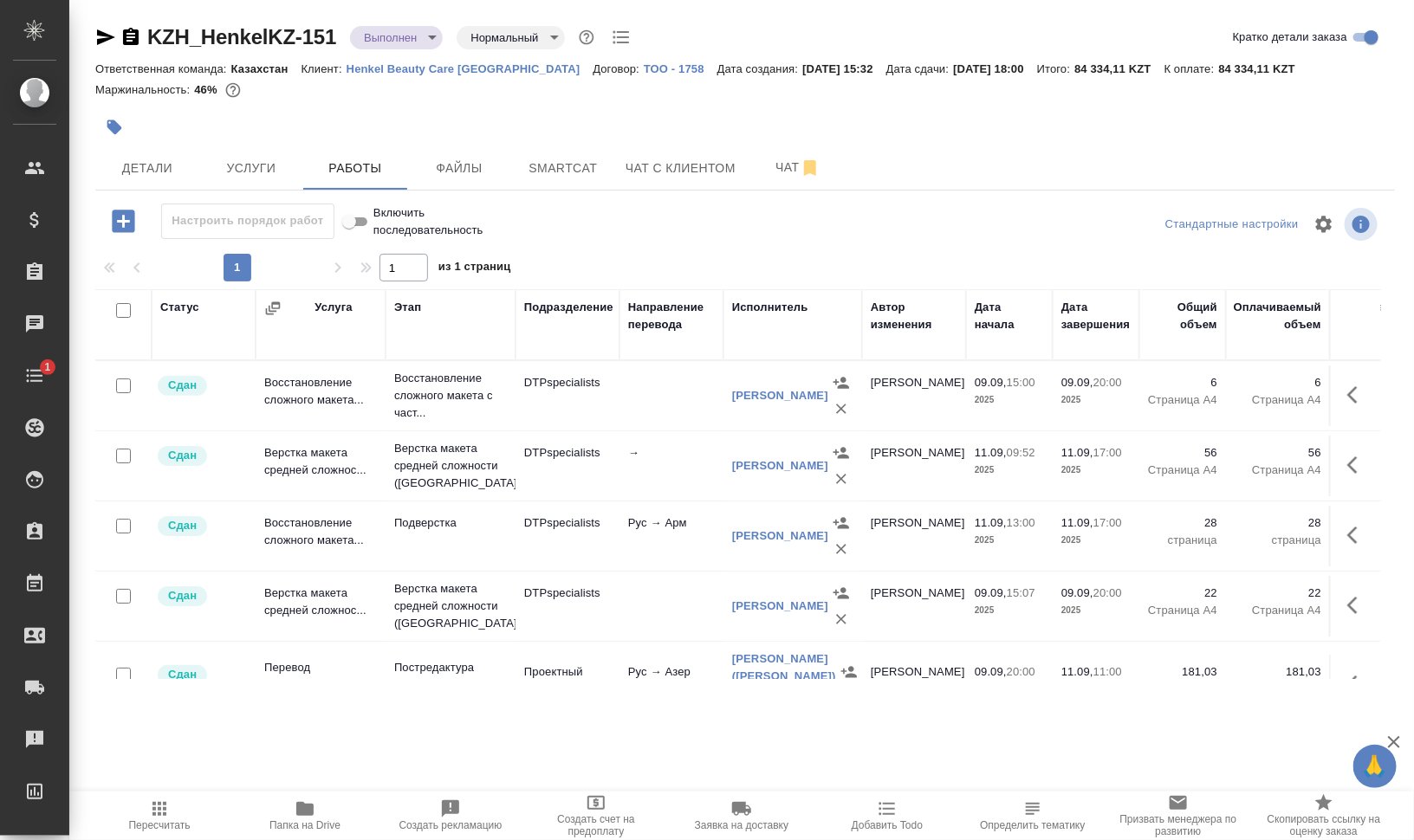
scroll to position [204, 0]
